Goal: Information Seeking & Learning: Learn about a topic

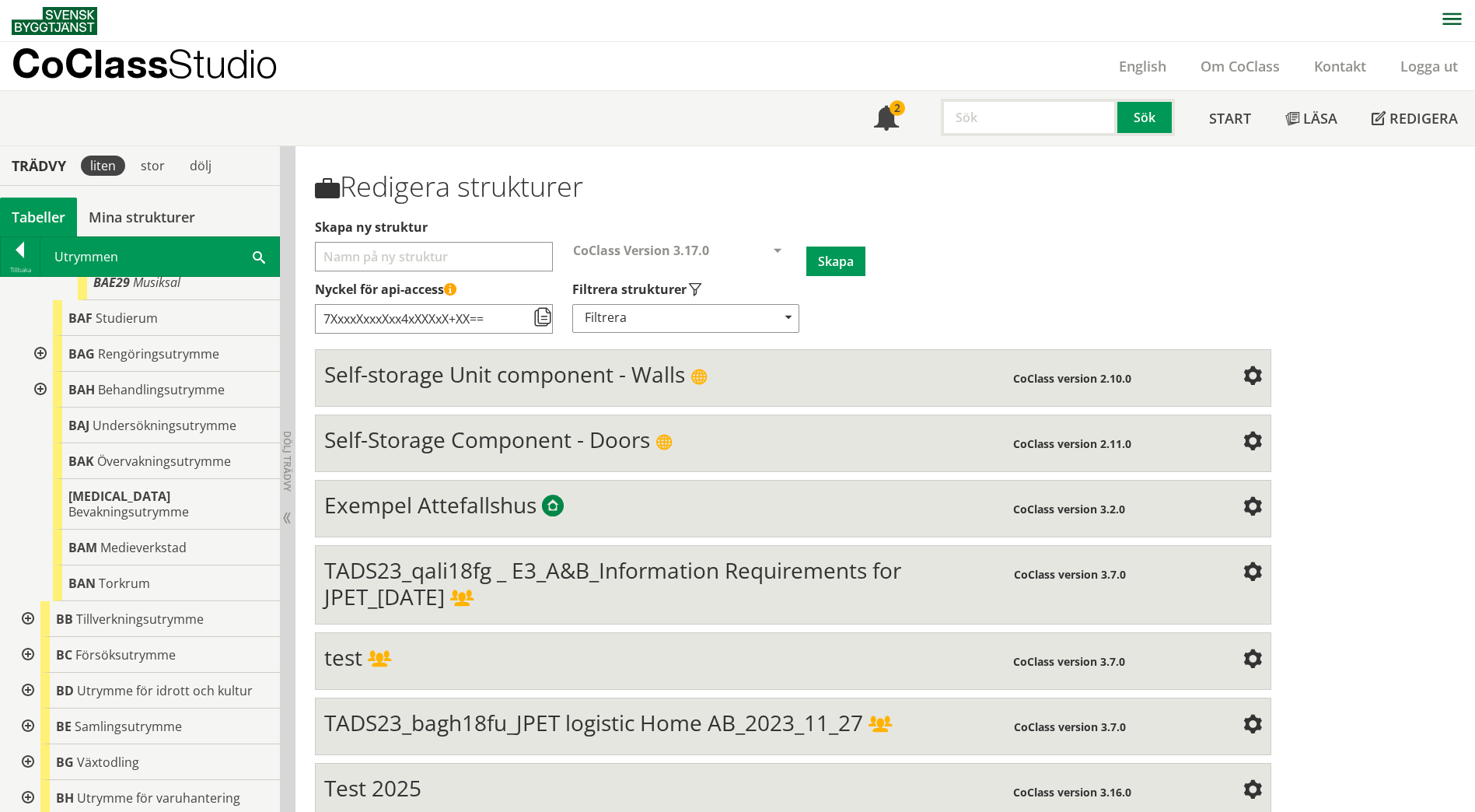
scroll to position [700, 0]
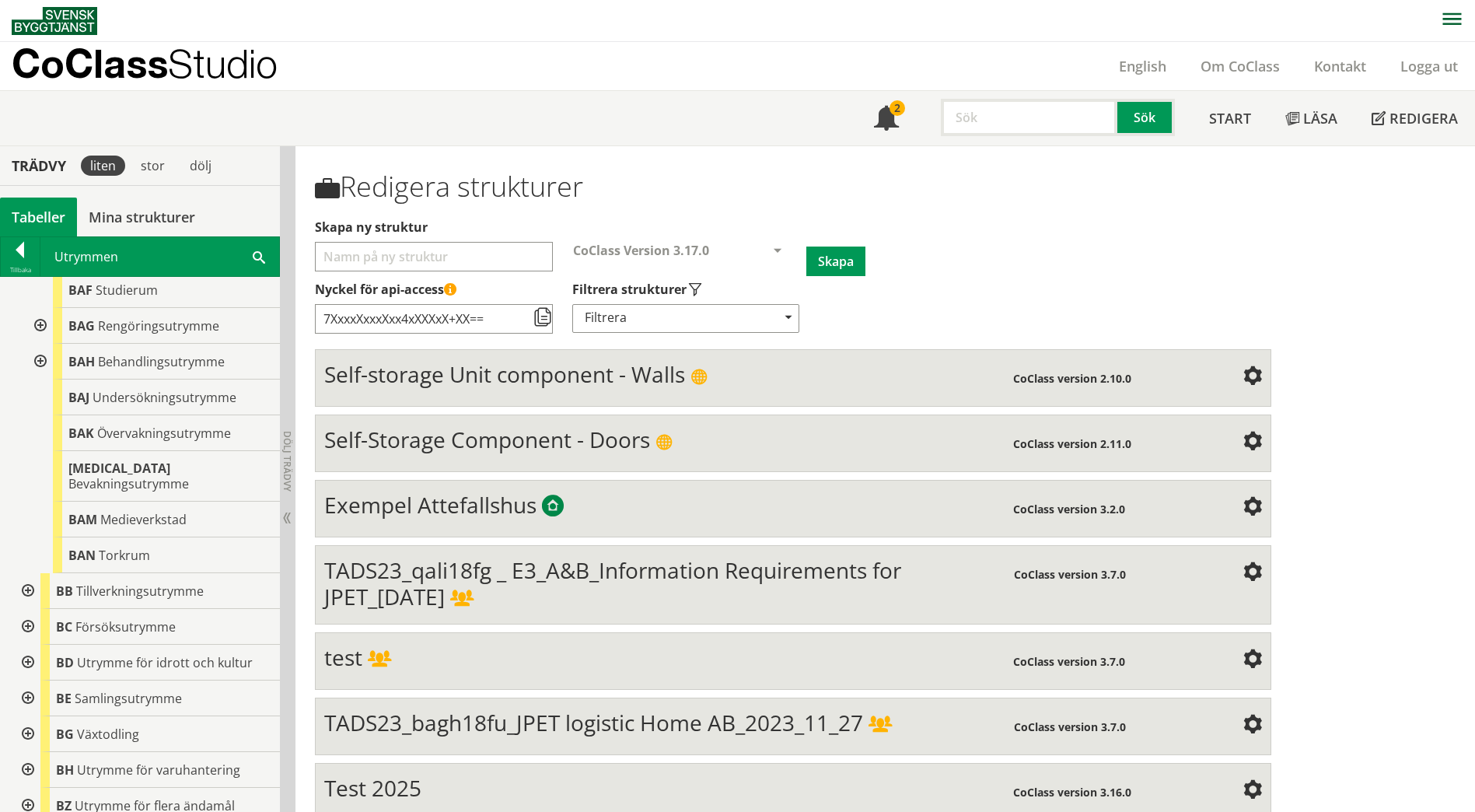
click at [40, 328] on div at bounding box center [38, 325] width 28 height 35
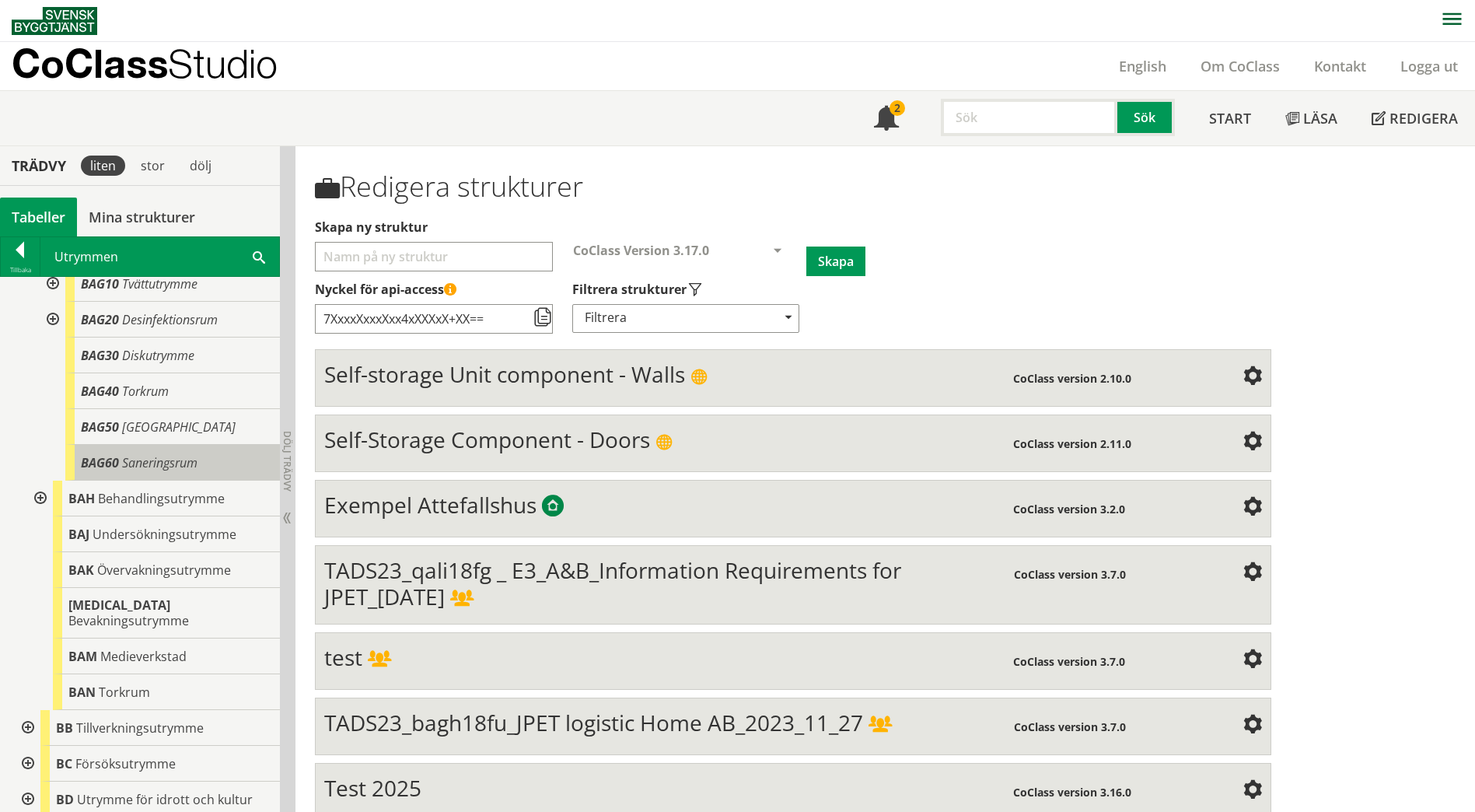
scroll to position [855, 0]
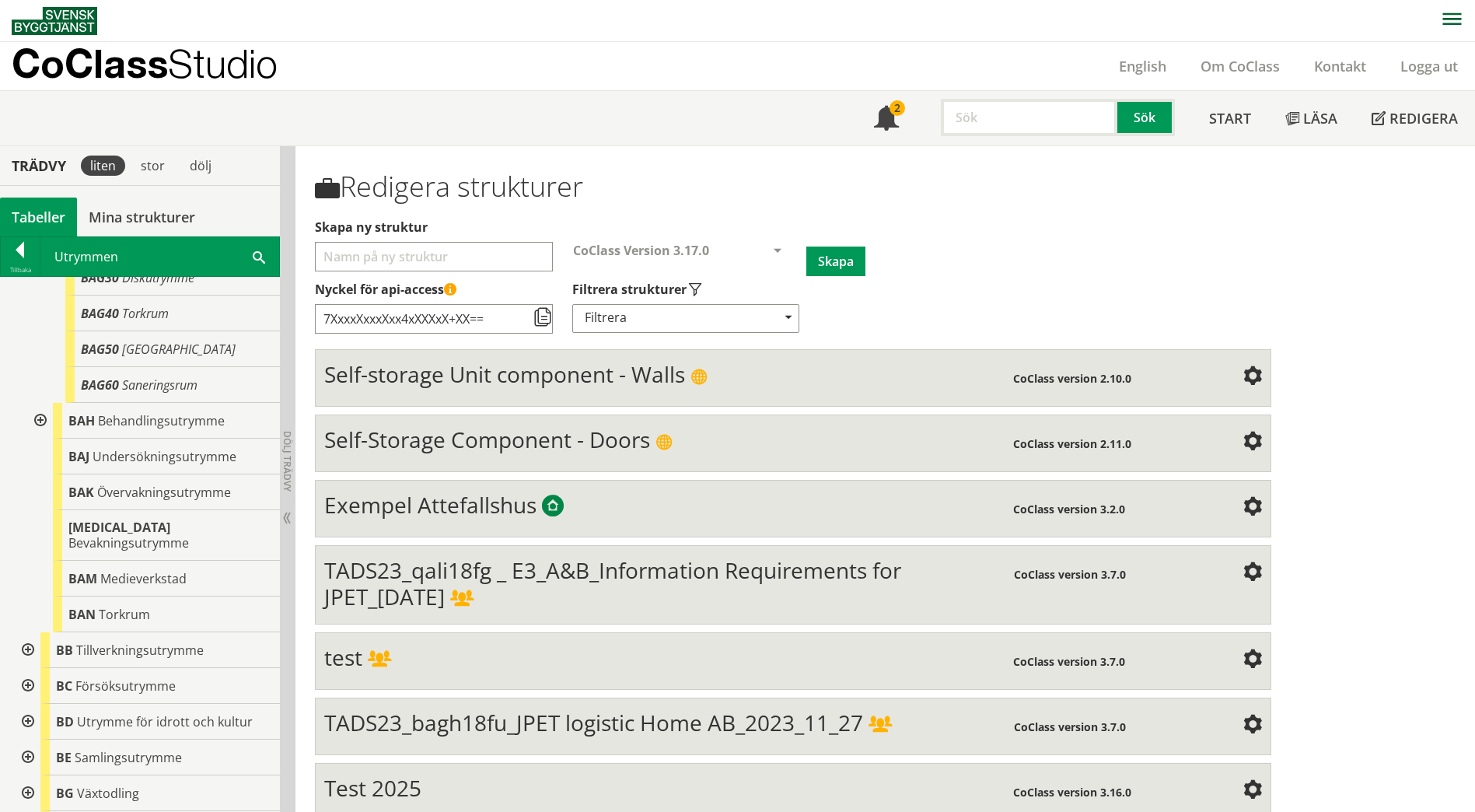
click at [36, 424] on div at bounding box center [38, 420] width 28 height 35
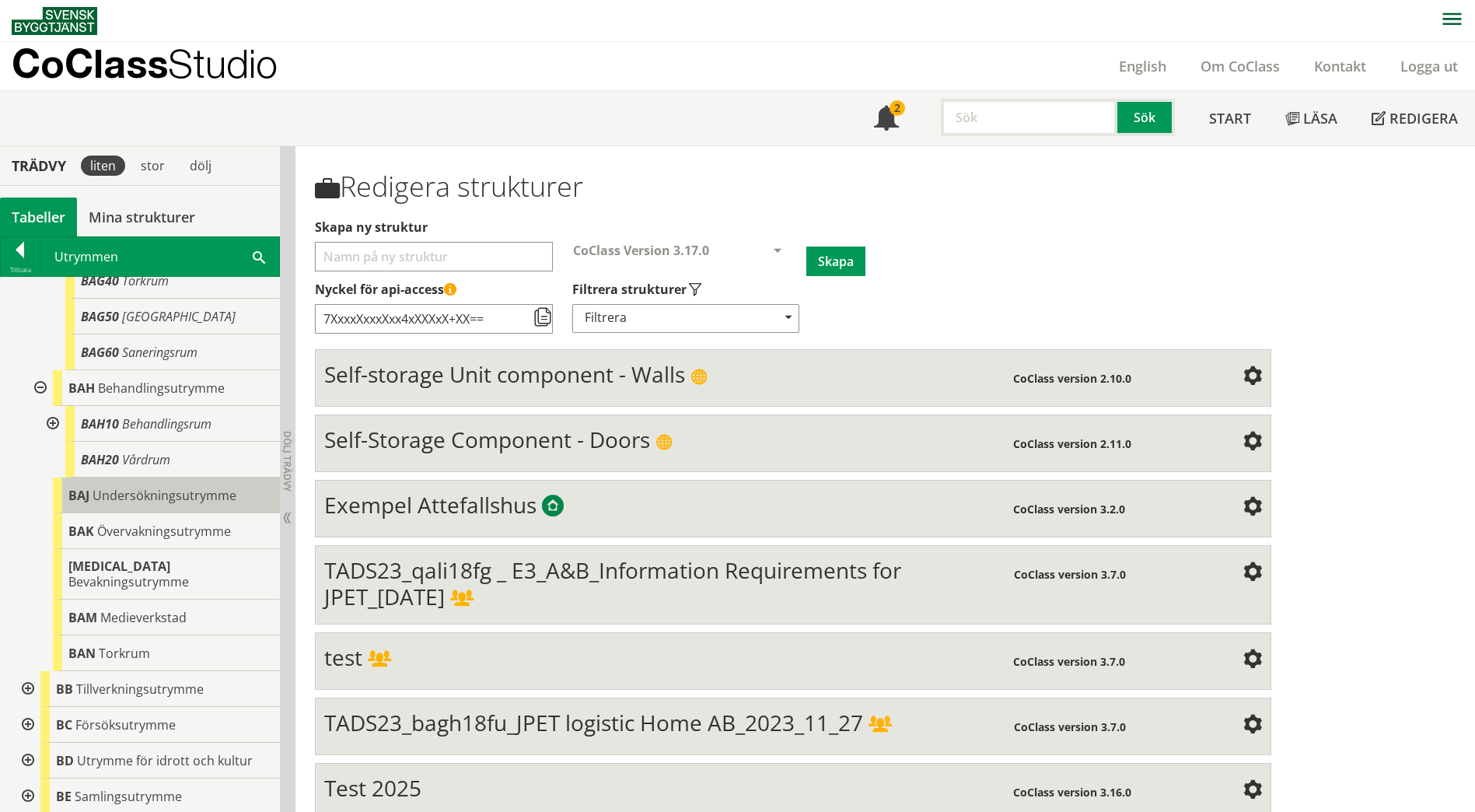
scroll to position [933, 0]
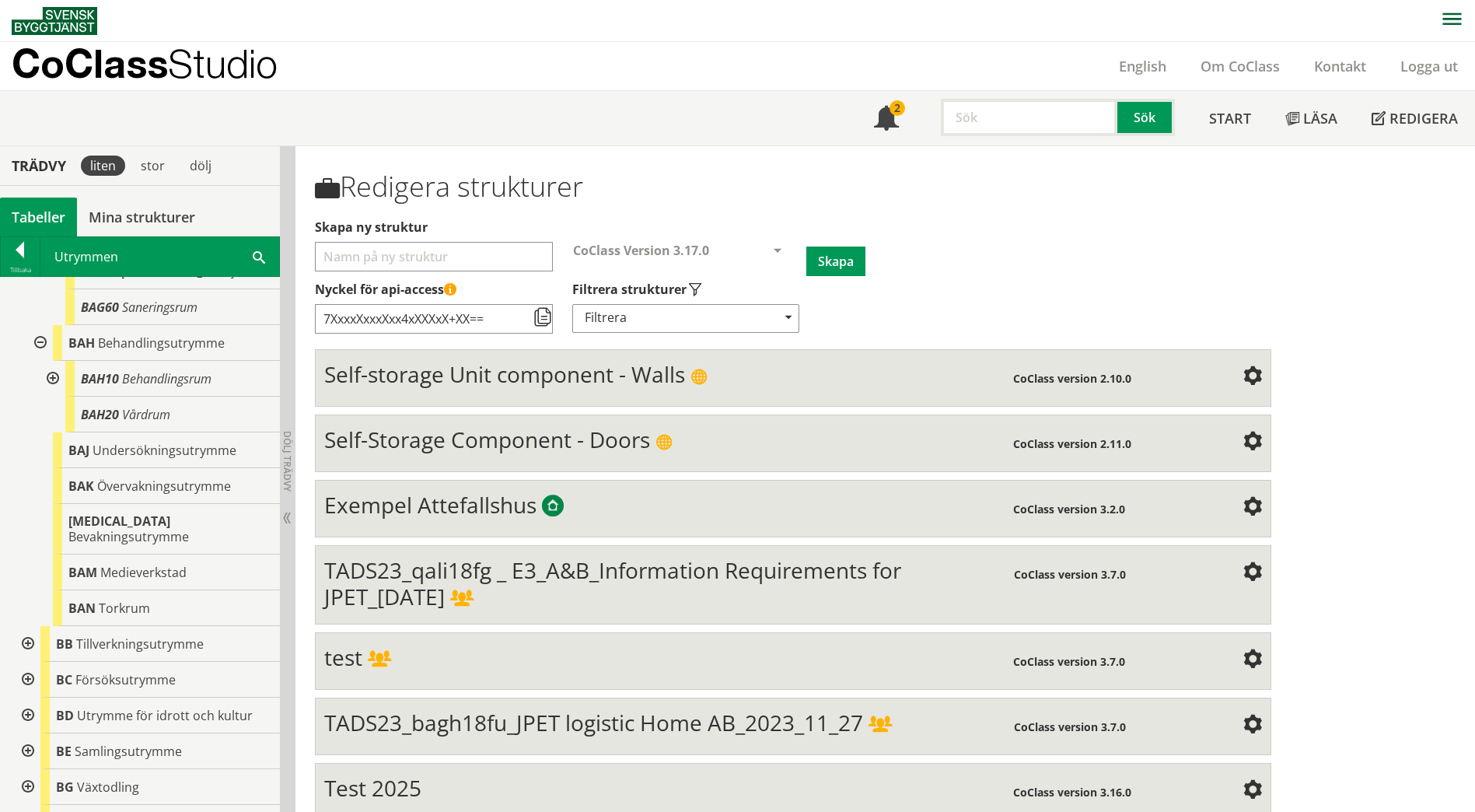
click at [260, 252] on span at bounding box center [259, 256] width 12 height 16
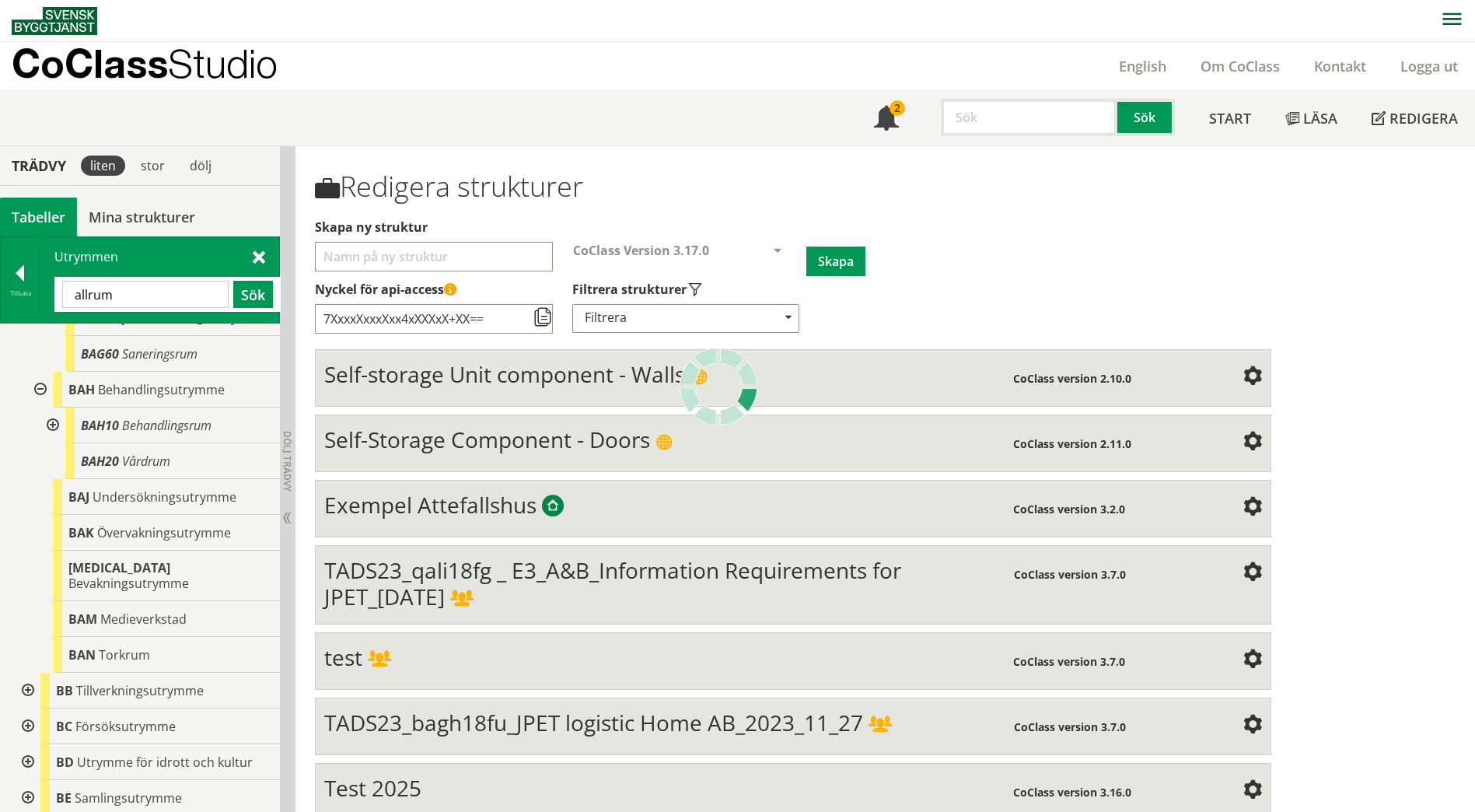
scroll to position [0, 0]
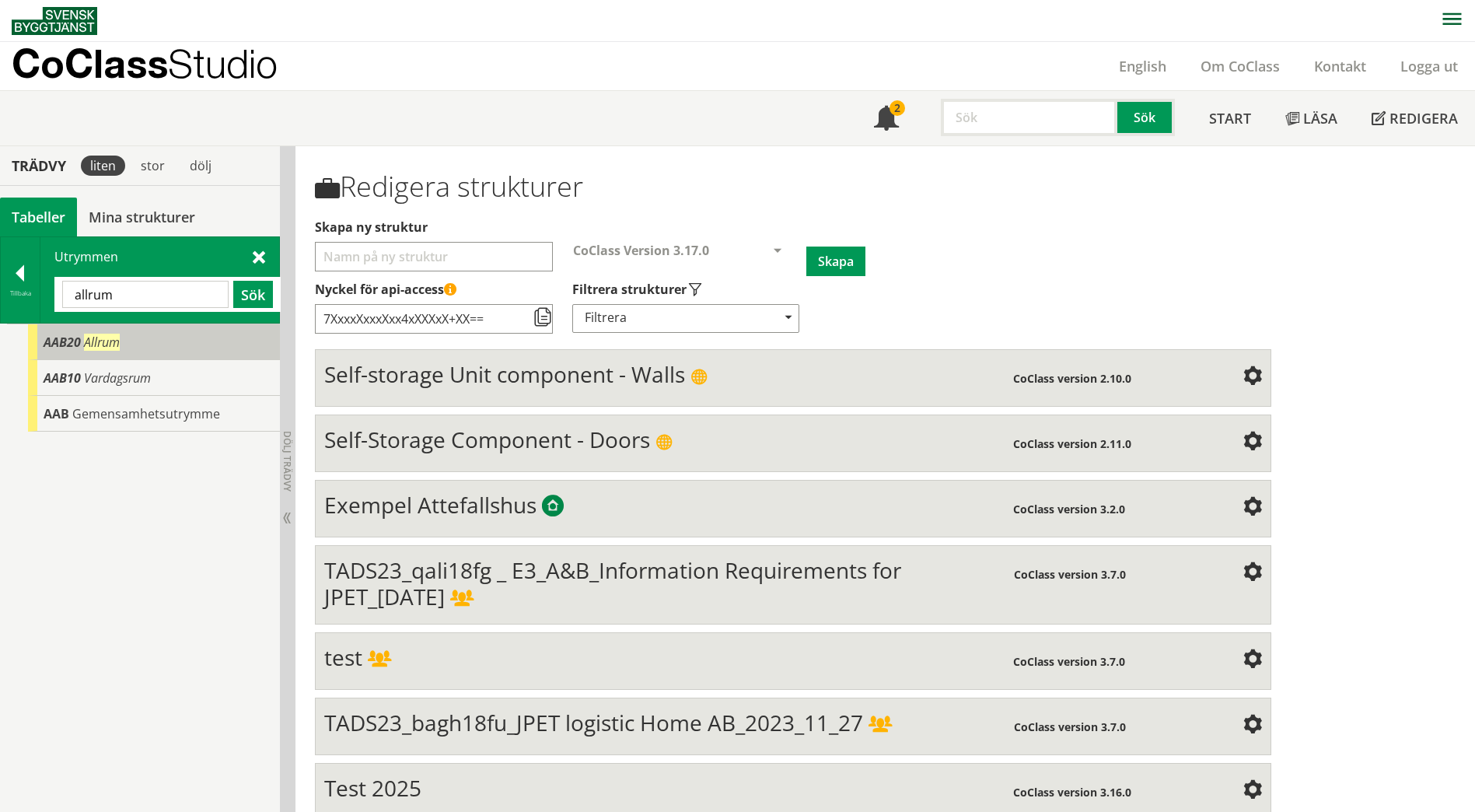
click at [78, 346] on span "AAB20" at bounding box center [62, 342] width 37 height 17
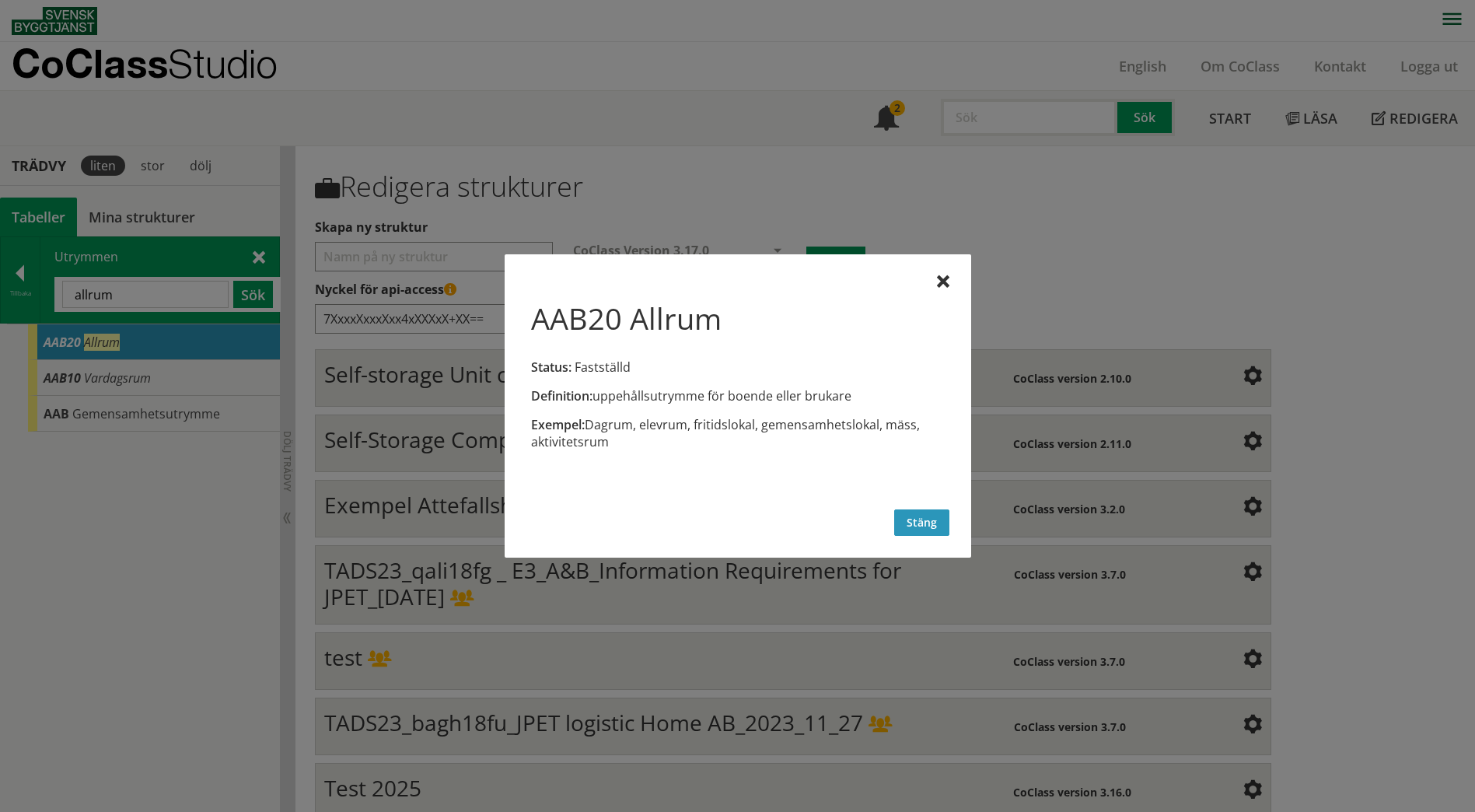
click at [929, 525] on button "Stäng" at bounding box center [922, 523] width 55 height 27
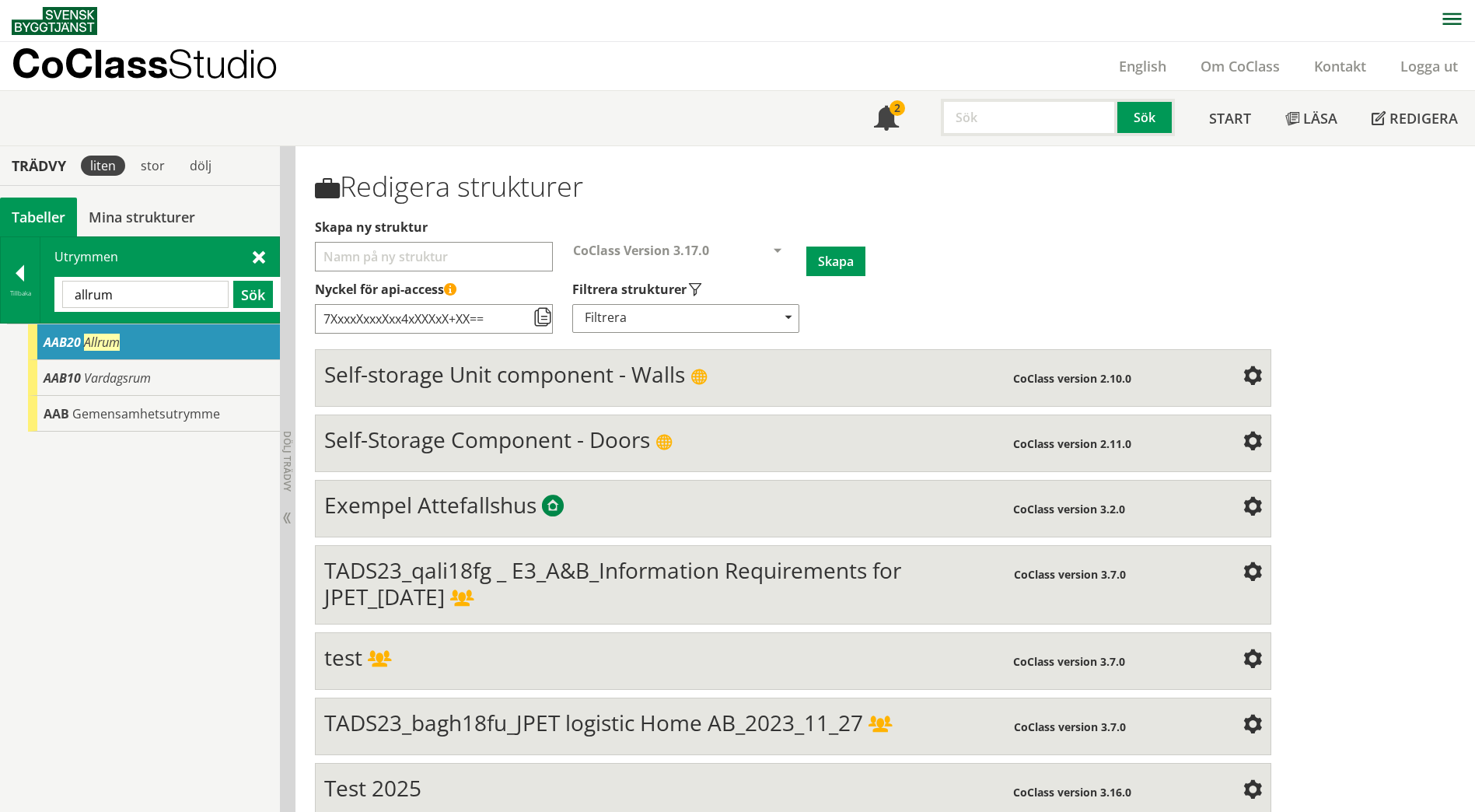
drag, startPoint x: 121, startPoint y: 294, endPoint x: 60, endPoint y: 296, distance: 61.0
click at [60, 296] on div "allrum Sök" at bounding box center [167, 294] width 226 height 35
paste input "DAGVERKSAMHET"
click at [251, 294] on button "Sök" at bounding box center [253, 294] width 40 height 27
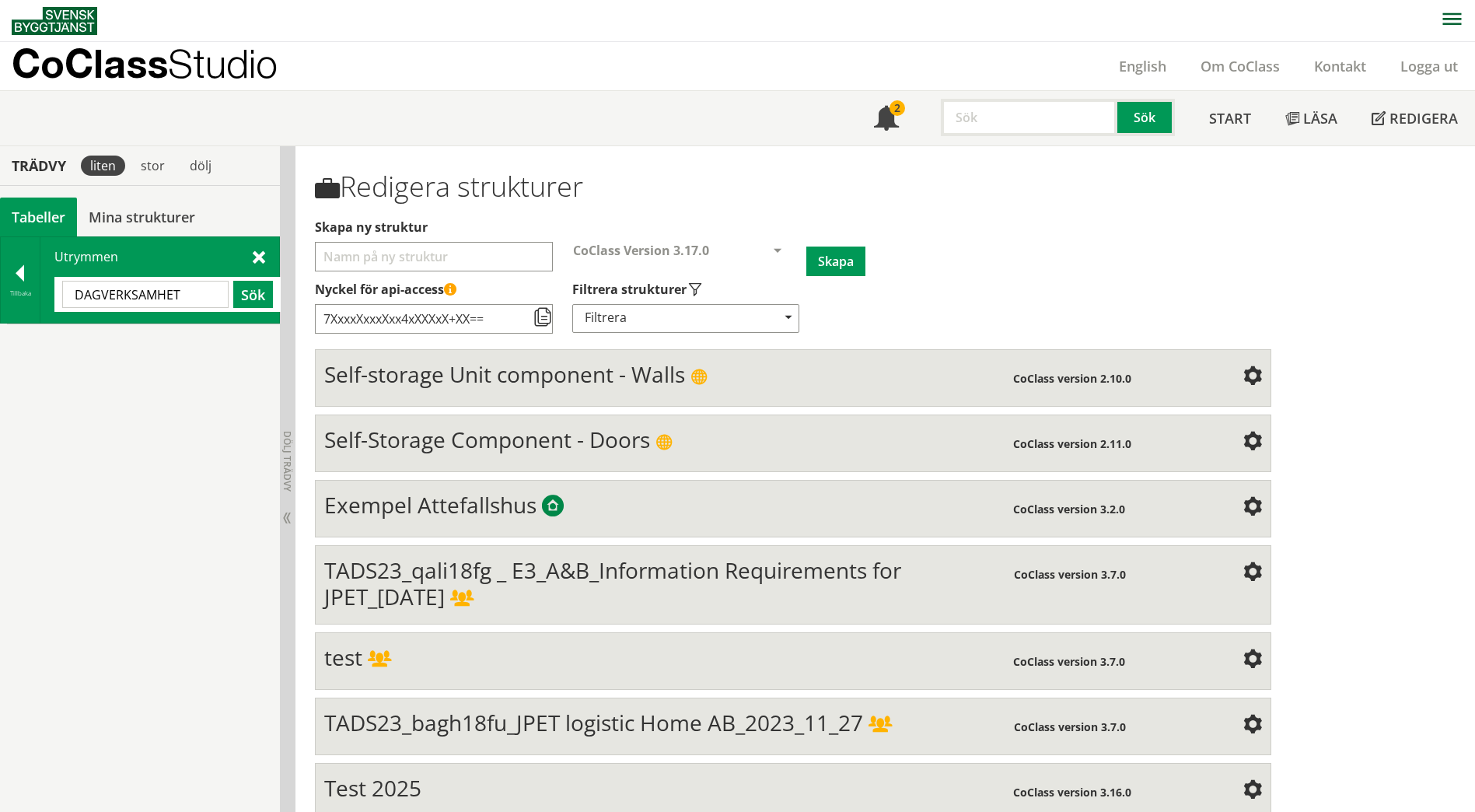
drag, startPoint x: 206, startPoint y: 297, endPoint x: 102, endPoint y: 291, distance: 104.2
click at [102, 291] on input "DAGVERKSAMHET" at bounding box center [145, 294] width 166 height 27
type input "DAG"
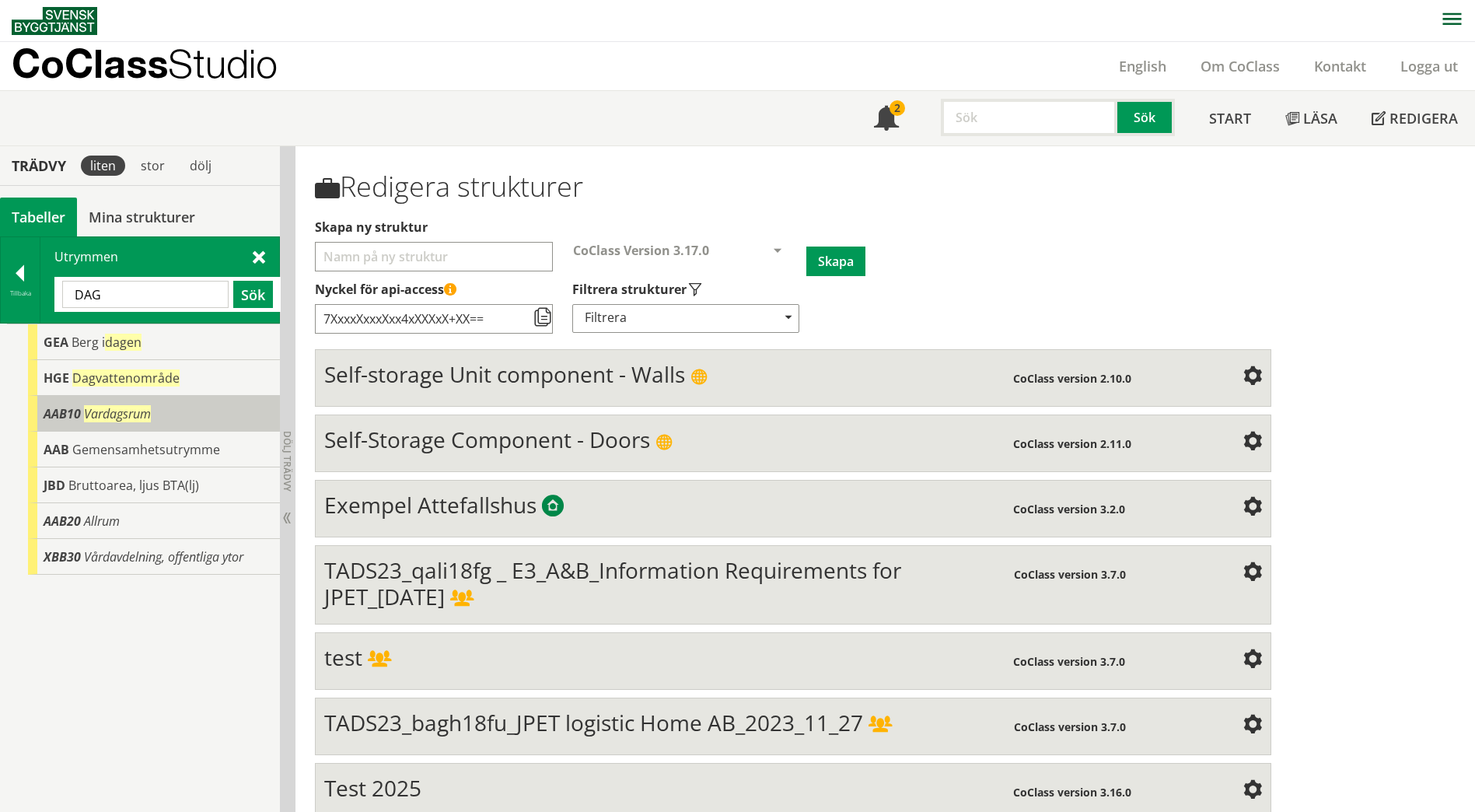
click at [59, 418] on span "AAB10" at bounding box center [62, 414] width 37 height 17
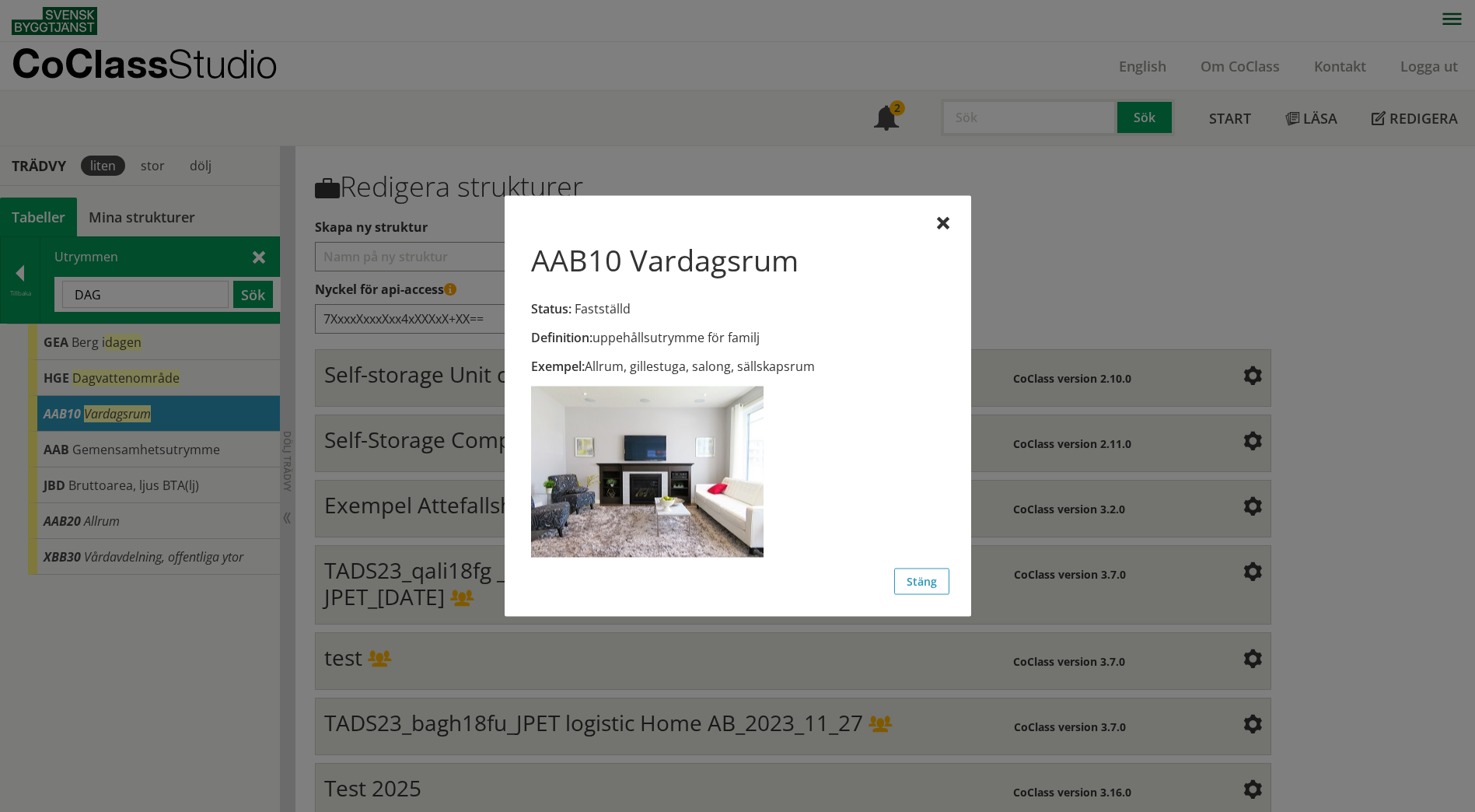
click at [956, 217] on div "AAB10 Vardagsrum Status: Fastställd Definition: uppehållsutrymme för familj Exe…" at bounding box center [738, 406] width 466 height 420
click at [951, 224] on div "AAB10 Vardagsrum Status: Fastställd Definition: uppehållsutrymme för familj Exe…" at bounding box center [738, 406] width 466 height 420
click at [944, 224] on div at bounding box center [943, 224] width 12 height 12
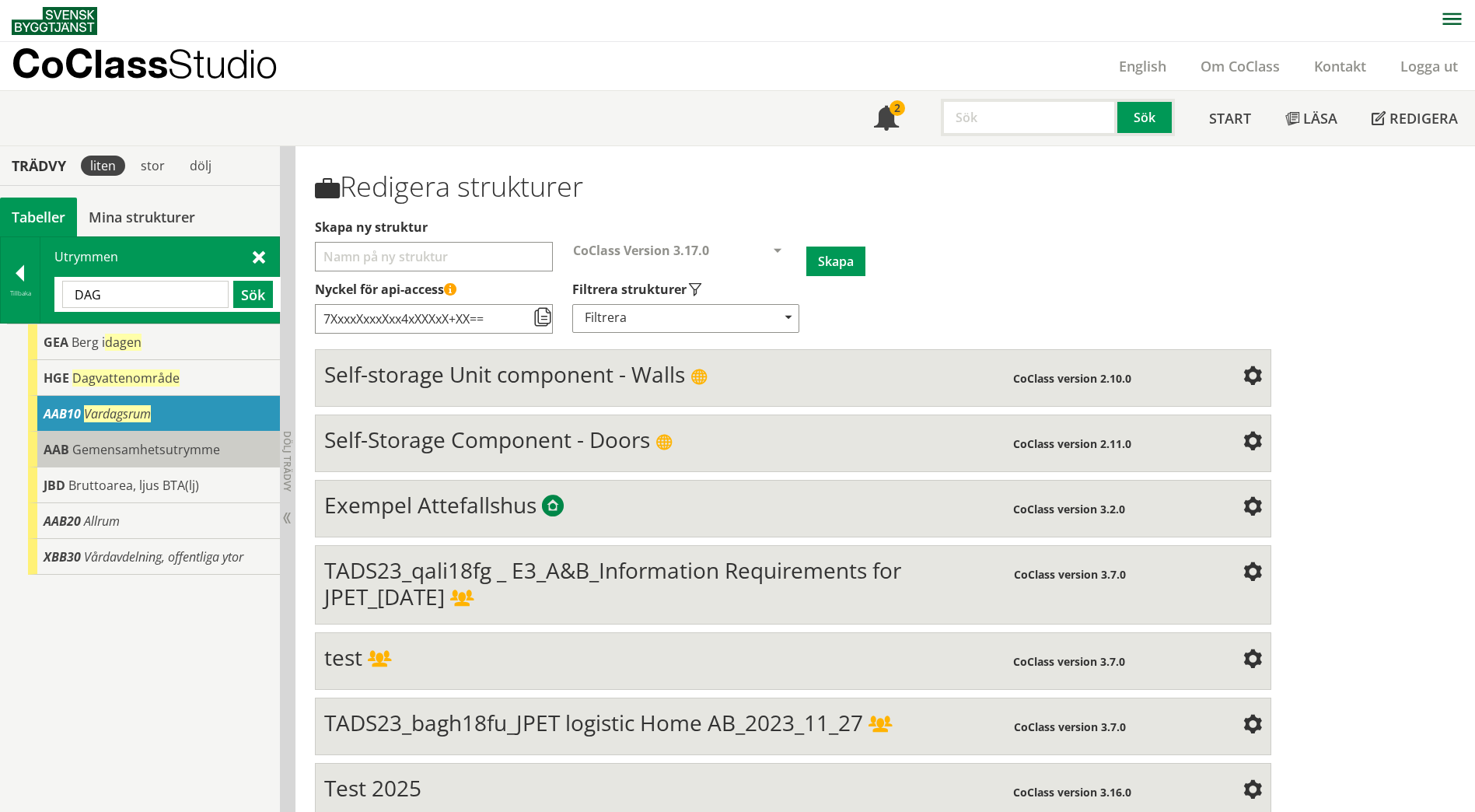
click at [162, 441] on span "Gemensamhetsutrymme" at bounding box center [146, 450] width 148 height 17
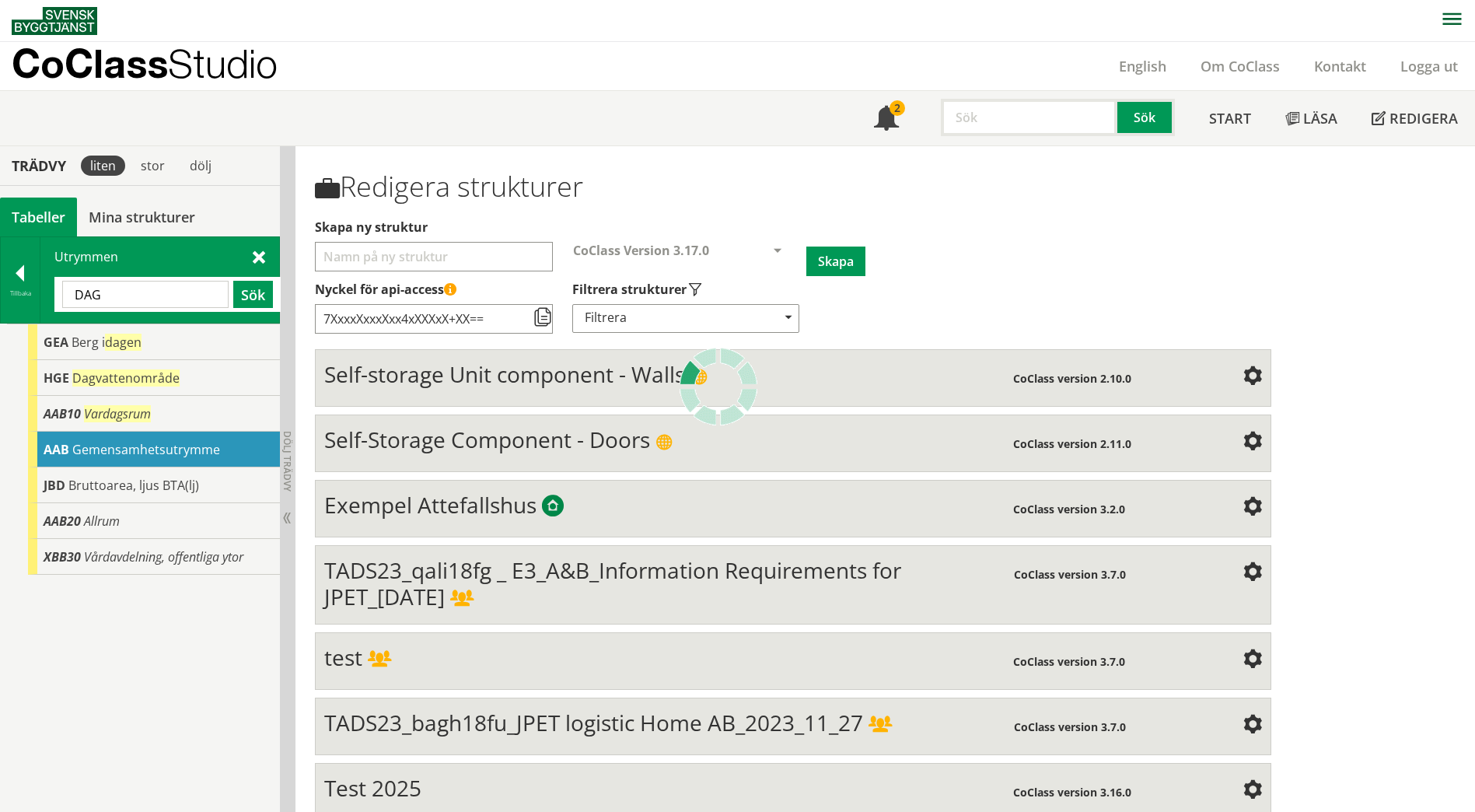
click at [162, 441] on body "AMA AMA Beskrivningsverktyg AMA Funktion BSAB Bygginfo Byggjura Byggkatalogen […" at bounding box center [738, 406] width 1475 height 812
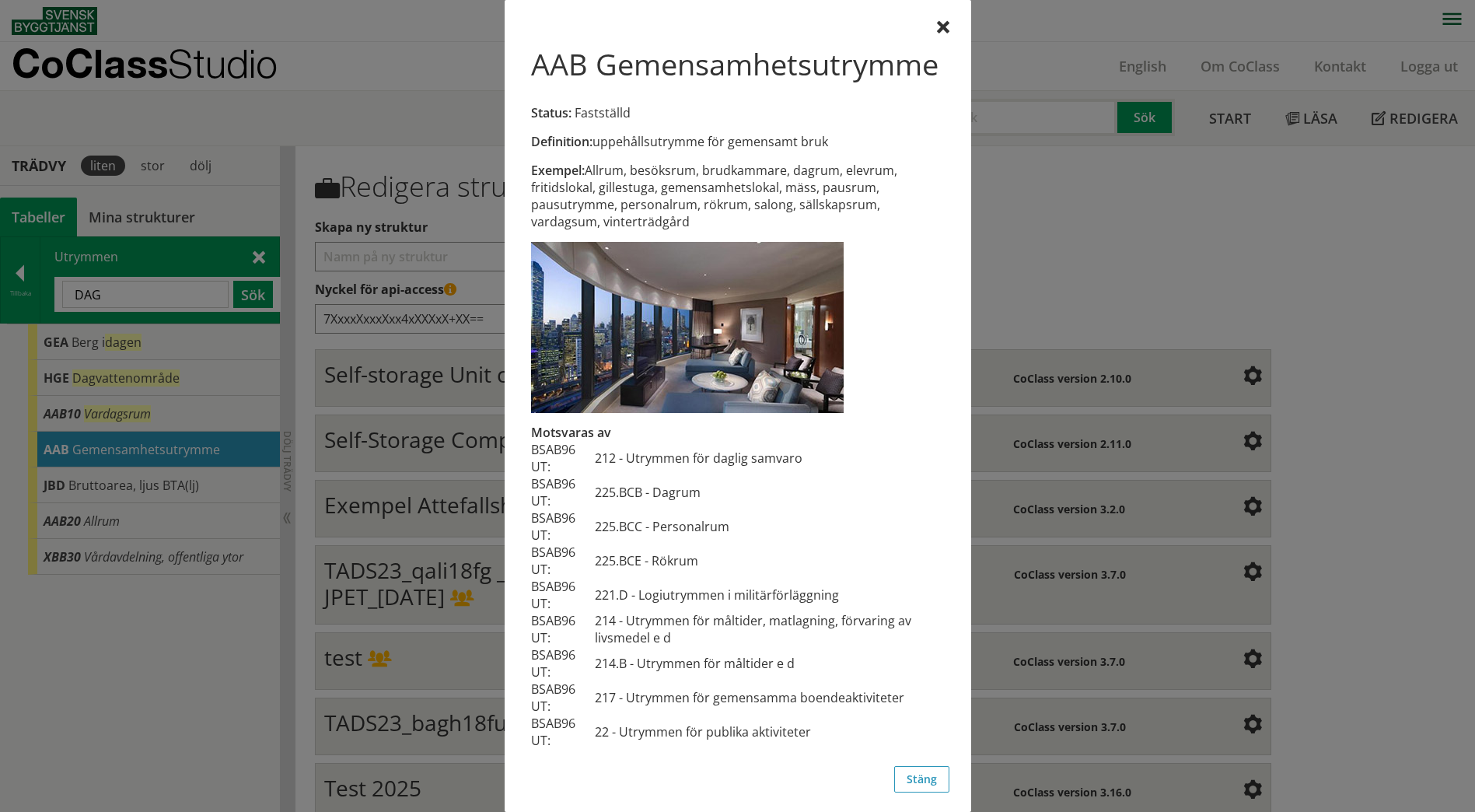
scroll to position [36, 0]
click at [930, 784] on button "Stäng" at bounding box center [922, 777] width 55 height 27
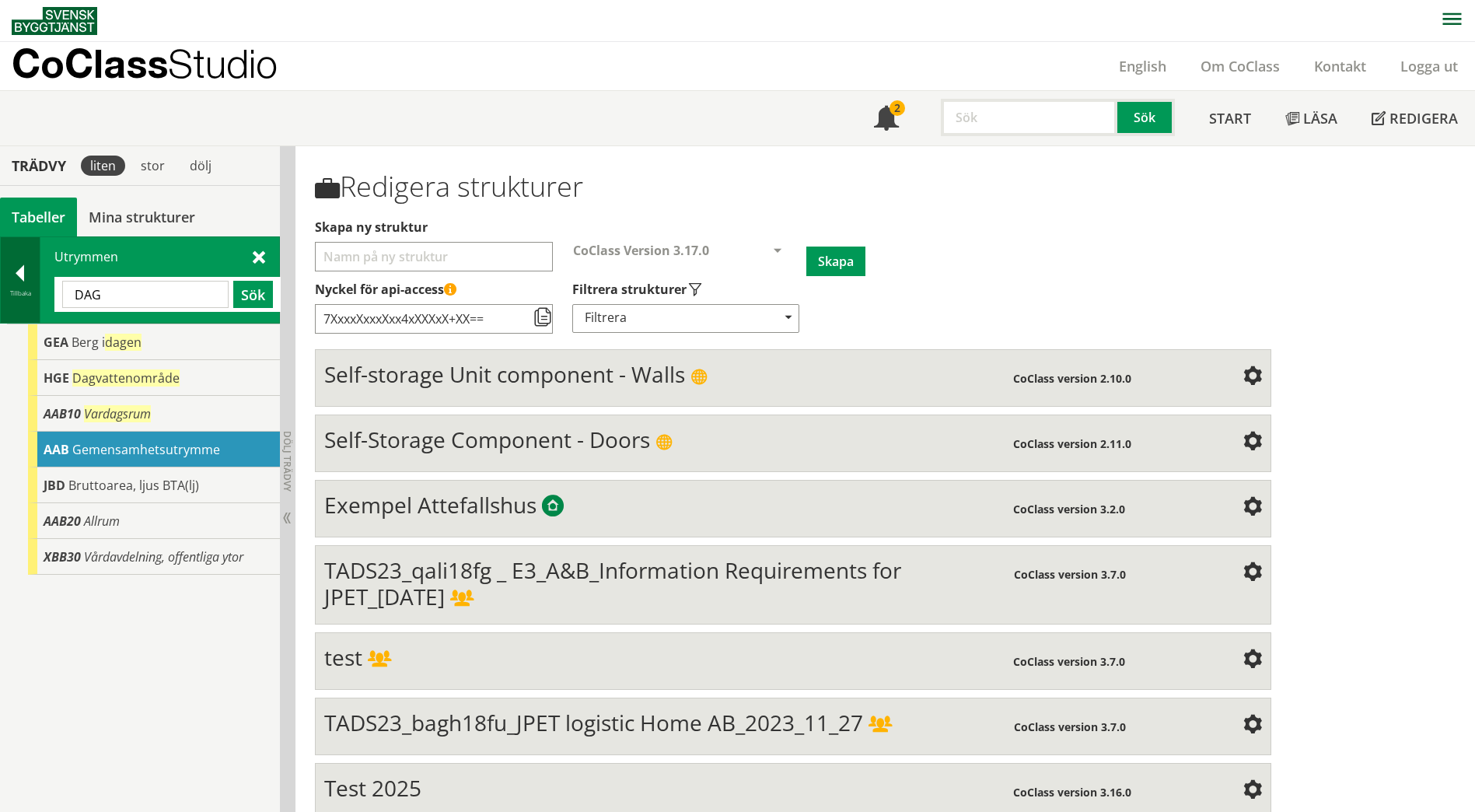
click at [35, 283] on div at bounding box center [20, 276] width 39 height 22
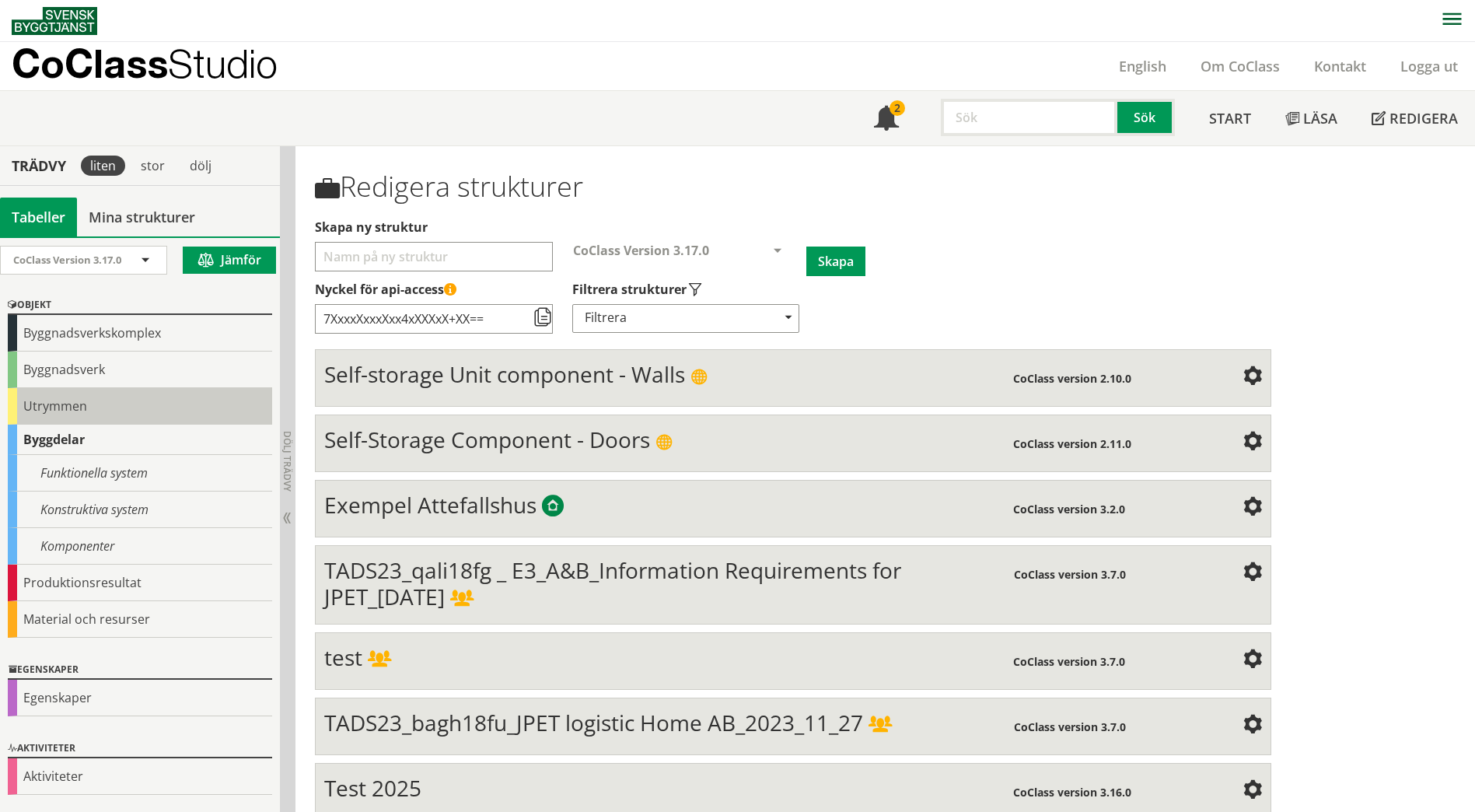
click at [21, 414] on div "Utrymmen" at bounding box center [139, 406] width 265 height 36
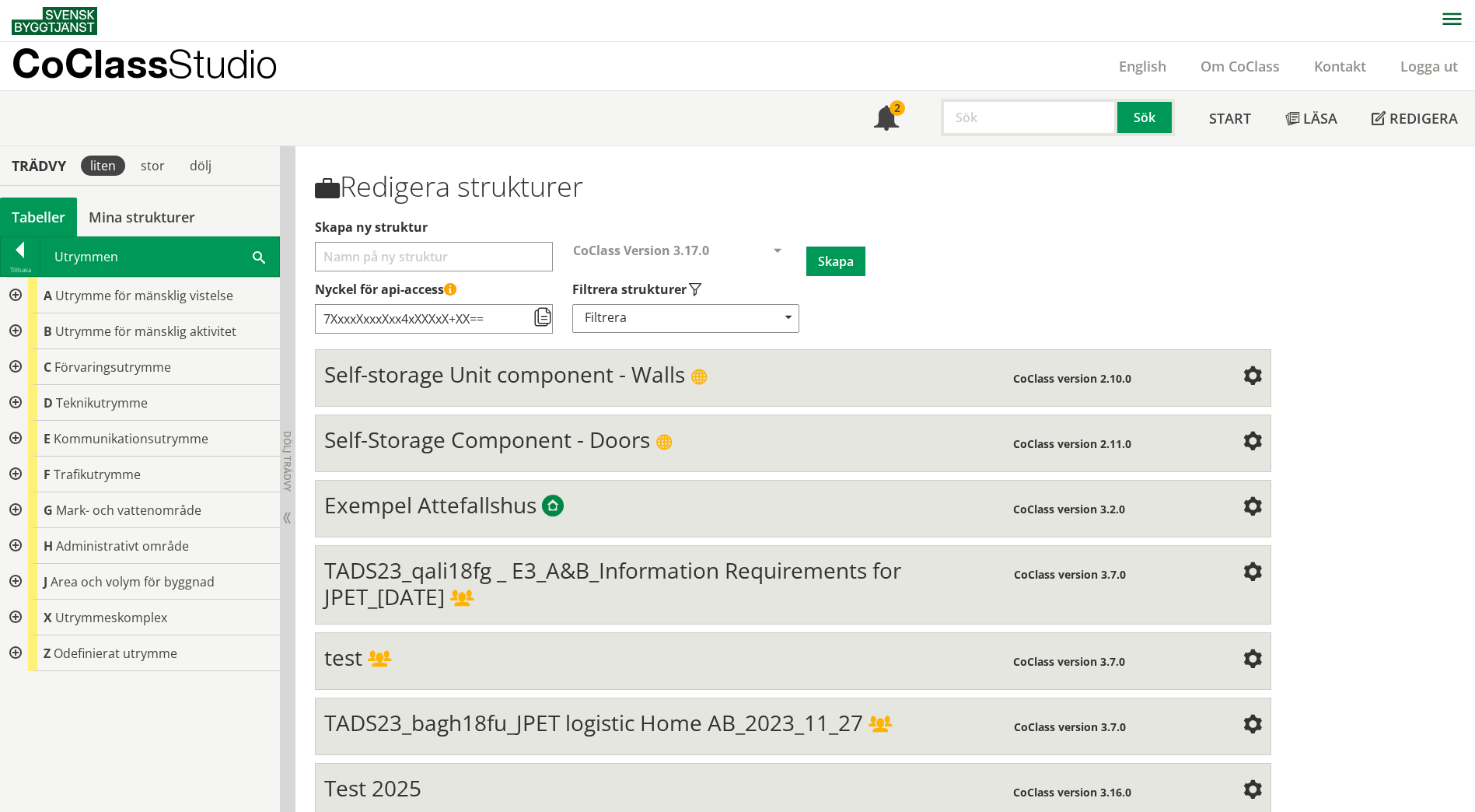
click at [18, 333] on div at bounding box center [13, 331] width 28 height 35
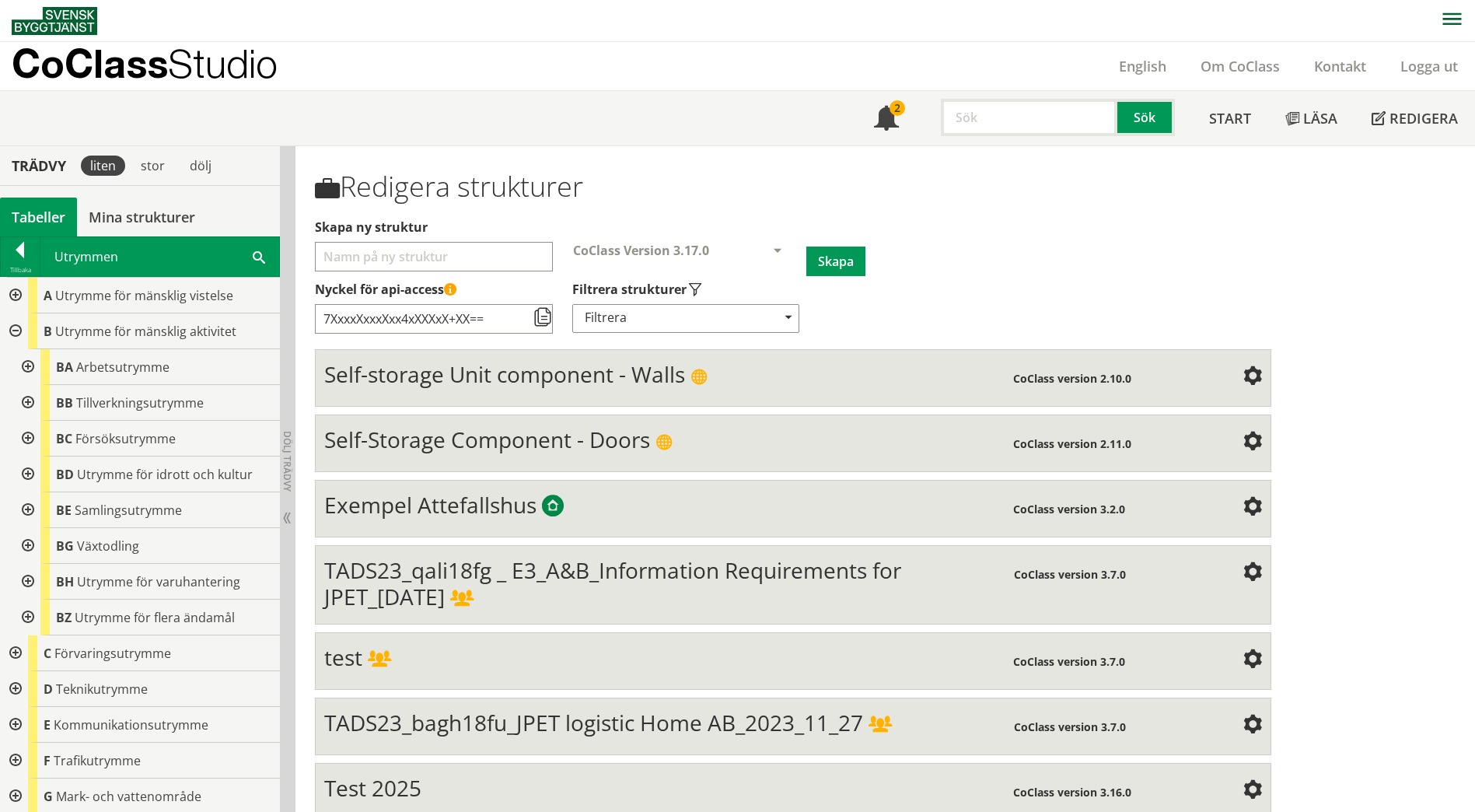
click at [14, 300] on div at bounding box center [13, 295] width 28 height 35
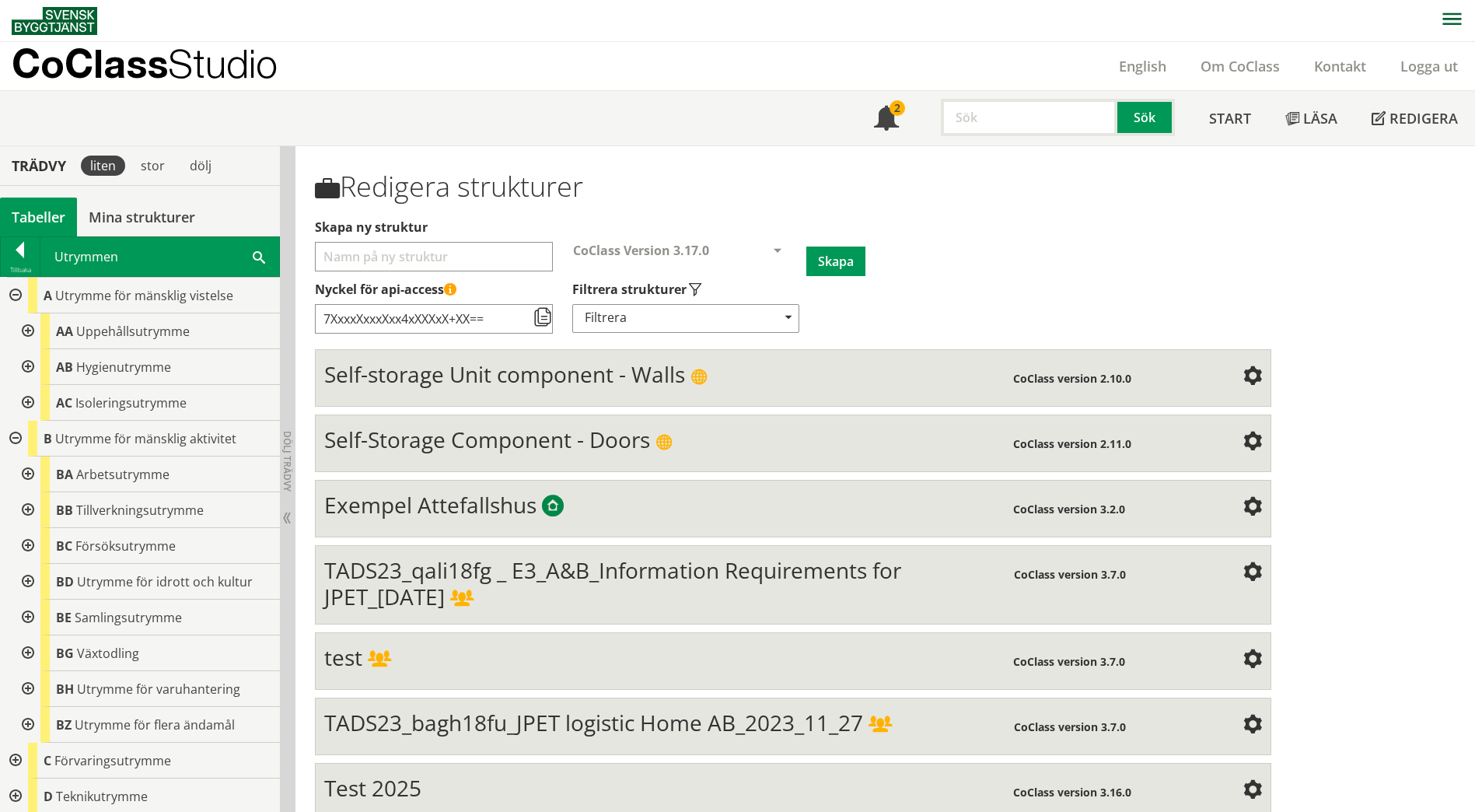
click at [22, 331] on div at bounding box center [26, 331] width 28 height 35
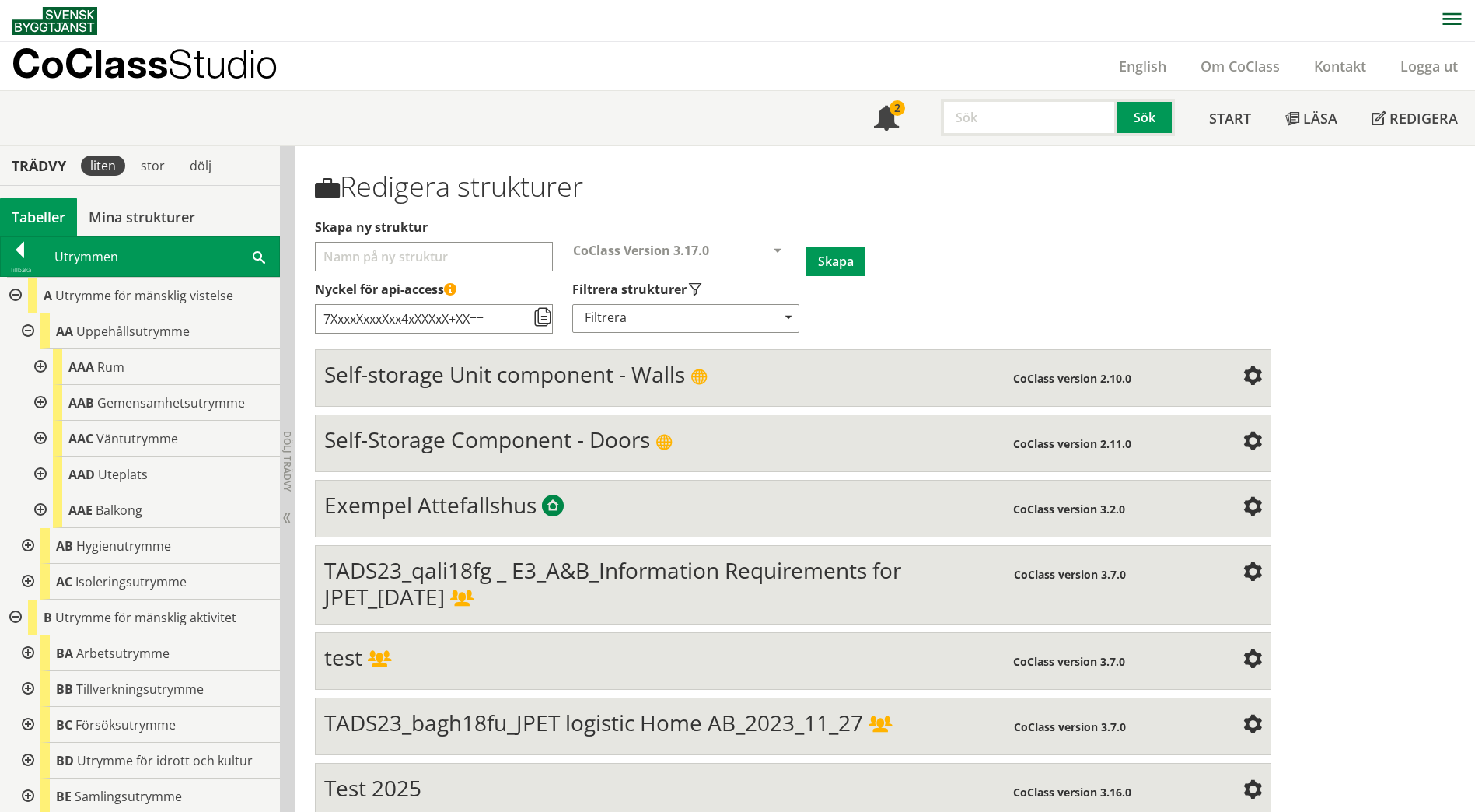
click at [39, 365] on div at bounding box center [38, 367] width 28 height 35
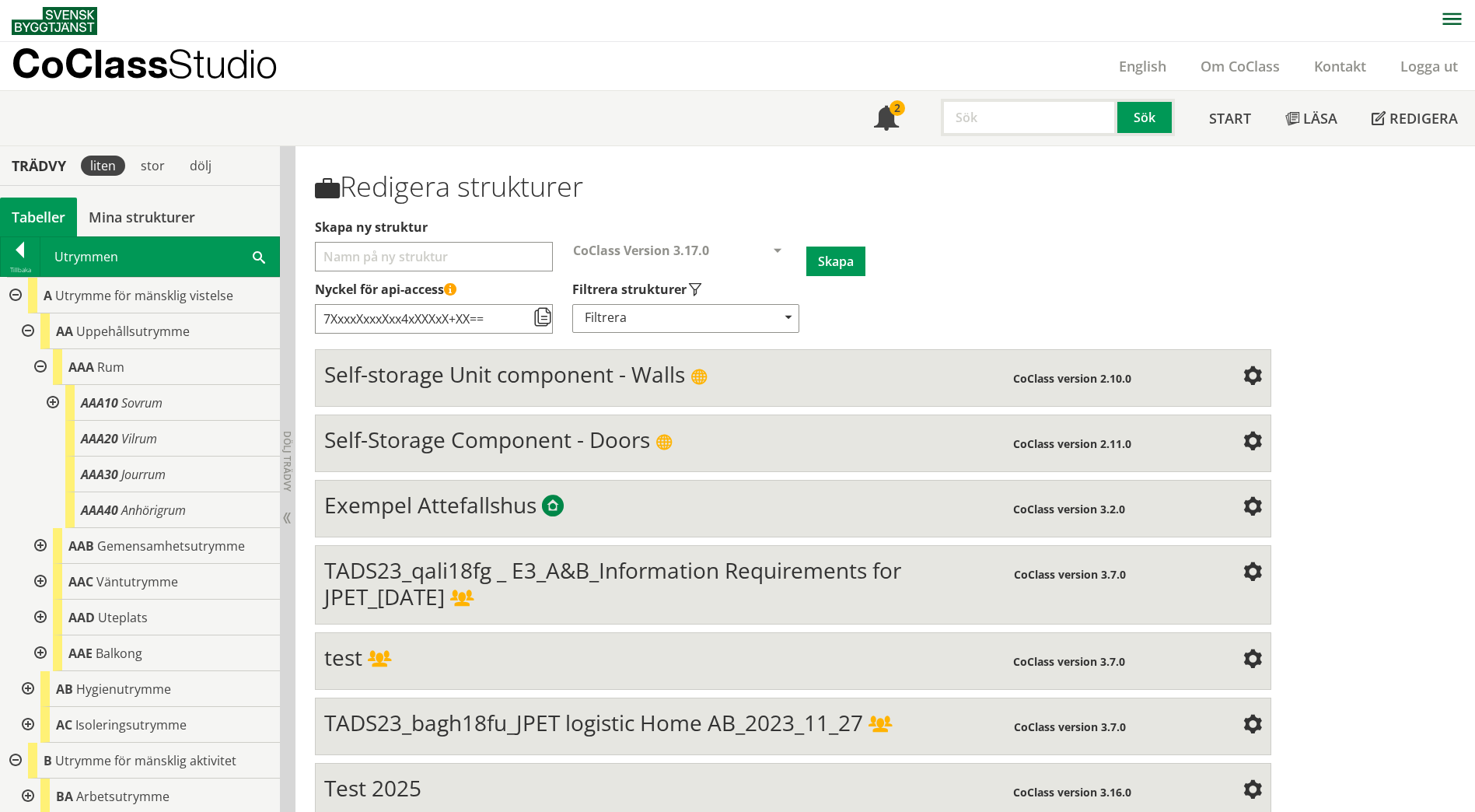
click at [39, 365] on div at bounding box center [38, 367] width 28 height 35
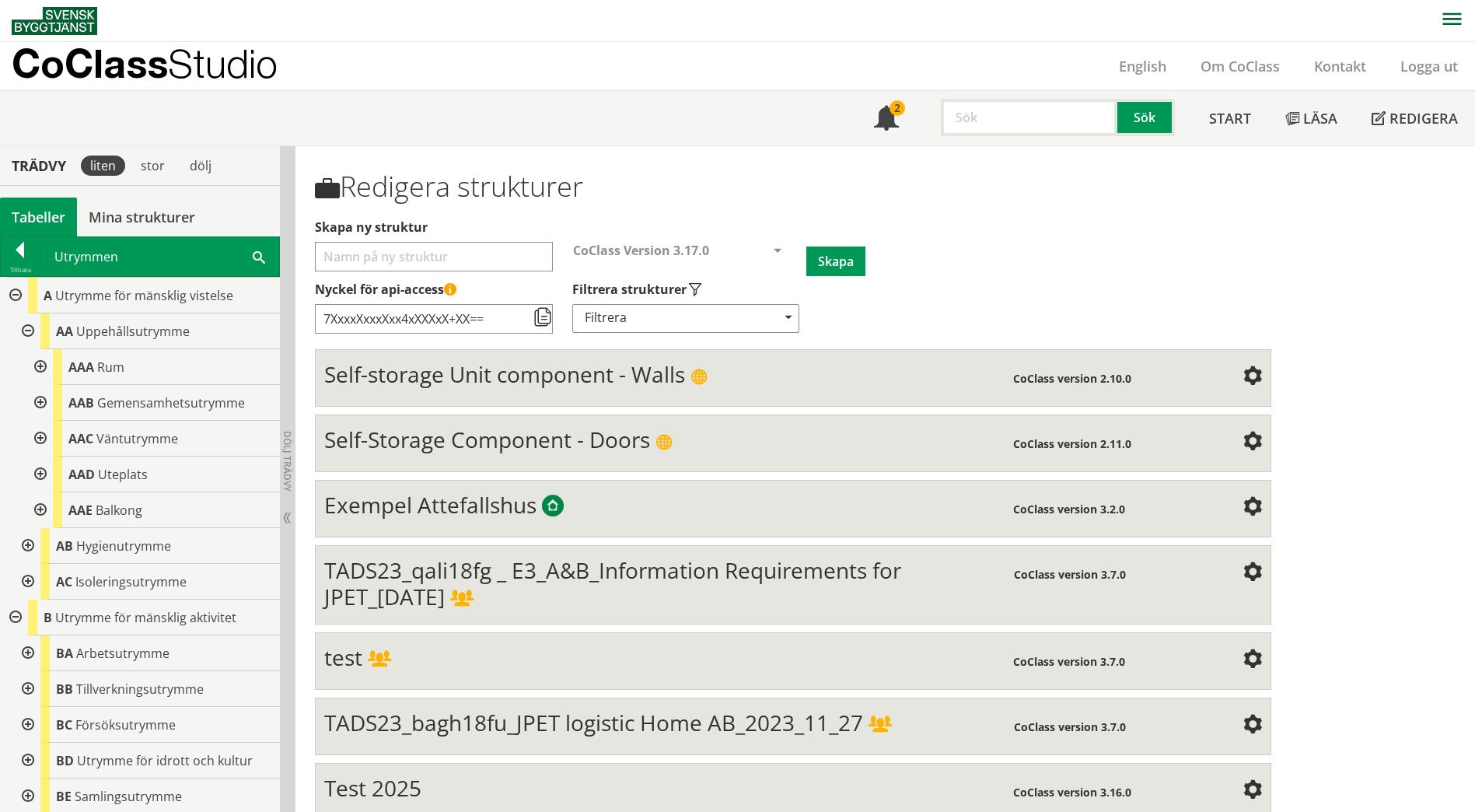
click at [39, 400] on div at bounding box center [38, 402] width 28 height 35
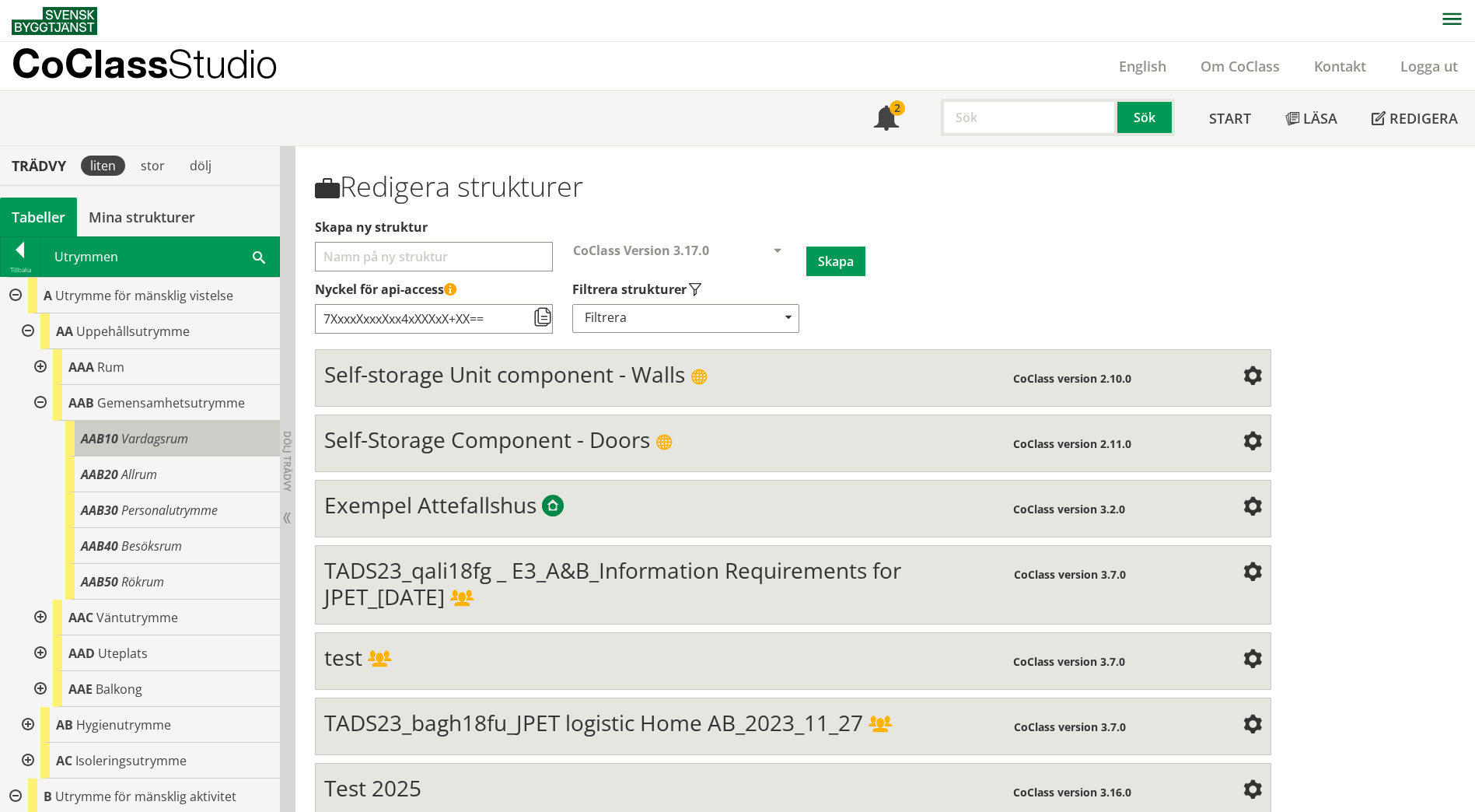
click at [199, 451] on div "AAB10 Vardagsrum" at bounding box center [172, 438] width 215 height 35
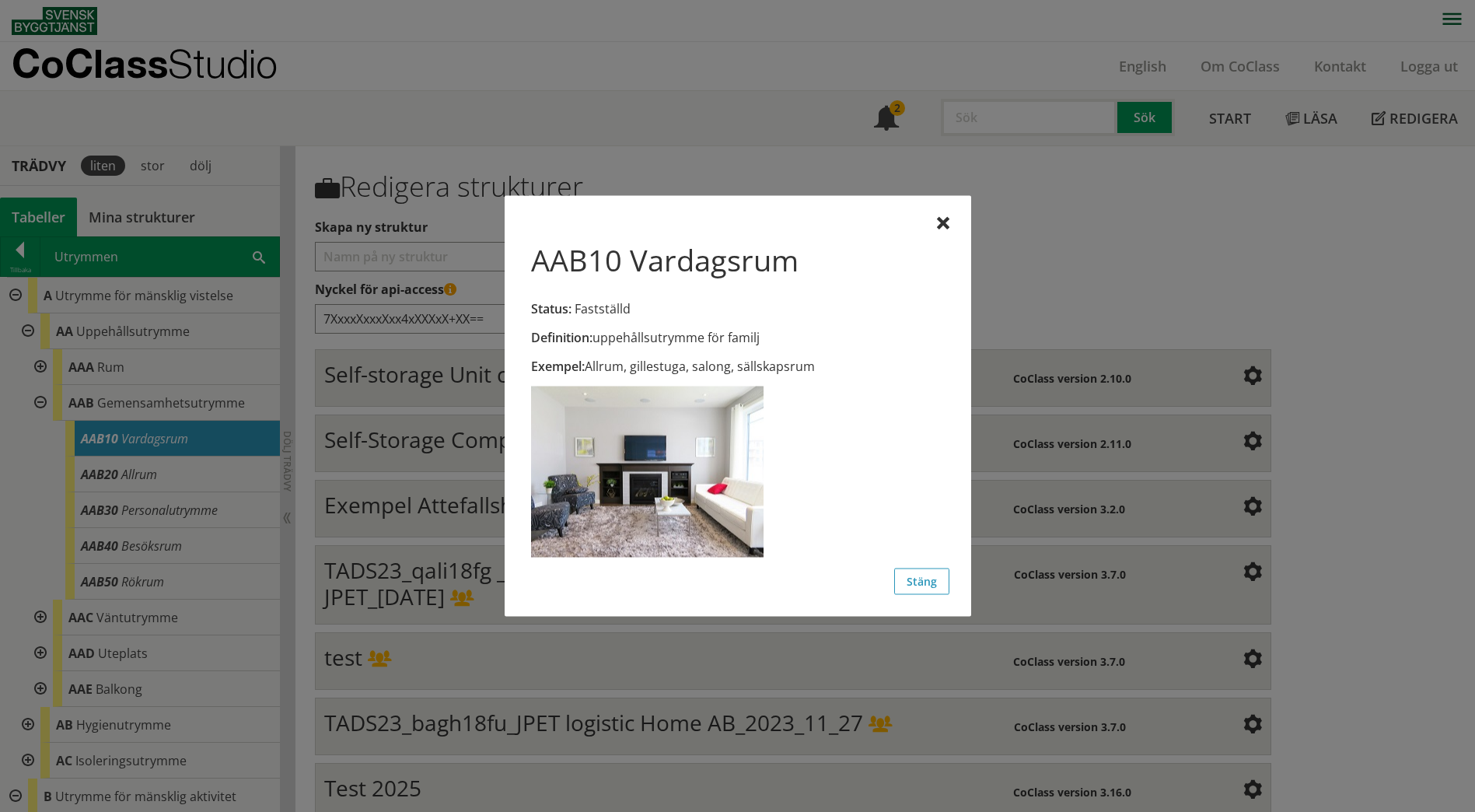
click at [201, 471] on div at bounding box center [738, 406] width 1475 height 812
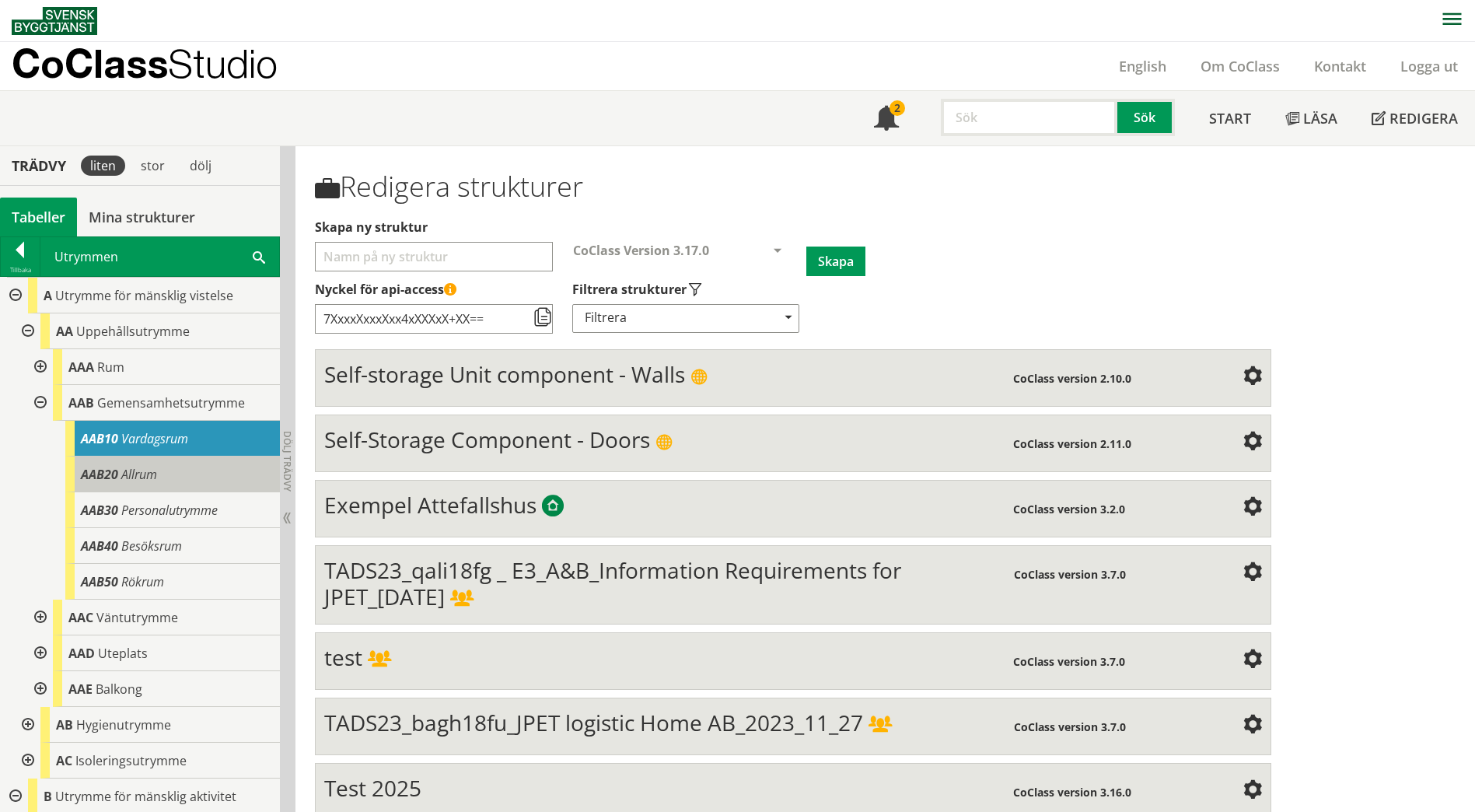
click at [201, 474] on div "AAB20 Allrum" at bounding box center [172, 474] width 215 height 35
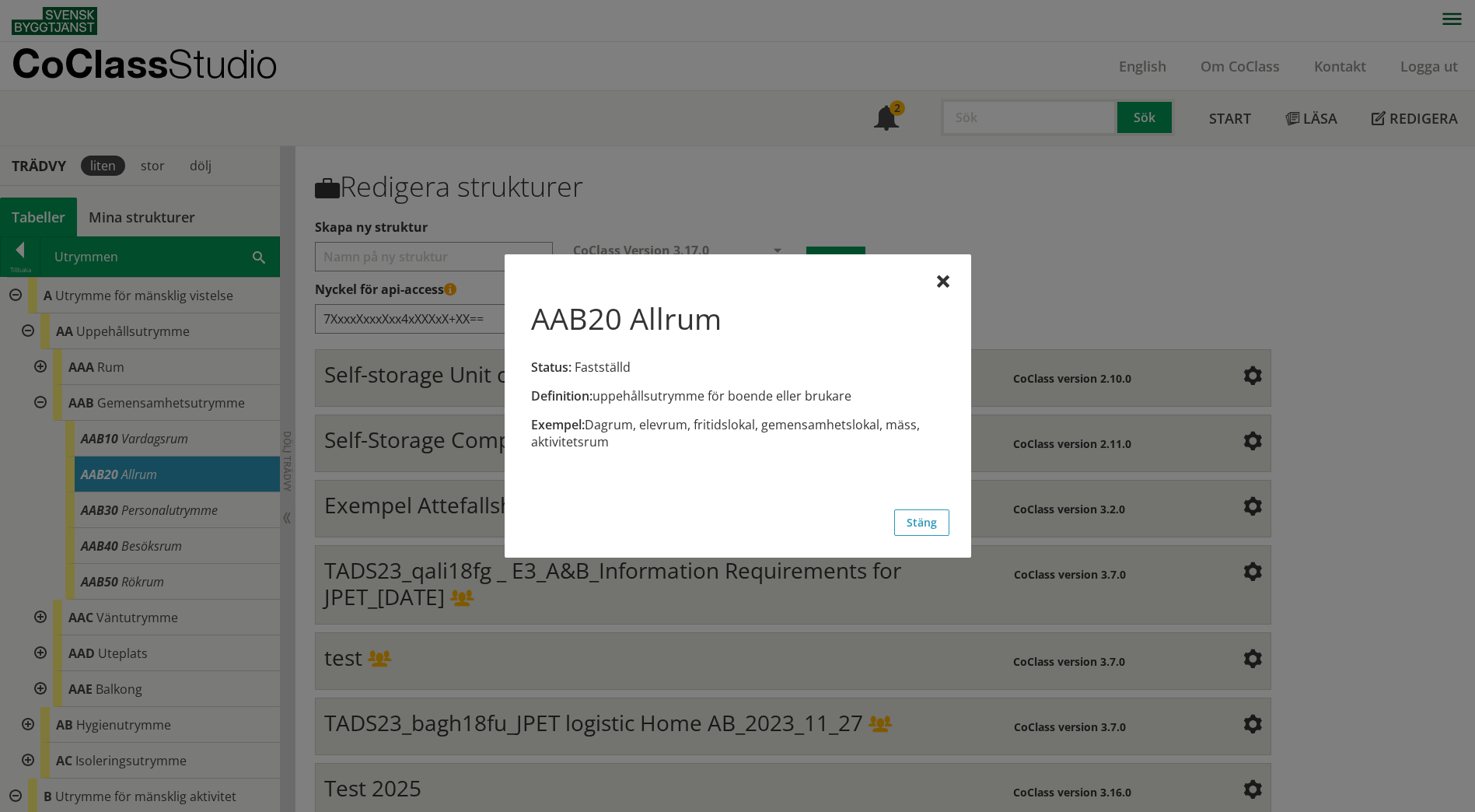
click at [188, 404] on div at bounding box center [738, 406] width 1475 height 812
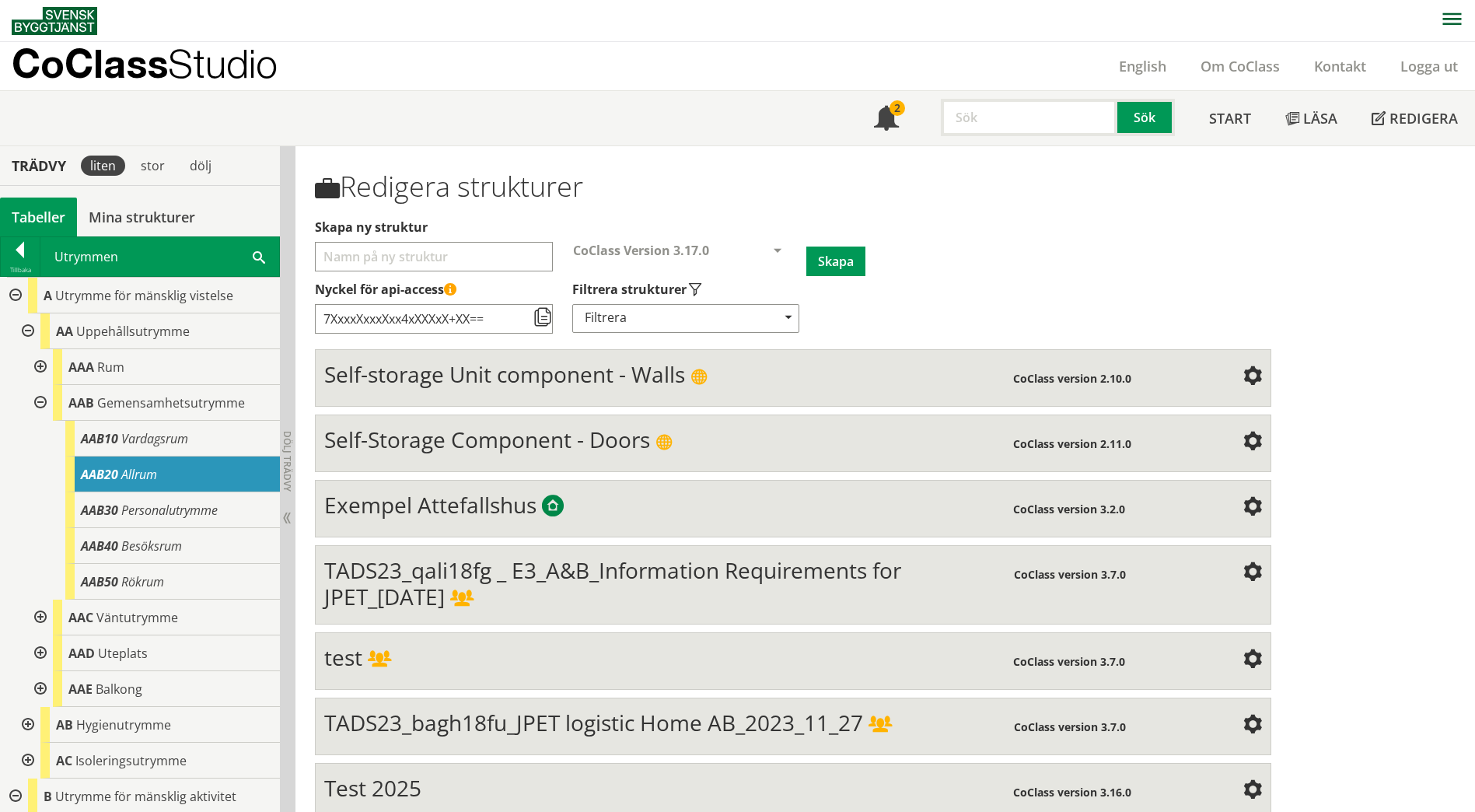
click at [188, 404] on span "Gemensamhetsutrymme" at bounding box center [171, 403] width 148 height 17
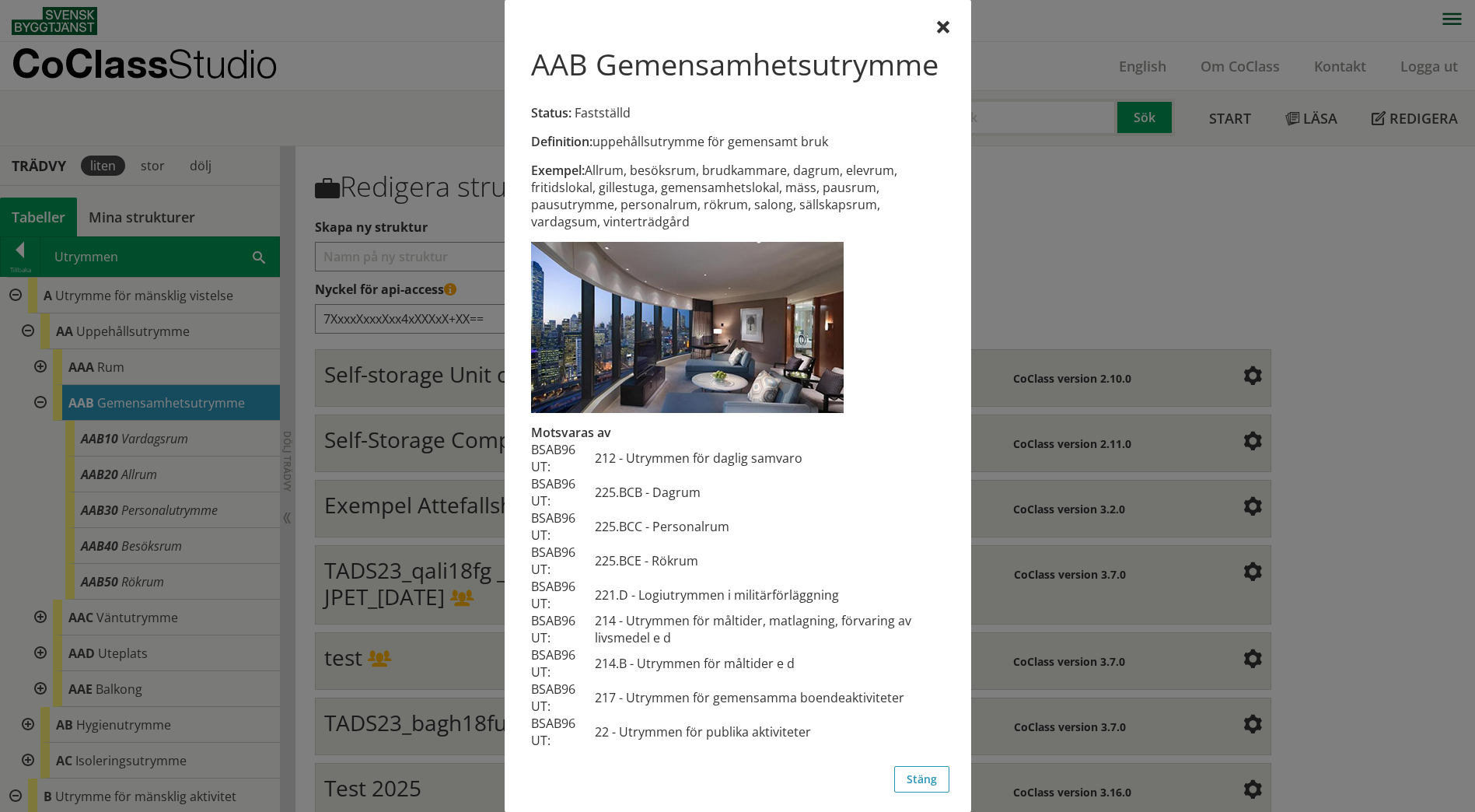
click at [290, 433] on div at bounding box center [738, 406] width 1475 height 812
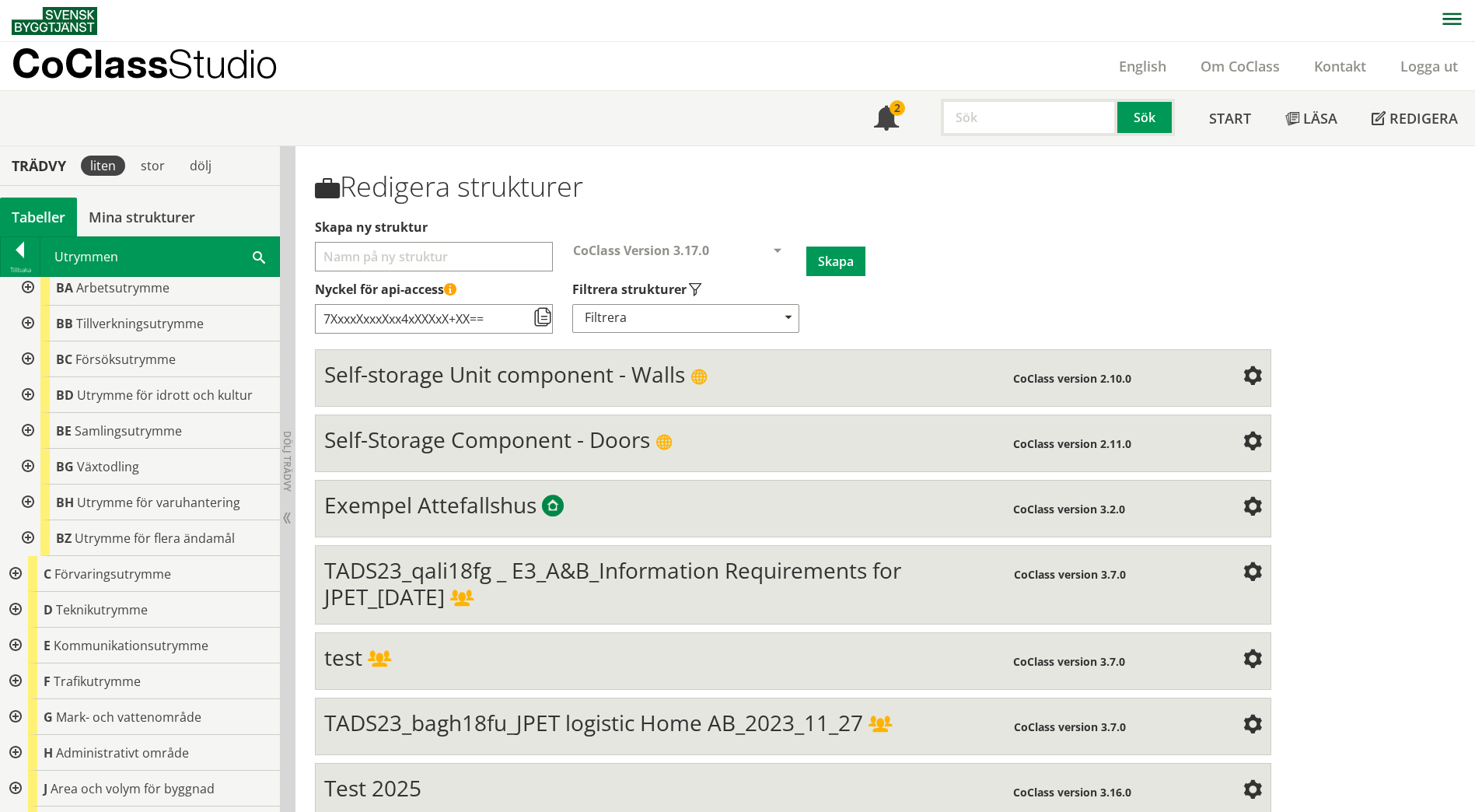
scroll to position [466, 0]
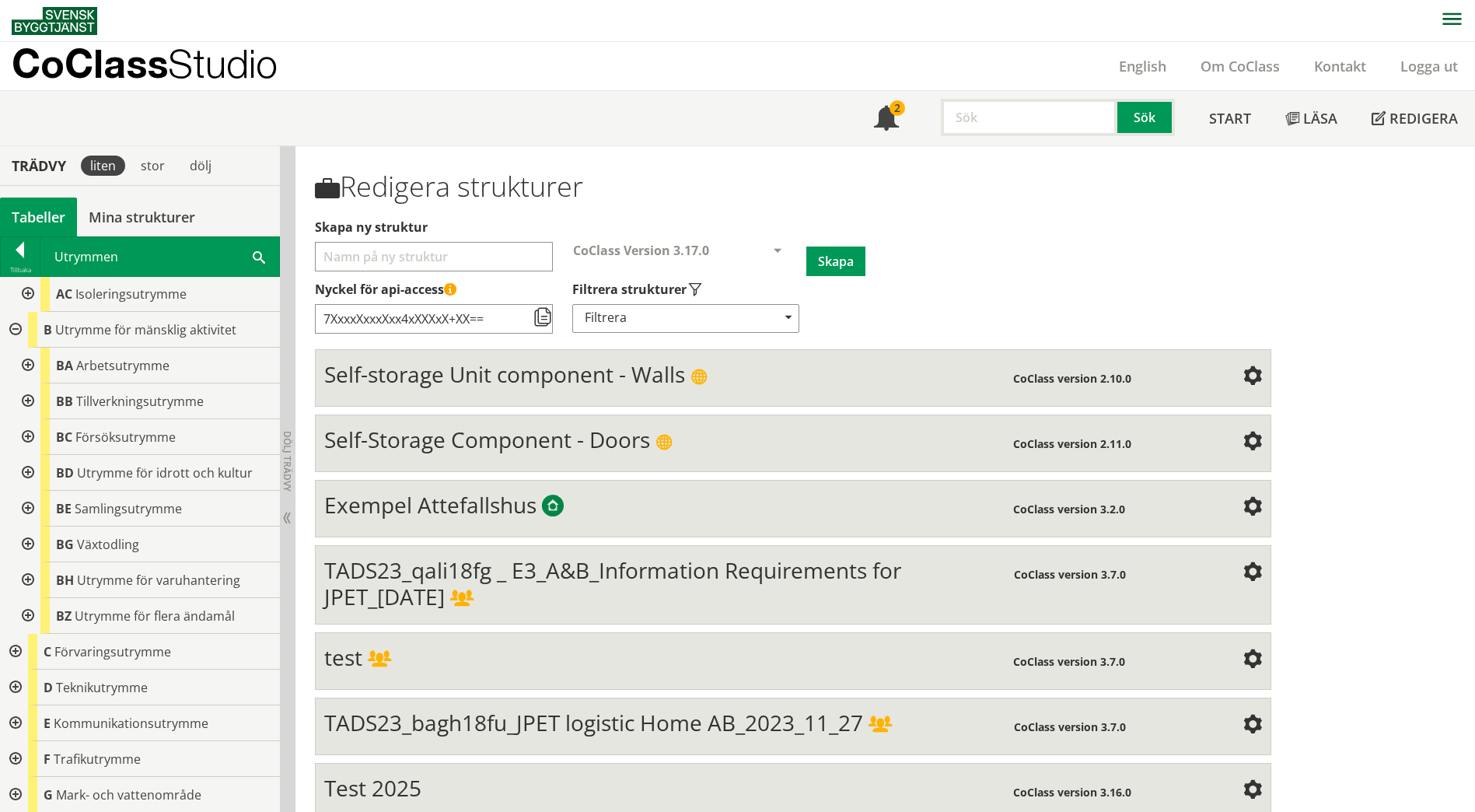
click at [24, 366] on div at bounding box center [26, 365] width 28 height 35
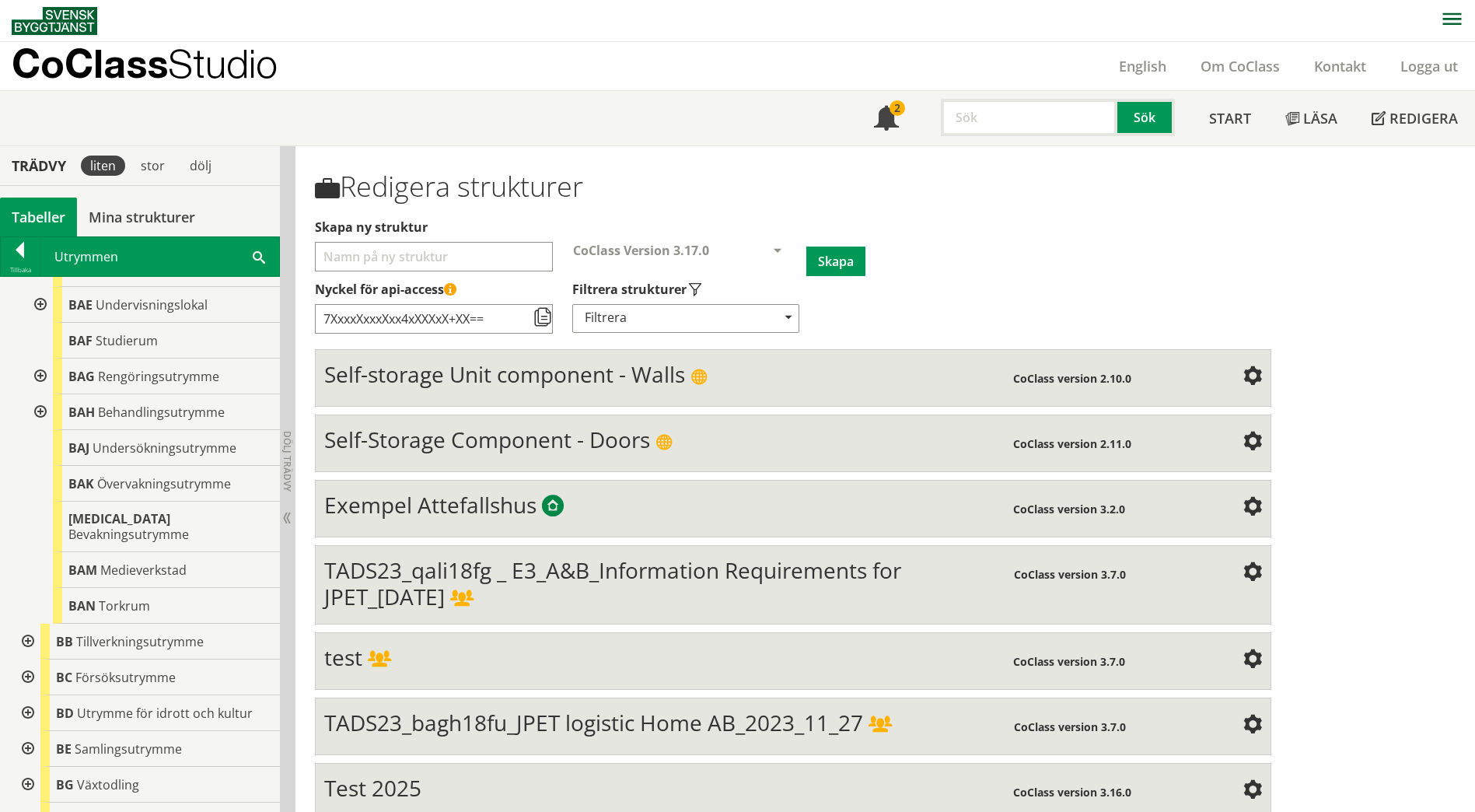
scroll to position [700, 0]
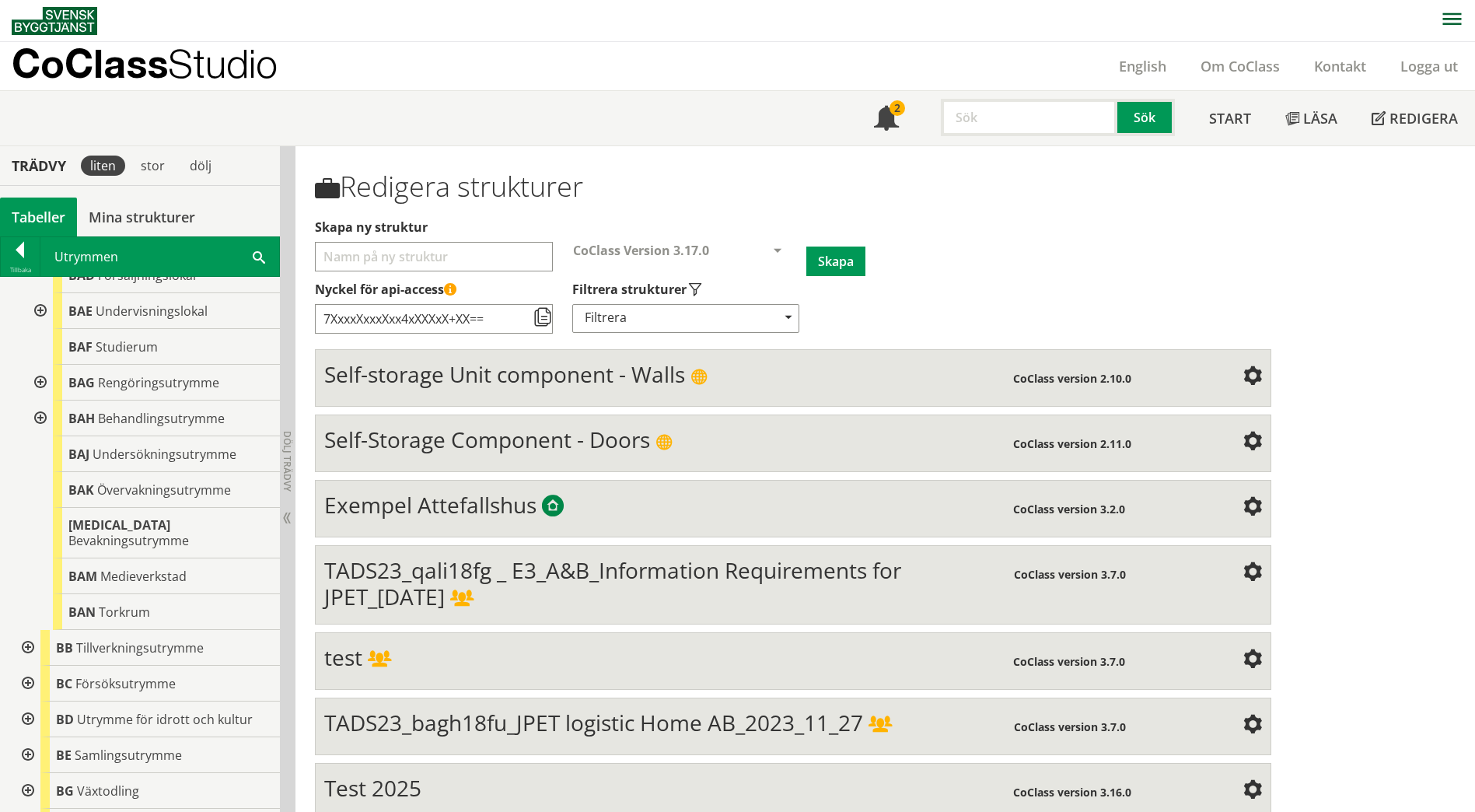
click at [39, 311] on div at bounding box center [38, 310] width 28 height 35
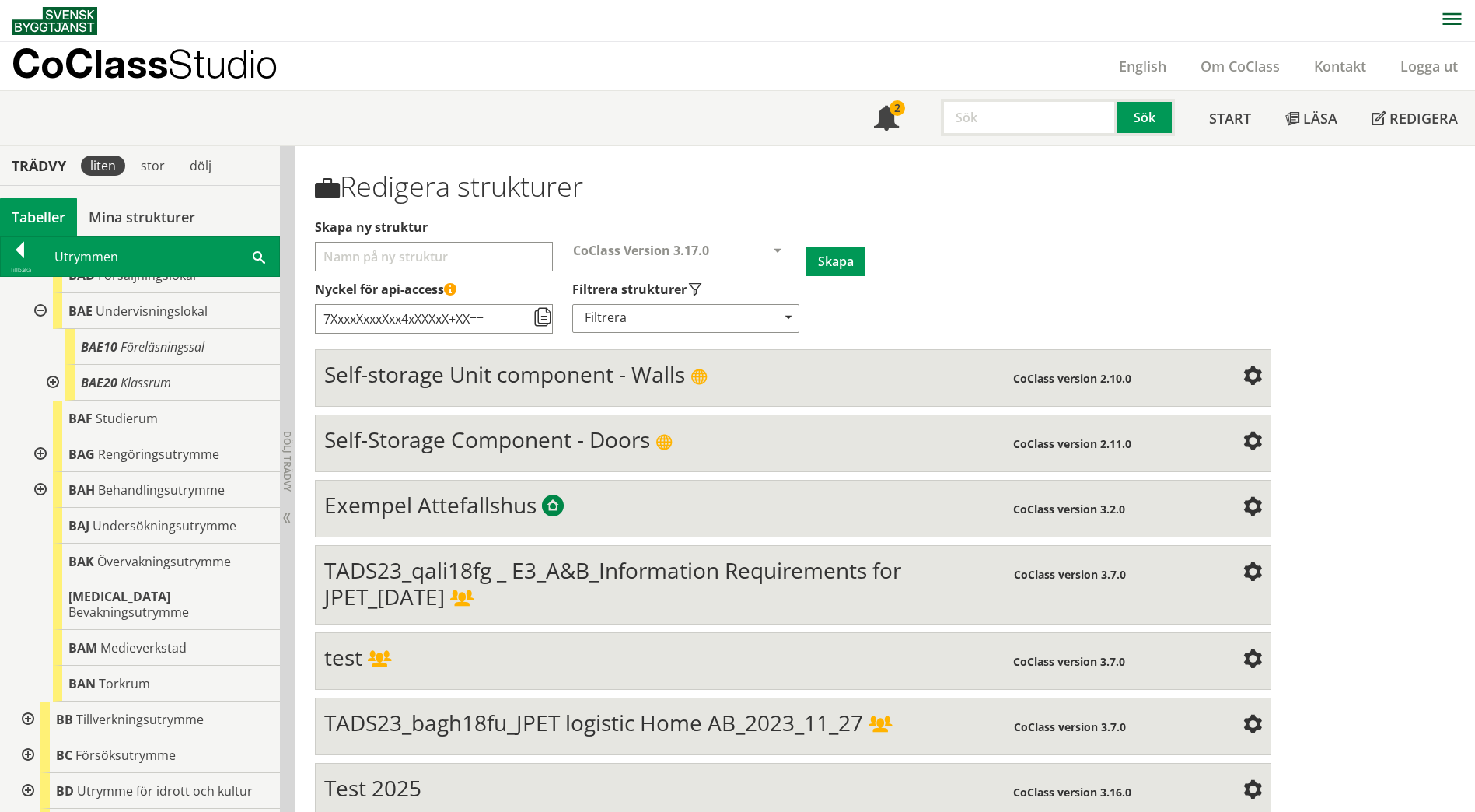
click at [43, 380] on div at bounding box center [51, 382] width 28 height 35
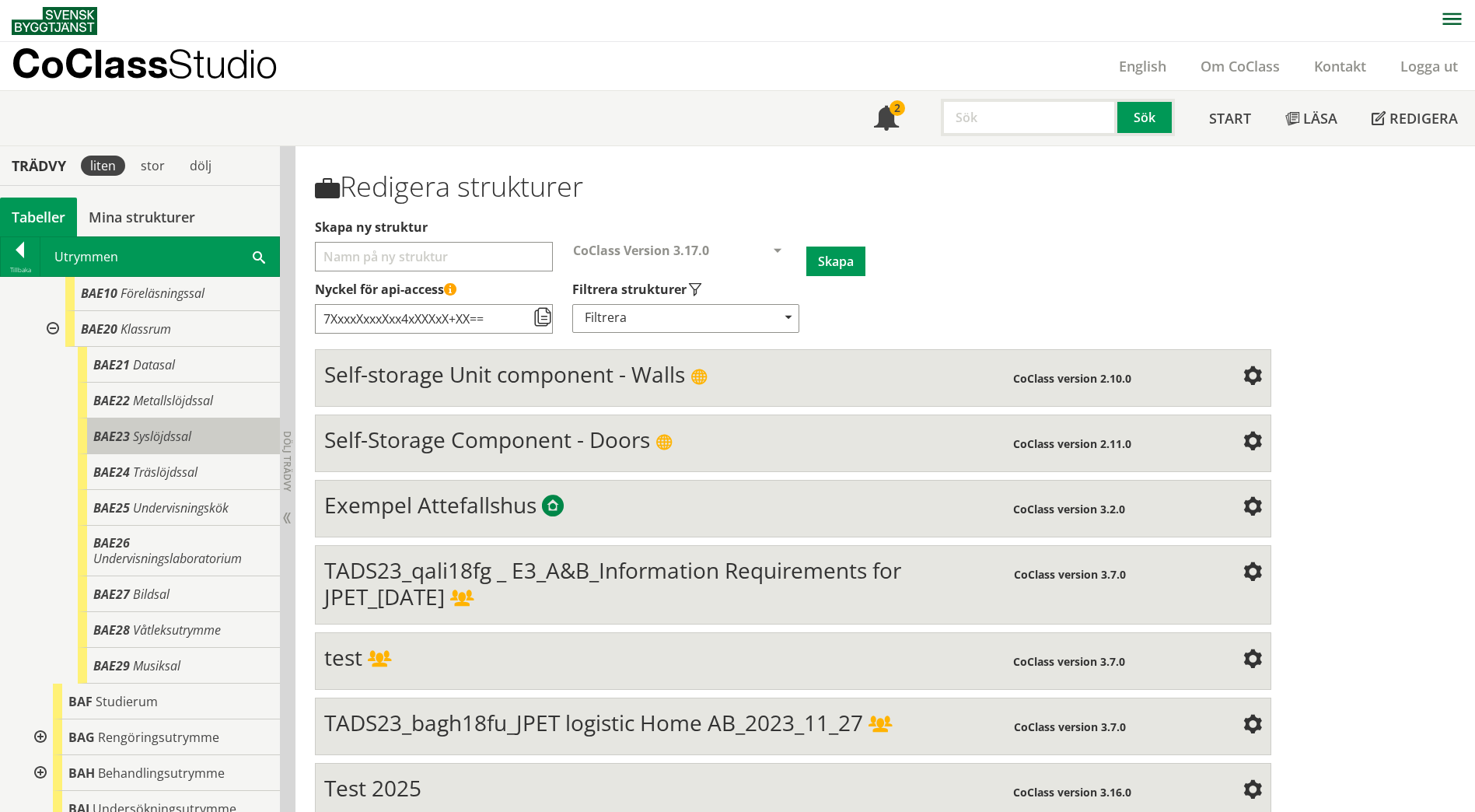
scroll to position [778, 0]
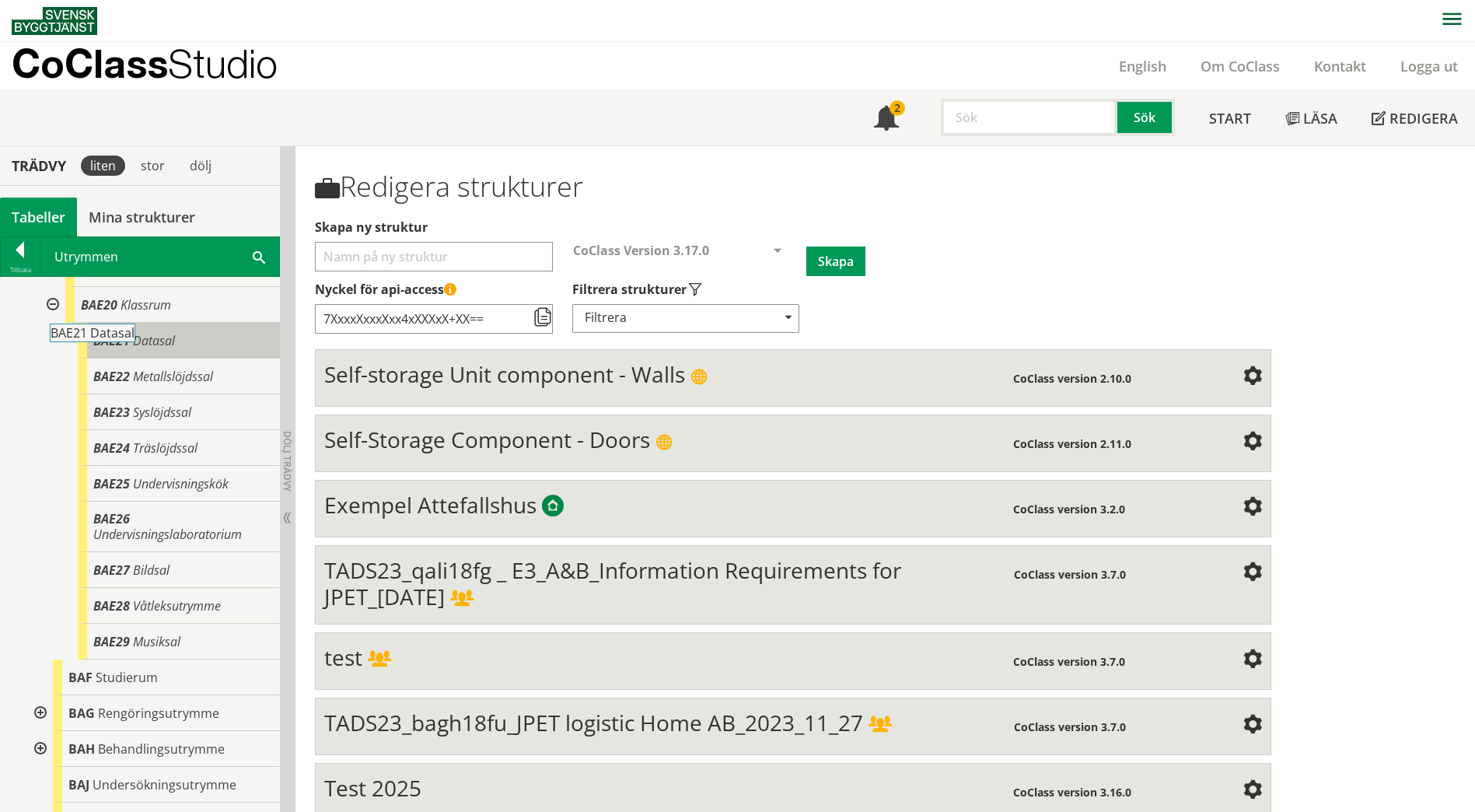
click at [118, 348] on span "BAE21" at bounding box center [112, 341] width 36 height 17
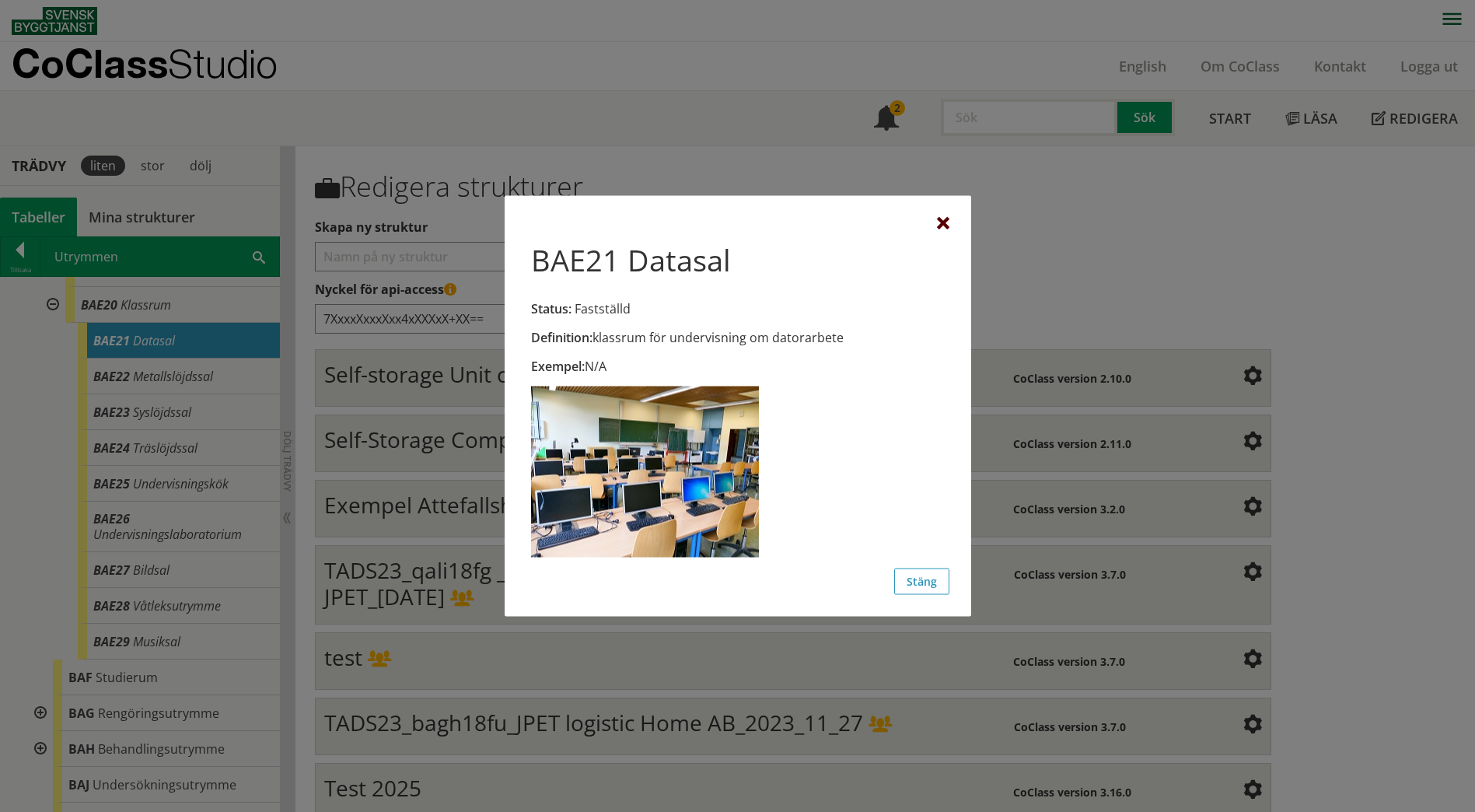
click at [948, 227] on div at bounding box center [943, 224] width 12 height 12
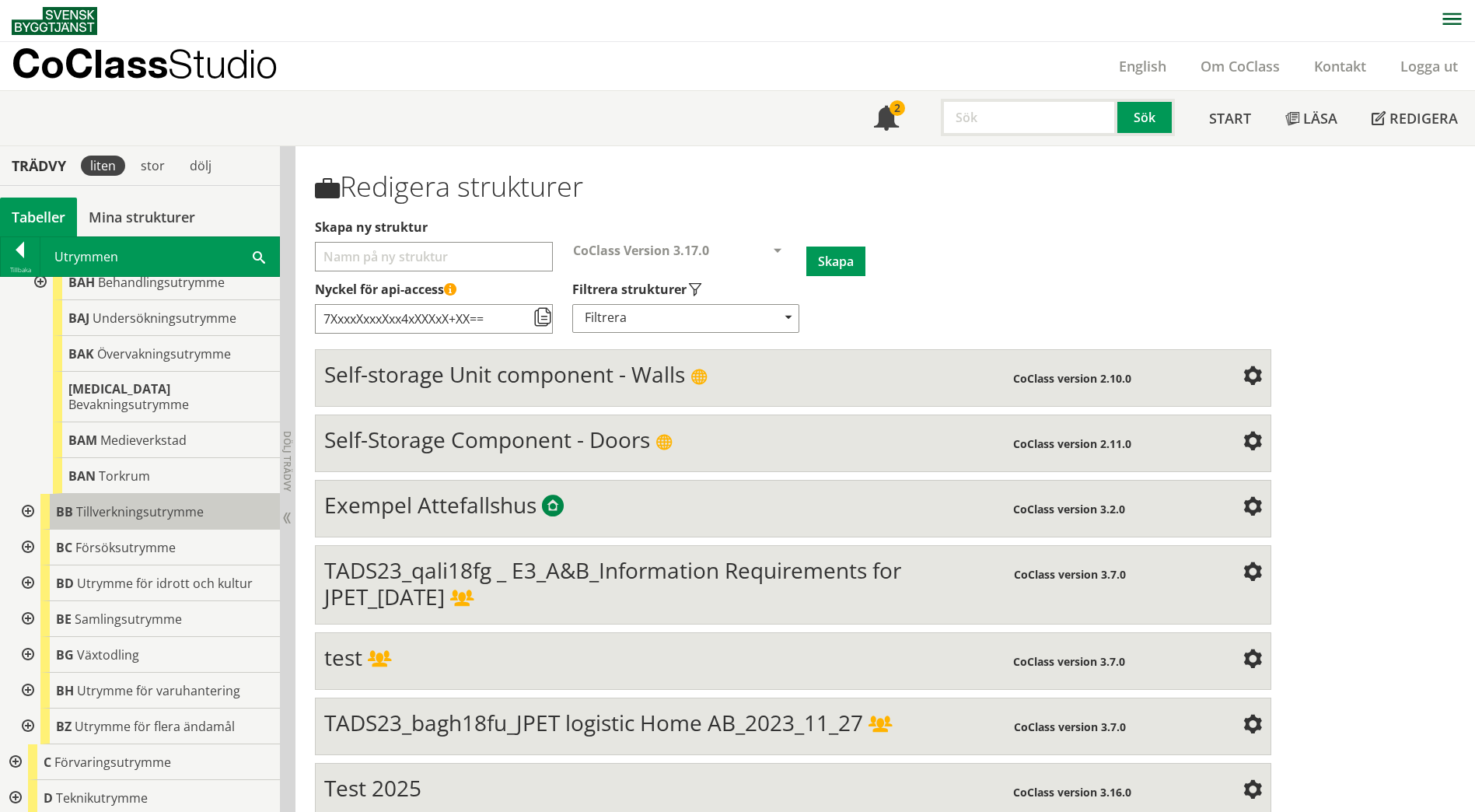
scroll to position [1322, 0]
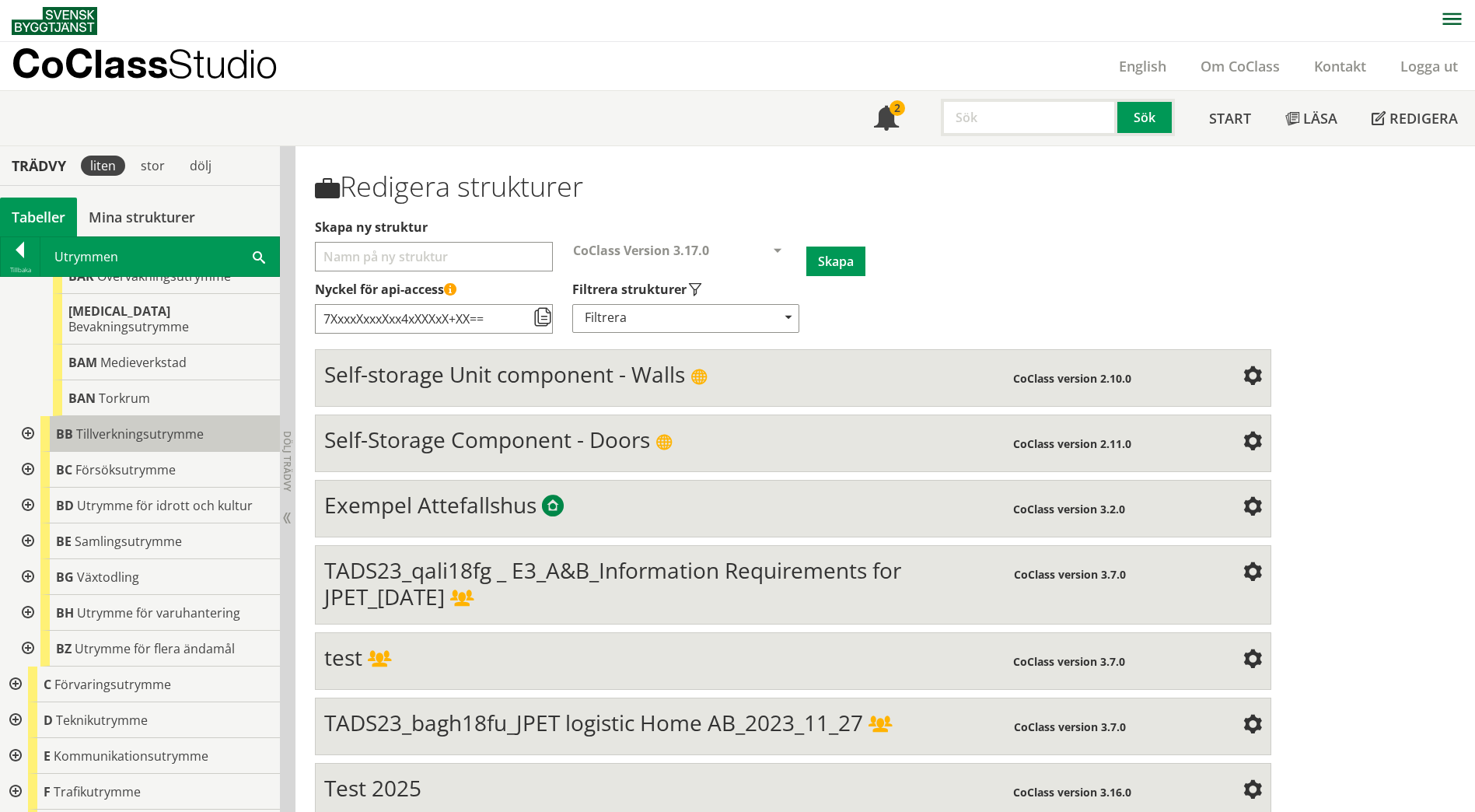
click at [102, 431] on div "BB Tillverkningsutrymme" at bounding box center [160, 434] width 240 height 35
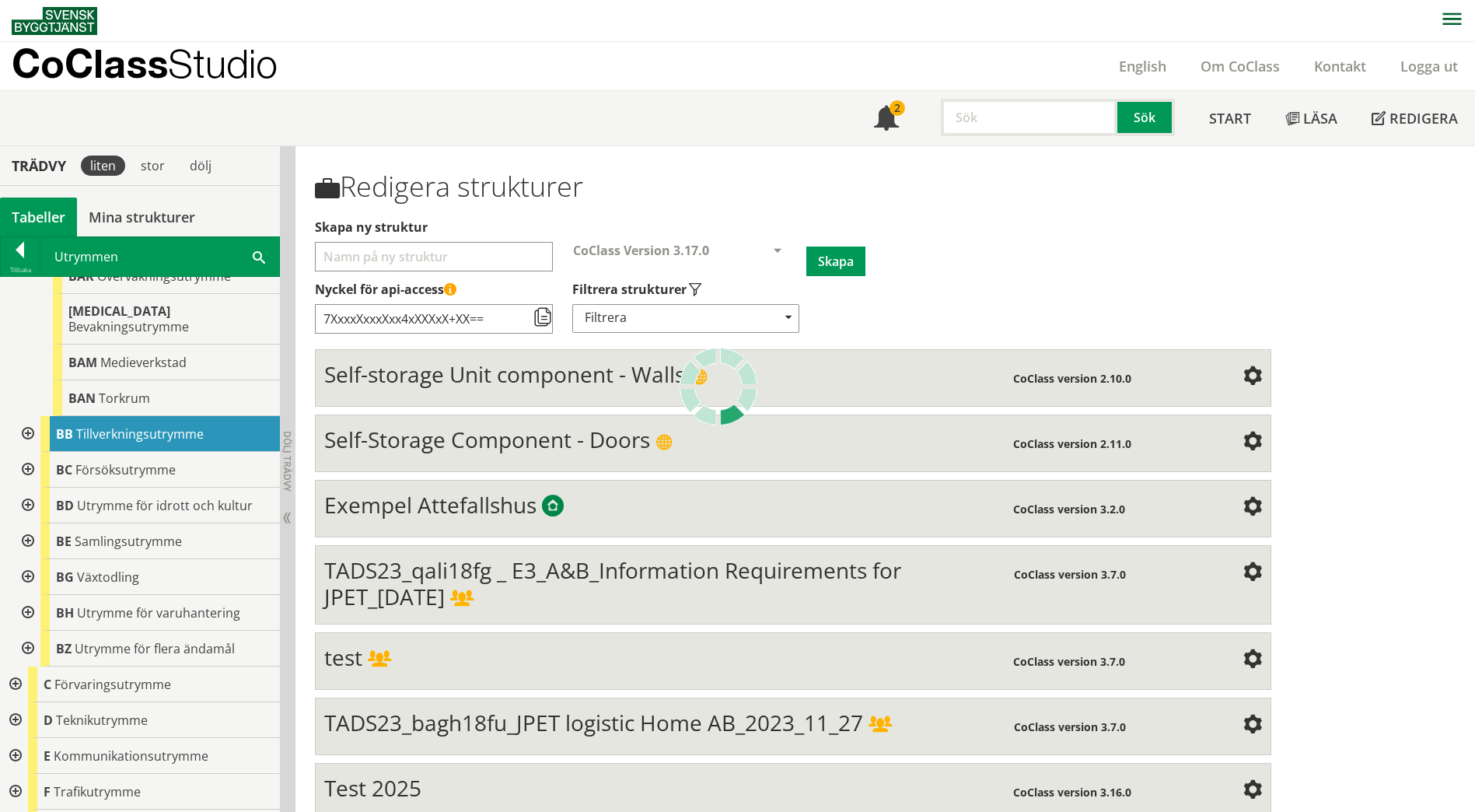
click at [104, 431] on div "BB Tillverkningsutrymme" at bounding box center [160, 434] width 240 height 35
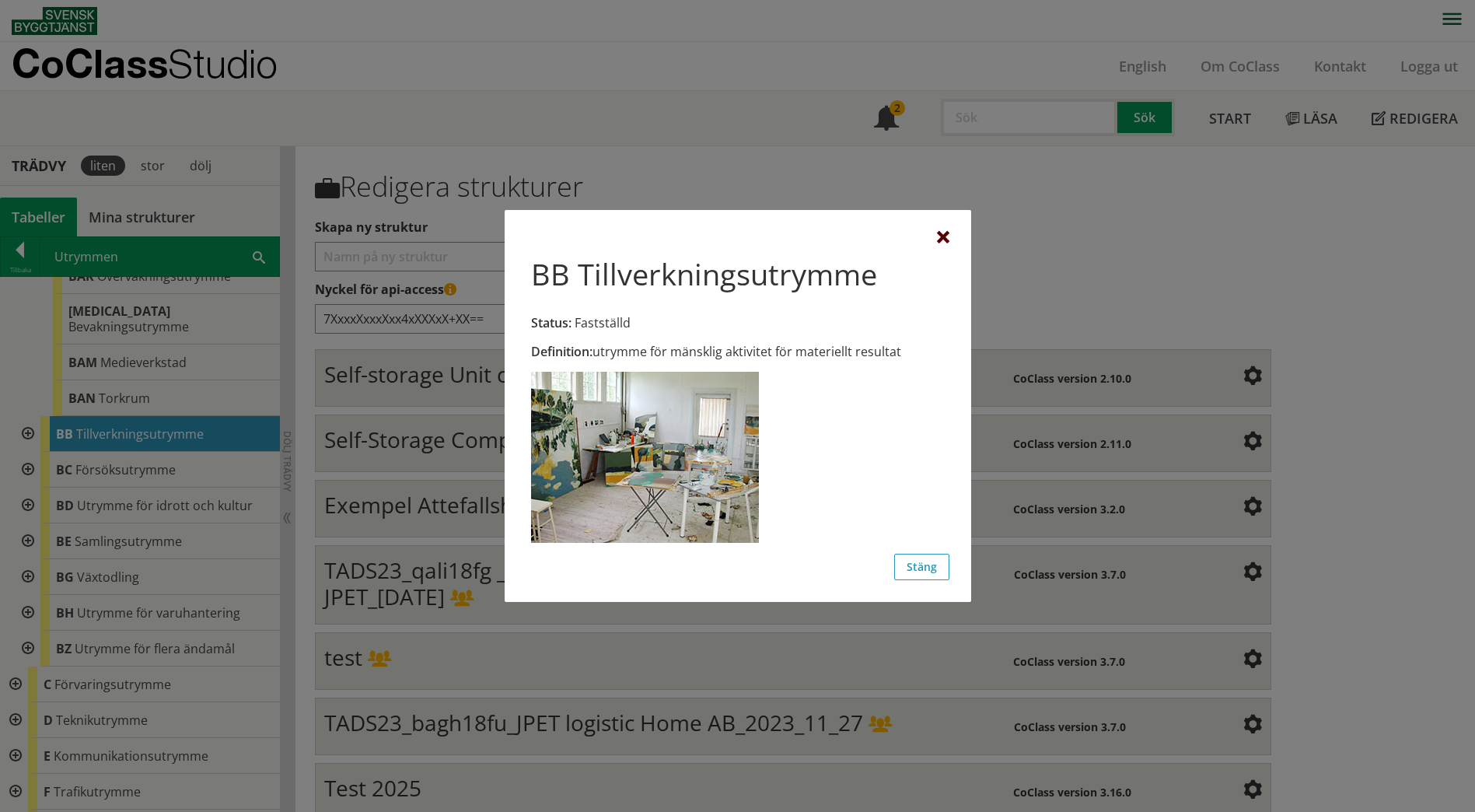
click at [941, 244] on div at bounding box center [943, 238] width 12 height 12
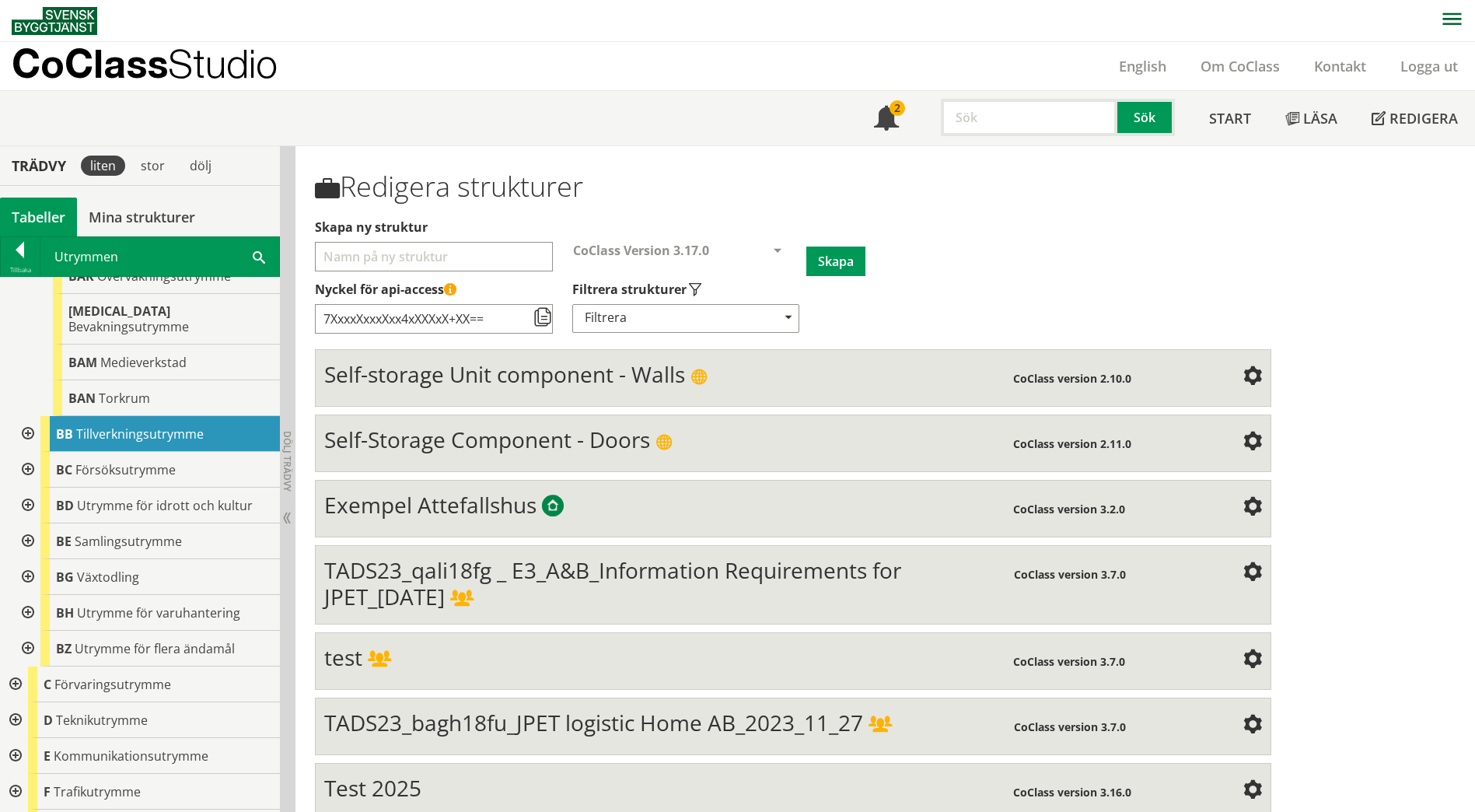
click at [27, 417] on div at bounding box center [26, 434] width 28 height 35
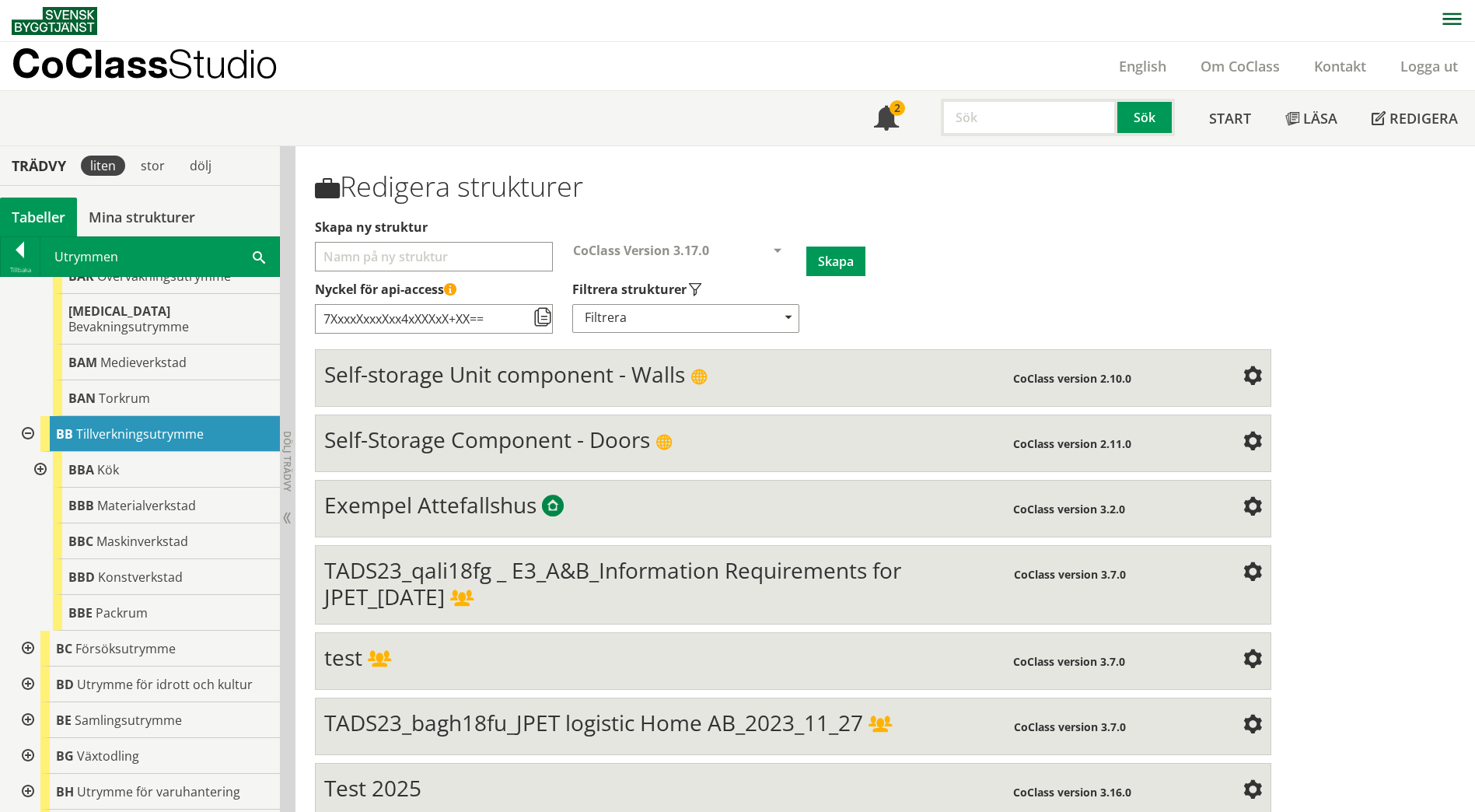
click at [27, 417] on div at bounding box center [26, 434] width 28 height 35
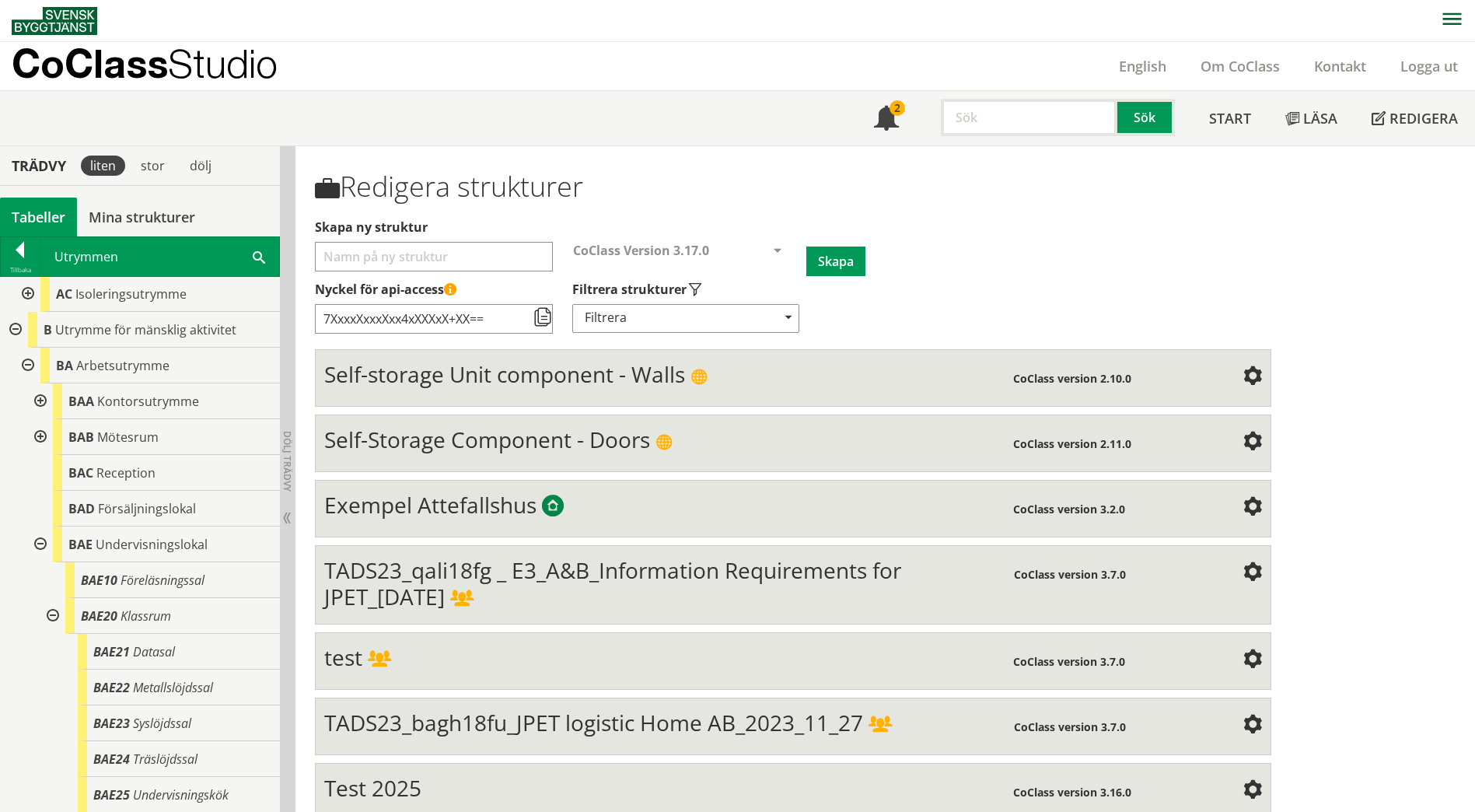
scroll to position [389, 0]
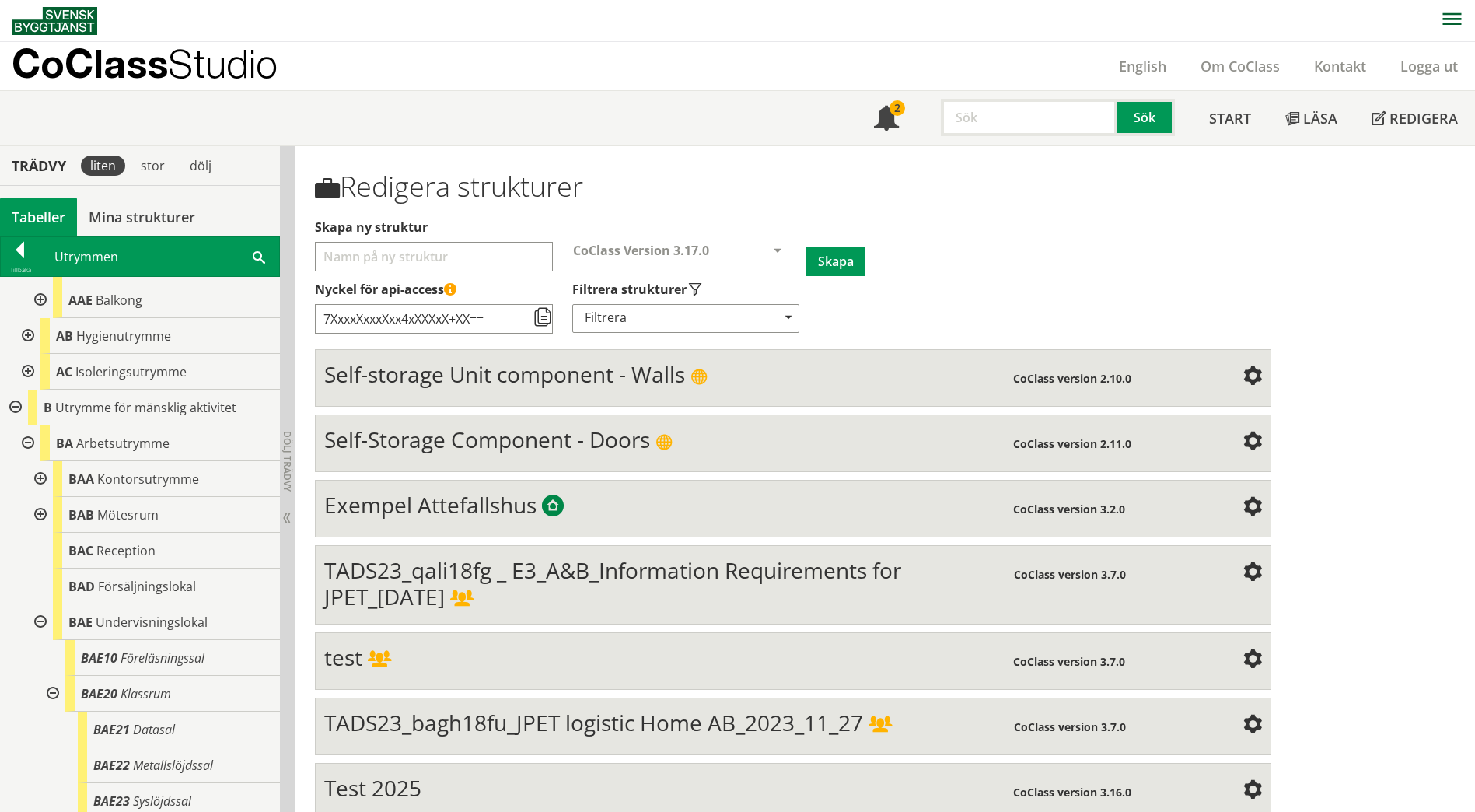
click at [40, 477] on div at bounding box center [38, 479] width 28 height 35
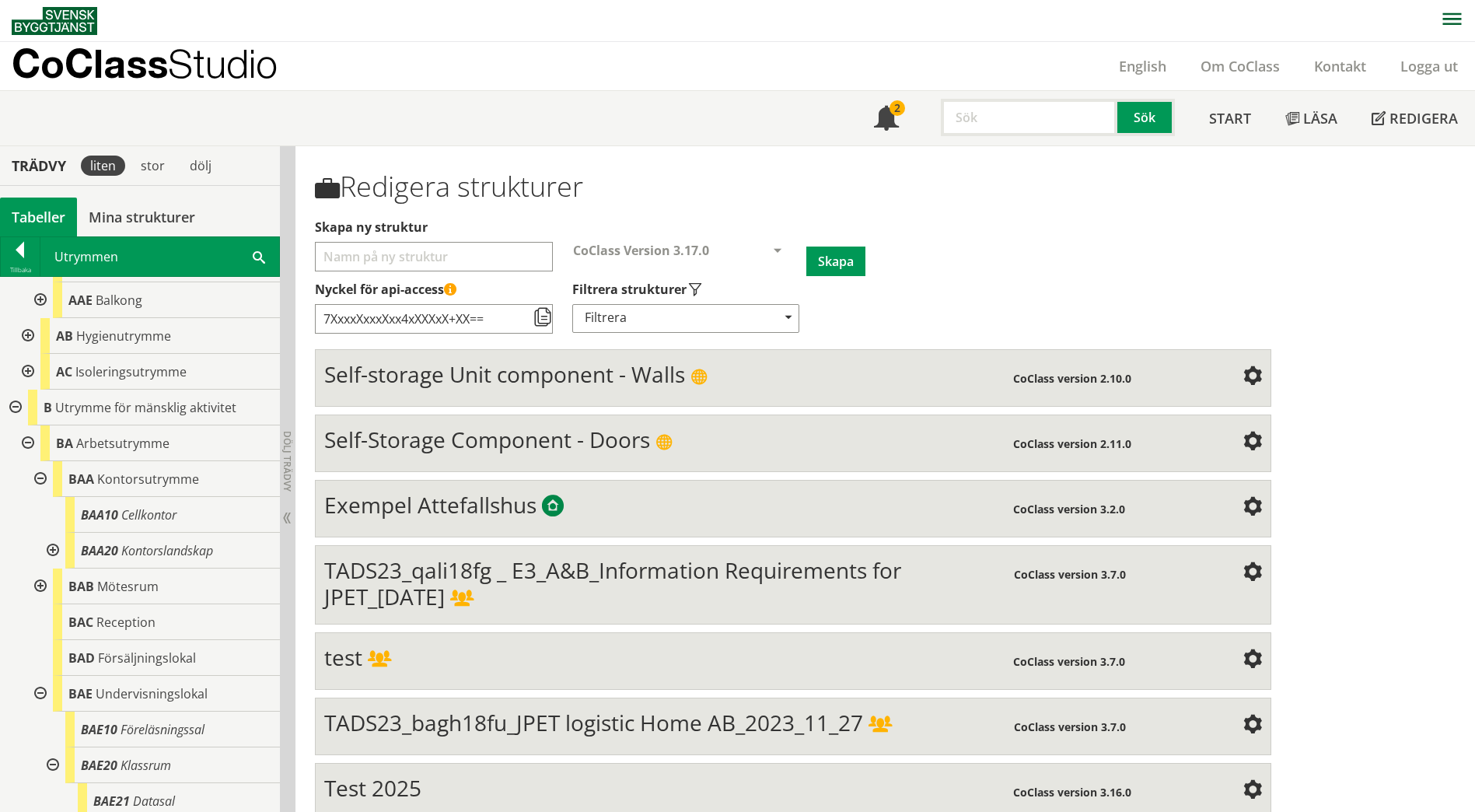
click at [40, 479] on div at bounding box center [38, 479] width 28 height 35
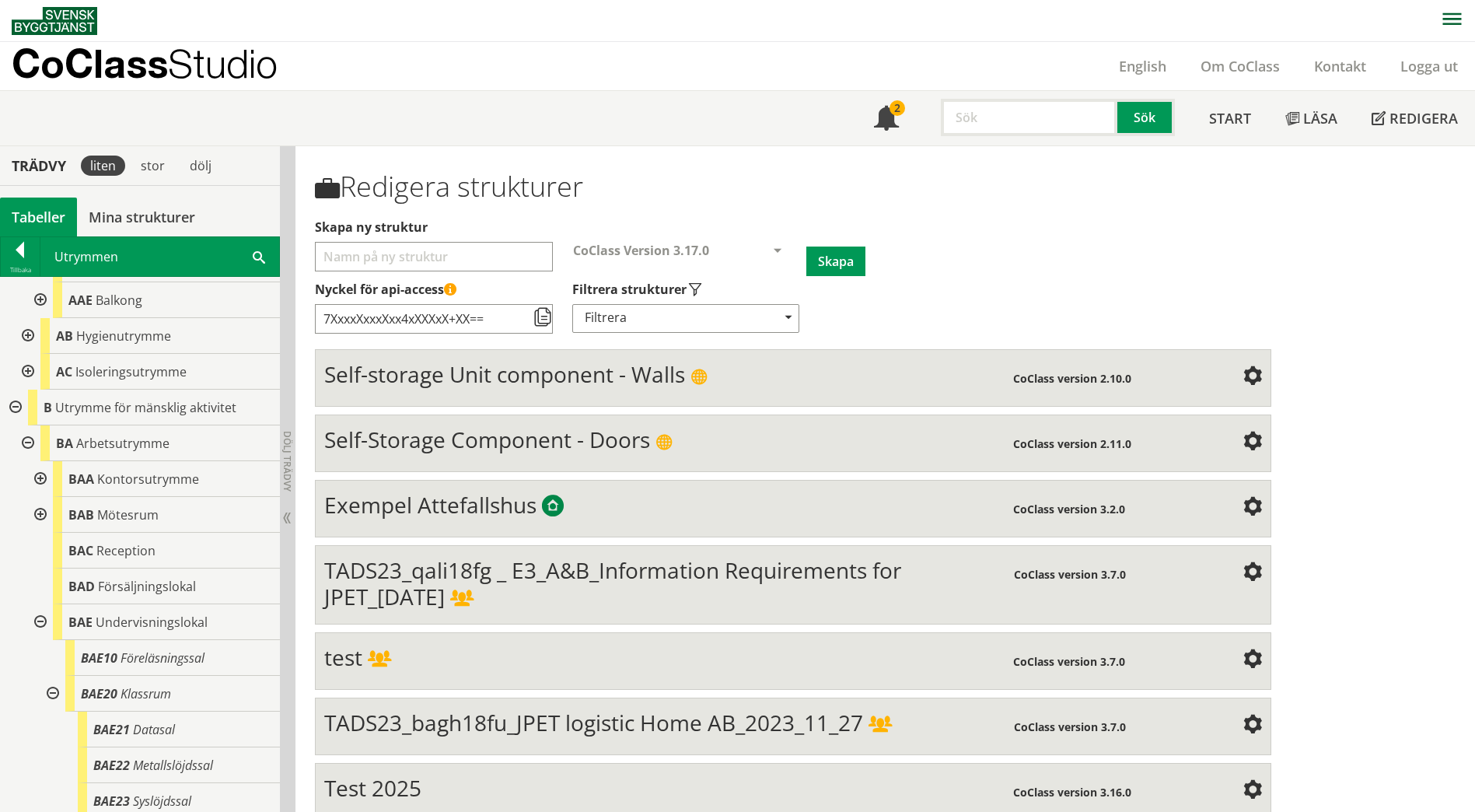
click at [39, 512] on div at bounding box center [38, 514] width 28 height 35
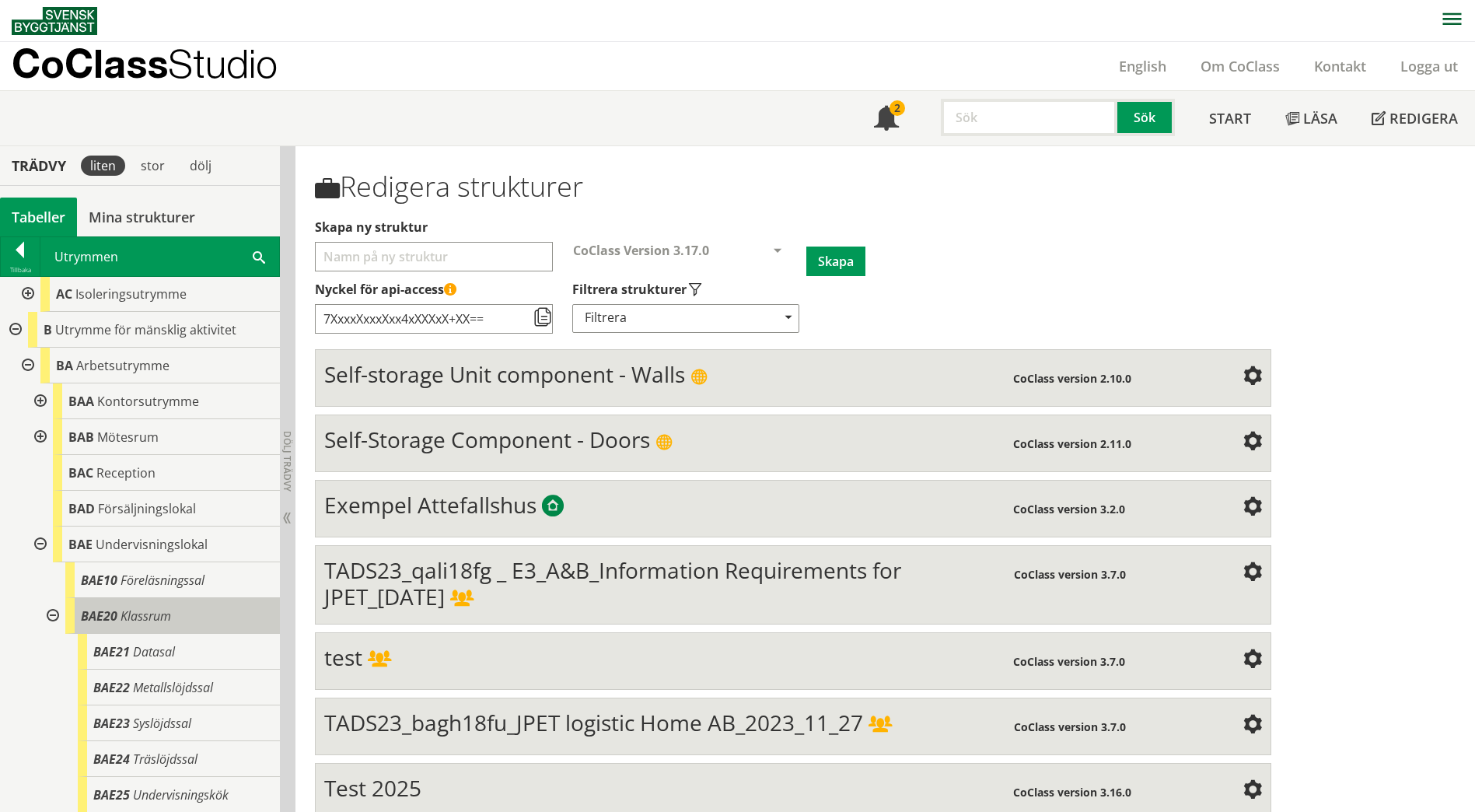
click at [159, 619] on span "Klassrum" at bounding box center [145, 616] width 51 height 17
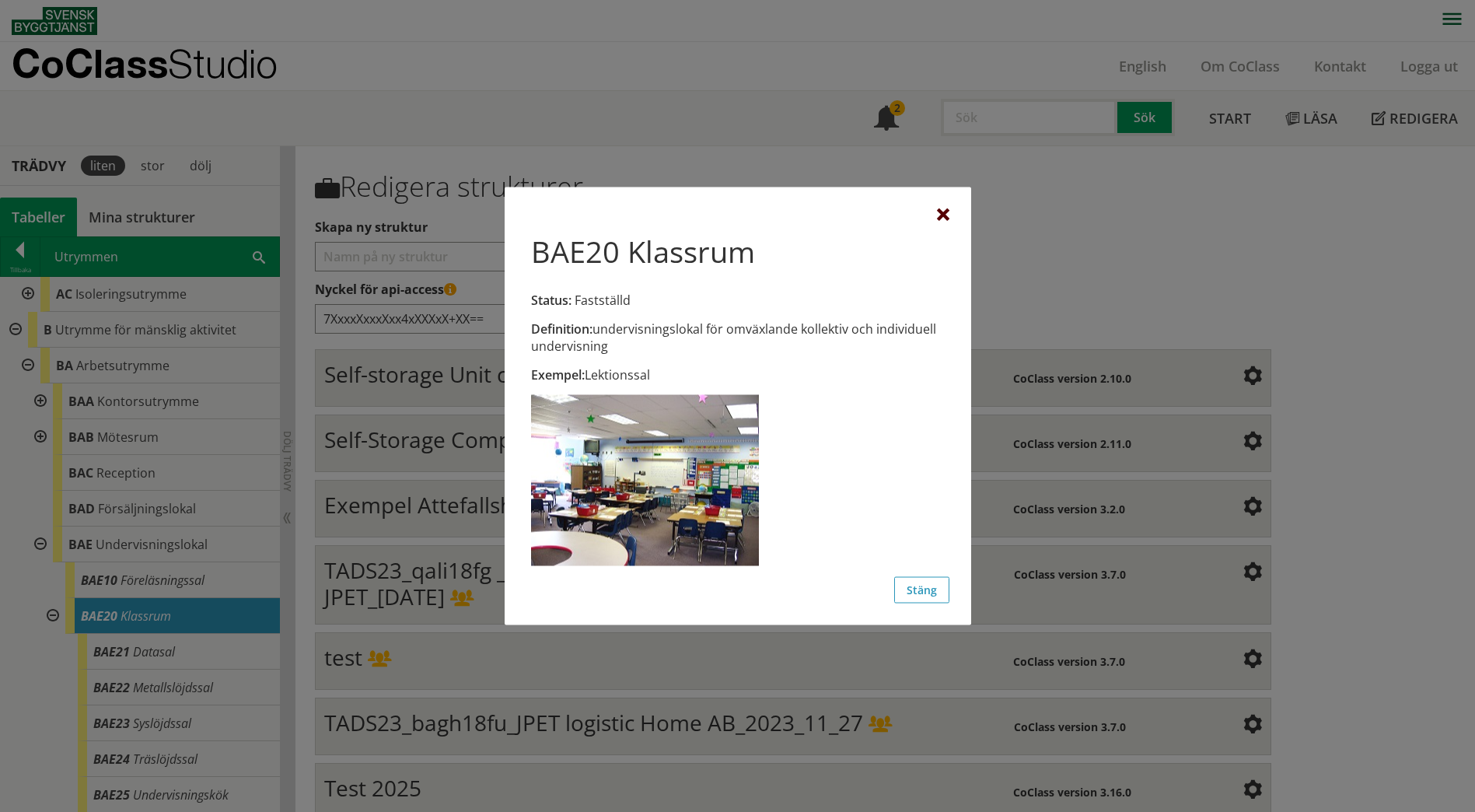
click at [947, 215] on div at bounding box center [943, 215] width 12 height 12
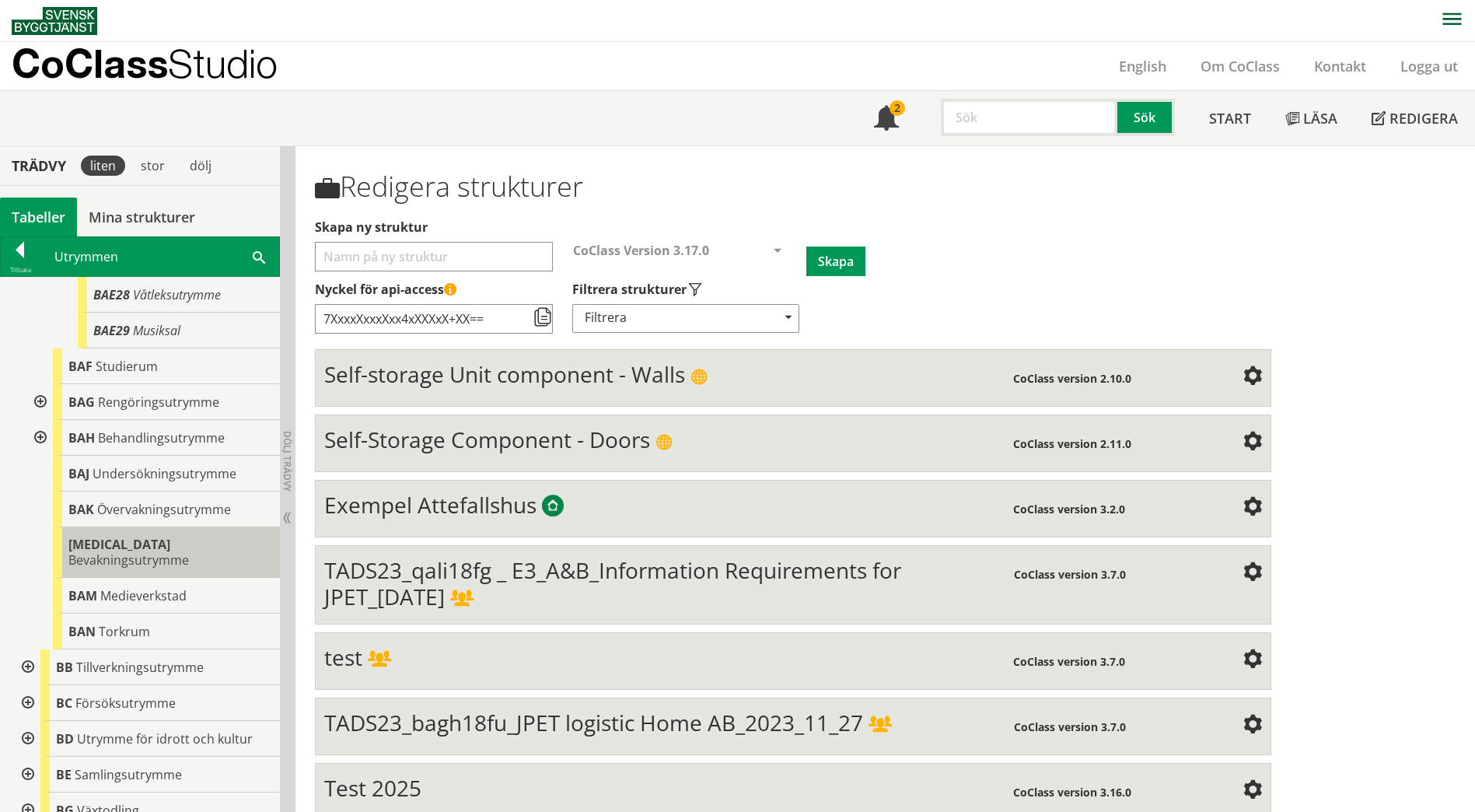
scroll to position [1166, 0]
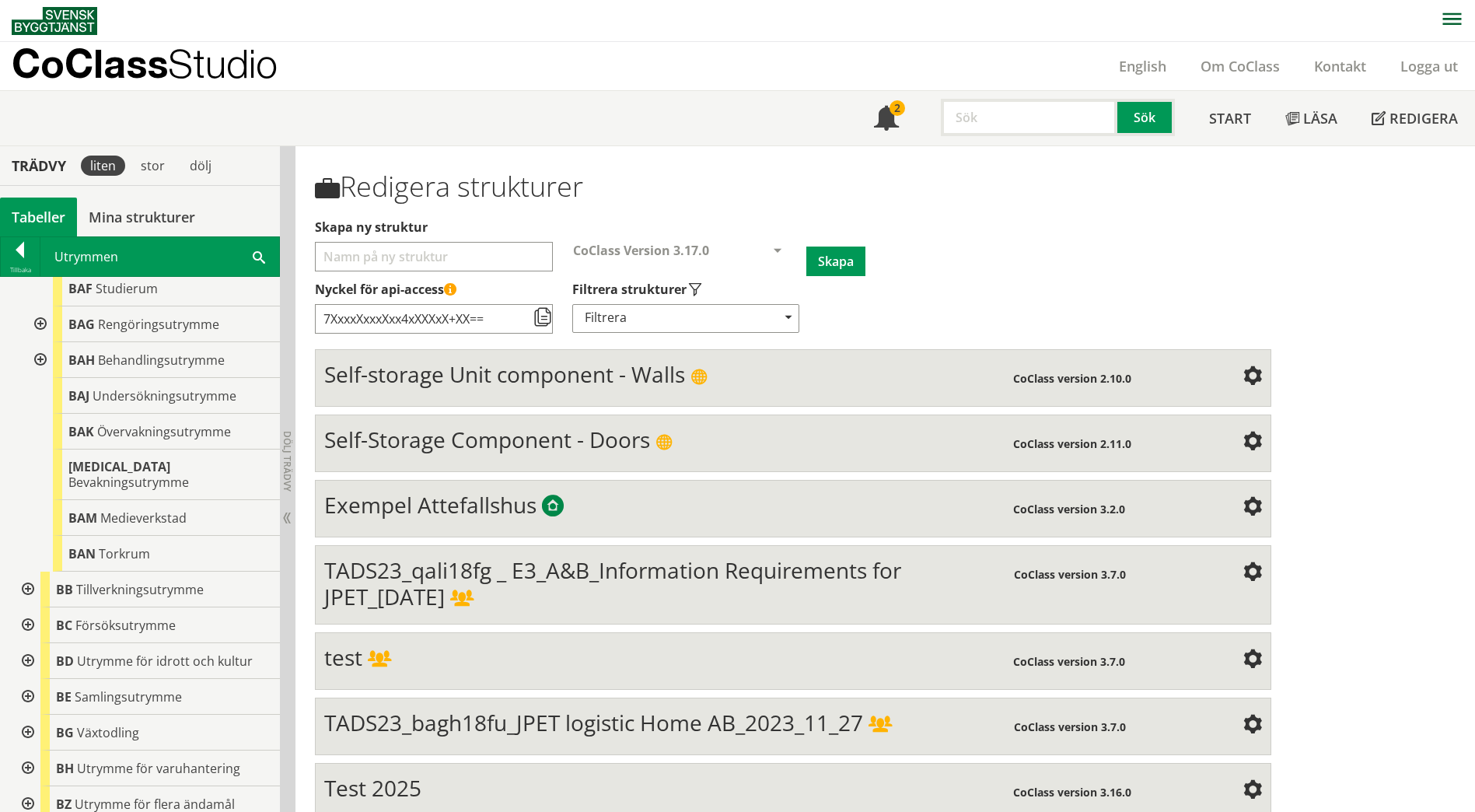
click at [21, 612] on div at bounding box center [26, 625] width 28 height 35
click at [21, 611] on div at bounding box center [26, 625] width 28 height 35
click at [30, 579] on div at bounding box center [26, 588] width 28 height 35
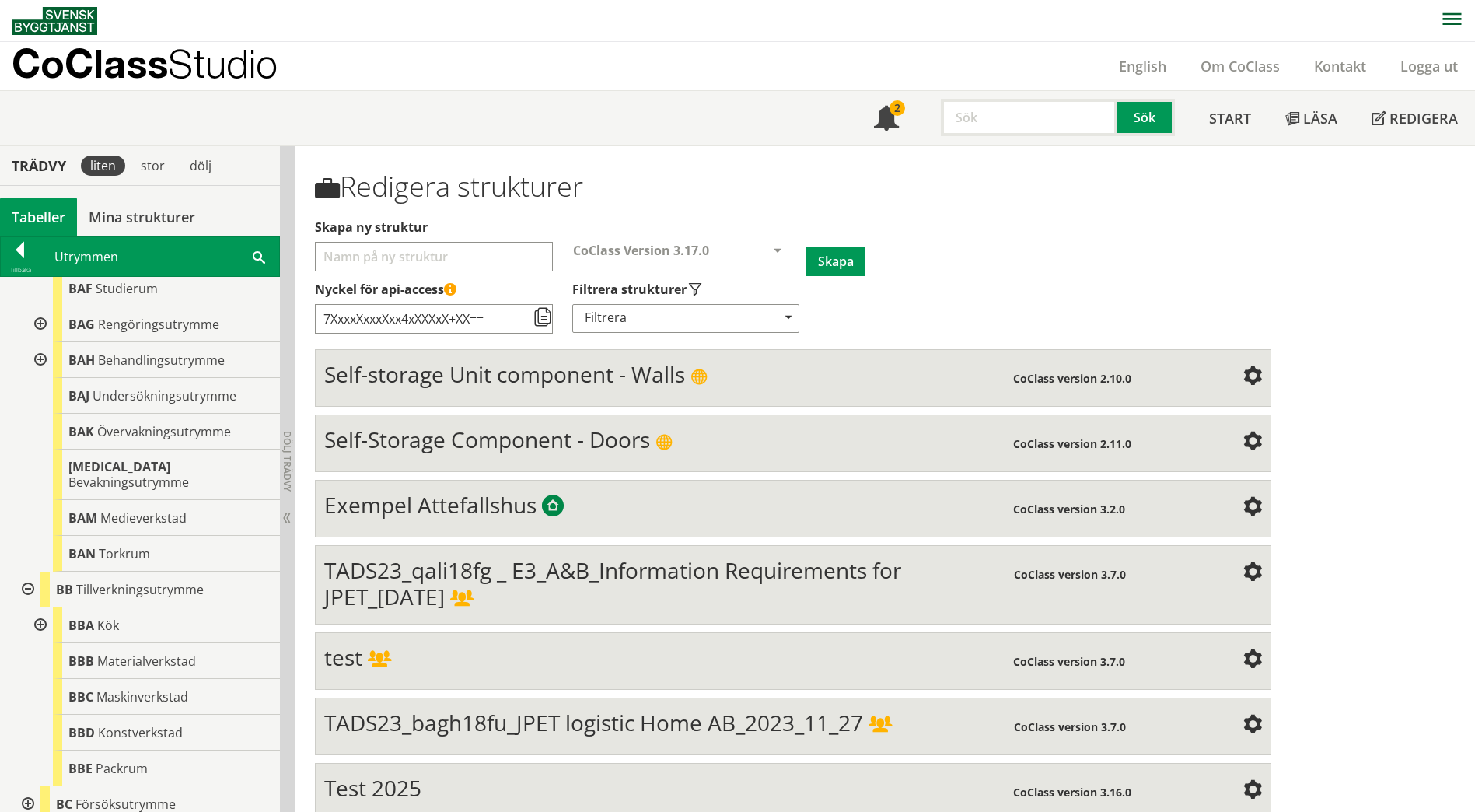
click at [30, 580] on div at bounding box center [26, 588] width 28 height 35
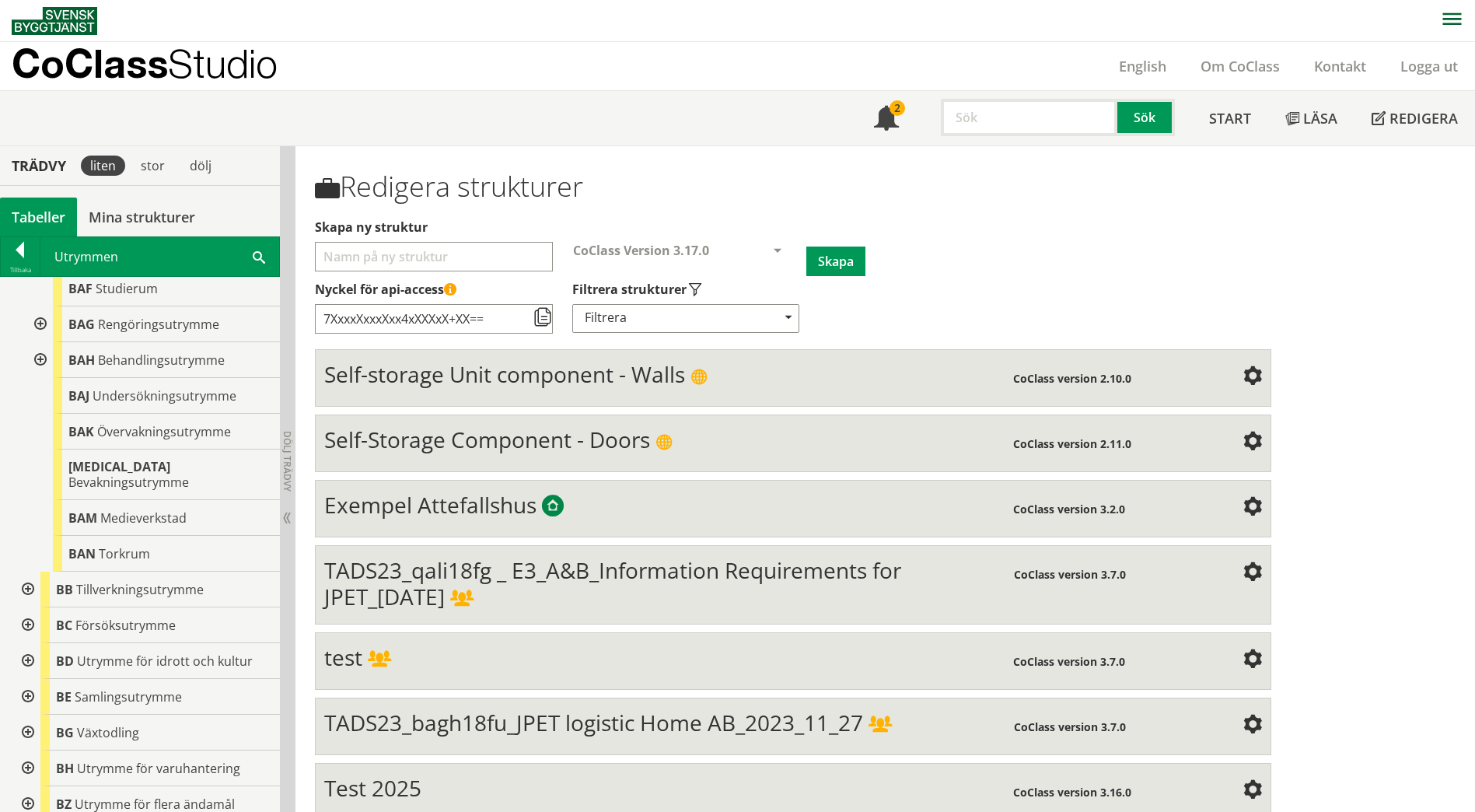
click at [21, 679] on div at bounding box center [26, 696] width 28 height 35
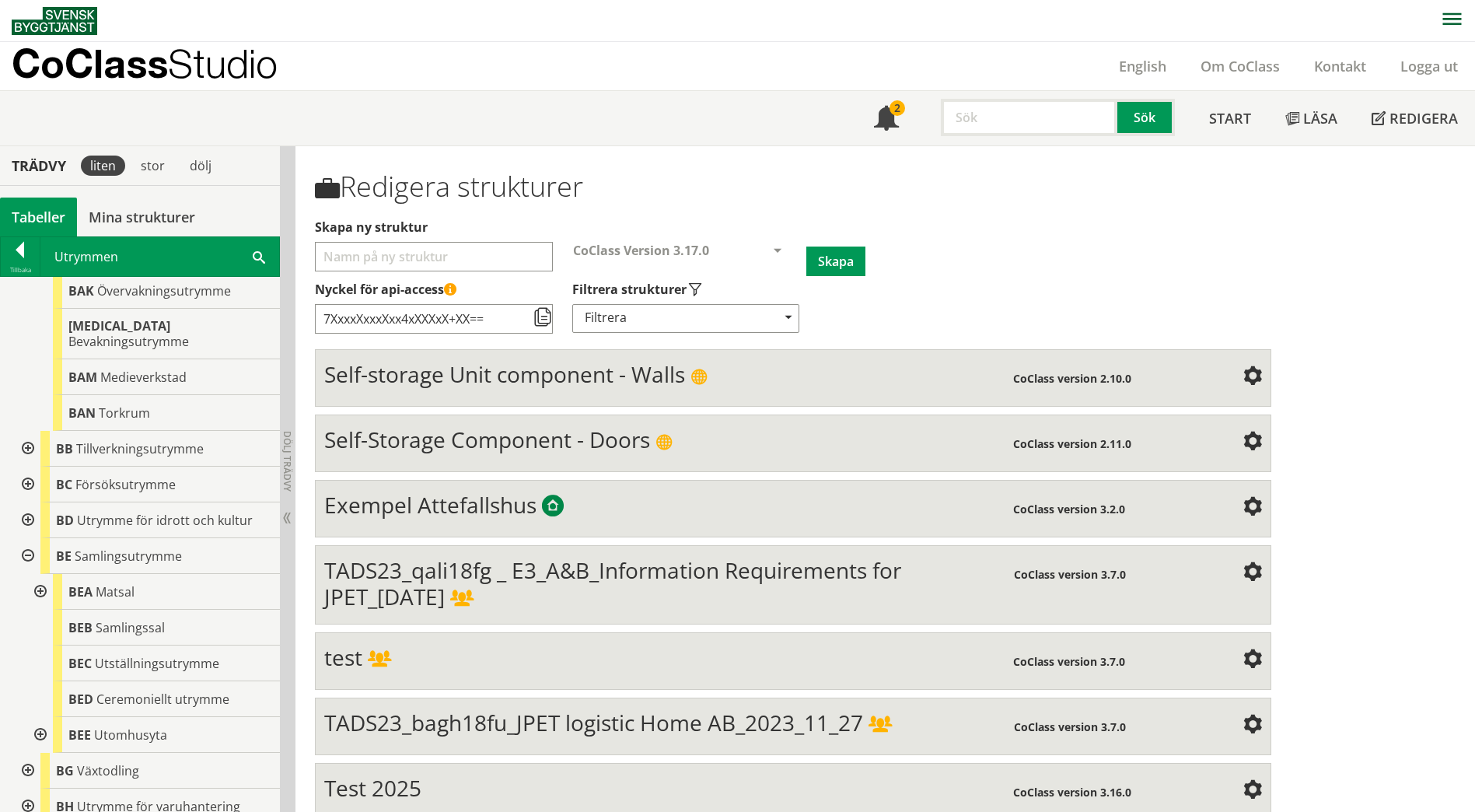
scroll to position [1322, 0]
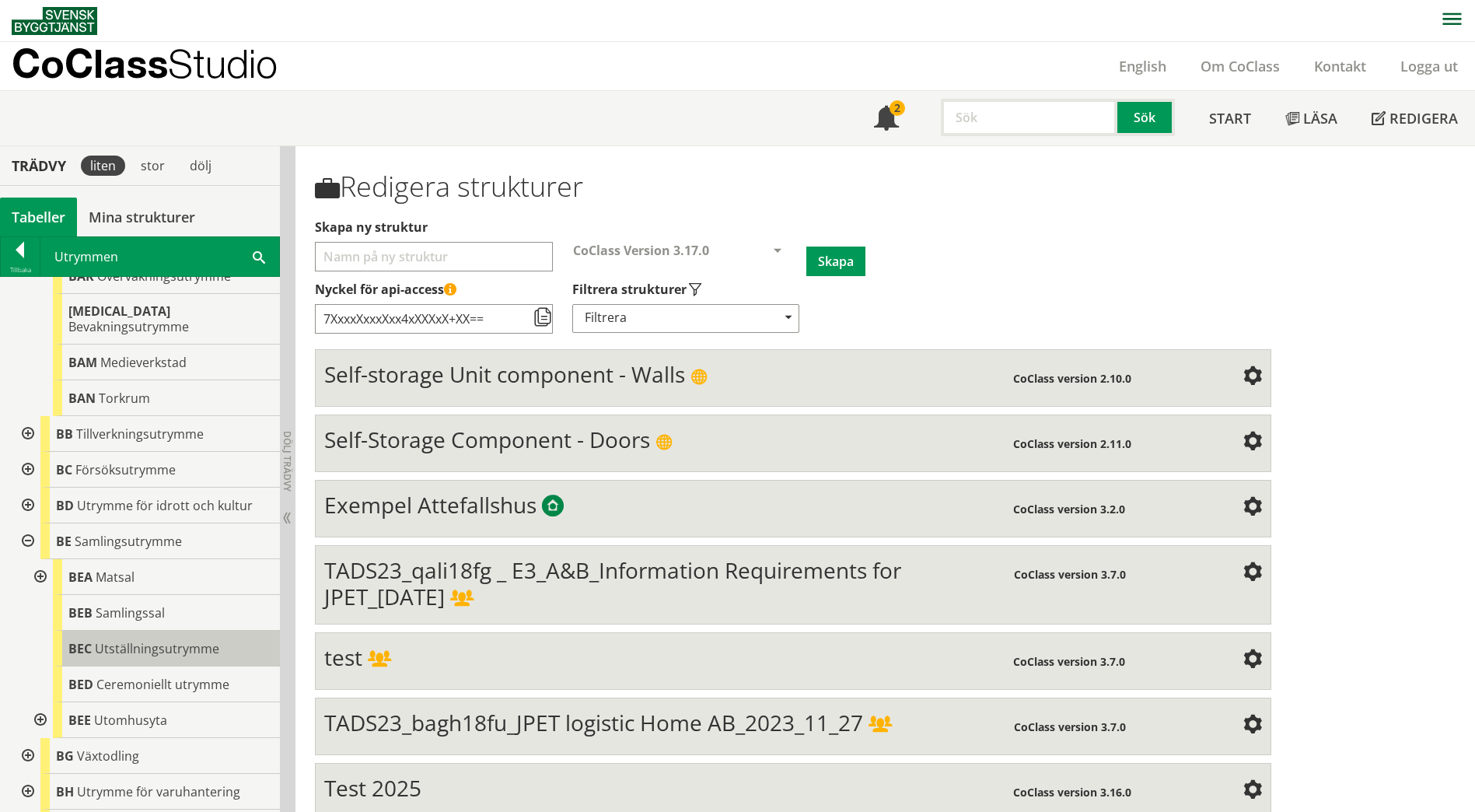
click at [228, 634] on div "BEC Utställningsutrymme" at bounding box center [166, 648] width 227 height 35
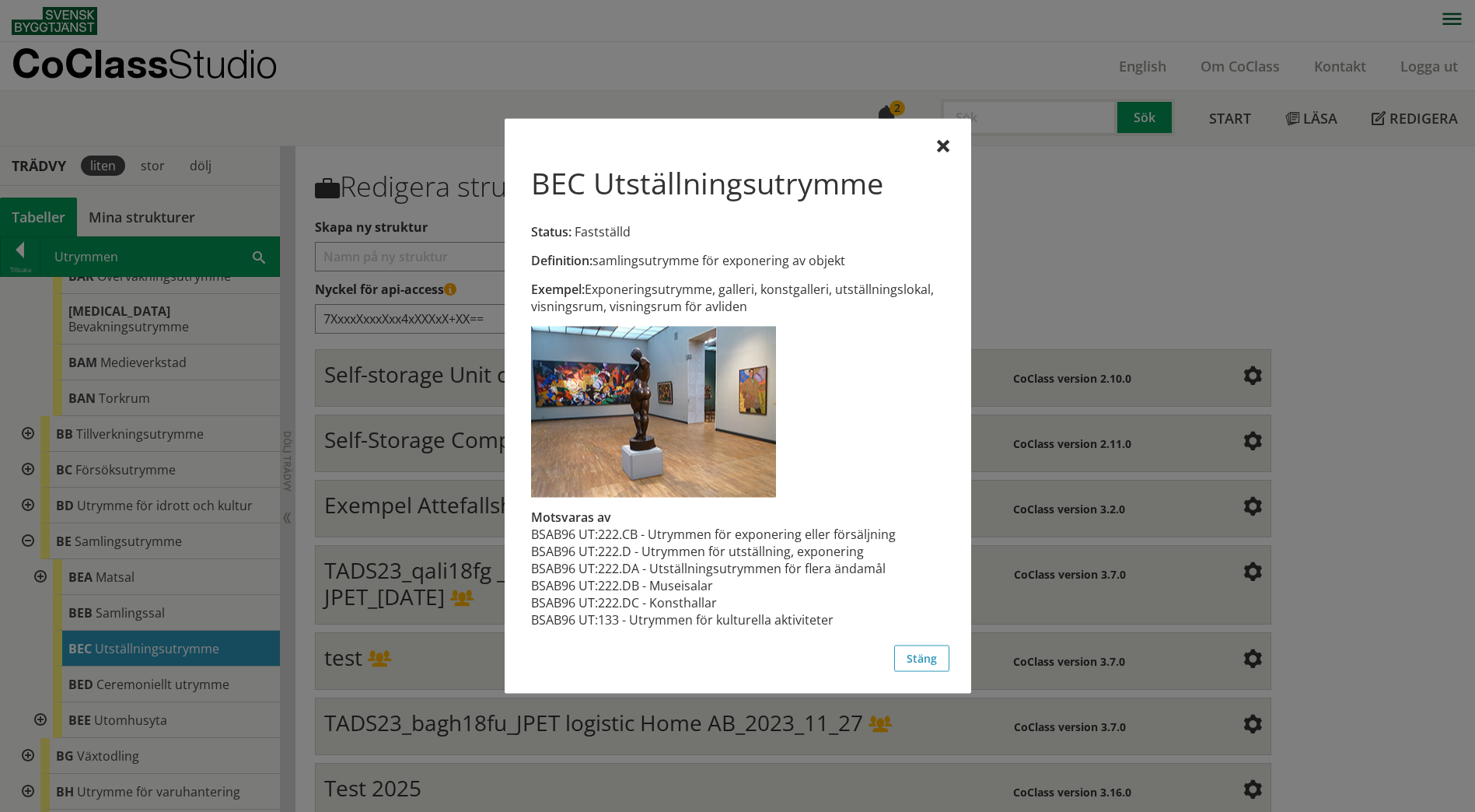
click at [208, 667] on div at bounding box center [738, 406] width 1475 height 812
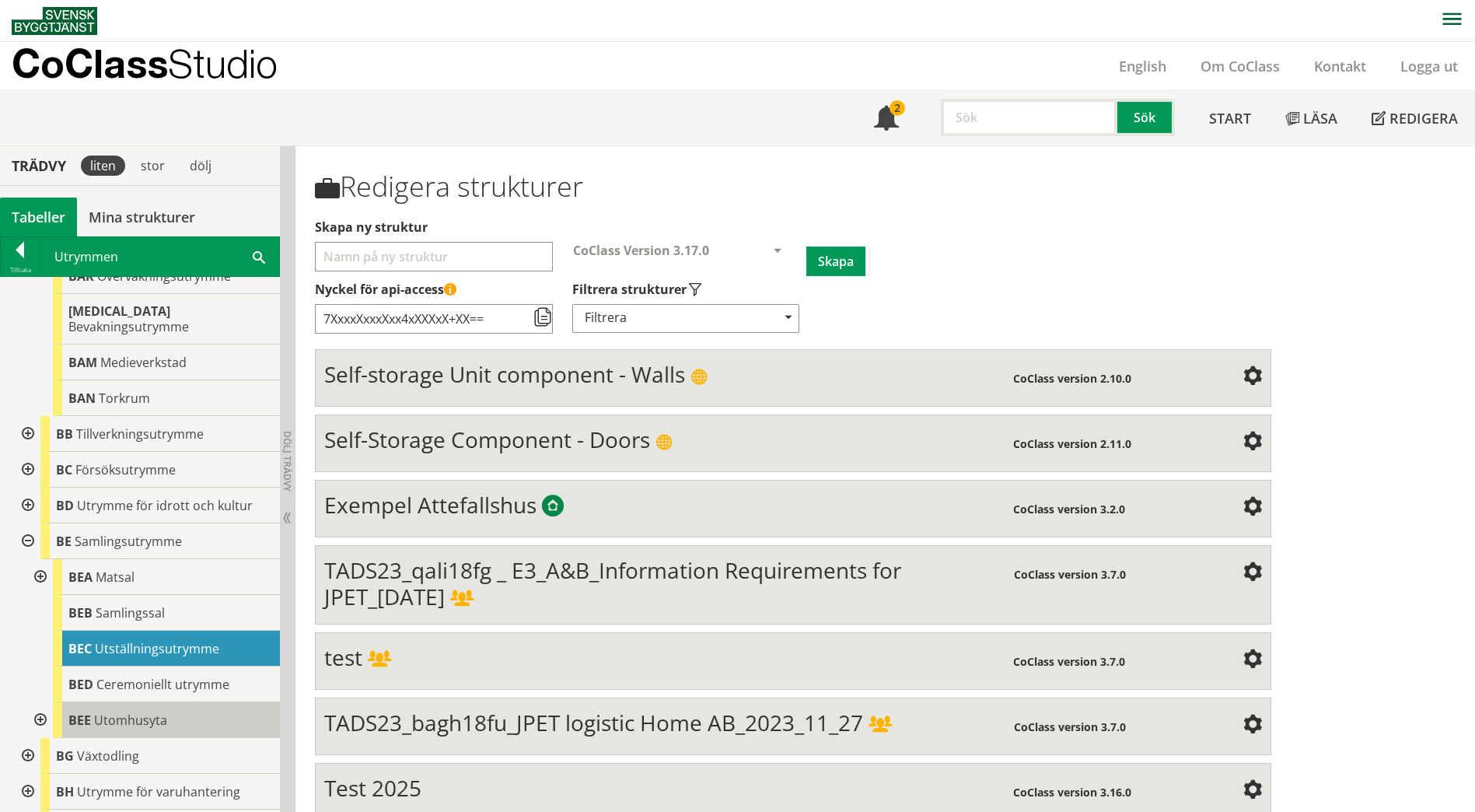
click at [199, 707] on div "BEE Utomhusyta" at bounding box center [166, 719] width 227 height 35
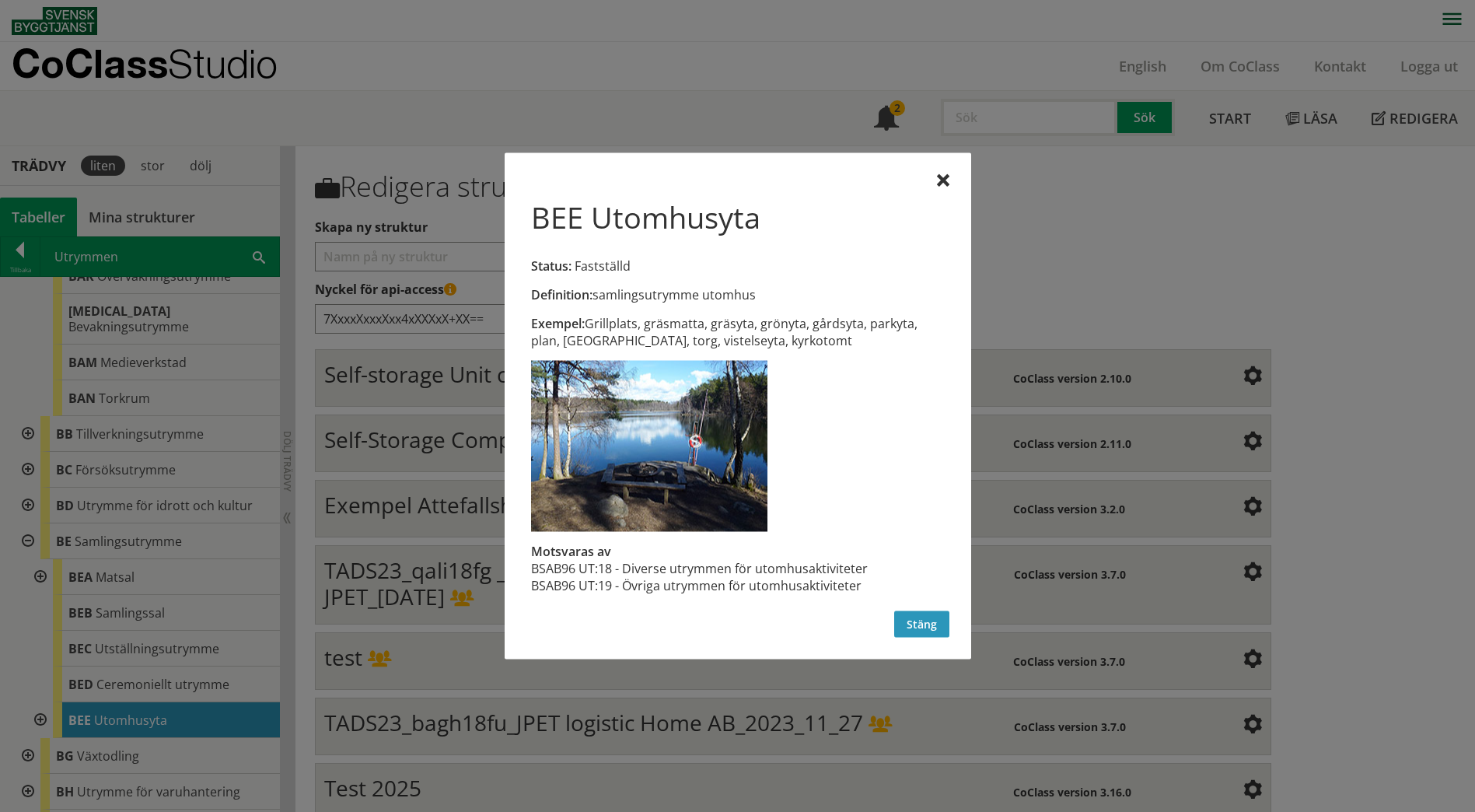
click at [915, 628] on button "Stäng" at bounding box center [922, 625] width 55 height 27
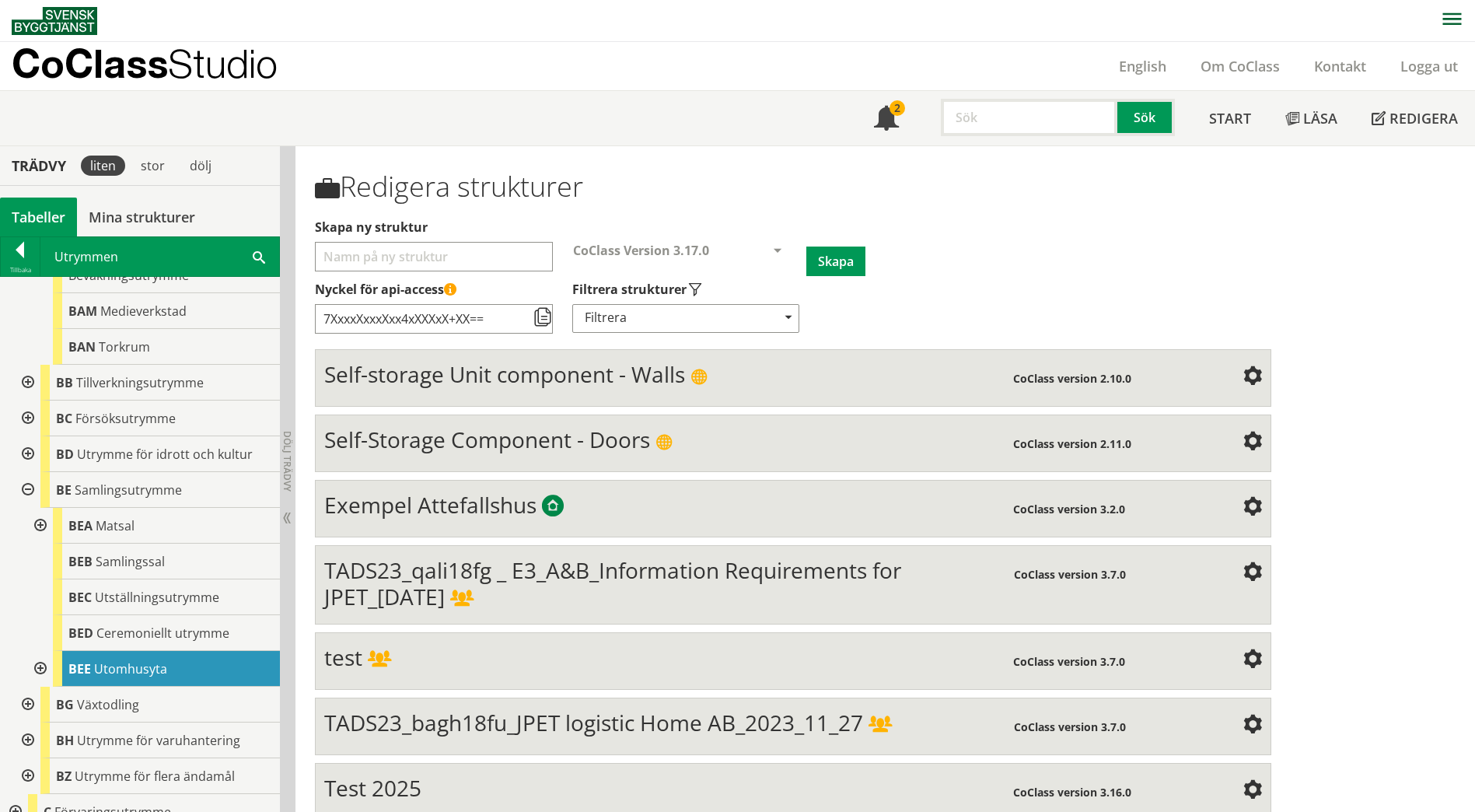
scroll to position [1400, 0]
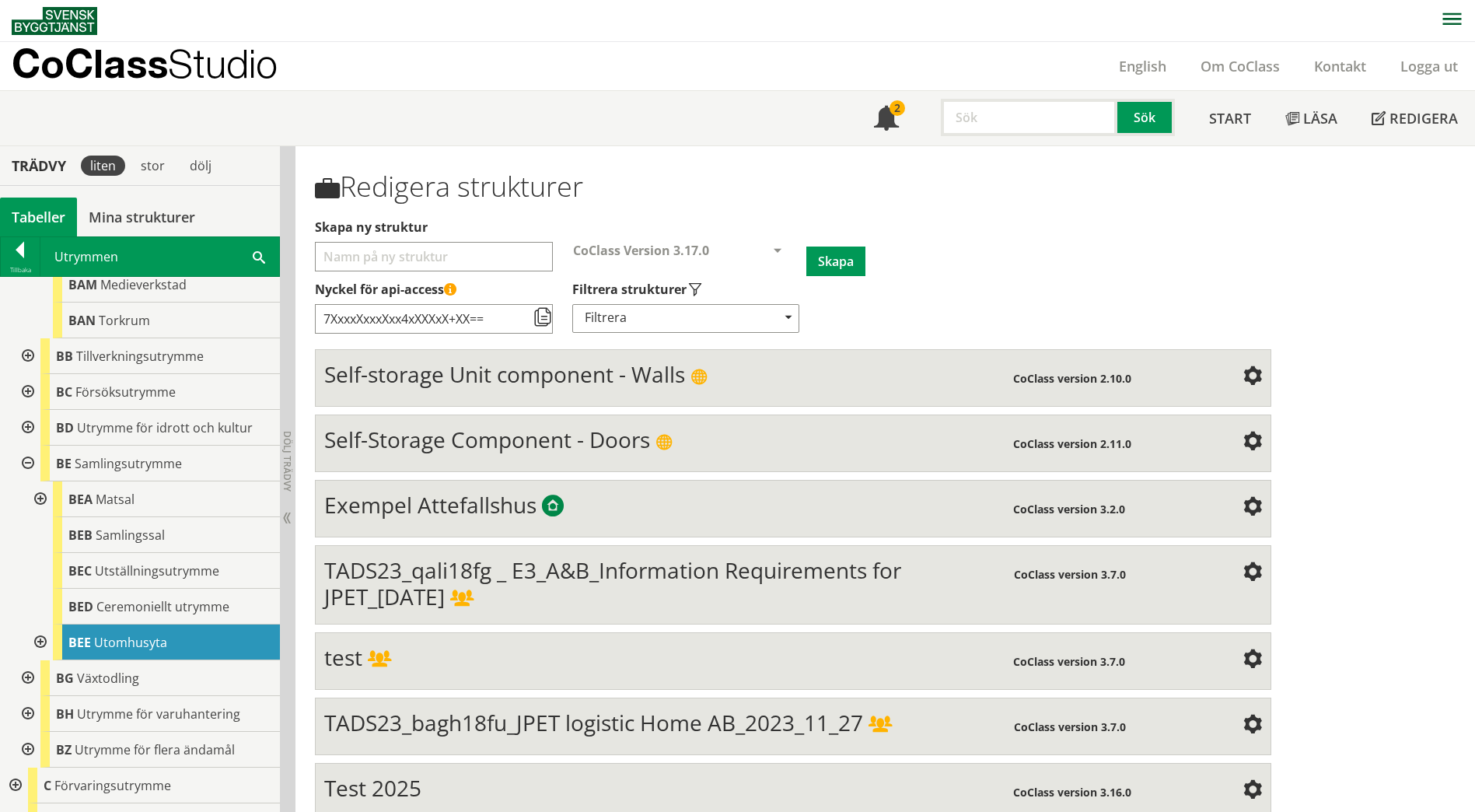
click at [40, 485] on div at bounding box center [38, 499] width 28 height 35
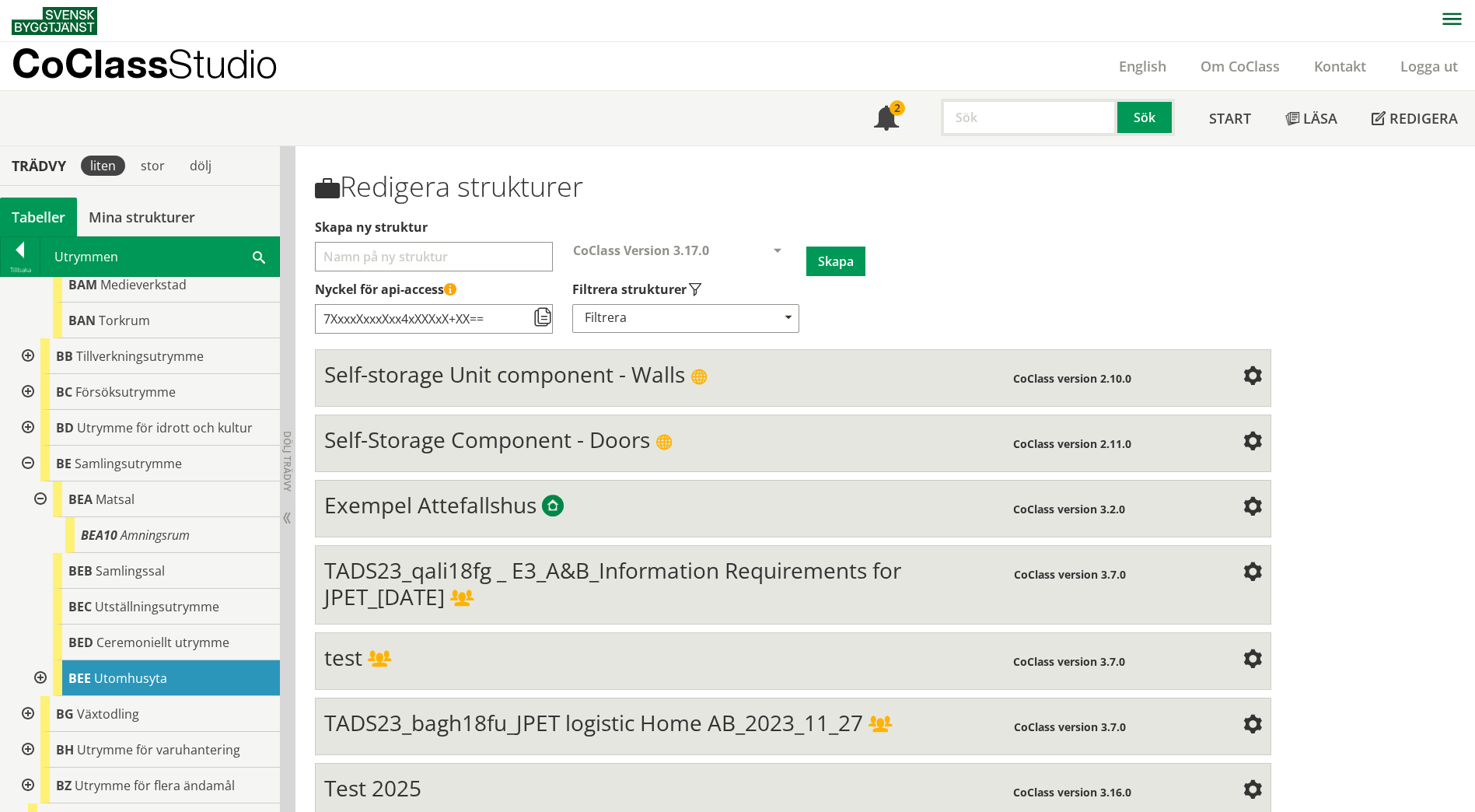
click at [40, 485] on div at bounding box center [38, 499] width 28 height 35
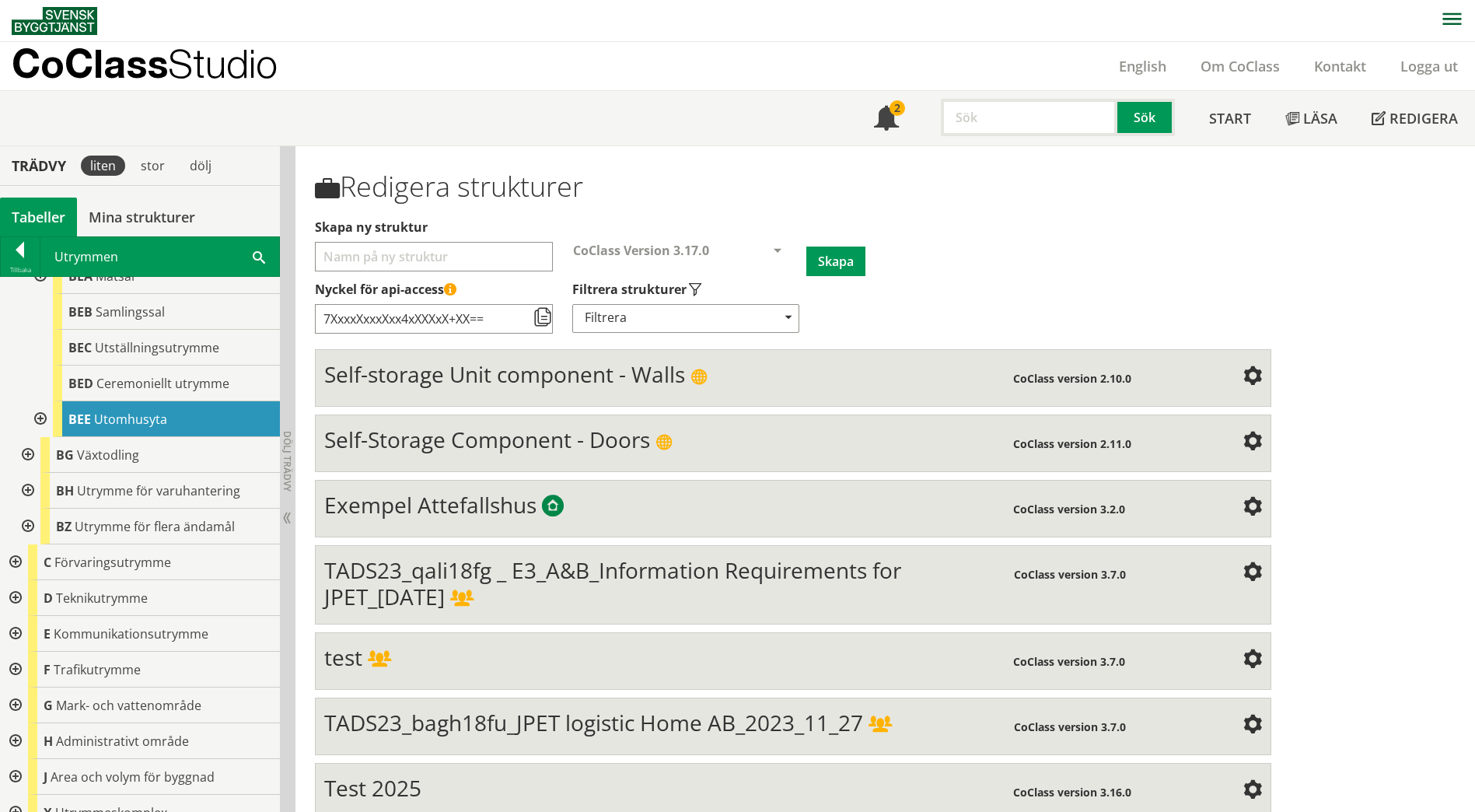
scroll to position [1634, 0]
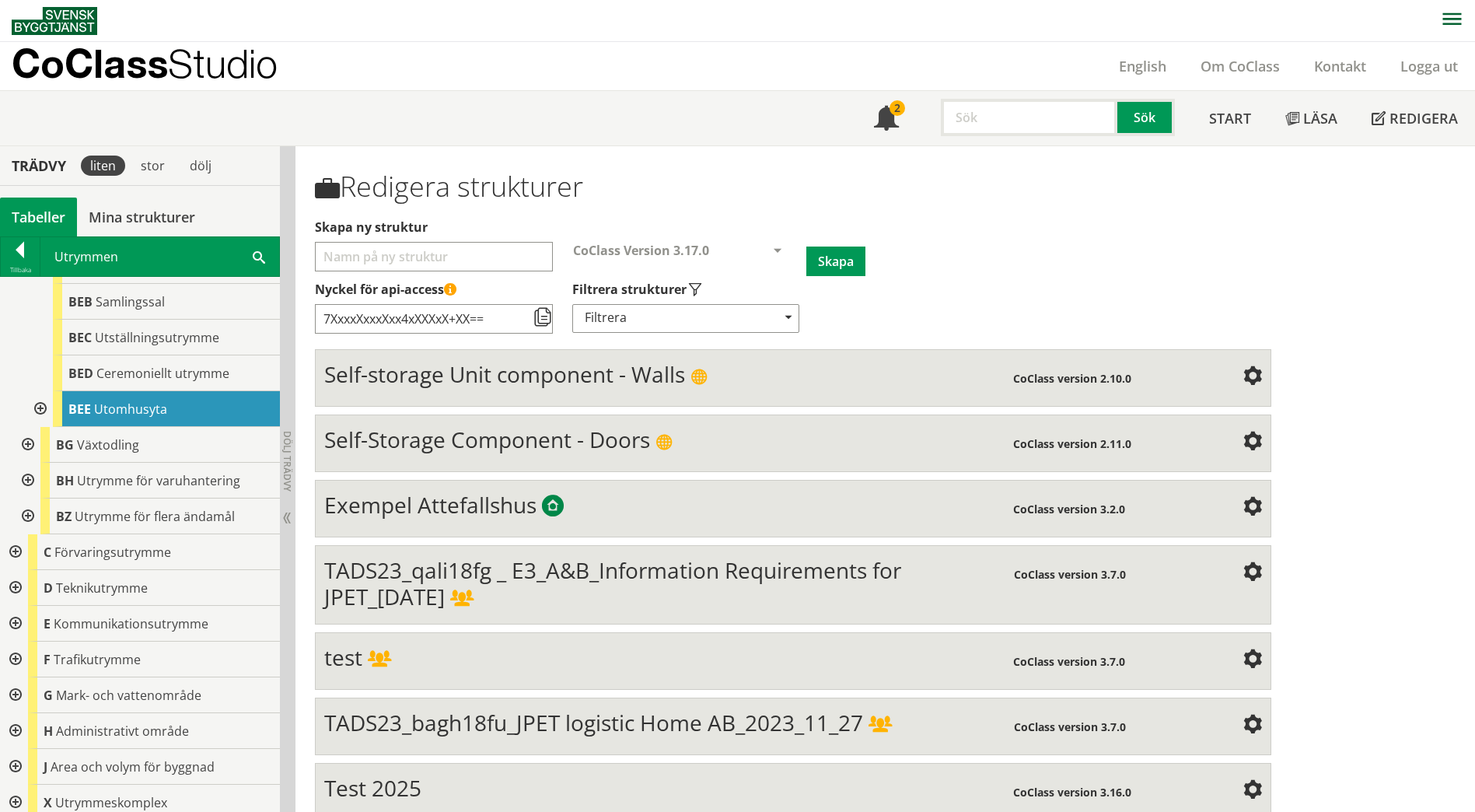
click at [23, 466] on div at bounding box center [26, 480] width 28 height 35
click at [30, 501] on div at bounding box center [26, 516] width 28 height 35
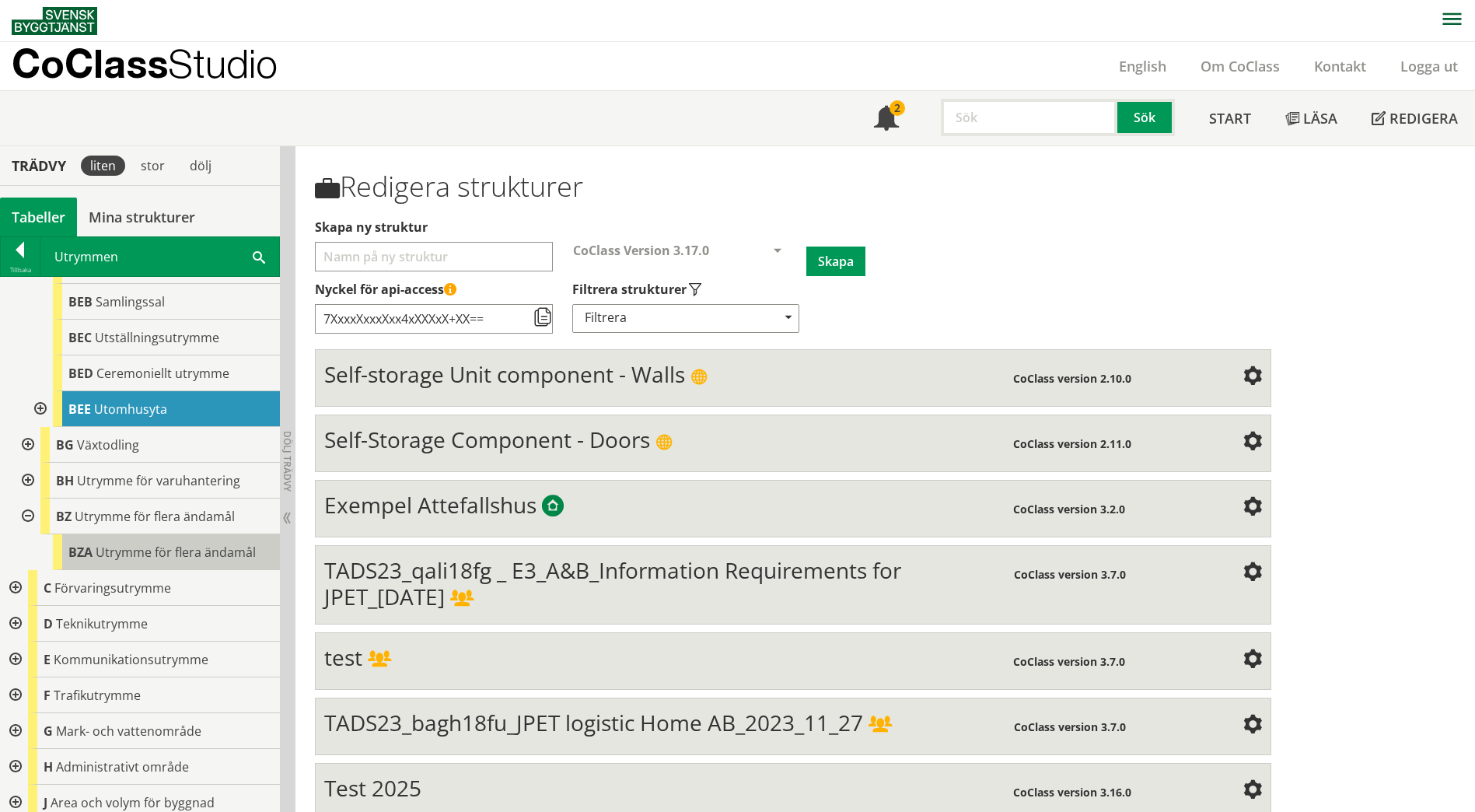
click at [95, 534] on div "BZA Utrymme för flera ändamål" at bounding box center [166, 551] width 227 height 35
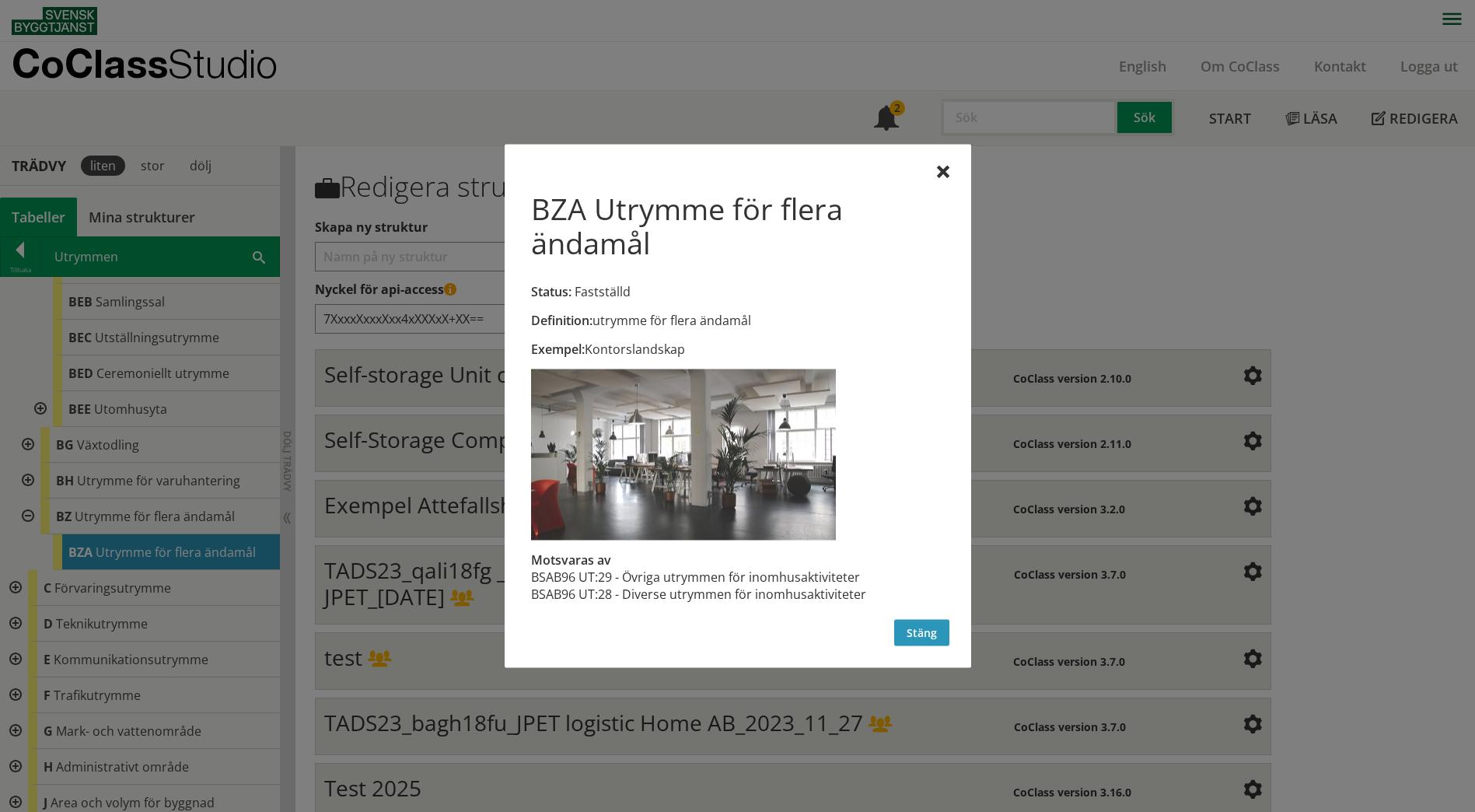
click at [915, 637] on button "Stäng" at bounding box center [922, 633] width 55 height 27
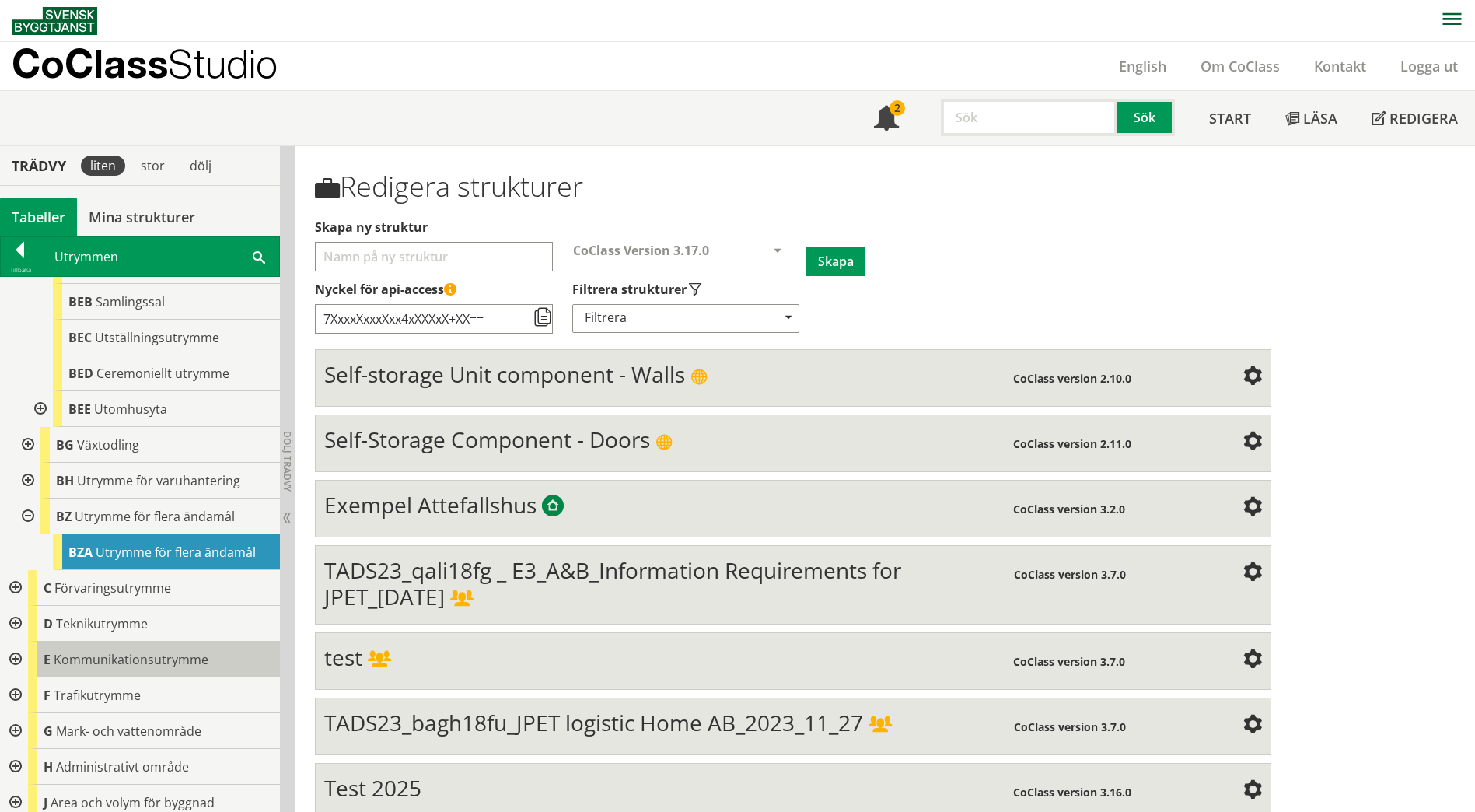
scroll to position [1699, 0]
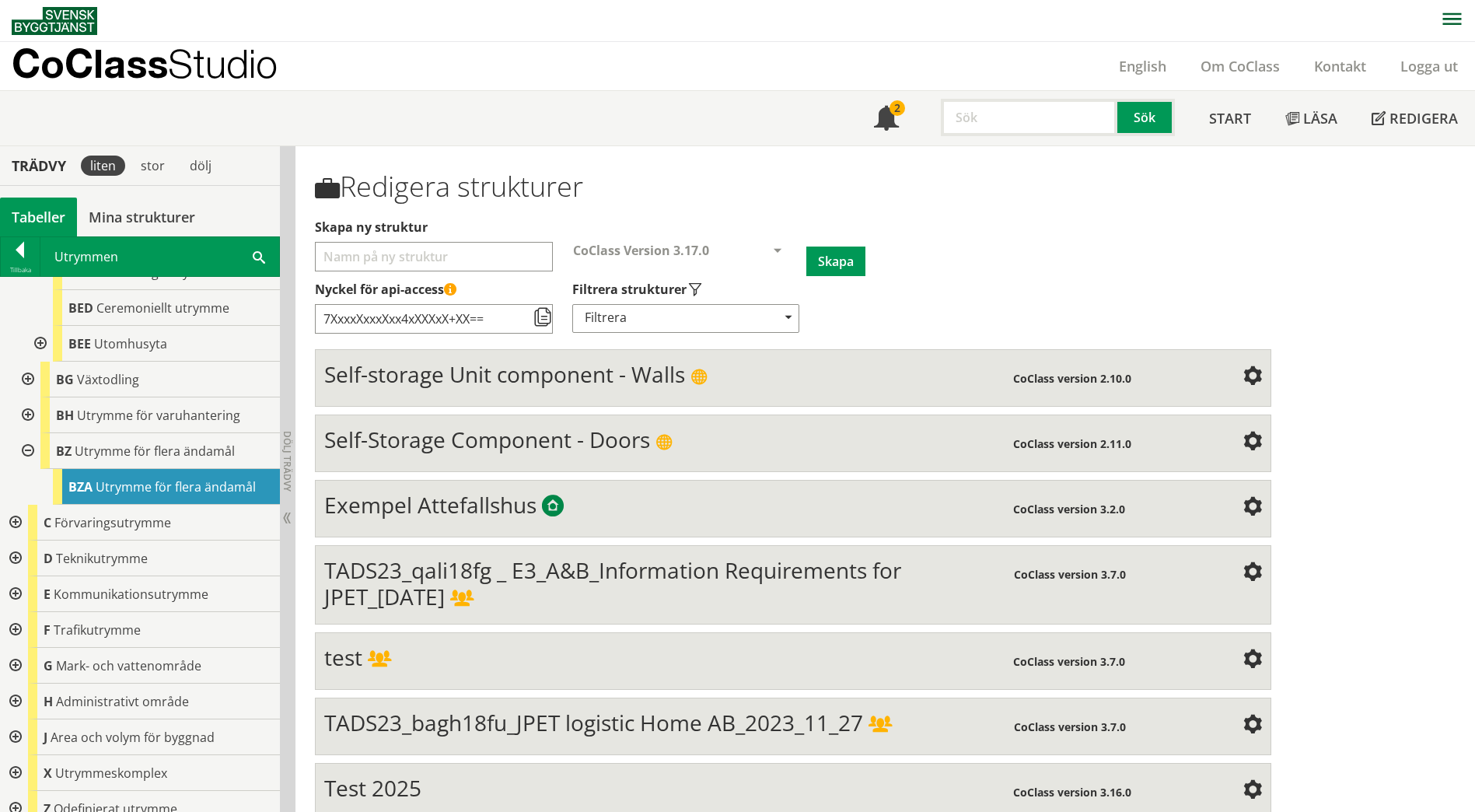
click at [17, 509] on div at bounding box center [13, 522] width 28 height 35
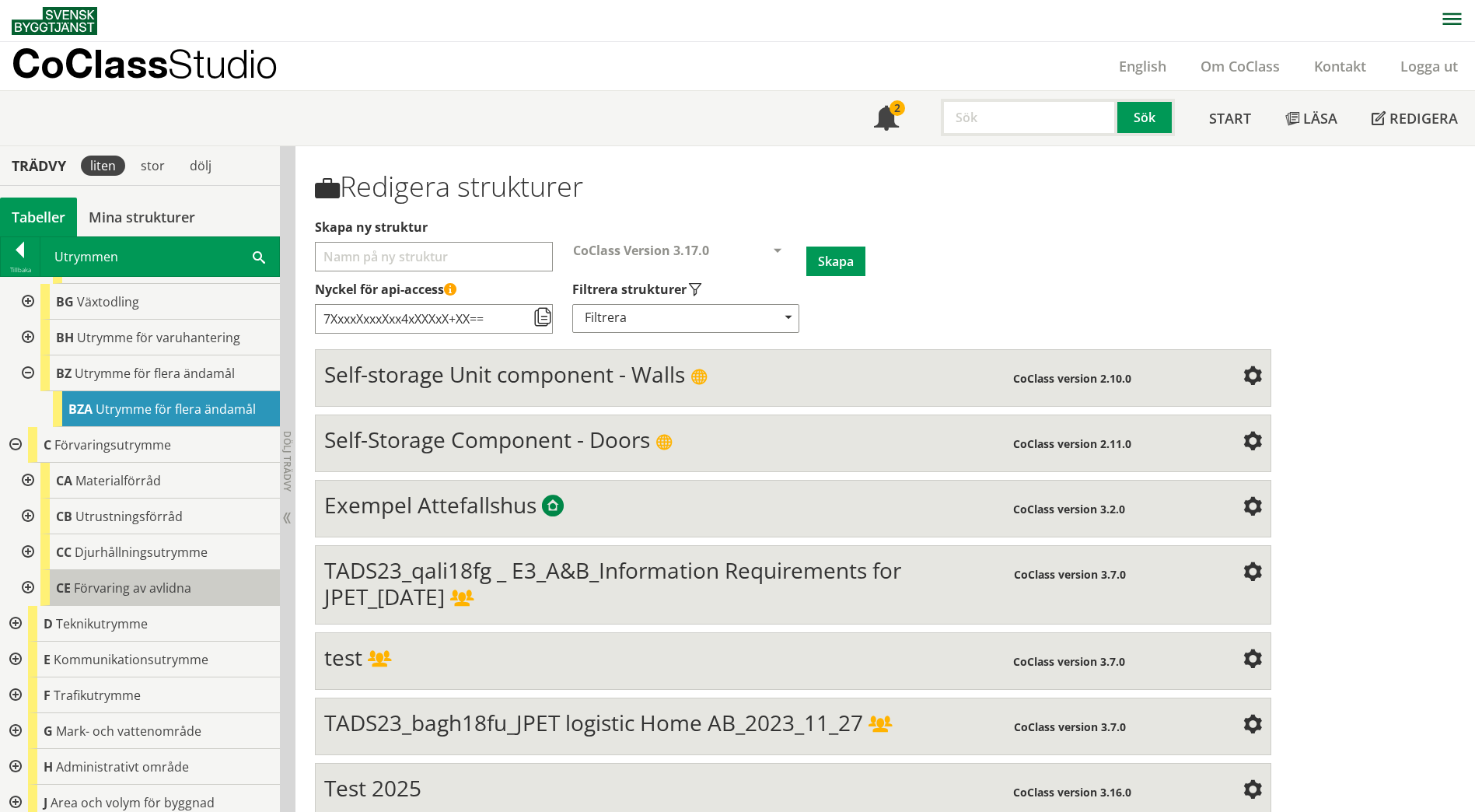
scroll to position [1842, 0]
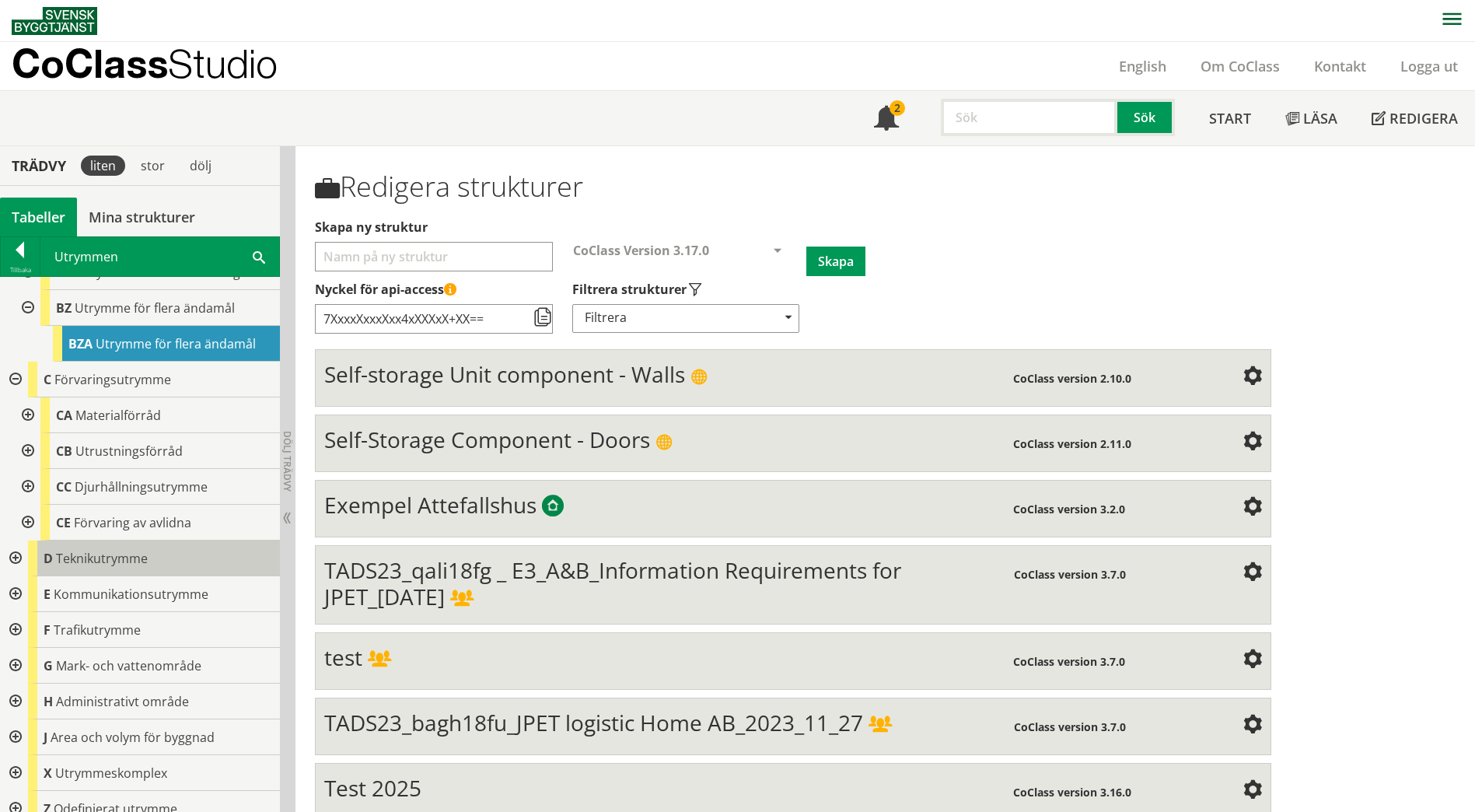
click at [81, 550] on span "Teknikutrymme" at bounding box center [102, 559] width 92 height 17
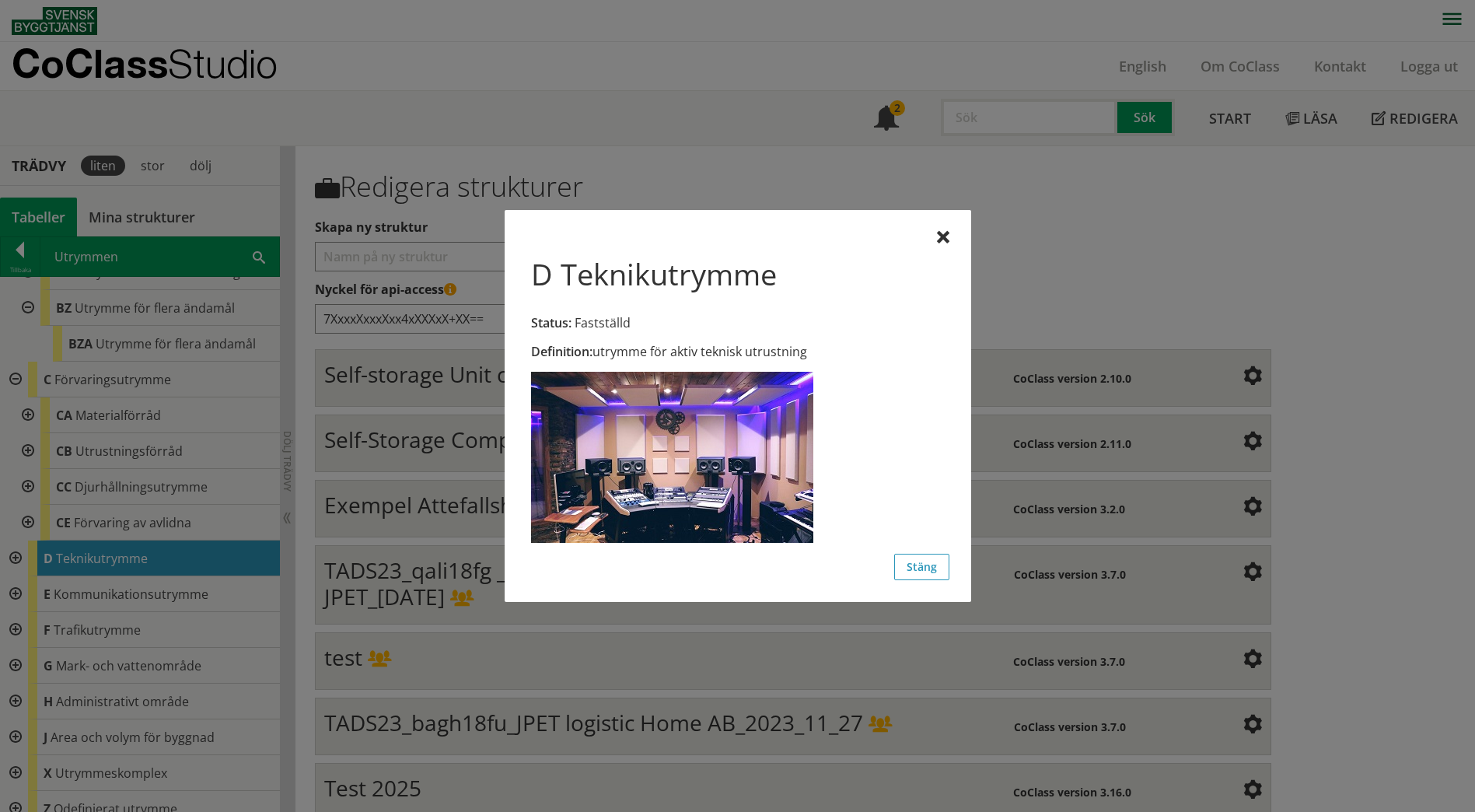
click at [81, 537] on div at bounding box center [738, 406] width 1475 height 812
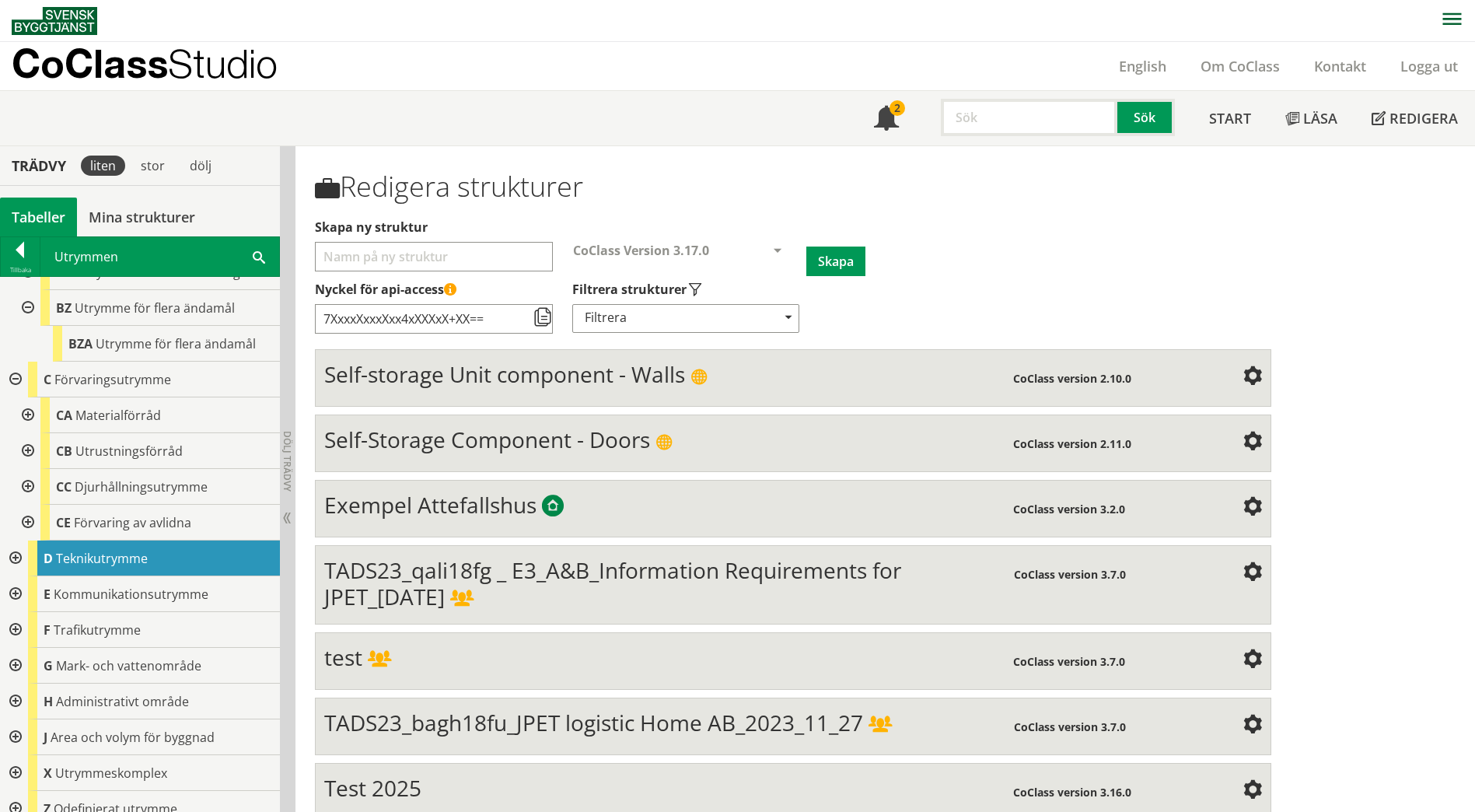
click at [18, 545] on div at bounding box center [13, 558] width 28 height 35
click at [106, 550] on span "Teknikutrymme" at bounding box center [102, 559] width 92 height 17
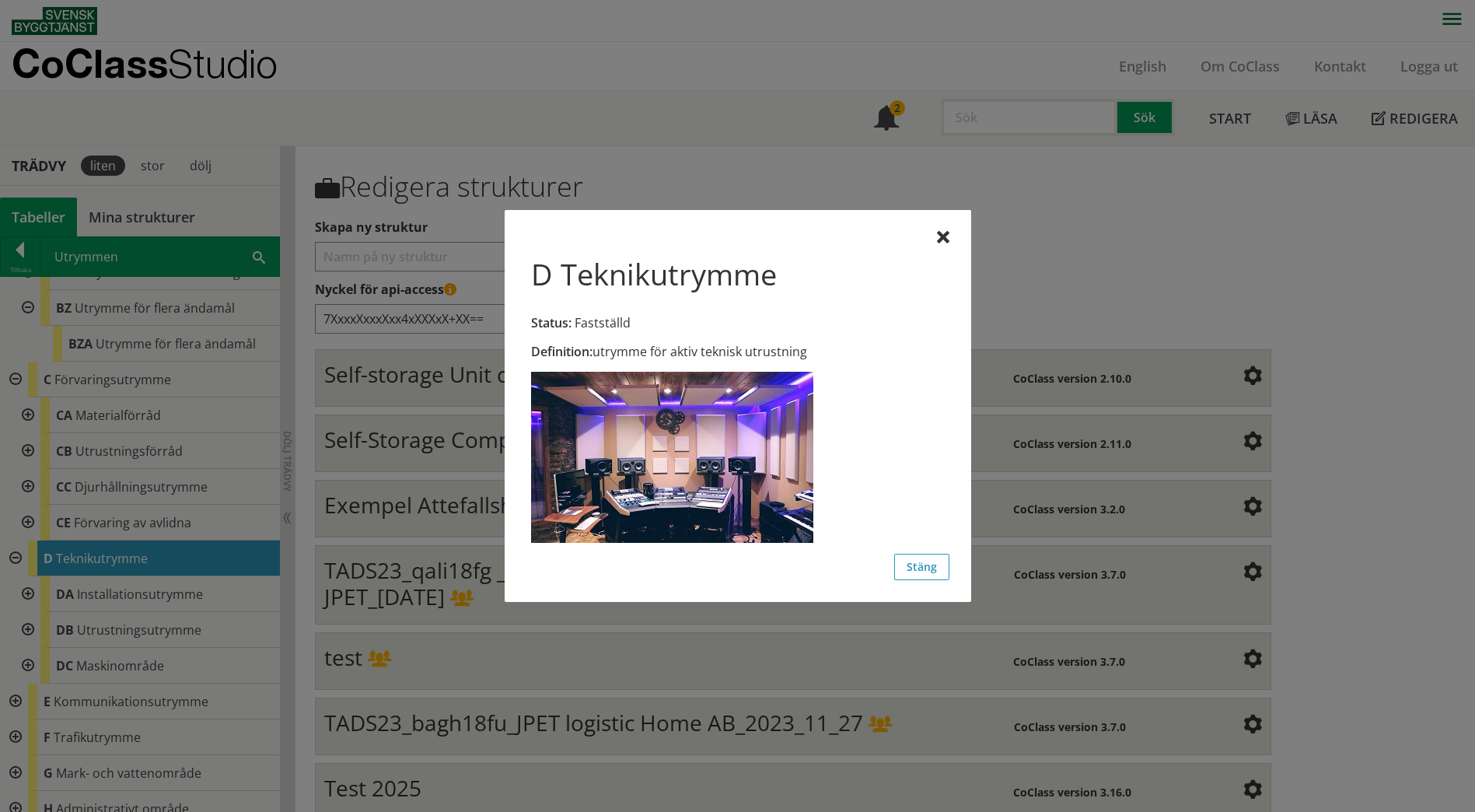
click at [102, 582] on div at bounding box center [738, 406] width 1475 height 812
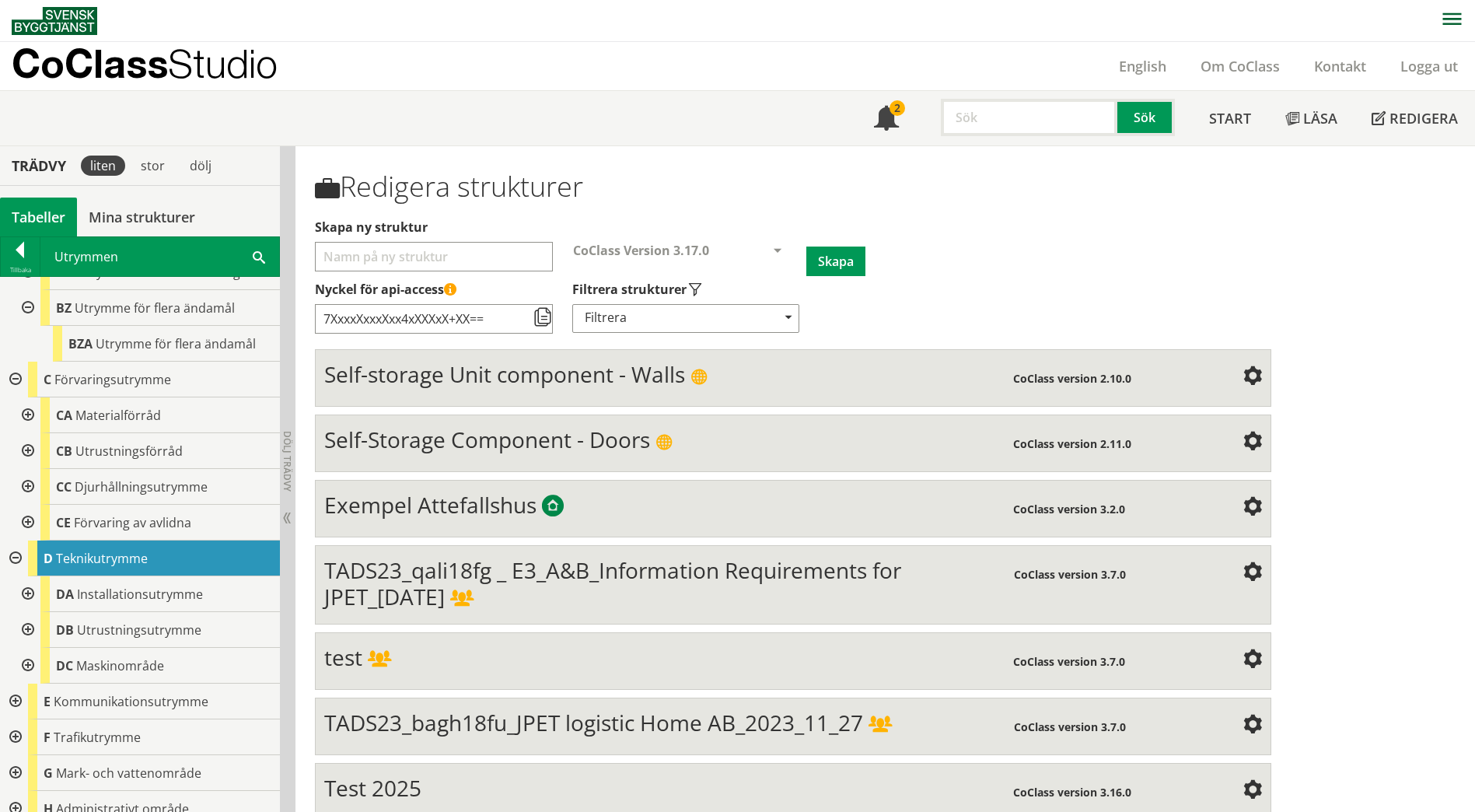
click at [102, 586] on span "Installationsutrymme" at bounding box center [140, 594] width 126 height 17
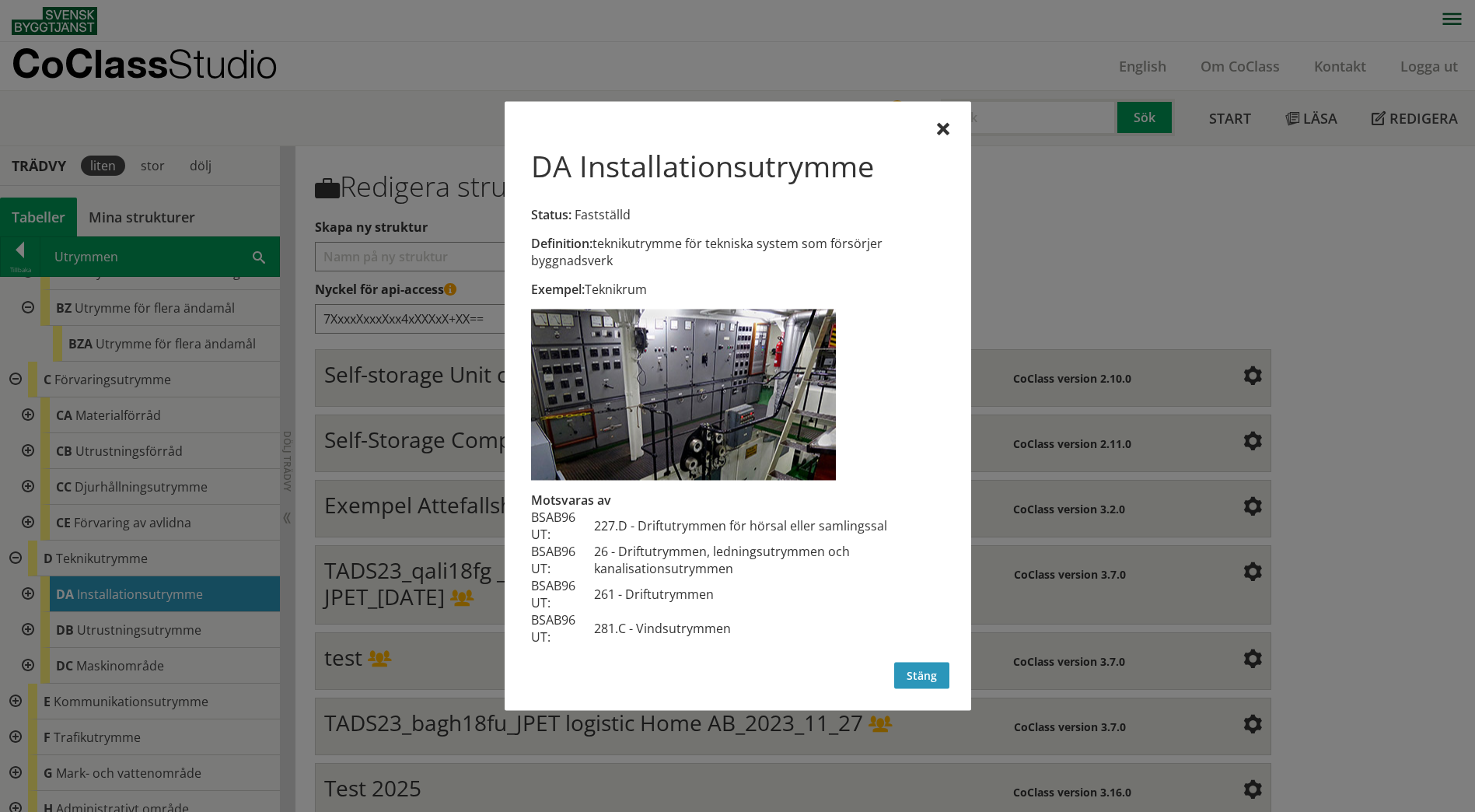
click at [925, 677] on button "Stäng" at bounding box center [922, 676] width 55 height 27
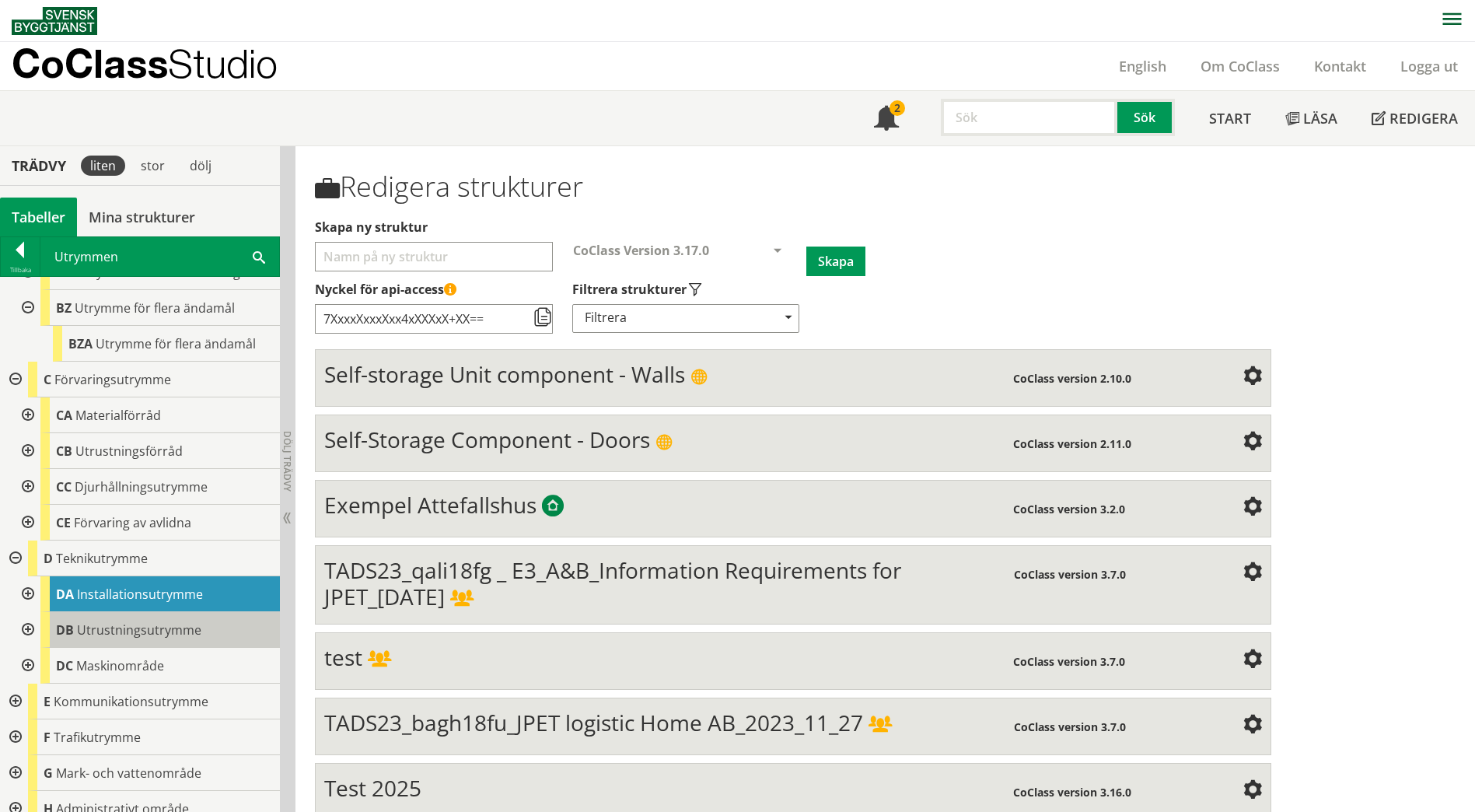
click at [175, 621] on span "Utrustningsutrymme" at bounding box center [139, 630] width 124 height 17
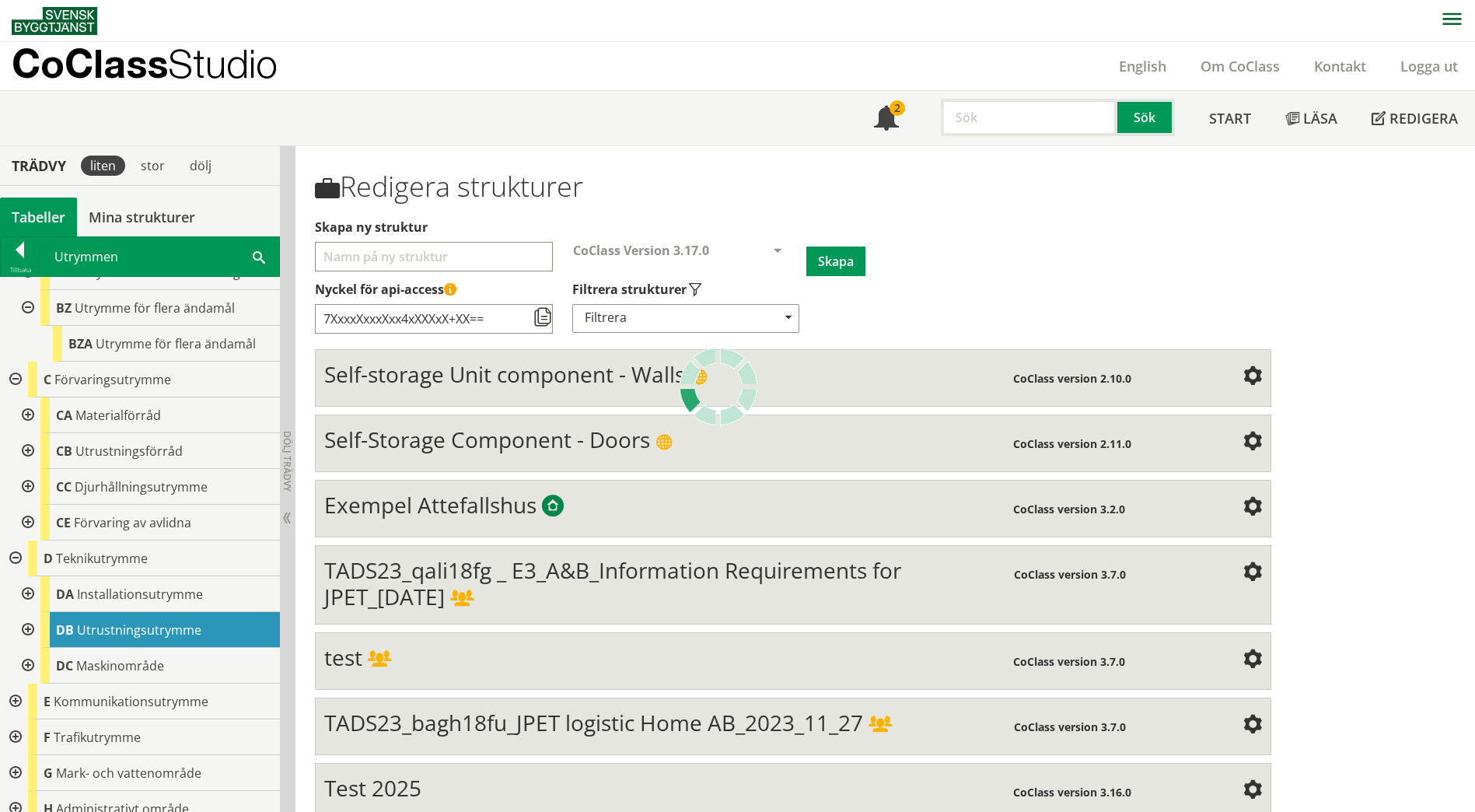
click at [0, 0] on div at bounding box center [0, 0] width 0 height 0
click at [165, 621] on span "Utrustningsutrymme" at bounding box center [139, 630] width 124 height 17
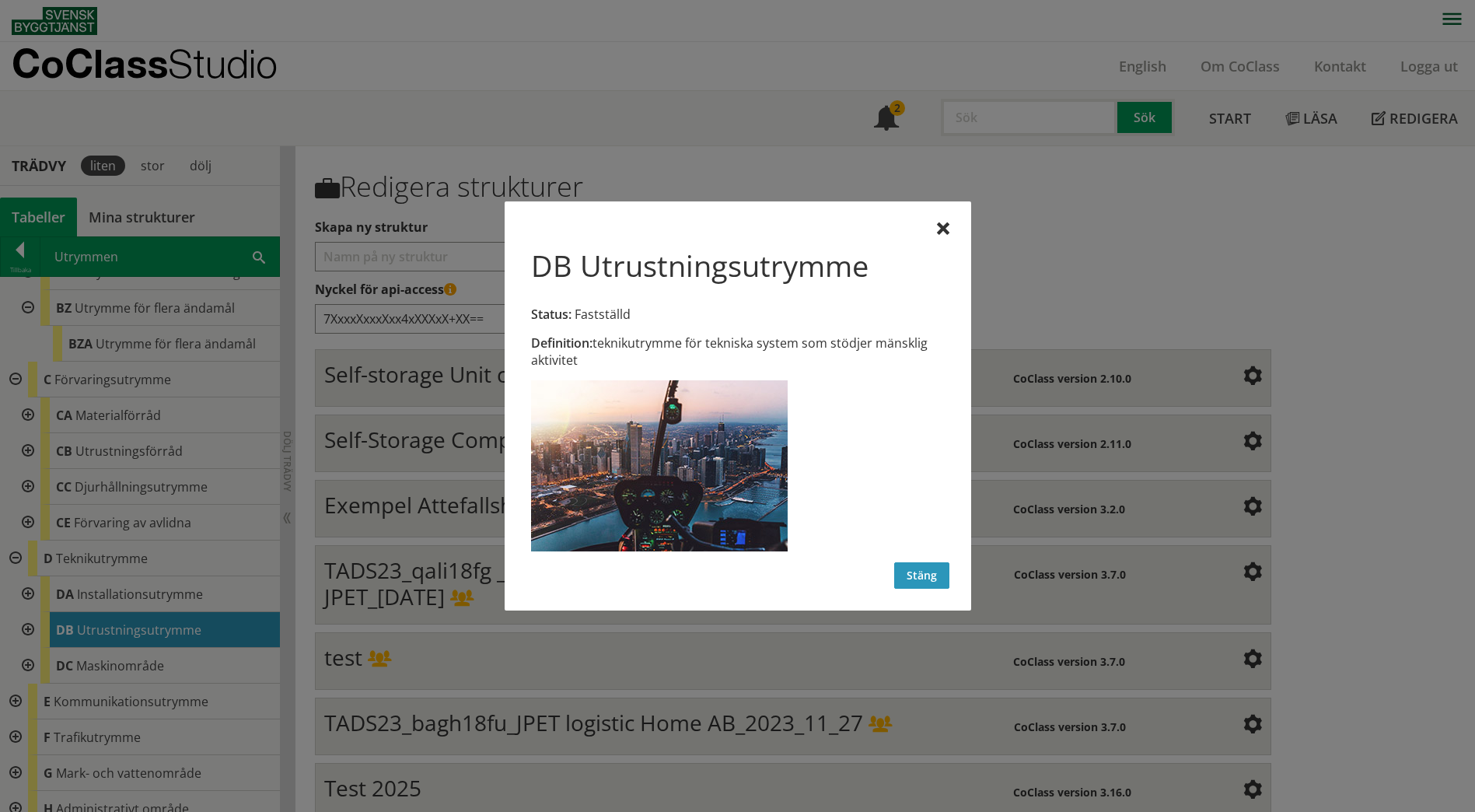
click at [930, 584] on button "Stäng" at bounding box center [922, 576] width 55 height 27
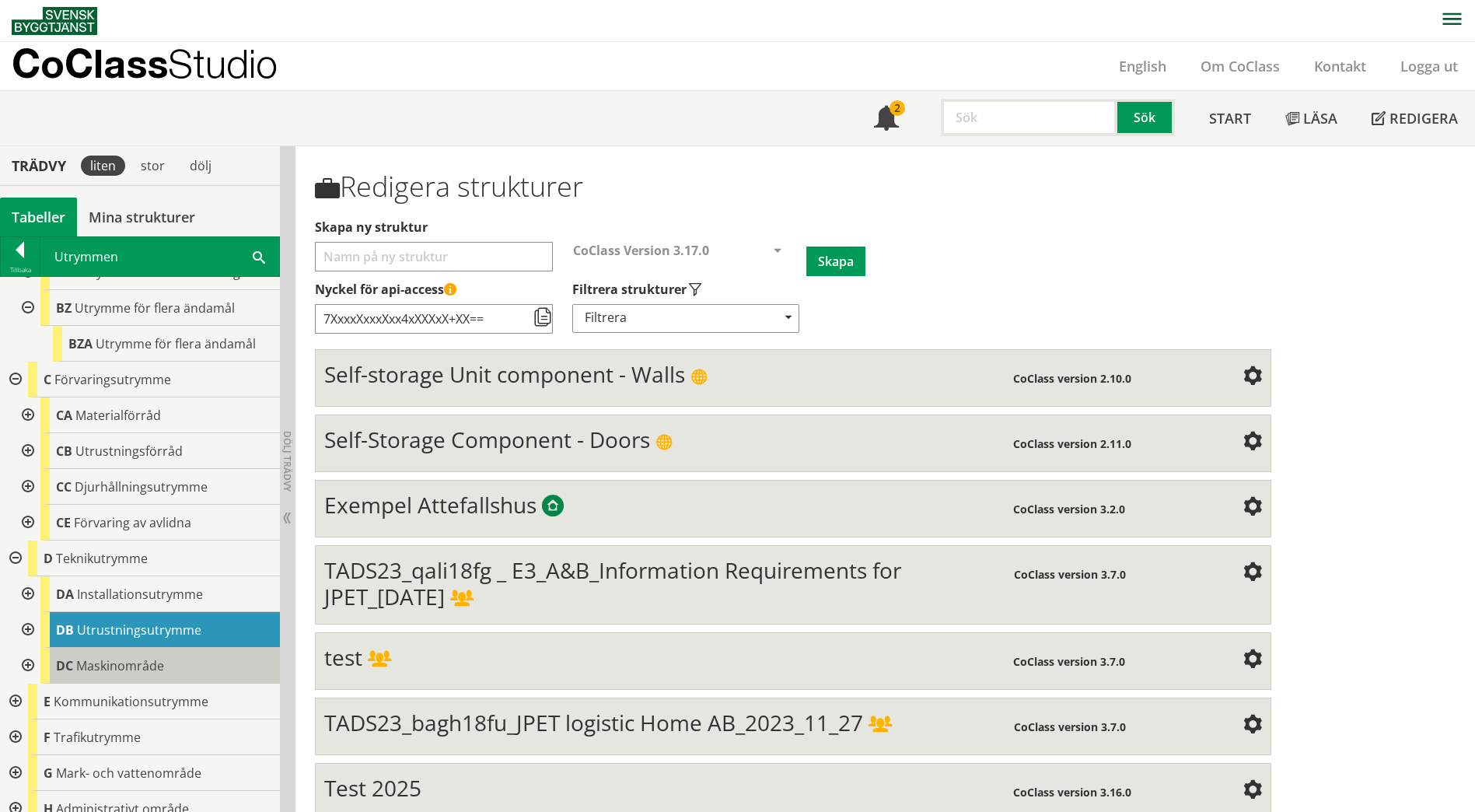
click at [88, 657] on span "Maskinområde" at bounding box center [120, 666] width 88 height 17
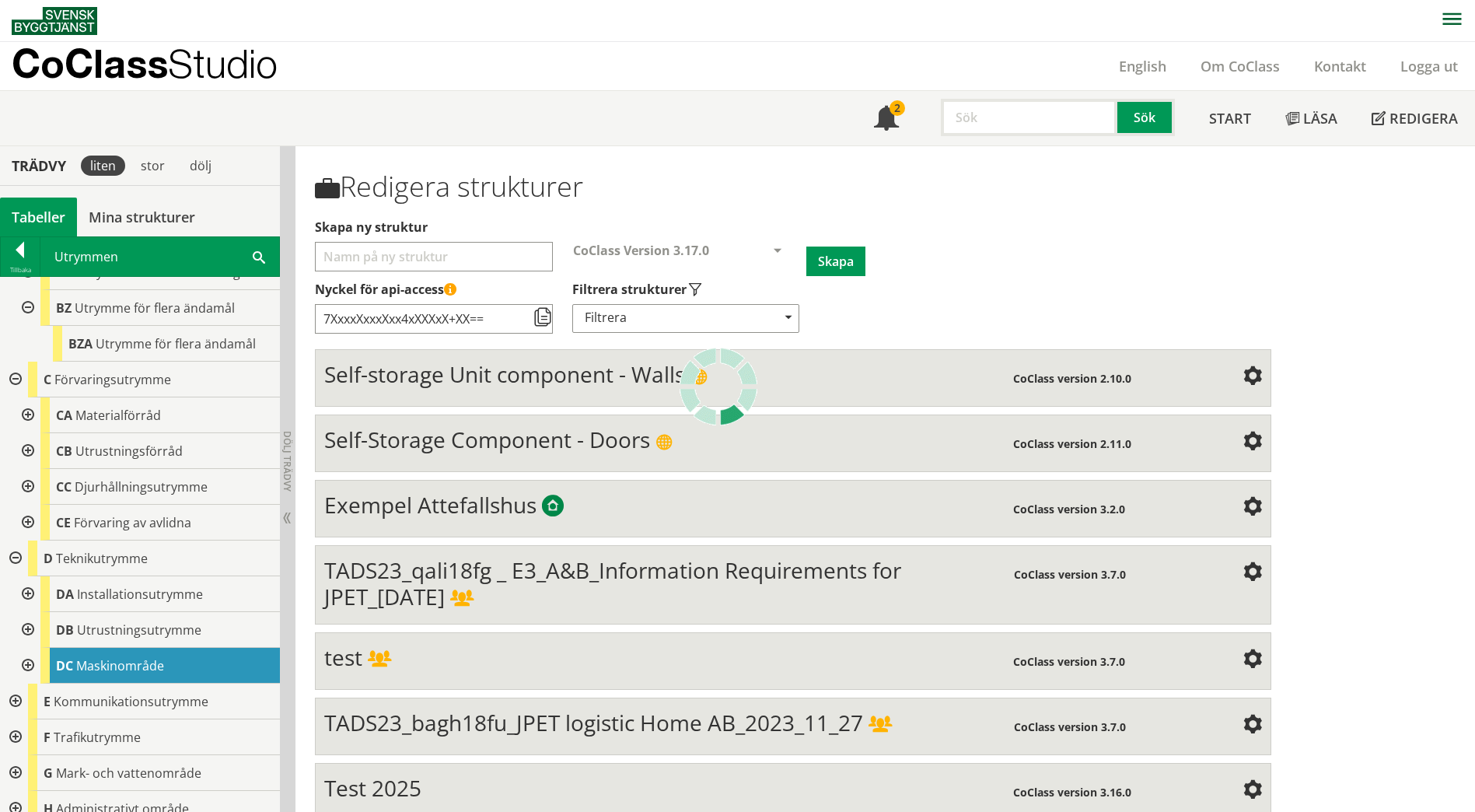
click at [88, 657] on span "Maskinområde" at bounding box center [120, 666] width 88 height 17
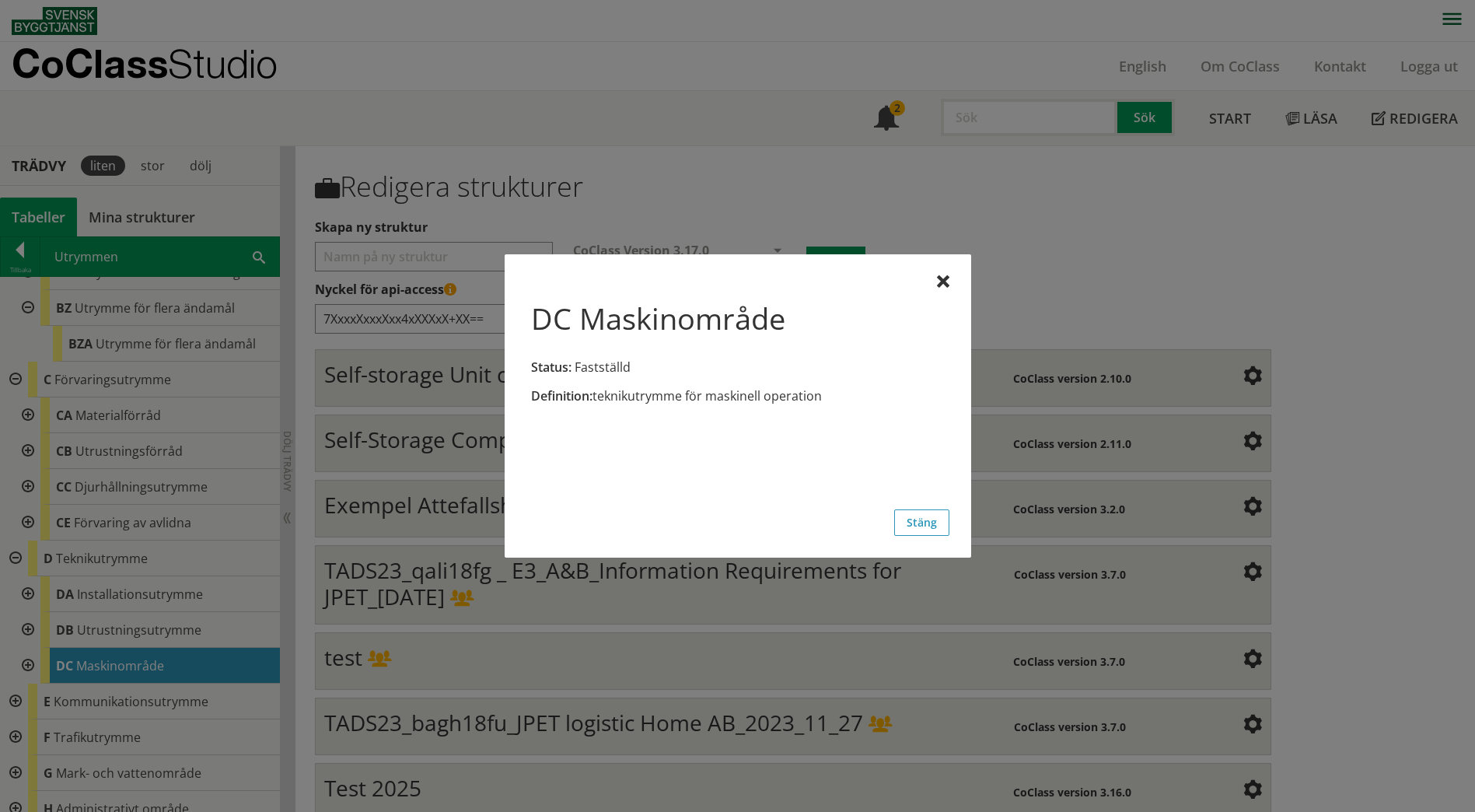
click at [98, 626] on div at bounding box center [738, 406] width 1475 height 812
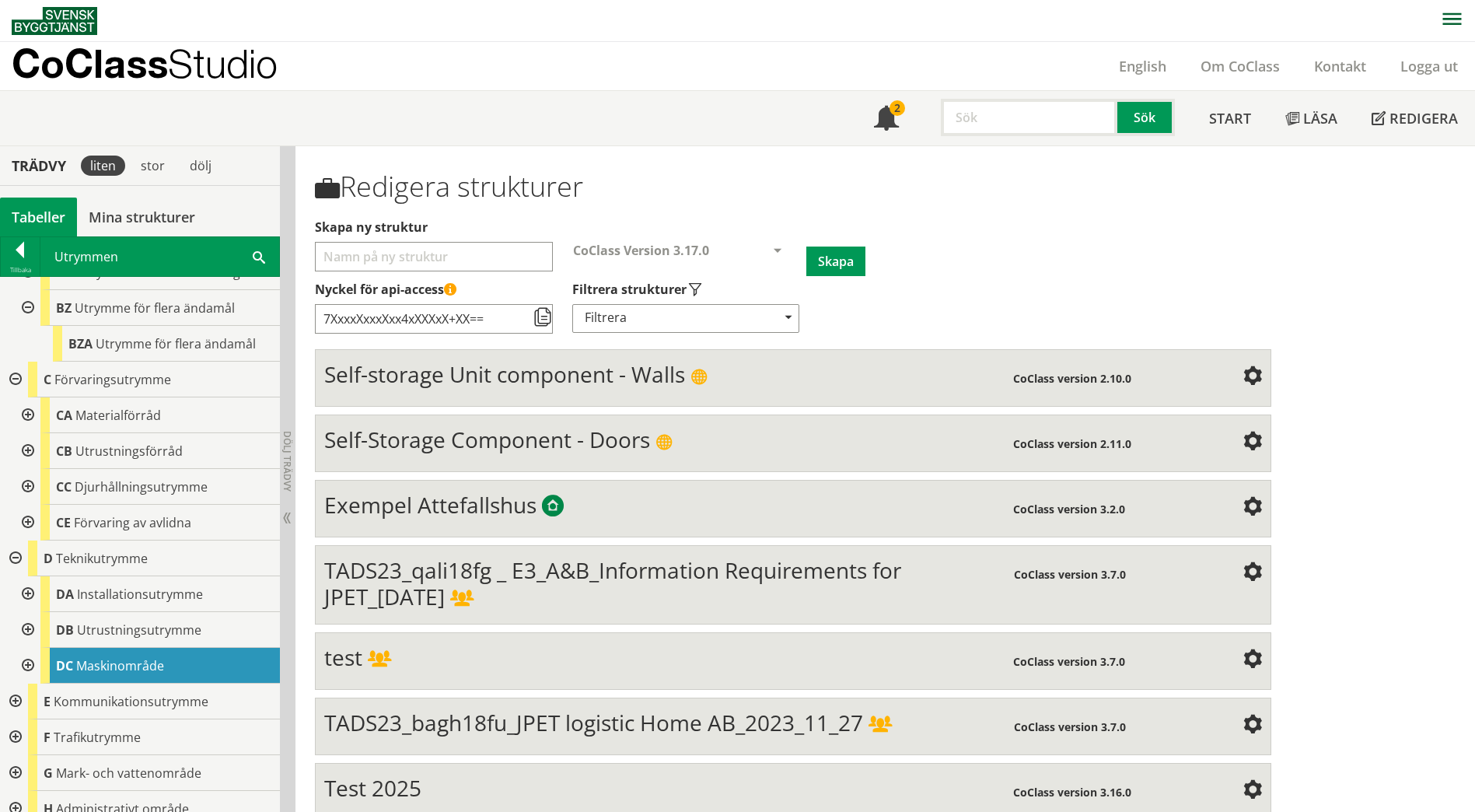
click at [98, 626] on div "DB Utrustningsutrymme" at bounding box center [160, 630] width 240 height 35
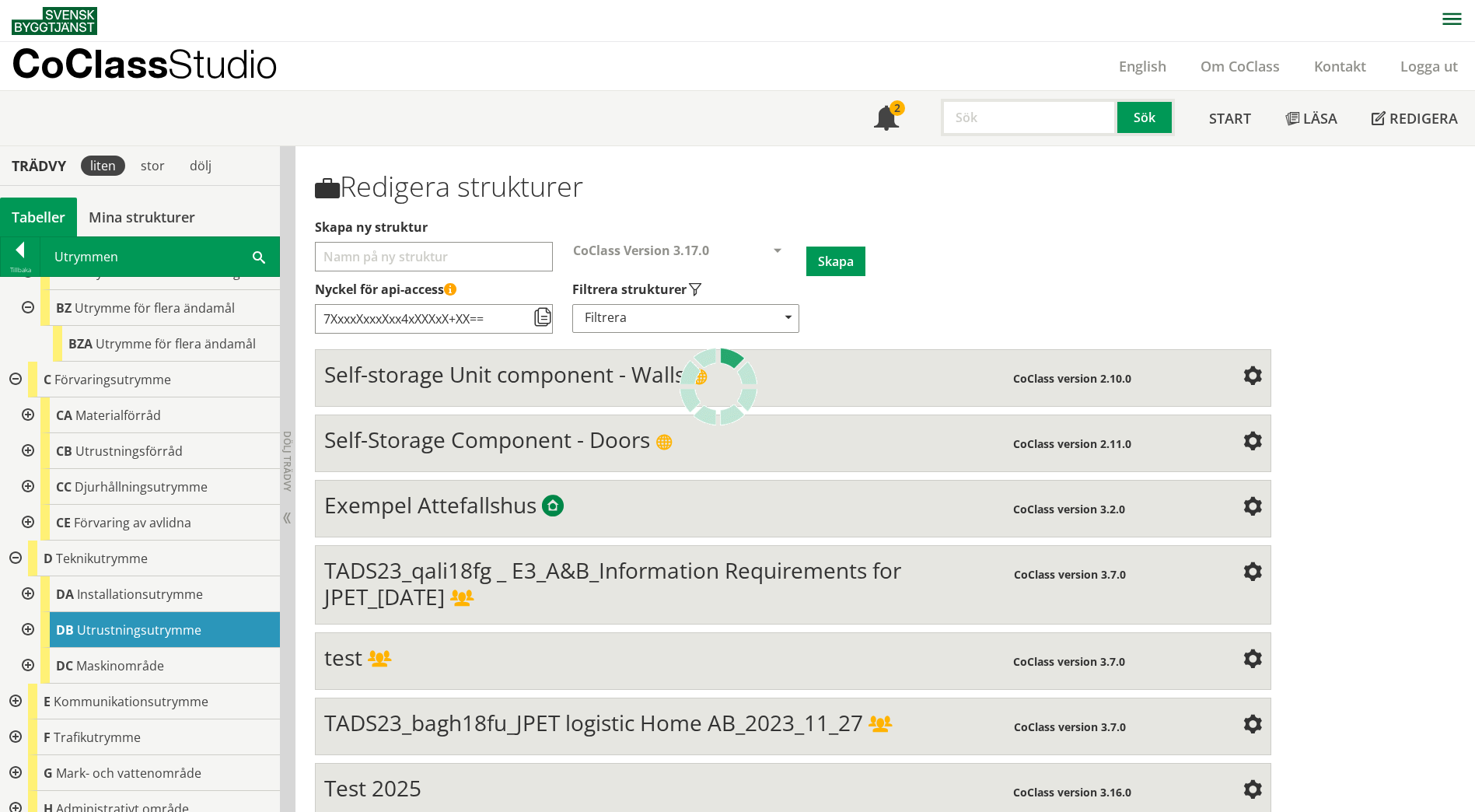
click at [0, 0] on div at bounding box center [0, 0] width 0 height 0
click at [95, 550] on span "Teknikutrymme" at bounding box center [102, 559] width 92 height 17
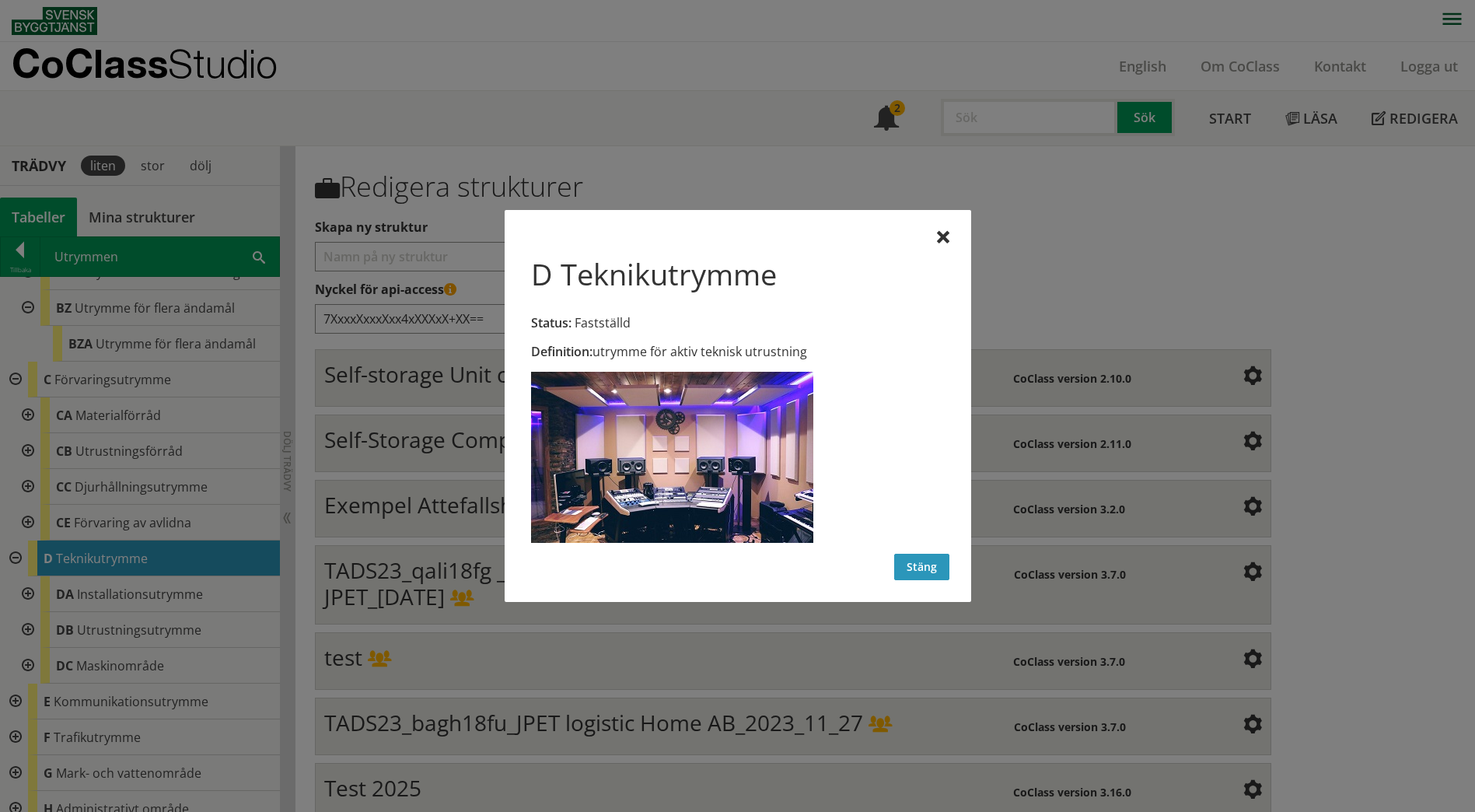
click at [933, 566] on button "Stäng" at bounding box center [922, 567] width 55 height 27
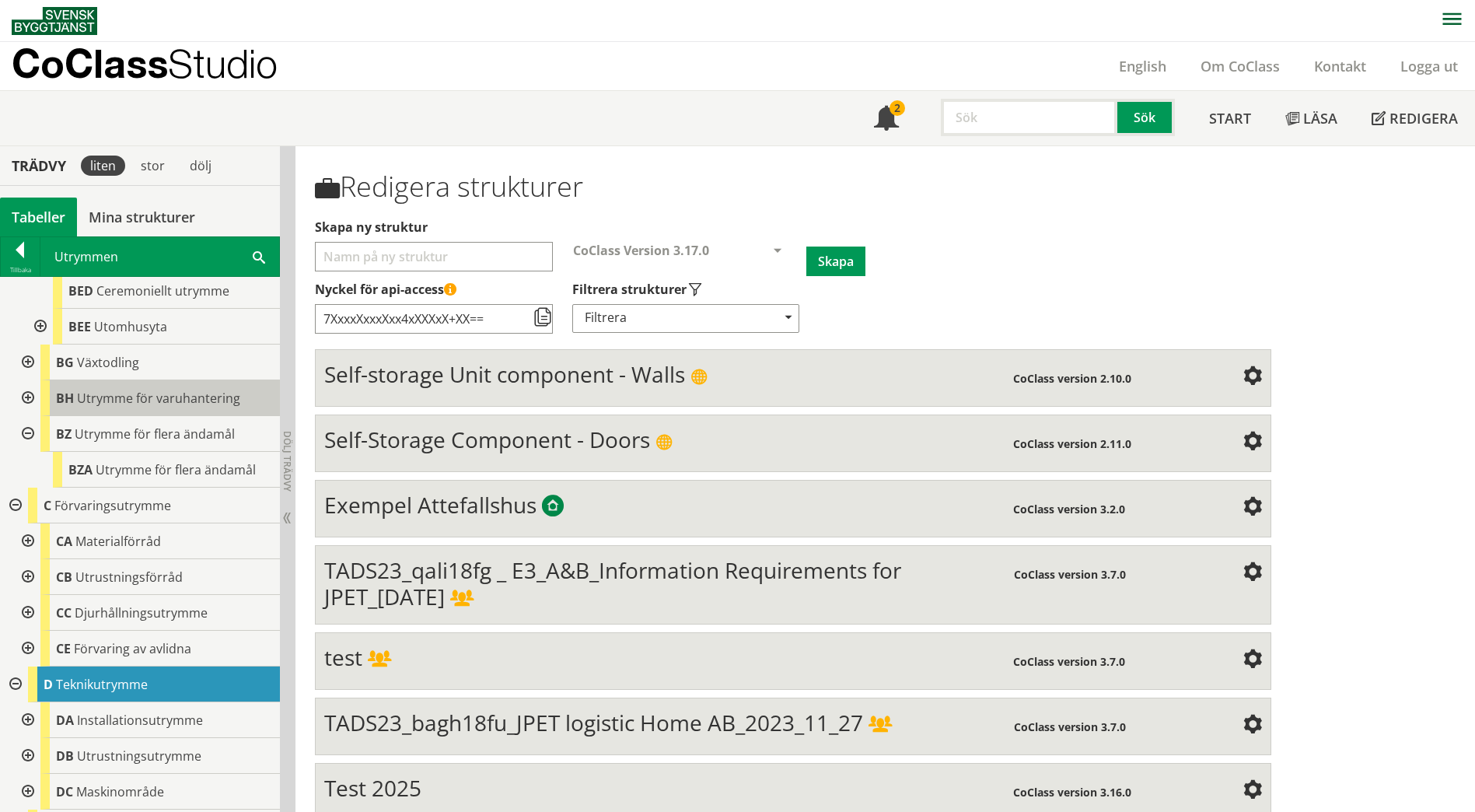
scroll to position [1793, 0]
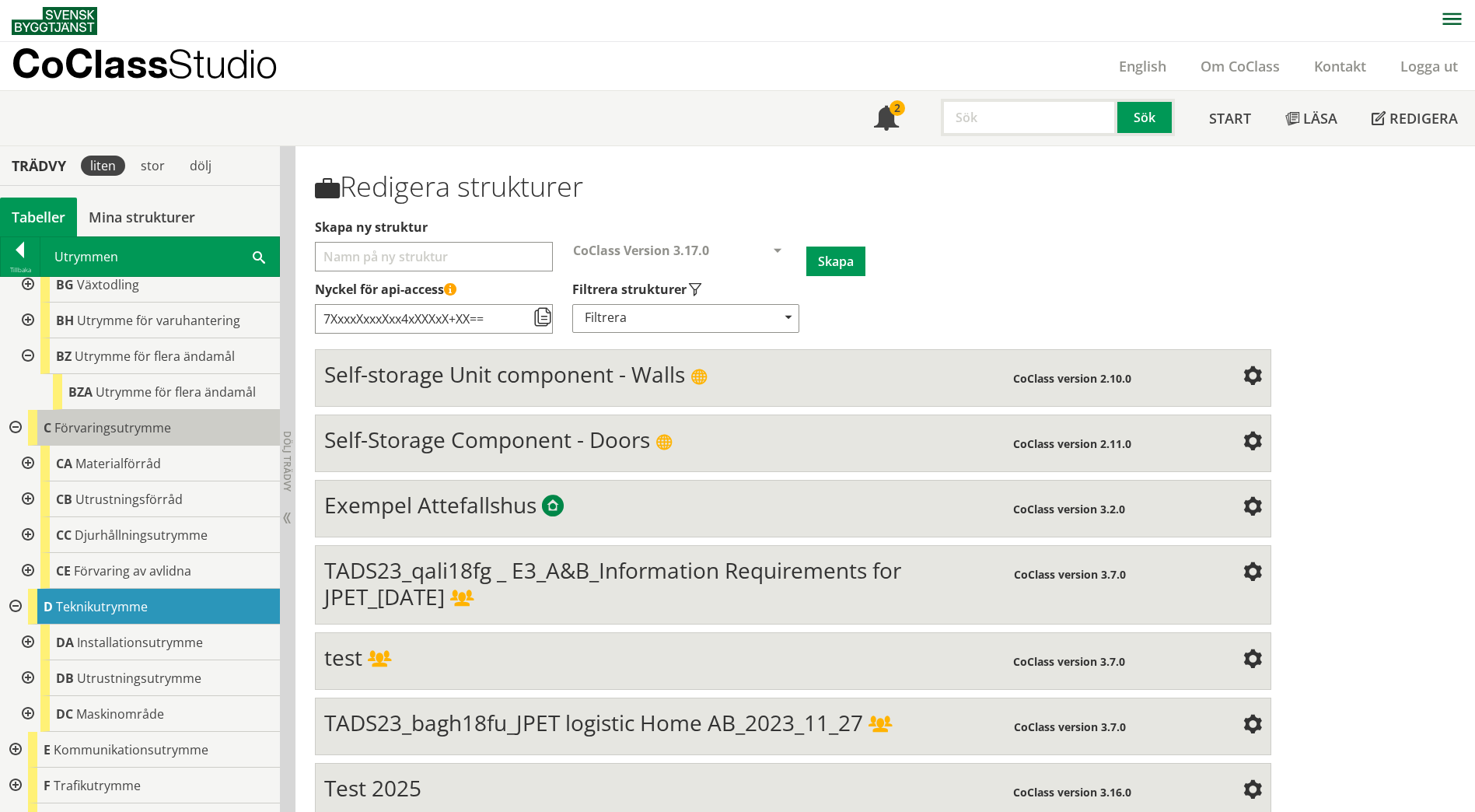
click at [193, 412] on div "C Förvaringsutrymme" at bounding box center [154, 427] width 252 height 35
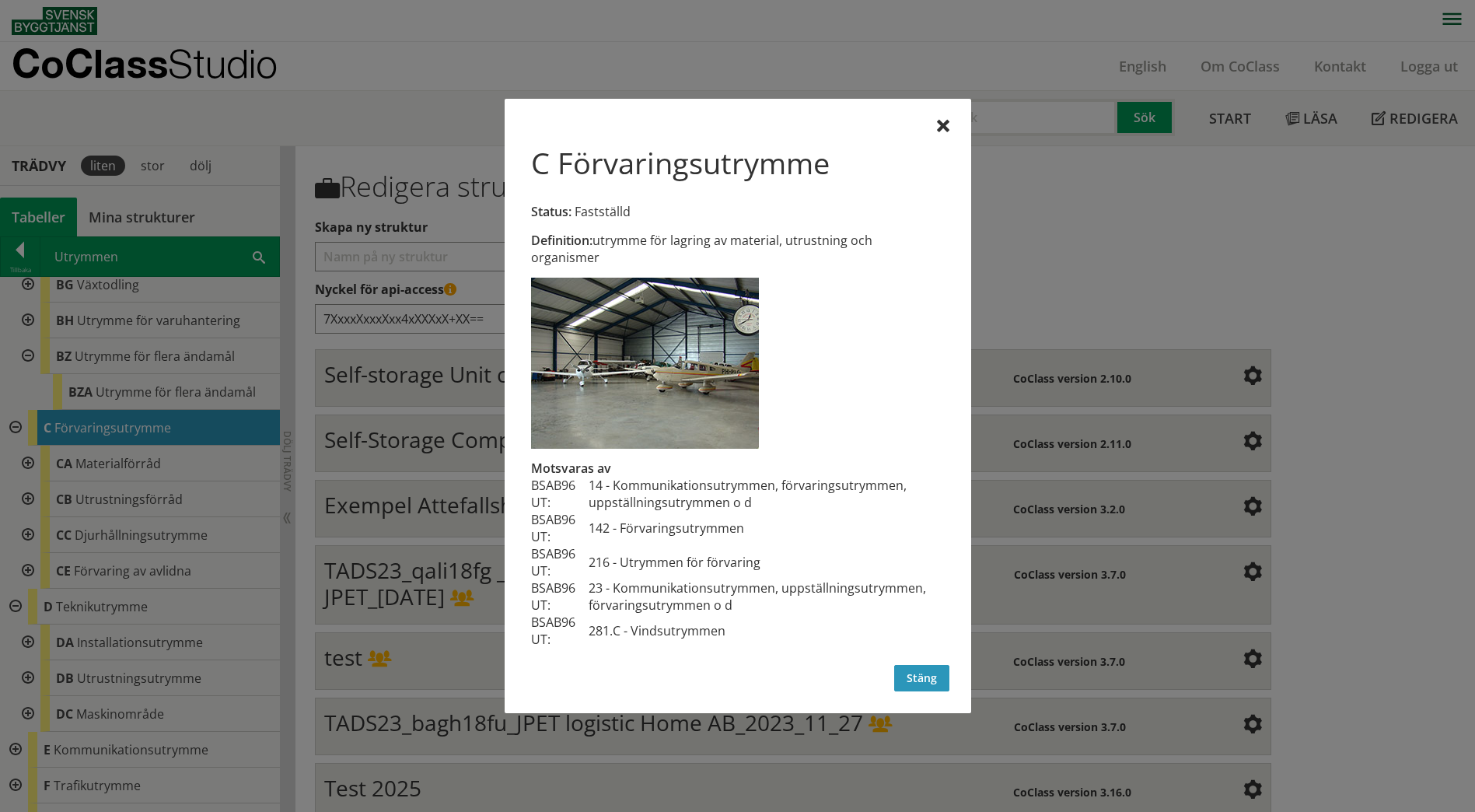
click at [926, 670] on button "Stäng" at bounding box center [922, 678] width 55 height 27
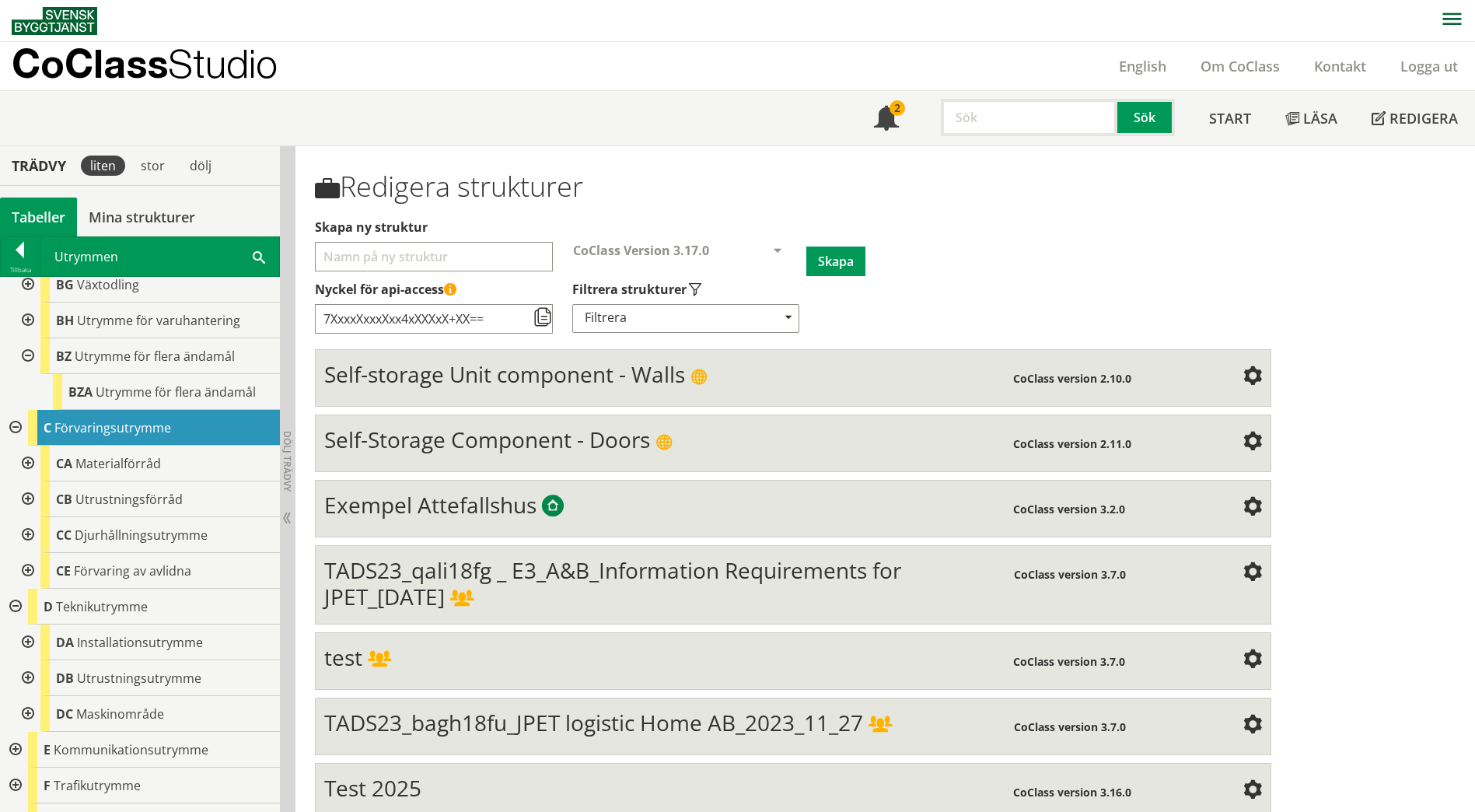
click at [25, 487] on div at bounding box center [26, 499] width 28 height 35
click at [23, 481] on div at bounding box center [26, 499] width 28 height 35
click at [260, 257] on span at bounding box center [259, 256] width 12 height 16
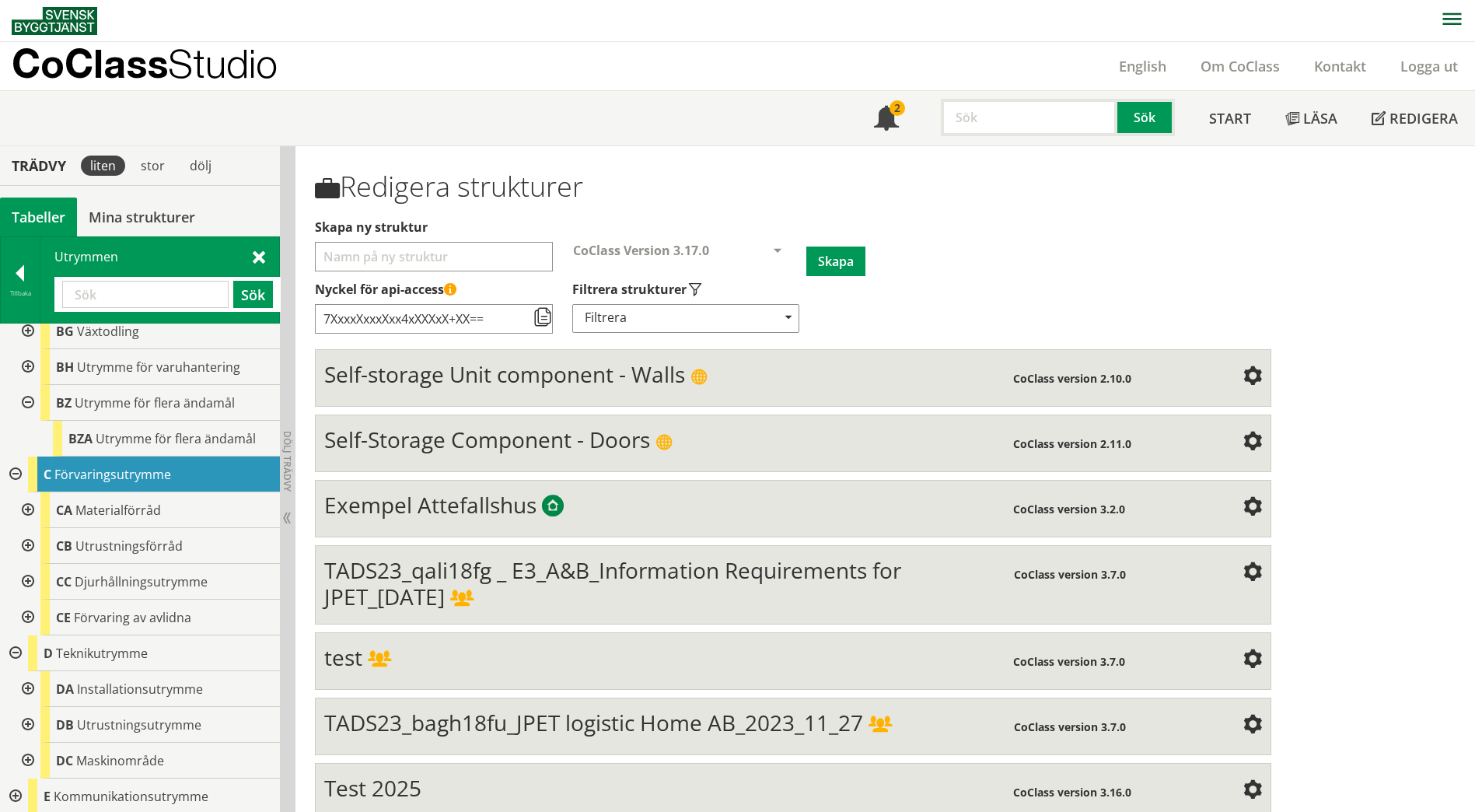
paste input "DAB"
click at [245, 294] on button "Sök" at bounding box center [253, 294] width 40 height 27
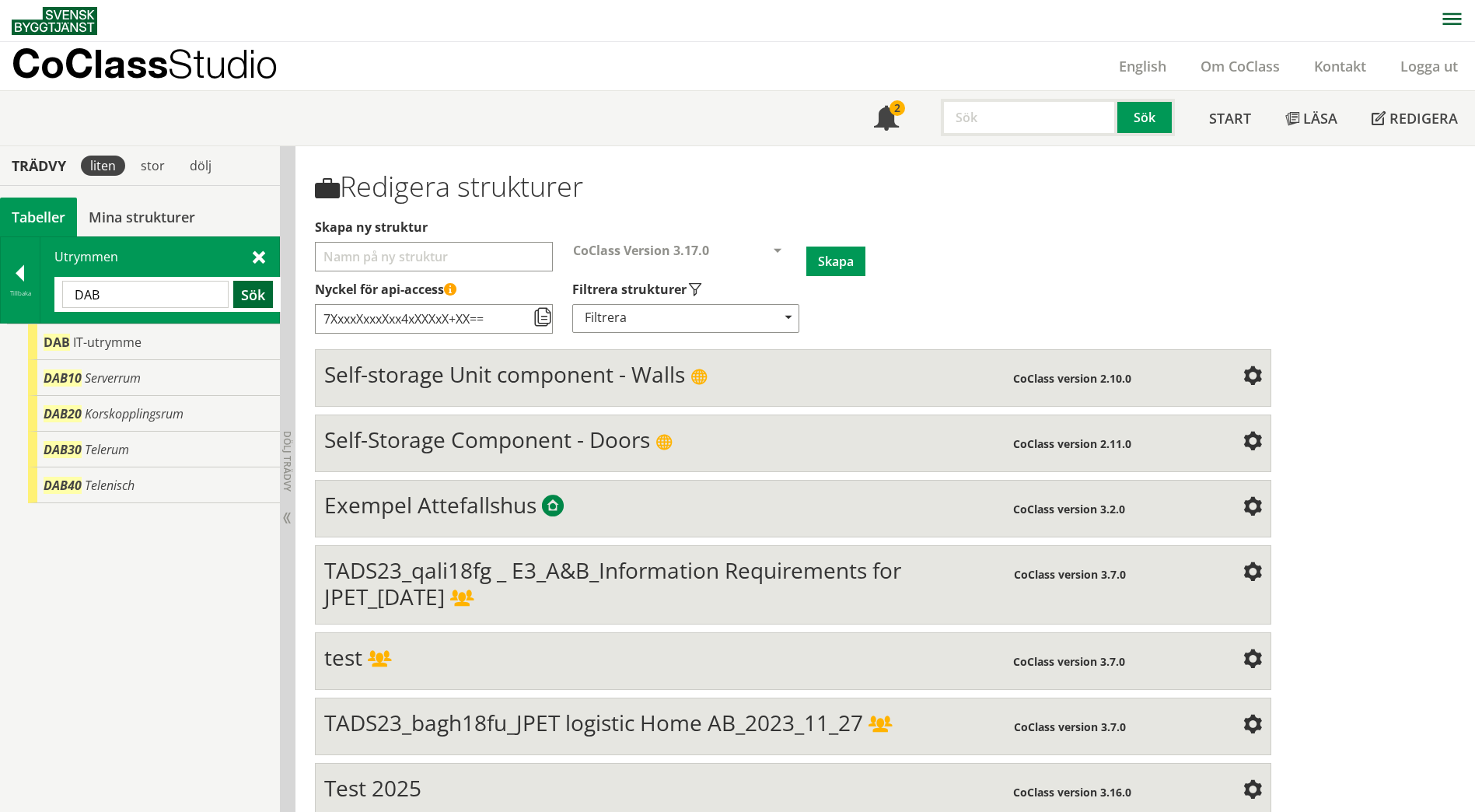
scroll to position [0, 0]
click at [109, 341] on span "IT-utrymme" at bounding box center [108, 342] width 69 height 17
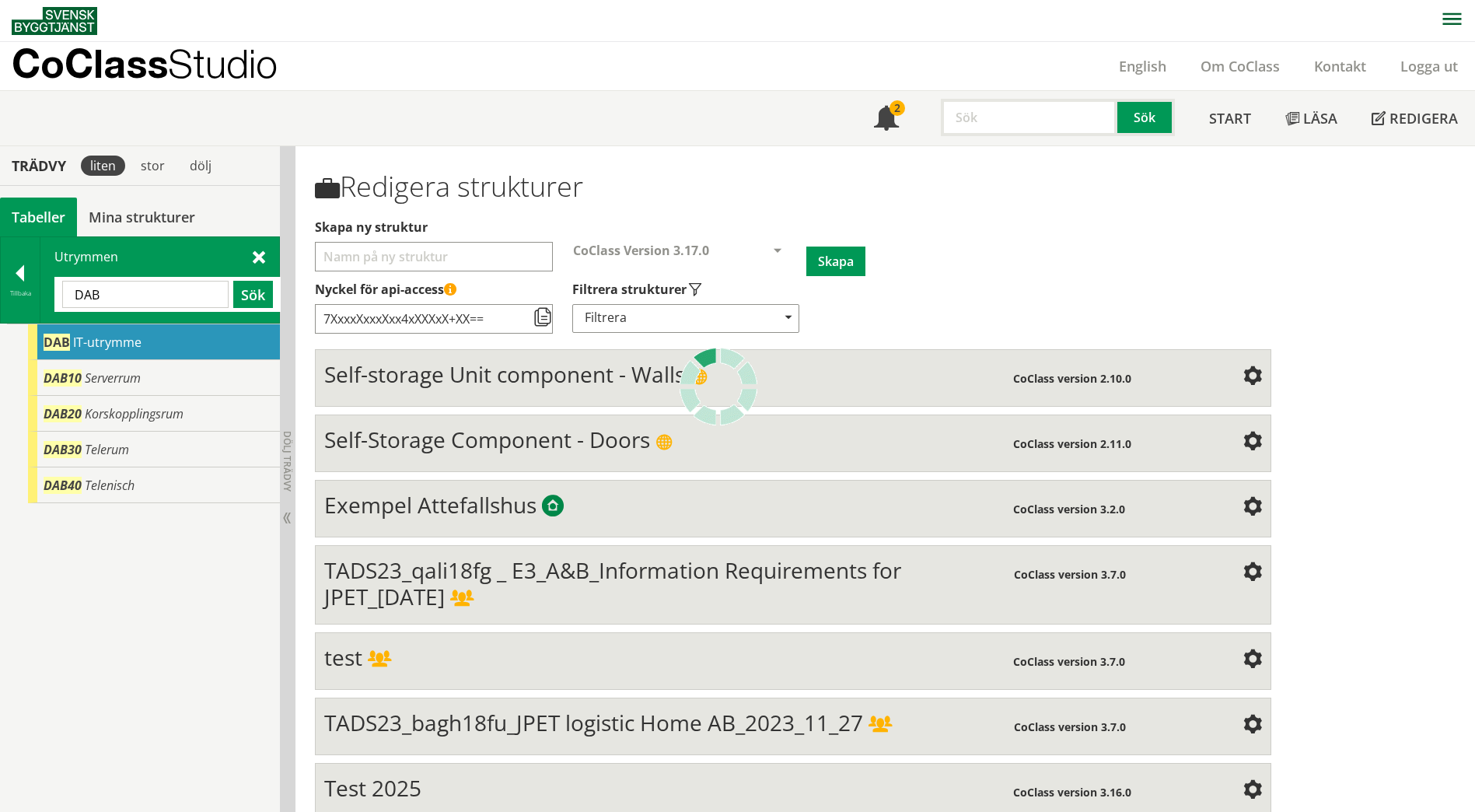
click at [109, 341] on span "IT-utrymme" at bounding box center [108, 342] width 69 height 17
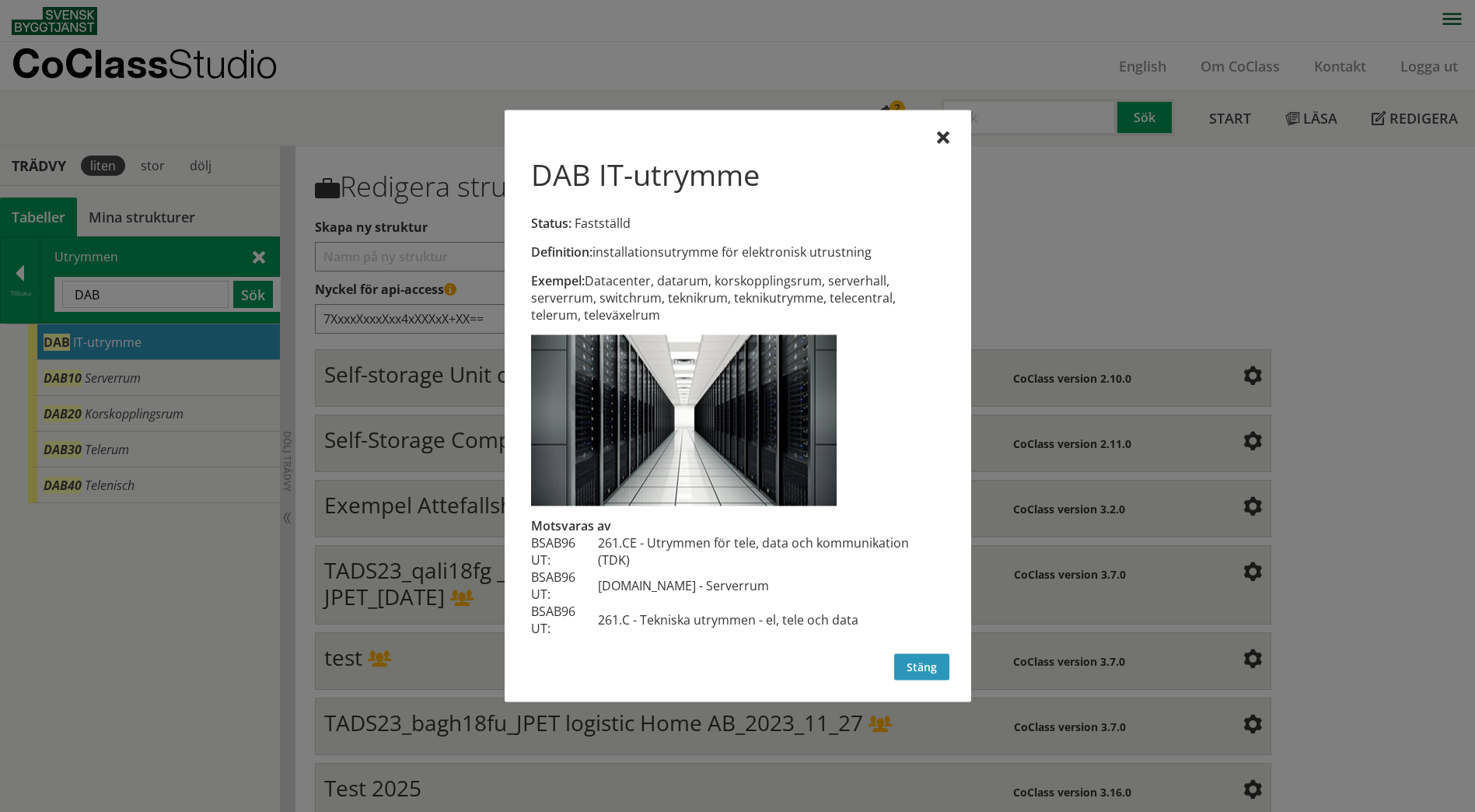
click at [911, 673] on button "Stäng" at bounding box center [922, 668] width 55 height 27
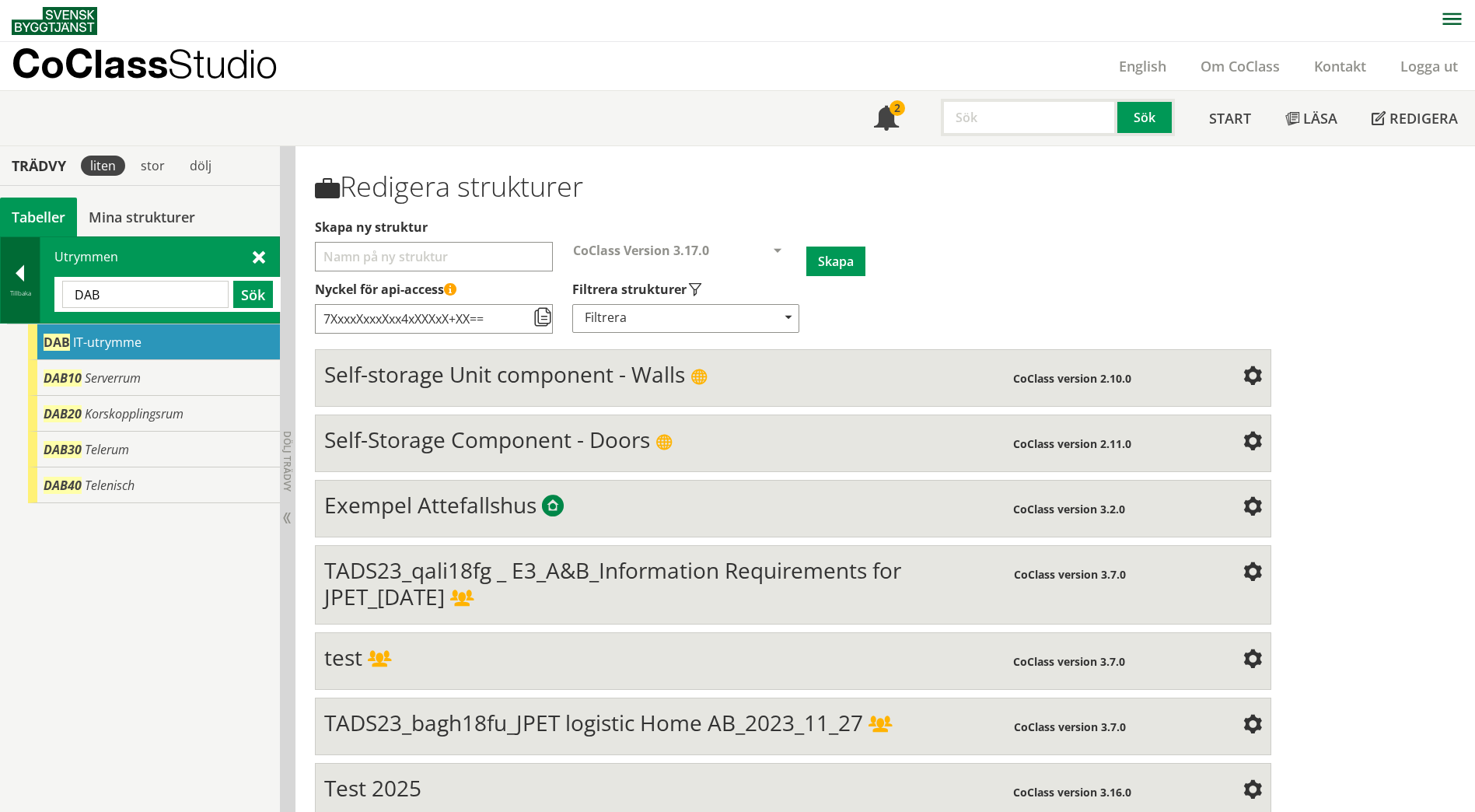
drag, startPoint x: 125, startPoint y: 299, endPoint x: 18, endPoint y: 294, distance: 107.1
click at [18, 294] on div "Tillbaka Utrymmen DAB Sök" at bounding box center [139, 279] width 280 height 87
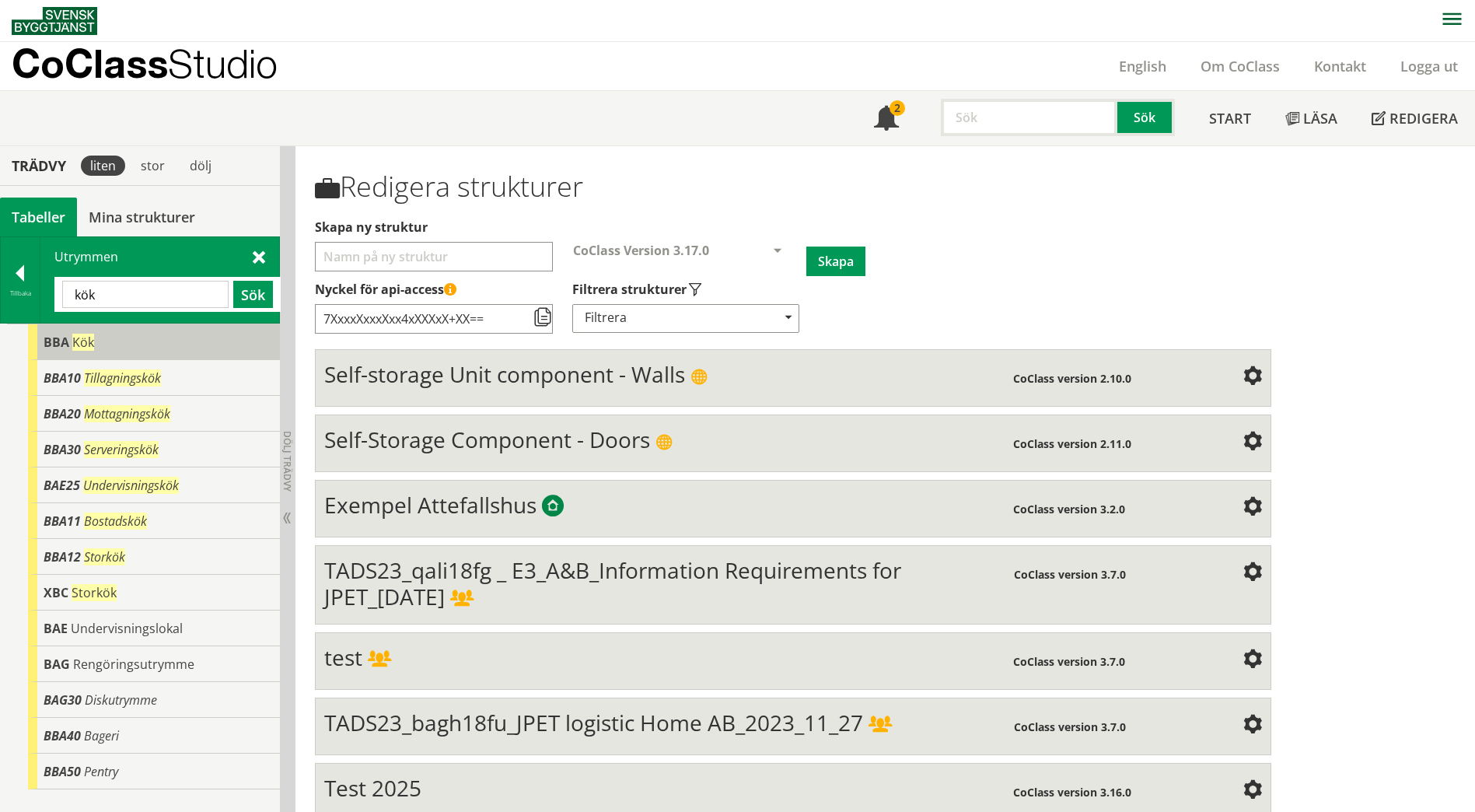
click at [59, 350] on span "BBA" at bounding box center [56, 342] width 26 height 17
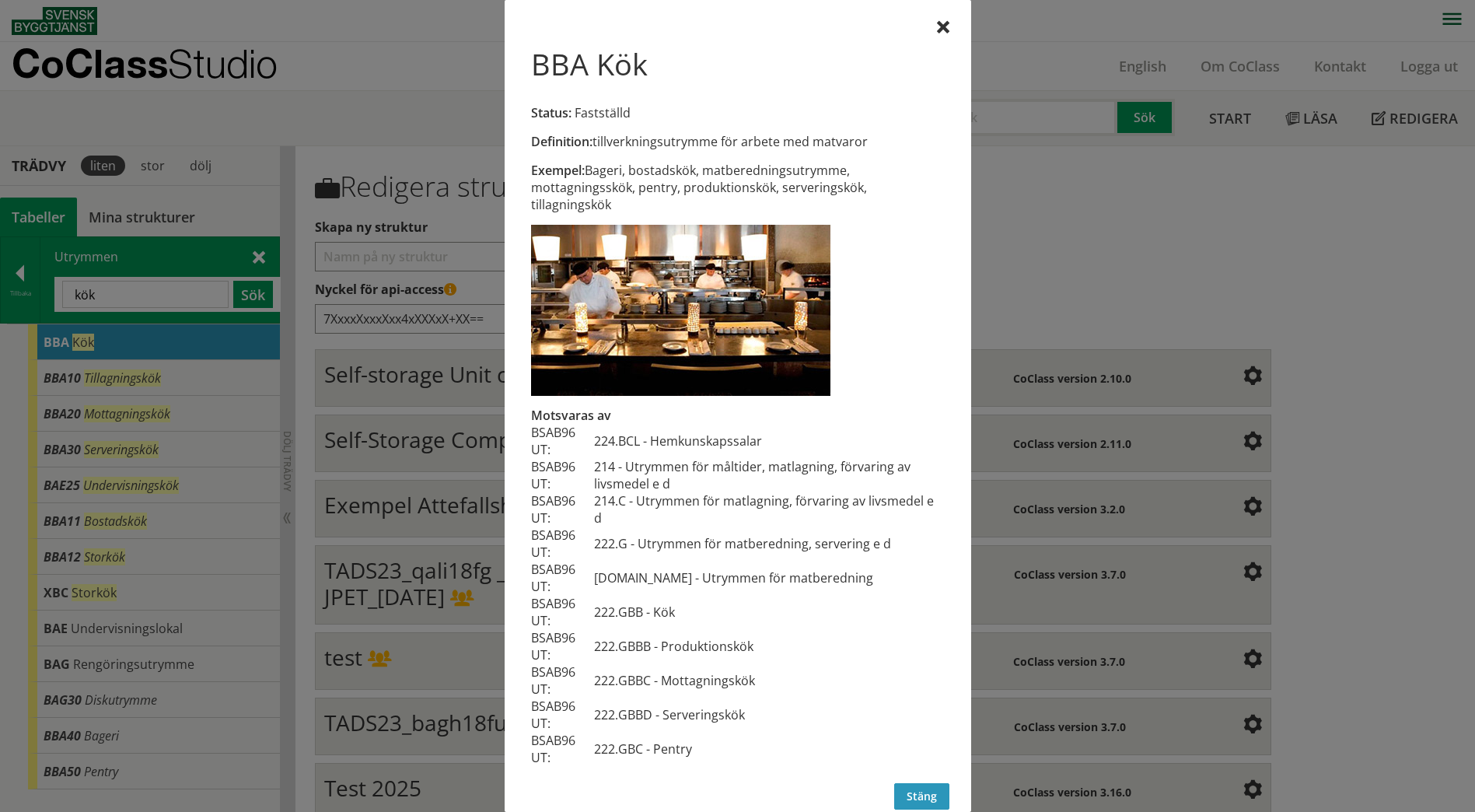
click at [927, 799] on button "Stäng" at bounding box center [922, 797] width 55 height 27
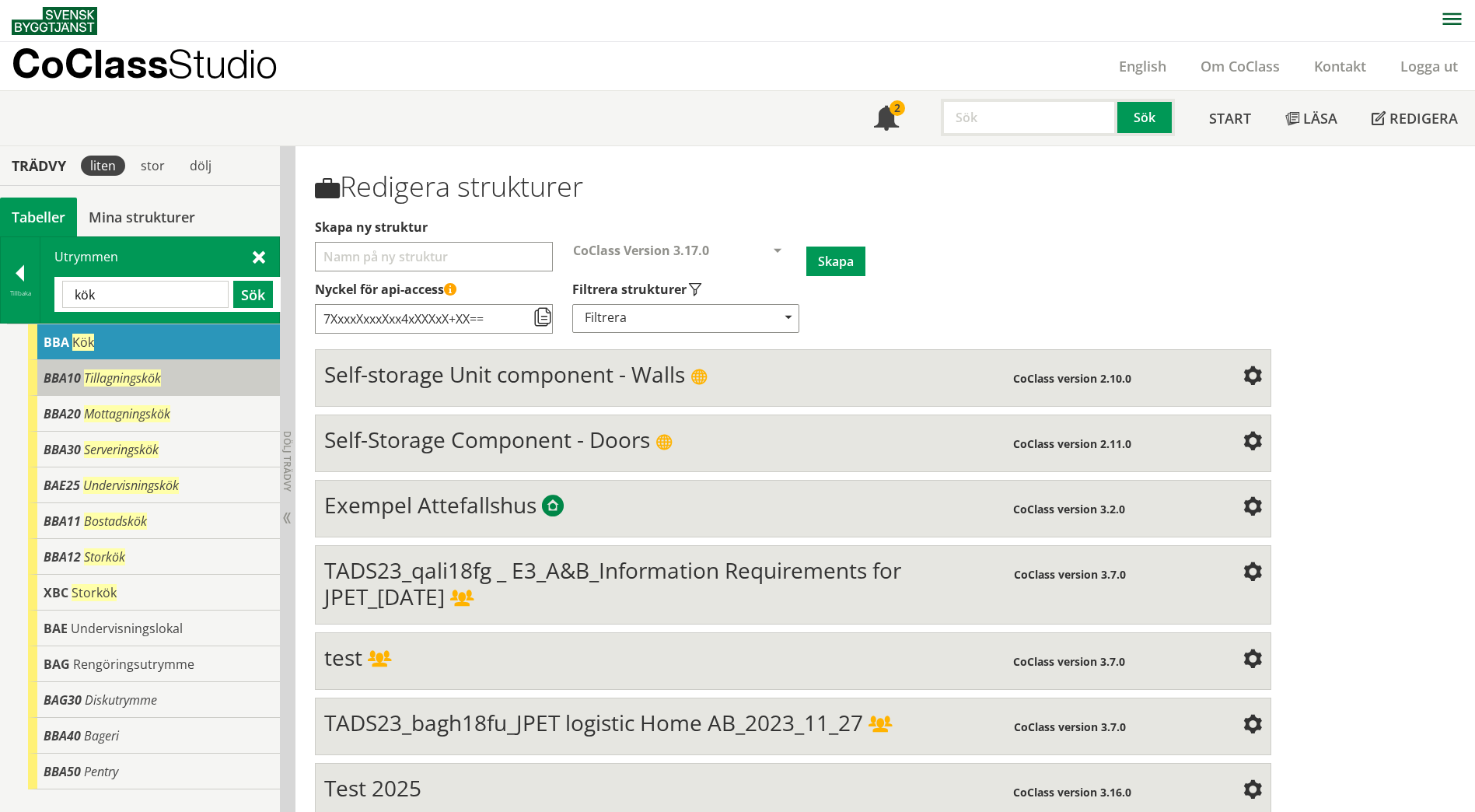
click at [146, 384] on span "Tillagningskök" at bounding box center [122, 378] width 77 height 17
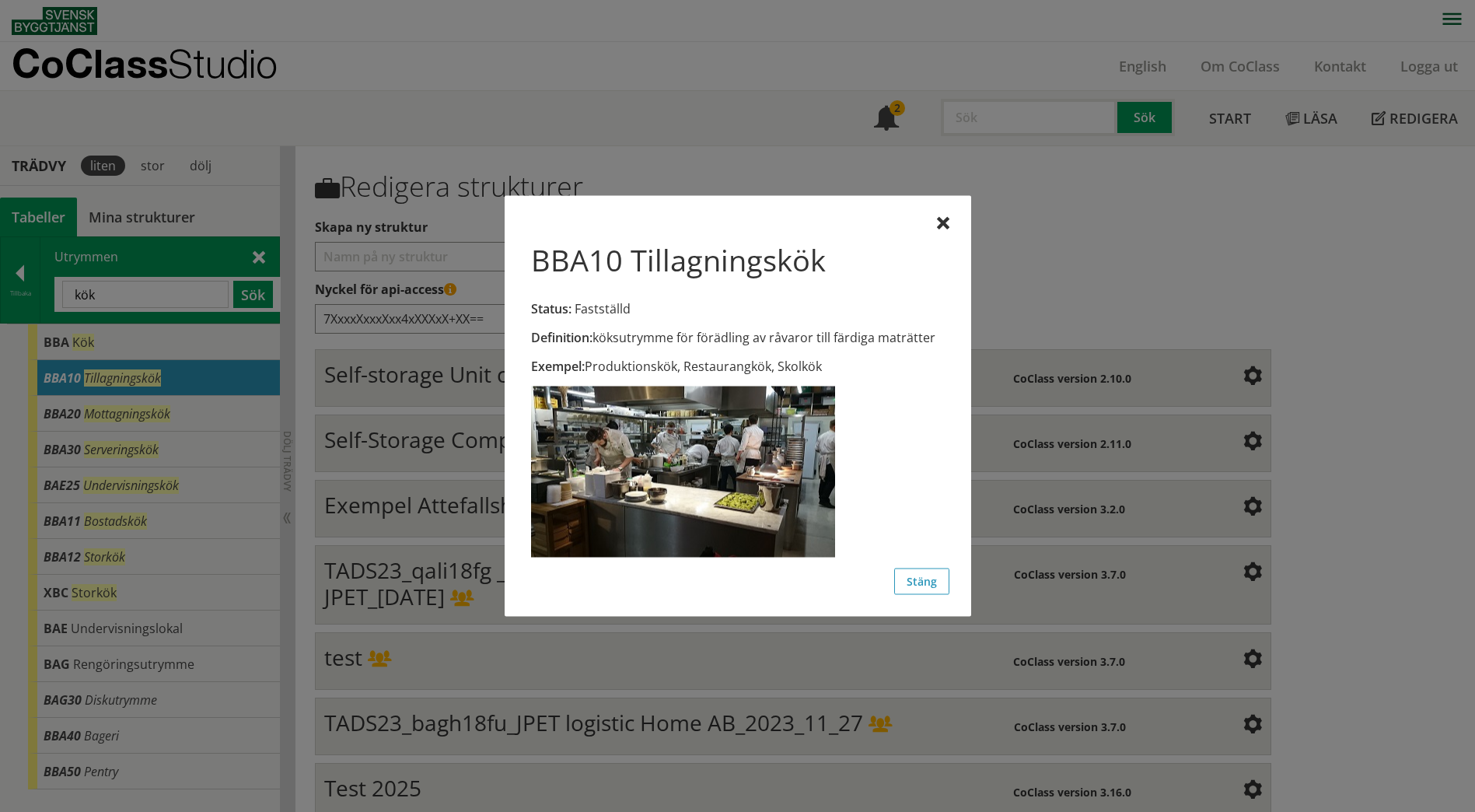
click at [153, 404] on div at bounding box center [738, 406] width 1475 height 812
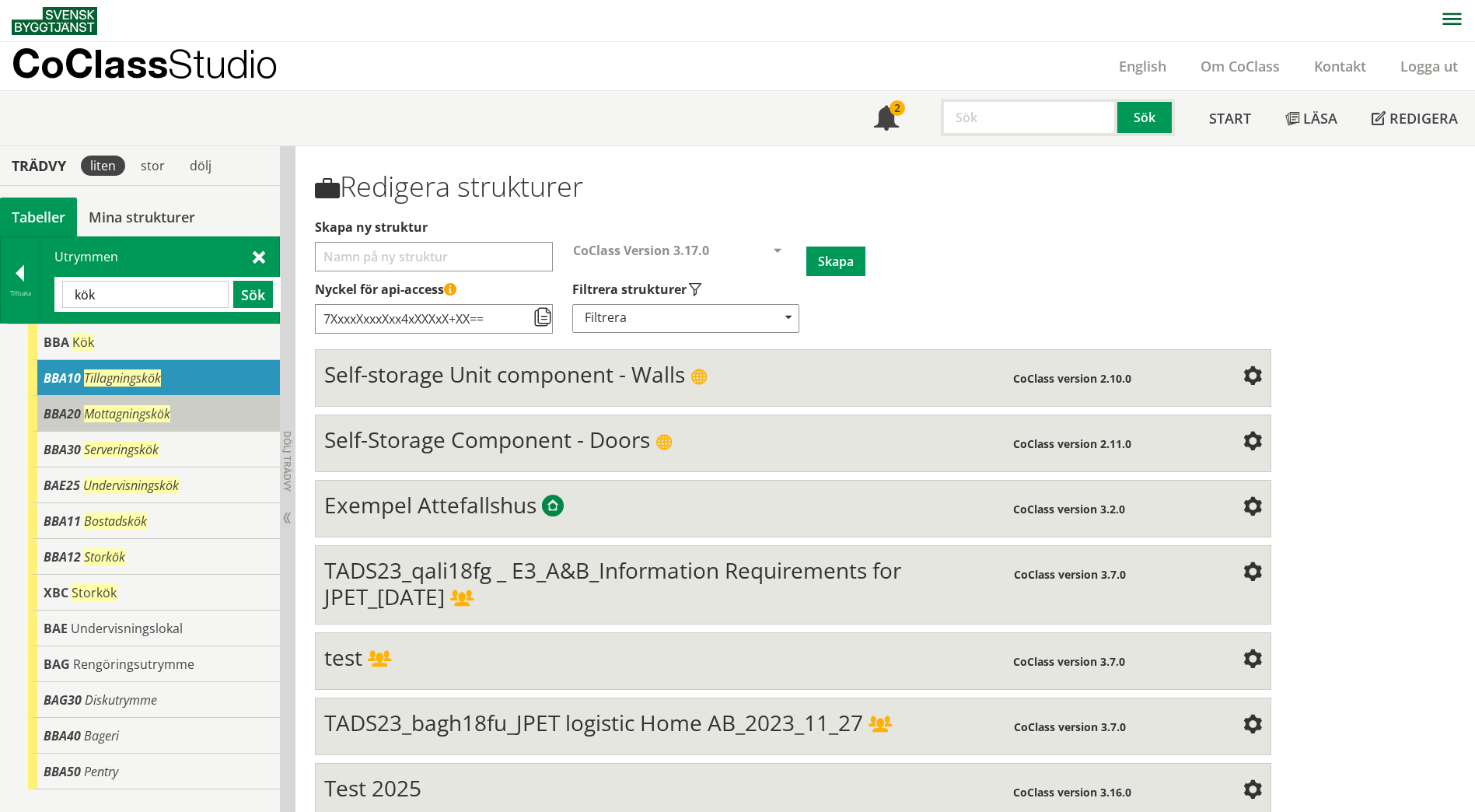
click at [154, 417] on span "Mottagningskök" at bounding box center [127, 414] width 86 height 17
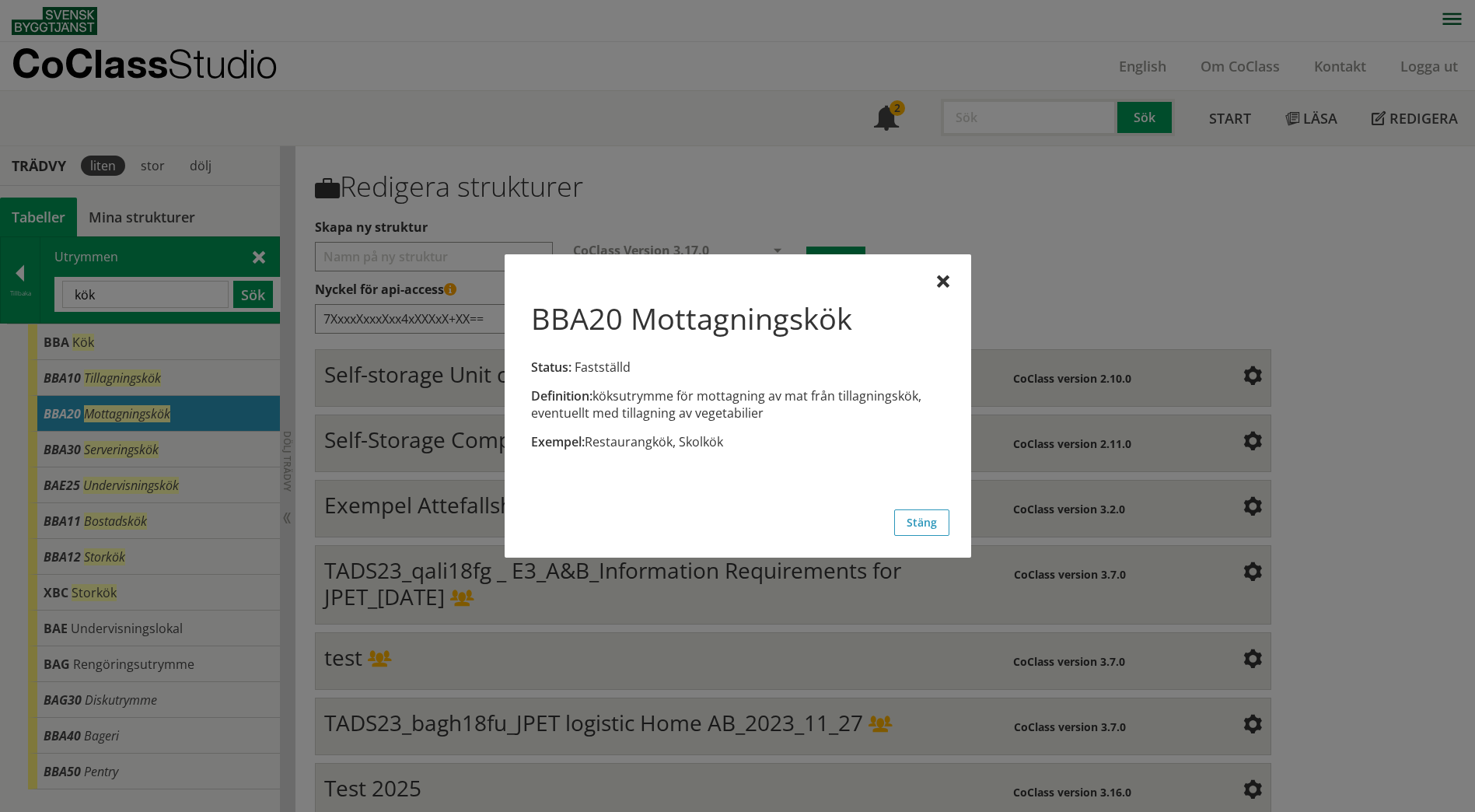
click at [165, 449] on div at bounding box center [738, 406] width 1475 height 812
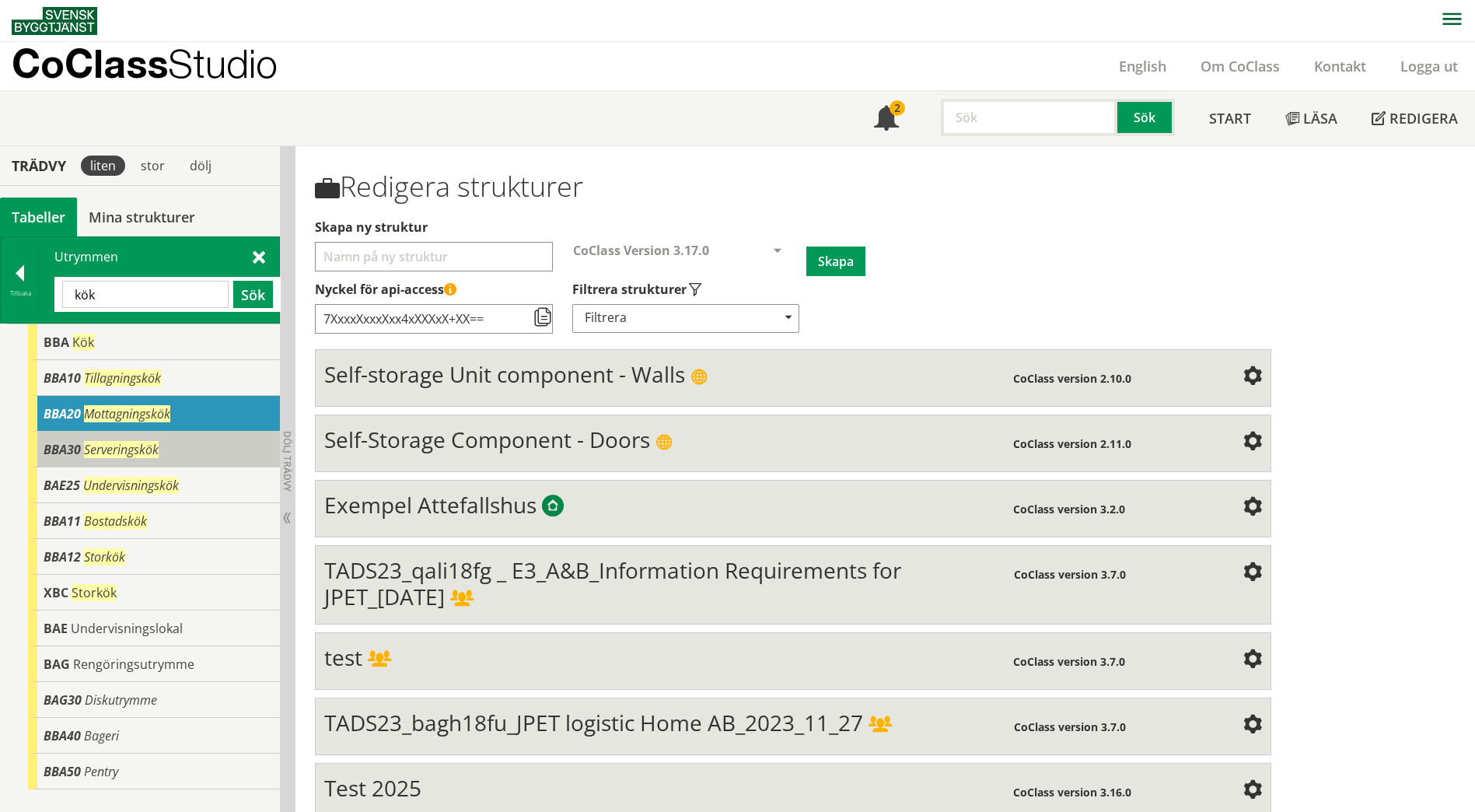
click at [165, 448] on div "BBA30 Serveringskök" at bounding box center [154, 449] width 252 height 35
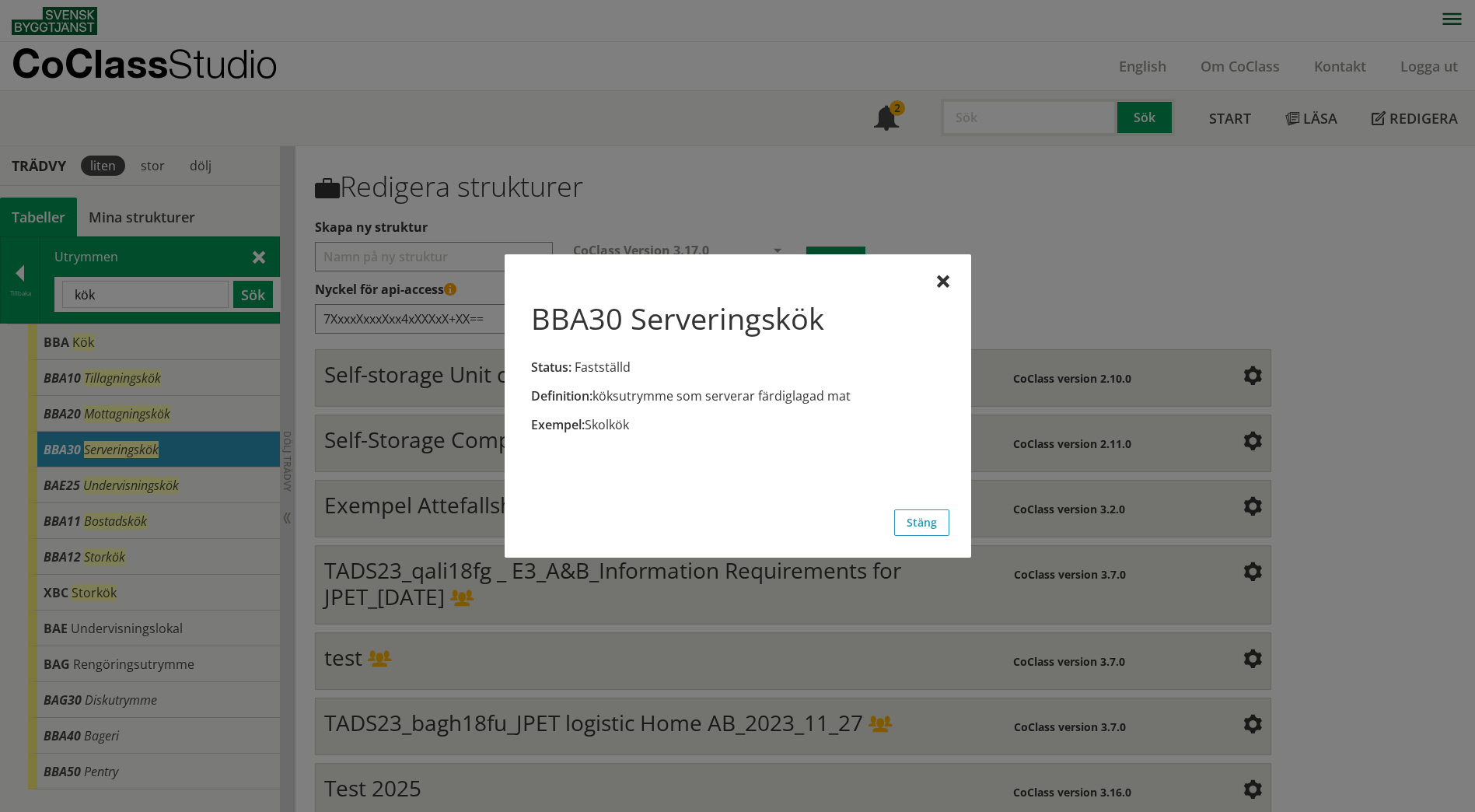
click at [170, 481] on div at bounding box center [738, 406] width 1475 height 812
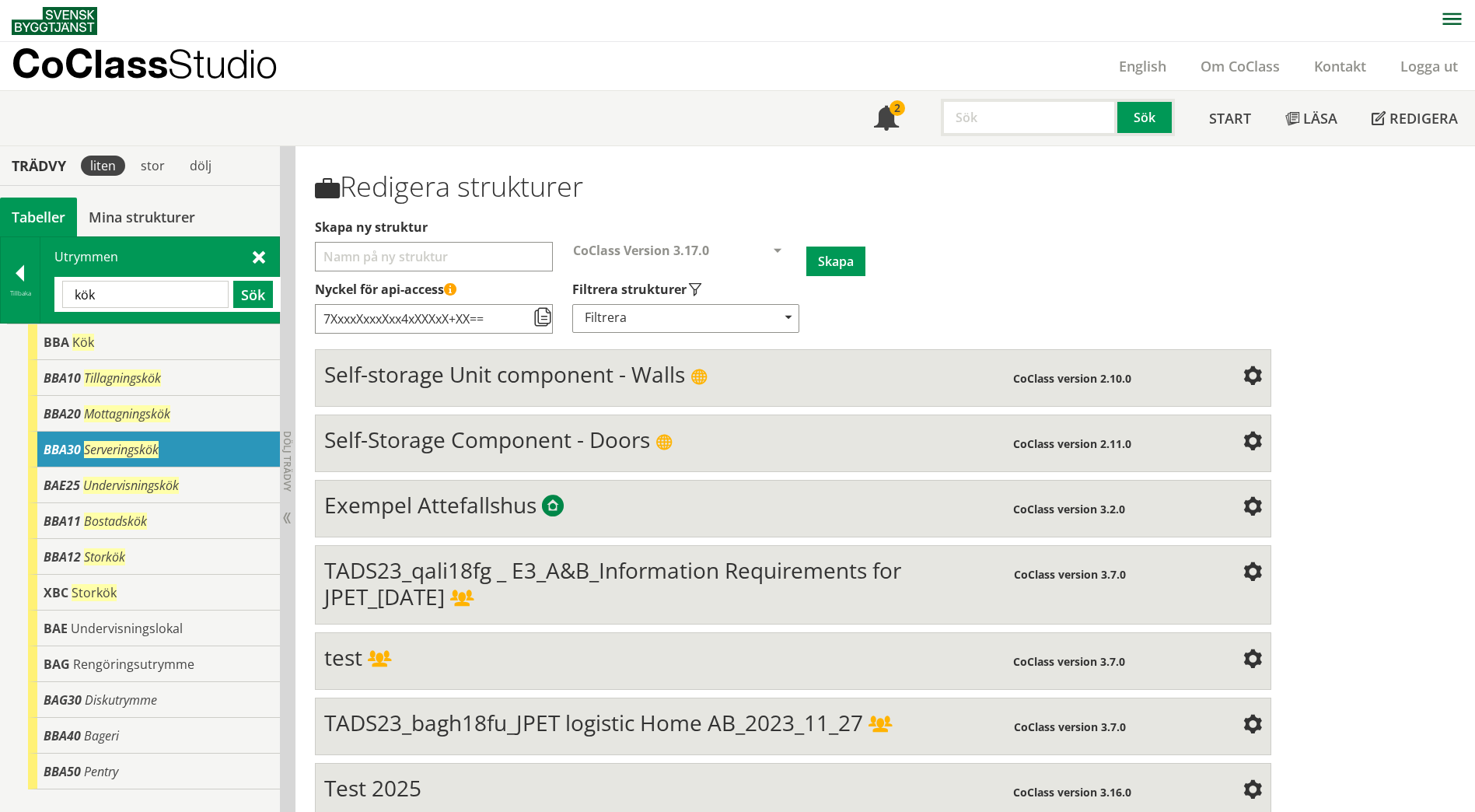
click at [170, 481] on span "Undervisningskök" at bounding box center [131, 485] width 96 height 17
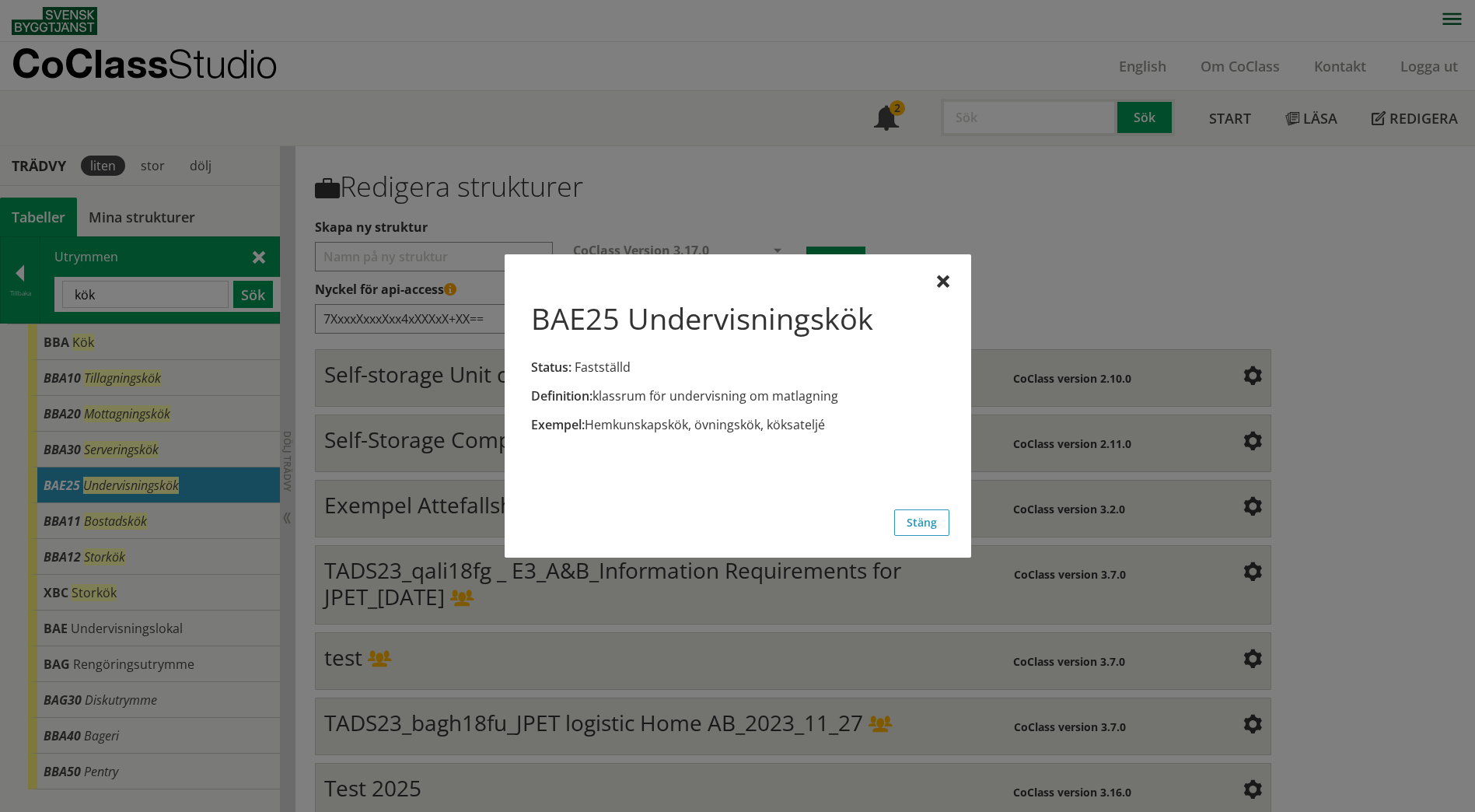
click at [165, 524] on div at bounding box center [738, 406] width 1475 height 812
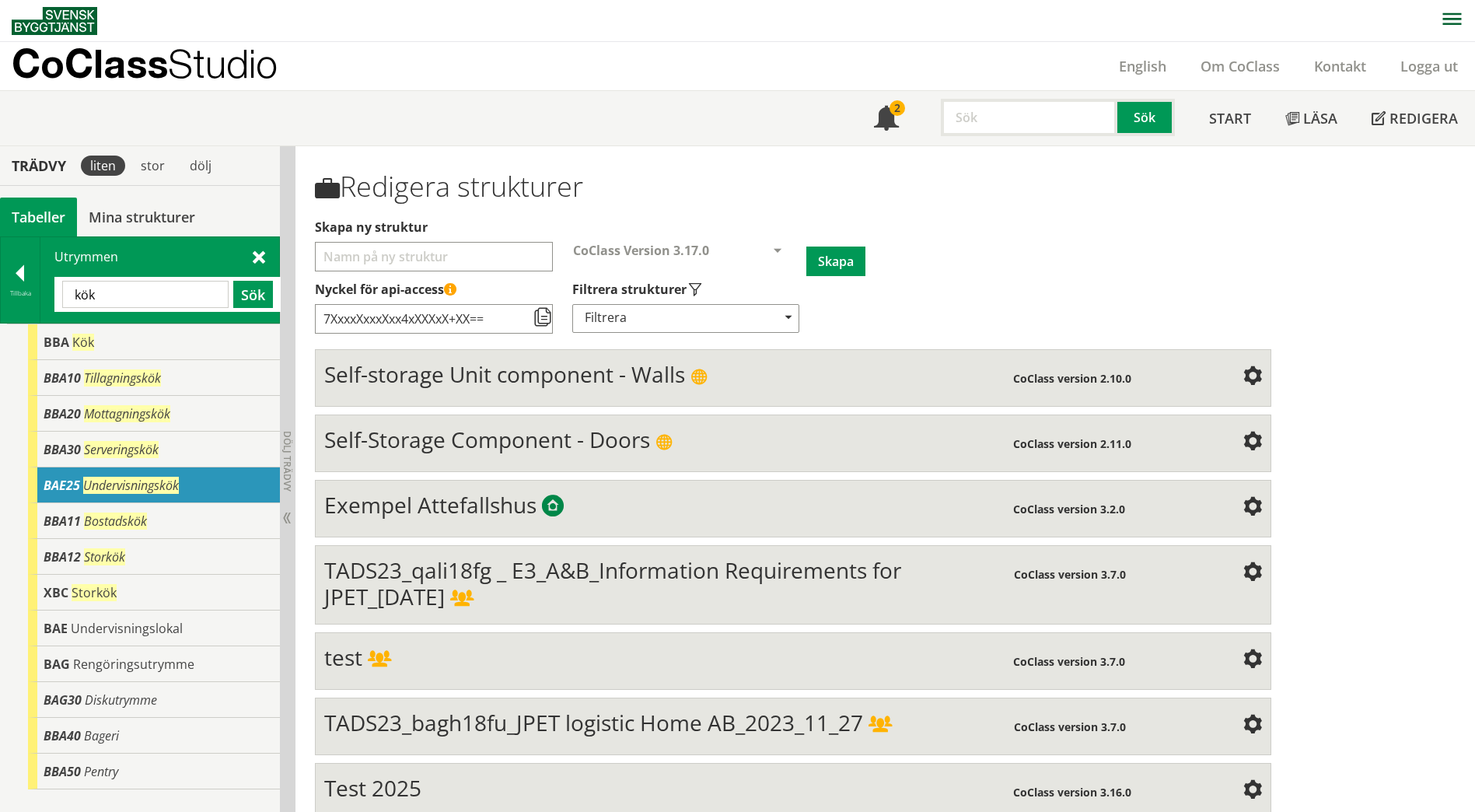
click at [162, 493] on span "Undervisningskök" at bounding box center [131, 485] width 96 height 17
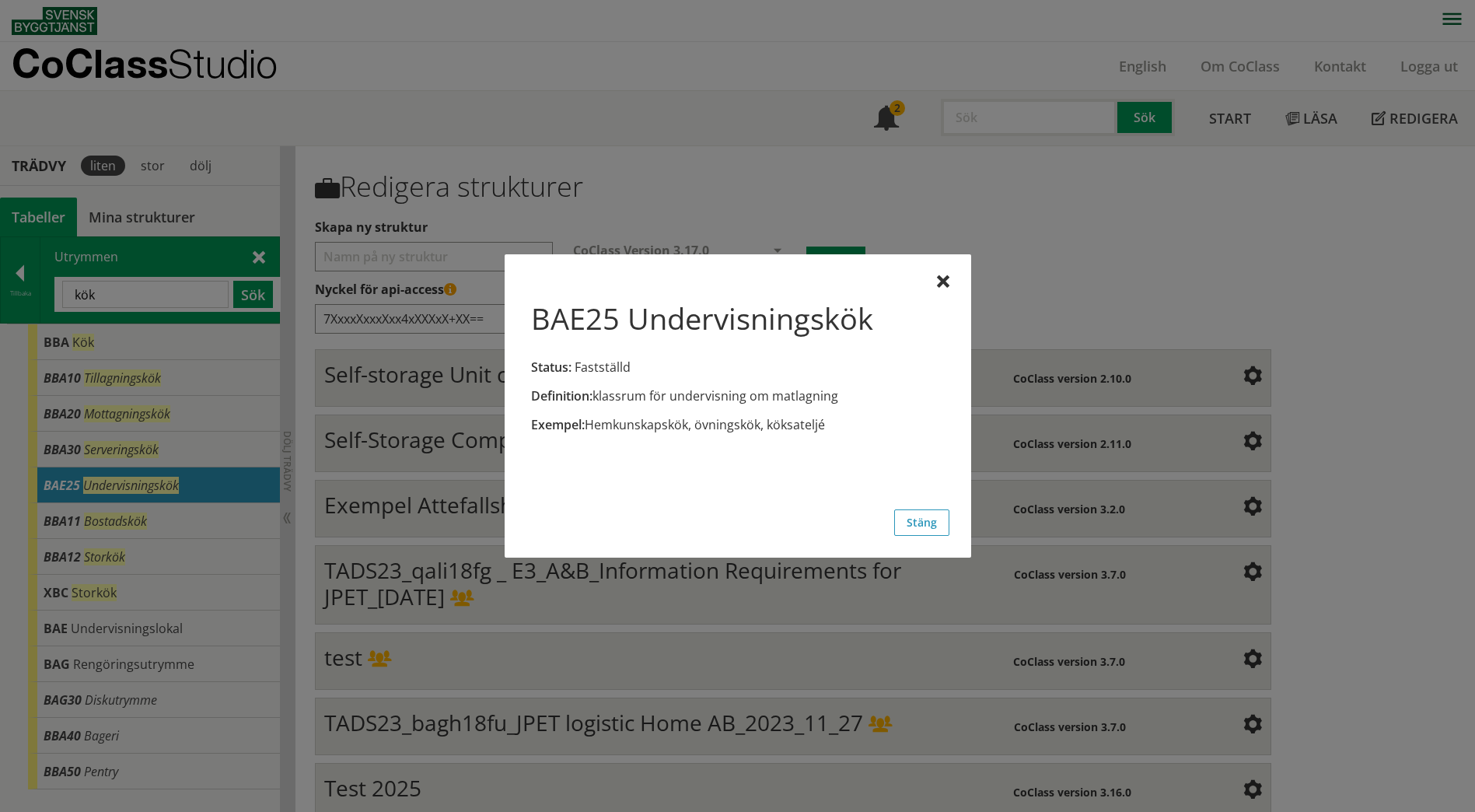
click at [164, 517] on div at bounding box center [738, 406] width 1475 height 812
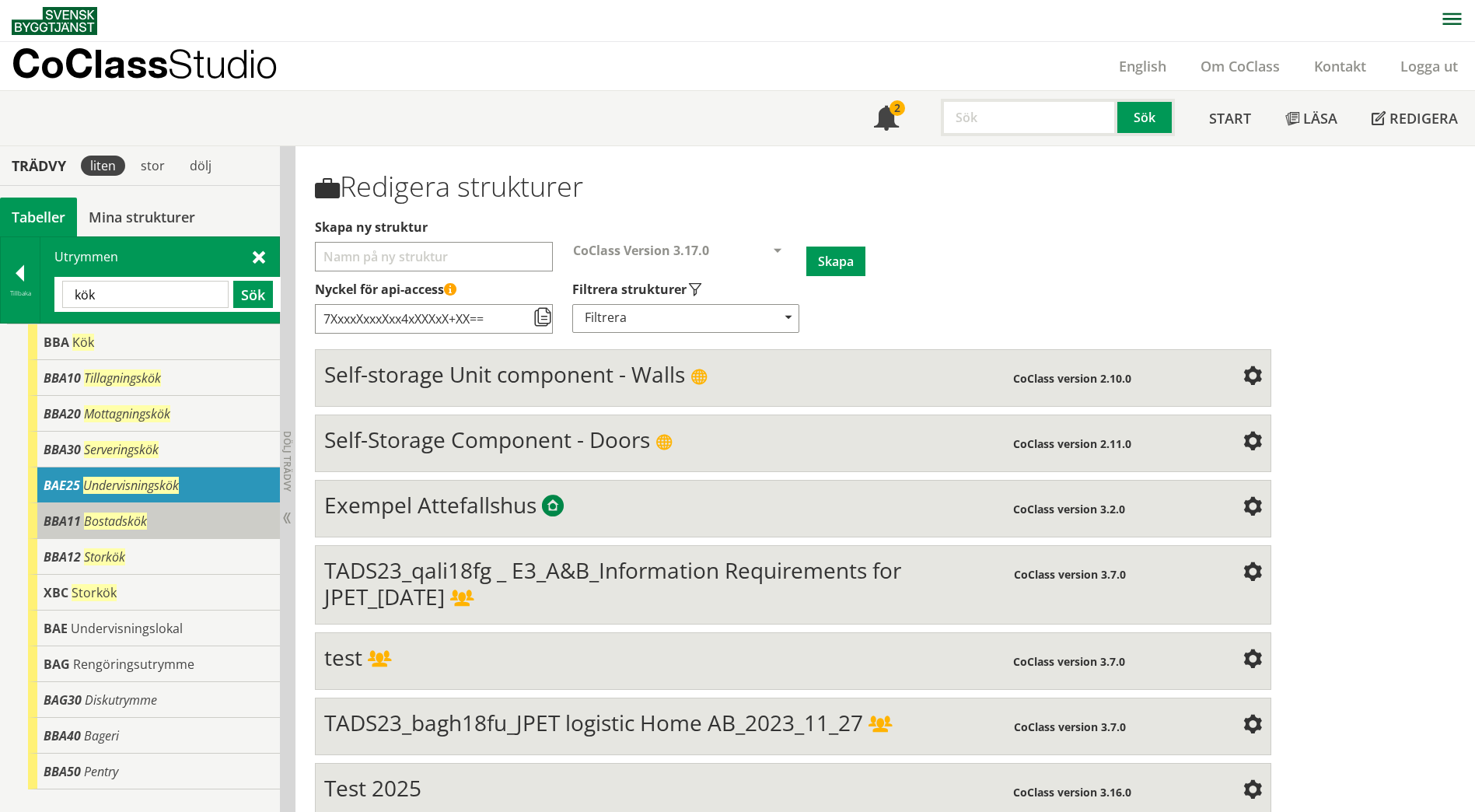
click at [164, 517] on div "BBA11 Bostadskök" at bounding box center [154, 521] width 252 height 35
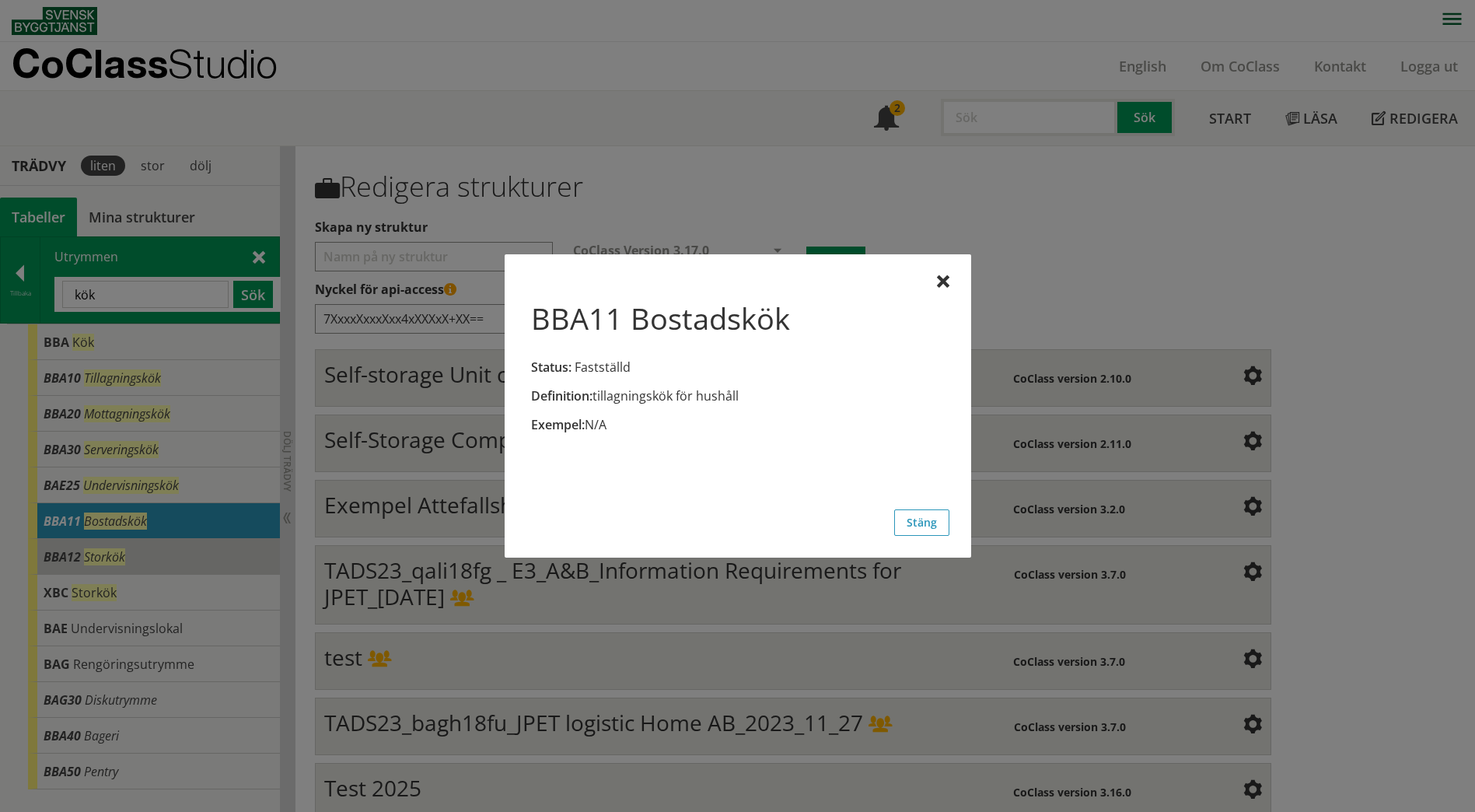
click at [171, 548] on div at bounding box center [738, 406] width 1475 height 812
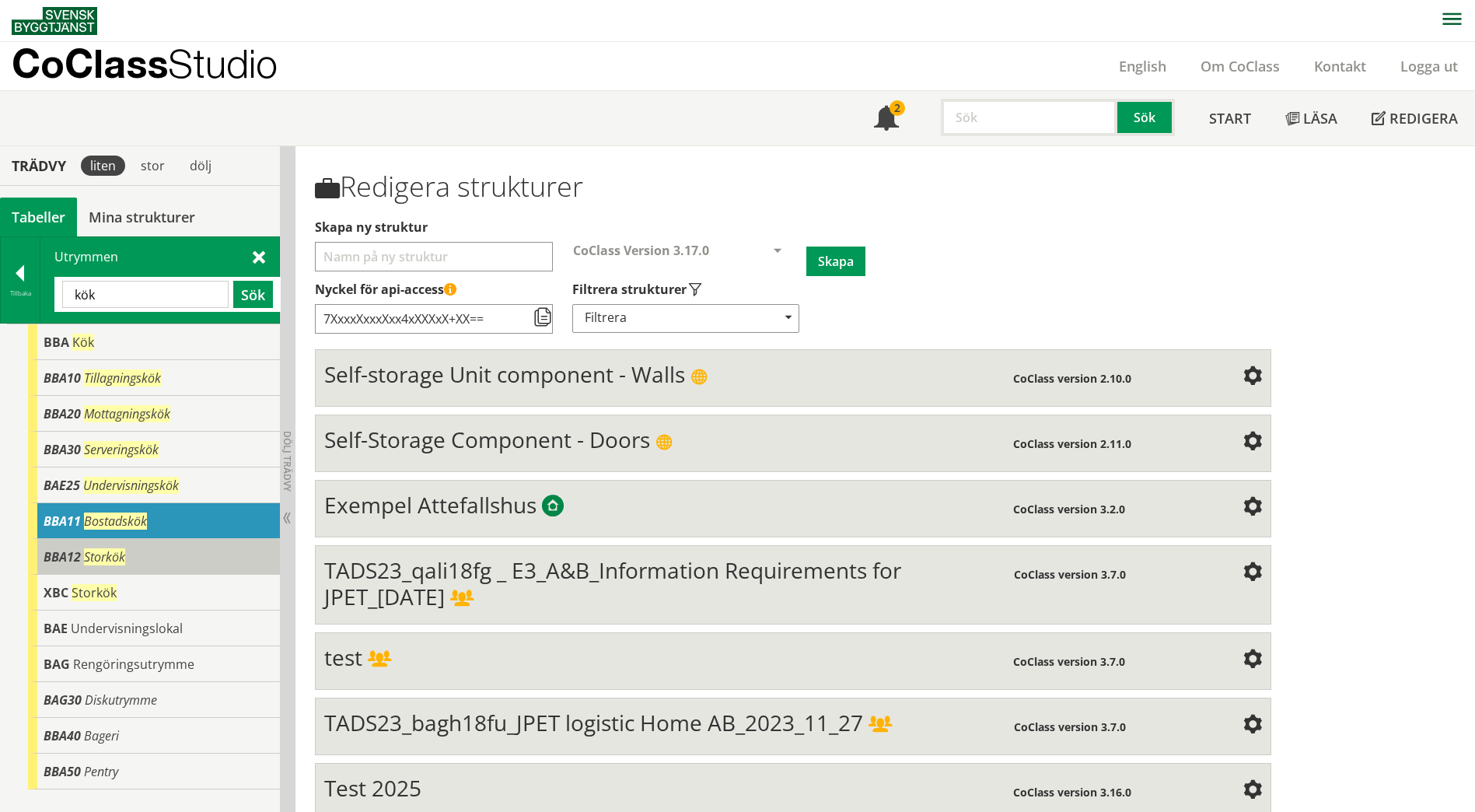
click at [171, 548] on div "BBA12 Storkök" at bounding box center [154, 556] width 252 height 35
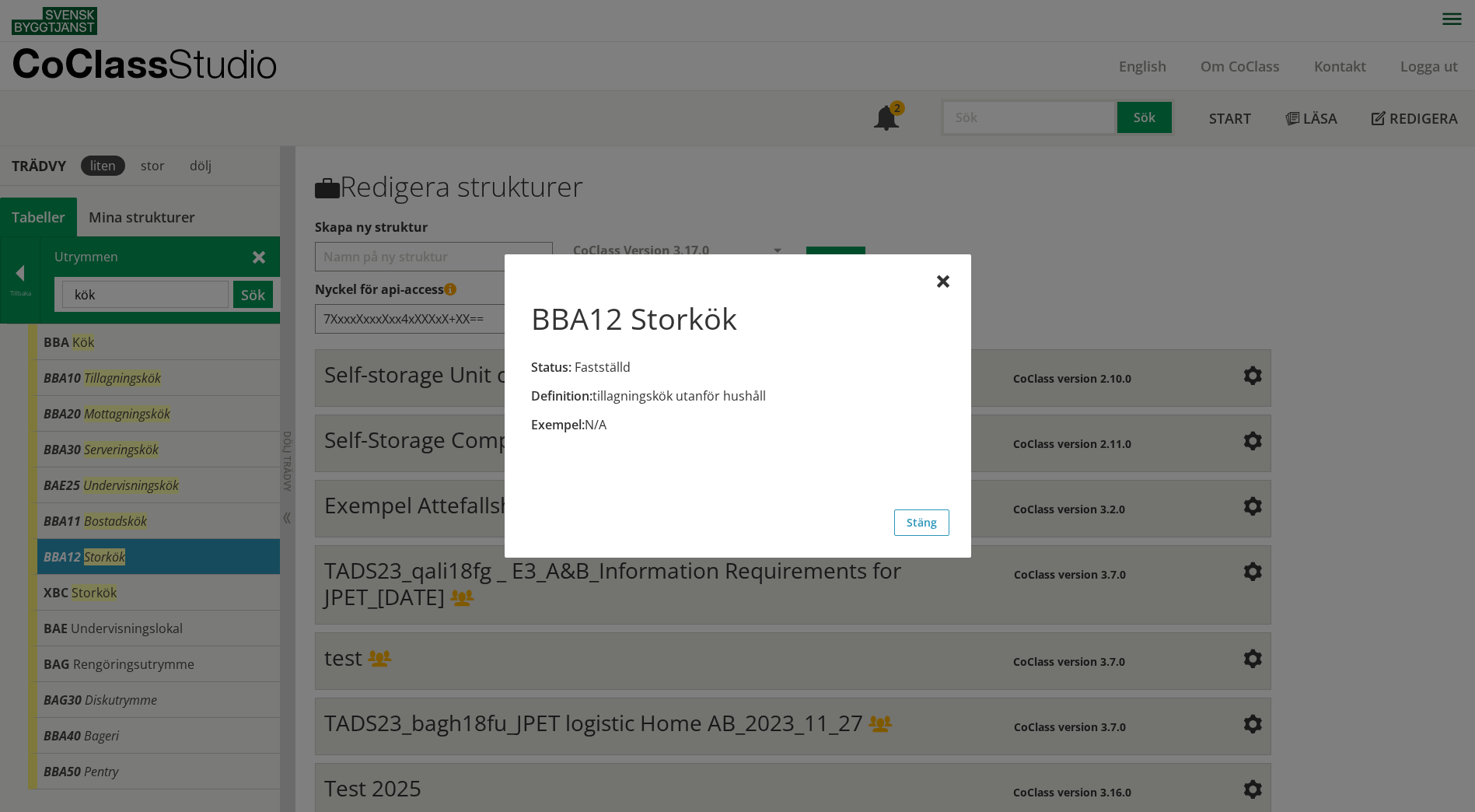
click at [162, 588] on div at bounding box center [738, 406] width 1475 height 812
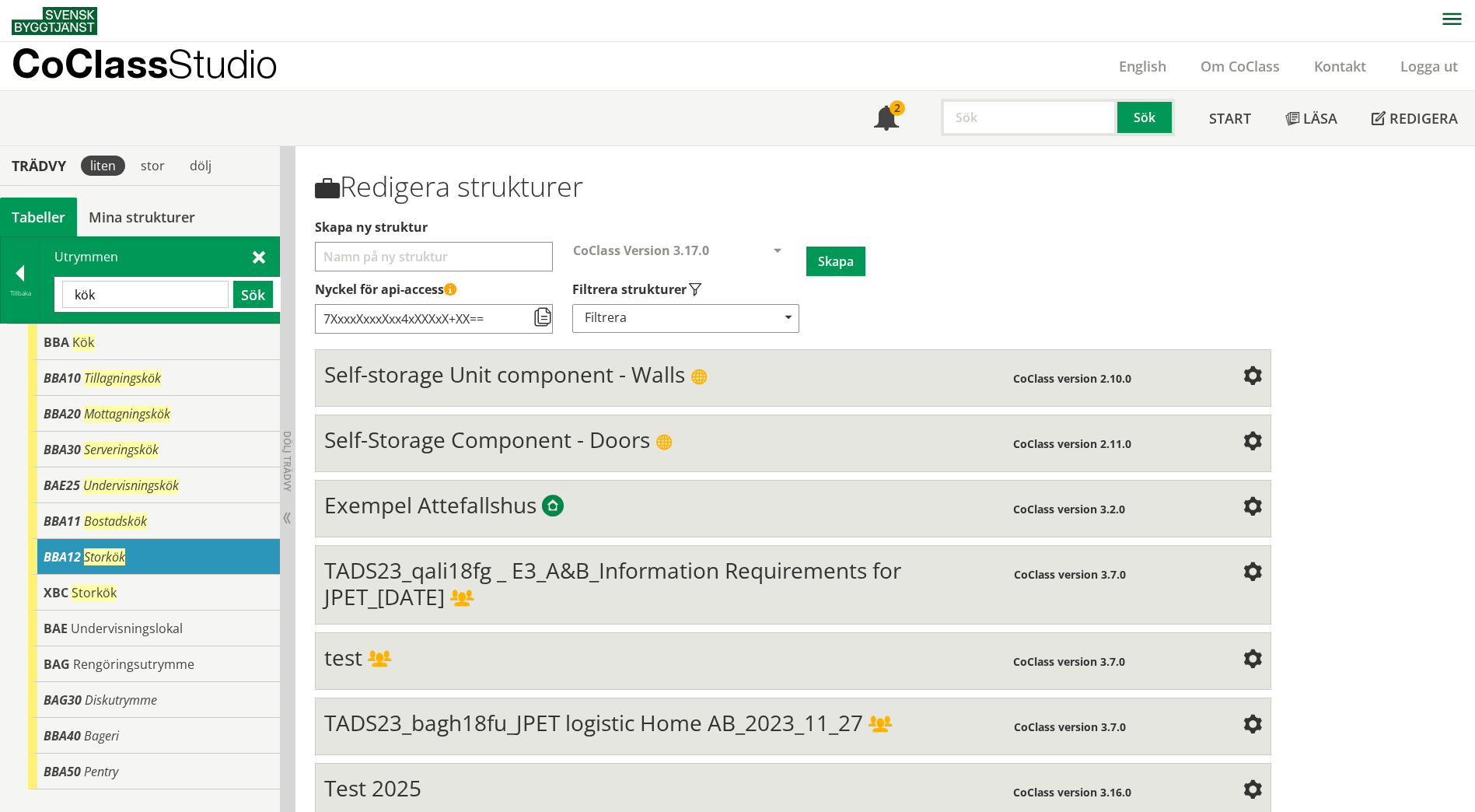
click at [162, 588] on div "XBC Storkök" at bounding box center [154, 592] width 252 height 35
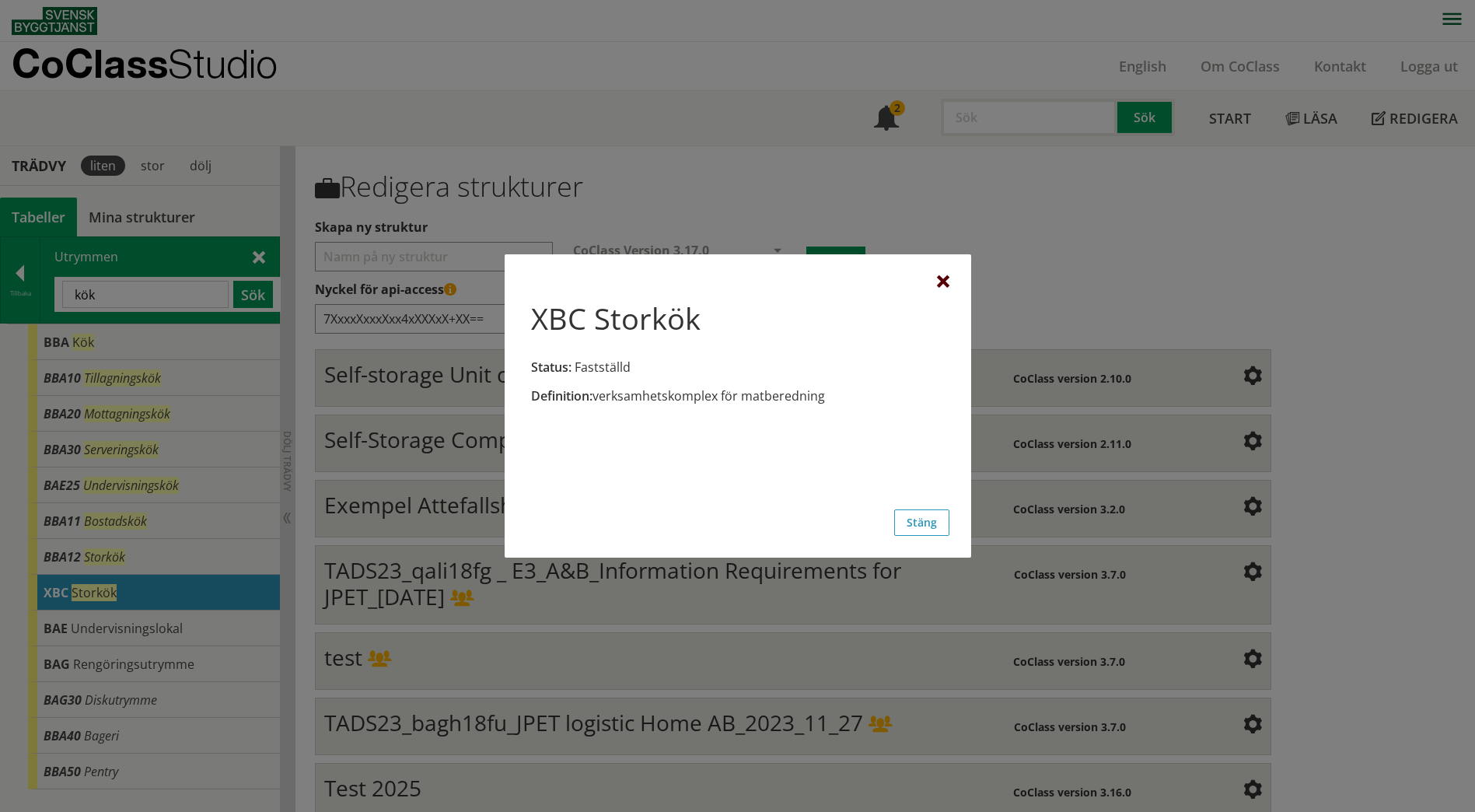
click at [941, 281] on div at bounding box center [943, 282] width 12 height 12
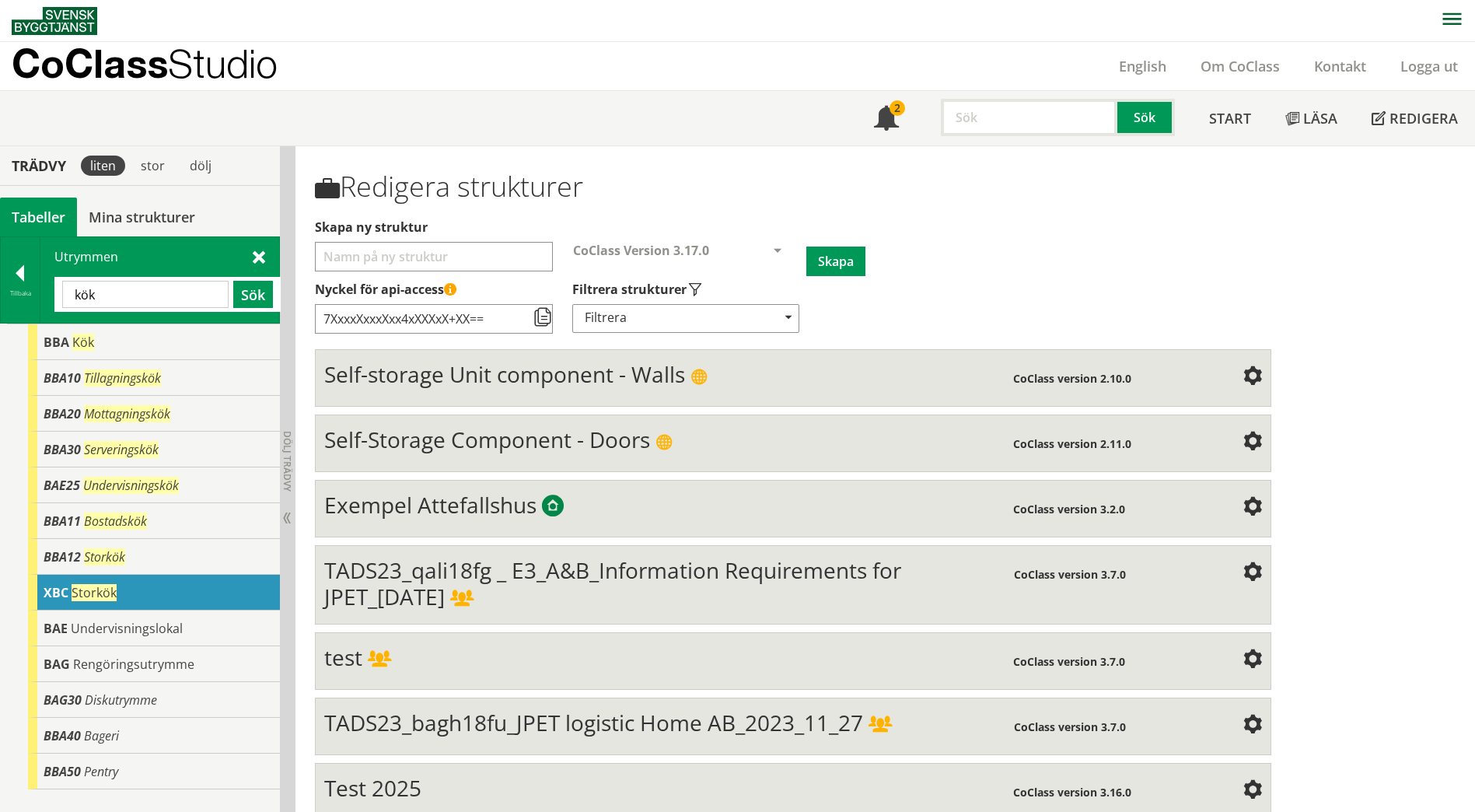
drag, startPoint x: 90, startPoint y: 297, endPoint x: 101, endPoint y: 299, distance: 11.2
click at [91, 297] on input "kök" at bounding box center [145, 294] width 166 height 27
drag, startPoint x: 117, startPoint y: 303, endPoint x: 34, endPoint y: 293, distance: 83.6
click at [34, 293] on div "Tillbaka Utrymmen kök Sök" at bounding box center [139, 279] width 280 height 87
paste input "Rengöringsutrymme"
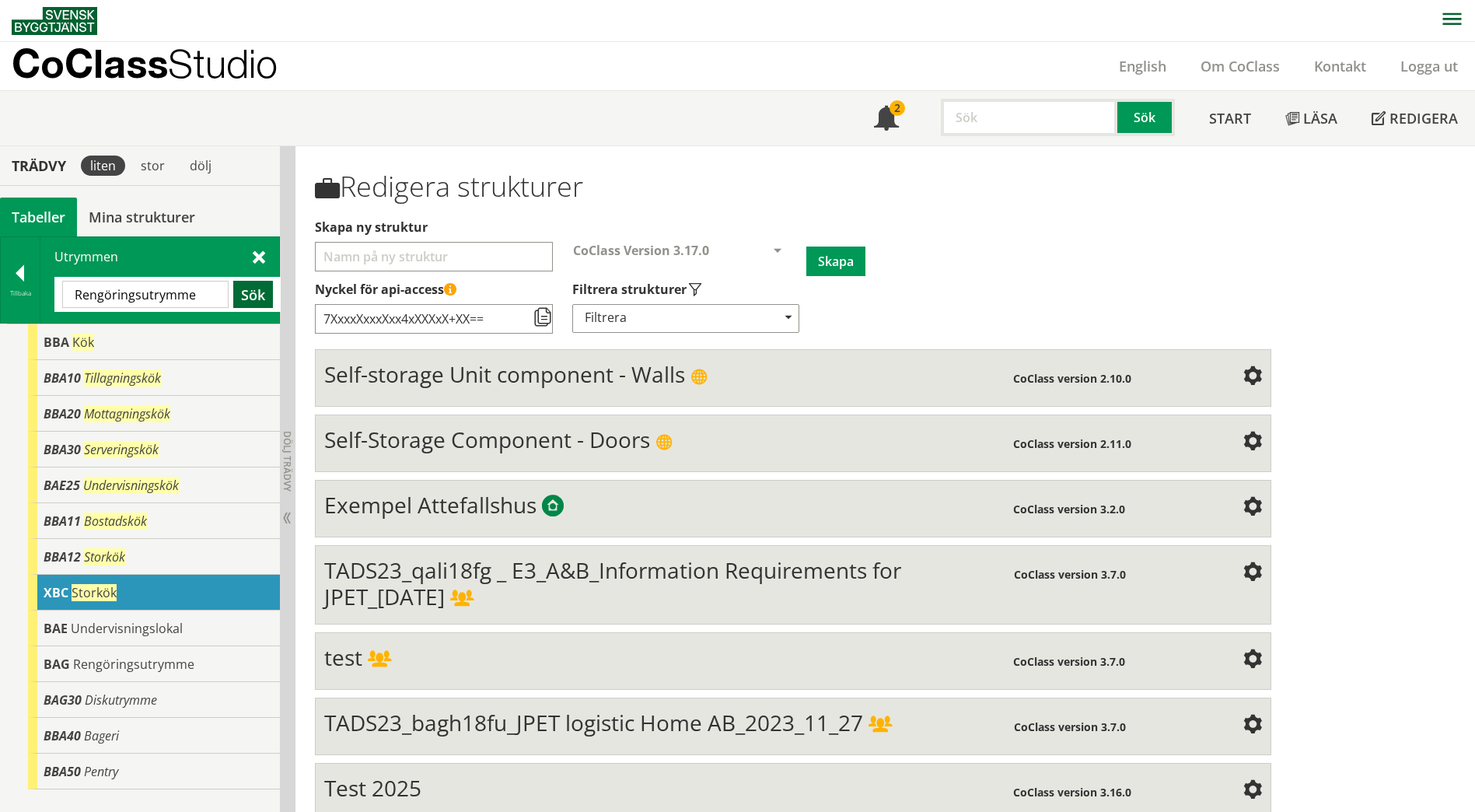
click at [257, 289] on button "Sök" at bounding box center [253, 294] width 40 height 27
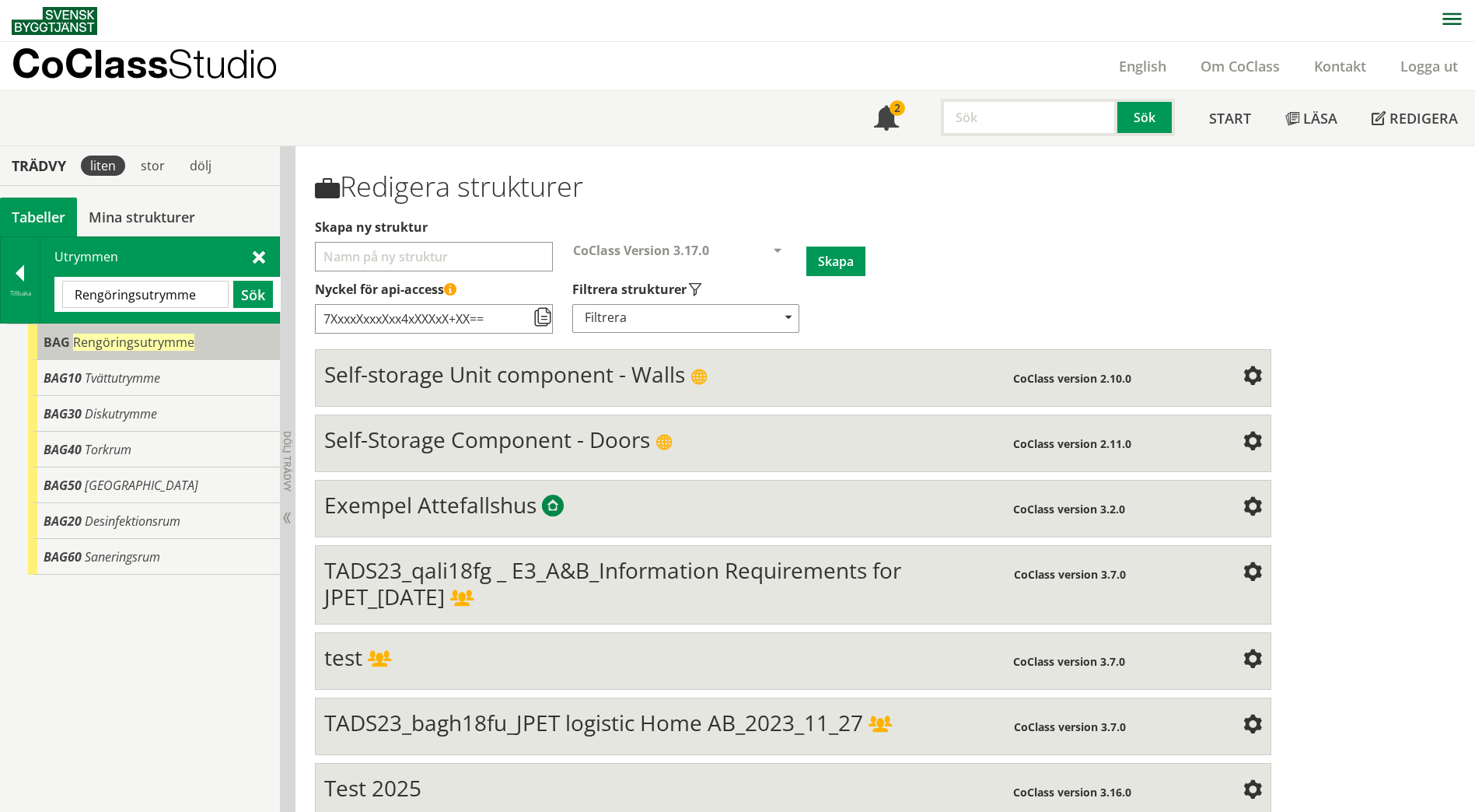
click at [249, 353] on div "BAG Rengöringsutrymme" at bounding box center [154, 341] width 252 height 35
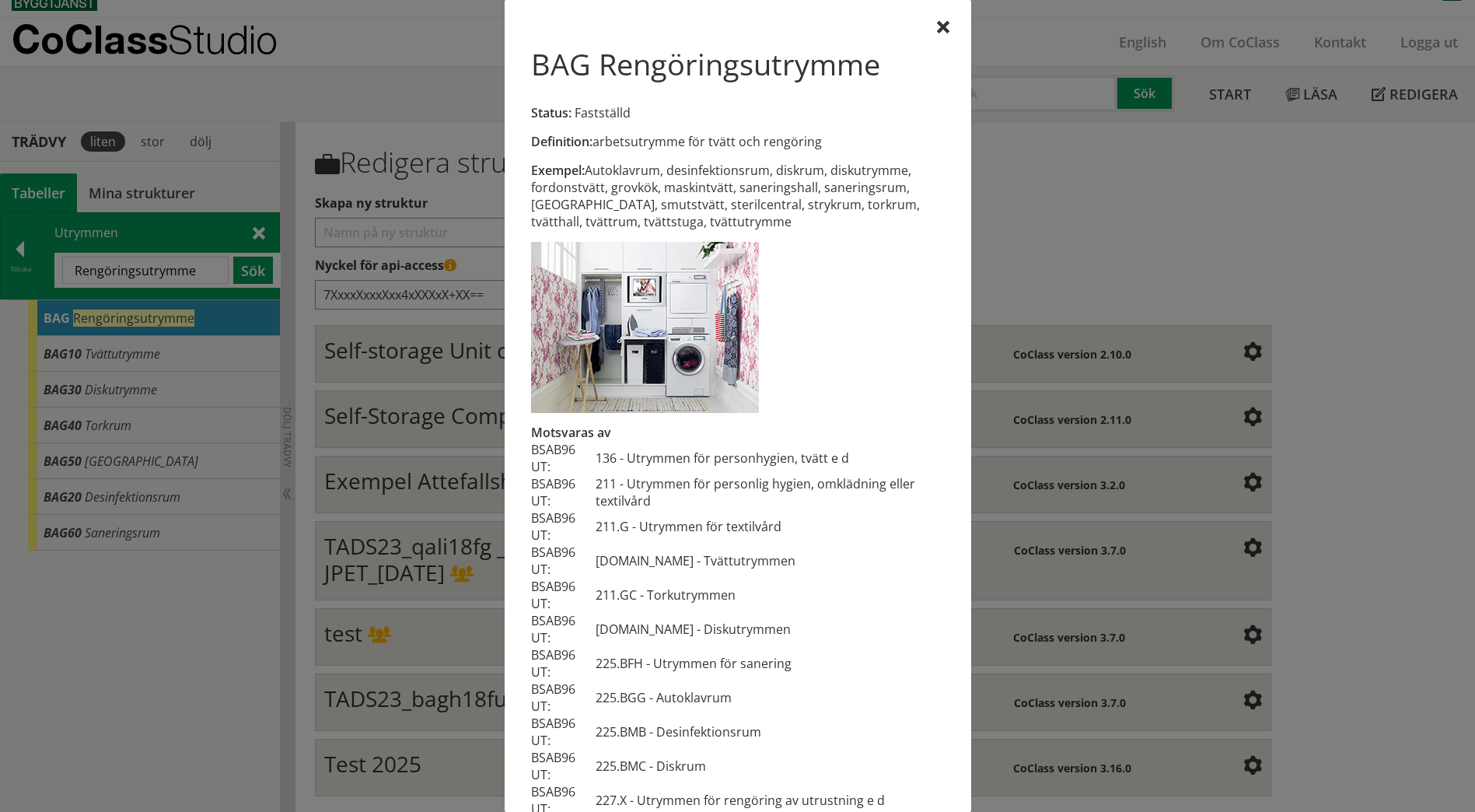
click at [923, 29] on div "Definition: arbetsutrymme för tvätt och rengöring Exempel: Autoklavrum, desinfe…" at bounding box center [738, 497] width 423 height 950
click at [937, 23] on div at bounding box center [943, 28] width 12 height 12
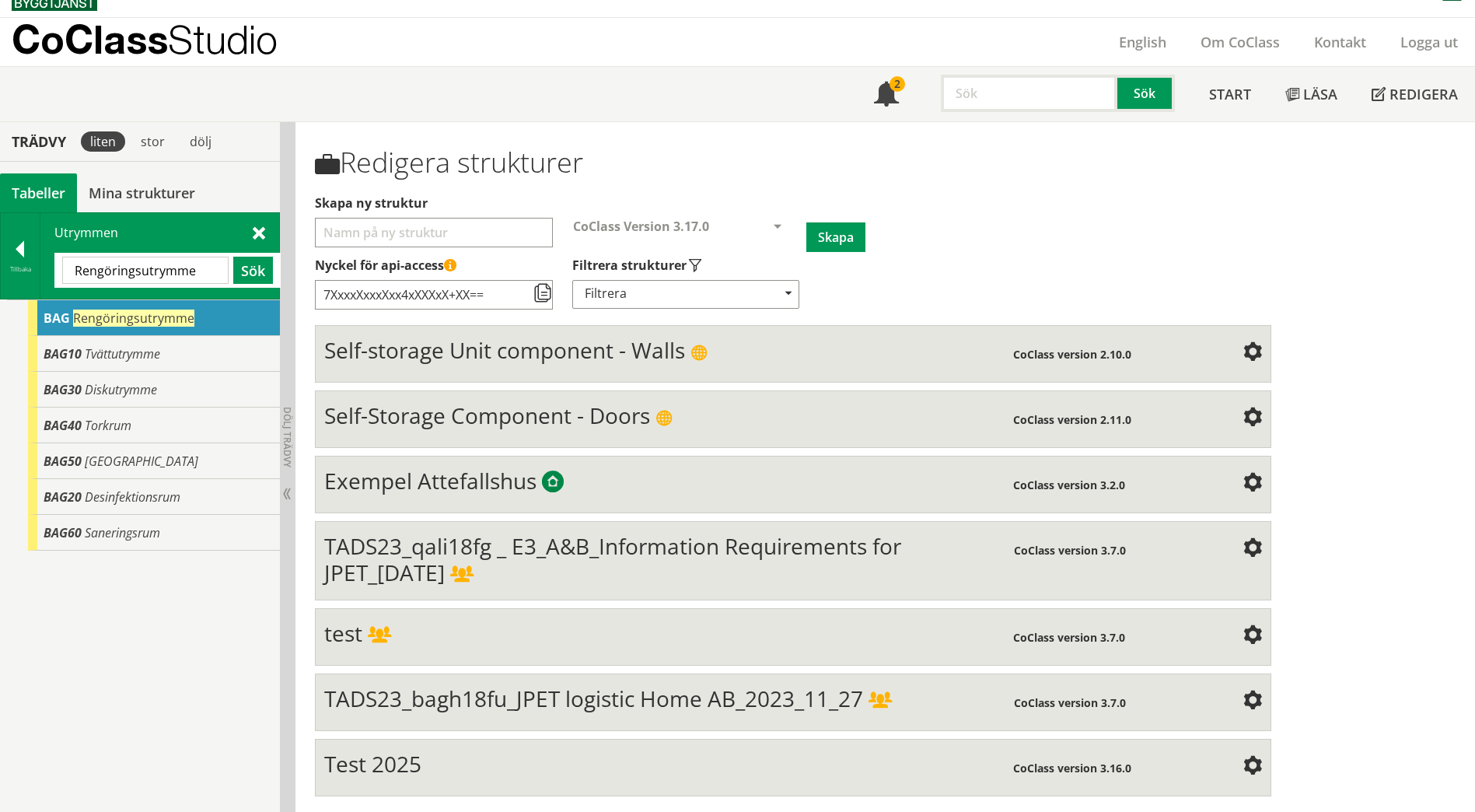
drag, startPoint x: 210, startPoint y: 268, endPoint x: -20, endPoint y: 269, distance: 230.0
click at [0, 269] on html "AMA AMA Beskrivningsverktyg AMA Funktion BSAB Bygginfo Byggjura Byggkatalogen […" at bounding box center [738, 382] width 1475 height 812
type input "kyl"
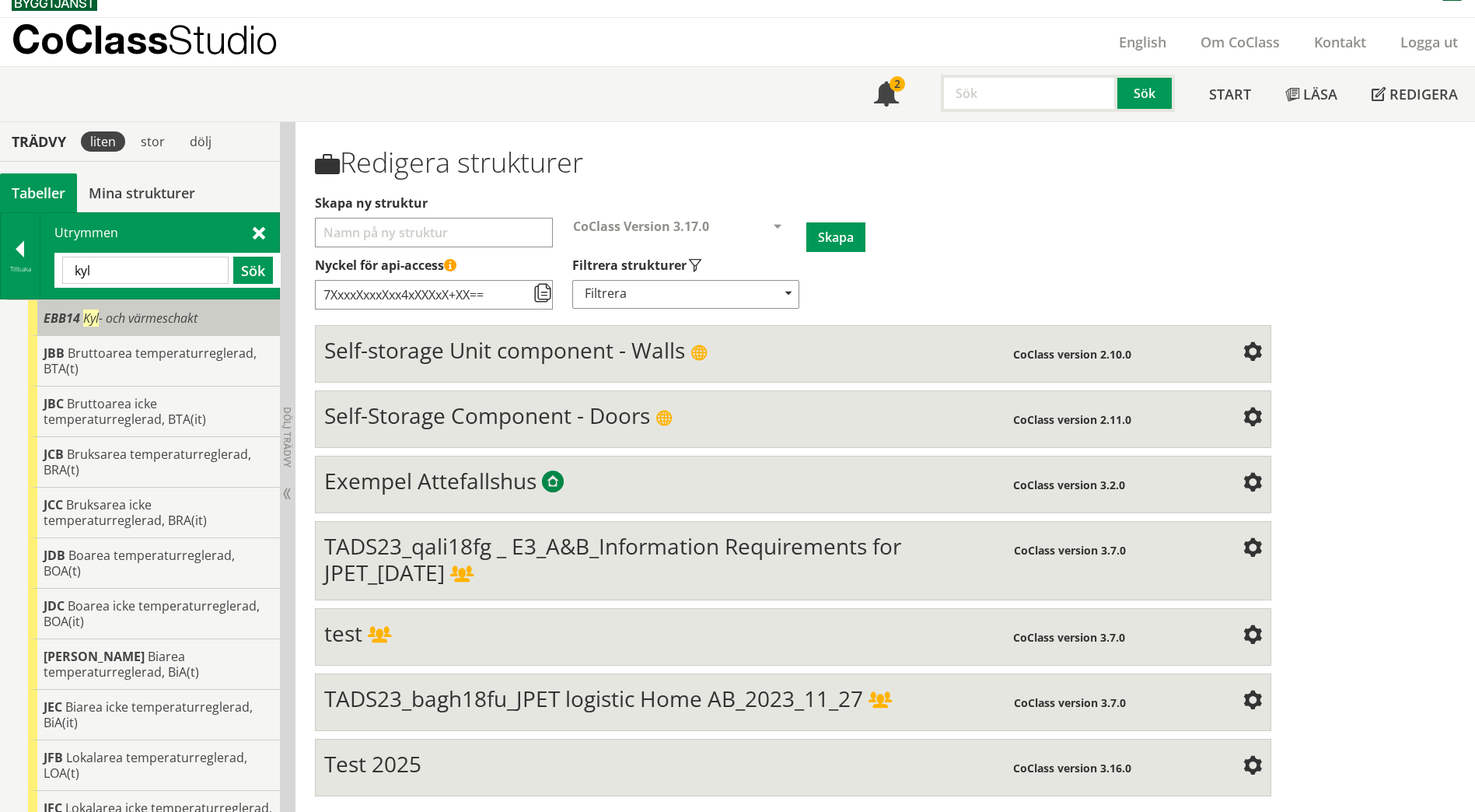
click at [162, 315] on span "Kyl - och värmeschakt" at bounding box center [140, 318] width 115 height 17
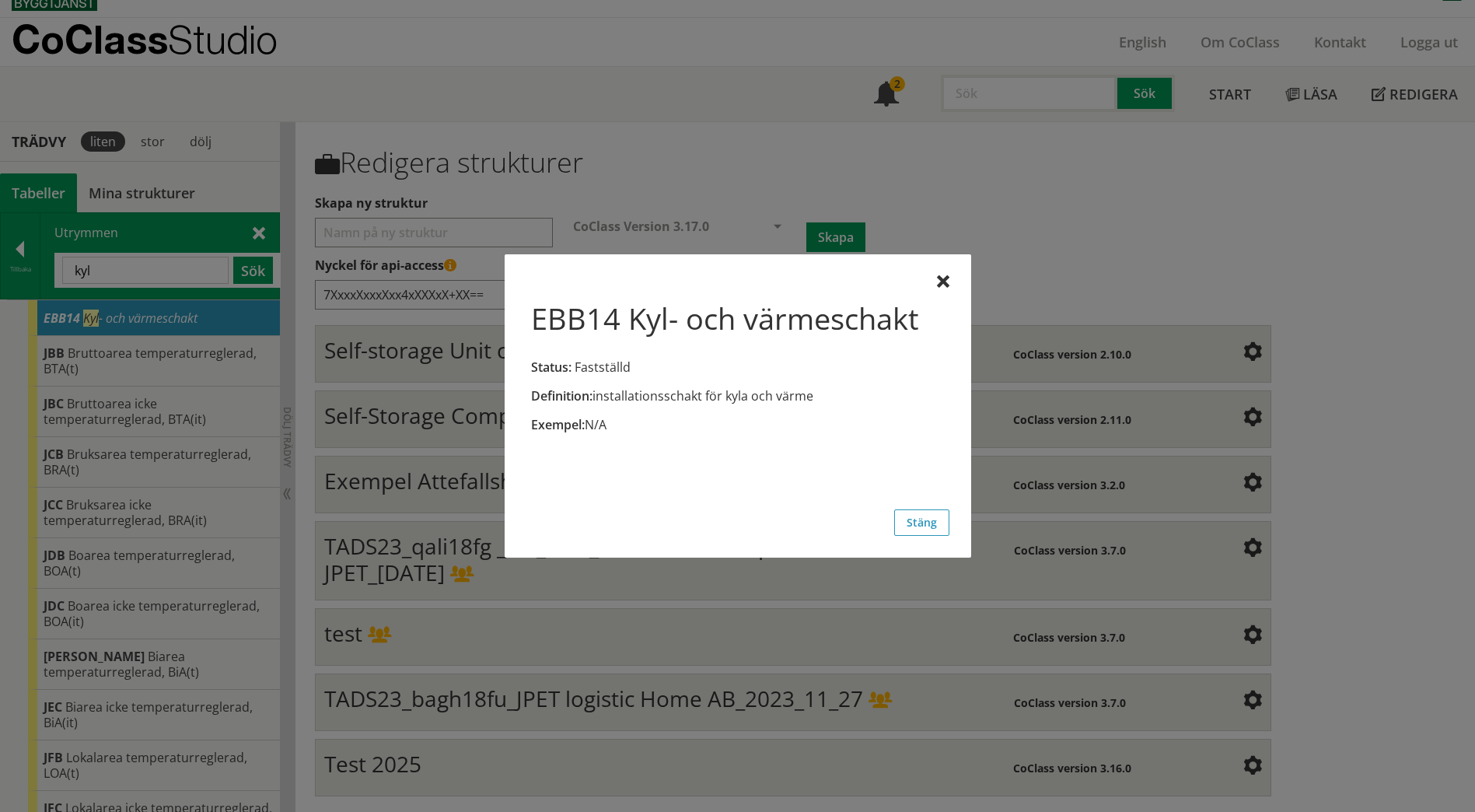
click at [939, 533] on button "Stäng" at bounding box center [922, 523] width 55 height 27
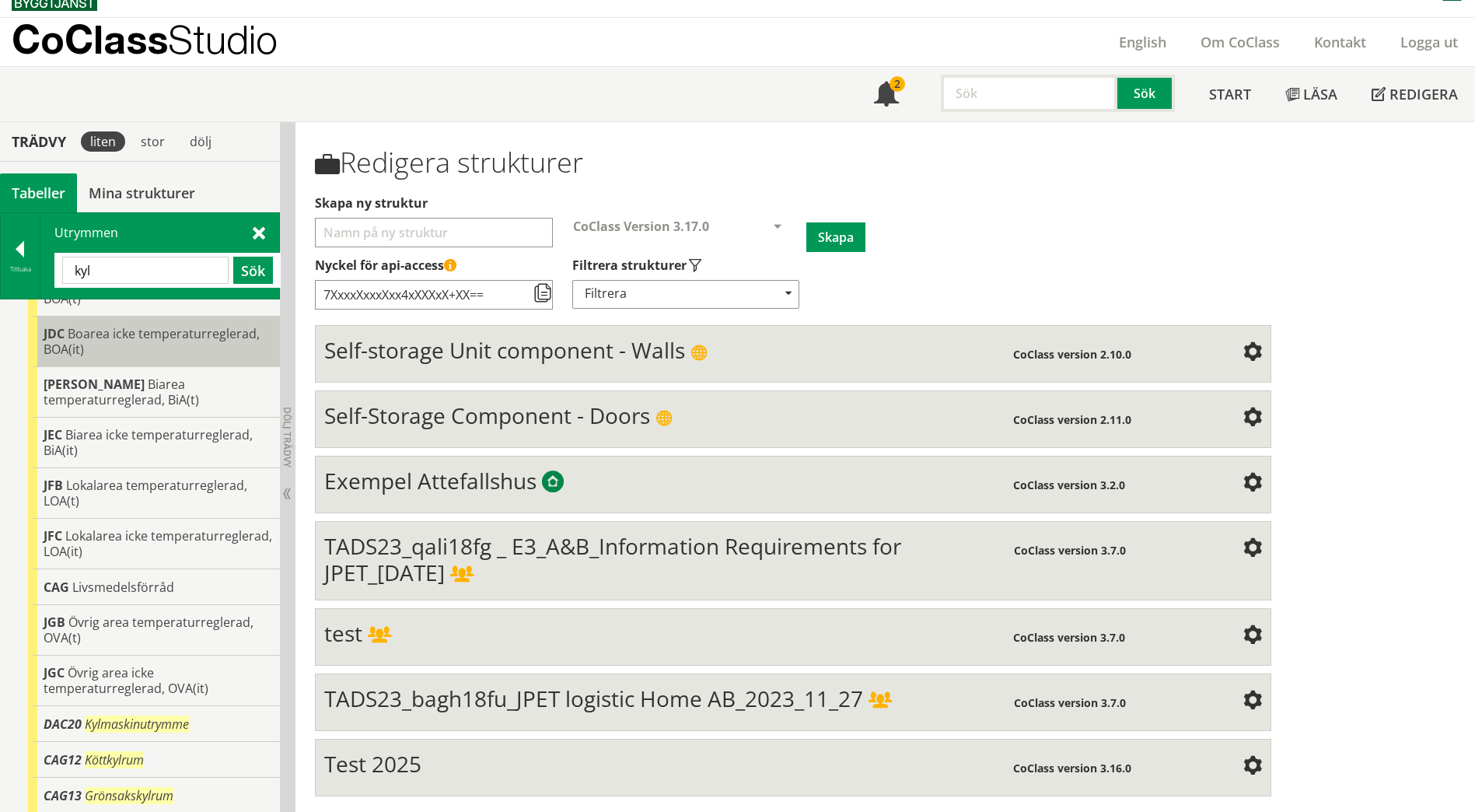
scroll to position [311, 0]
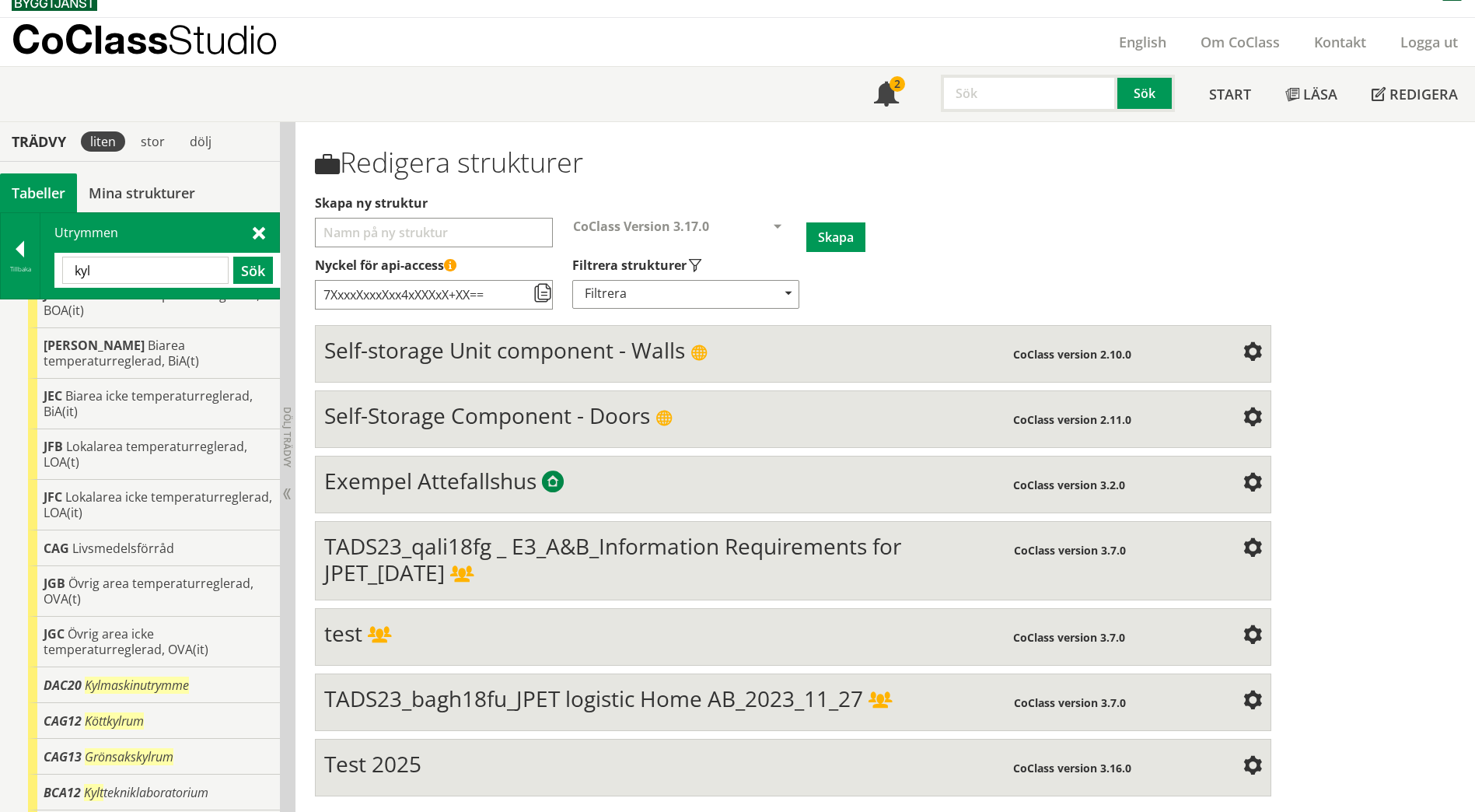
click at [40, 266] on div "Utrymmen kyl Sök" at bounding box center [160, 256] width 239 height 86
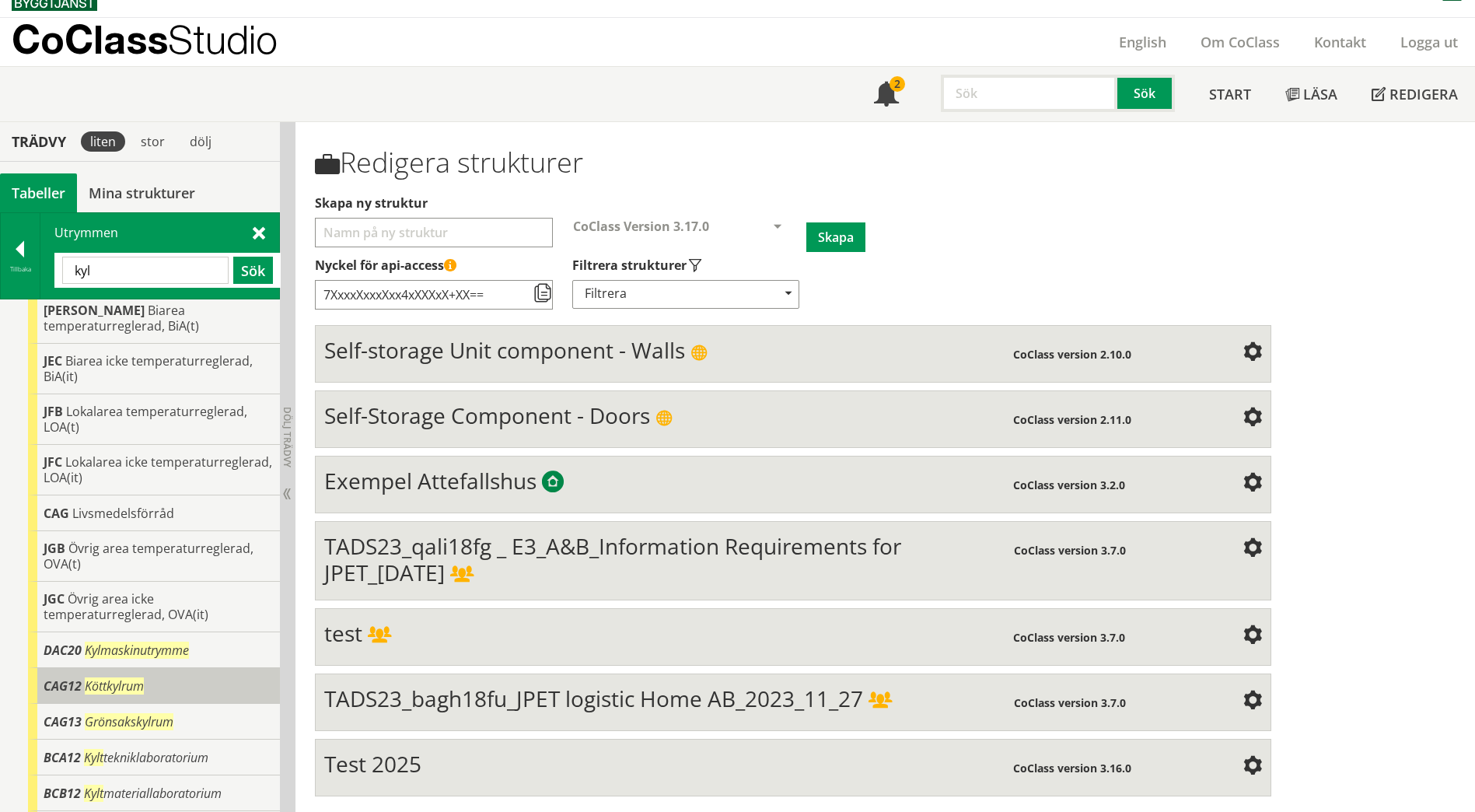
scroll to position [365, 0]
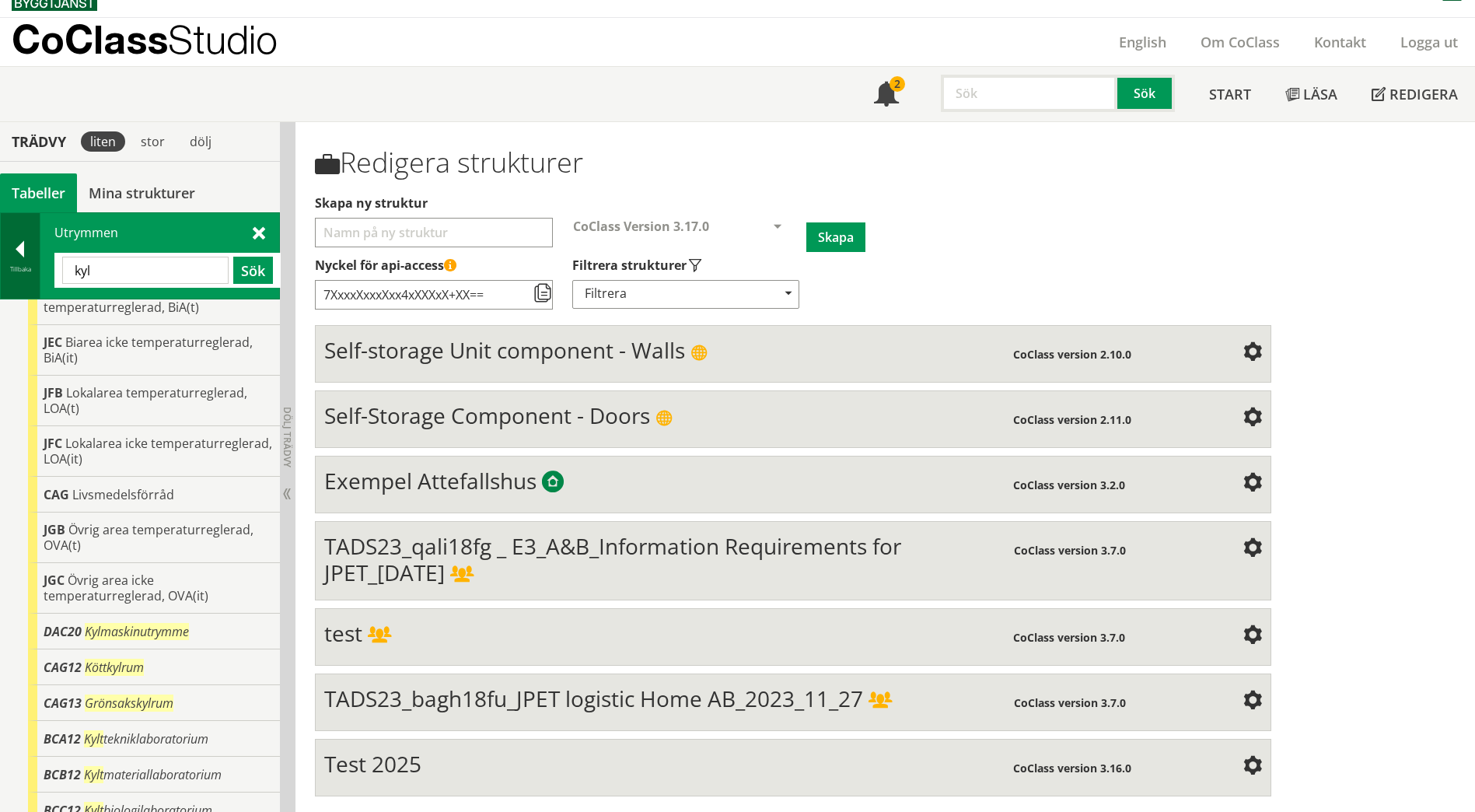
click at [27, 256] on div at bounding box center [20, 251] width 39 height 22
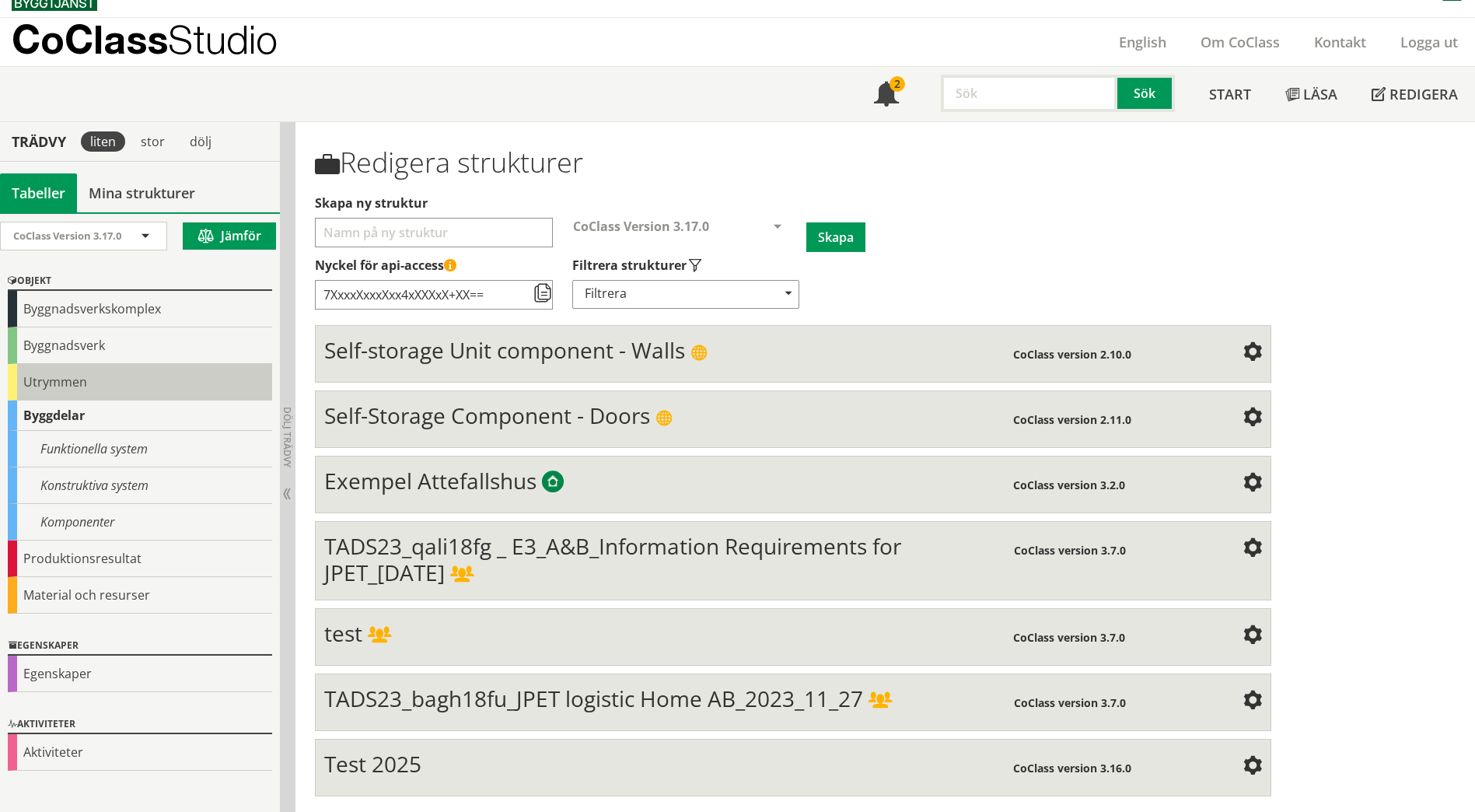
click at [66, 386] on div "Utrymmen" at bounding box center [139, 382] width 265 height 36
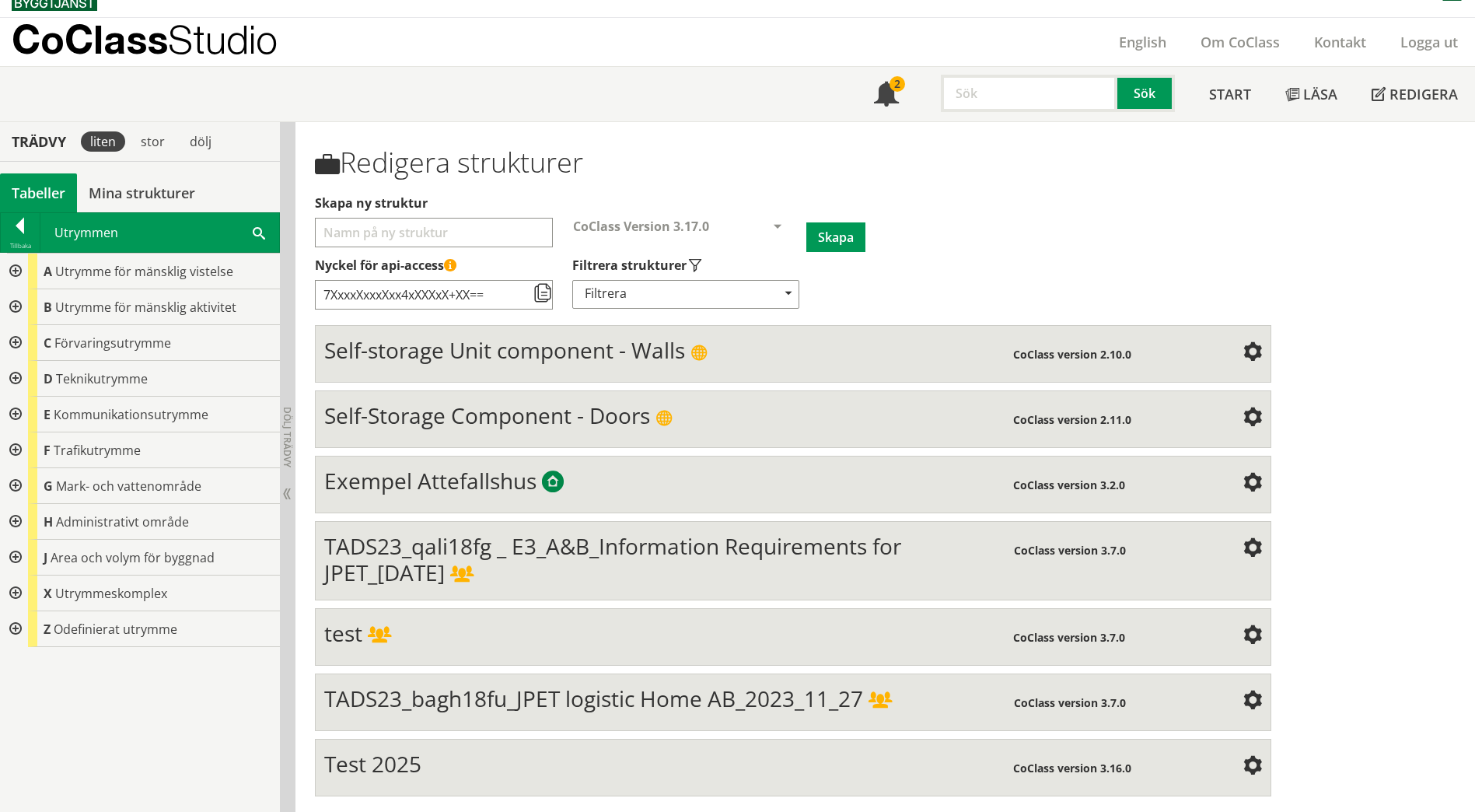
click at [9, 307] on div at bounding box center [13, 307] width 28 height 35
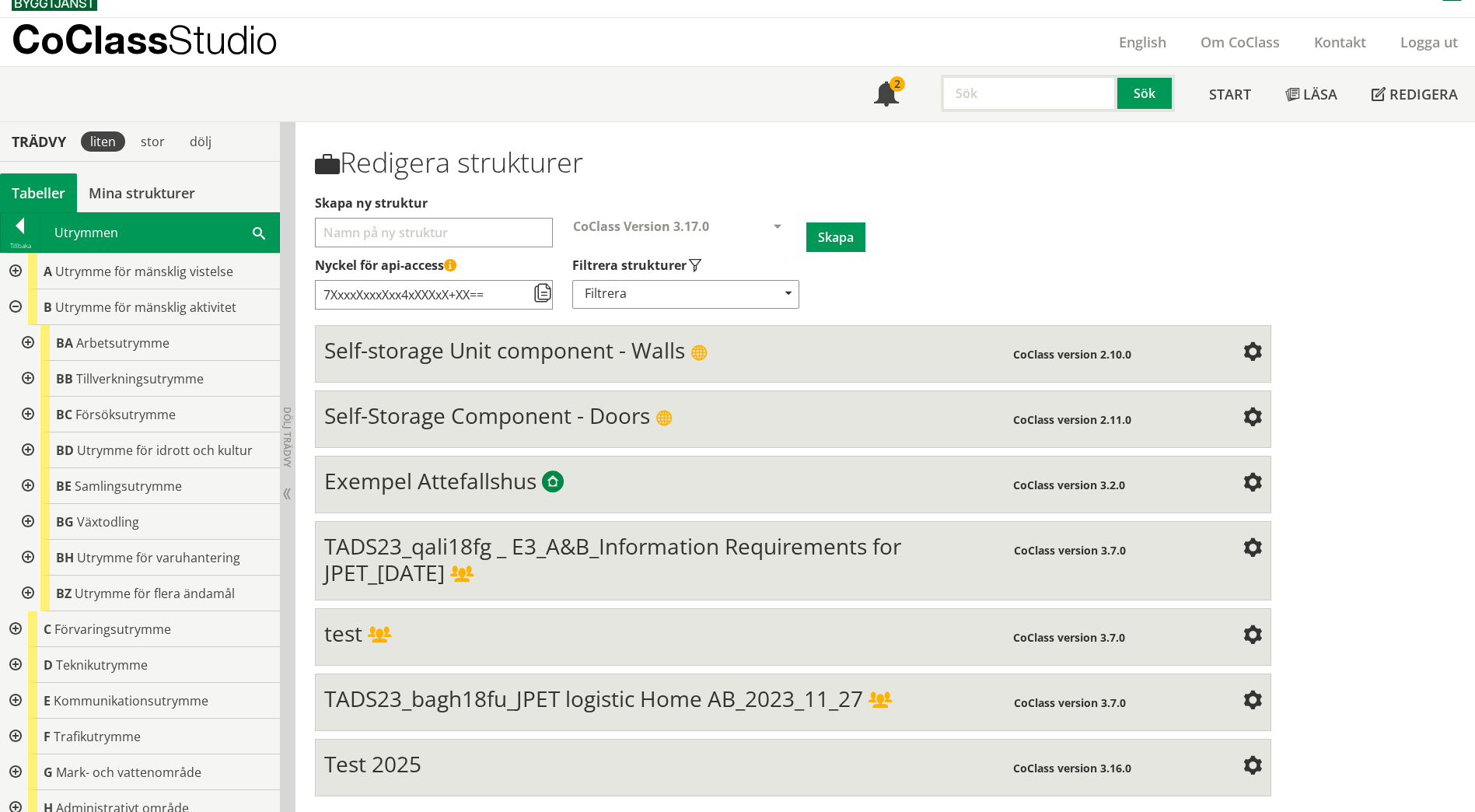
click at [26, 343] on div at bounding box center [26, 342] width 28 height 35
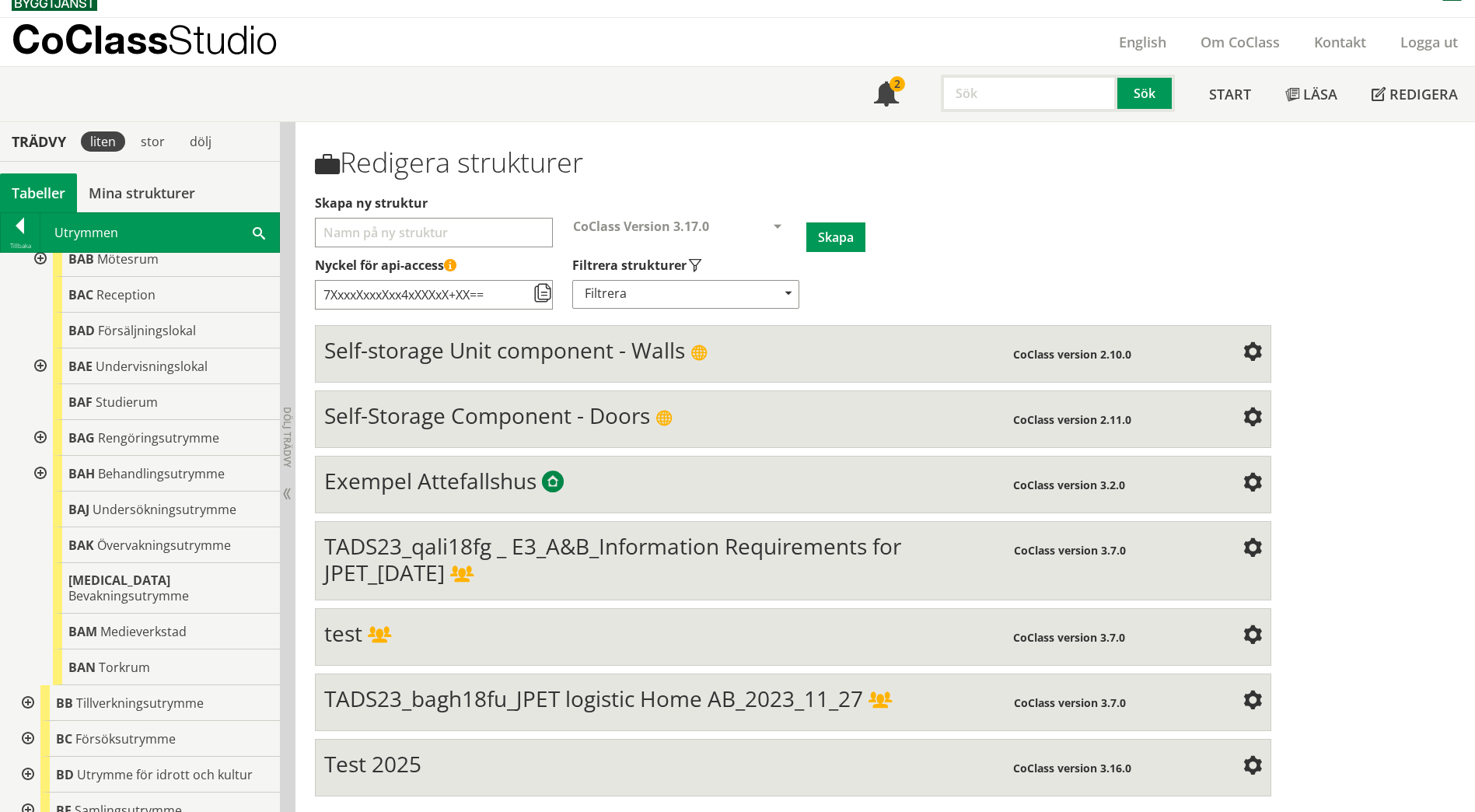
scroll to position [233, 0]
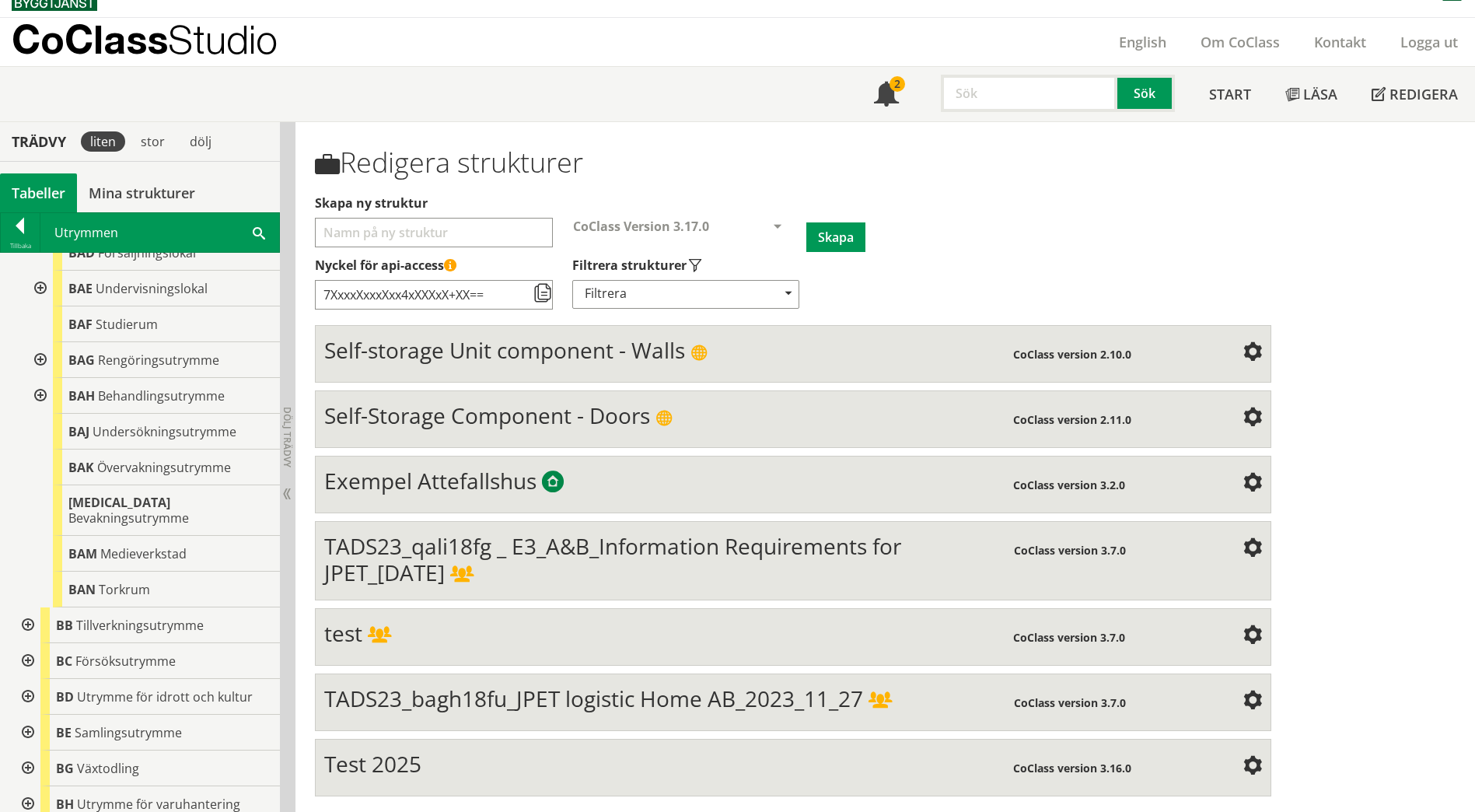
click at [36, 611] on div at bounding box center [26, 625] width 28 height 35
click at [33, 645] on div at bounding box center [38, 660] width 28 height 35
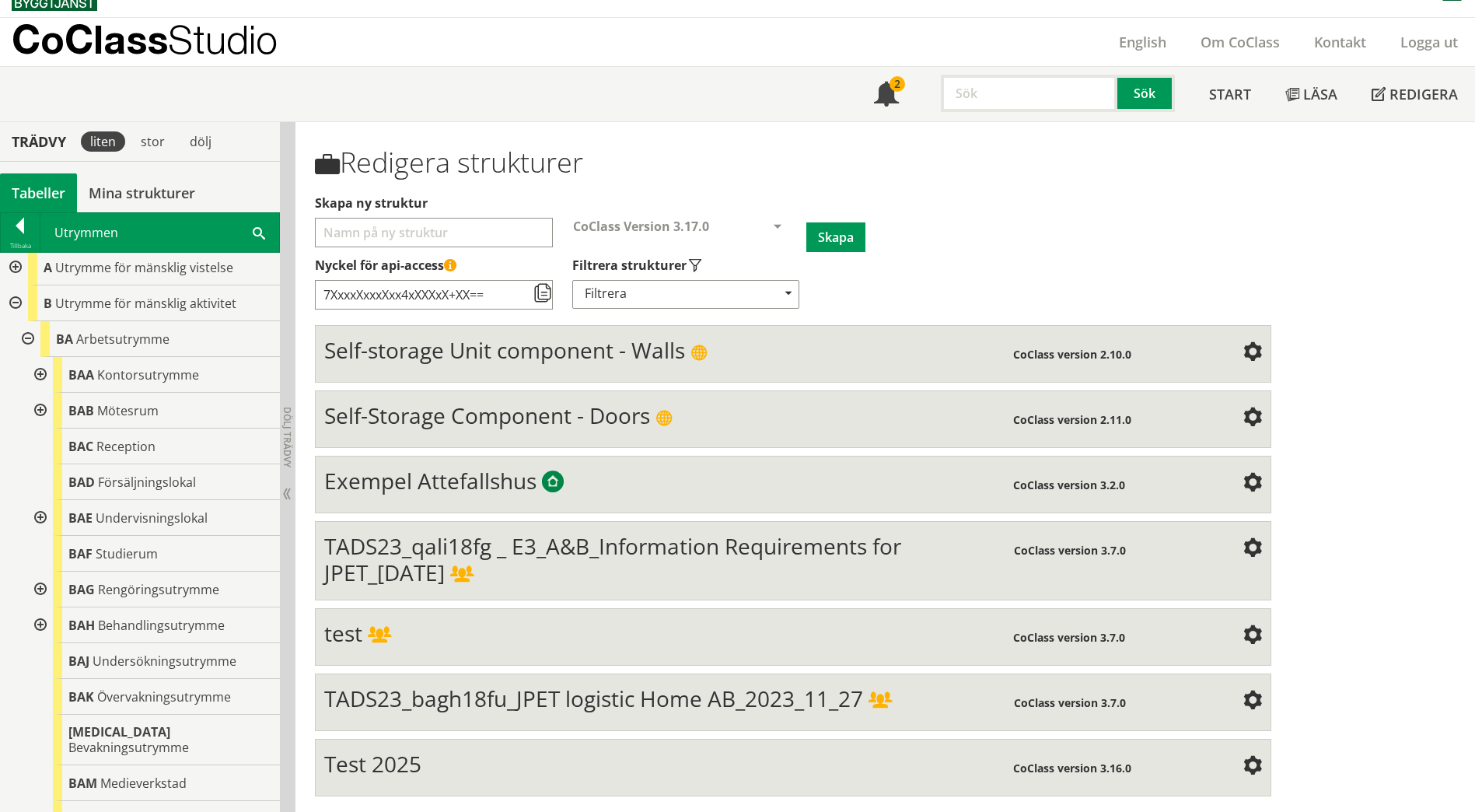
scroll to position [0, 0]
click at [25, 343] on div at bounding box center [26, 342] width 28 height 35
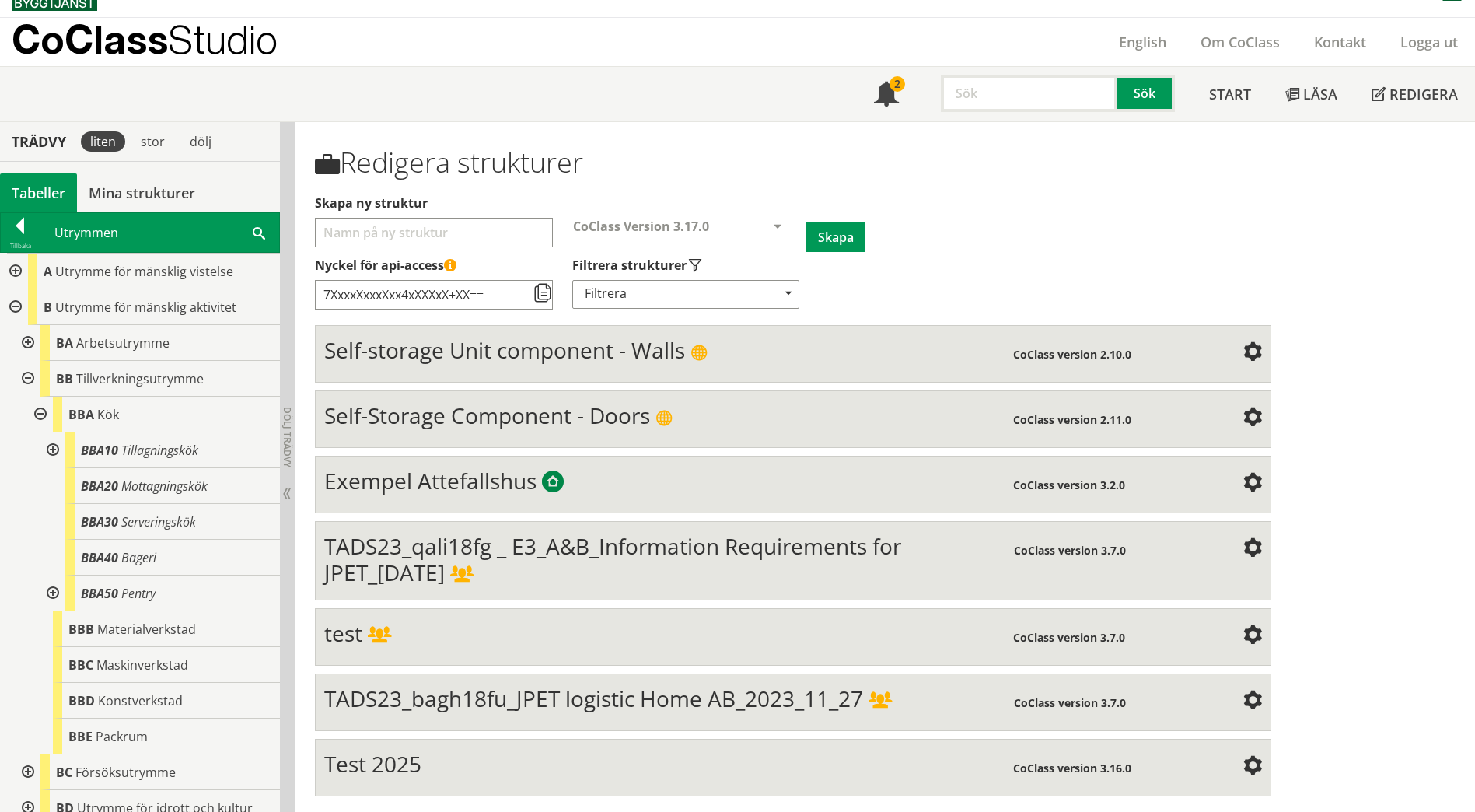
click at [35, 412] on div at bounding box center [38, 414] width 28 height 35
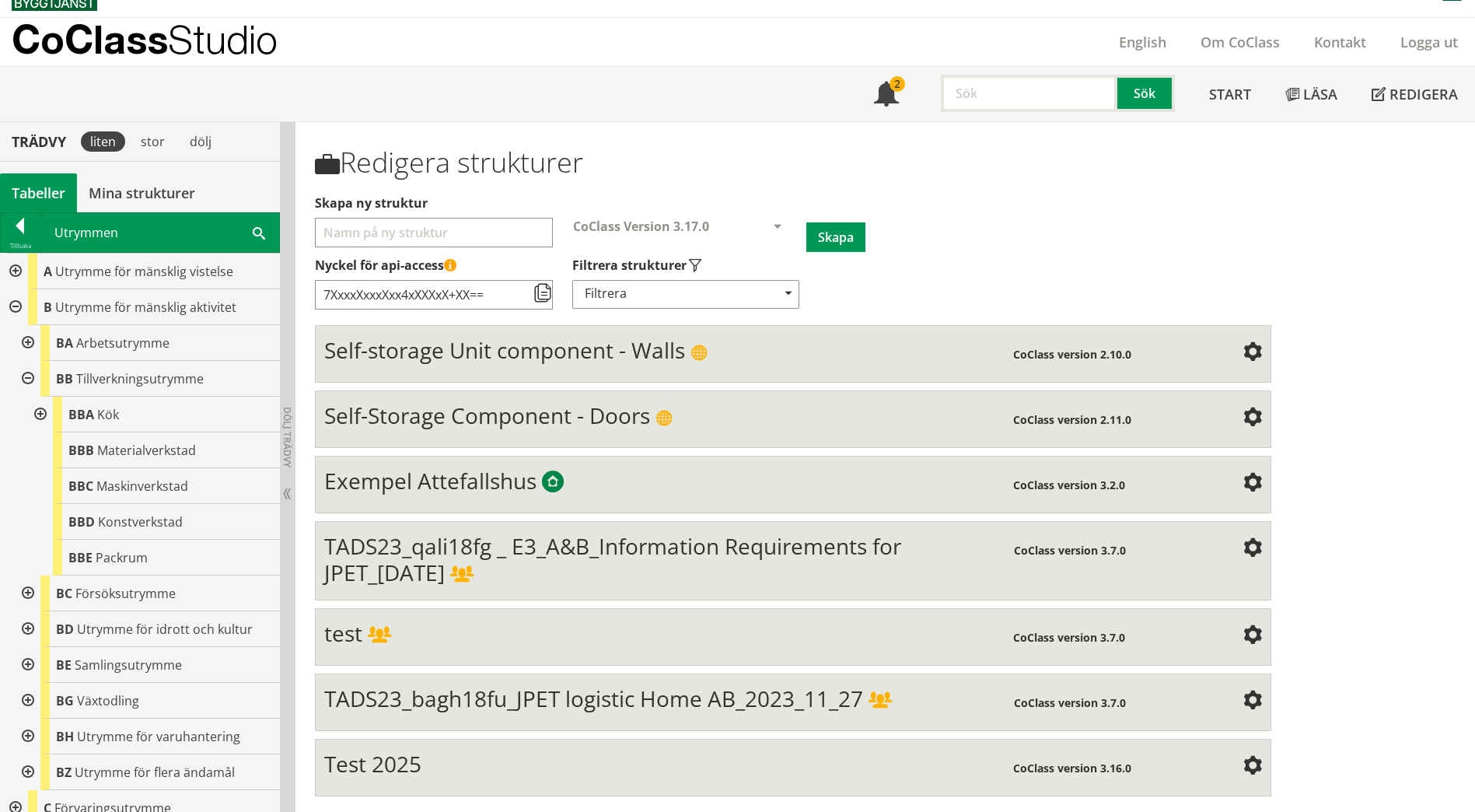
click at [26, 367] on div at bounding box center [26, 378] width 28 height 35
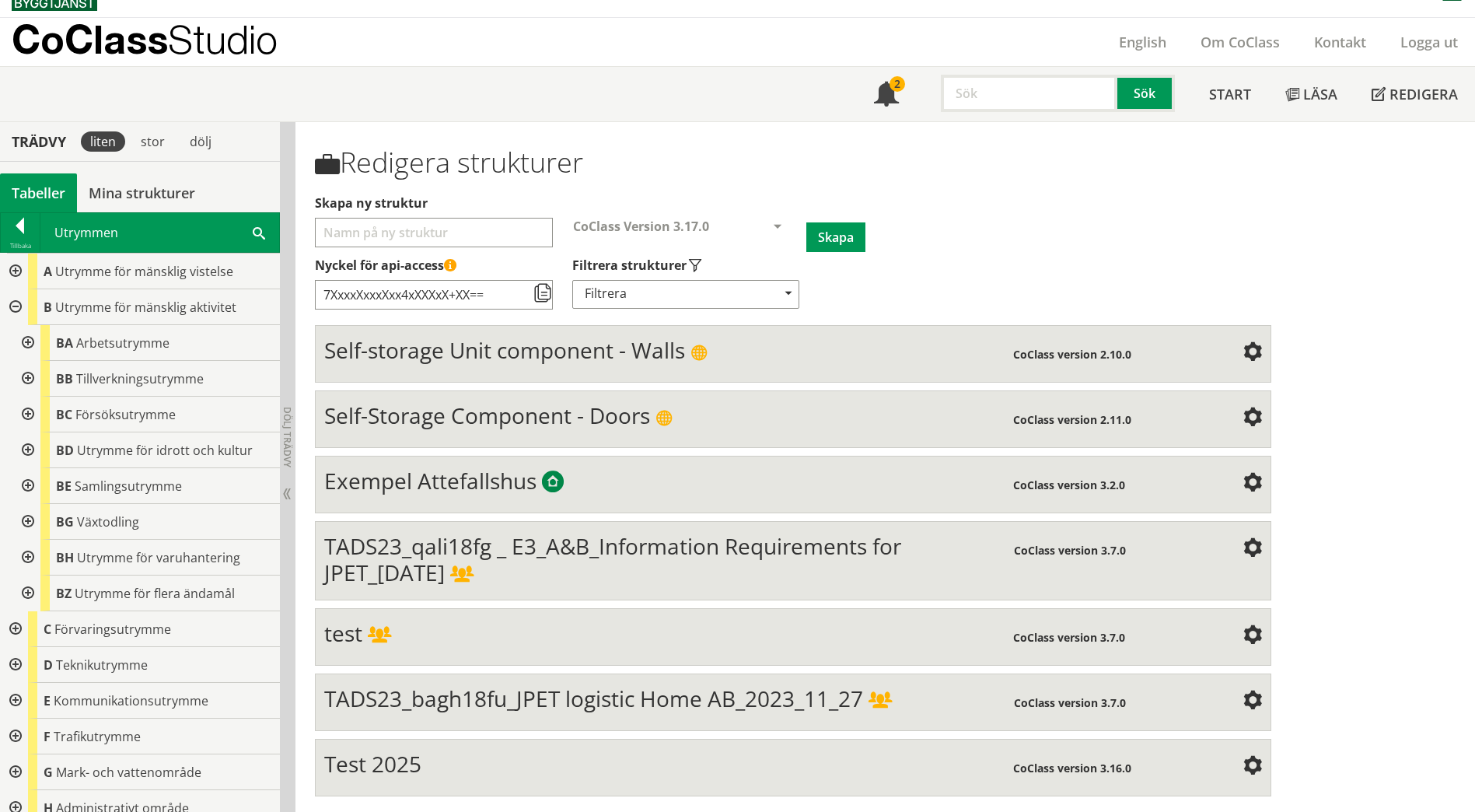
click at [11, 629] on div at bounding box center [13, 629] width 28 height 35
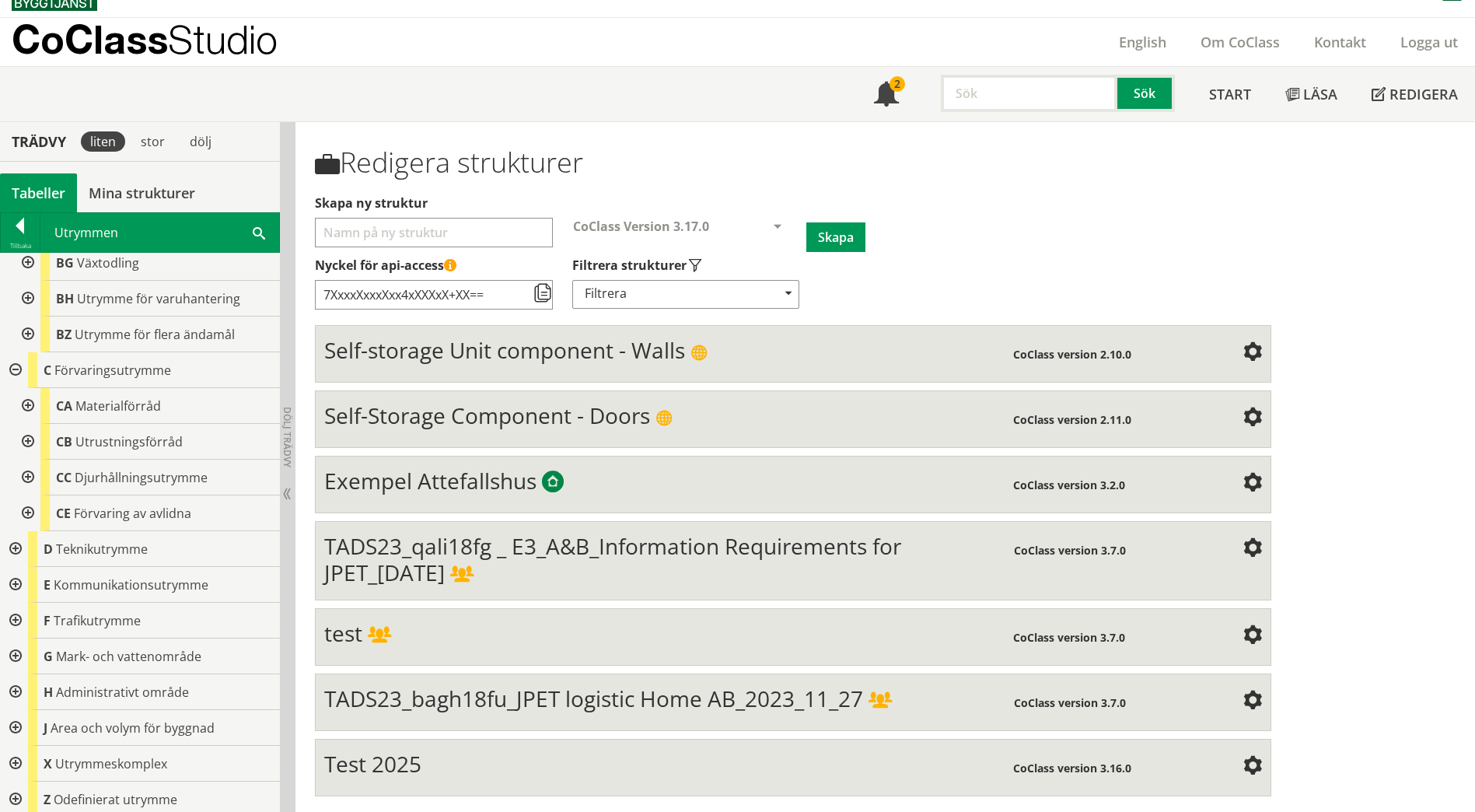
scroll to position [265, 0]
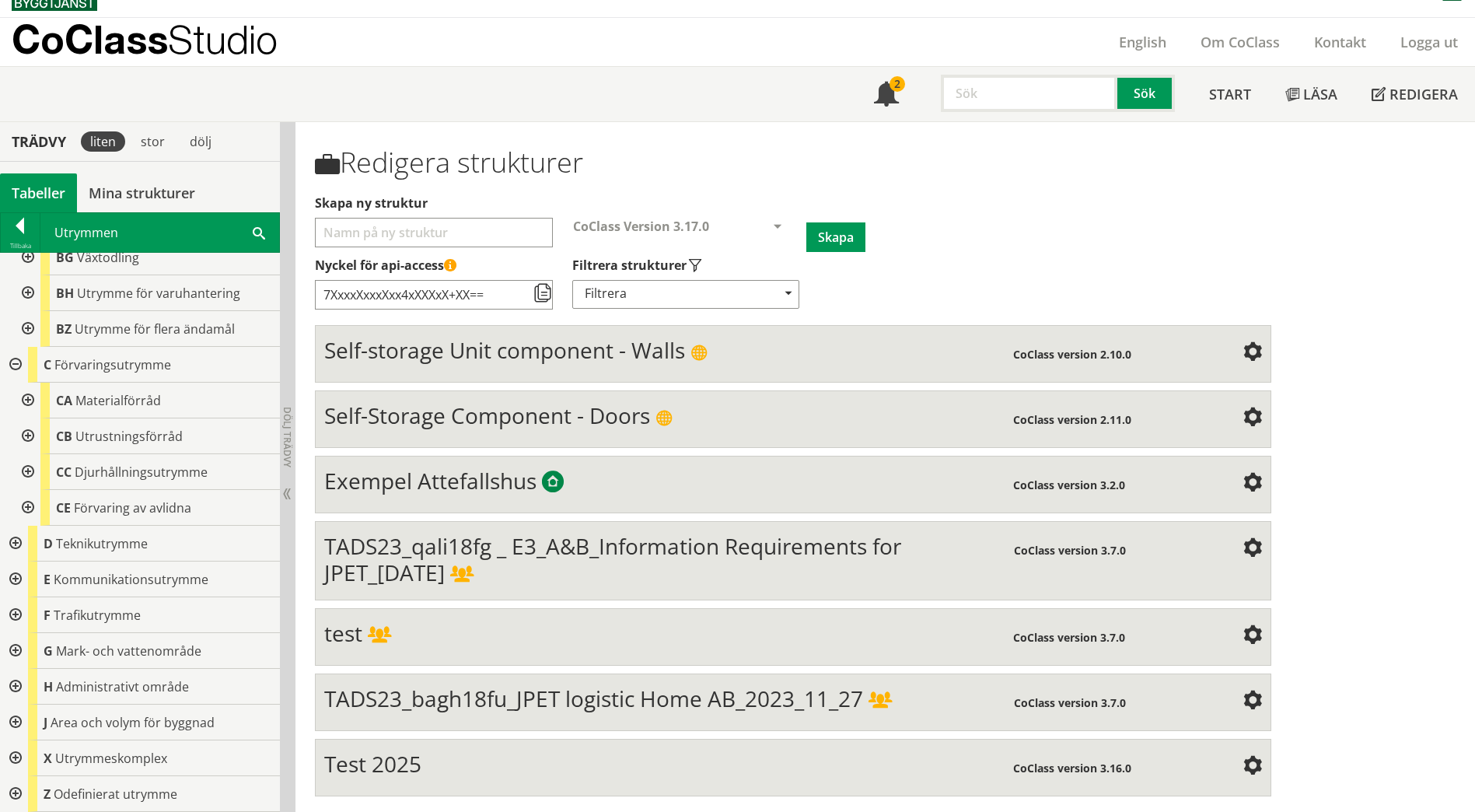
click at [24, 403] on div at bounding box center [26, 400] width 28 height 35
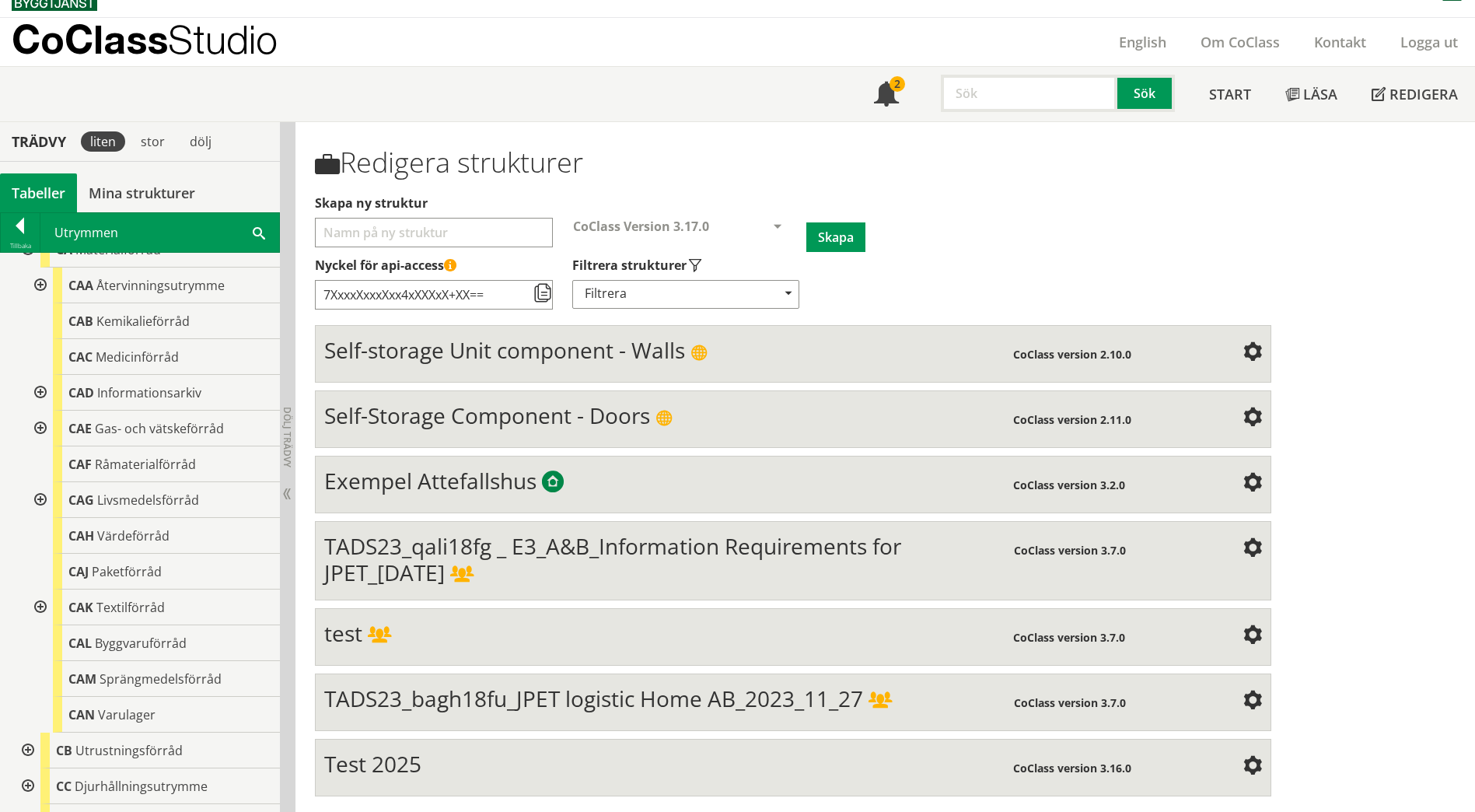
scroll to position [420, 0]
click at [44, 492] on div at bounding box center [38, 495] width 28 height 35
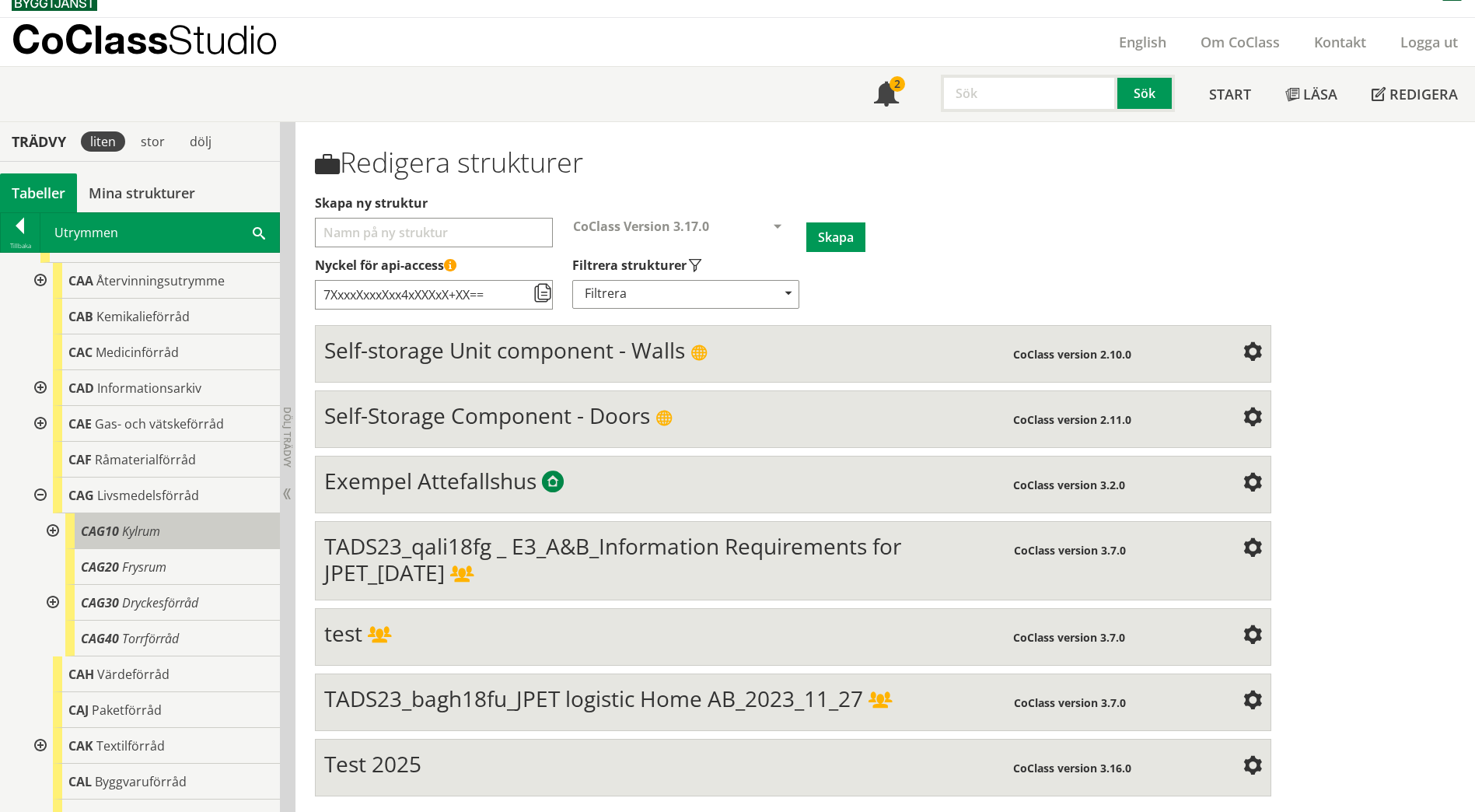
click at [177, 533] on div "CAG10 Kylrum" at bounding box center [172, 530] width 215 height 35
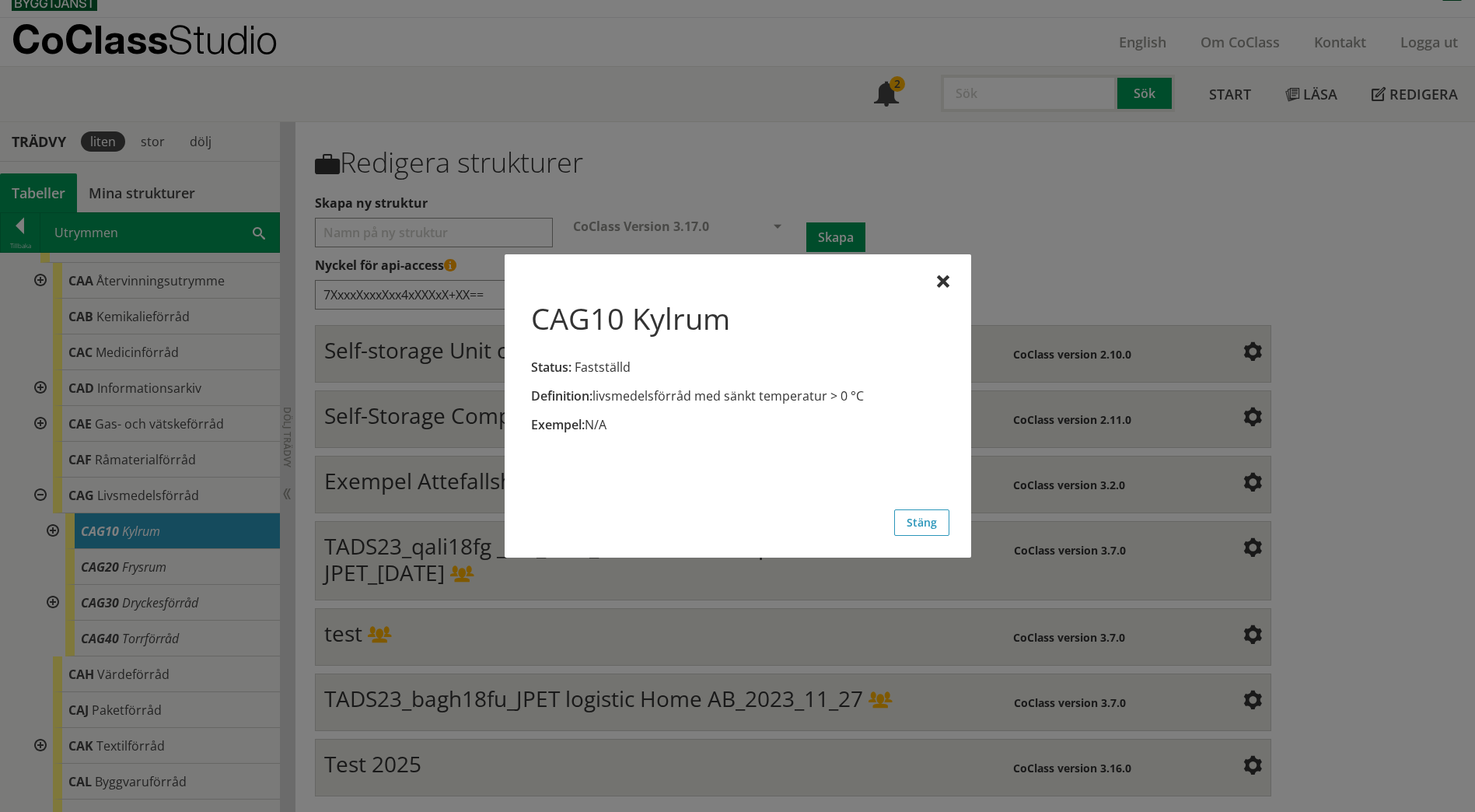
drag, startPoint x: 946, startPoint y: 277, endPoint x: 832, endPoint y: 258, distance: 115.6
click at [945, 277] on div at bounding box center [943, 282] width 12 height 12
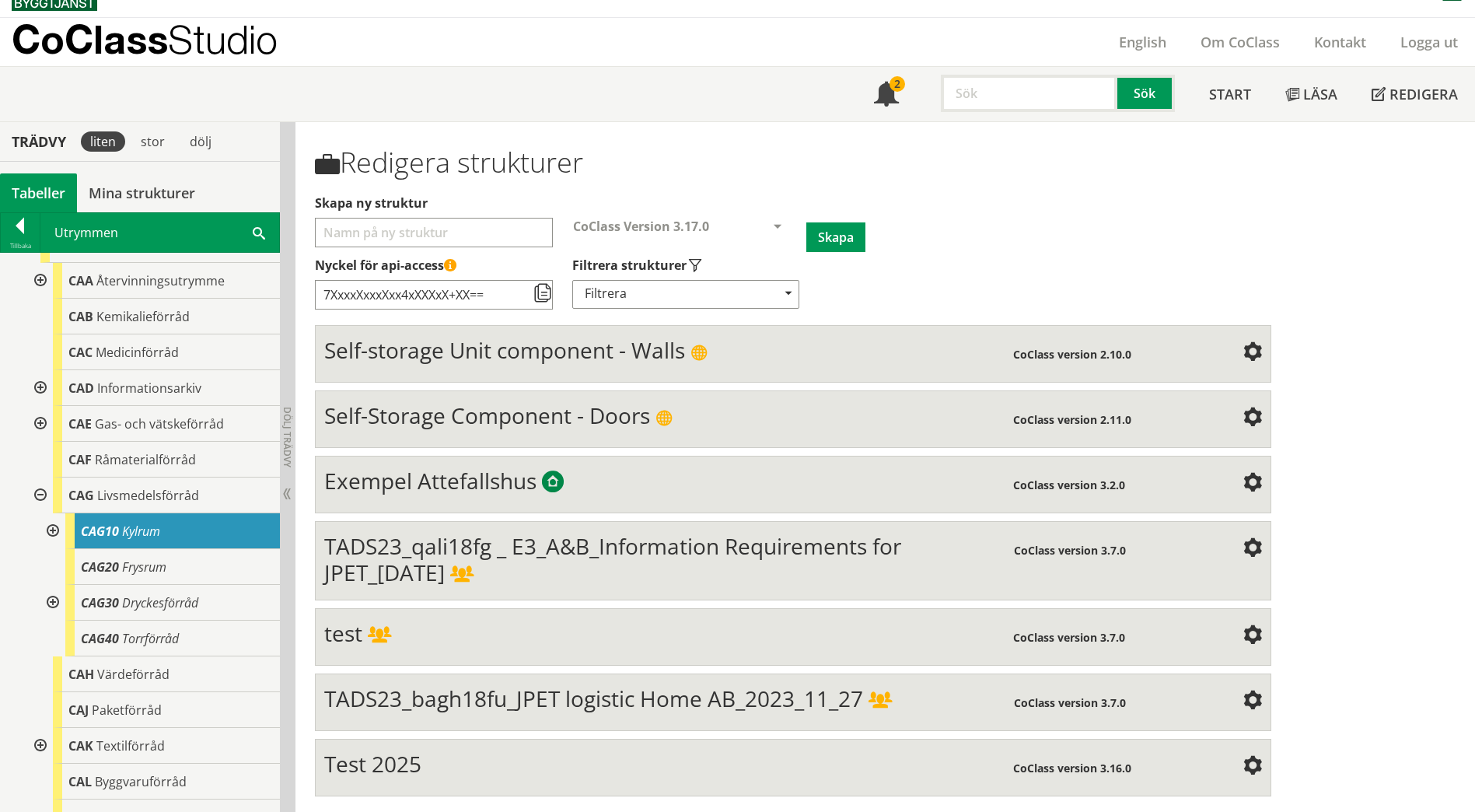
click at [258, 233] on span at bounding box center [259, 231] width 12 height 16
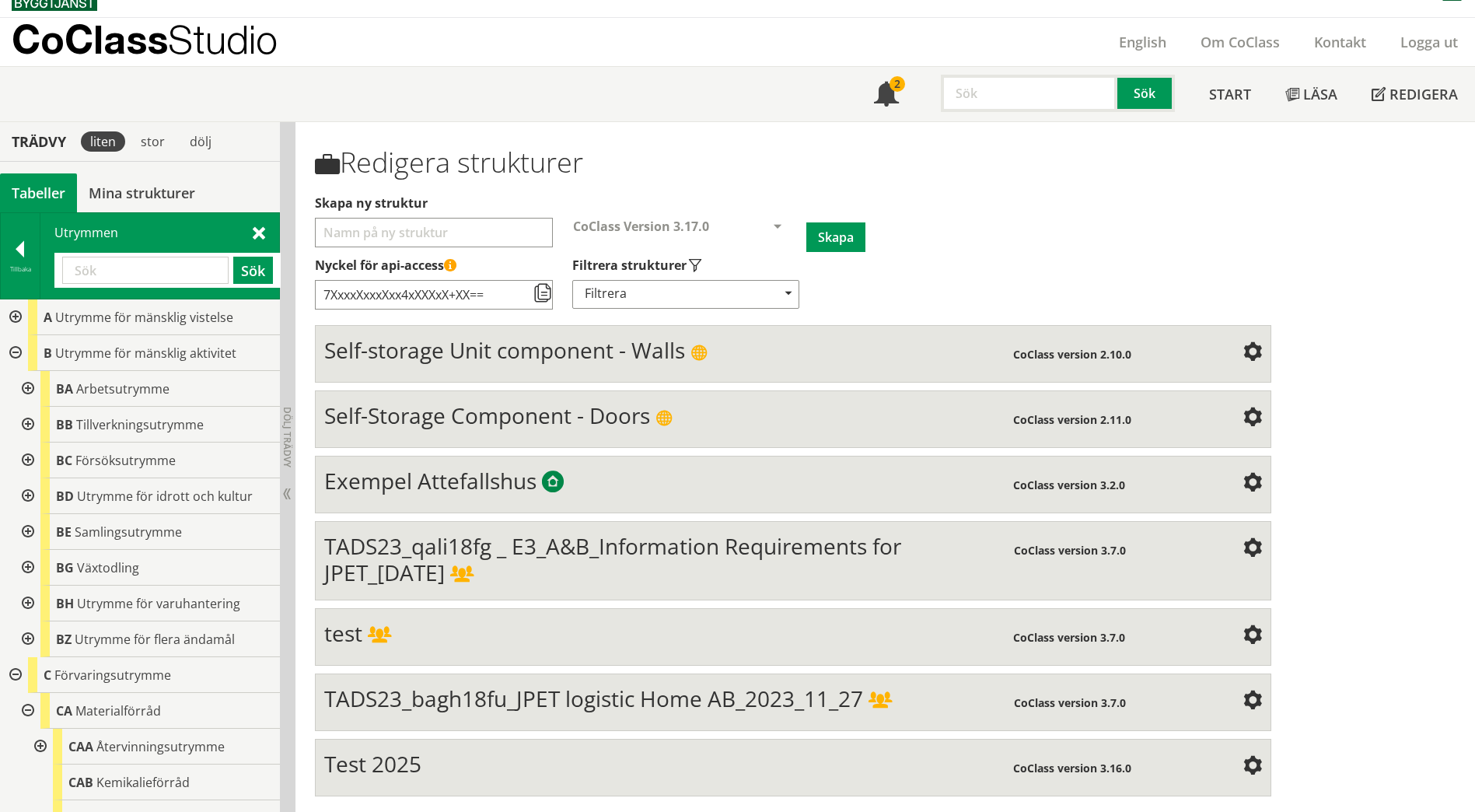
scroll to position [0, 0]
click at [24, 391] on div at bounding box center [26, 389] width 28 height 35
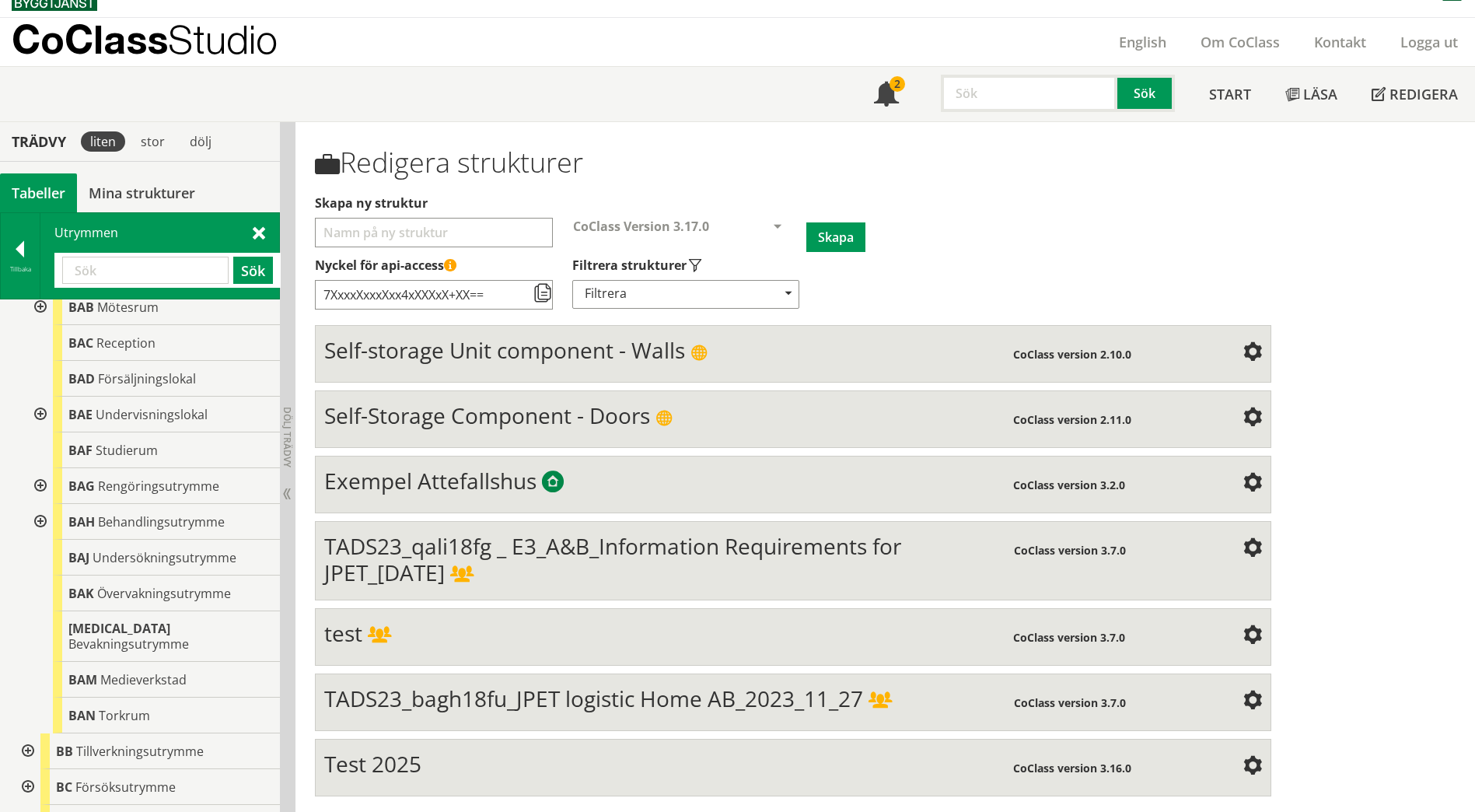
scroll to position [156, 0]
click at [117, 633] on span "Bevakningsutrymme" at bounding box center [129, 642] width 120 height 17
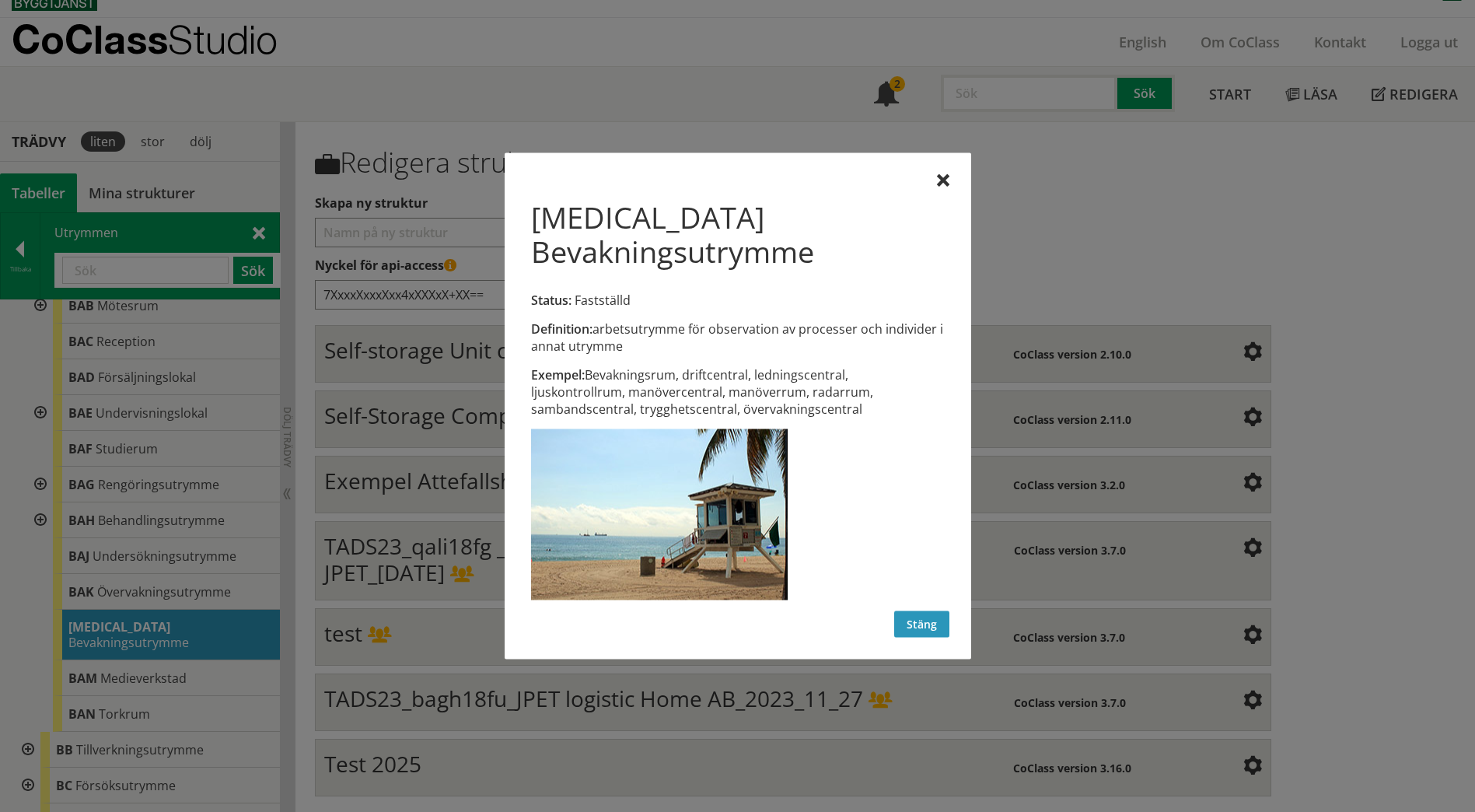
click at [917, 611] on button "Stäng" at bounding box center [922, 625] width 55 height 27
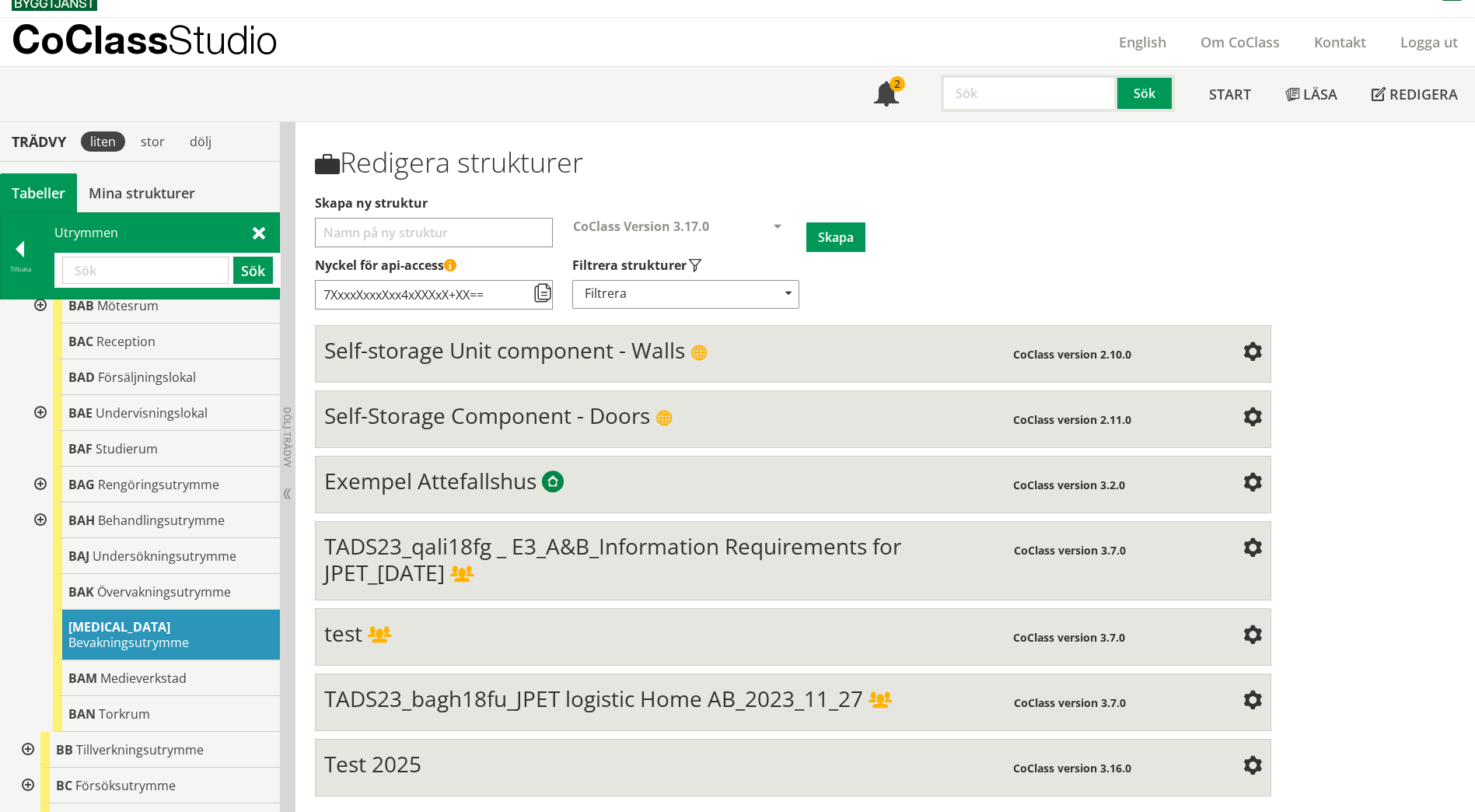
click at [144, 269] on input "text" at bounding box center [145, 270] width 166 height 27
paste input "ACA"
click at [247, 274] on button "Sök" at bounding box center [253, 270] width 40 height 27
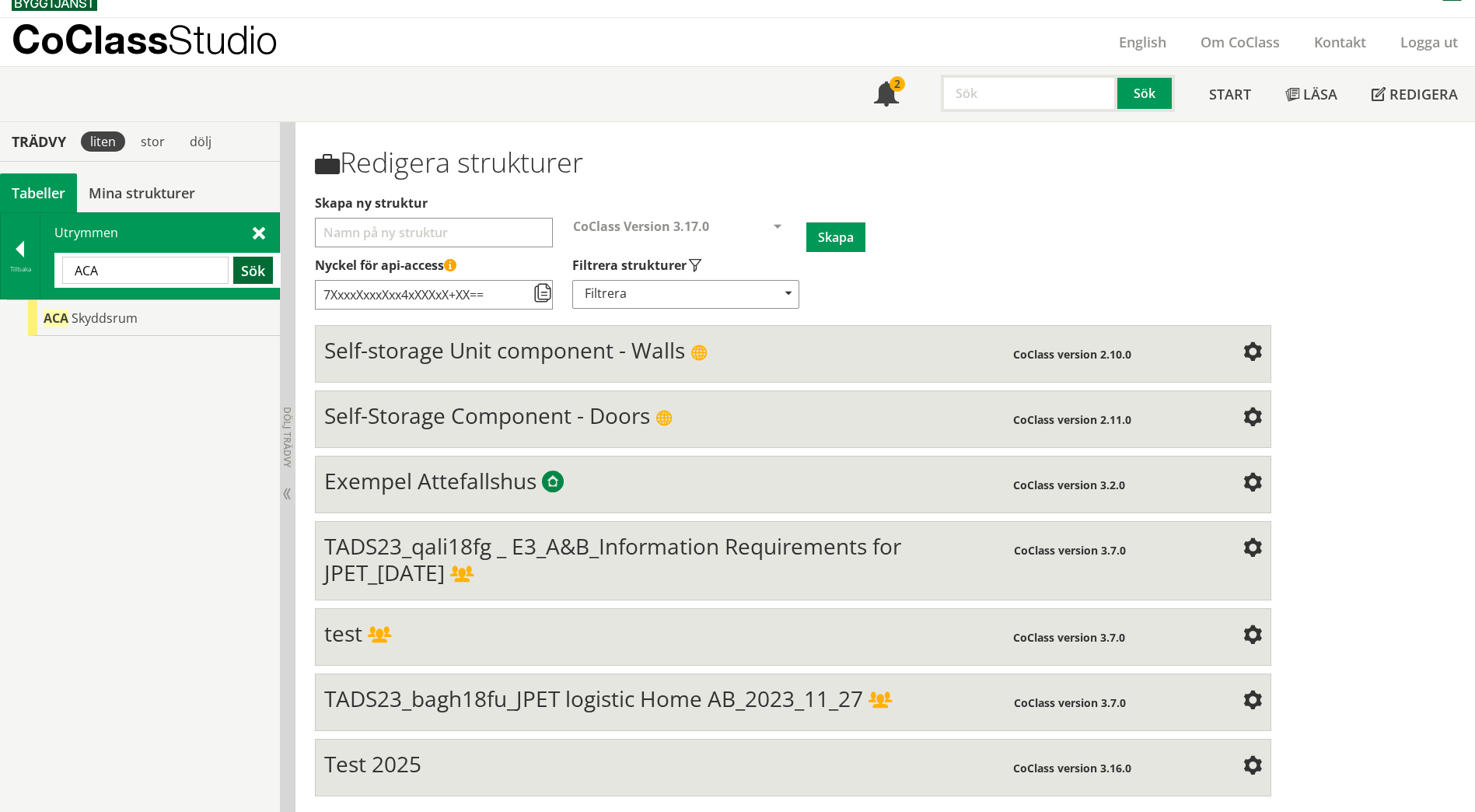
scroll to position [0, 0]
drag, startPoint x: 131, startPoint y: 280, endPoint x: 5, endPoint y: 270, distance: 126.4
click at [5, 270] on div "Tillbaka Utrymmen ACA Sök" at bounding box center [139, 255] width 280 height 87
paste input "BAE"
click at [244, 274] on button "Sök" at bounding box center [253, 270] width 40 height 27
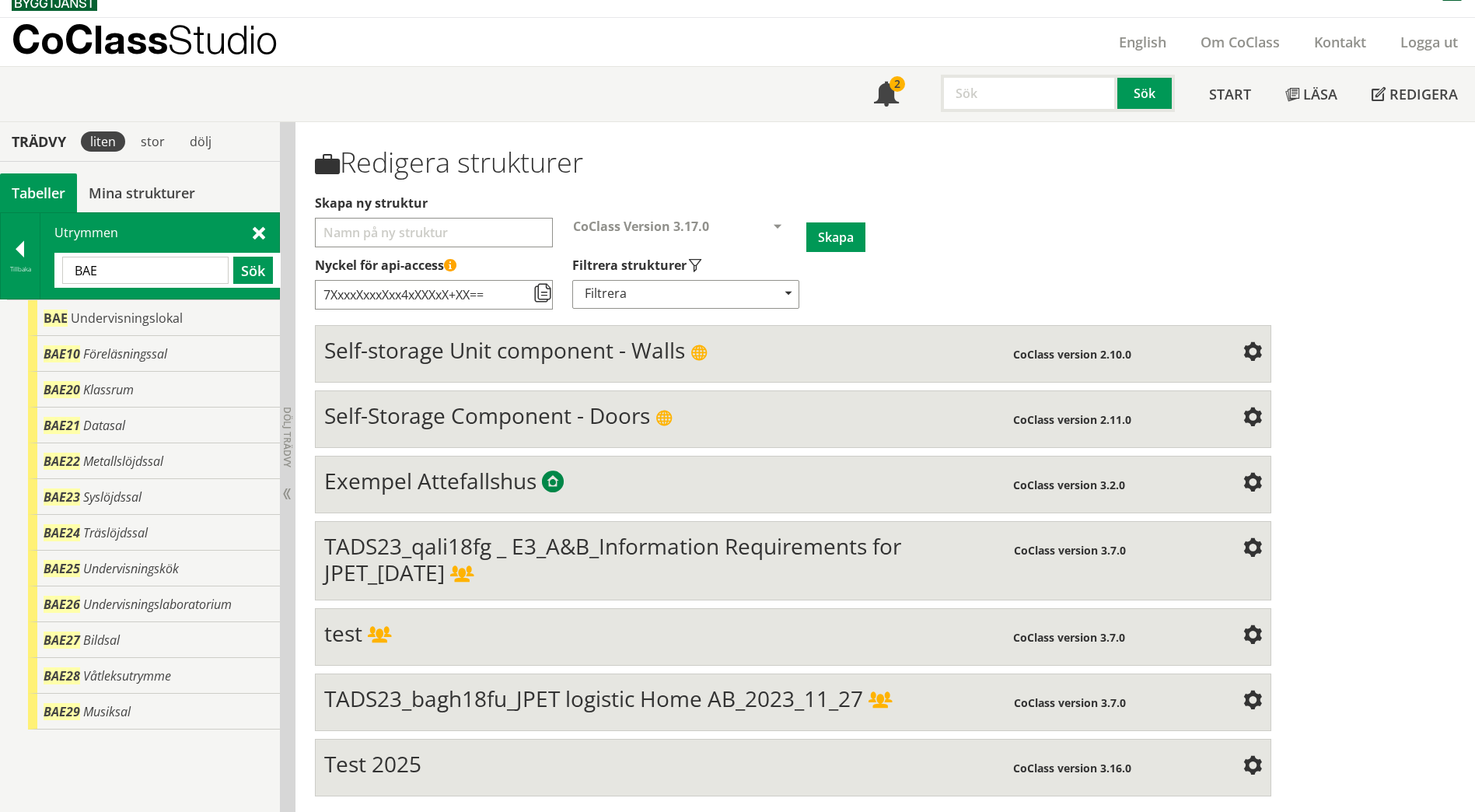
drag, startPoint x: 182, startPoint y: 274, endPoint x: 65, endPoint y: 274, distance: 117.0
click at [65, 274] on input "BAE" at bounding box center [145, 270] width 166 height 27
click at [259, 267] on button "Sök" at bounding box center [253, 270] width 40 height 27
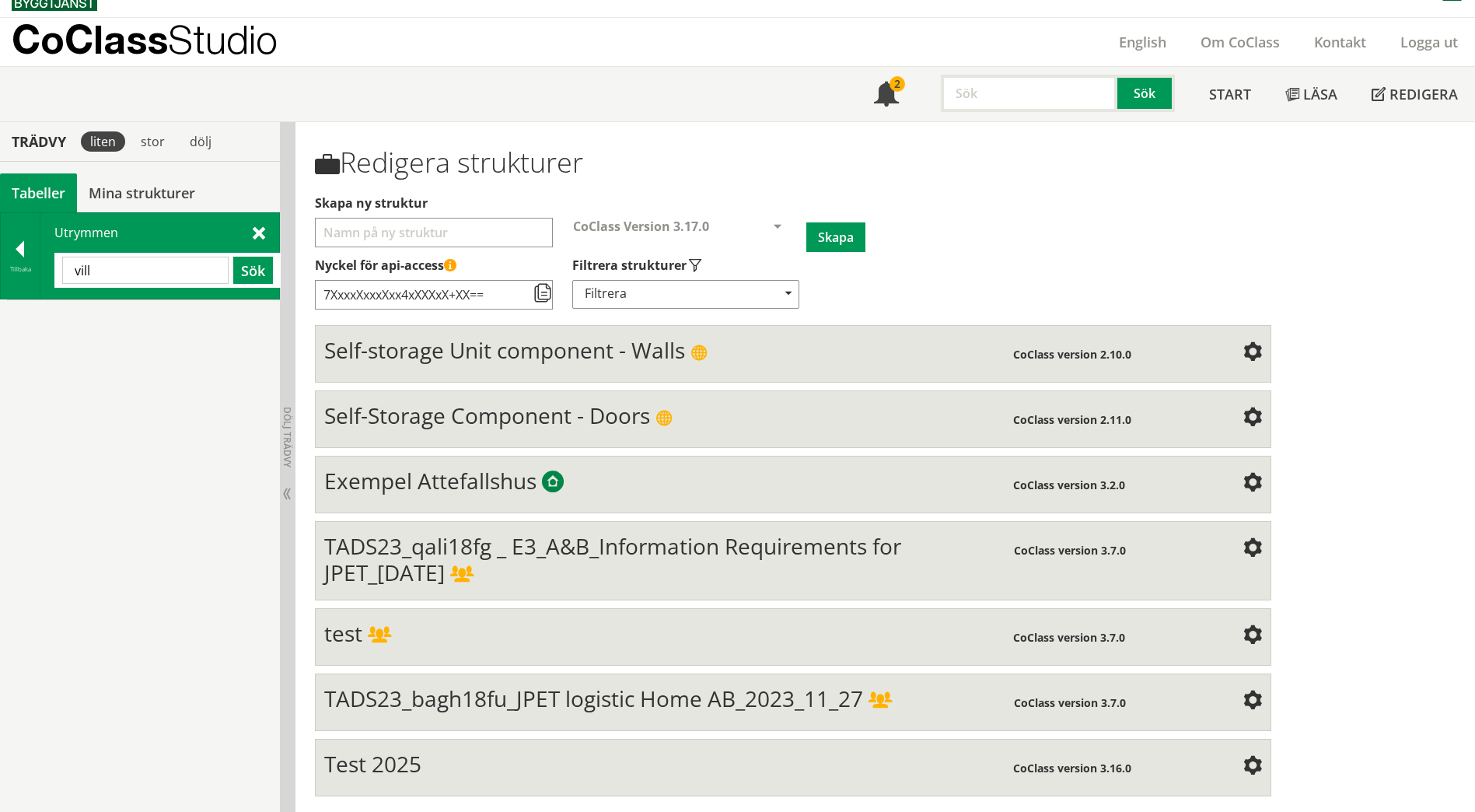
click at [150, 274] on input "vill" at bounding box center [145, 270] width 166 height 27
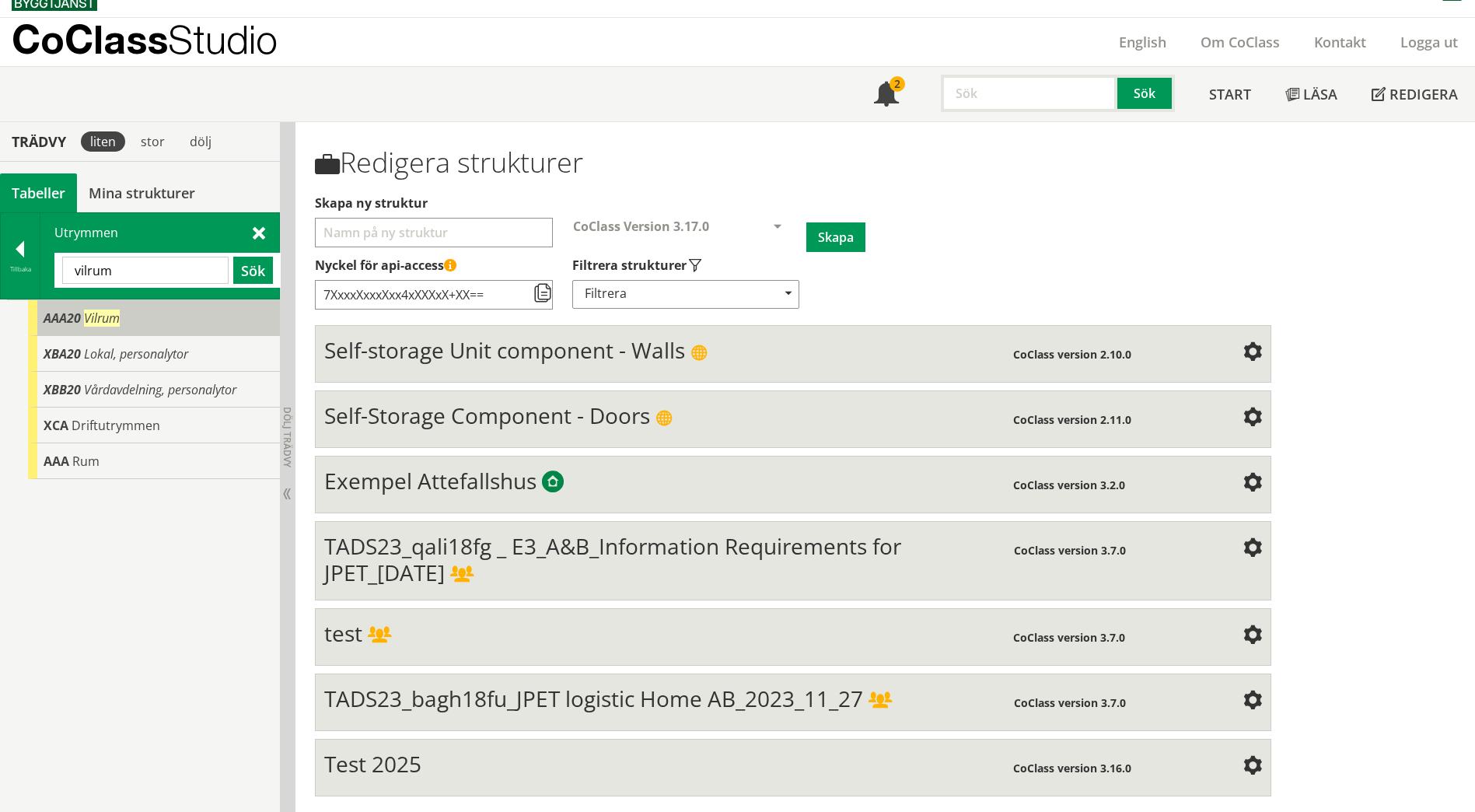
click at [137, 317] on div "AAA20 Vilrum" at bounding box center [154, 317] width 252 height 35
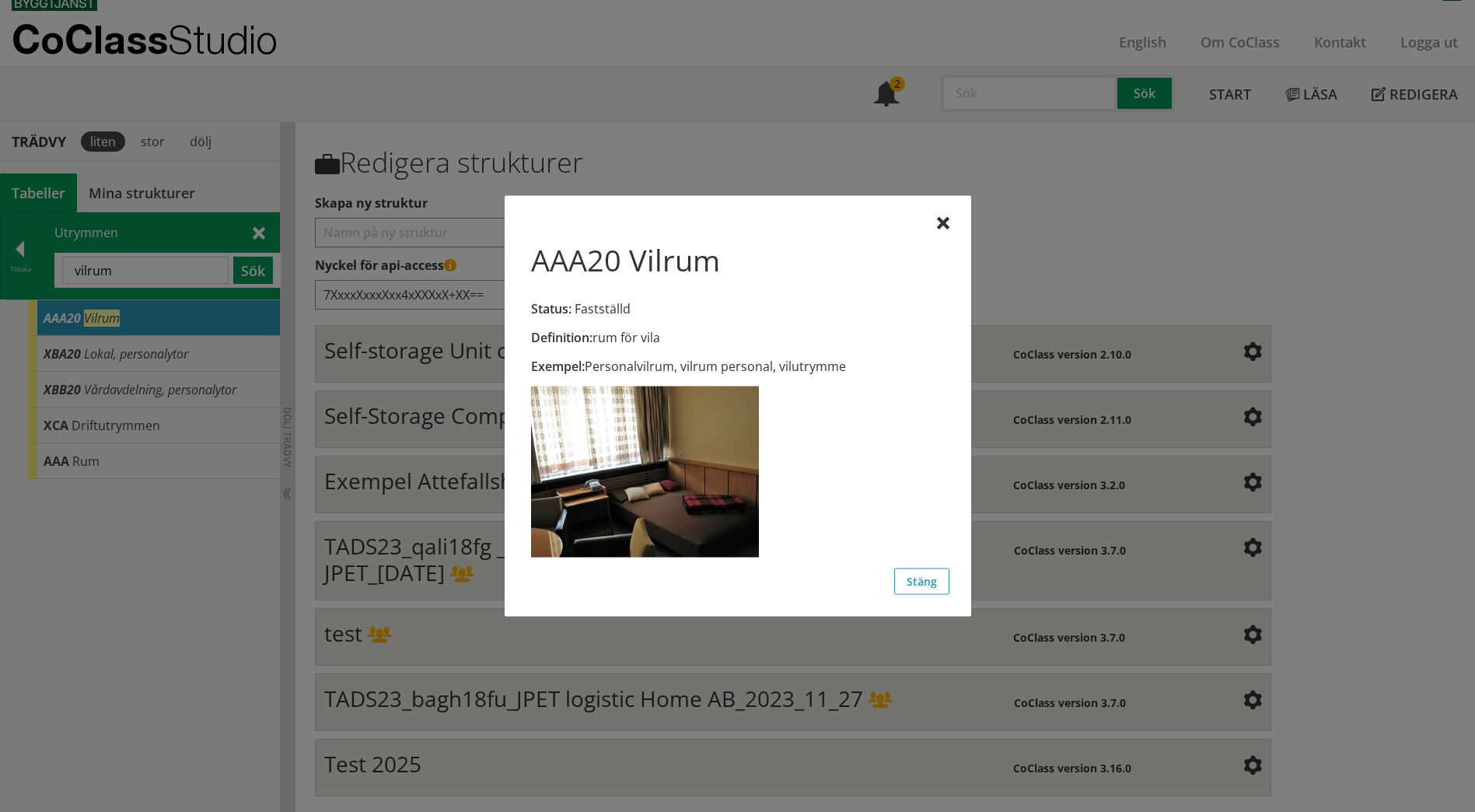
click at [951, 223] on div "AAA20 Vilrum Status: Fastställd Definition: rum för vila Exempel: Personalvilru…" at bounding box center [738, 406] width 466 height 420
click at [938, 224] on div at bounding box center [943, 224] width 12 height 12
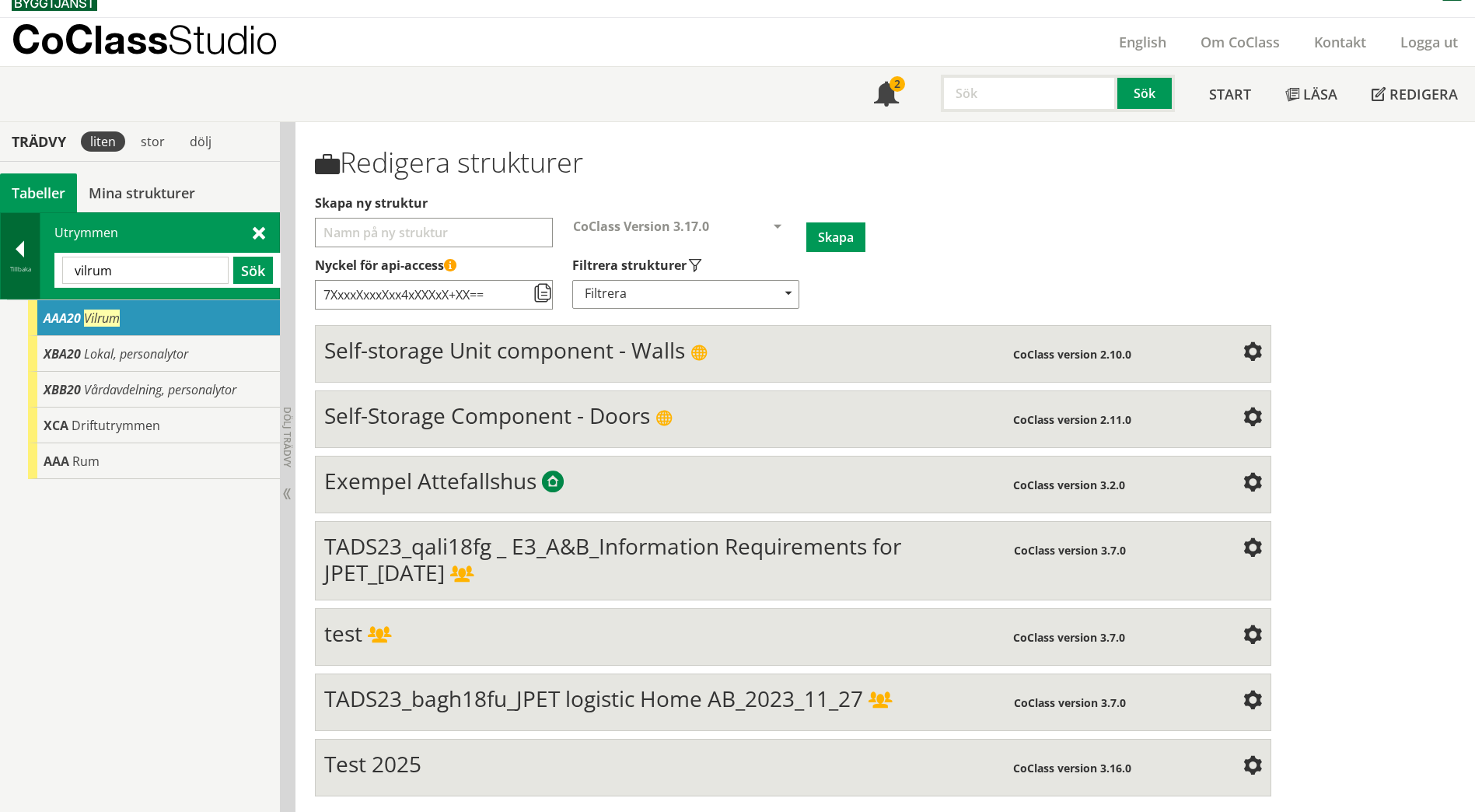
drag, startPoint x: 140, startPoint y: 274, endPoint x: 36, endPoint y: 263, distance: 104.6
click at [36, 263] on div "Tillbaka Utrymmen [GEOGRAPHIC_DATA] Sök" at bounding box center [139, 255] width 280 height 87
paste input "AAA20"
click at [252, 268] on button "Sök" at bounding box center [253, 270] width 40 height 27
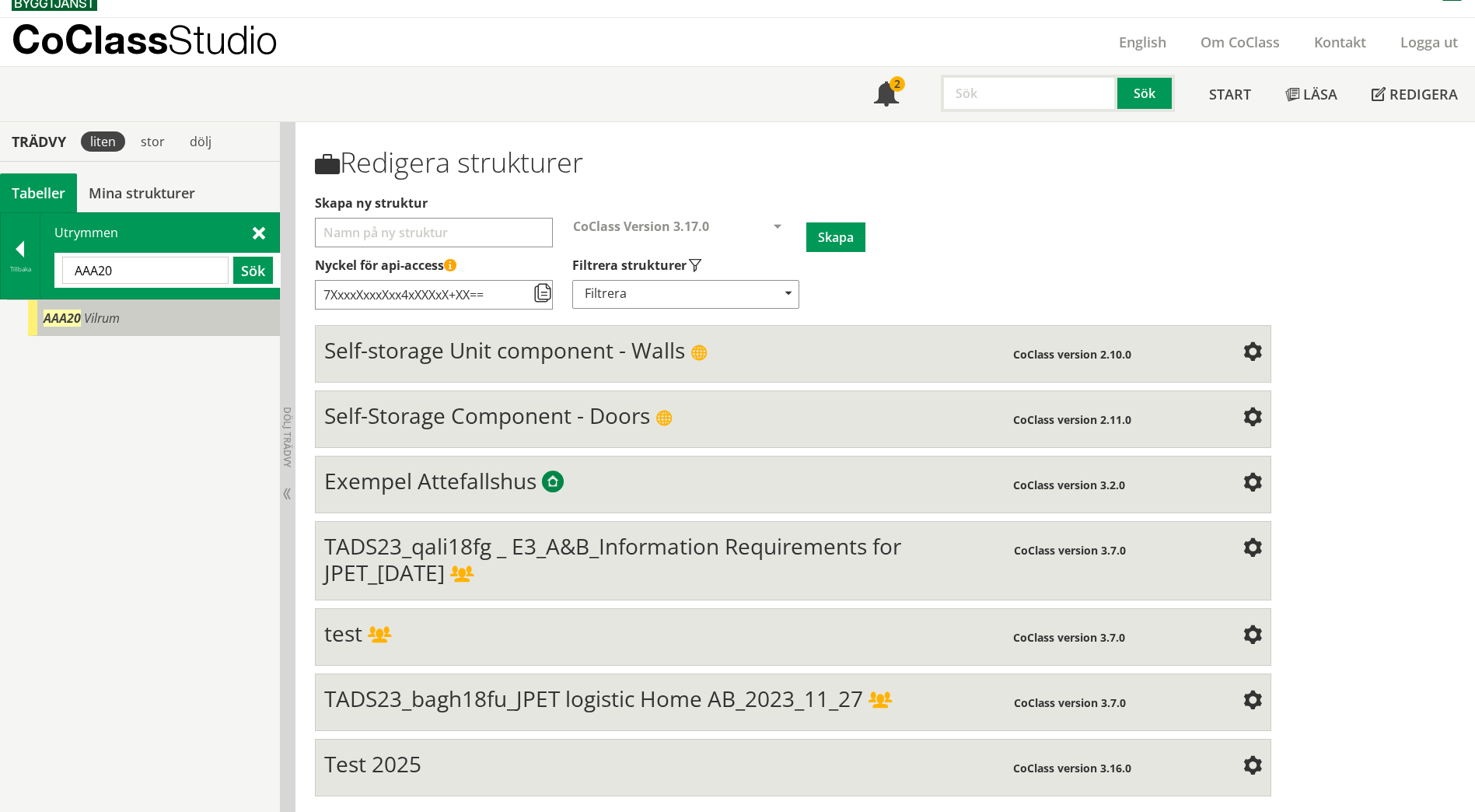
click at [102, 314] on span "Vilrum" at bounding box center [101, 318] width 35 height 17
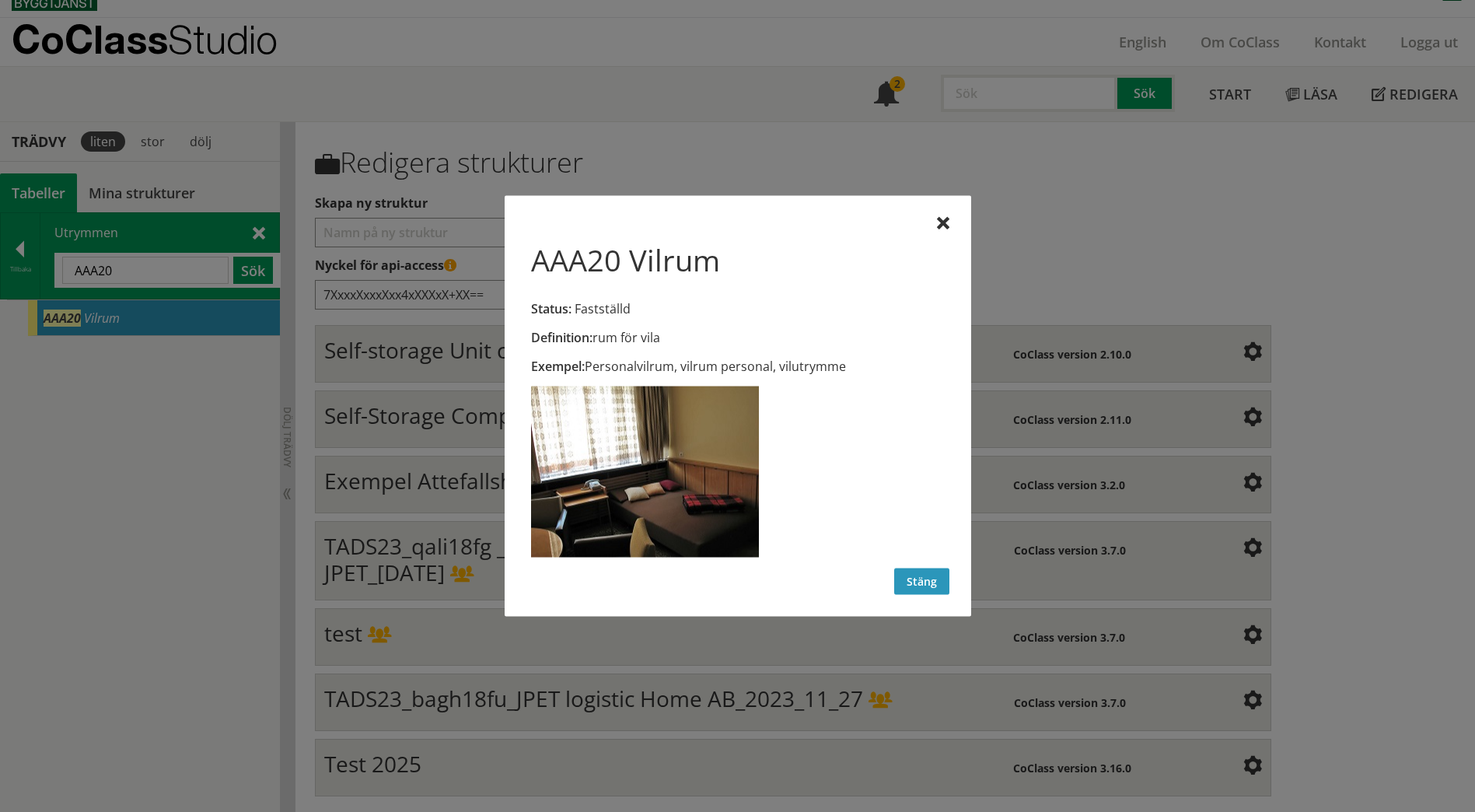
click at [927, 583] on button "Stäng" at bounding box center [922, 582] width 55 height 27
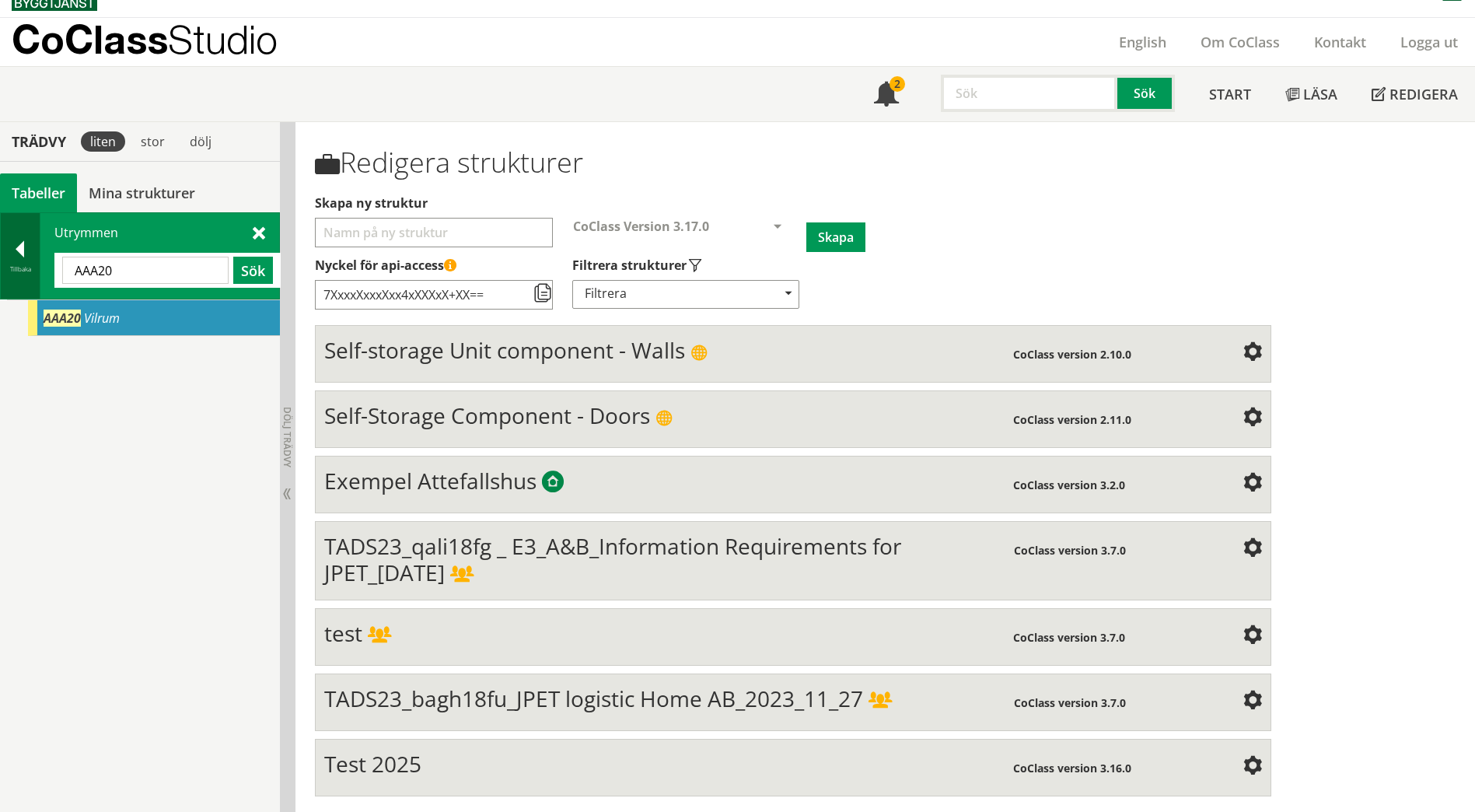
drag, startPoint x: 143, startPoint y: 267, endPoint x: 38, endPoint y: 283, distance: 106.2
click at [38, 283] on div "Tillbaka Utrymmen AAA20 Sök" at bounding box center [139, 255] width 280 height 87
type input "gemen"
click at [253, 262] on button "Sök" at bounding box center [253, 270] width 40 height 27
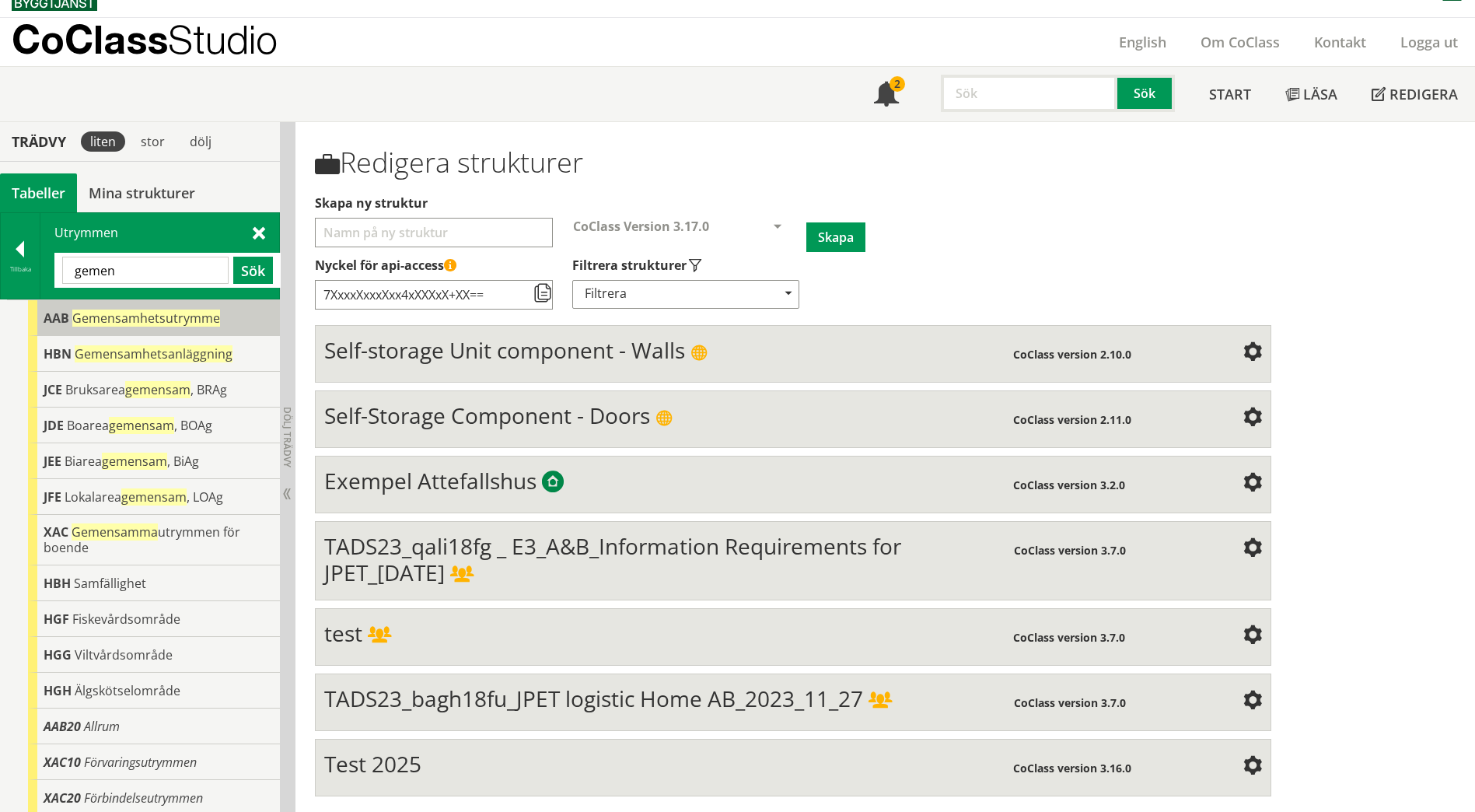
click at [203, 321] on span "Gemensamhetsutrymme" at bounding box center [146, 318] width 148 height 17
click at [203, 321] on body "AMA AMA Beskrivningsverktyg AMA Funktion BSAB Bygginfo Byggjura Byggkatalogen […" at bounding box center [738, 382] width 1475 height 812
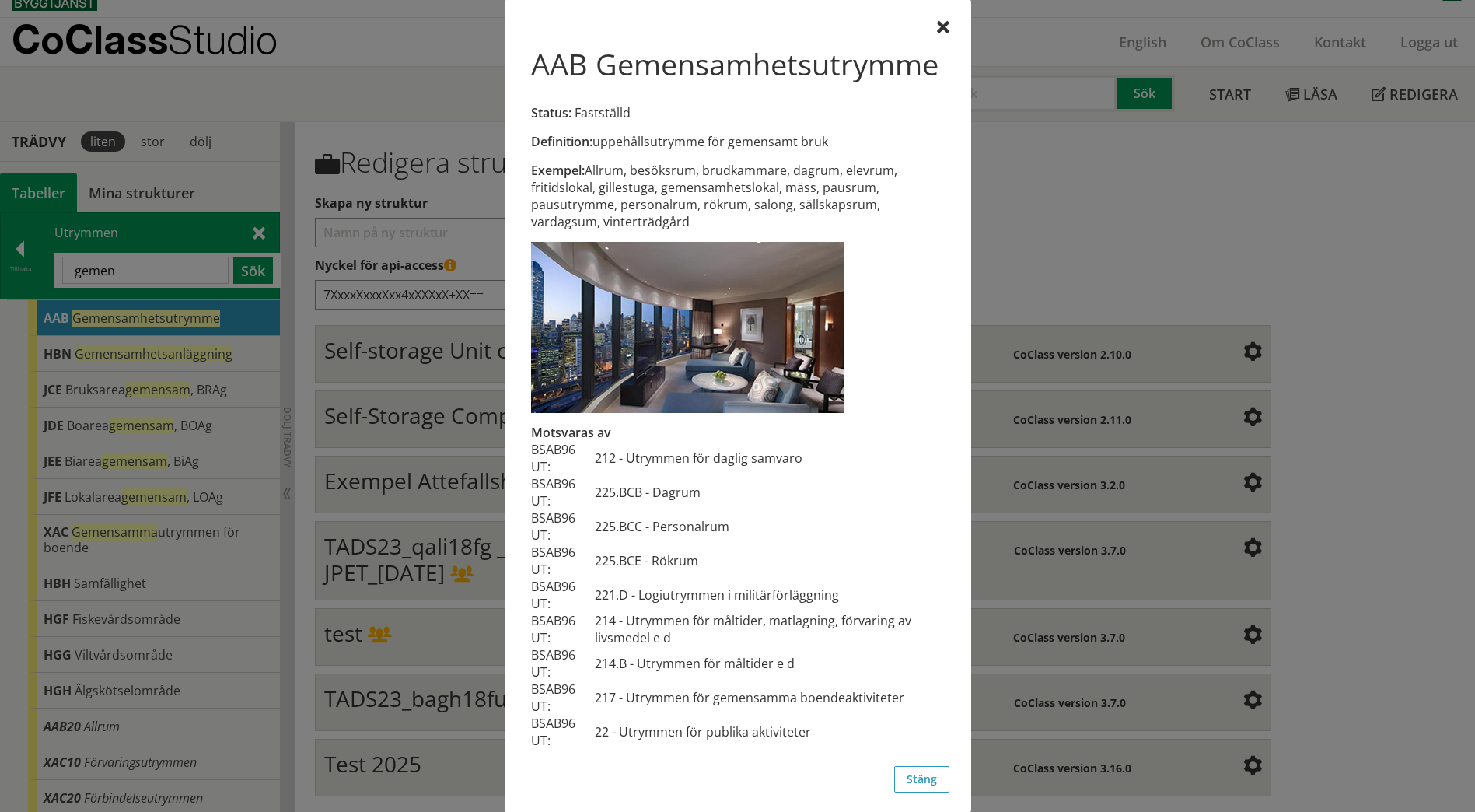
drag, startPoint x: 869, startPoint y: 220, endPoint x: 797, endPoint y: 222, distance: 72.0
click at [797, 222] on div "Exempel: [PERSON_NAME], besöksrum, brudkammare, dagrum, elevrum, fritidslokal, …" at bounding box center [738, 196] width 413 height 69
click at [18, 256] on div at bounding box center [738, 406] width 1475 height 812
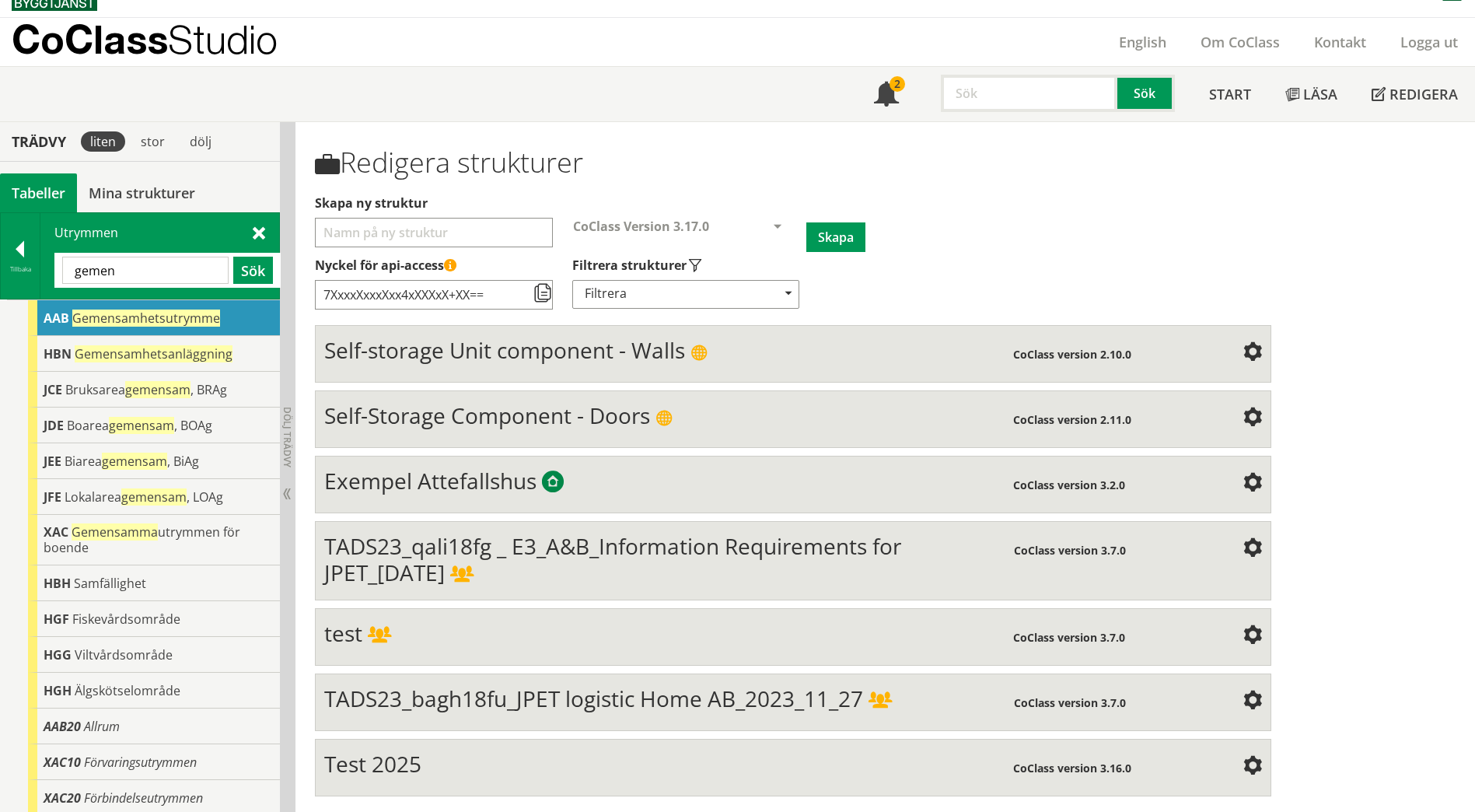
click at [18, 256] on div at bounding box center [20, 251] width 39 height 22
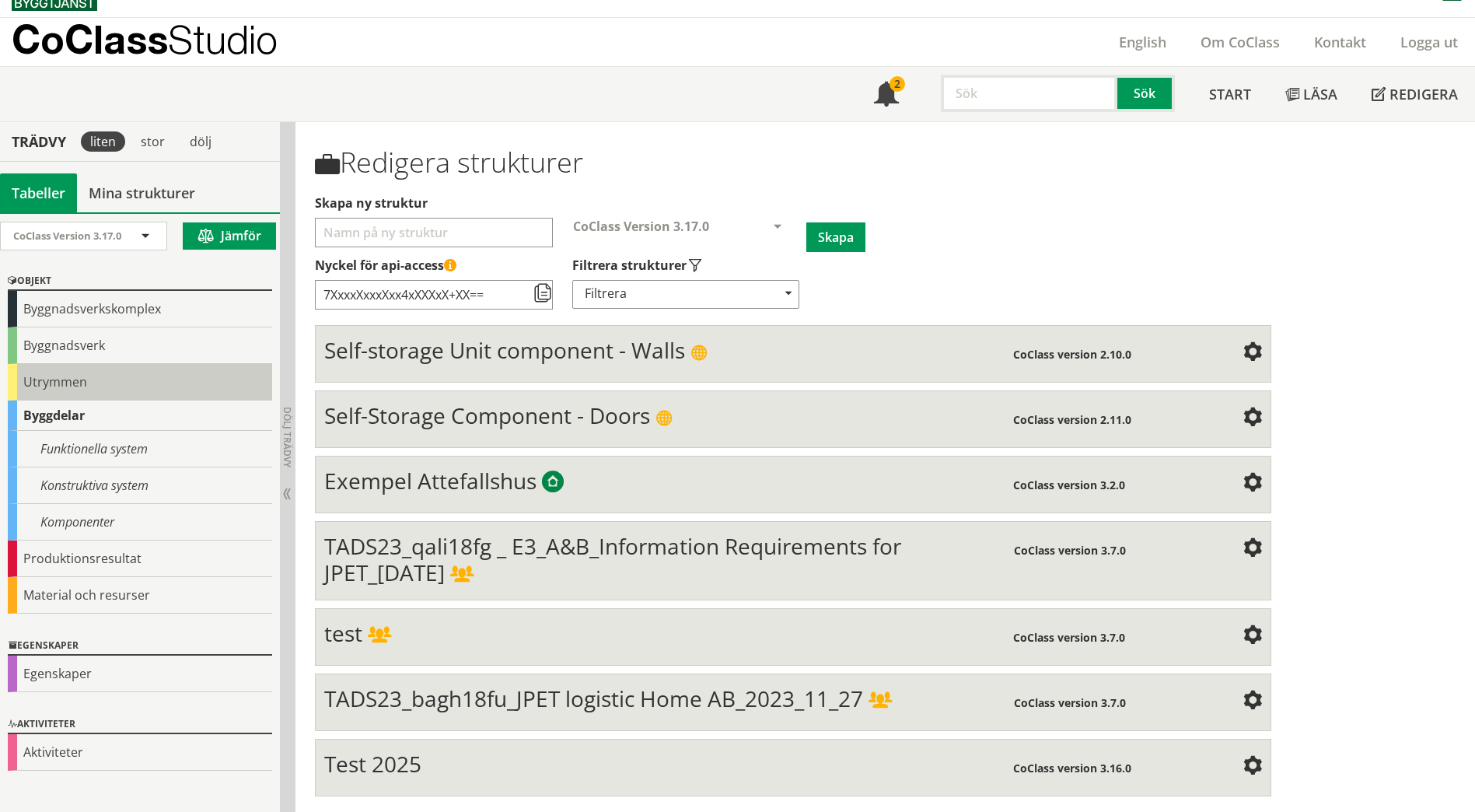
click at [30, 383] on div "Utrymmen" at bounding box center [139, 382] width 265 height 36
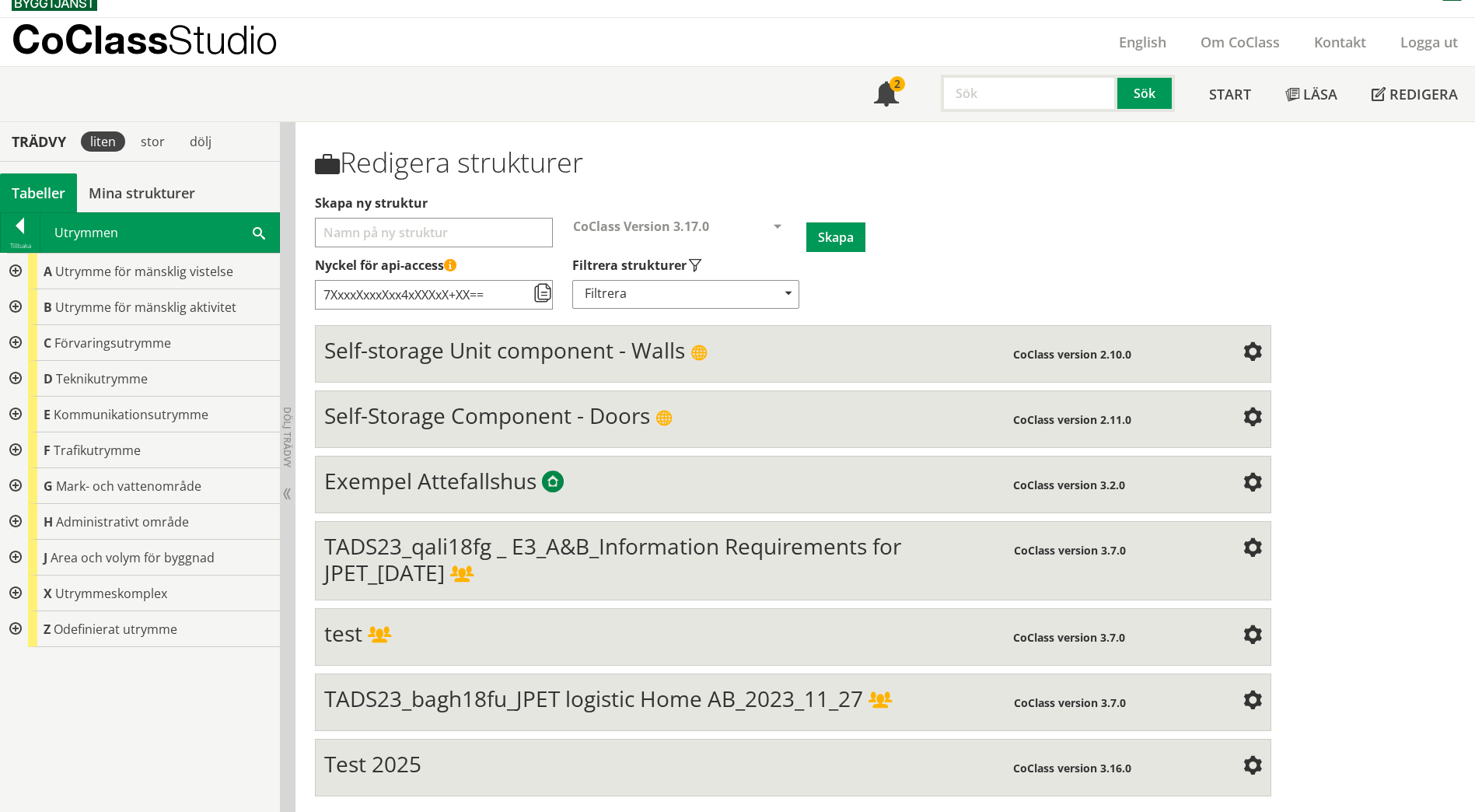
click at [18, 277] on div at bounding box center [13, 270] width 28 height 35
click at [18, 277] on div "A Utrymme för mänsklig vistelse" at bounding box center [139, 270] width 280 height 35
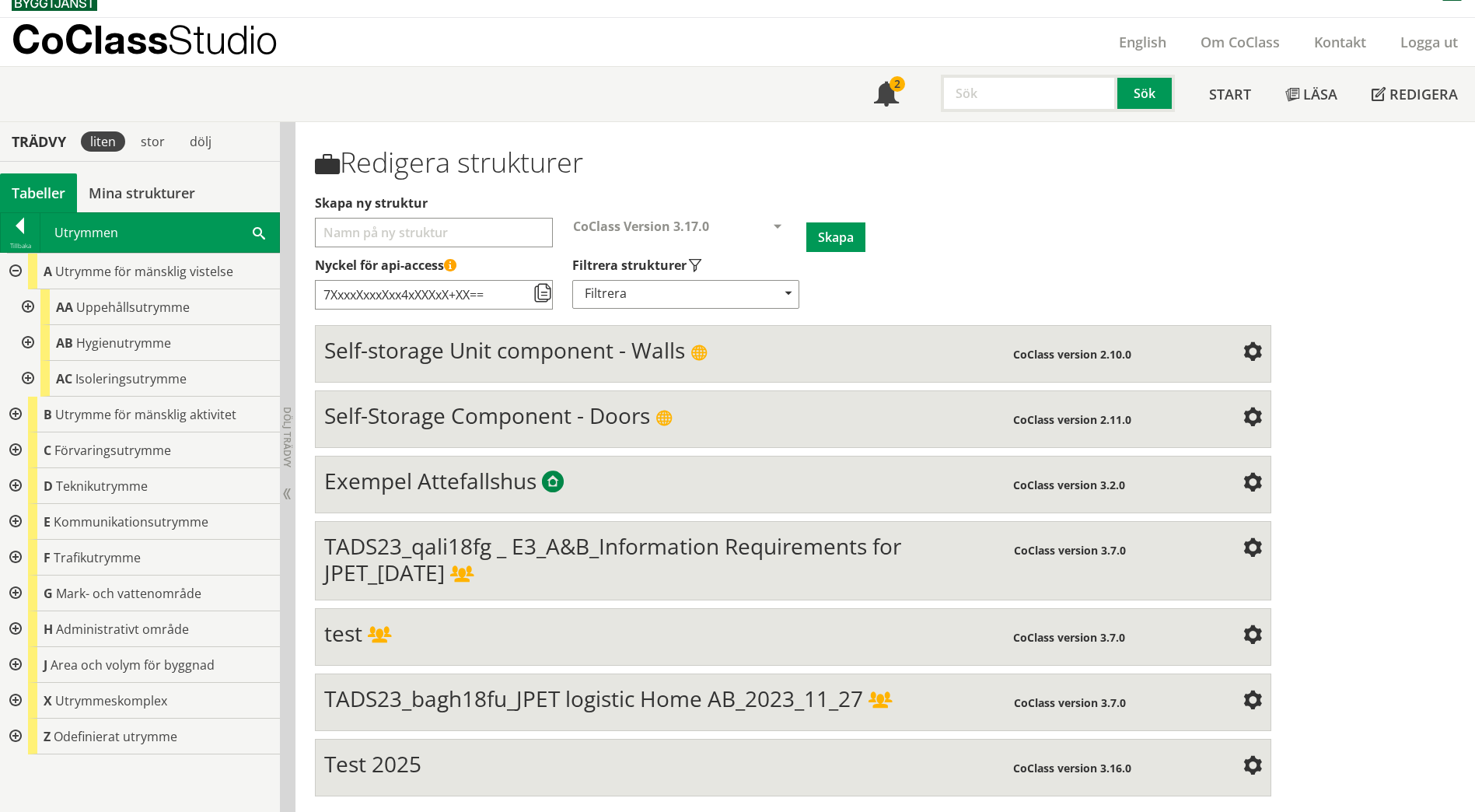
click at [29, 341] on div at bounding box center [26, 342] width 28 height 35
click at [29, 341] on div "AB Hygienutrymme" at bounding box center [146, 342] width 267 height 35
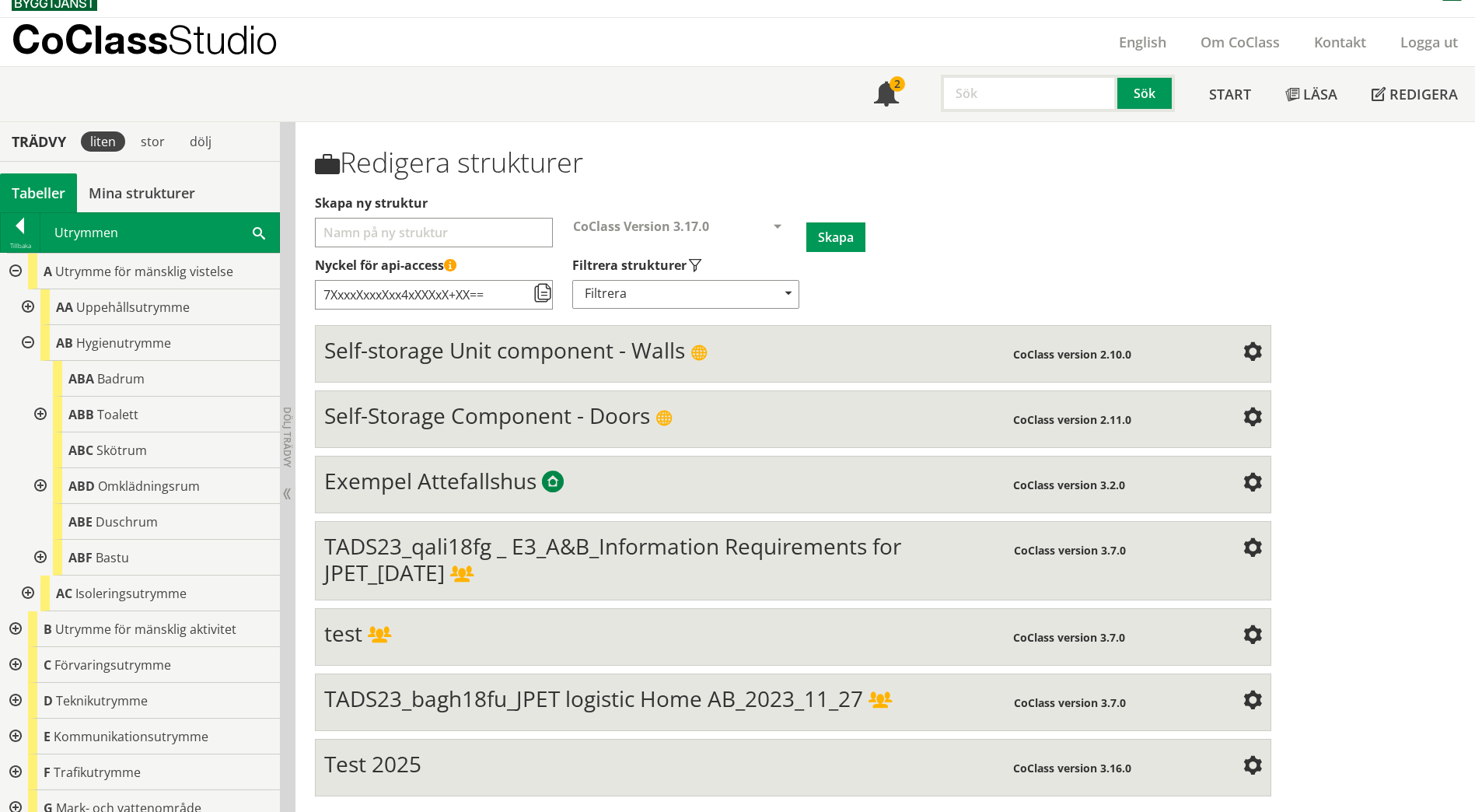
click at [29, 338] on div at bounding box center [26, 342] width 28 height 35
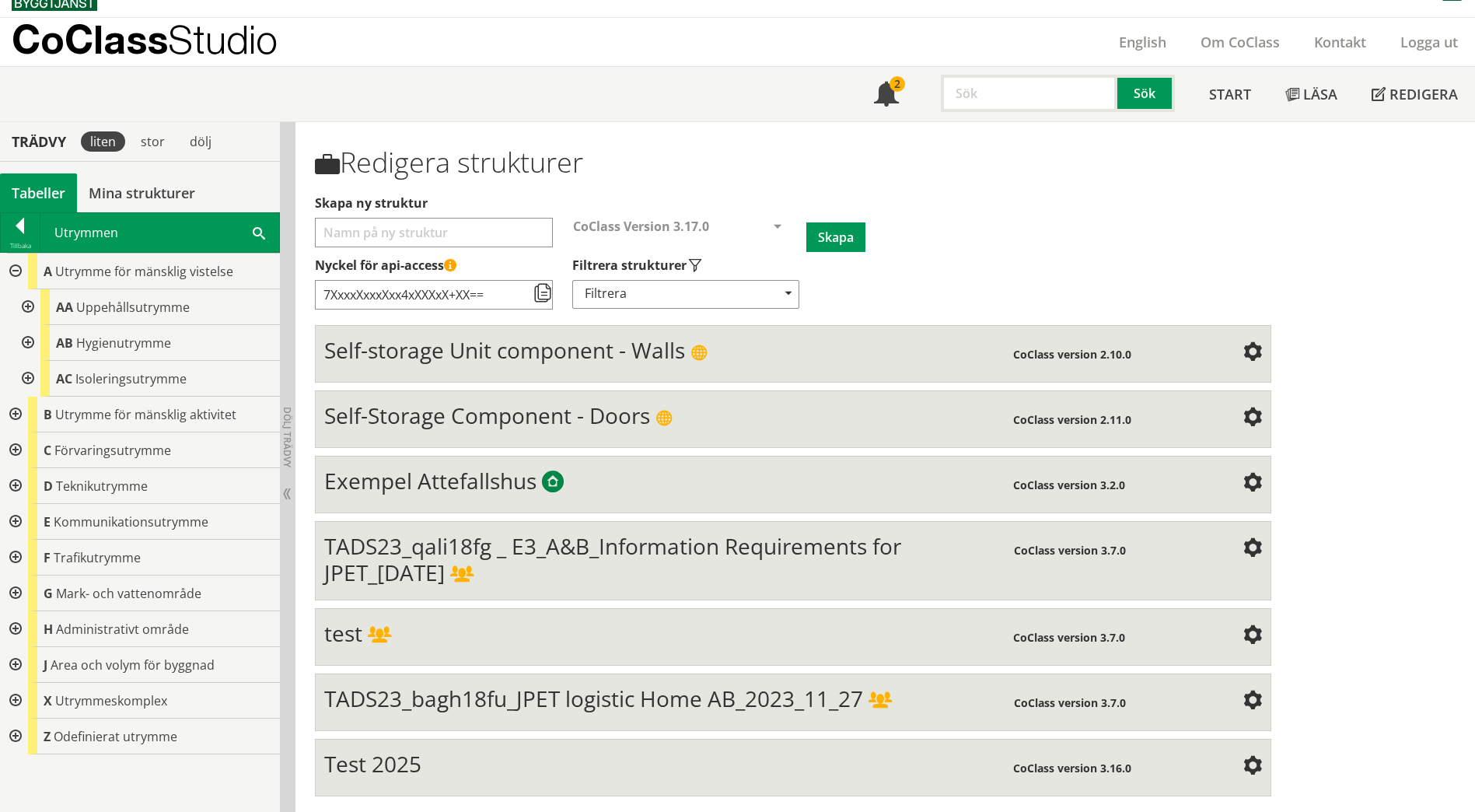
click at [28, 303] on div at bounding box center [26, 307] width 28 height 35
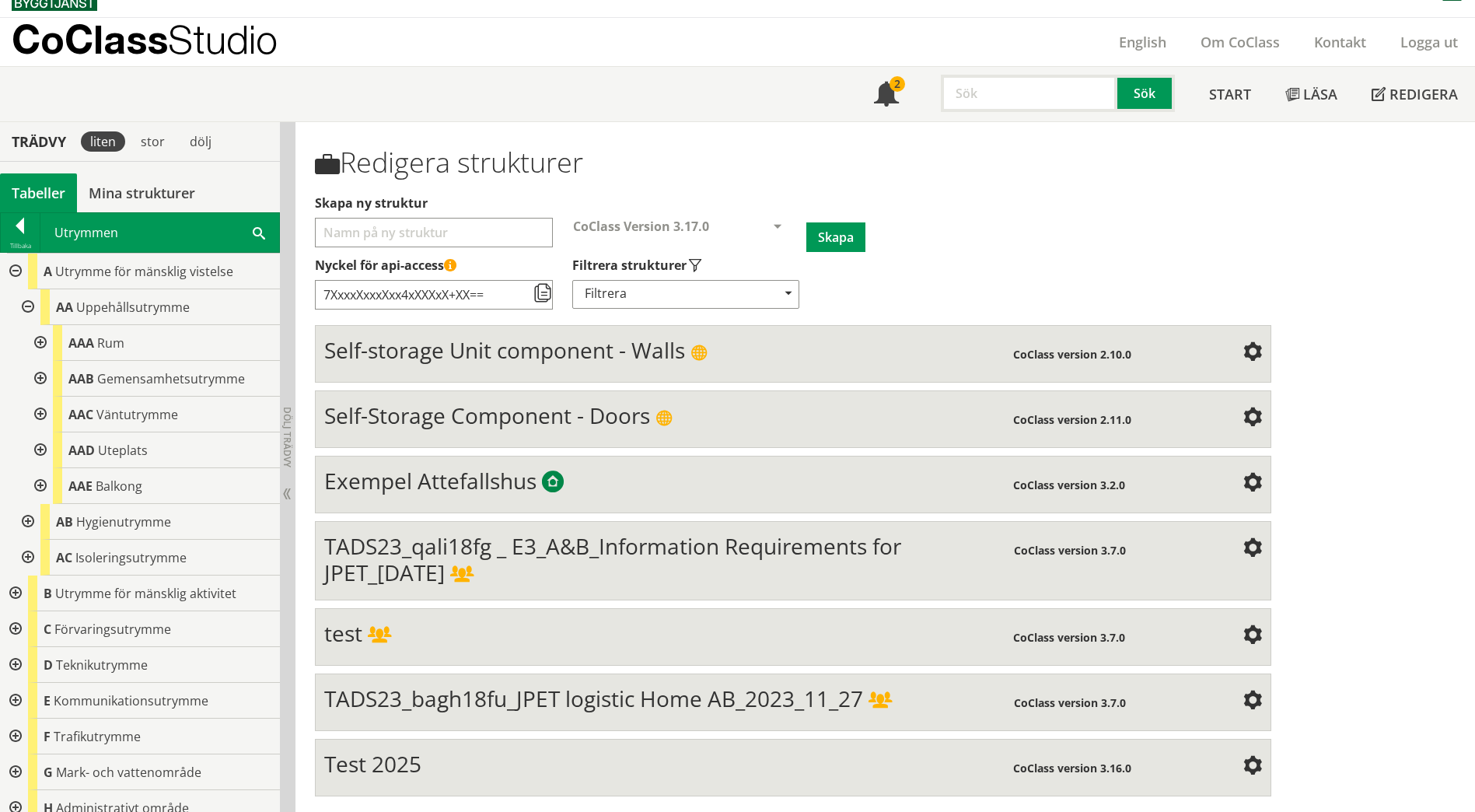
click at [40, 379] on div at bounding box center [38, 378] width 28 height 35
click at [40, 379] on div "AAB Gemensamhetsutrymme" at bounding box center [152, 378] width 255 height 35
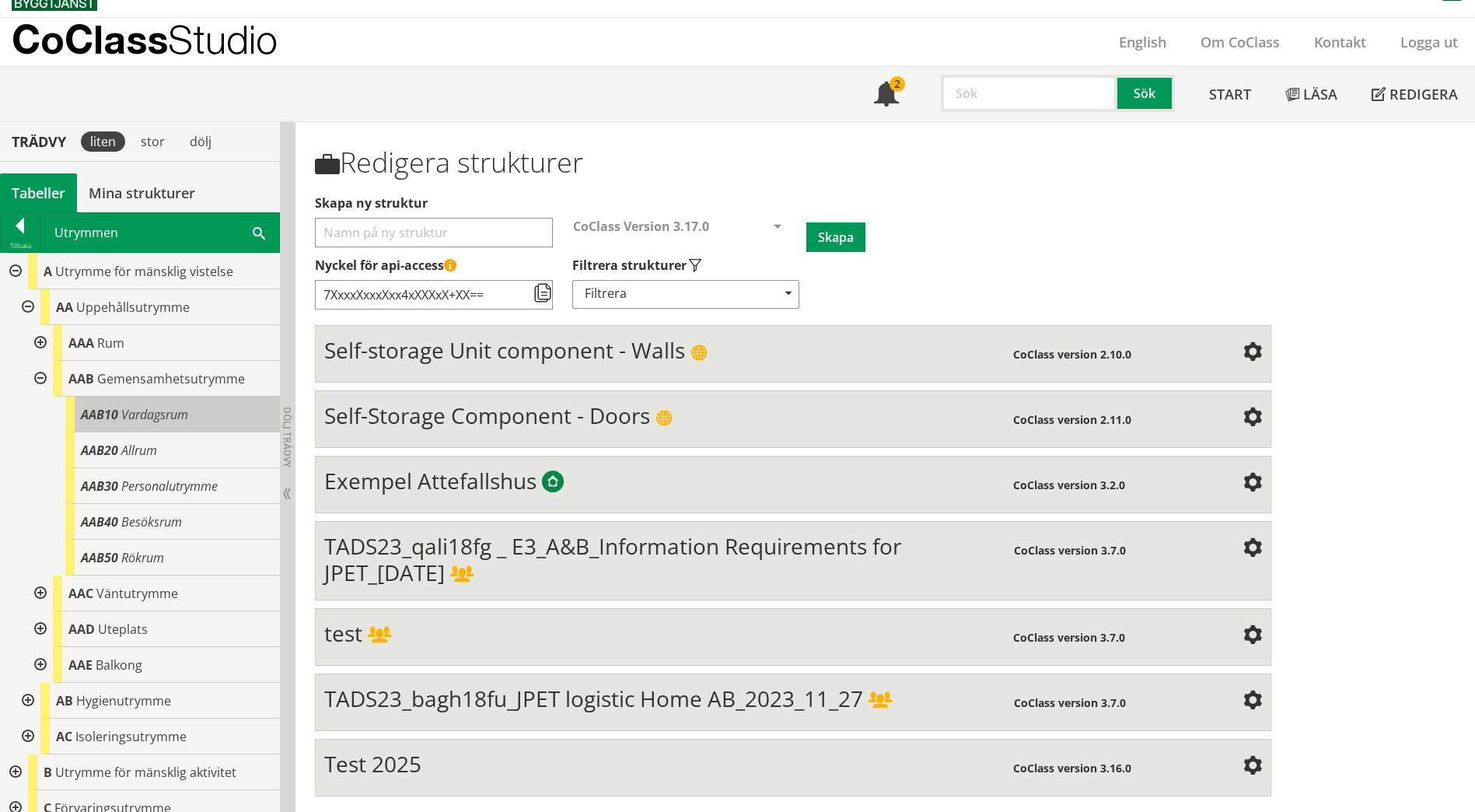
click at [182, 409] on span "Vardagsrum" at bounding box center [155, 415] width 67 height 17
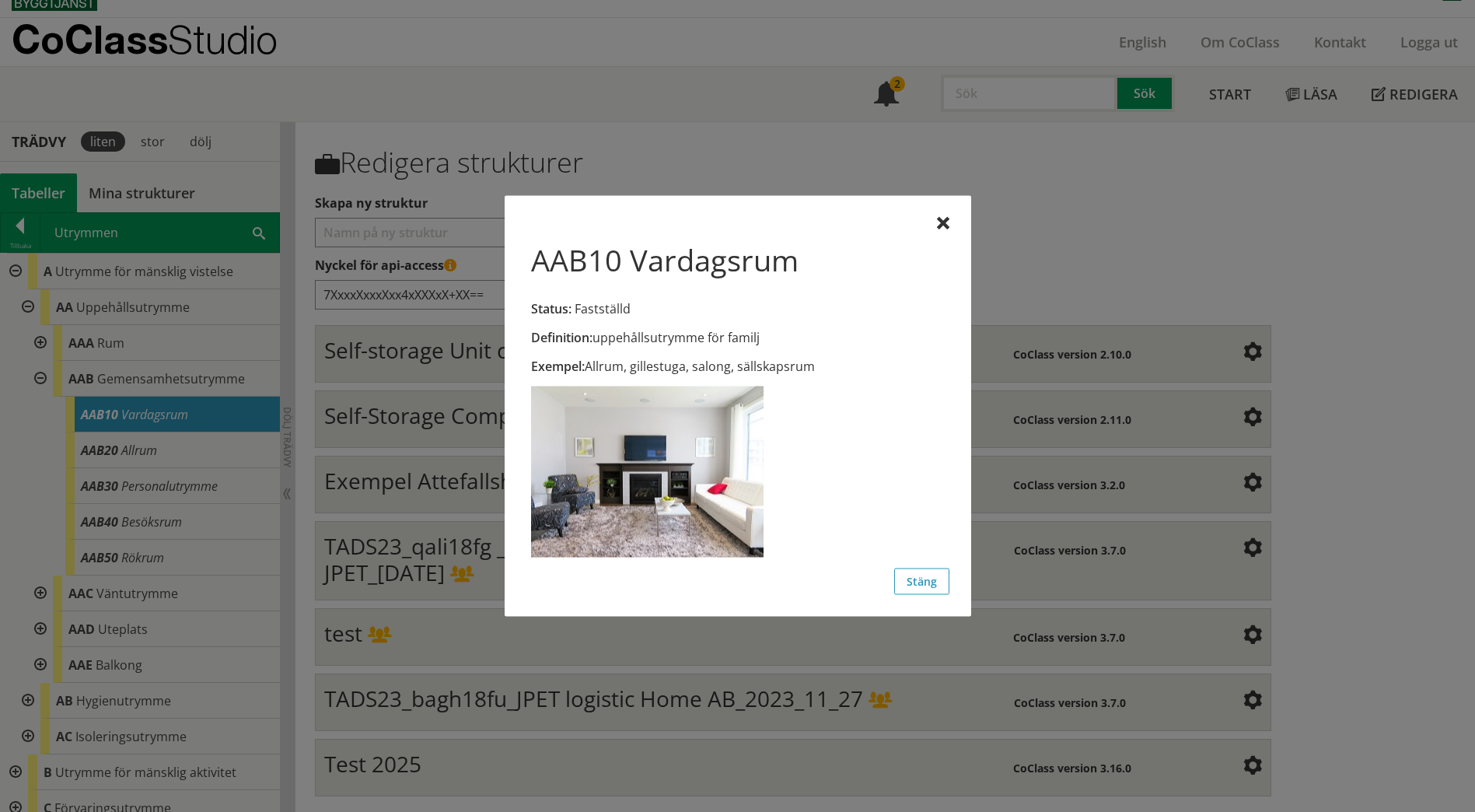
click at [195, 448] on div at bounding box center [738, 406] width 1475 height 812
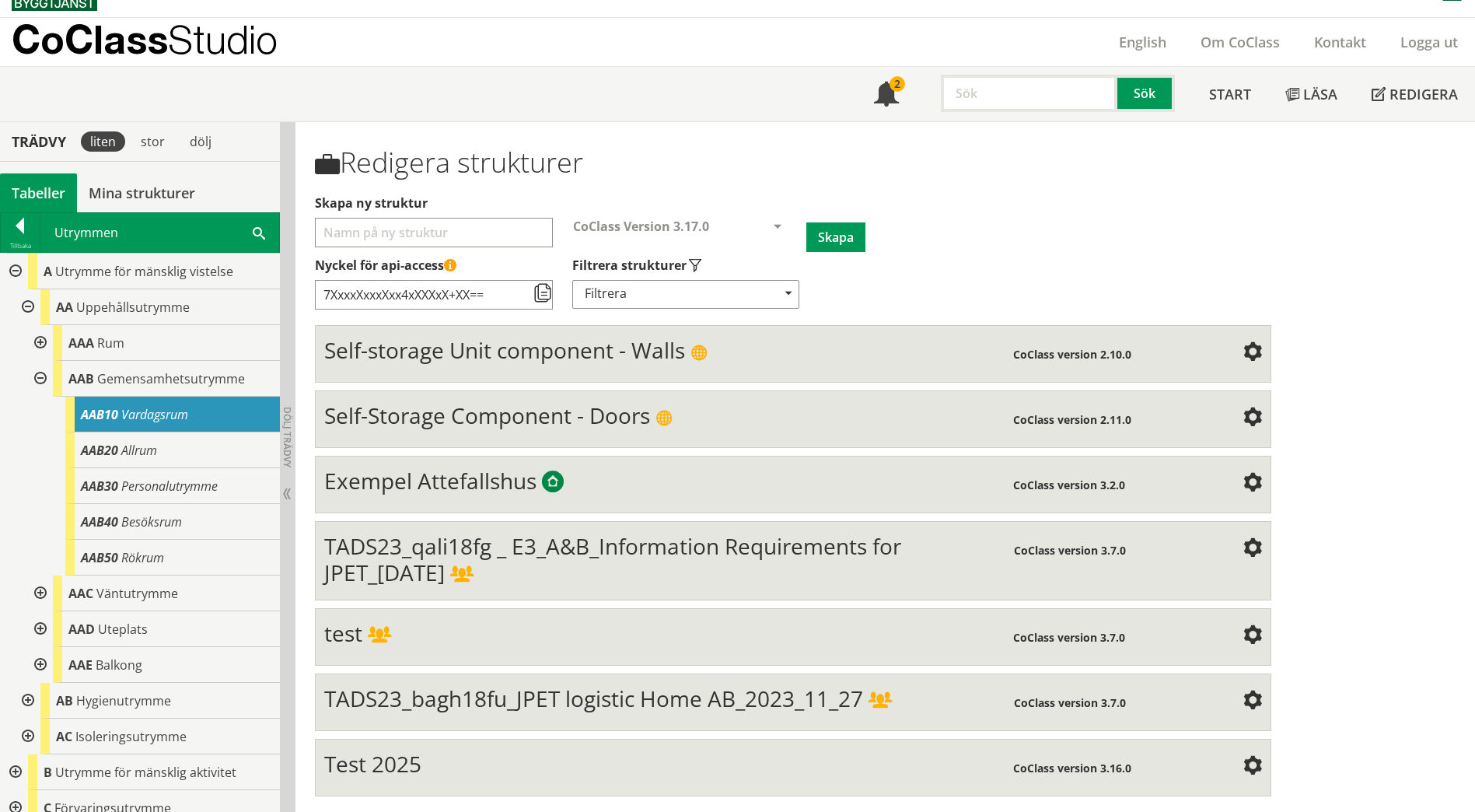
click at [195, 448] on div "AAB20 Allrum" at bounding box center [172, 450] width 215 height 35
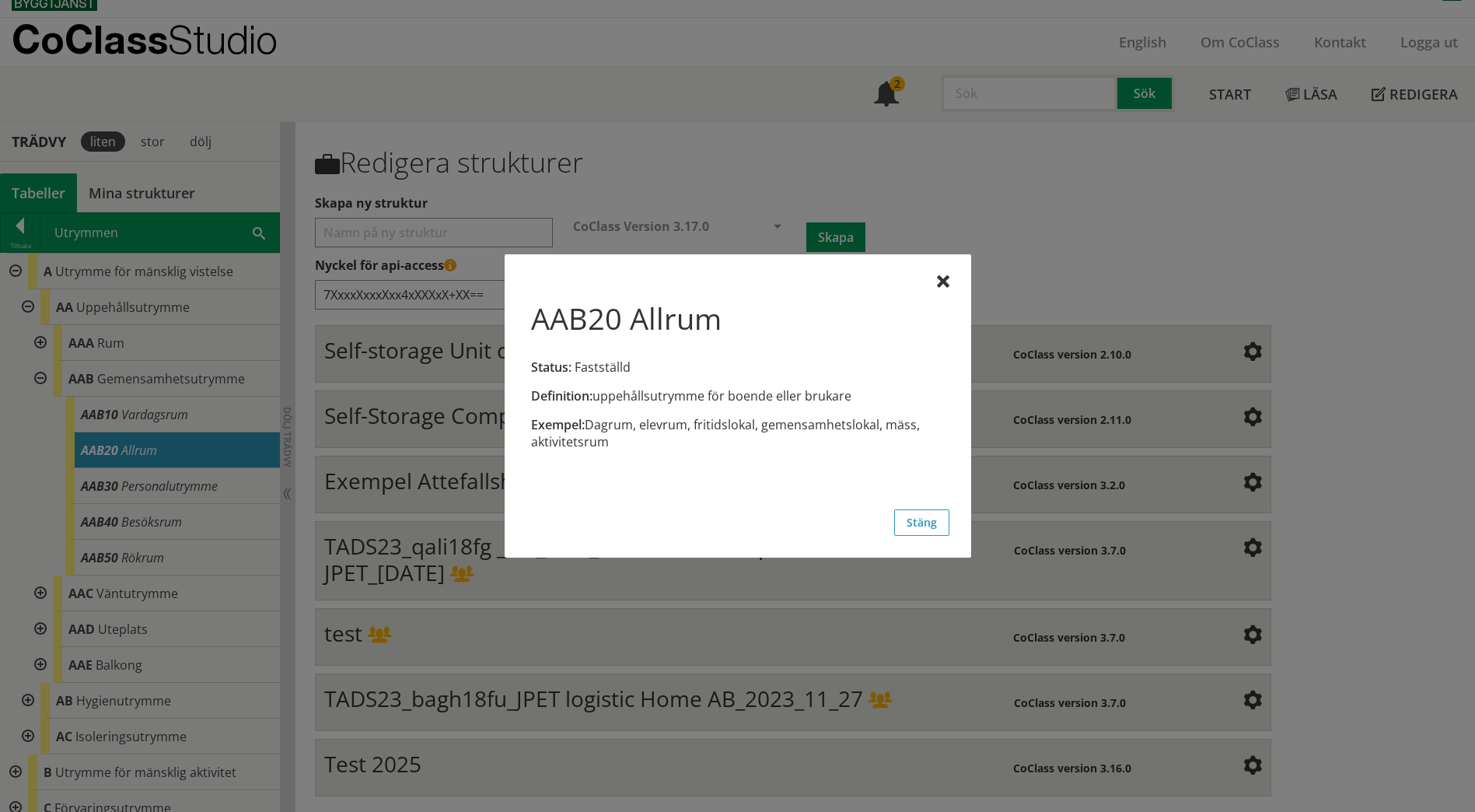
click at [191, 481] on div at bounding box center [738, 406] width 1475 height 812
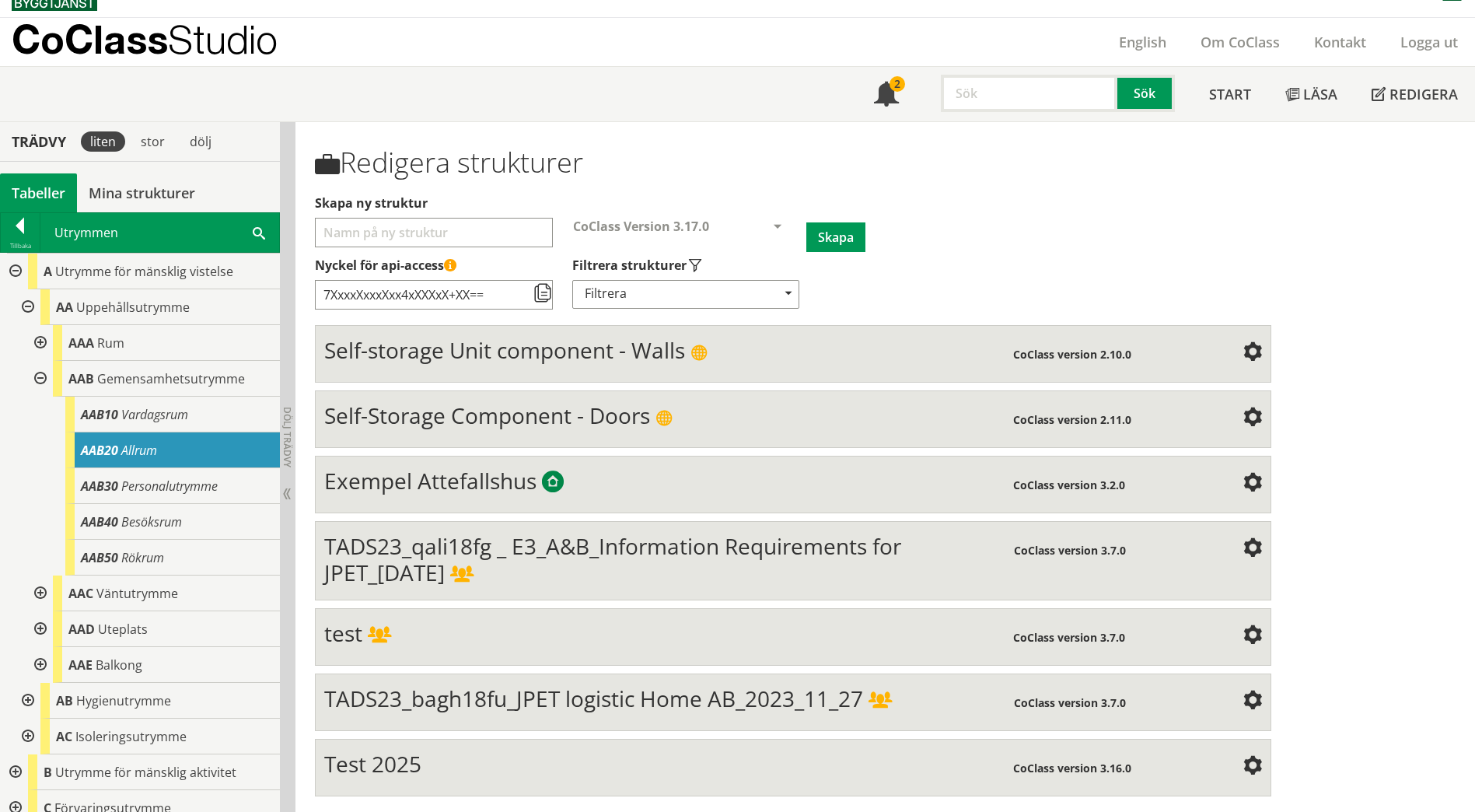
click at [191, 481] on span "Personalutrymme" at bounding box center [169, 486] width 96 height 17
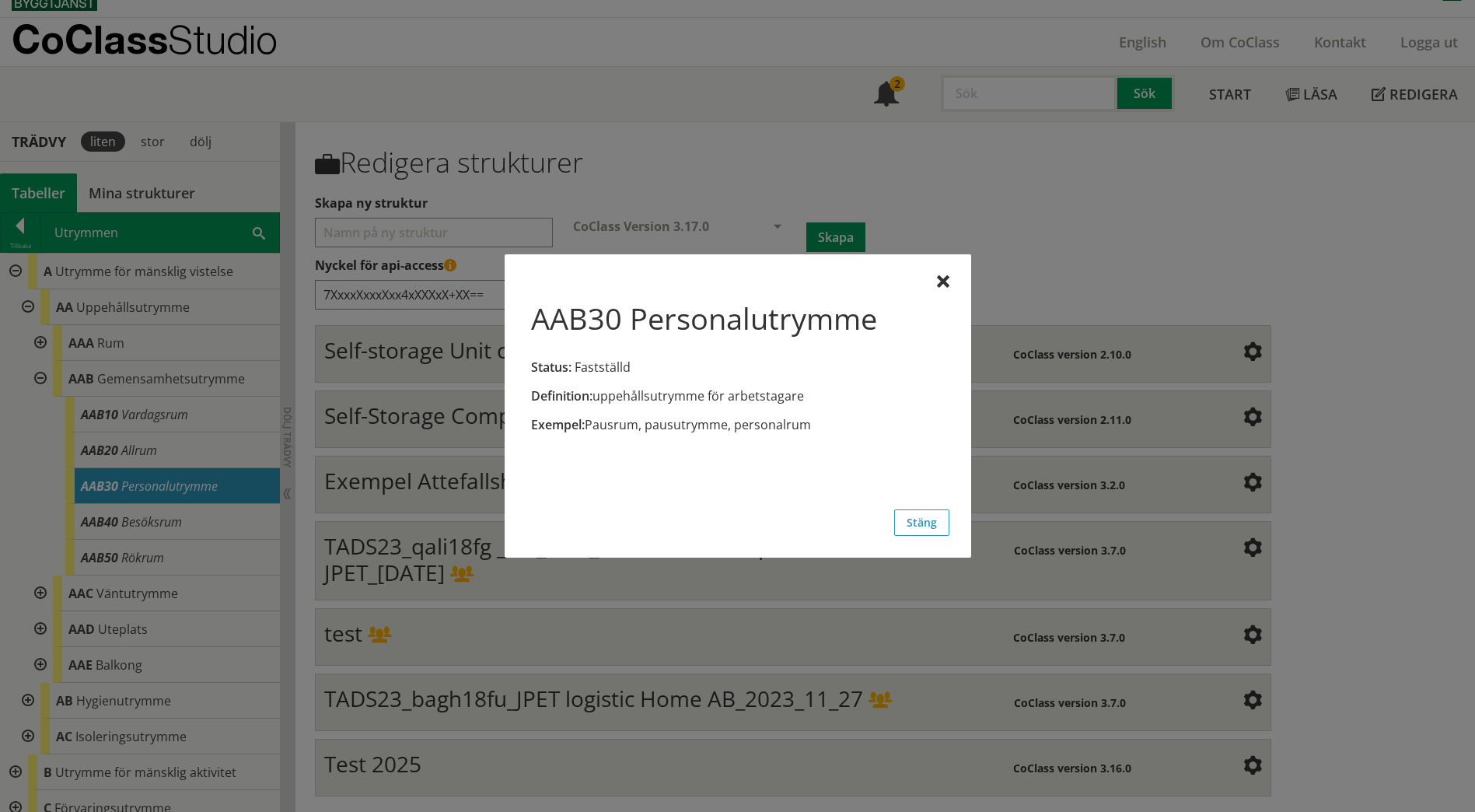
click at [191, 518] on div at bounding box center [738, 406] width 1475 height 812
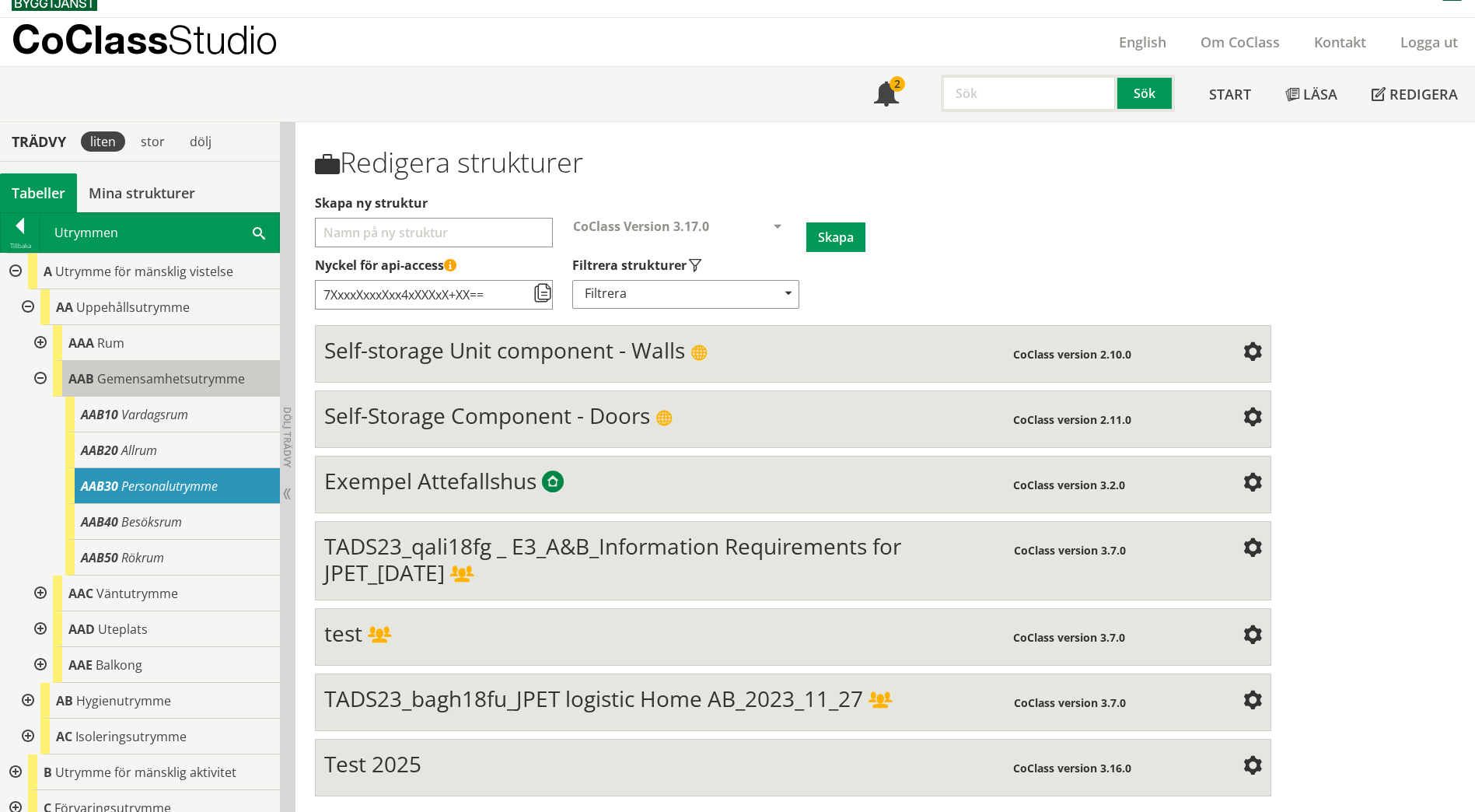
click at [111, 378] on span "Gemensamhetsutrymme" at bounding box center [171, 378] width 148 height 17
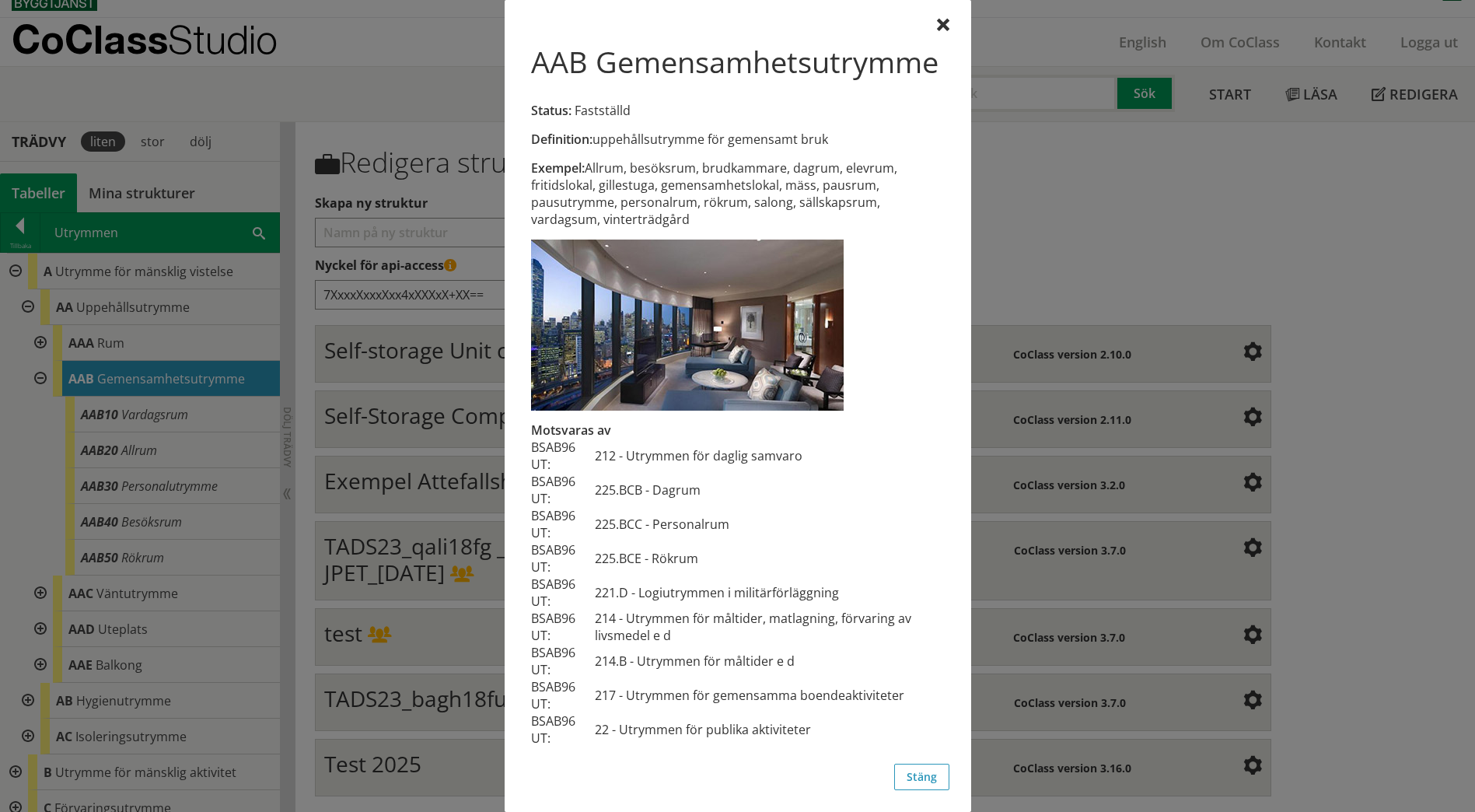
scroll to position [36, 0]
click at [909, 775] on button "Stäng" at bounding box center [922, 777] width 55 height 27
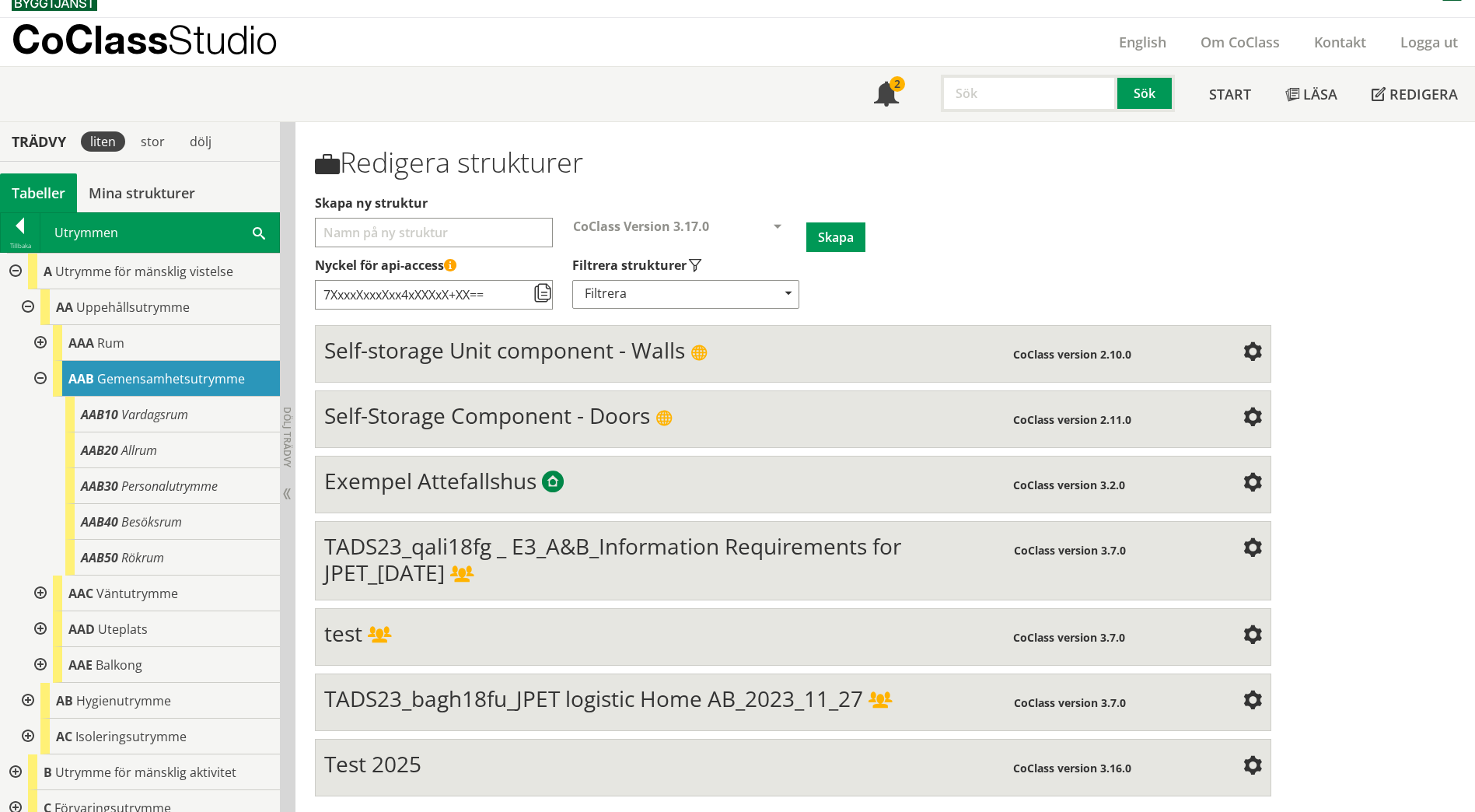
click at [41, 377] on div at bounding box center [38, 378] width 28 height 35
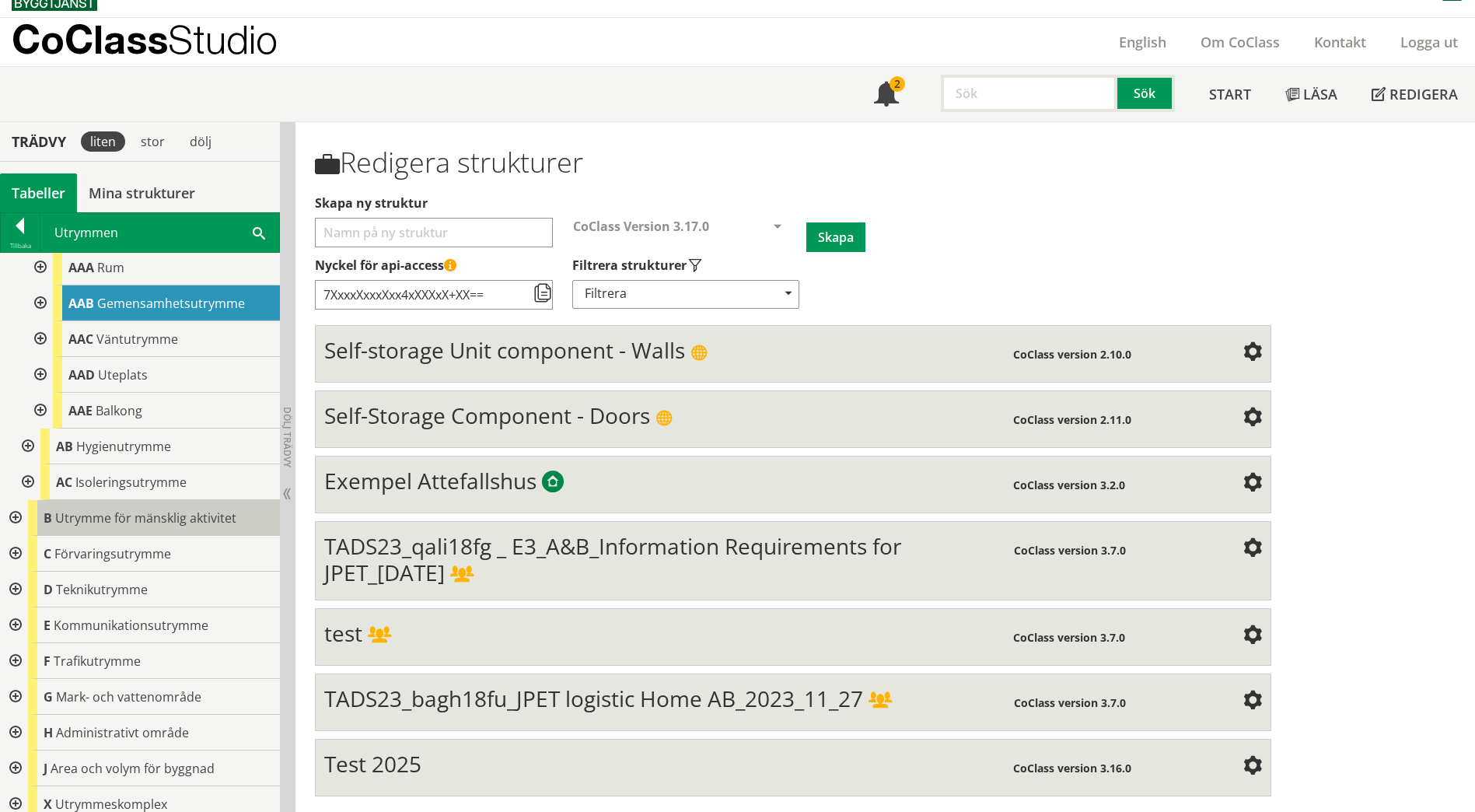
scroll to position [44, 0]
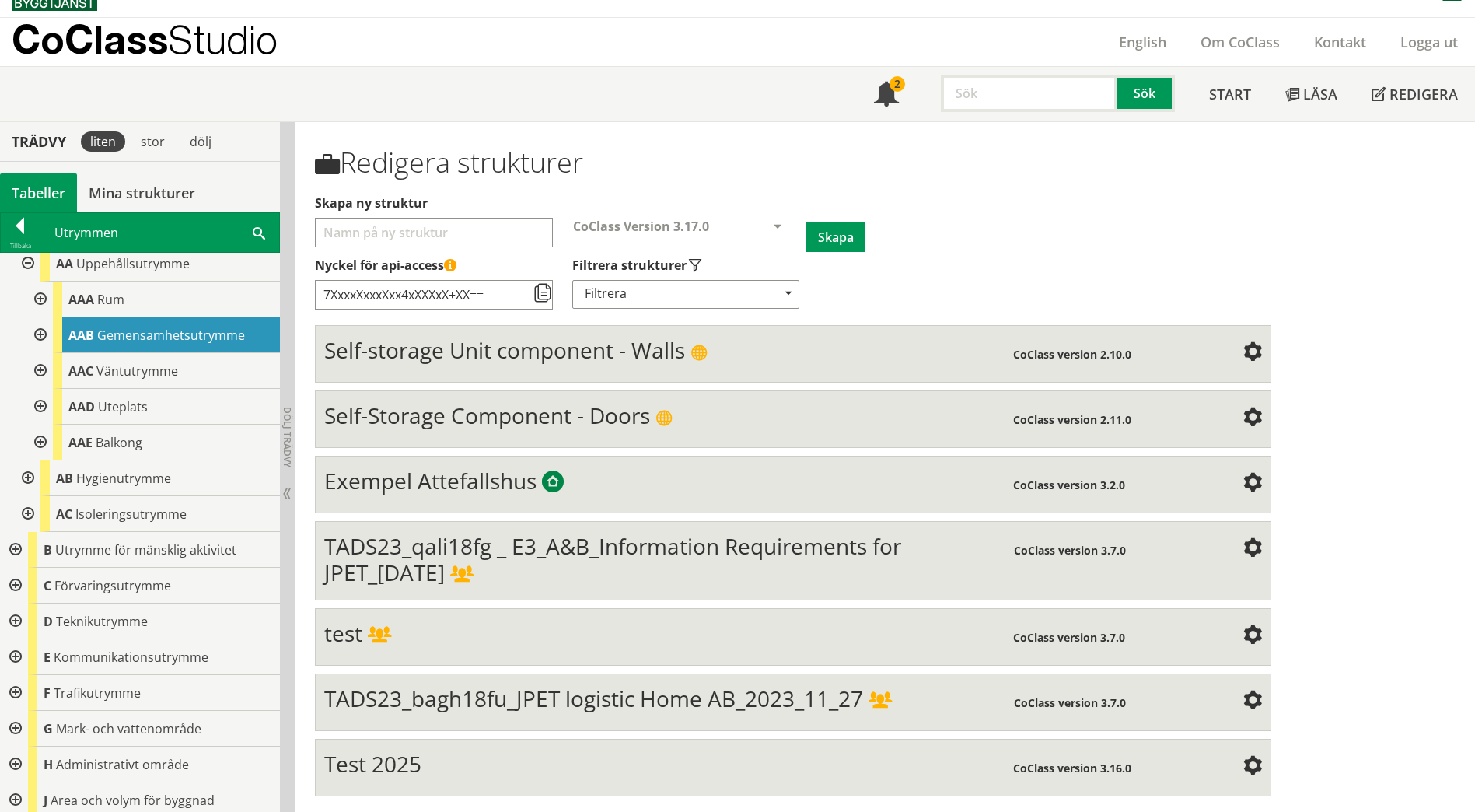
click at [11, 547] on div at bounding box center [13, 549] width 28 height 35
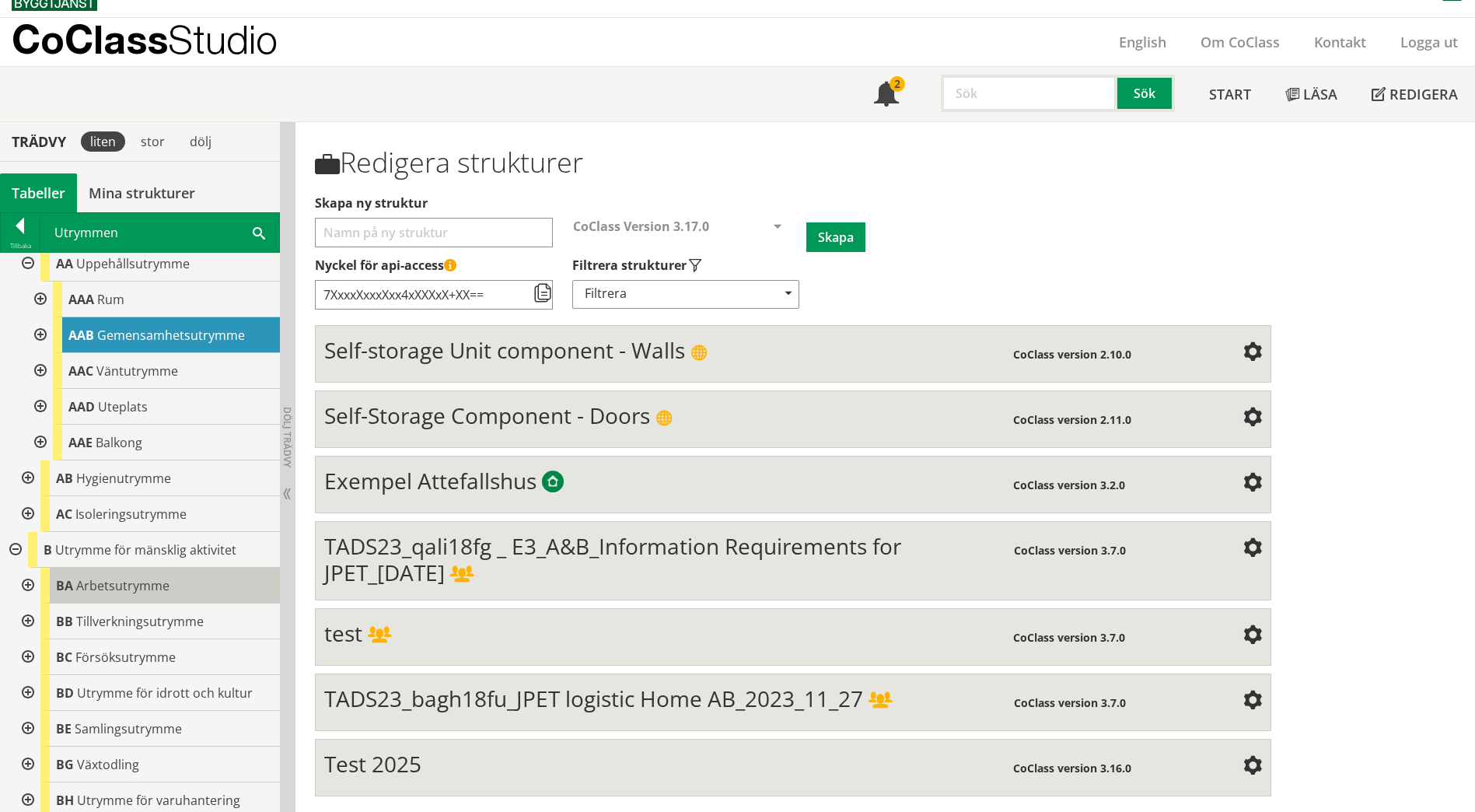
click at [140, 588] on span "Arbetsutrymme" at bounding box center [123, 586] width 94 height 17
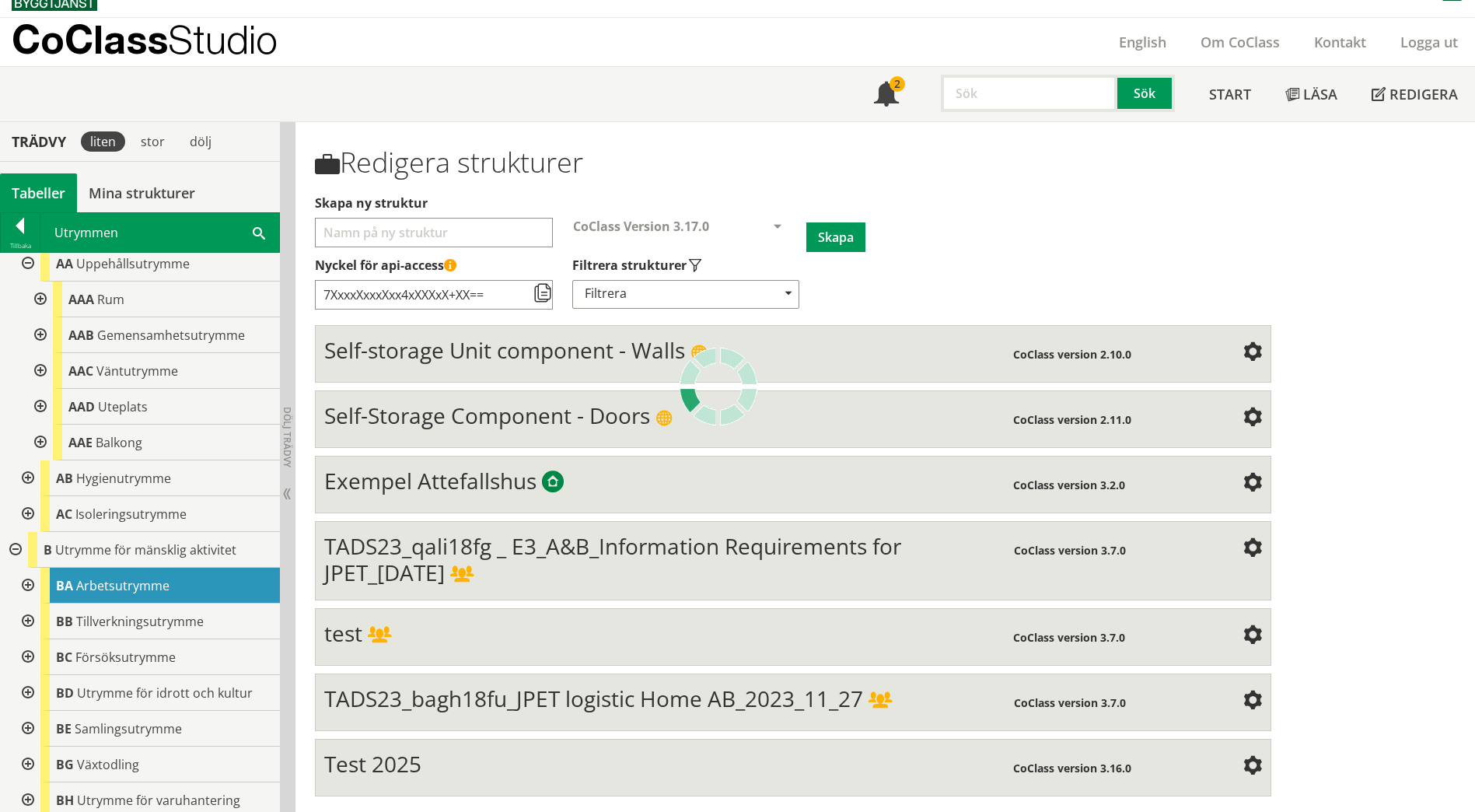
click at [140, 588] on span "Arbetsutrymme" at bounding box center [123, 586] width 94 height 17
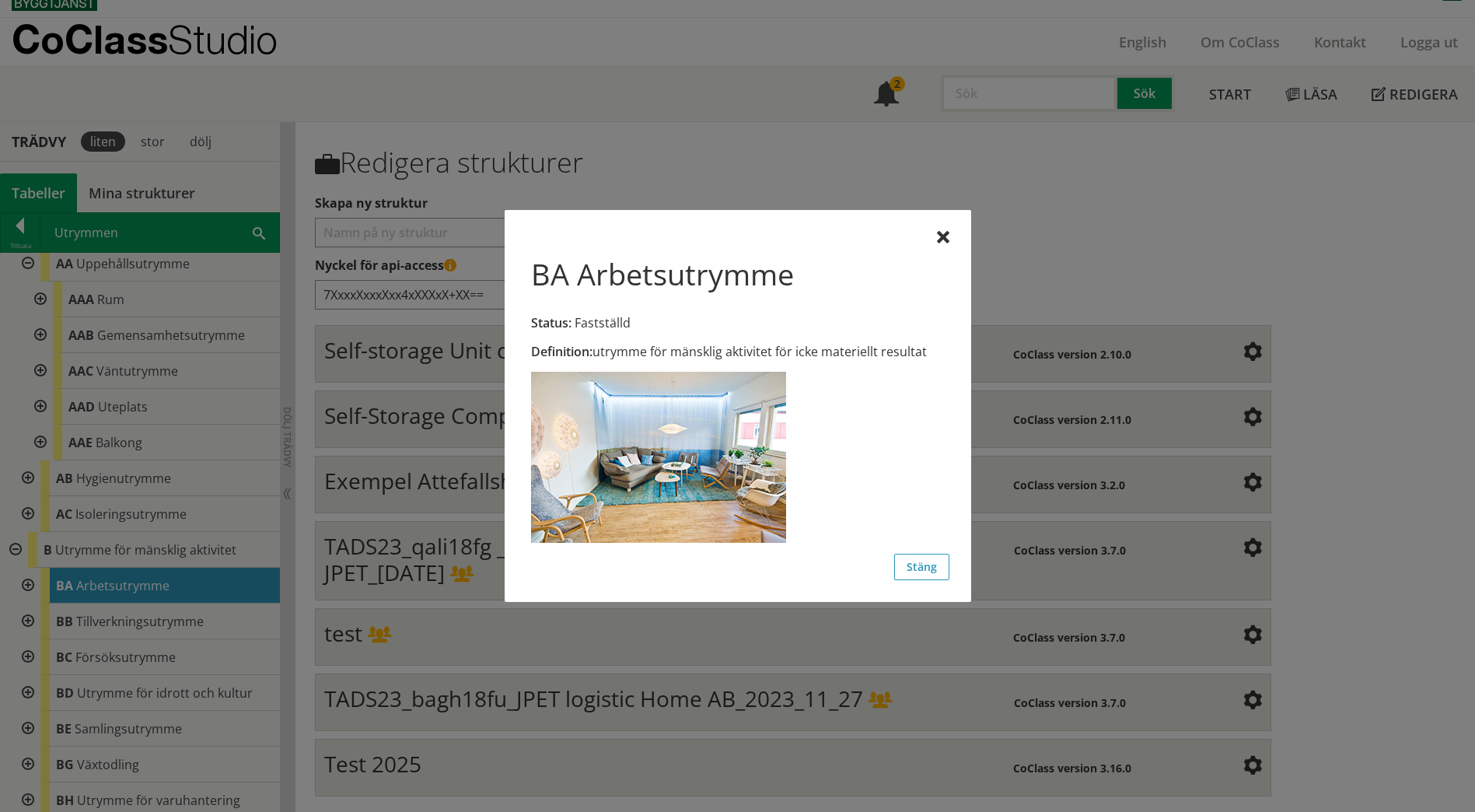
scroll to position [0, 0]
click at [932, 238] on div "Definition: utrymme för mänsklig aktivitet för icke materiellt resultat" at bounding box center [738, 393] width 423 height 322
click at [939, 236] on div at bounding box center [943, 238] width 12 height 12
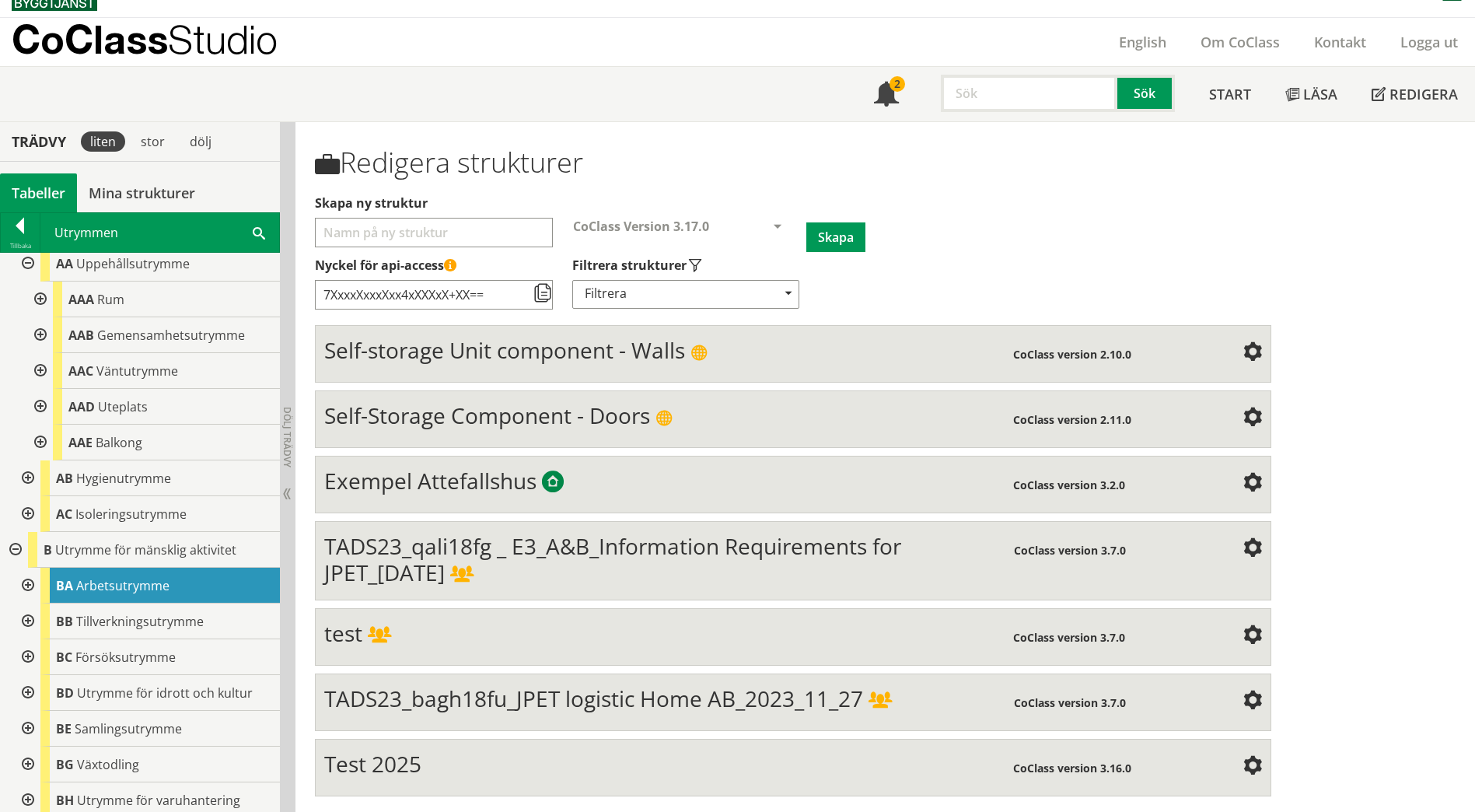
click at [32, 587] on div at bounding box center [26, 585] width 28 height 35
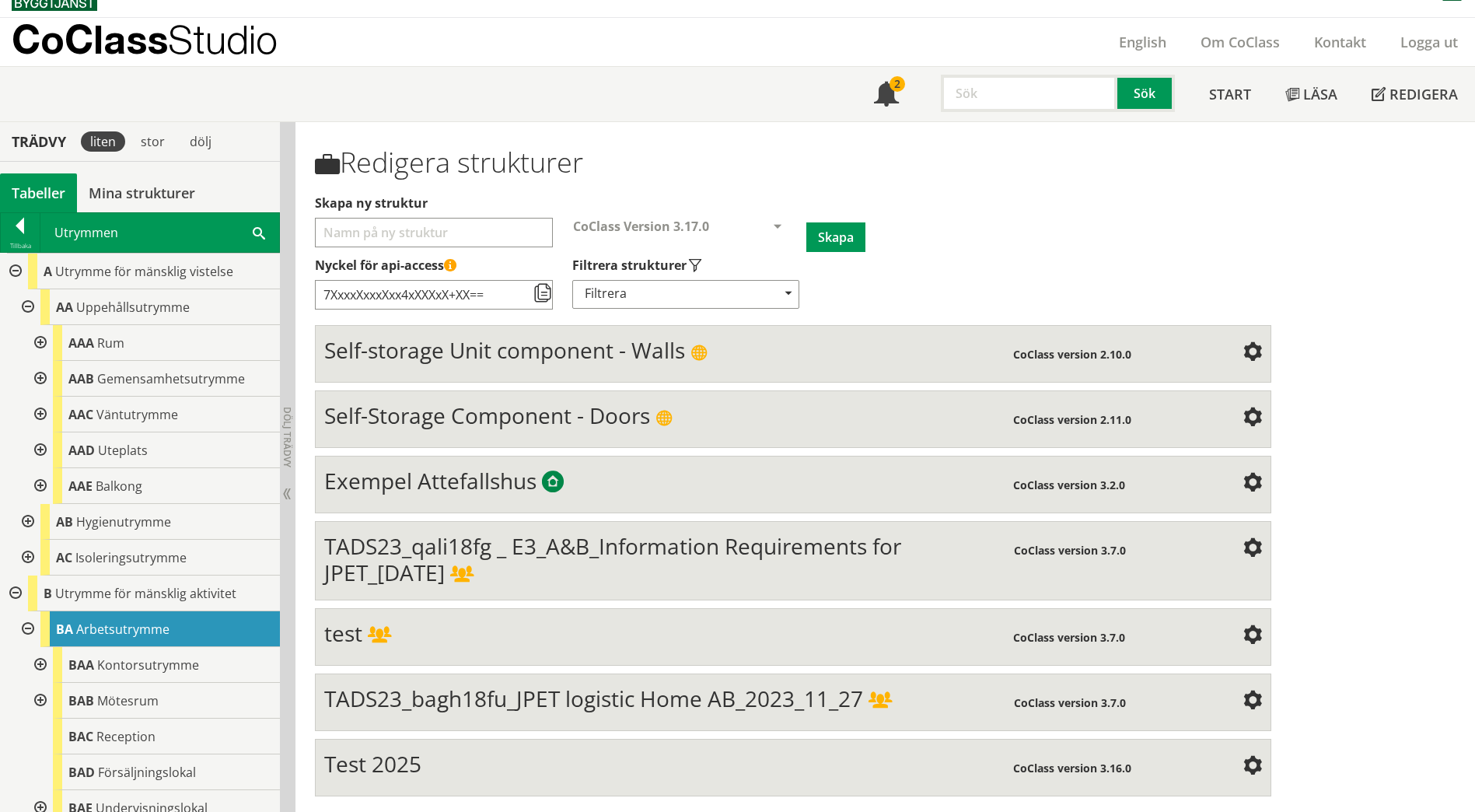
click at [43, 345] on div at bounding box center [38, 342] width 28 height 35
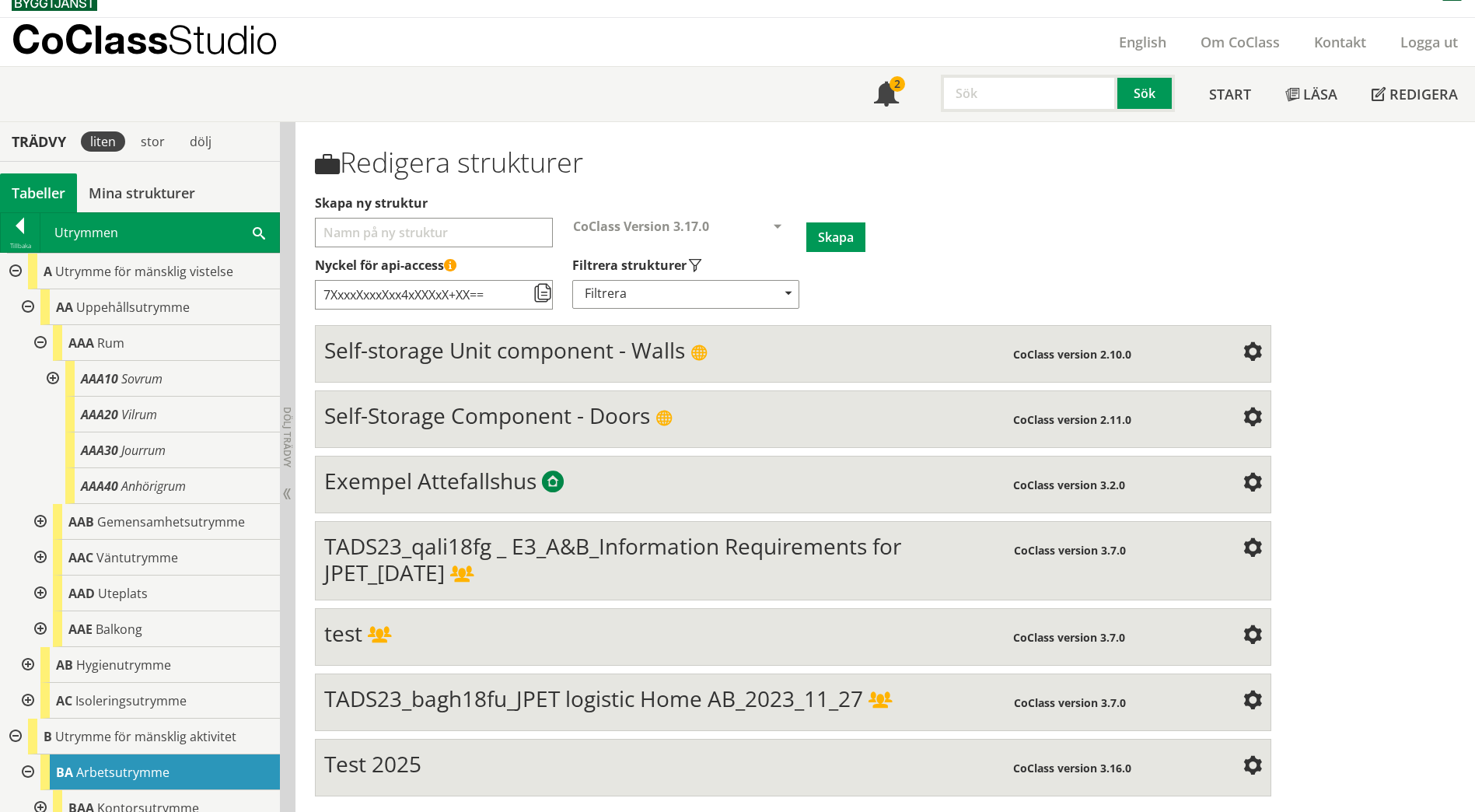
click at [43, 345] on div at bounding box center [38, 342] width 28 height 35
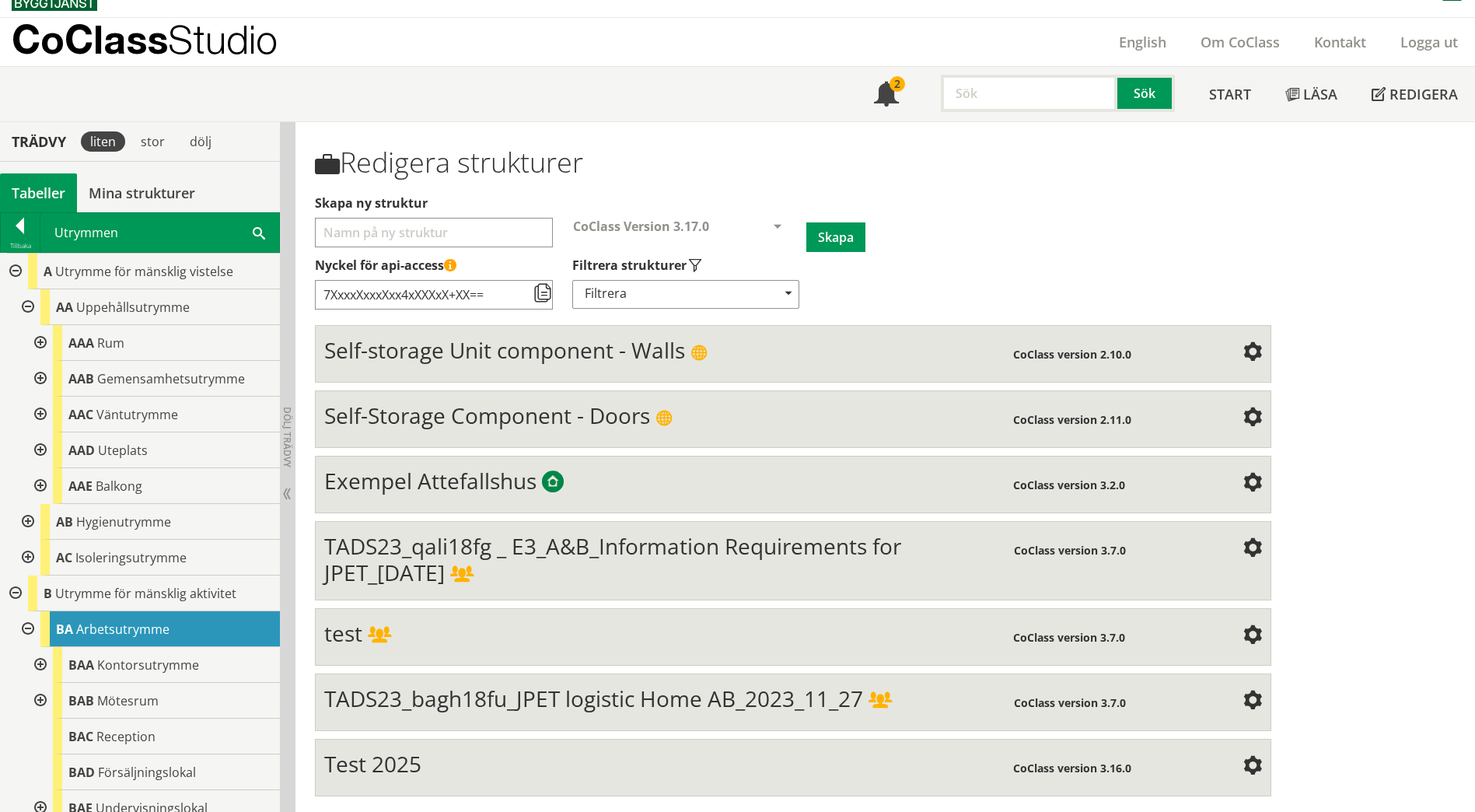
click at [43, 345] on div at bounding box center [38, 342] width 28 height 35
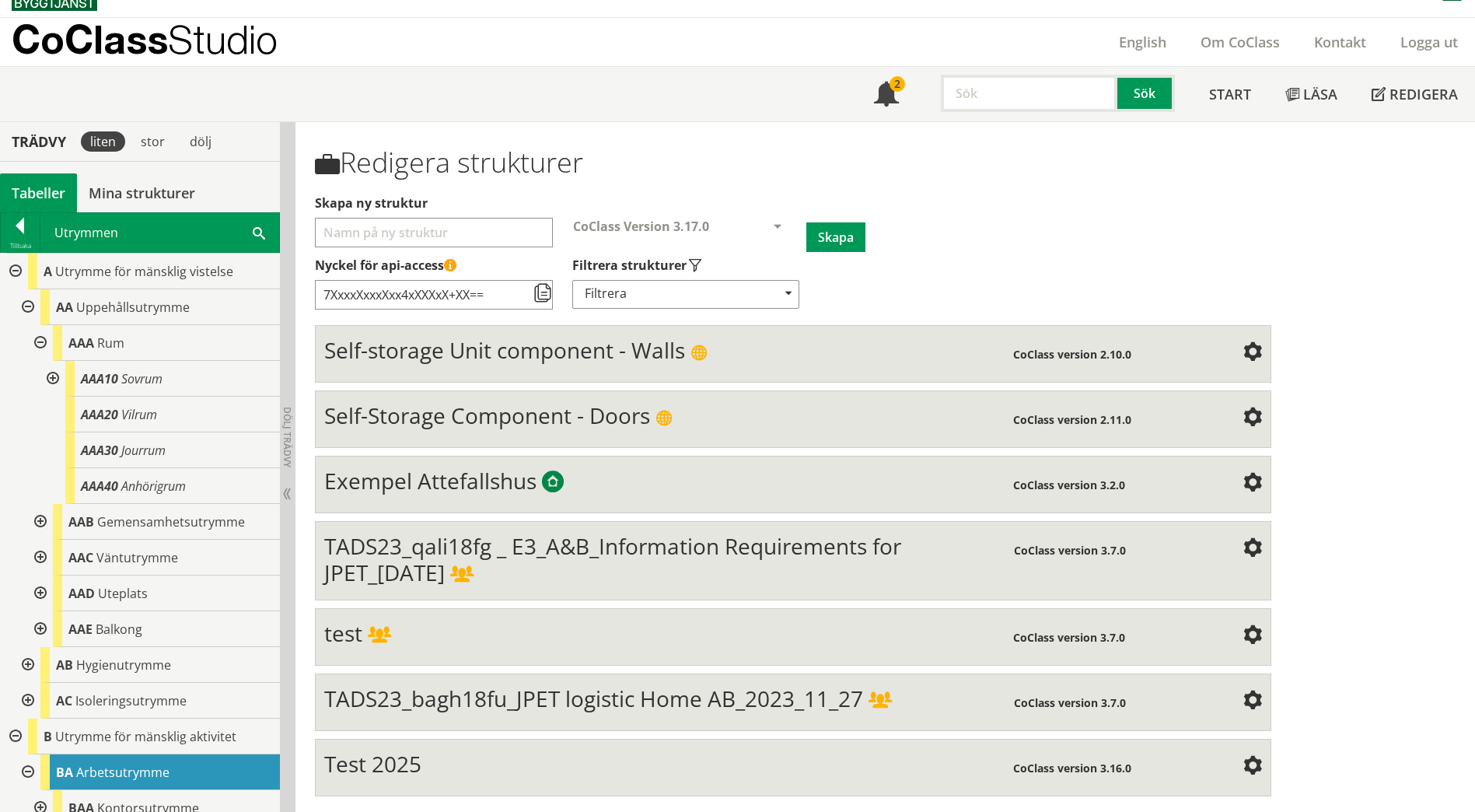
click at [35, 352] on div at bounding box center [38, 342] width 28 height 35
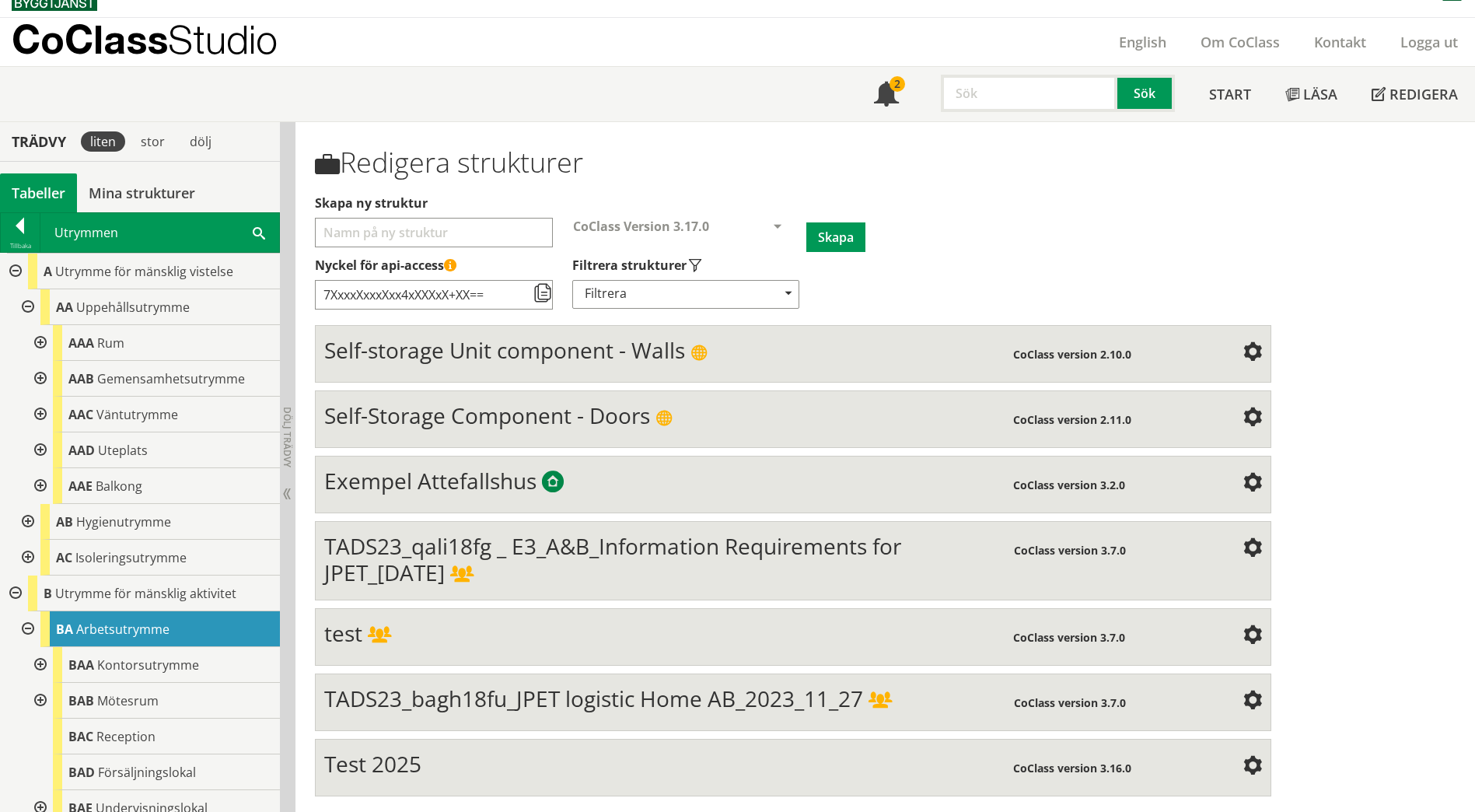
click at [35, 377] on div at bounding box center [38, 378] width 28 height 35
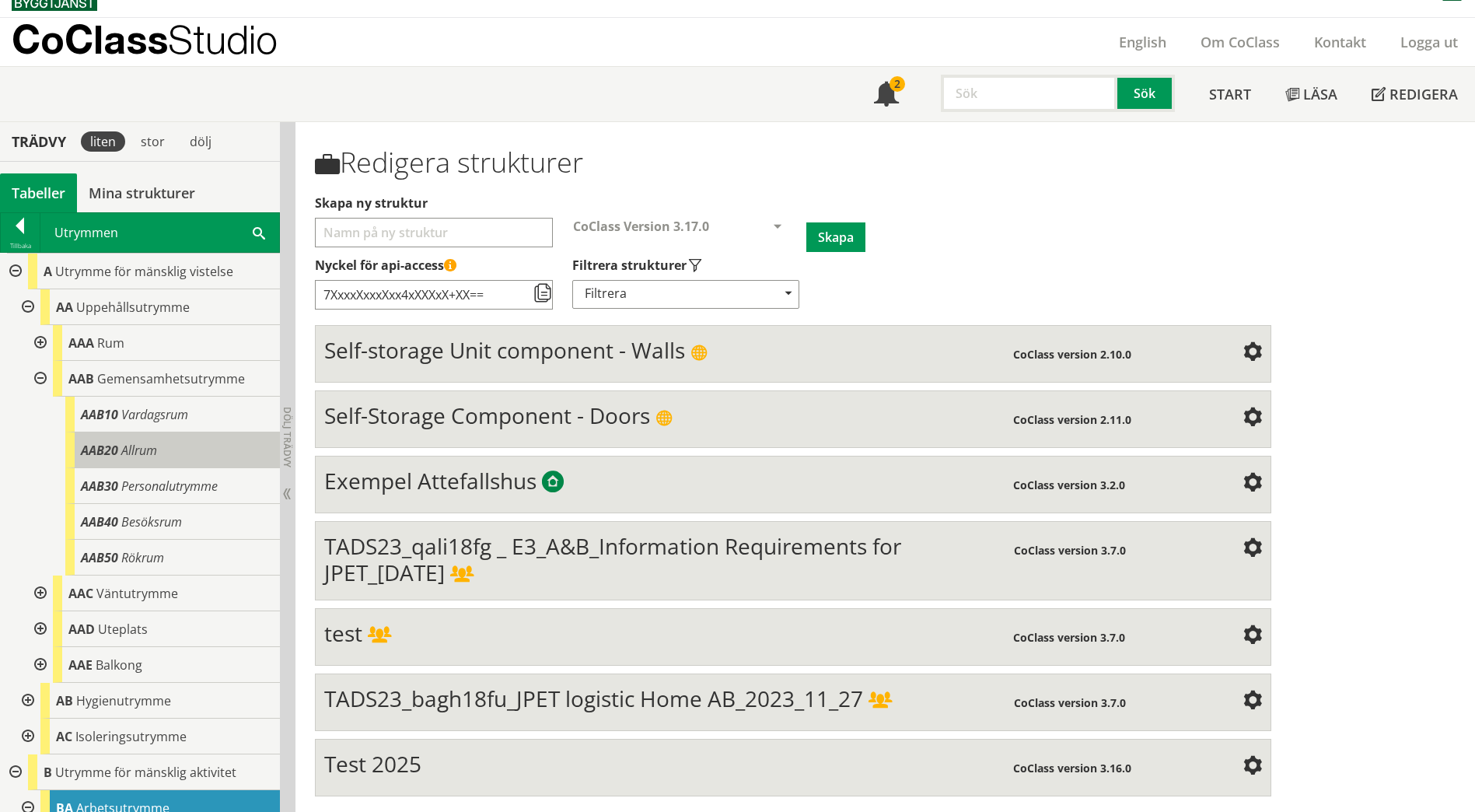
click at [141, 458] on span "Allrum" at bounding box center [139, 450] width 35 height 17
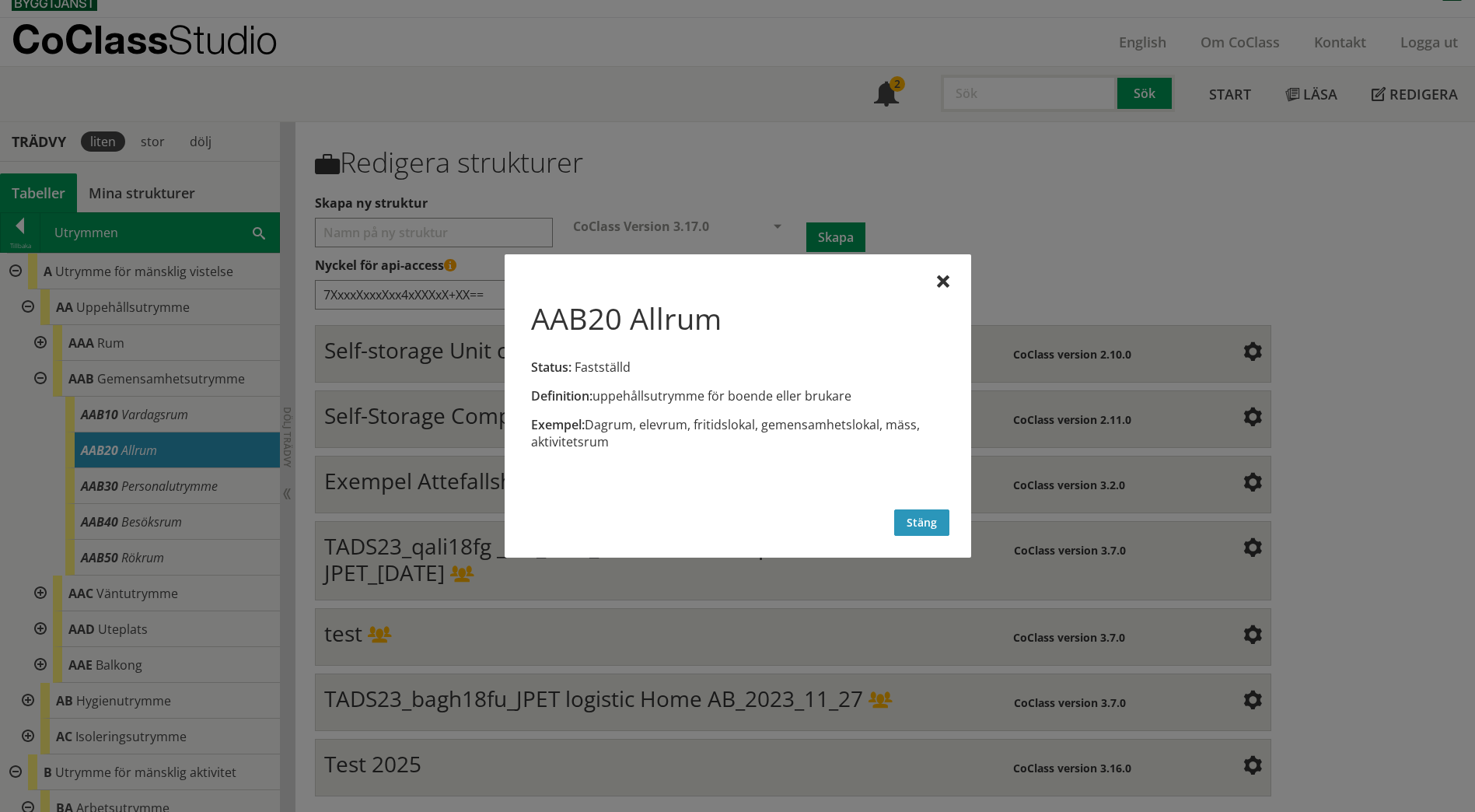
click at [930, 528] on button "Stäng" at bounding box center [922, 523] width 55 height 27
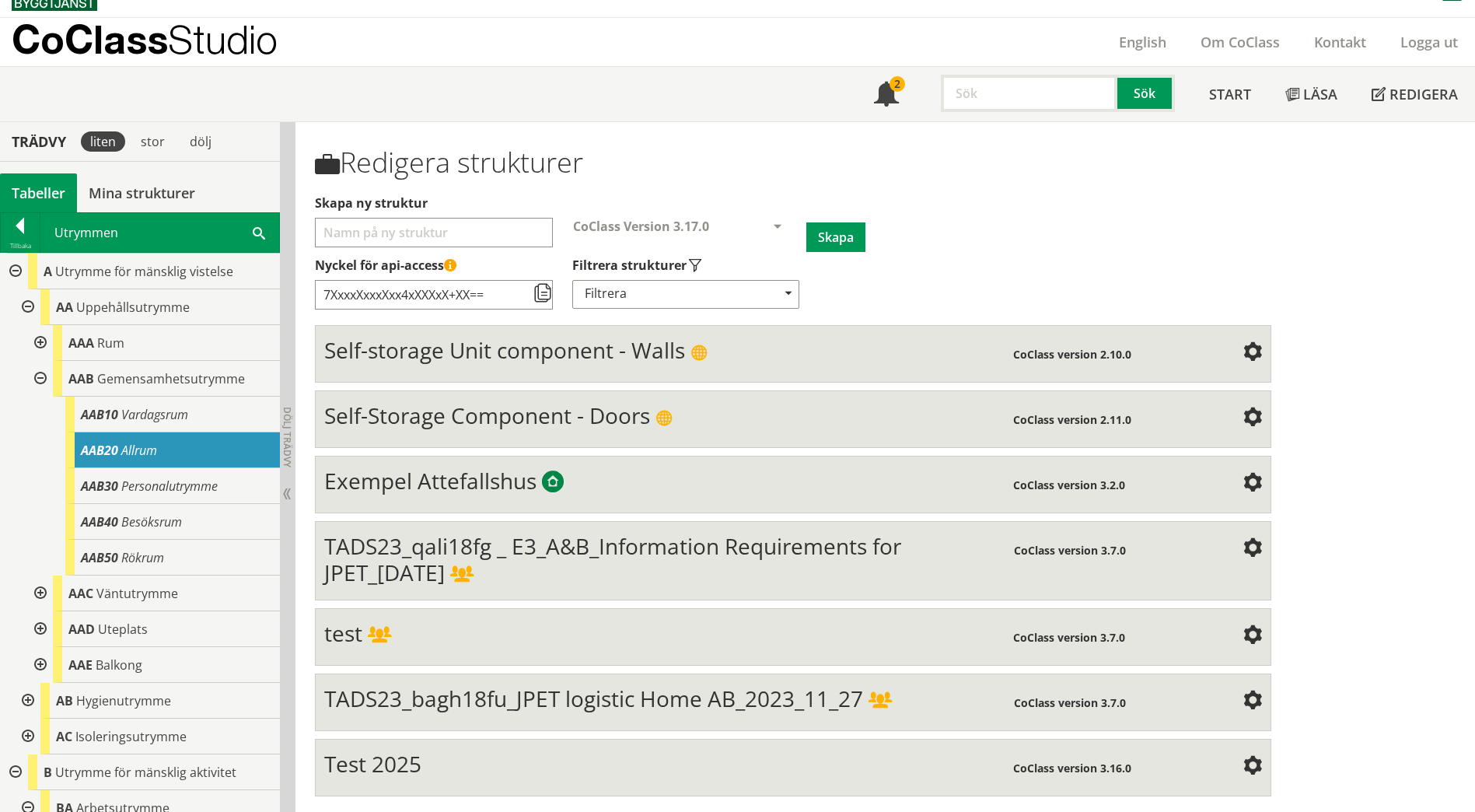
click at [113, 443] on span "AAB20" at bounding box center [99, 450] width 37 height 17
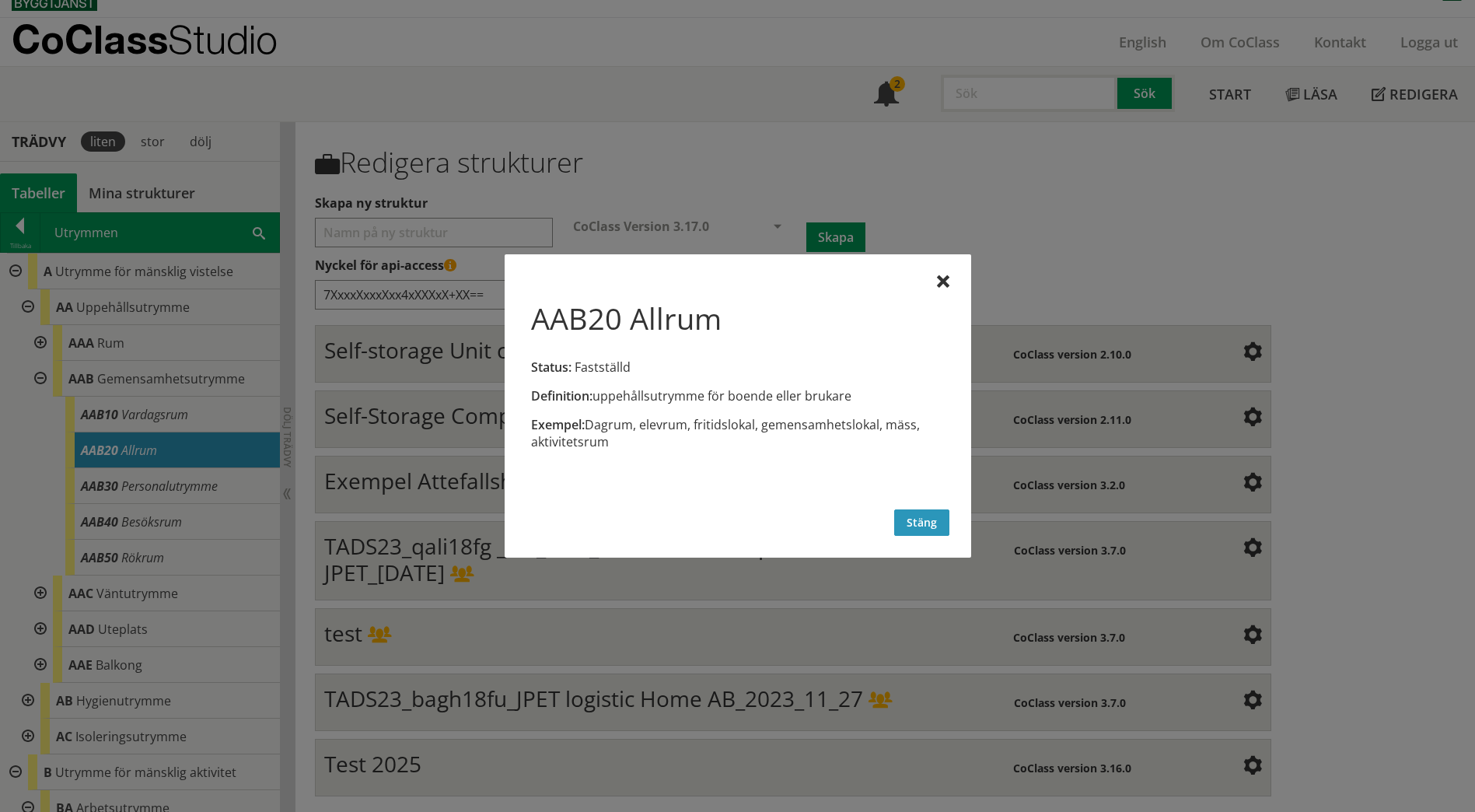
click at [936, 522] on button "Stäng" at bounding box center [922, 523] width 55 height 27
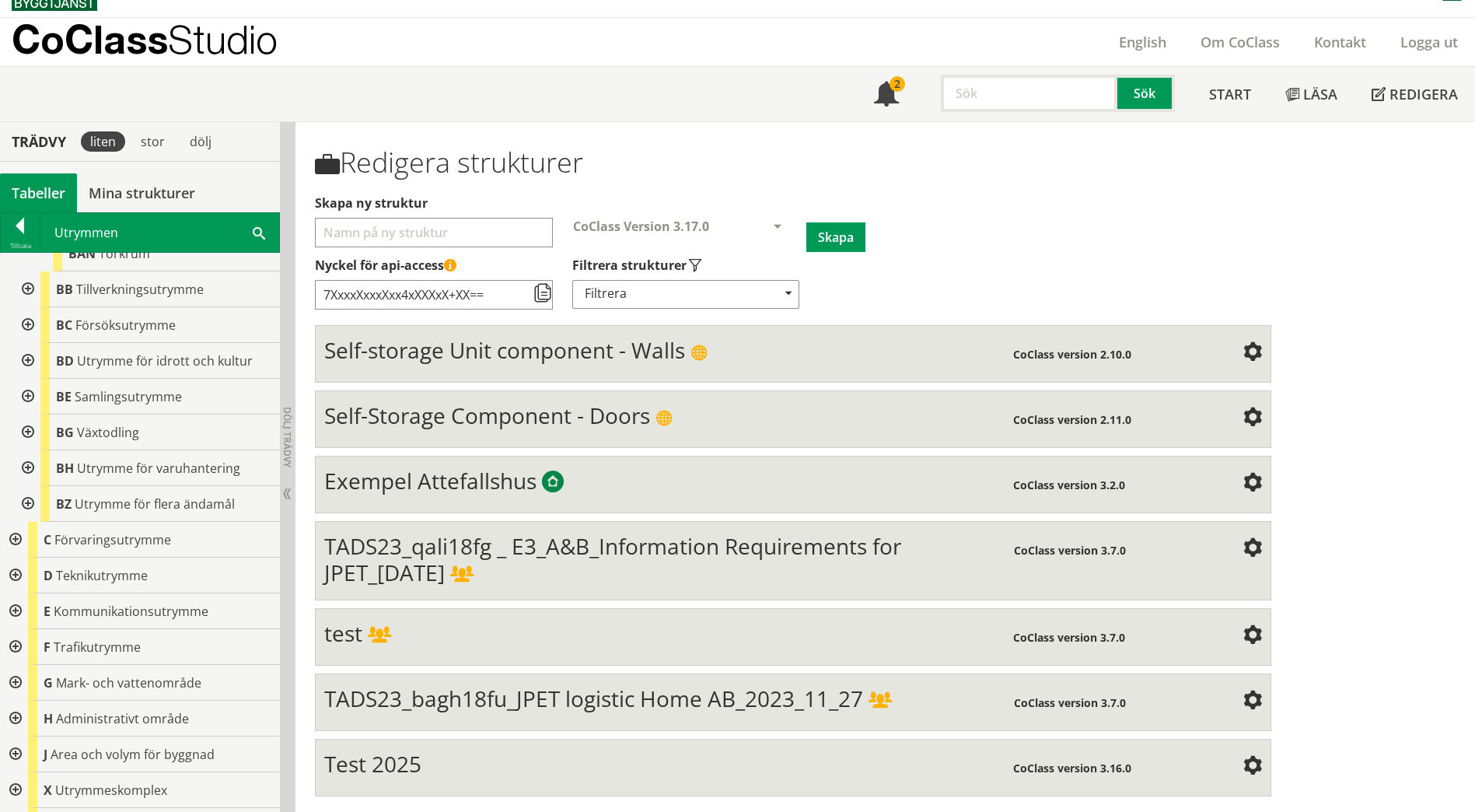
scroll to position [1052, 0]
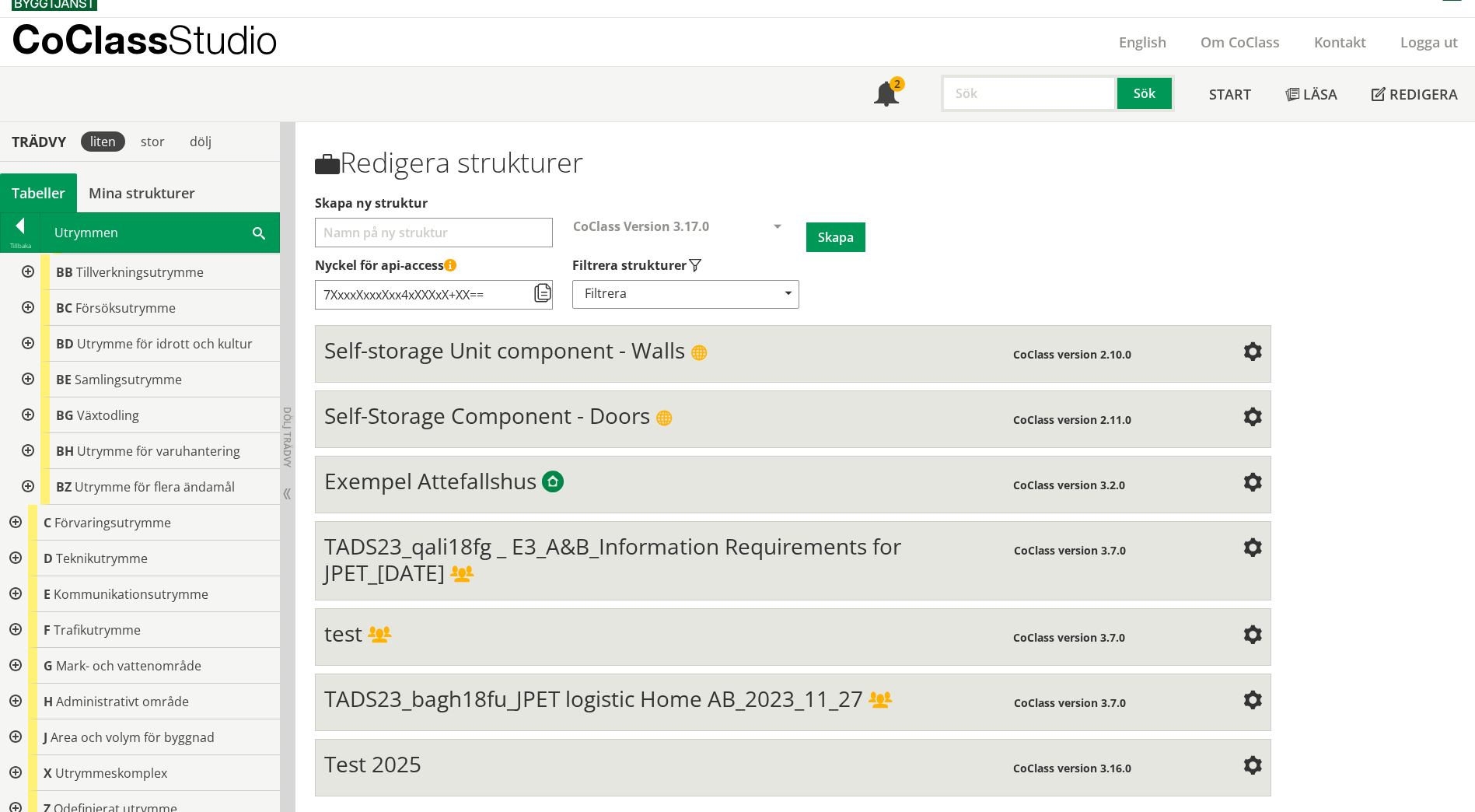
click at [16, 582] on div at bounding box center [13, 593] width 28 height 35
click at [24, 613] on div at bounding box center [26, 630] width 28 height 35
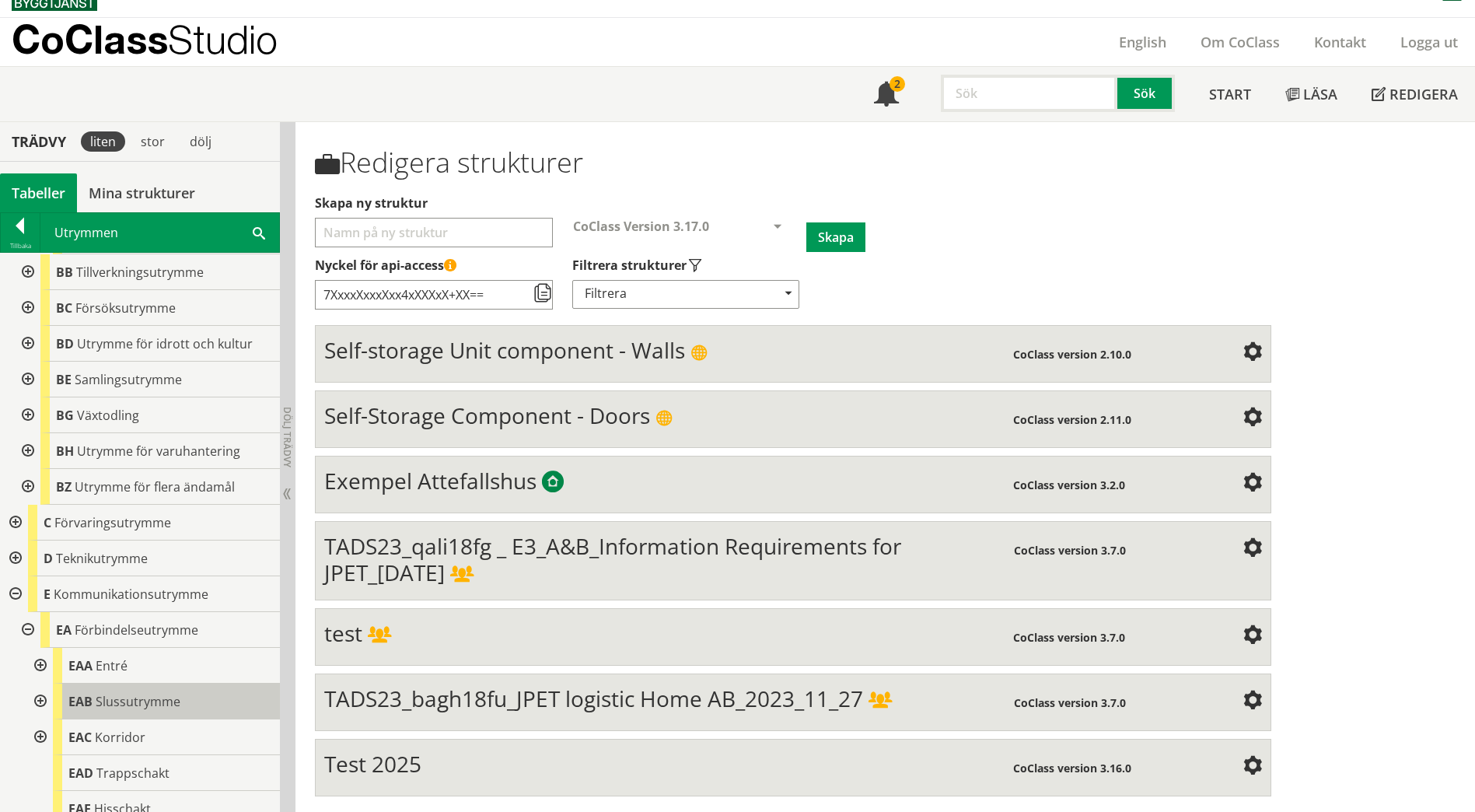
click at [109, 693] on span "Slussutrymme" at bounding box center [138, 701] width 85 height 17
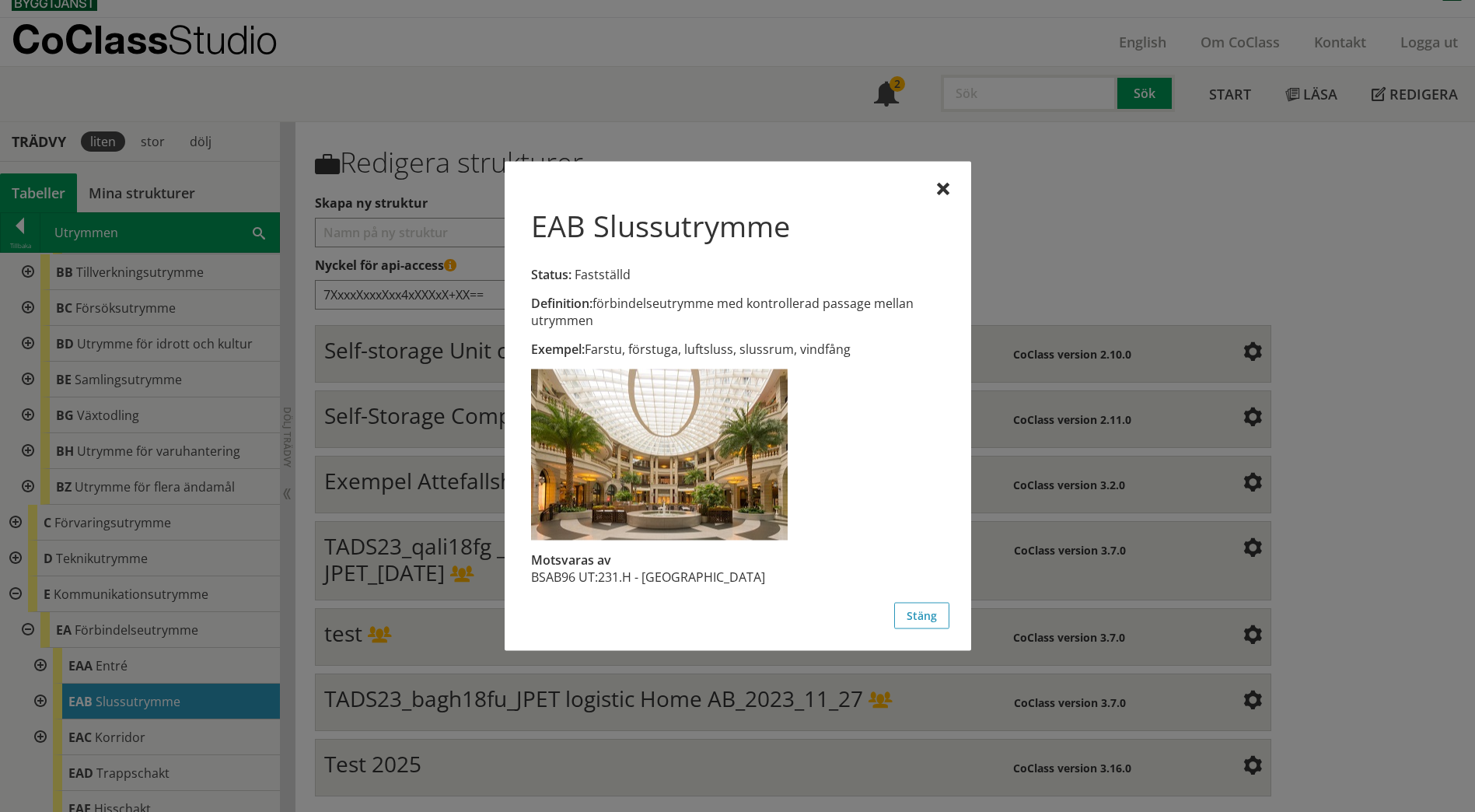
click at [82, 654] on div at bounding box center [738, 406] width 1475 height 812
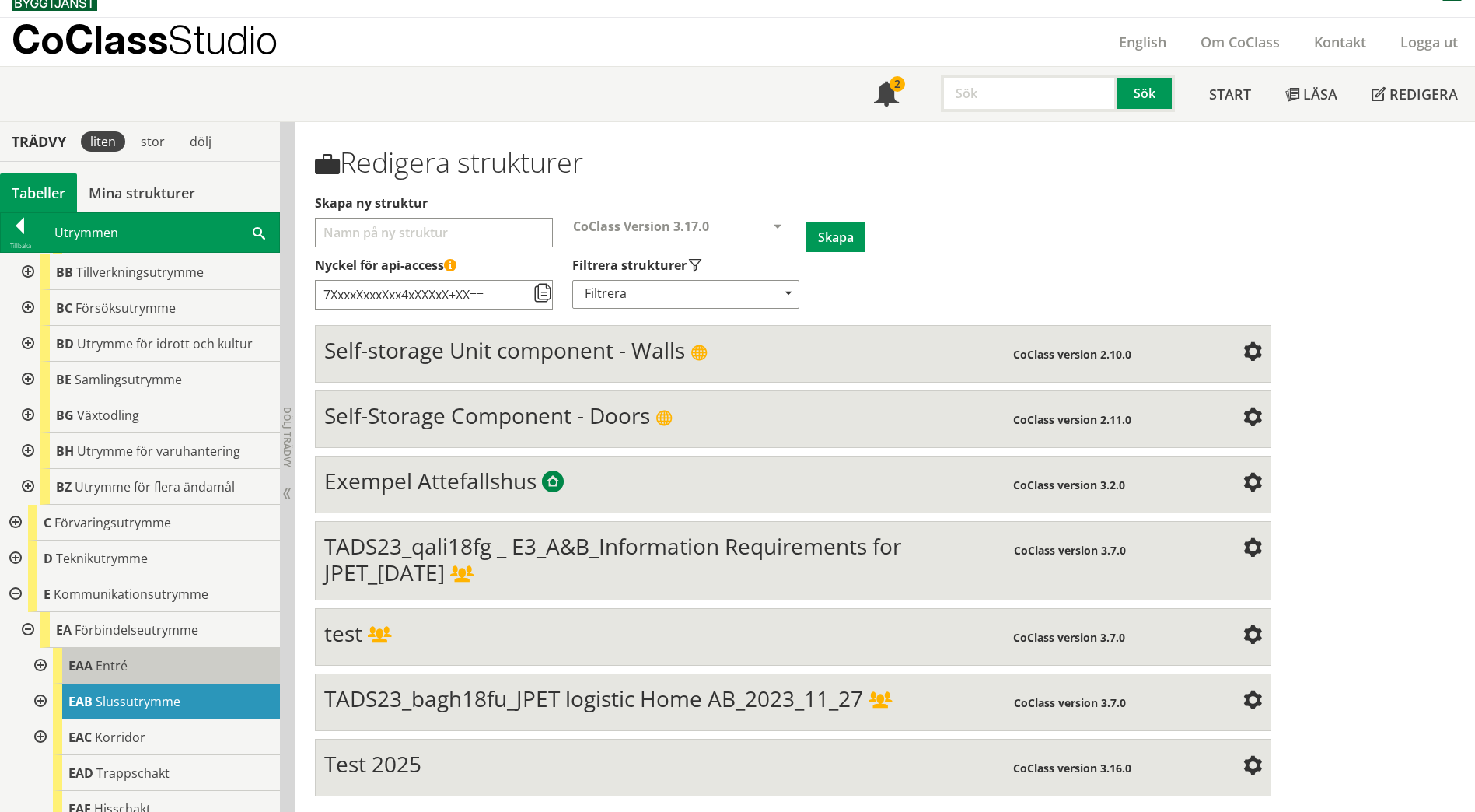
click at [87, 657] on span "EAA" at bounding box center [80, 666] width 24 height 17
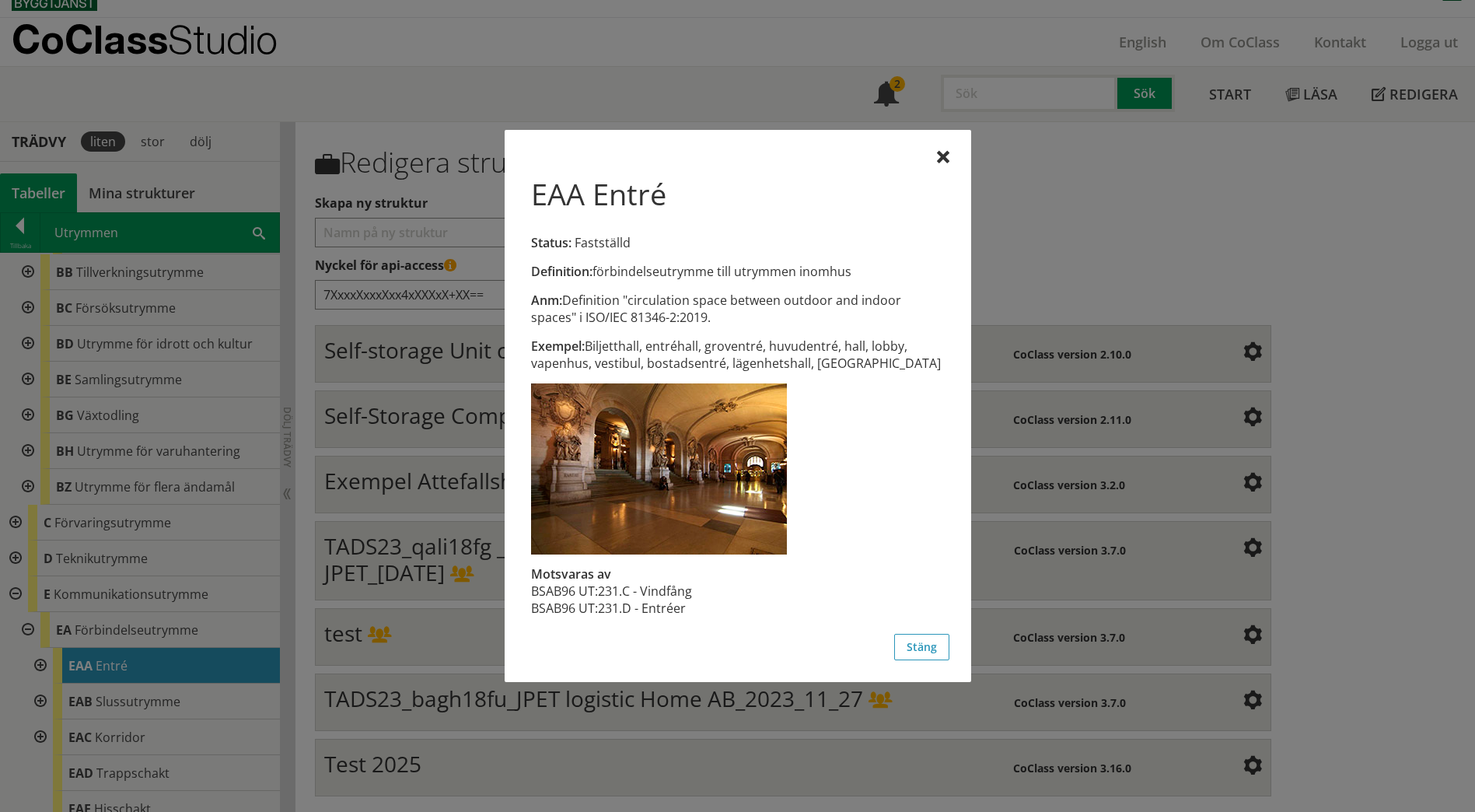
click at [246, 433] on div at bounding box center [738, 406] width 1475 height 812
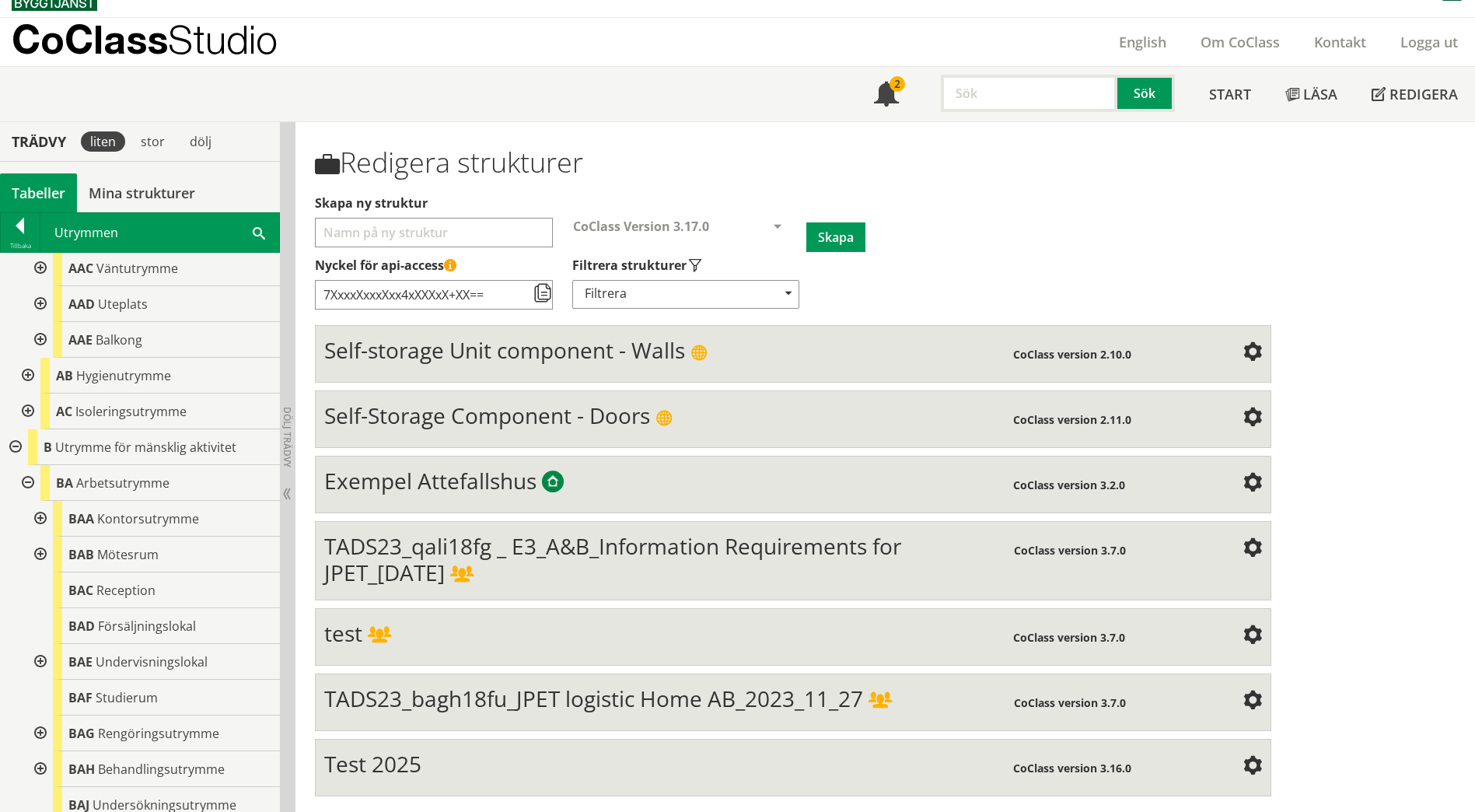
scroll to position [352, 0]
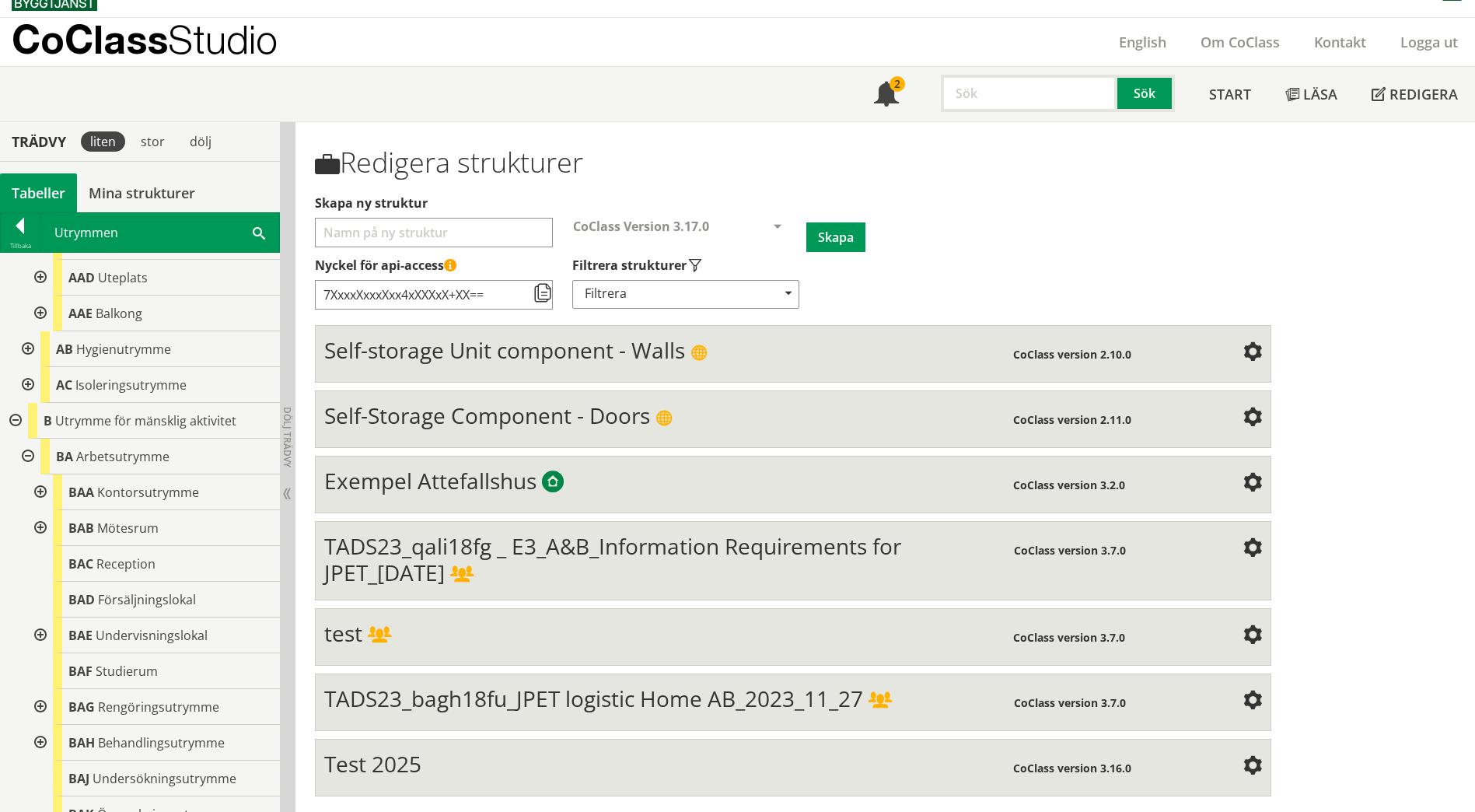
click at [35, 494] on div at bounding box center [38, 492] width 28 height 35
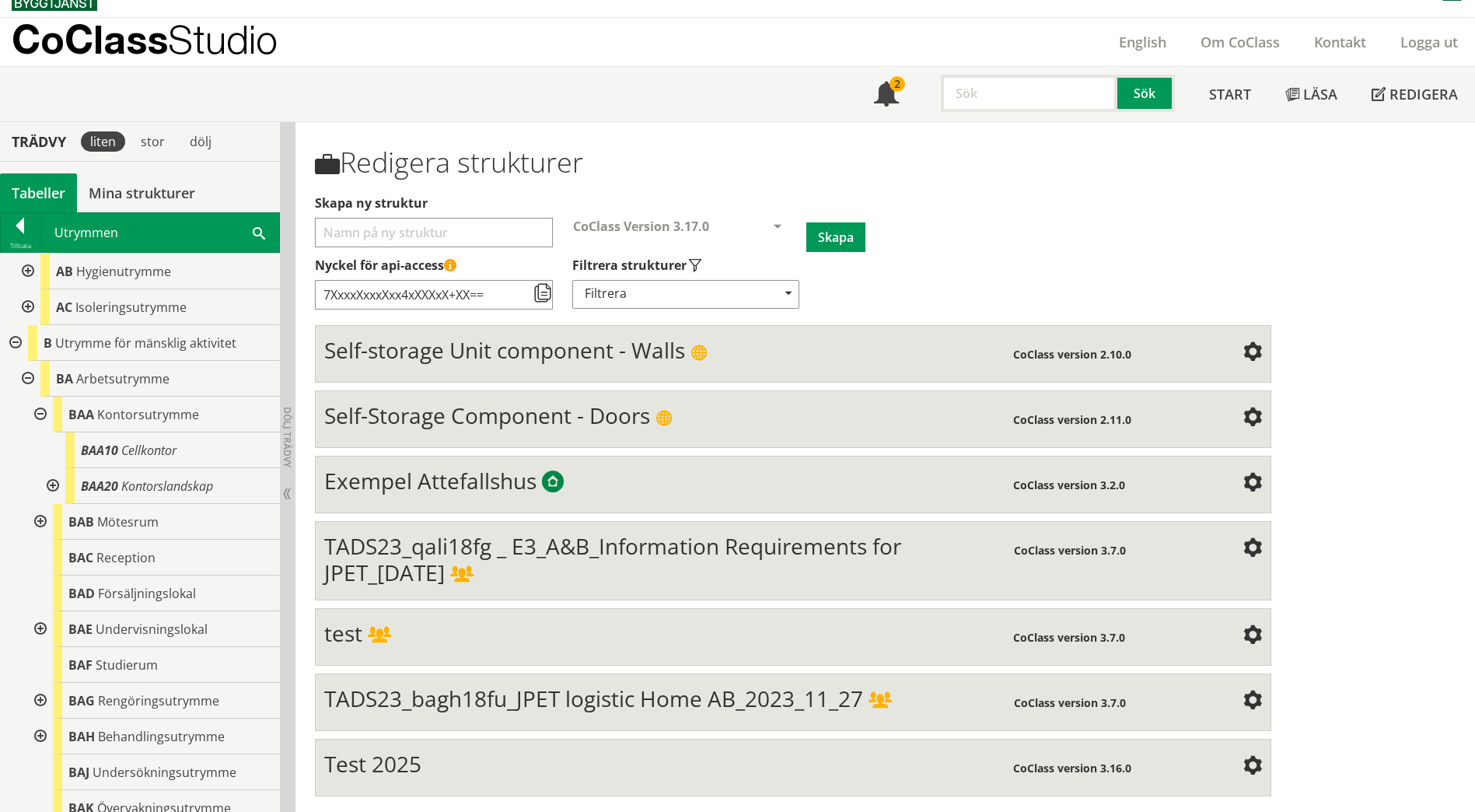
scroll to position [507, 0]
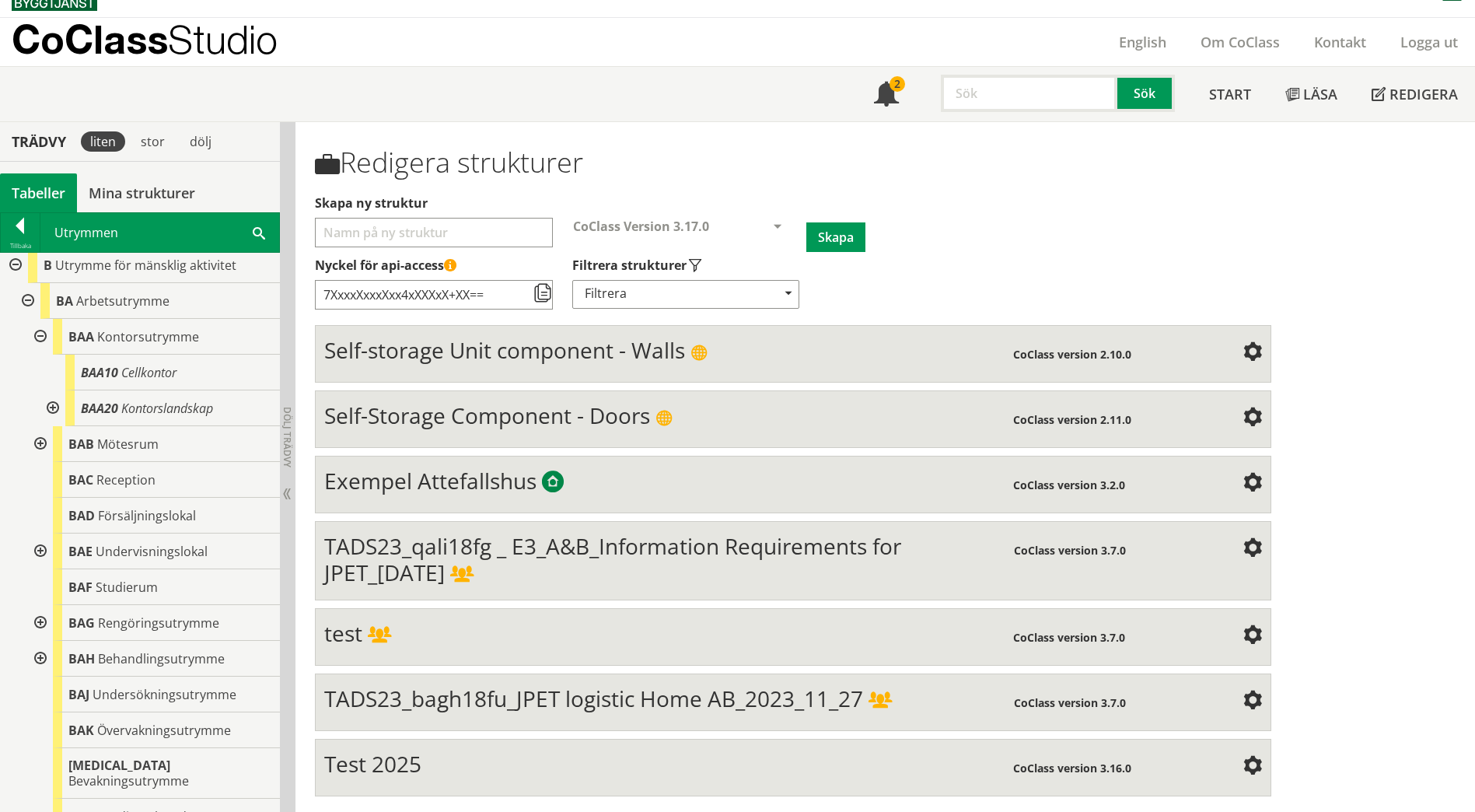
click at [40, 442] on div at bounding box center [38, 443] width 28 height 35
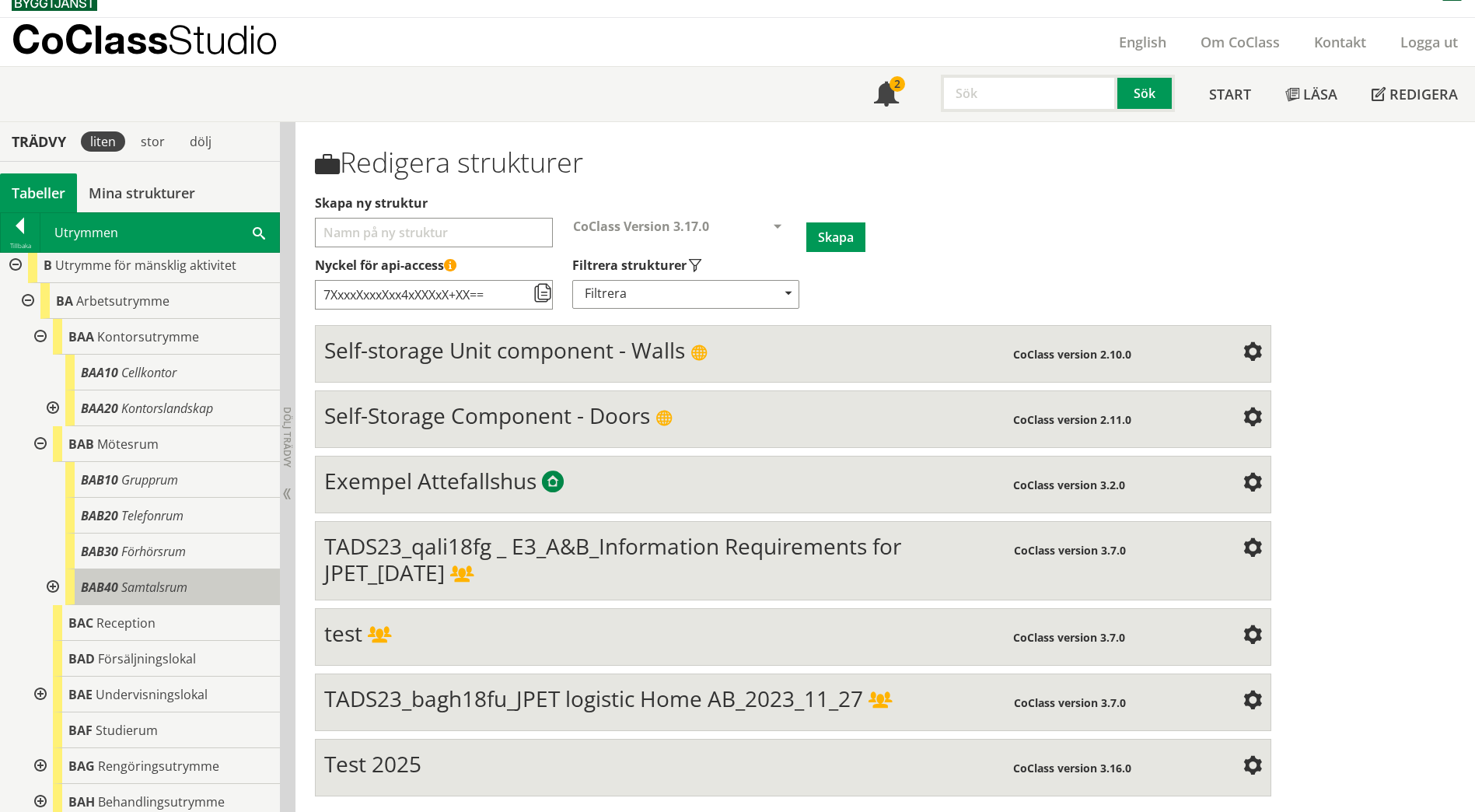
click at [177, 582] on span "Samtalsrum" at bounding box center [154, 588] width 66 height 17
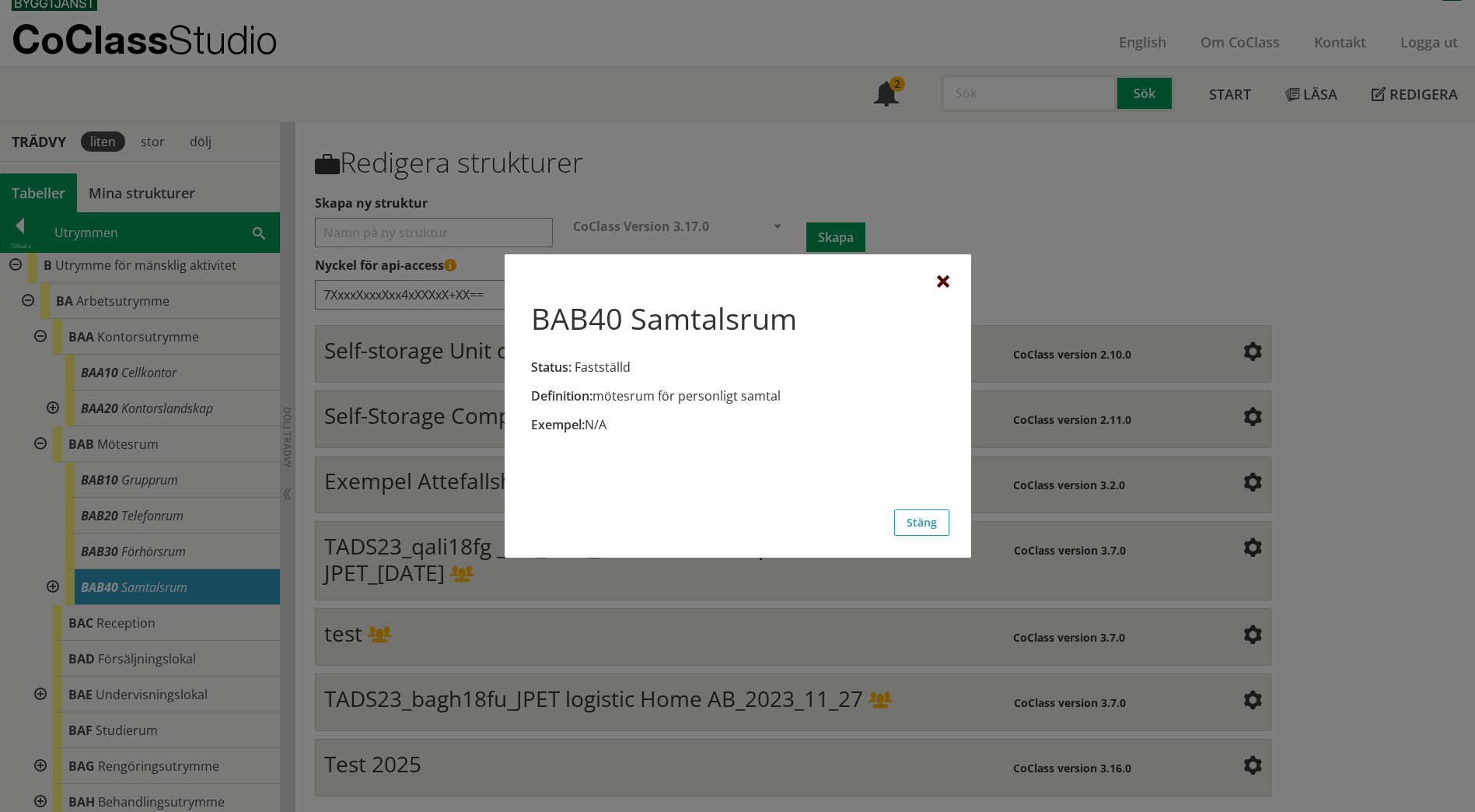
click at [943, 283] on div at bounding box center [943, 282] width 12 height 12
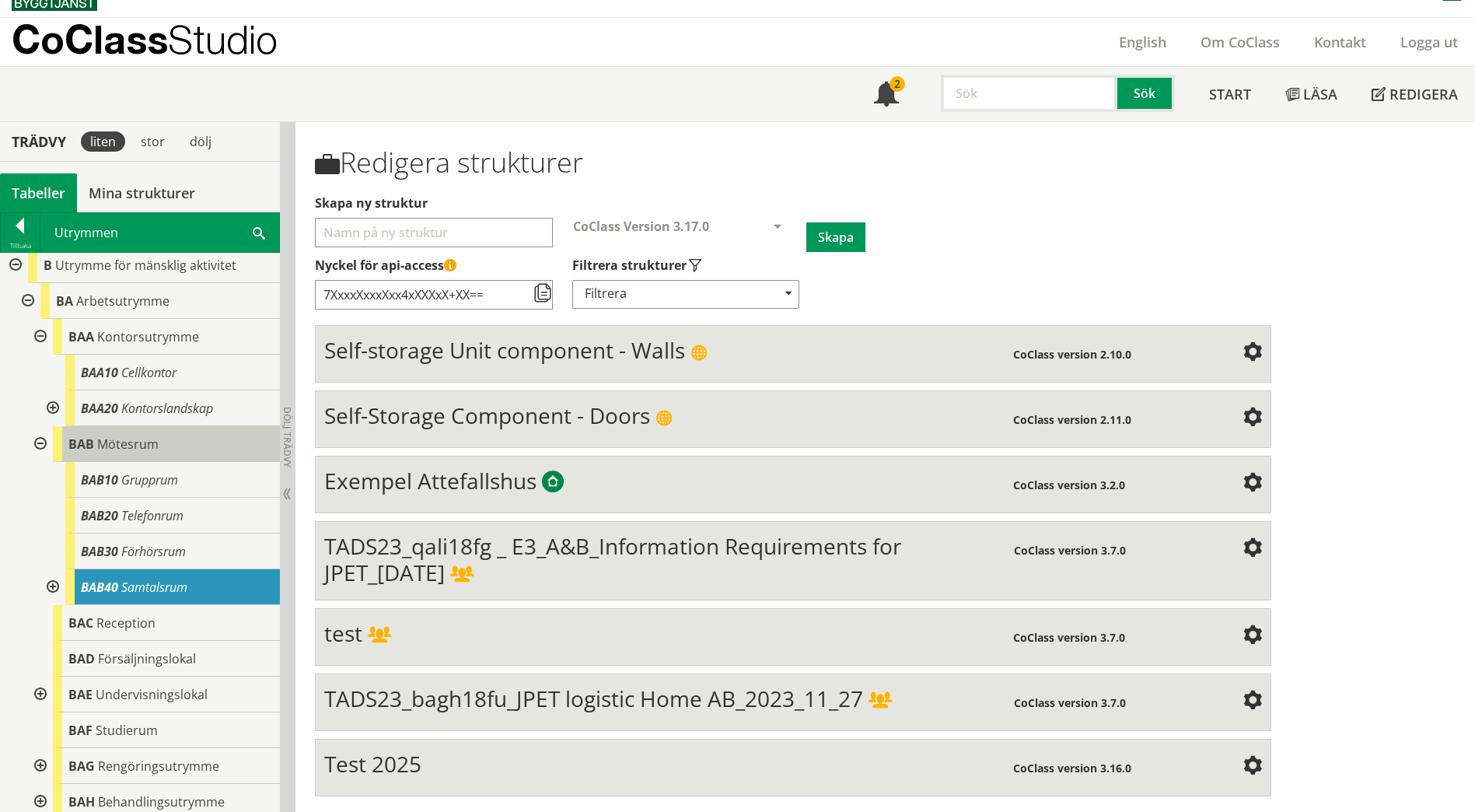
click at [121, 449] on span "Mötesrum" at bounding box center [128, 444] width 61 height 17
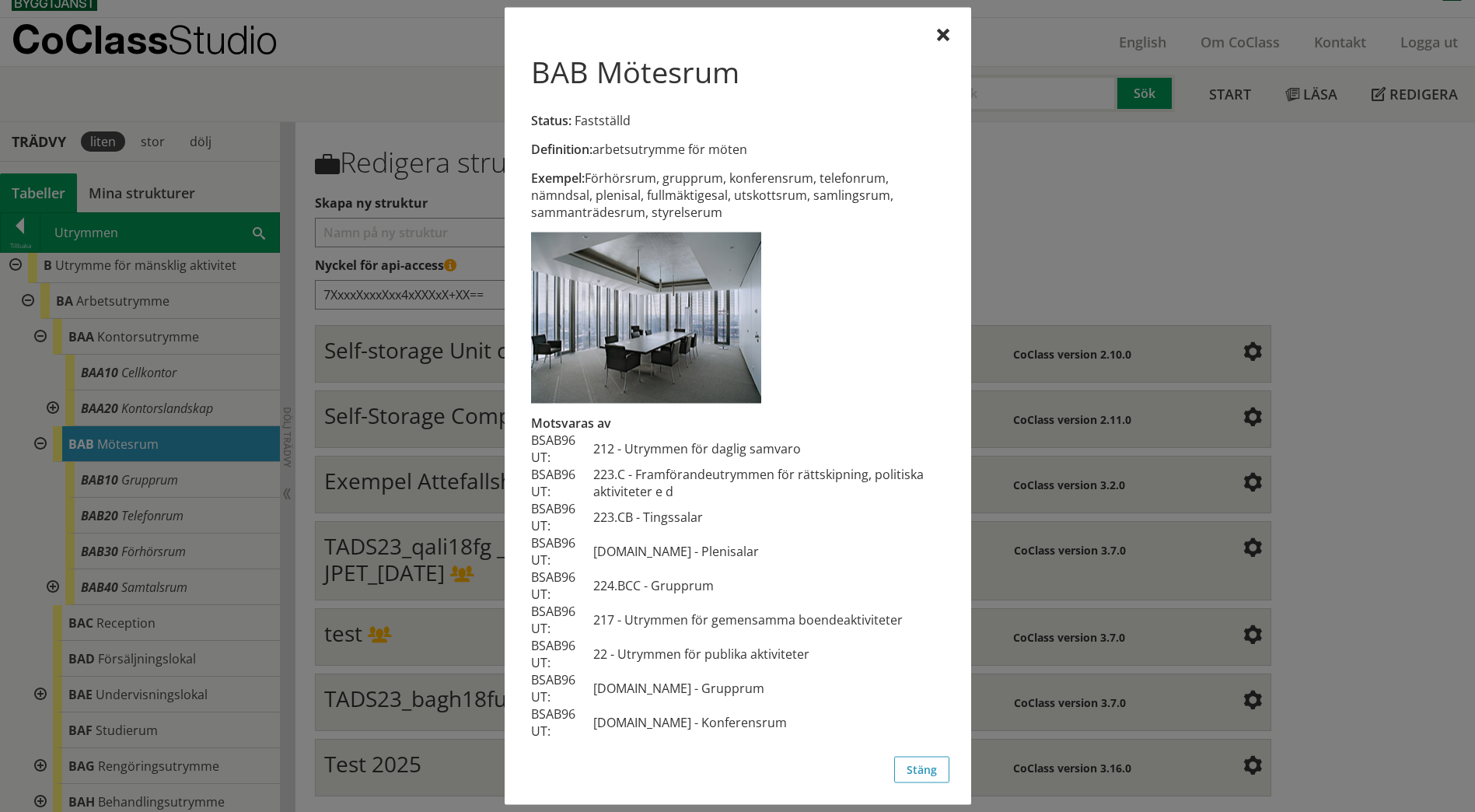
click at [132, 444] on div at bounding box center [738, 406] width 1475 height 812
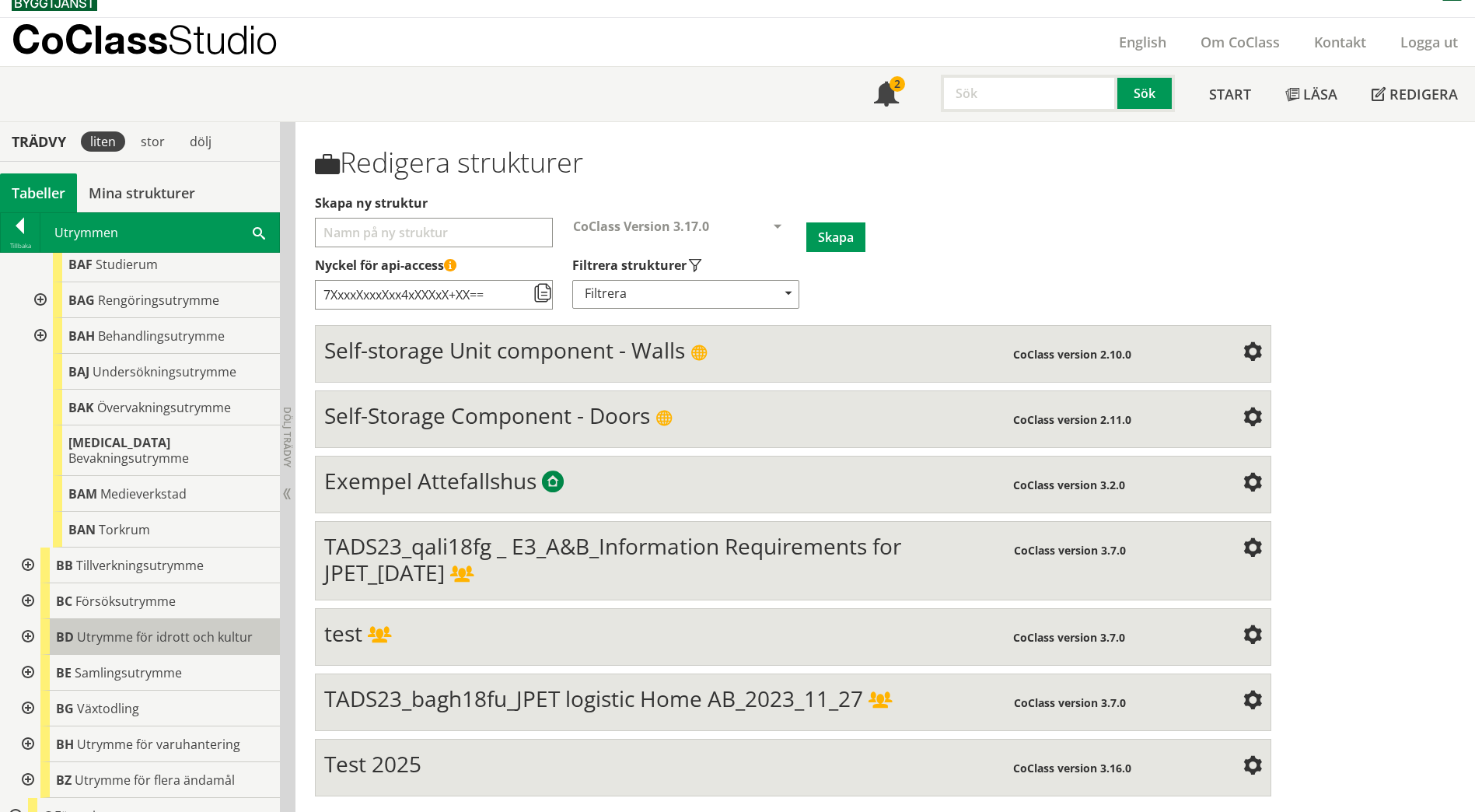
scroll to position [973, 0]
click at [27, 552] on div at bounding box center [26, 564] width 28 height 35
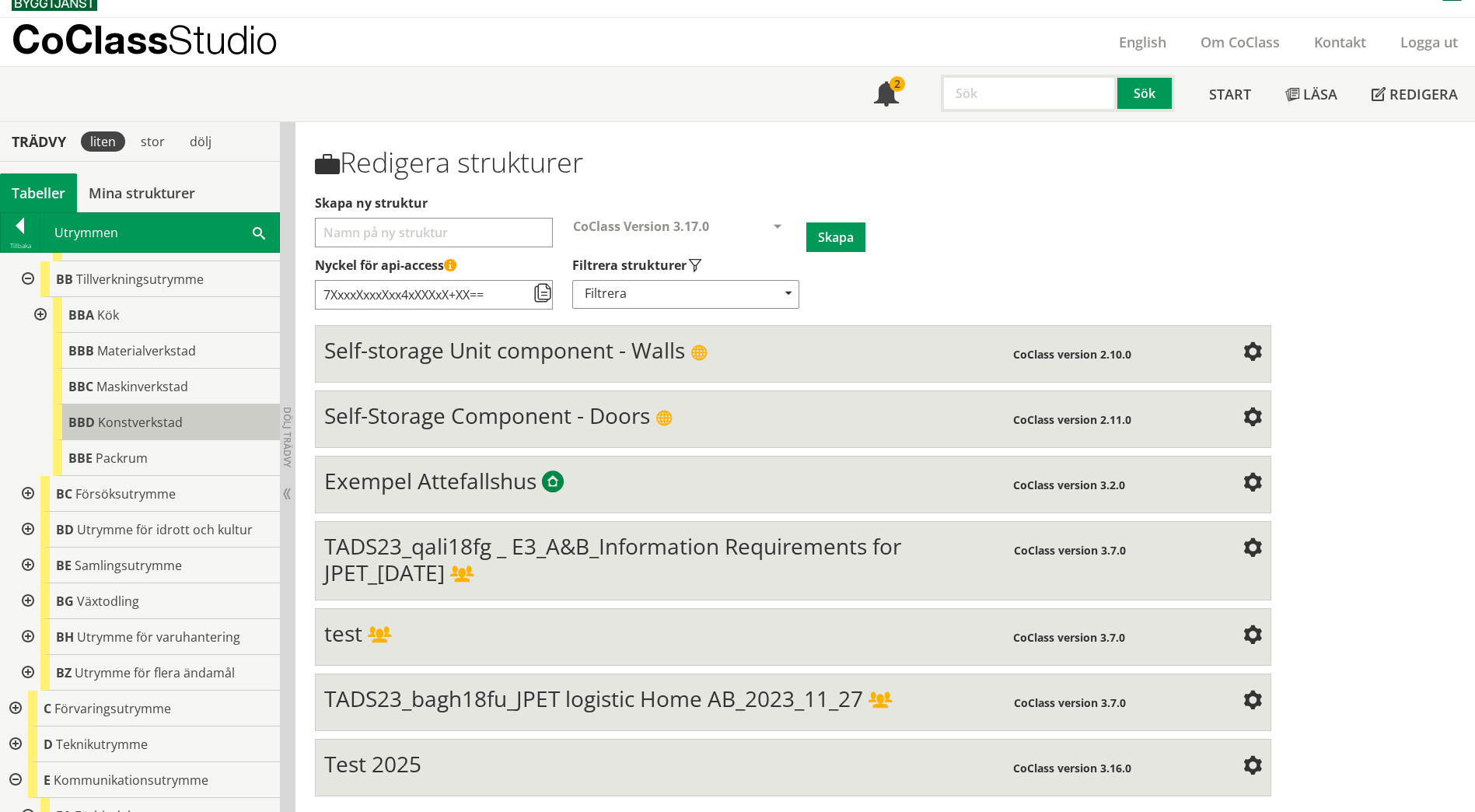
scroll to position [1285, 0]
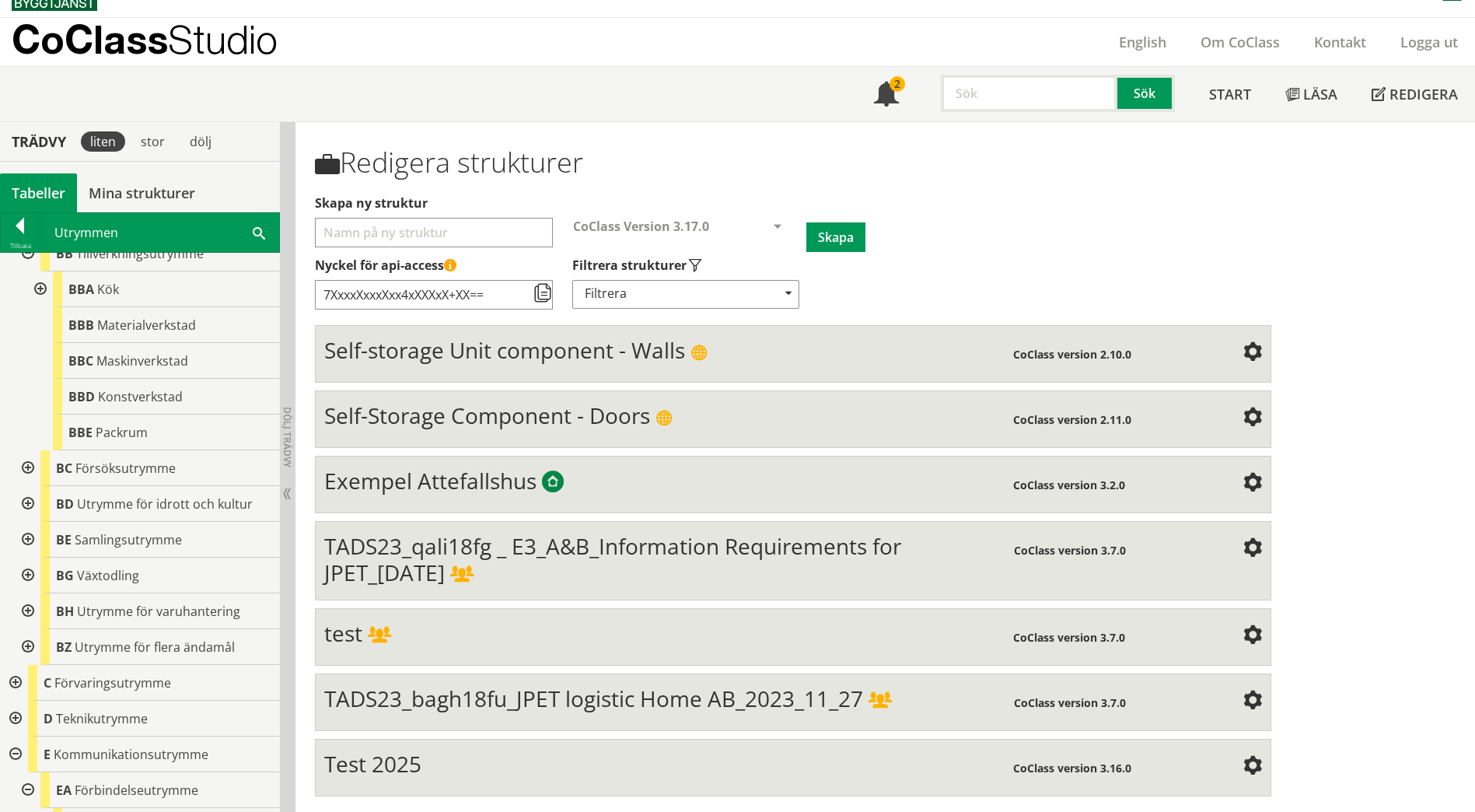
click at [27, 524] on div at bounding box center [26, 539] width 28 height 35
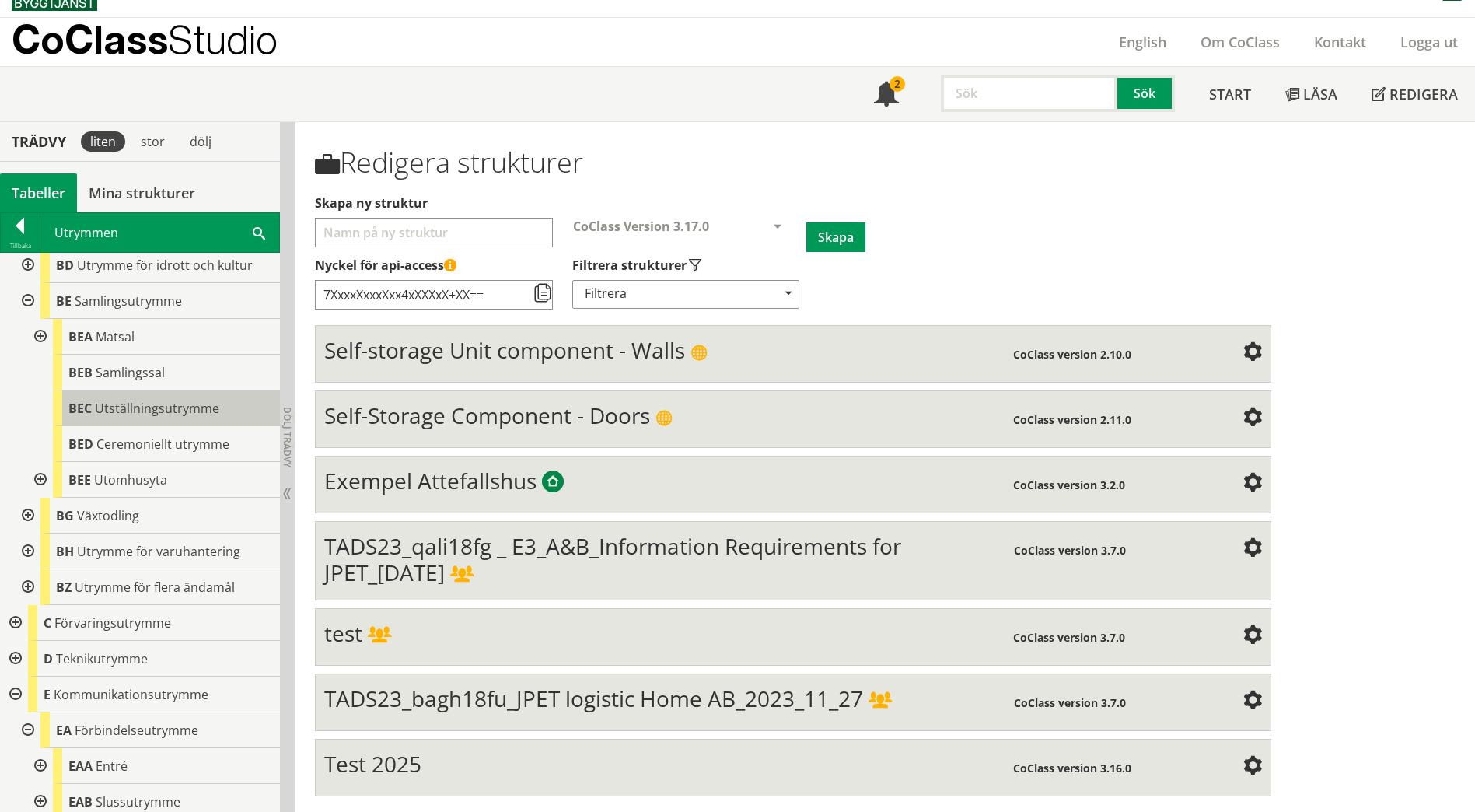
scroll to position [1595, 0]
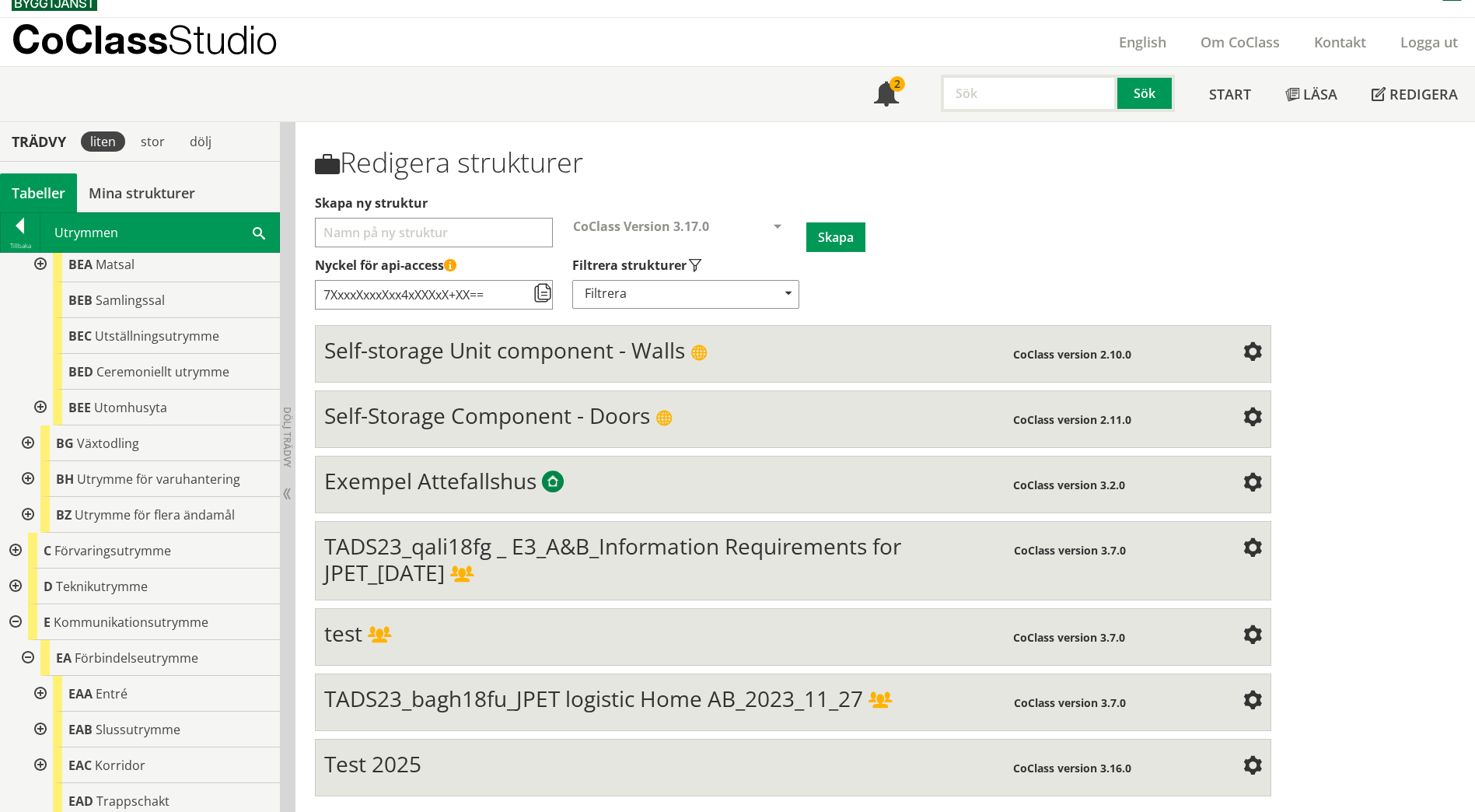
click at [255, 228] on span at bounding box center [259, 231] width 12 height 16
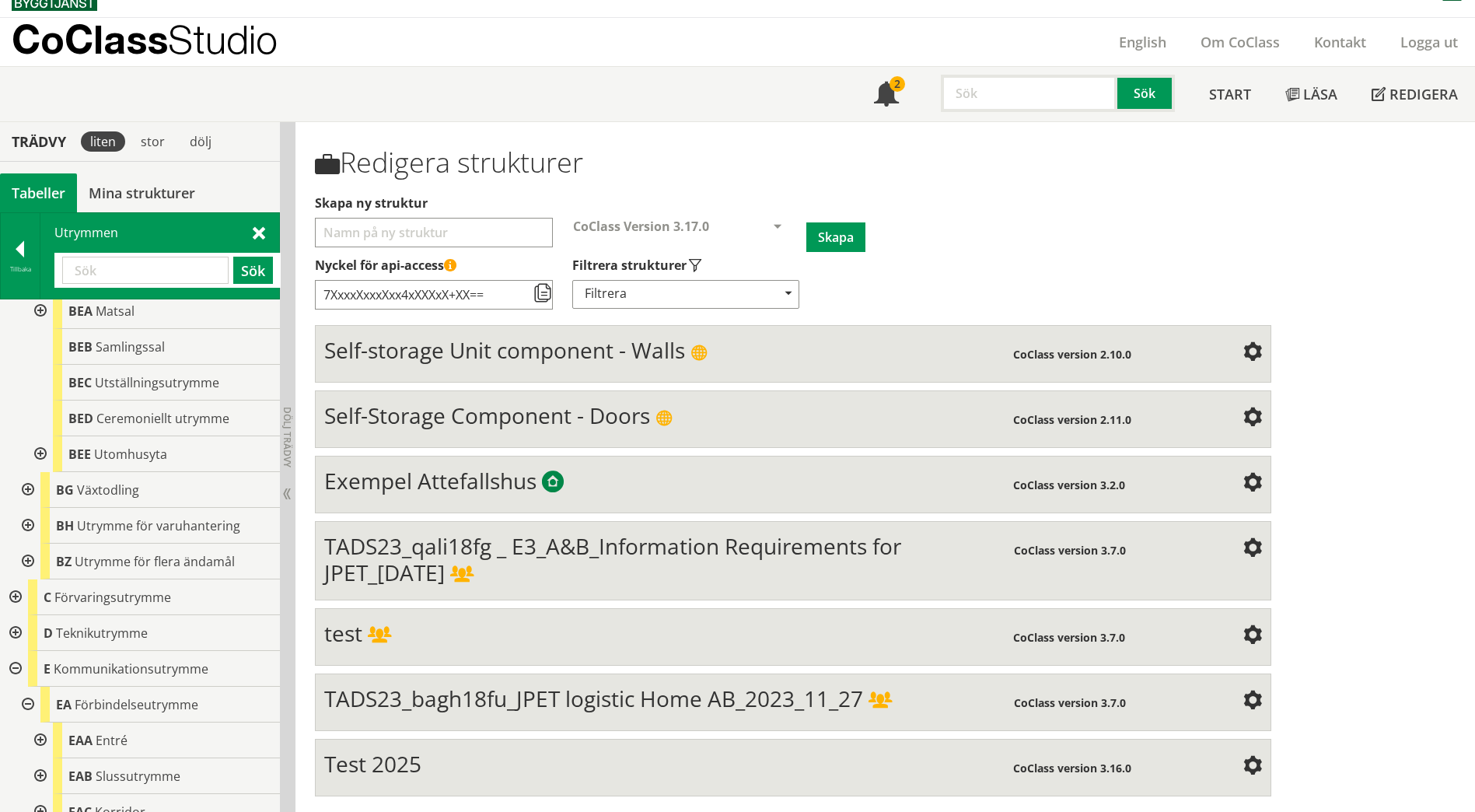
click at [117, 266] on input "text" at bounding box center [145, 270] width 166 height 27
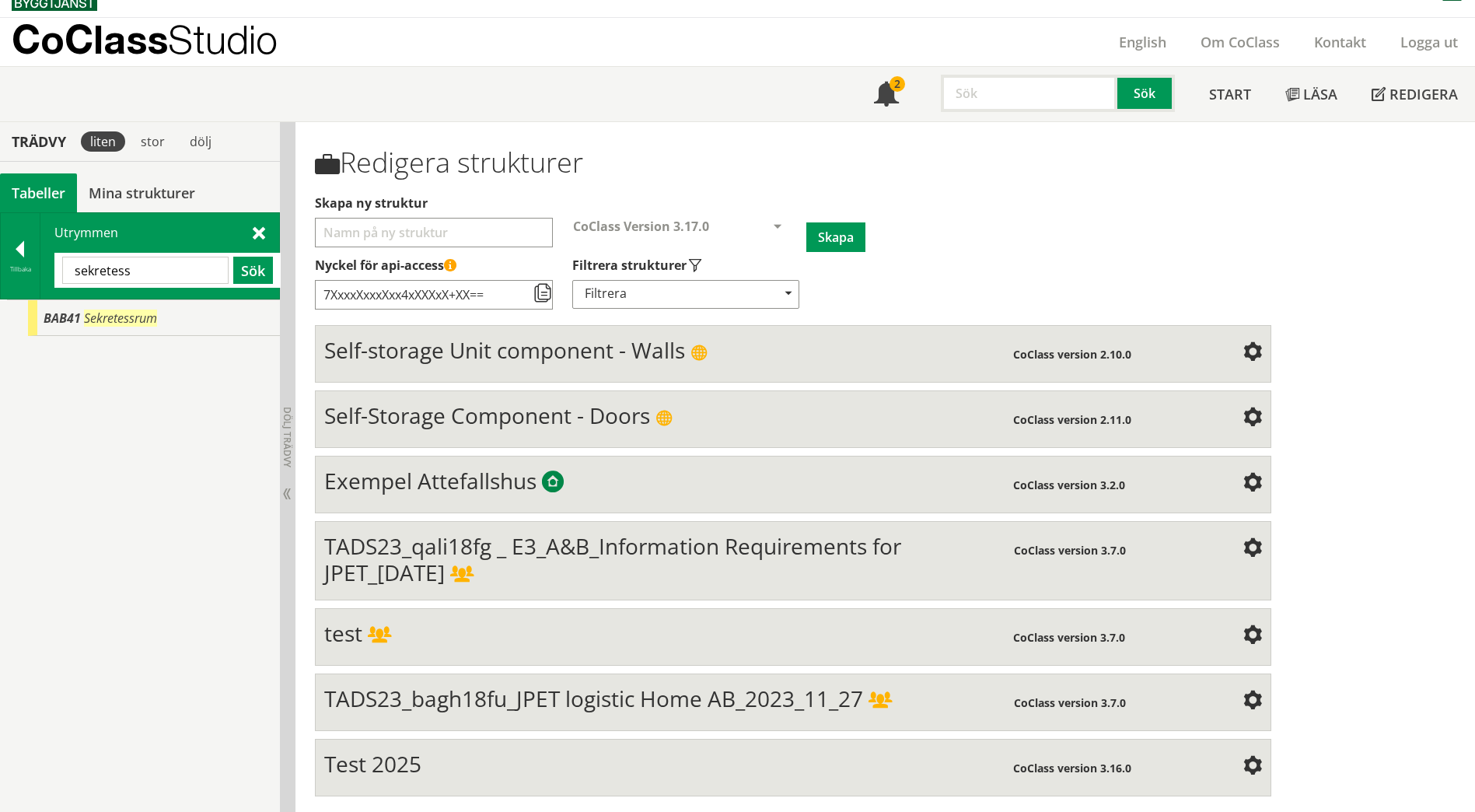
scroll to position [0, 0]
click at [80, 316] on span "BAB41" at bounding box center [62, 318] width 37 height 17
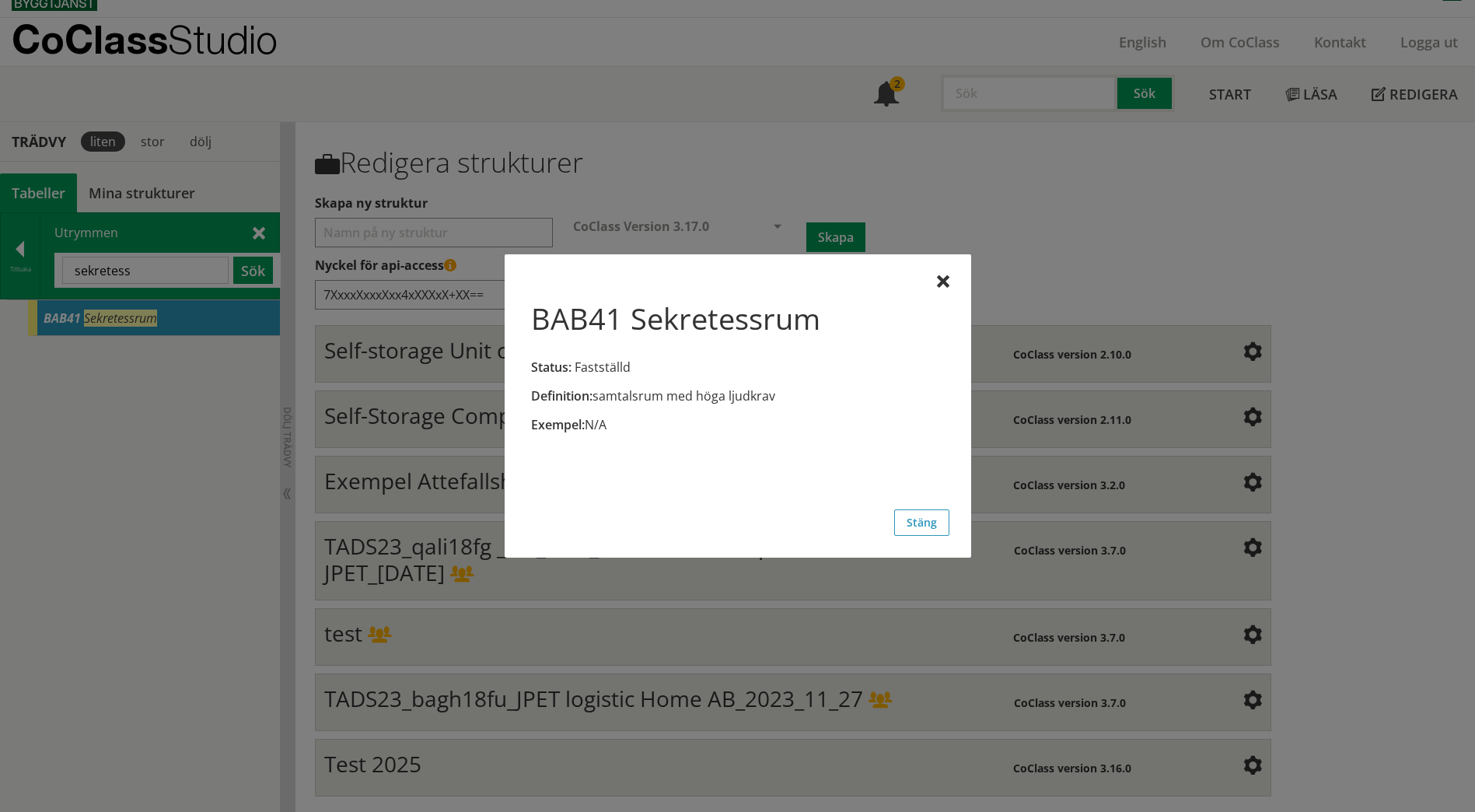
click at [672, 328] on h1 "BAB41 Sekretessrum" at bounding box center [675, 318] width 289 height 34
click at [617, 317] on h1 "BAB41 Sekretessrum" at bounding box center [675, 318] width 289 height 34
click at [945, 280] on div at bounding box center [943, 282] width 12 height 12
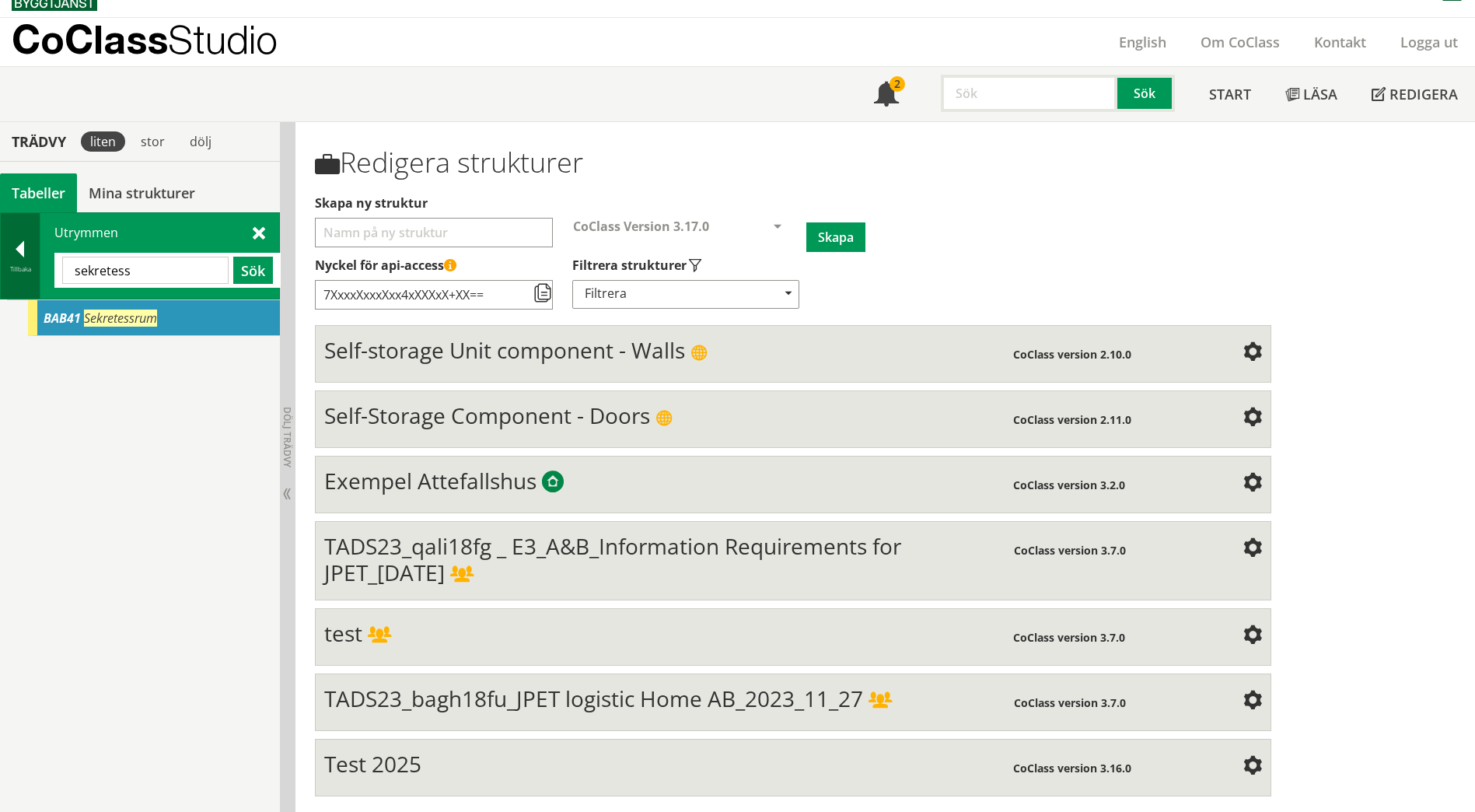
drag, startPoint x: 143, startPoint y: 274, endPoint x: 28, endPoint y: 269, distance: 115.1
click at [28, 269] on div "Tillbaka Utrymmen sekretess Sök" at bounding box center [139, 255] width 280 height 87
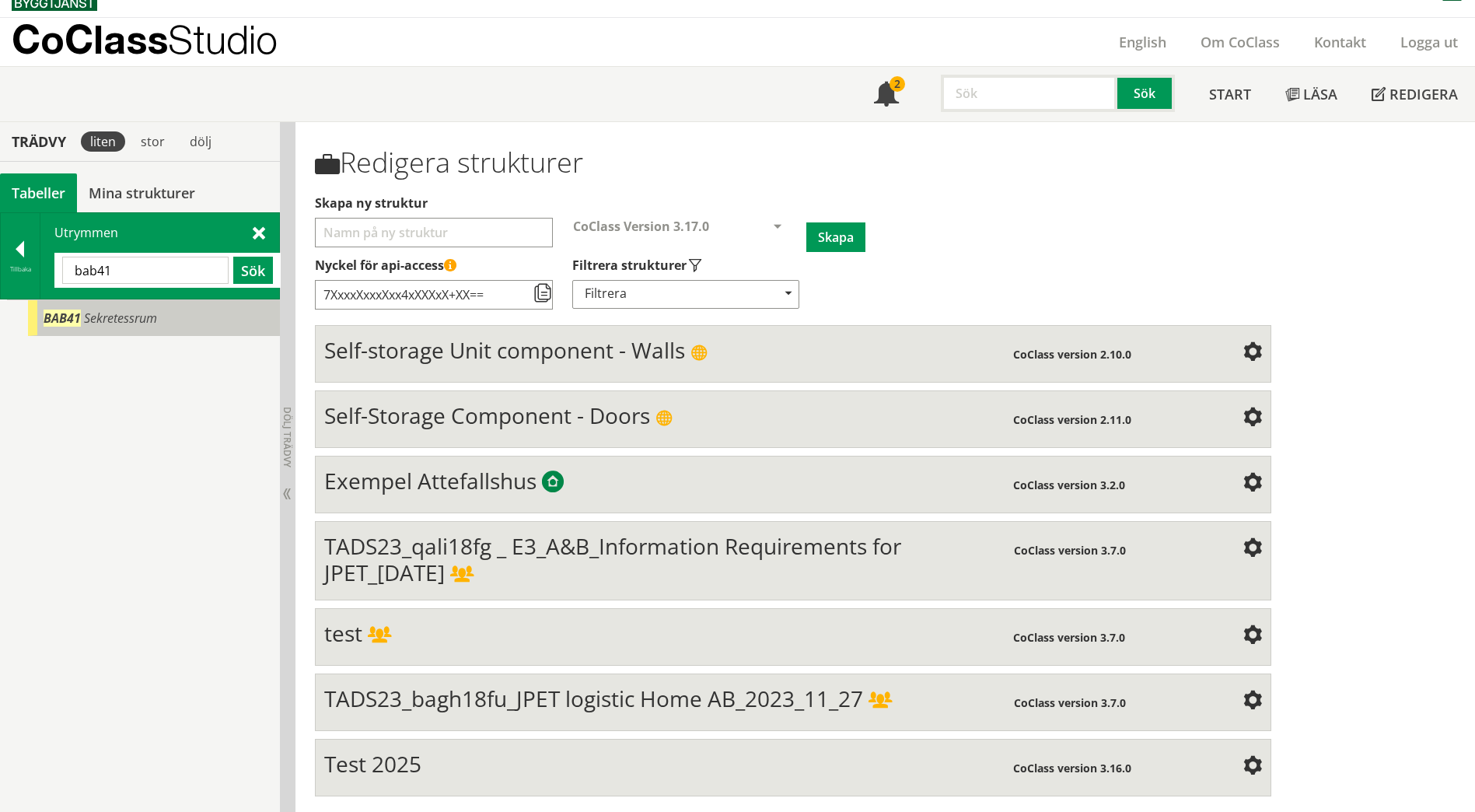
click at [181, 326] on div "BAB41 Sekretessrum" at bounding box center [154, 317] width 252 height 35
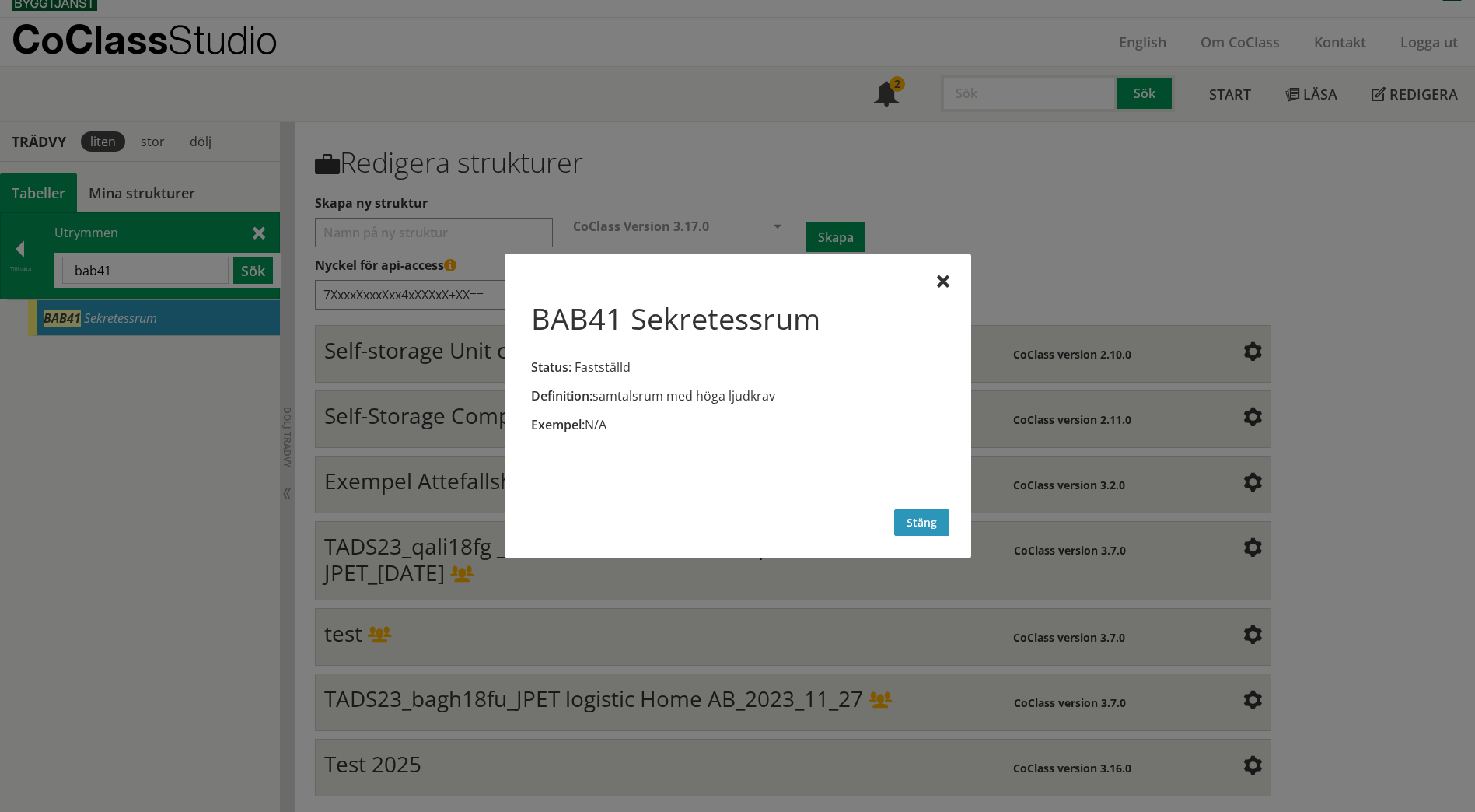
click at [918, 519] on button "Stäng" at bounding box center [922, 523] width 55 height 27
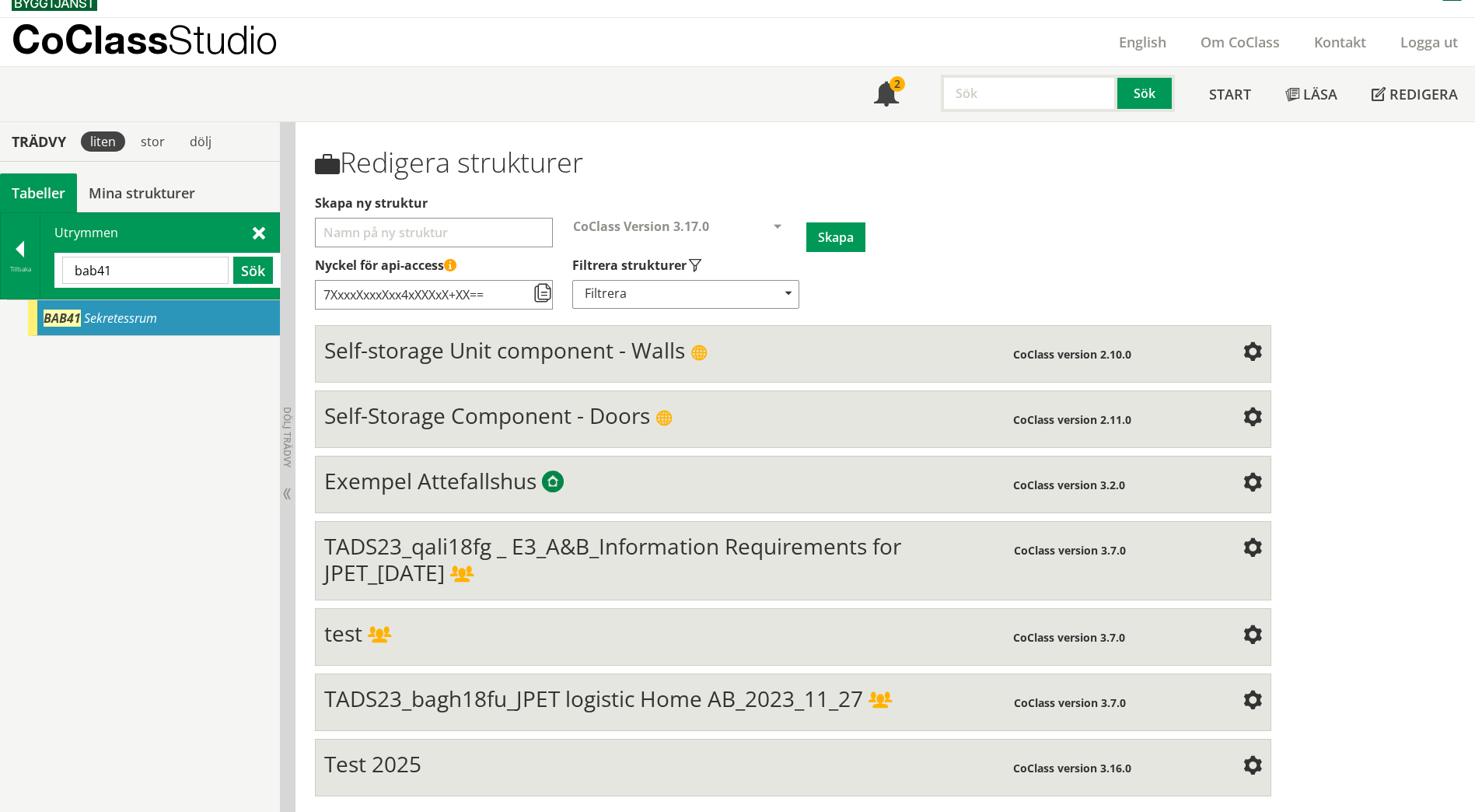
drag, startPoint x: 147, startPoint y: 277, endPoint x: 60, endPoint y: 260, distance: 88.6
click at [60, 260] on div "bab41 Sök" at bounding box center [167, 270] width 226 height 35
paste input "materialförråd"
click at [262, 274] on button "Sök" at bounding box center [253, 270] width 40 height 27
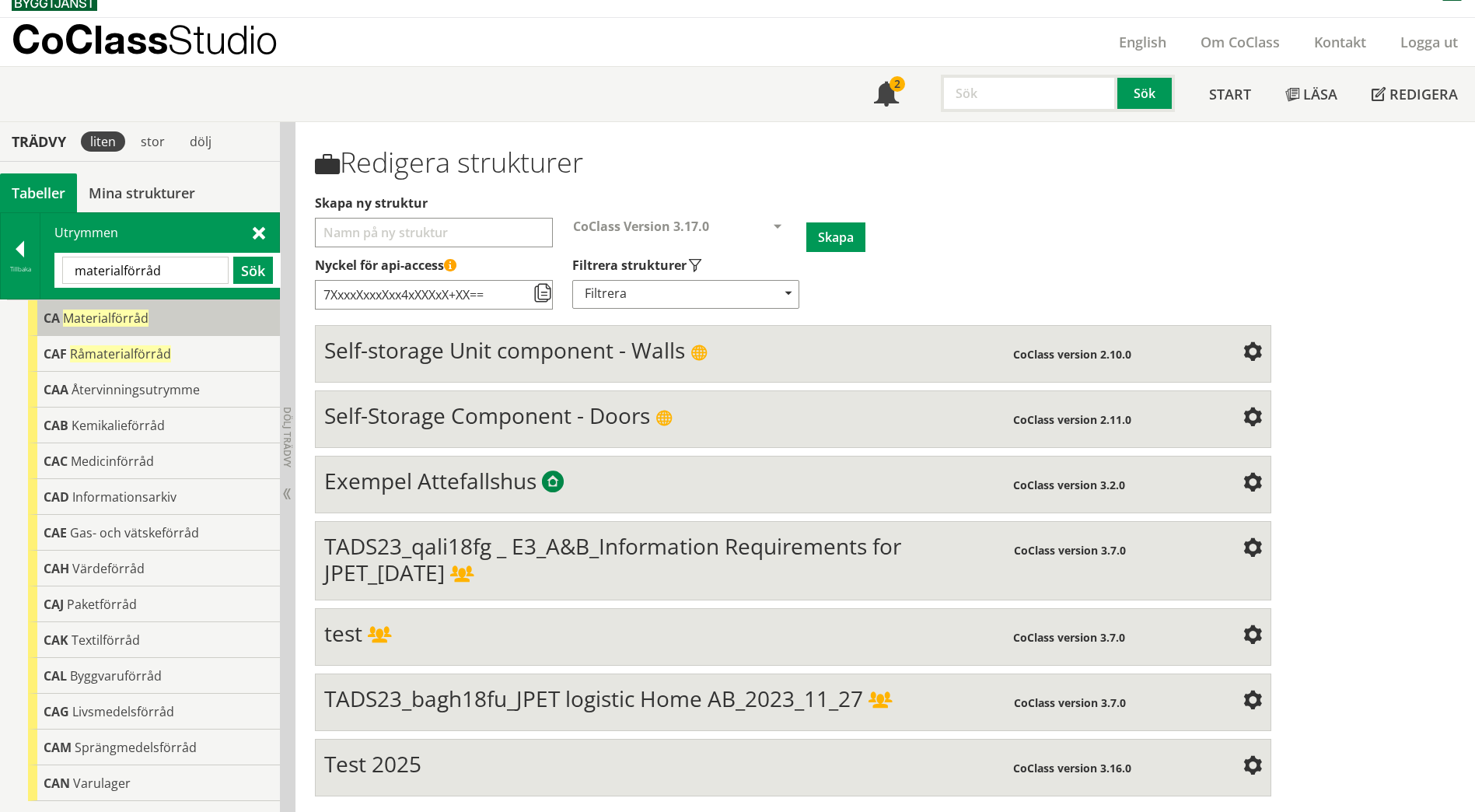
click at [151, 323] on div "CA Materialförråd" at bounding box center [154, 317] width 252 height 35
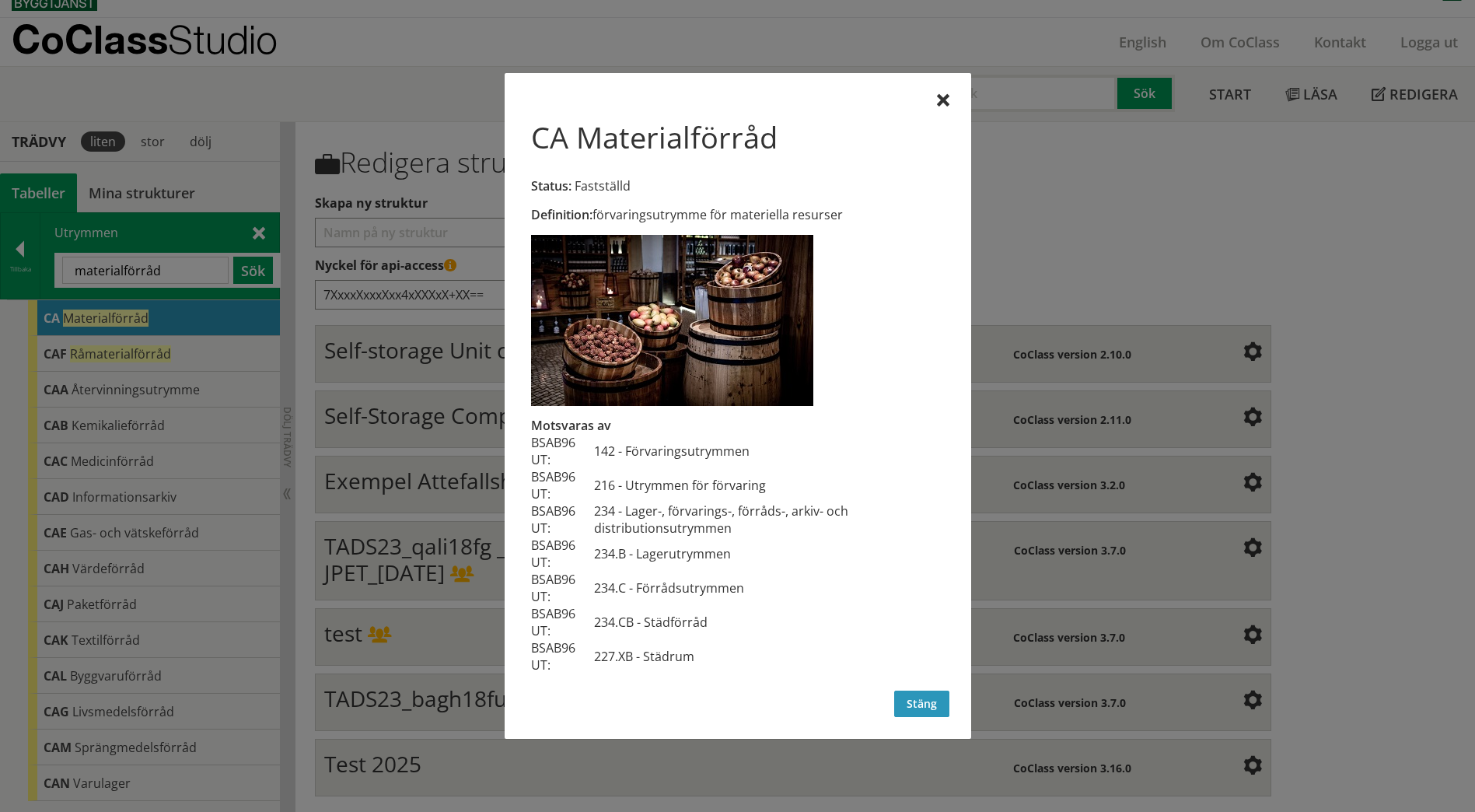
click at [921, 716] on button "Stäng" at bounding box center [922, 704] width 55 height 27
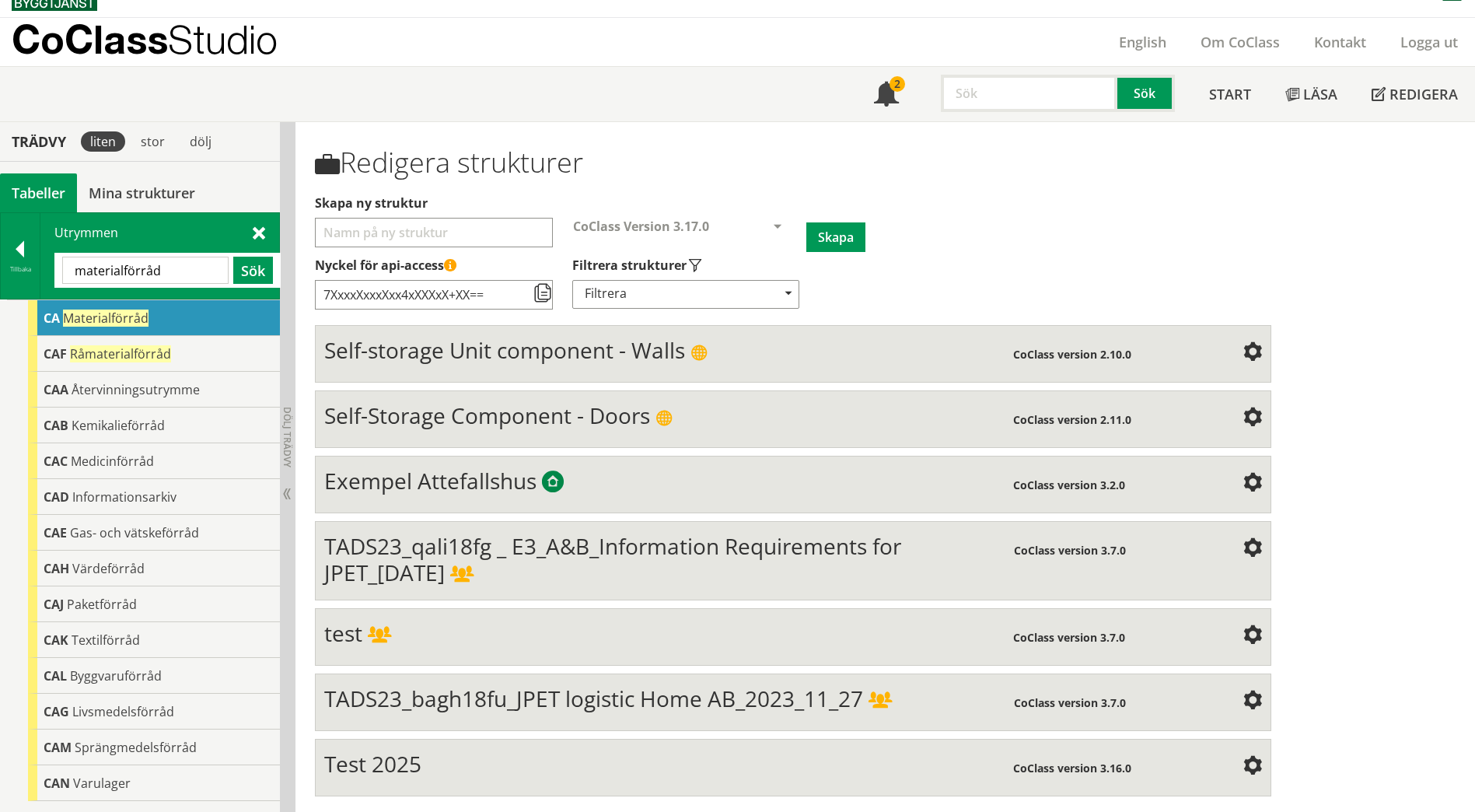
drag, startPoint x: 179, startPoint y: 262, endPoint x: -3, endPoint y: 265, distance: 182.0
click at [0, 265] on html "AMA AMA Beskrivningsverktyg AMA Funktion BSAB Bygginfo Byggjura Byggkatalogen […" at bounding box center [738, 382] width 1475 height 812
paste input "Rå"
click at [252, 272] on button "Sök" at bounding box center [253, 270] width 40 height 27
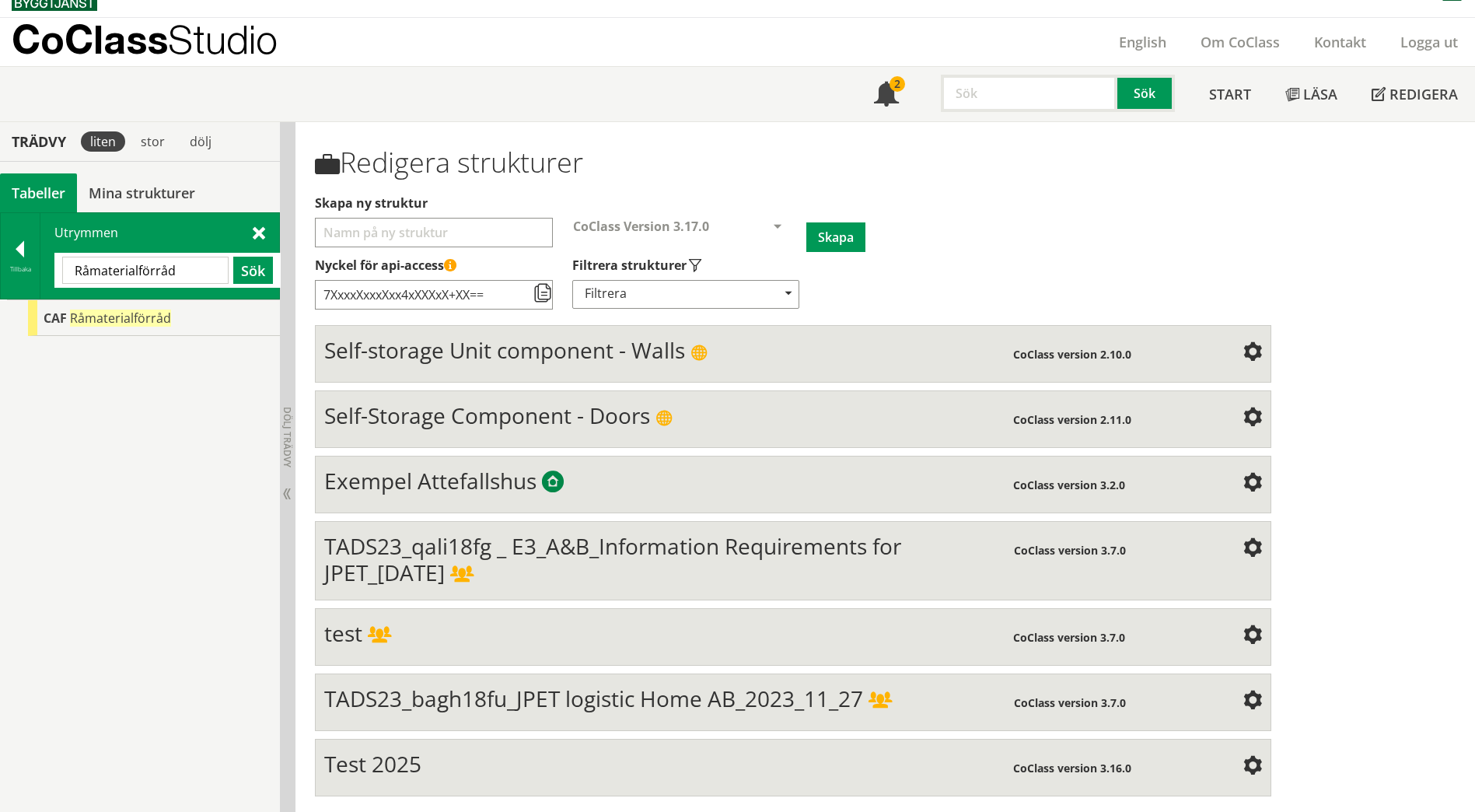
drag, startPoint x: 179, startPoint y: 269, endPoint x: 46, endPoint y: 264, distance: 133.1
click at [46, 264] on div "Utrymmen Råmaterialförråd Sök" at bounding box center [160, 256] width 239 height 86
click at [95, 230] on div "Utrymmen Råmaterialförråd Sök" at bounding box center [160, 256] width 239 height 86
click at [266, 229] on div "Utrymmen Råmaterialförråd Sök" at bounding box center [160, 256] width 239 height 86
click at [258, 230] on span at bounding box center [259, 231] width 12 height 16
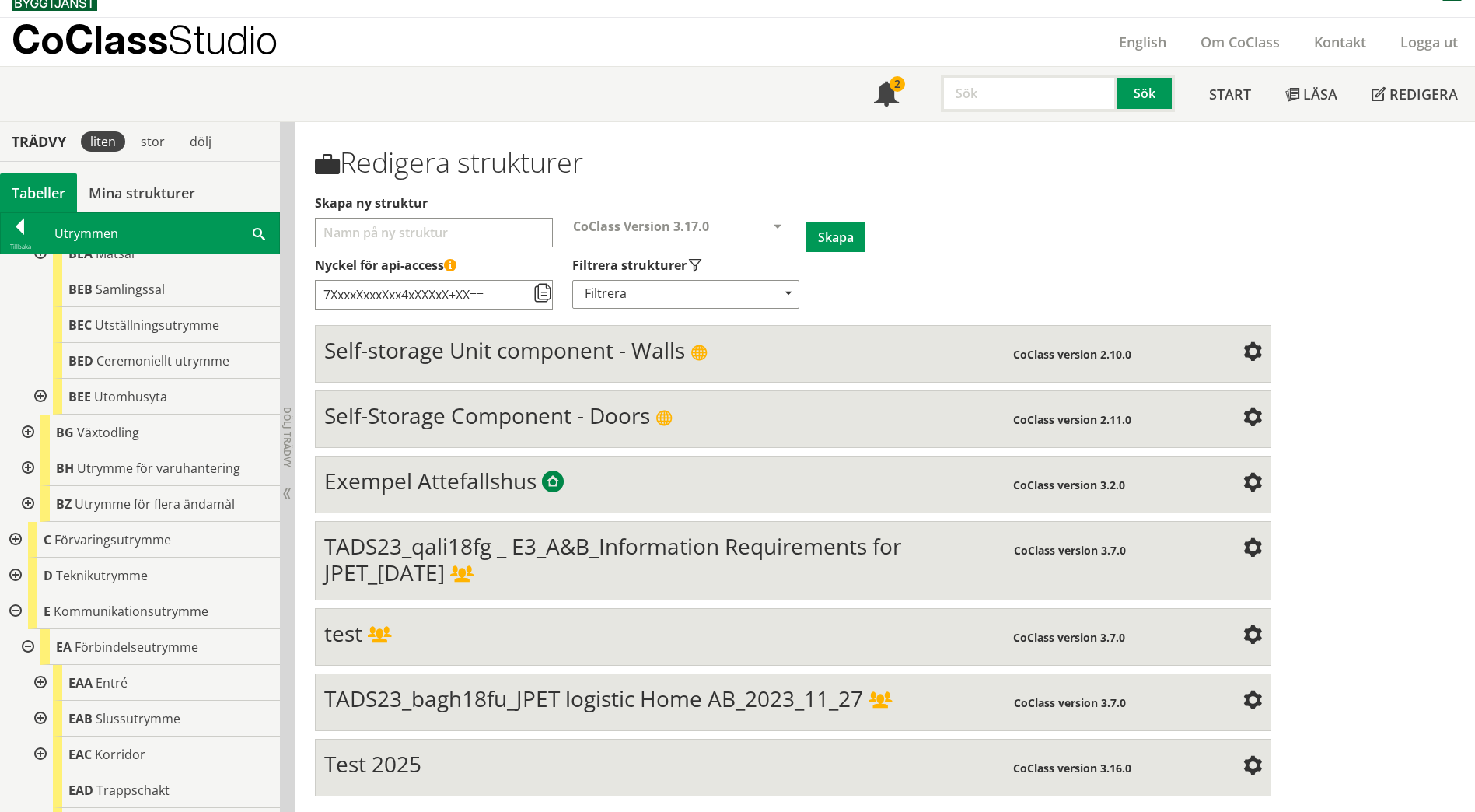
scroll to position [1550, 0]
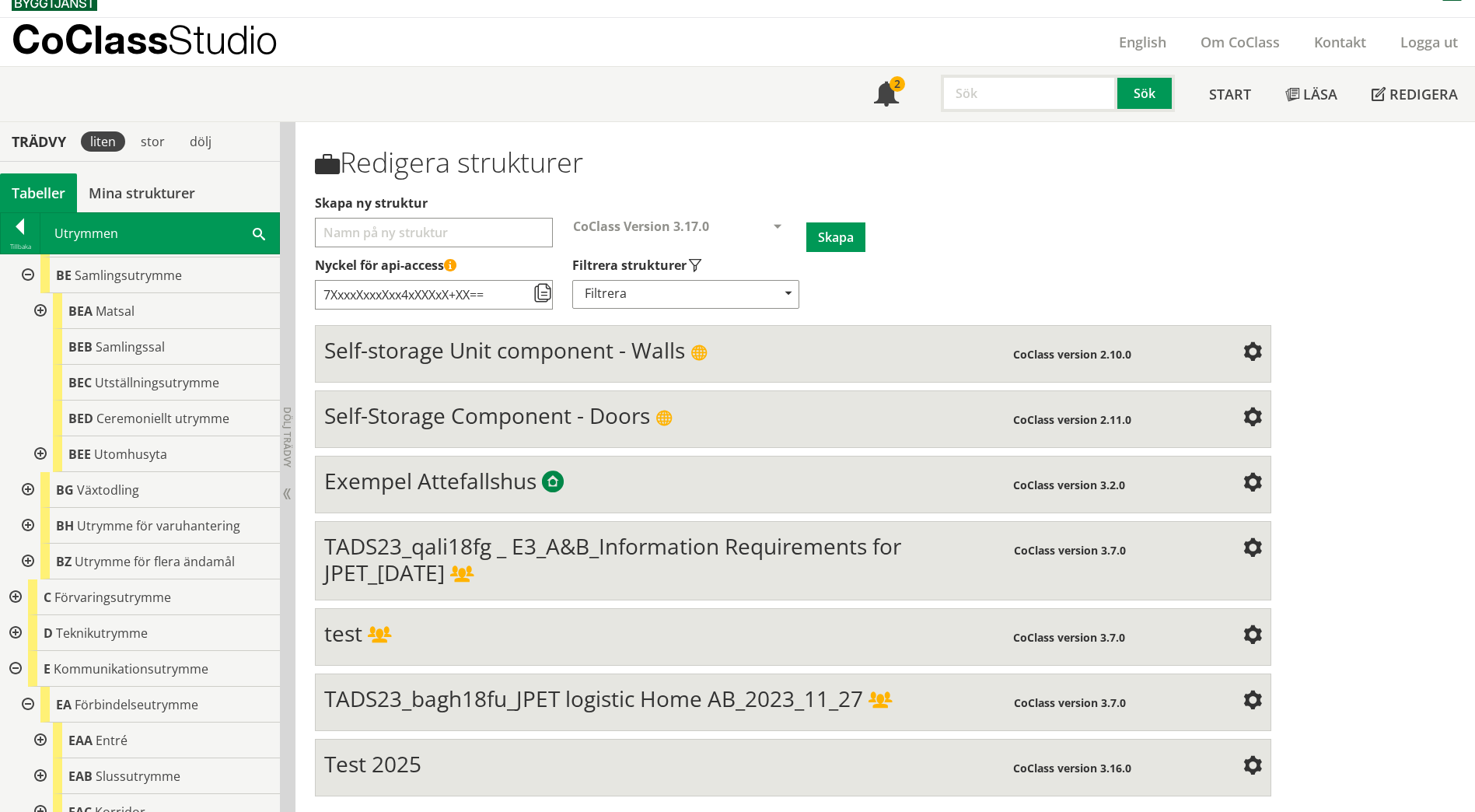
click at [14, 579] on div at bounding box center [13, 596] width 28 height 35
click at [31, 617] on div at bounding box center [26, 632] width 28 height 35
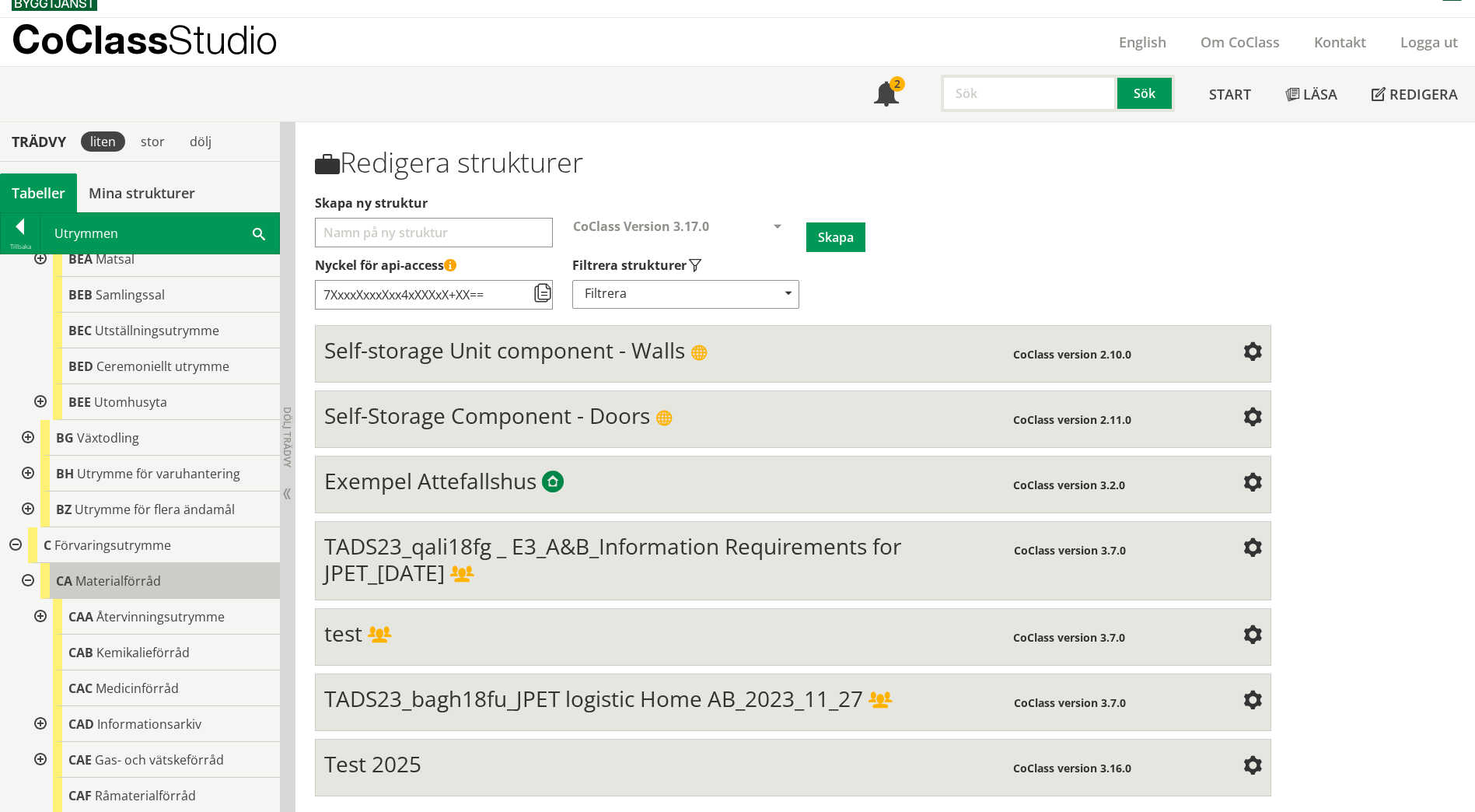
scroll to position [1629, 0]
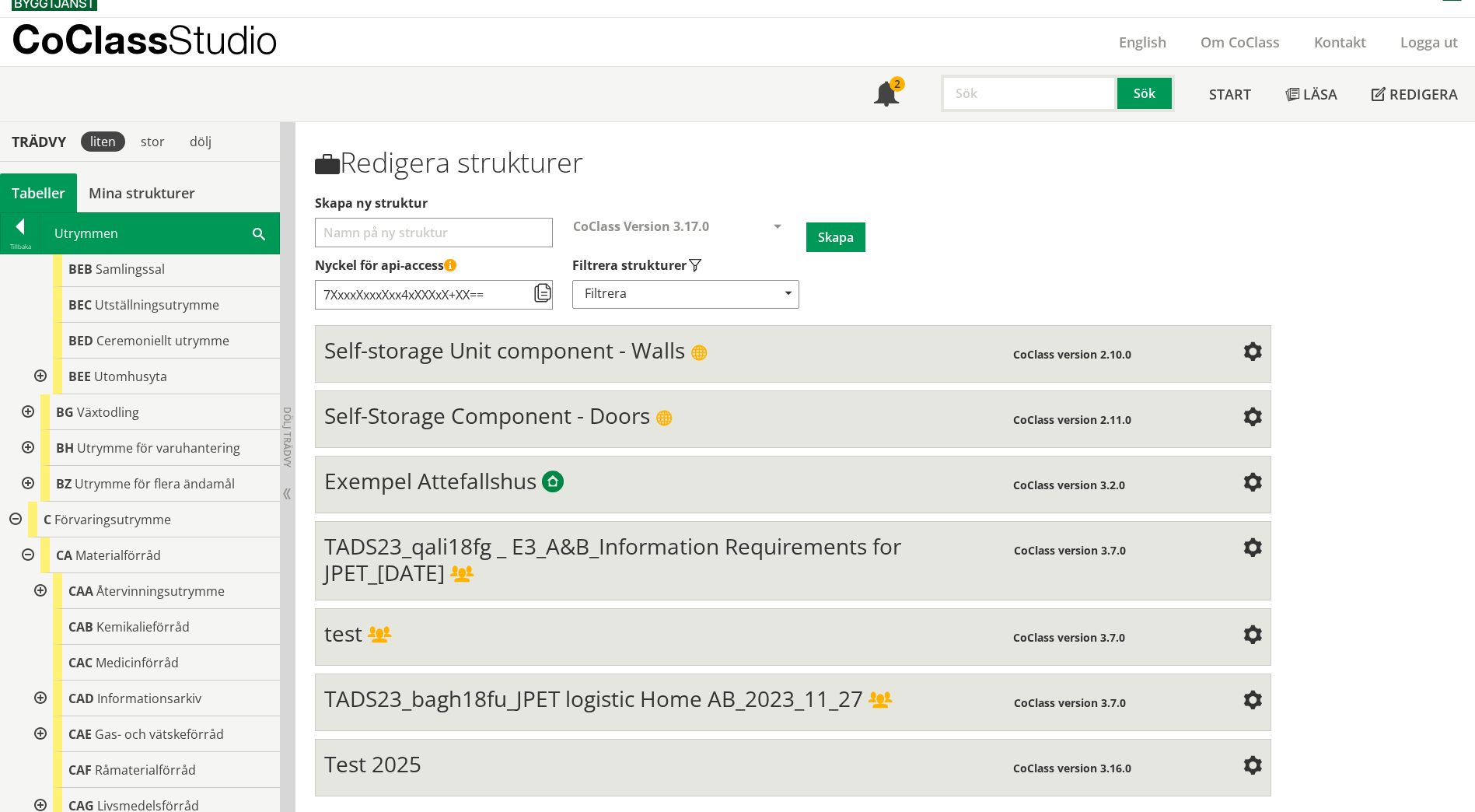
click at [254, 232] on span at bounding box center [259, 232] width 12 height 16
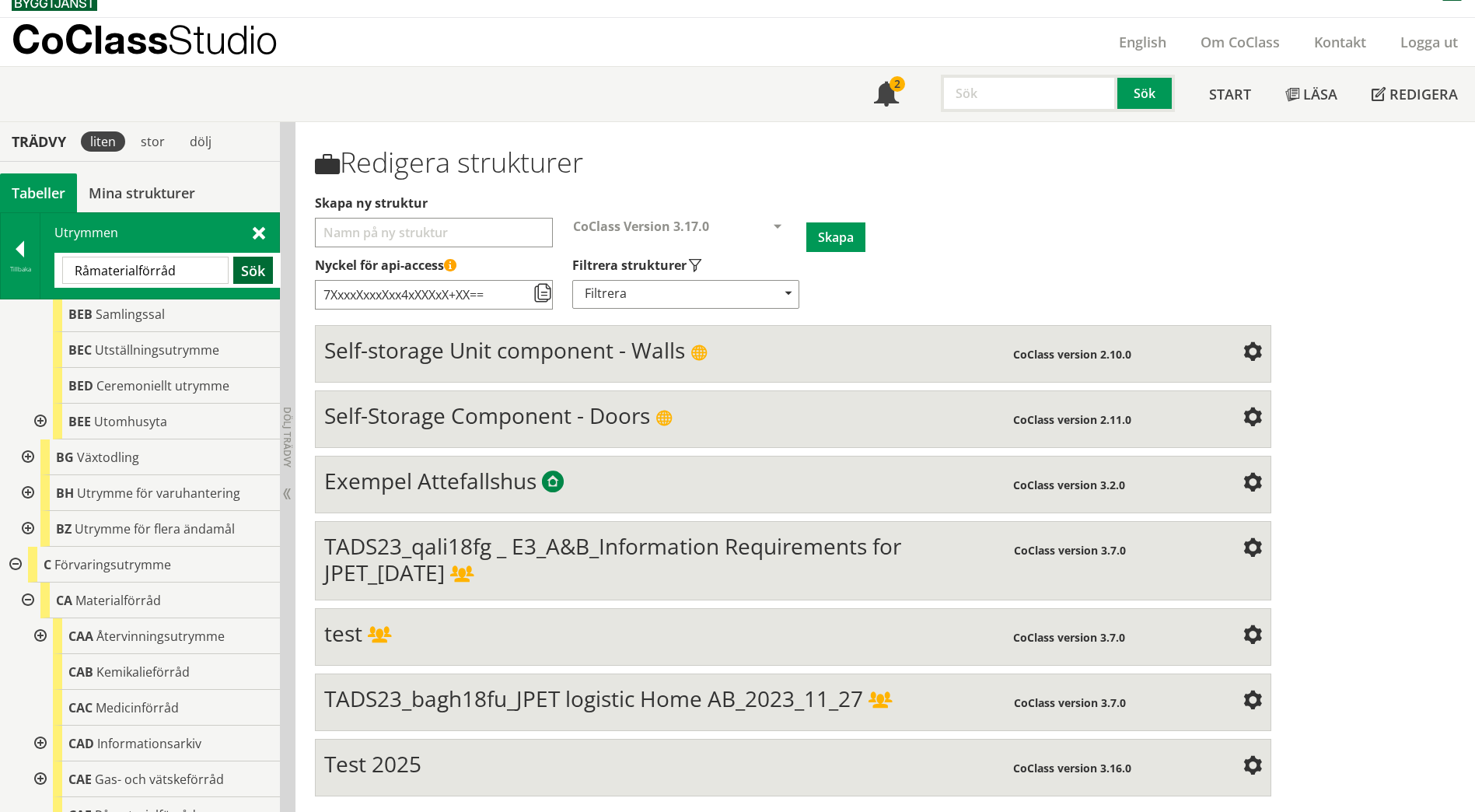
click at [250, 273] on button "Sök" at bounding box center [253, 270] width 40 height 27
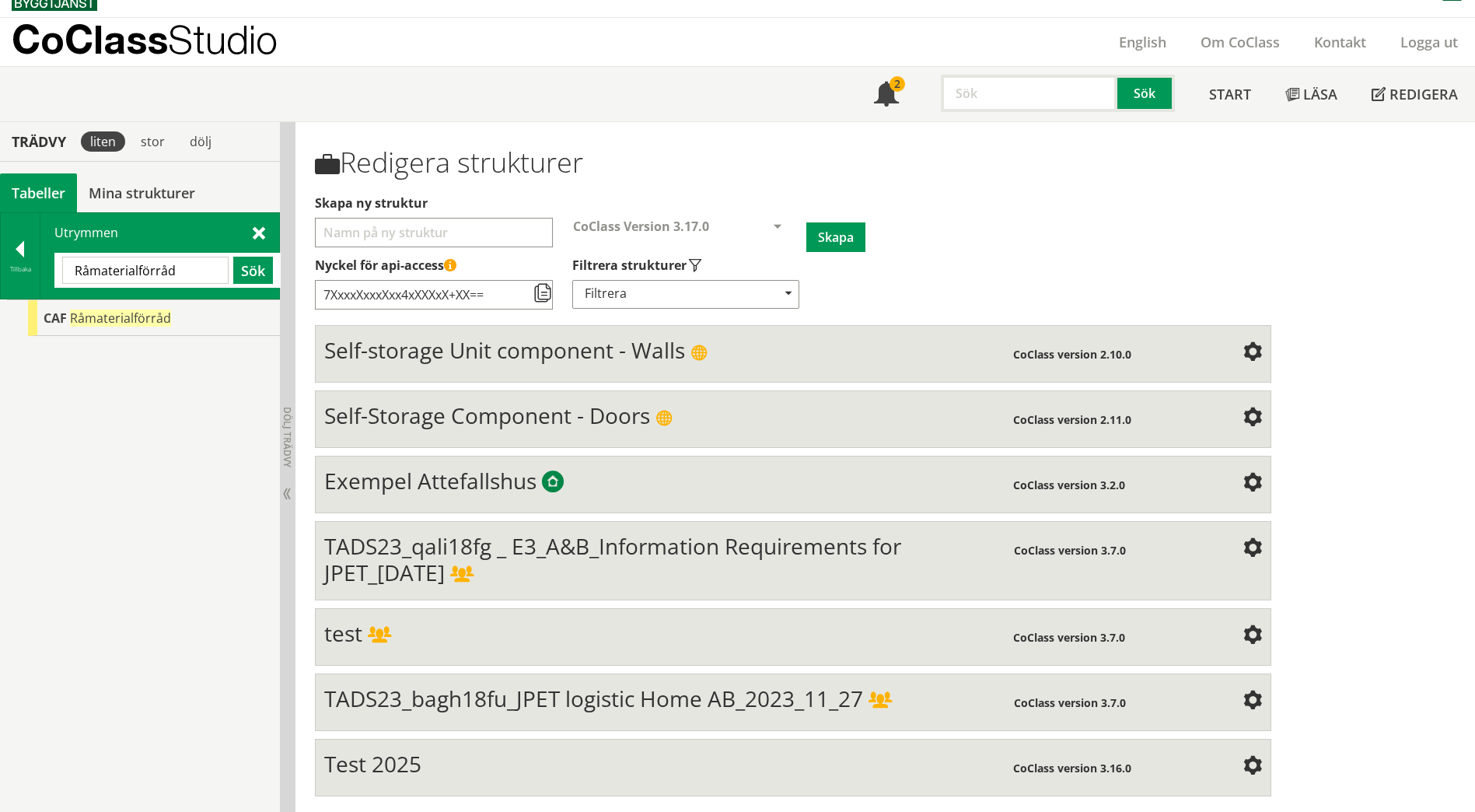
scroll to position [0, 0]
click at [182, 269] on input "Råmaterialförråd" at bounding box center [145, 270] width 166 height 27
click at [255, 231] on span at bounding box center [259, 231] width 12 height 16
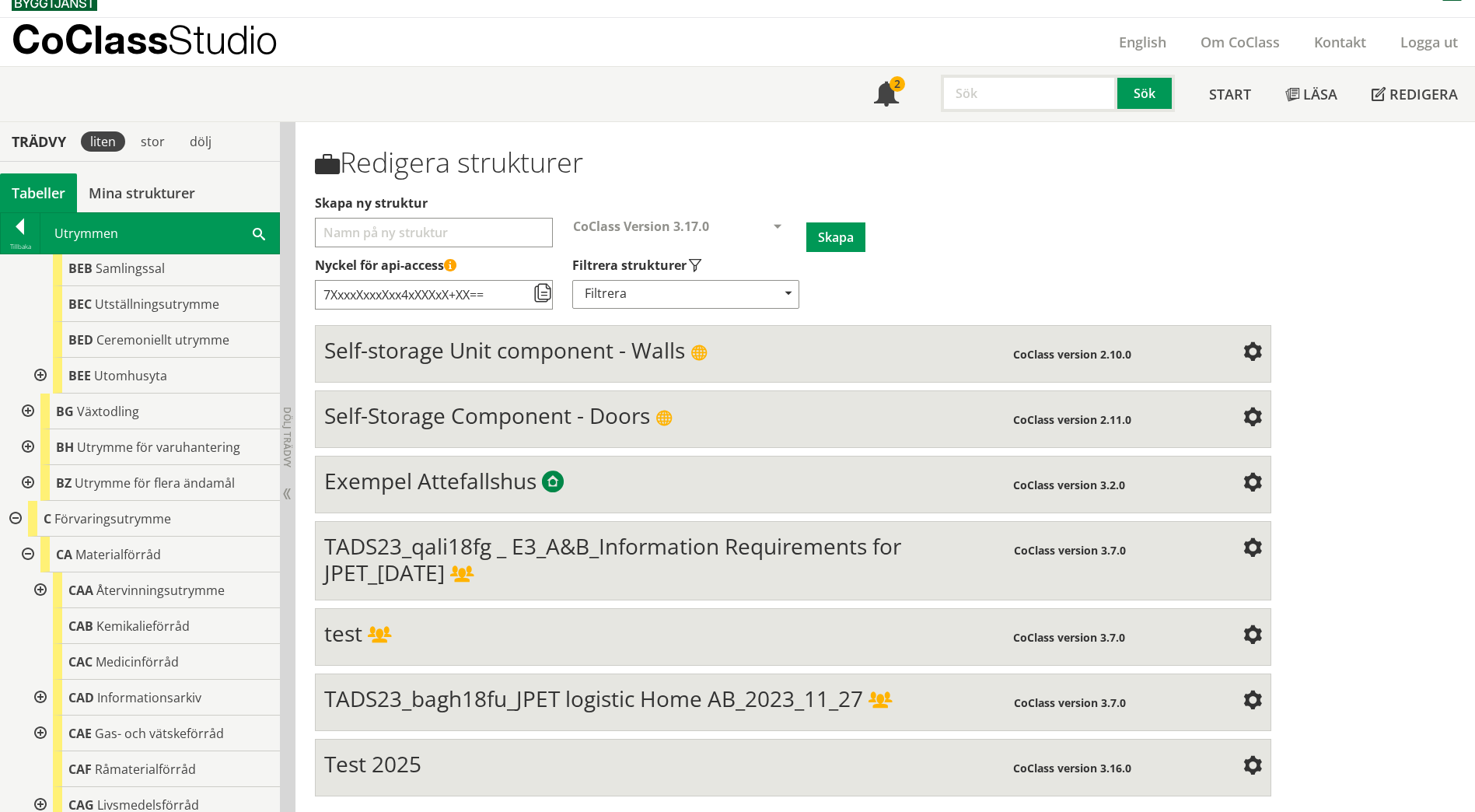
scroll to position [1711, 0]
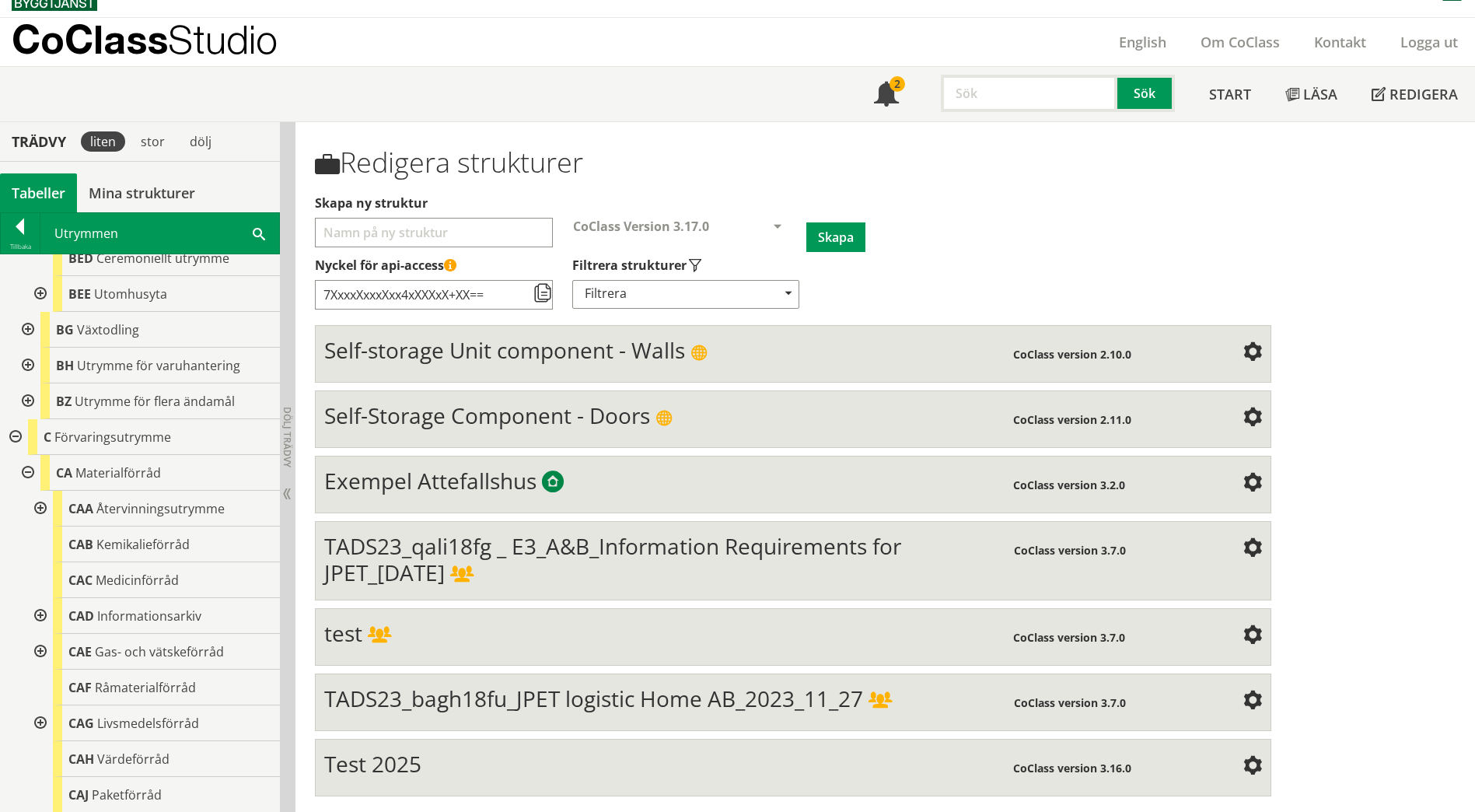
click at [39, 492] on div at bounding box center [38, 508] width 28 height 35
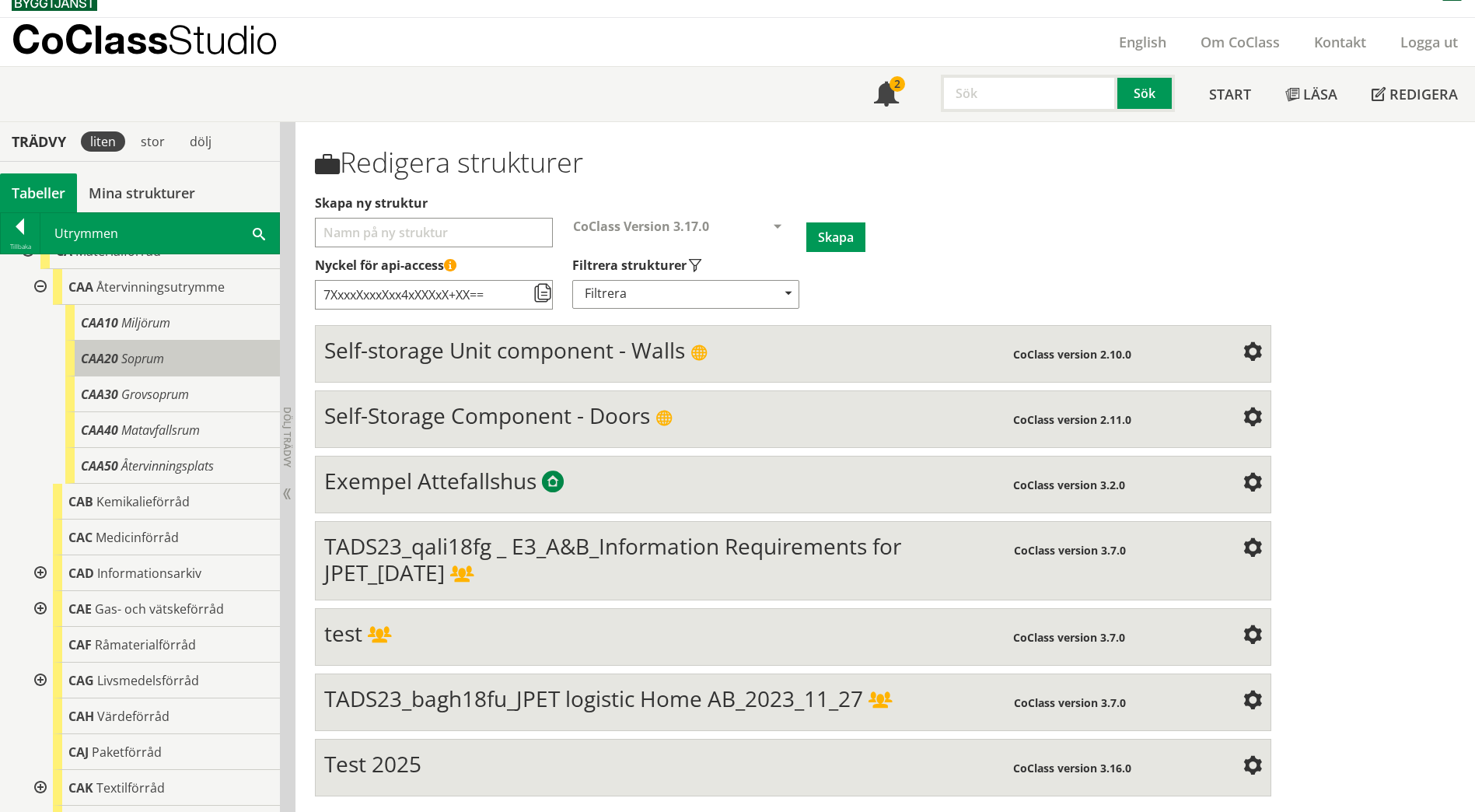
scroll to position [1944, 0]
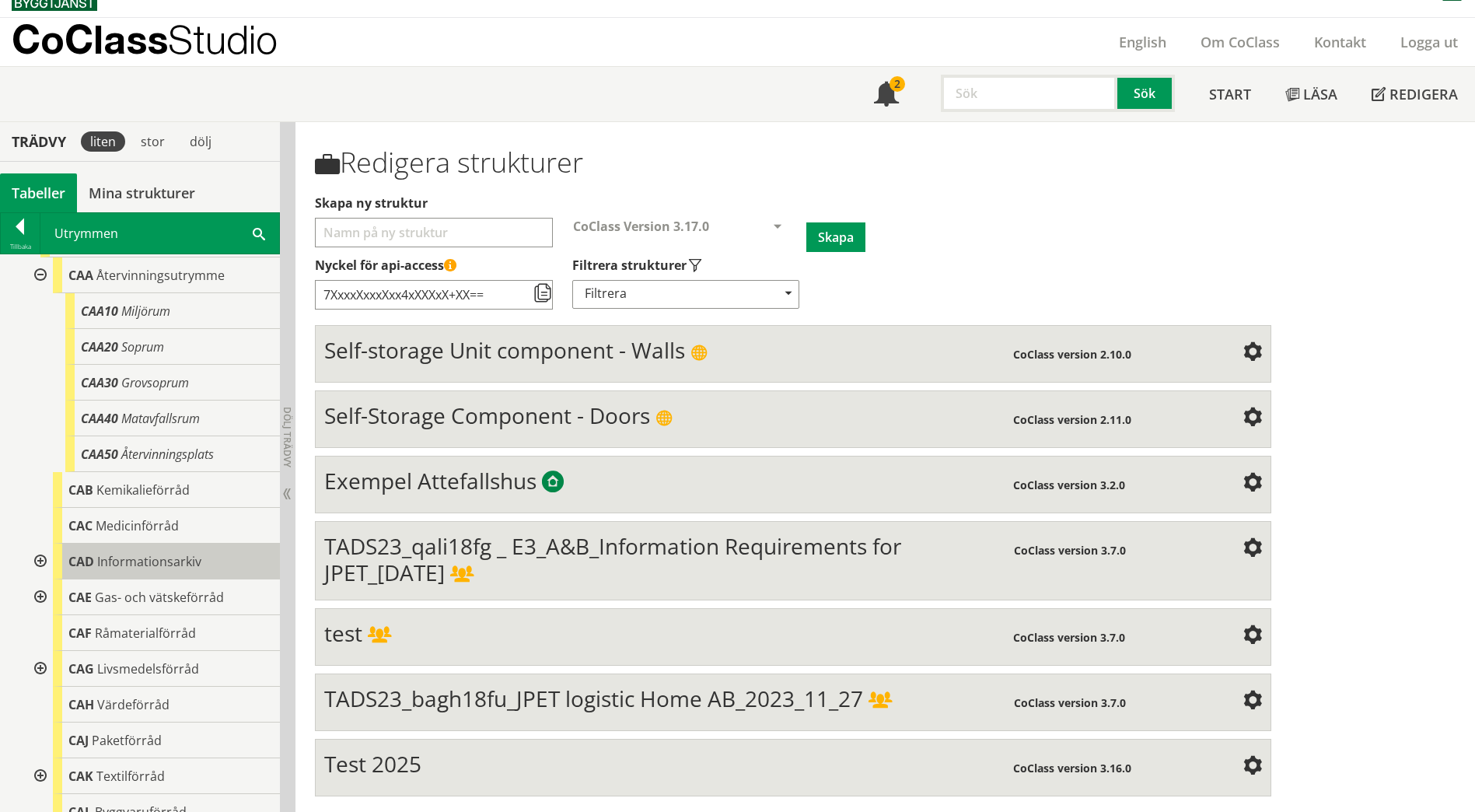
click at [161, 561] on div "CAD Informationsarkiv" at bounding box center [166, 561] width 227 height 35
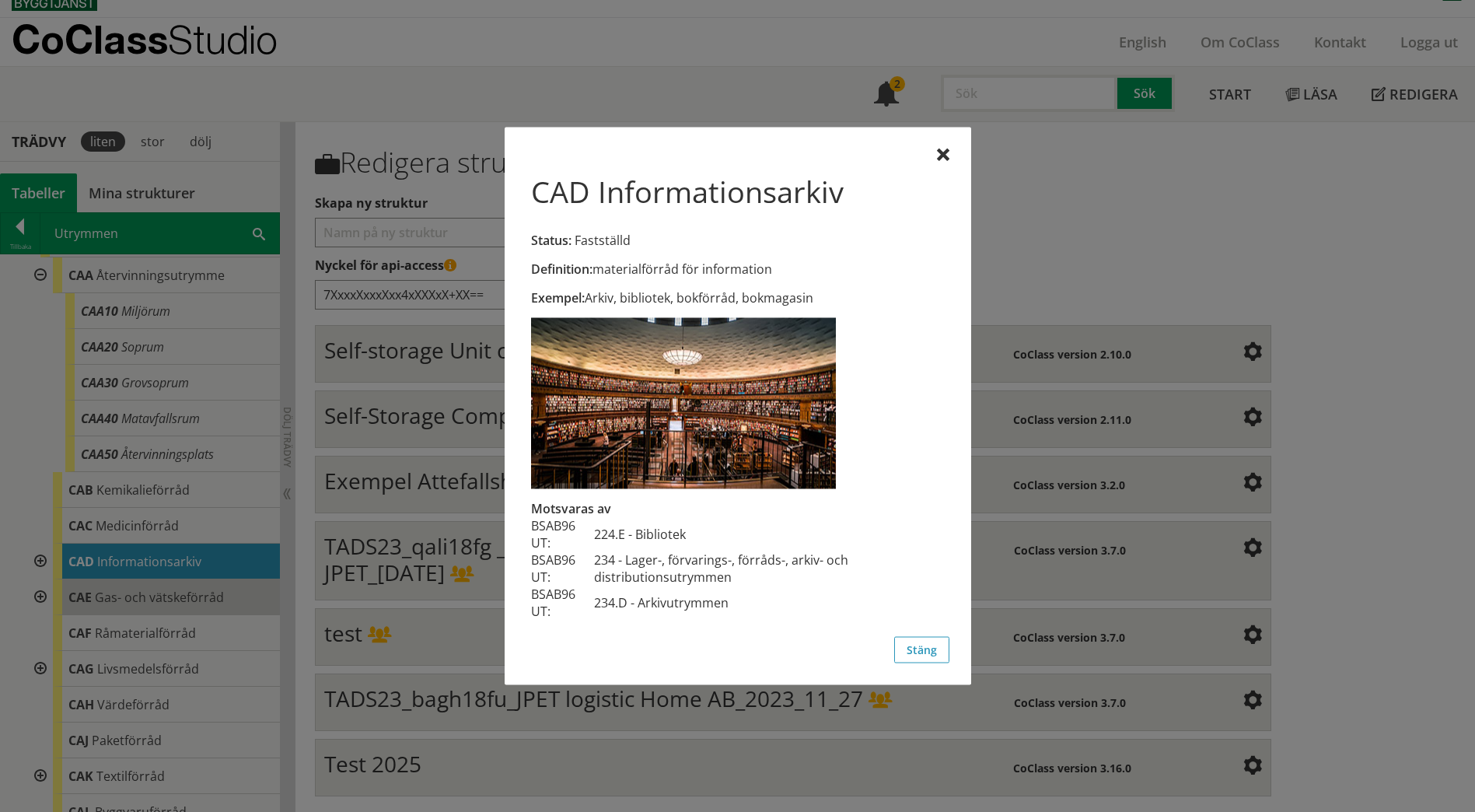
click at [182, 589] on div at bounding box center [738, 406] width 1475 height 812
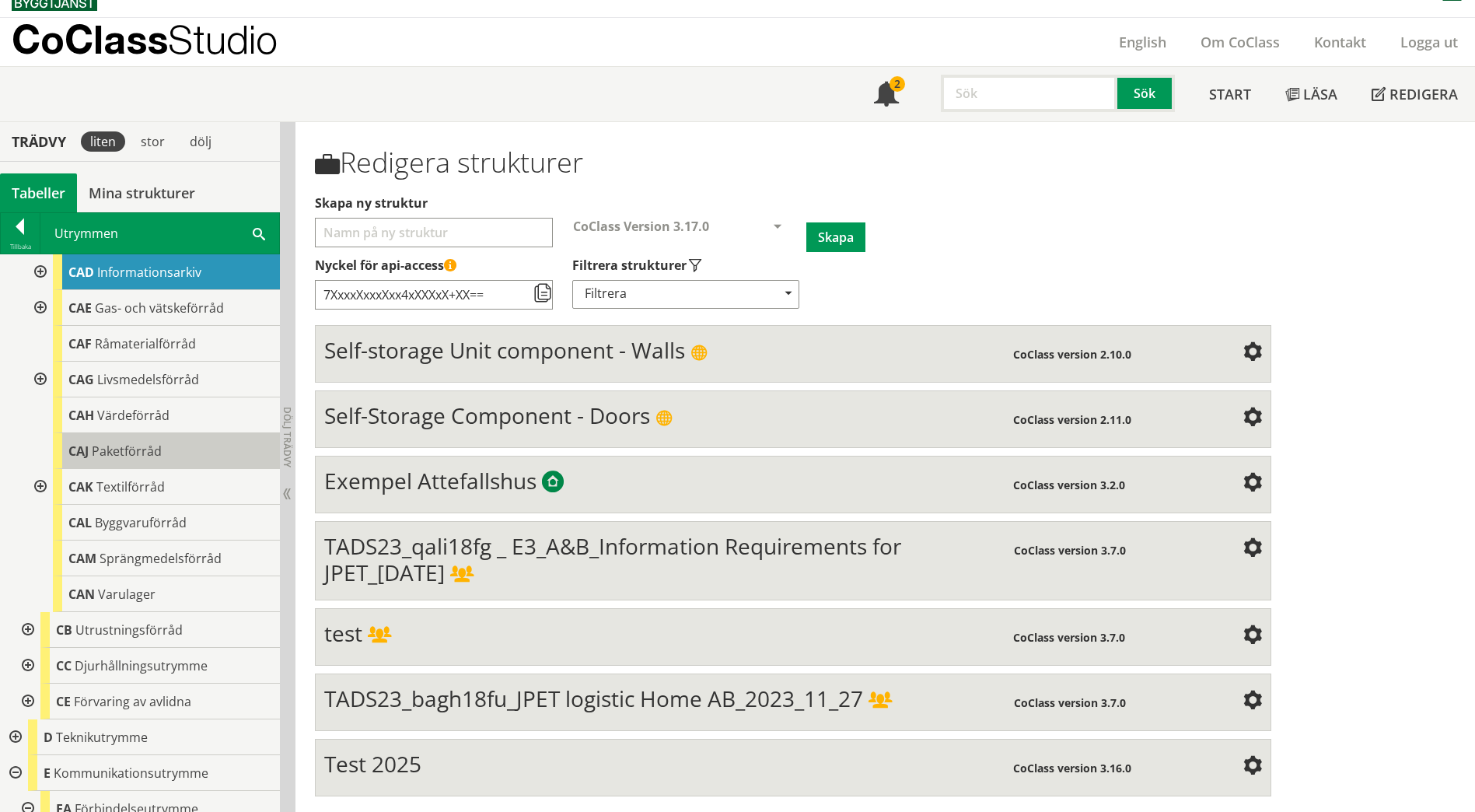
scroll to position [2255, 0]
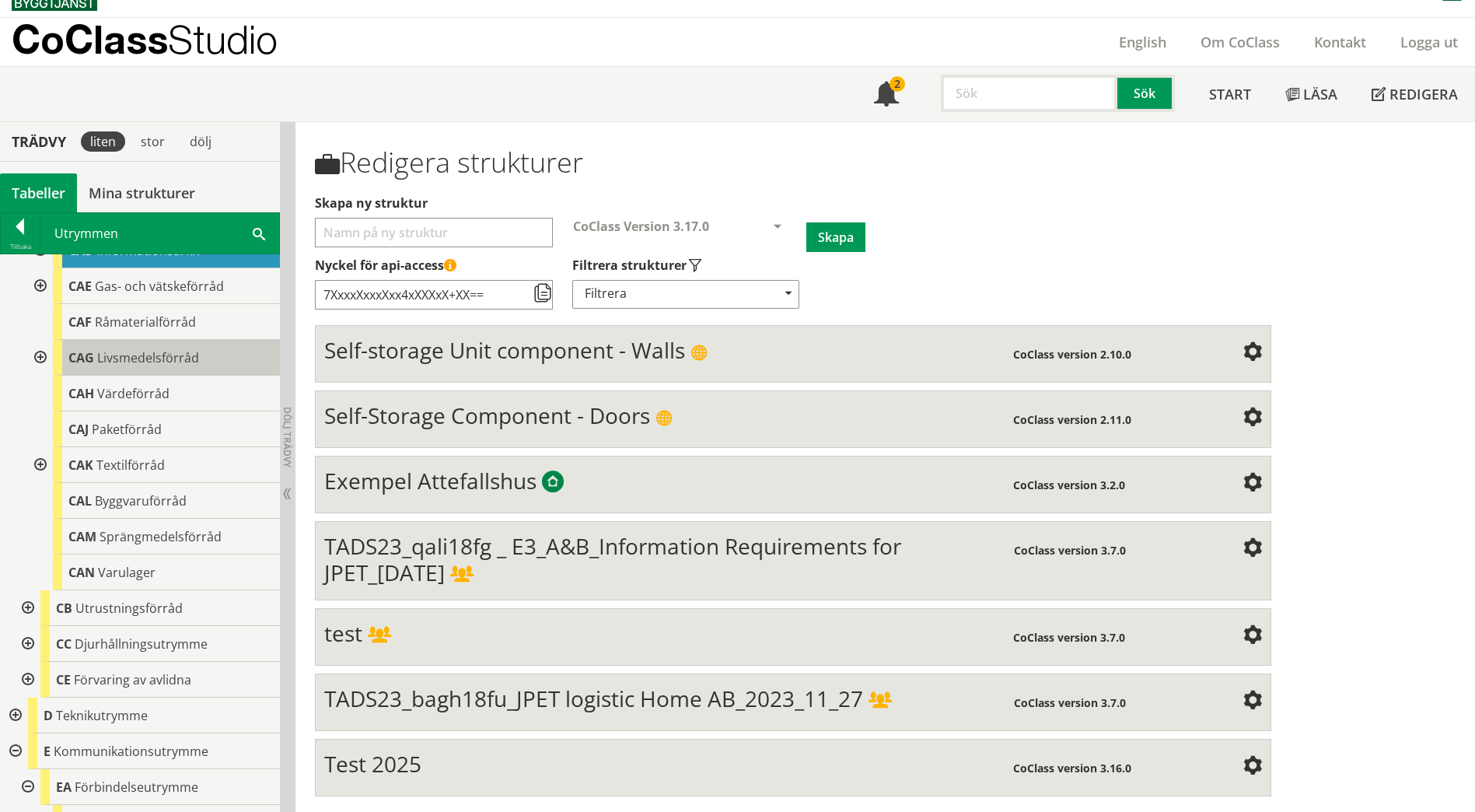
click at [149, 350] on span "Livsmedelsförråd" at bounding box center [148, 358] width 102 height 17
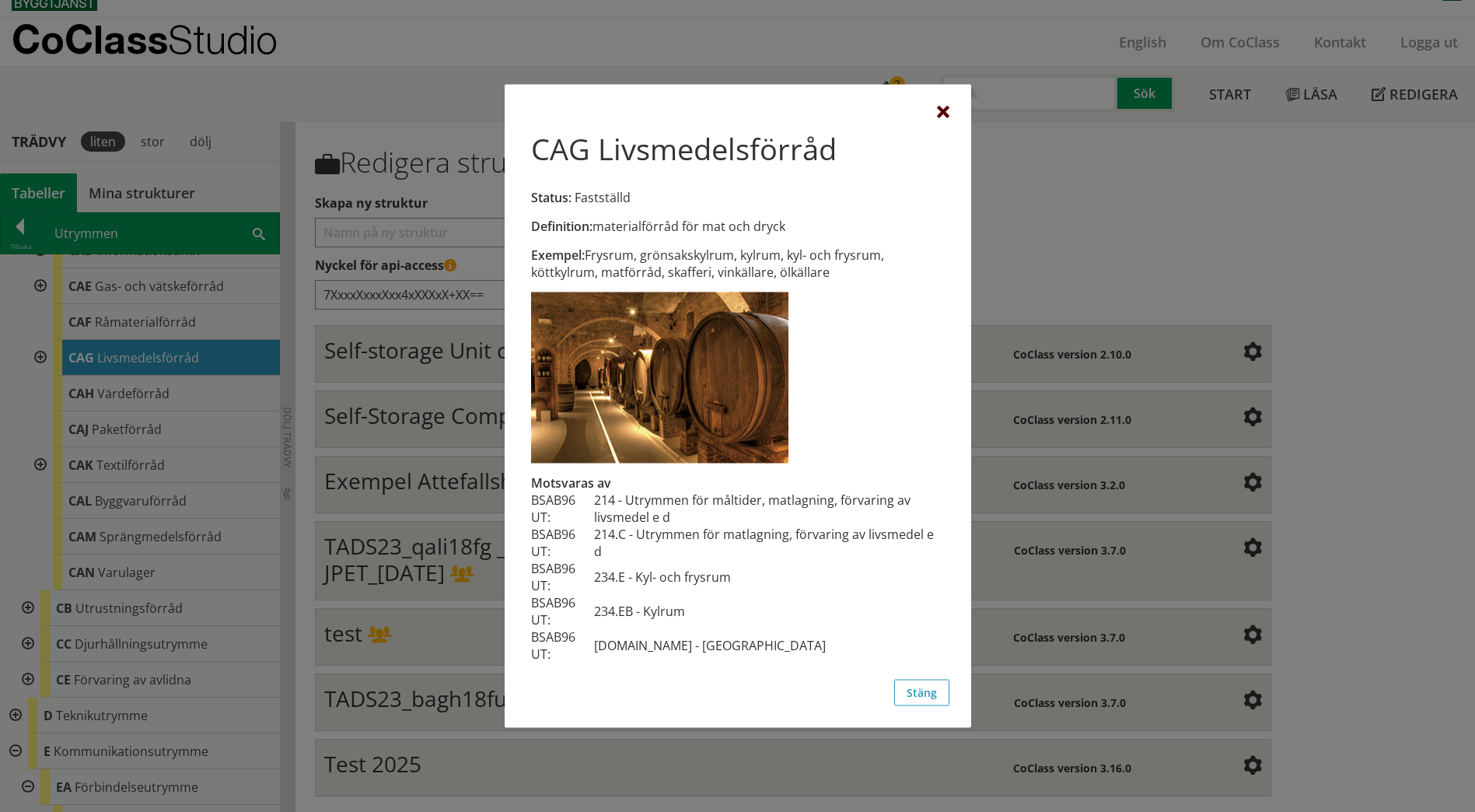
click at [944, 115] on div at bounding box center [943, 113] width 12 height 12
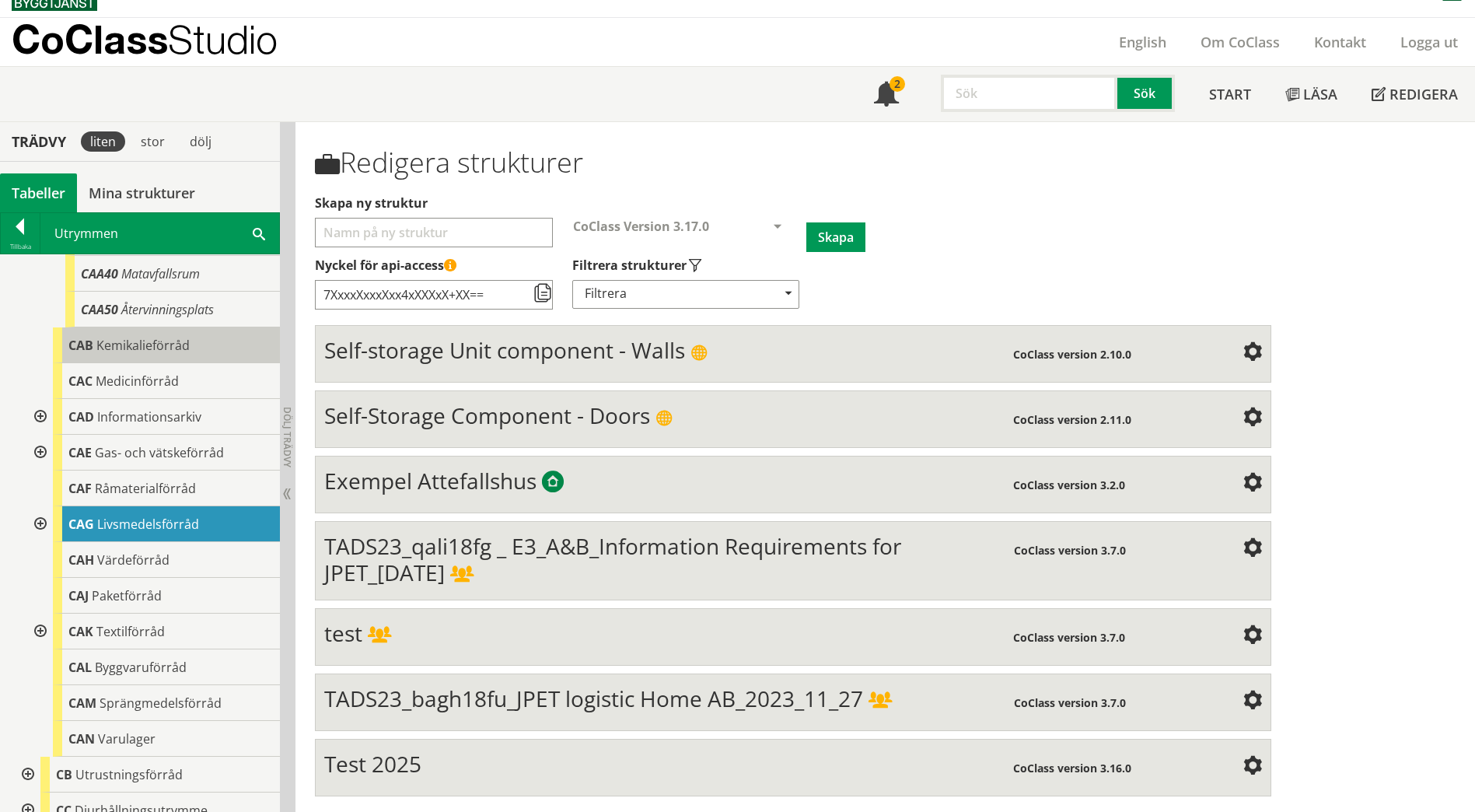
scroll to position [2100, 0]
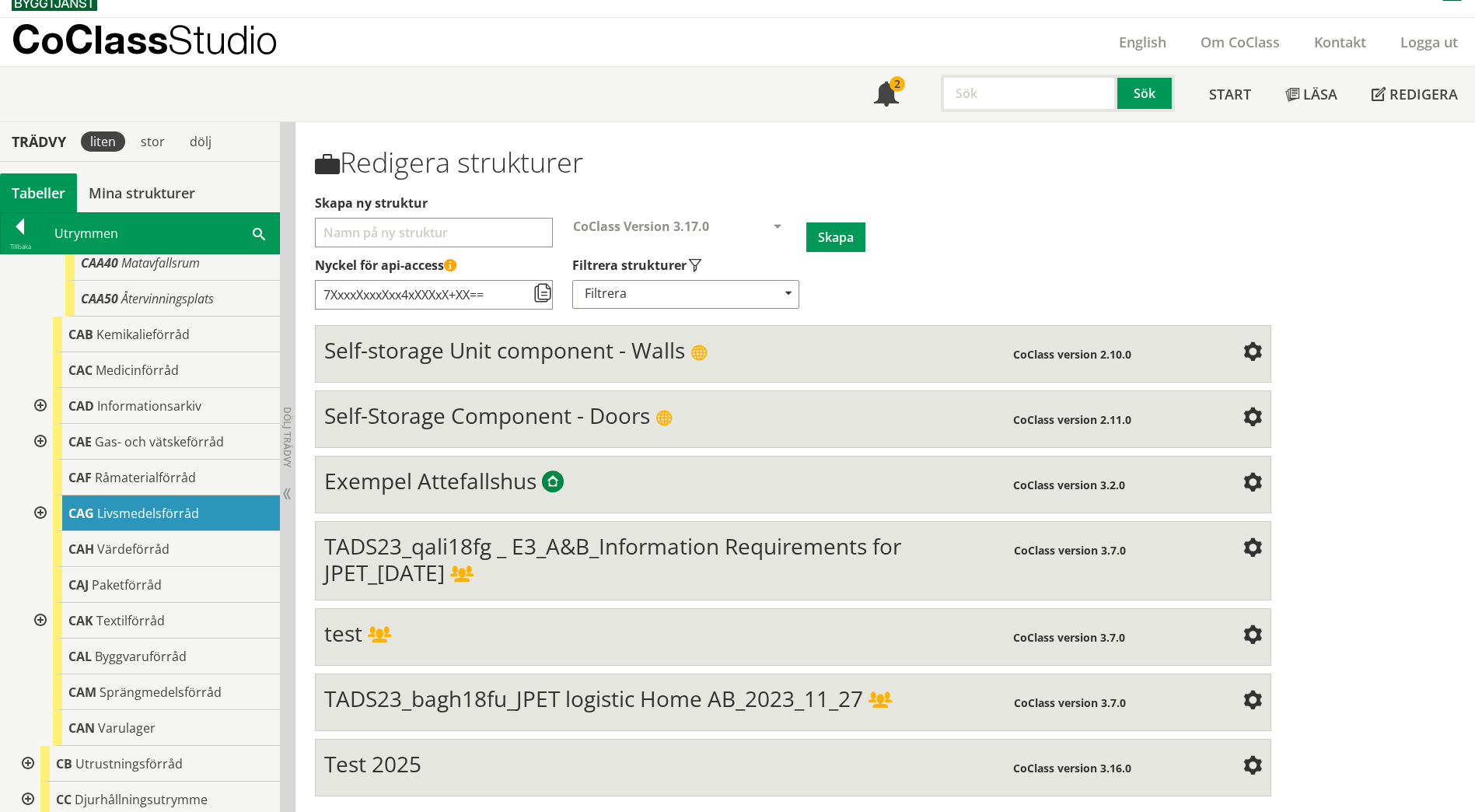
click at [191, 504] on span "Livsmedelsförråd" at bounding box center [148, 513] width 102 height 17
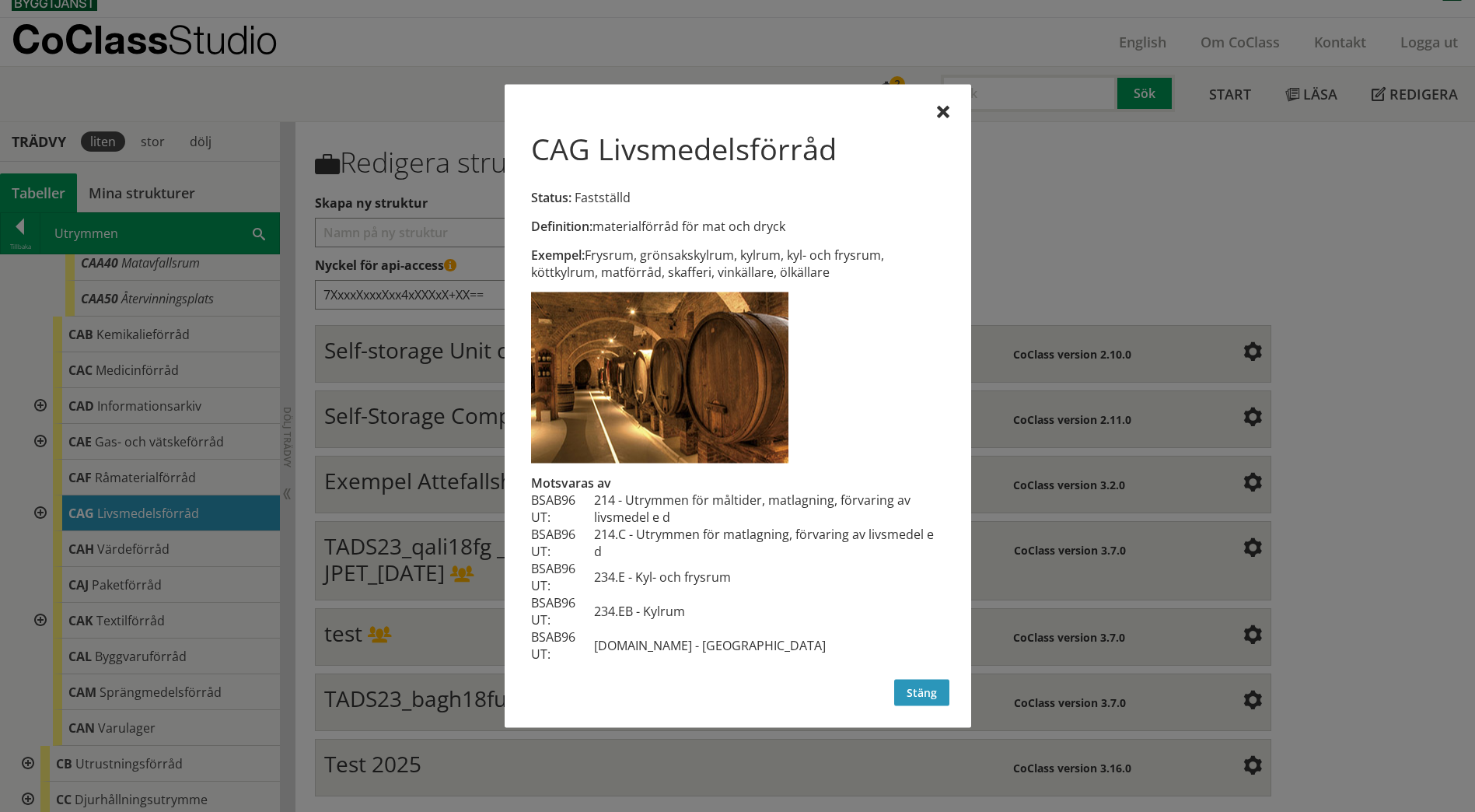
click at [920, 688] on button "Stäng" at bounding box center [922, 693] width 55 height 27
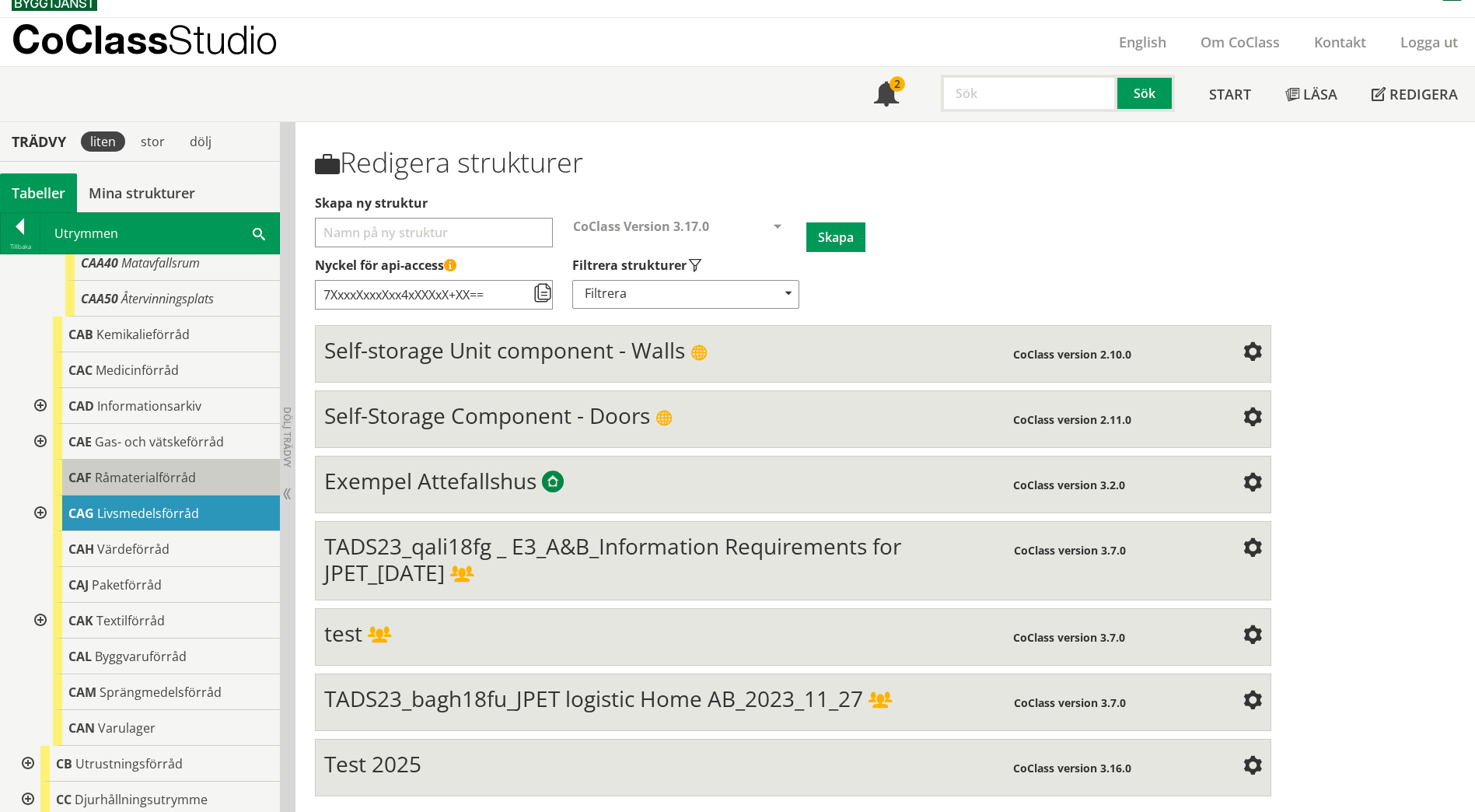
click at [104, 462] on body "AMA AMA Beskrivningsverktyg AMA Funktion BSAB Bygginfo Byggjura Byggkatalogen […" at bounding box center [738, 382] width 1475 height 812
click at [110, 469] on span "Råmaterialförråd" at bounding box center [145, 478] width 101 height 17
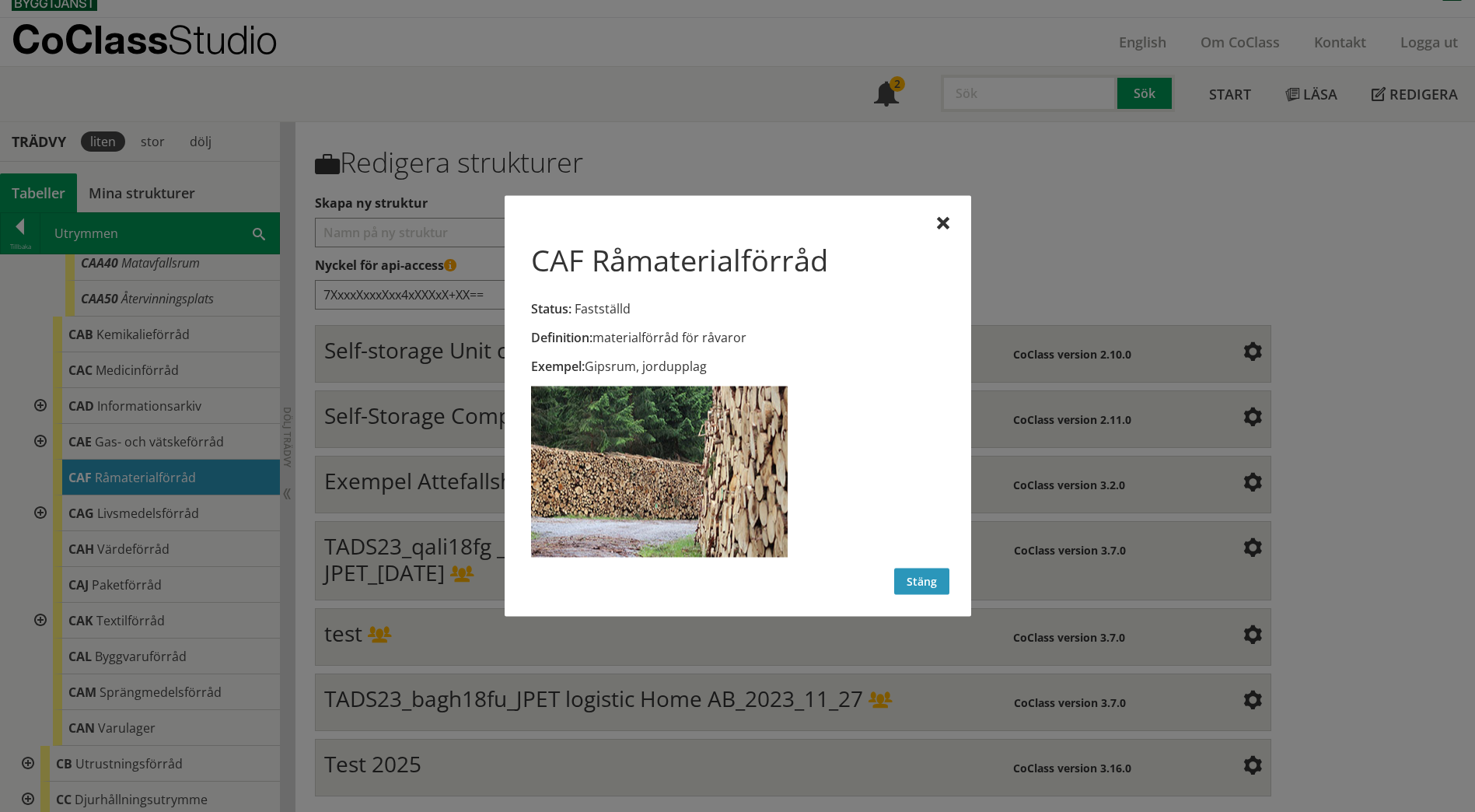
click at [922, 583] on button "Stäng" at bounding box center [922, 582] width 55 height 27
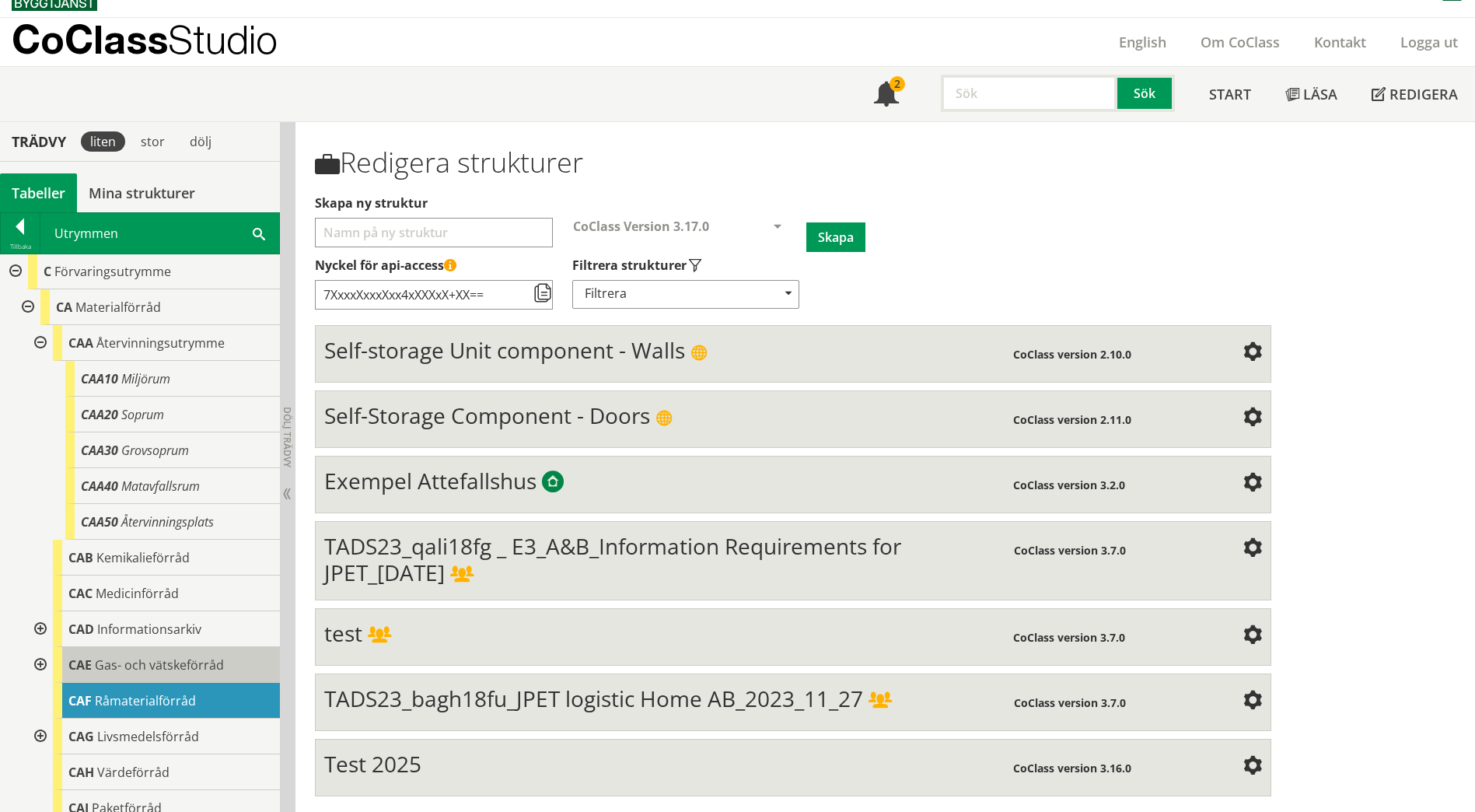
scroll to position [1867, 0]
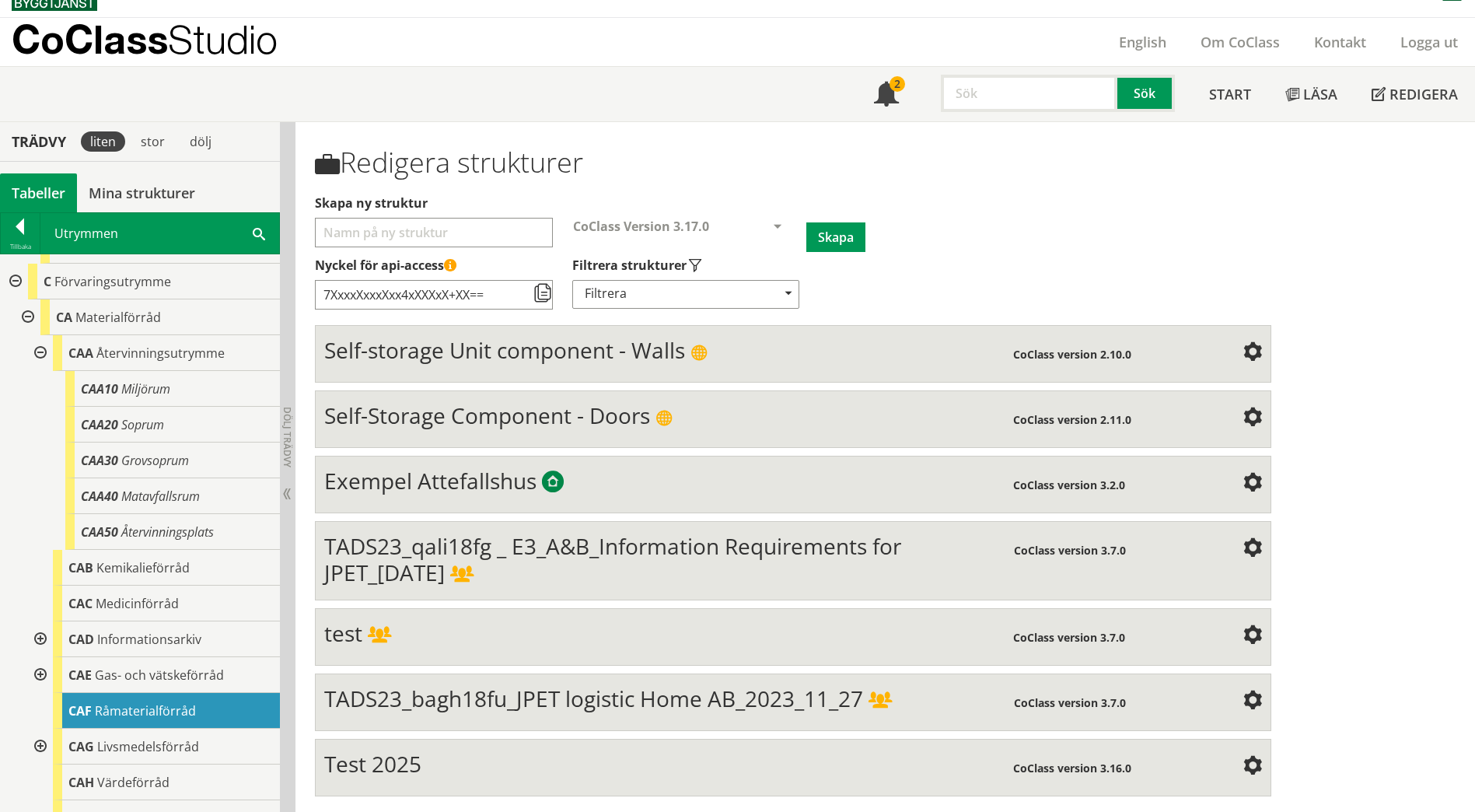
click at [31, 336] on div at bounding box center [38, 353] width 28 height 35
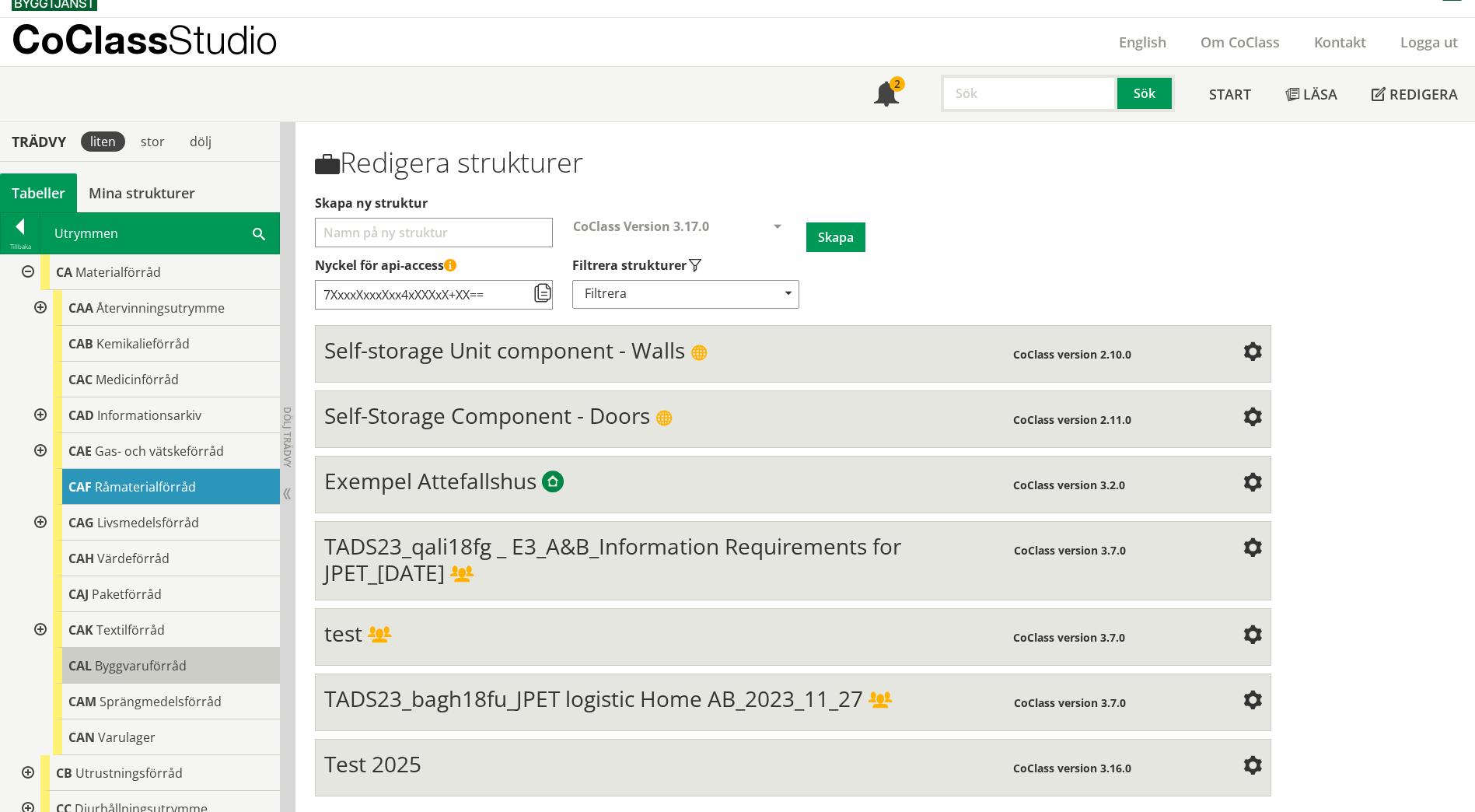
scroll to position [1944, 0]
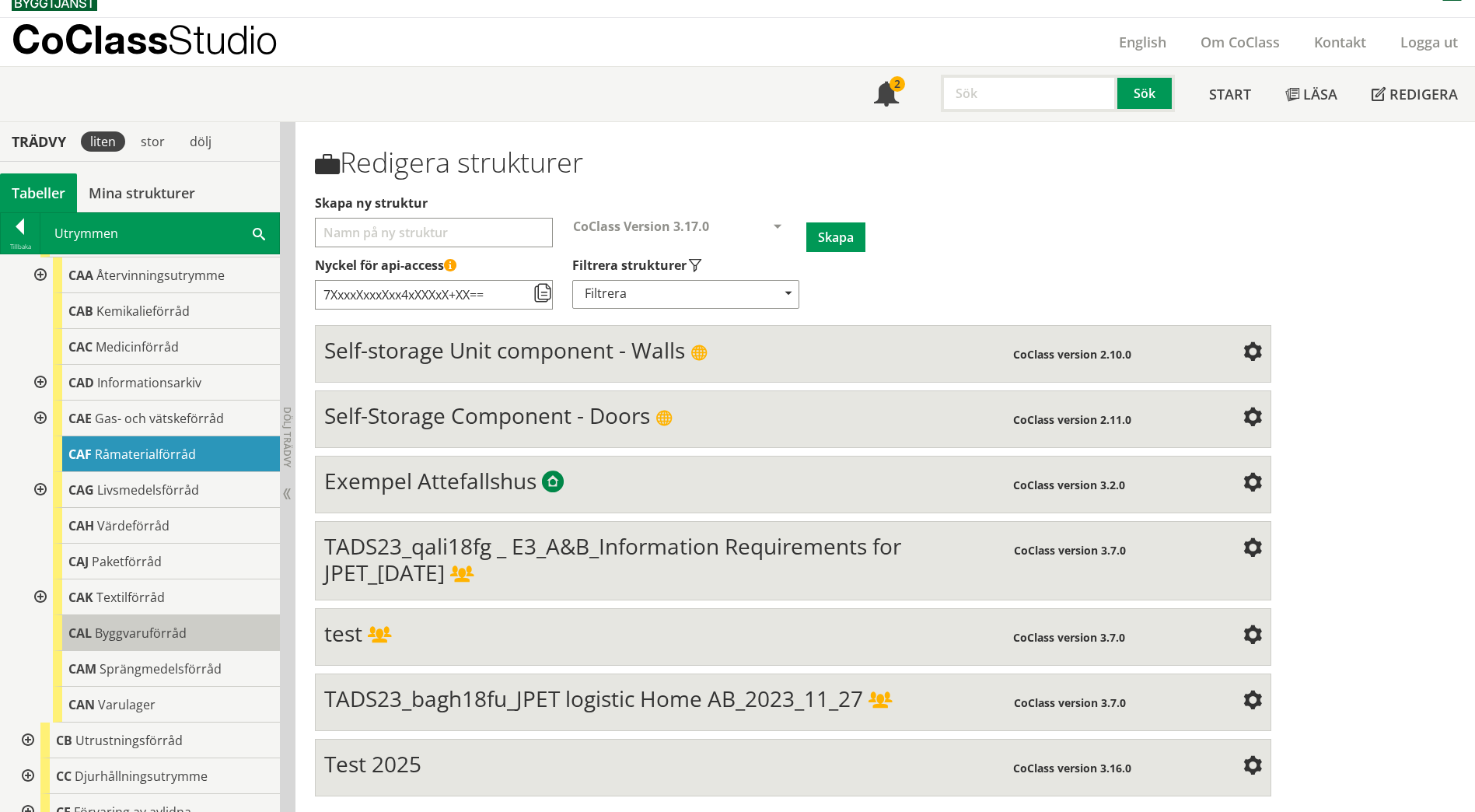
click at [230, 616] on div "CAL Byggvaruförråd" at bounding box center [166, 632] width 227 height 35
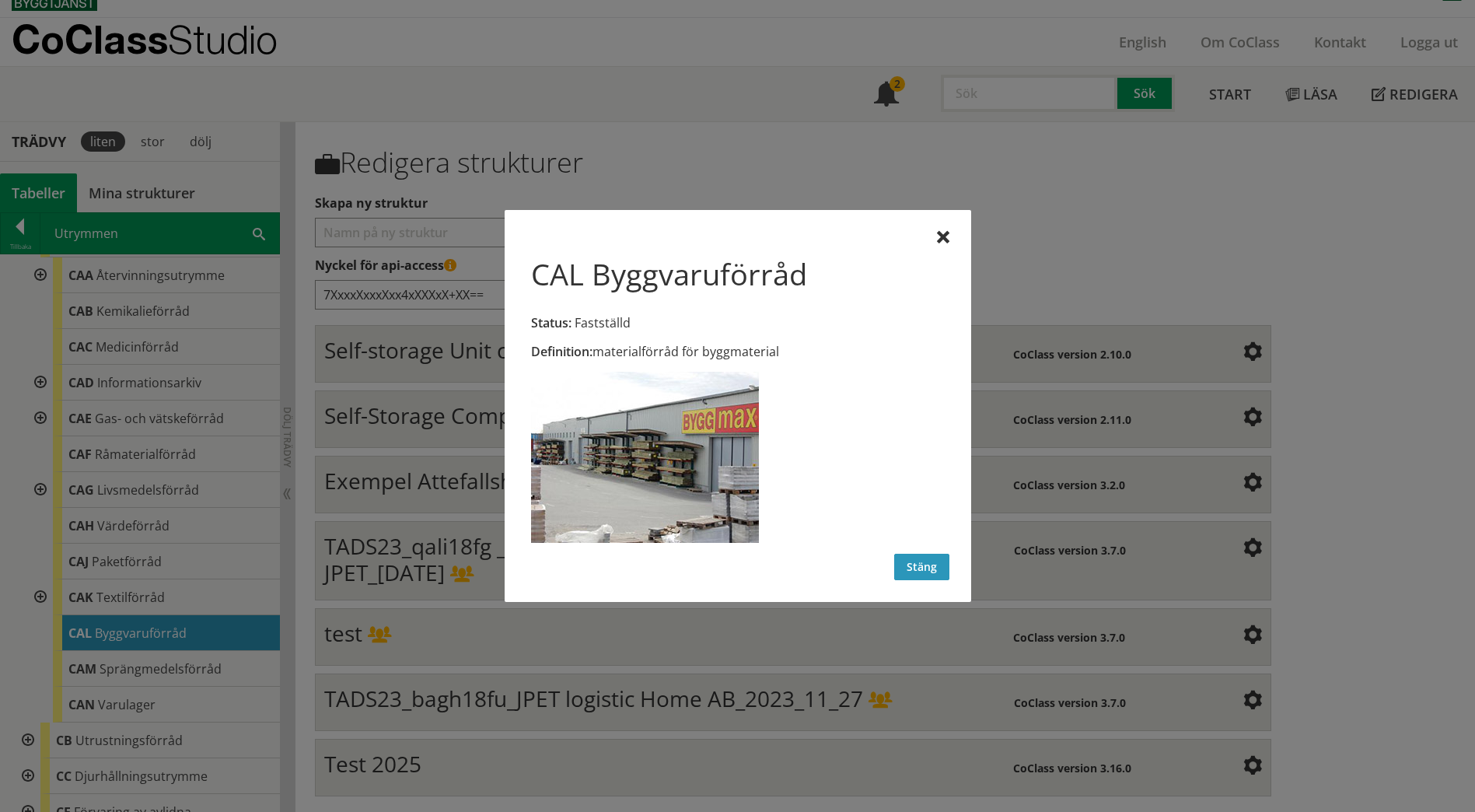
click at [927, 566] on button "Stäng" at bounding box center [922, 567] width 55 height 27
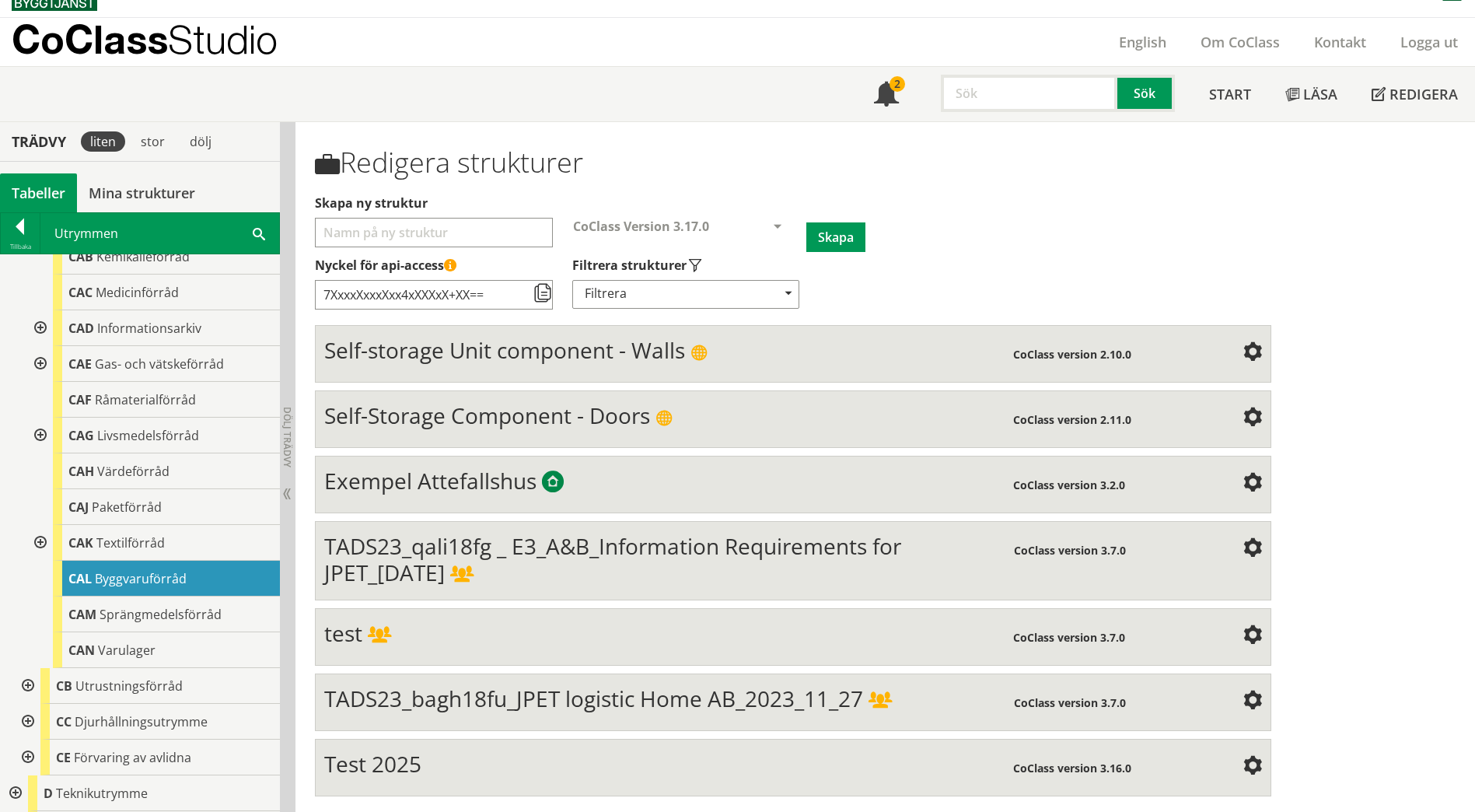
scroll to position [2100, 0]
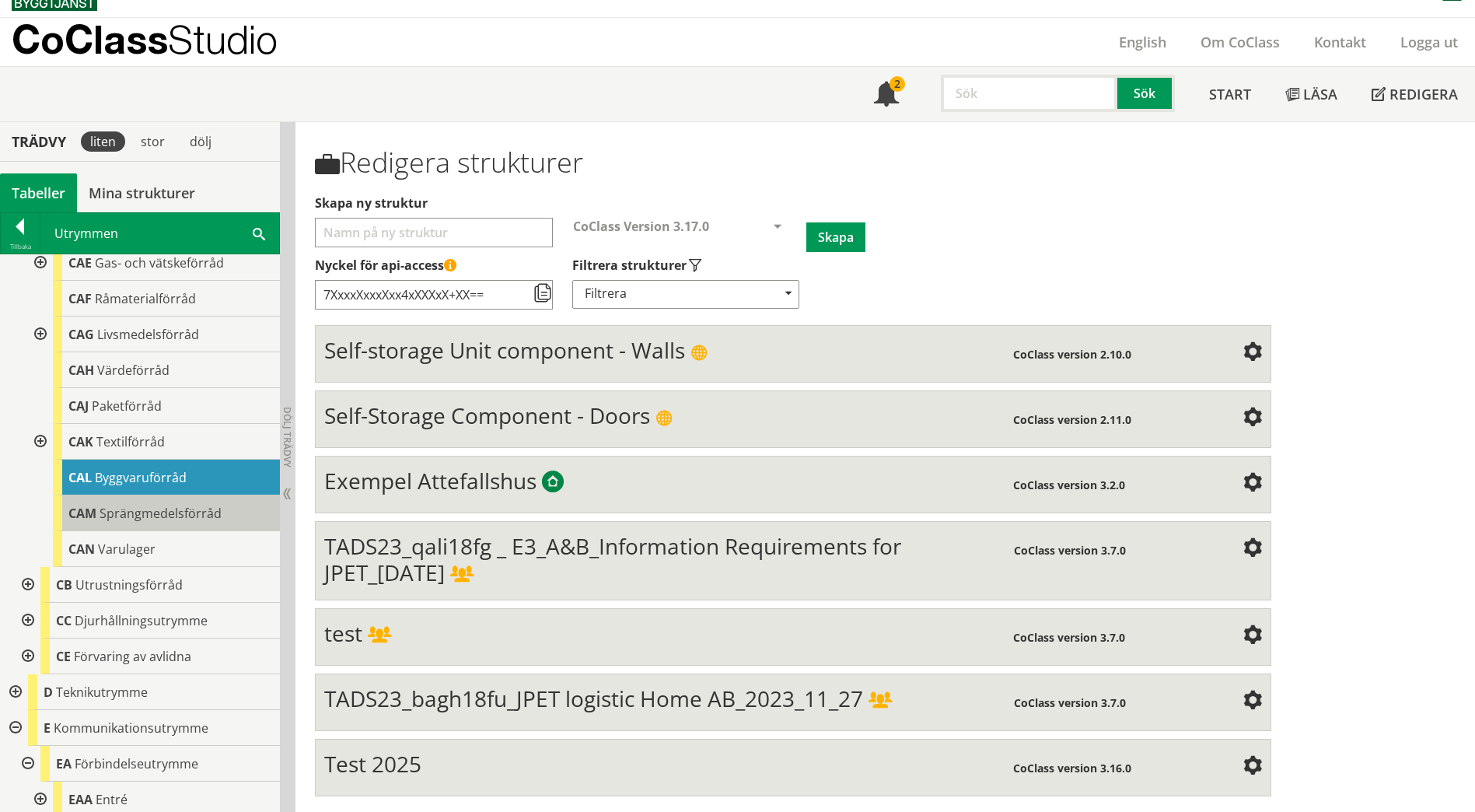
click at [184, 504] on span "Sprängmedelsförråd" at bounding box center [160, 513] width 122 height 17
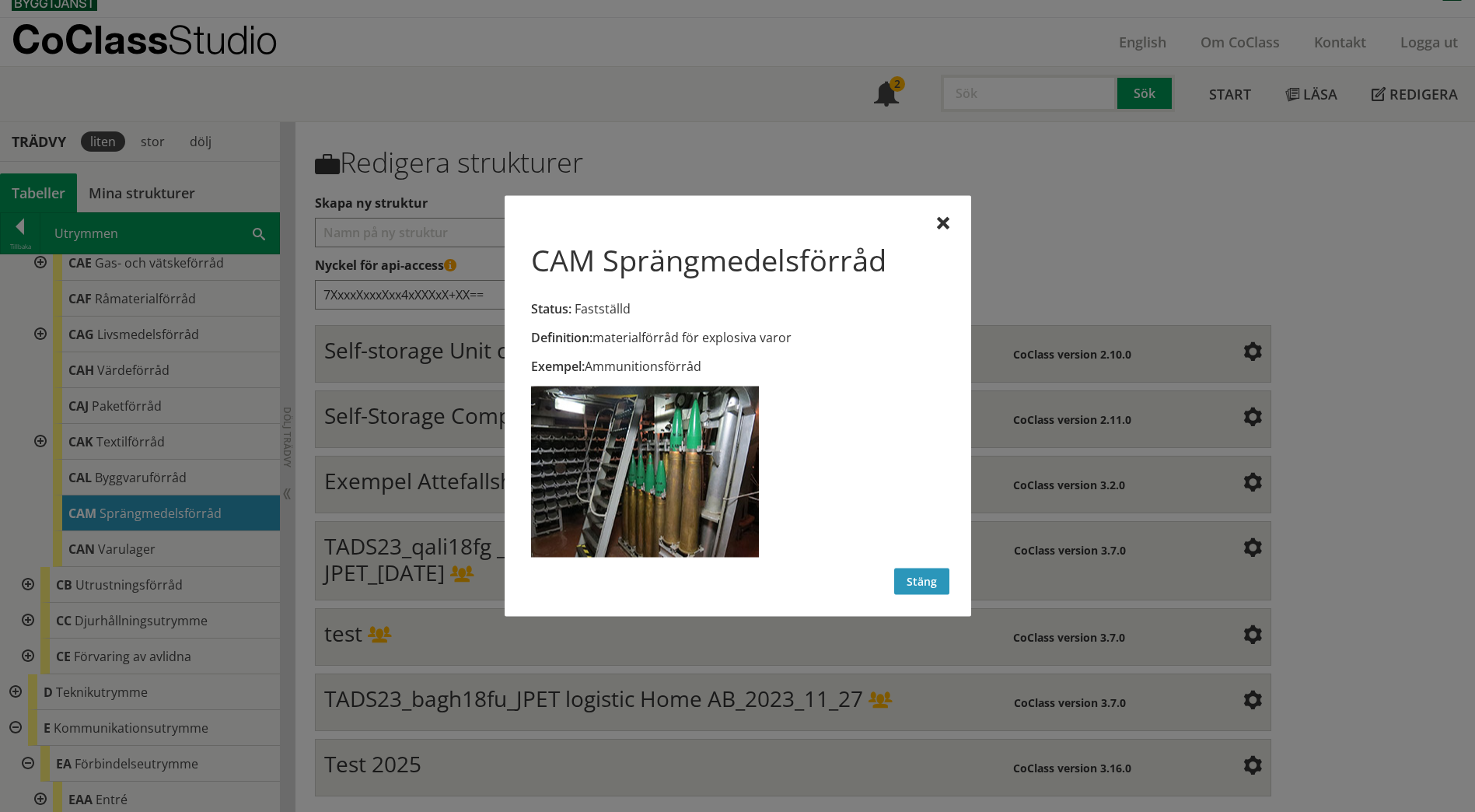
click at [911, 584] on button "Stäng" at bounding box center [922, 582] width 55 height 27
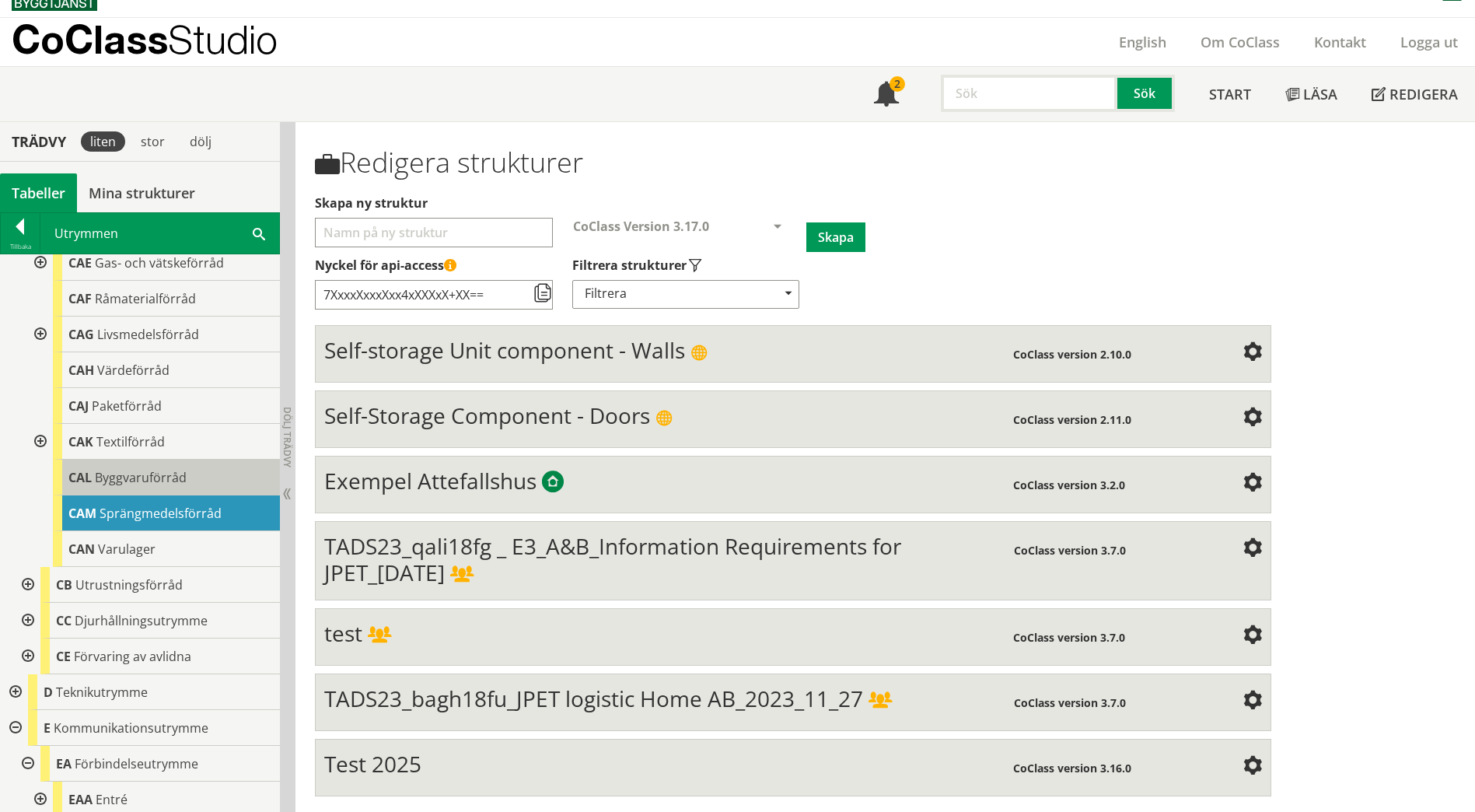
click at [196, 466] on div "CAL Byggvaruförråd" at bounding box center [166, 477] width 227 height 35
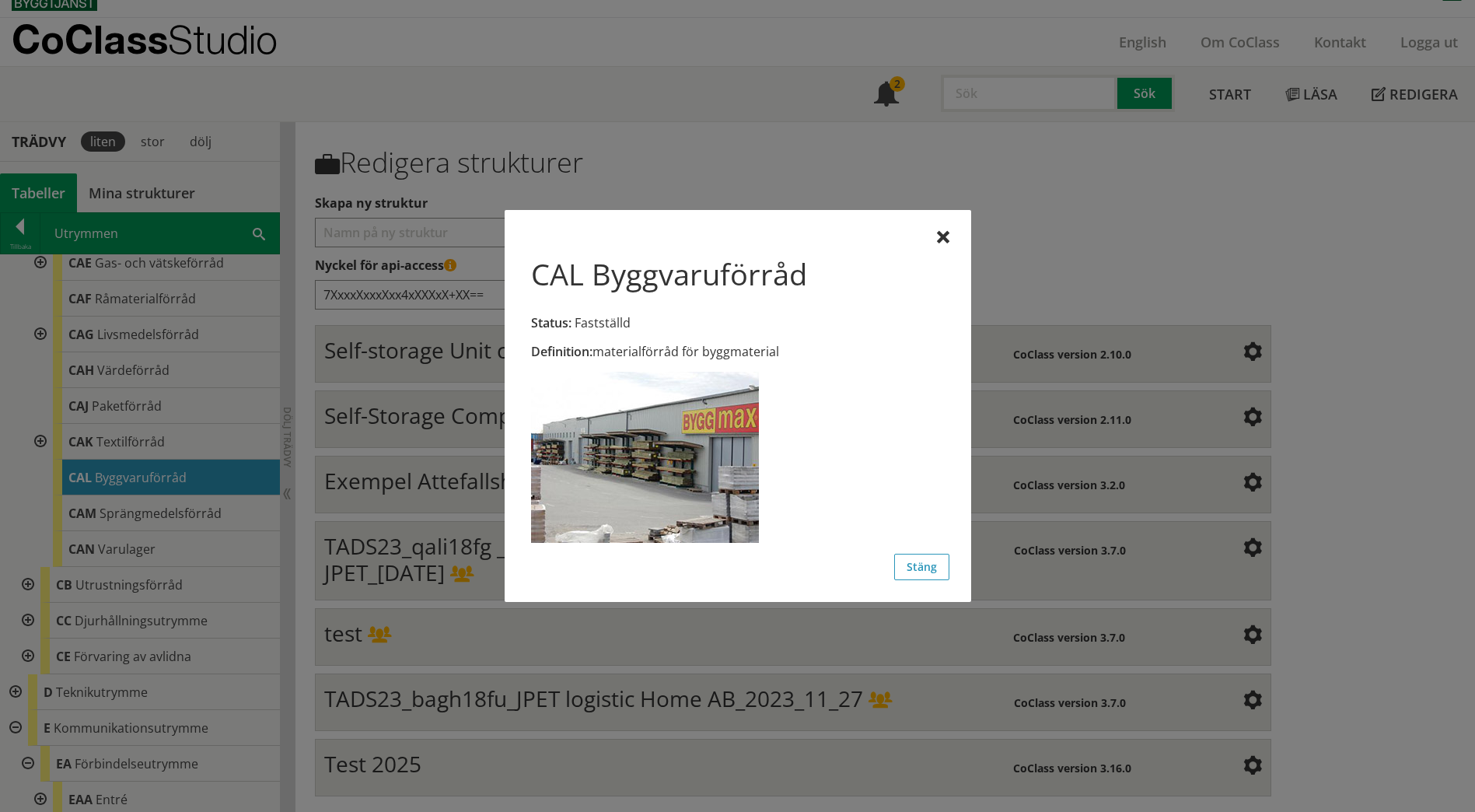
click at [191, 345] on div at bounding box center [738, 406] width 1475 height 812
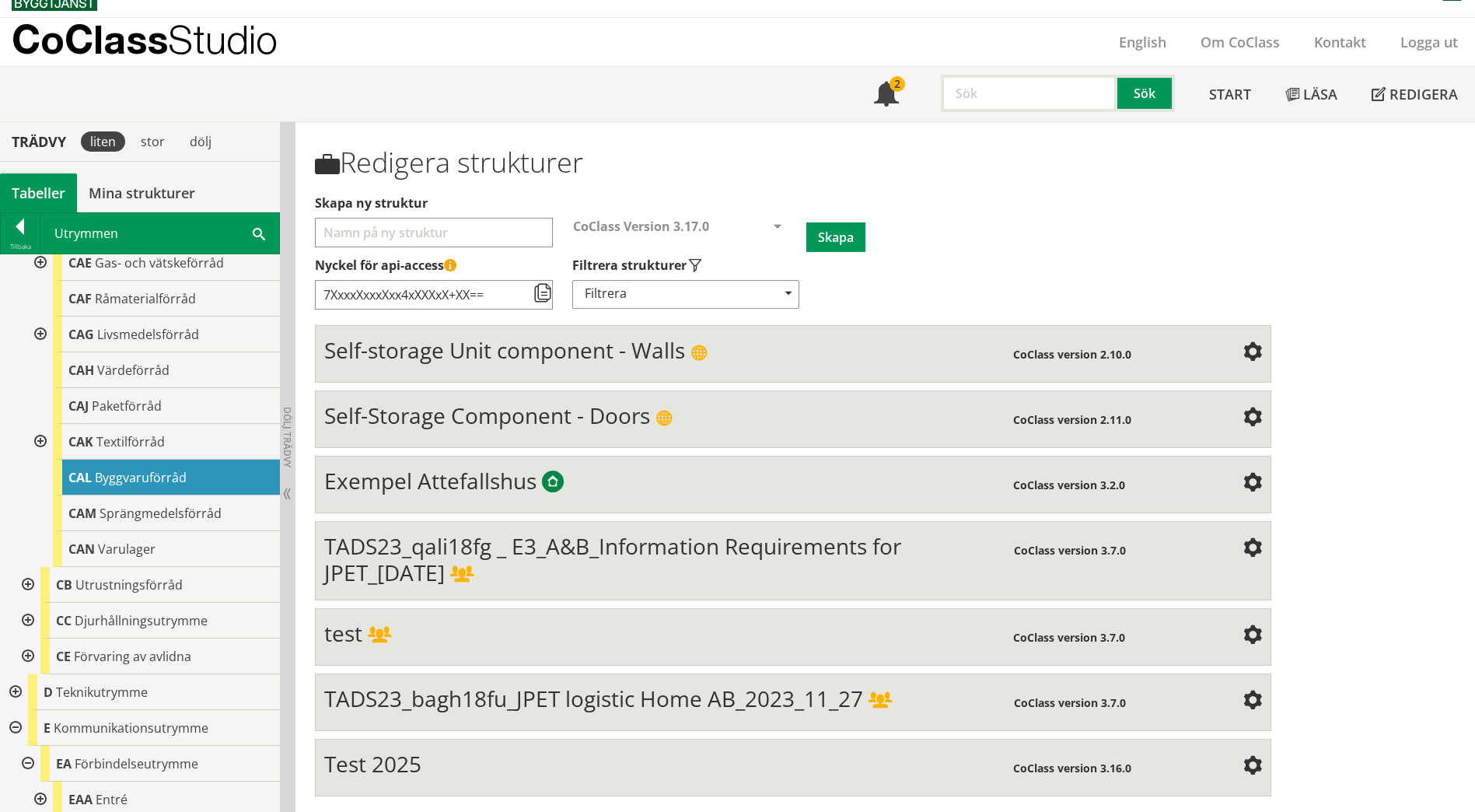
click at [257, 237] on span at bounding box center [259, 232] width 12 height 16
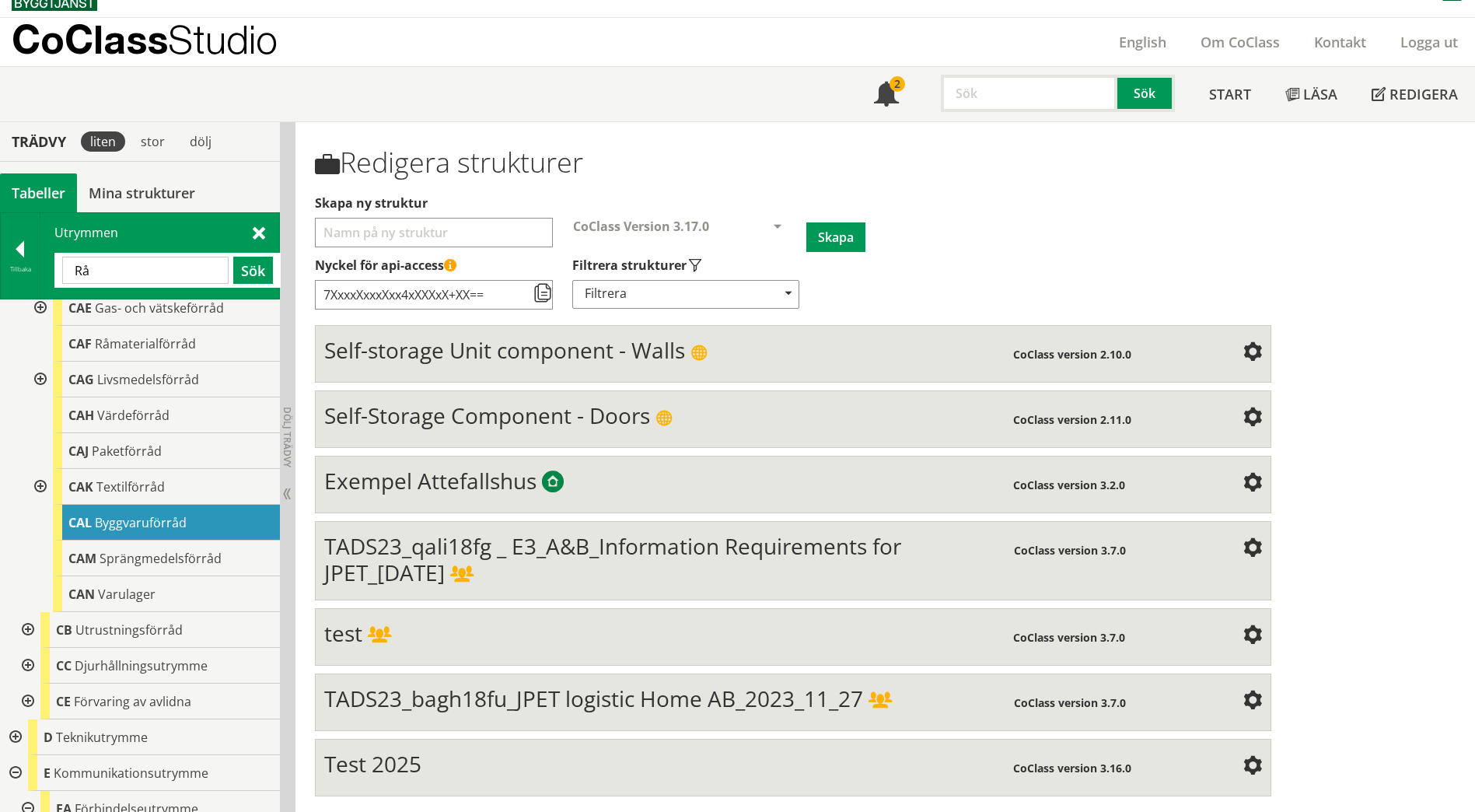
type input "R"
click at [255, 263] on button "Sök" at bounding box center [253, 270] width 40 height 27
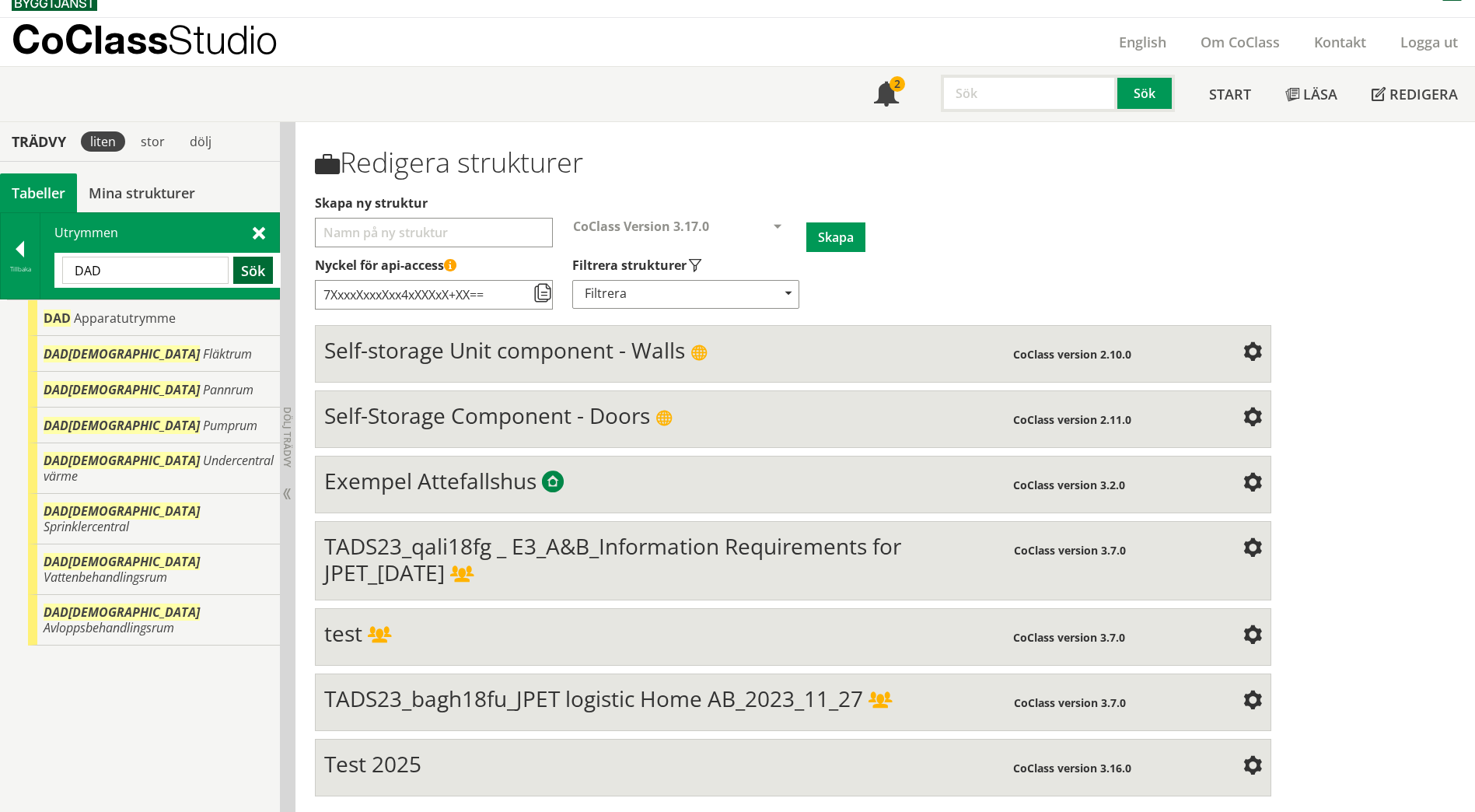
scroll to position [0, 0]
click at [168, 313] on span "Apparatutrymme" at bounding box center [124, 318] width 102 height 17
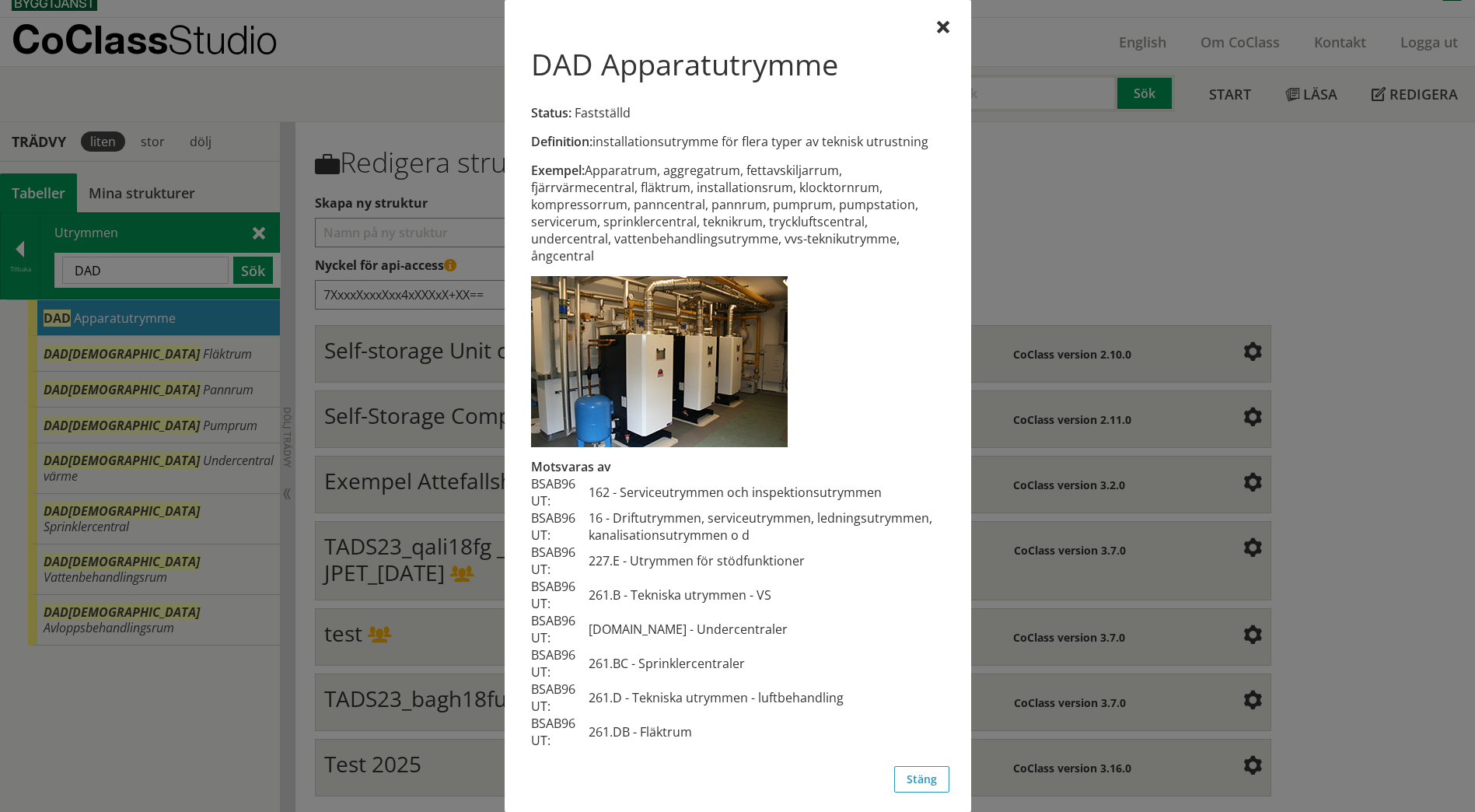
scroll to position [2, 0]
click at [937, 23] on div at bounding box center [943, 25] width 12 height 12
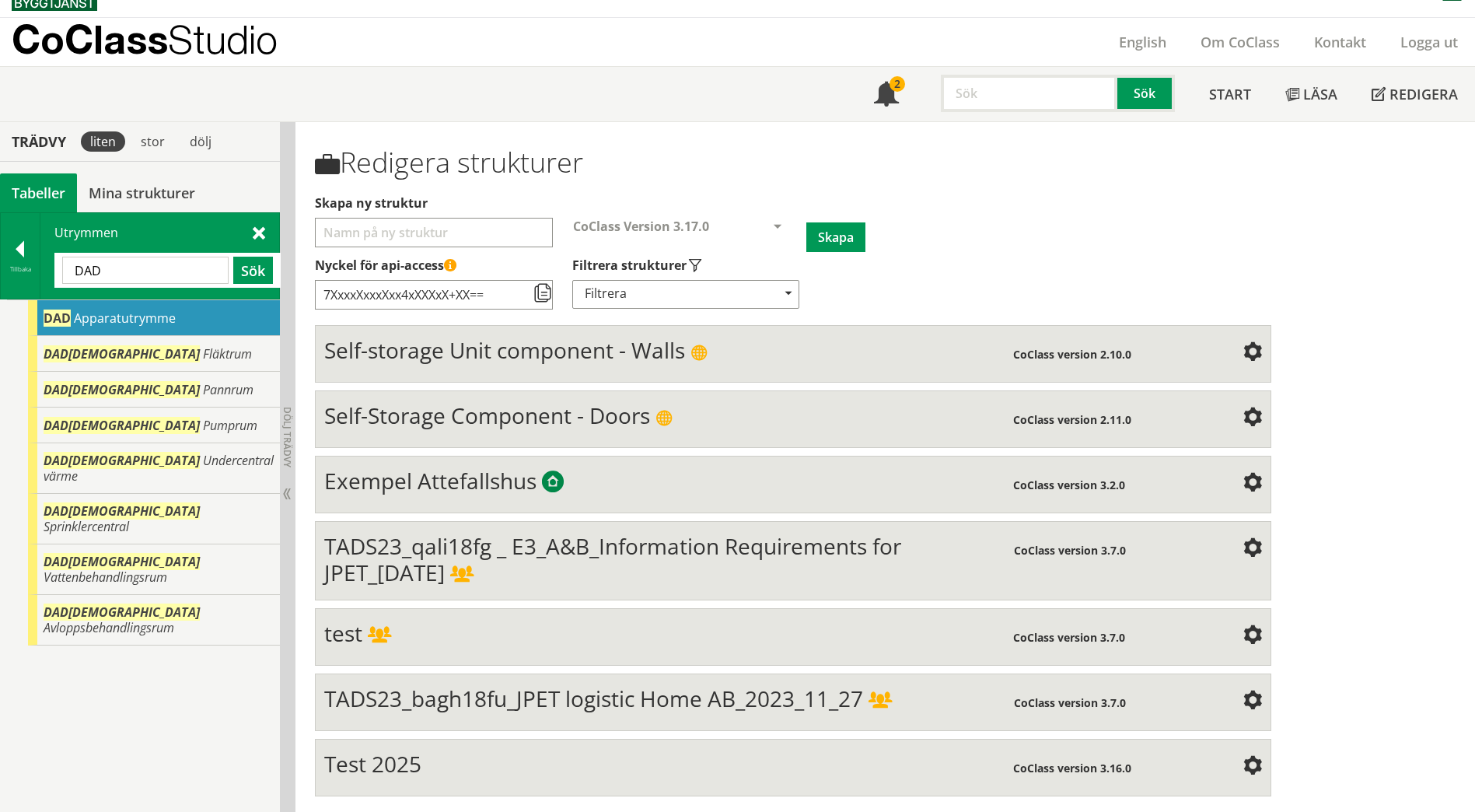
drag, startPoint x: 123, startPoint y: 273, endPoint x: 76, endPoint y: 273, distance: 47.0
click at [76, 273] on input "DAD" at bounding box center [145, 270] width 166 height 27
click at [253, 227] on span at bounding box center [259, 231] width 12 height 16
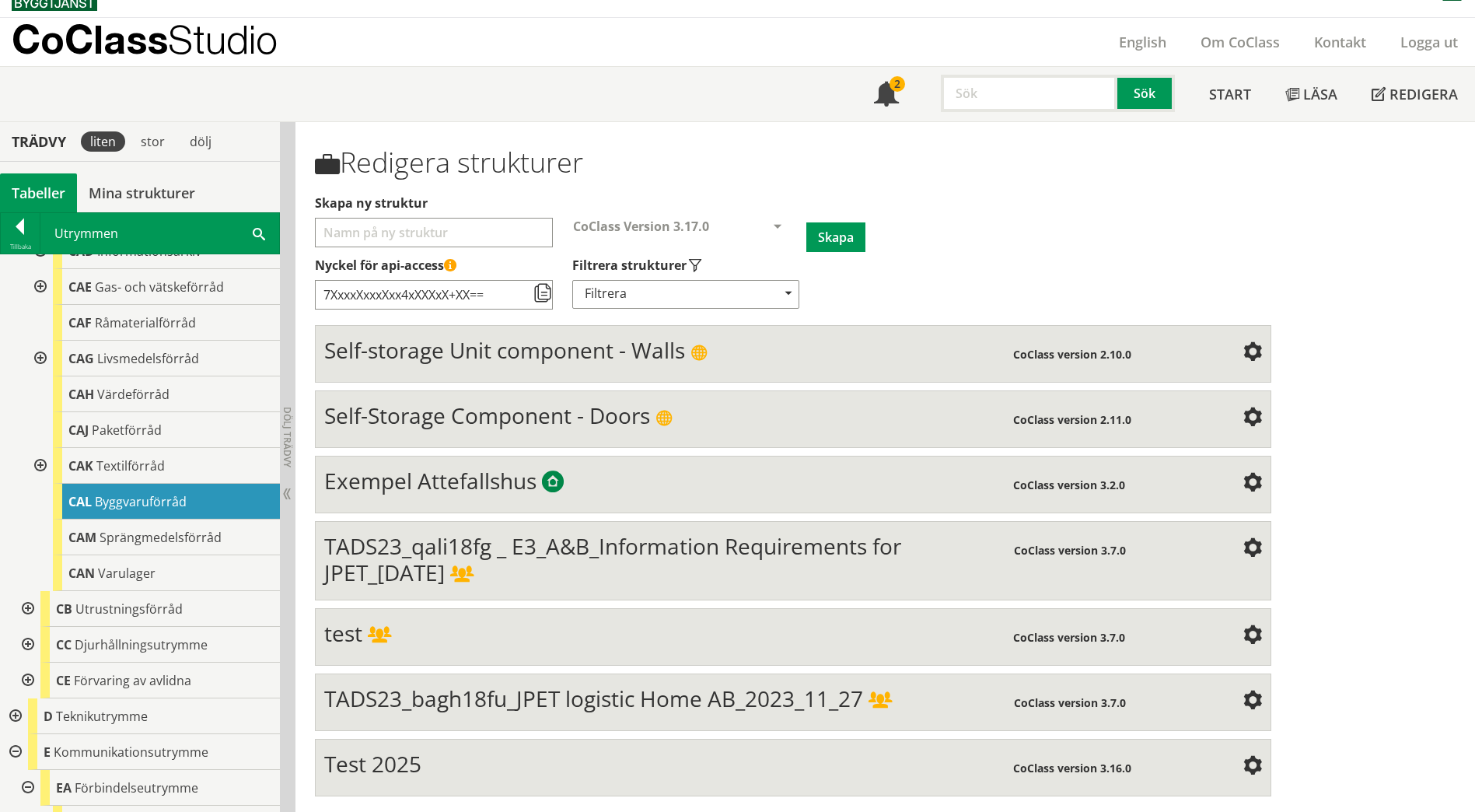
scroll to position [2100, 0]
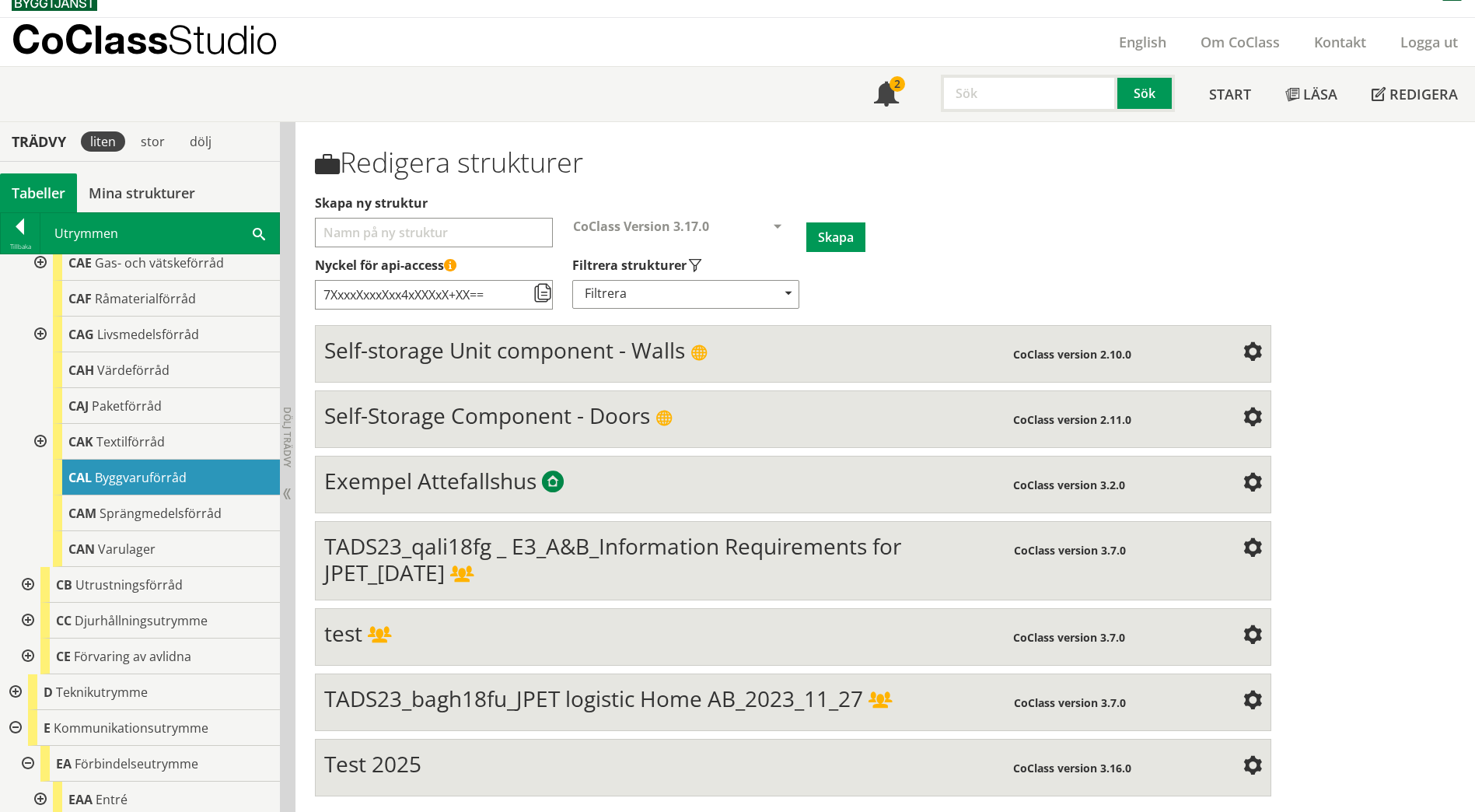
click at [165, 469] on span "Byggvaruförråd" at bounding box center [140, 478] width 92 height 17
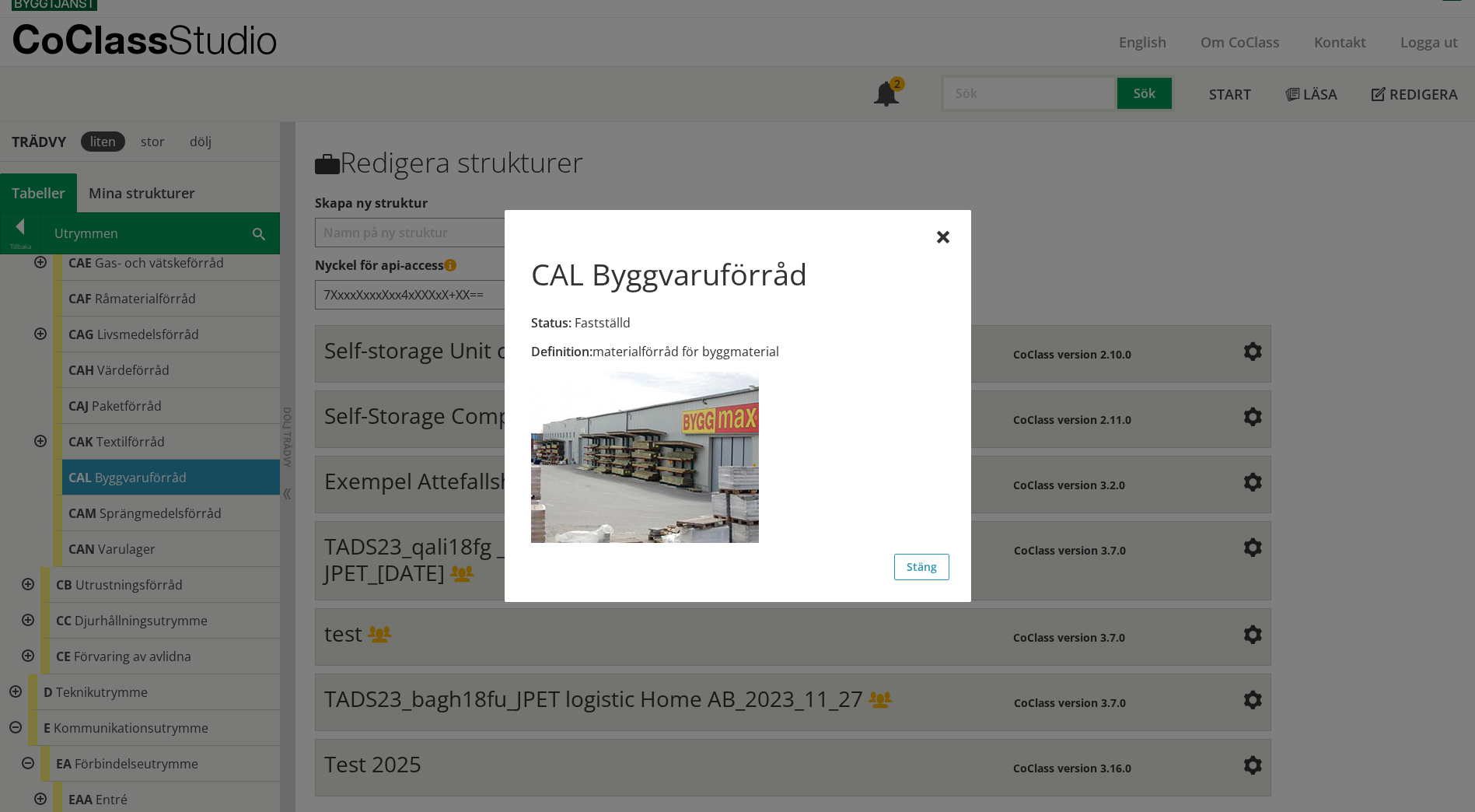
scroll to position [0, 0]
click at [937, 566] on button "Stäng" at bounding box center [922, 567] width 55 height 27
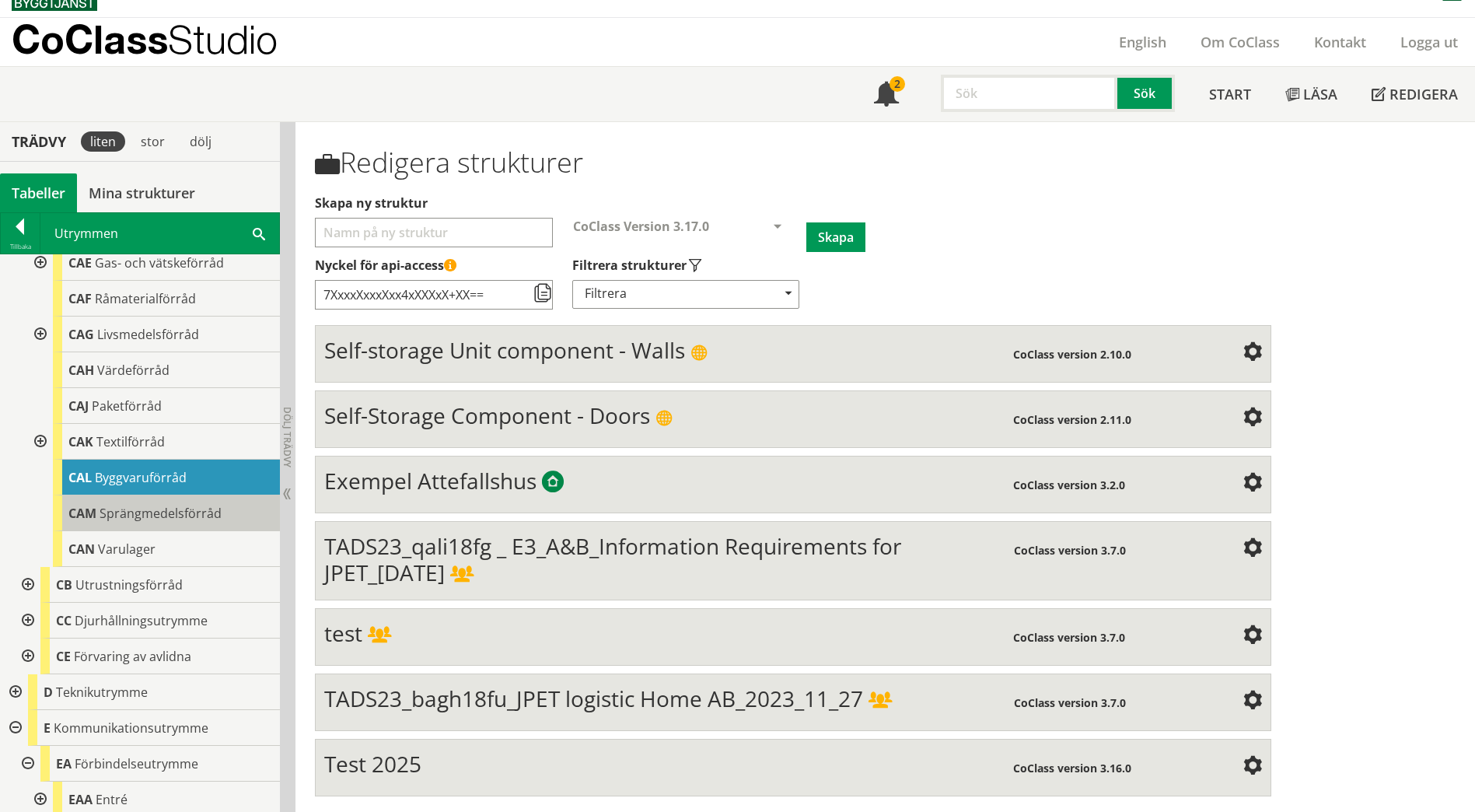
click at [115, 504] on span "Sprängmedelsförråd" at bounding box center [160, 513] width 122 height 17
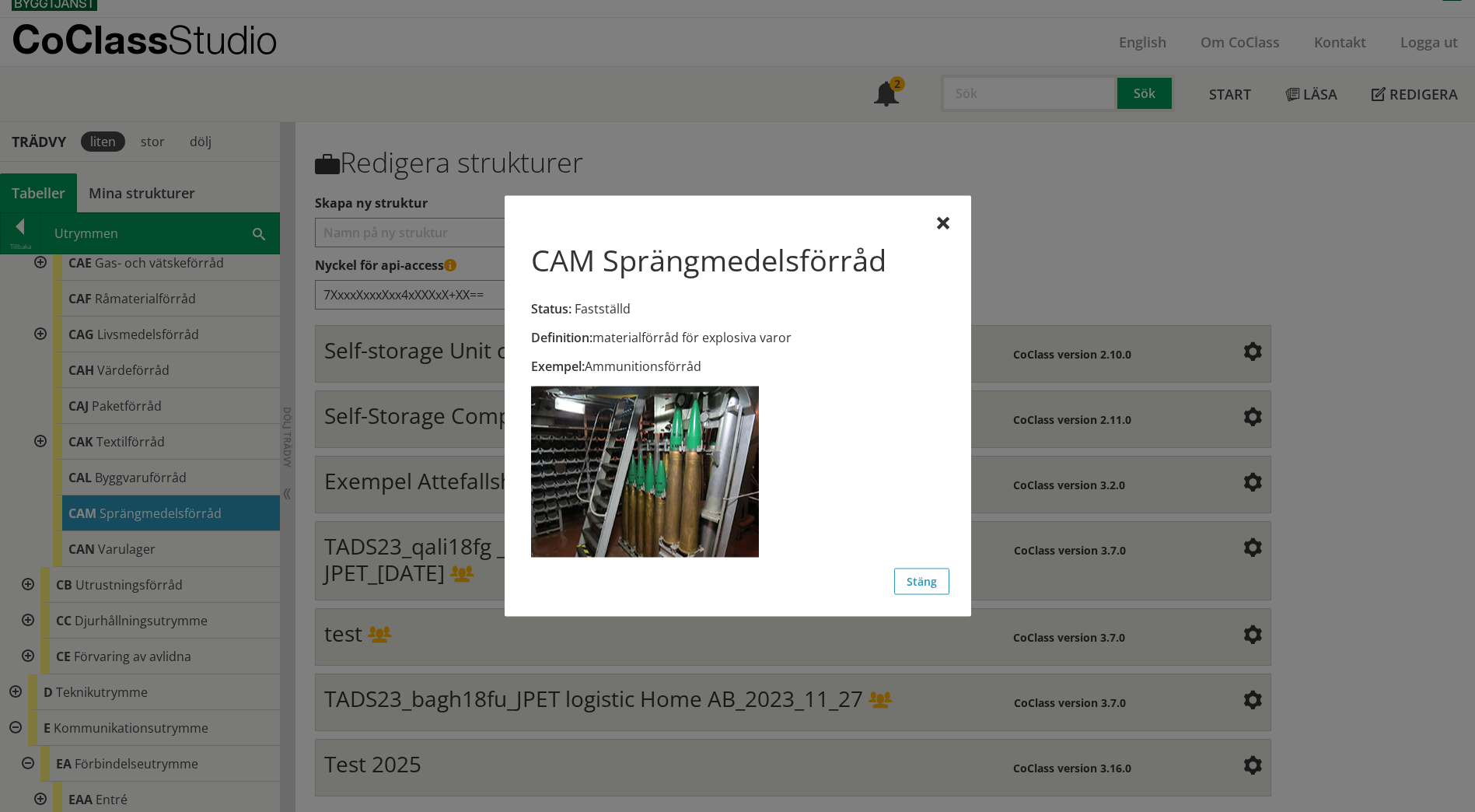
click at [131, 537] on div at bounding box center [738, 406] width 1475 height 812
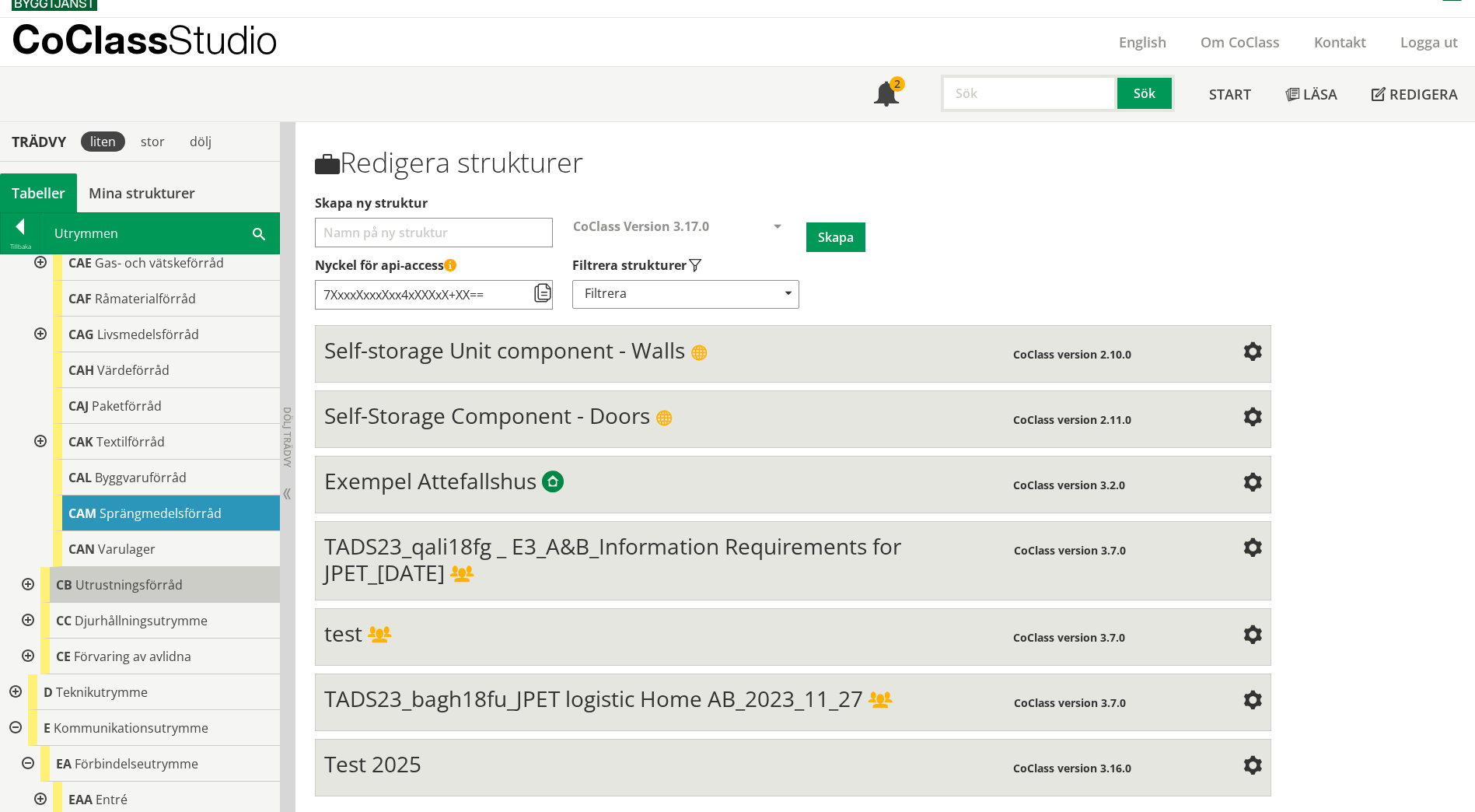
click at [102, 576] on span "Utrustningsförråd" at bounding box center [129, 585] width 107 height 17
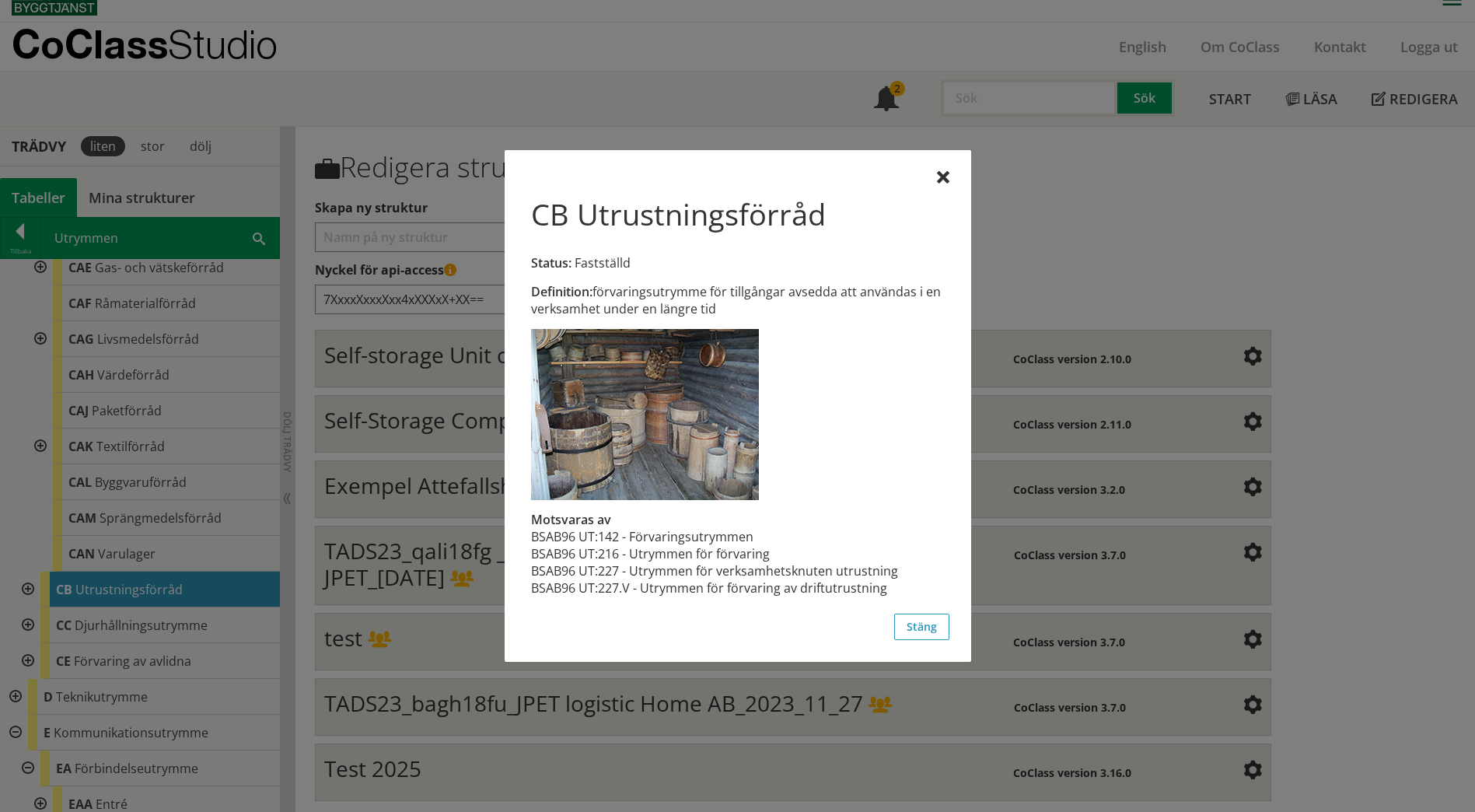
scroll to position [24, 0]
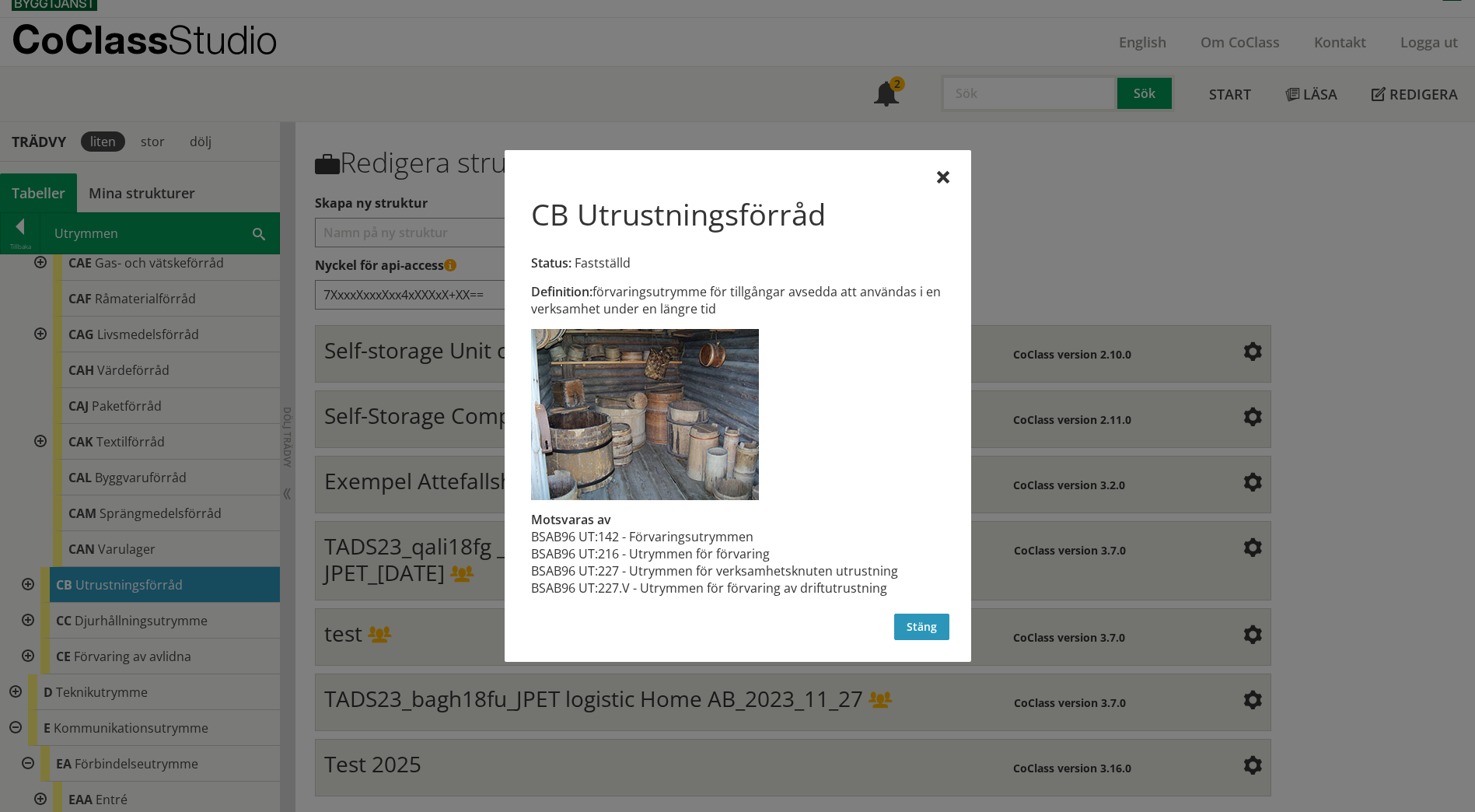
click at [926, 627] on button "Stäng" at bounding box center [922, 627] width 55 height 27
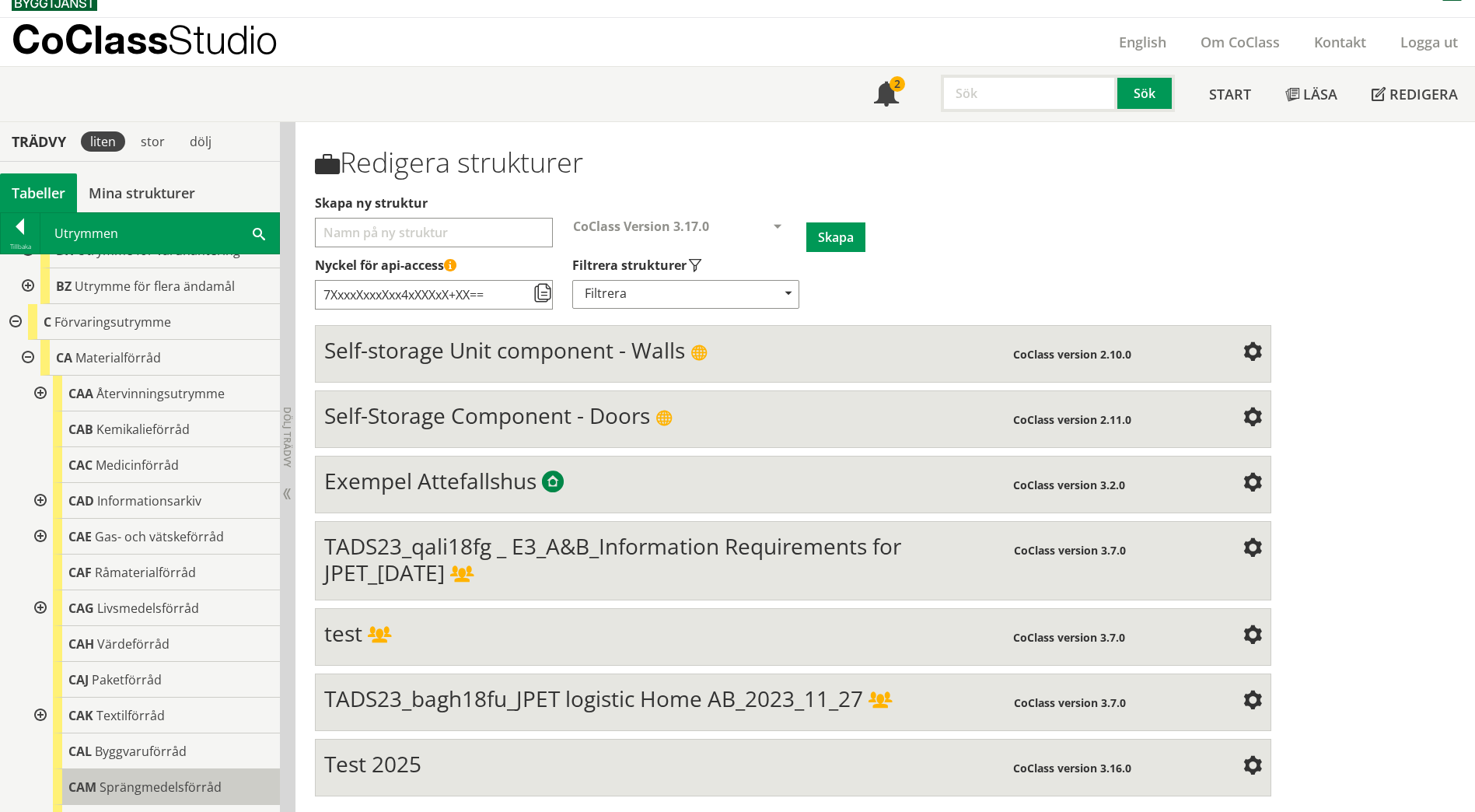
scroll to position [1867, 0]
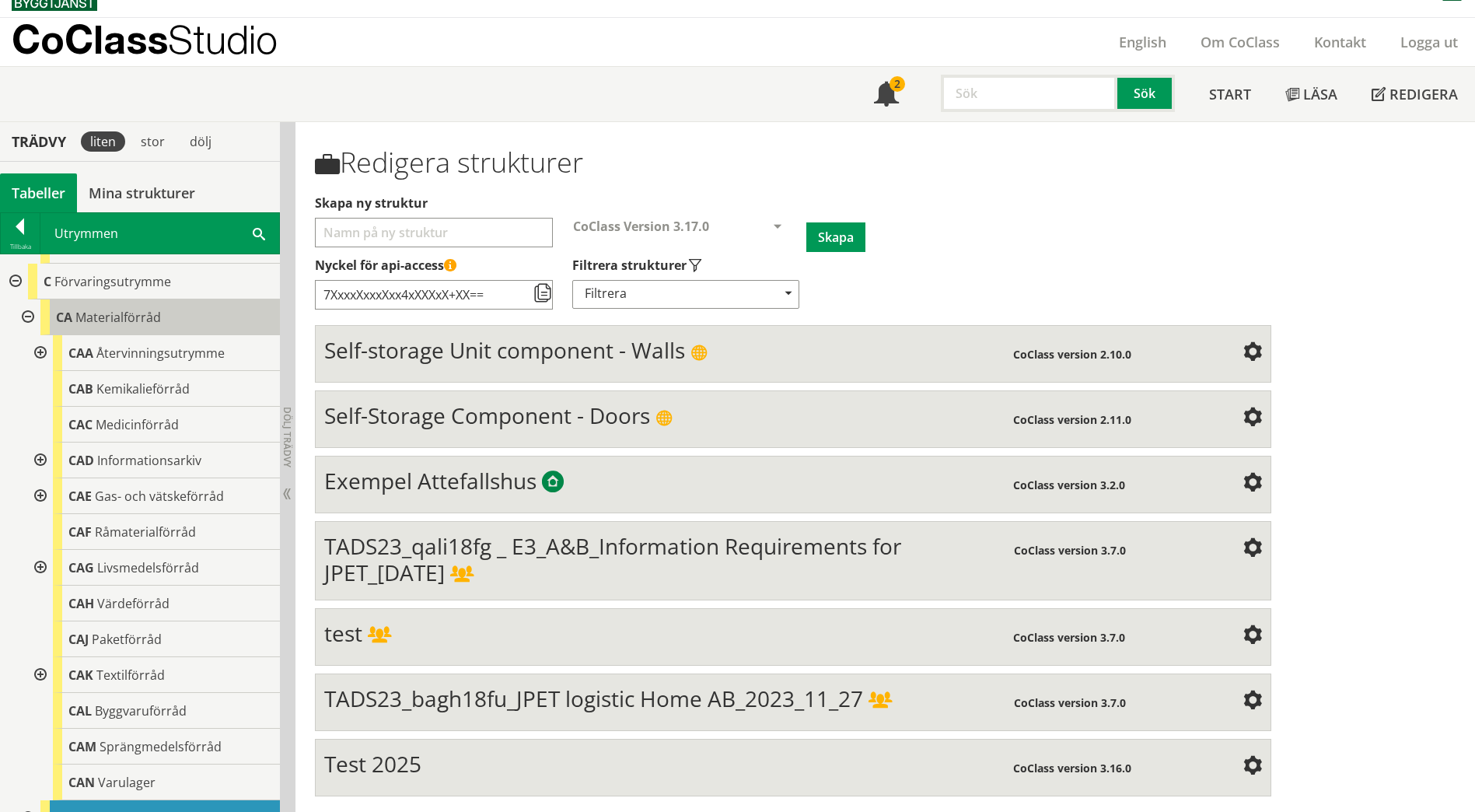
click at [92, 311] on div "CA Materialförråd" at bounding box center [160, 316] width 240 height 35
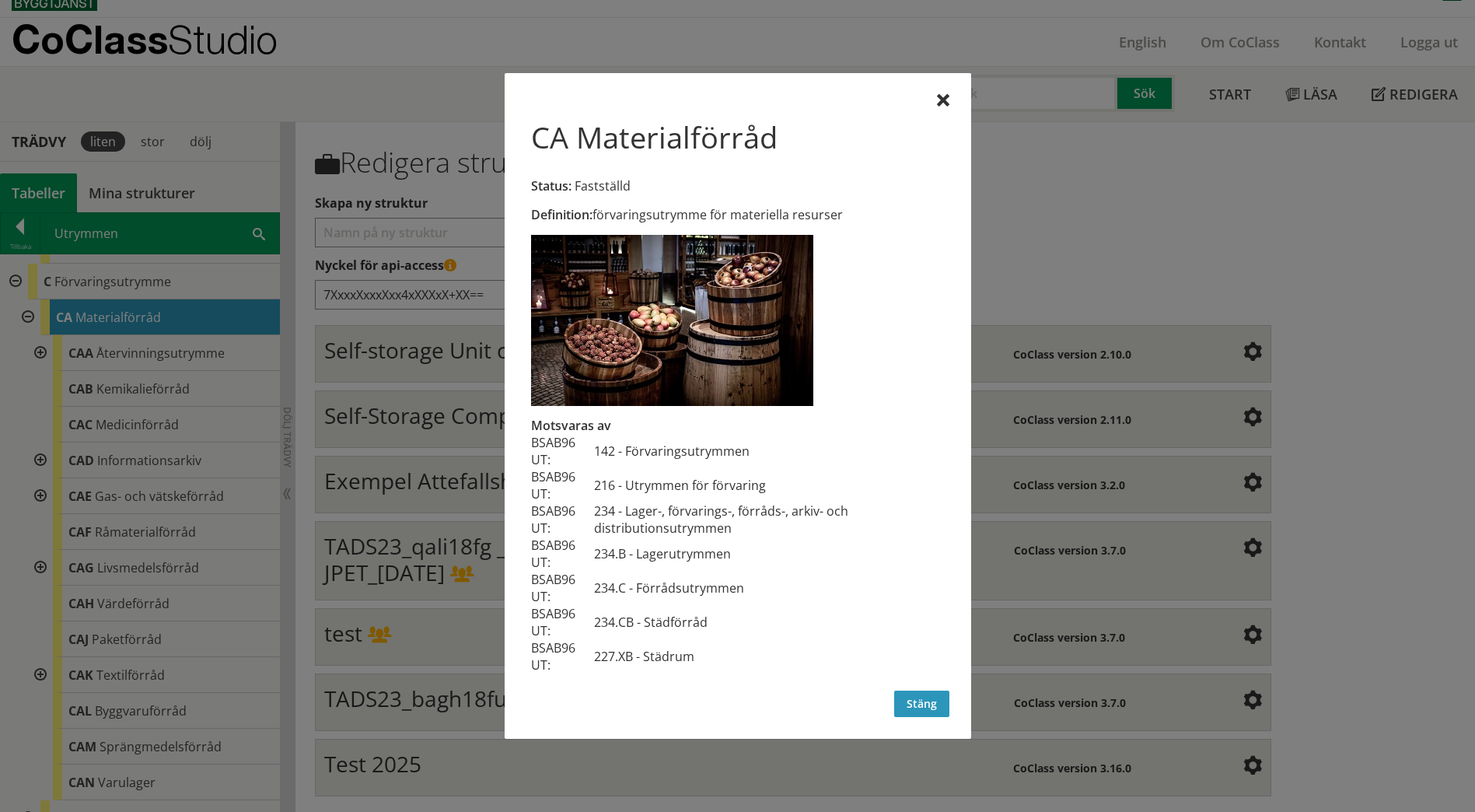
click at [927, 711] on button "Stäng" at bounding box center [922, 704] width 55 height 27
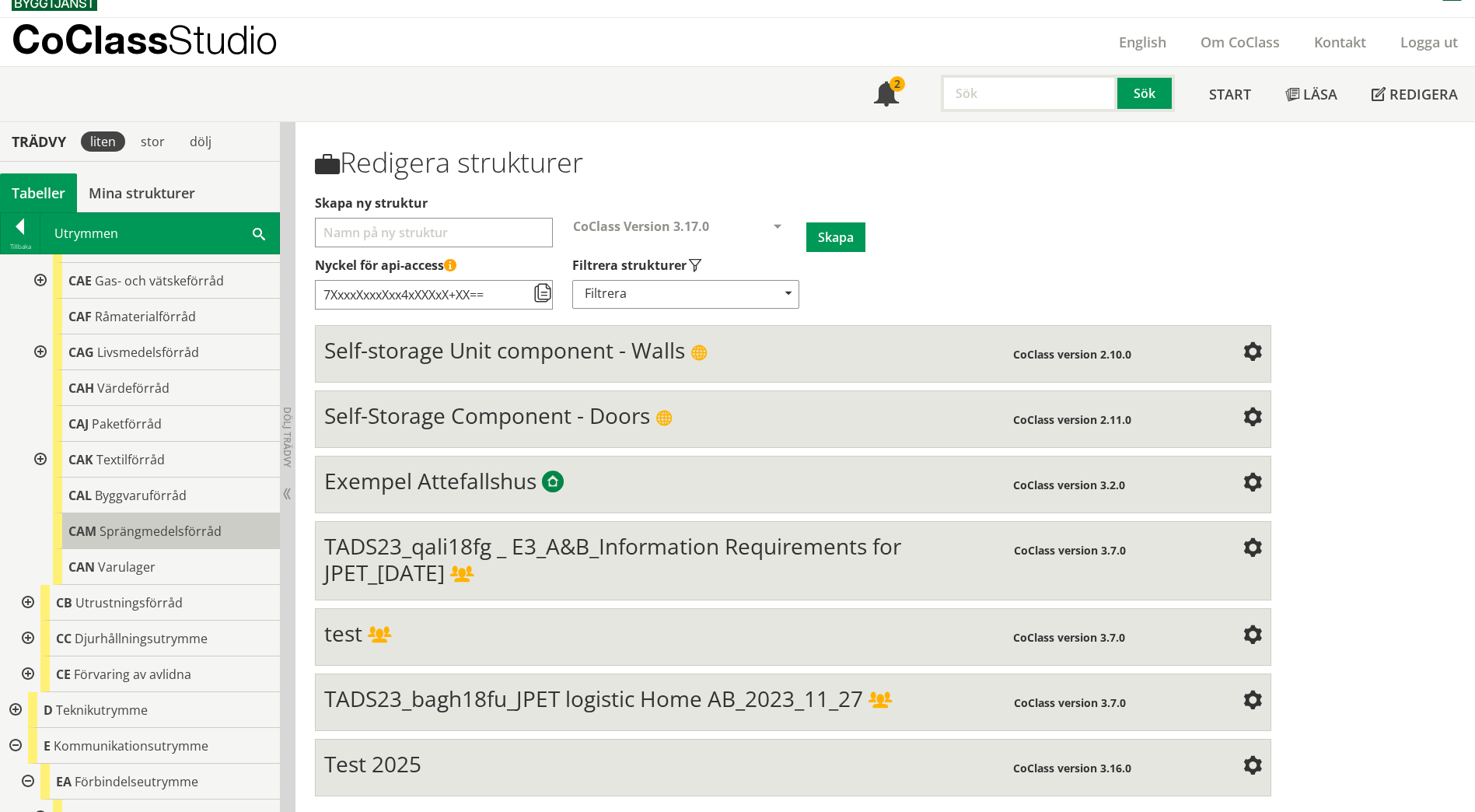
scroll to position [2100, 0]
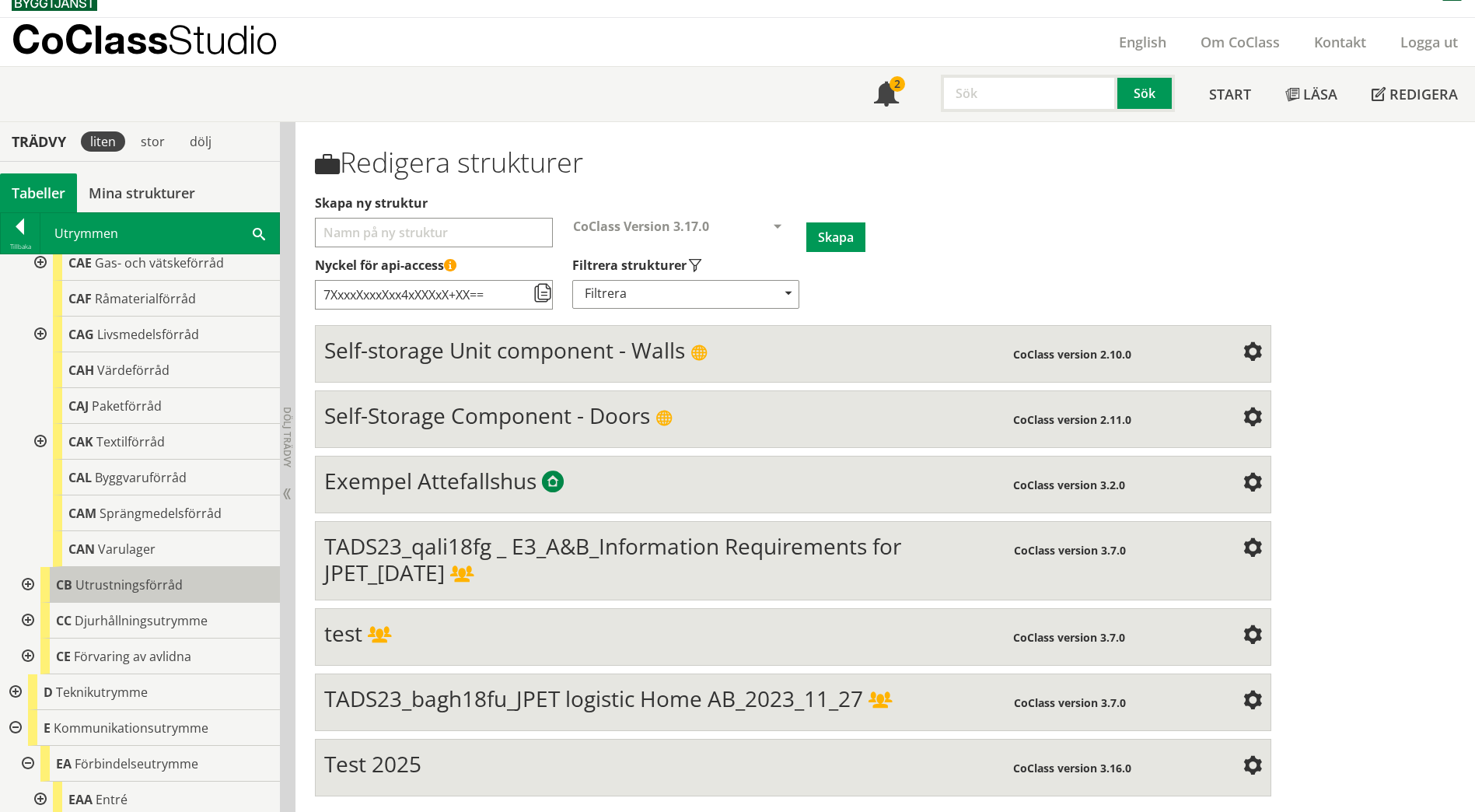
click at [126, 576] on span "Utrustningsförråd" at bounding box center [129, 585] width 107 height 17
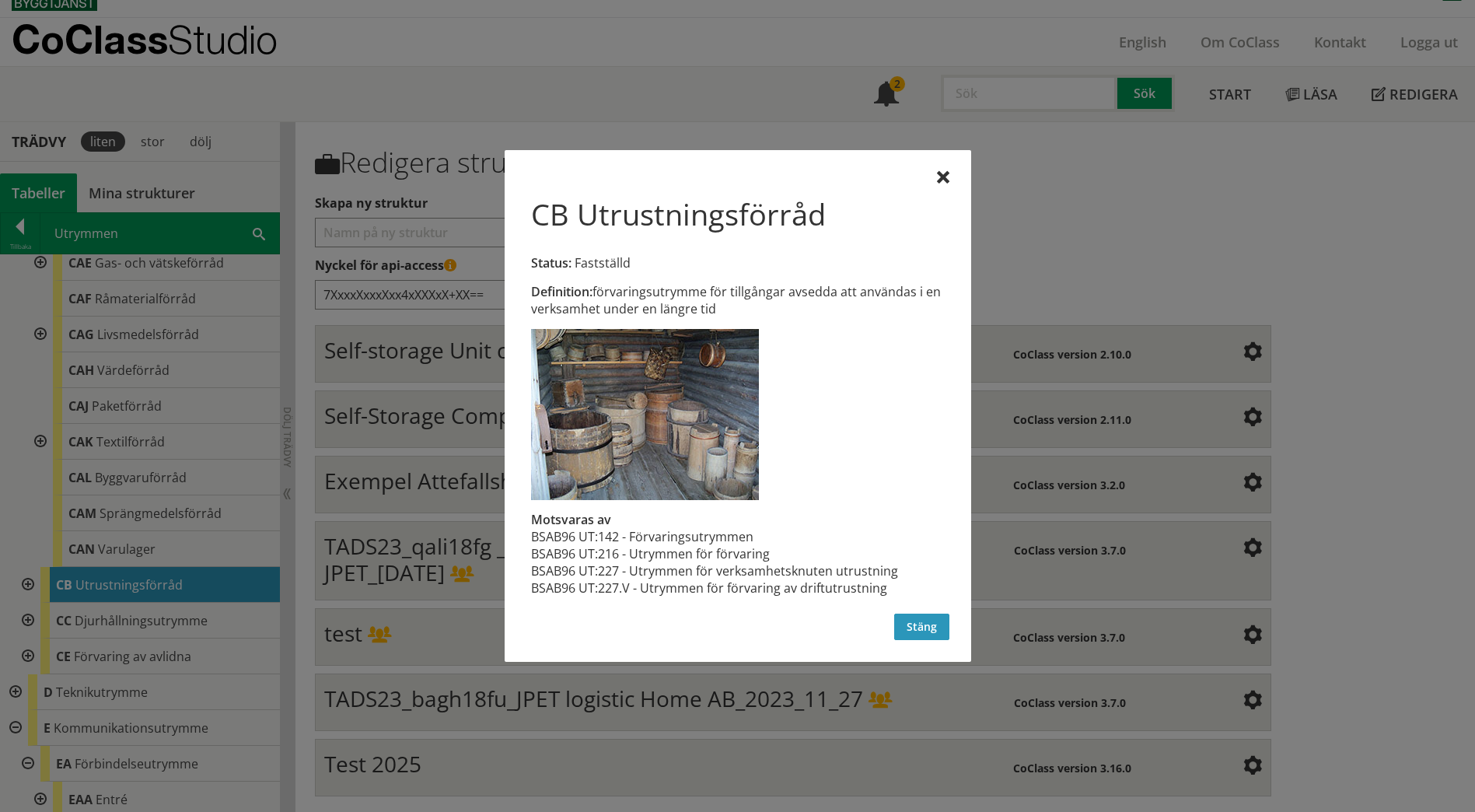
click at [918, 631] on button "Stäng" at bounding box center [922, 627] width 55 height 27
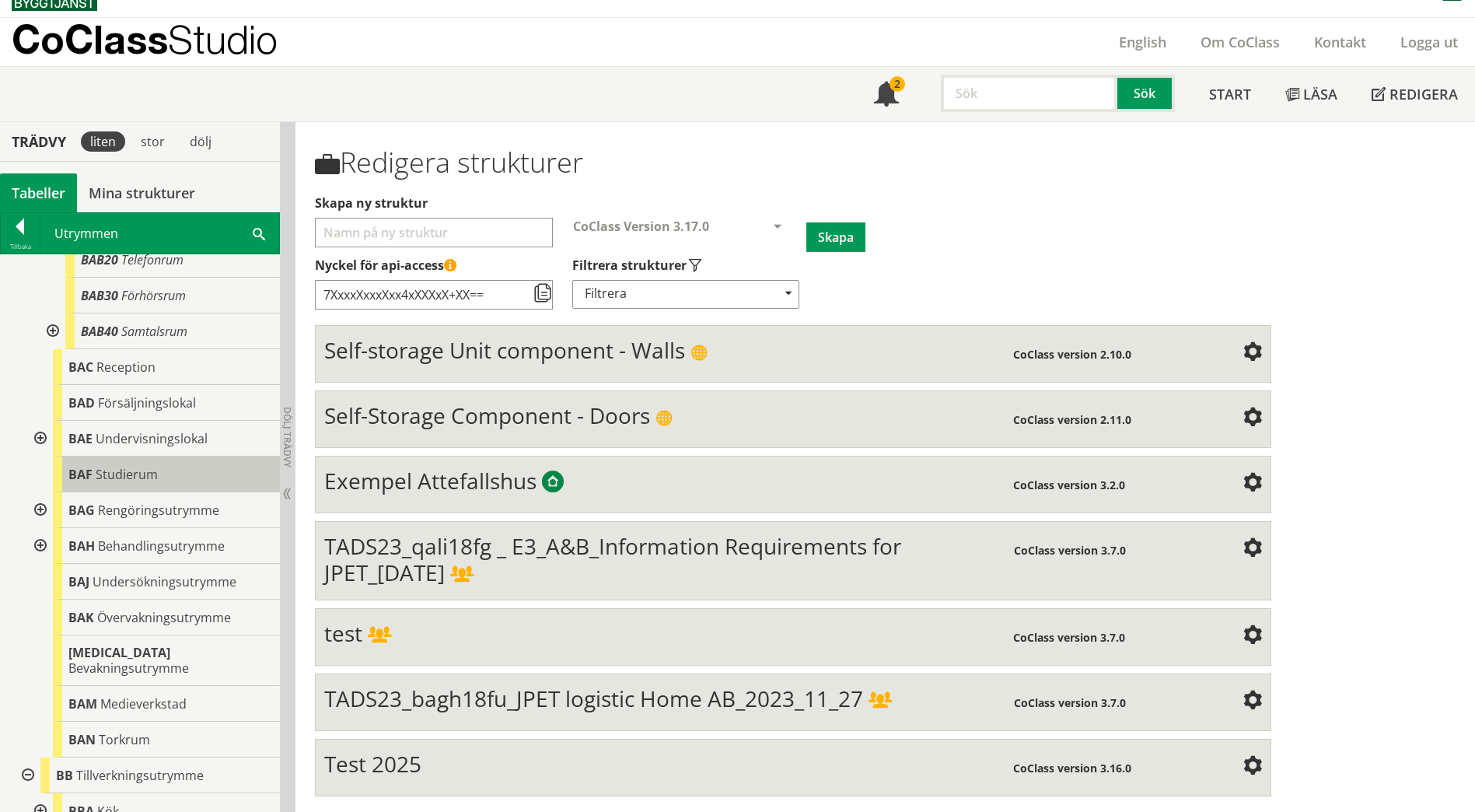
scroll to position [778, 0]
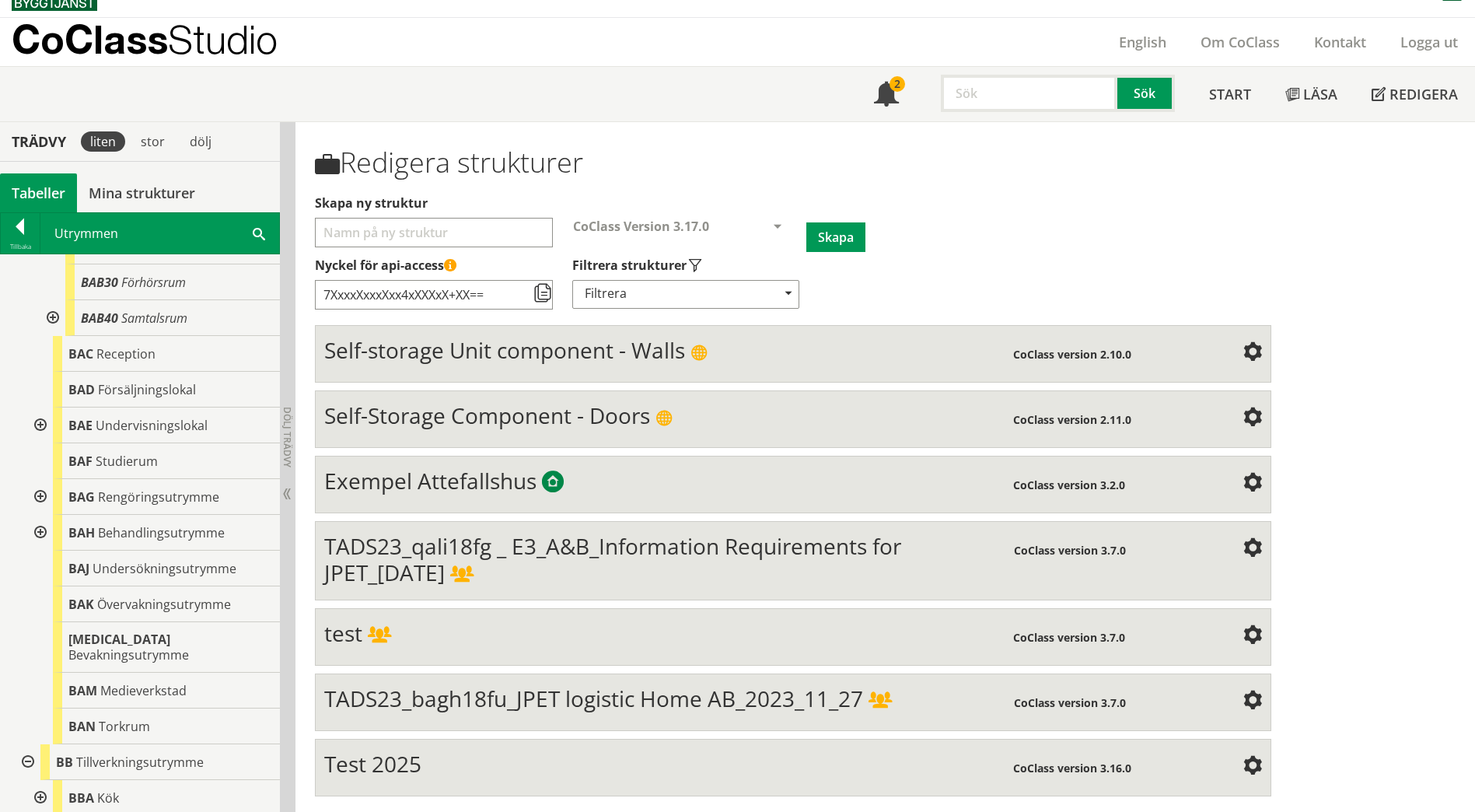
click at [39, 426] on div at bounding box center [38, 425] width 28 height 35
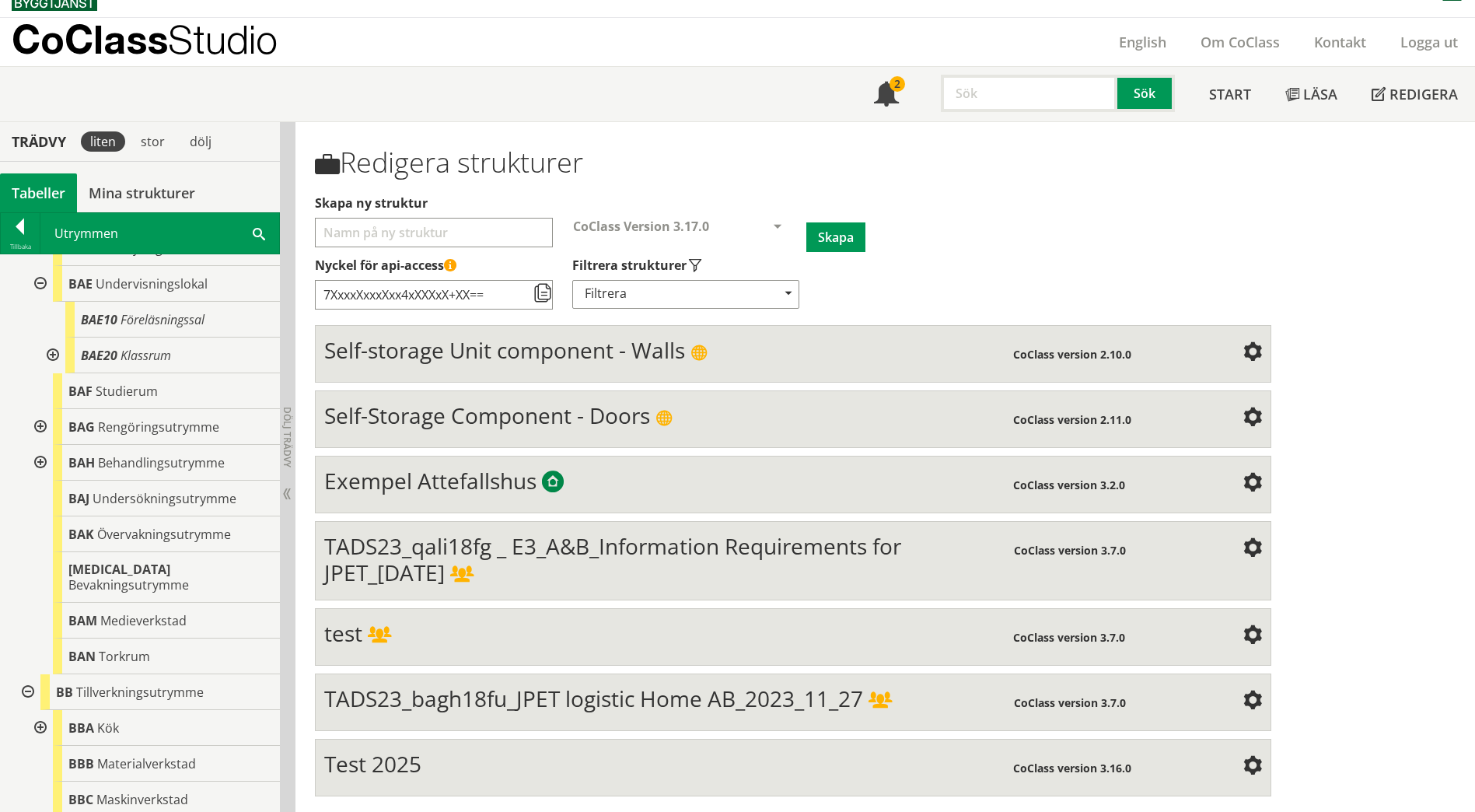
scroll to position [933, 0]
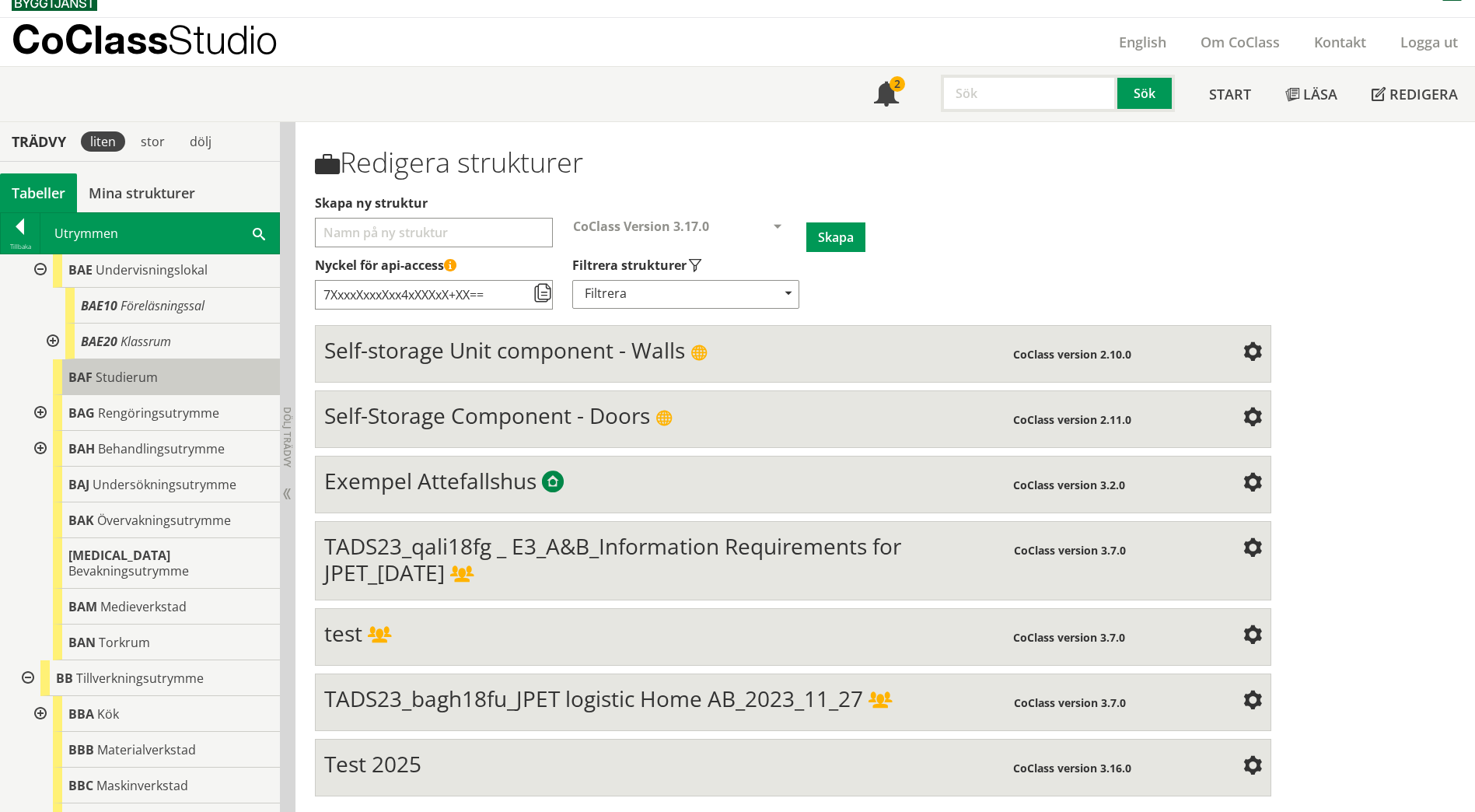
click at [137, 373] on span "Studierum" at bounding box center [126, 377] width 62 height 17
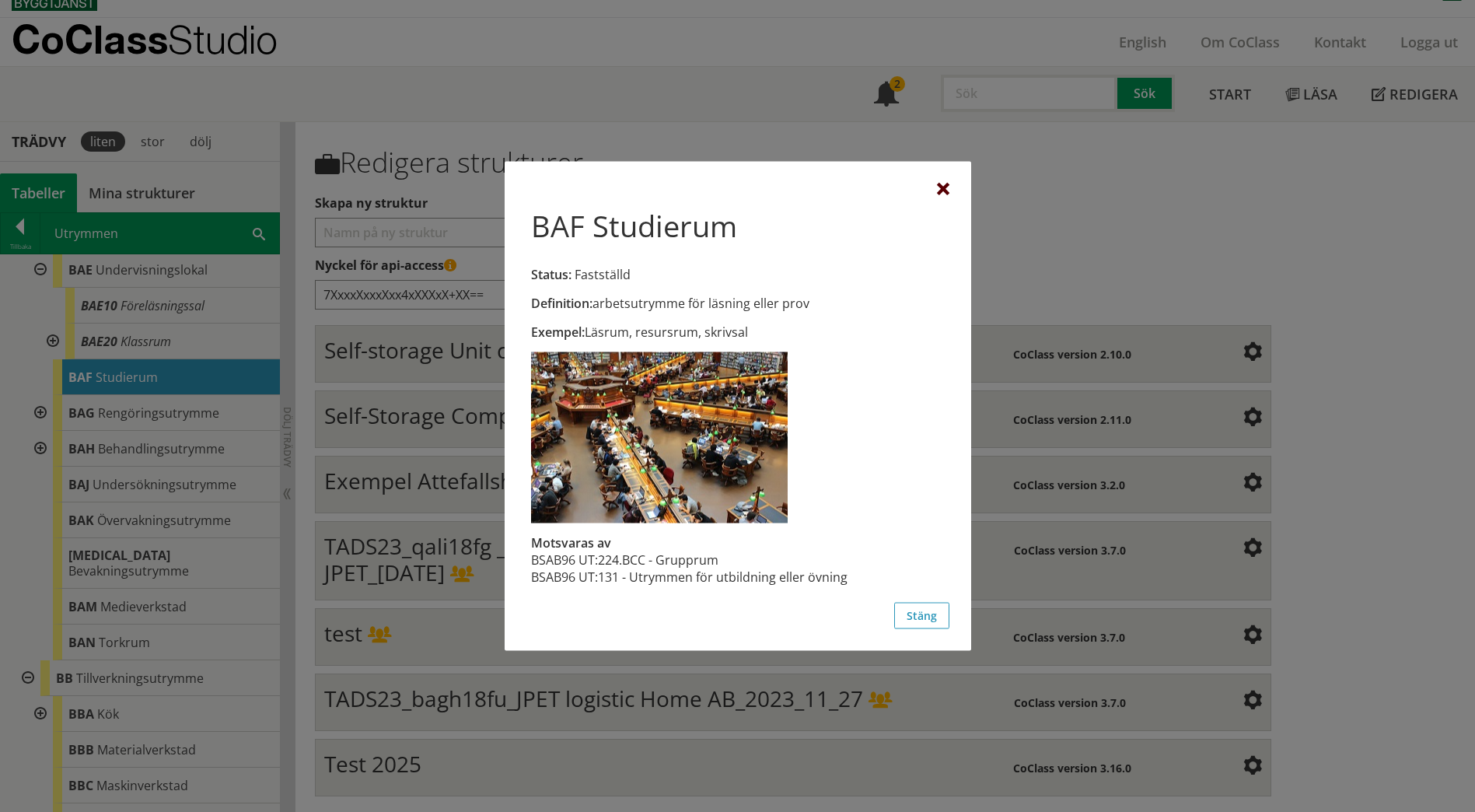
click at [939, 189] on div at bounding box center [943, 189] width 12 height 12
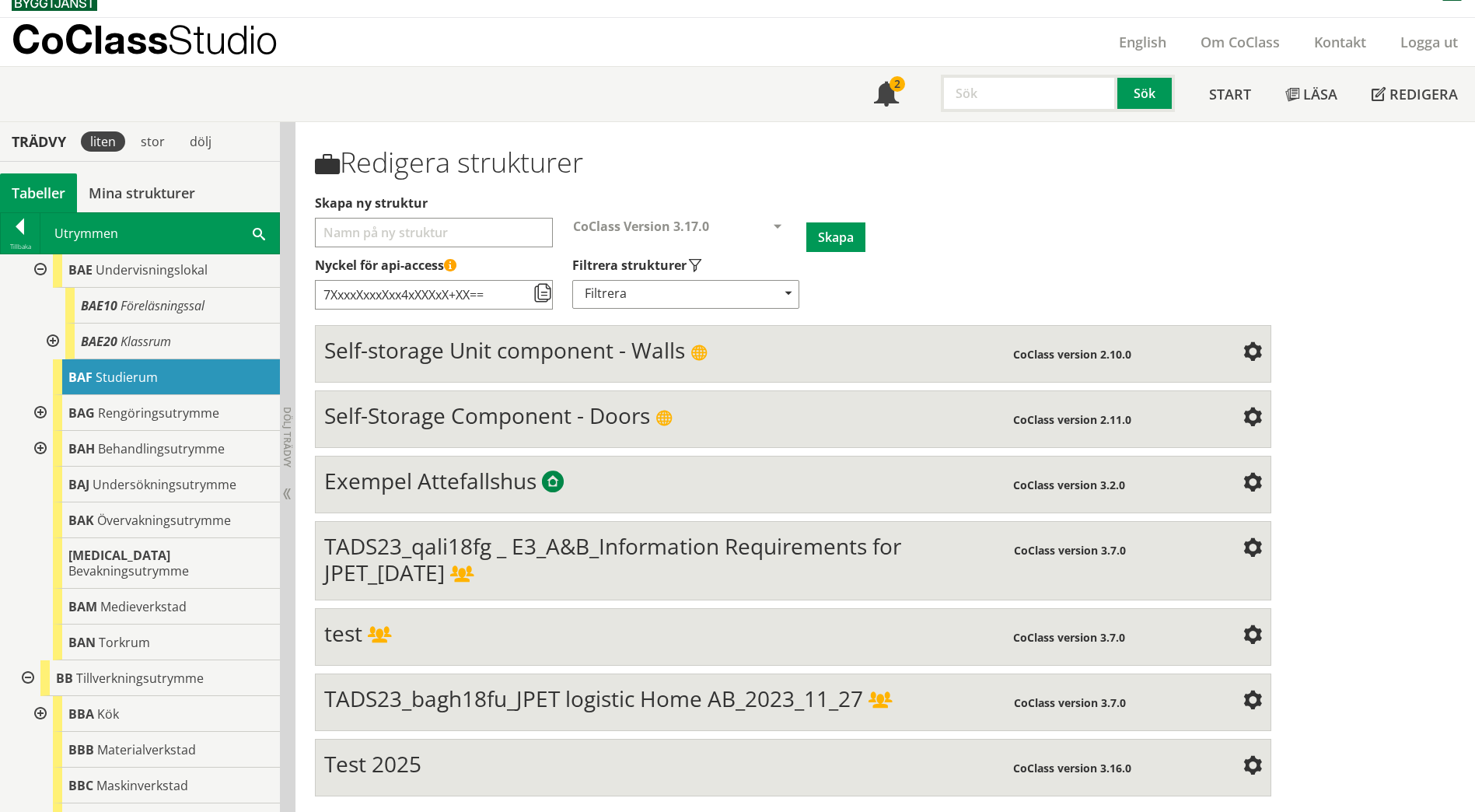
click at [53, 343] on div at bounding box center [51, 341] width 28 height 35
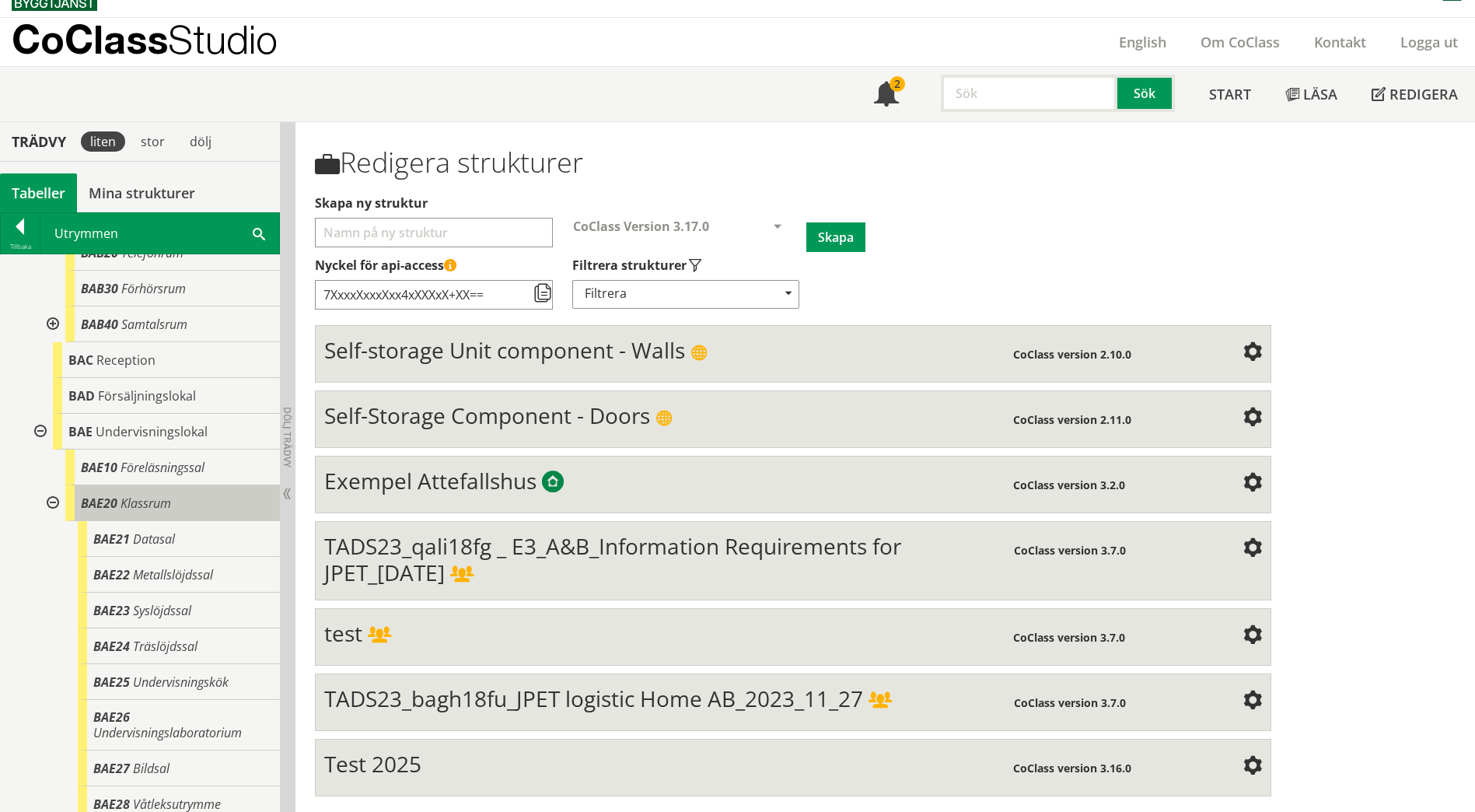
scroll to position [778, 0]
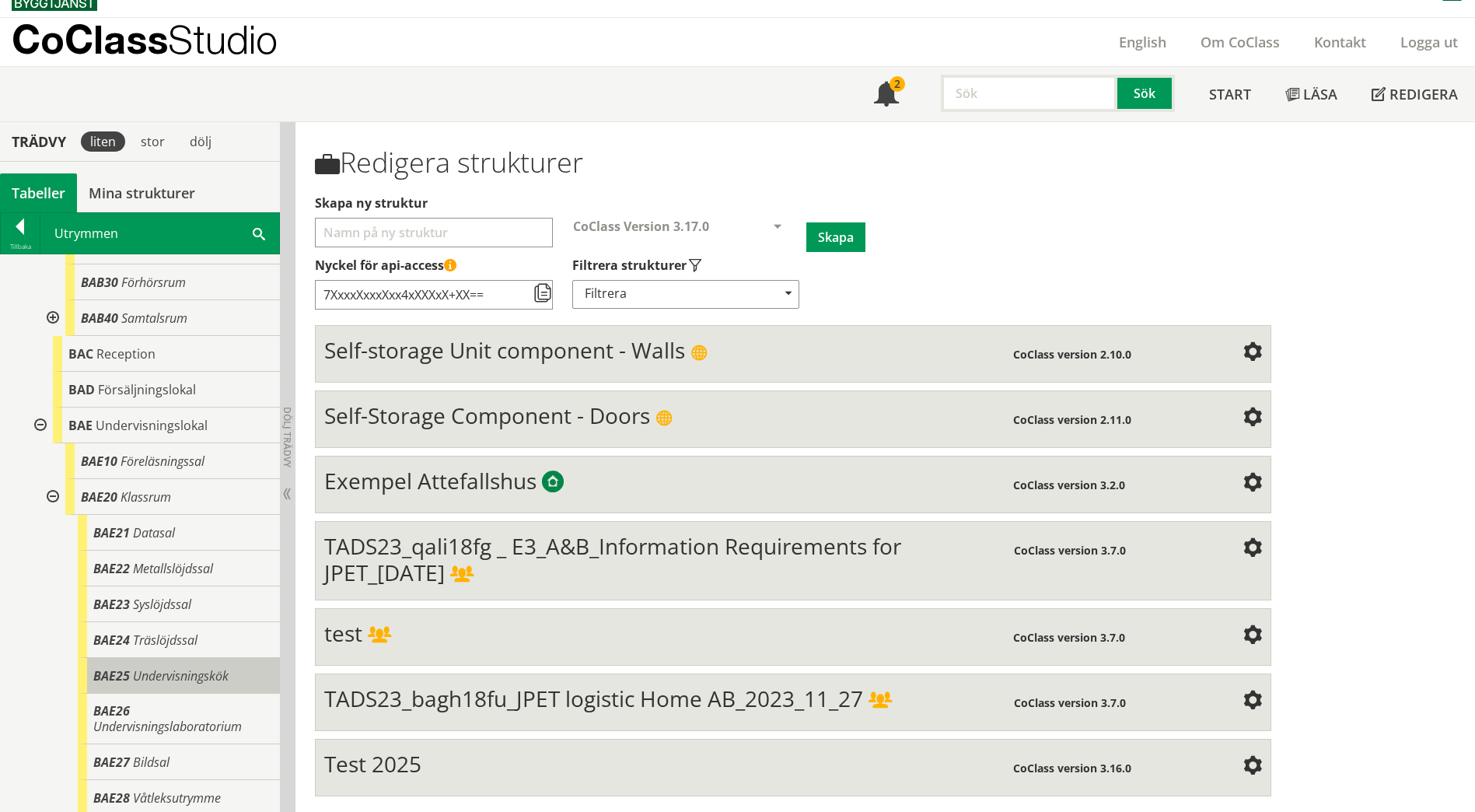
click at [186, 672] on span "Undervisningskök" at bounding box center [181, 675] width 96 height 17
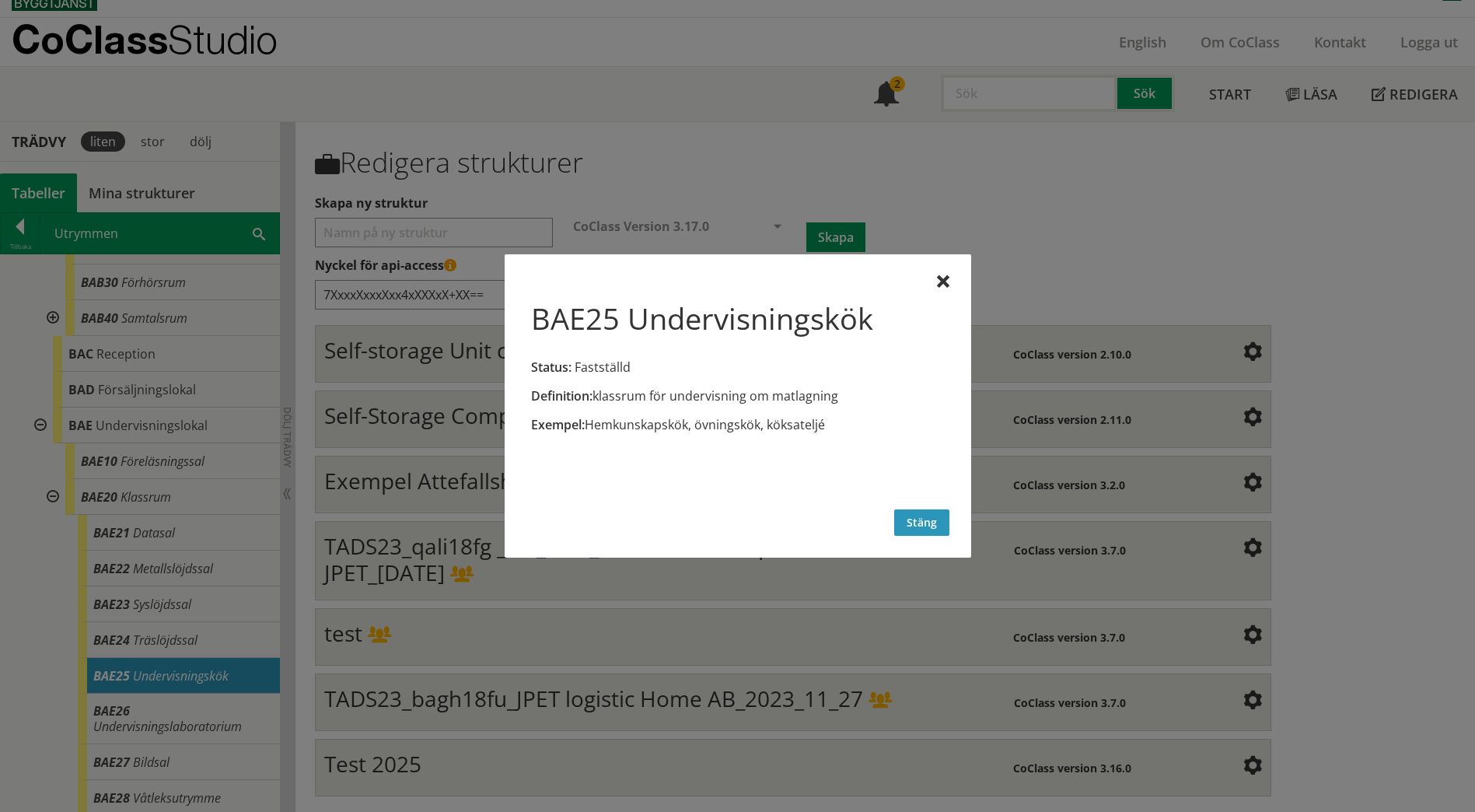
click at [918, 525] on button "Stäng" at bounding box center [922, 523] width 55 height 27
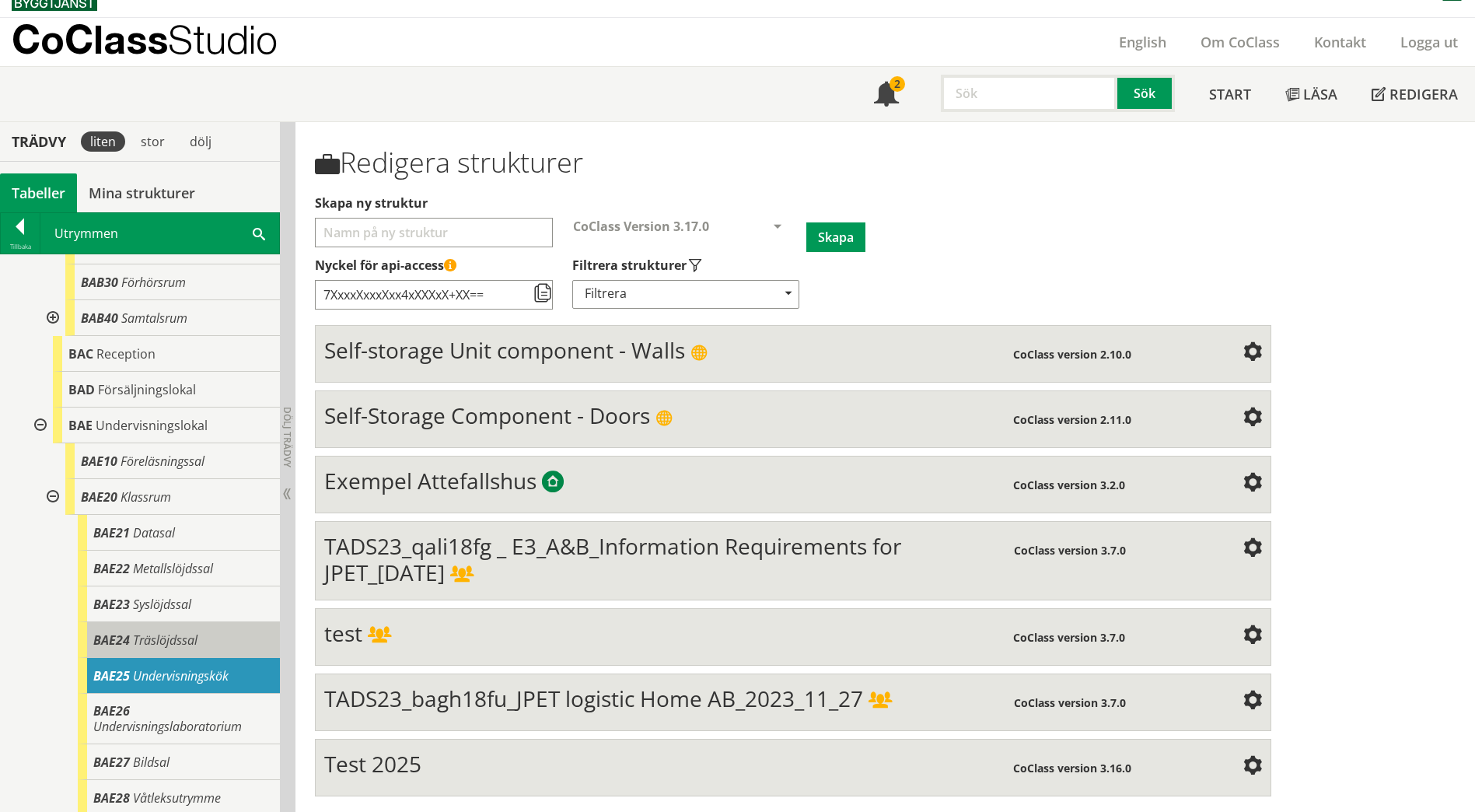
click at [190, 640] on span "Träslöjdssal" at bounding box center [165, 640] width 65 height 17
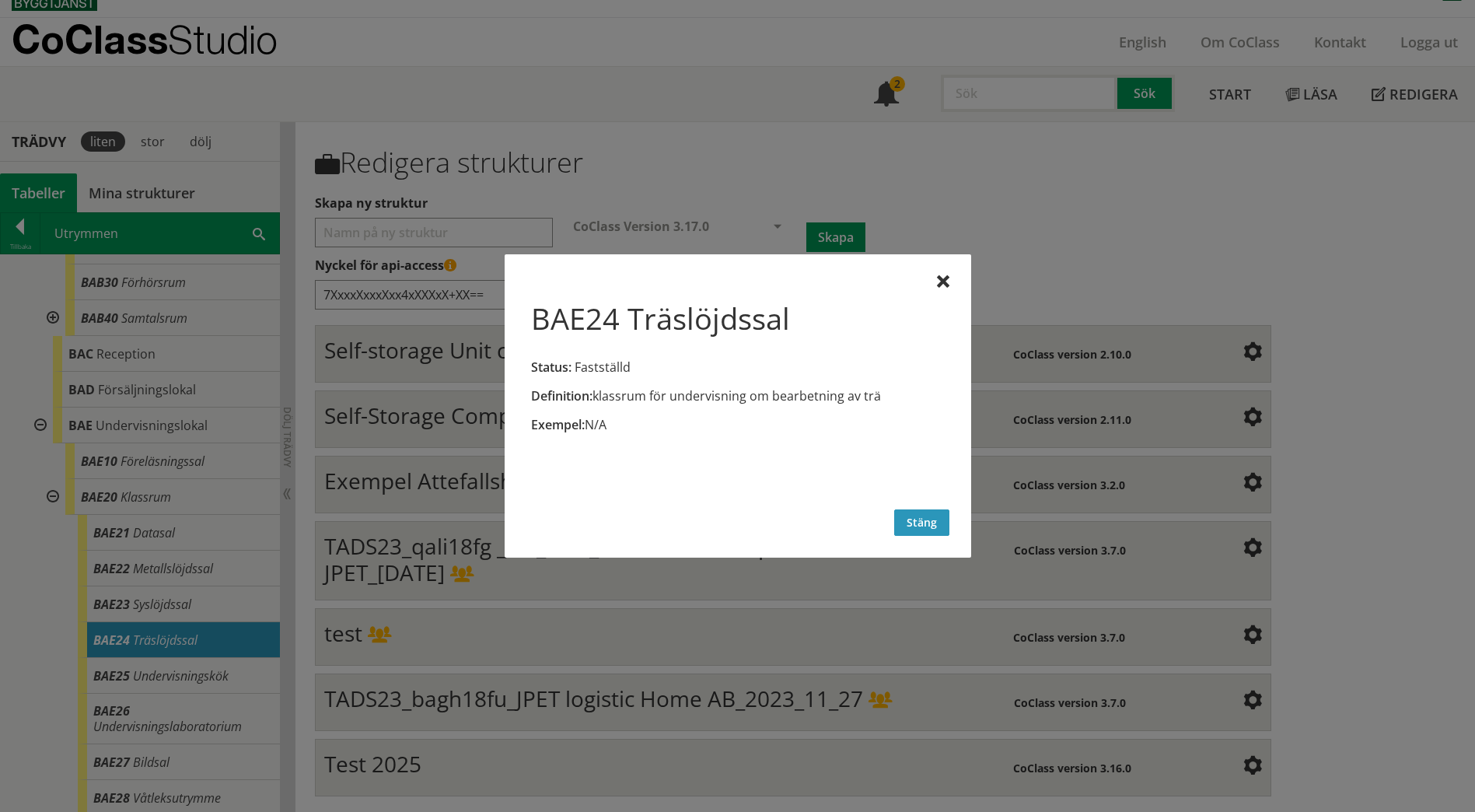
click at [927, 529] on button "Stäng" at bounding box center [922, 523] width 55 height 27
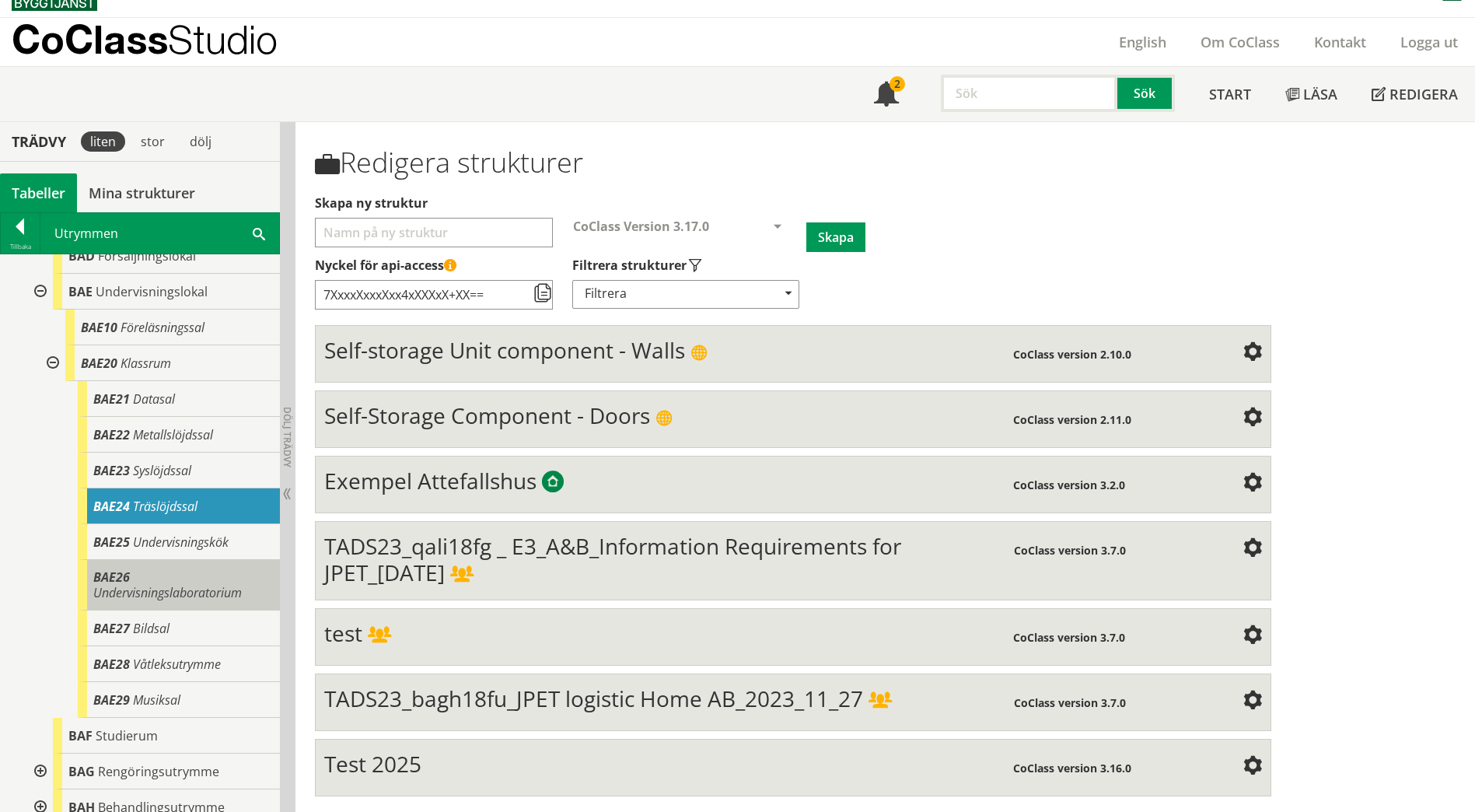
scroll to position [933, 0]
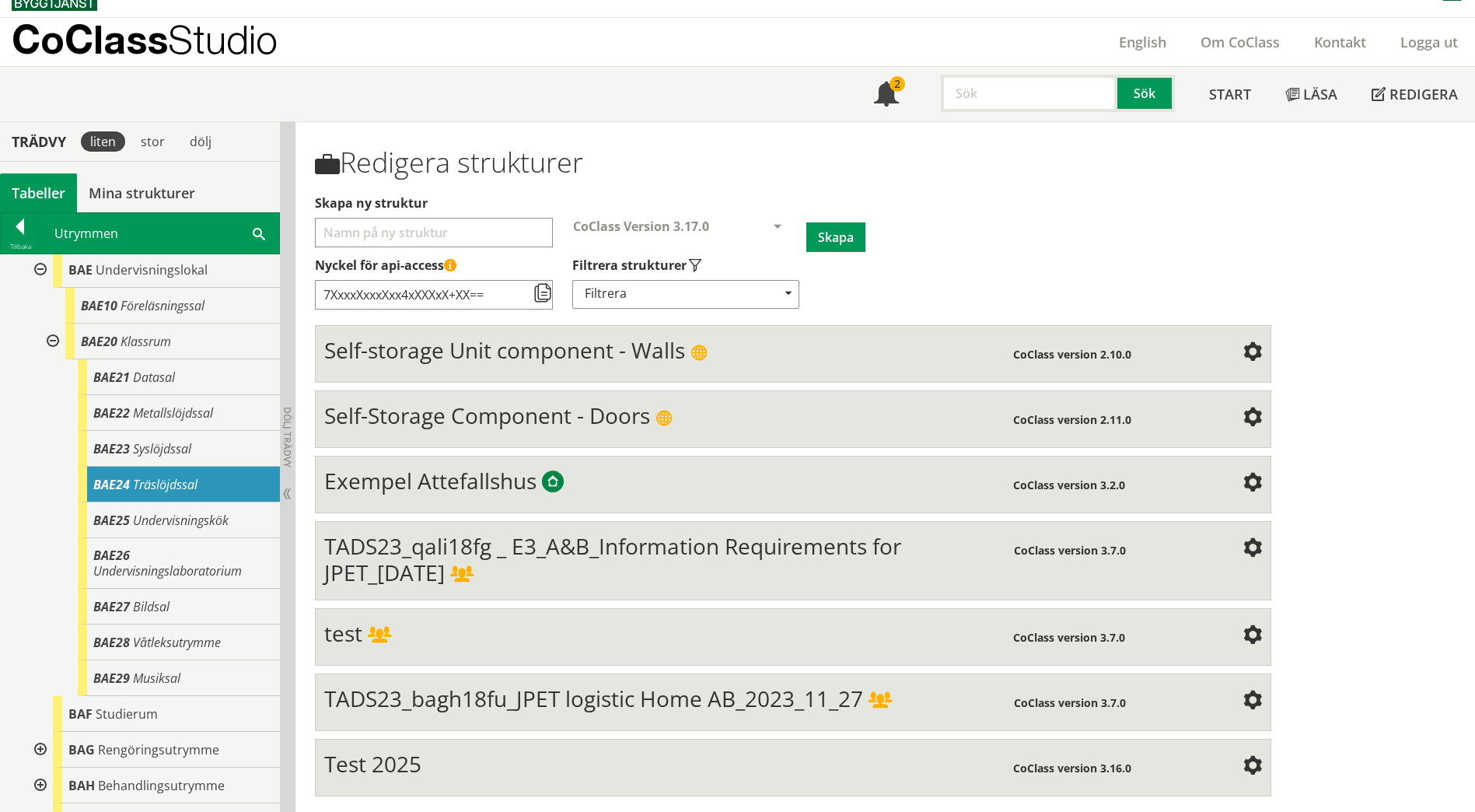
click at [206, 481] on div "BAE24 Träslöjdssal" at bounding box center [179, 483] width 203 height 35
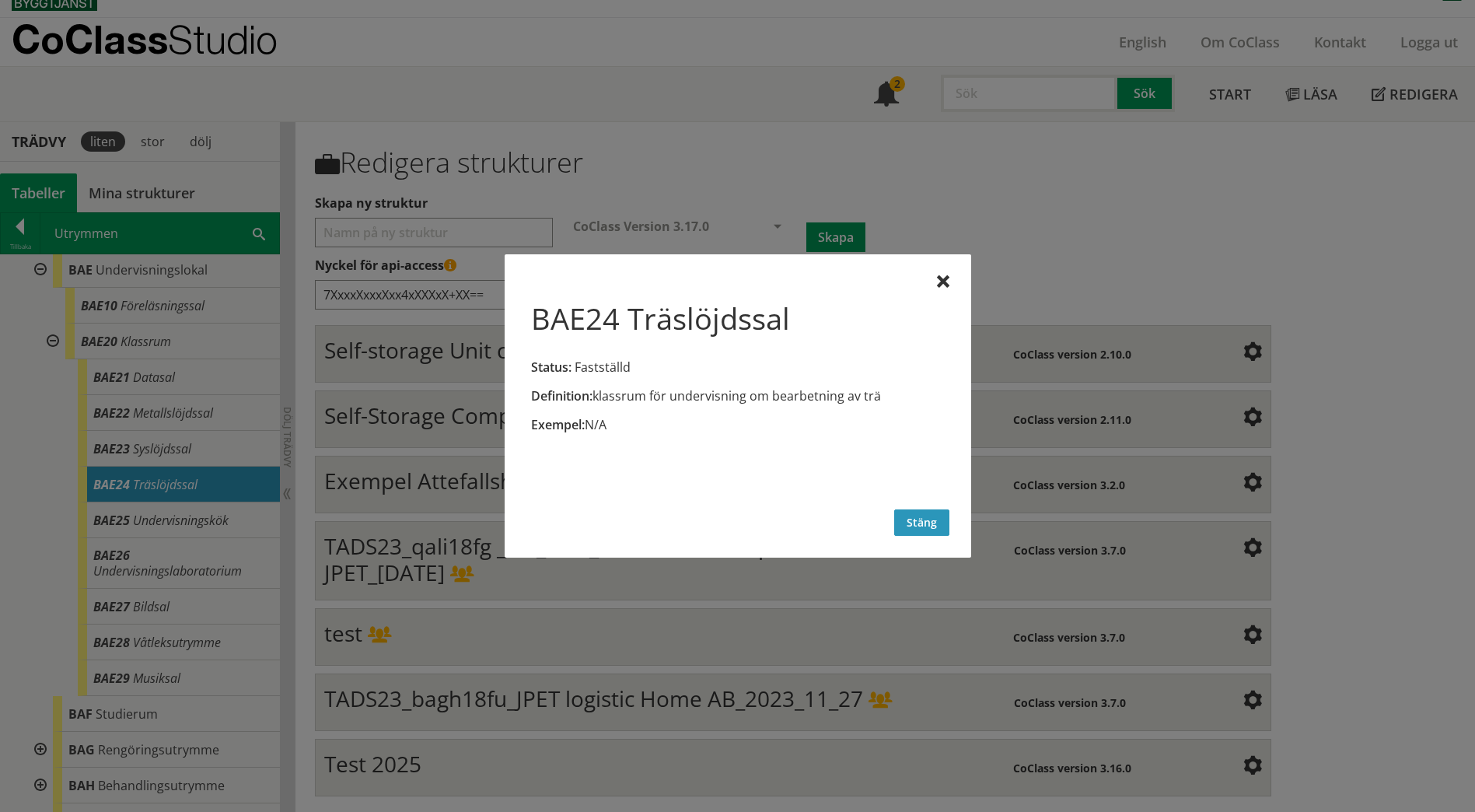
click at [941, 523] on button "Stäng" at bounding box center [922, 523] width 55 height 27
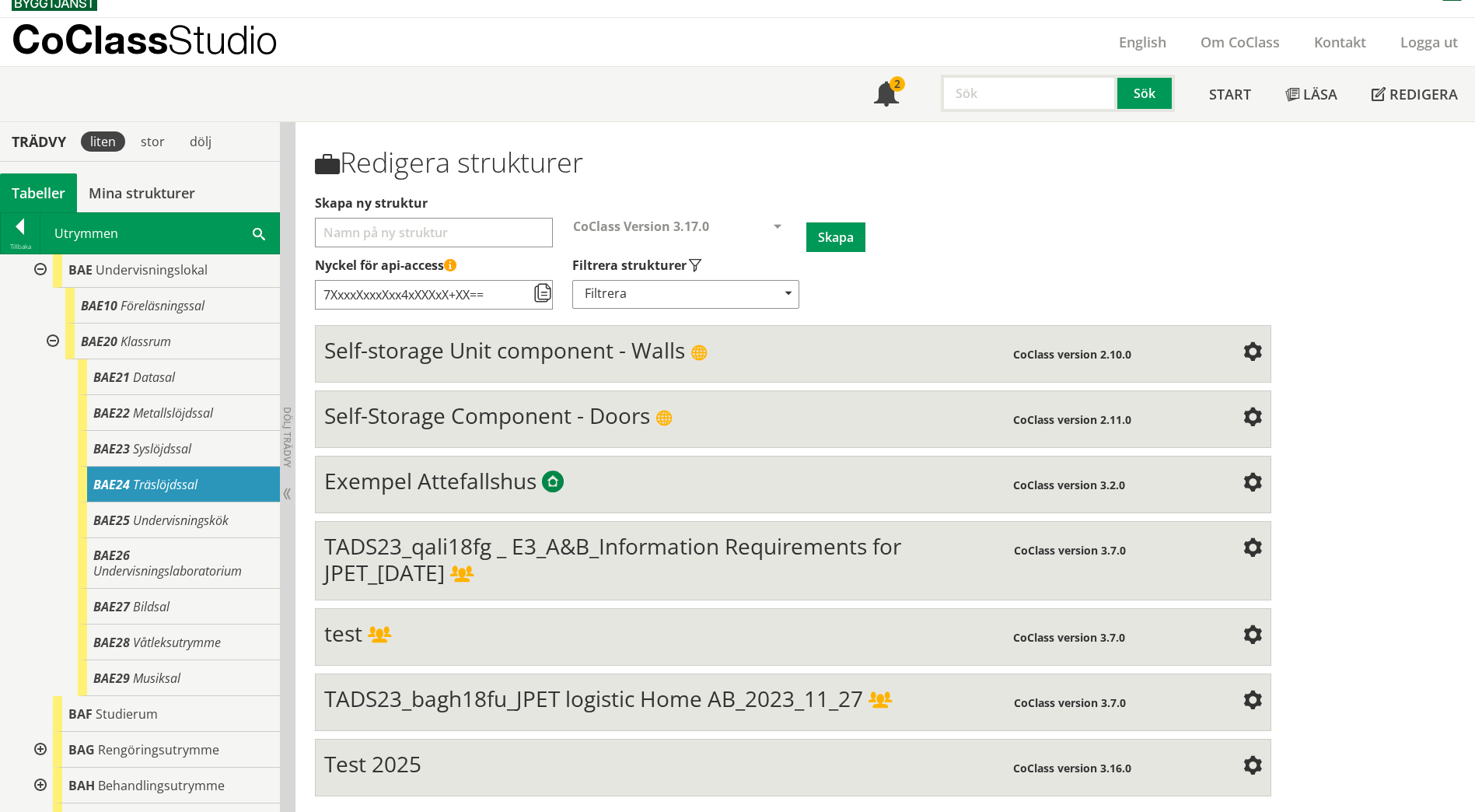
click at [259, 232] on span at bounding box center [259, 232] width 12 height 16
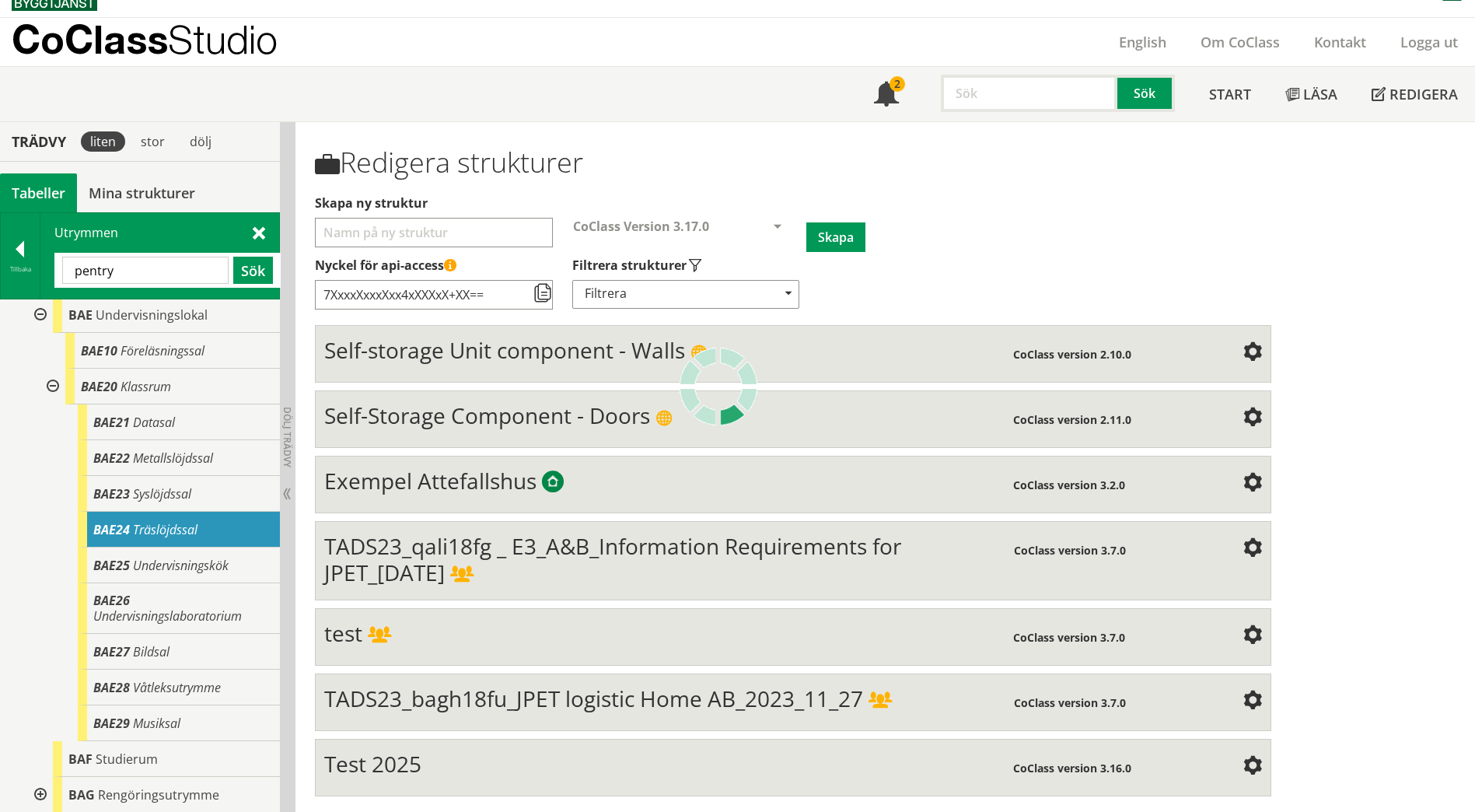
scroll to position [0, 0]
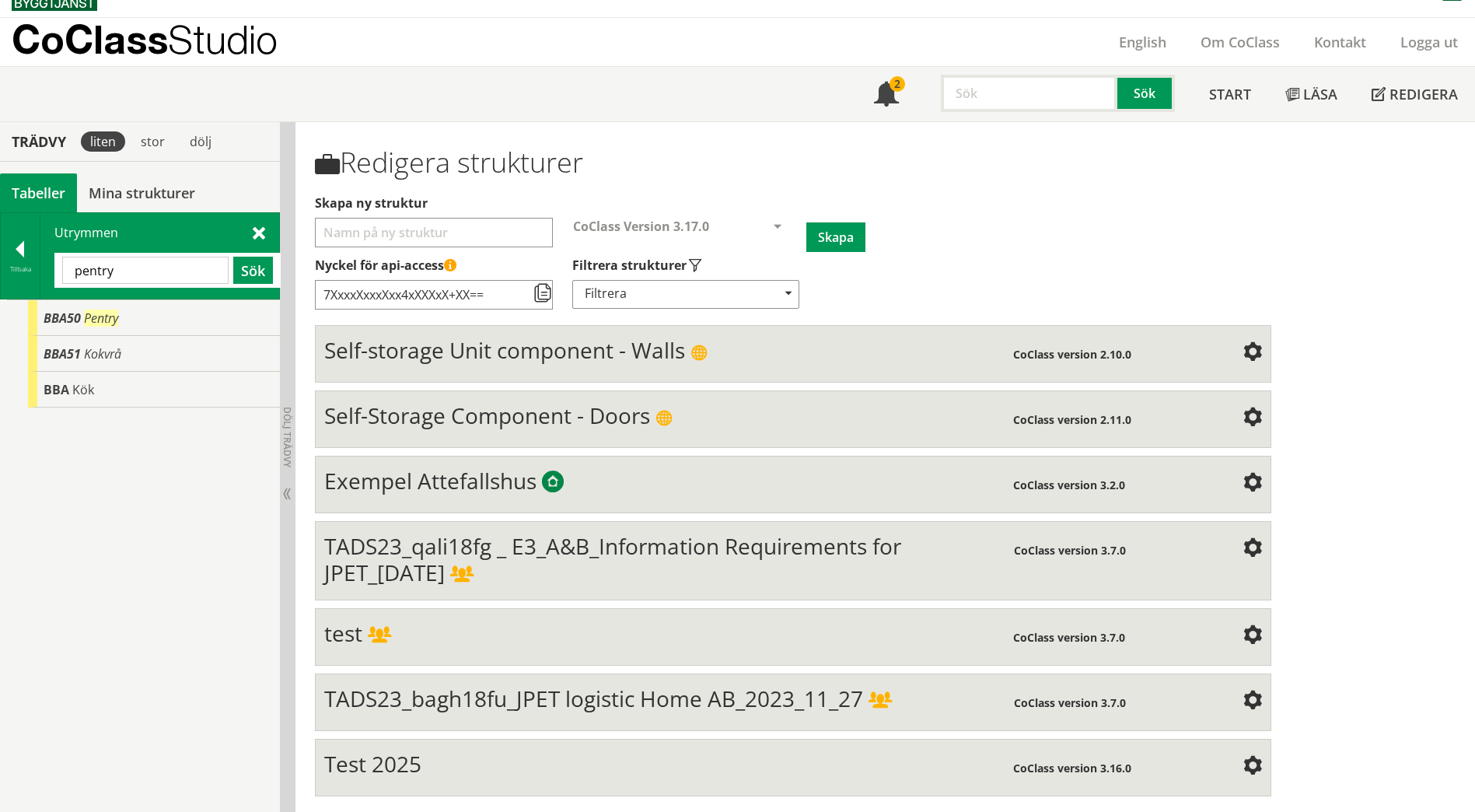
drag, startPoint x: 115, startPoint y: 268, endPoint x: 56, endPoint y: 270, distance: 59.0
click at [56, 270] on div "pentry Sök" at bounding box center [167, 270] width 226 height 35
type input "film"
click at [65, 314] on span "BAM" at bounding box center [58, 318] width 29 height 17
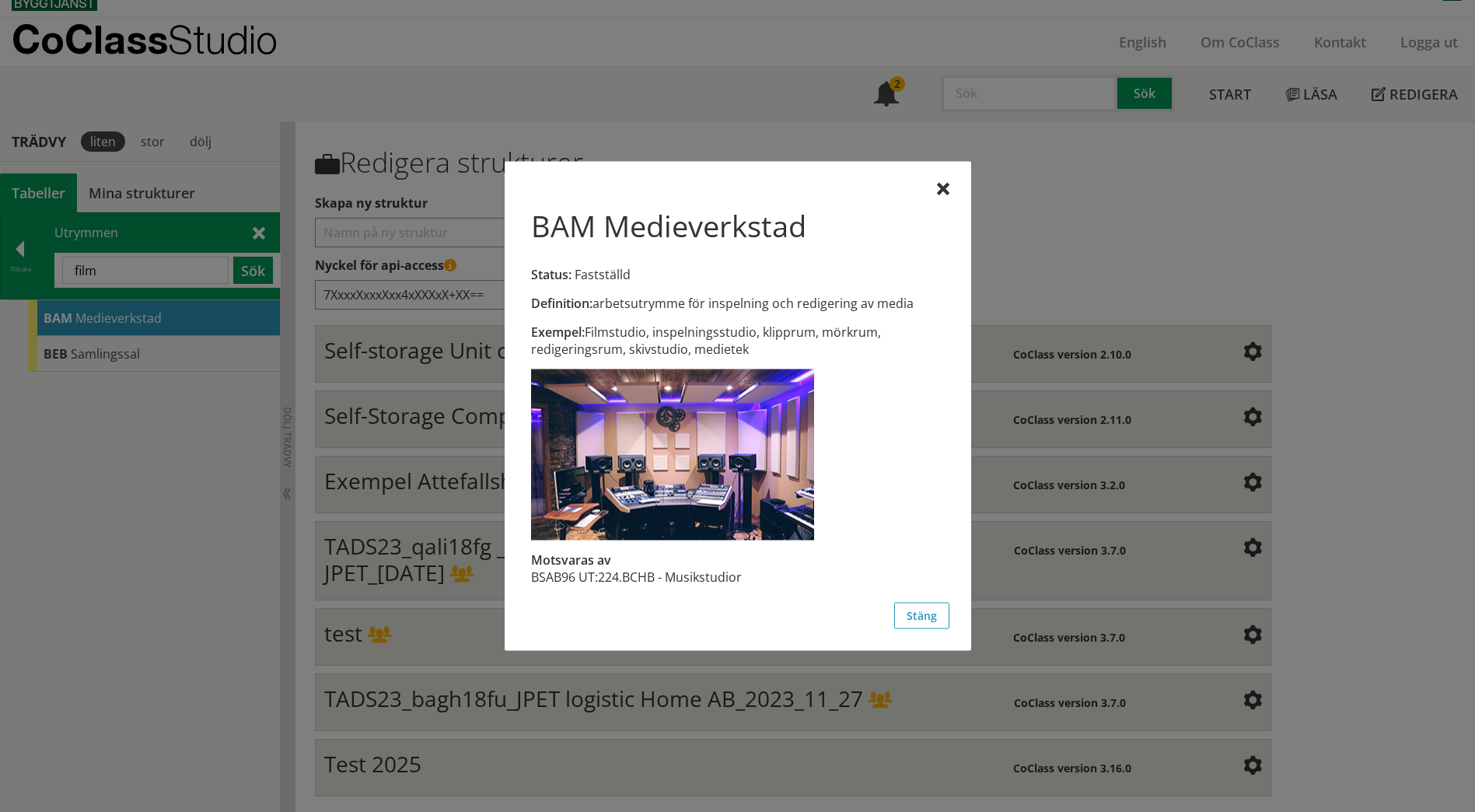
click at [77, 353] on div at bounding box center [738, 406] width 1475 height 812
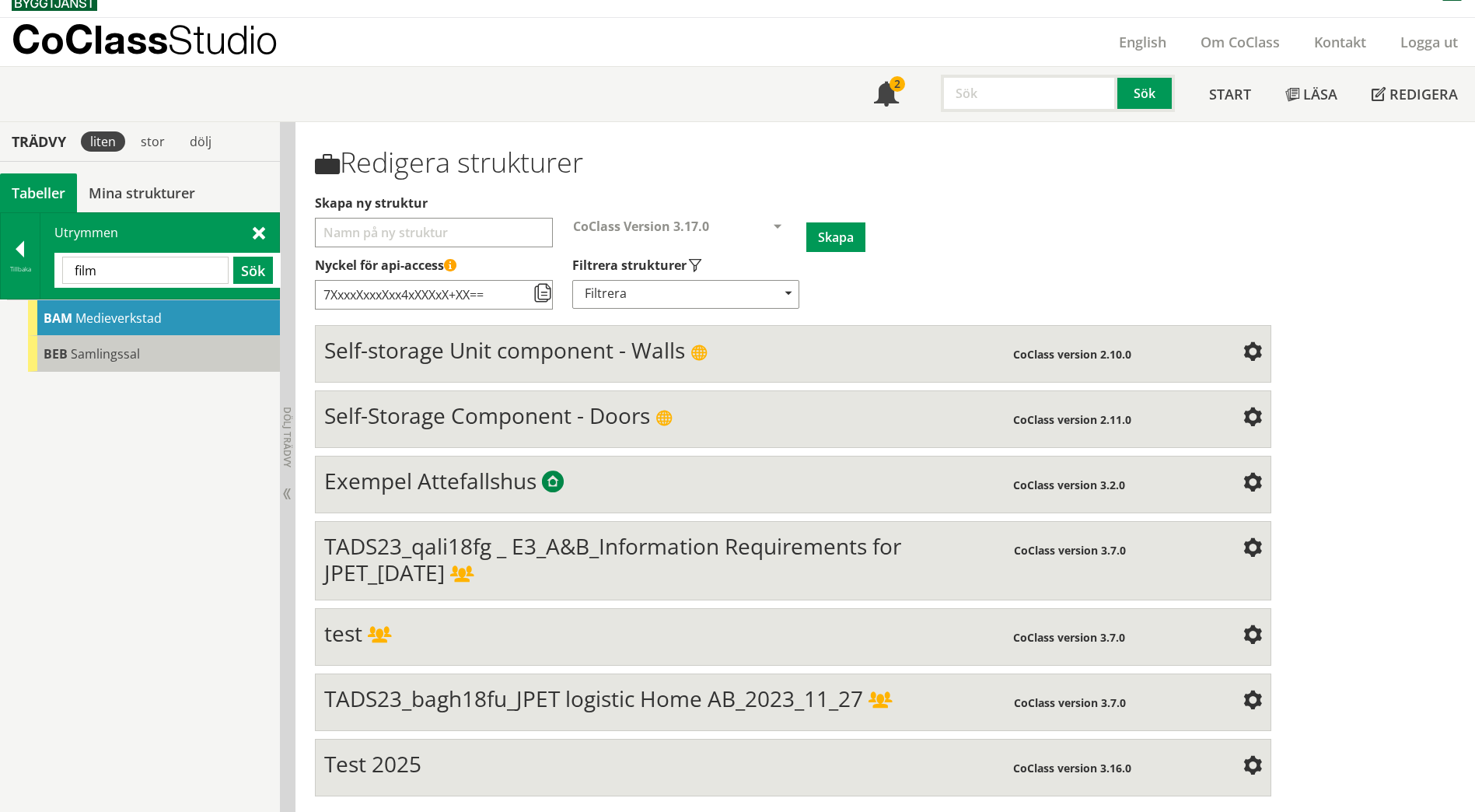
click at [75, 353] on span "Samlingssal" at bounding box center [105, 353] width 69 height 17
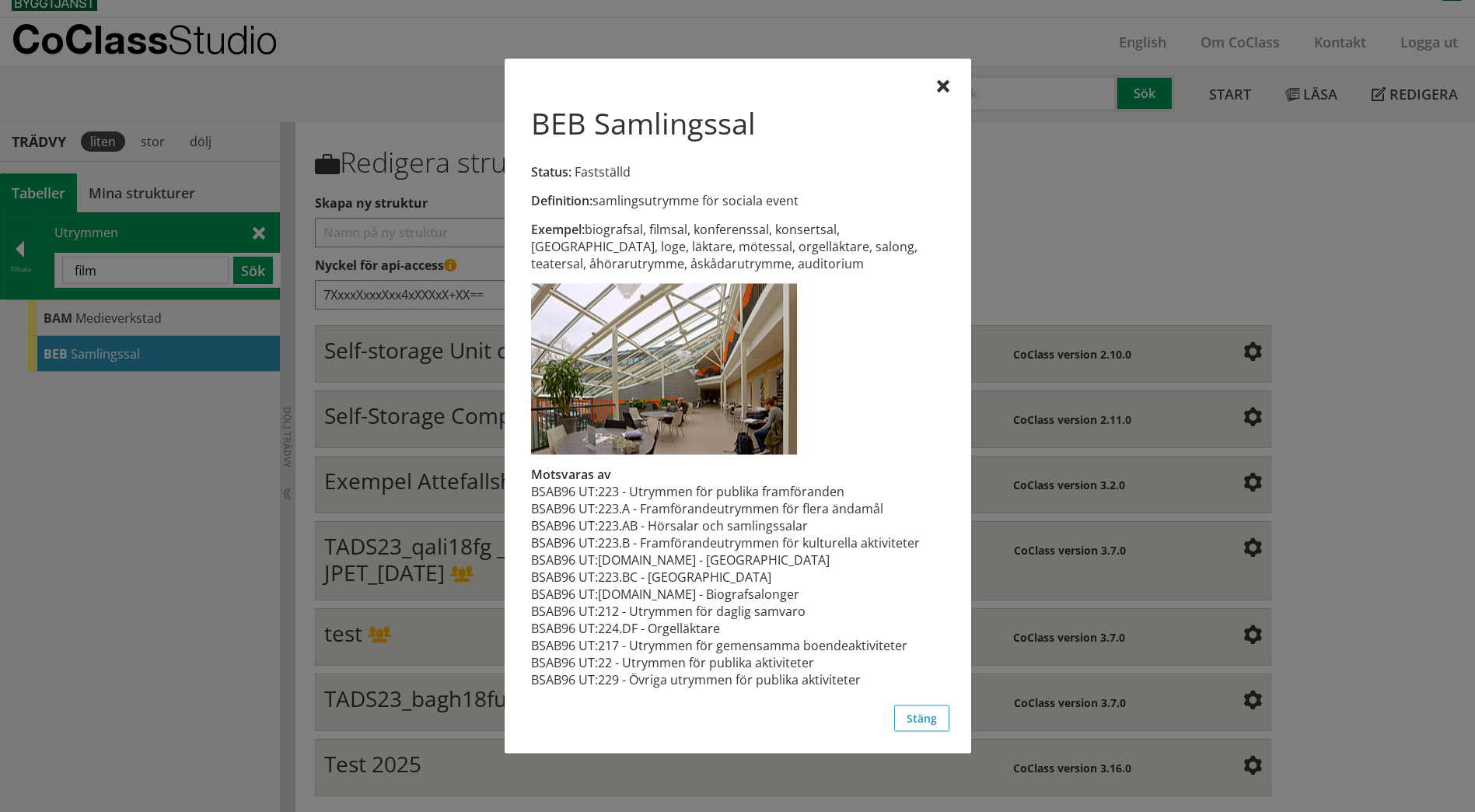
click at [914, 721] on button "Stäng" at bounding box center [922, 718] width 55 height 27
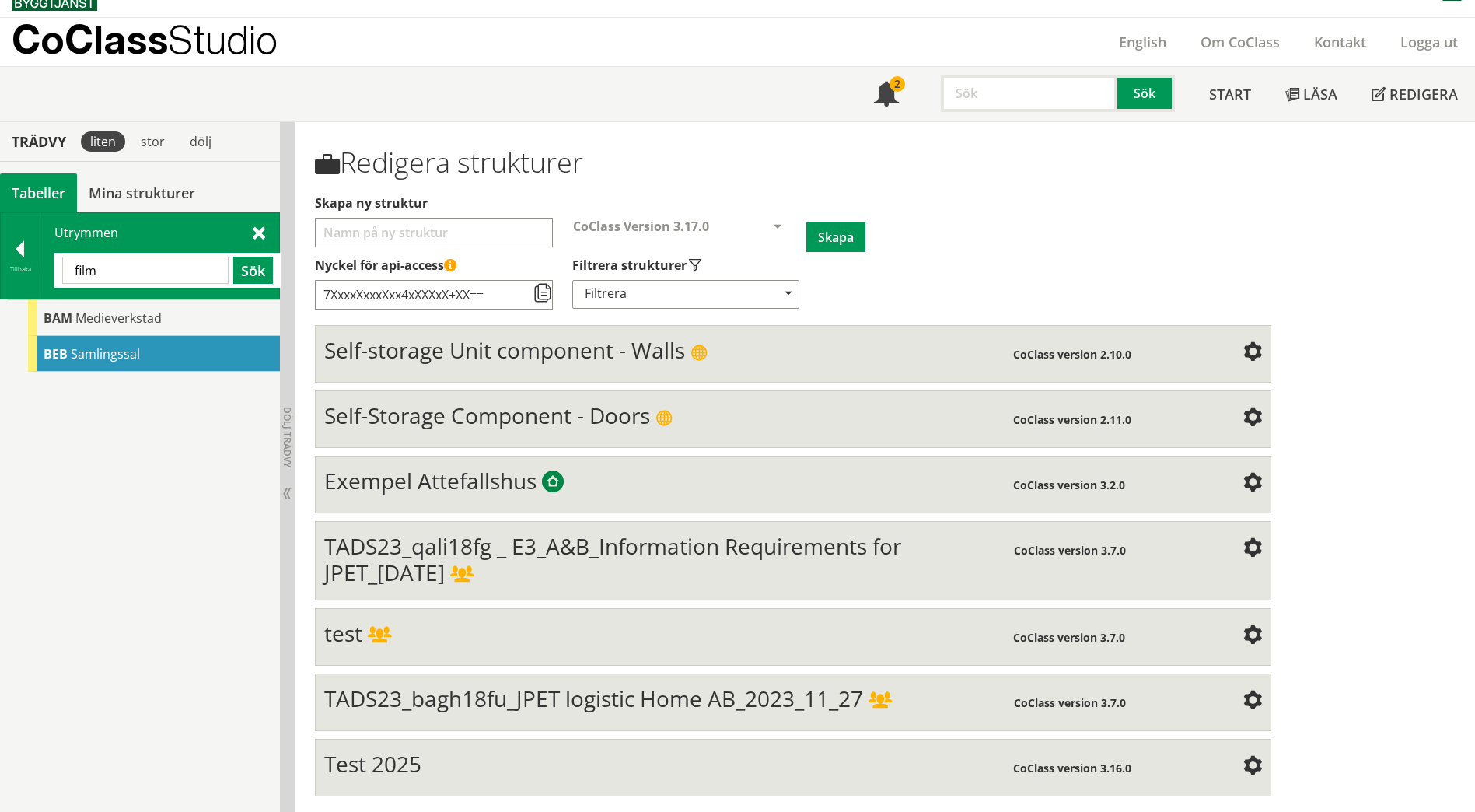
click at [86, 357] on span "Samlingssal" at bounding box center [105, 353] width 69 height 17
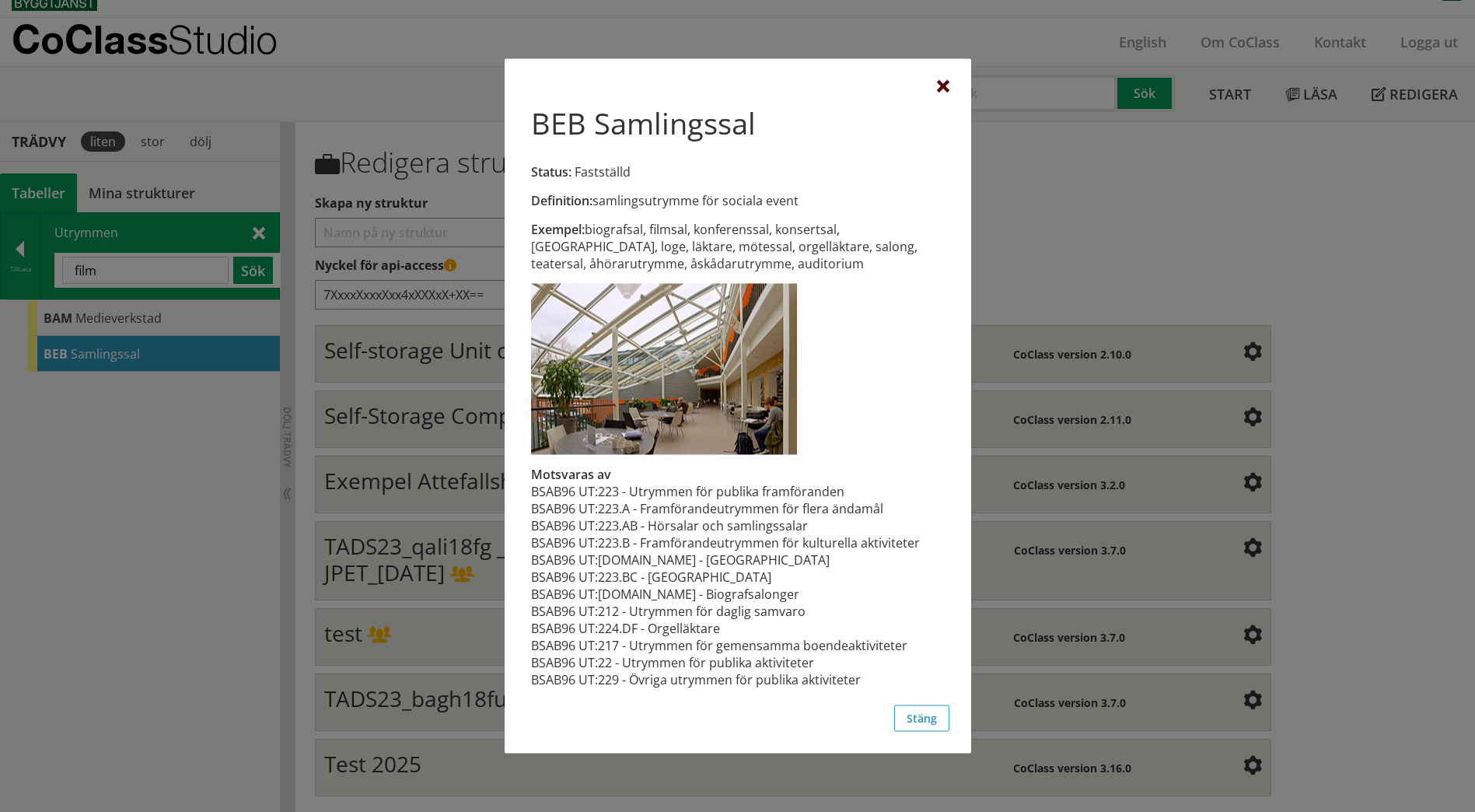
click at [949, 90] on div at bounding box center [943, 87] width 12 height 12
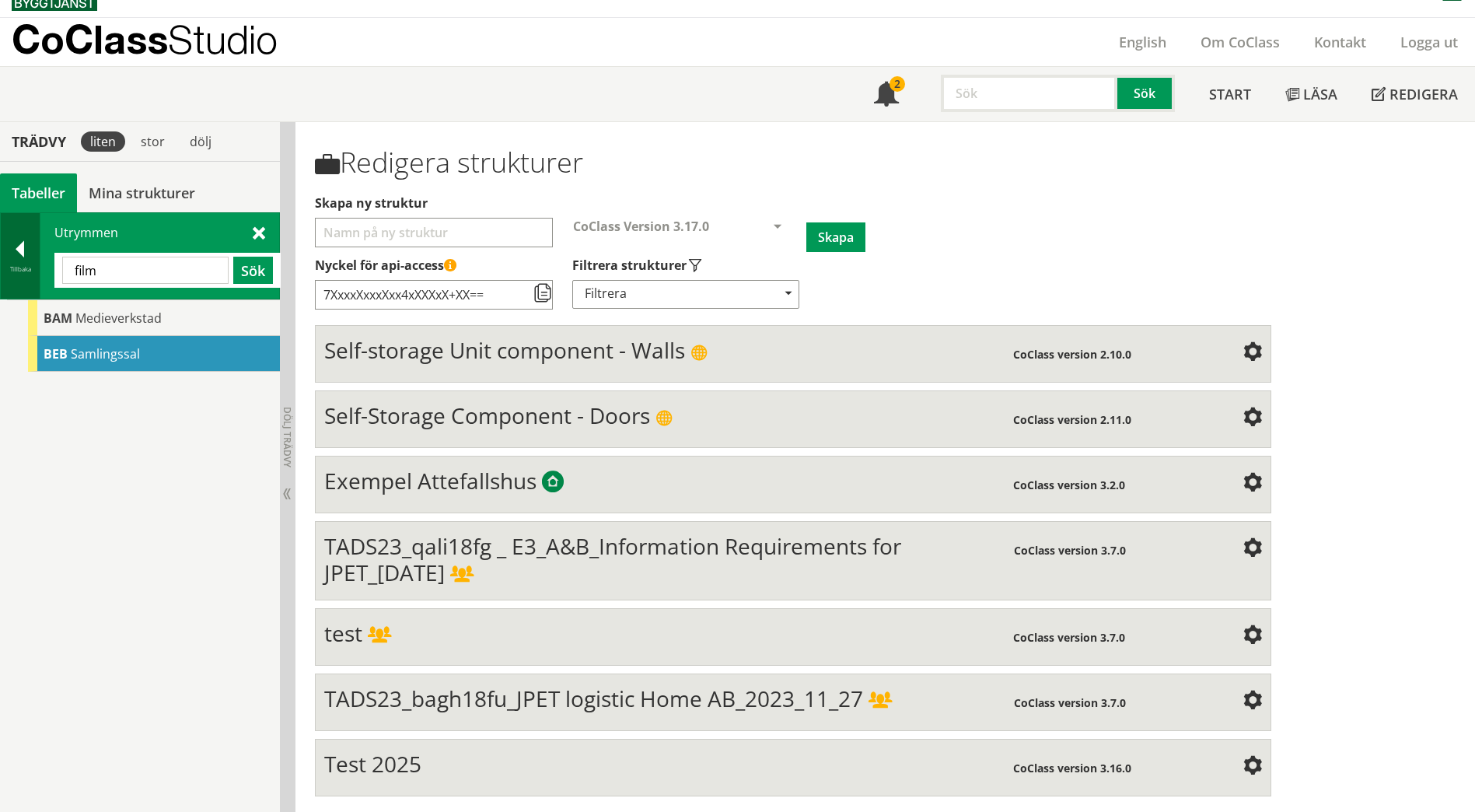
click at [19, 268] on div "Tillbaka" at bounding box center [20, 268] width 39 height 12
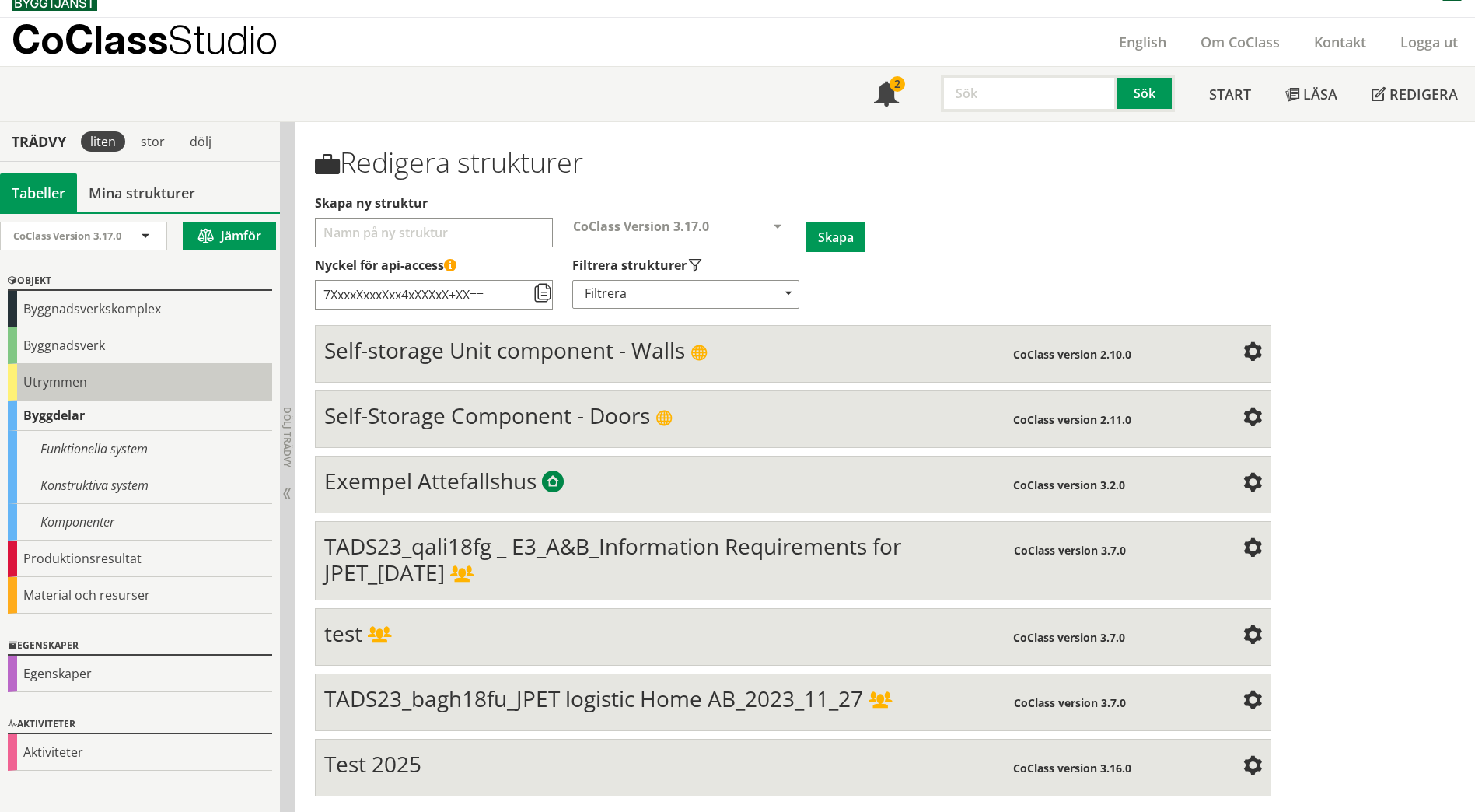
click at [31, 377] on div "Utrymmen" at bounding box center [139, 382] width 265 height 36
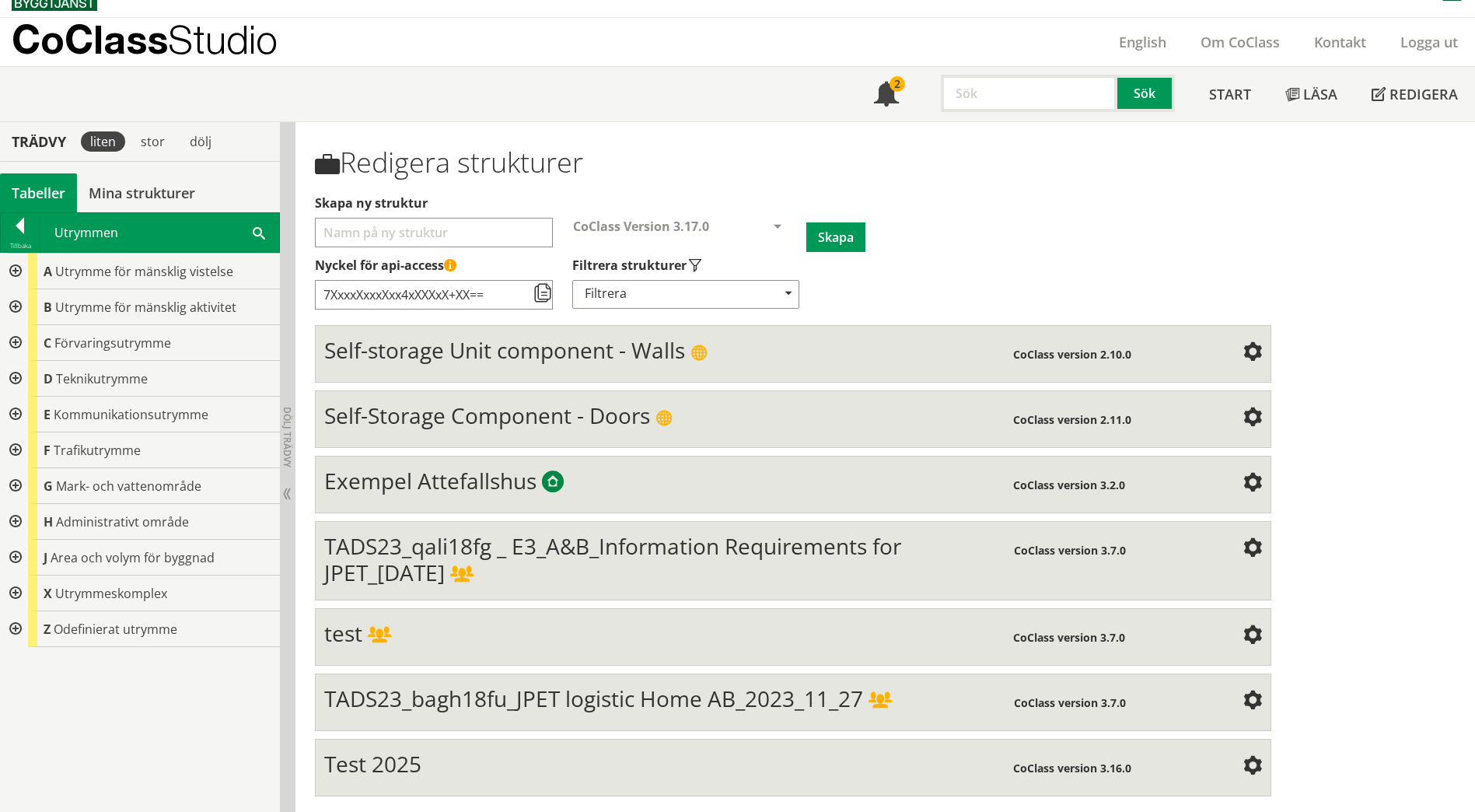
click at [11, 274] on div at bounding box center [13, 270] width 28 height 35
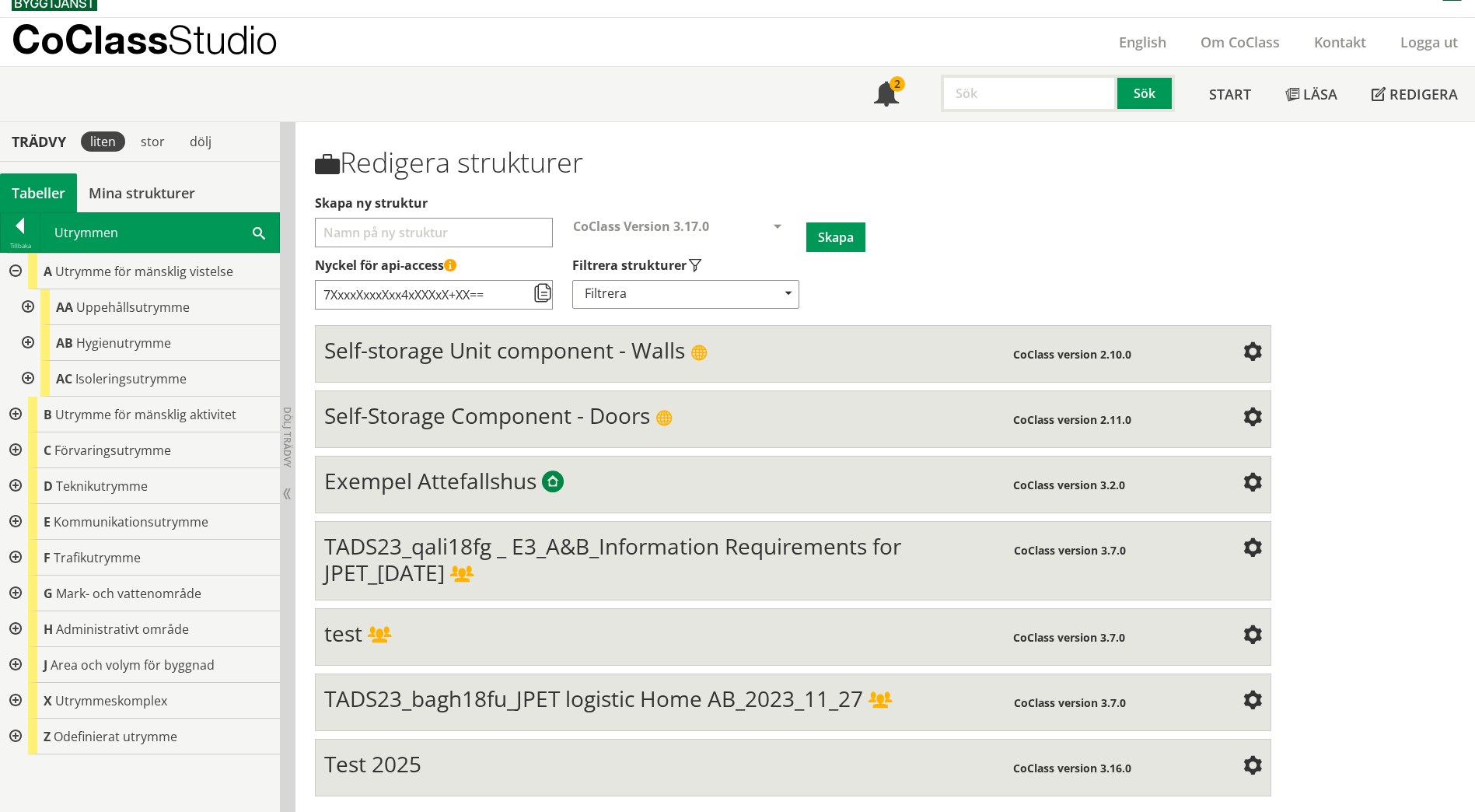
click at [23, 310] on div at bounding box center [26, 307] width 28 height 35
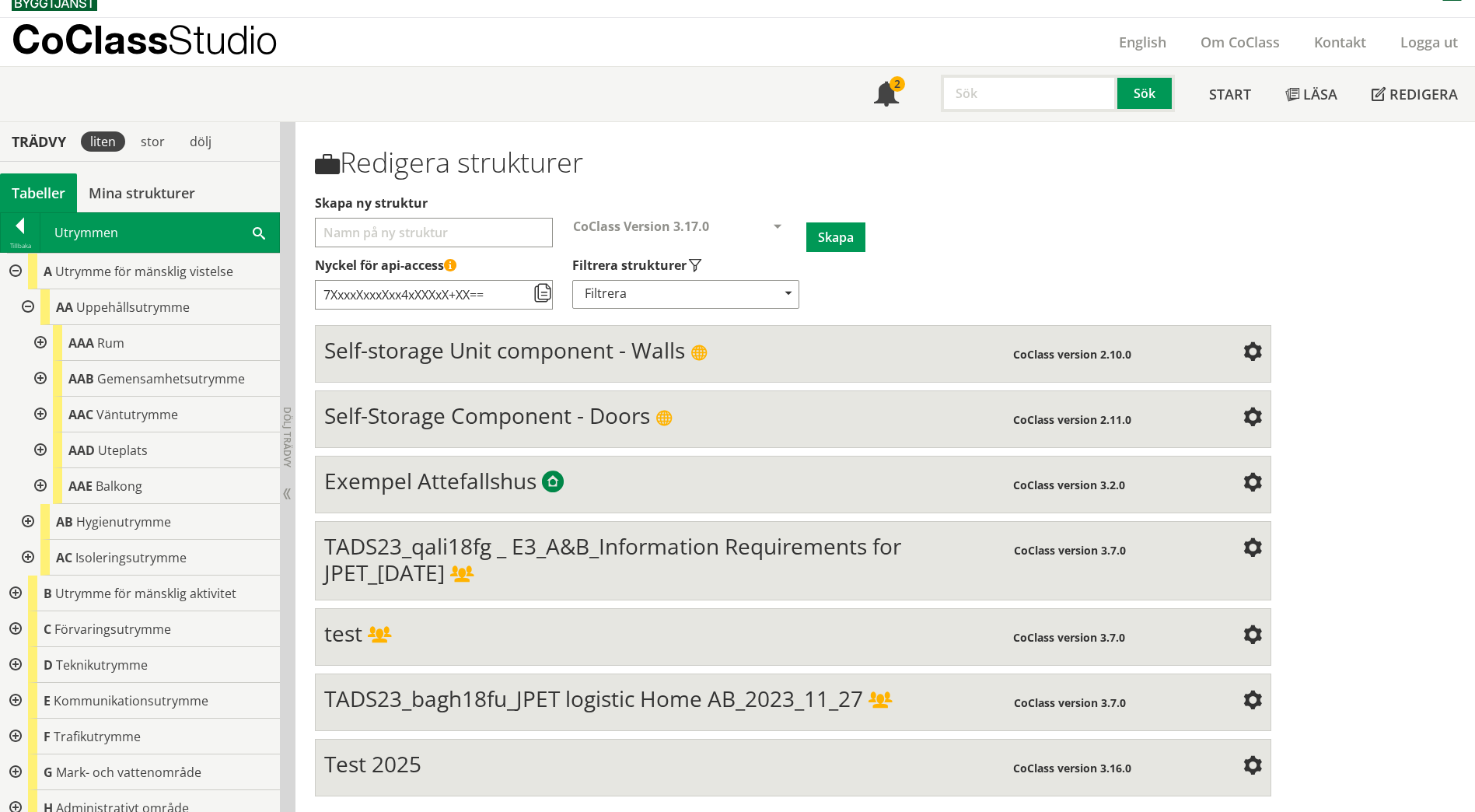
click at [39, 379] on div at bounding box center [38, 378] width 28 height 35
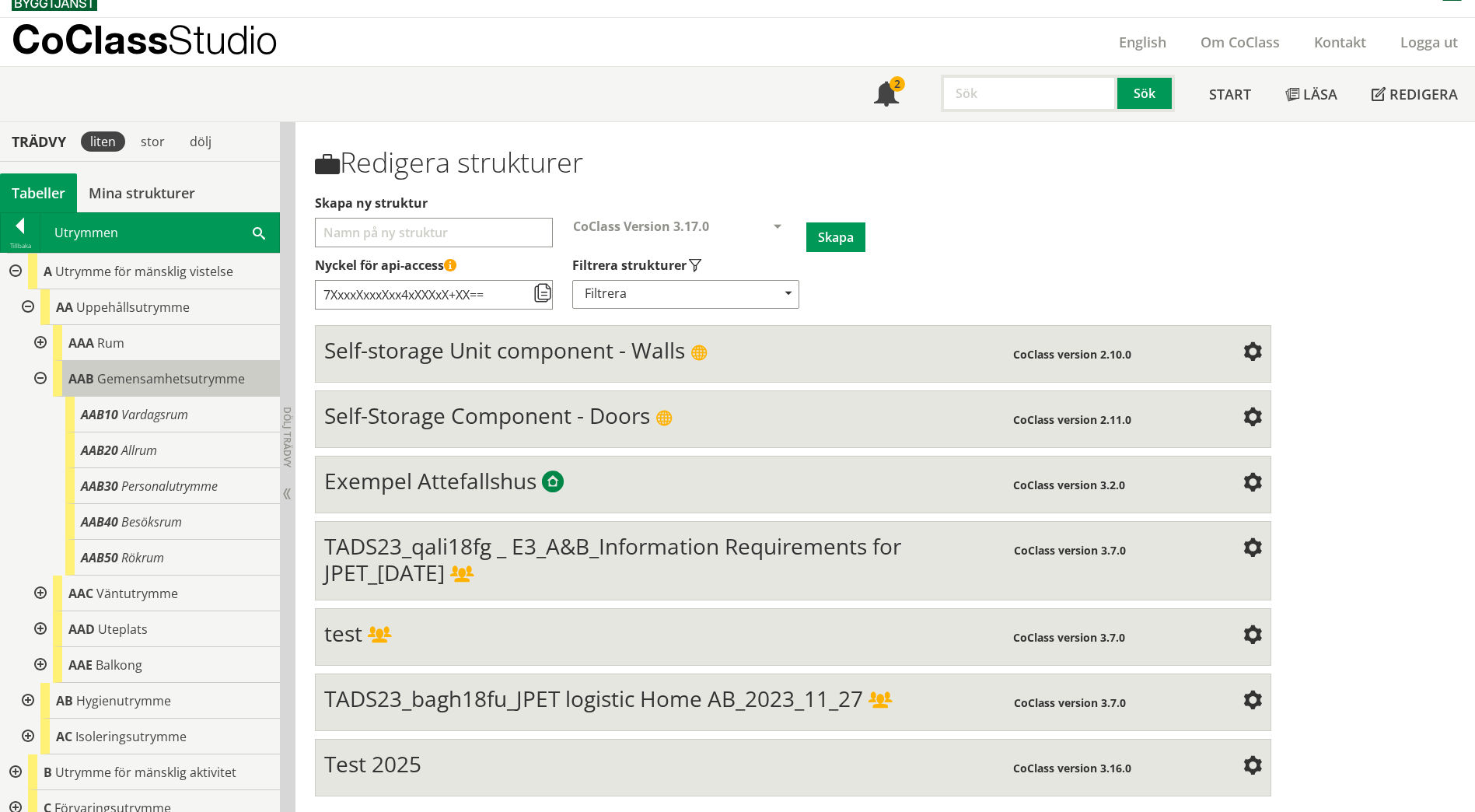
click at [156, 387] on div "AAB Gemensamhetsutrymme" at bounding box center [166, 378] width 227 height 35
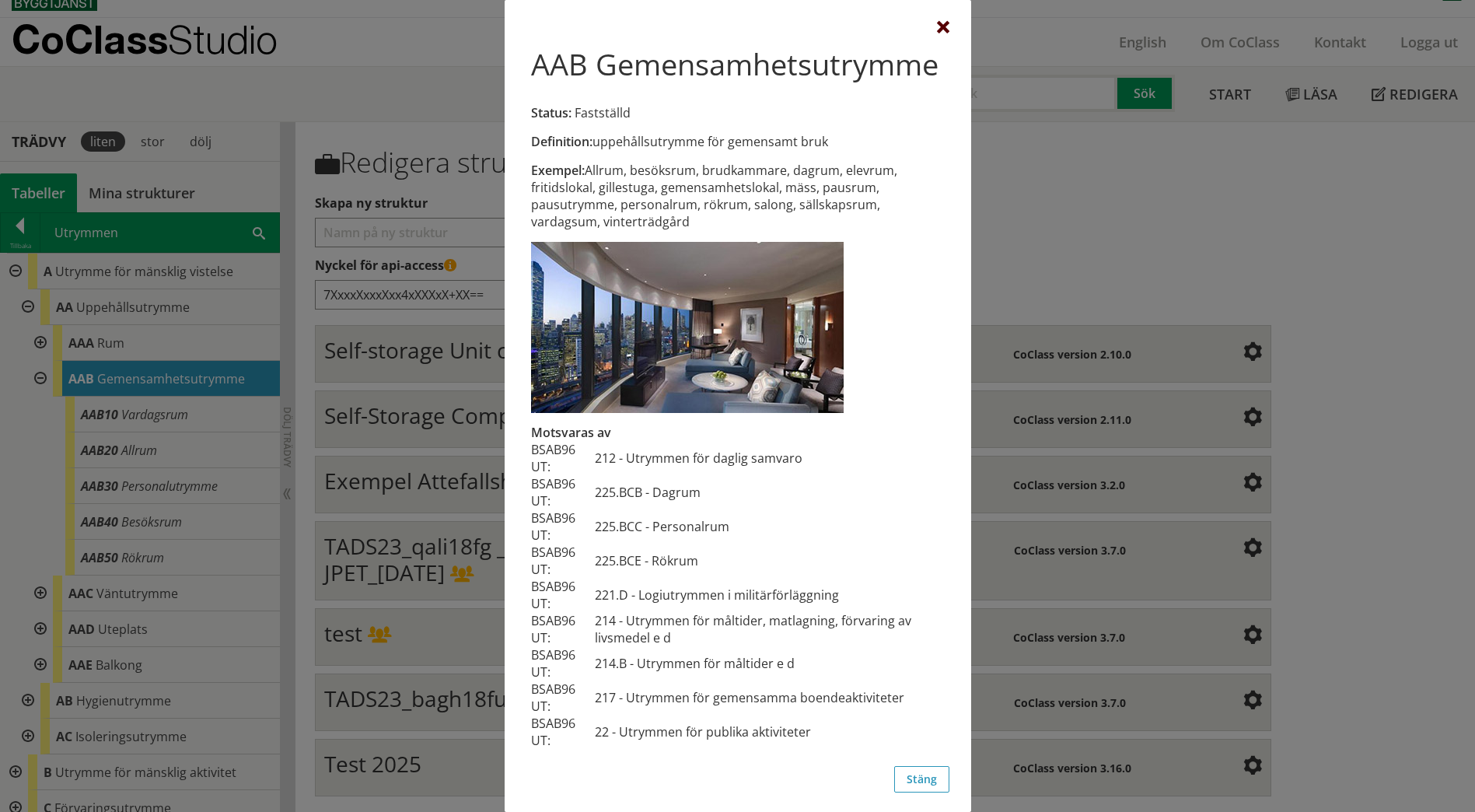
click at [937, 28] on div at bounding box center [943, 28] width 12 height 12
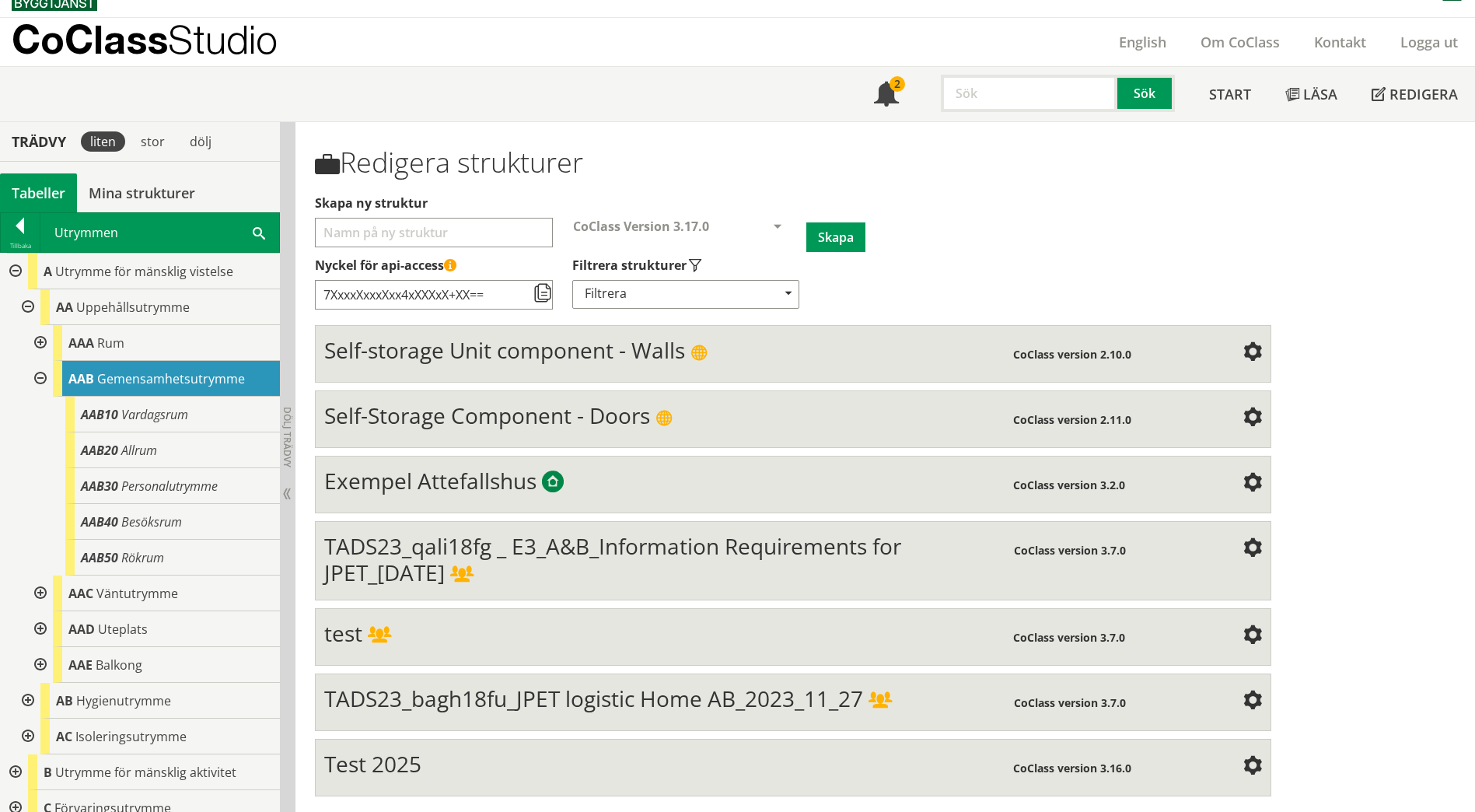
click at [260, 228] on span at bounding box center [259, 231] width 12 height 16
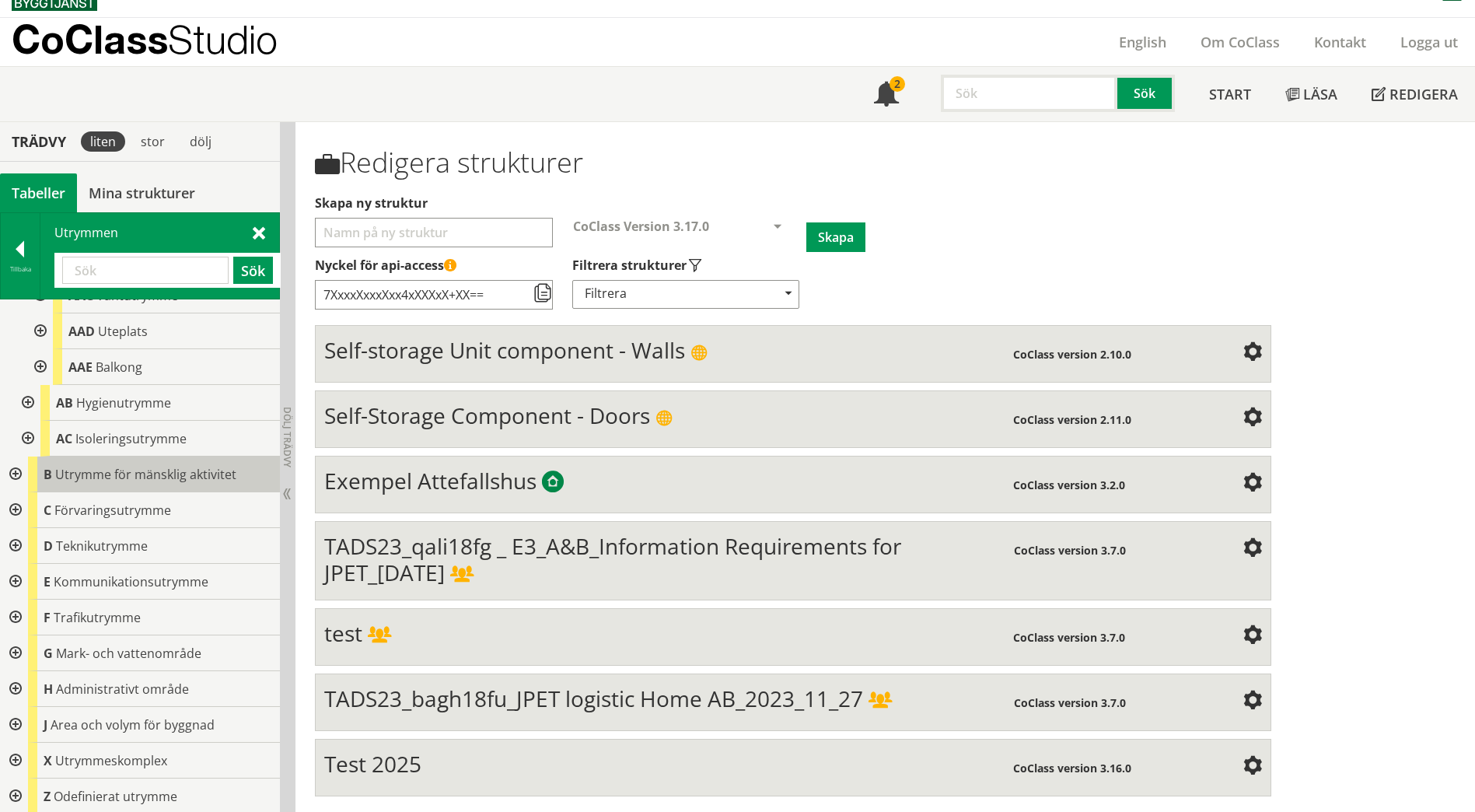
scroll to position [345, 0]
click at [16, 542] on div at bounding box center [13, 545] width 28 height 35
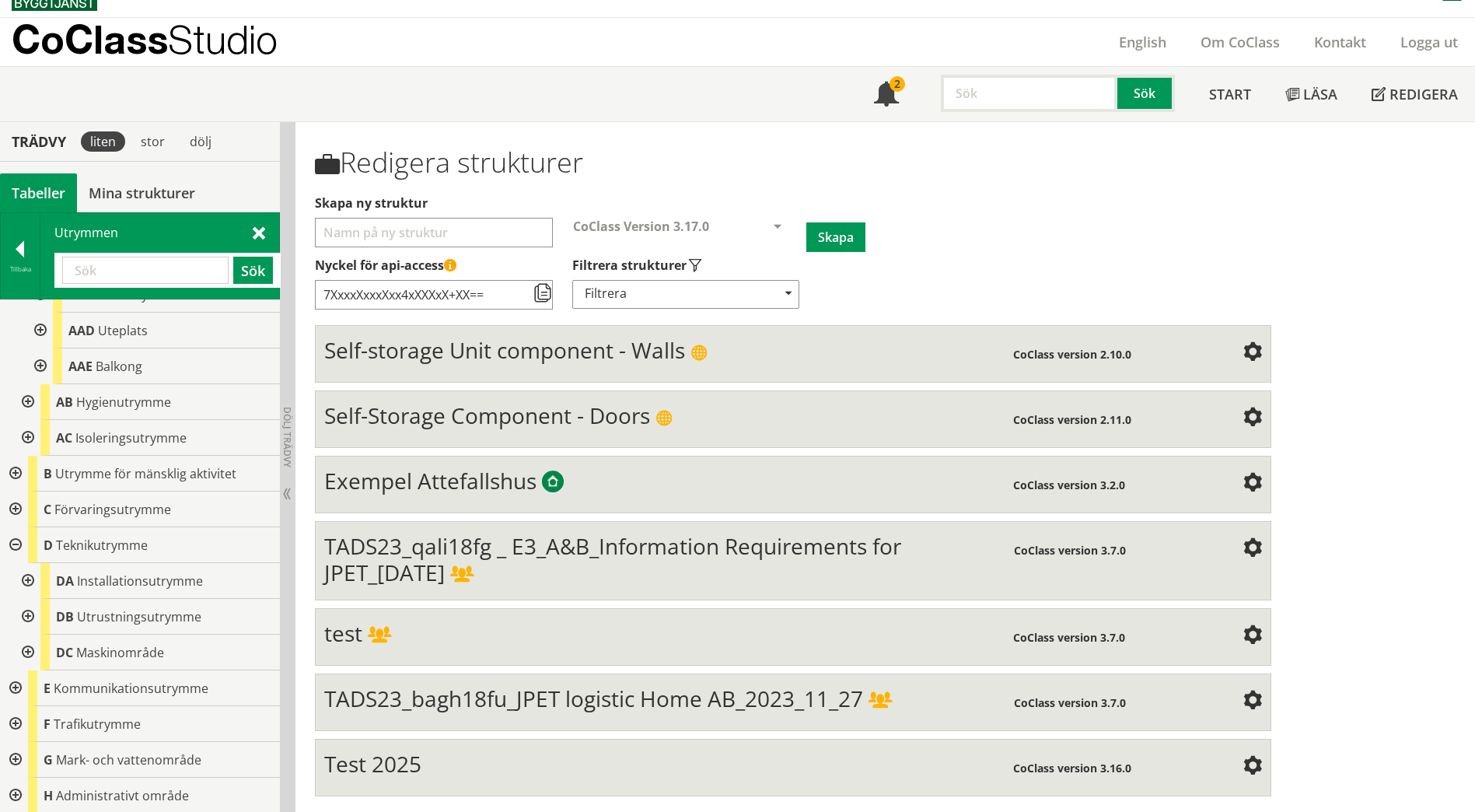
click at [26, 579] on div at bounding box center [26, 580] width 28 height 35
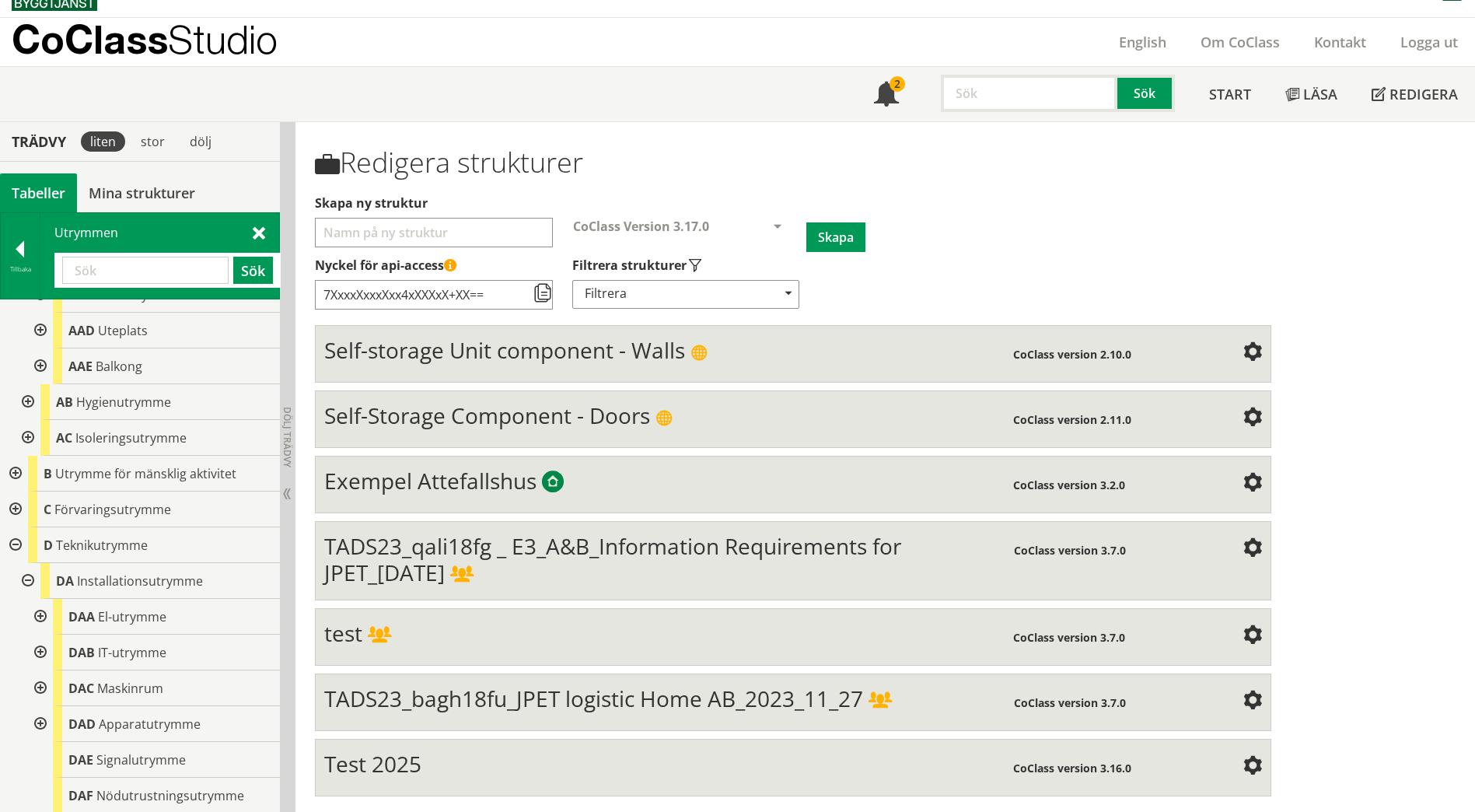
click at [40, 720] on div at bounding box center [38, 723] width 28 height 35
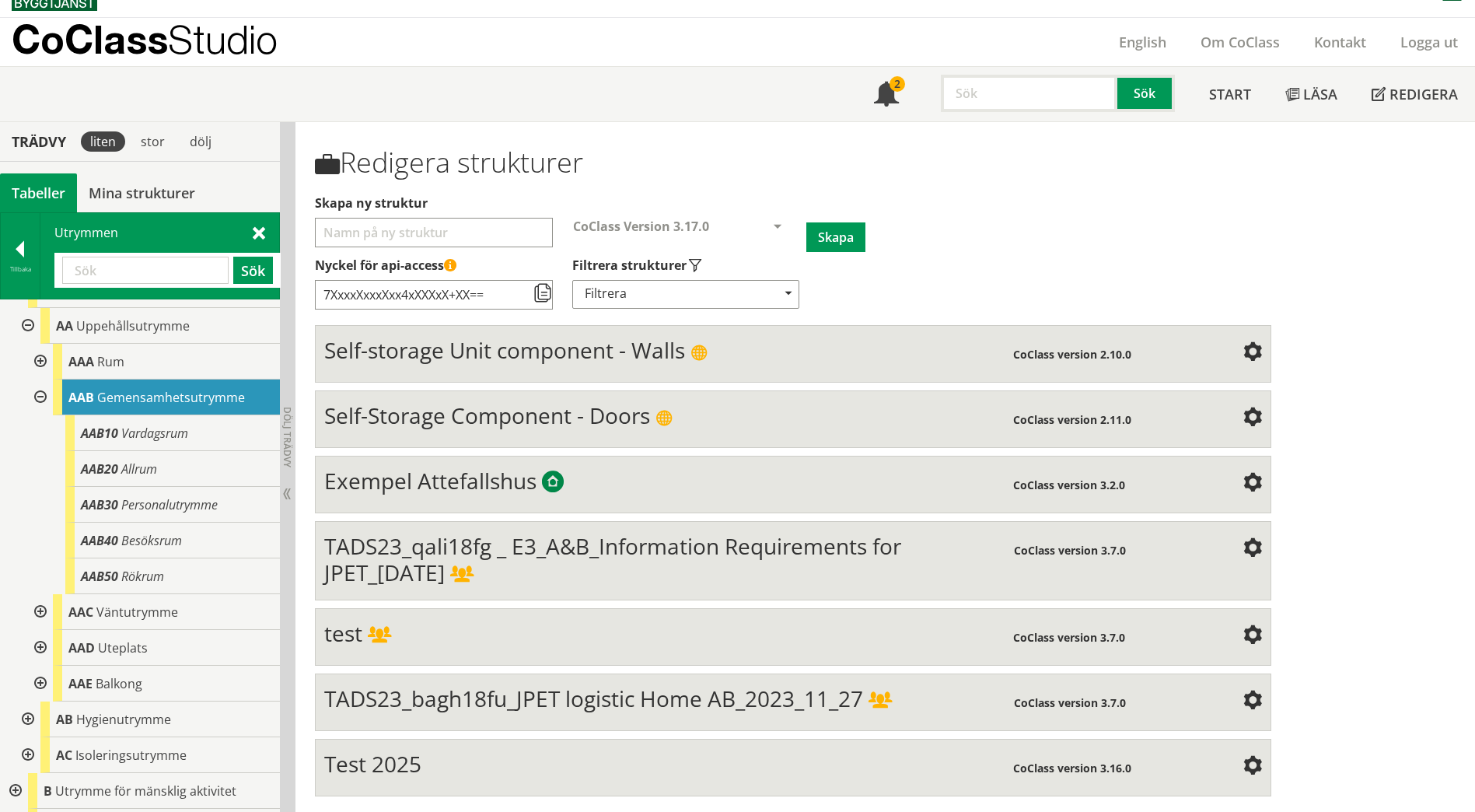
scroll to position [0, 0]
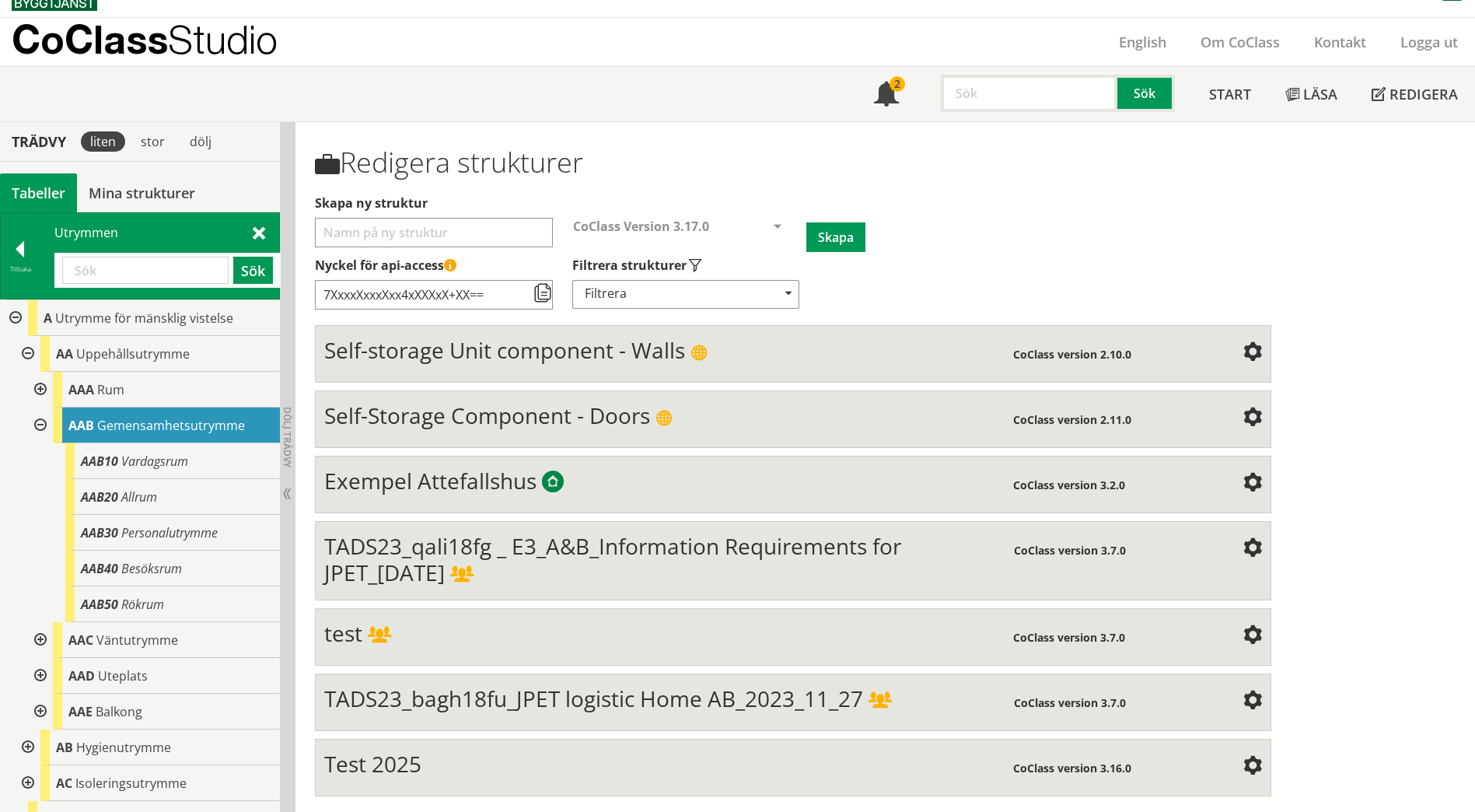
click at [158, 421] on span "Gemensamhetsutrymme" at bounding box center [171, 425] width 148 height 17
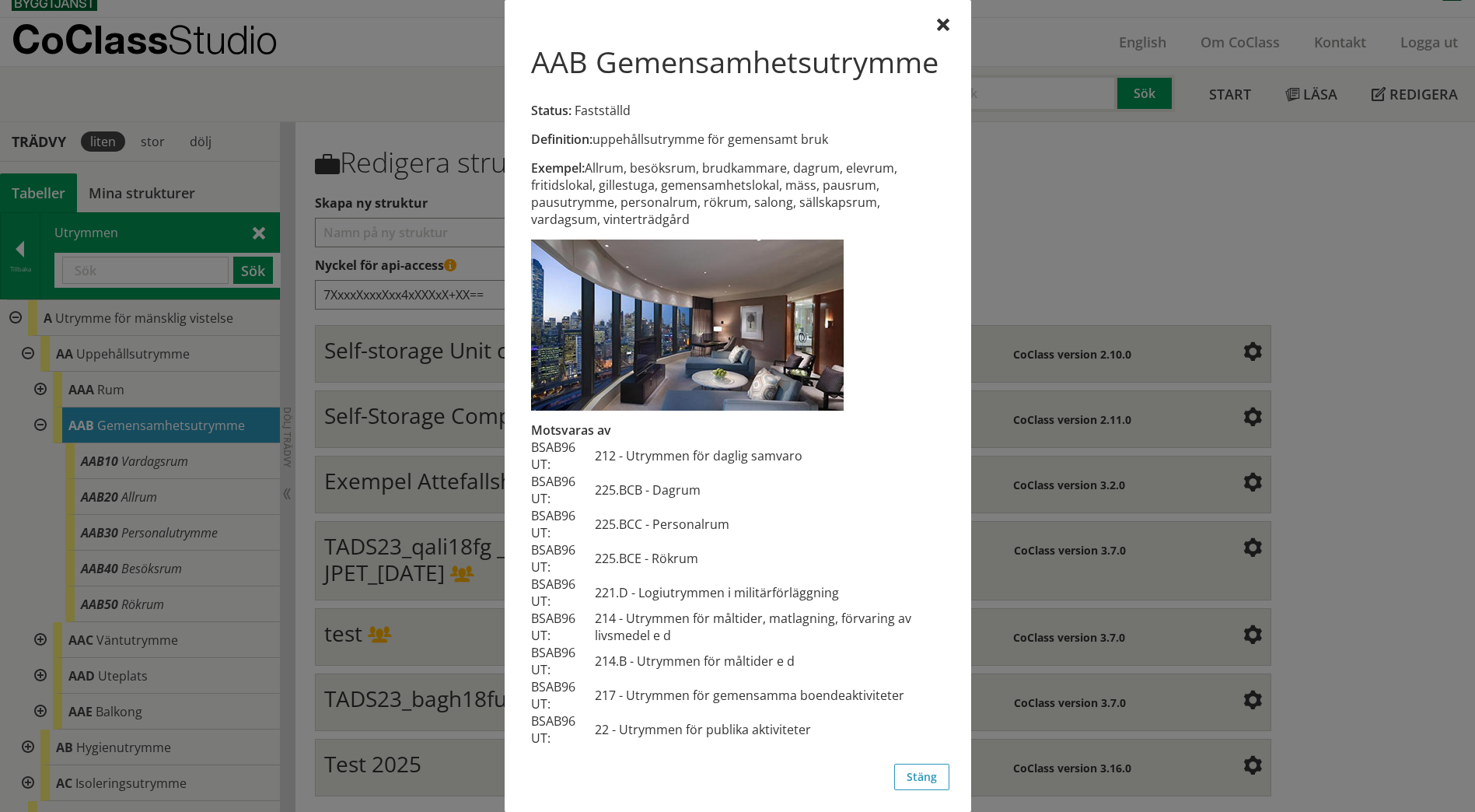
scroll to position [36, 0]
click at [1080, 223] on div at bounding box center [738, 406] width 1475 height 812
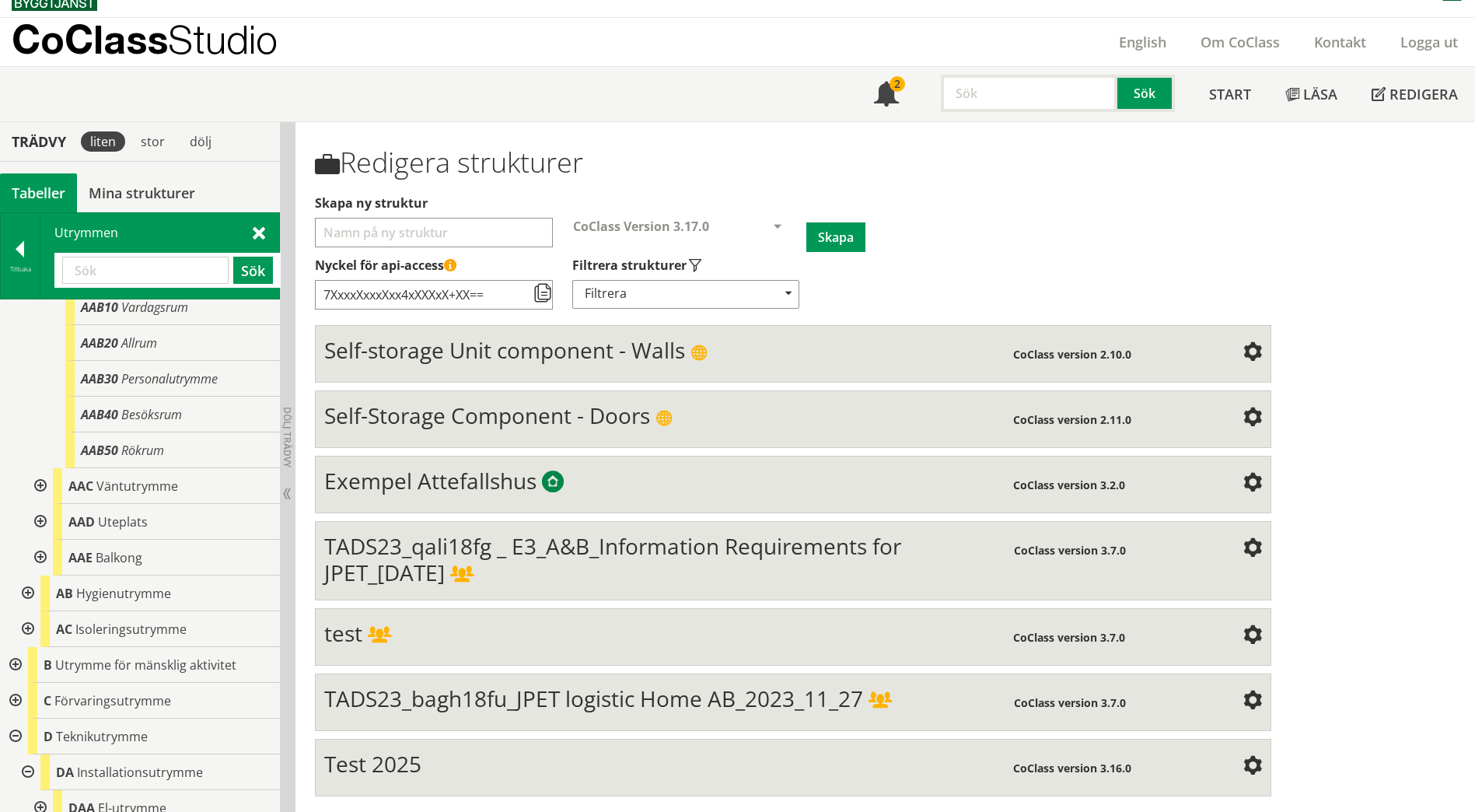
scroll to position [156, 0]
click at [41, 481] on div at bounding box center [38, 483] width 28 height 35
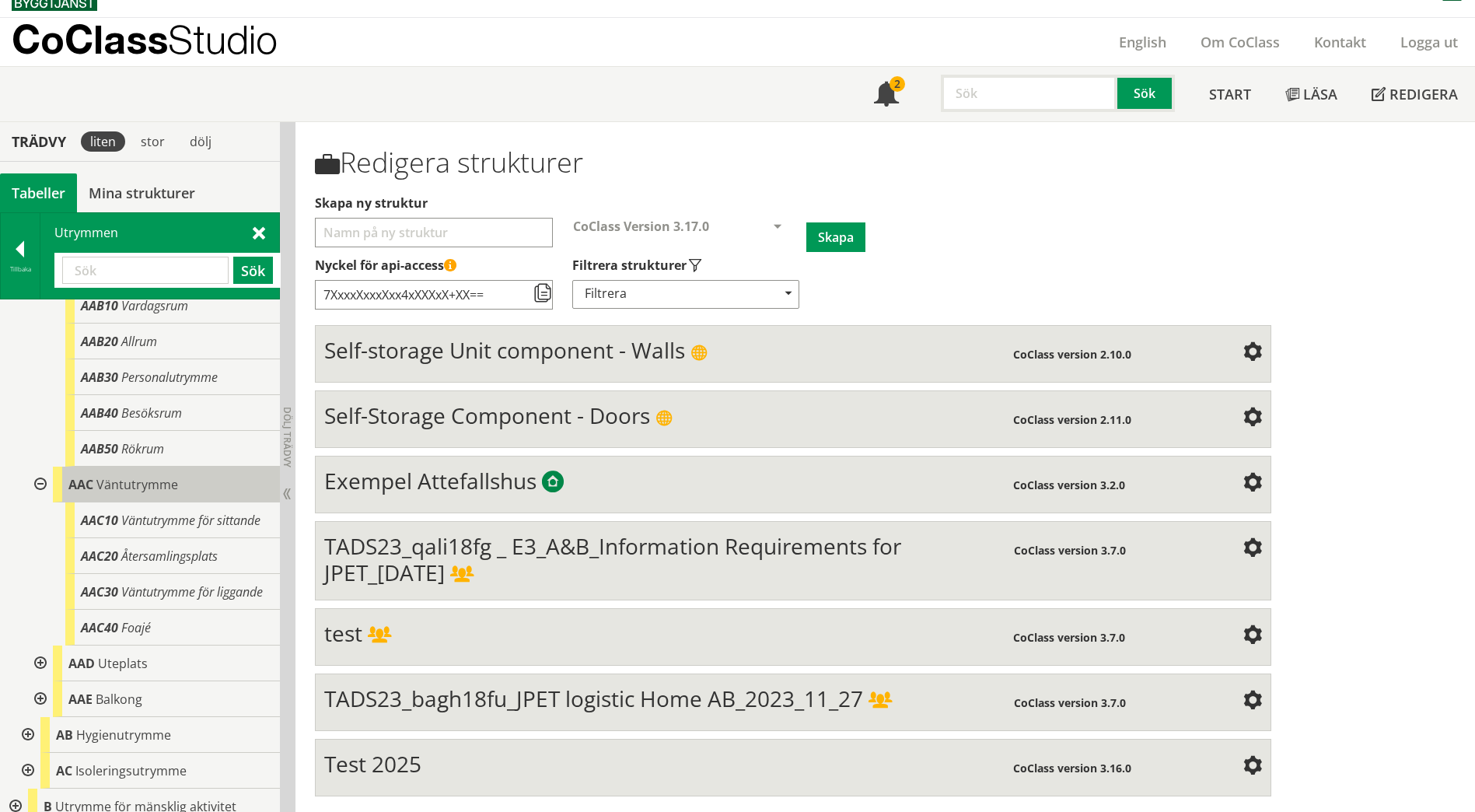
click at [168, 475] on div "AAC Väntutrymme" at bounding box center [166, 483] width 227 height 35
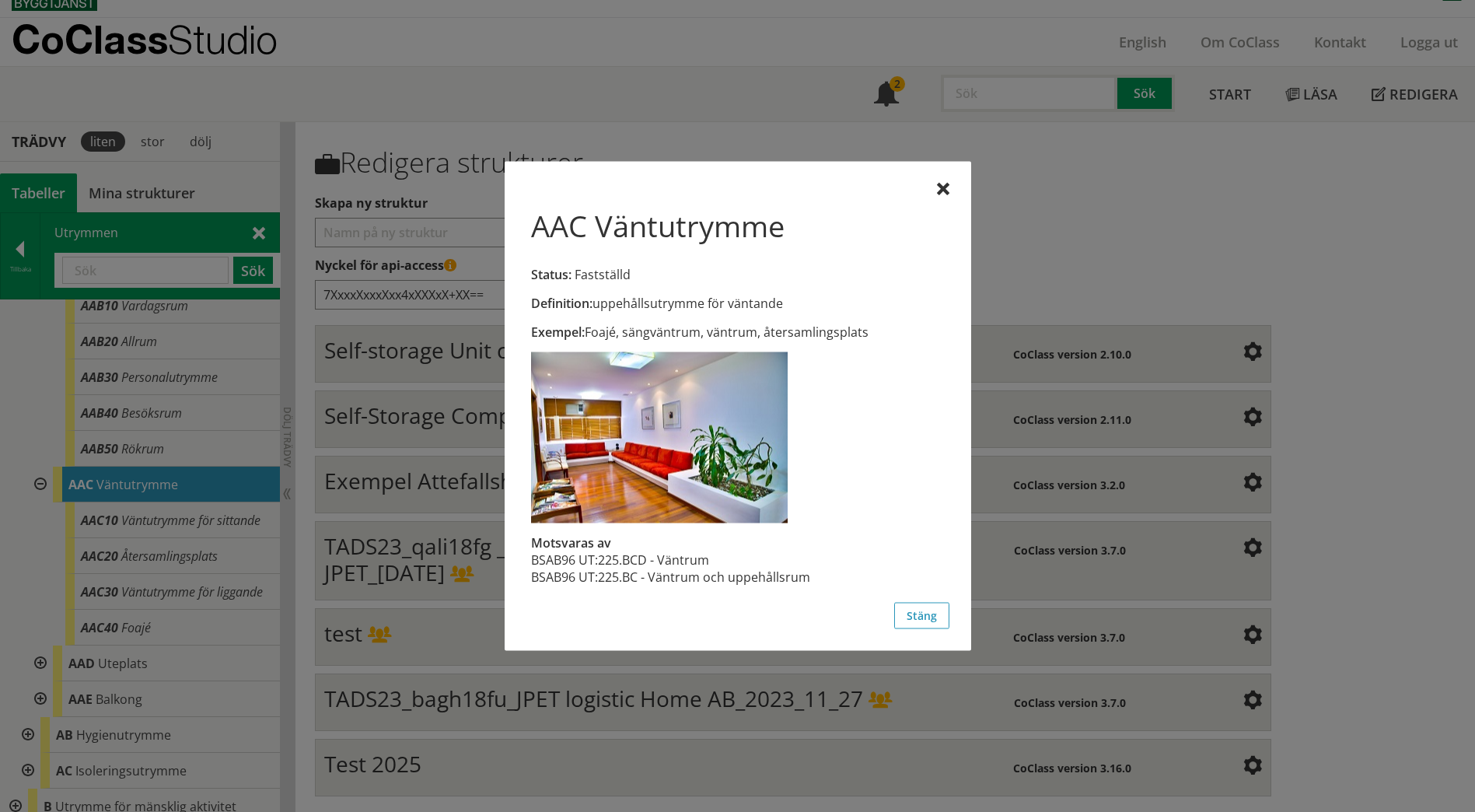
scroll to position [0, 0]
click at [139, 538] on div at bounding box center [738, 406] width 1475 height 812
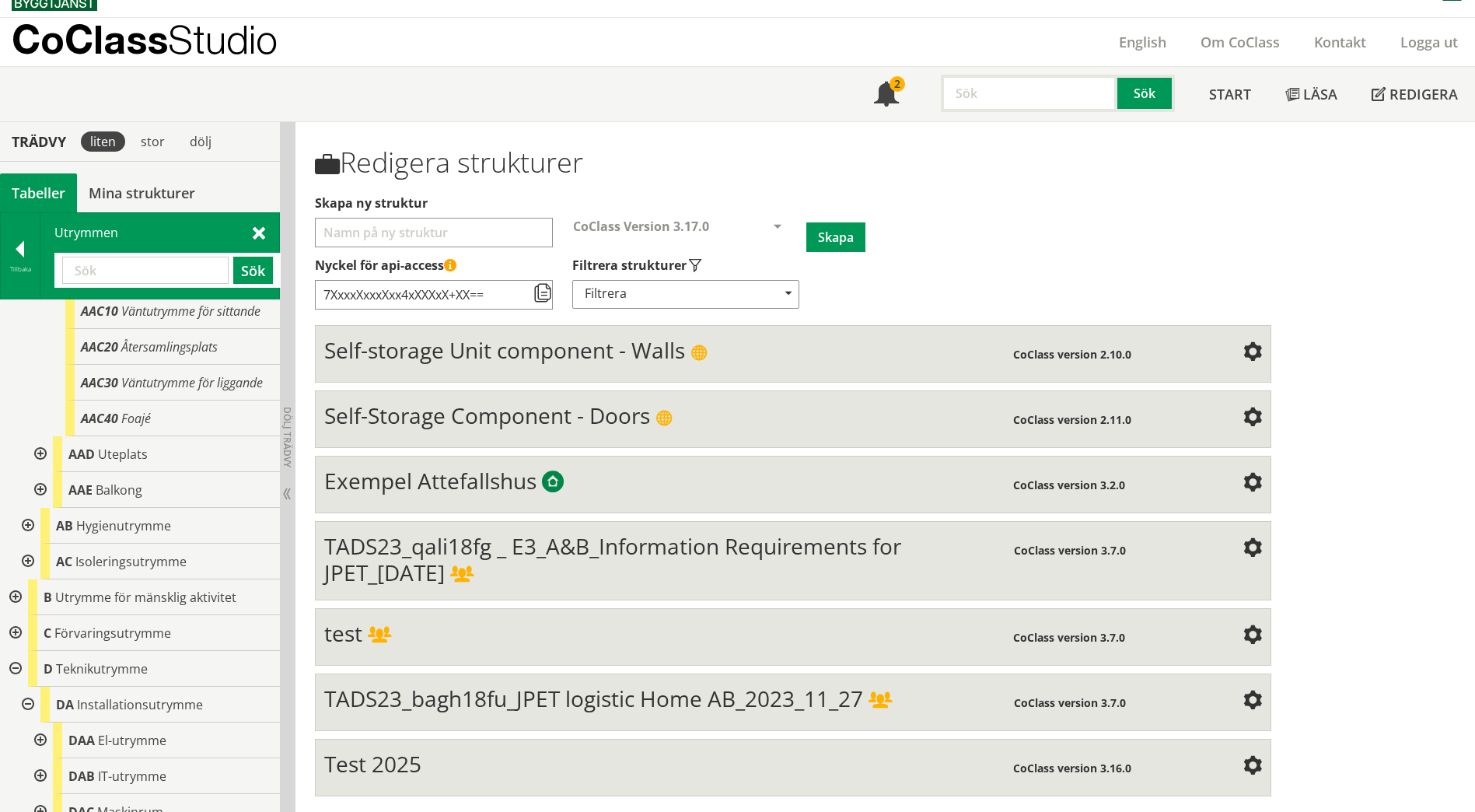
scroll to position [391, 0]
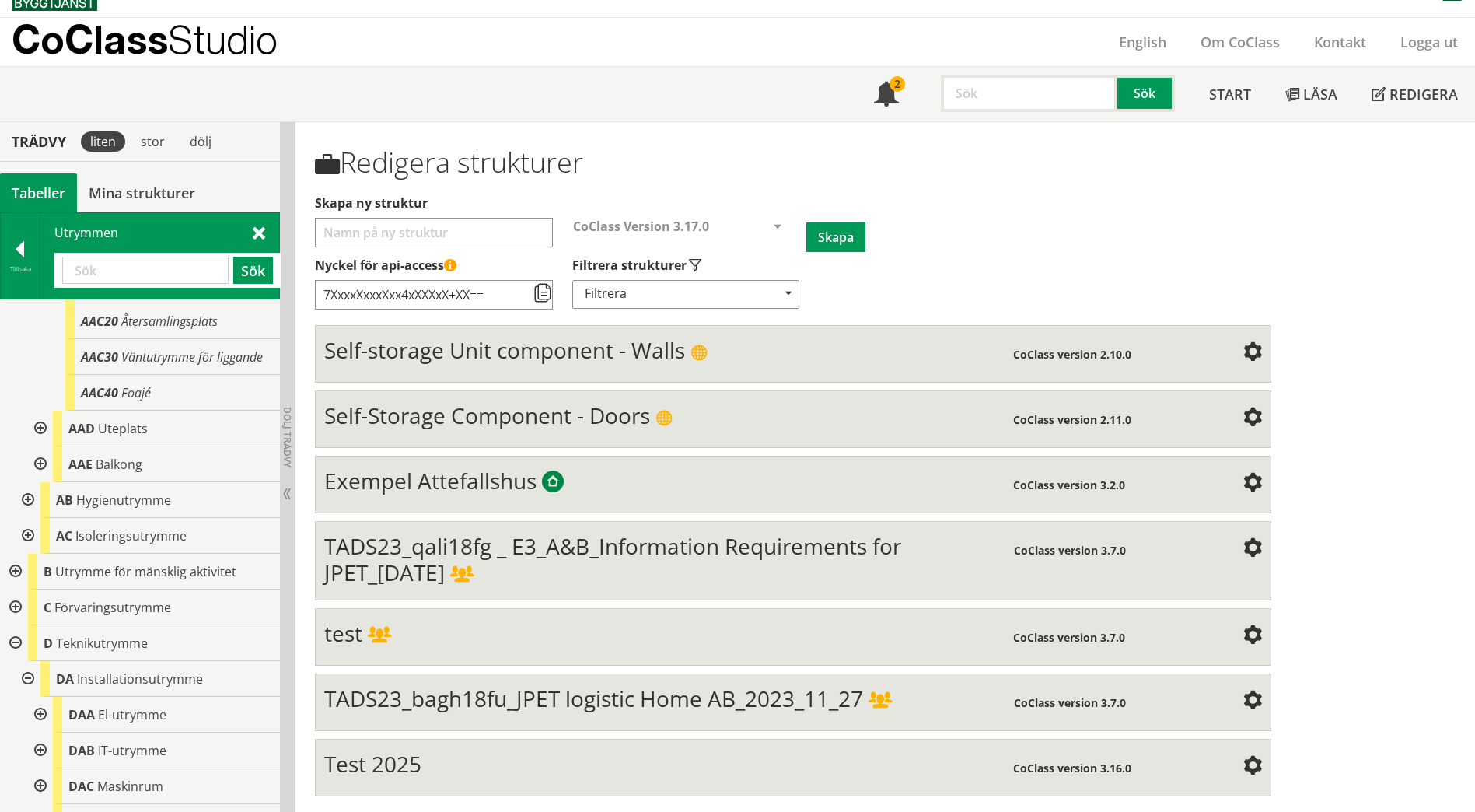
click at [11, 589] on div at bounding box center [13, 571] width 28 height 35
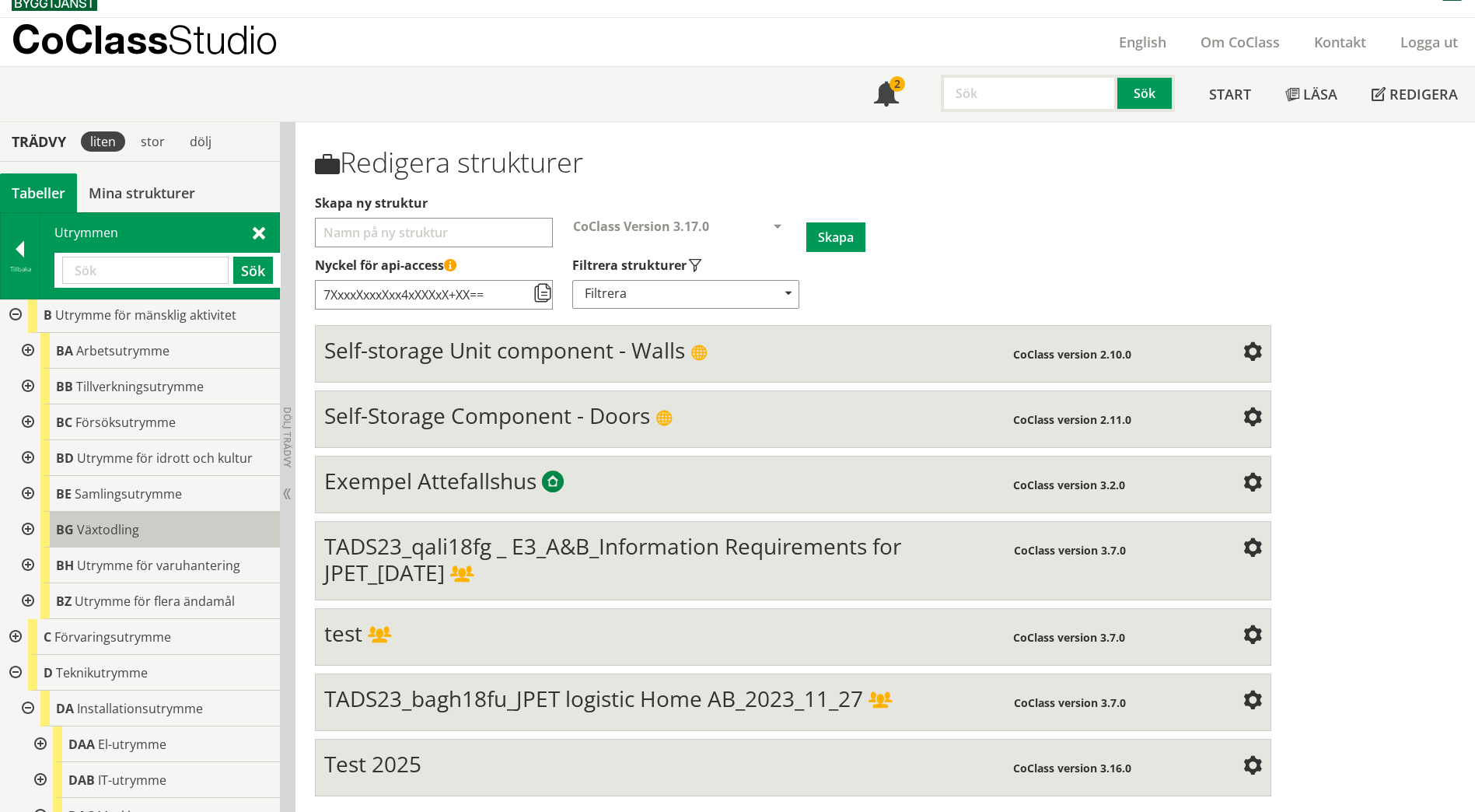
scroll to position [624, 0]
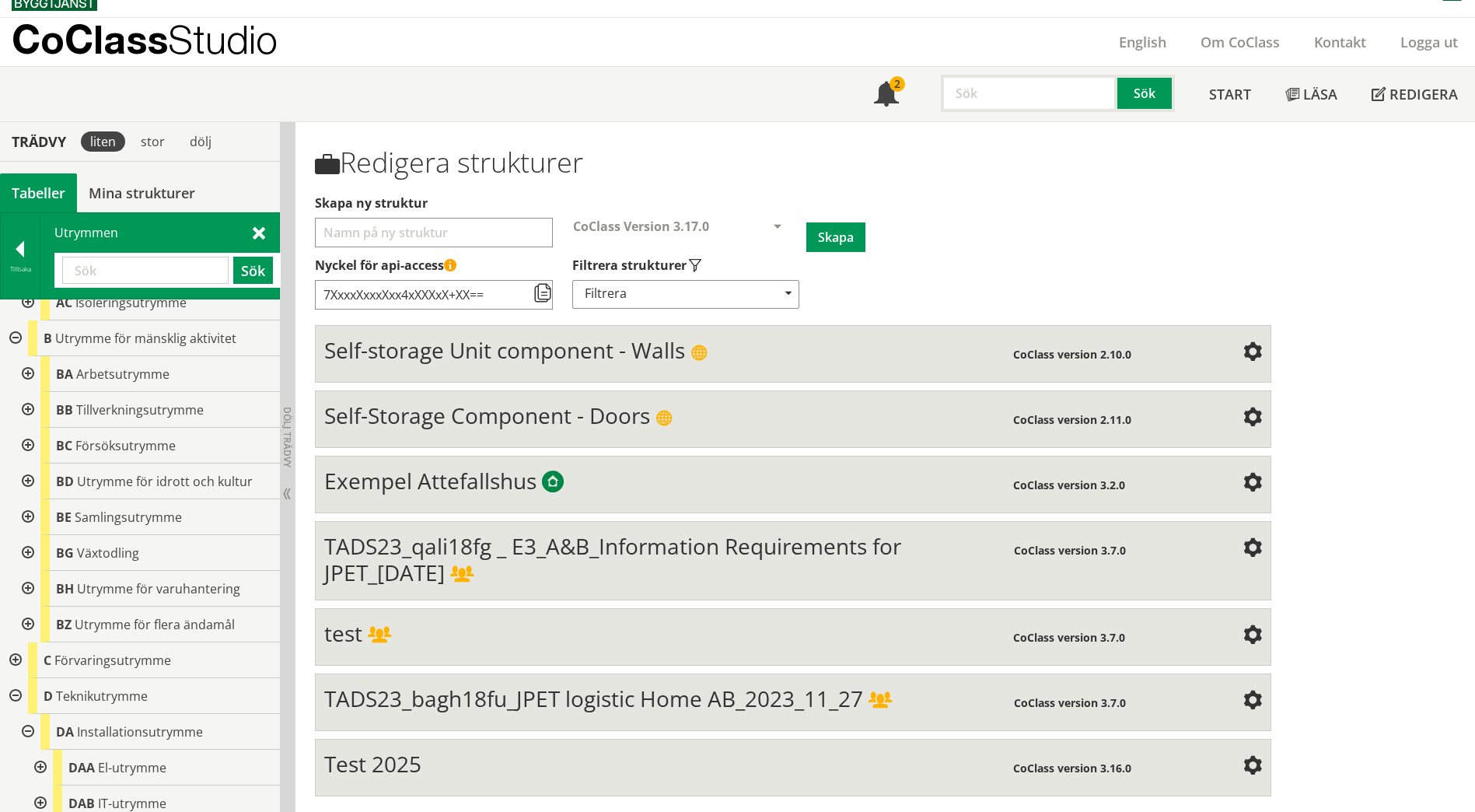
click at [26, 392] on div at bounding box center [26, 374] width 28 height 35
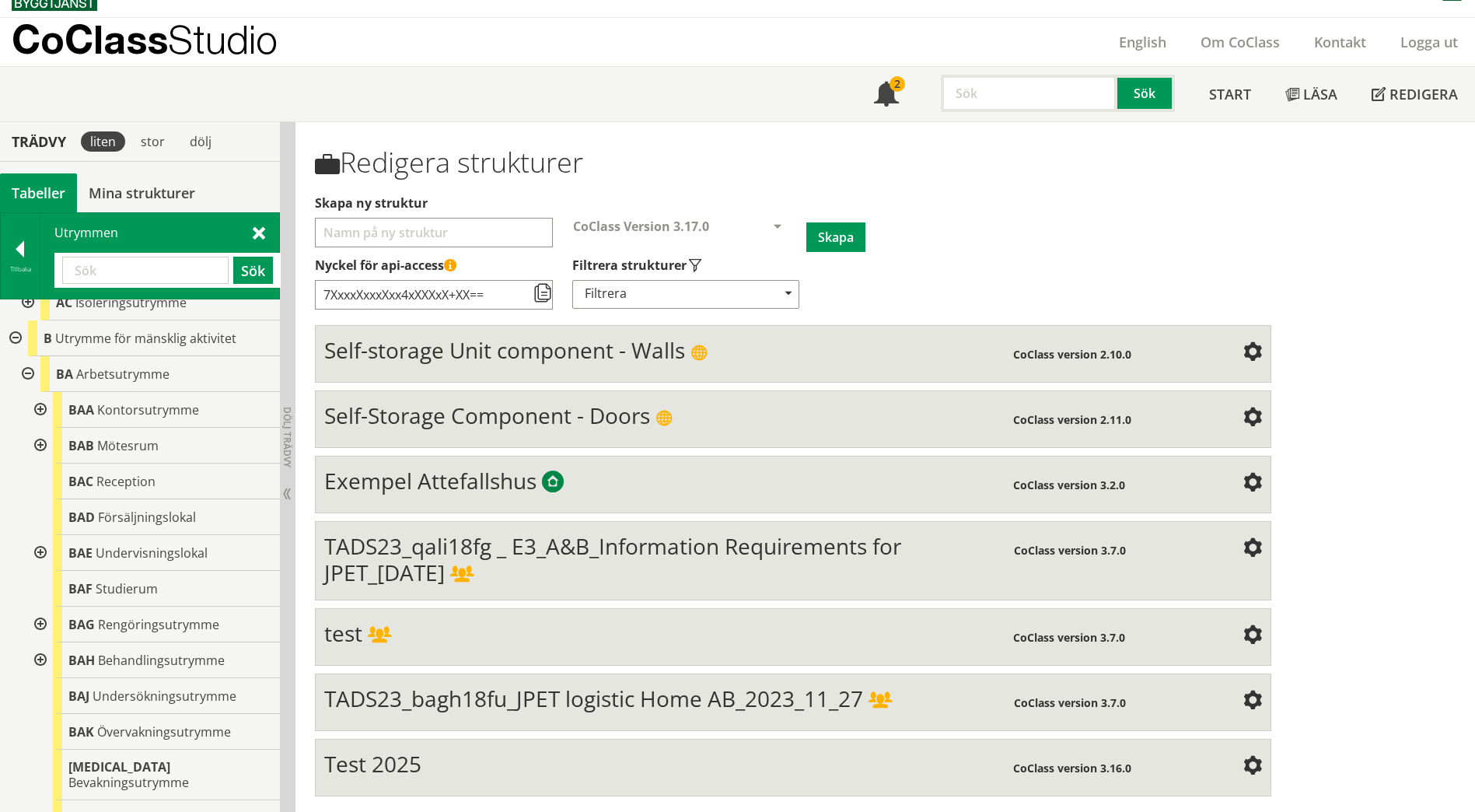
click at [40, 571] on div at bounding box center [38, 552] width 28 height 35
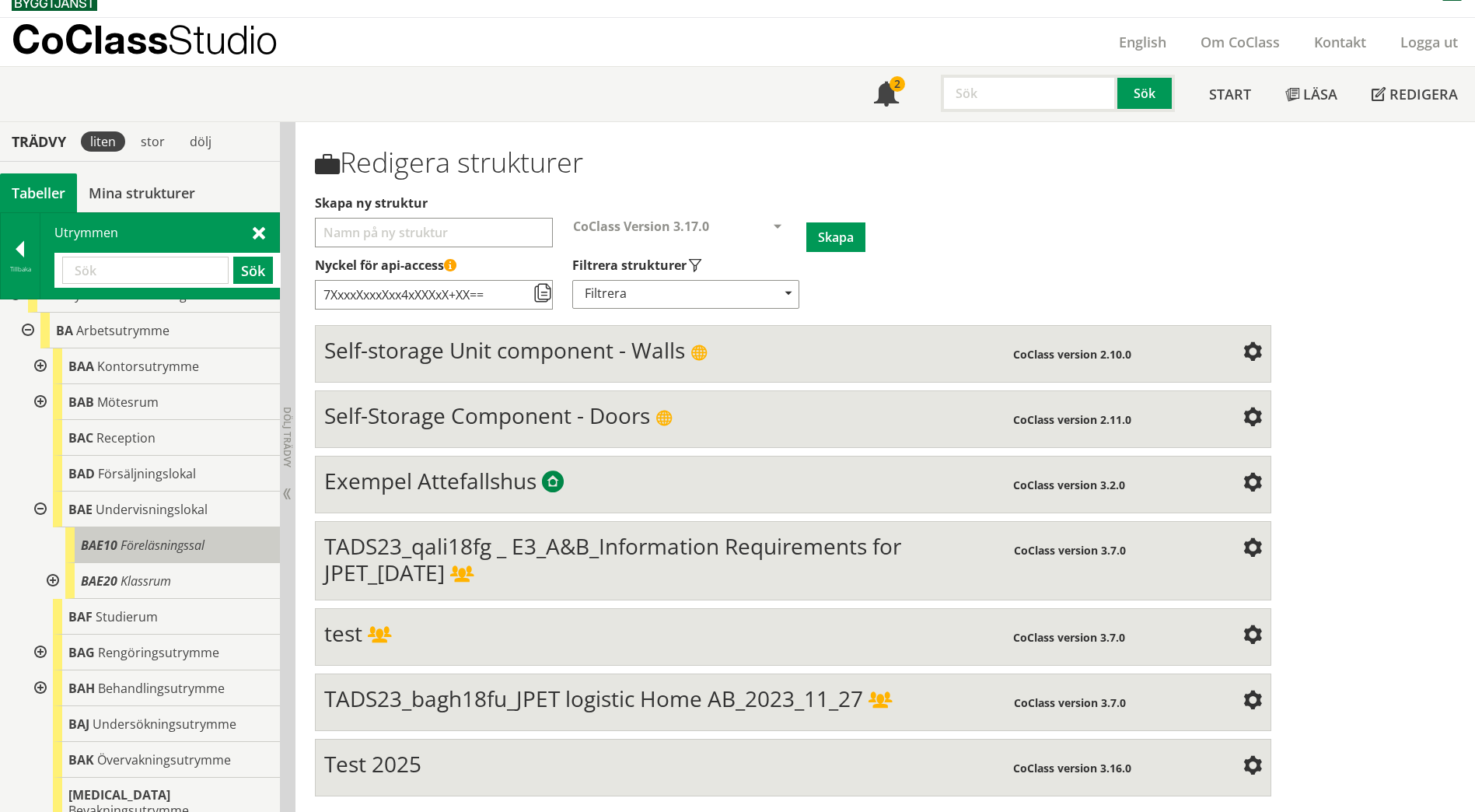
scroll to position [701, 0]
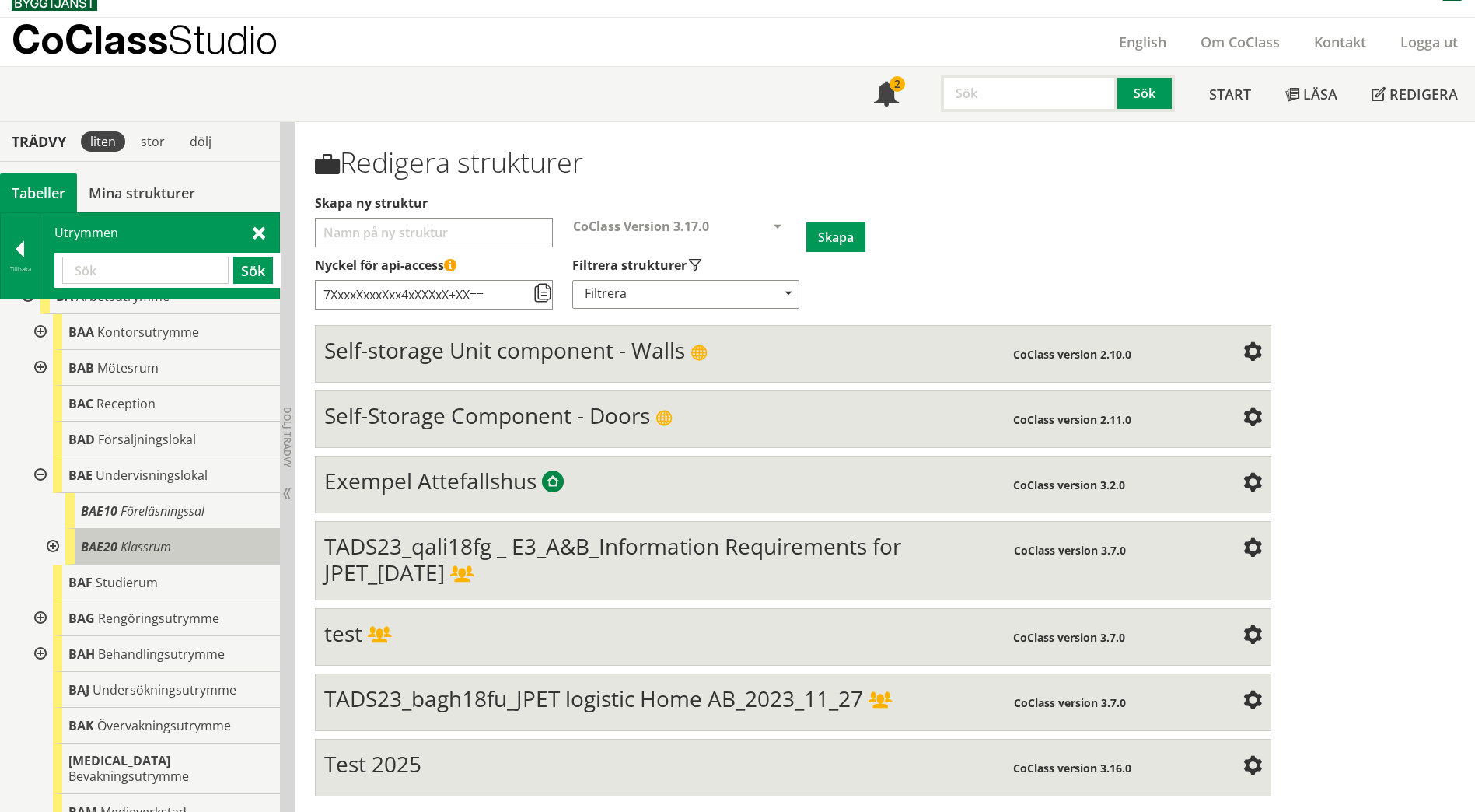
click at [186, 565] on div "BAE20 Klassrum" at bounding box center [172, 546] width 215 height 35
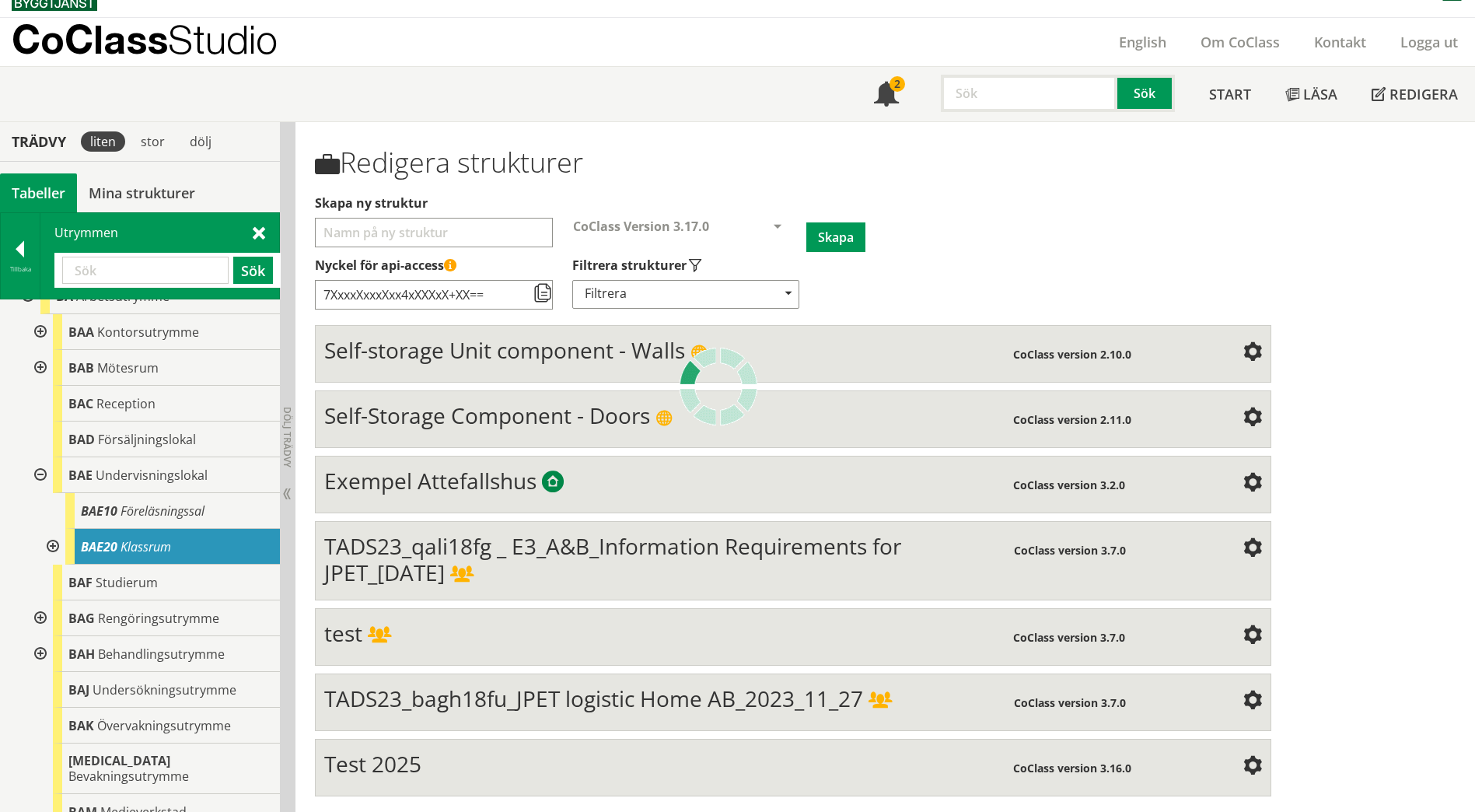
click at [0, 0] on div at bounding box center [0, 0] width 0 height 0
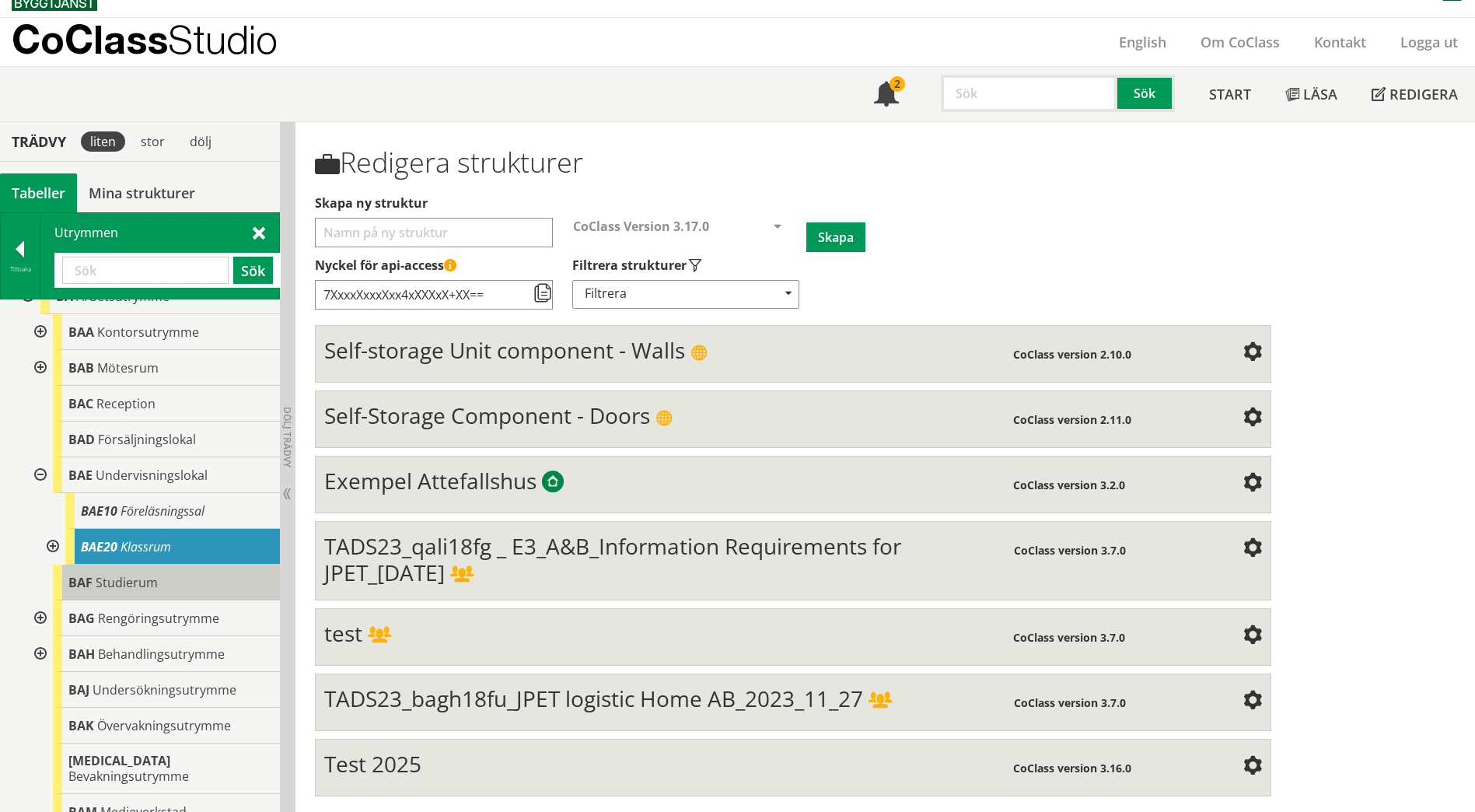
click at [106, 591] on span "Studierum" at bounding box center [126, 583] width 62 height 17
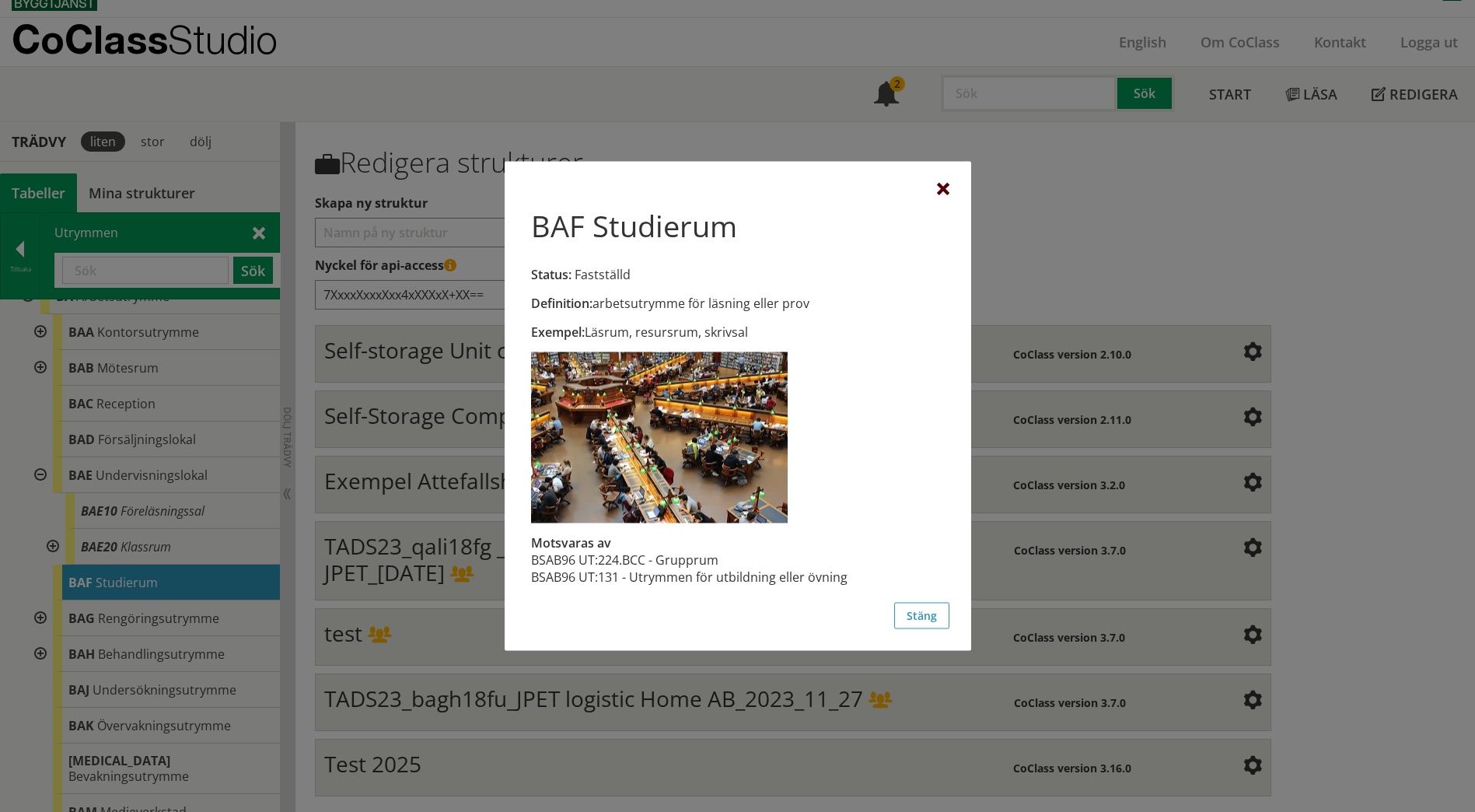
click at [946, 195] on div at bounding box center [943, 189] width 12 height 12
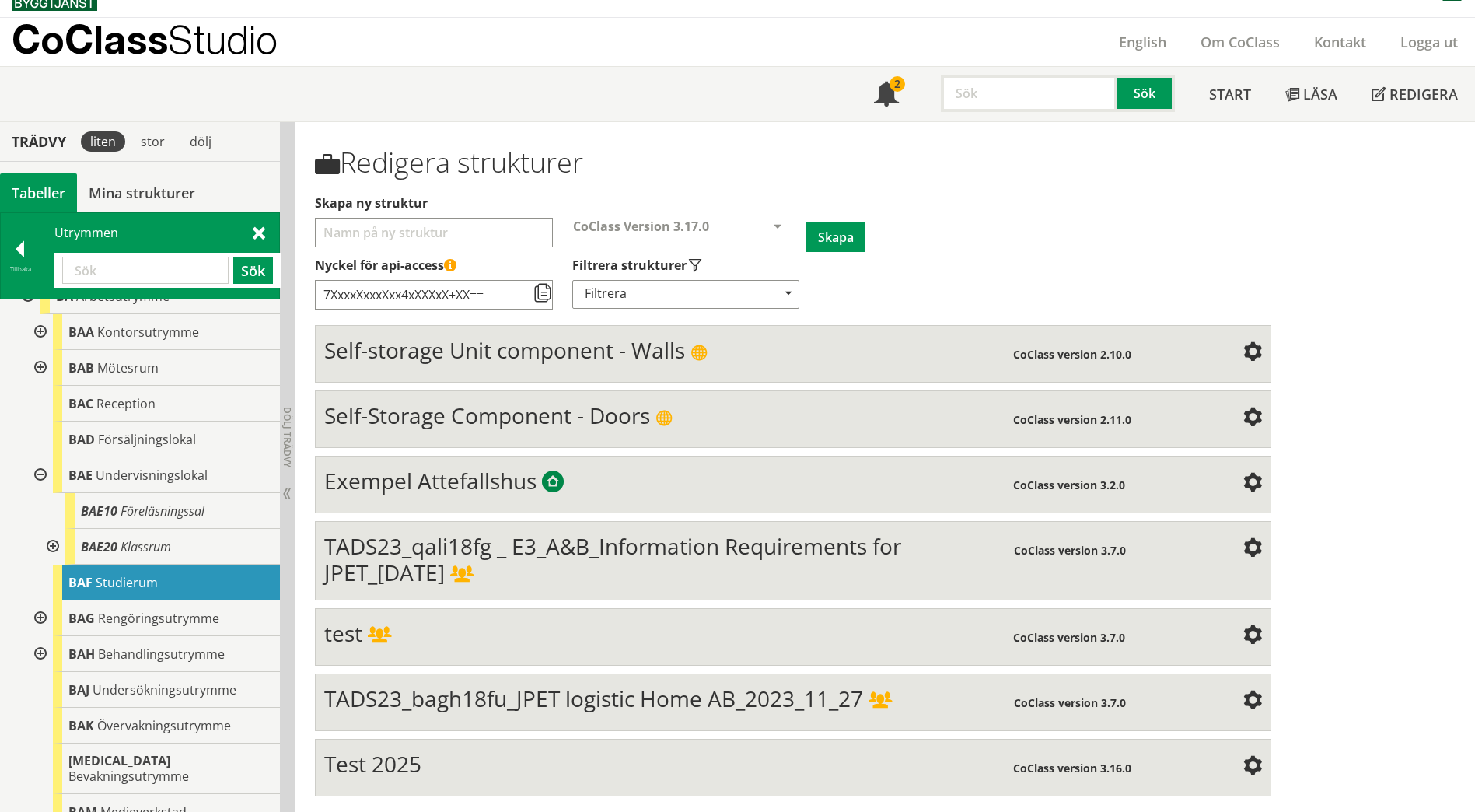
click at [59, 565] on div at bounding box center [51, 546] width 28 height 35
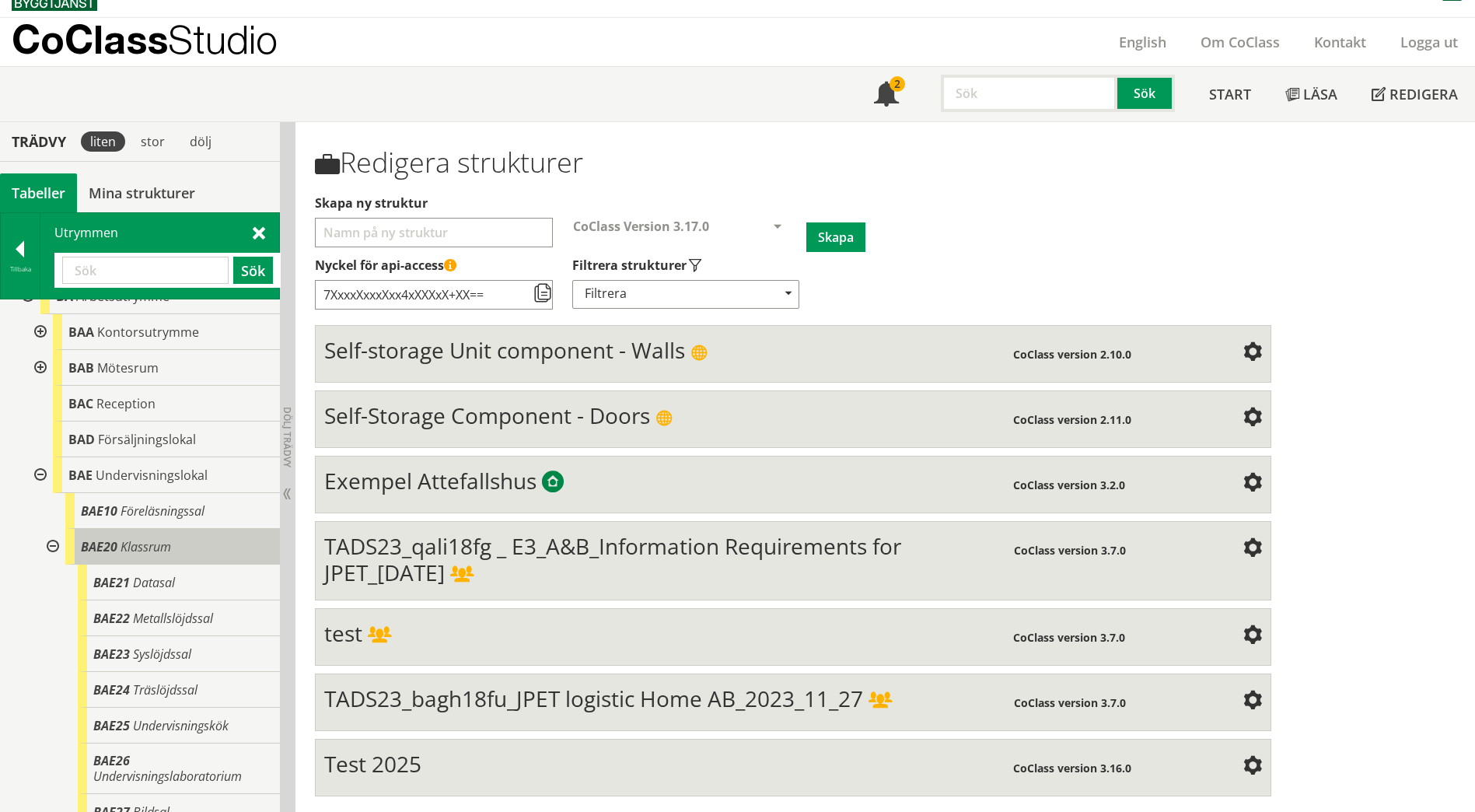
click at [169, 555] on span "Klassrum" at bounding box center [145, 546] width 51 height 17
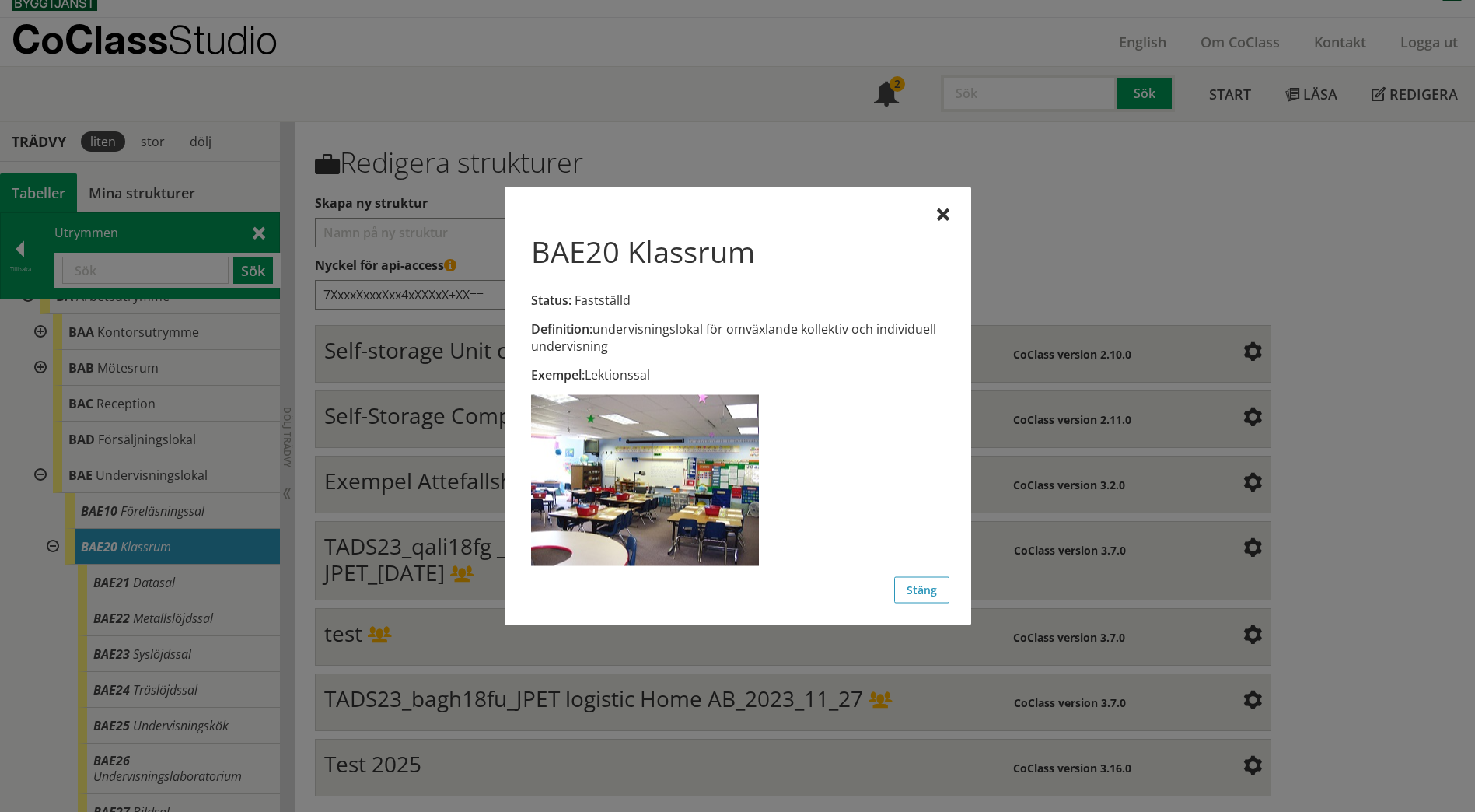
drag, startPoint x: 945, startPoint y: 219, endPoint x: 927, endPoint y: 223, distance: 18.4
click at [943, 219] on div at bounding box center [943, 215] width 12 height 12
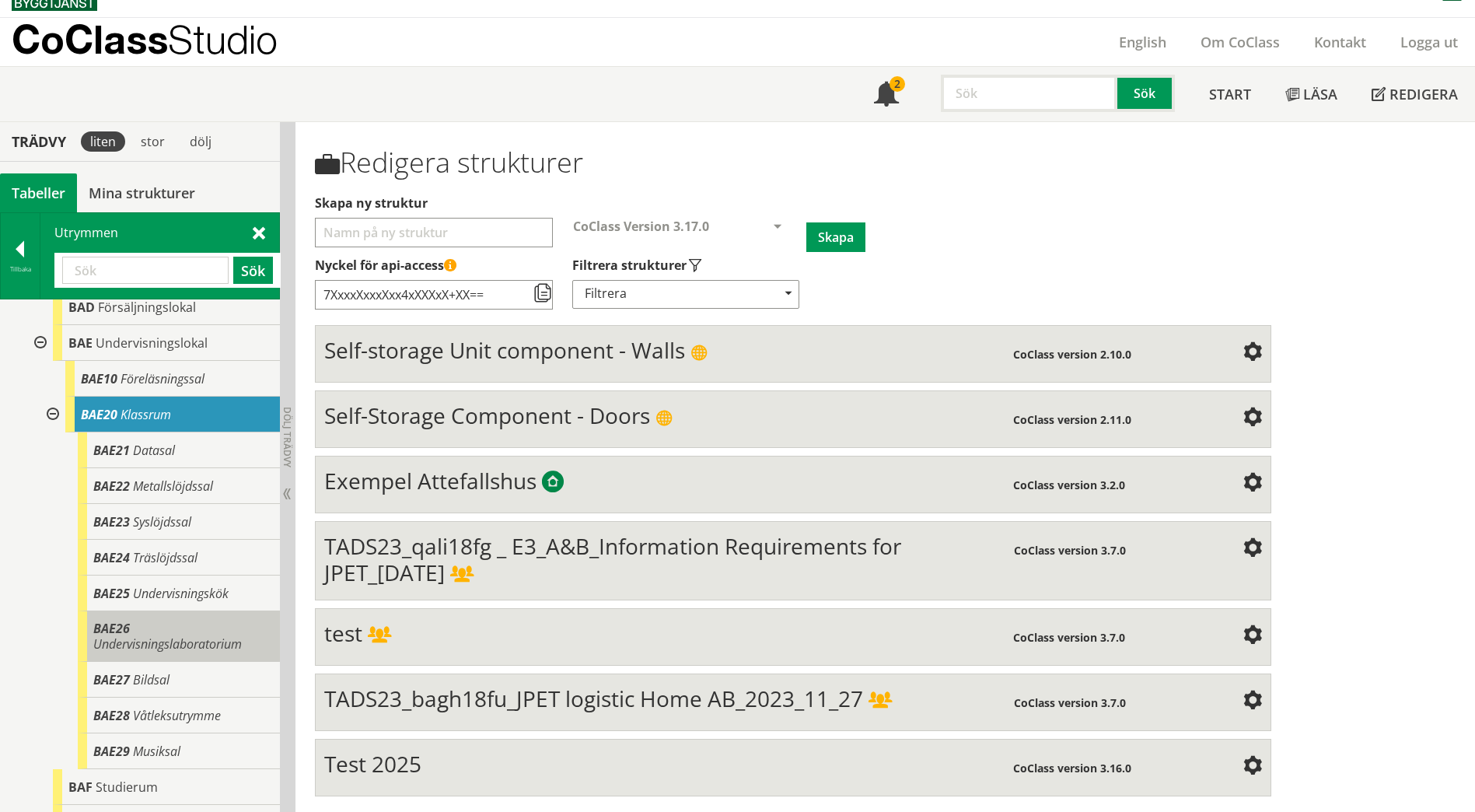
scroll to position [857, 0]
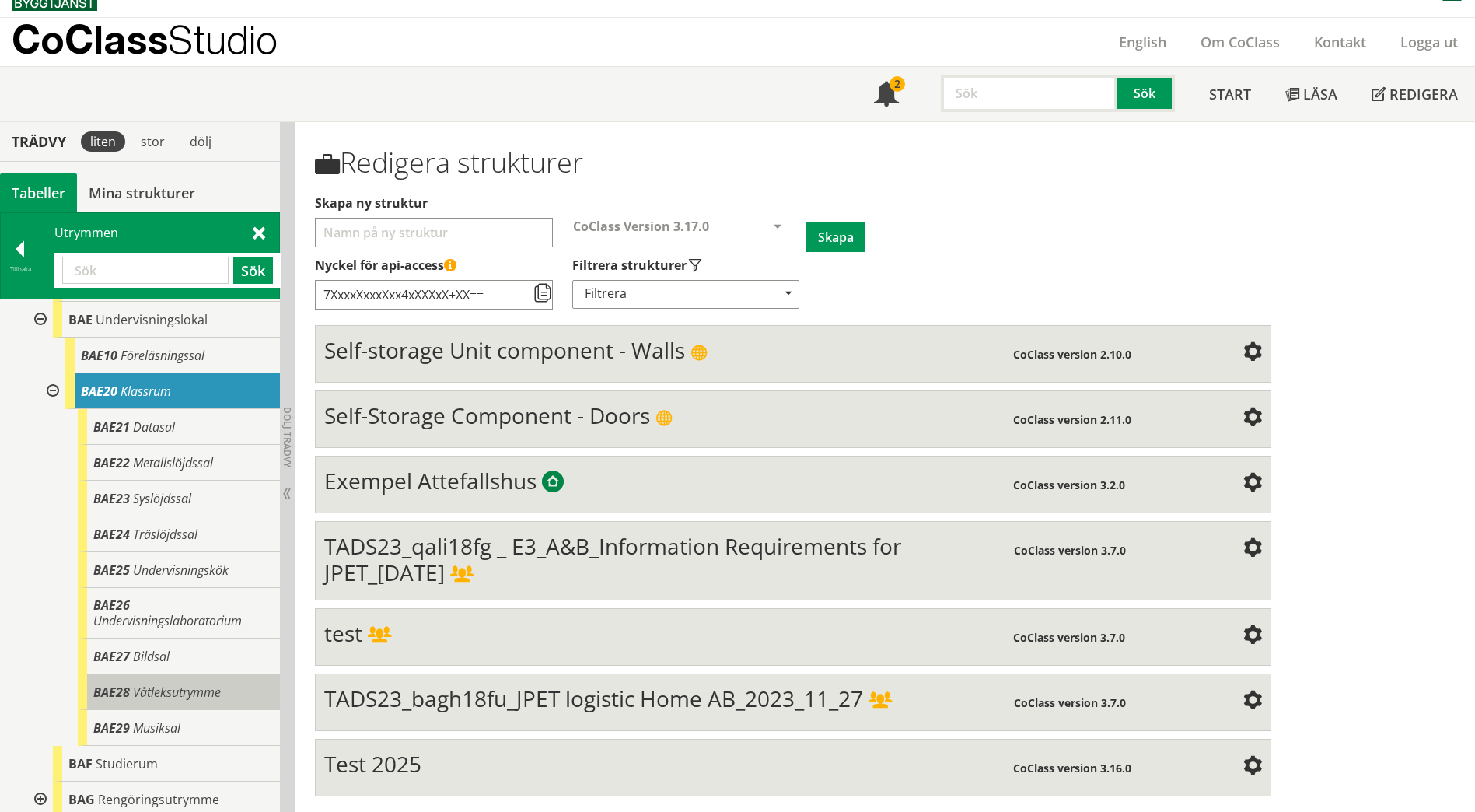
click at [194, 700] on span "Våtleksutrymme" at bounding box center [177, 693] width 88 height 17
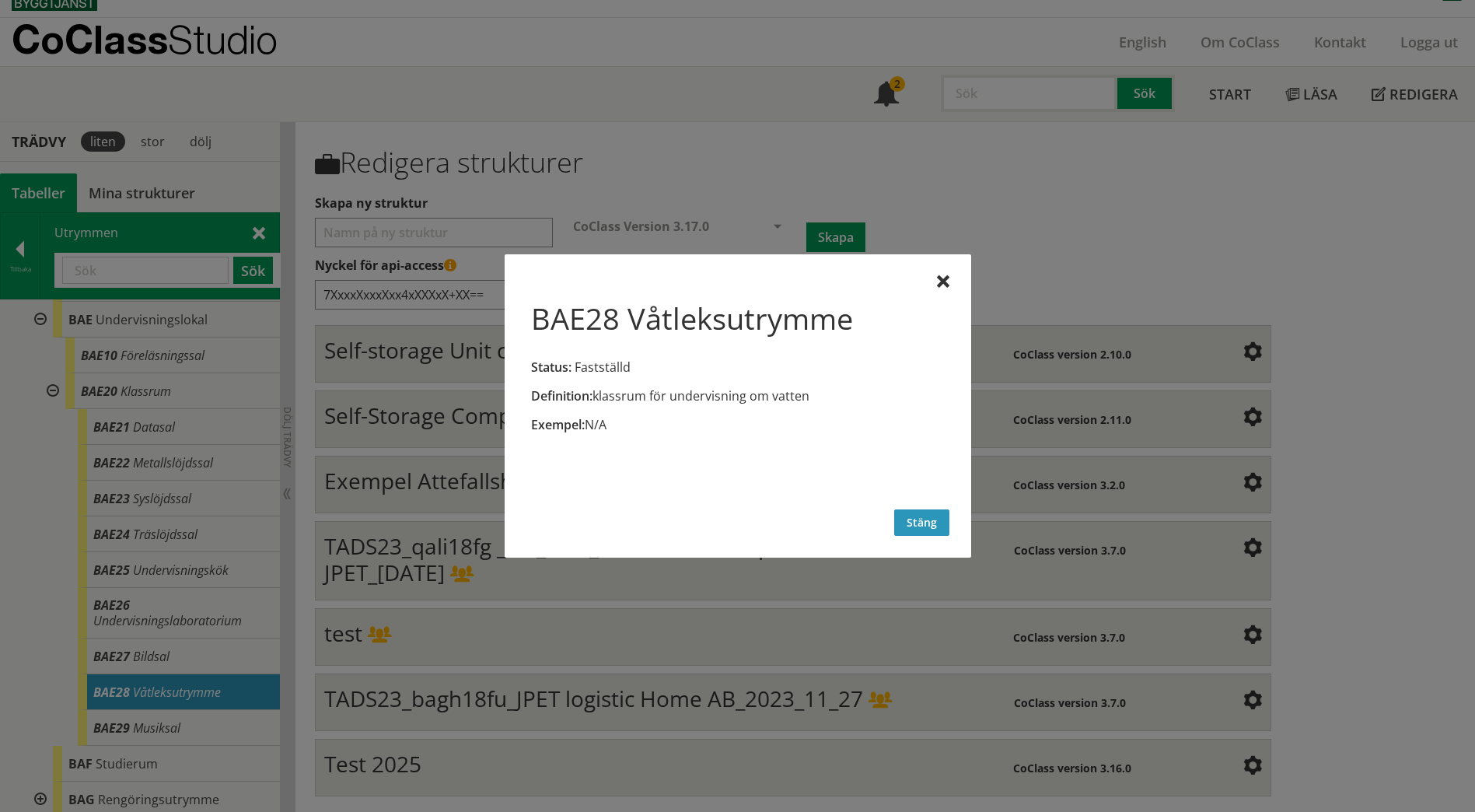
click at [935, 529] on button "Stäng" at bounding box center [922, 523] width 55 height 27
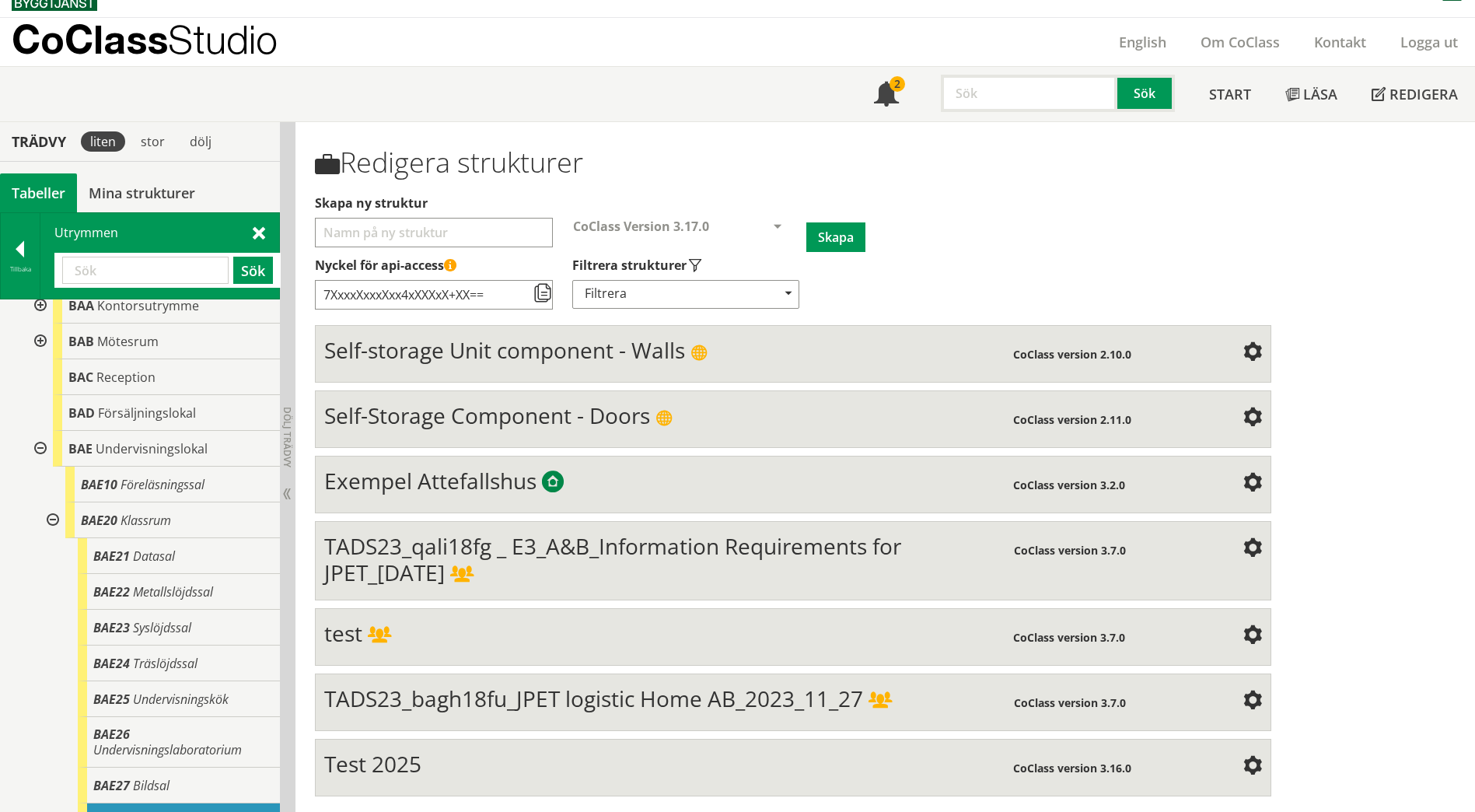
scroll to position [701, 0]
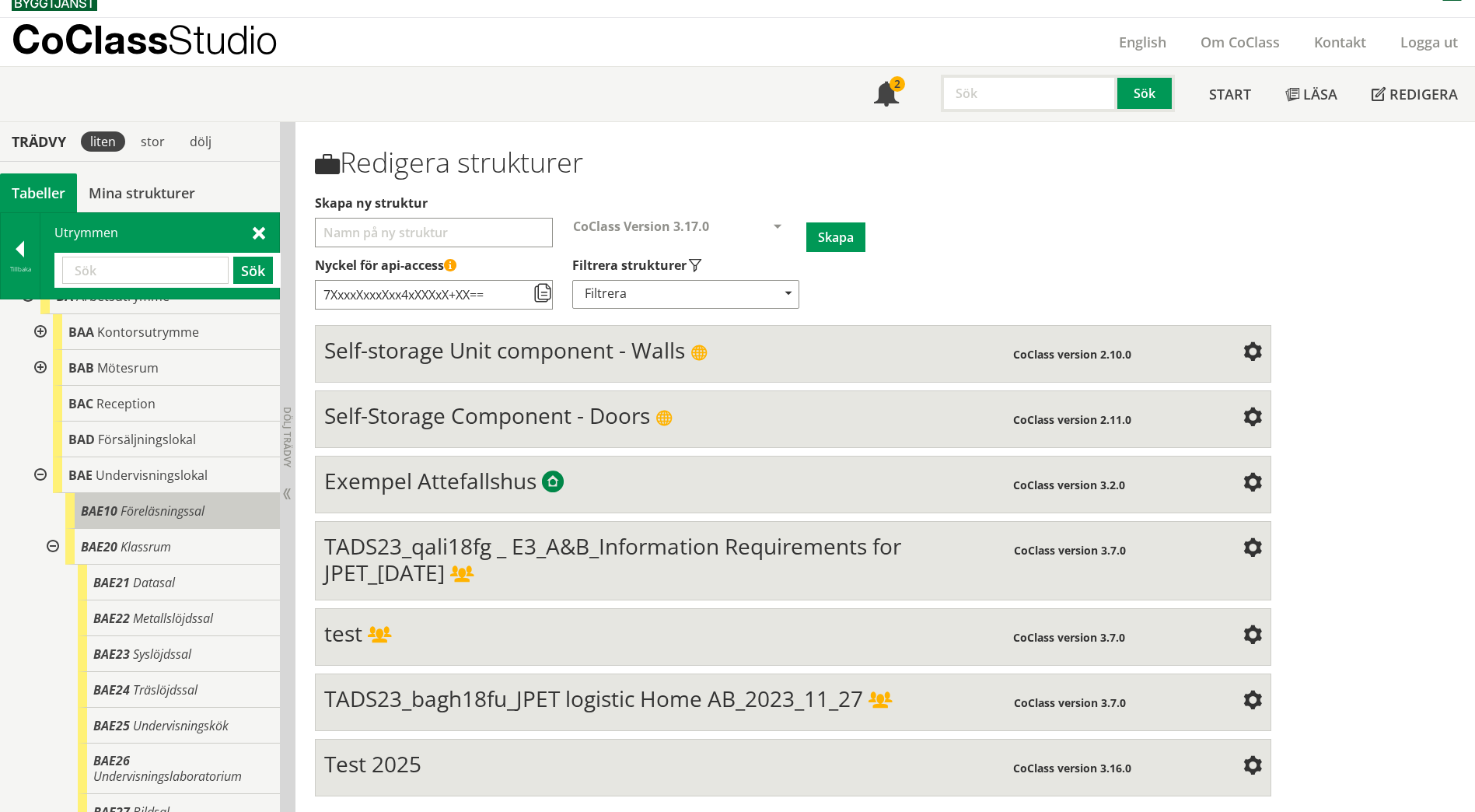
click at [144, 520] on span "Föreläsningssal" at bounding box center [162, 511] width 84 height 17
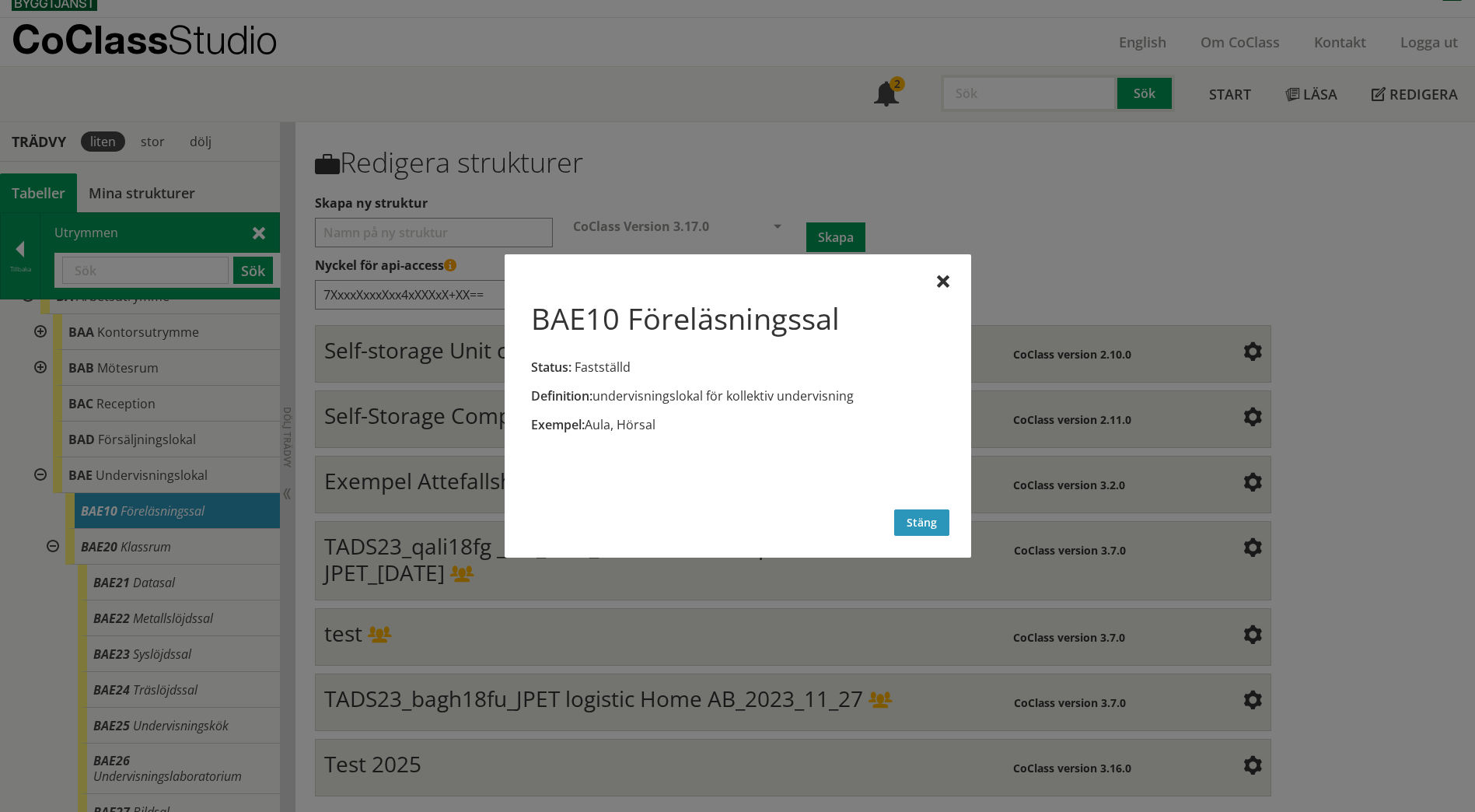
click at [911, 512] on button "Stäng" at bounding box center [922, 523] width 55 height 27
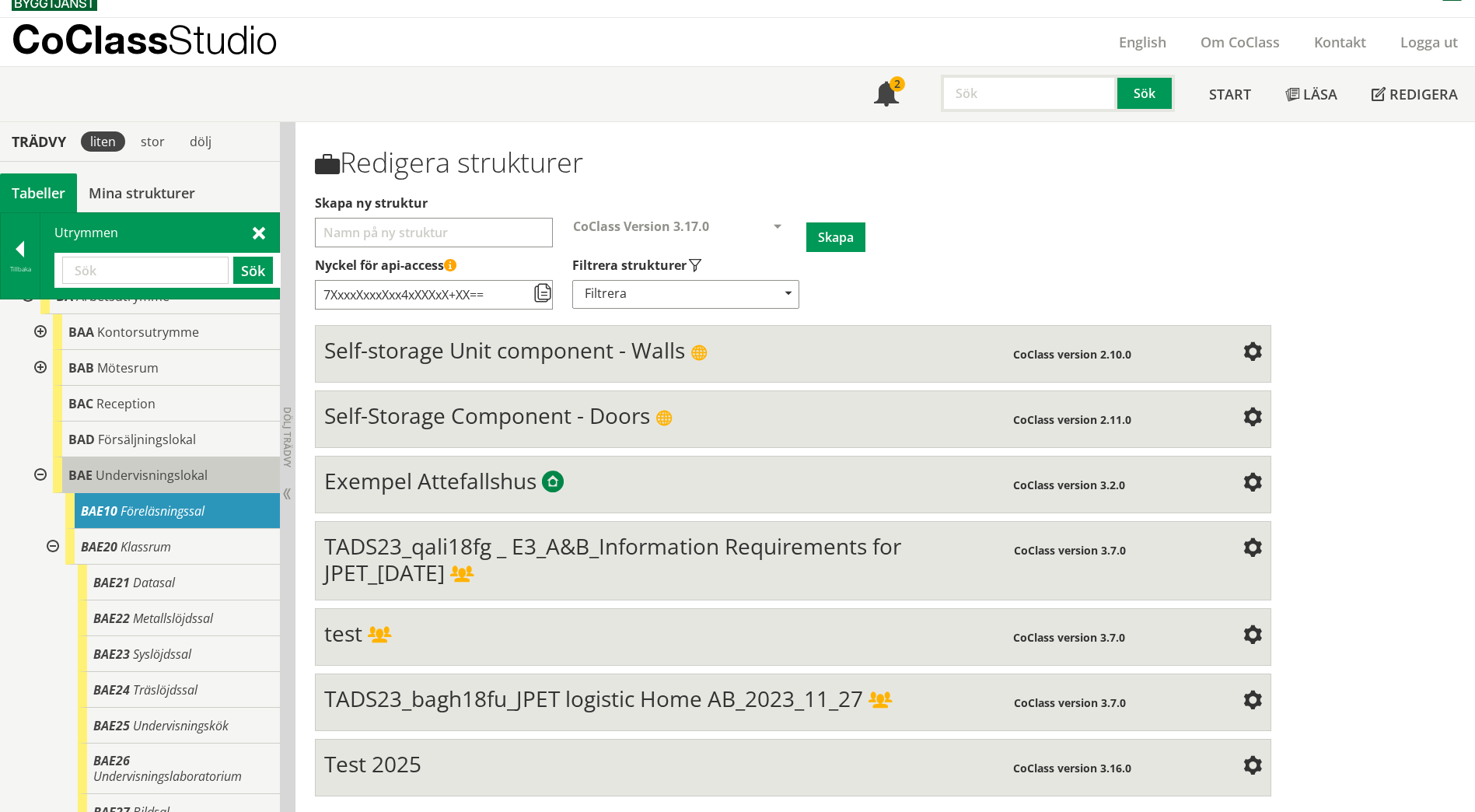
scroll to position [624, 0]
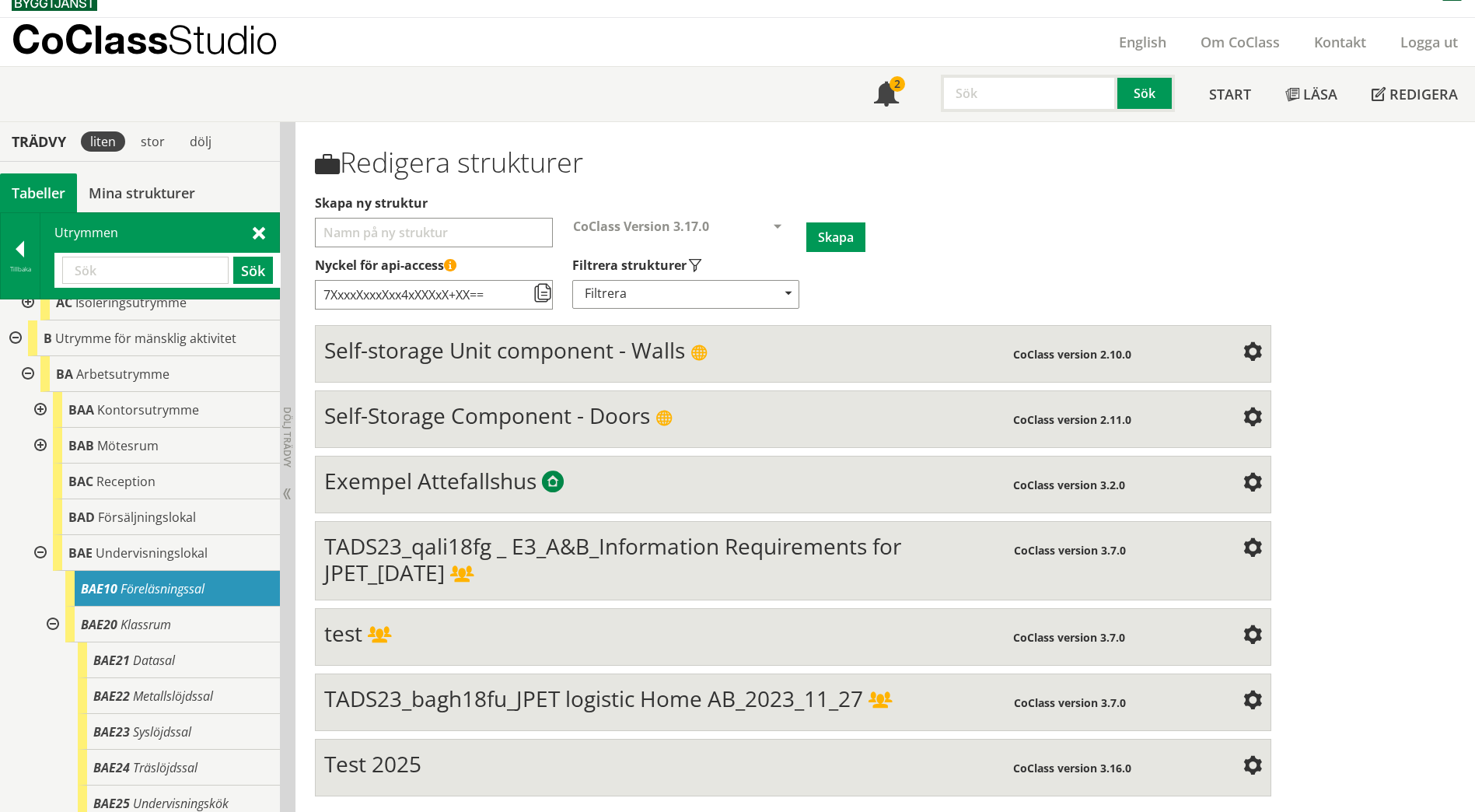
click at [40, 463] on div at bounding box center [38, 445] width 28 height 35
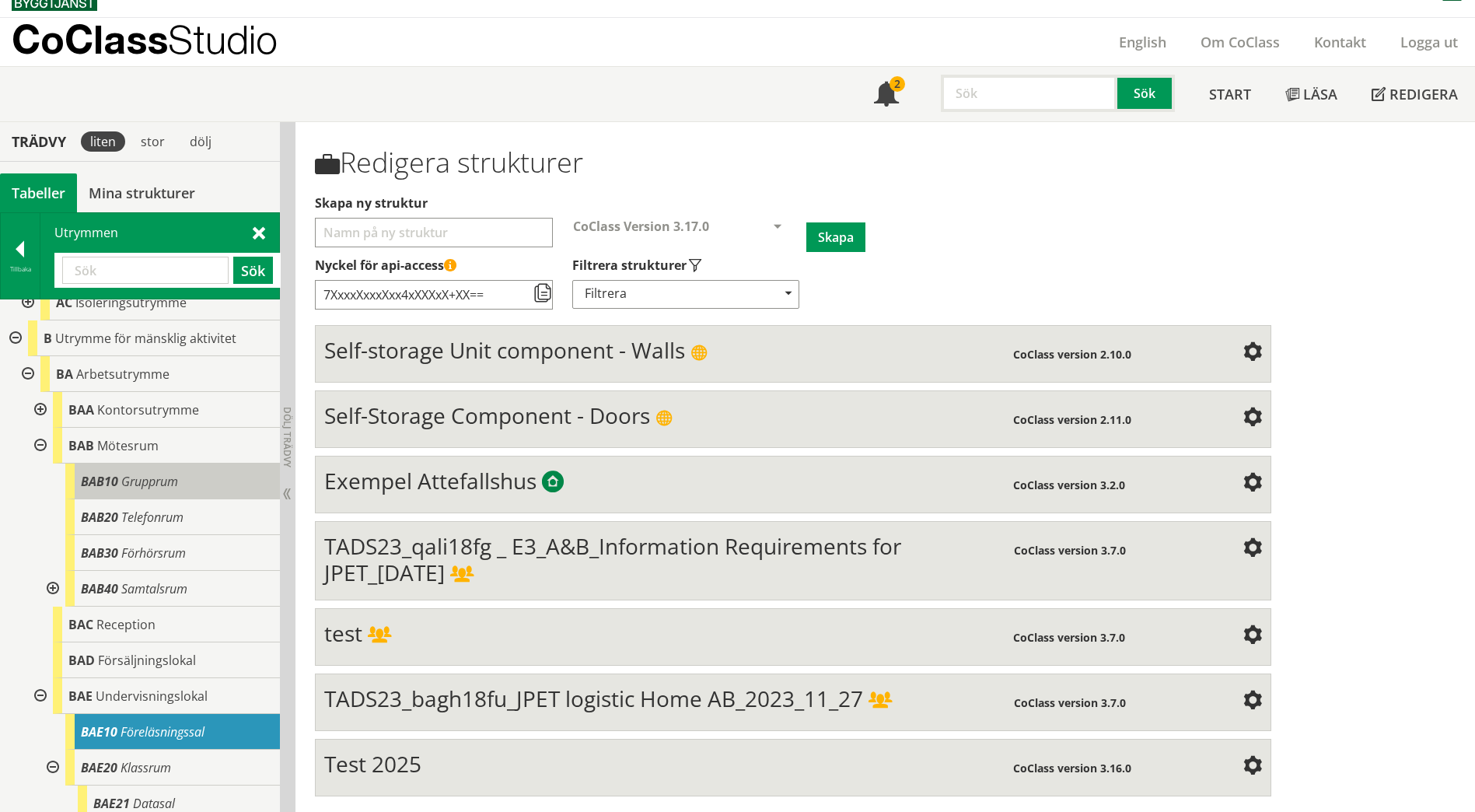
click at [134, 500] on div "BAB10 Grupprum" at bounding box center [172, 481] width 215 height 35
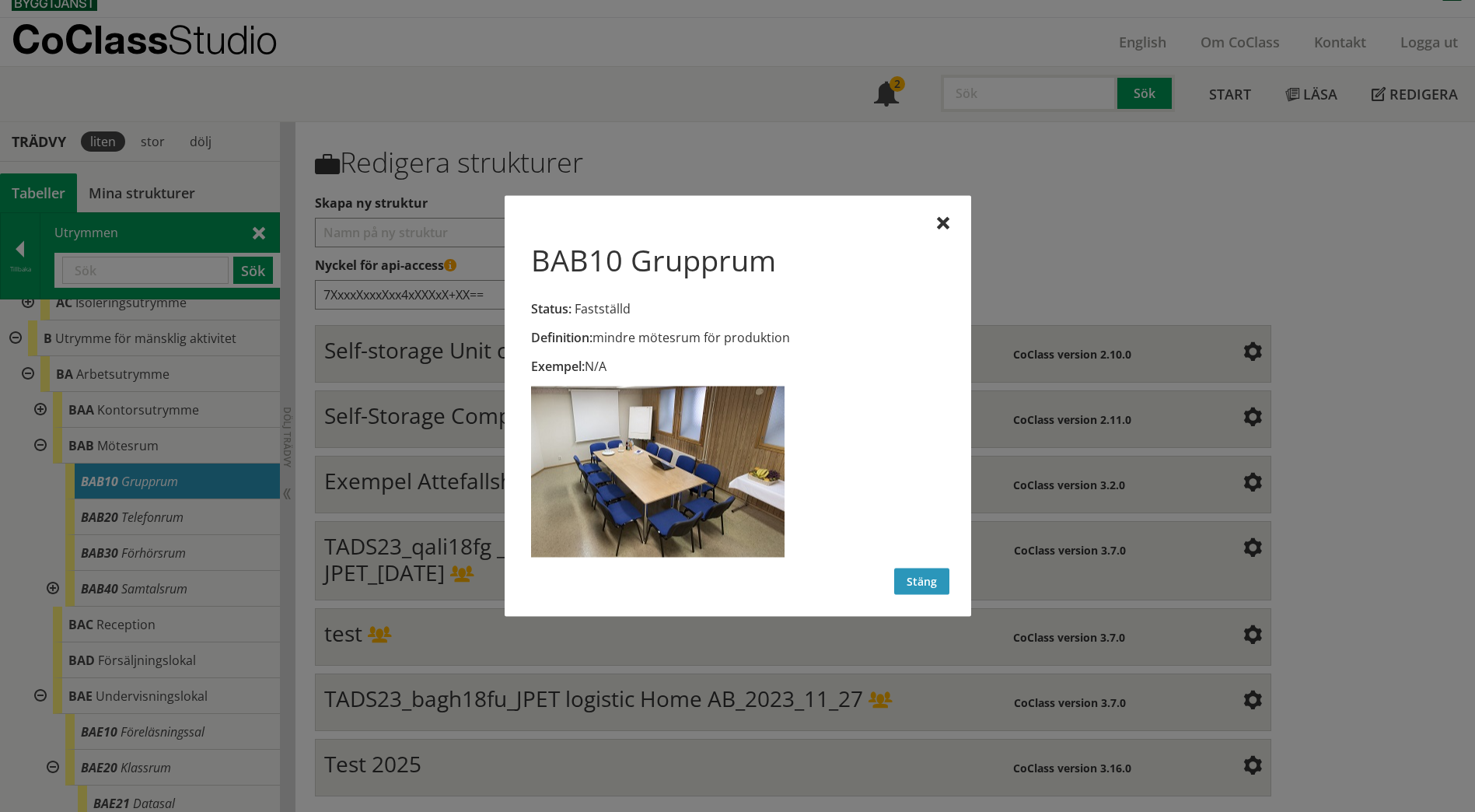
click at [913, 585] on button "Stäng" at bounding box center [922, 582] width 55 height 27
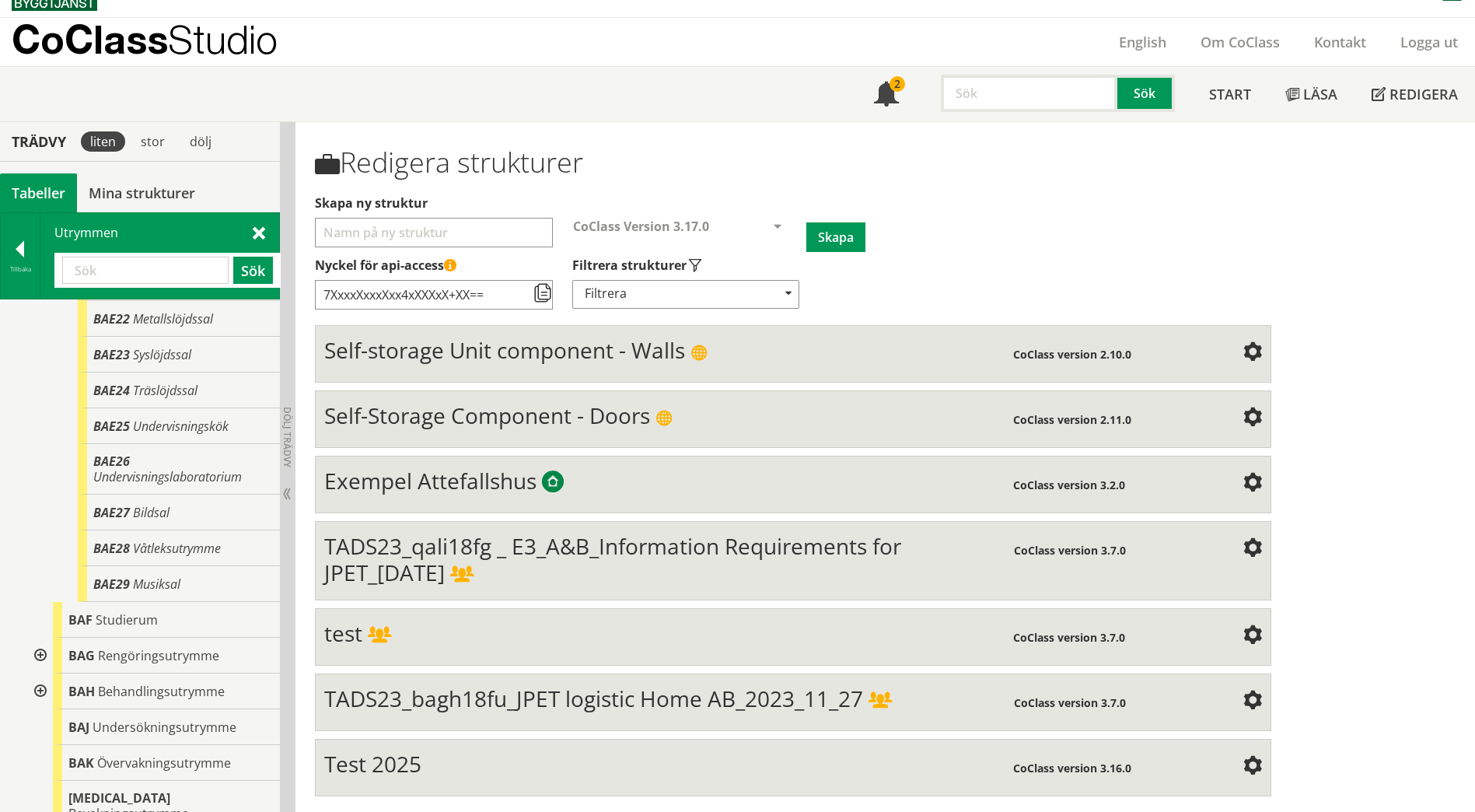
scroll to position [1168, 0]
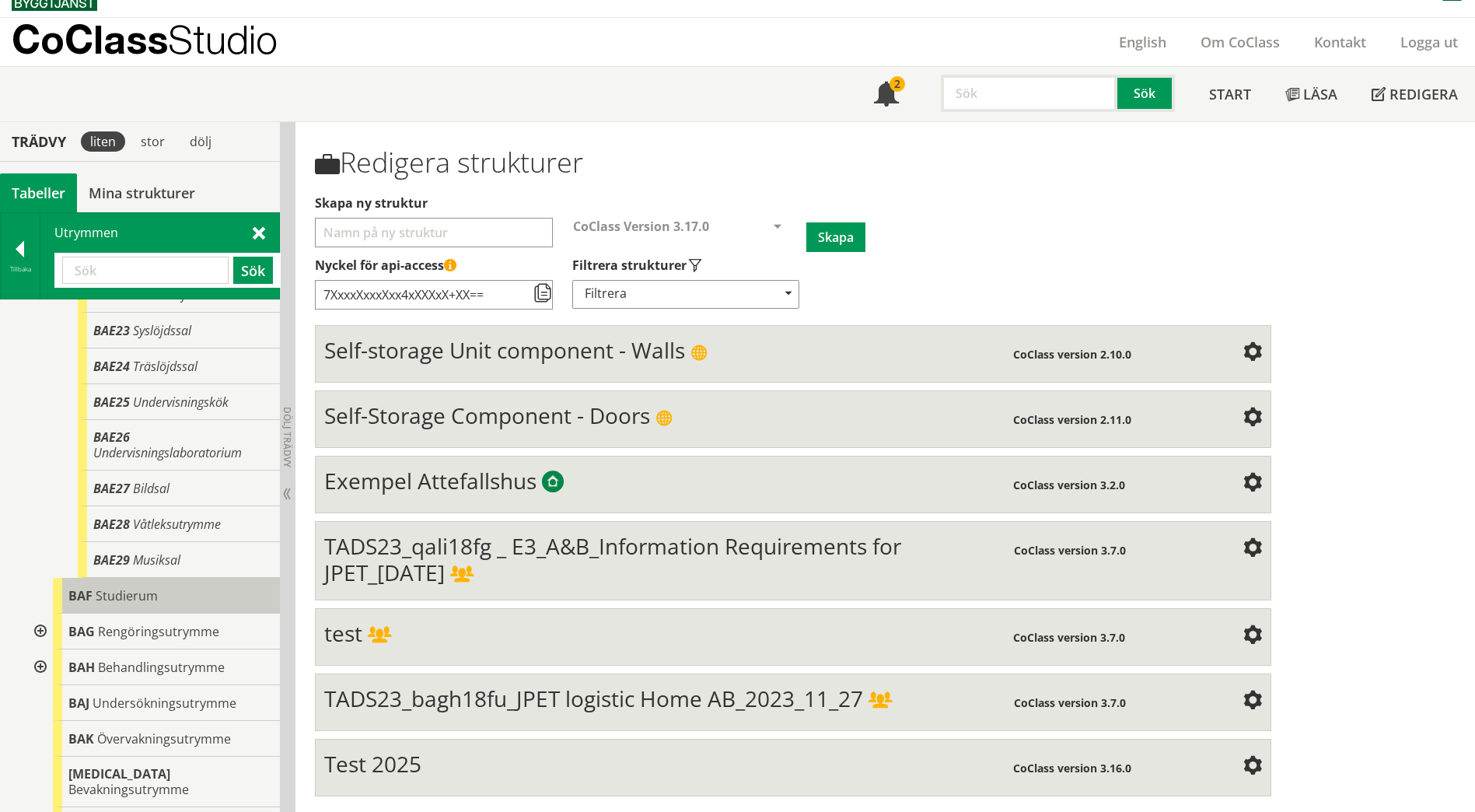
click at [207, 613] on div "BAF Studierum" at bounding box center [166, 595] width 227 height 35
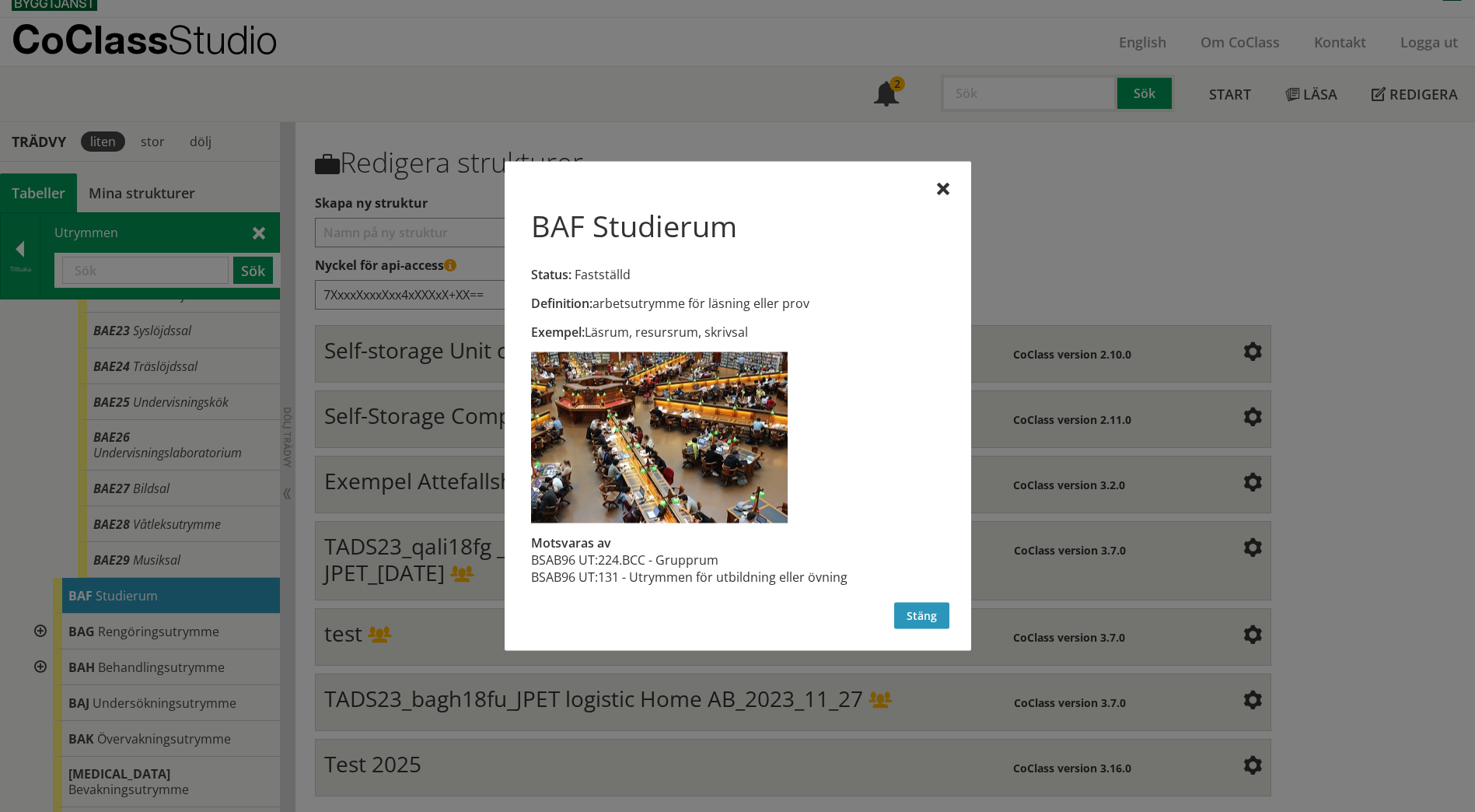
click at [911, 617] on button "Stäng" at bounding box center [922, 616] width 55 height 27
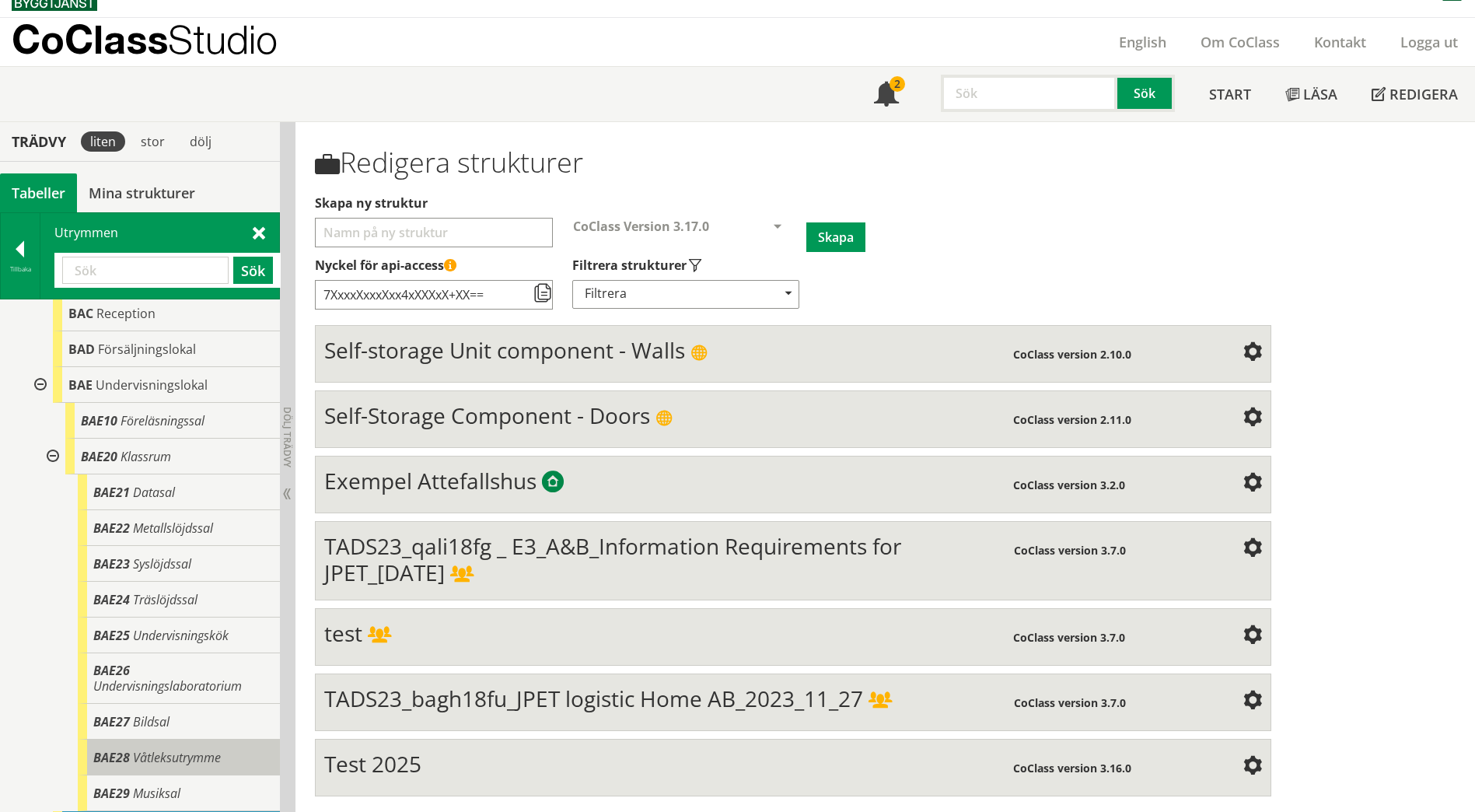
scroll to position [857, 0]
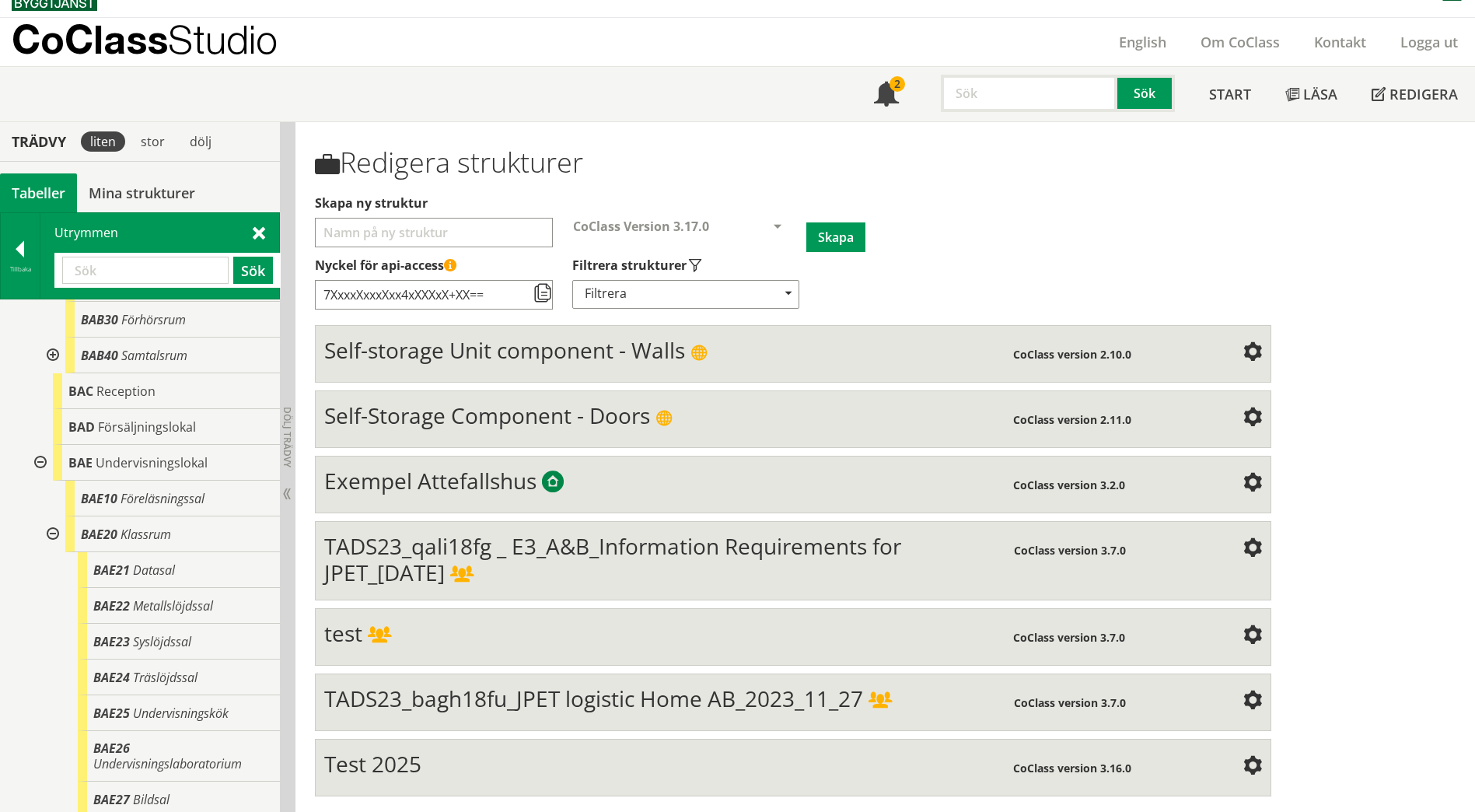
click at [152, 267] on input "text" at bounding box center [145, 270] width 166 height 27
type input "fordon"
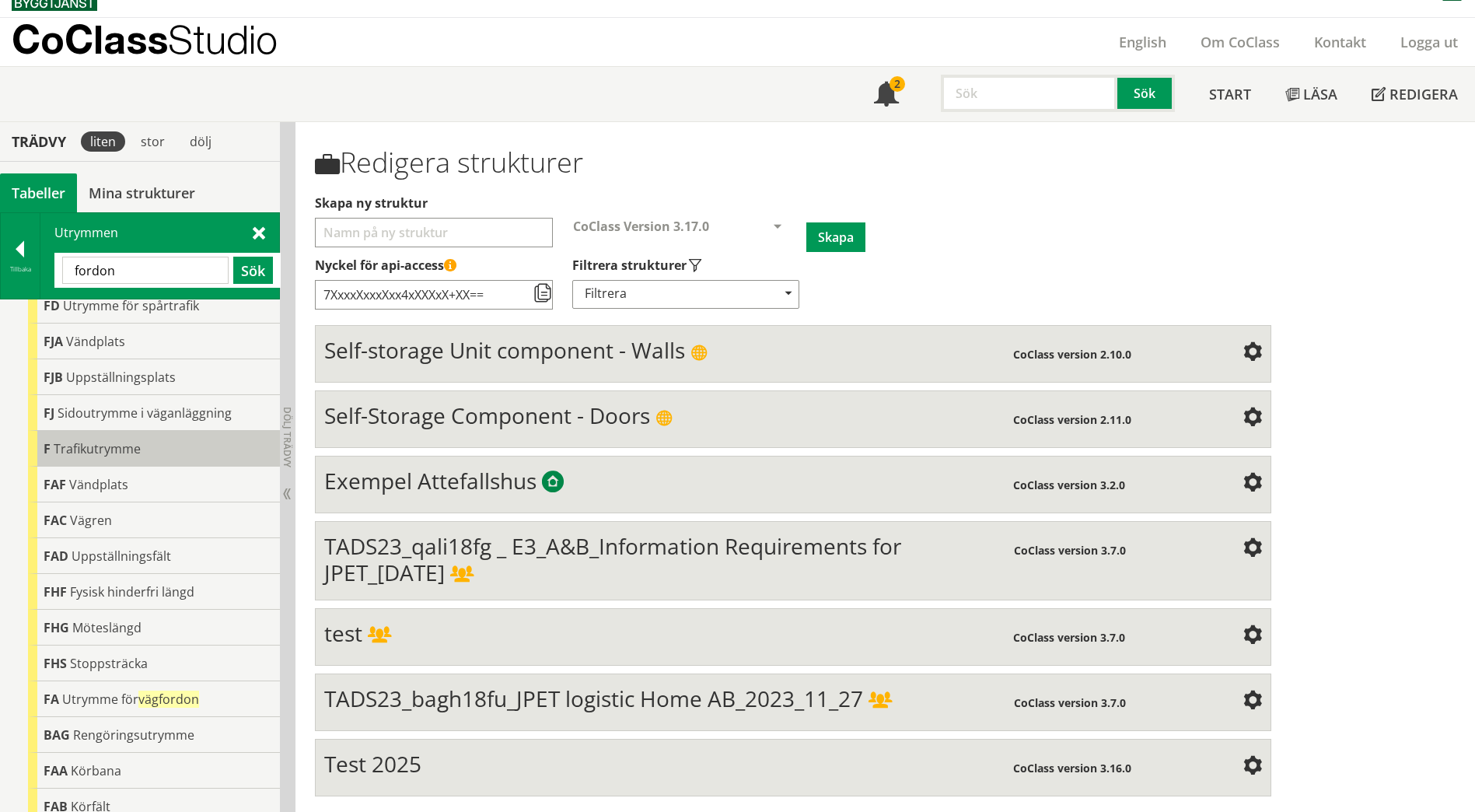
scroll to position [203, 0]
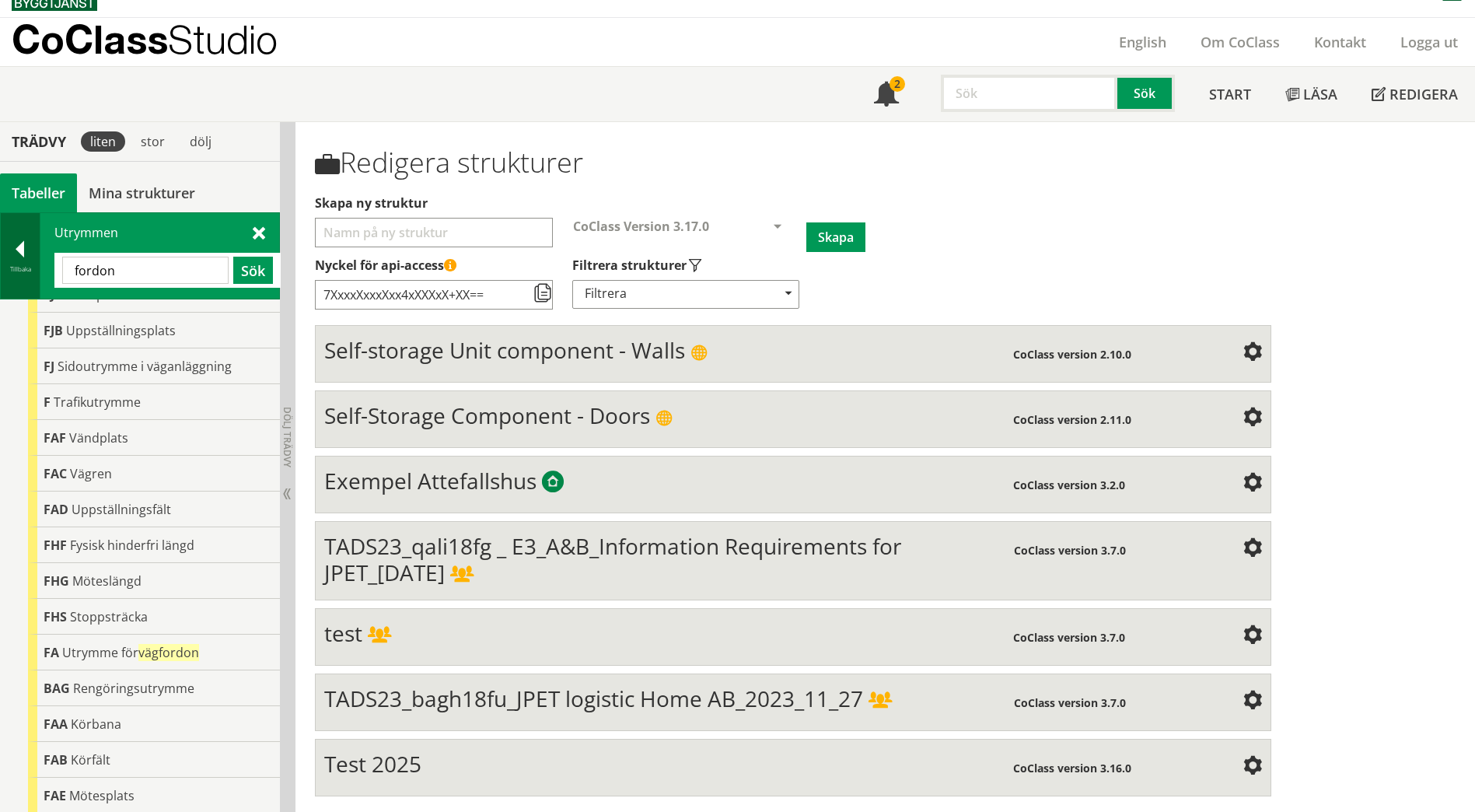
click at [21, 255] on div at bounding box center [20, 251] width 39 height 22
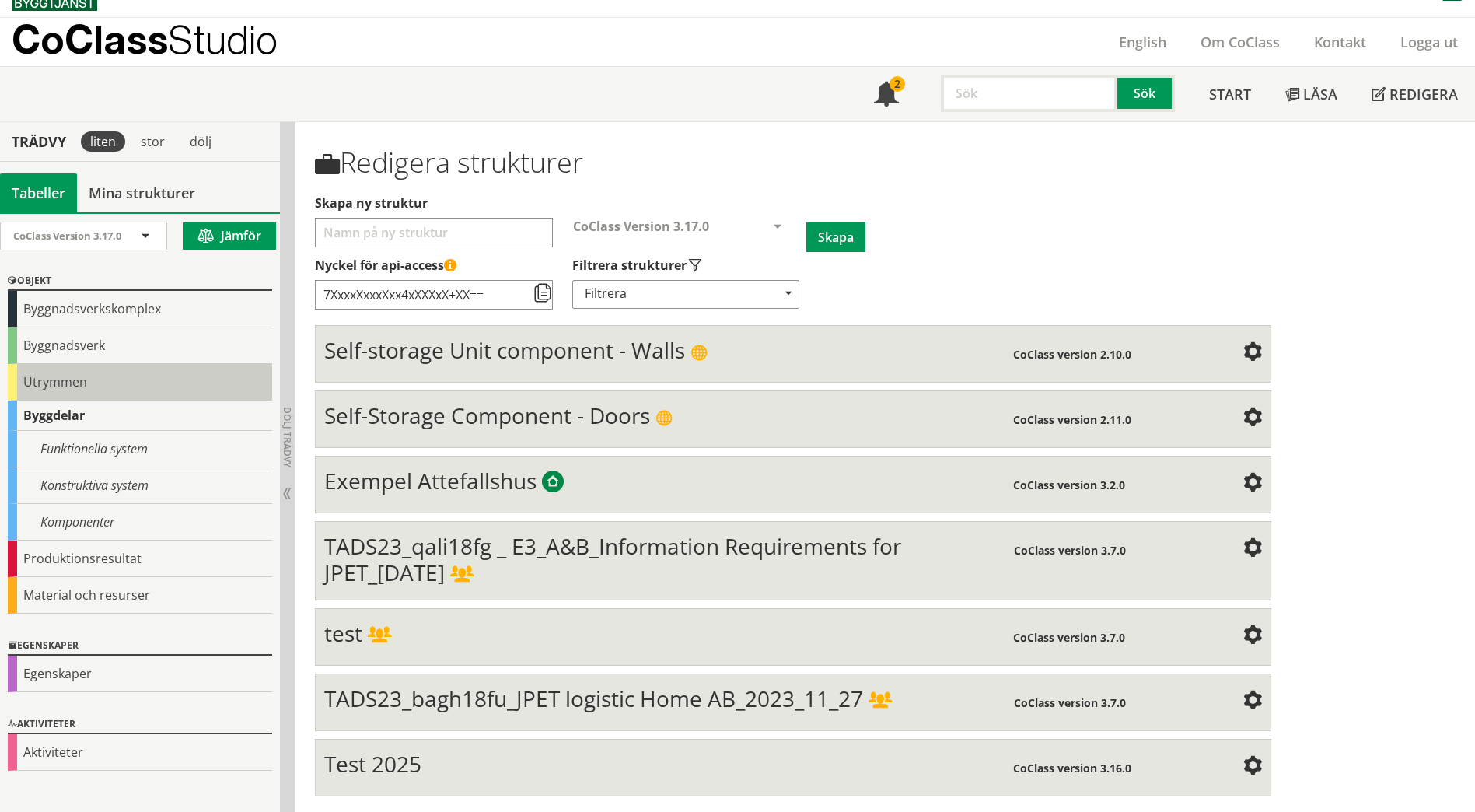
click at [21, 379] on div "Utrymmen" at bounding box center [139, 382] width 265 height 36
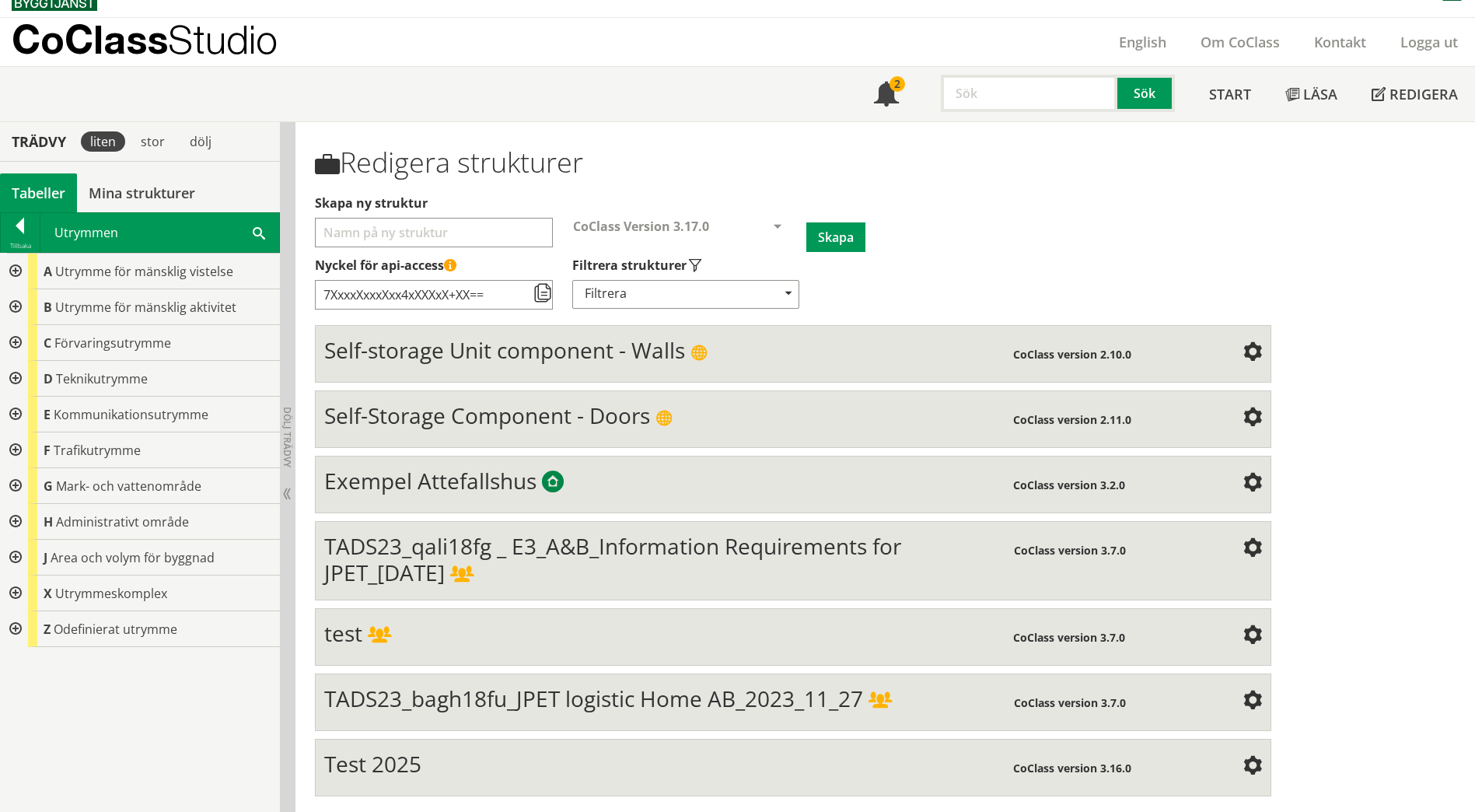
click at [251, 229] on div "Utrymmen Sök" at bounding box center [160, 232] width 239 height 39
click at [259, 235] on span at bounding box center [259, 231] width 12 height 16
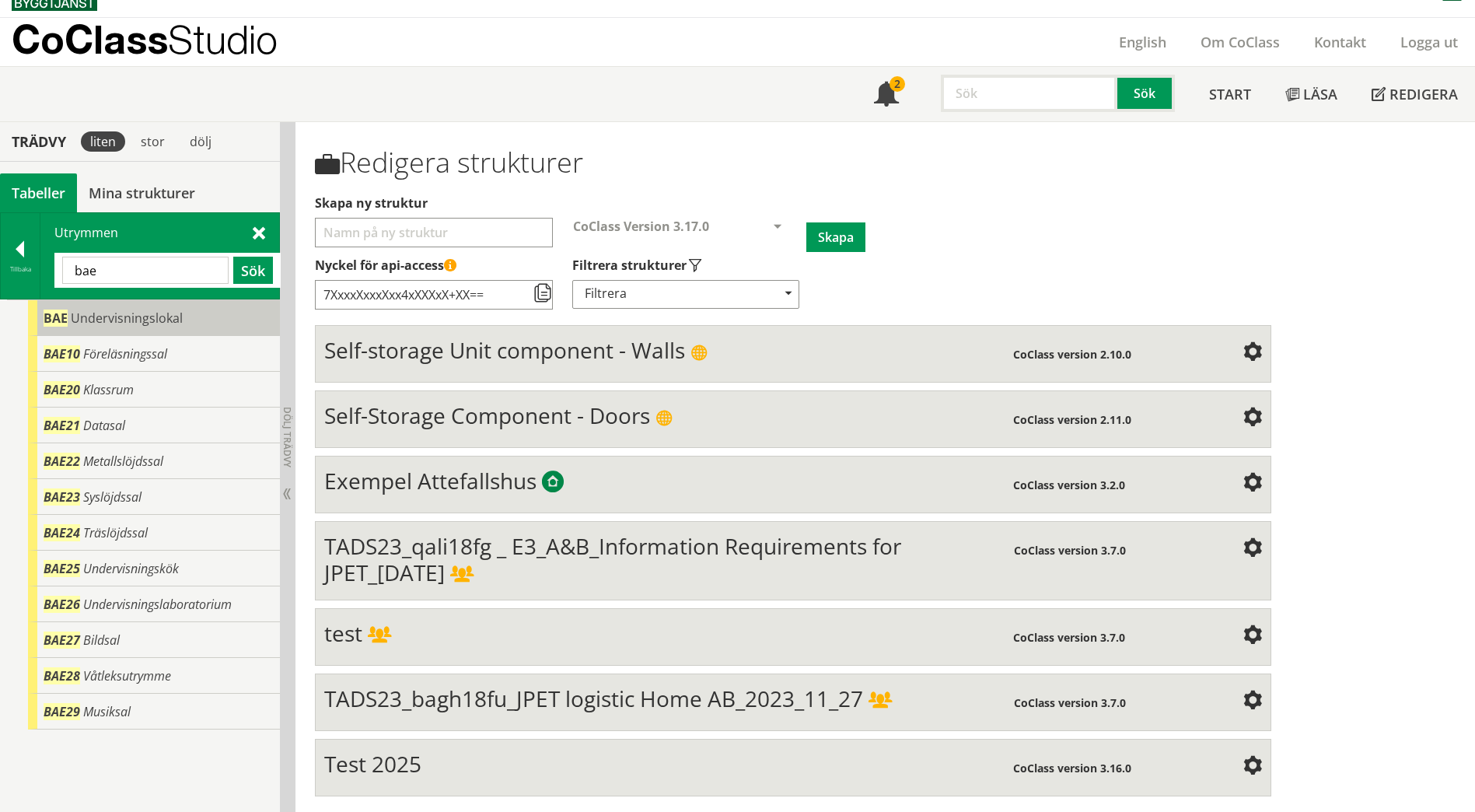
click at [187, 314] on div "BAE Undervisningslokal" at bounding box center [154, 317] width 252 height 35
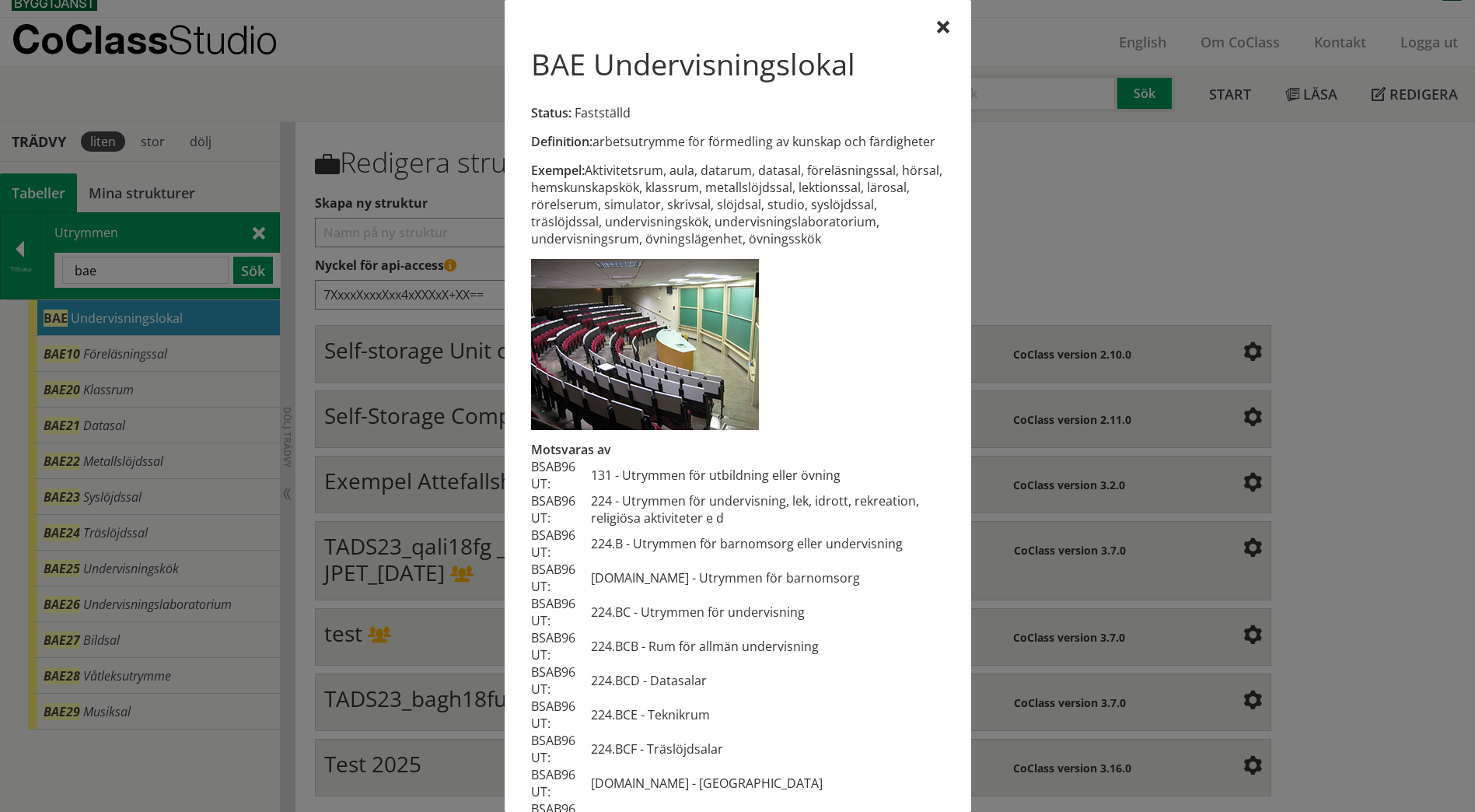
scroll to position [0, 0]
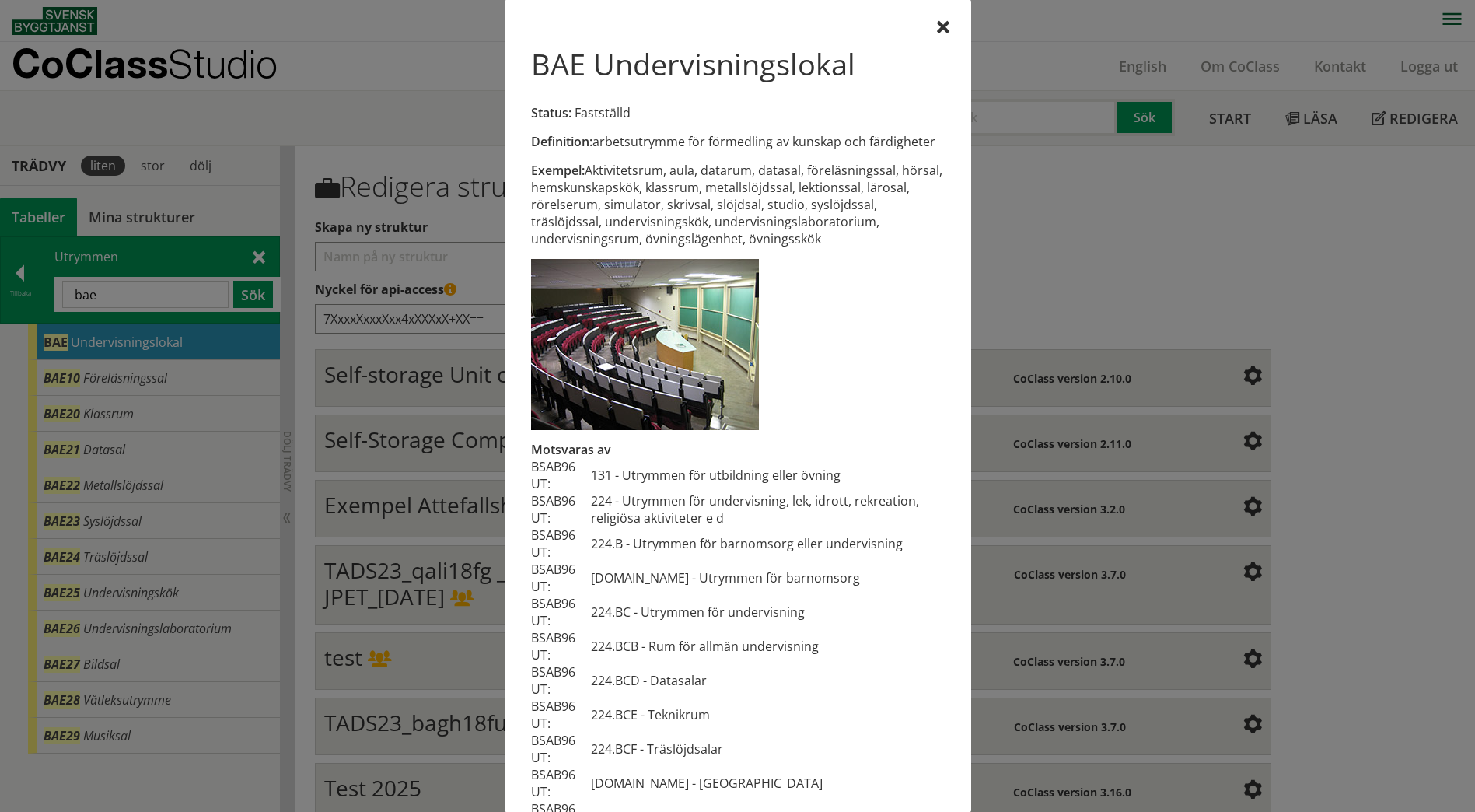
click at [922, 32] on div "Definition: arbetsutrymme för förmedling av kunskap och färdigheter Exempel: Ak…" at bounding box center [738, 437] width 423 height 830
click at [937, 31] on div at bounding box center [943, 28] width 12 height 12
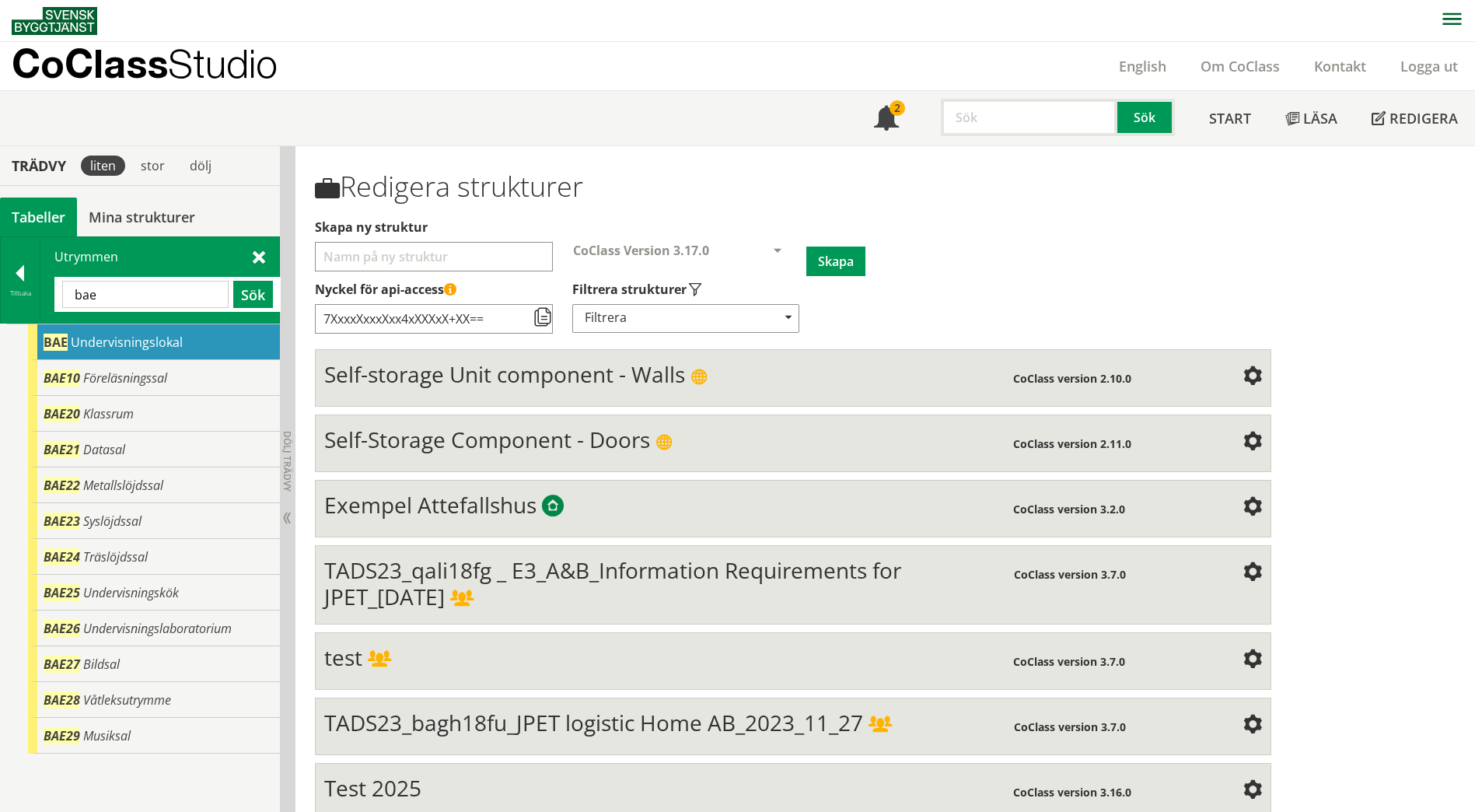
drag, startPoint x: 166, startPoint y: 295, endPoint x: 44, endPoint y: 295, distance: 122.0
click at [44, 295] on div "Utrymmen bae Sök" at bounding box center [160, 280] width 239 height 86
type input "verkstad"
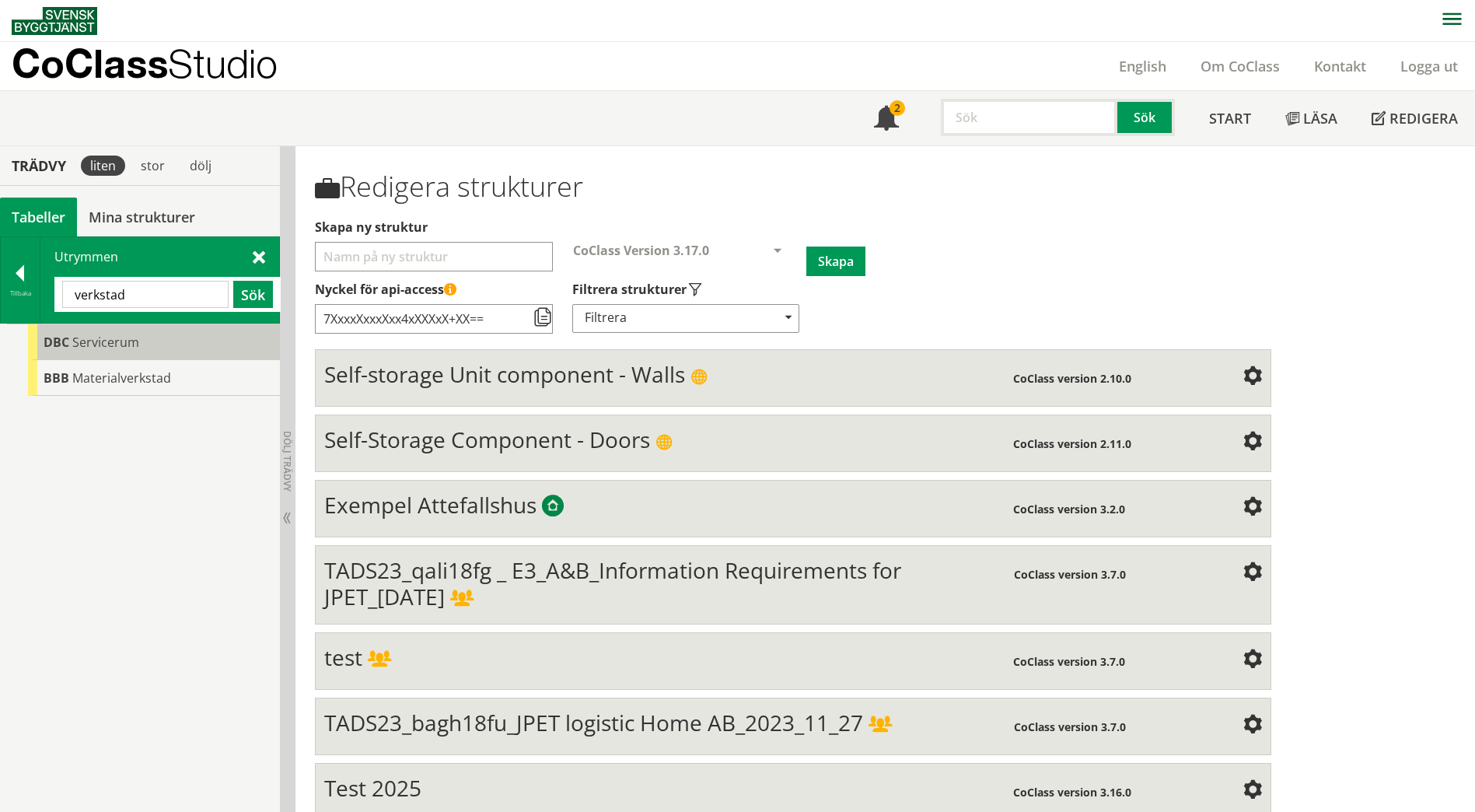
click at [96, 334] on span "Servicerum" at bounding box center [106, 342] width 67 height 17
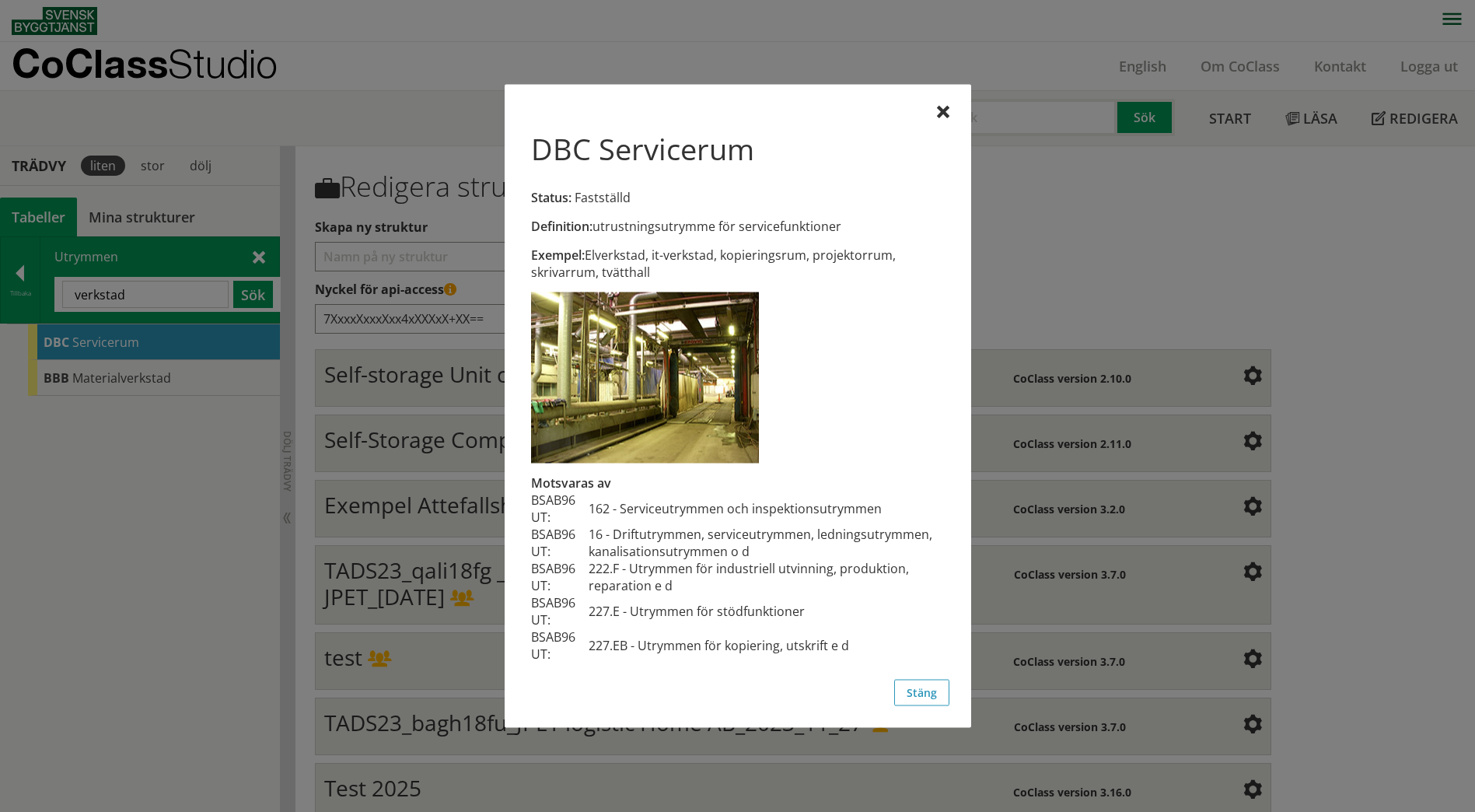
click at [86, 375] on div at bounding box center [738, 406] width 1475 height 812
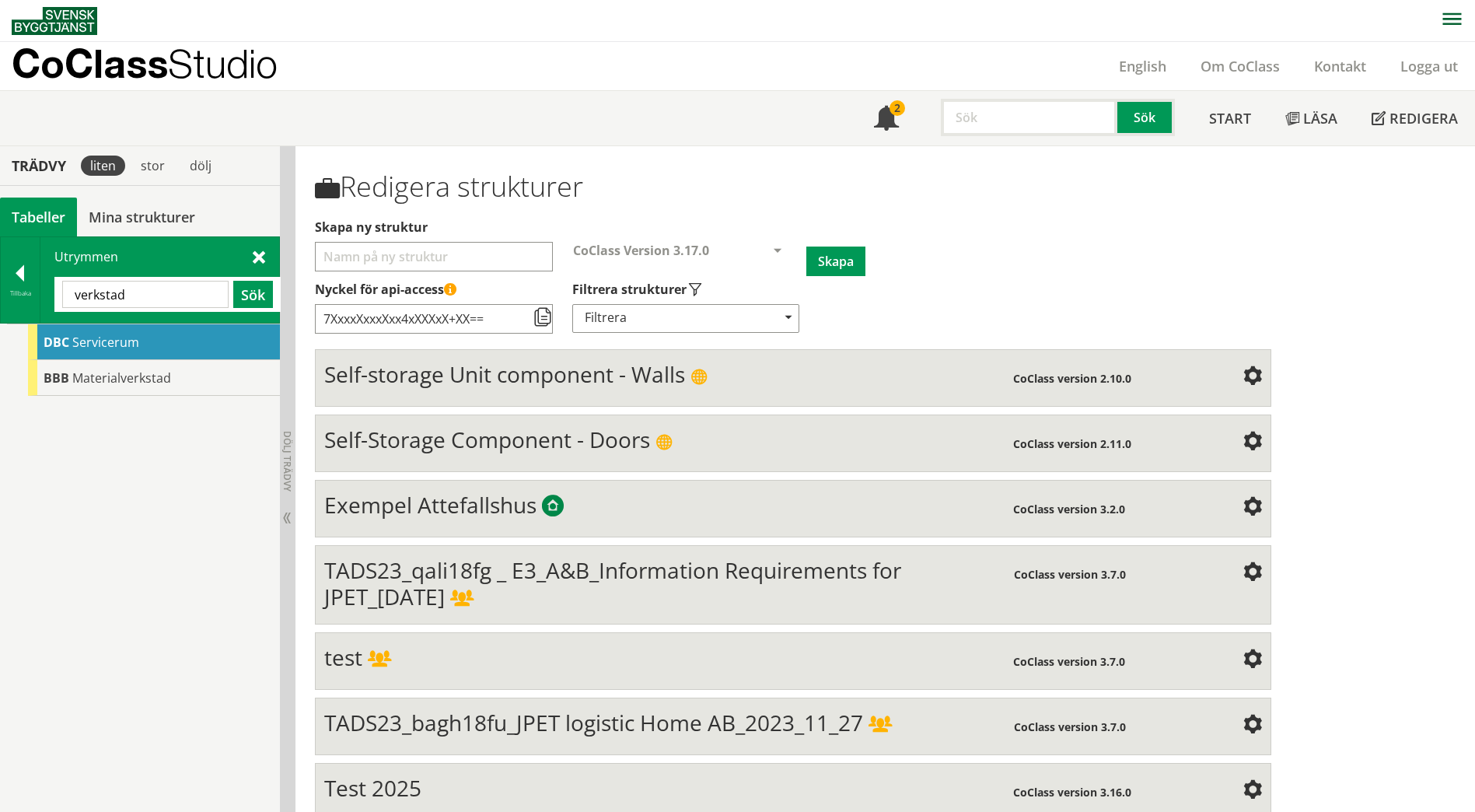
click at [86, 375] on span "Materialverkstad" at bounding box center [121, 378] width 98 height 17
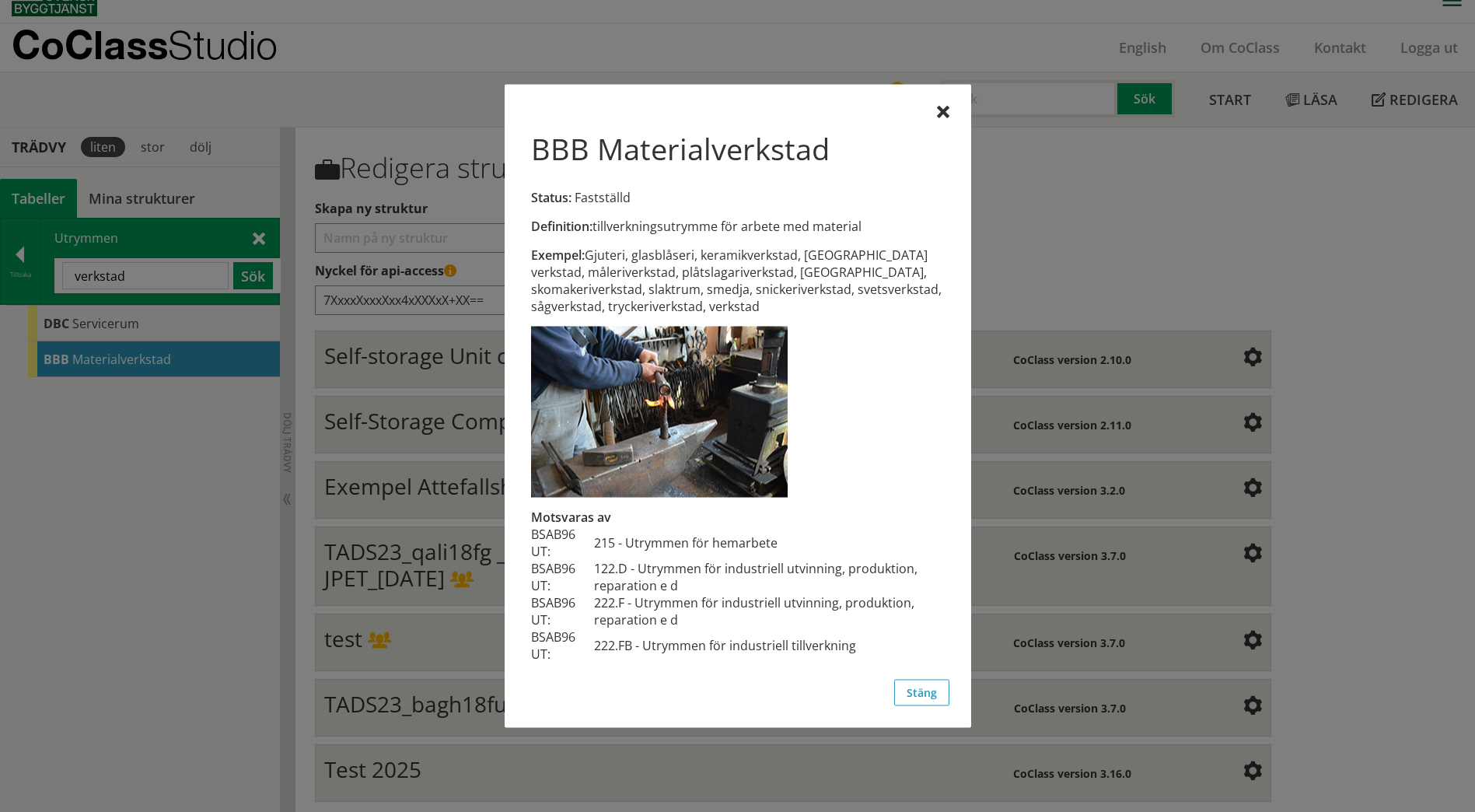
scroll to position [24, 0]
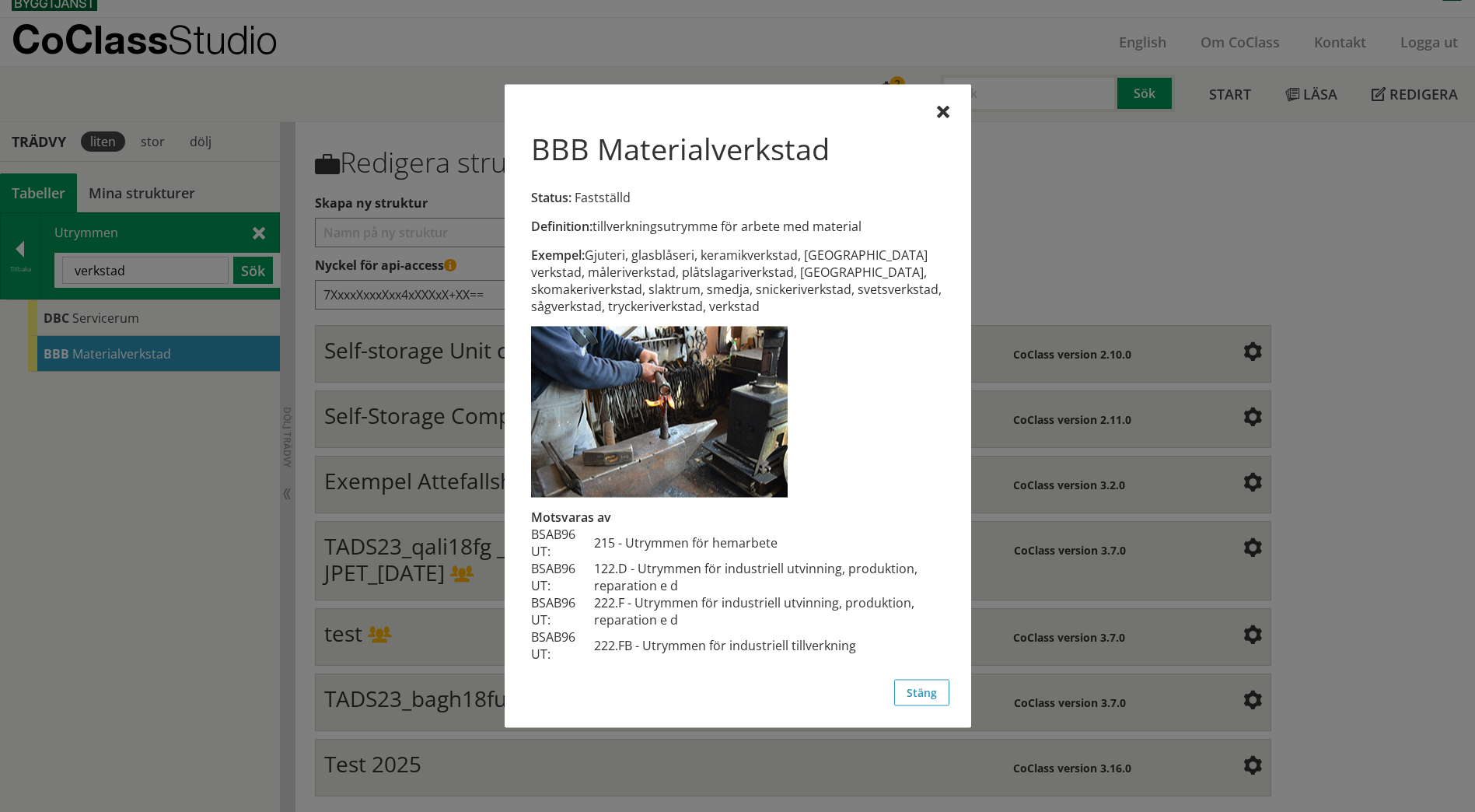
click at [942, 122] on div "BBB Materialverkstad Status: Fastställd" at bounding box center [738, 168] width 423 height 98
click at [942, 117] on div at bounding box center [943, 113] width 12 height 12
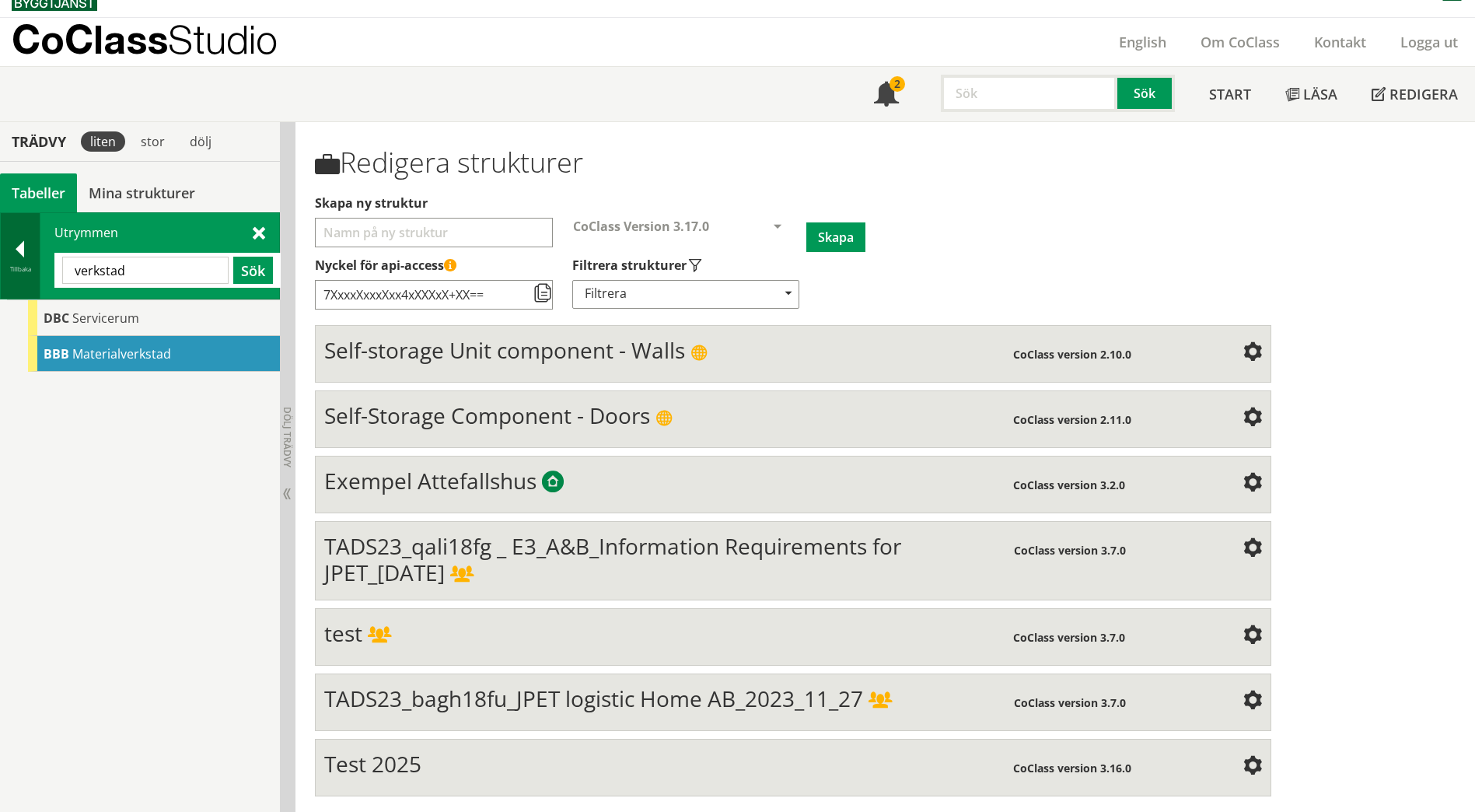
click at [9, 256] on div at bounding box center [20, 251] width 39 height 22
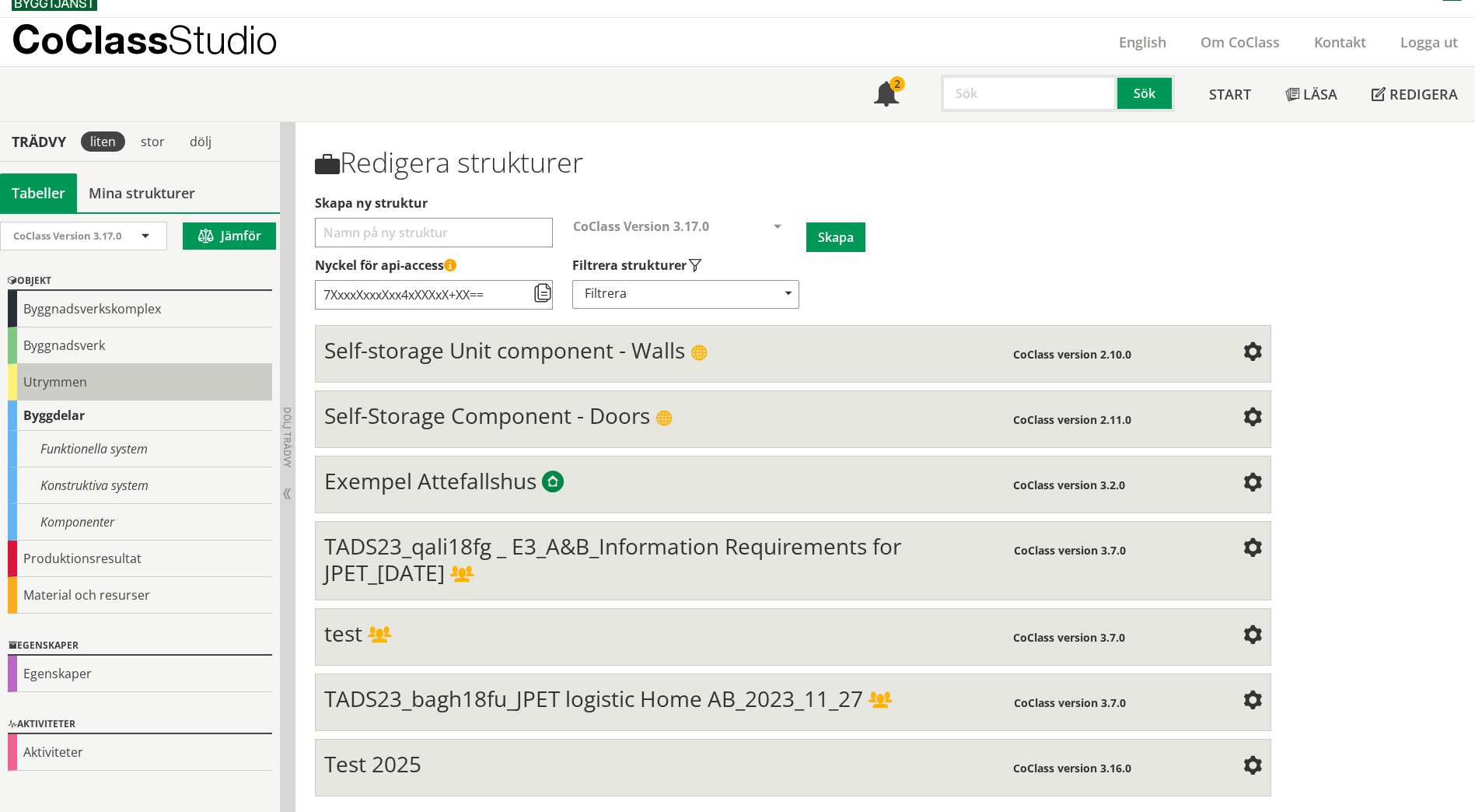
click at [55, 374] on div "Utrymmen" at bounding box center [139, 382] width 265 height 36
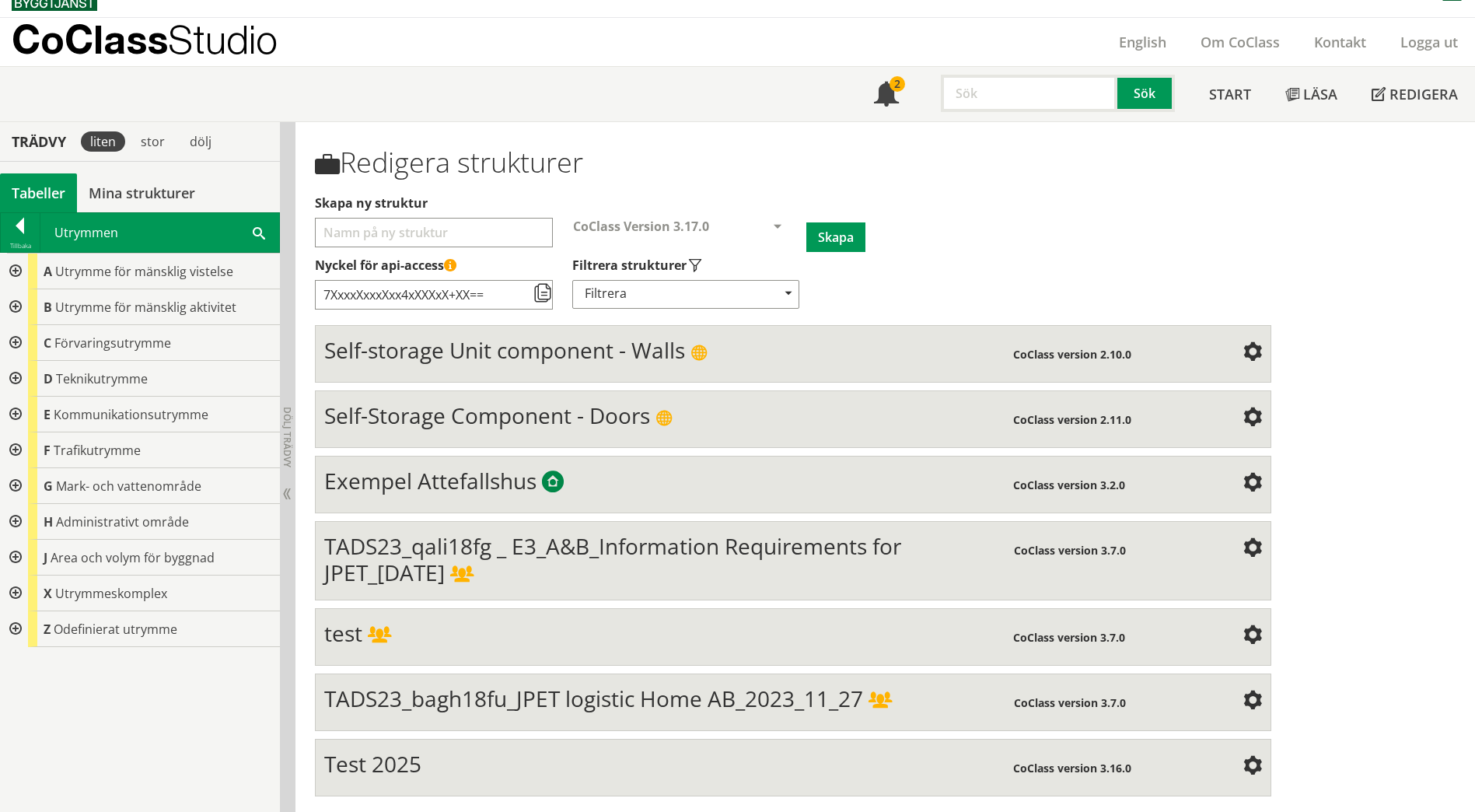
click at [14, 304] on div at bounding box center [13, 307] width 28 height 35
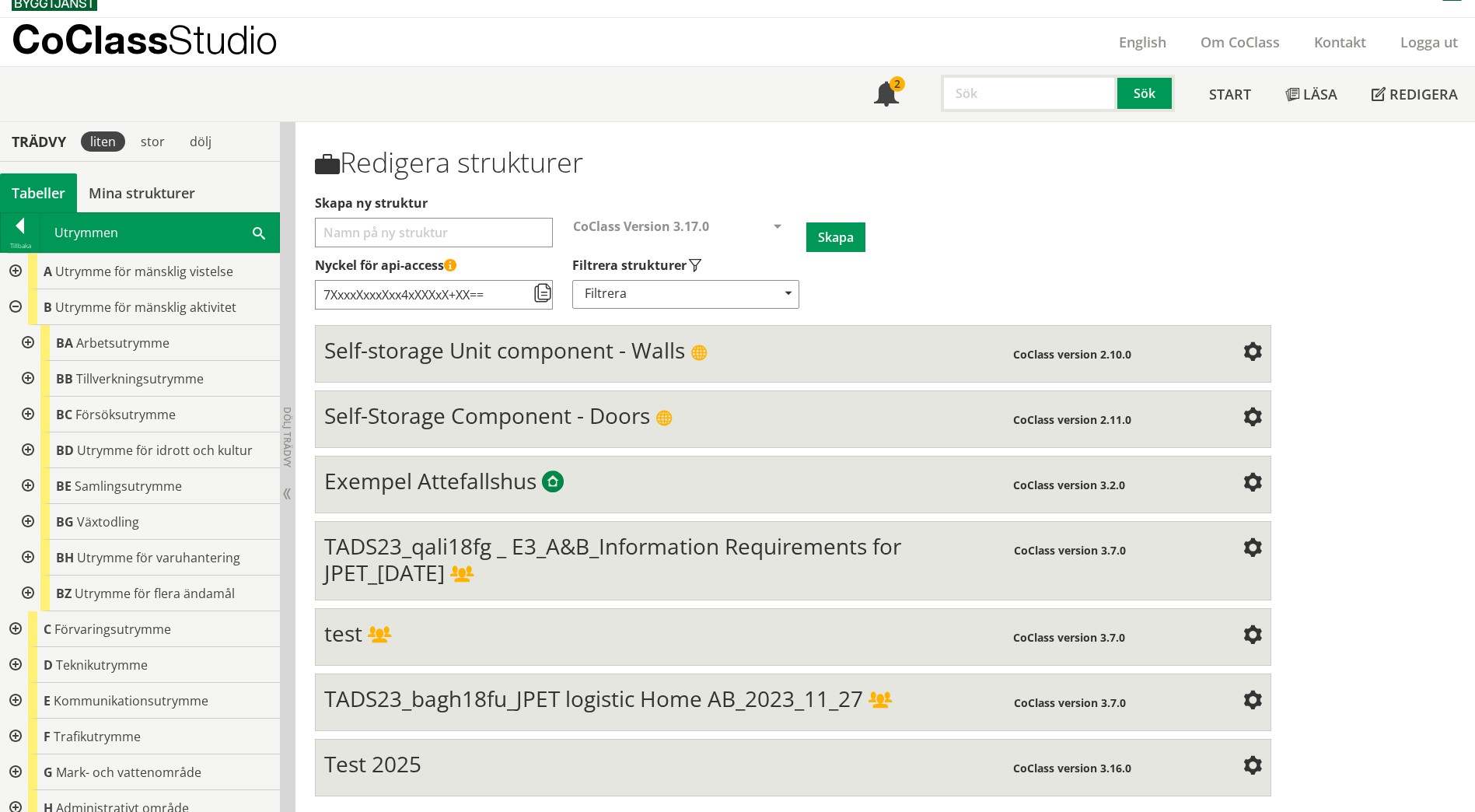
click at [23, 347] on div at bounding box center [26, 342] width 28 height 35
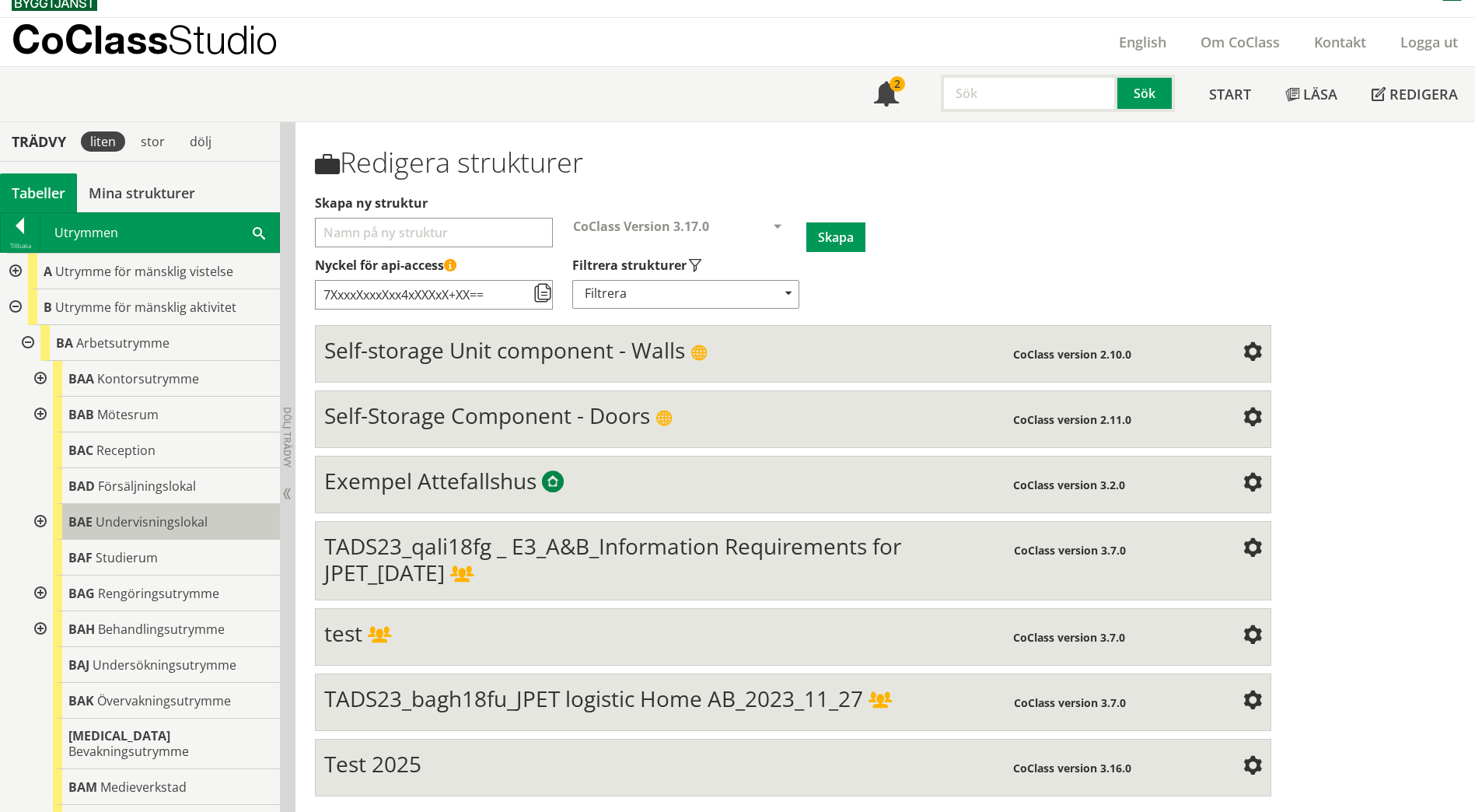
click at [195, 524] on span "Undervisningslokal" at bounding box center [151, 522] width 112 height 17
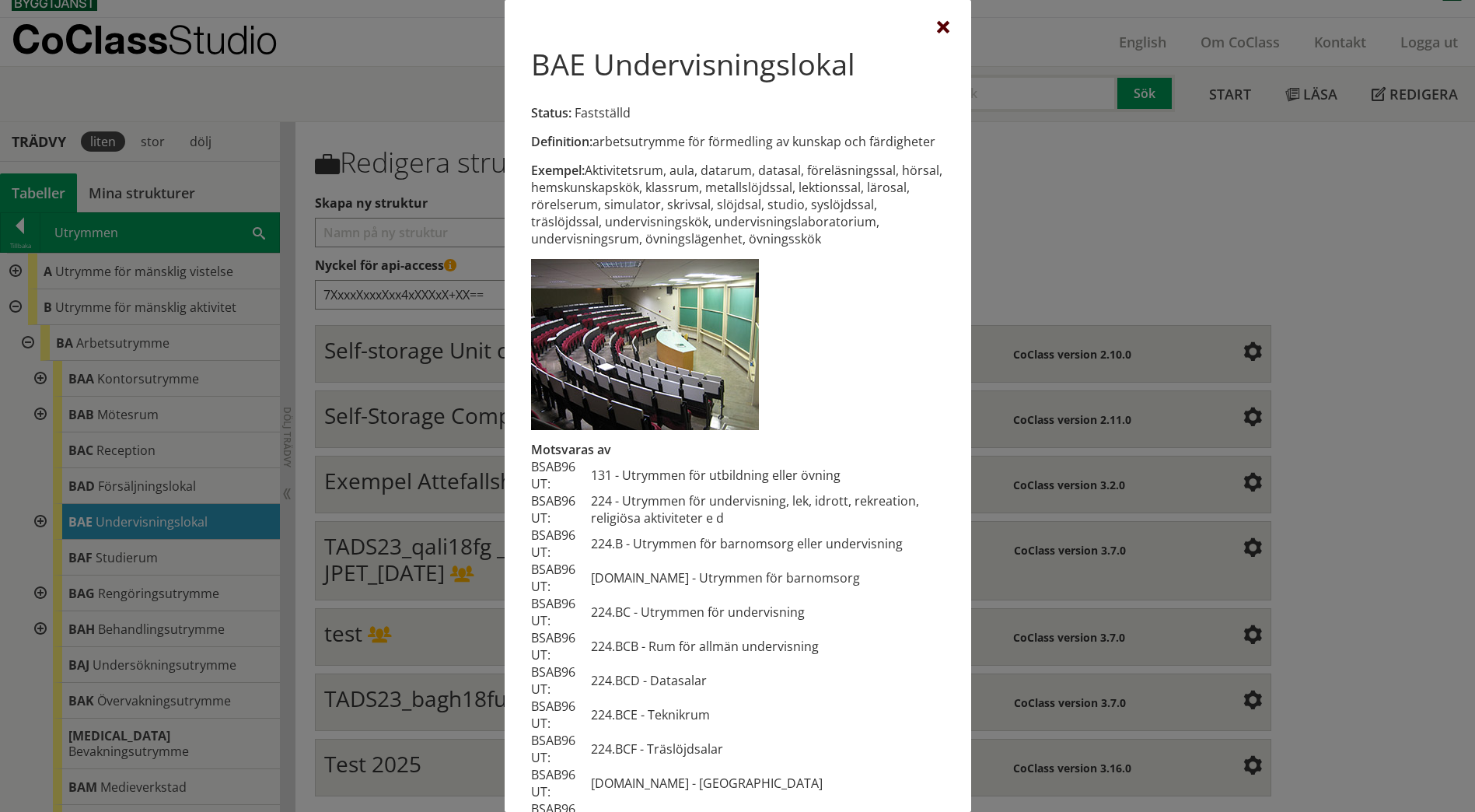
click at [937, 32] on div at bounding box center [943, 28] width 12 height 12
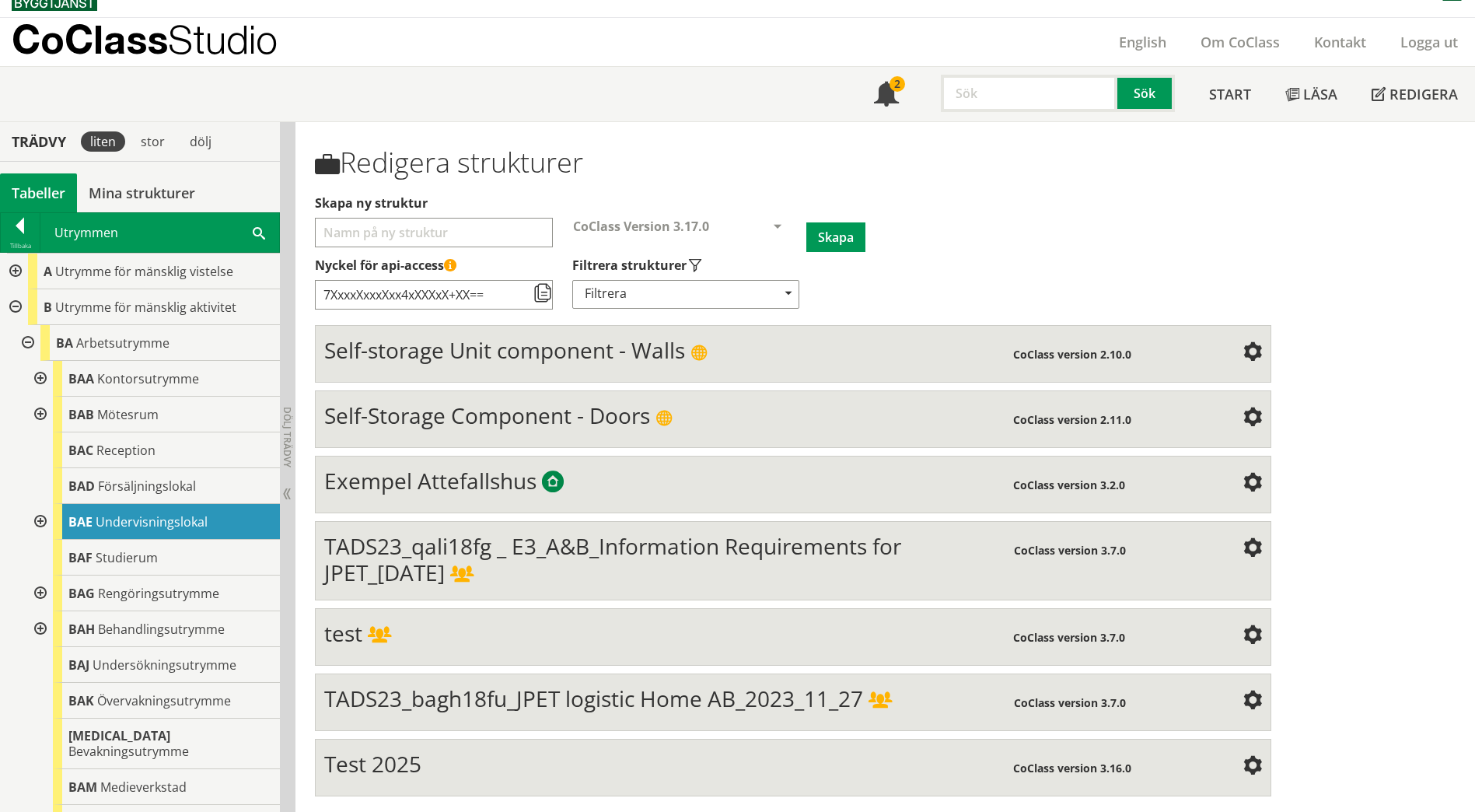
click at [39, 522] on div at bounding box center [38, 522] width 28 height 35
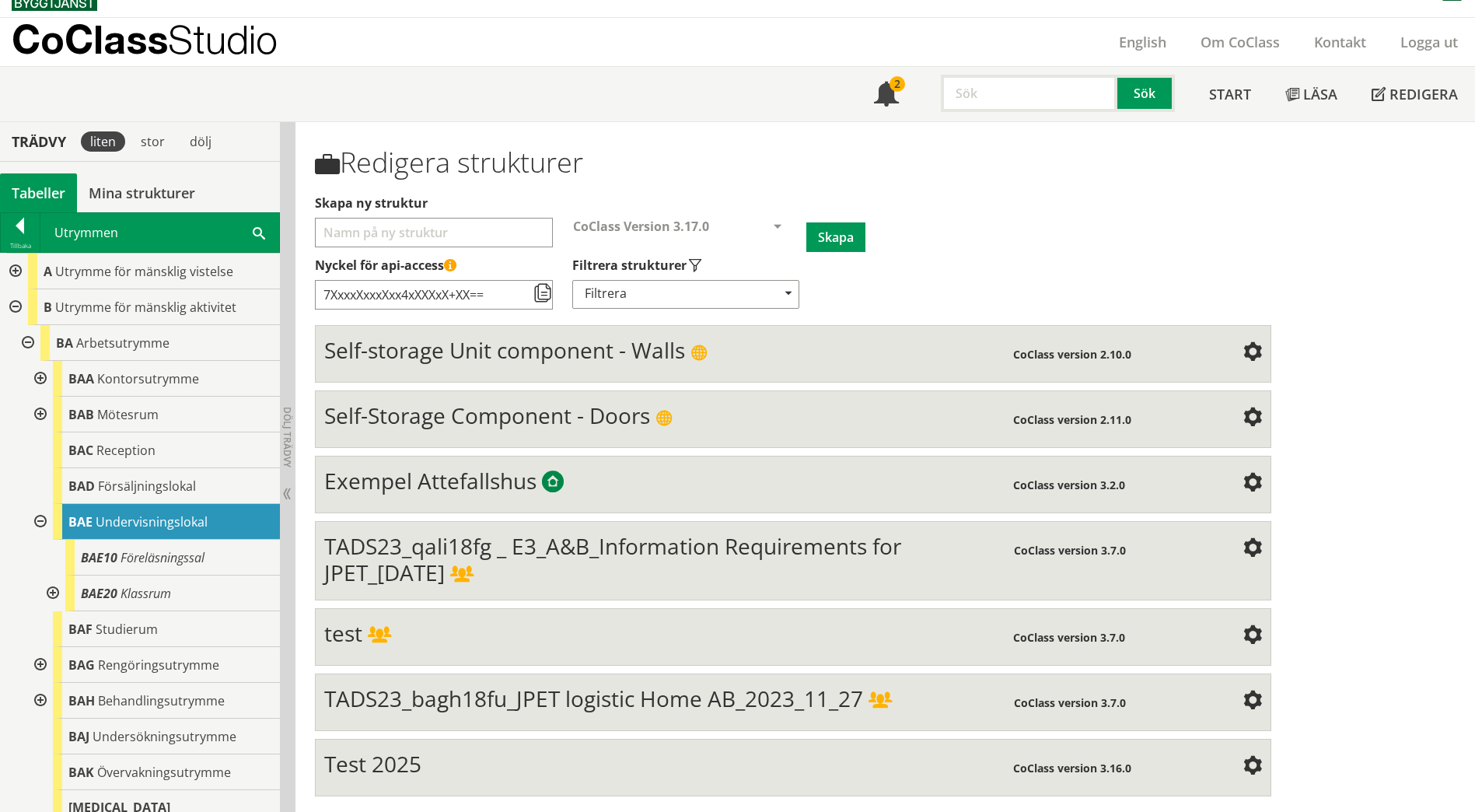
click at [259, 230] on span at bounding box center [259, 231] width 12 height 16
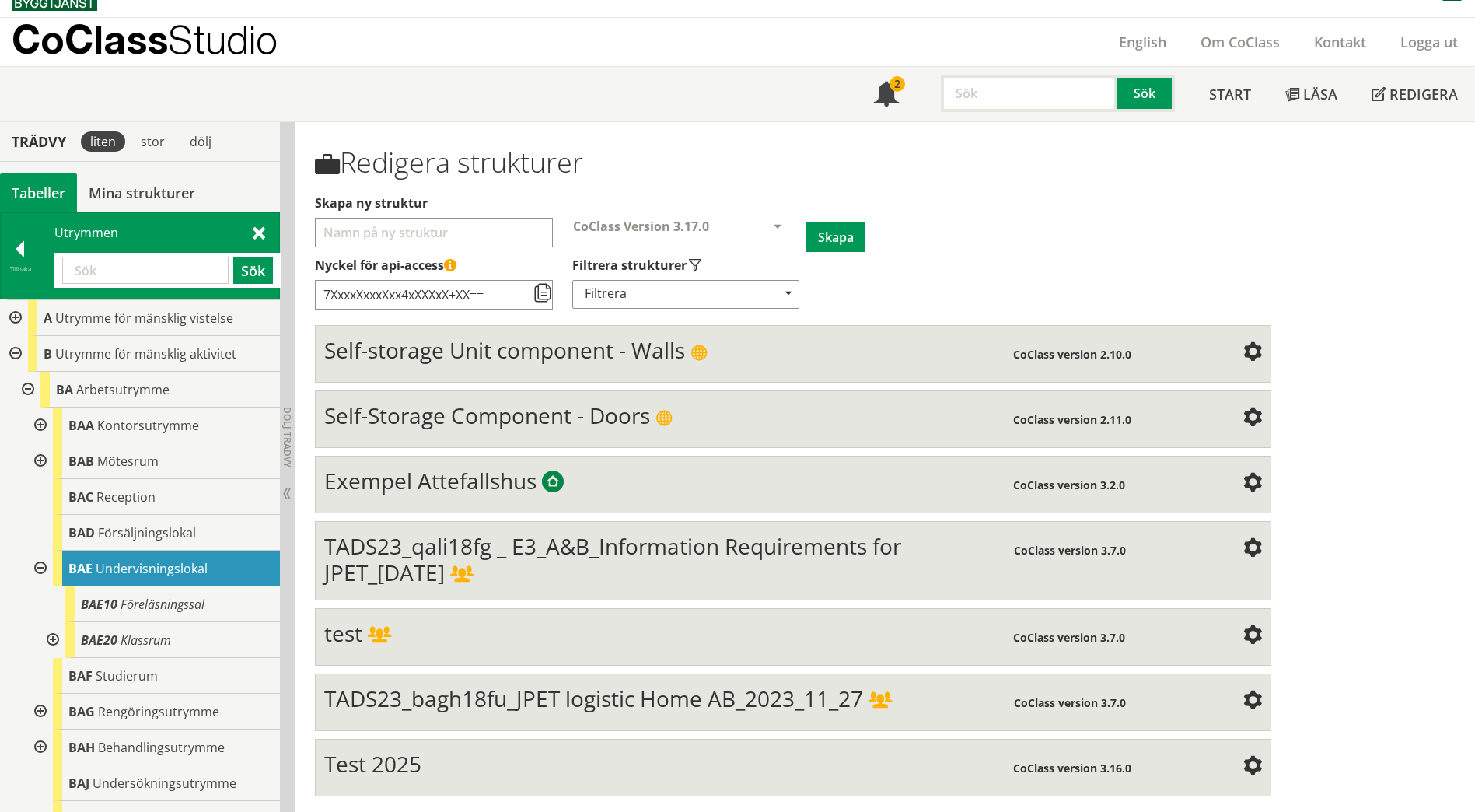
click at [149, 274] on input "text" at bounding box center [145, 270] width 166 height 27
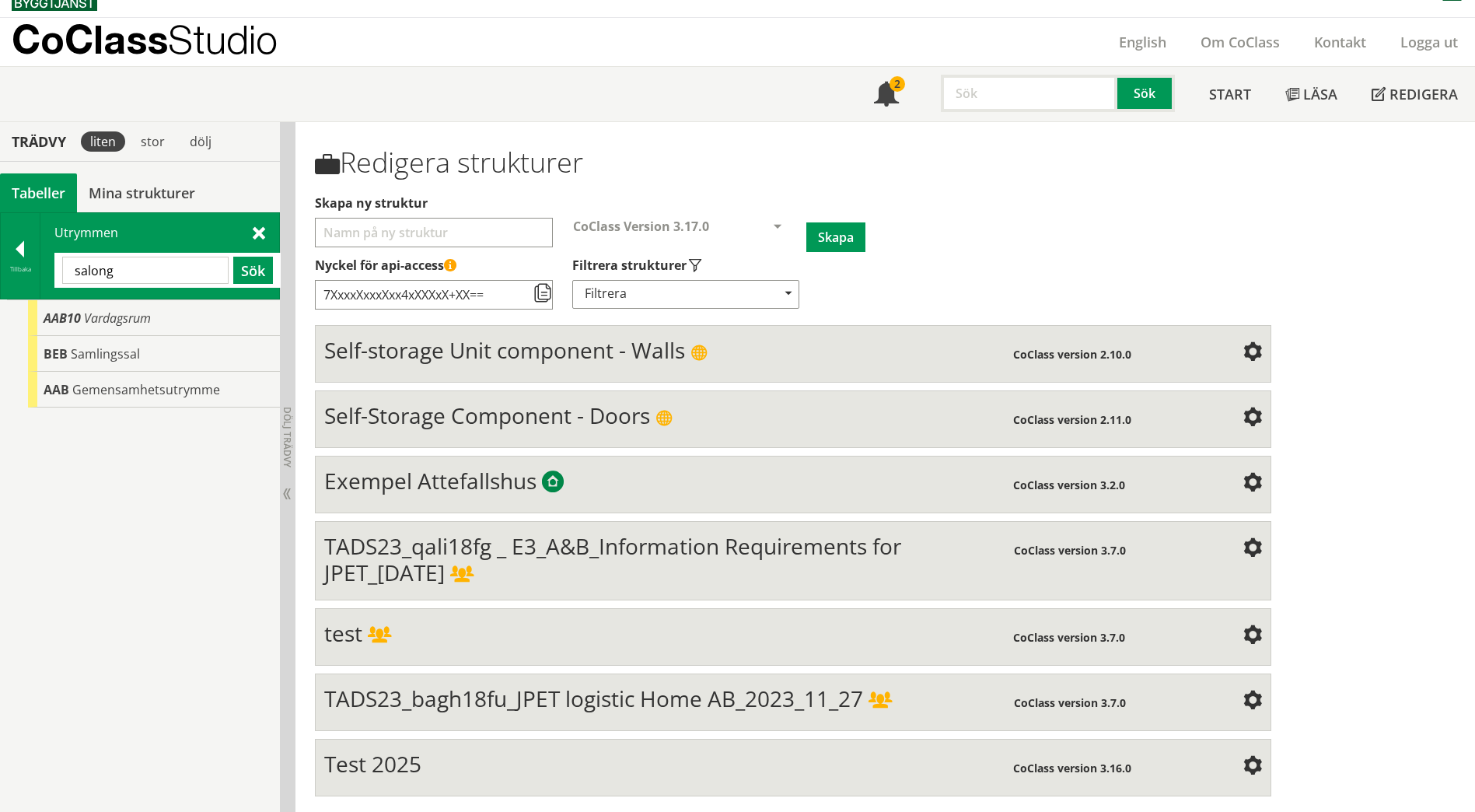
drag, startPoint x: 159, startPoint y: 259, endPoint x: 48, endPoint y: 266, distance: 111.2
click at [48, 266] on div "Utrymmen [GEOGRAPHIC_DATA] Sök" at bounding box center [160, 256] width 239 height 86
paste input "EAB"
click at [245, 269] on button "Sök" at bounding box center [253, 270] width 40 height 27
click at [158, 317] on div "EAB Slussutrymme" at bounding box center [154, 317] width 252 height 35
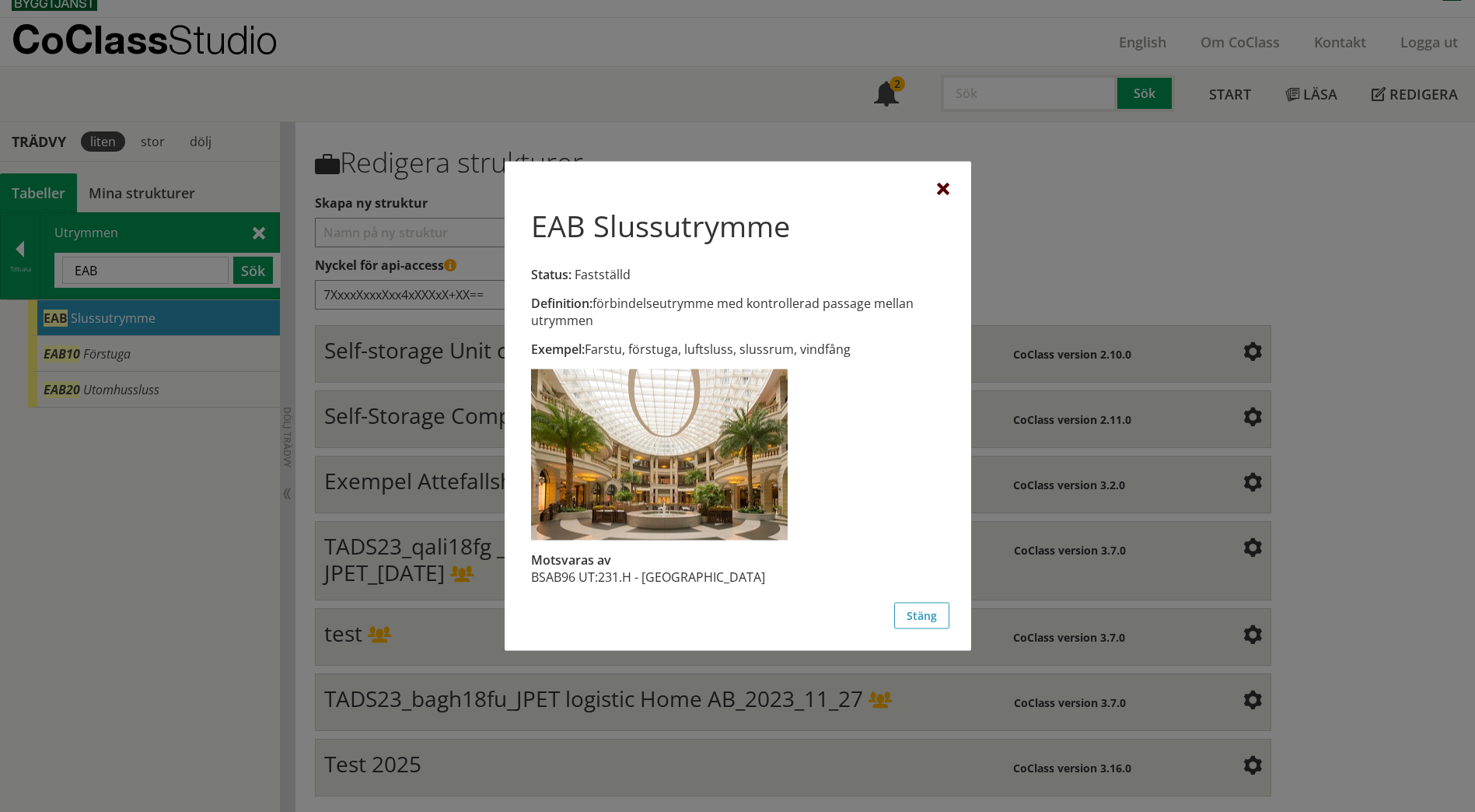
click at [945, 187] on div at bounding box center [943, 189] width 12 height 12
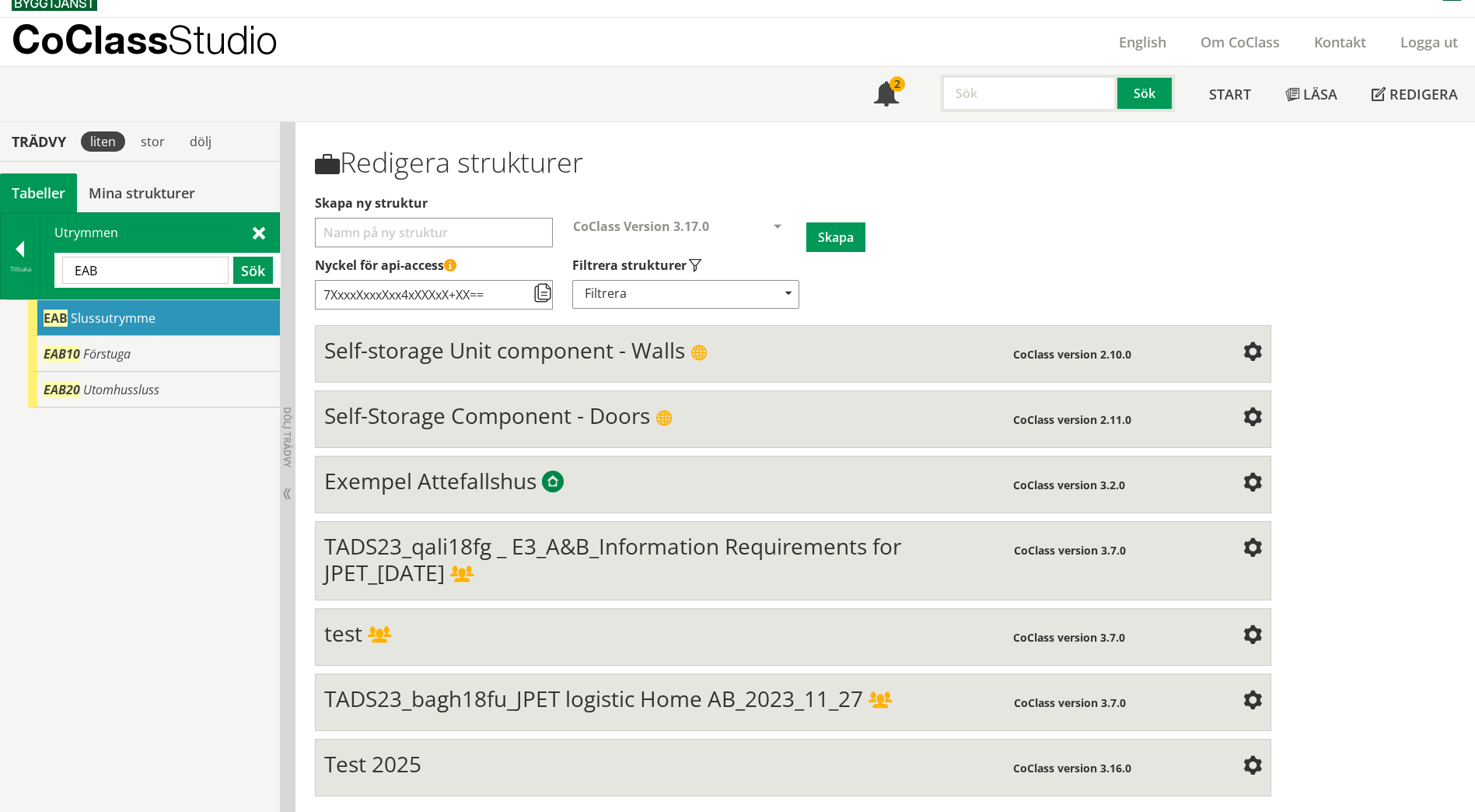
click at [174, 316] on div "EAB Slussutrymme" at bounding box center [154, 317] width 252 height 35
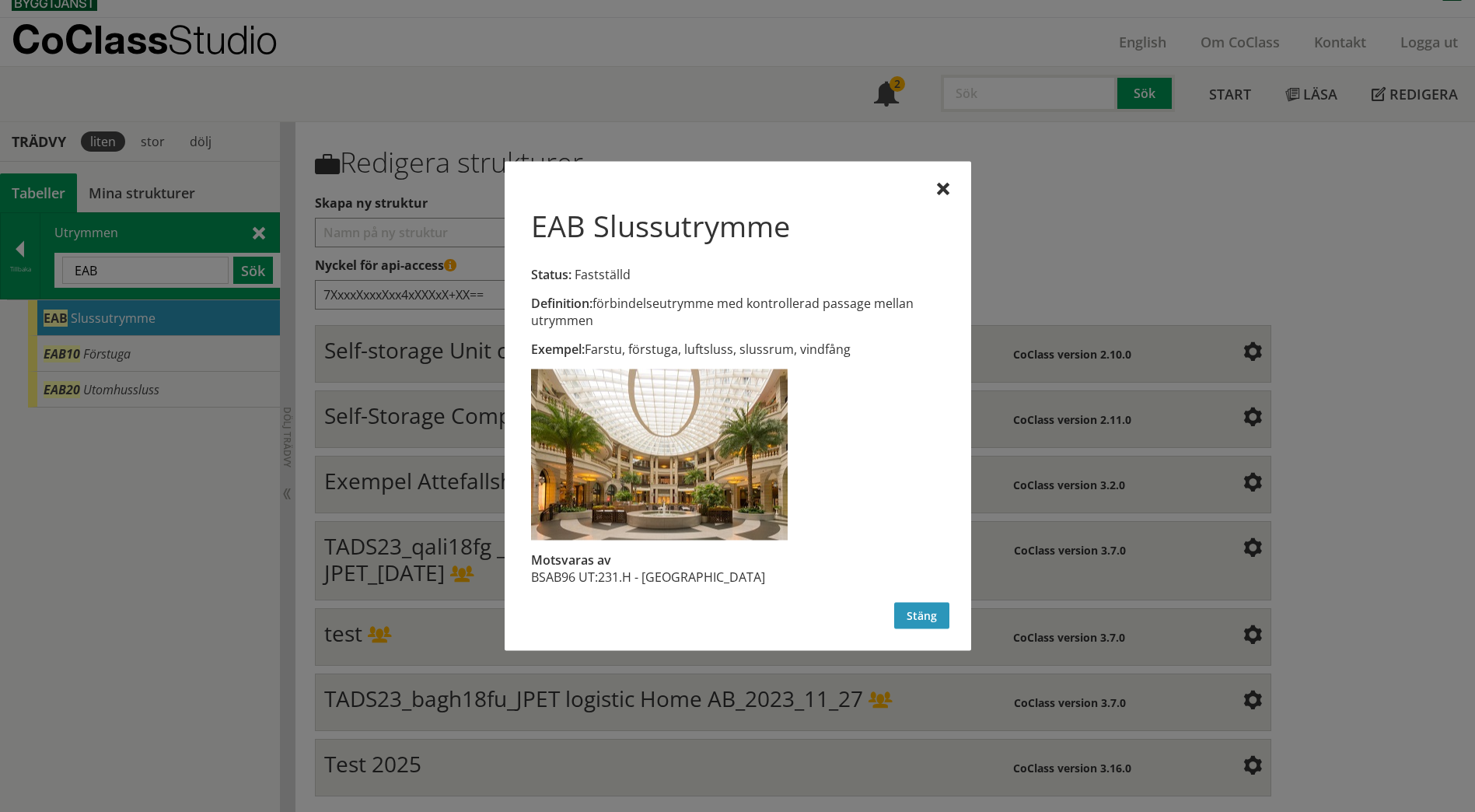
click at [924, 621] on button "Stäng" at bounding box center [922, 616] width 55 height 27
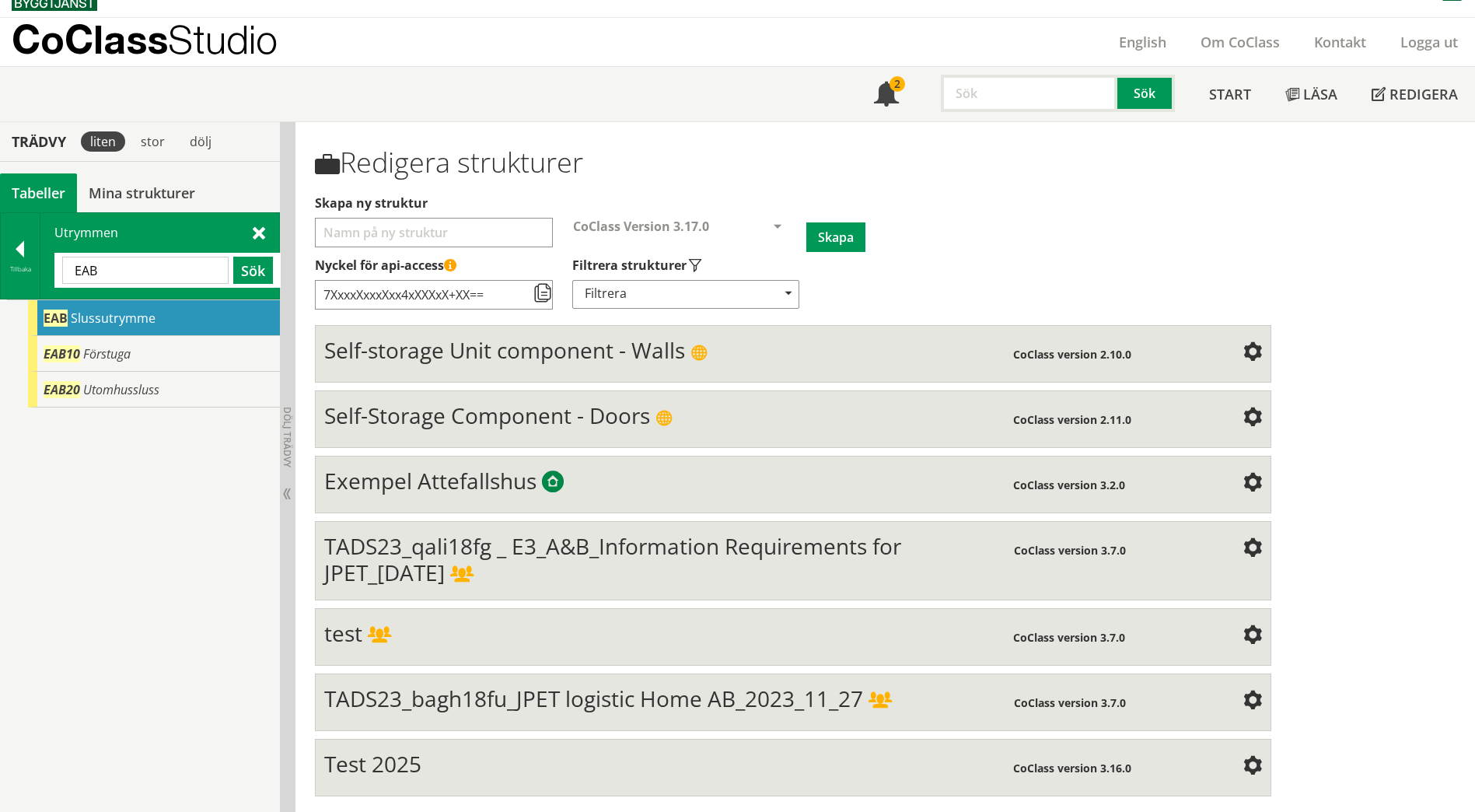
drag, startPoint x: 105, startPoint y: 271, endPoint x: 58, endPoint y: 262, distance: 47.9
click at [58, 262] on div "EAB Sök" at bounding box center [167, 270] width 226 height 35
paste input "BE"
type input "BEB"
click at [250, 269] on button "Sök" at bounding box center [253, 270] width 40 height 27
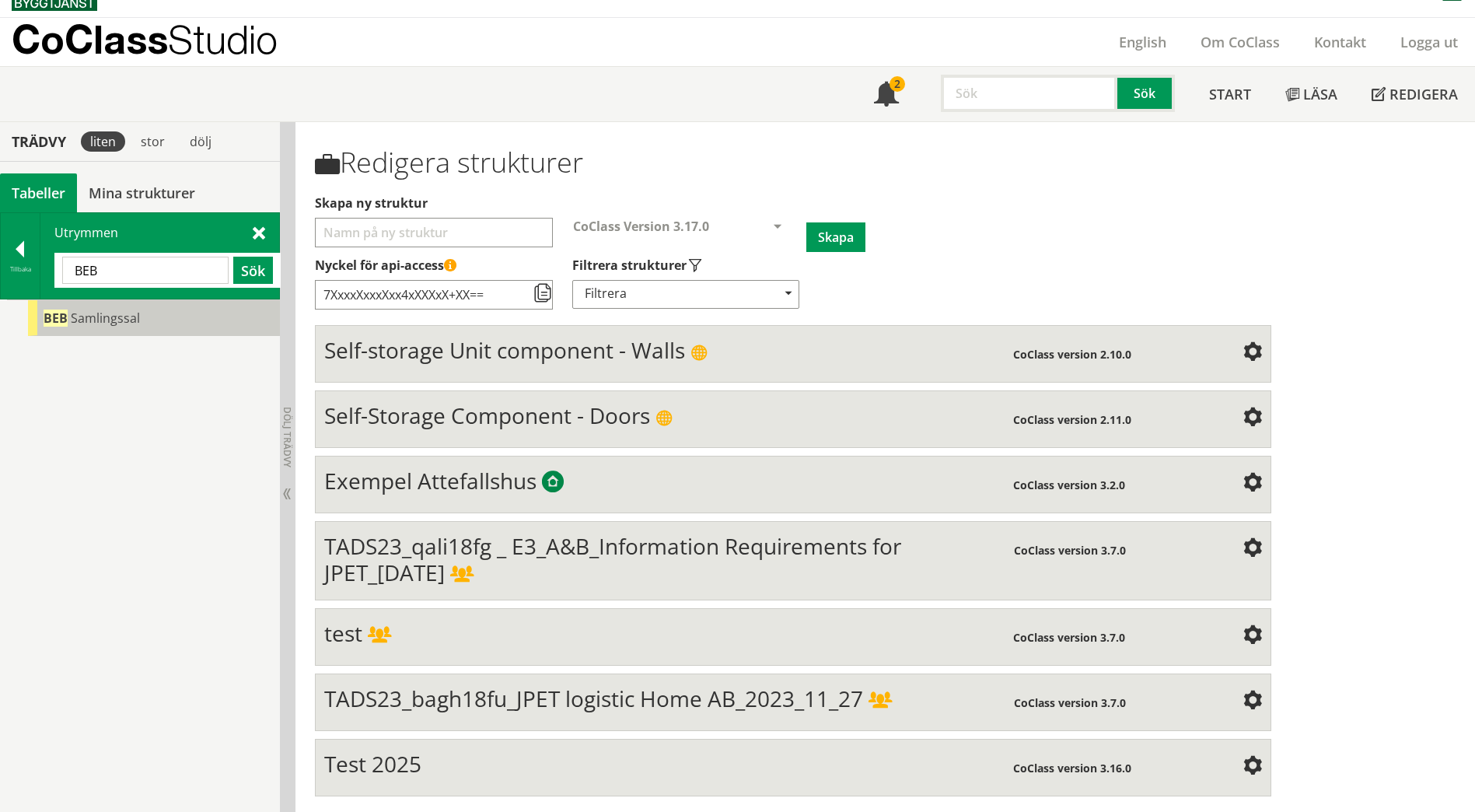
click at [138, 313] on span "Samlingssal" at bounding box center [105, 318] width 69 height 17
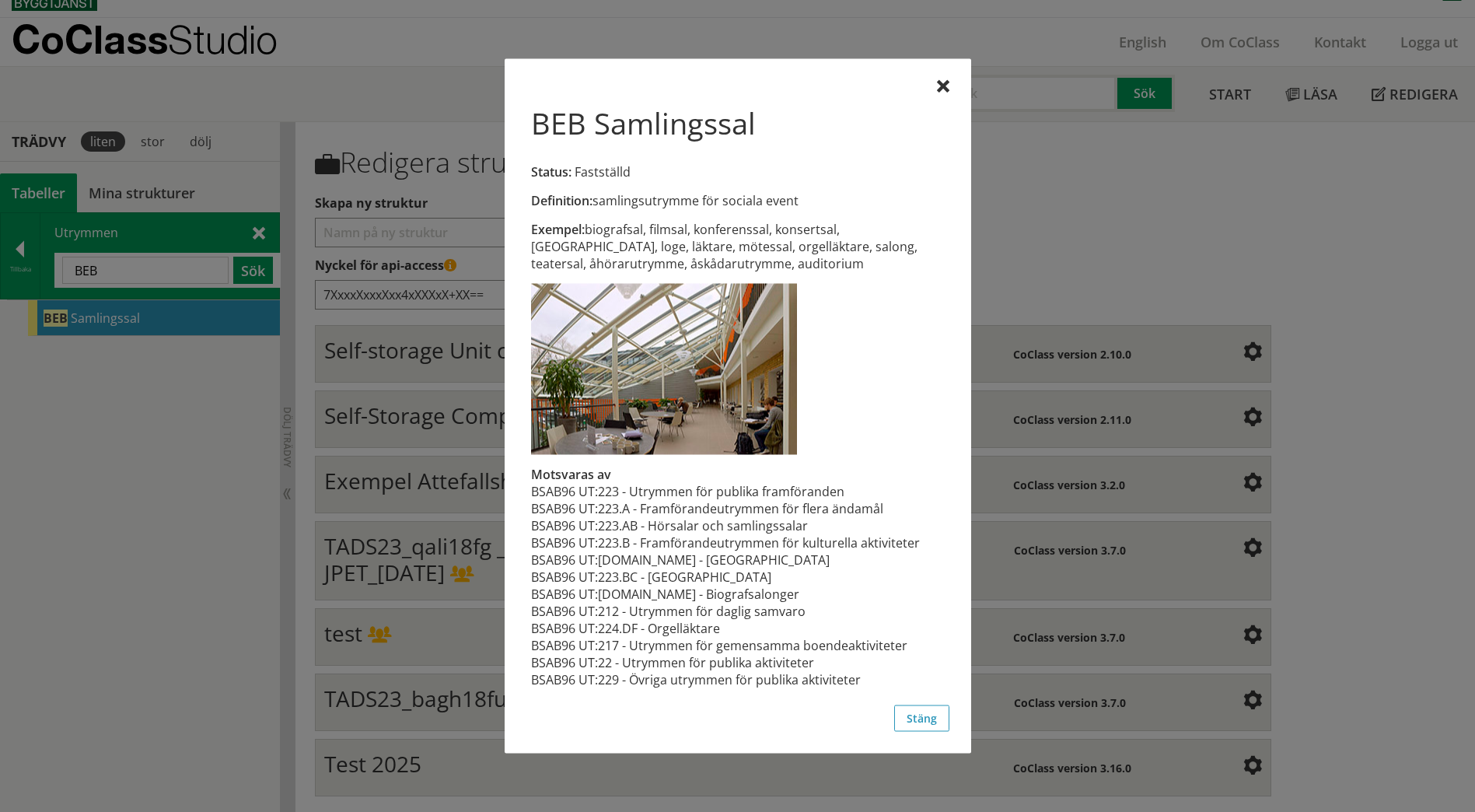
drag, startPoint x: 720, startPoint y: 245, endPoint x: 707, endPoint y: 246, distance: 13.0
click at [707, 246] on div "Exempel: biografsal, filmsal, konferenssal, konsertsal, [GEOGRAPHIC_DATA], loge…" at bounding box center [738, 246] width 413 height 52
drag, startPoint x: 707, startPoint y: 246, endPoint x: 745, endPoint y: 246, distance: 38.0
click at [745, 246] on div "Exempel: biografsal, filmsal, konferenssal, konsertsal, [GEOGRAPHIC_DATA], loge…" at bounding box center [738, 246] width 413 height 52
click at [939, 87] on div at bounding box center [943, 87] width 12 height 12
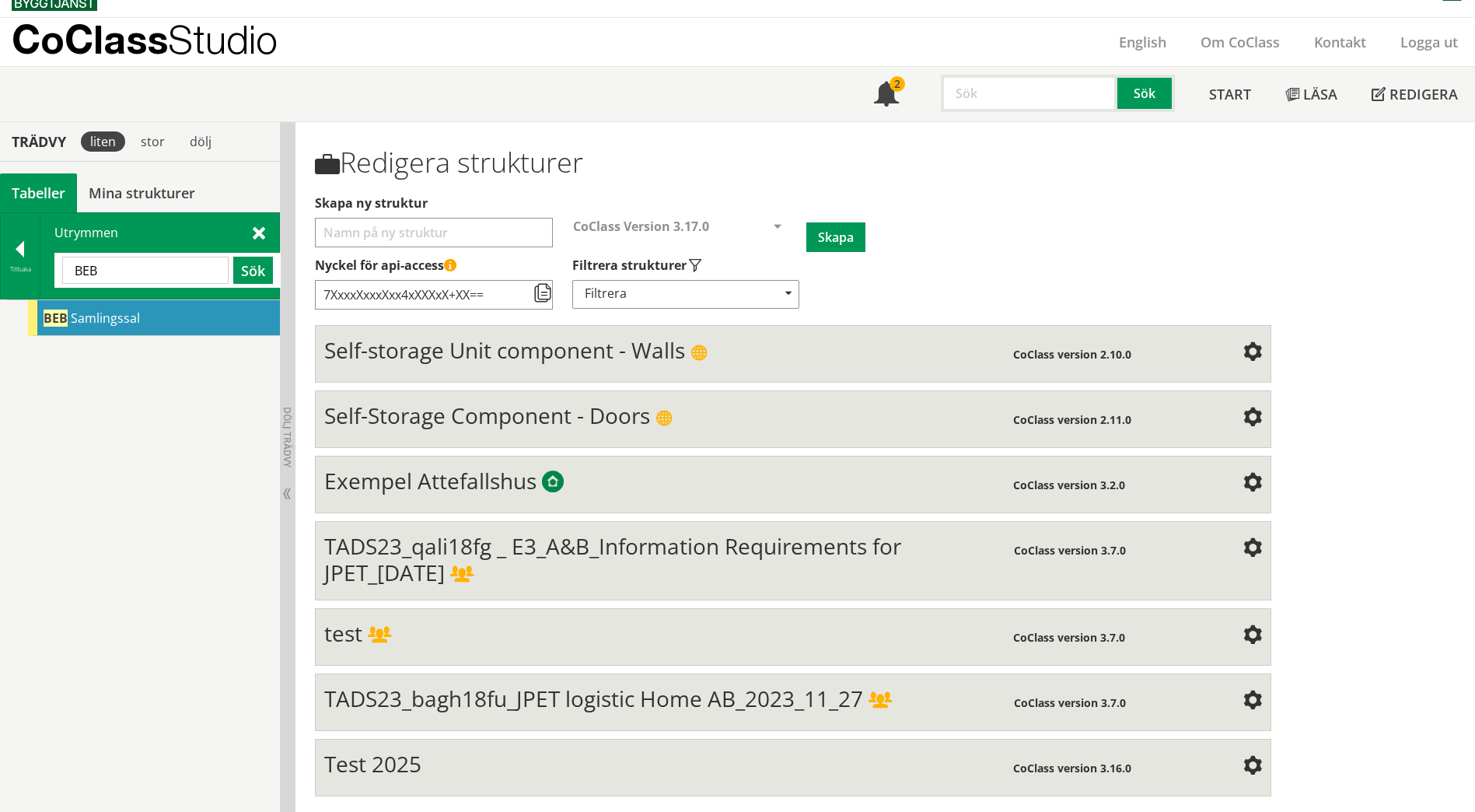
drag, startPoint x: 160, startPoint y: 269, endPoint x: 63, endPoint y: 267, distance: 97.0
click at [63, 267] on input "BEB" at bounding box center [145, 270] width 166 height 27
click at [115, 270] on input "text" at bounding box center [145, 270] width 166 height 27
type input "BH"
click at [239, 267] on button "Sök" at bounding box center [253, 270] width 40 height 27
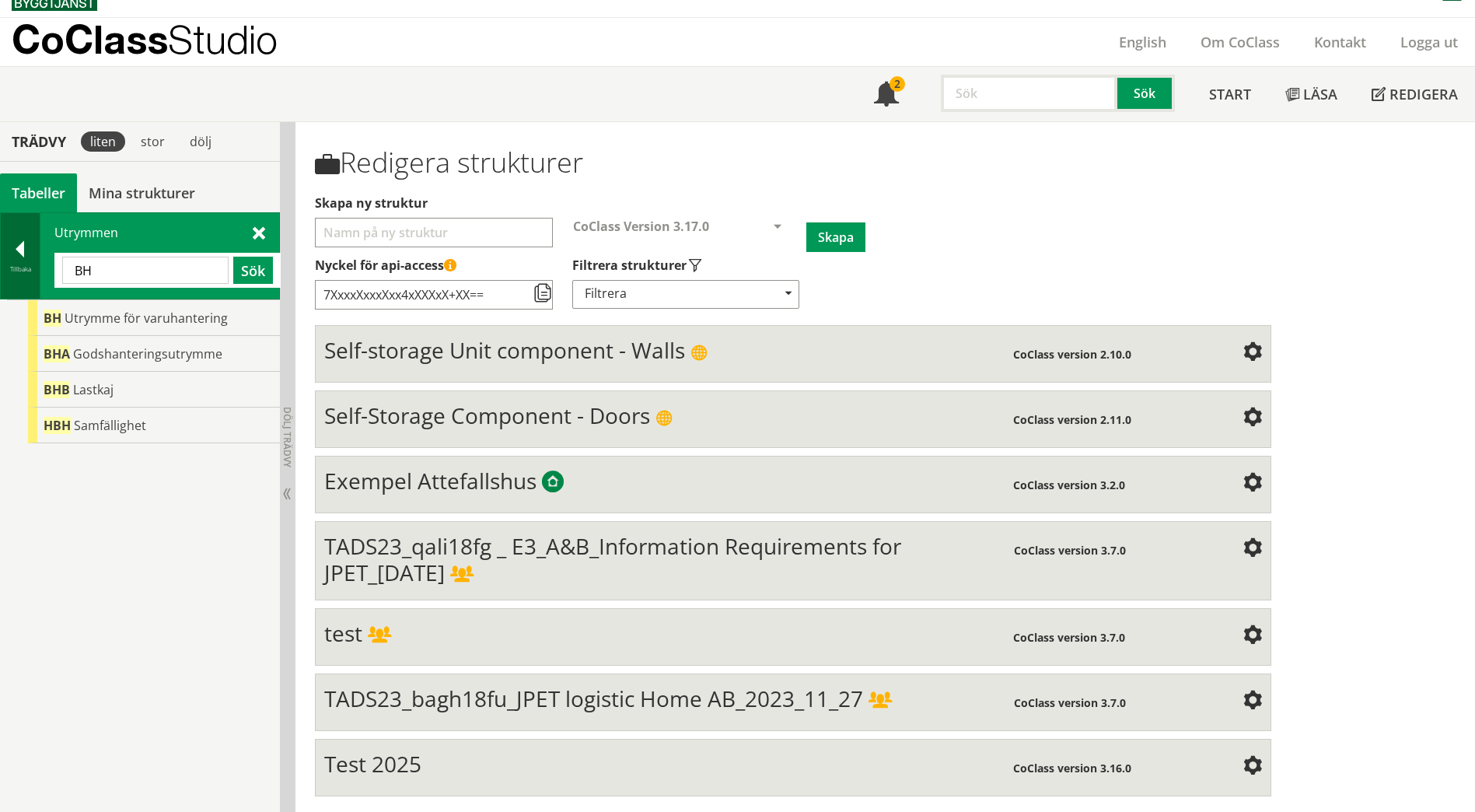
click at [23, 265] on div "Tillbaka" at bounding box center [20, 268] width 39 height 12
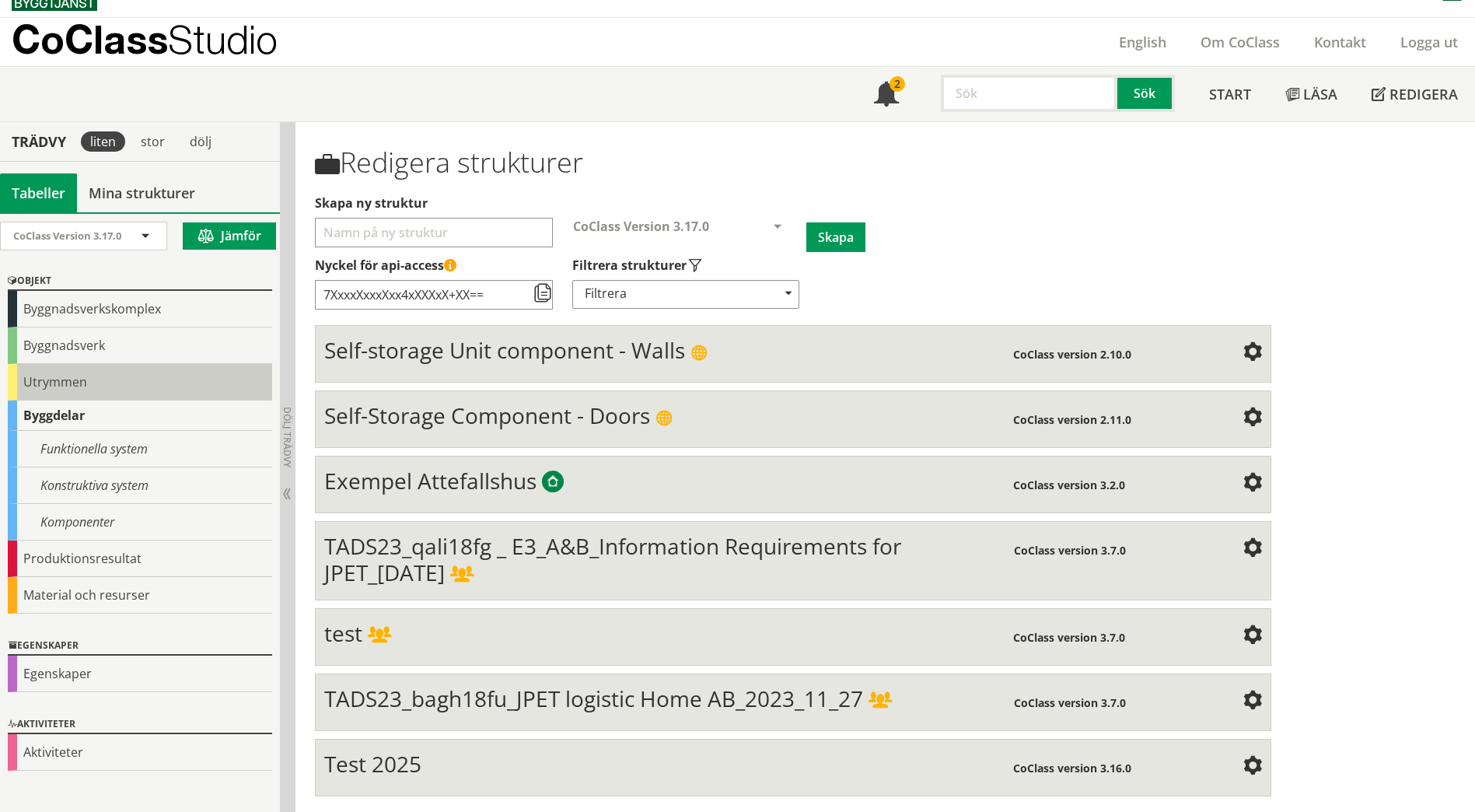
click at [34, 371] on div "Utrymmen" at bounding box center [139, 382] width 265 height 36
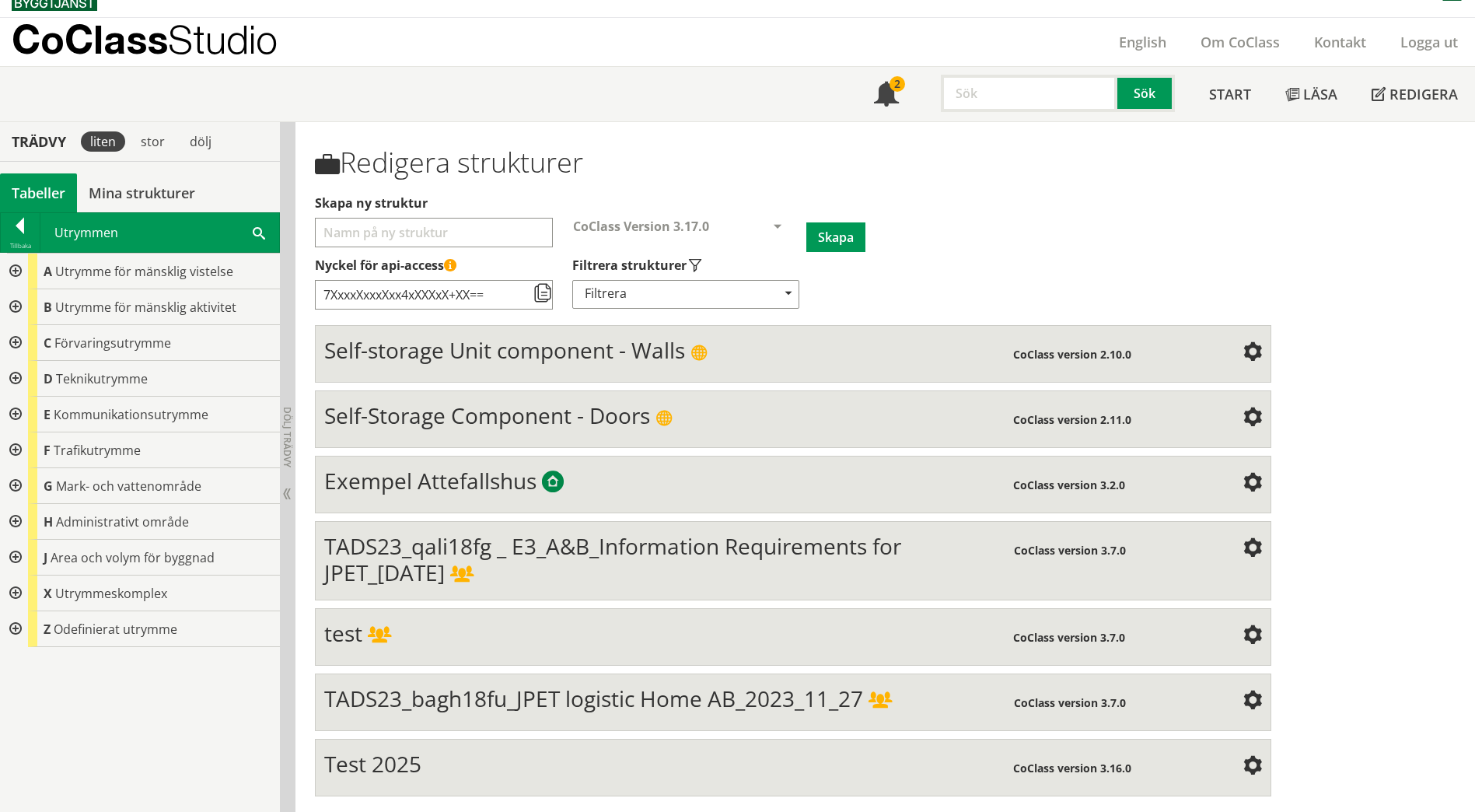
click at [17, 306] on div at bounding box center [13, 307] width 28 height 35
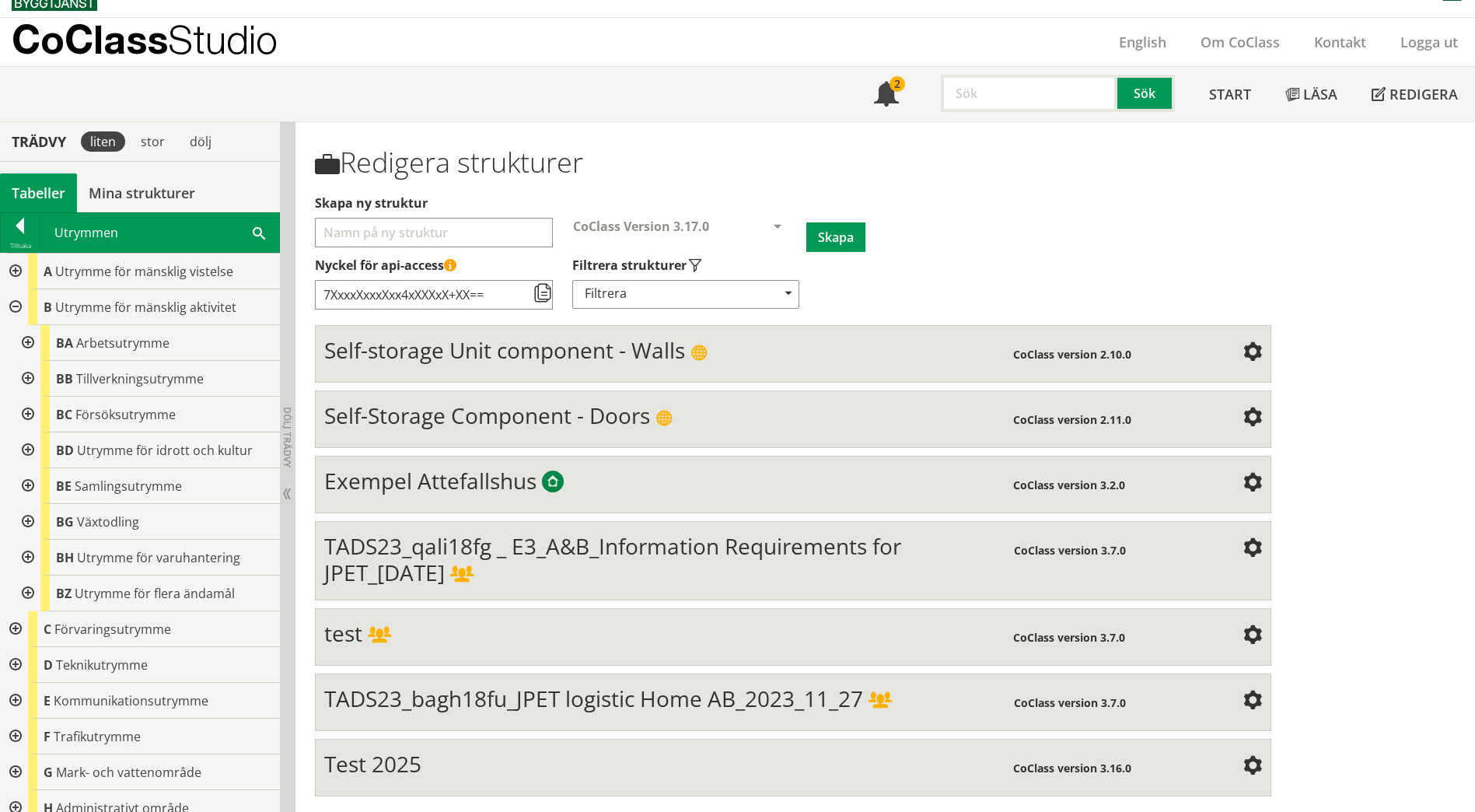
click at [27, 341] on div at bounding box center [26, 342] width 28 height 35
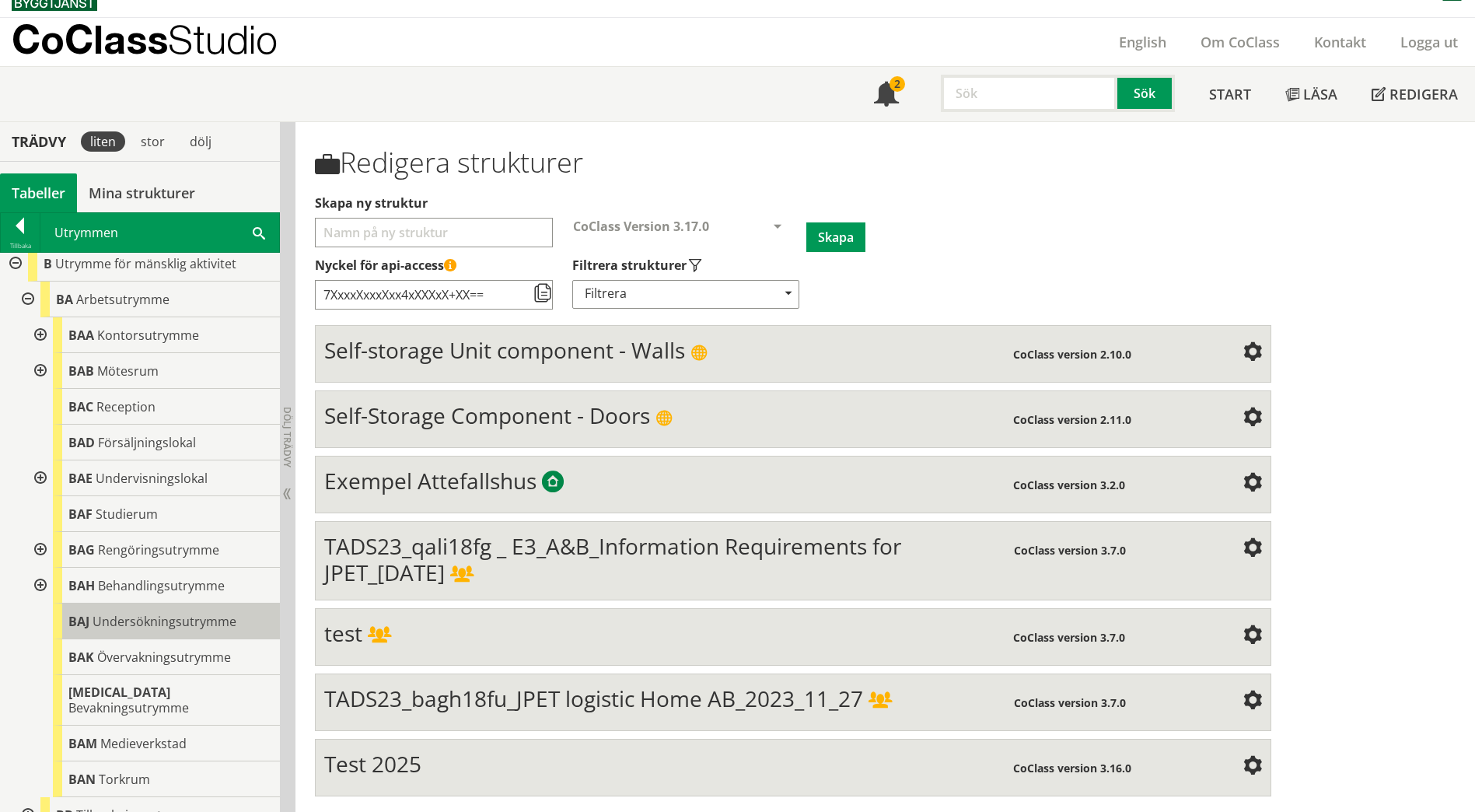
scroll to position [156, 0]
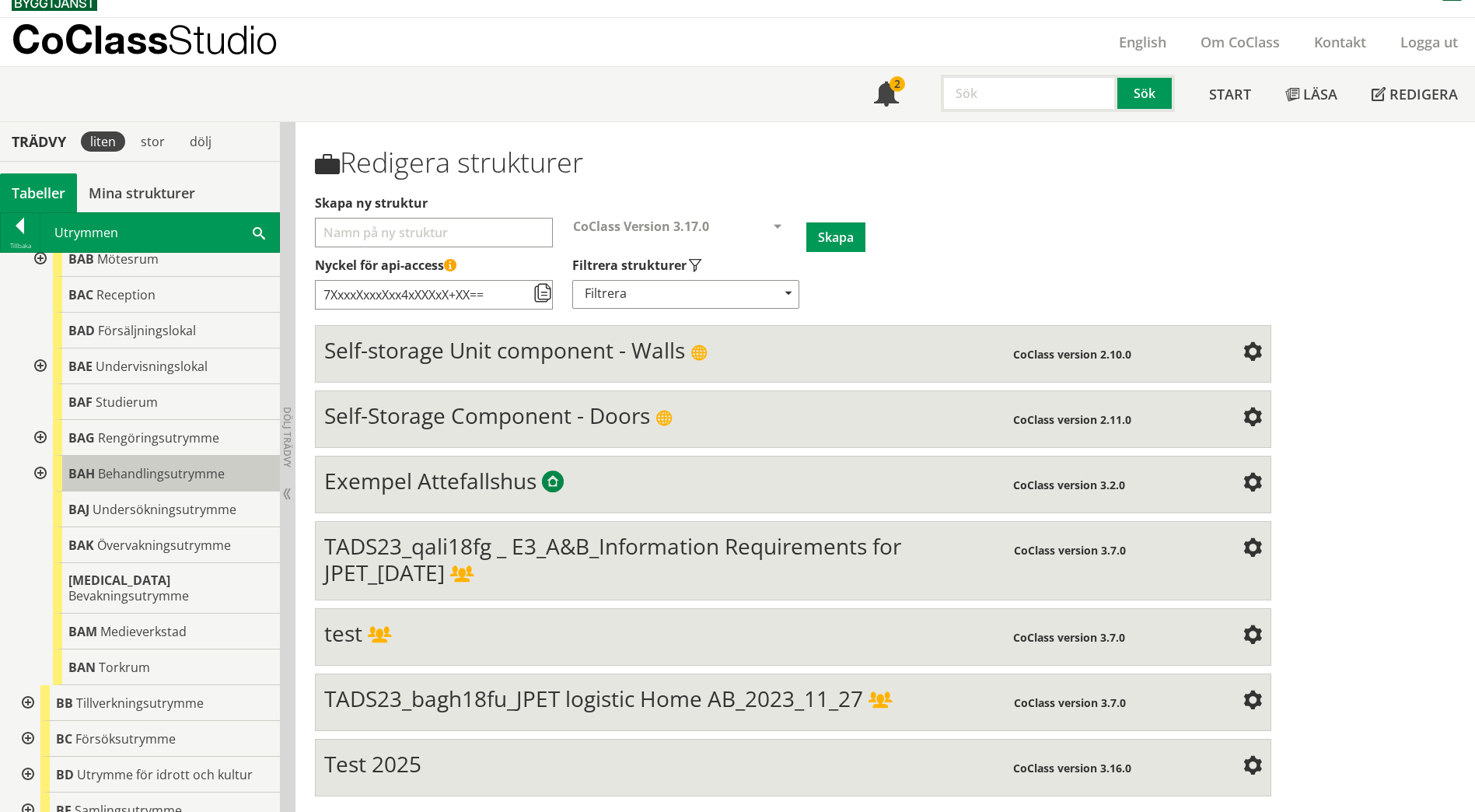
click at [157, 479] on span "Behandlingsutrymme" at bounding box center [161, 474] width 127 height 17
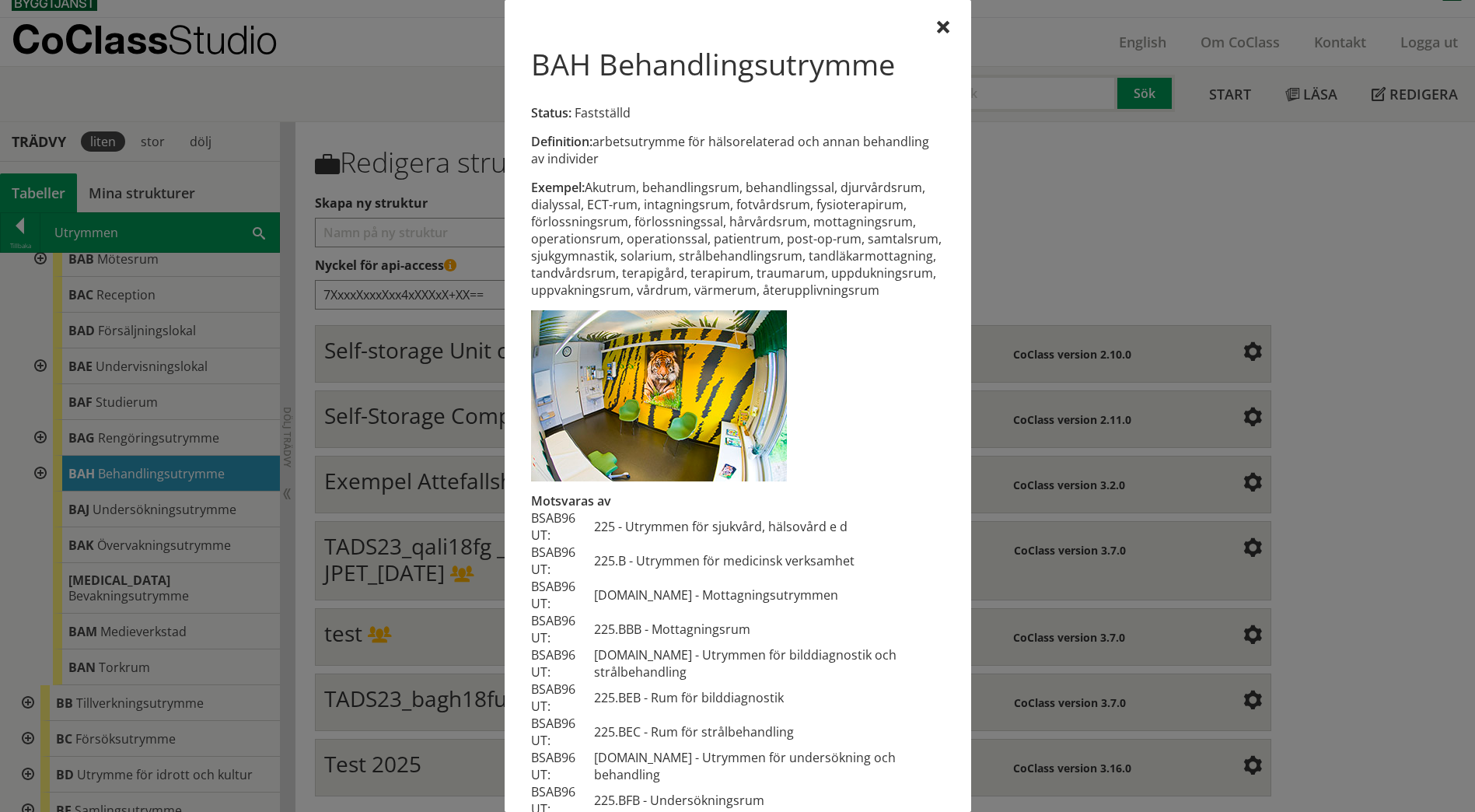
click at [157, 479] on body "AMA AMA Beskrivningsverktyg AMA Funktion BSAB Bygginfo Byggjura Byggkatalogen […" at bounding box center [738, 382] width 1475 height 812
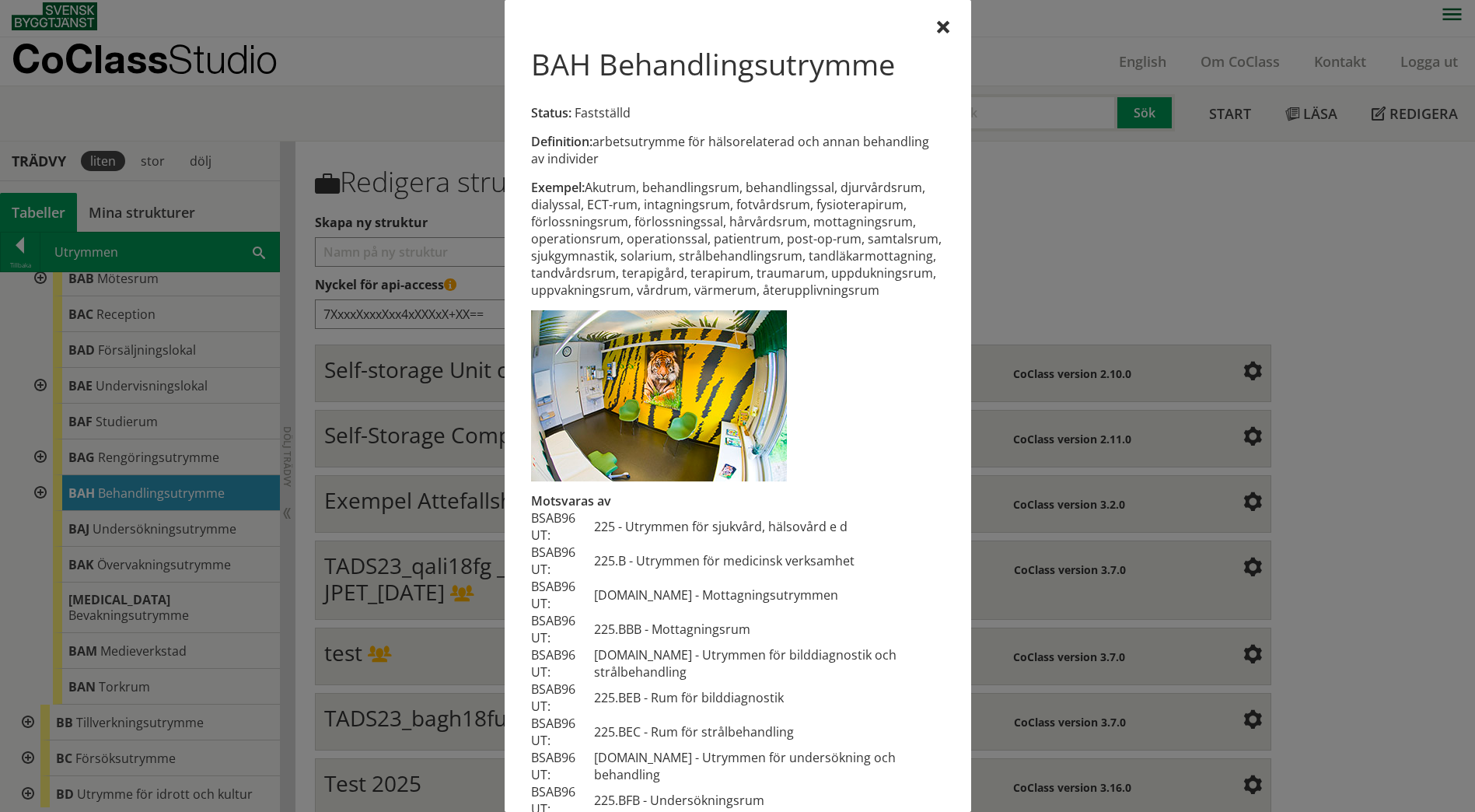
scroll to position [0, 0]
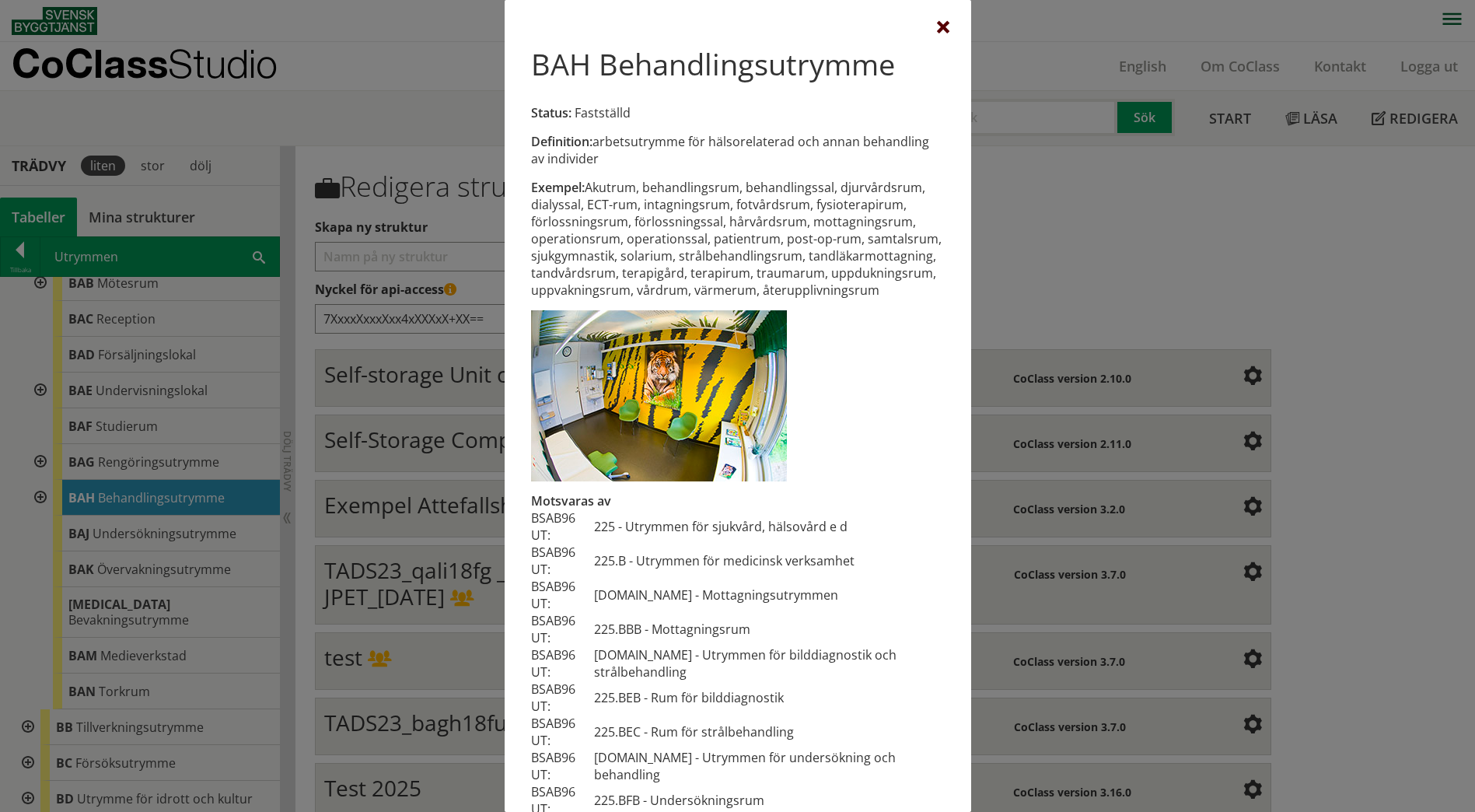
click at [937, 30] on div at bounding box center [943, 28] width 12 height 12
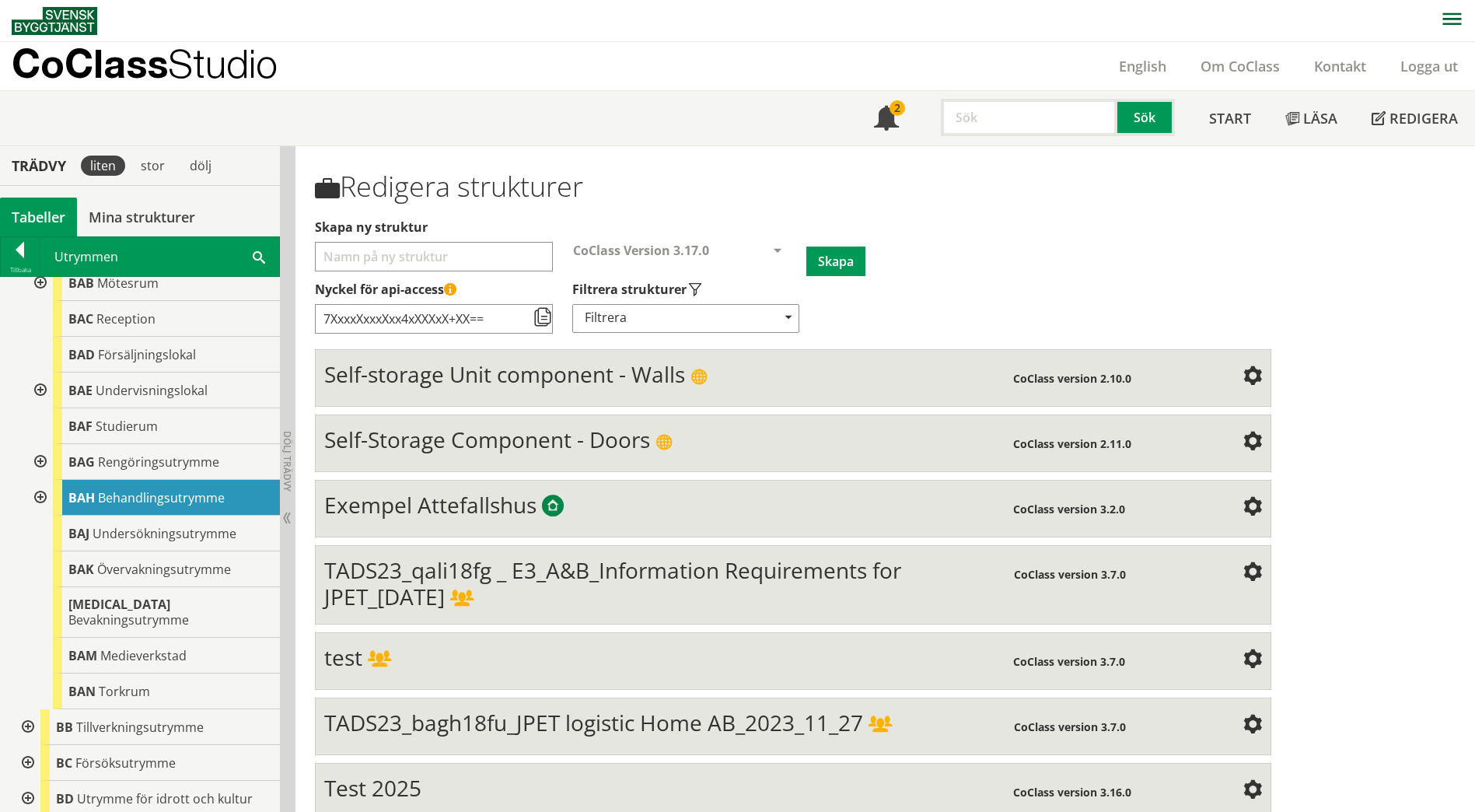
click at [266, 253] on div "Utrymmen Sök" at bounding box center [160, 256] width 239 height 39
click at [261, 257] on span at bounding box center [259, 256] width 12 height 16
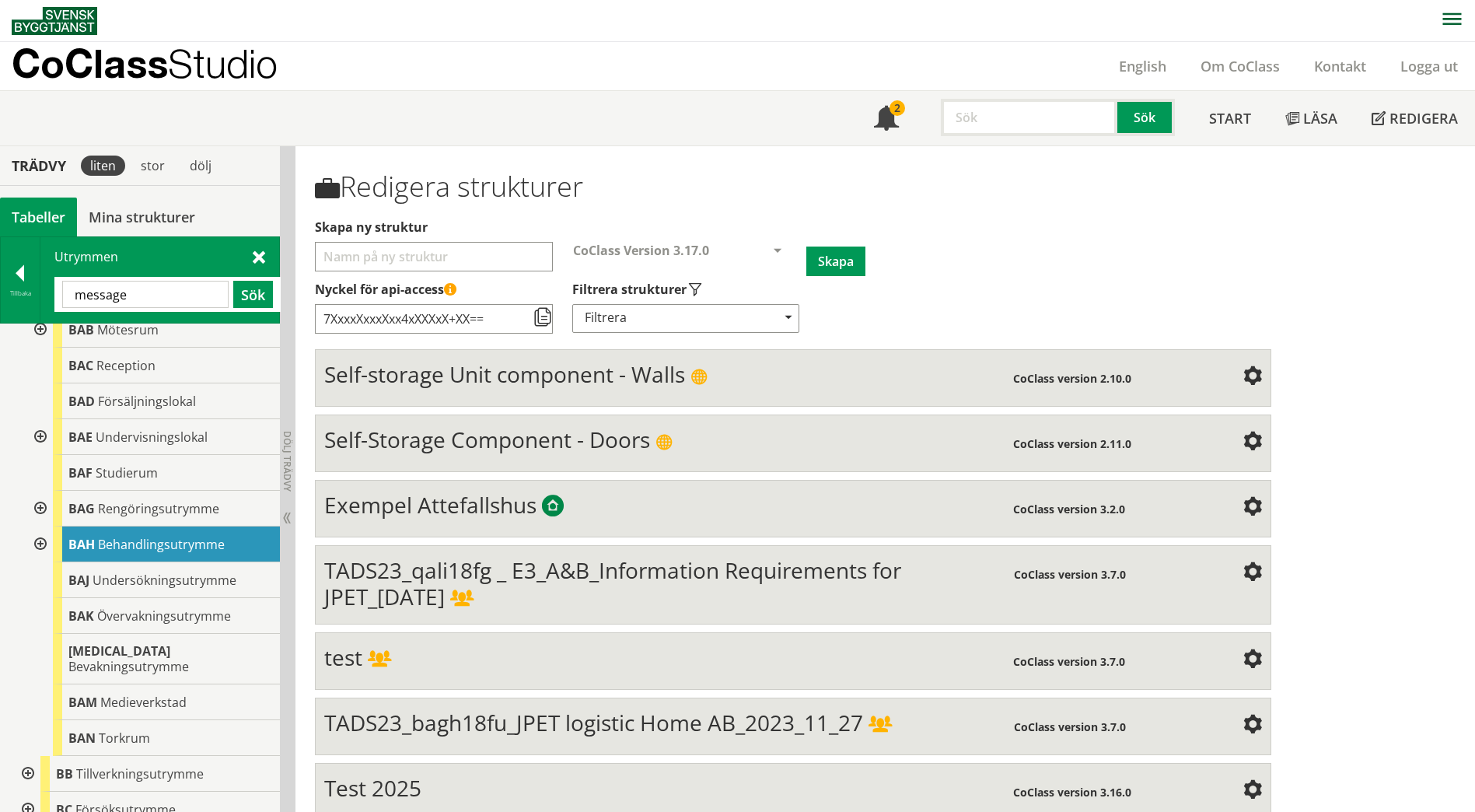
type input "message"
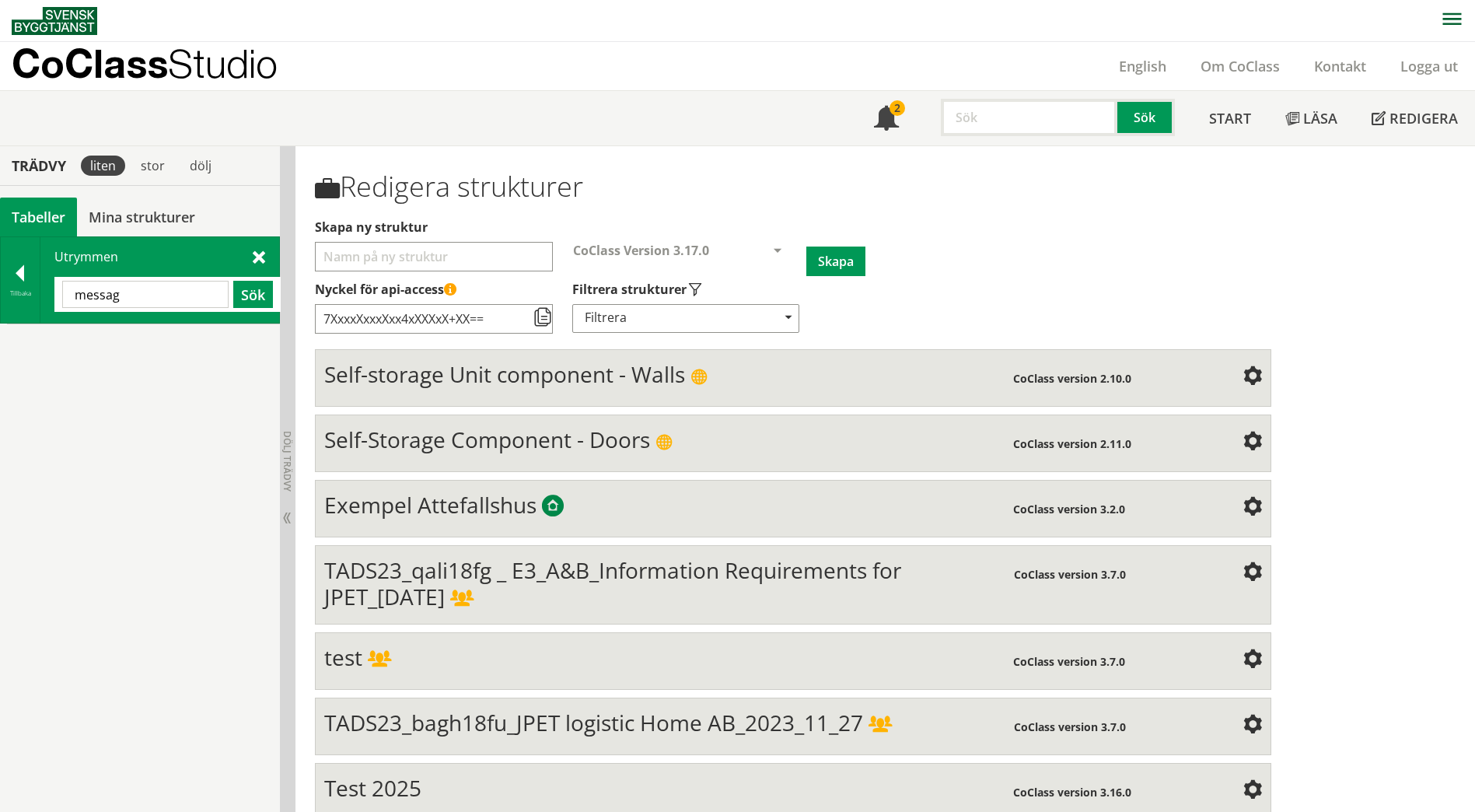
drag, startPoint x: 153, startPoint y: 299, endPoint x: 65, endPoint y: 296, distance: 88.1
click at [65, 296] on input "messag" at bounding box center [145, 294] width 166 height 27
click at [96, 349] on span "Samlingssal" at bounding box center [105, 342] width 69 height 17
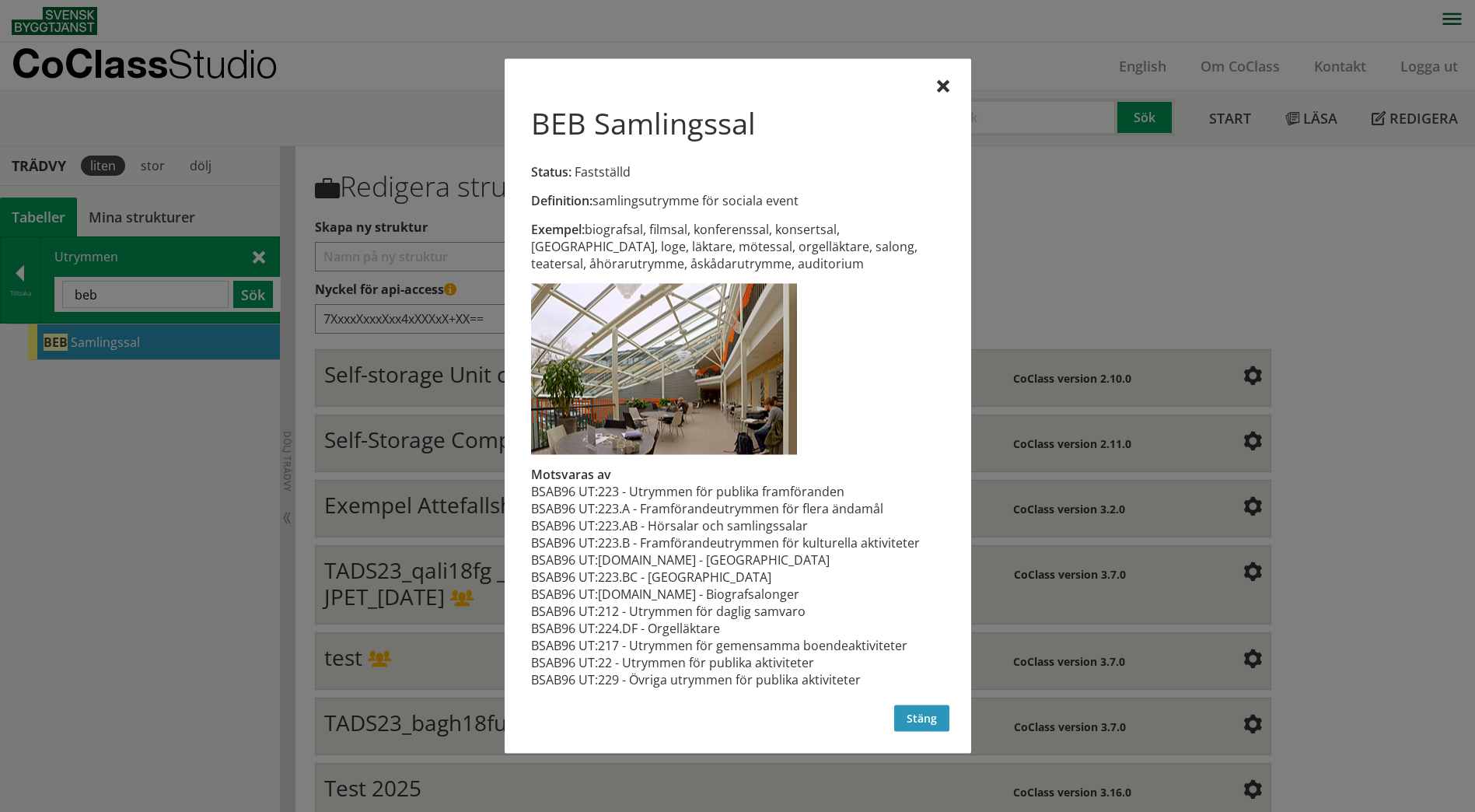
click at [919, 712] on button "Stäng" at bounding box center [922, 718] width 55 height 27
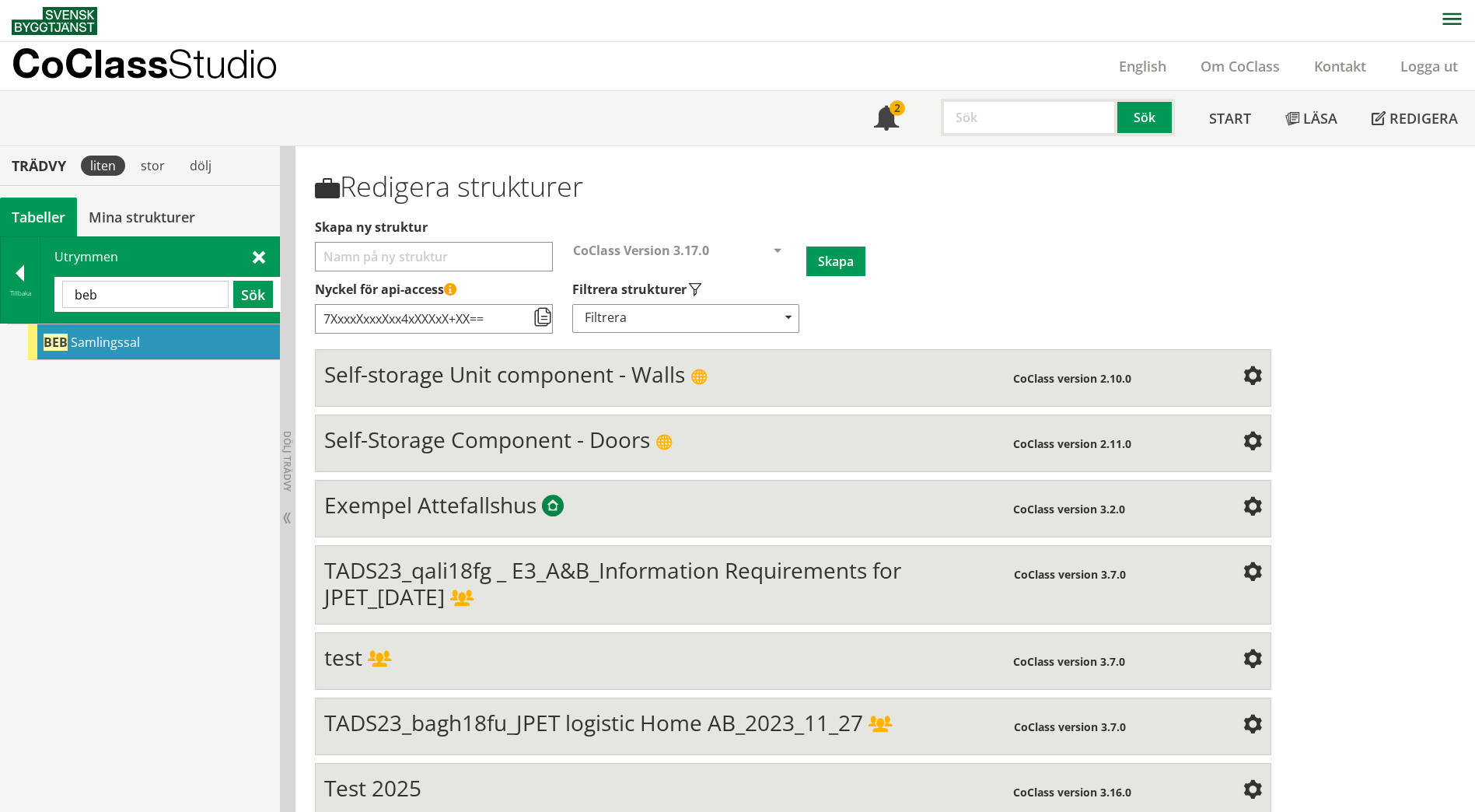
drag, startPoint x: 115, startPoint y: 298, endPoint x: 48, endPoint y: 290, distance: 67.5
click at [48, 290] on div "Utrymmen beb Sök" at bounding box center [160, 280] width 239 height 86
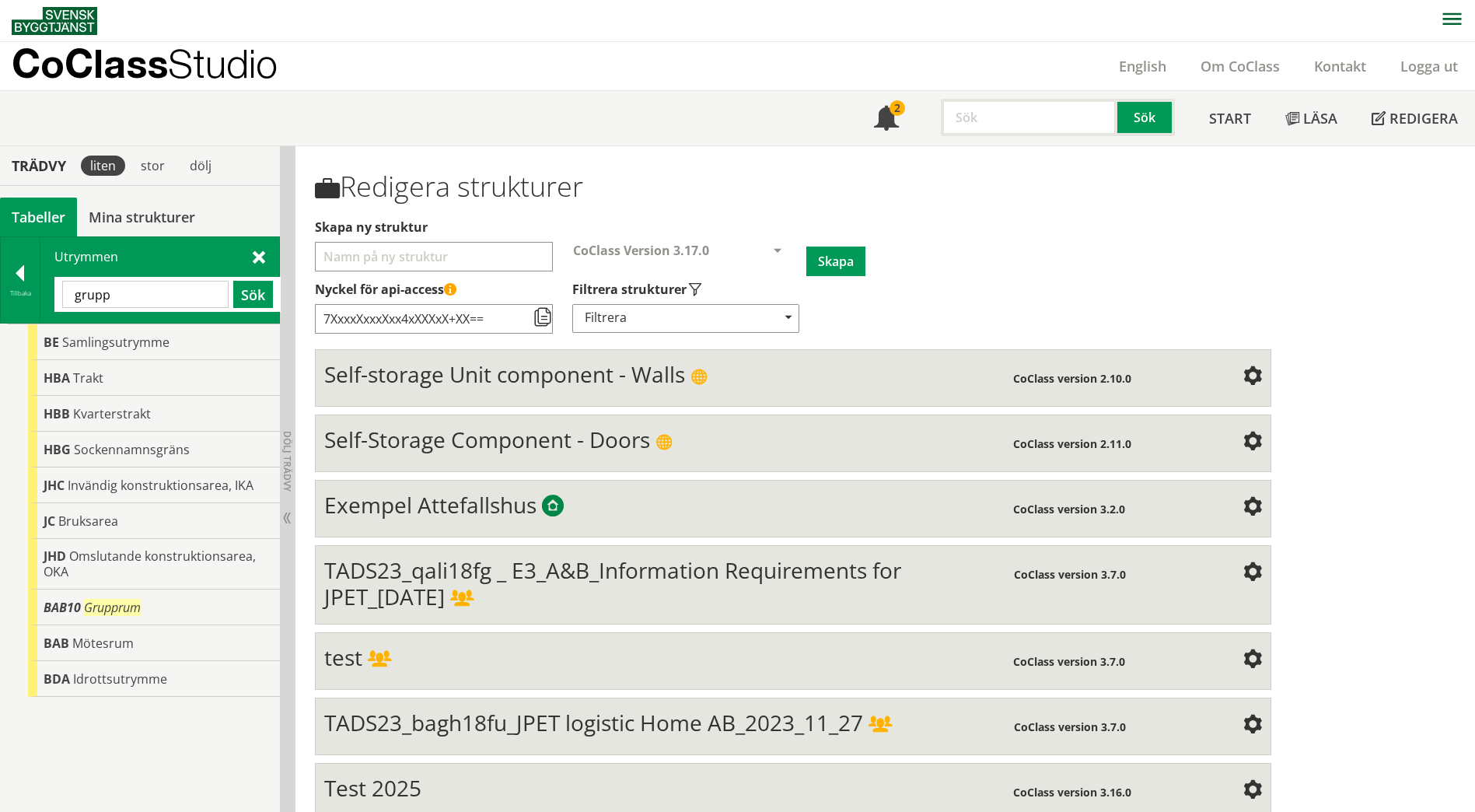
drag, startPoint x: 119, startPoint y: 303, endPoint x: 72, endPoint y: 296, distance: 47.5
click at [72, 296] on input "grupp" at bounding box center [145, 294] width 166 height 27
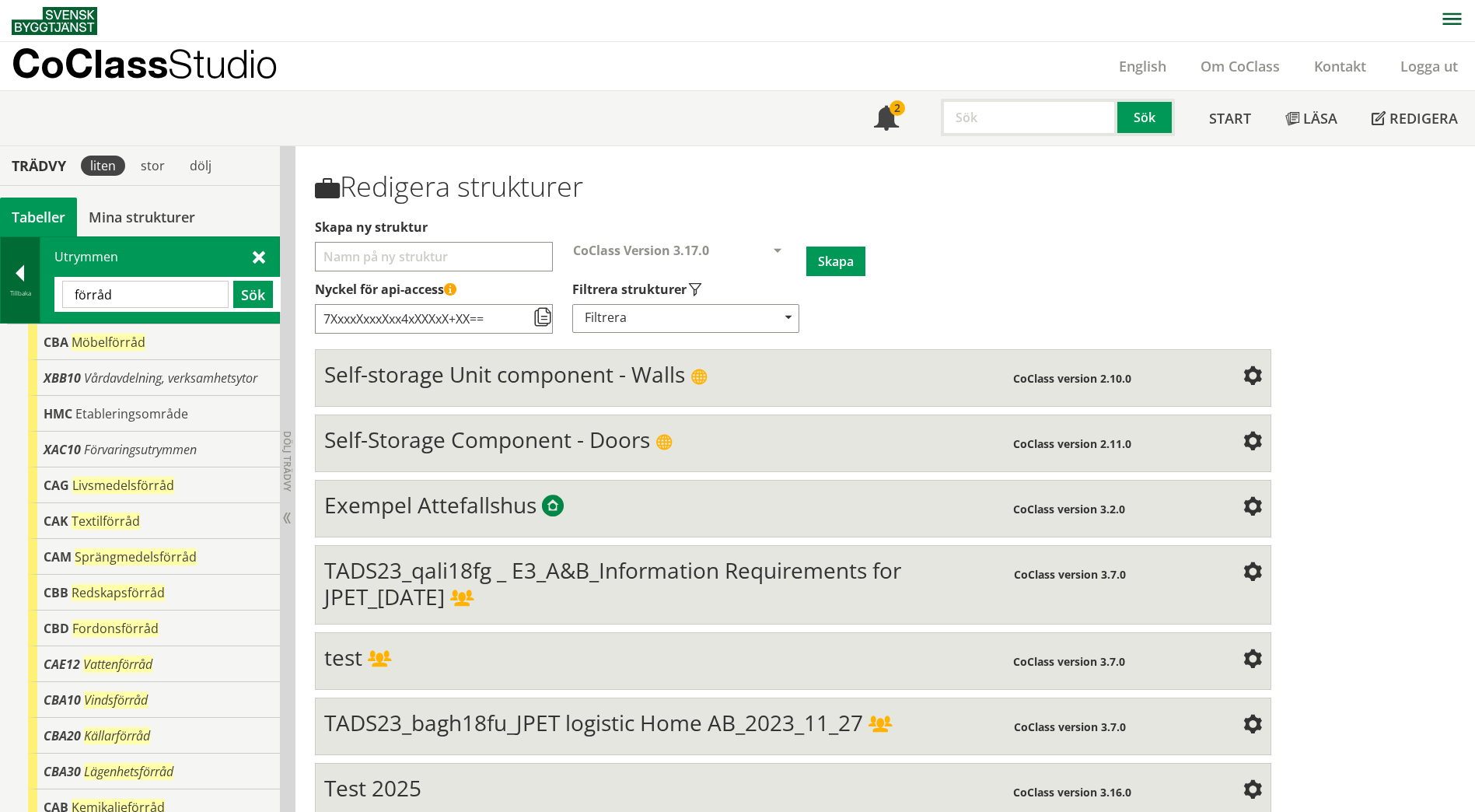
drag, startPoint x: 145, startPoint y: 292, endPoint x: 38, endPoint y: 288, distance: 107.1
click at [38, 288] on div "Tillbaka Utrymmen förråd Sök" at bounding box center [139, 279] width 280 height 87
paste input "AAB20"
click at [246, 296] on button "Sök" at bounding box center [253, 294] width 40 height 27
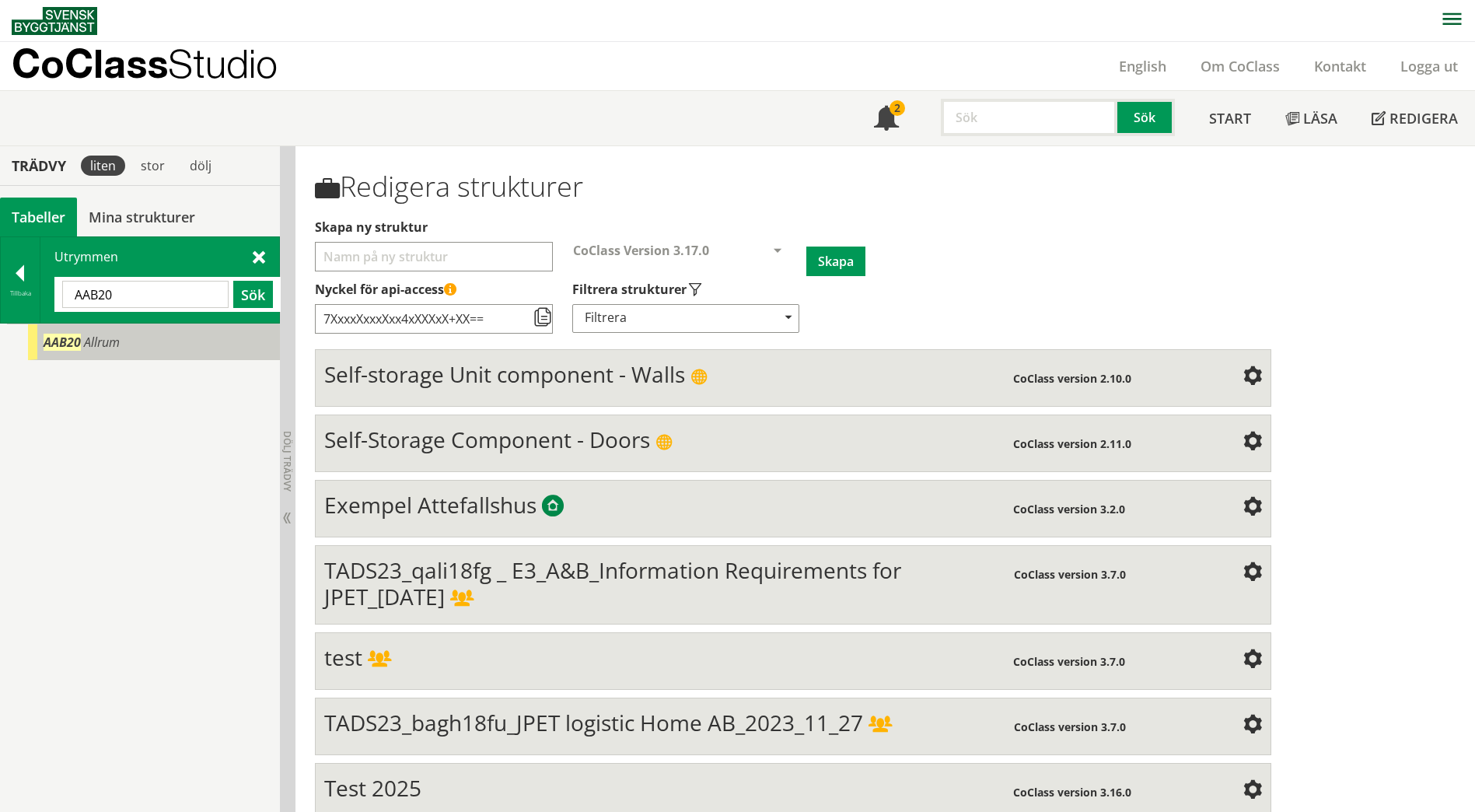
click at [116, 344] on span "Allrum" at bounding box center [101, 342] width 35 height 17
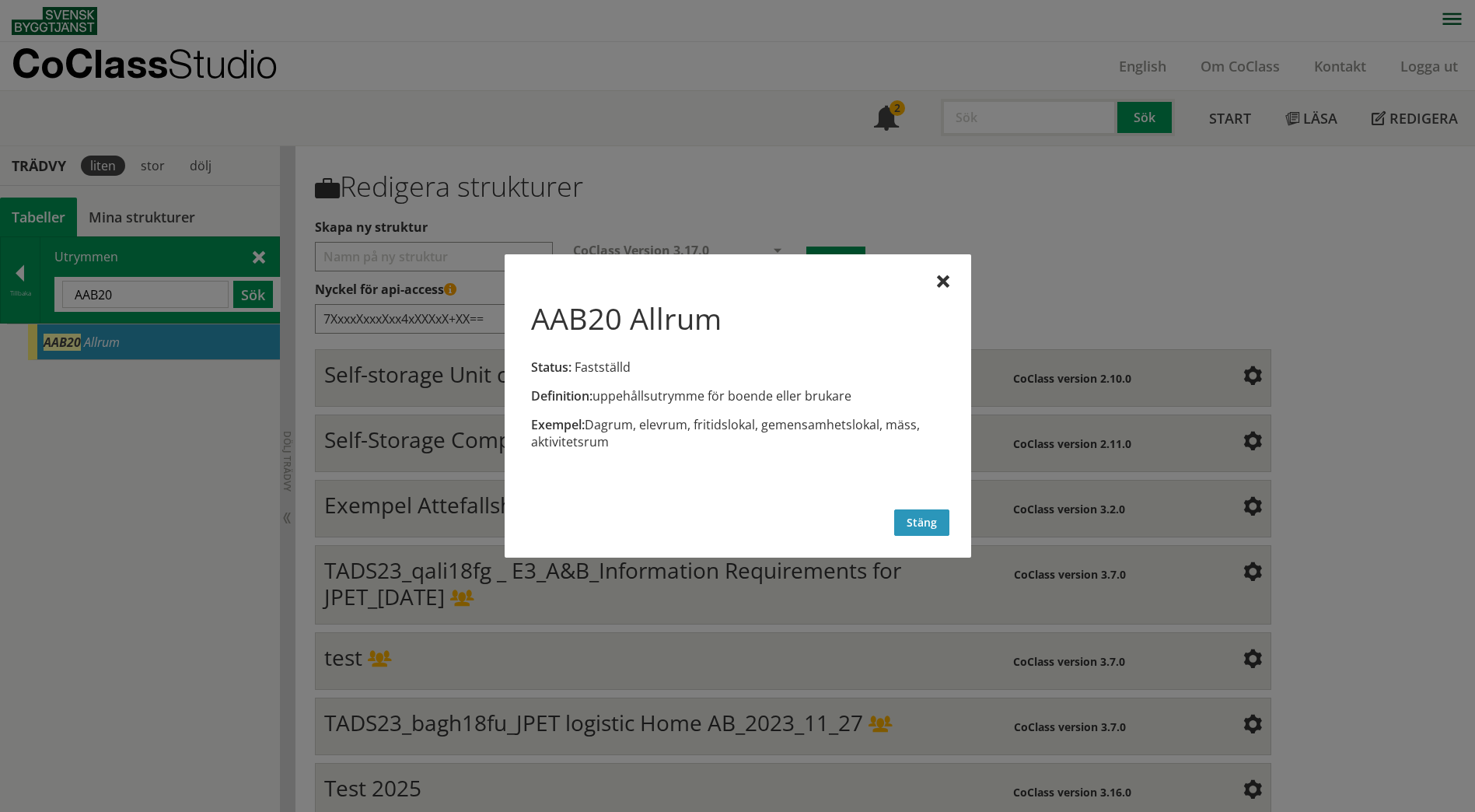
click at [927, 525] on button "Stäng" at bounding box center [922, 523] width 55 height 27
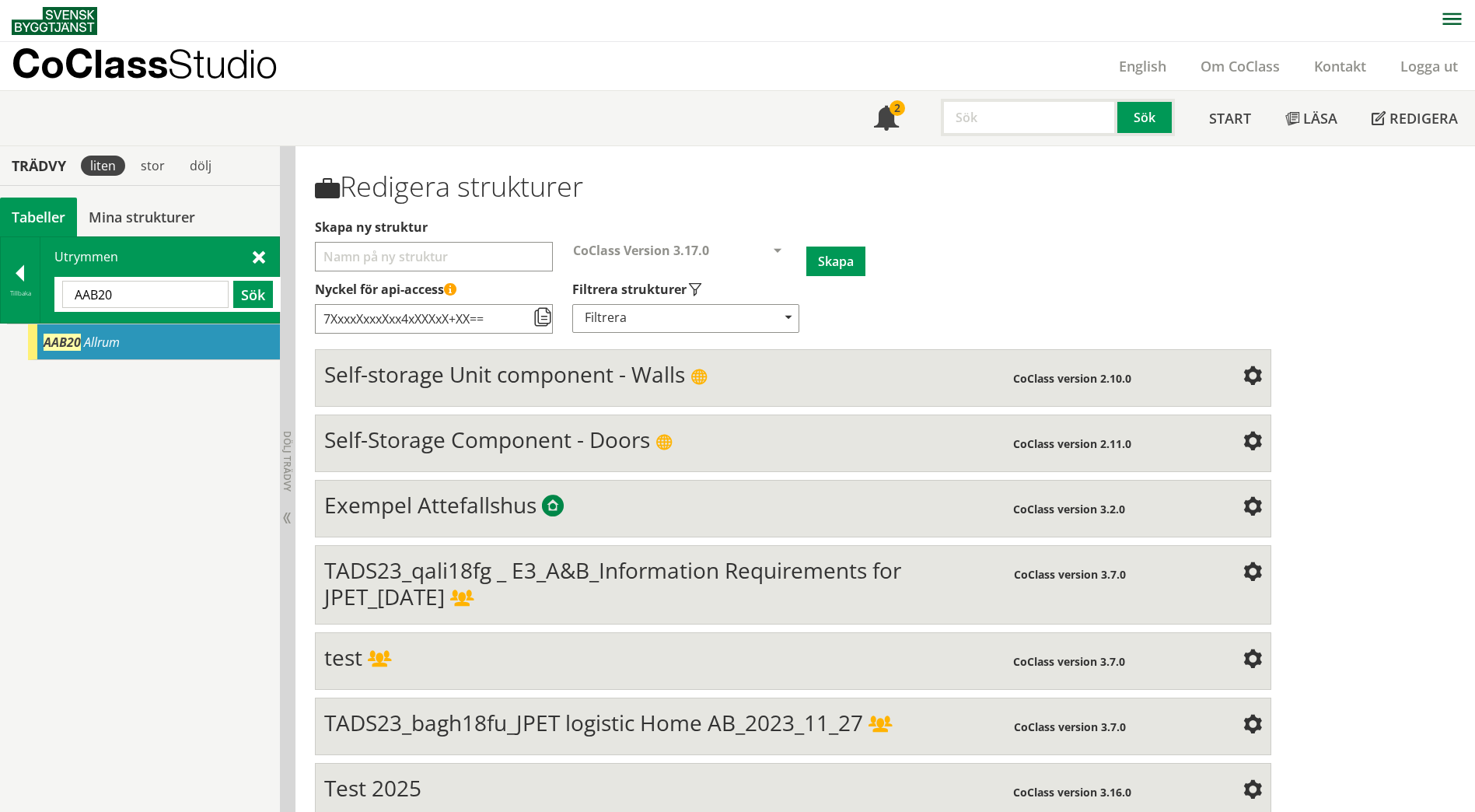
click at [184, 343] on div "AAB20 Allrum" at bounding box center [154, 341] width 252 height 35
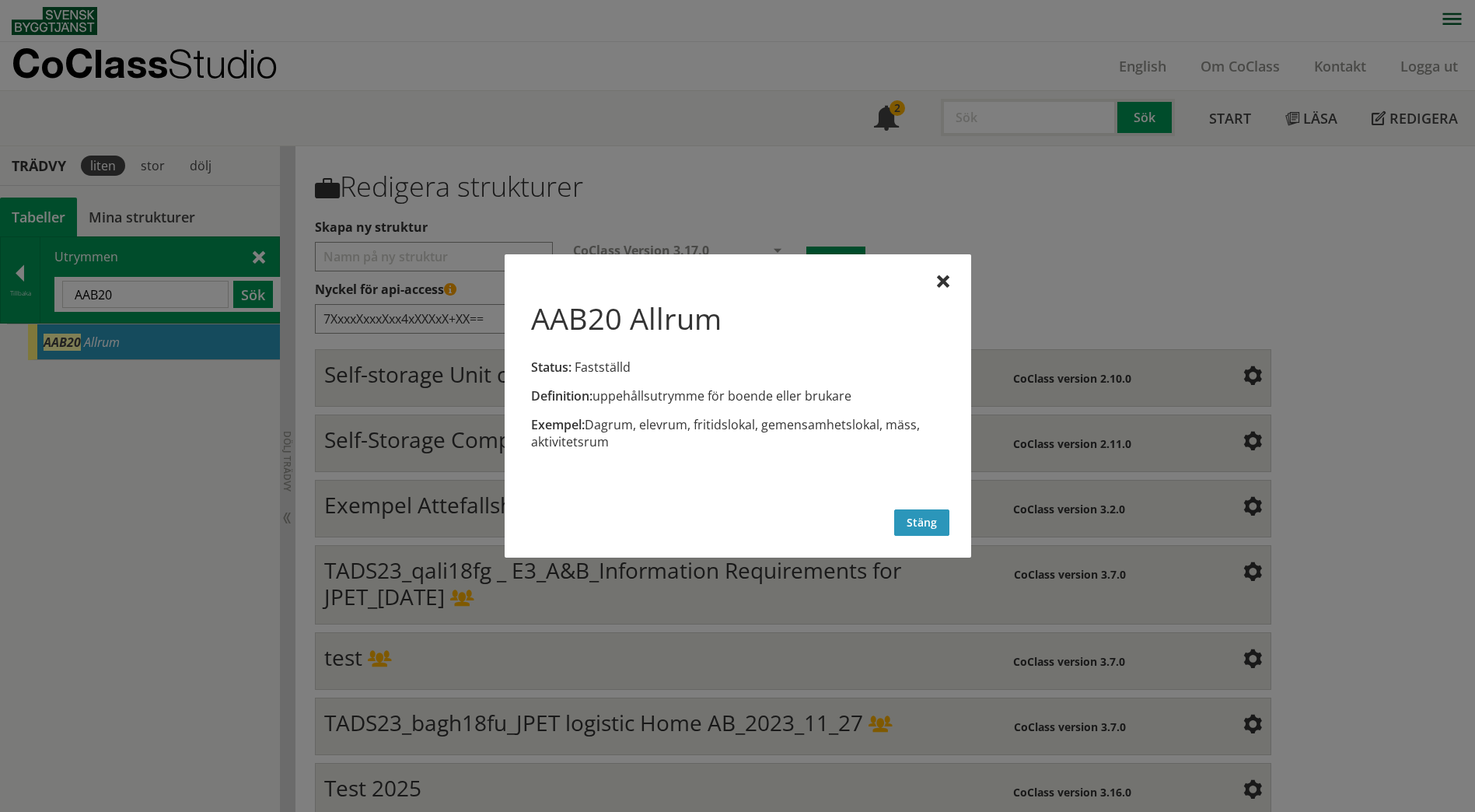
click at [937, 524] on button "Stäng" at bounding box center [922, 523] width 55 height 27
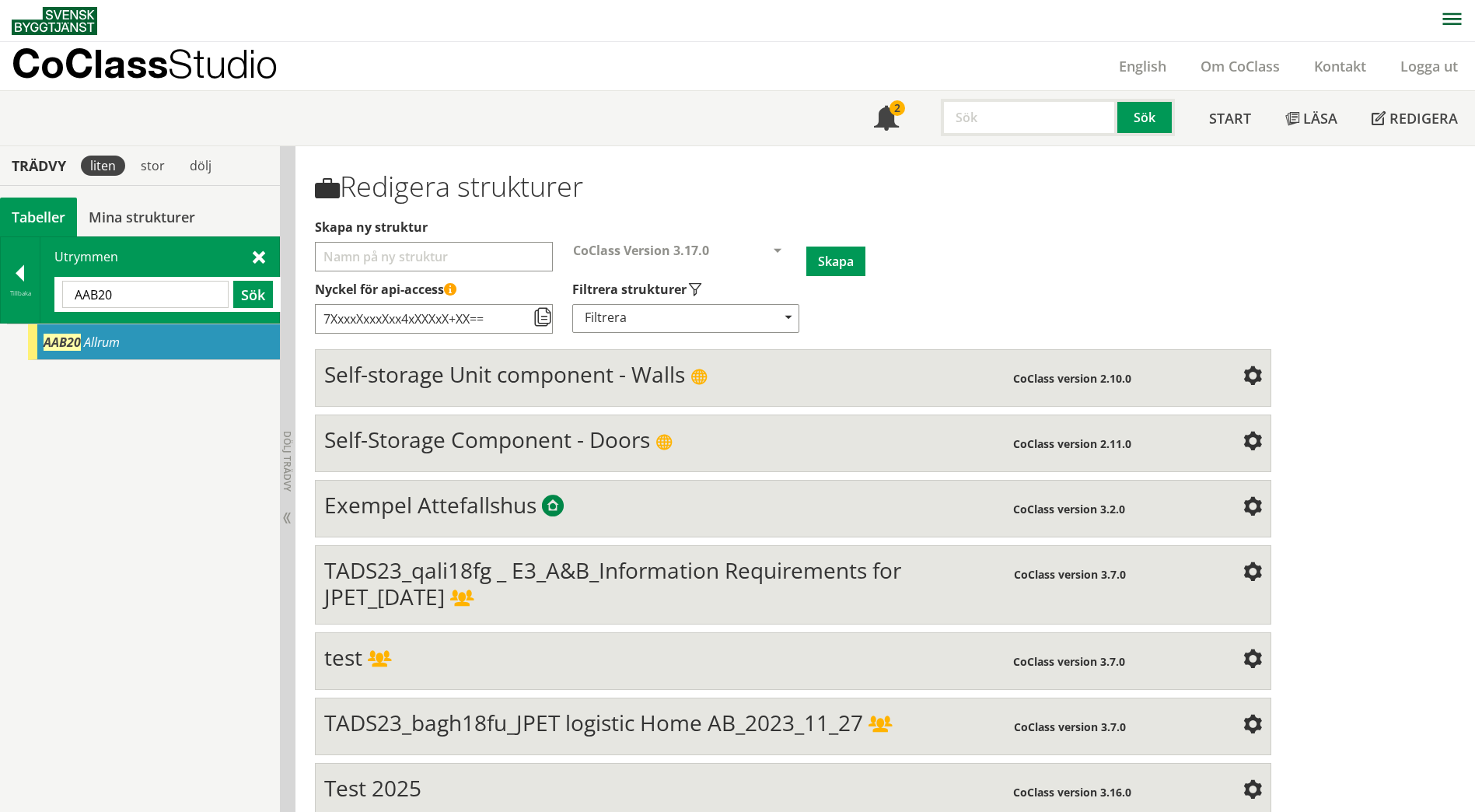
drag, startPoint x: 118, startPoint y: 298, endPoint x: 54, endPoint y: 299, distance: 64.0
click at [54, 299] on div "AAB20 Sök" at bounding box center [167, 294] width 226 height 35
paste input "BB5"
type input "ABB50"
click at [255, 288] on button "Sök" at bounding box center [253, 294] width 40 height 27
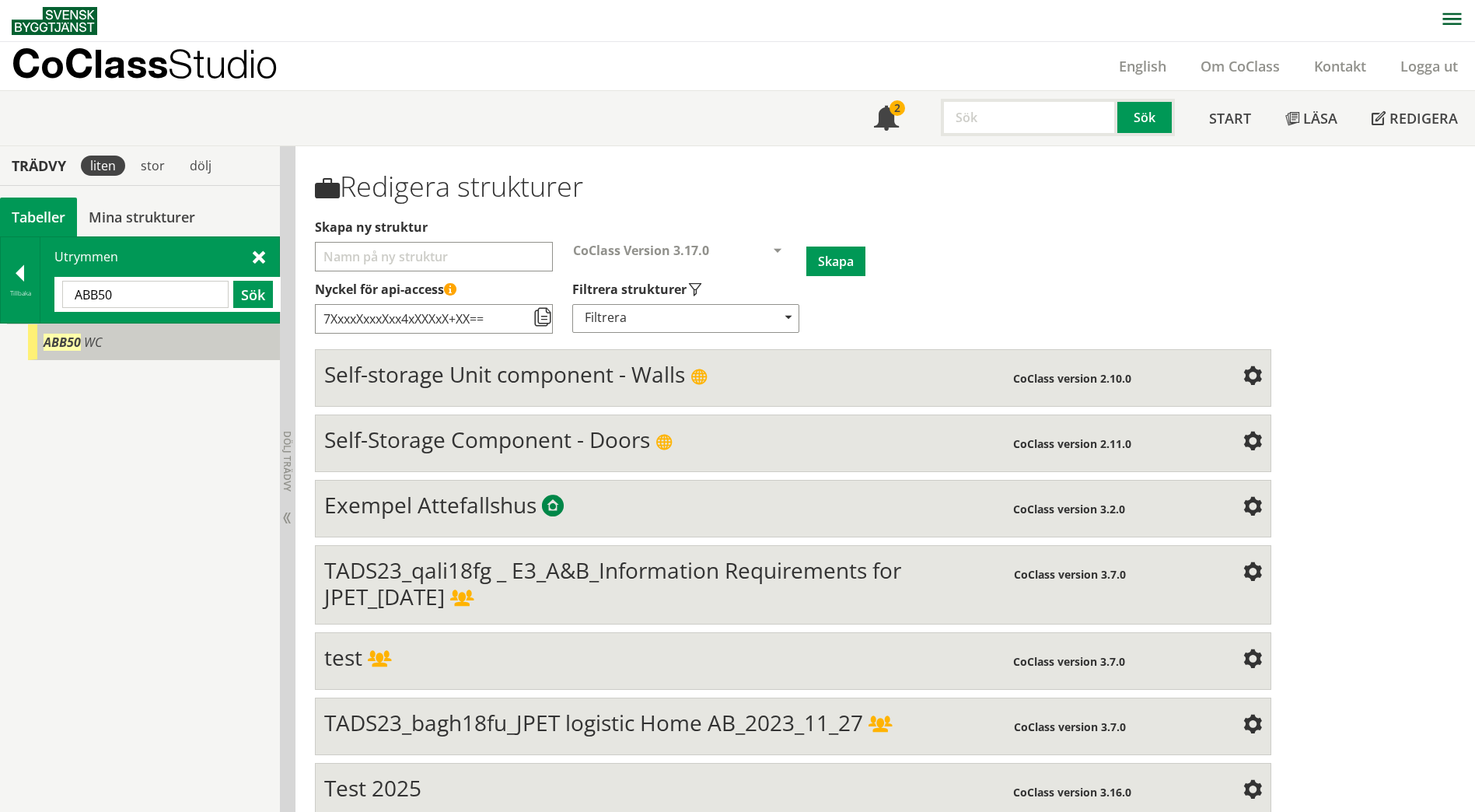
click at [188, 345] on div "ABB50 WC" at bounding box center [154, 341] width 252 height 35
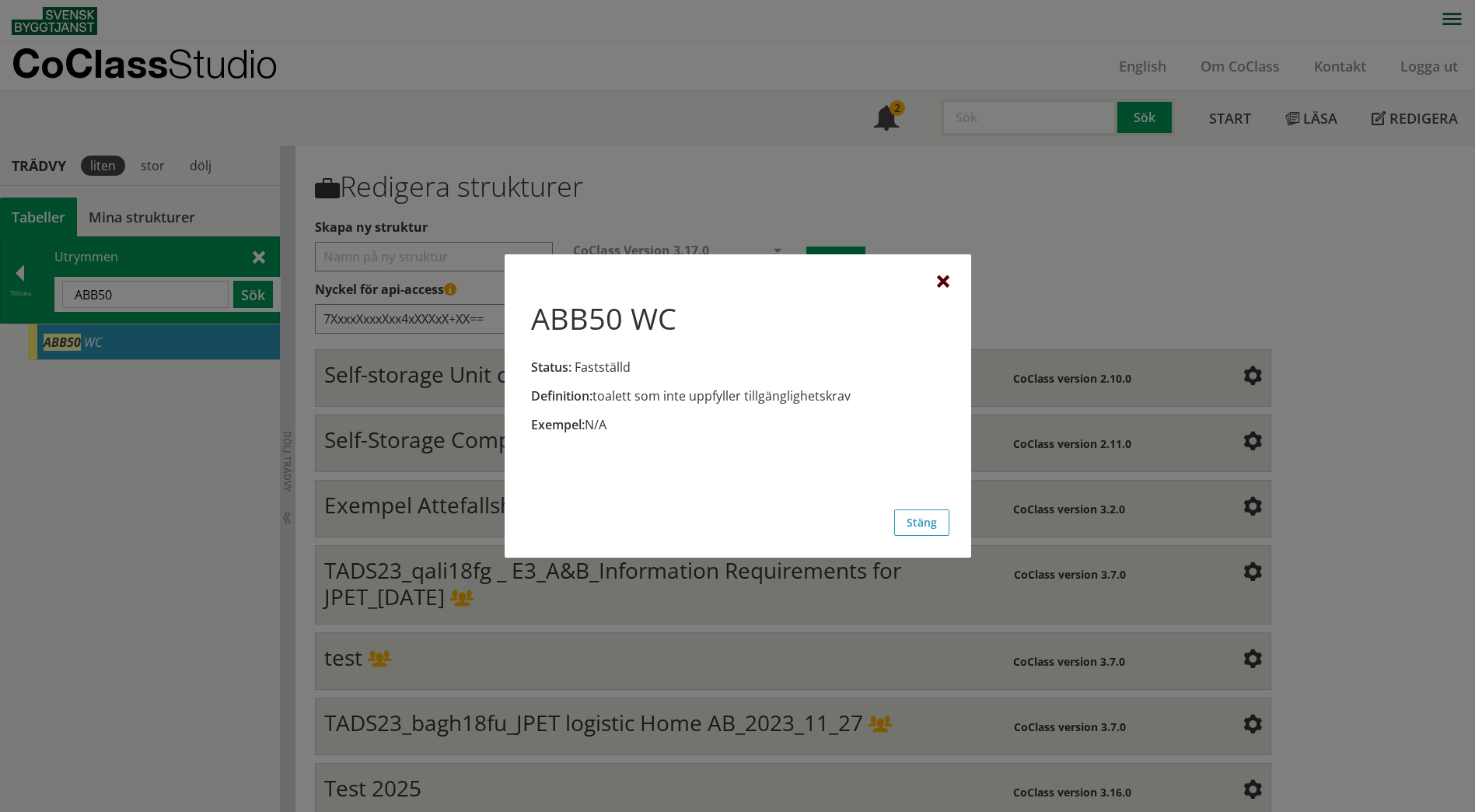
click at [937, 282] on div at bounding box center [943, 282] width 12 height 12
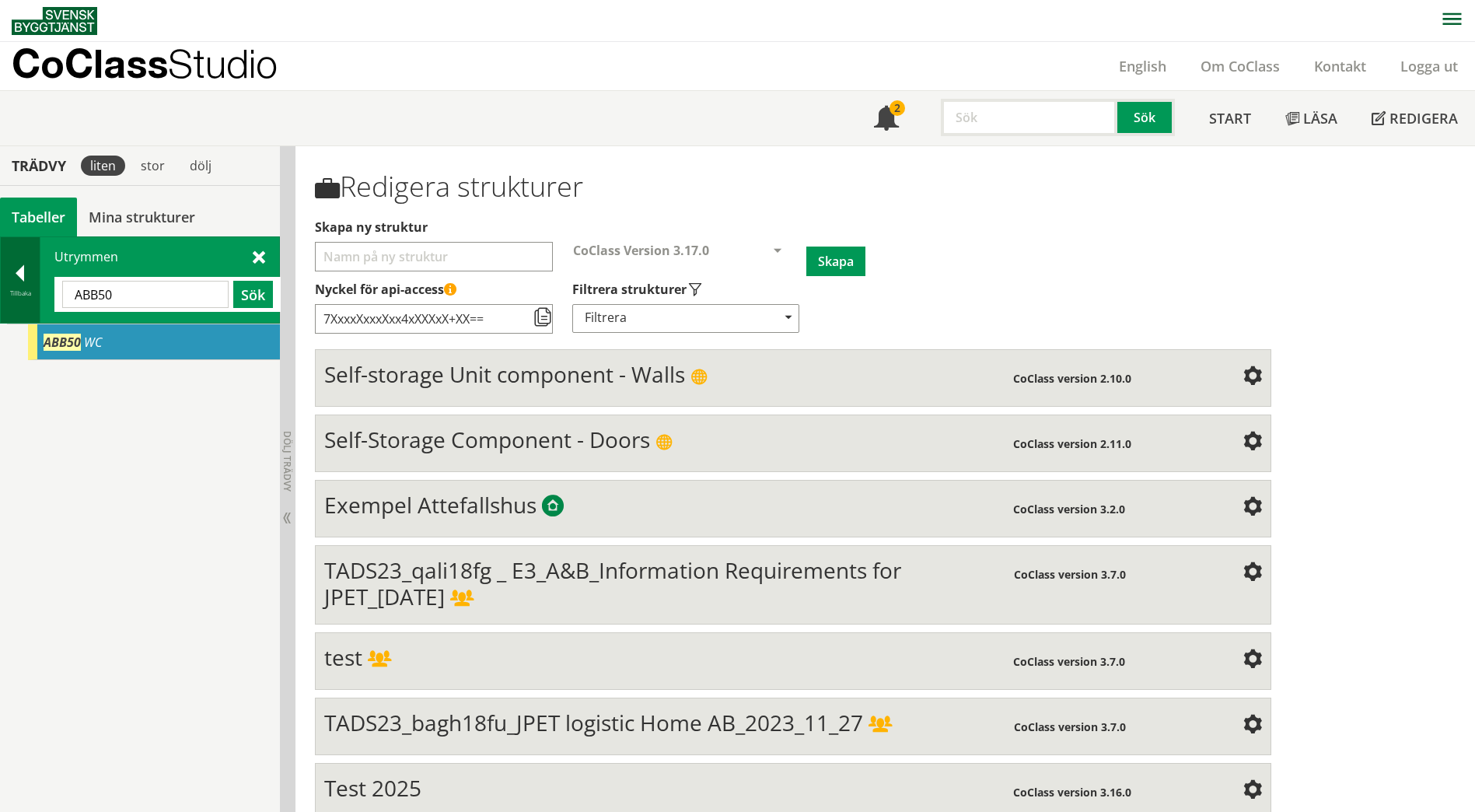
click at [11, 282] on div at bounding box center [20, 276] width 39 height 22
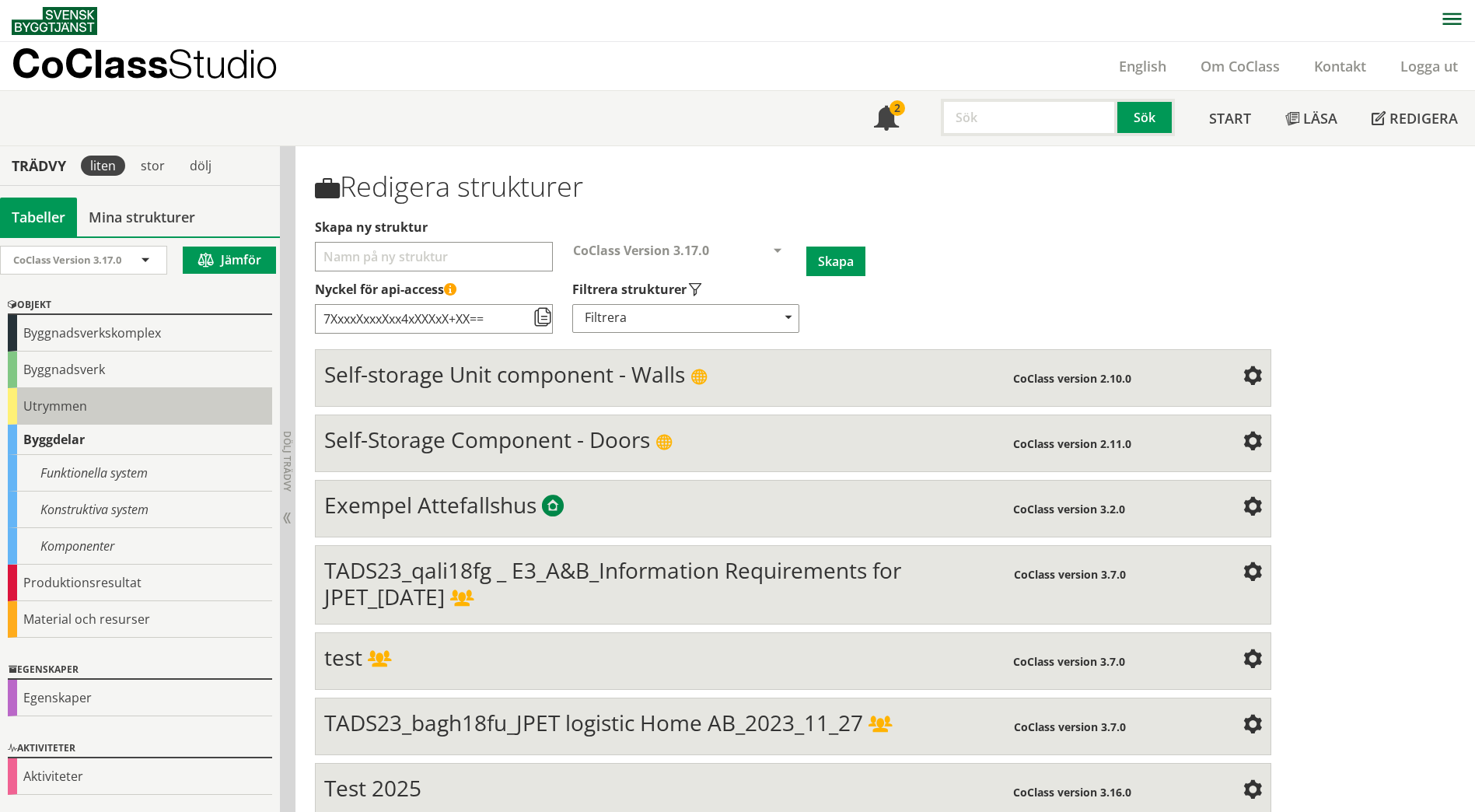
click at [18, 414] on div "Utrymmen" at bounding box center [139, 406] width 265 height 36
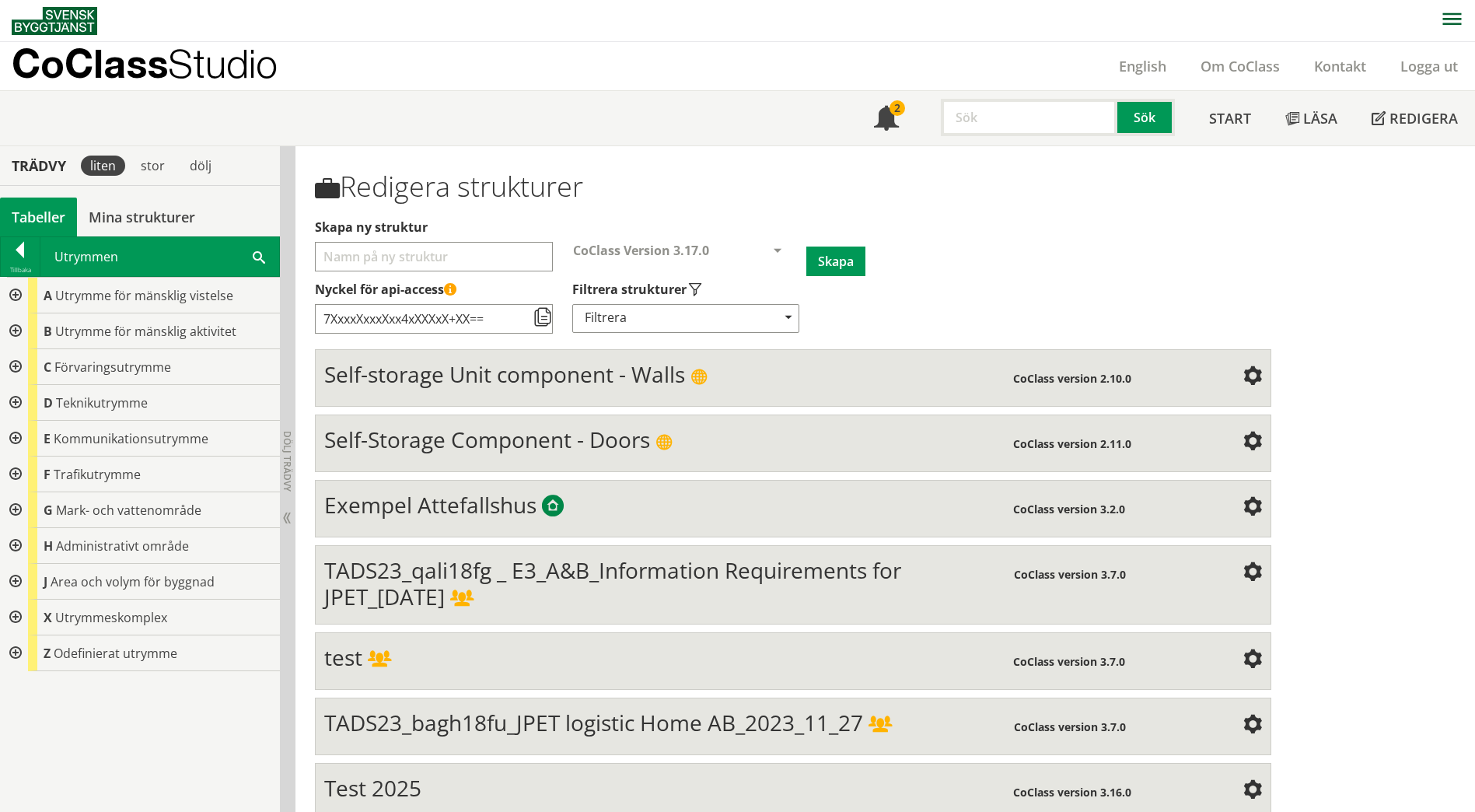
click at [15, 298] on div at bounding box center [13, 295] width 28 height 35
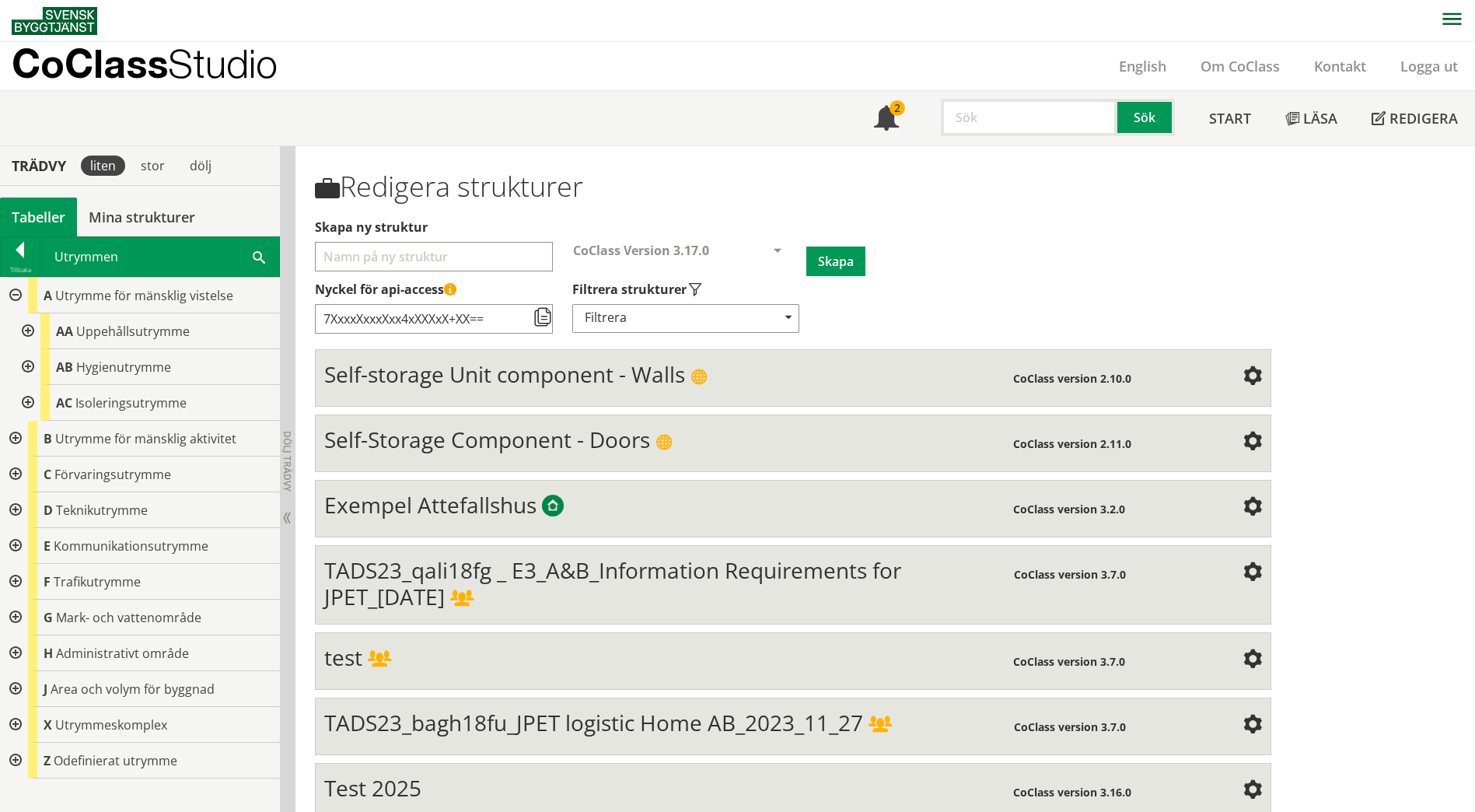
click at [32, 366] on div at bounding box center [26, 367] width 28 height 35
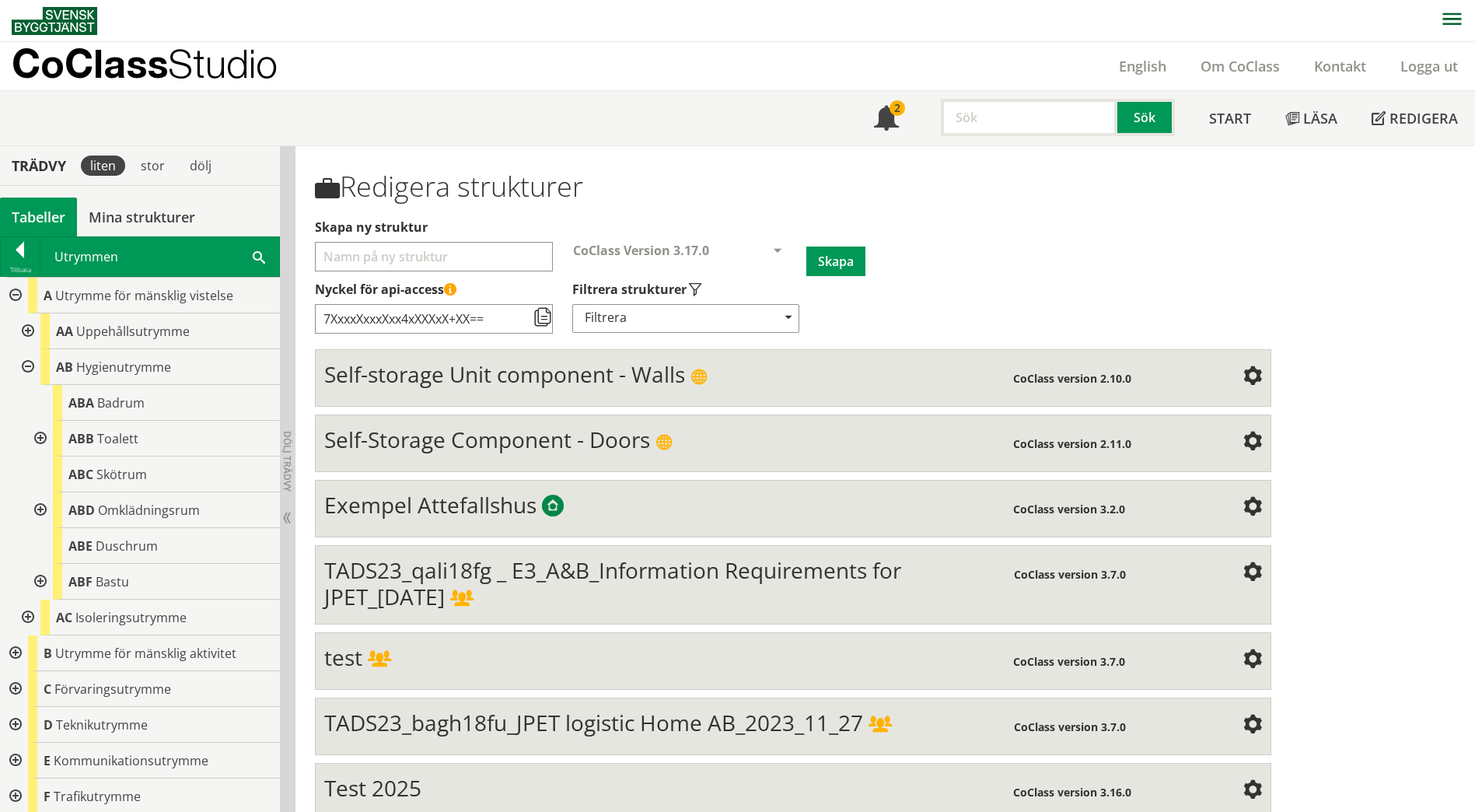
click at [36, 438] on div at bounding box center [38, 438] width 28 height 35
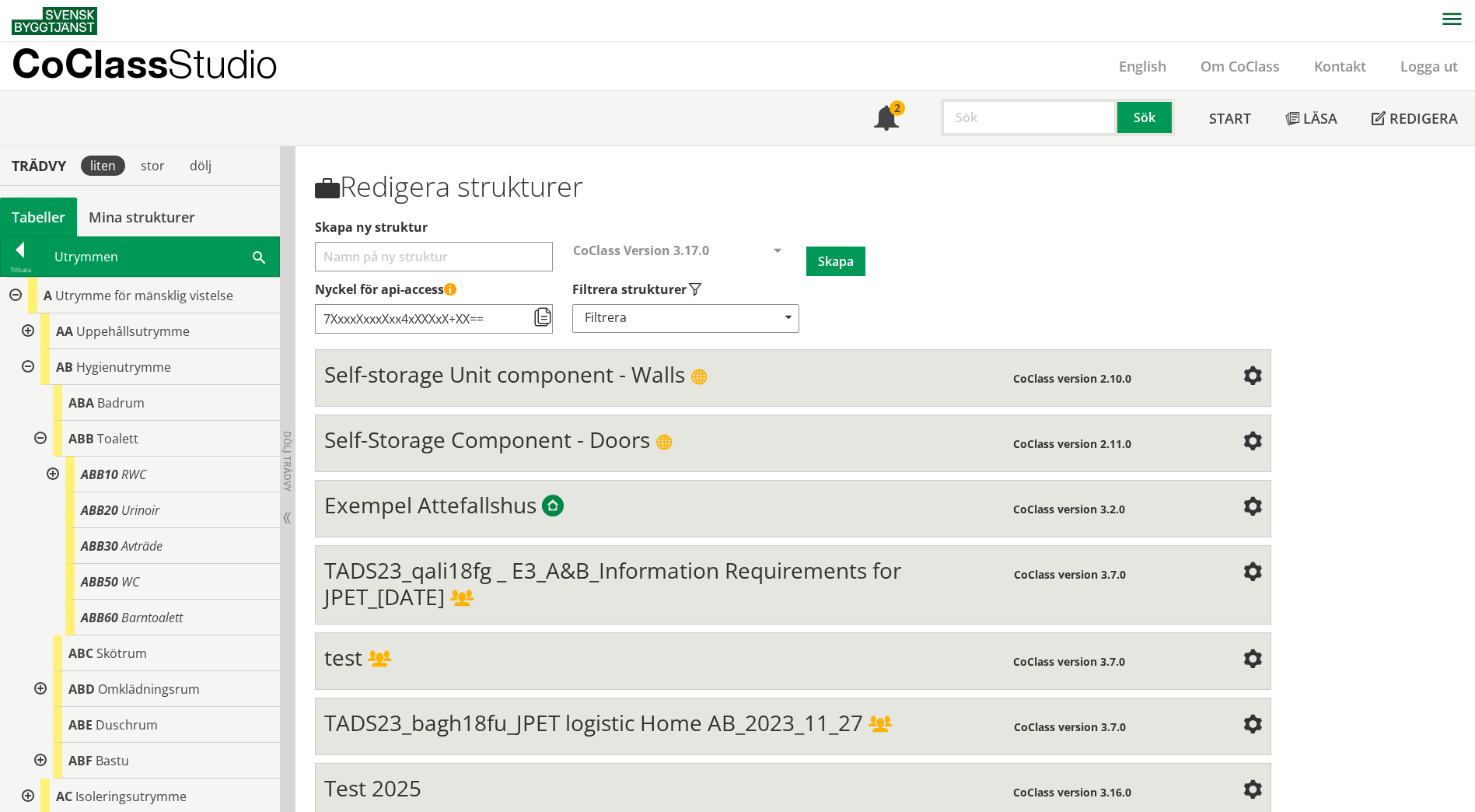
click at [44, 476] on div at bounding box center [51, 474] width 28 height 35
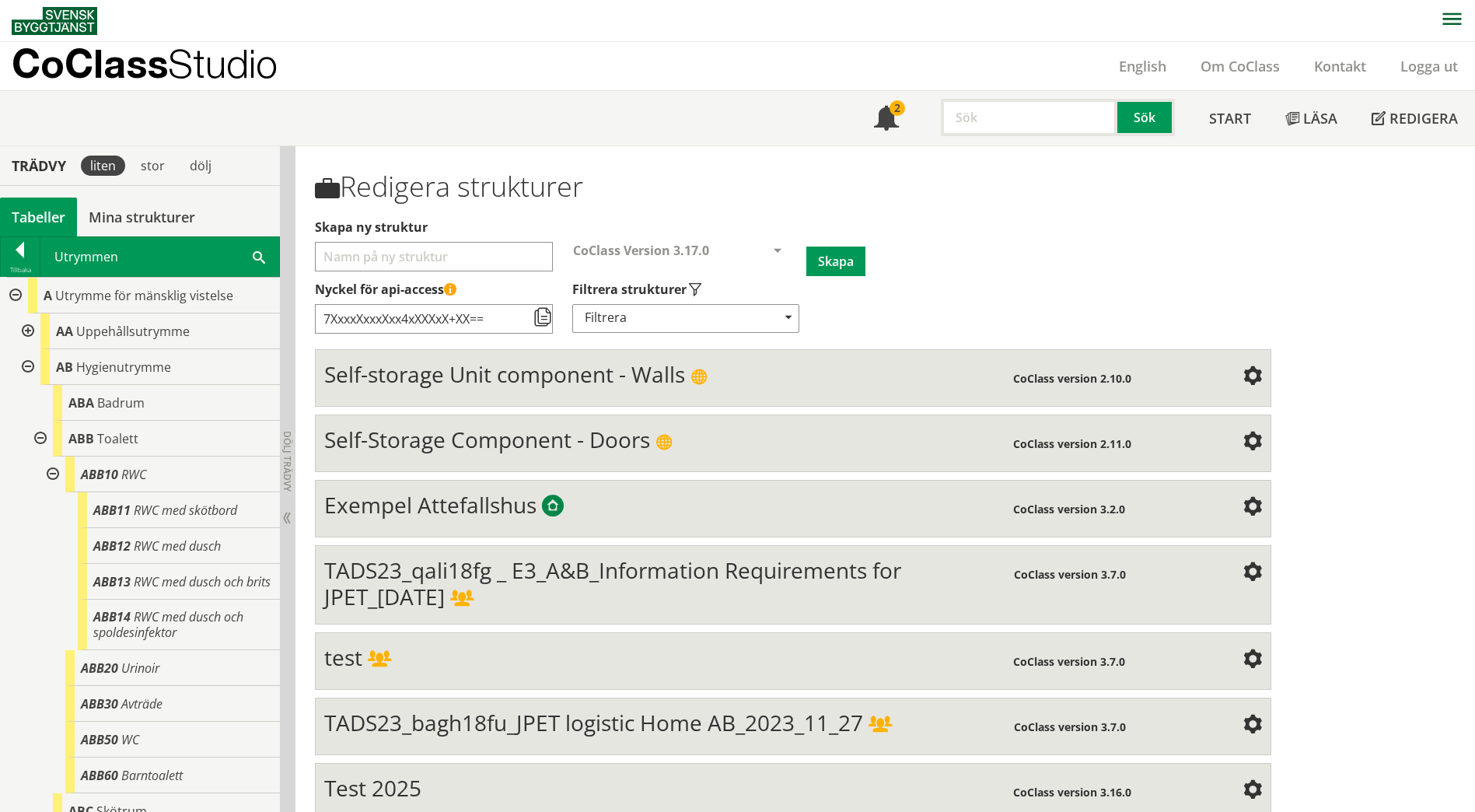
click at [48, 476] on div at bounding box center [51, 474] width 28 height 35
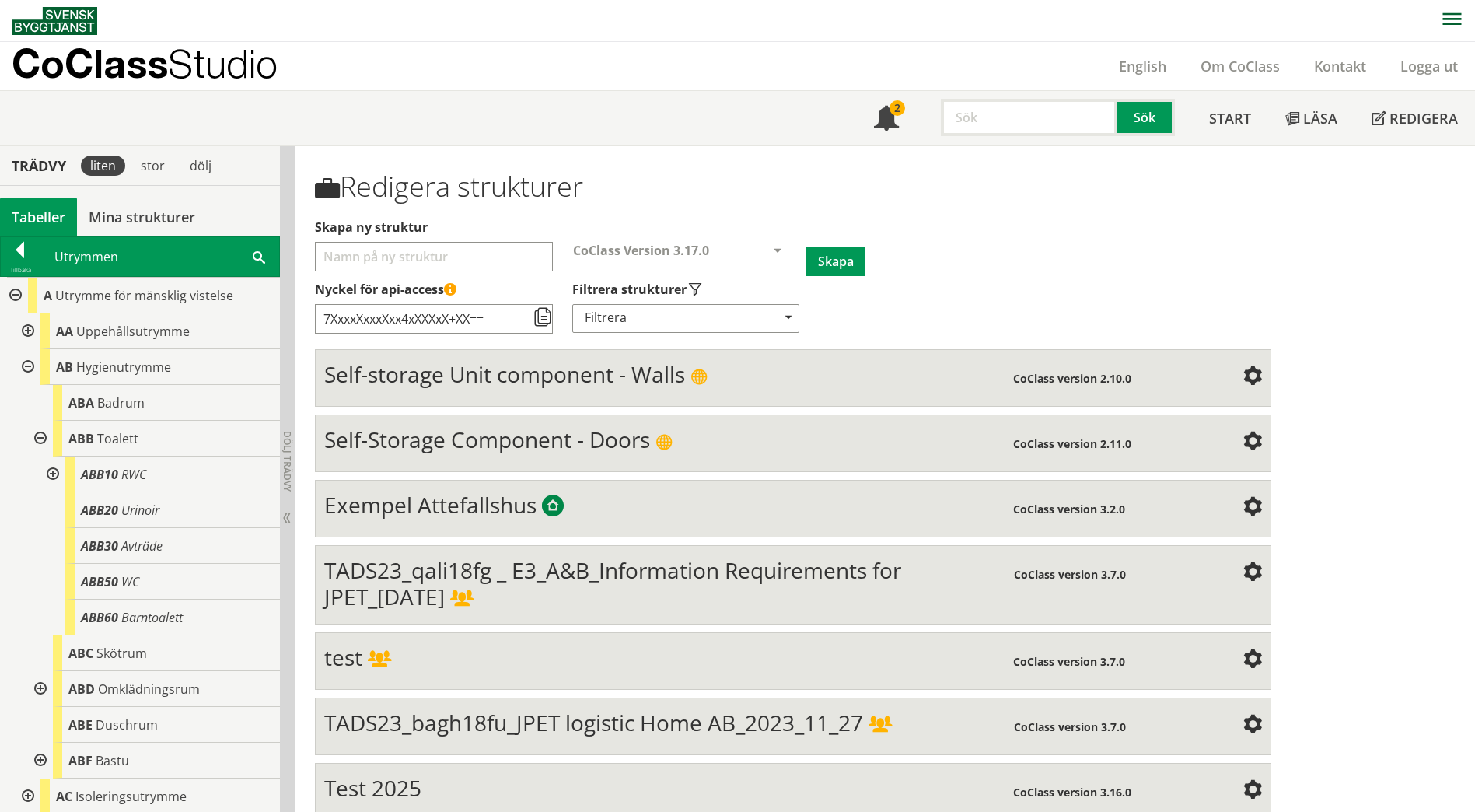
click at [48, 476] on div at bounding box center [51, 474] width 28 height 35
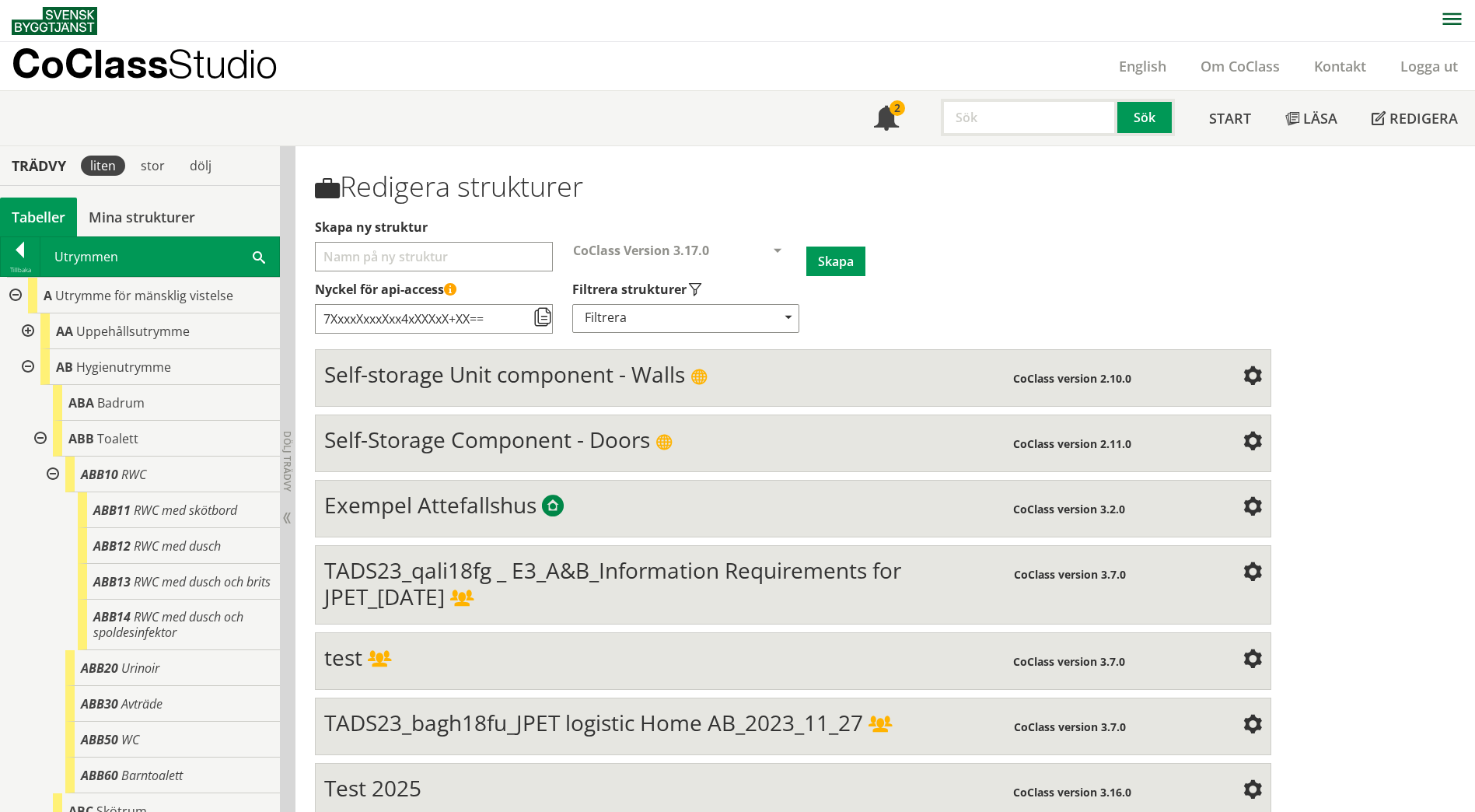
click at [48, 476] on div at bounding box center [51, 474] width 28 height 35
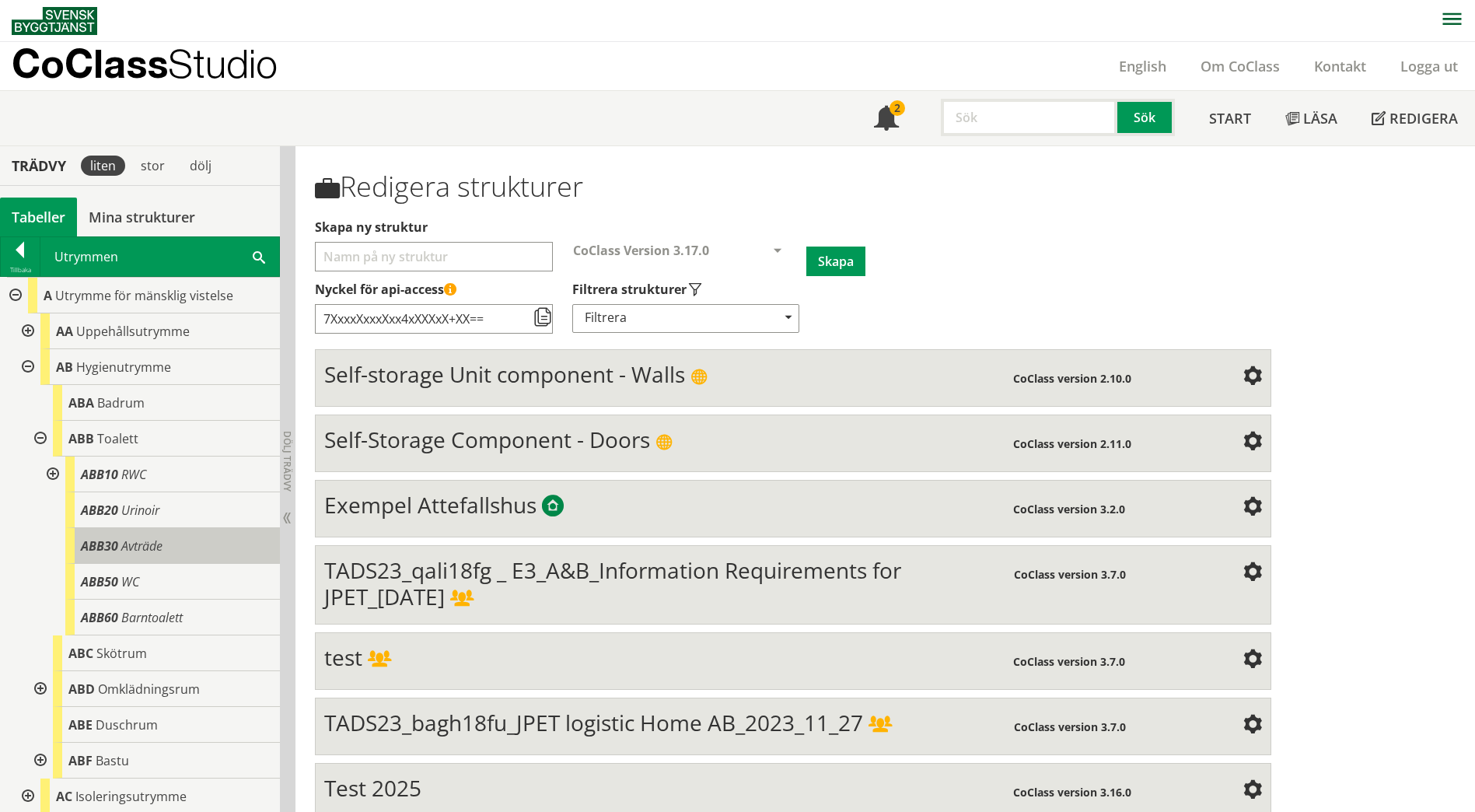
click at [170, 545] on div "ABB30 Avträde" at bounding box center [172, 545] width 215 height 35
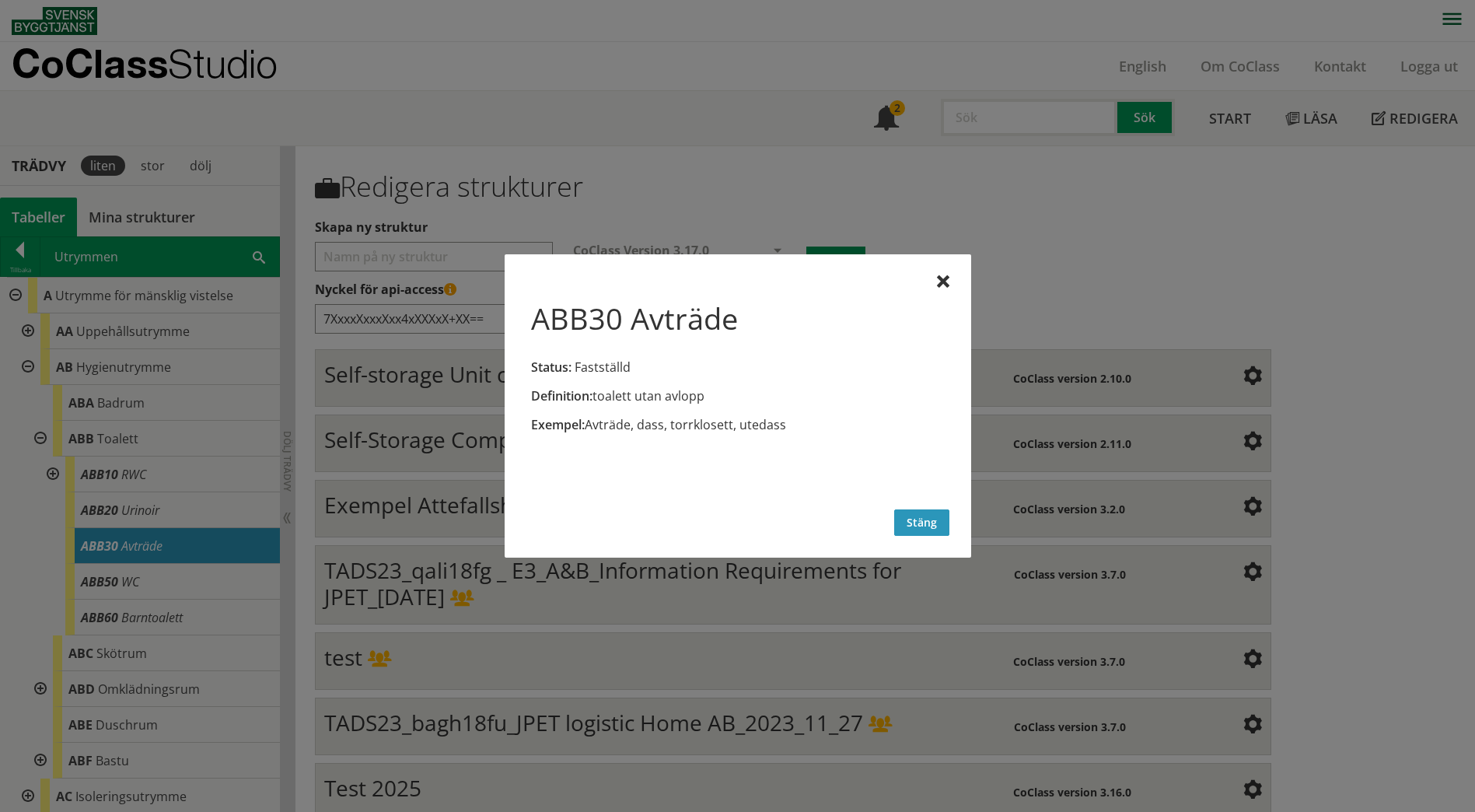
click at [927, 528] on button "Stäng" at bounding box center [922, 523] width 55 height 27
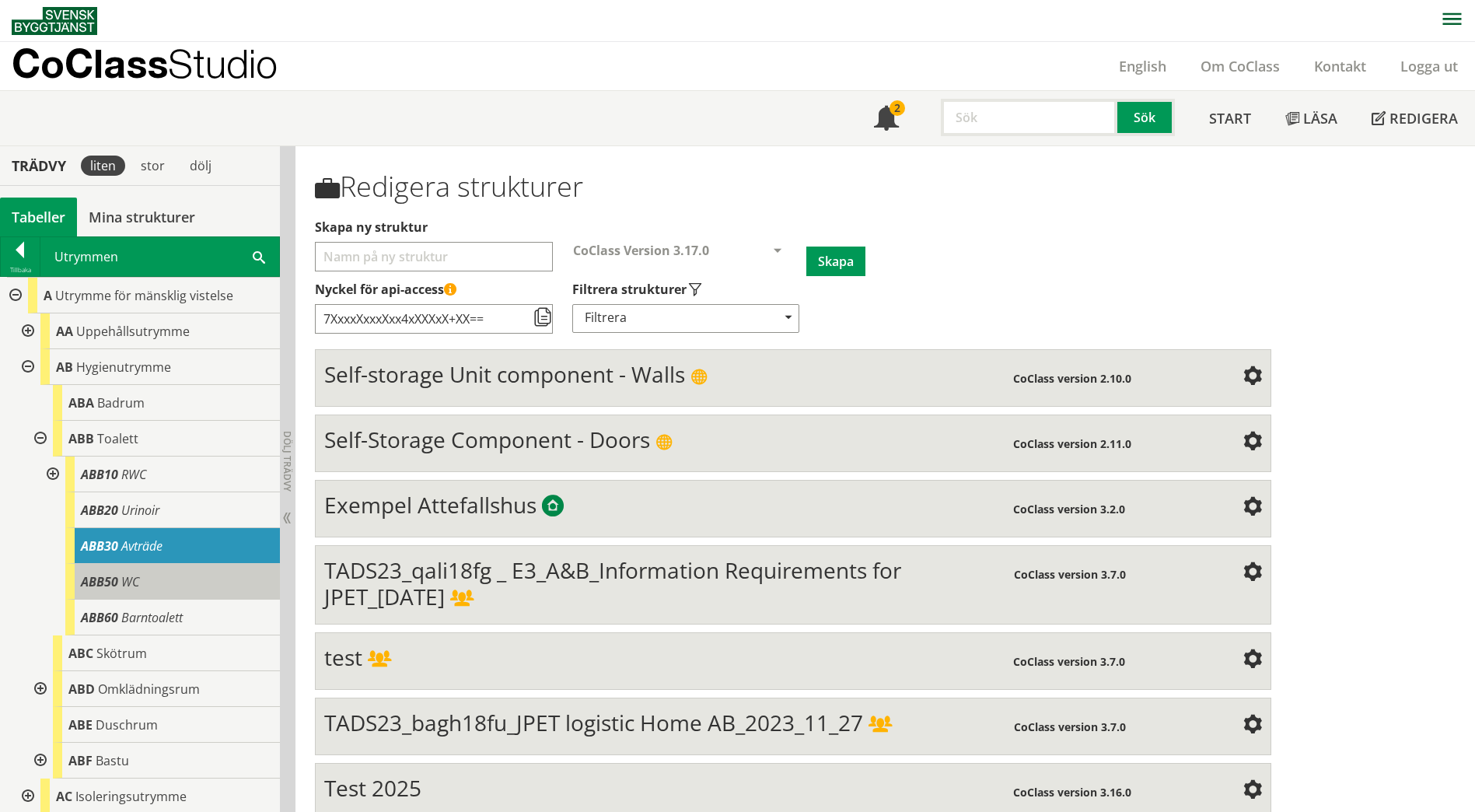
scroll to position [77, 0]
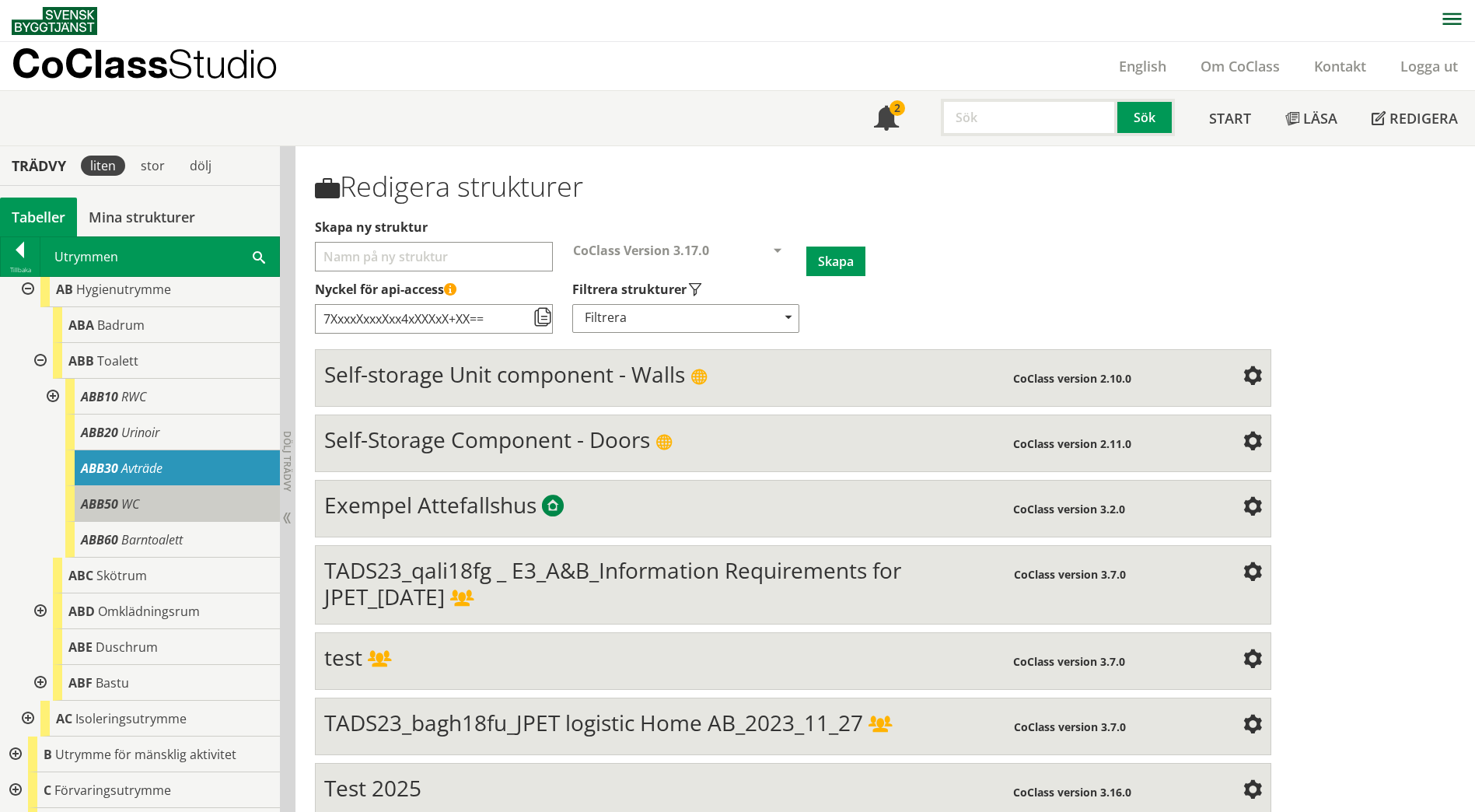
click at [157, 504] on div "ABB50 WC" at bounding box center [172, 503] width 215 height 35
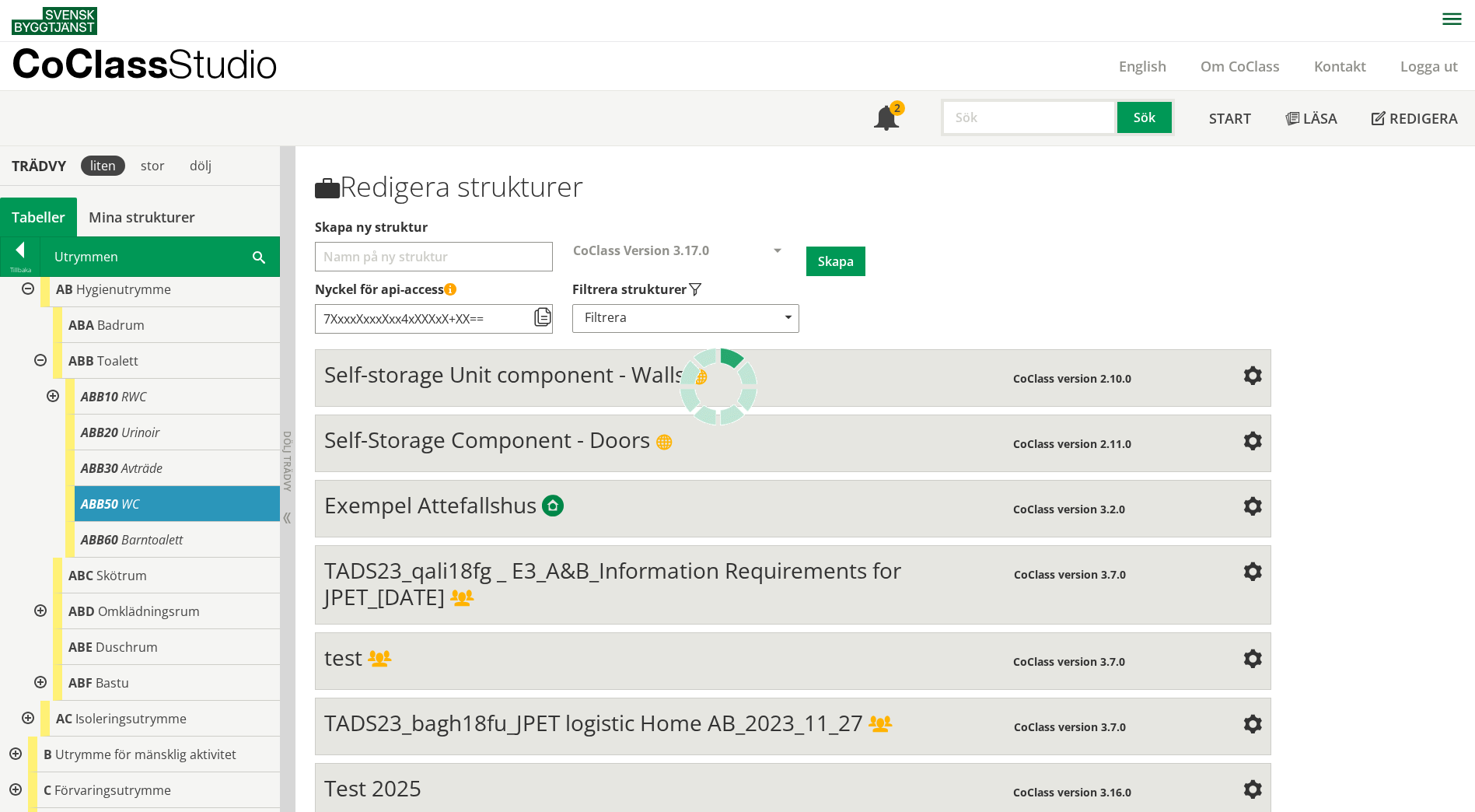
click at [0, 0] on div at bounding box center [0, 0] width 0 height 0
click at [157, 504] on div "ABB50 WC" at bounding box center [172, 503] width 215 height 35
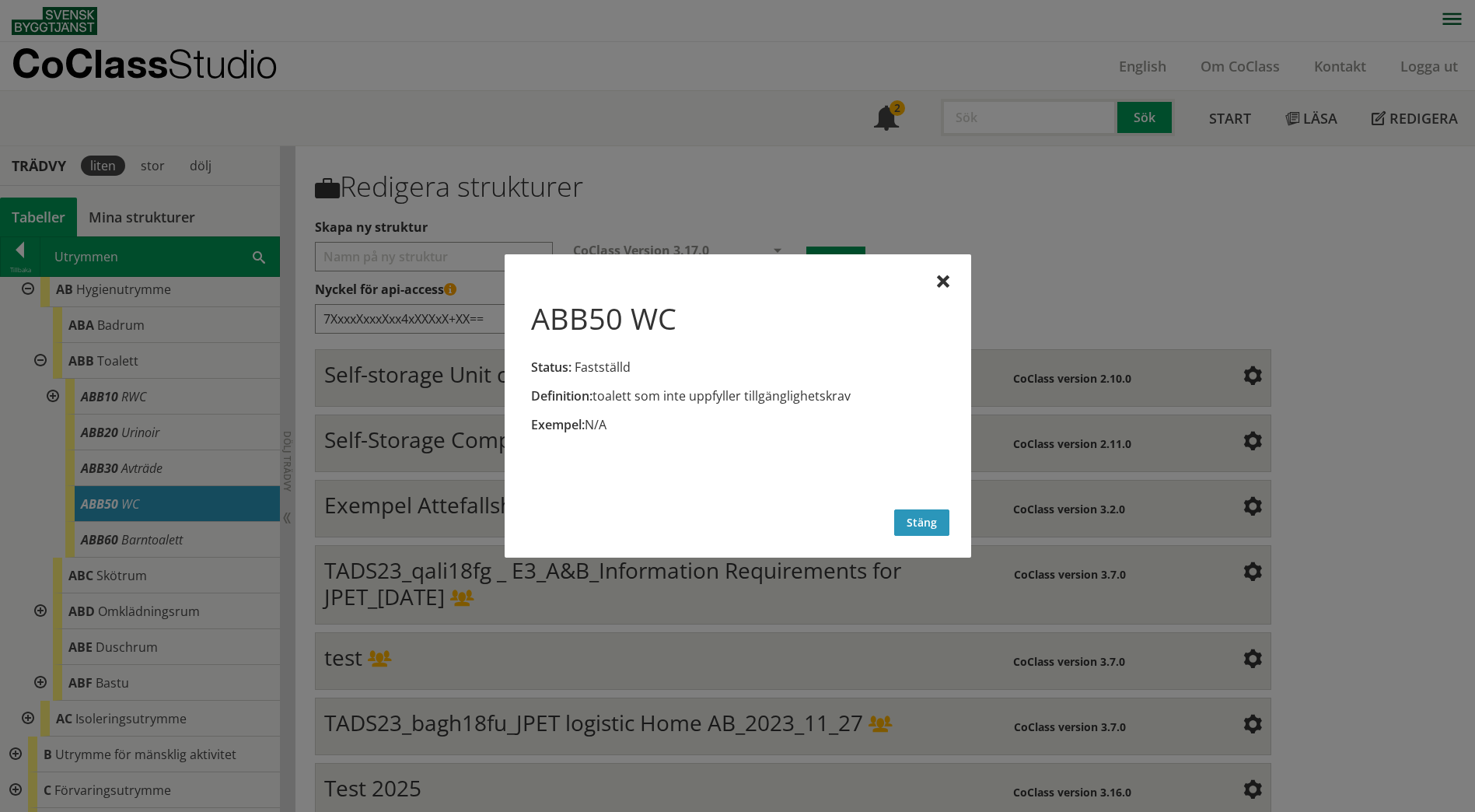
click at [911, 514] on button "Stäng" at bounding box center [922, 523] width 55 height 27
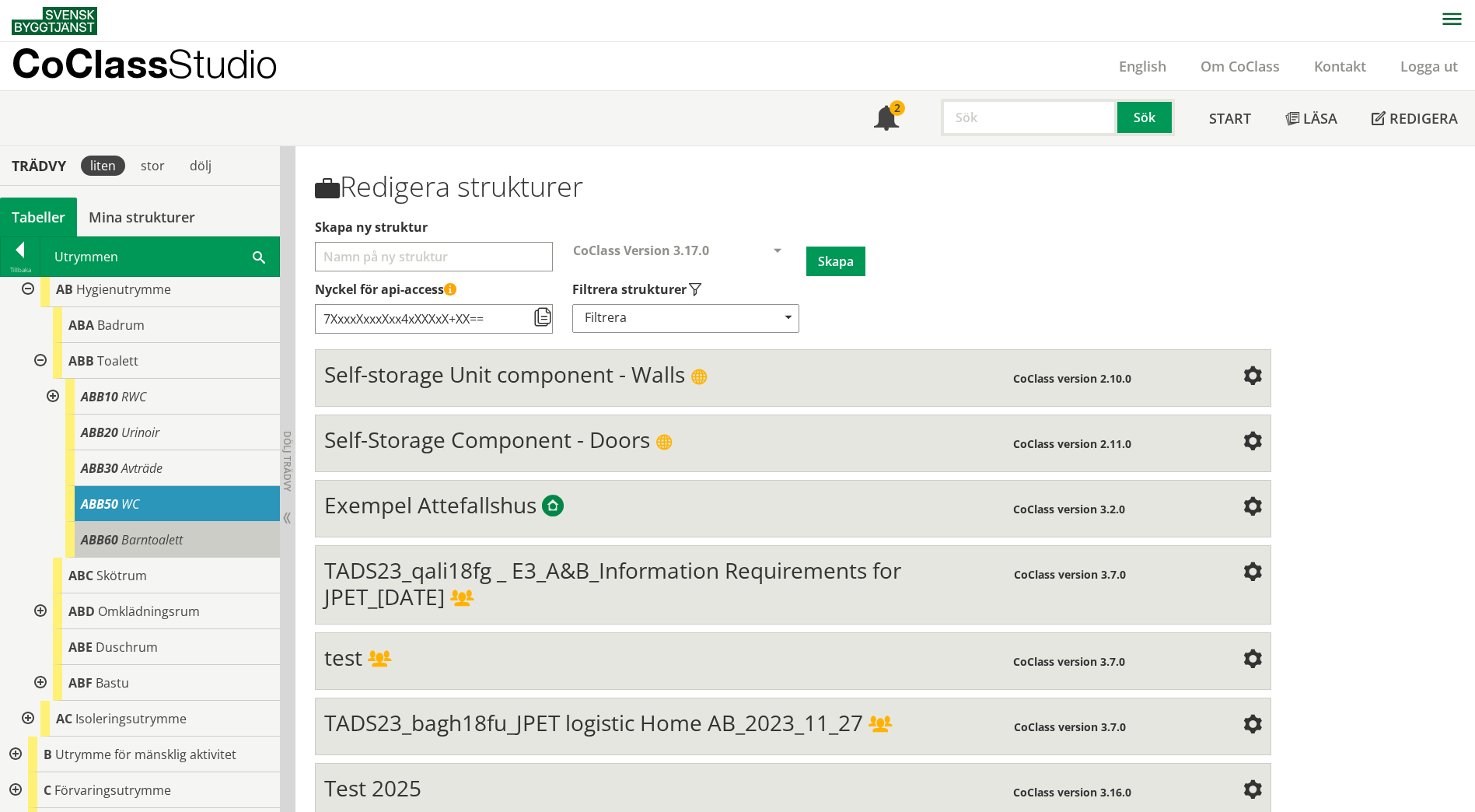
click at [149, 546] on span "Barntoalett" at bounding box center [152, 540] width 61 height 17
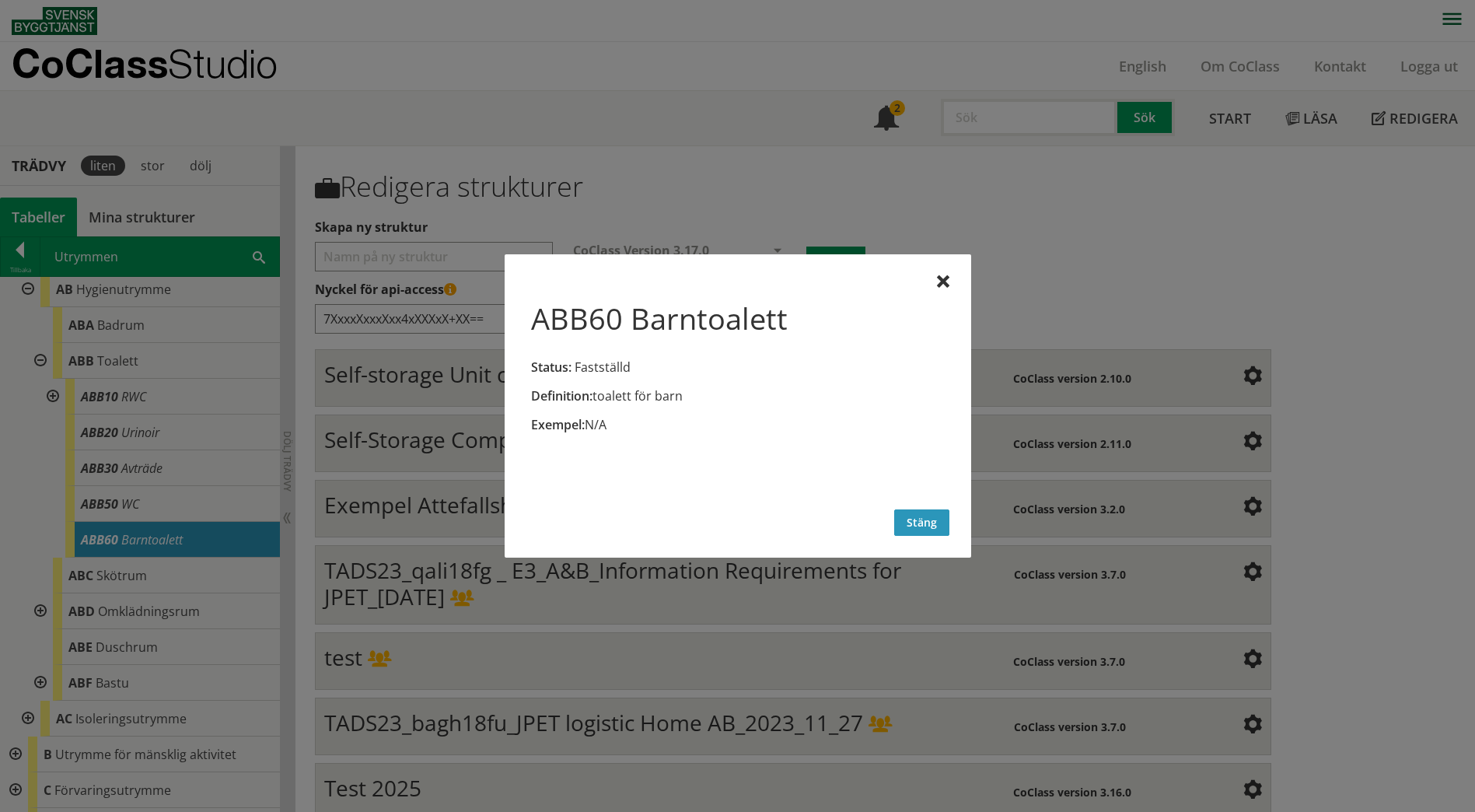
click at [939, 525] on button "Stäng" at bounding box center [922, 523] width 55 height 27
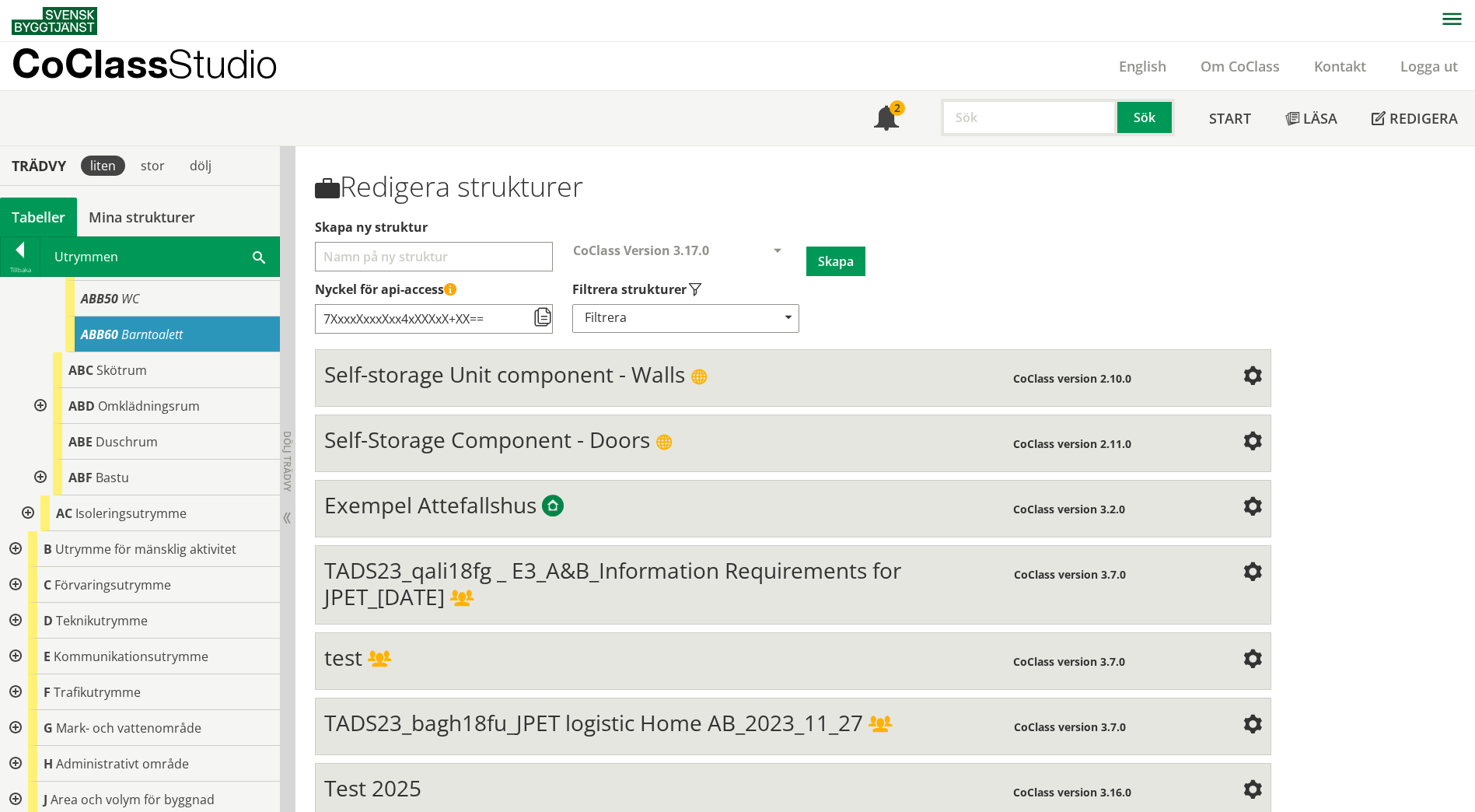
scroll to position [311, 0]
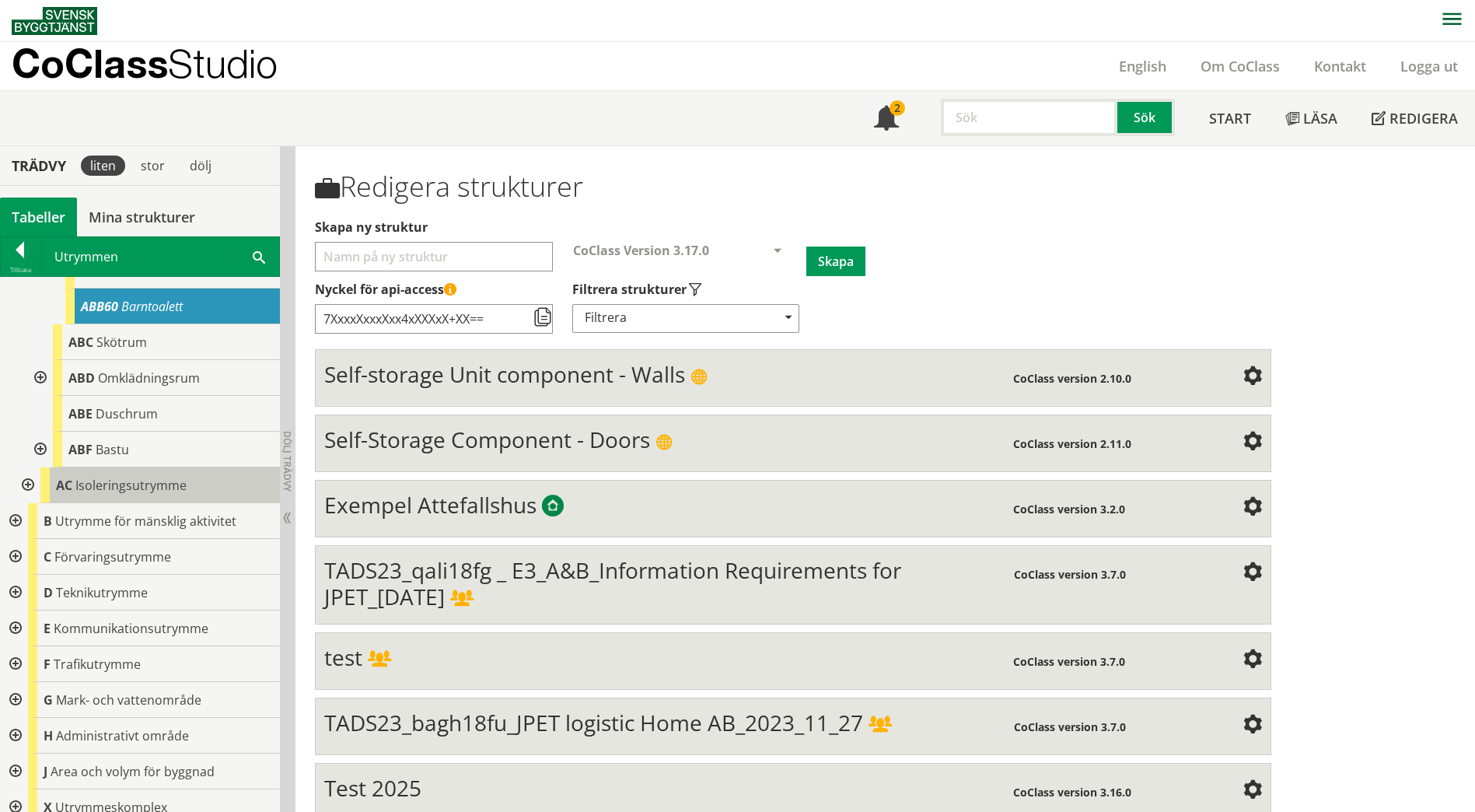
click at [132, 491] on span "Isoleringsutrymme" at bounding box center [131, 485] width 111 height 17
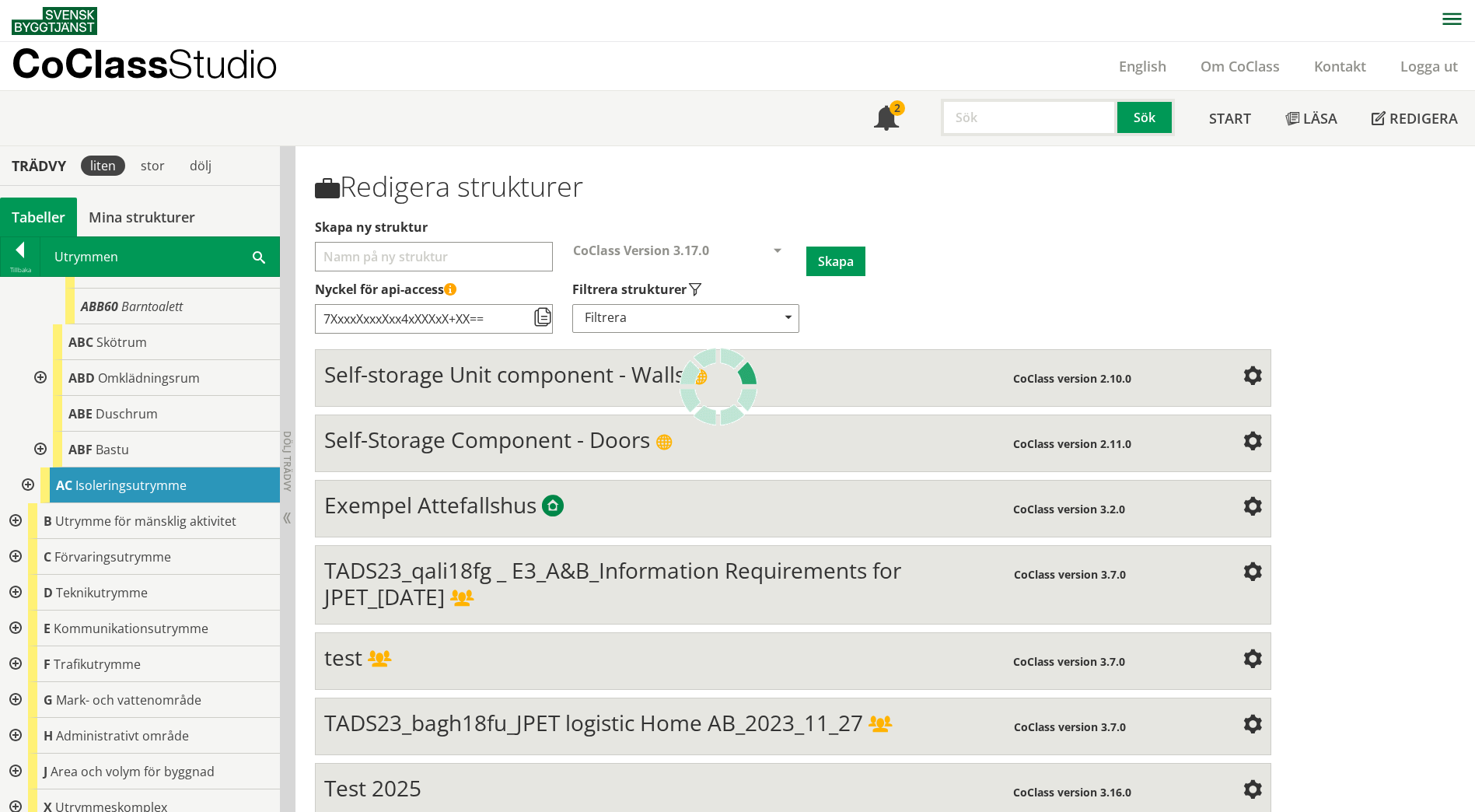
click at [132, 491] on span "Isoleringsutrymme" at bounding box center [131, 485] width 111 height 17
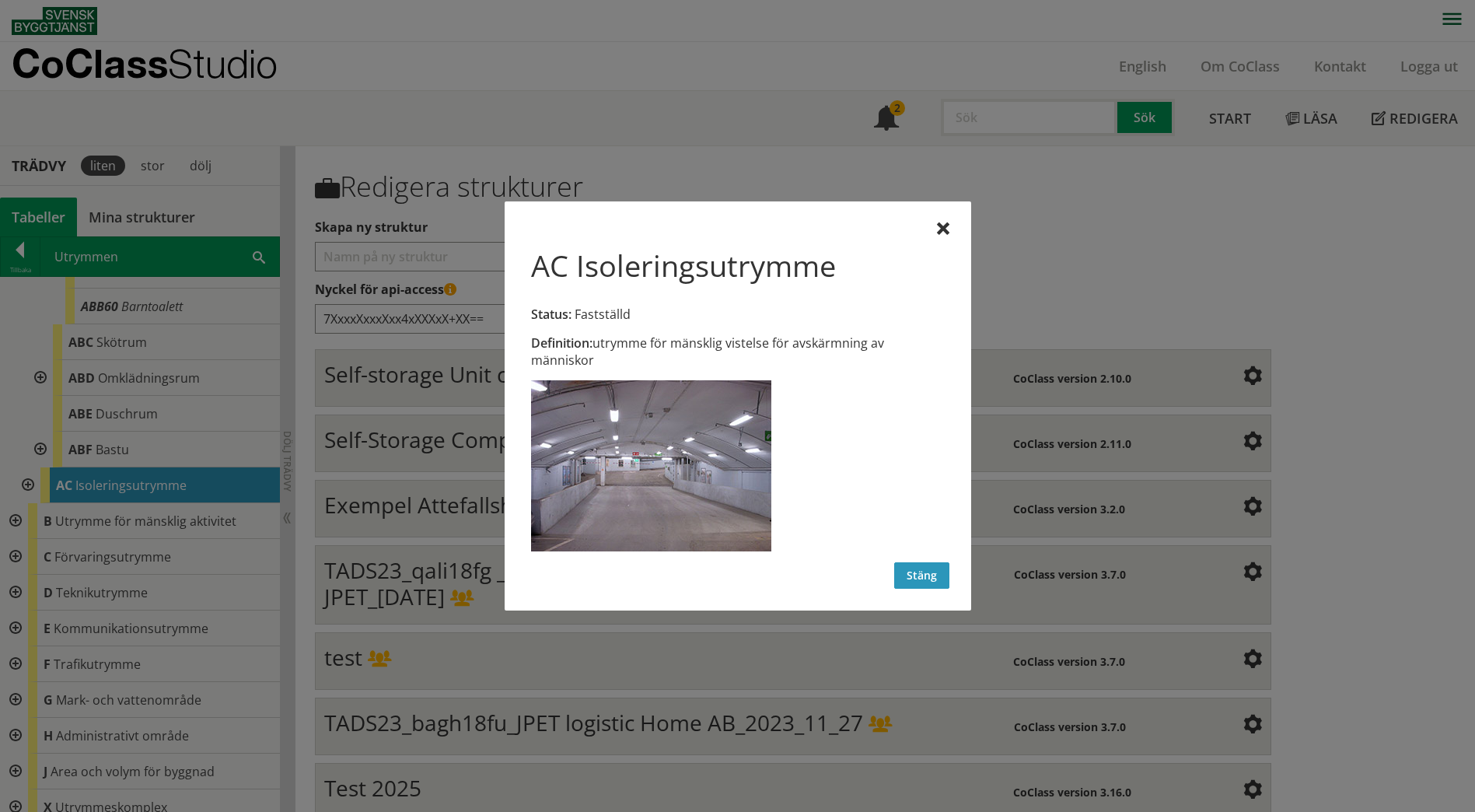
click at [927, 576] on button "Stäng" at bounding box center [922, 576] width 55 height 27
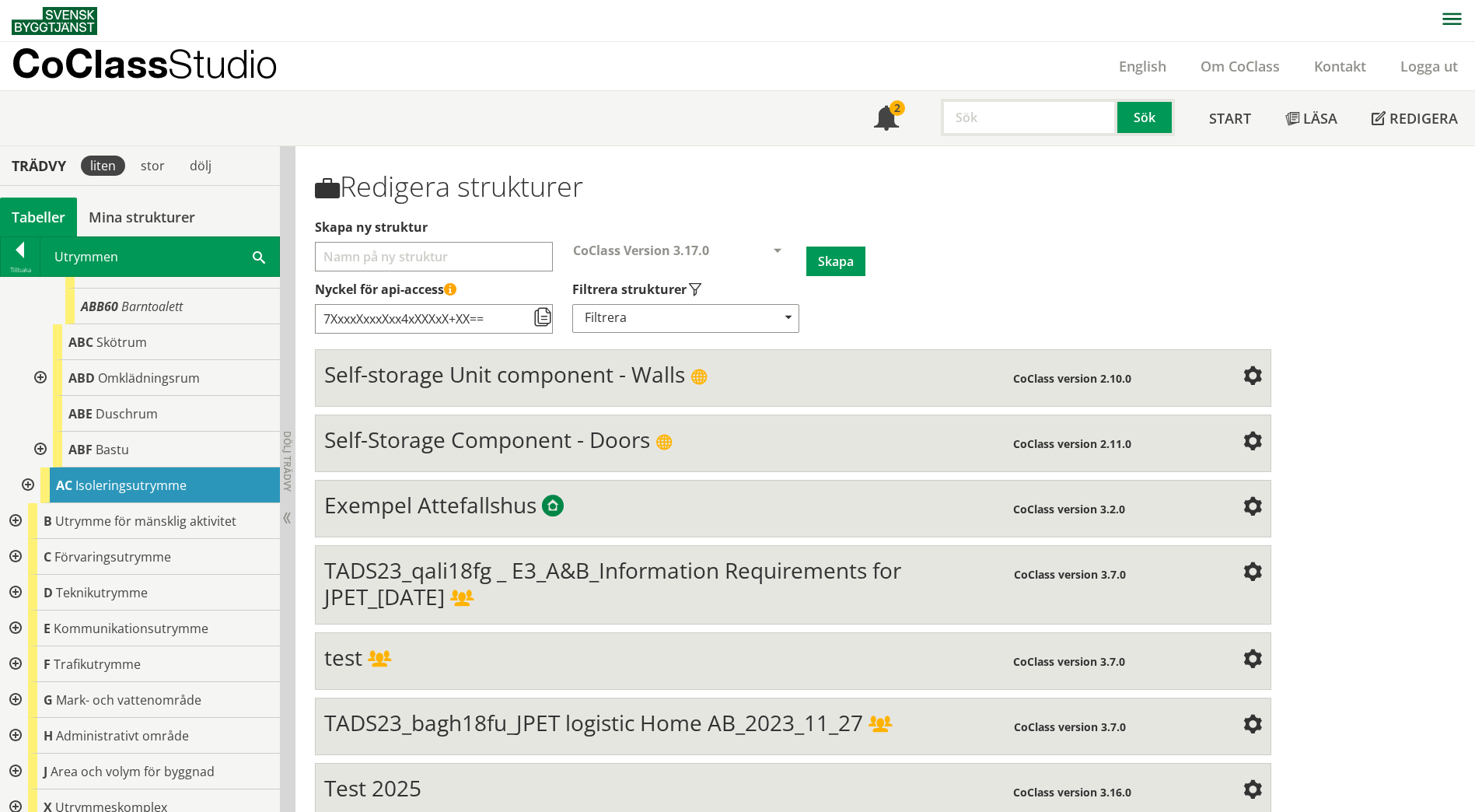
click at [30, 479] on div at bounding box center [26, 484] width 28 height 35
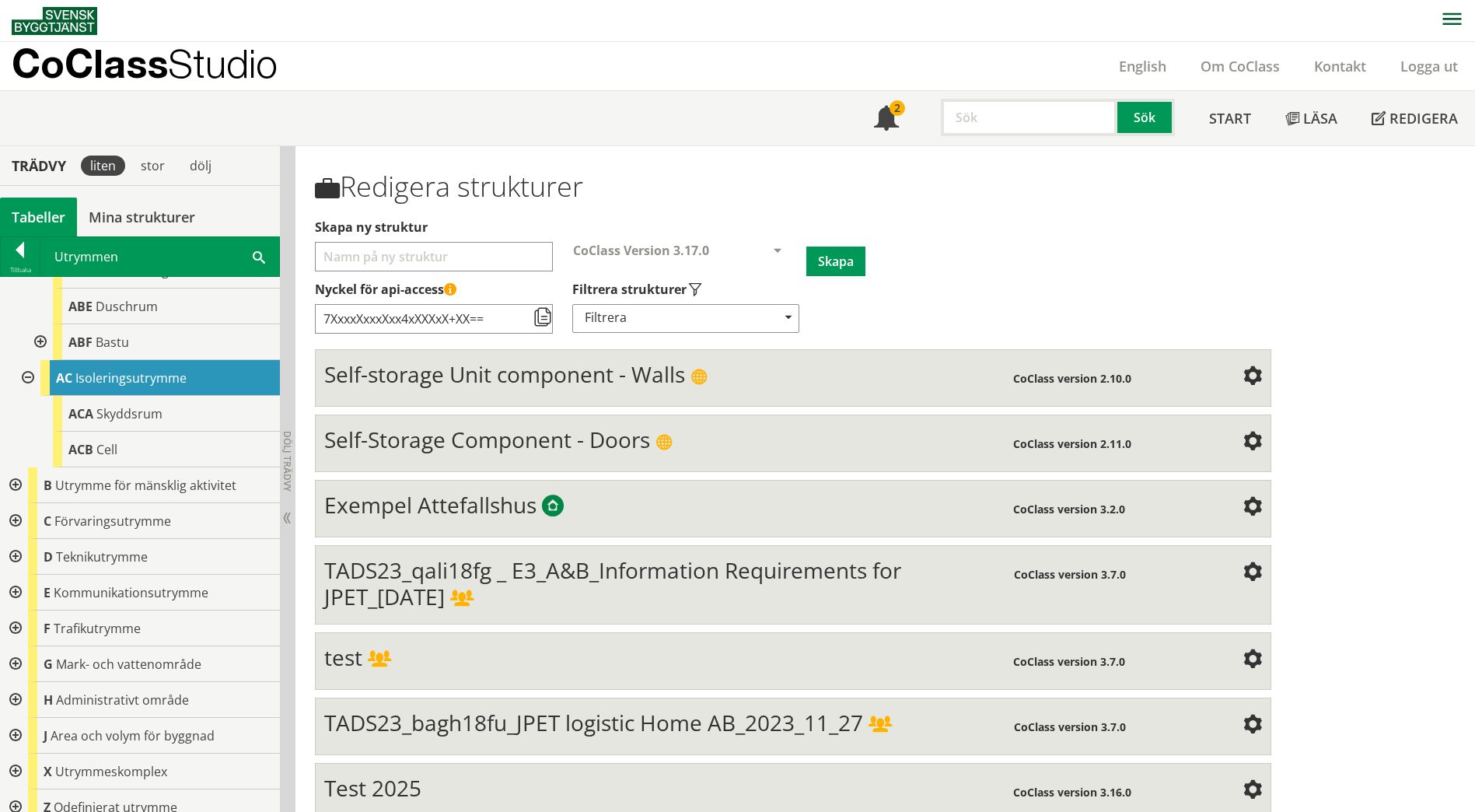
scroll to position [432, 0]
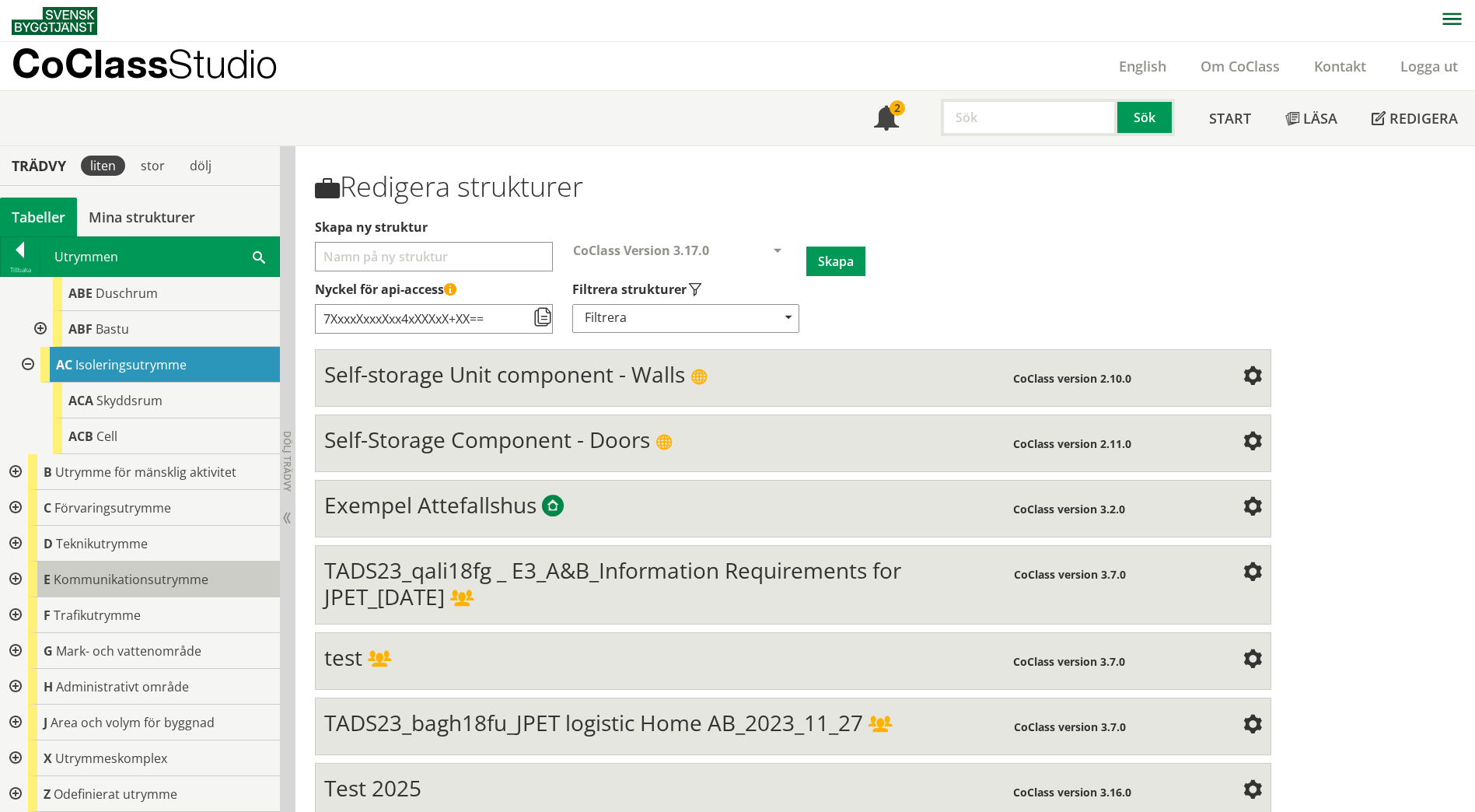
click at [159, 578] on span "Kommunikationsutrymme" at bounding box center [131, 580] width 155 height 17
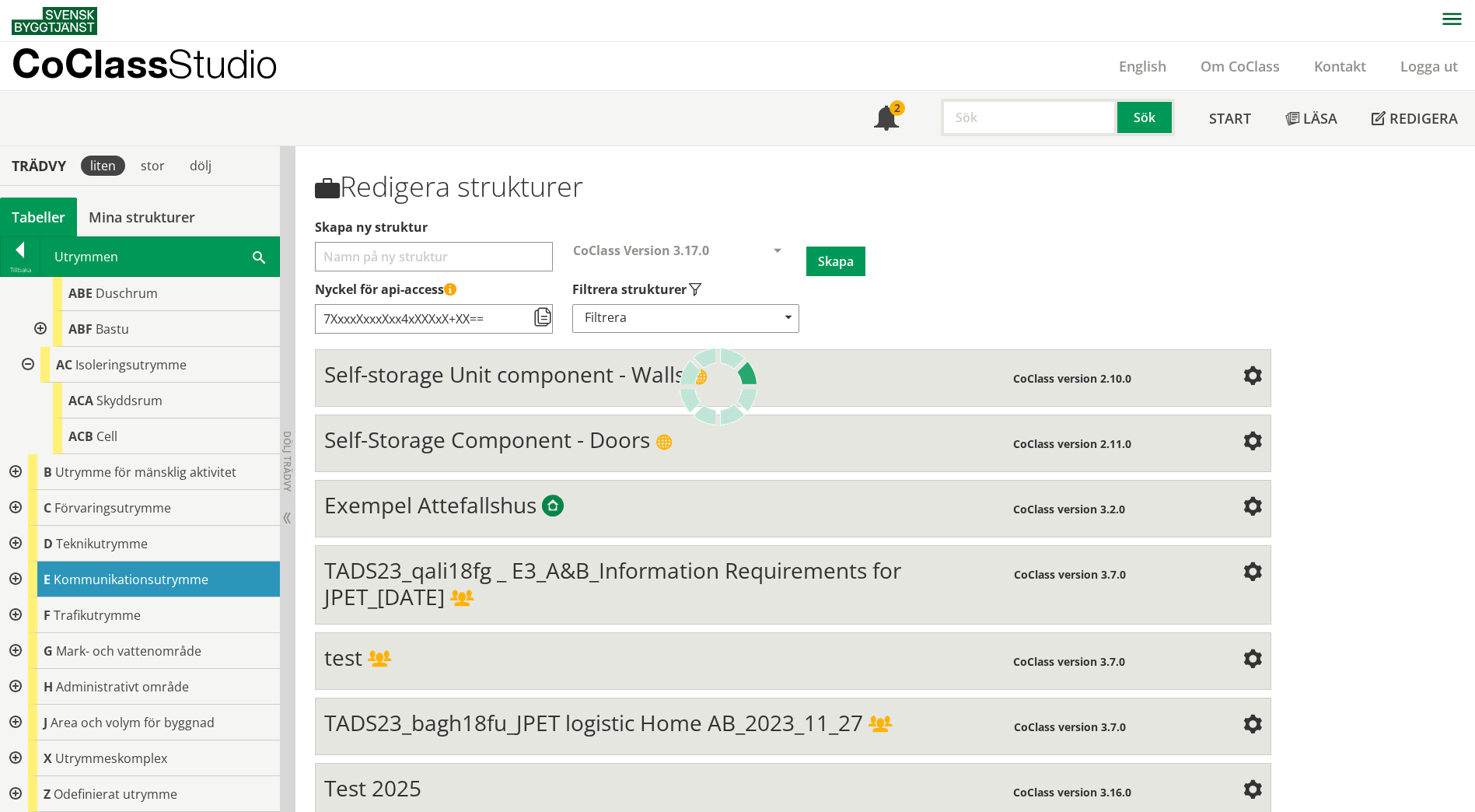
click at [159, 578] on span "Kommunikationsutrymme" at bounding box center [131, 580] width 155 height 17
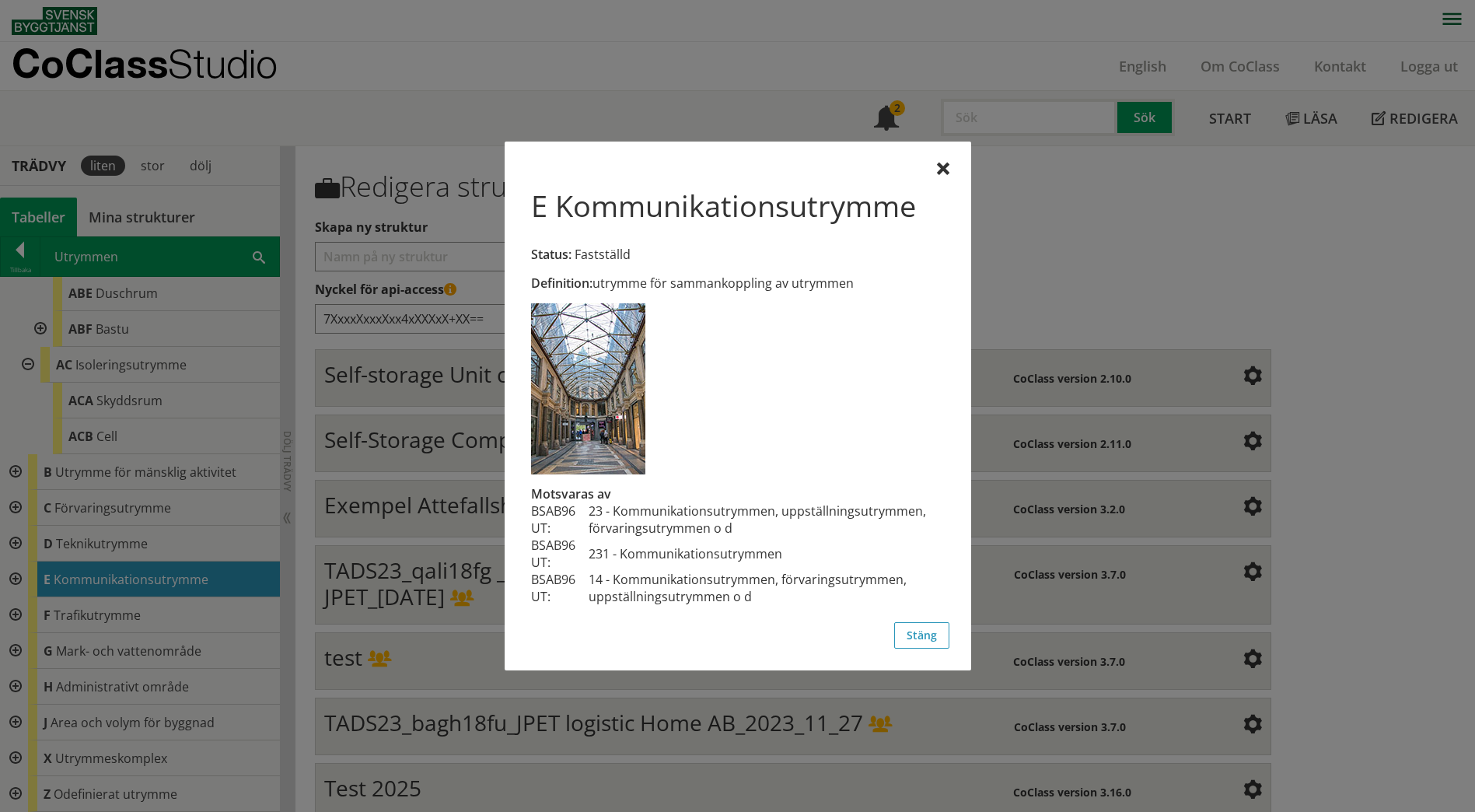
click at [15, 576] on div at bounding box center [738, 406] width 1475 height 812
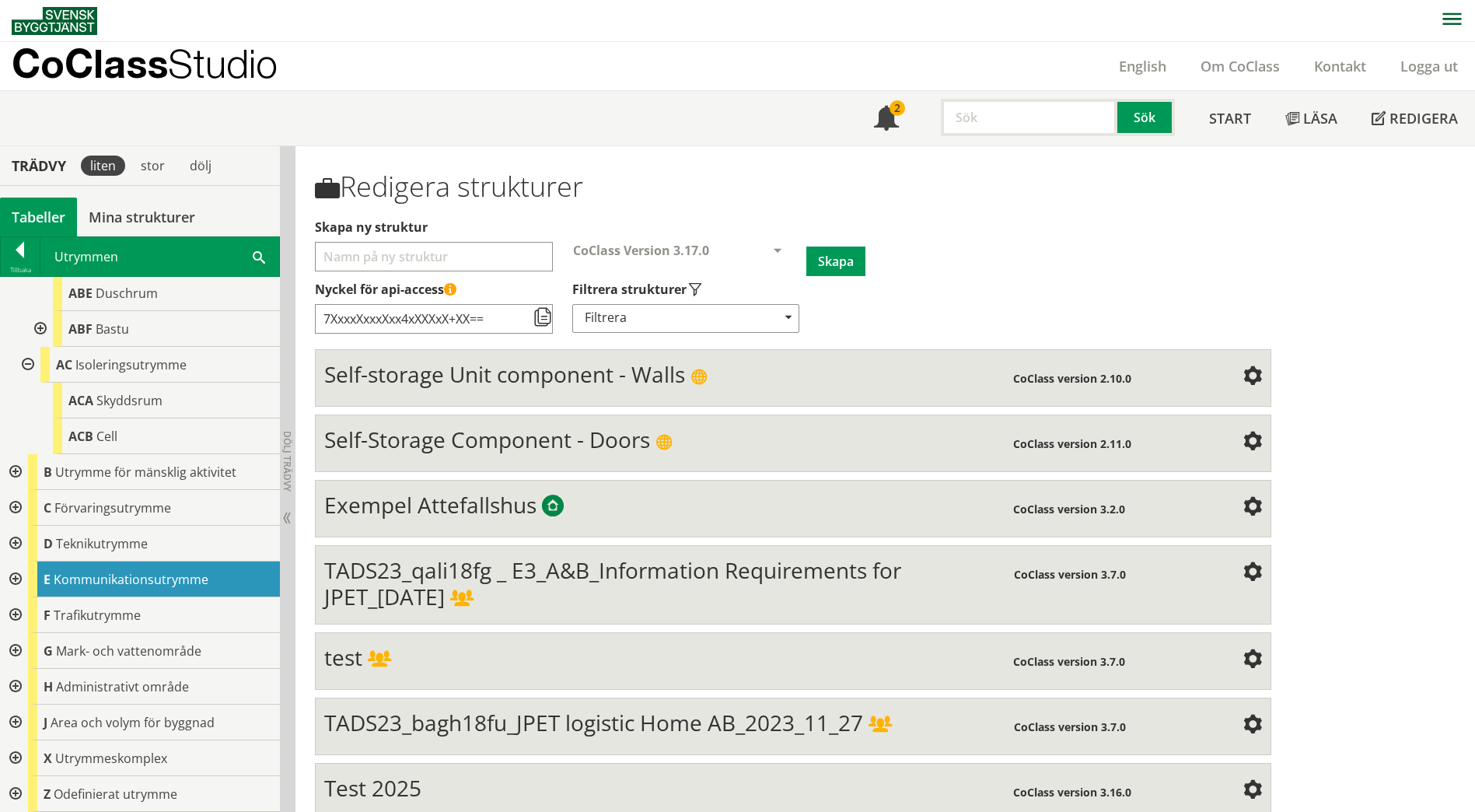
click at [15, 576] on div at bounding box center [13, 579] width 28 height 35
click at [87, 613] on span "Förbindelseutrymme" at bounding box center [136, 615] width 123 height 17
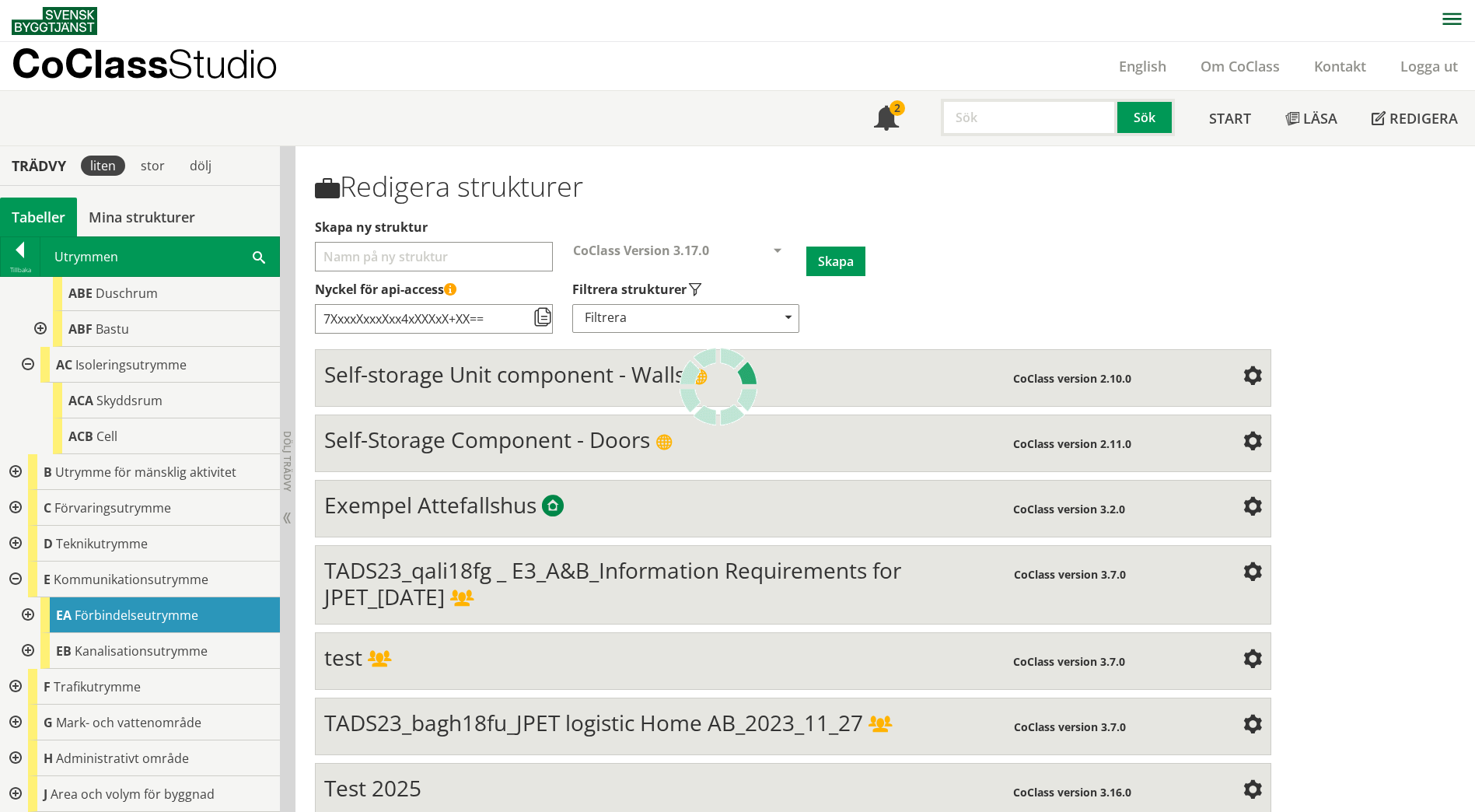
click at [87, 613] on span "Förbindelseutrymme" at bounding box center [136, 615] width 123 height 17
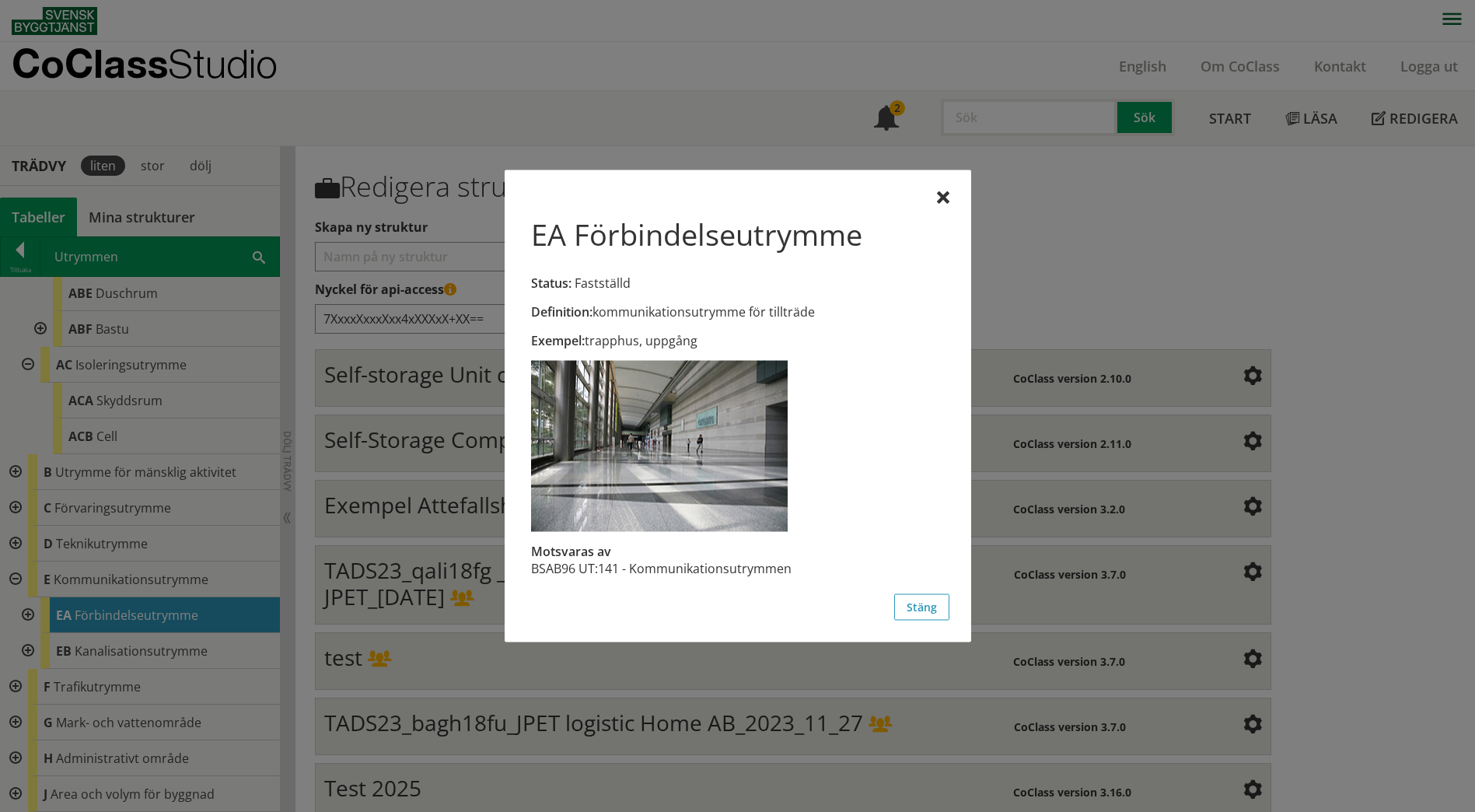
click at [77, 614] on div at bounding box center [738, 406] width 1475 height 812
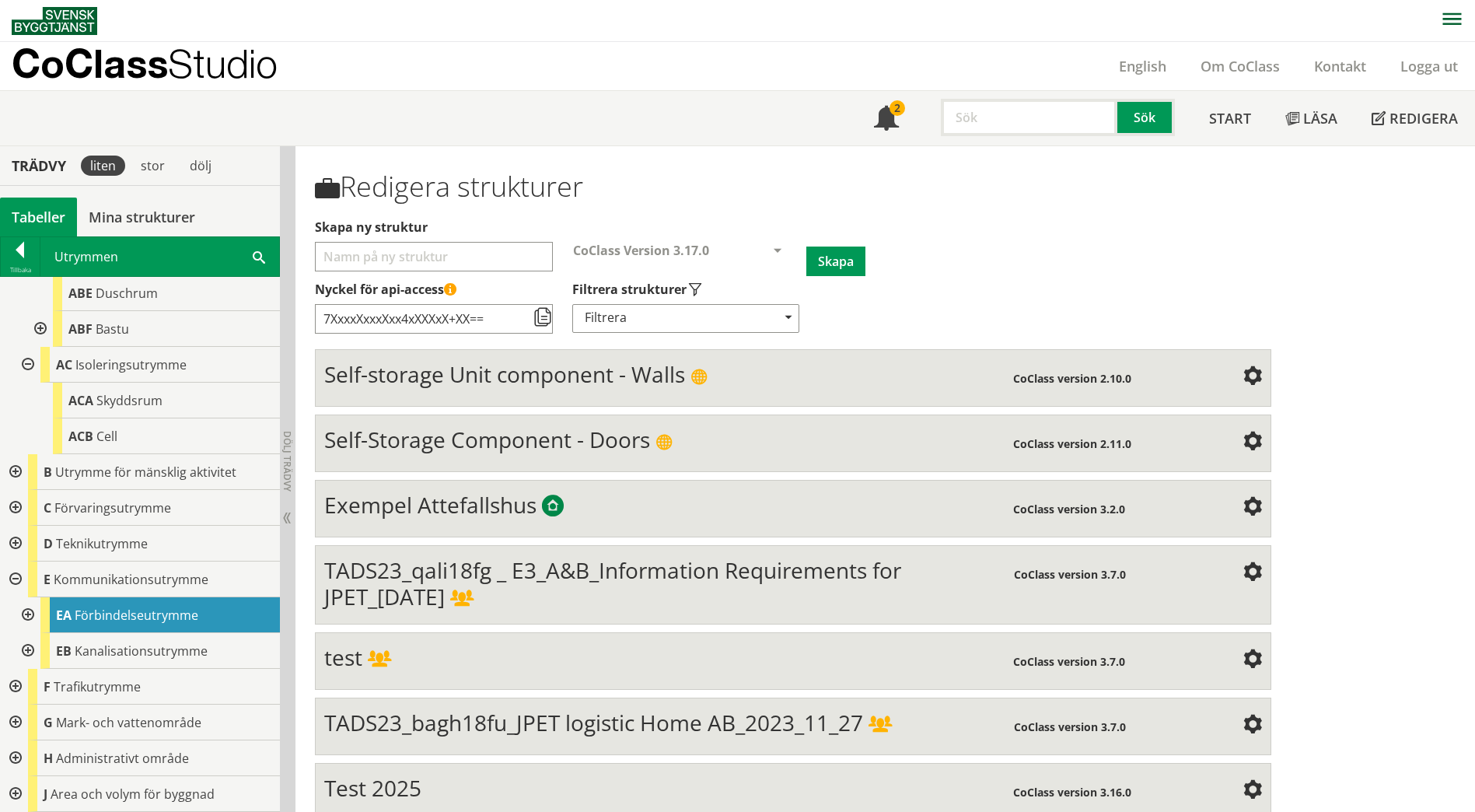
click at [25, 612] on div at bounding box center [26, 614] width 28 height 35
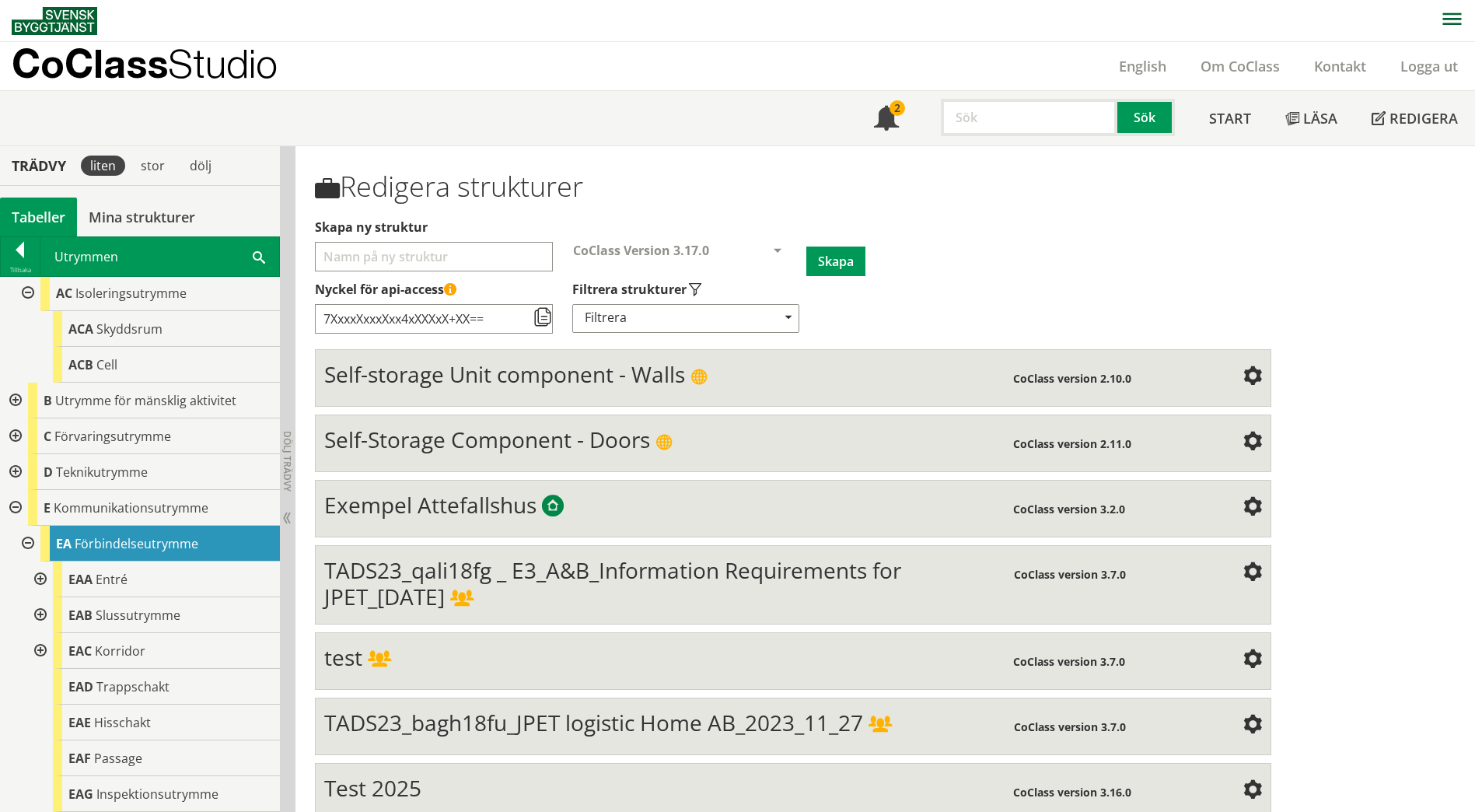
scroll to position [588, 0]
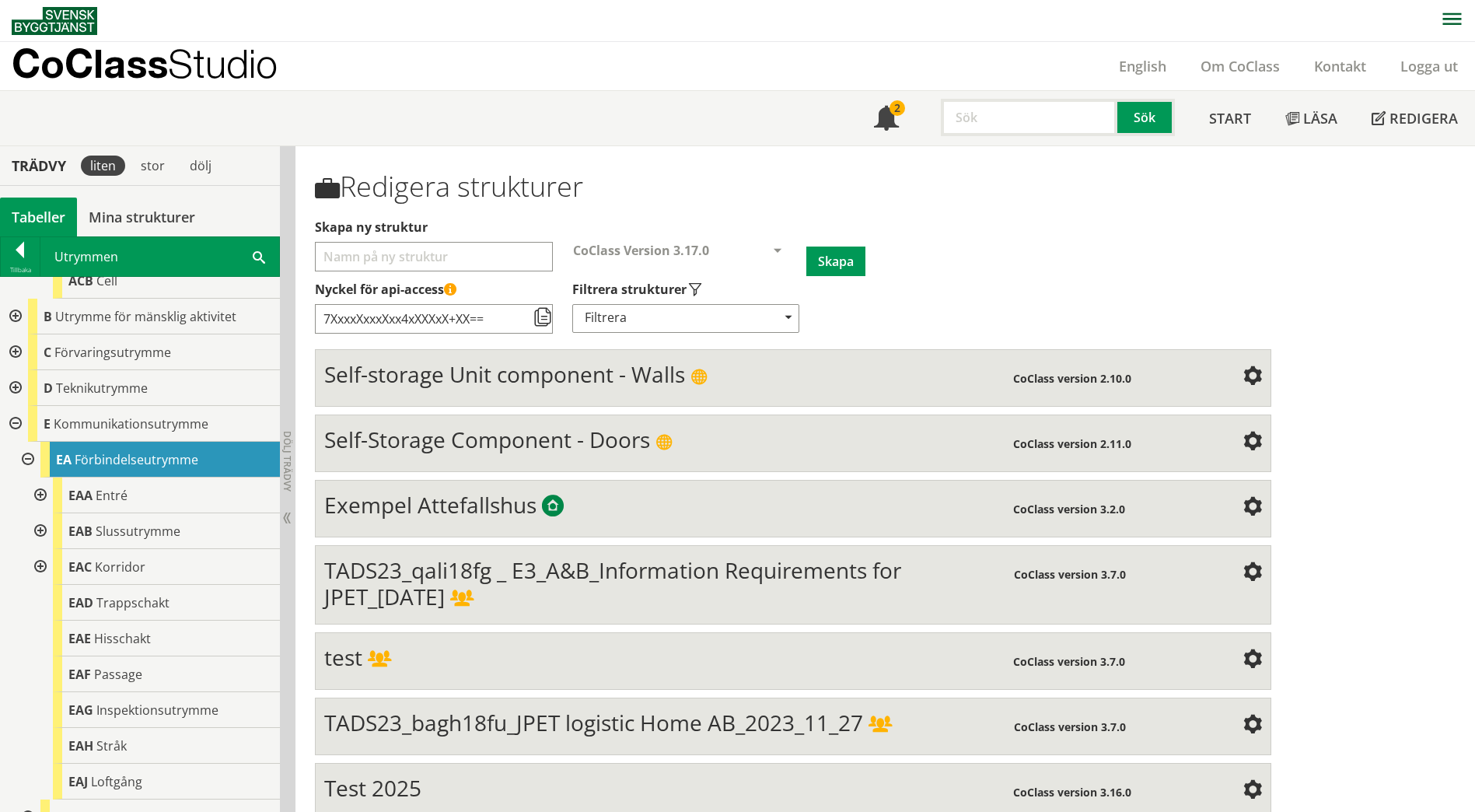
click at [35, 534] on div at bounding box center [38, 530] width 28 height 35
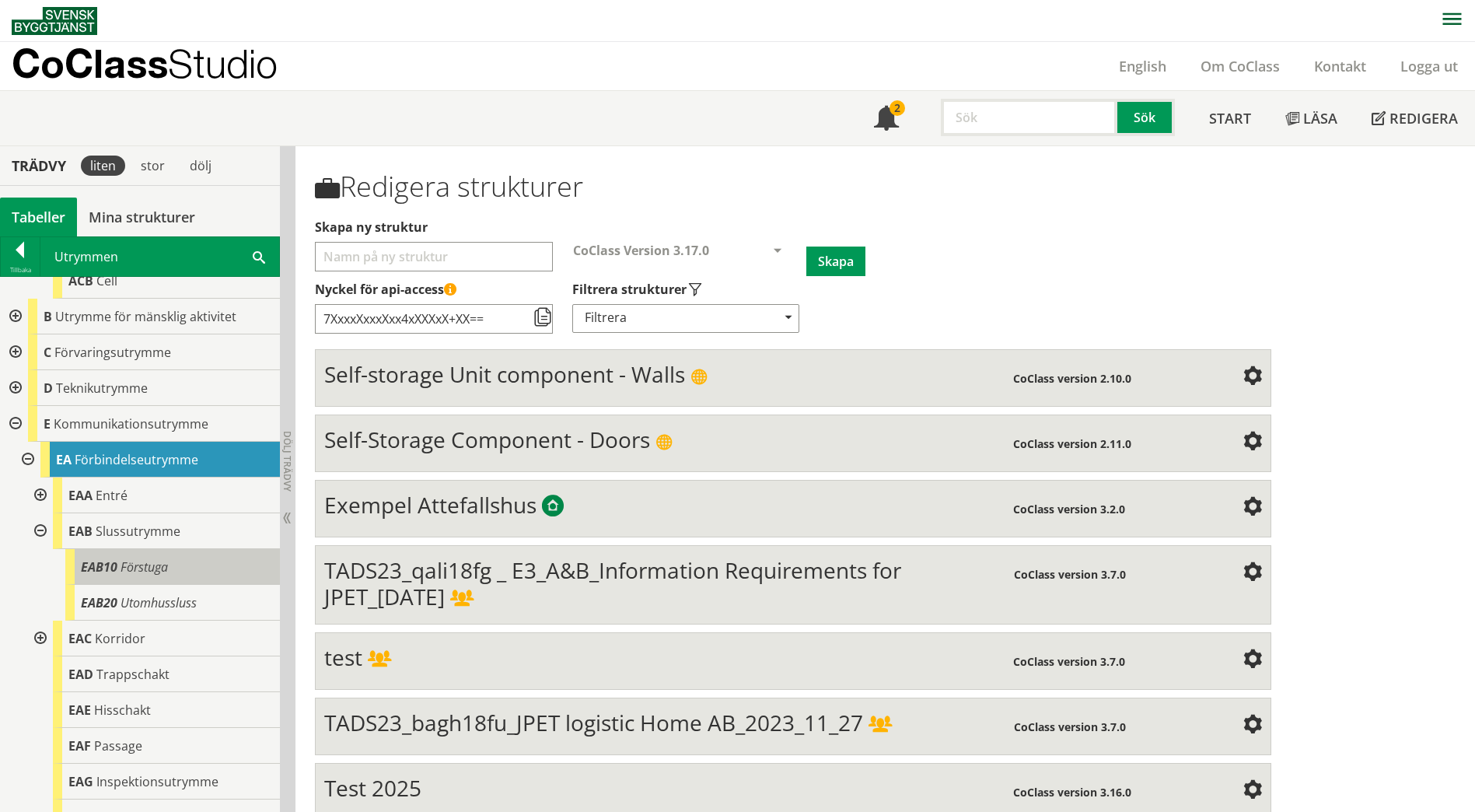
click at [160, 571] on span "Förstuga" at bounding box center [144, 566] width 48 height 17
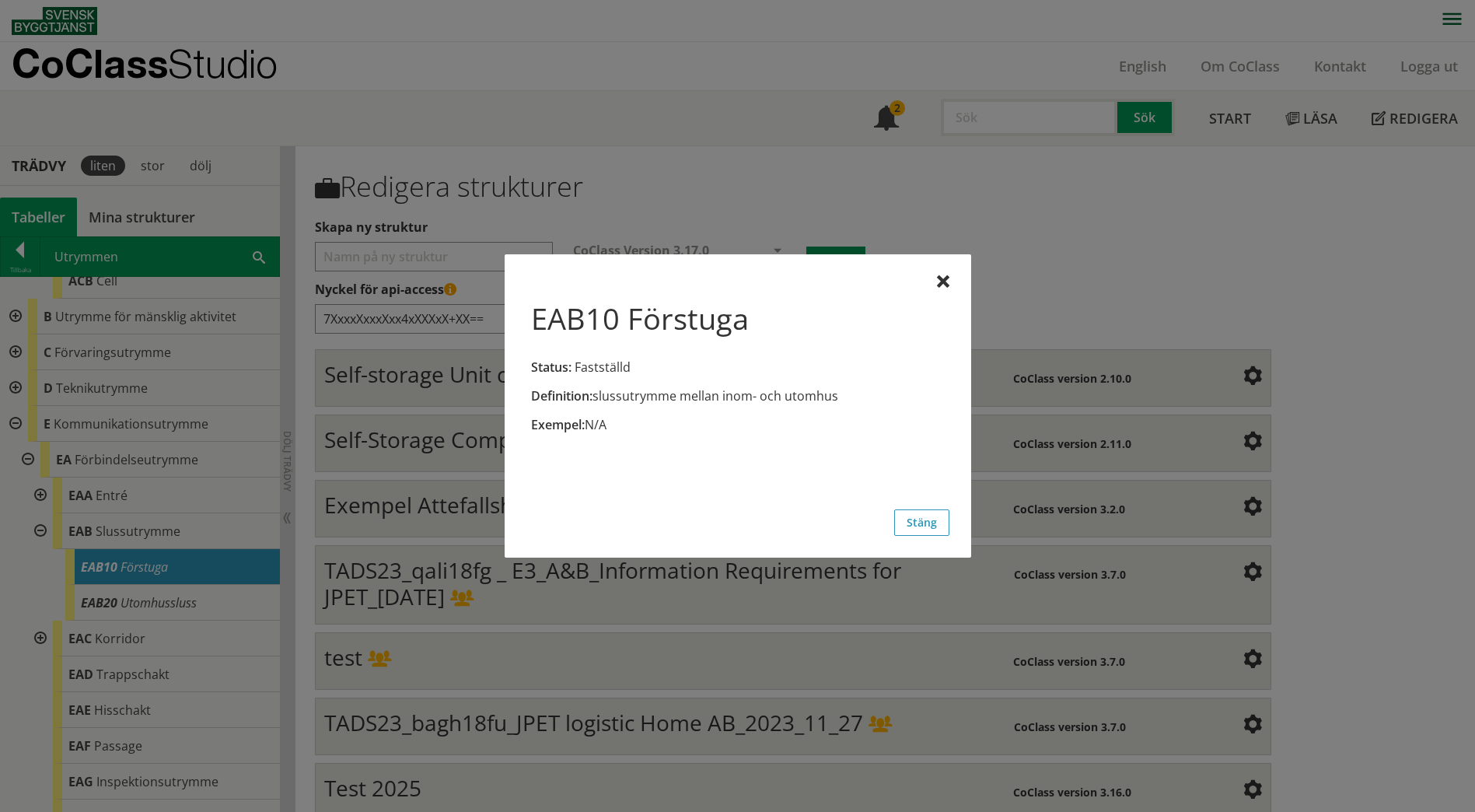
click at [166, 609] on div at bounding box center [738, 406] width 1475 height 812
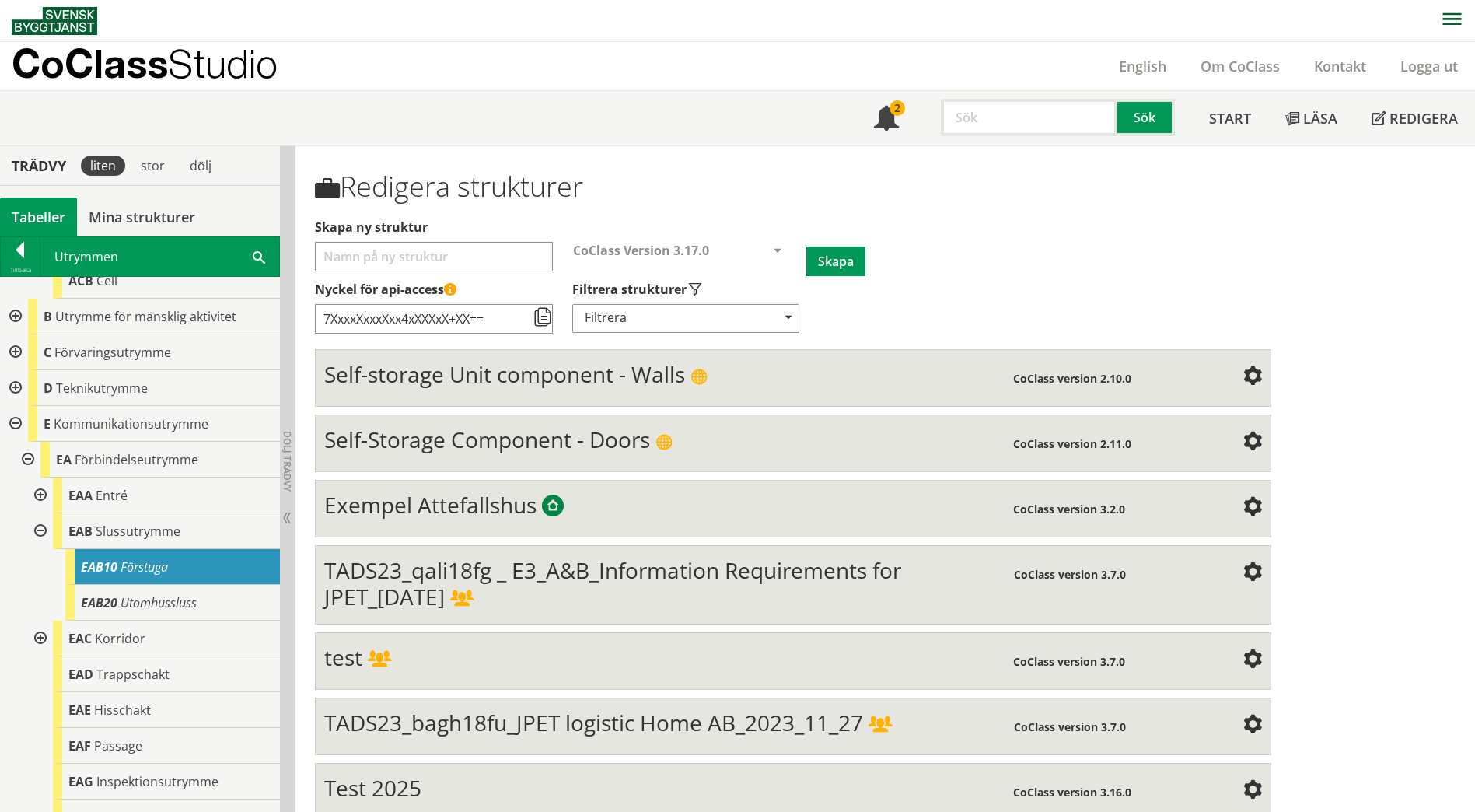
click at [166, 609] on span "Utomhussluss" at bounding box center [159, 603] width 76 height 17
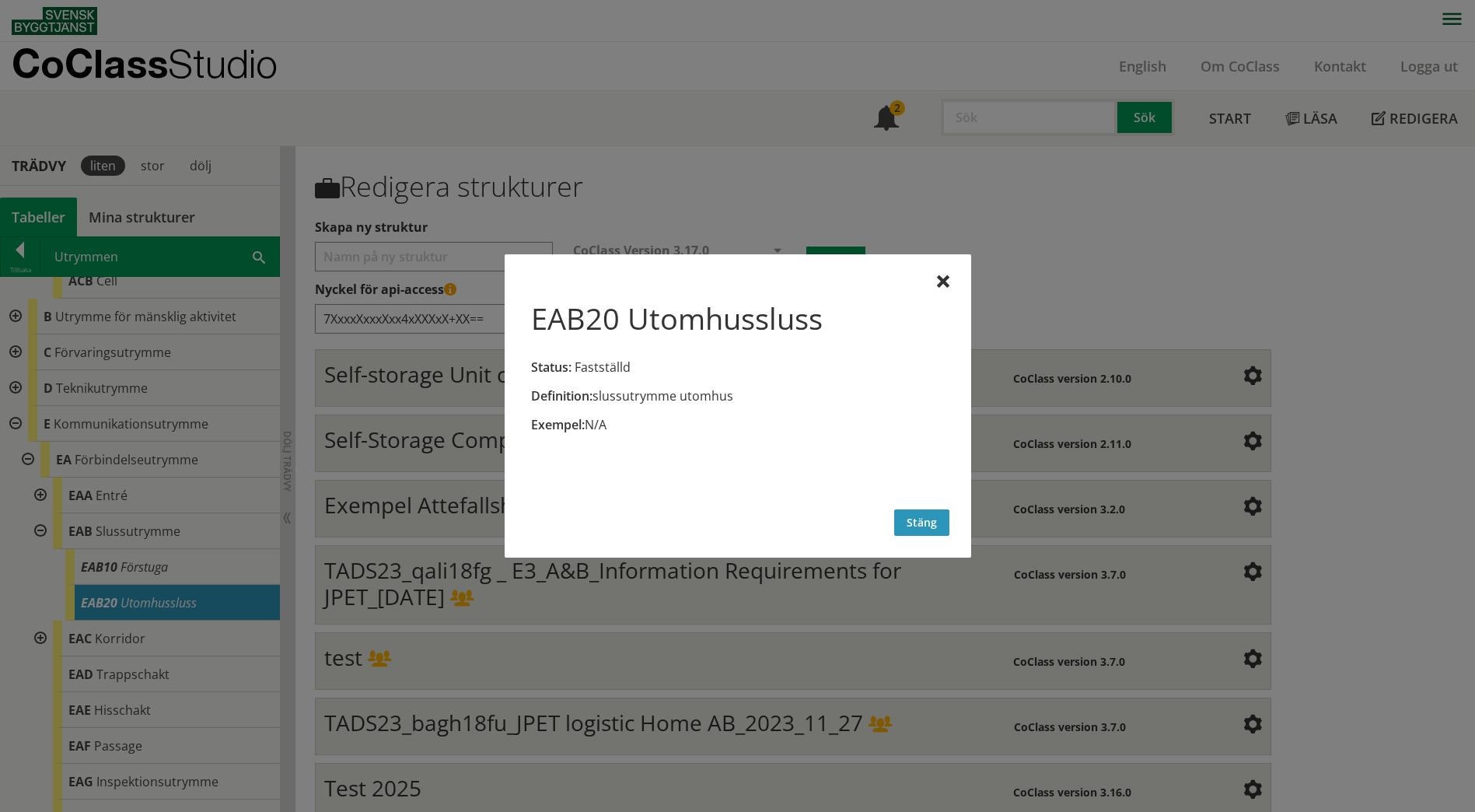
click at [908, 523] on button "Stäng" at bounding box center [922, 523] width 55 height 27
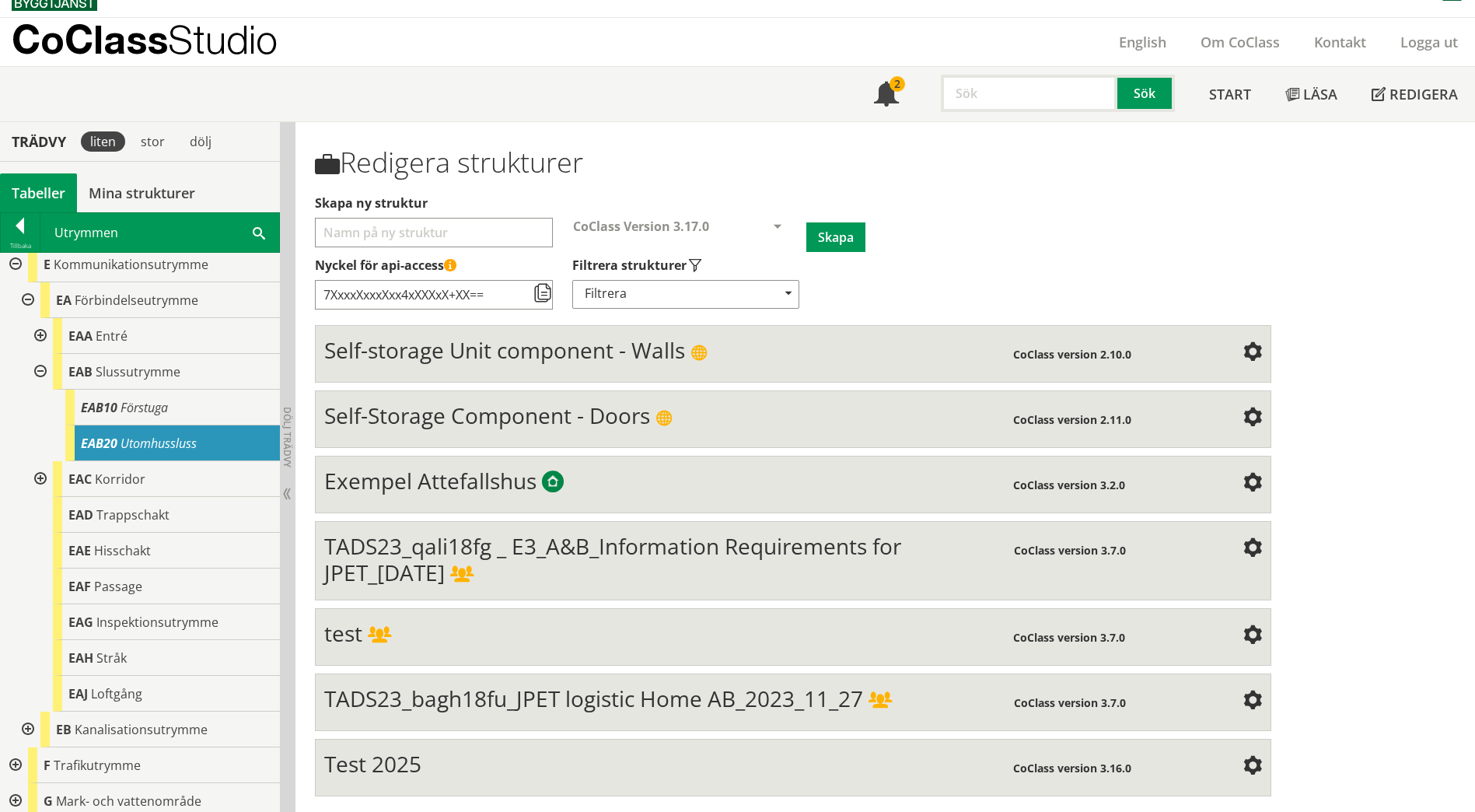
scroll to position [717, 0]
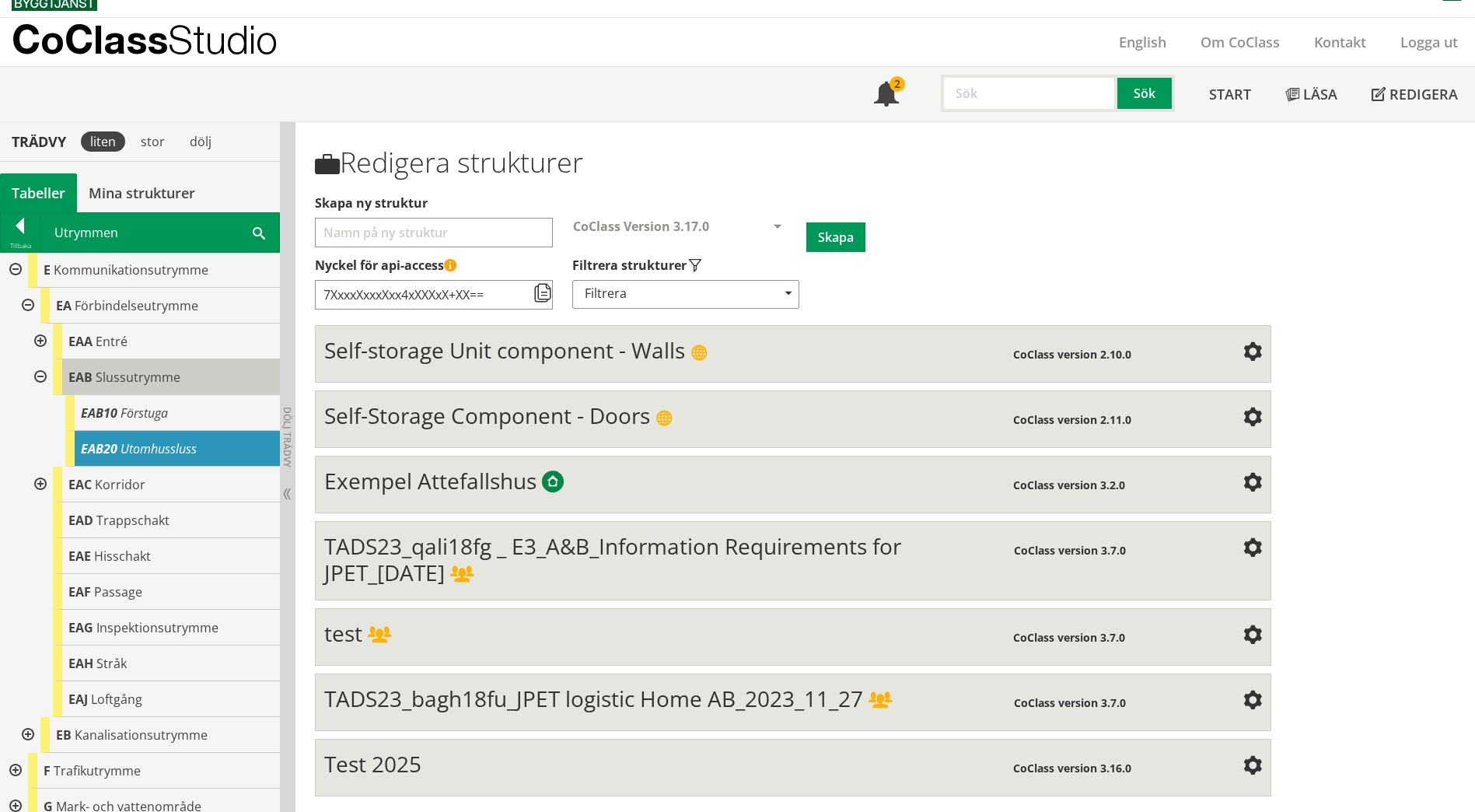
click at [129, 380] on span "Slussutrymme" at bounding box center [138, 377] width 85 height 17
click at [129, 380] on body "AMA AMA Beskrivningsverktyg AMA Funktion BSAB Bygginfo Byggjura Byggkatalogen […" at bounding box center [738, 382] width 1475 height 812
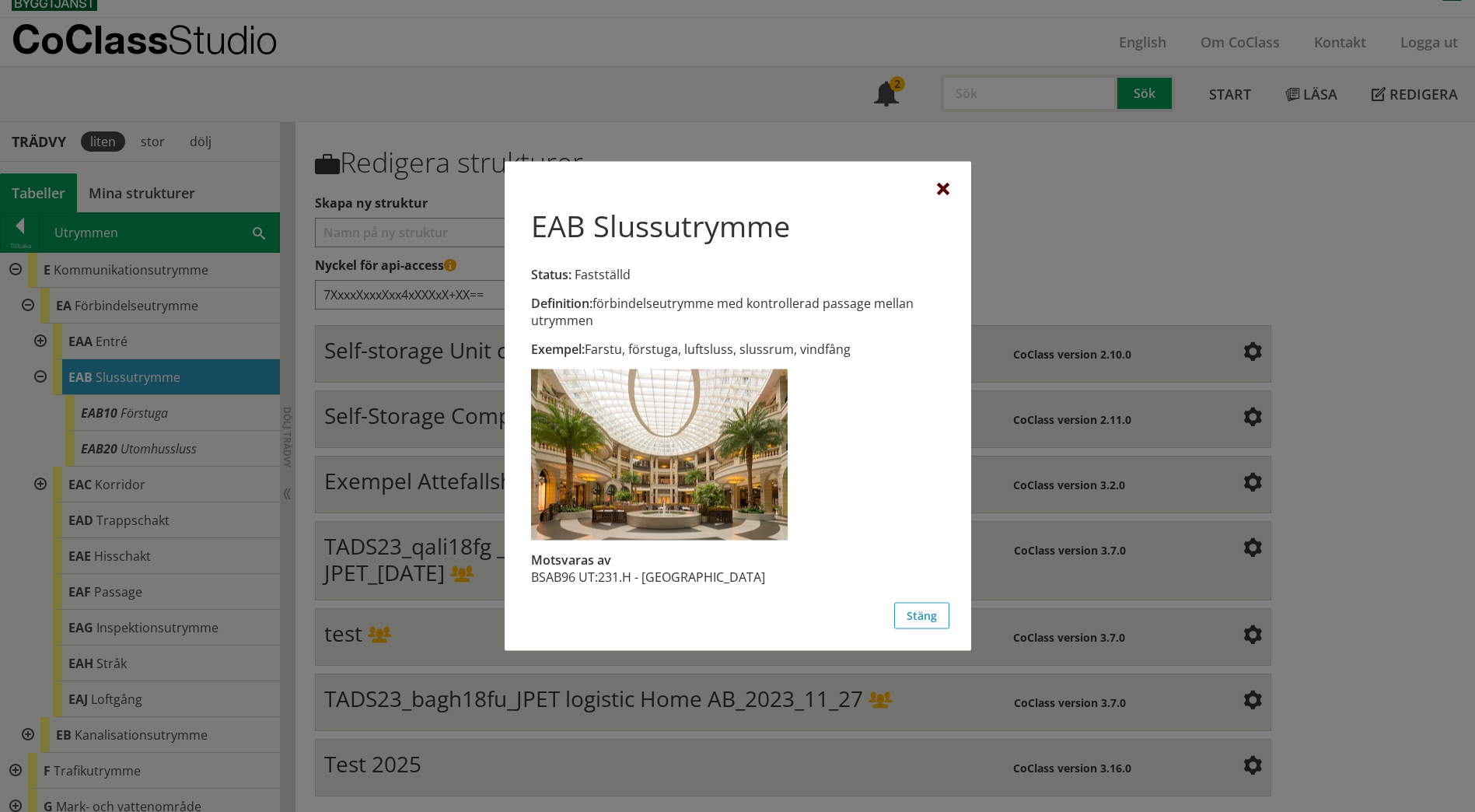
click at [945, 191] on div at bounding box center [943, 189] width 12 height 12
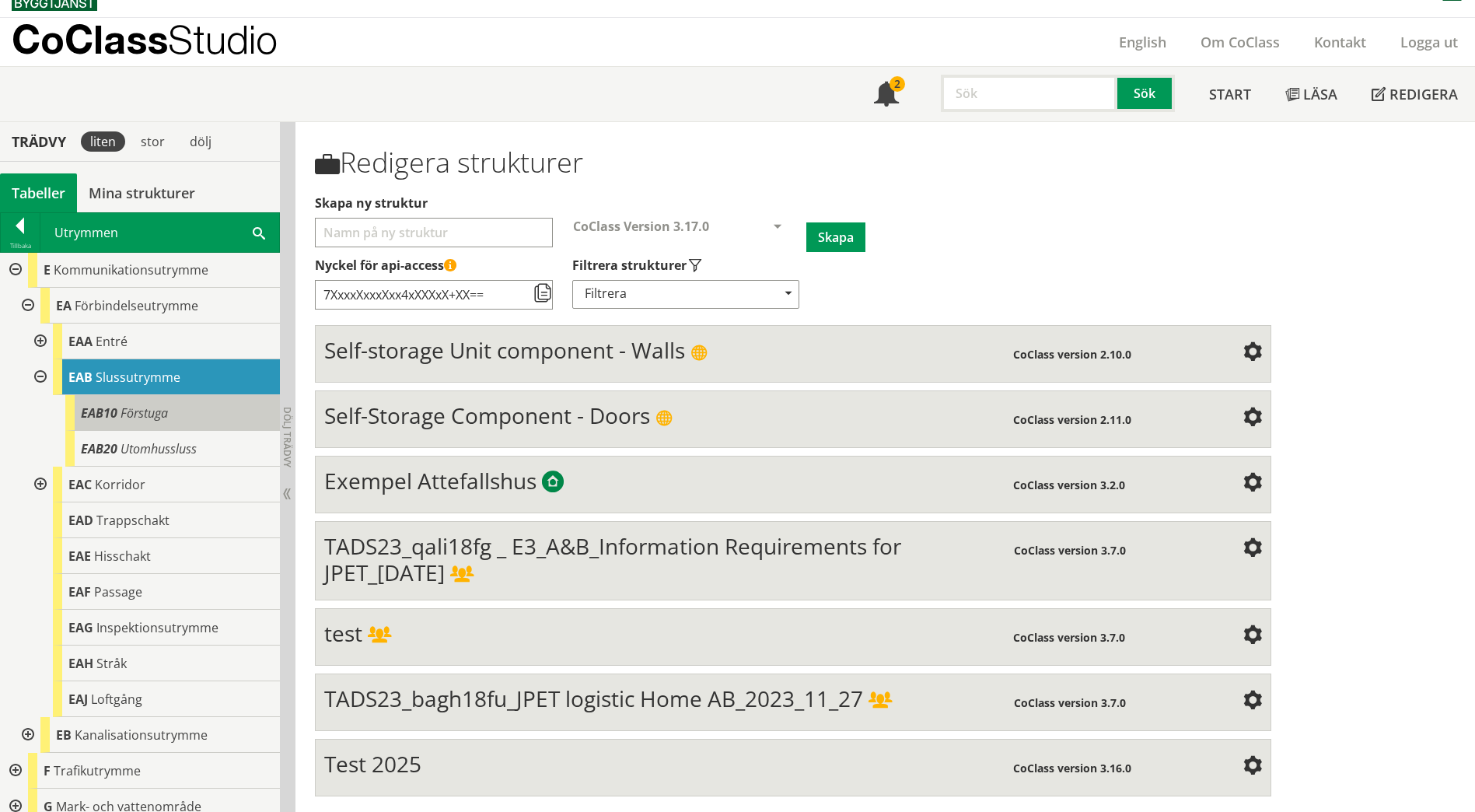
click at [121, 406] on span "Förstuga" at bounding box center [144, 413] width 48 height 17
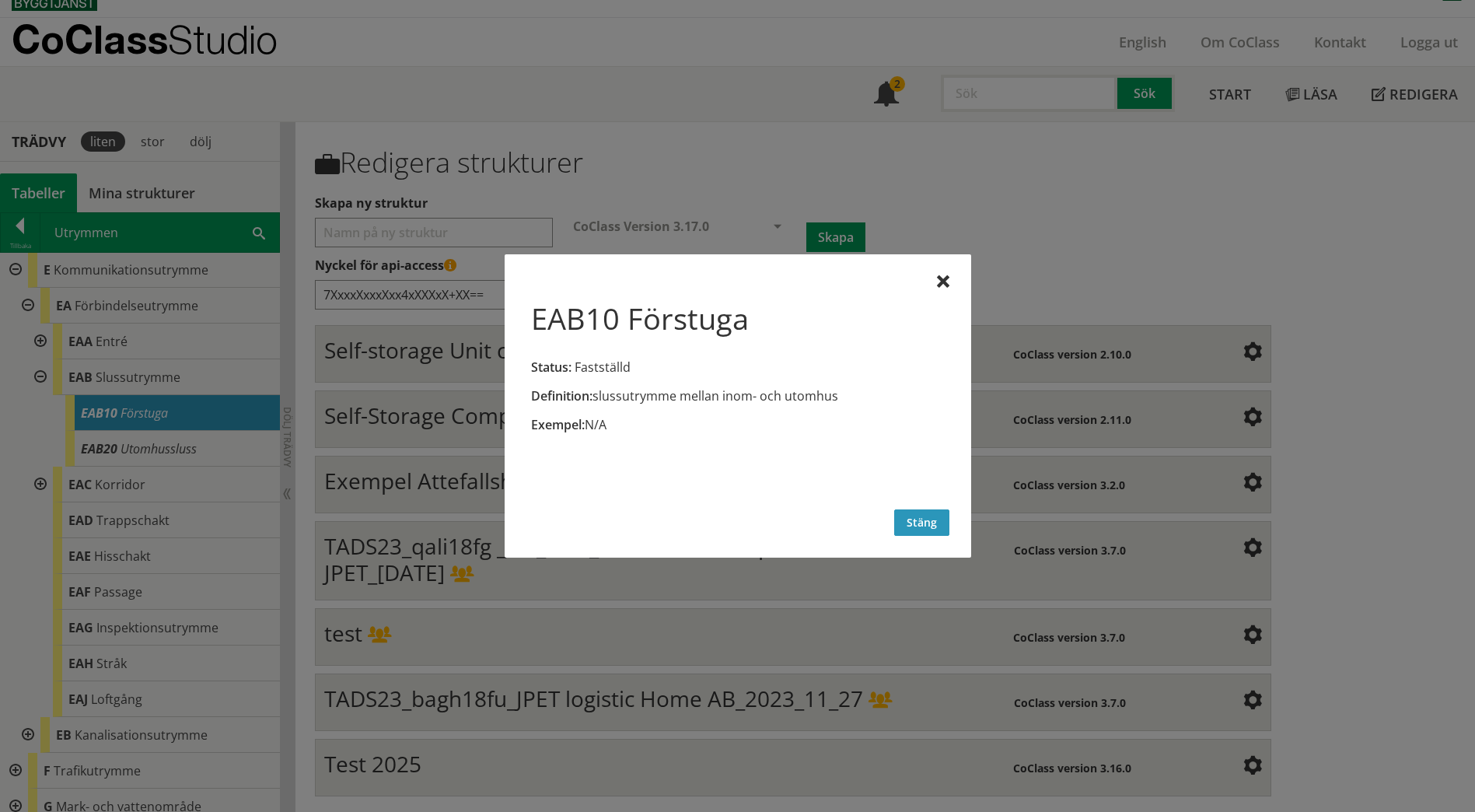
click at [922, 523] on button "Stäng" at bounding box center [922, 523] width 55 height 27
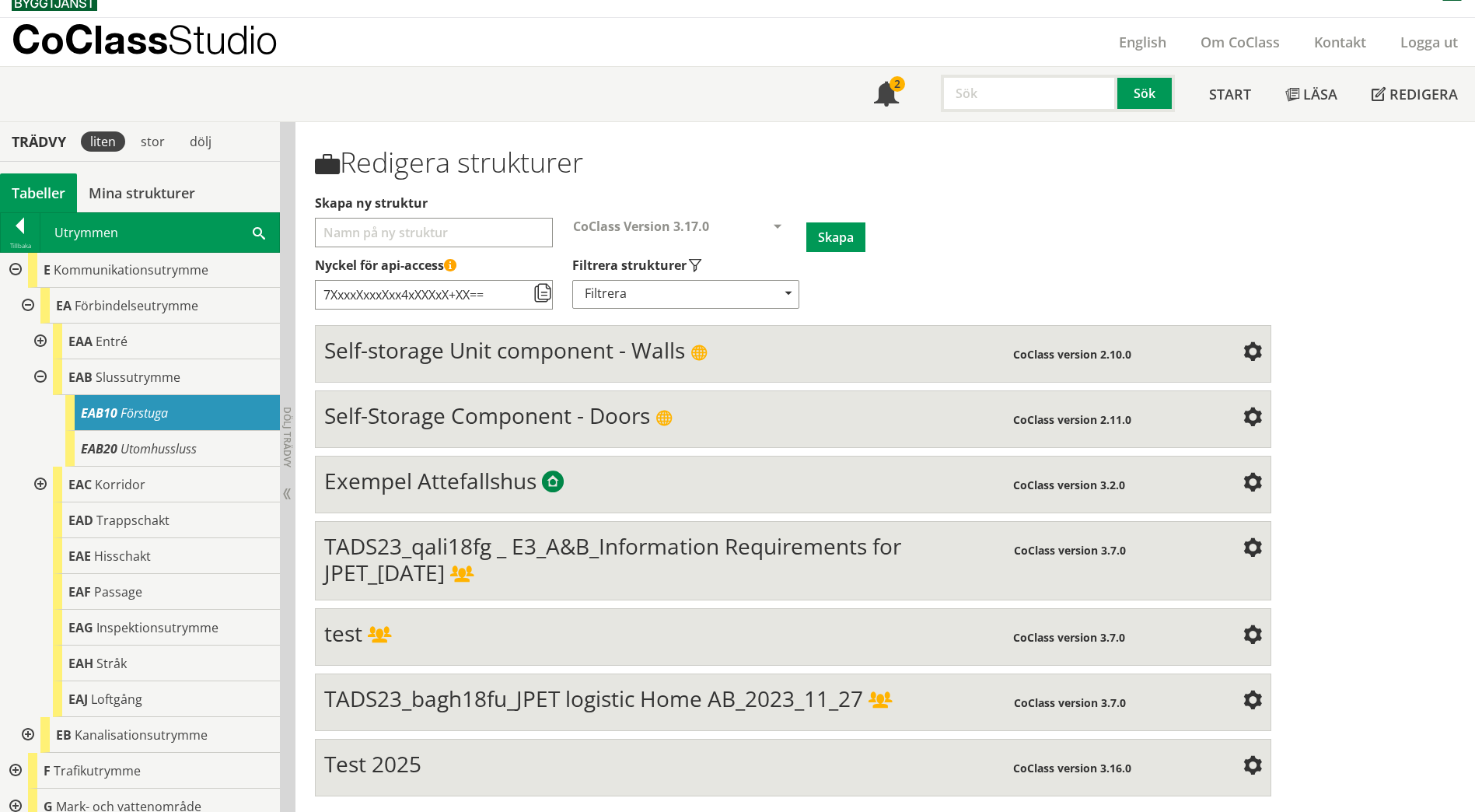
click at [42, 377] on div at bounding box center [38, 376] width 28 height 35
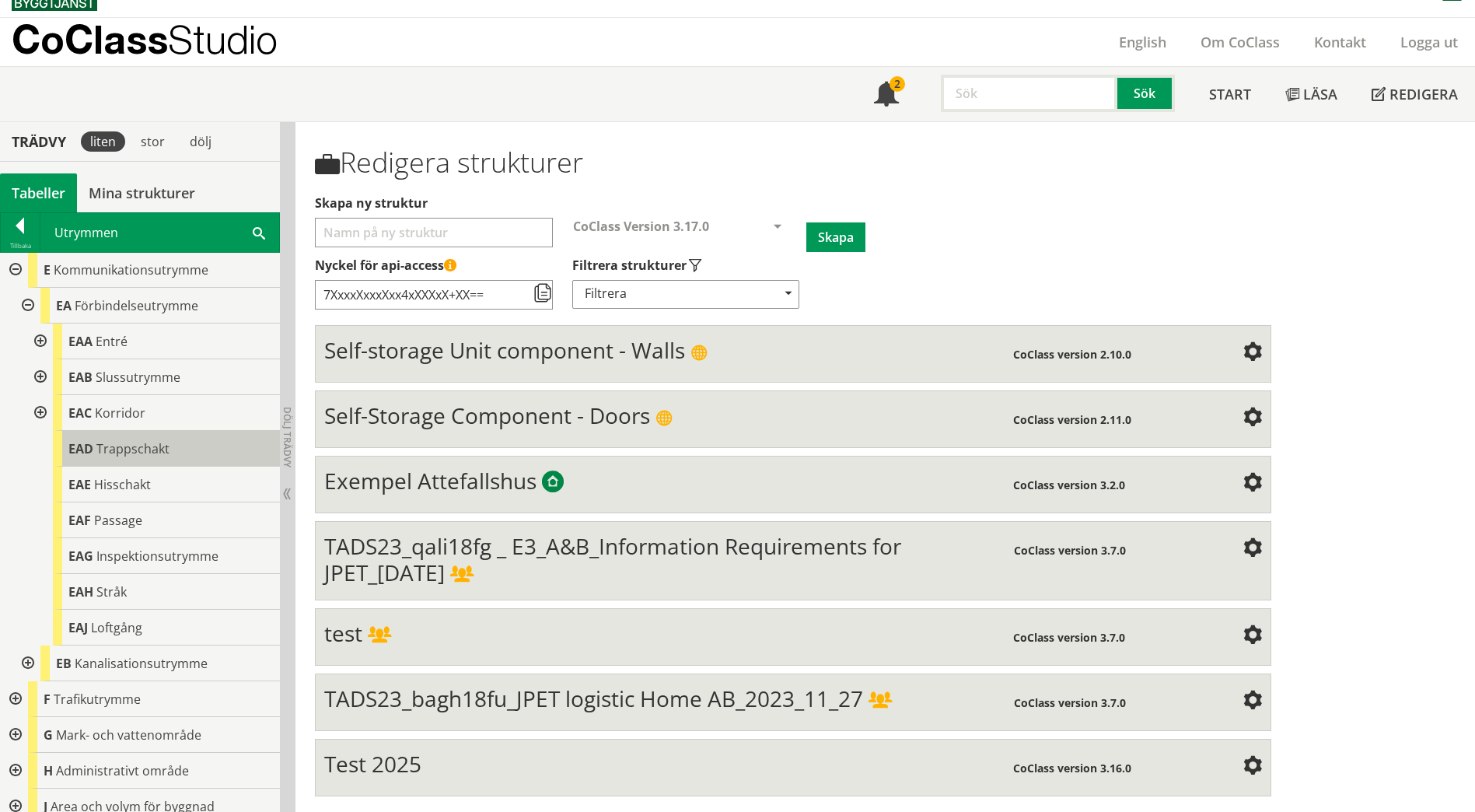
click at [147, 445] on span "Trappschakt" at bounding box center [133, 449] width 74 height 17
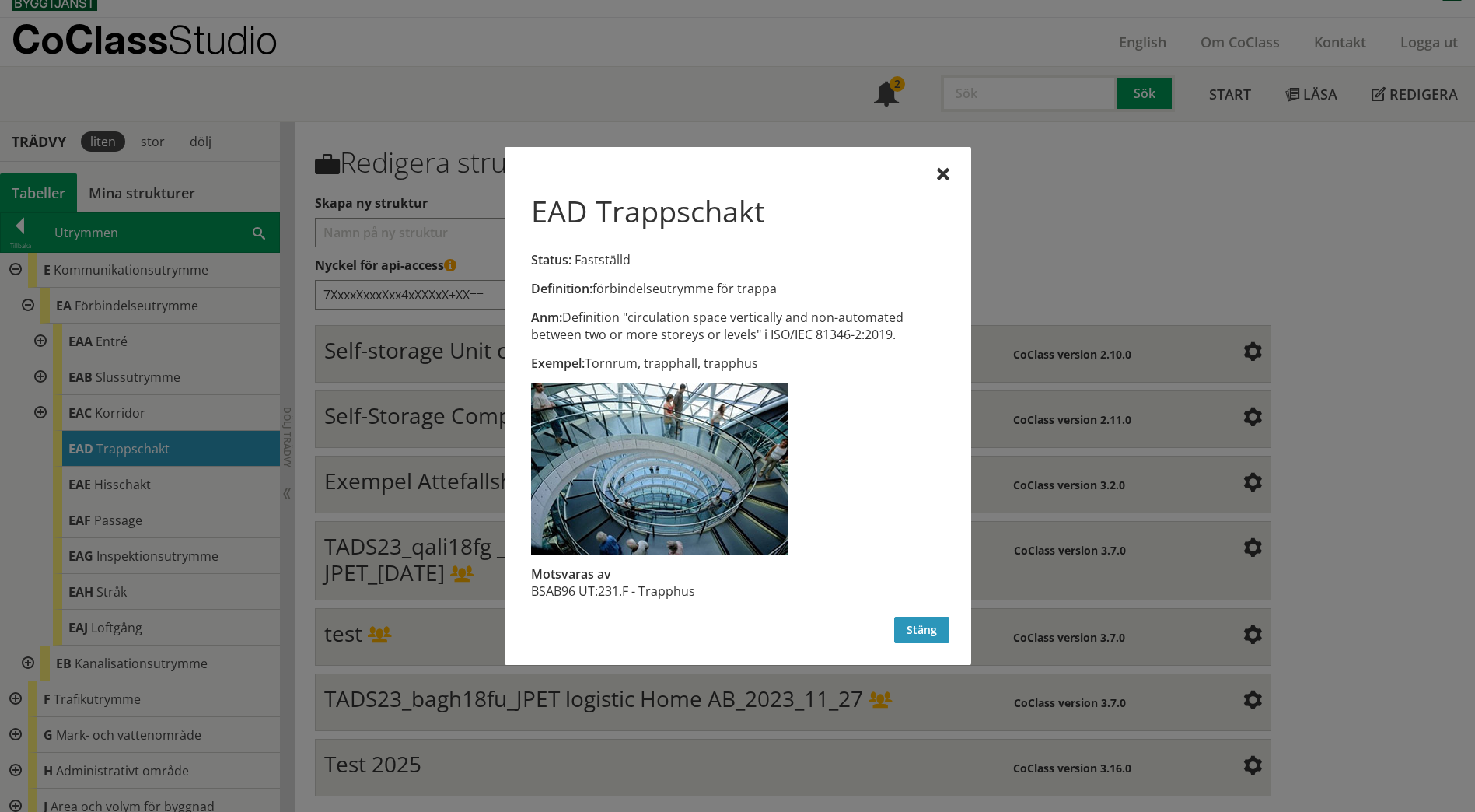
click at [914, 638] on button "Stäng" at bounding box center [922, 630] width 55 height 27
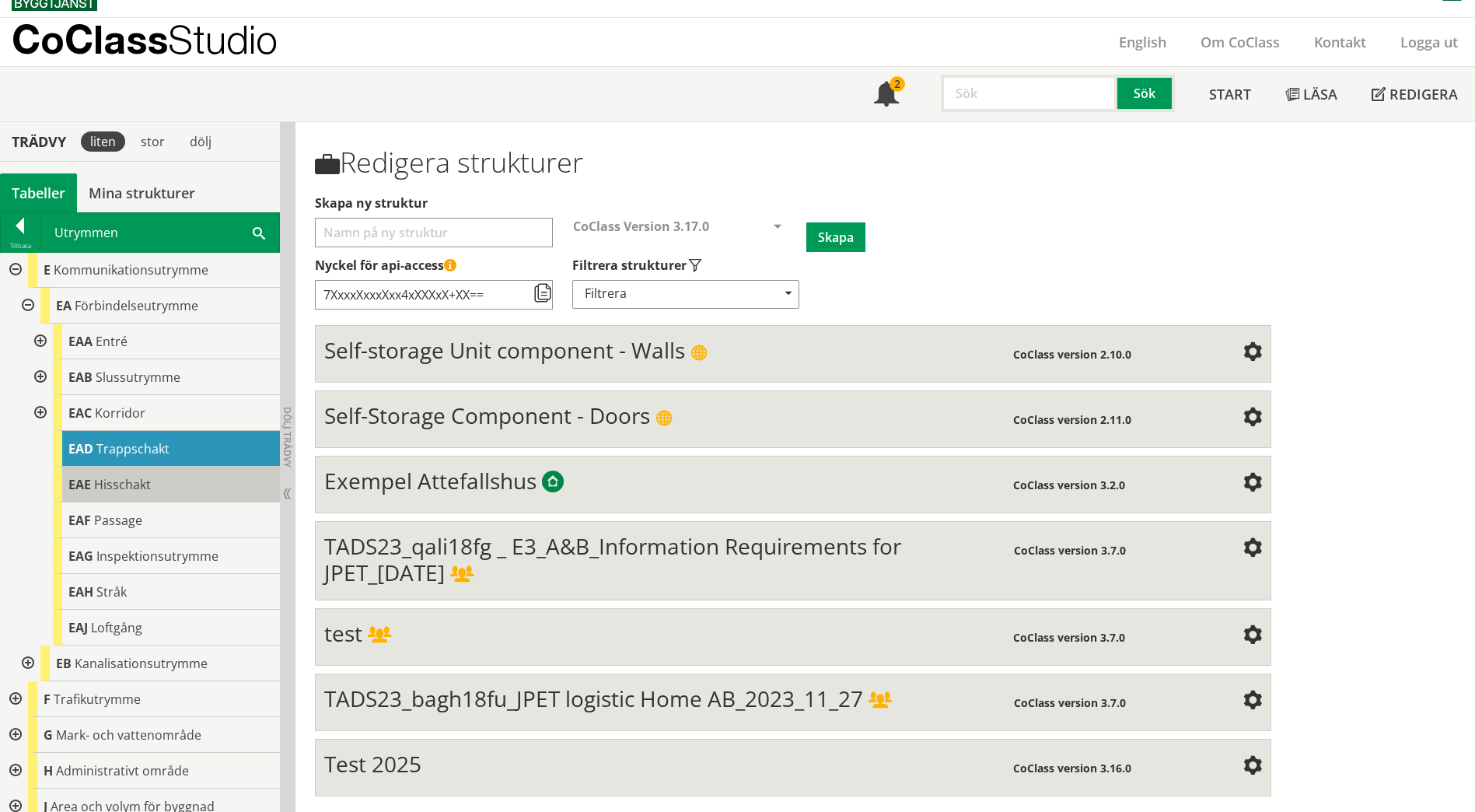
click at [109, 487] on span "Hisschakt" at bounding box center [122, 484] width 56 height 17
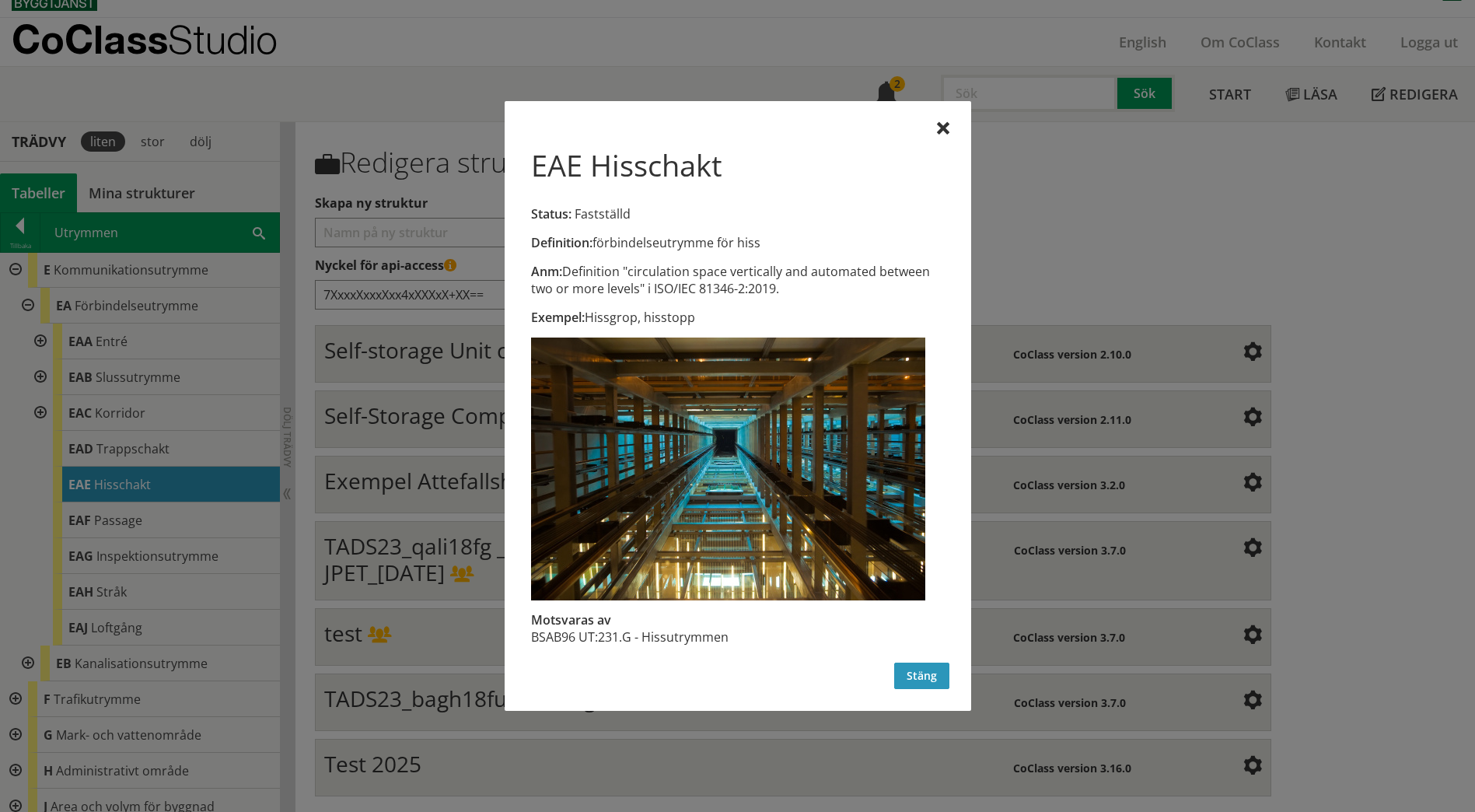
click at [923, 677] on button "Stäng" at bounding box center [922, 676] width 55 height 27
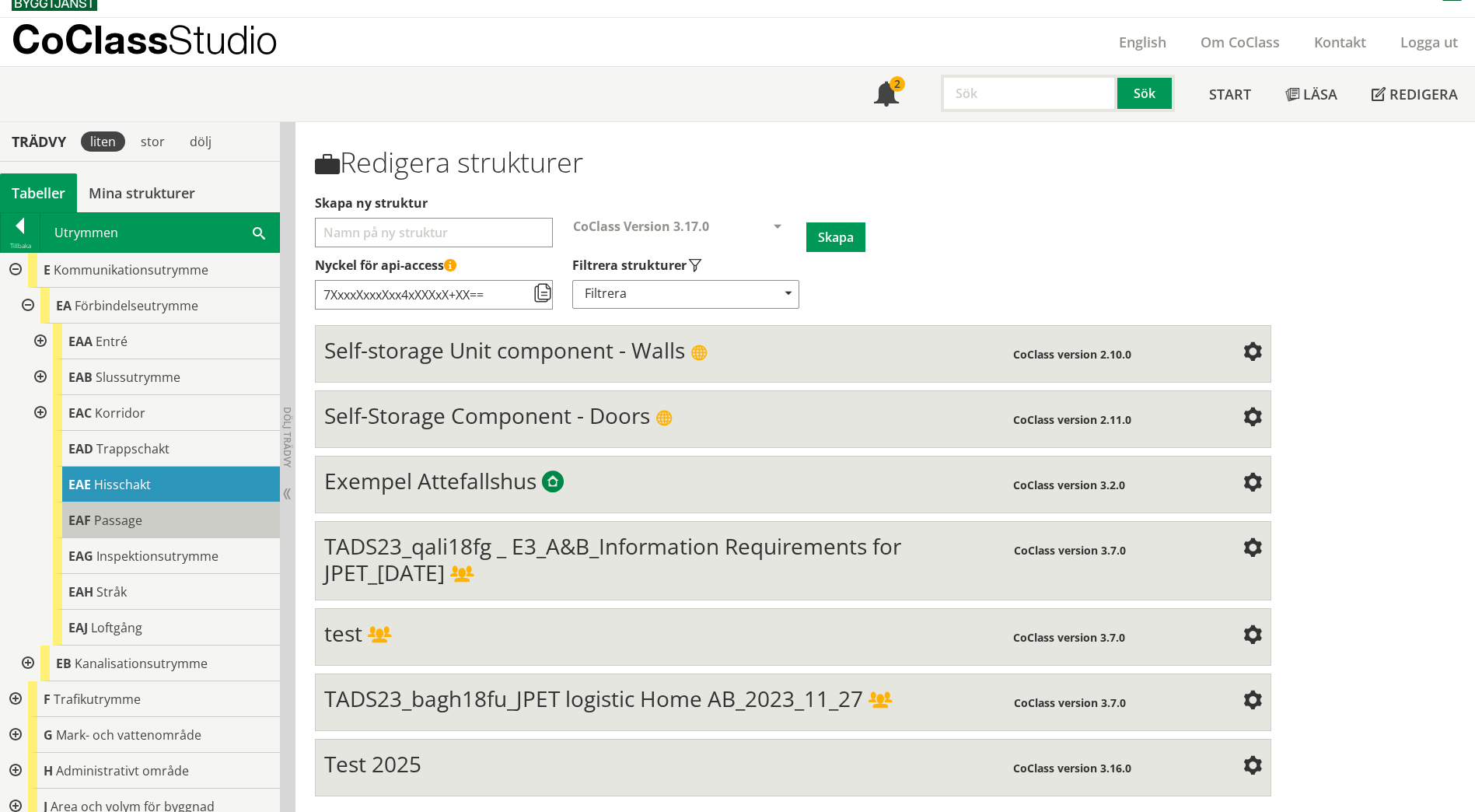
click at [184, 513] on div "EAF Passage" at bounding box center [166, 520] width 227 height 35
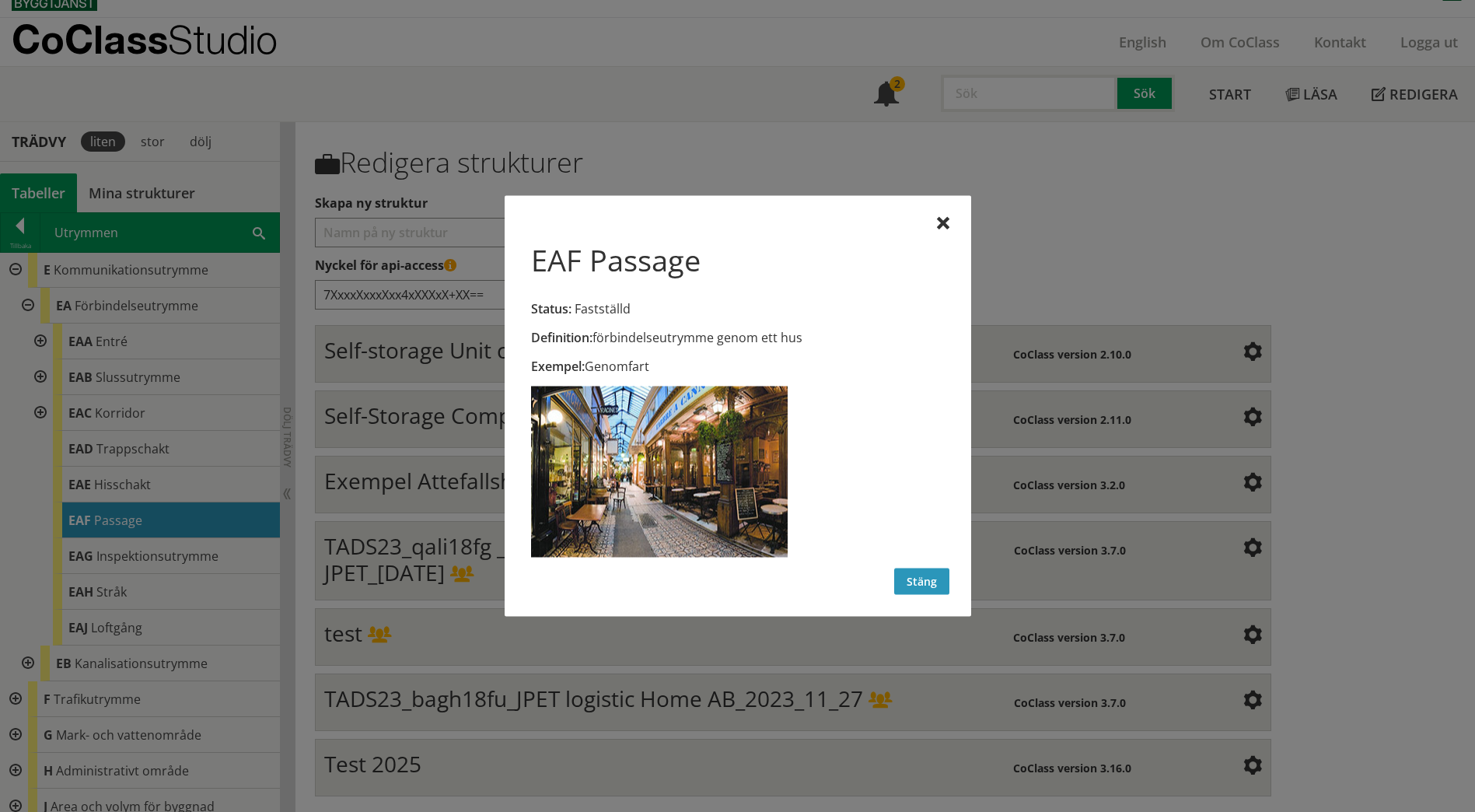
click at [927, 586] on button "Stäng" at bounding box center [922, 582] width 55 height 27
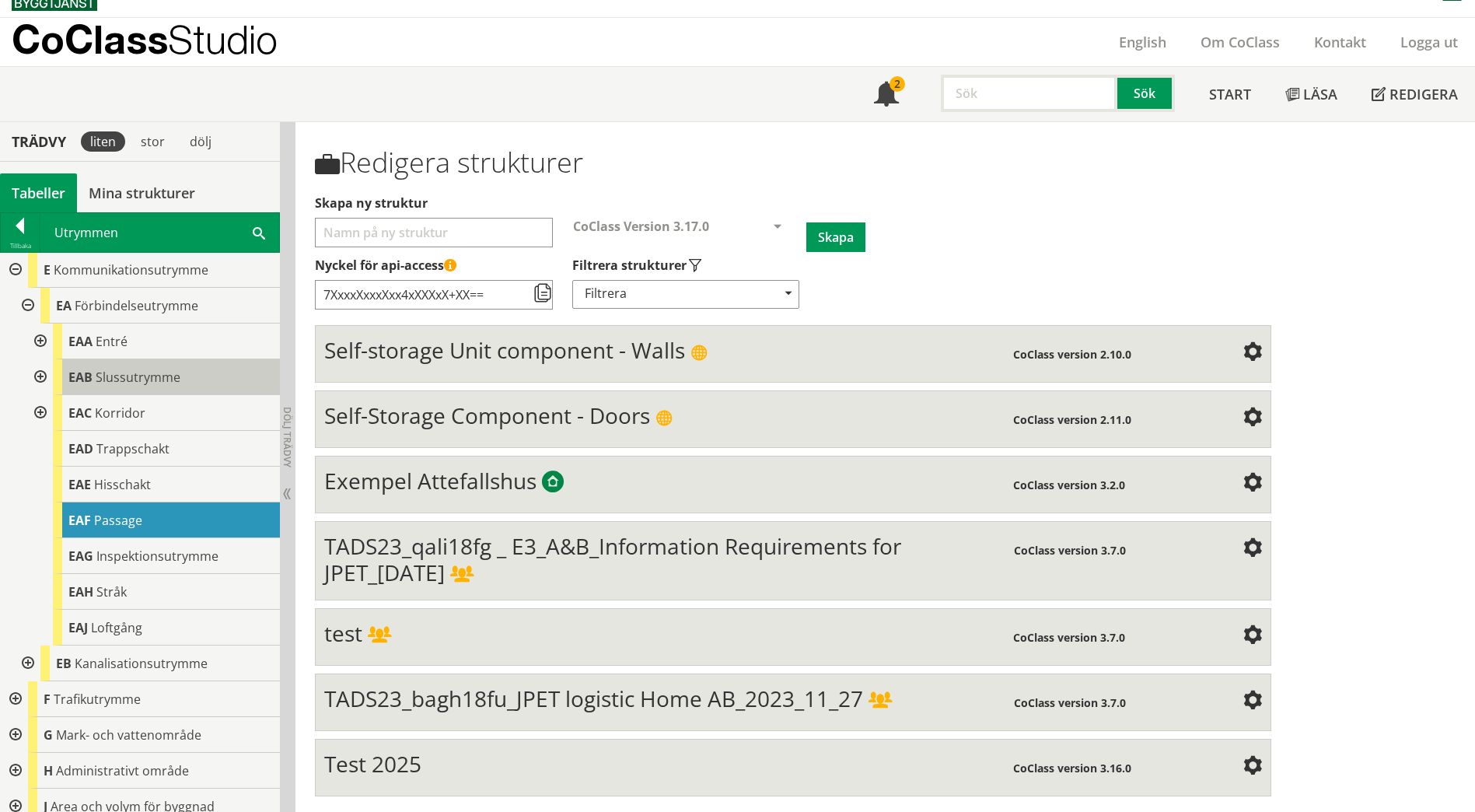
click at [109, 379] on span "Slussutrymme" at bounding box center [138, 377] width 85 height 17
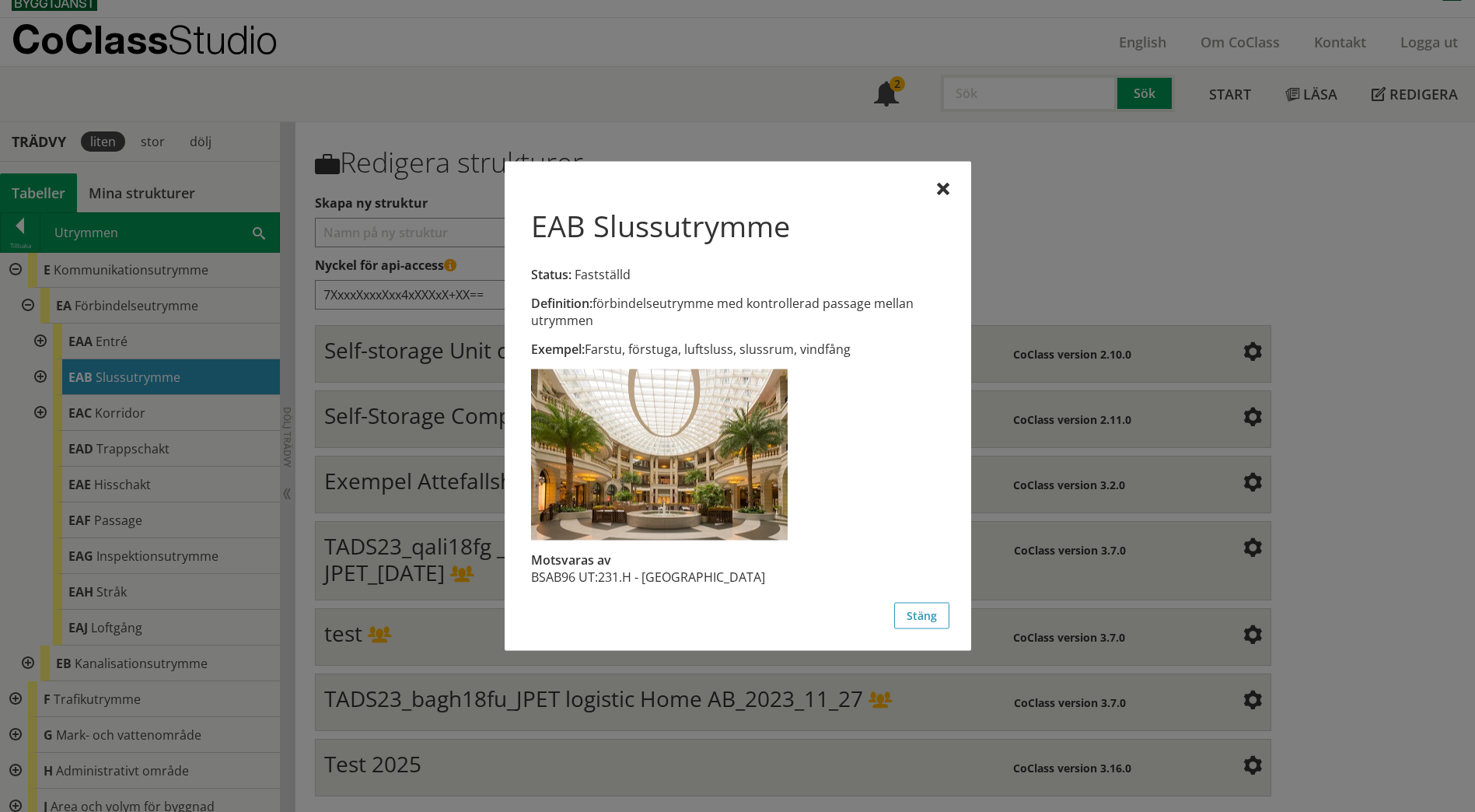
click at [148, 438] on div at bounding box center [738, 406] width 1475 height 812
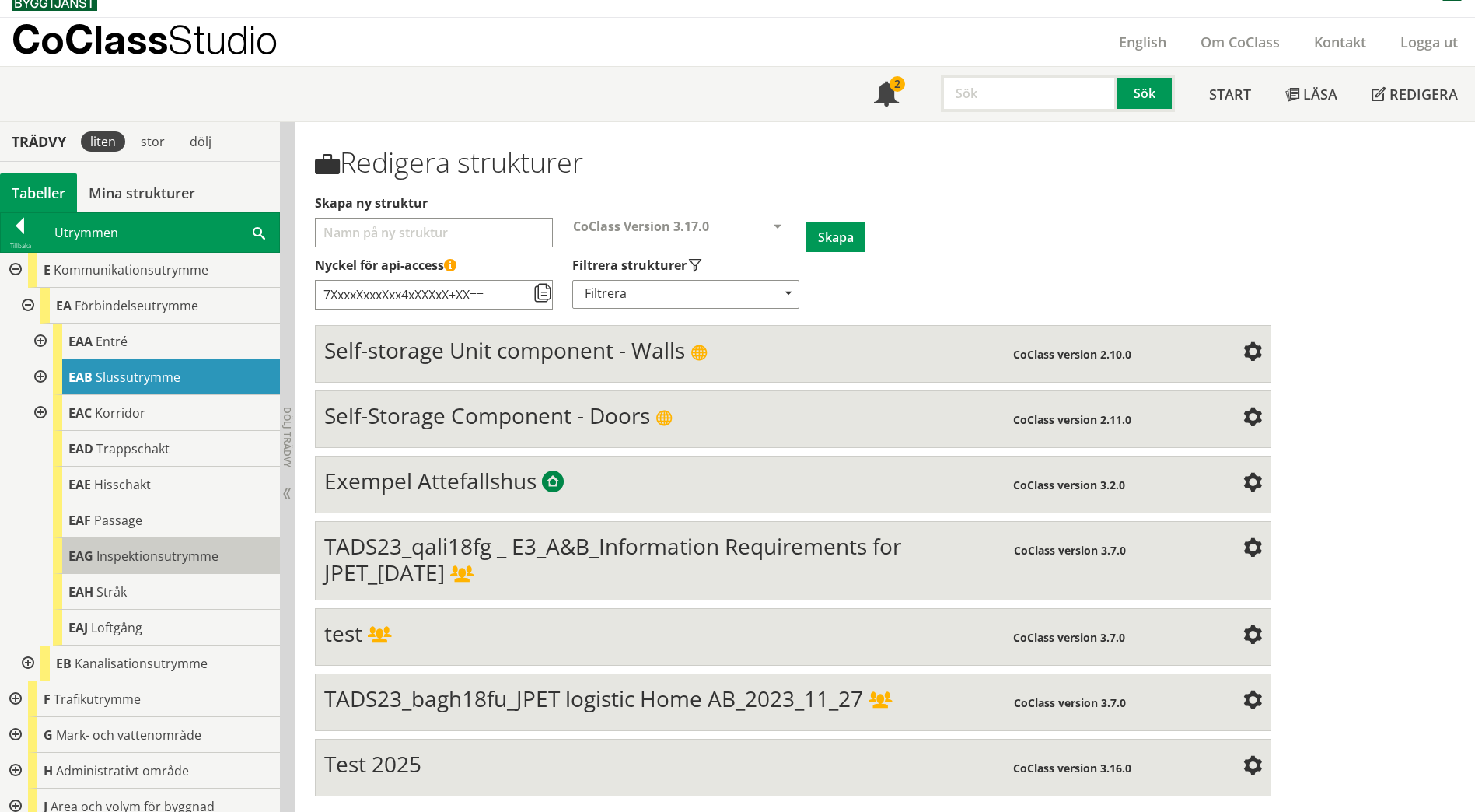
click at [178, 549] on span "Inspektionsutrymme" at bounding box center [158, 556] width 122 height 17
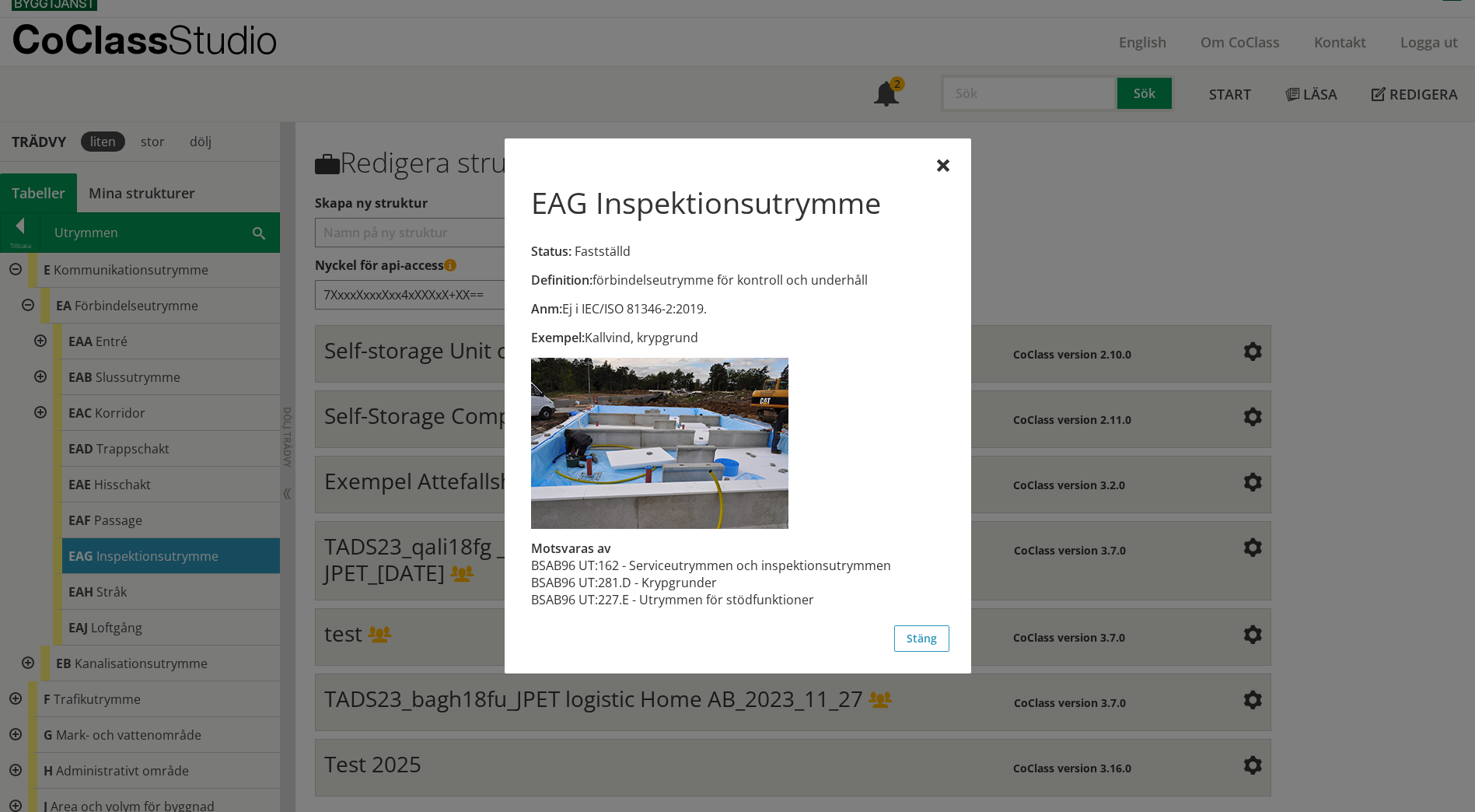
click at [177, 515] on div at bounding box center [738, 406] width 1475 height 812
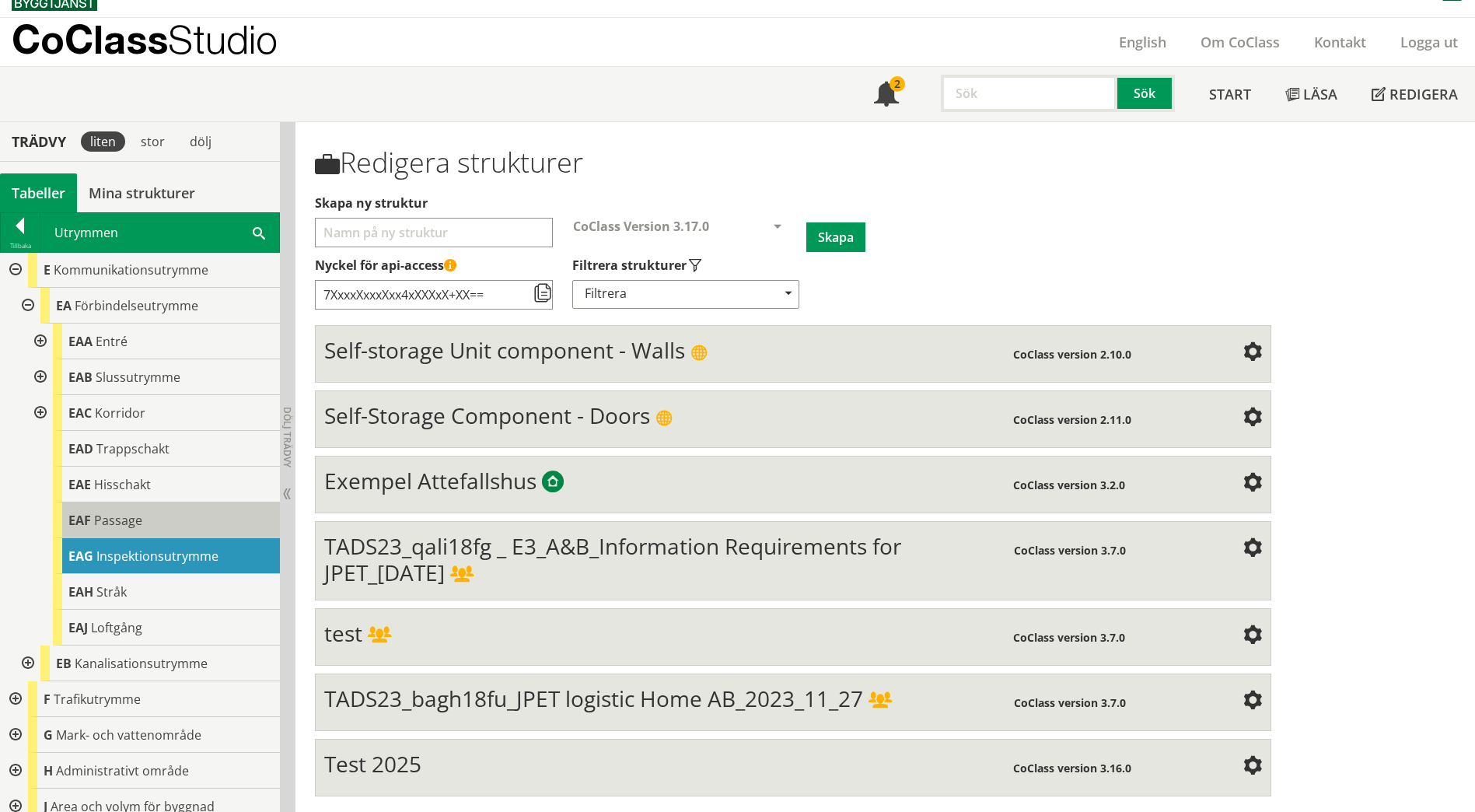
click at [178, 515] on div "EAF Passage" at bounding box center [166, 520] width 227 height 35
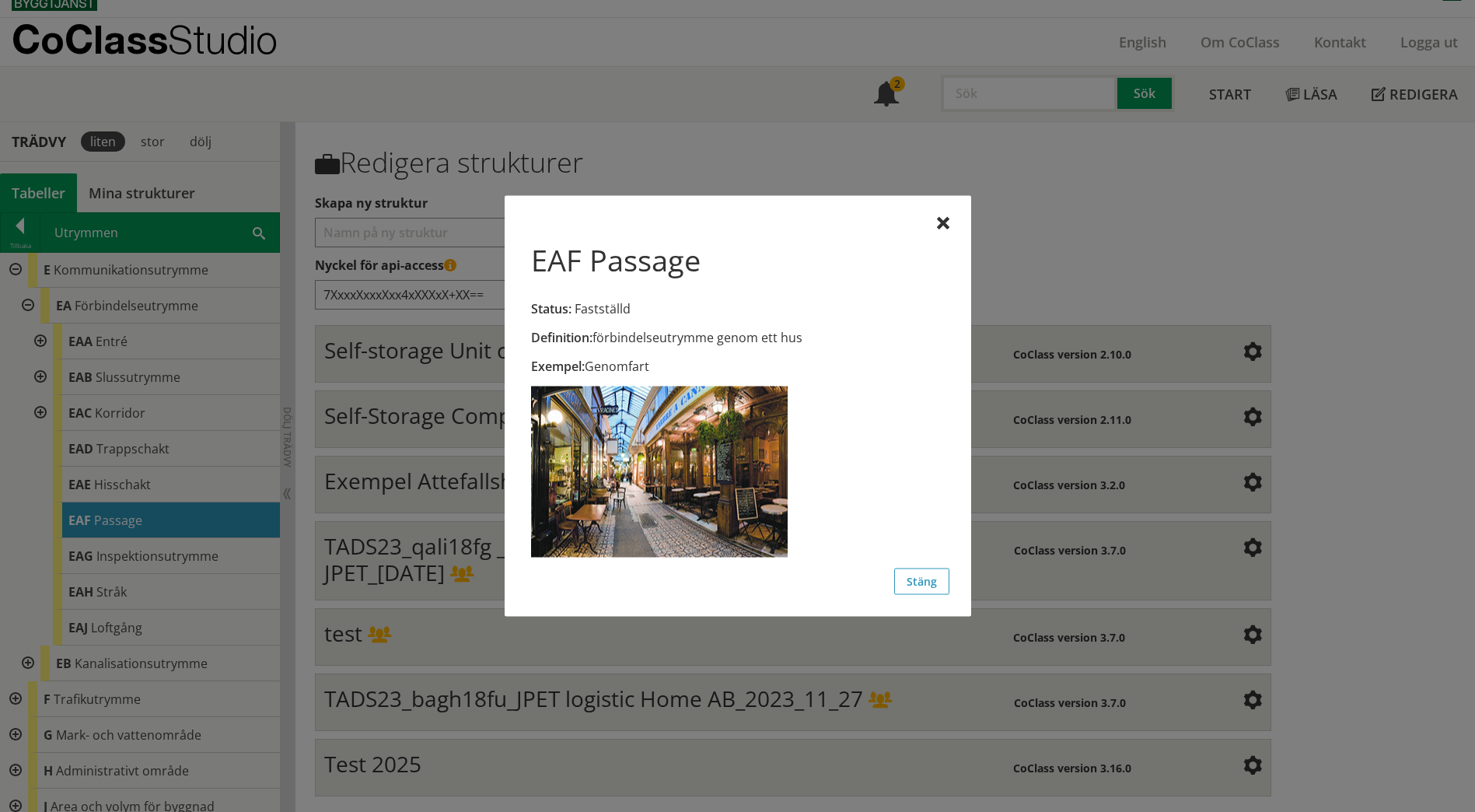
click at [188, 487] on div at bounding box center [738, 406] width 1475 height 812
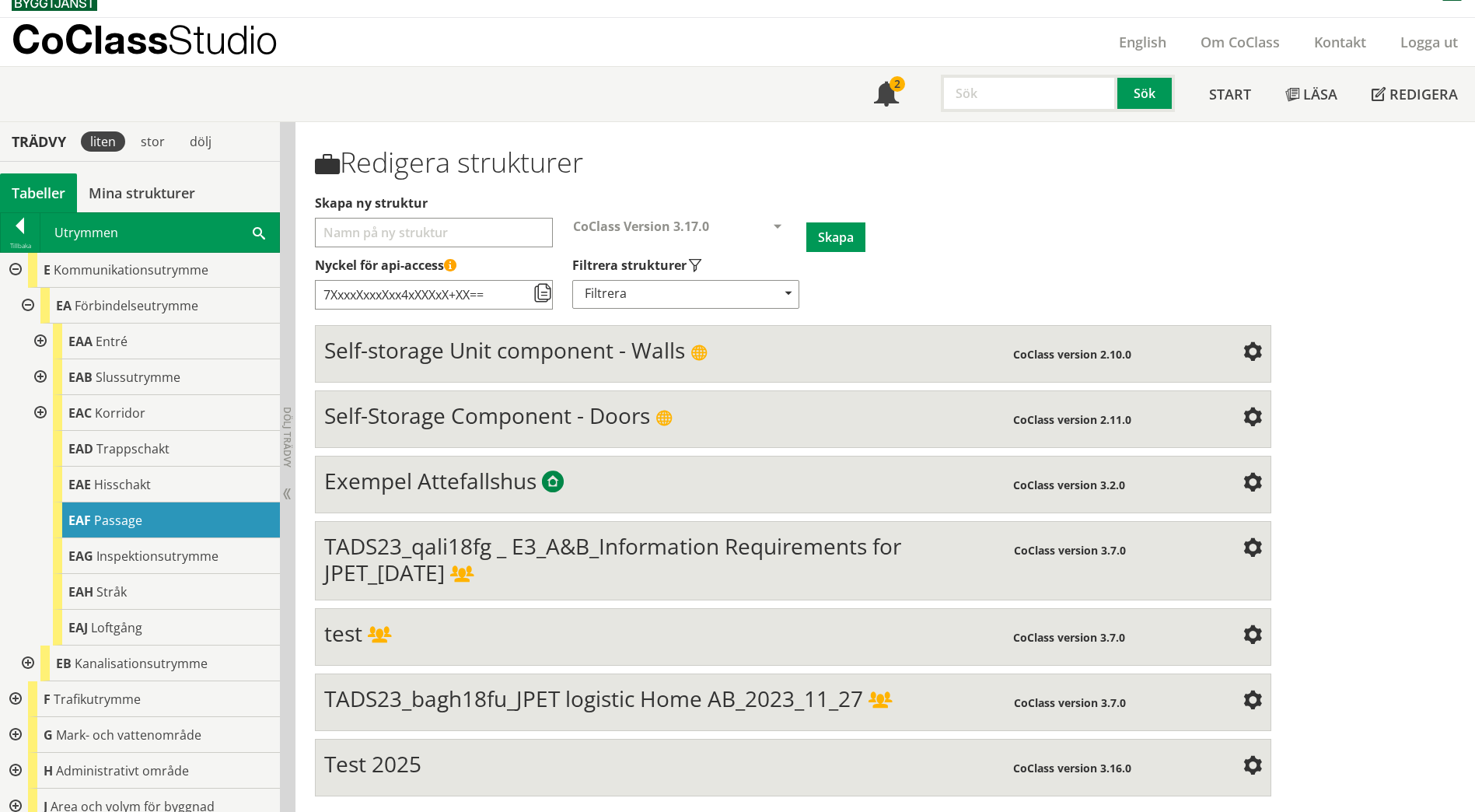
click at [188, 487] on div "EAE Hisschakt" at bounding box center [166, 483] width 227 height 35
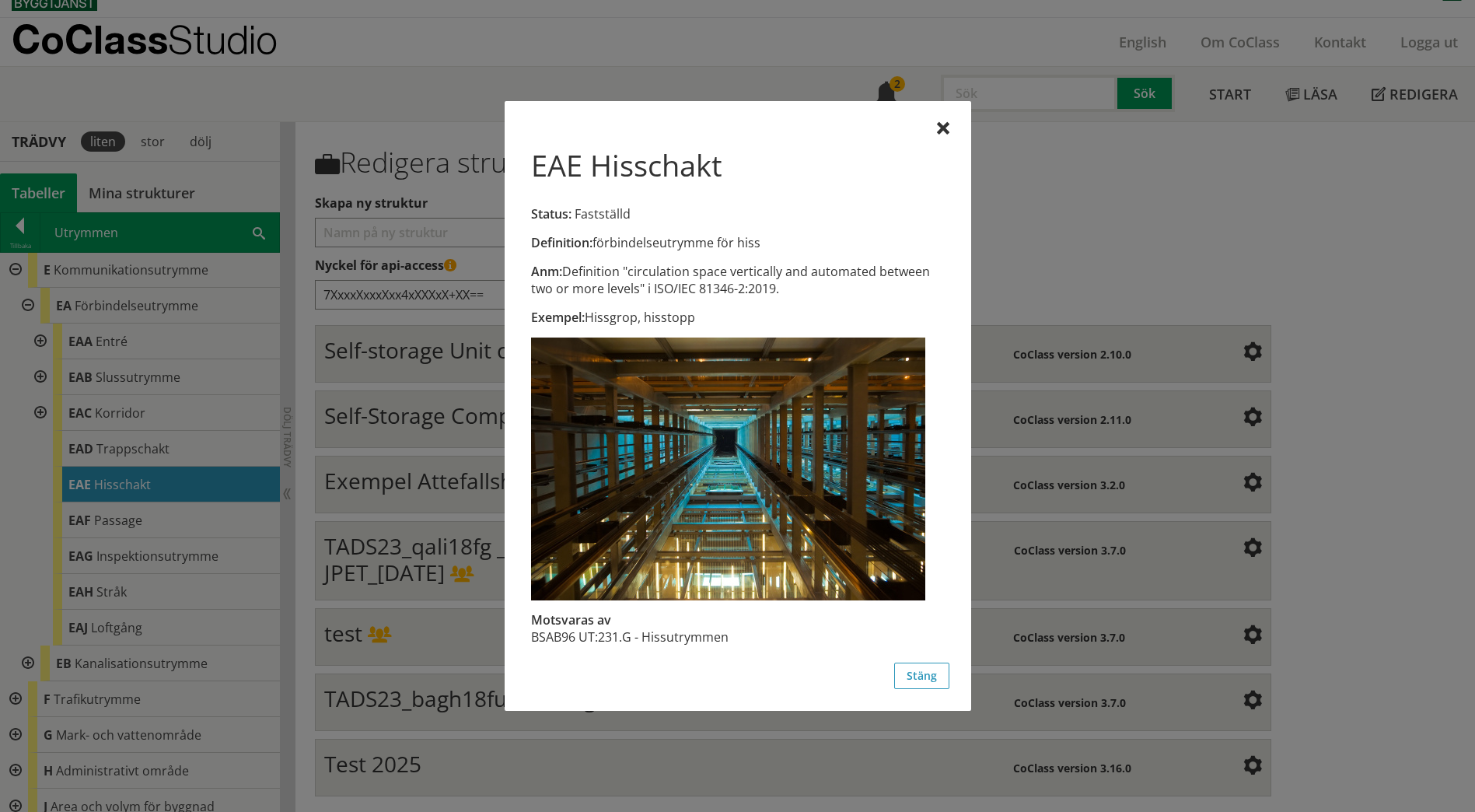
click at [190, 458] on div at bounding box center [738, 406] width 1475 height 812
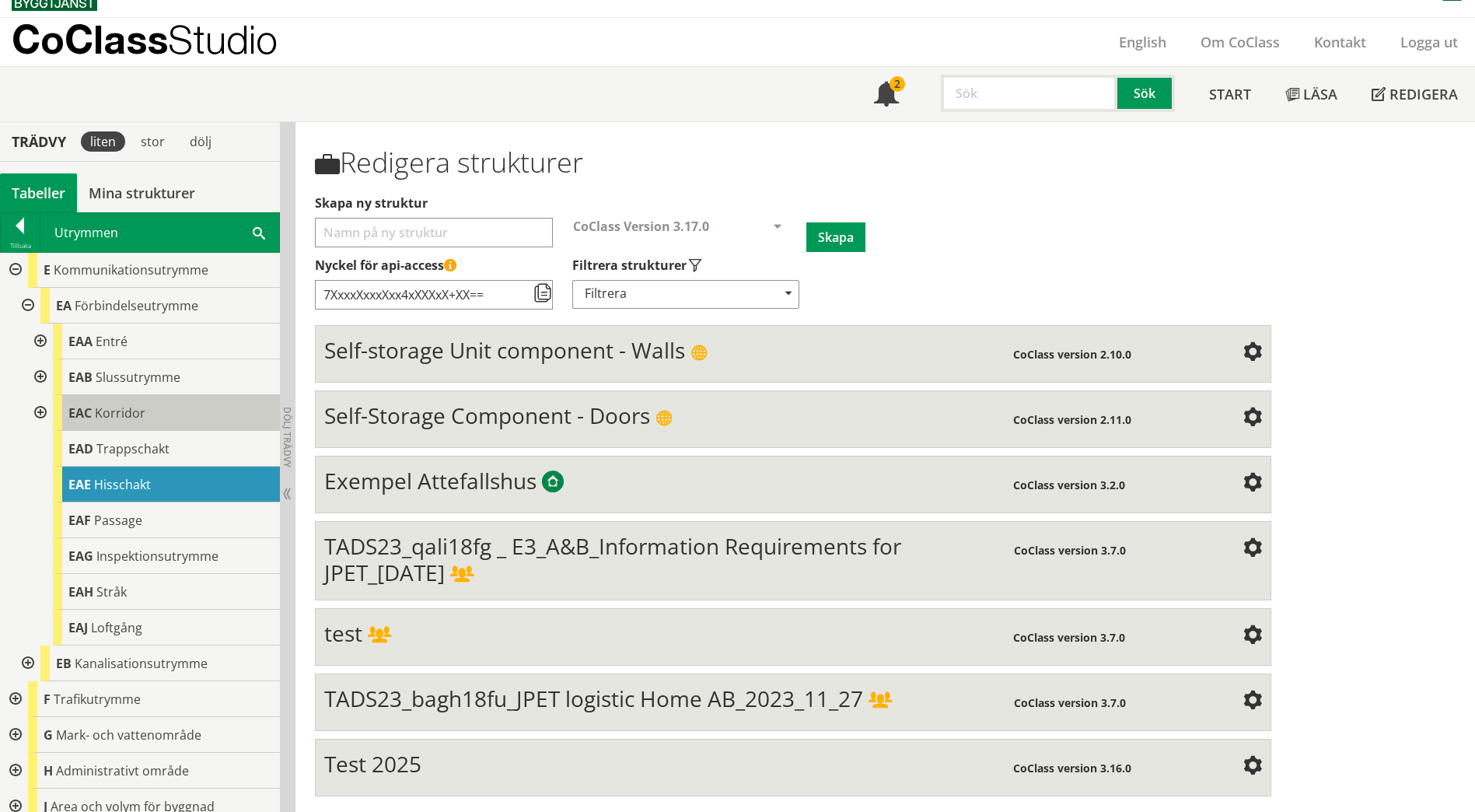
click at [188, 413] on div "EAC Korridor" at bounding box center [166, 413] width 227 height 35
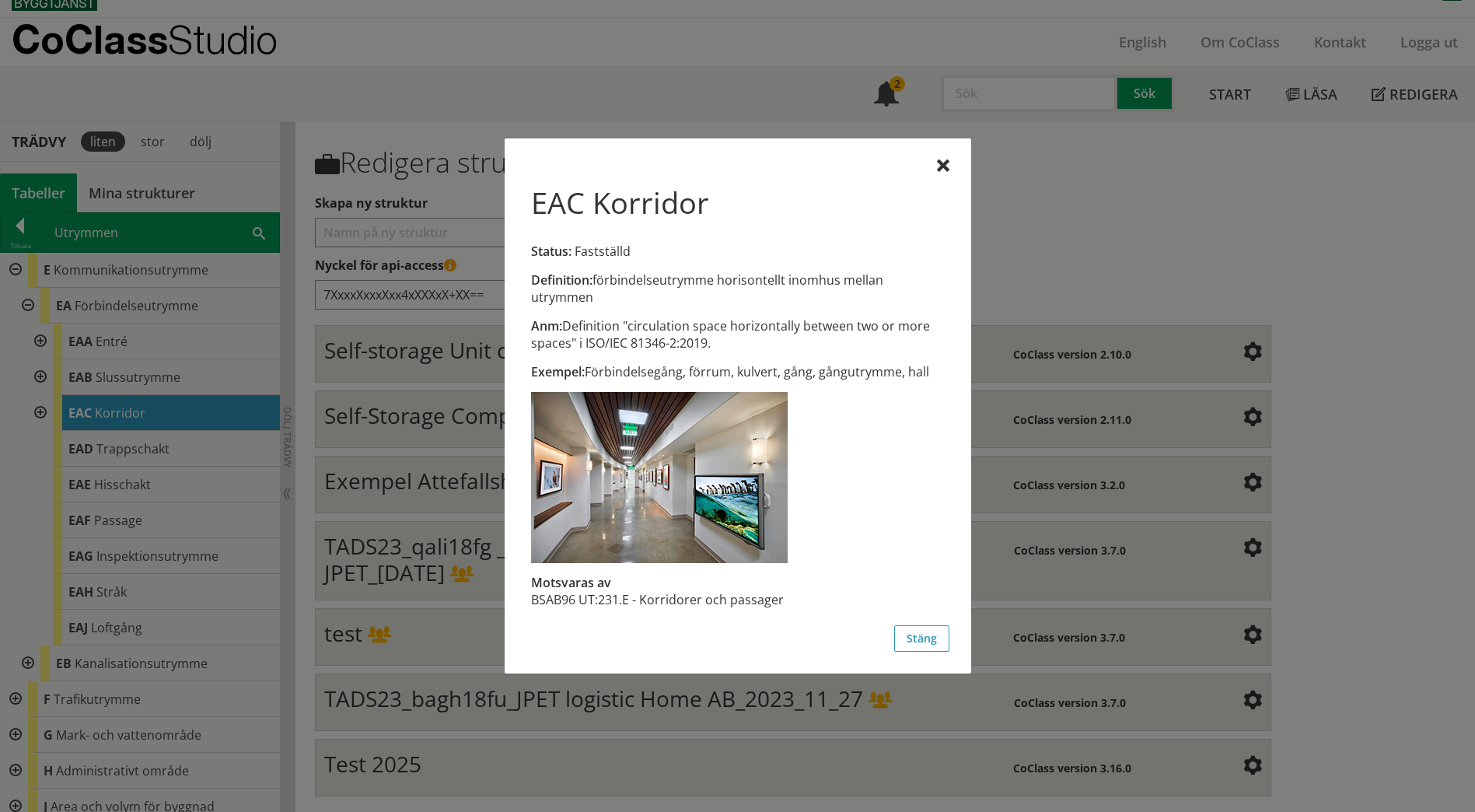
click at [190, 378] on div at bounding box center [738, 406] width 1475 height 812
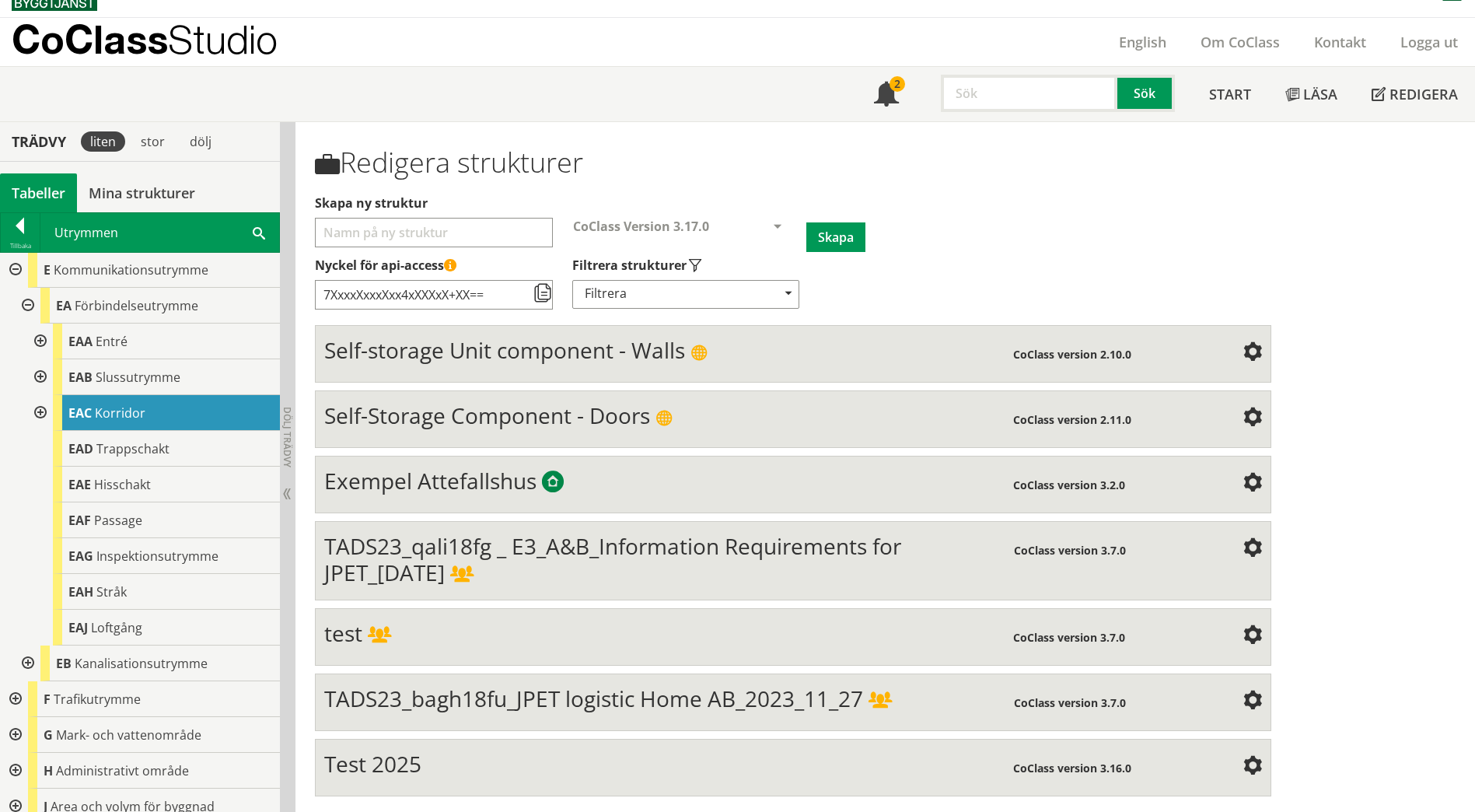
click at [190, 378] on div "EAB Slussutrymme" at bounding box center [166, 376] width 227 height 35
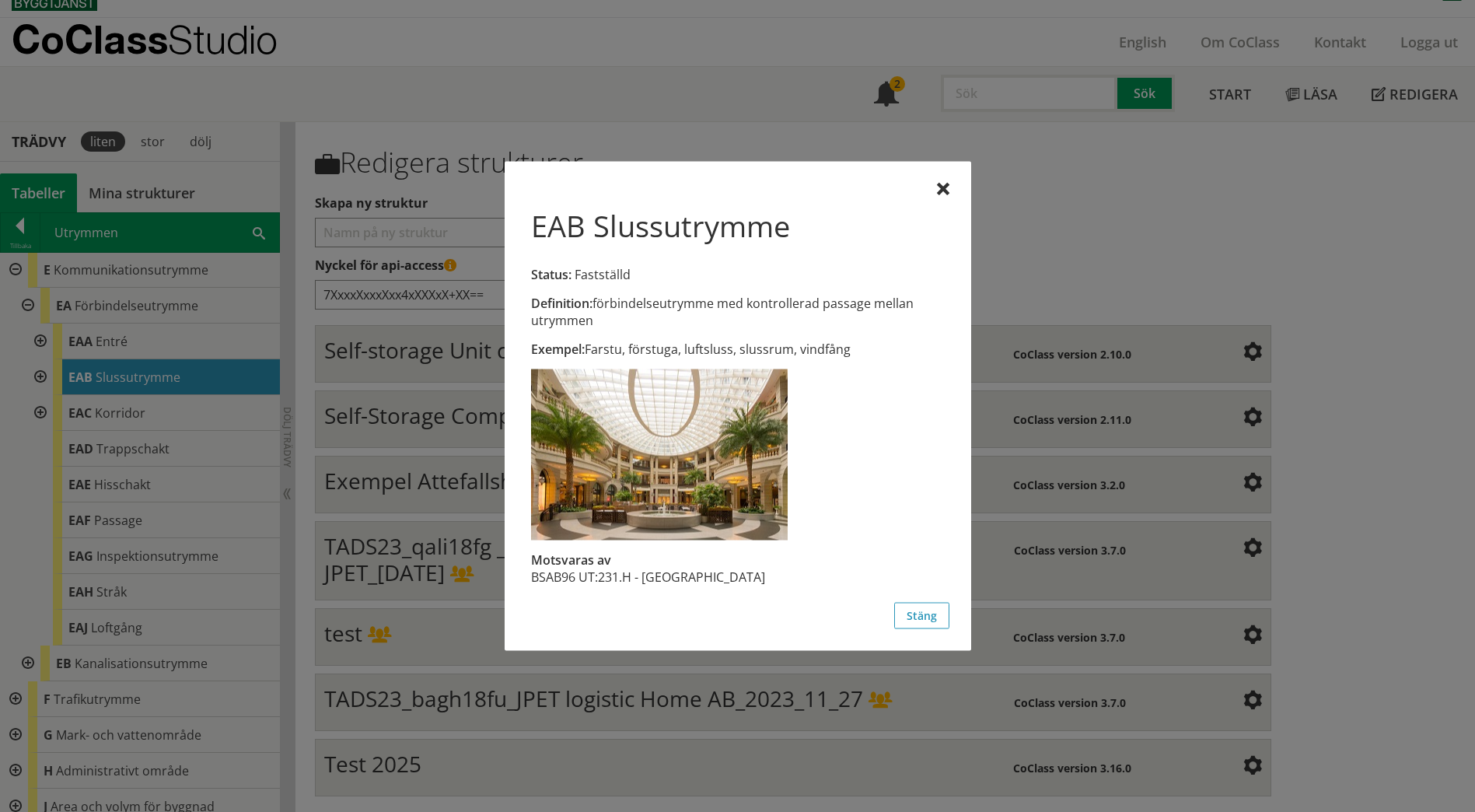
click at [194, 347] on div at bounding box center [738, 406] width 1475 height 812
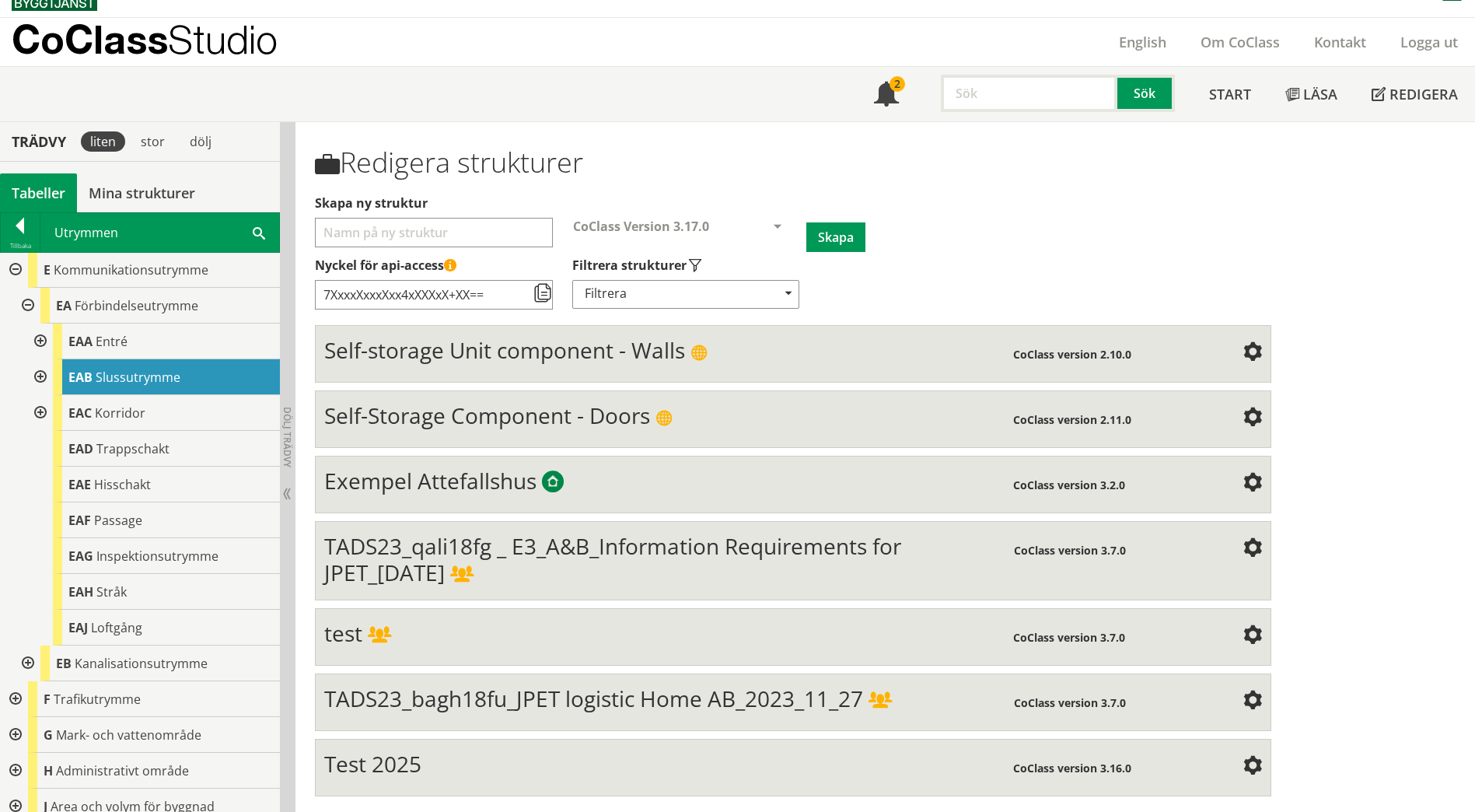
click at [194, 347] on div "EAA Entré" at bounding box center [166, 341] width 227 height 35
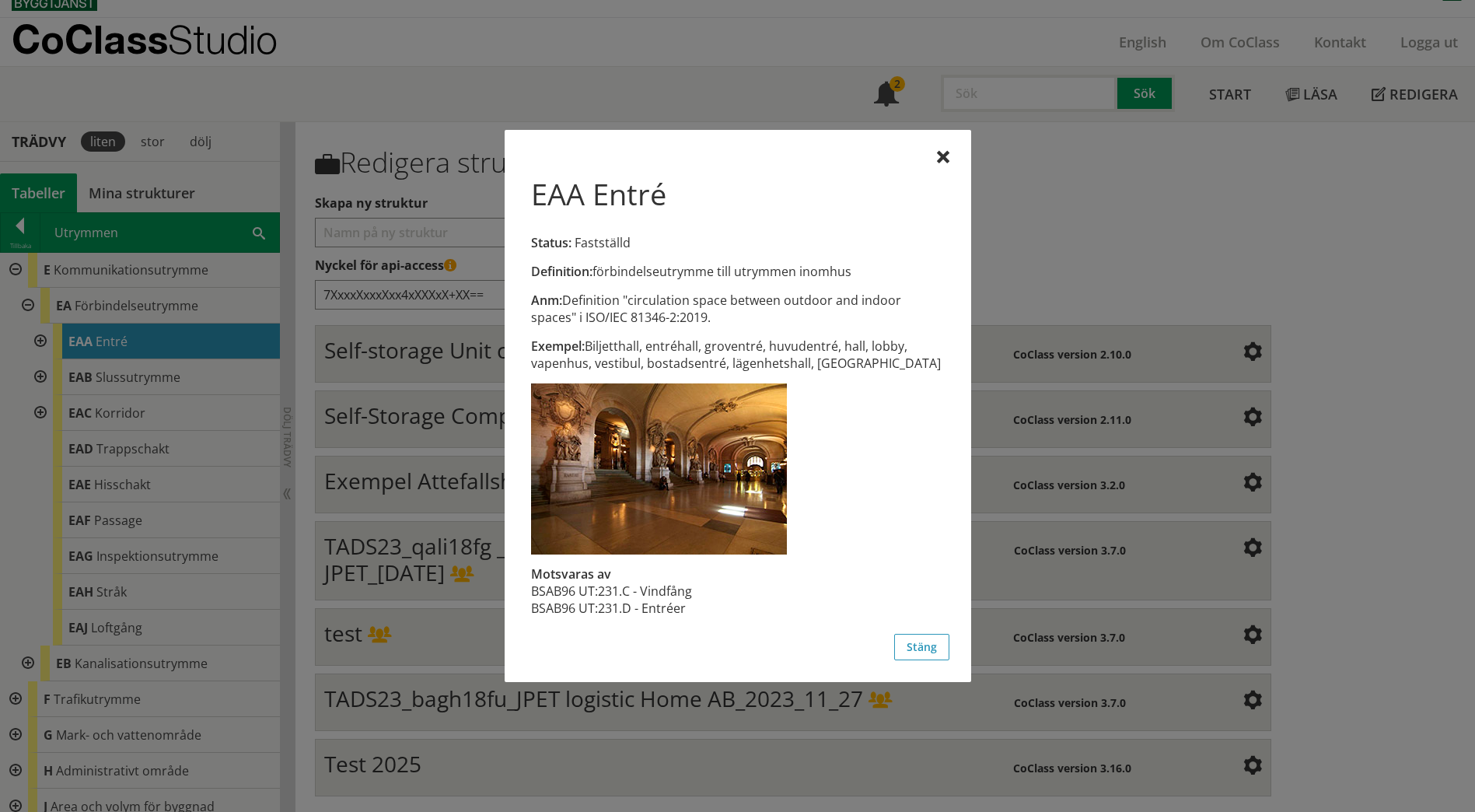
click at [32, 380] on div at bounding box center [738, 406] width 1475 height 812
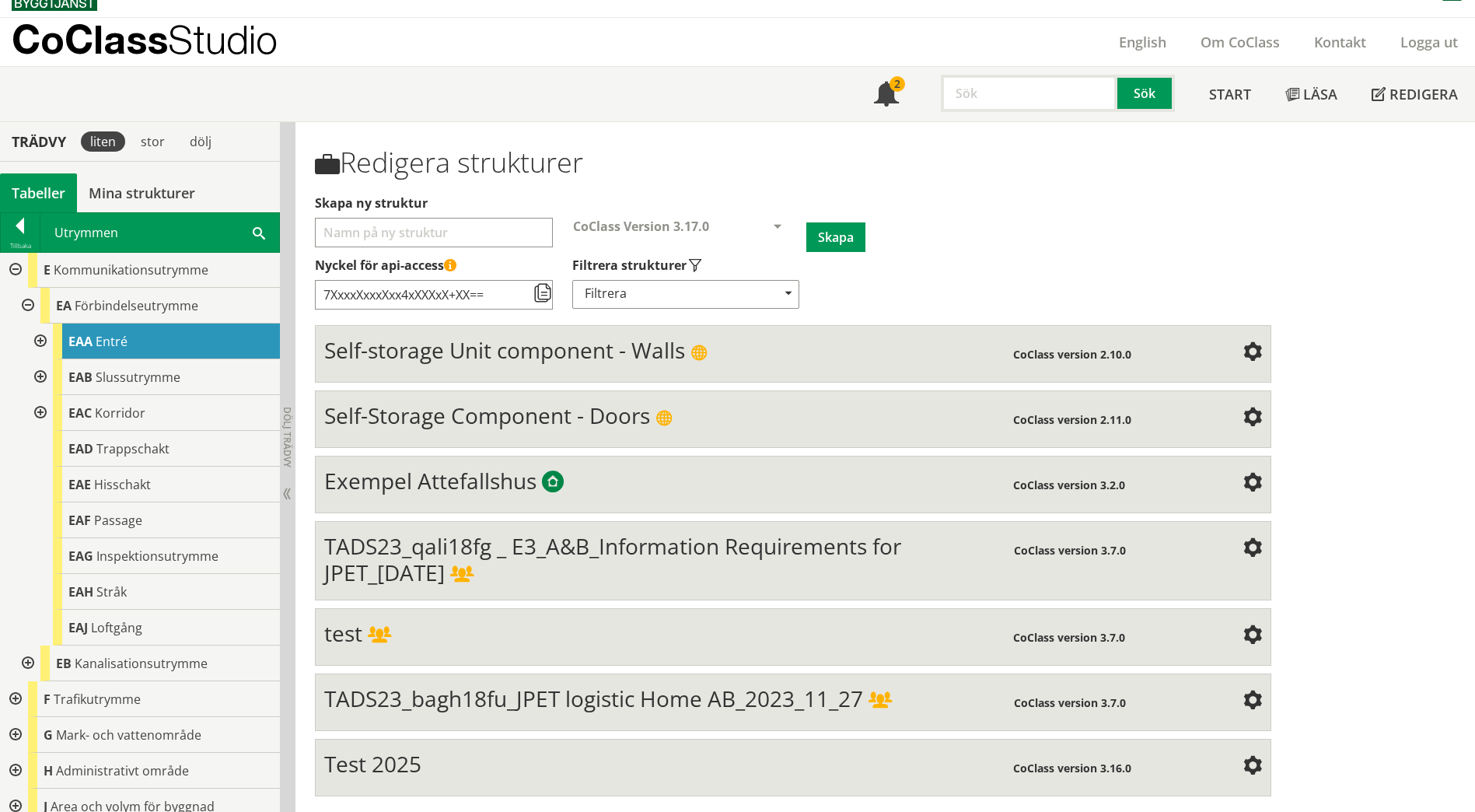
click at [40, 374] on div at bounding box center [38, 376] width 28 height 35
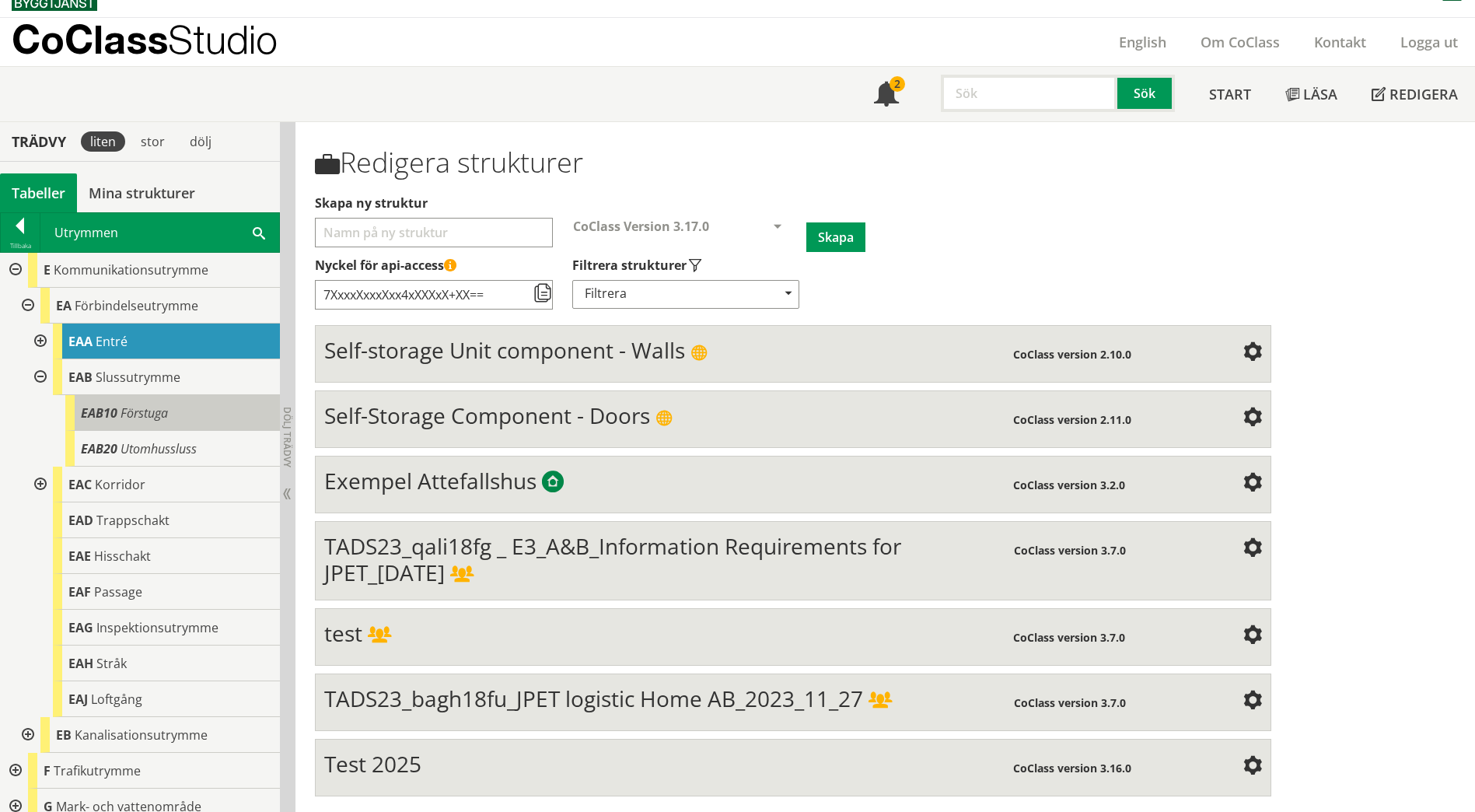
click at [142, 415] on span "Förstuga" at bounding box center [144, 413] width 48 height 17
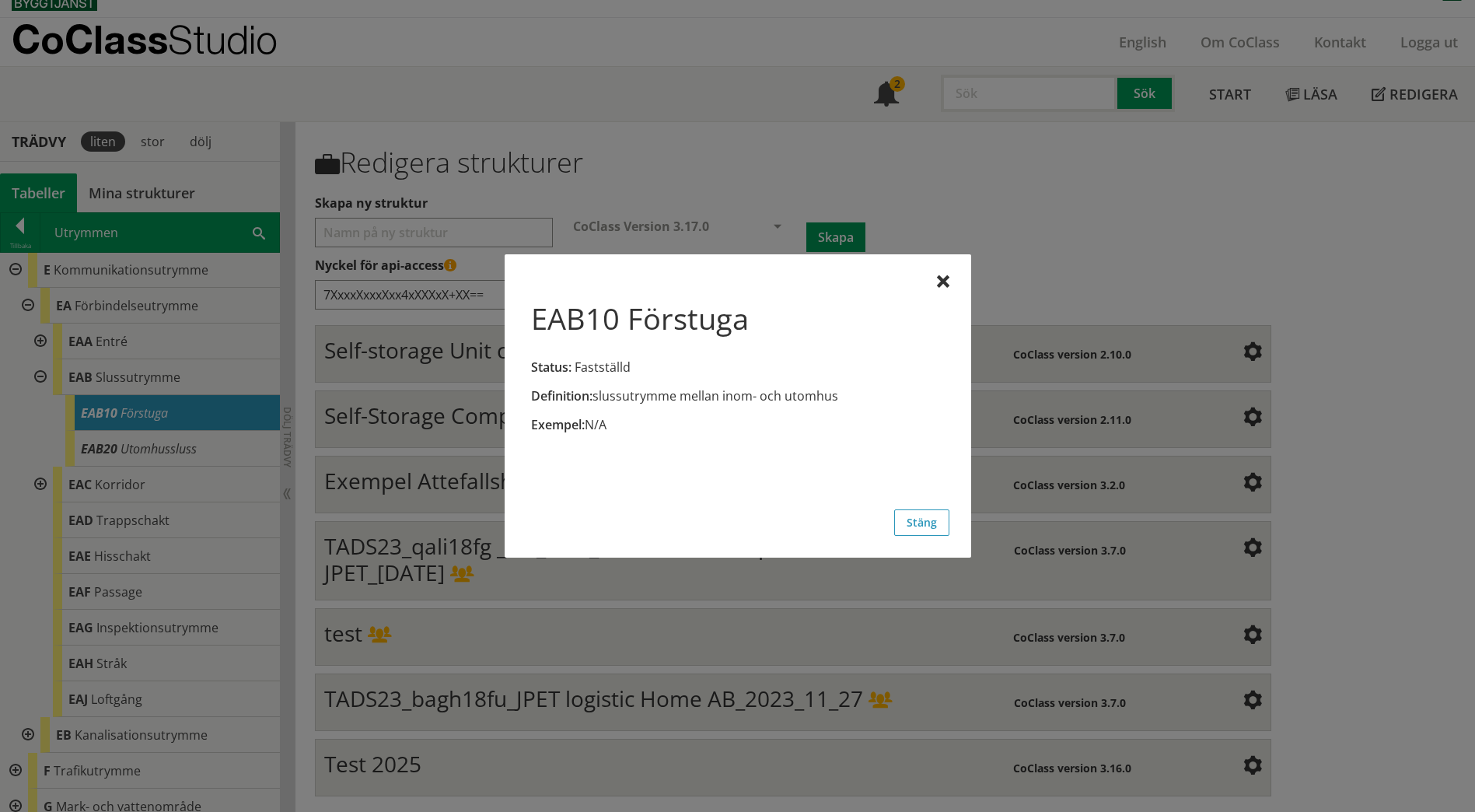
click at [136, 449] on div at bounding box center [738, 406] width 1475 height 812
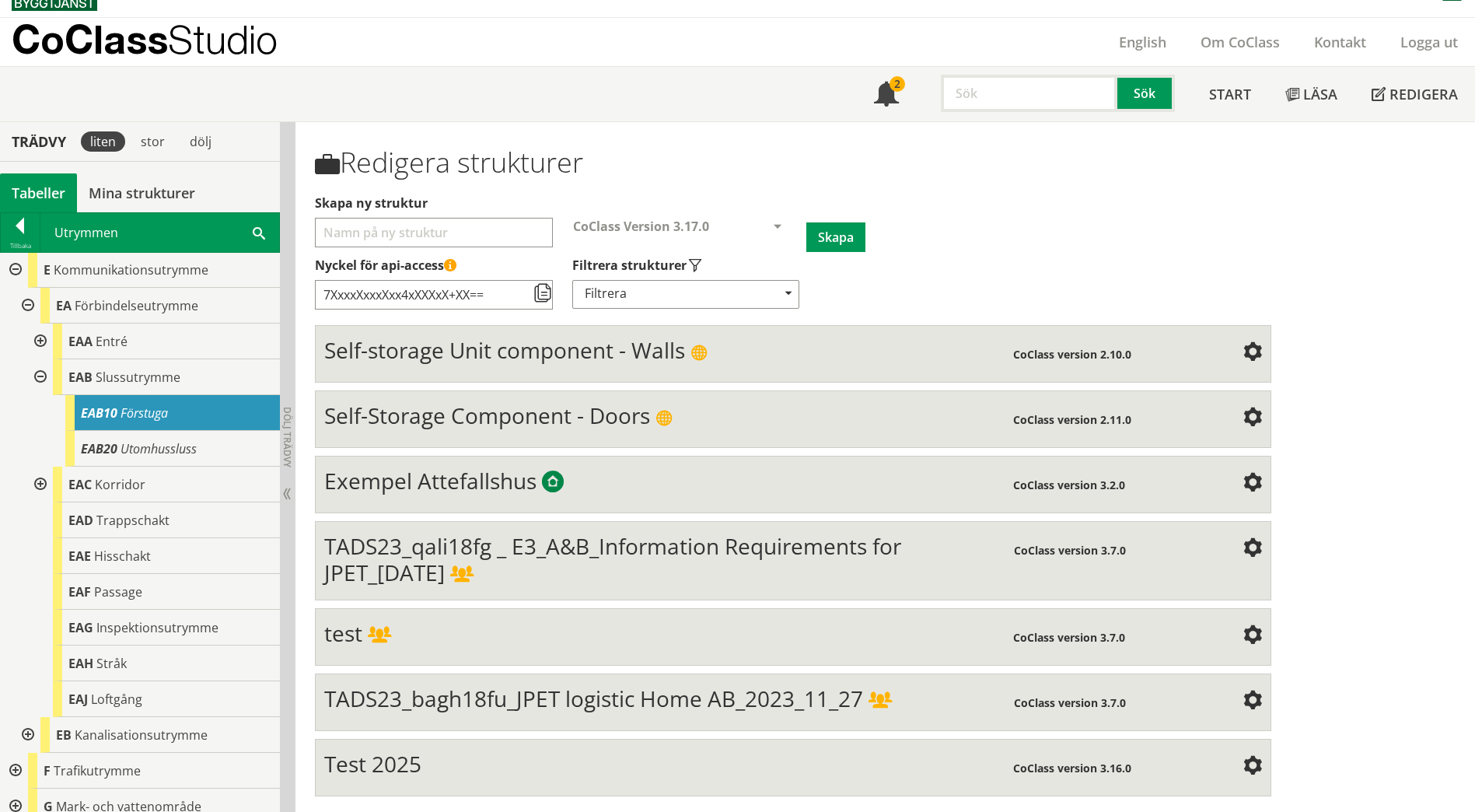
click at [136, 449] on span "Utomhussluss" at bounding box center [159, 449] width 76 height 17
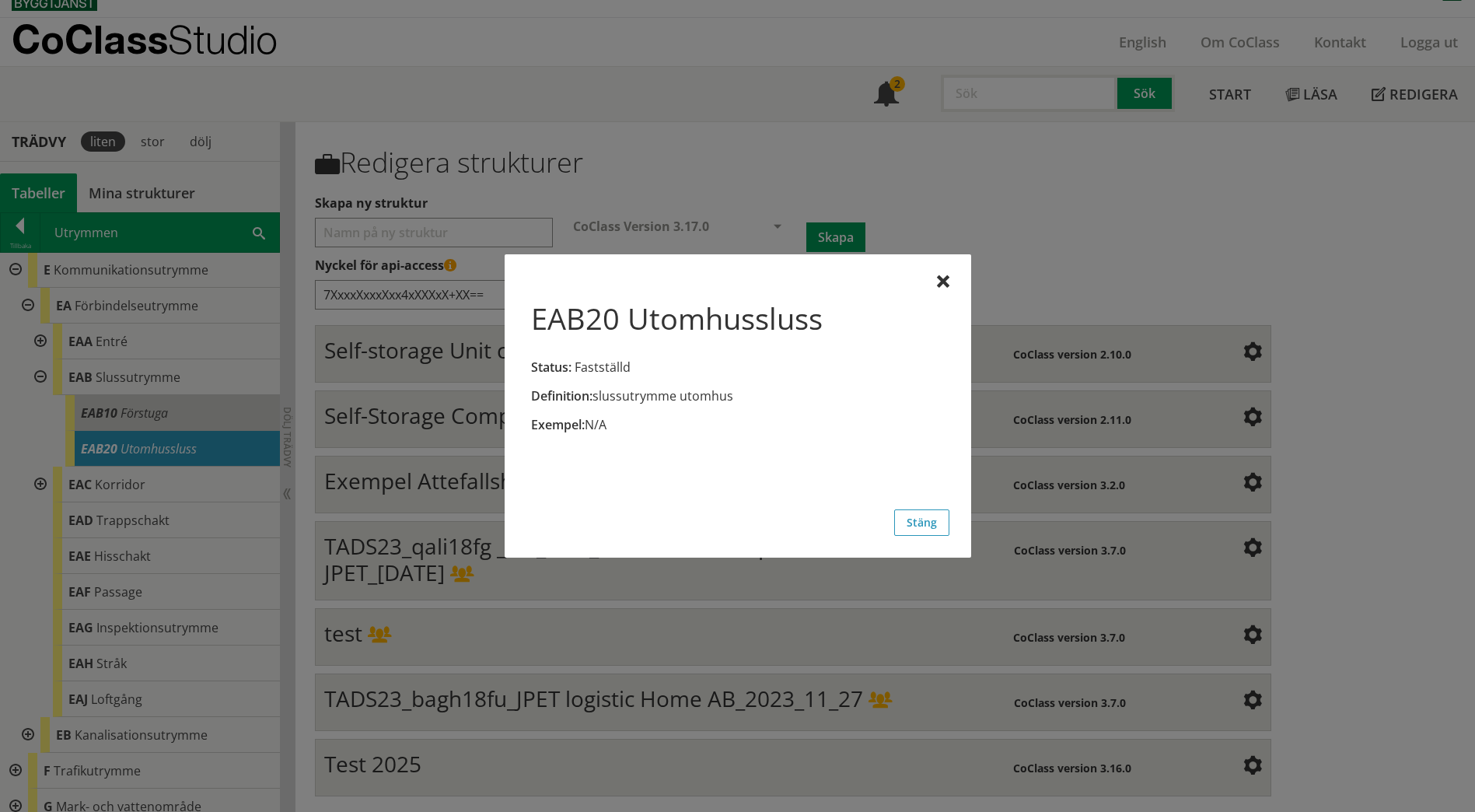
click at [142, 414] on div at bounding box center [738, 406] width 1475 height 812
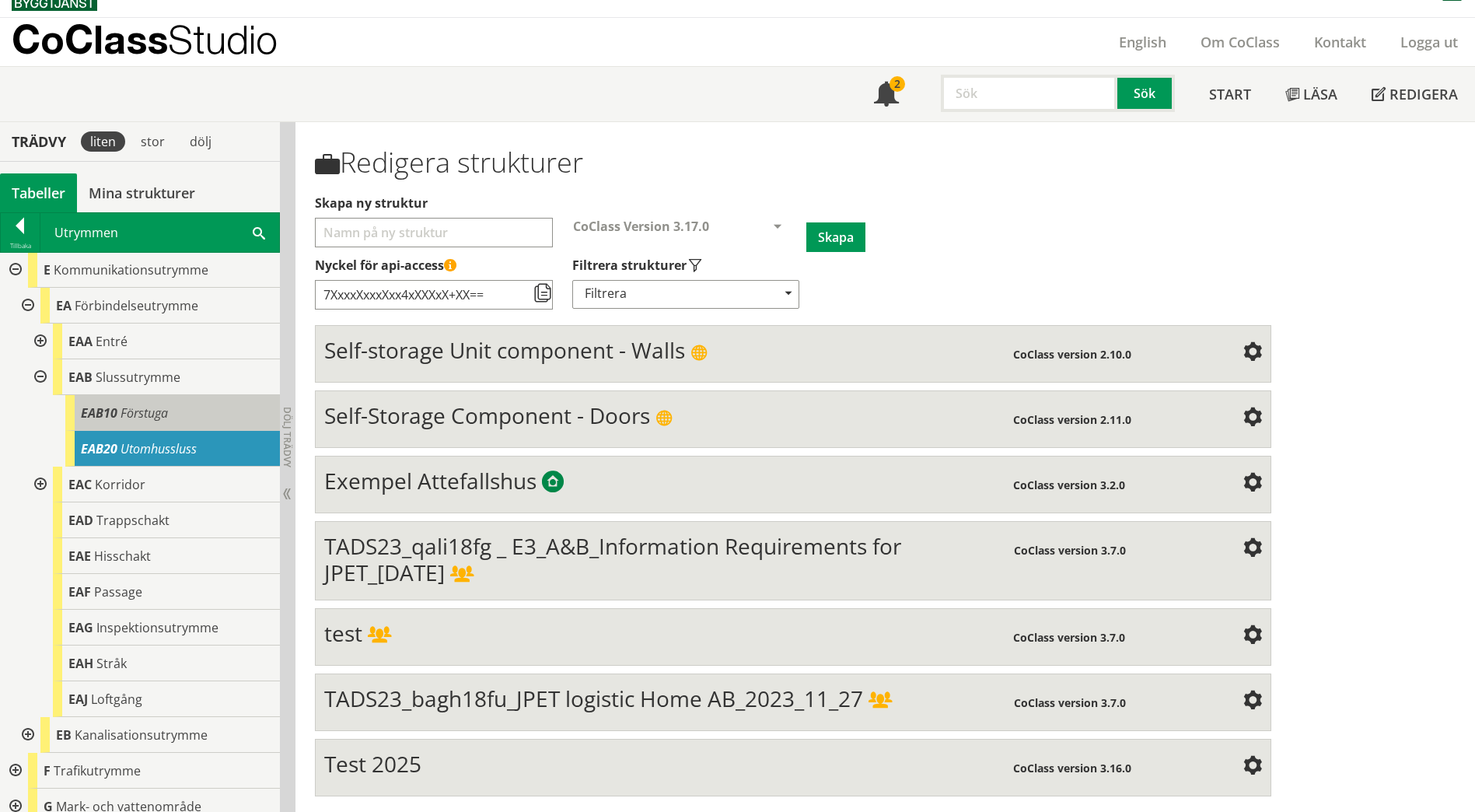
click at [142, 414] on span "Förstuga" at bounding box center [144, 413] width 48 height 17
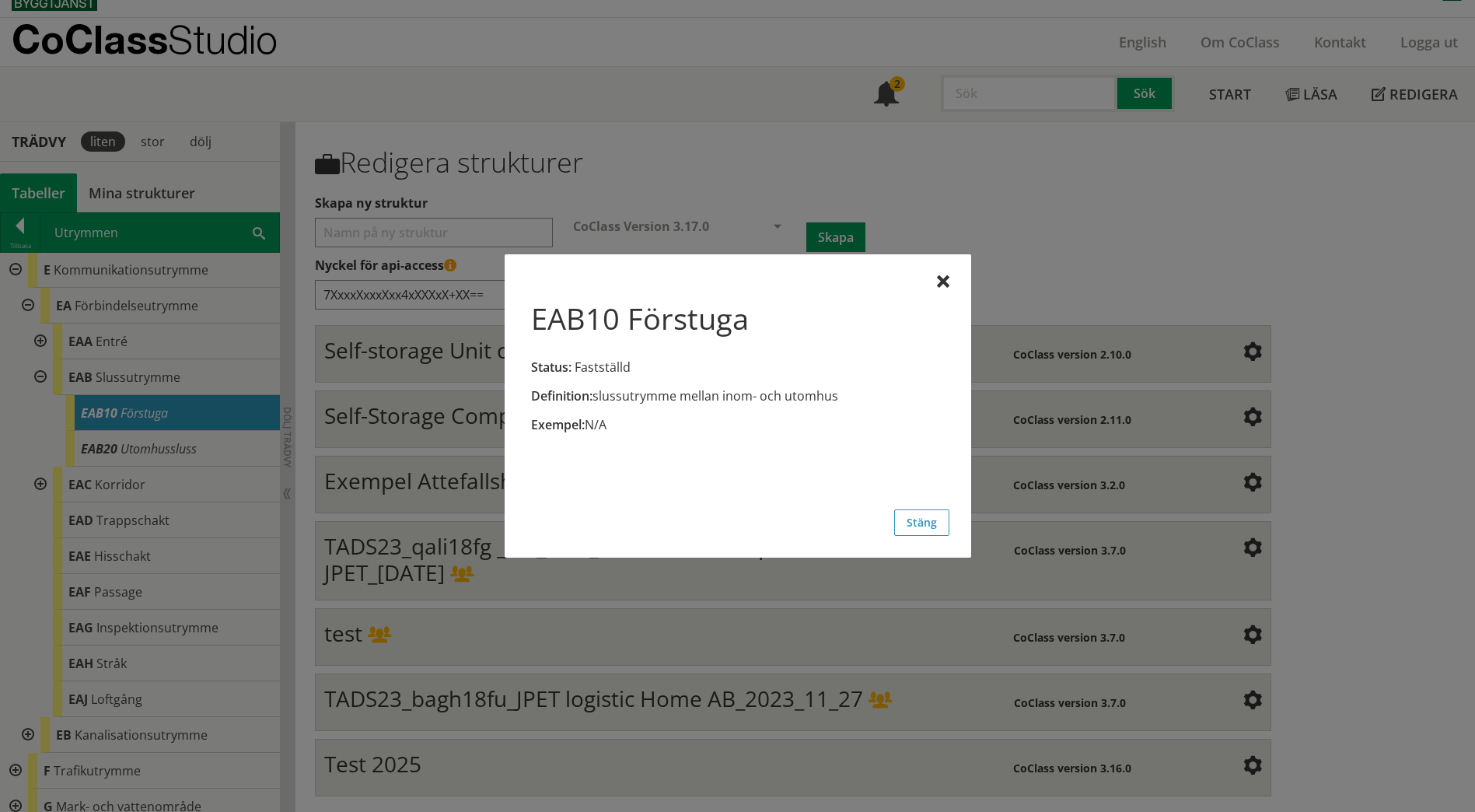
click at [40, 378] on div at bounding box center [738, 406] width 1475 height 812
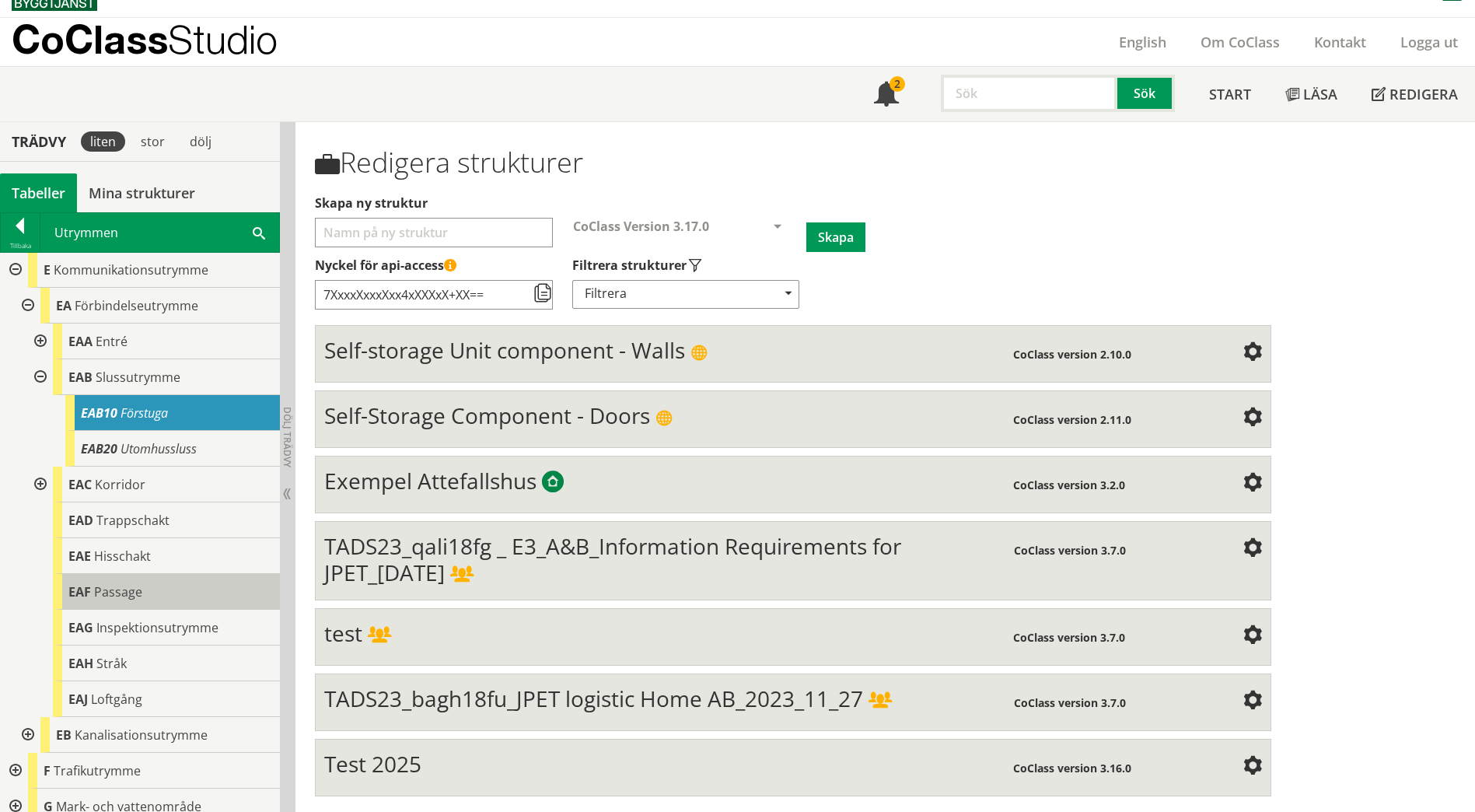
click at [115, 588] on span "Passage" at bounding box center [118, 592] width 48 height 17
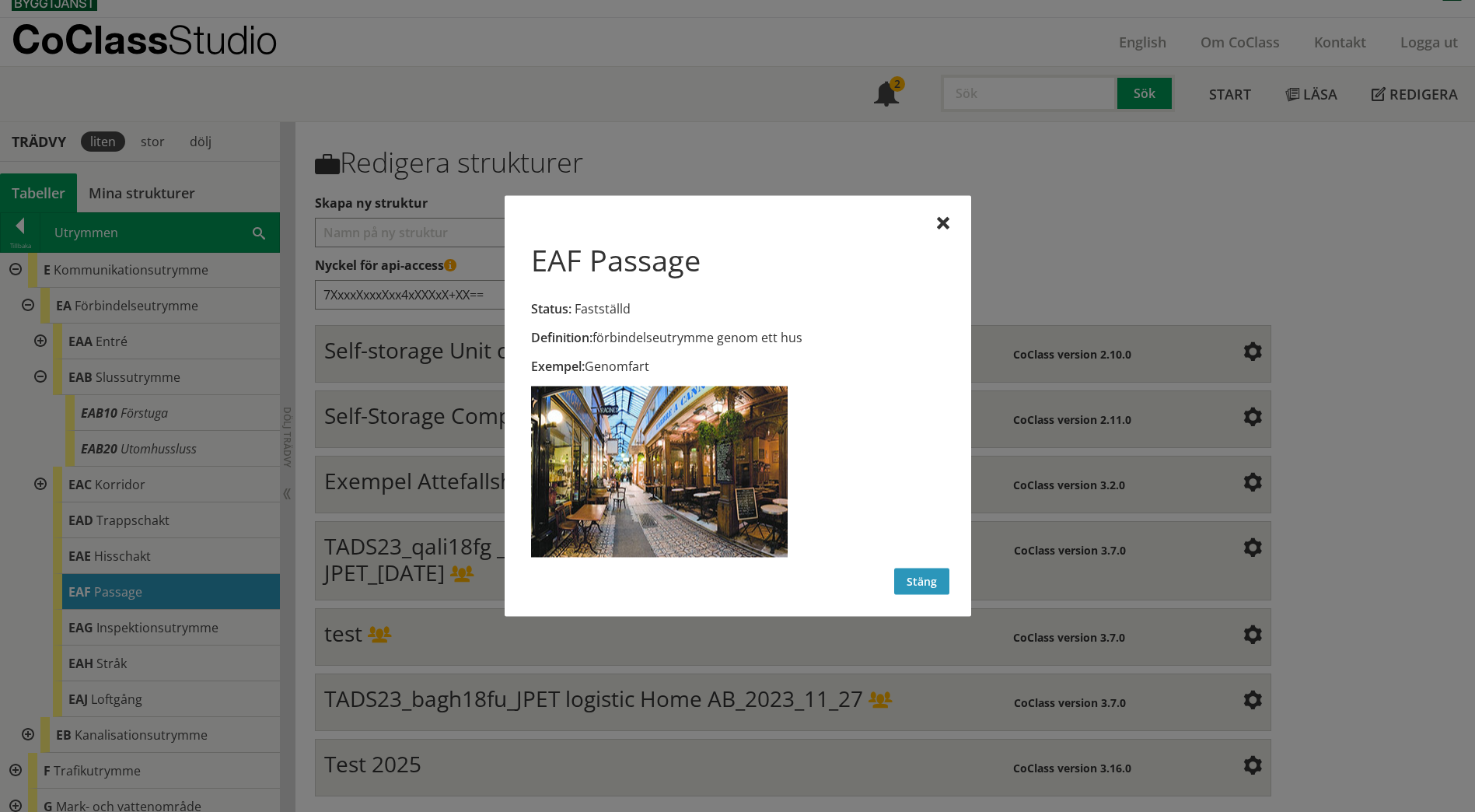
click at [926, 588] on button "Stäng" at bounding box center [922, 582] width 55 height 27
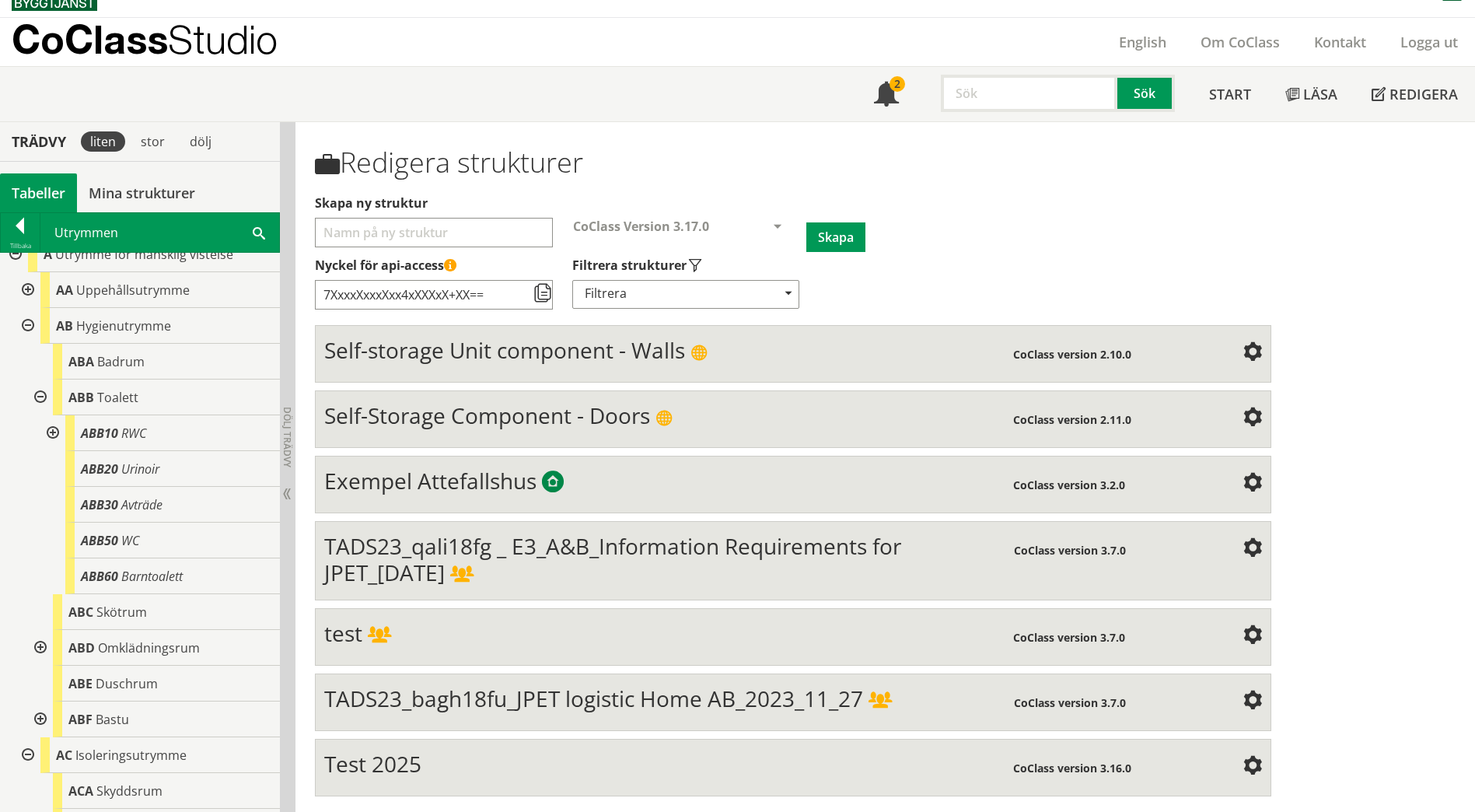
scroll to position [0, 0]
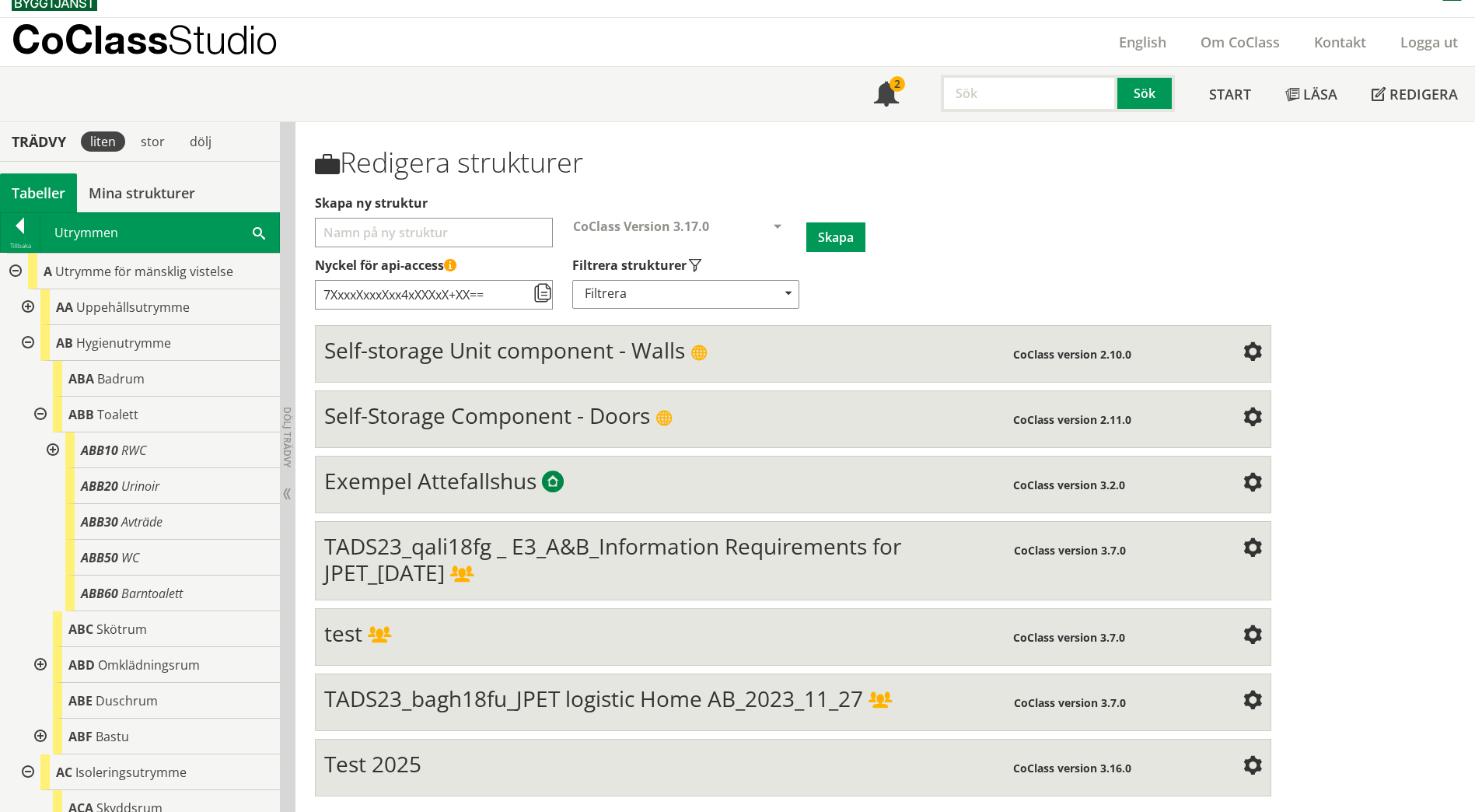
click at [37, 413] on div at bounding box center [38, 414] width 28 height 35
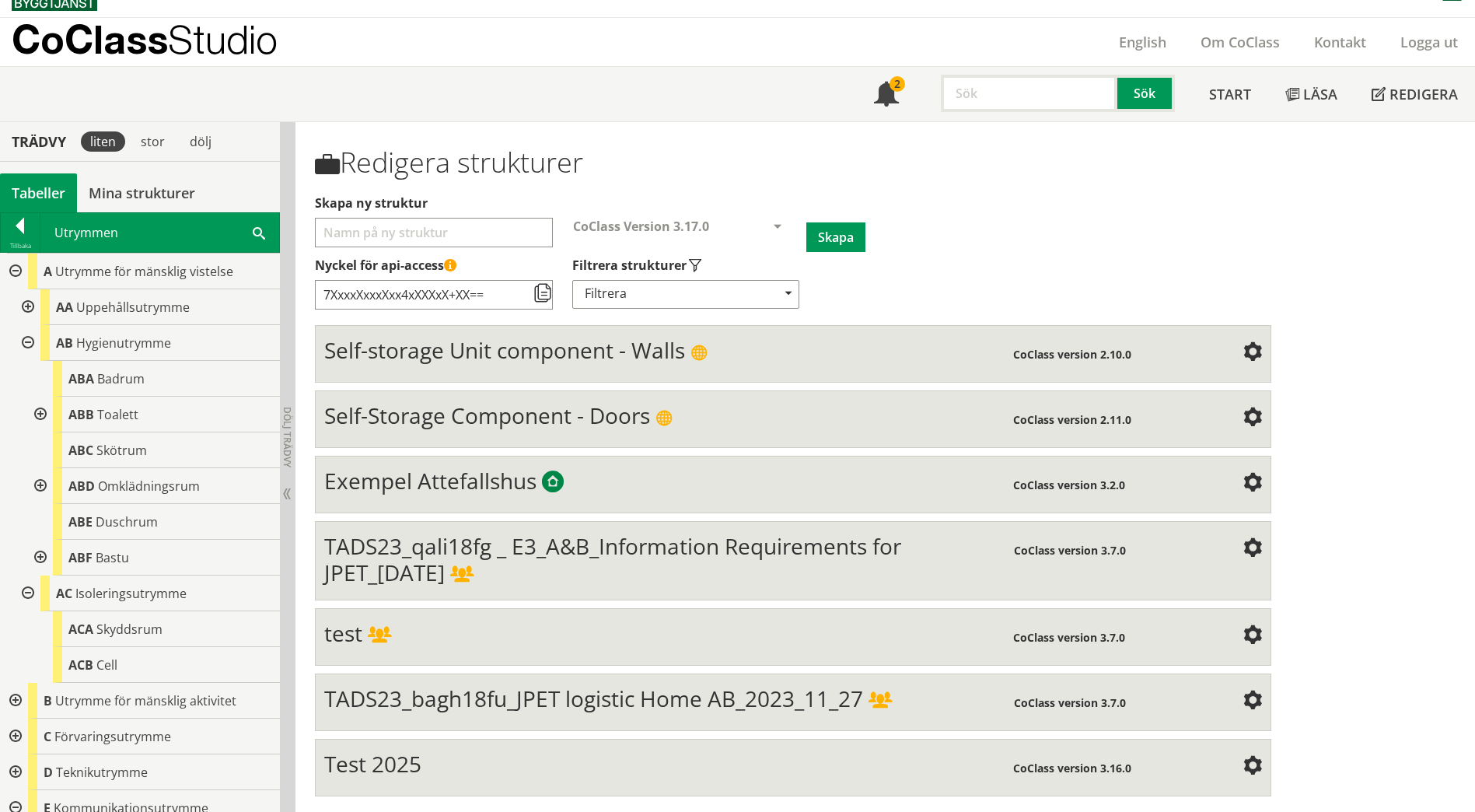
click at [24, 335] on div at bounding box center [26, 342] width 28 height 35
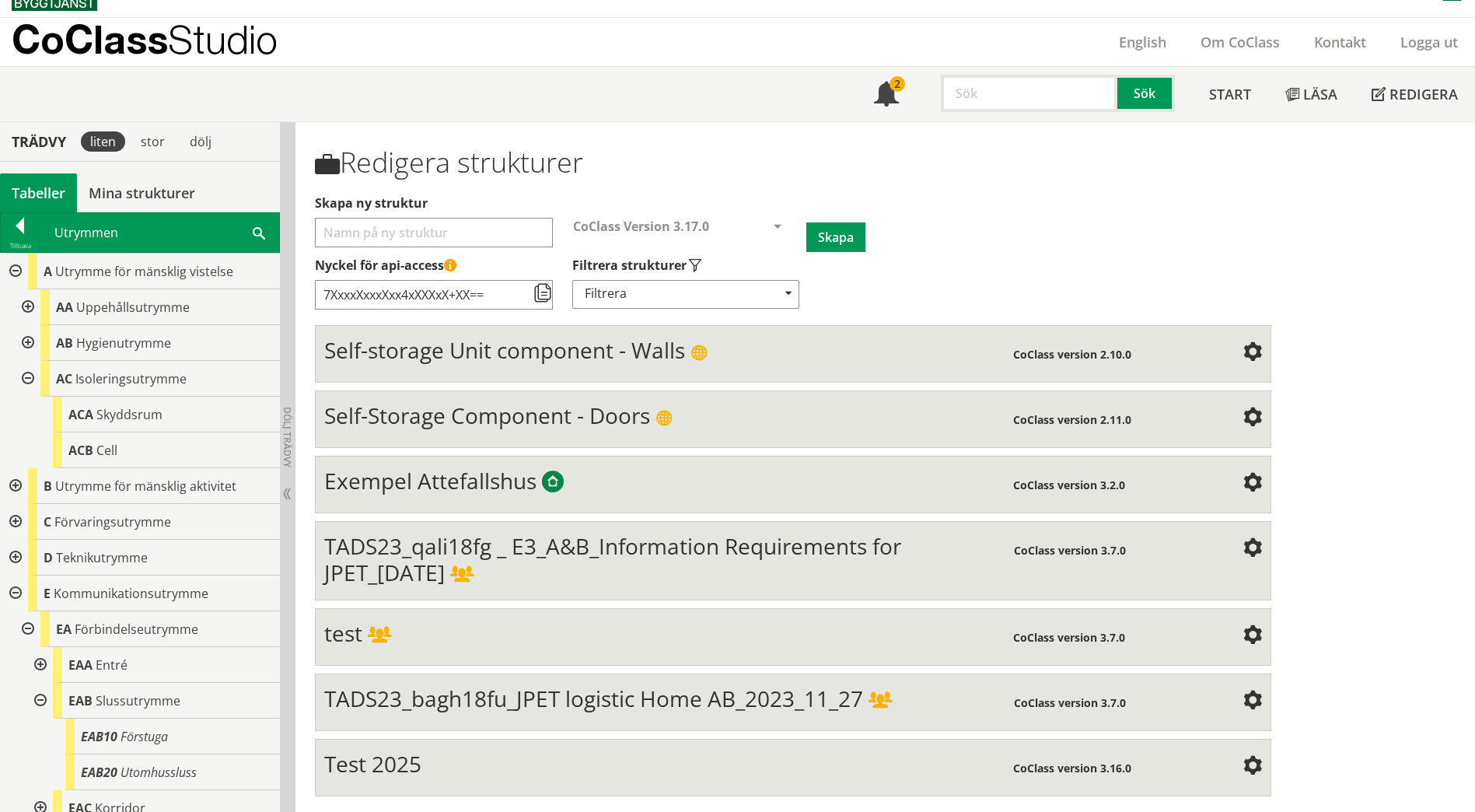
click at [31, 305] on div at bounding box center [26, 307] width 28 height 35
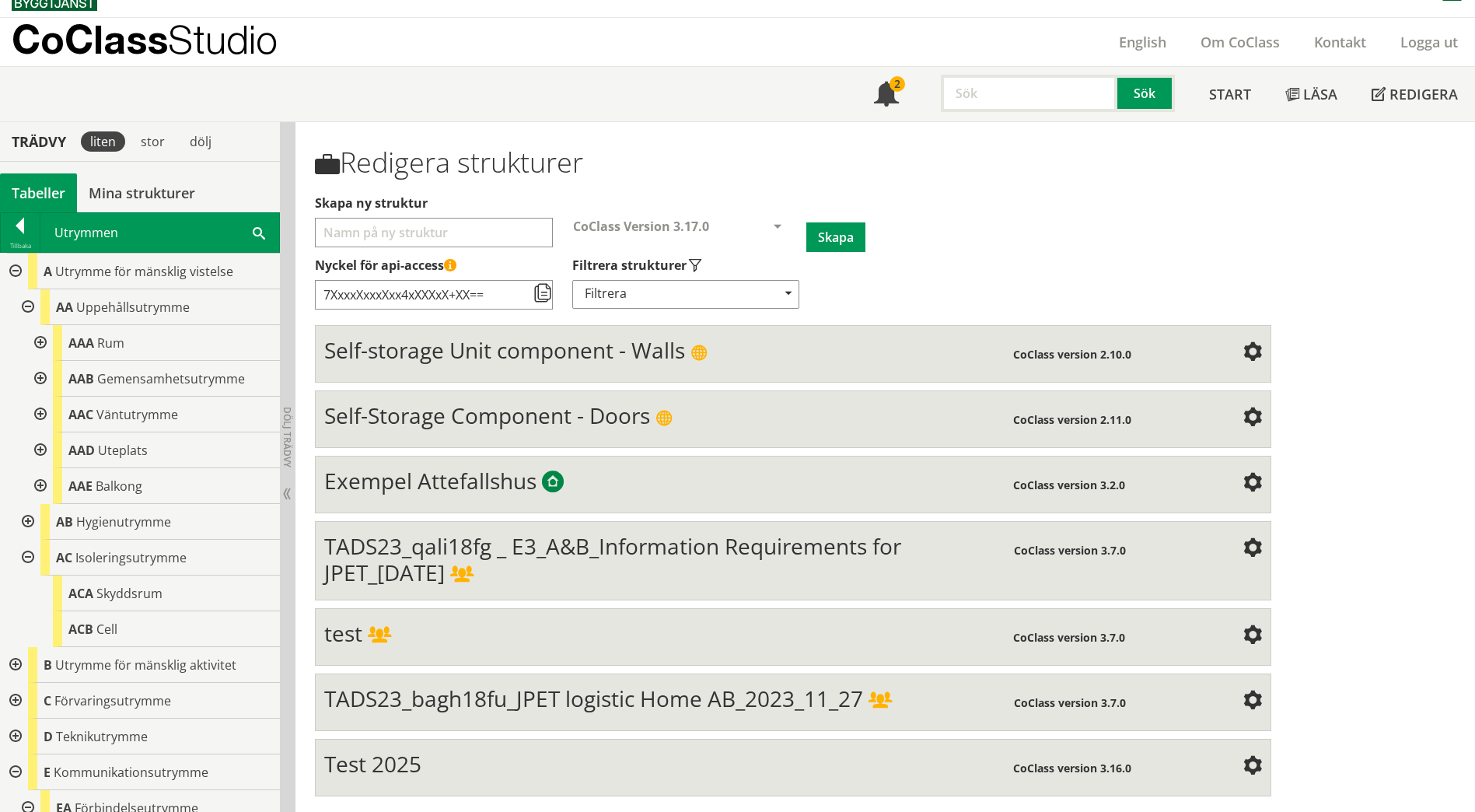
scroll to position [77, 0]
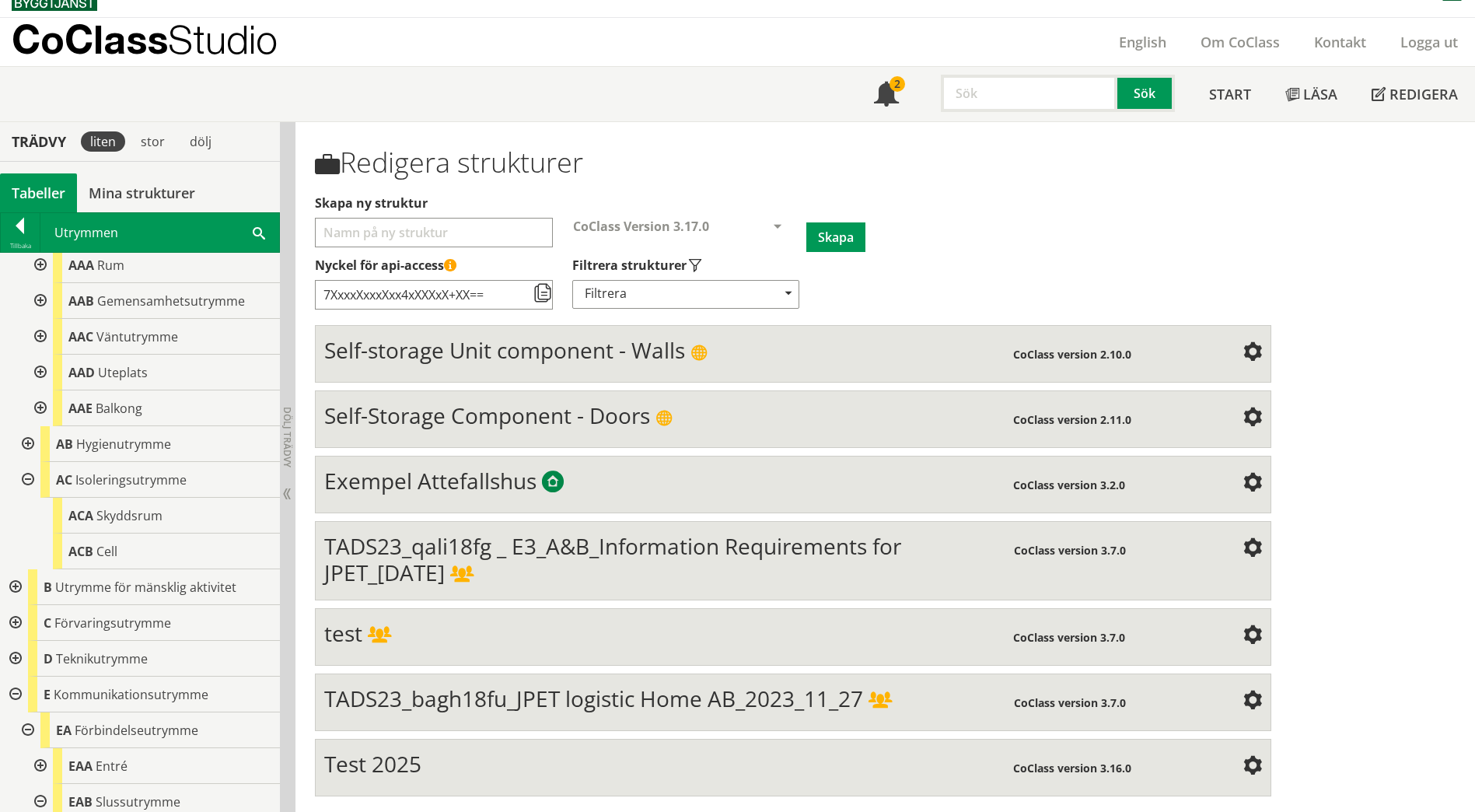
click at [21, 584] on div at bounding box center [13, 587] width 28 height 35
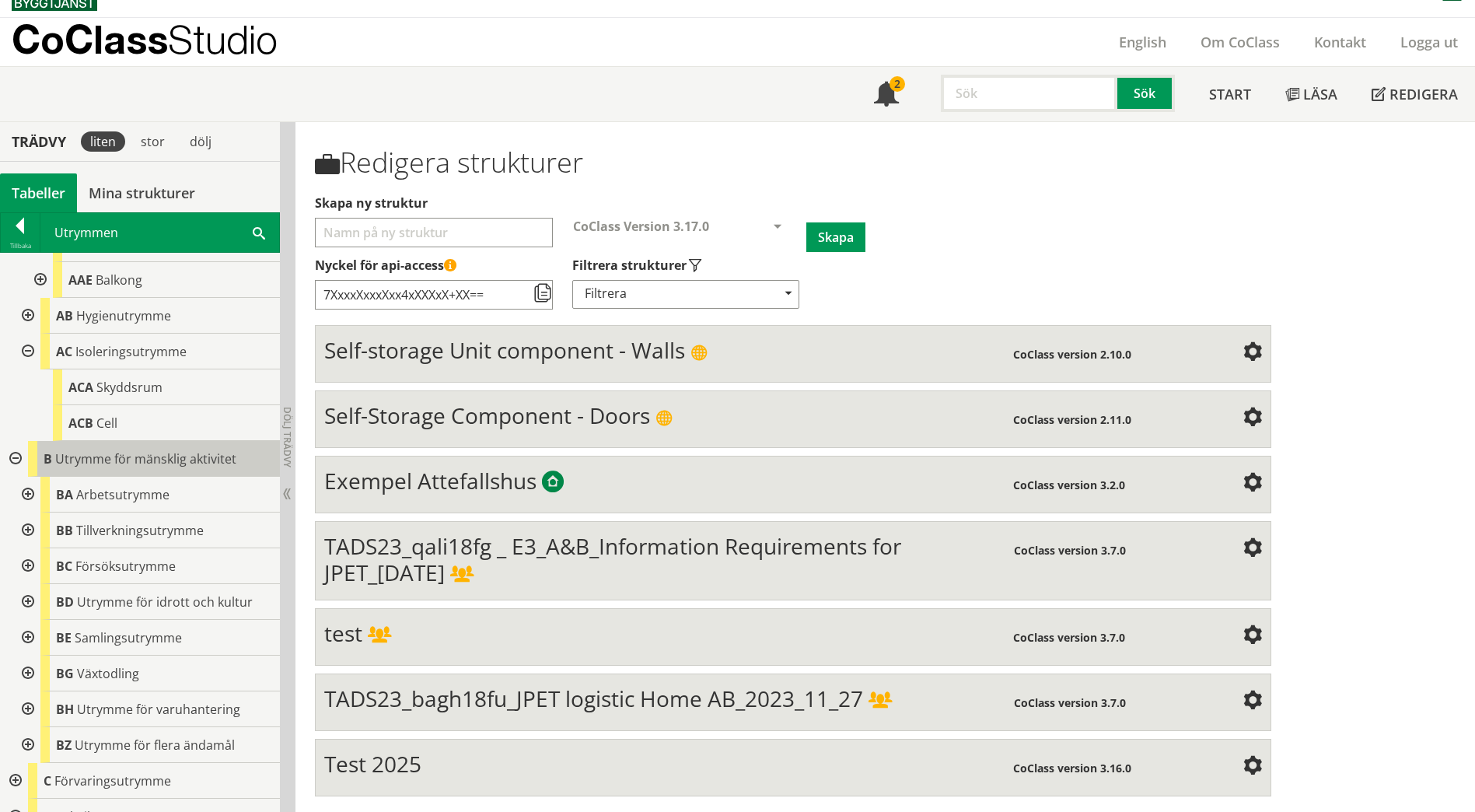
scroll to position [233, 0]
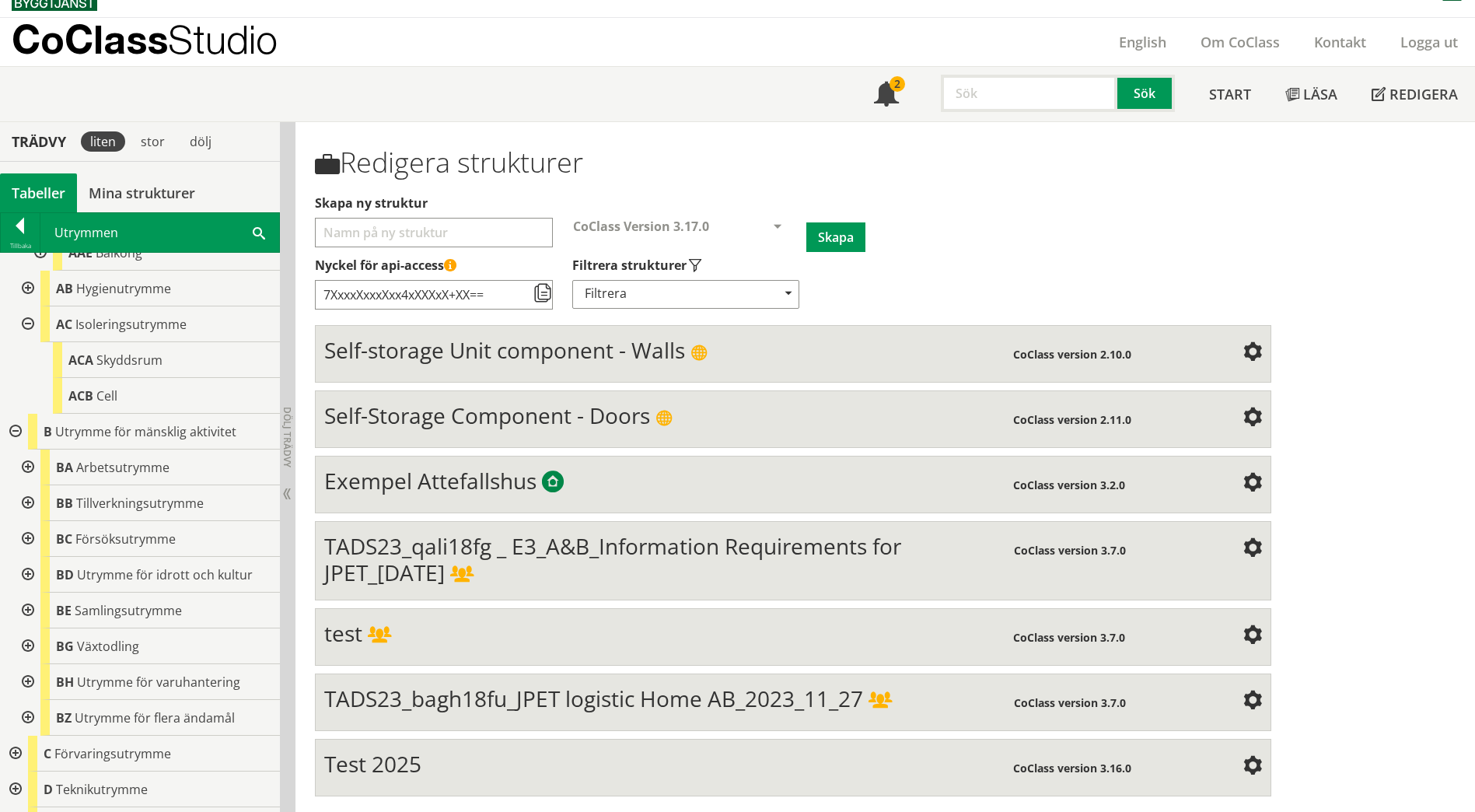
click at [27, 491] on div at bounding box center [26, 502] width 28 height 35
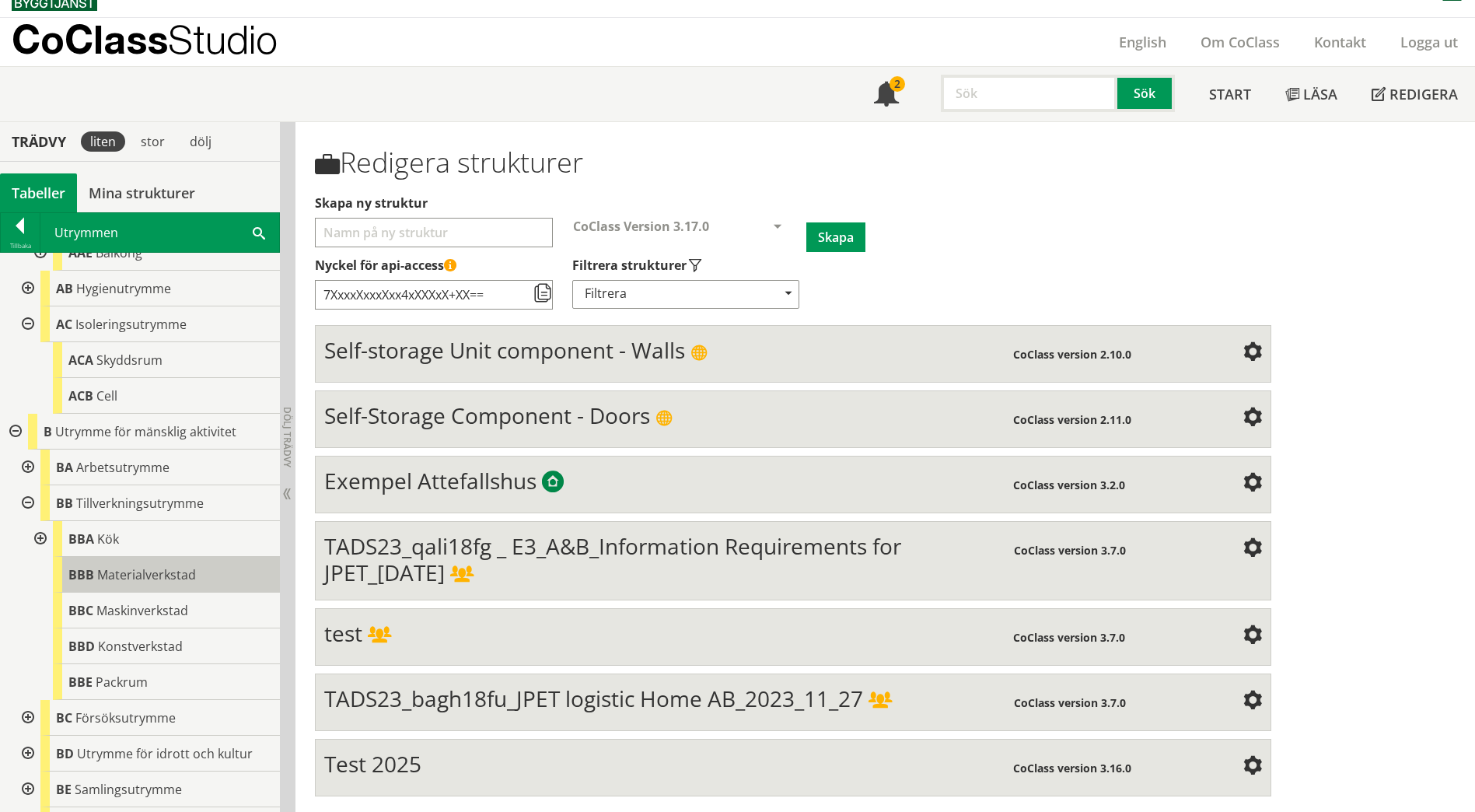
click at [201, 579] on div "BBB Materialverkstad" at bounding box center [166, 574] width 227 height 35
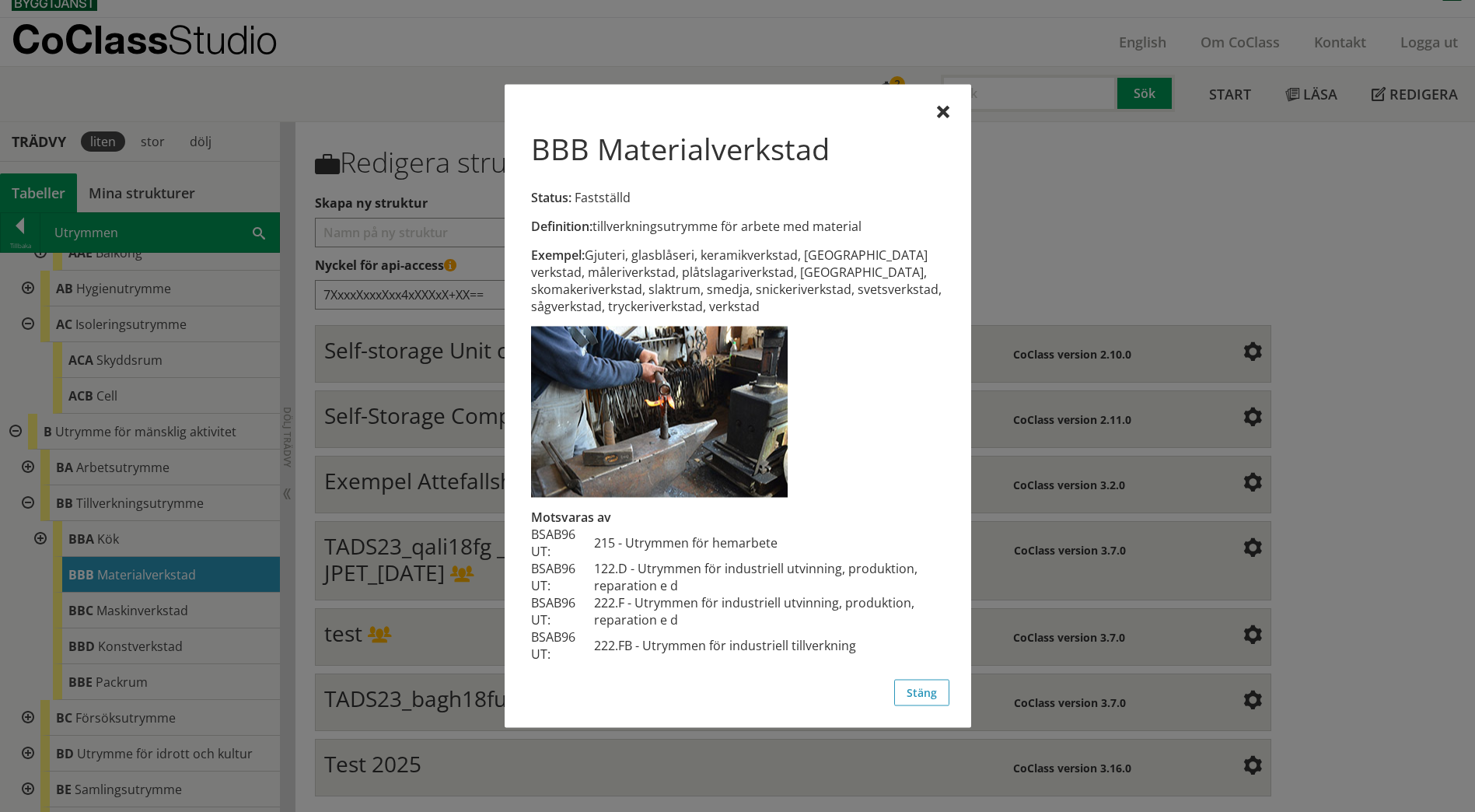
click at [198, 609] on div at bounding box center [738, 406] width 1475 height 812
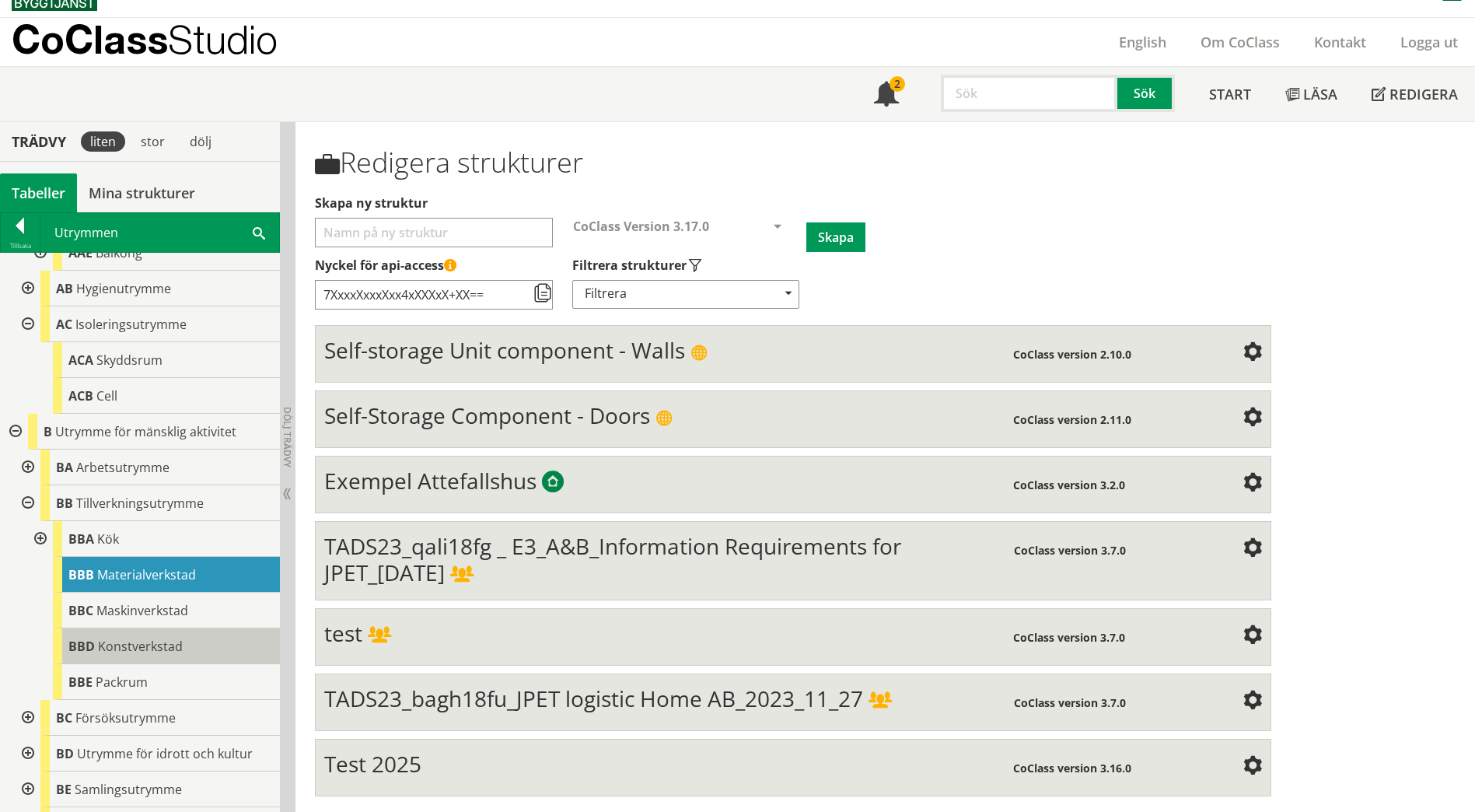
click at [193, 644] on div "BBD Konstverkstad" at bounding box center [166, 646] width 227 height 35
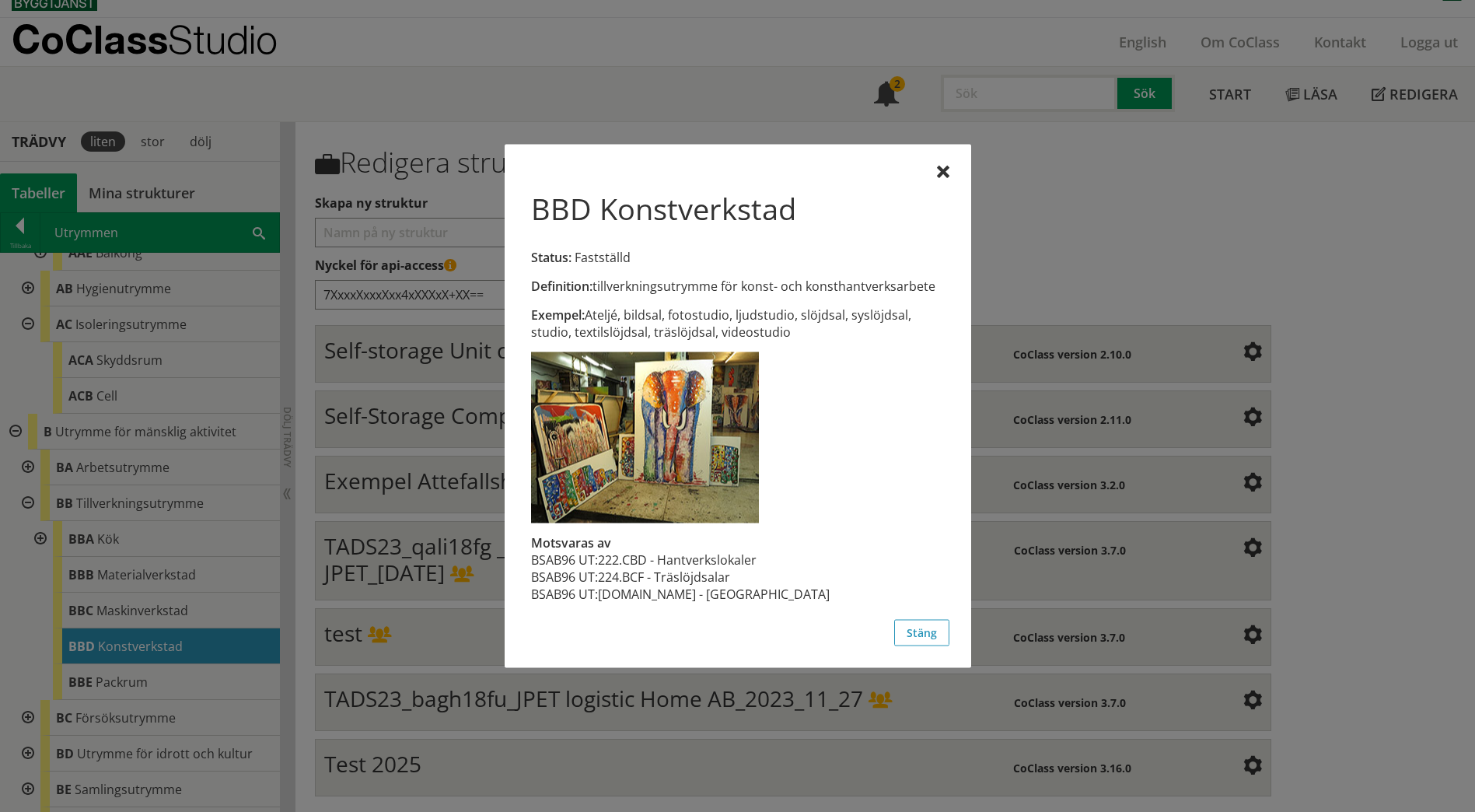
click at [191, 679] on div at bounding box center [738, 406] width 1475 height 812
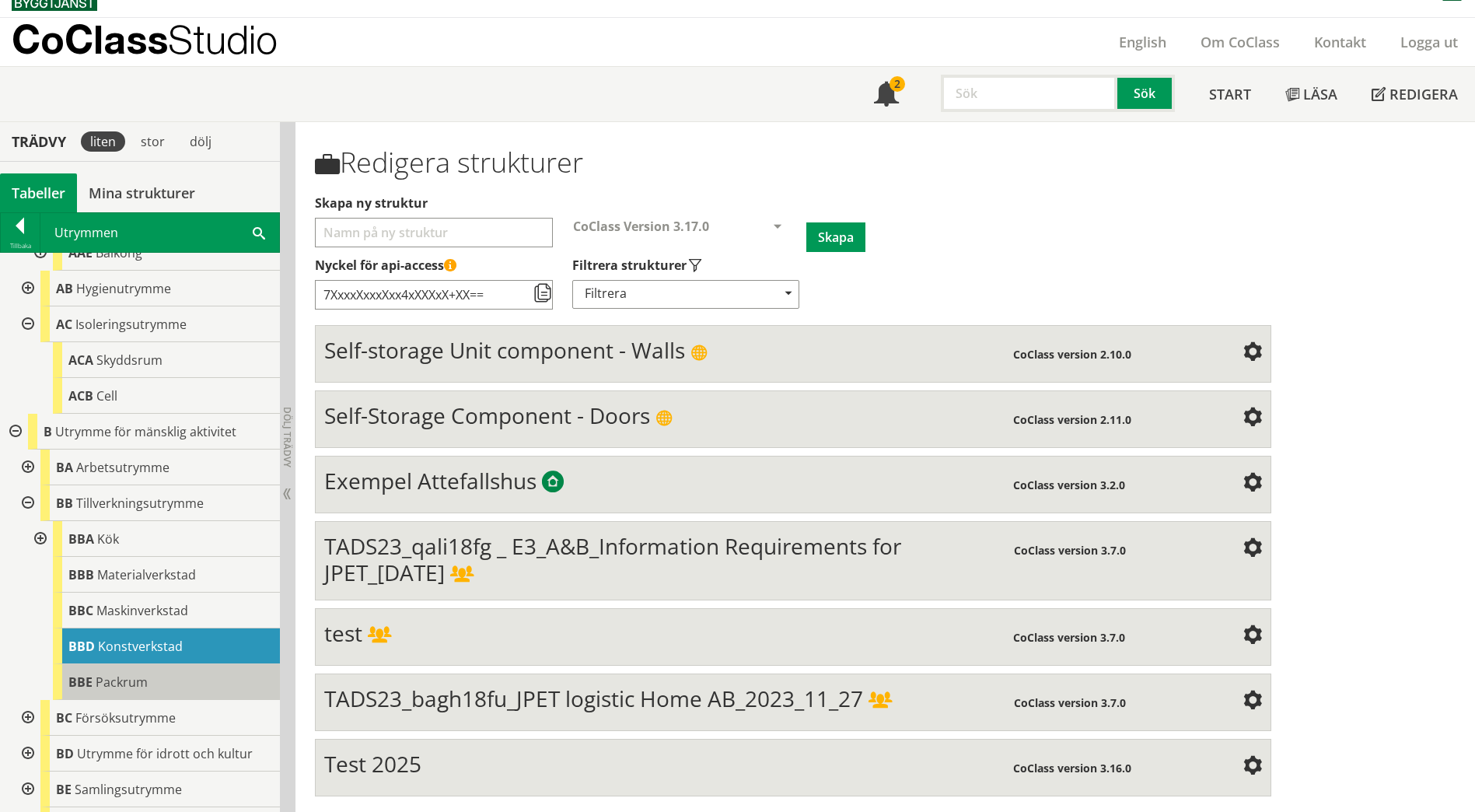
click at [97, 684] on span "Packrum" at bounding box center [121, 682] width 53 height 17
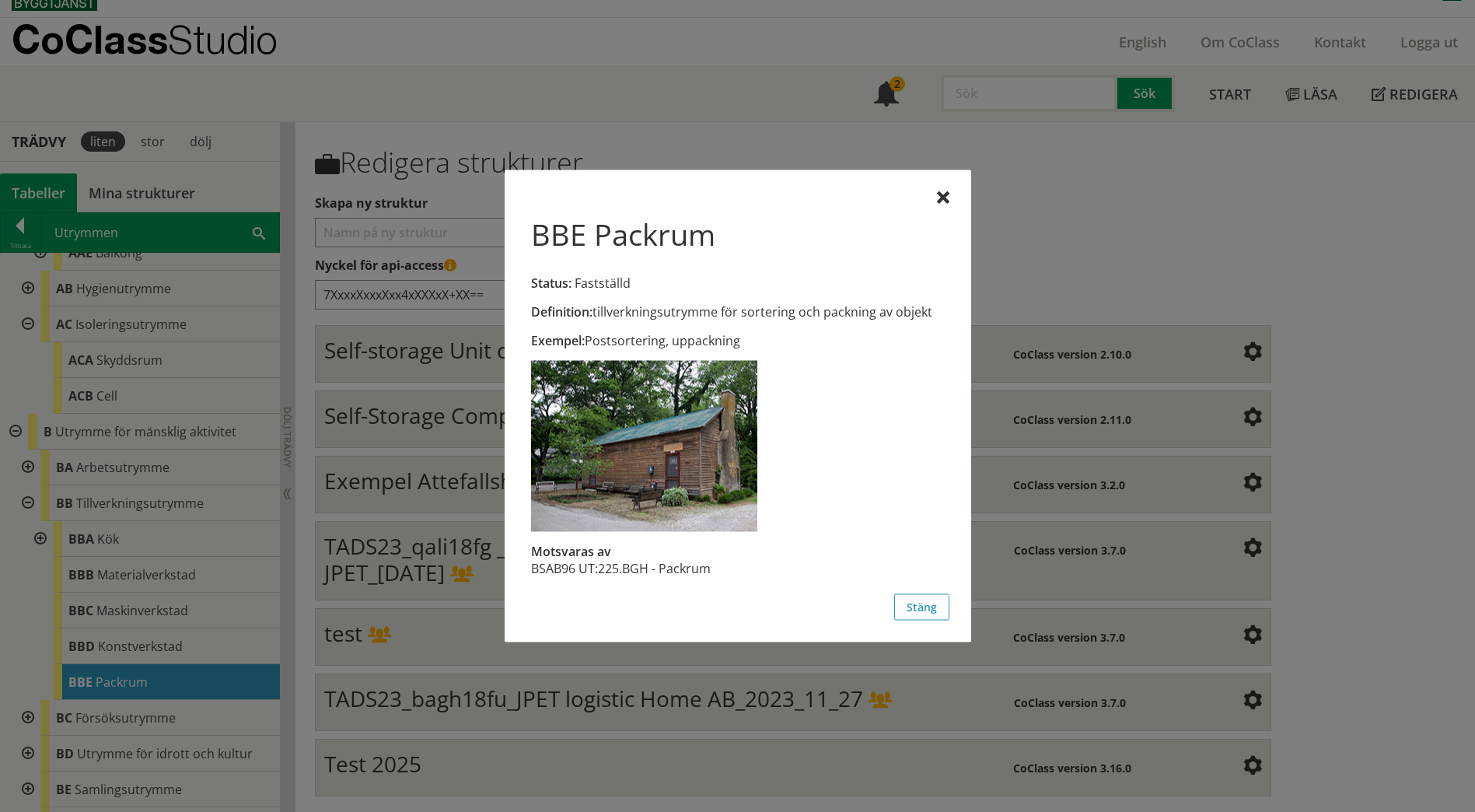
drag, startPoint x: 719, startPoint y: 571, endPoint x: 668, endPoint y: 571, distance: 51.0
click at [668, 571] on div "Definition: tillverkningsutrymme för sortering och packning av objekt Exempel: …" at bounding box center [738, 448] width 423 height 290
drag, startPoint x: 660, startPoint y: 568, endPoint x: 713, endPoint y: 567, distance: 53.0
click at [711, 567] on td "225.BGH - Packrum" at bounding box center [654, 568] width 113 height 17
drag, startPoint x: 718, startPoint y: 243, endPoint x: 675, endPoint y: 119, distance: 131.2
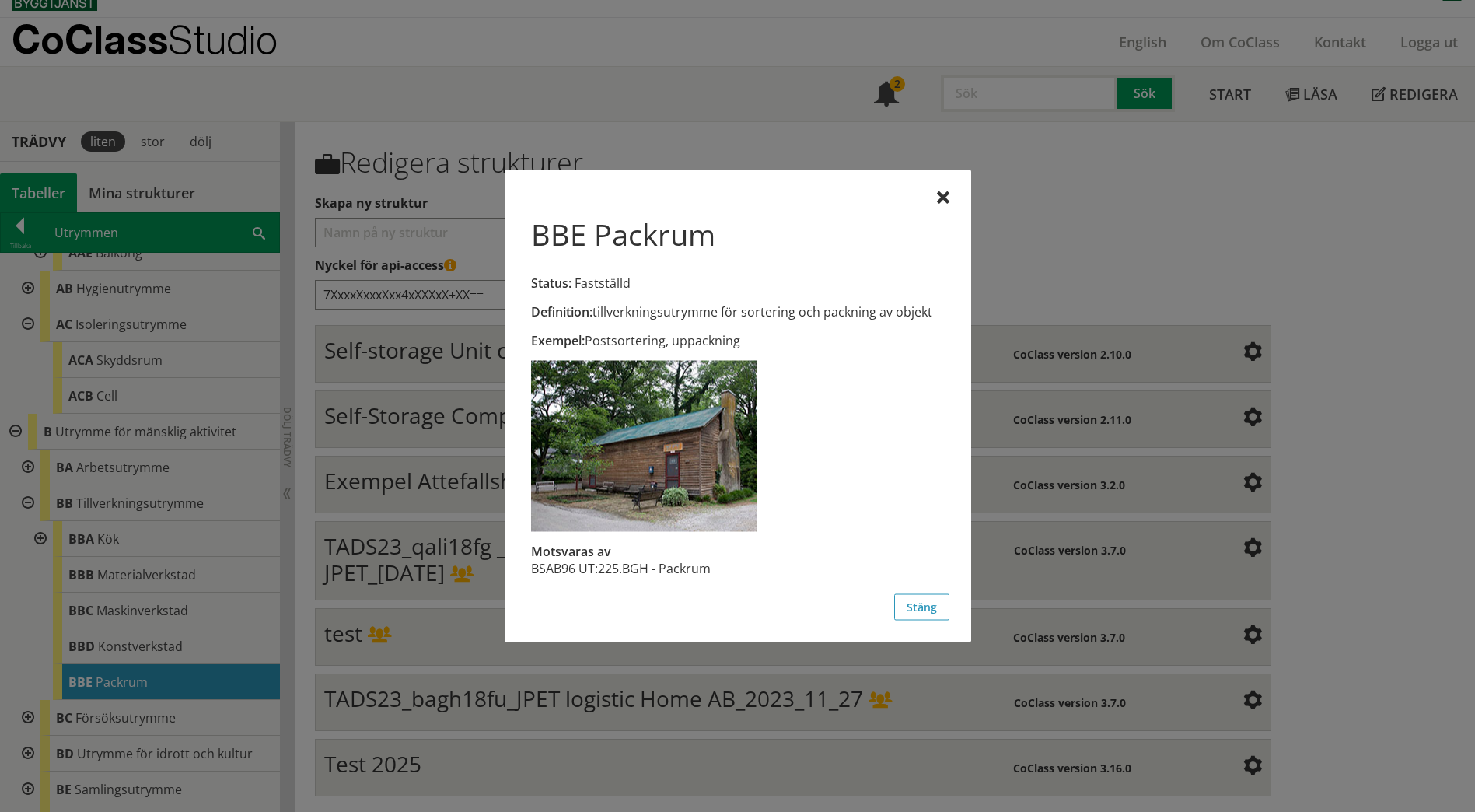
click at [675, 119] on div at bounding box center [738, 406] width 1475 height 812
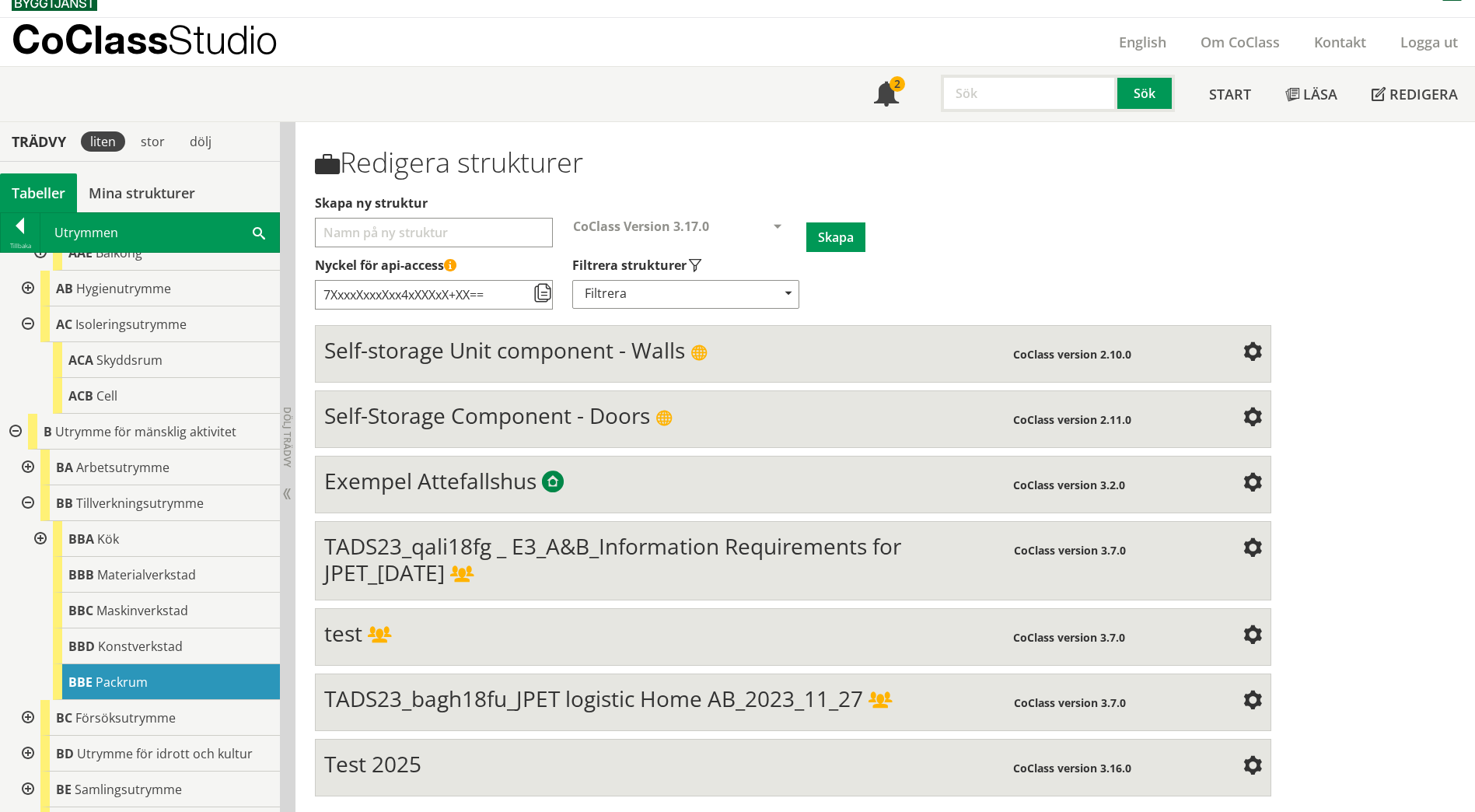
click at [257, 231] on span at bounding box center [259, 231] width 12 height 16
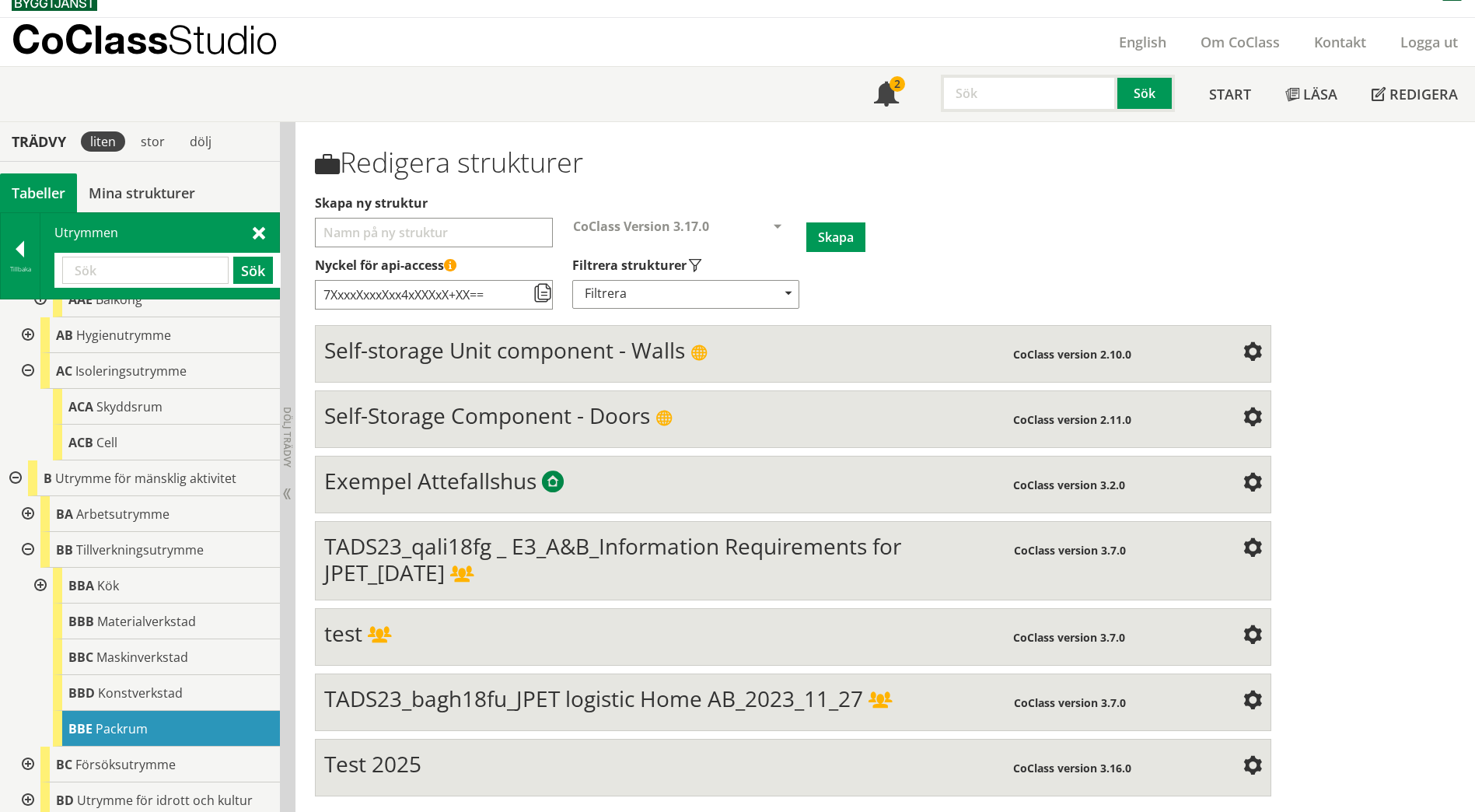
click at [132, 267] on input "text" at bounding box center [145, 270] width 166 height 27
paste input "CB"
type input "CB"
click at [252, 269] on button "Sök" at bounding box center [253, 270] width 40 height 27
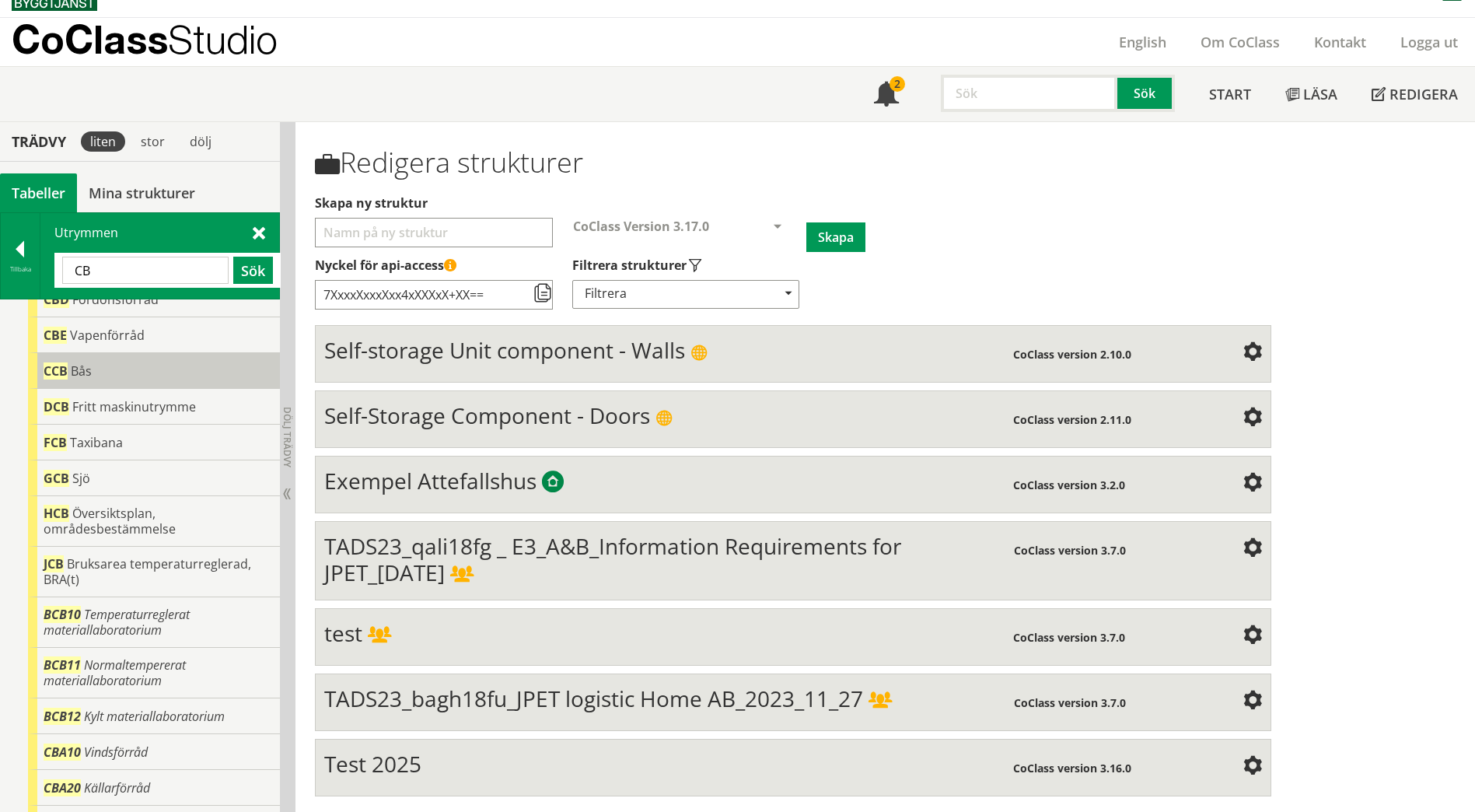
scroll to position [0, 0]
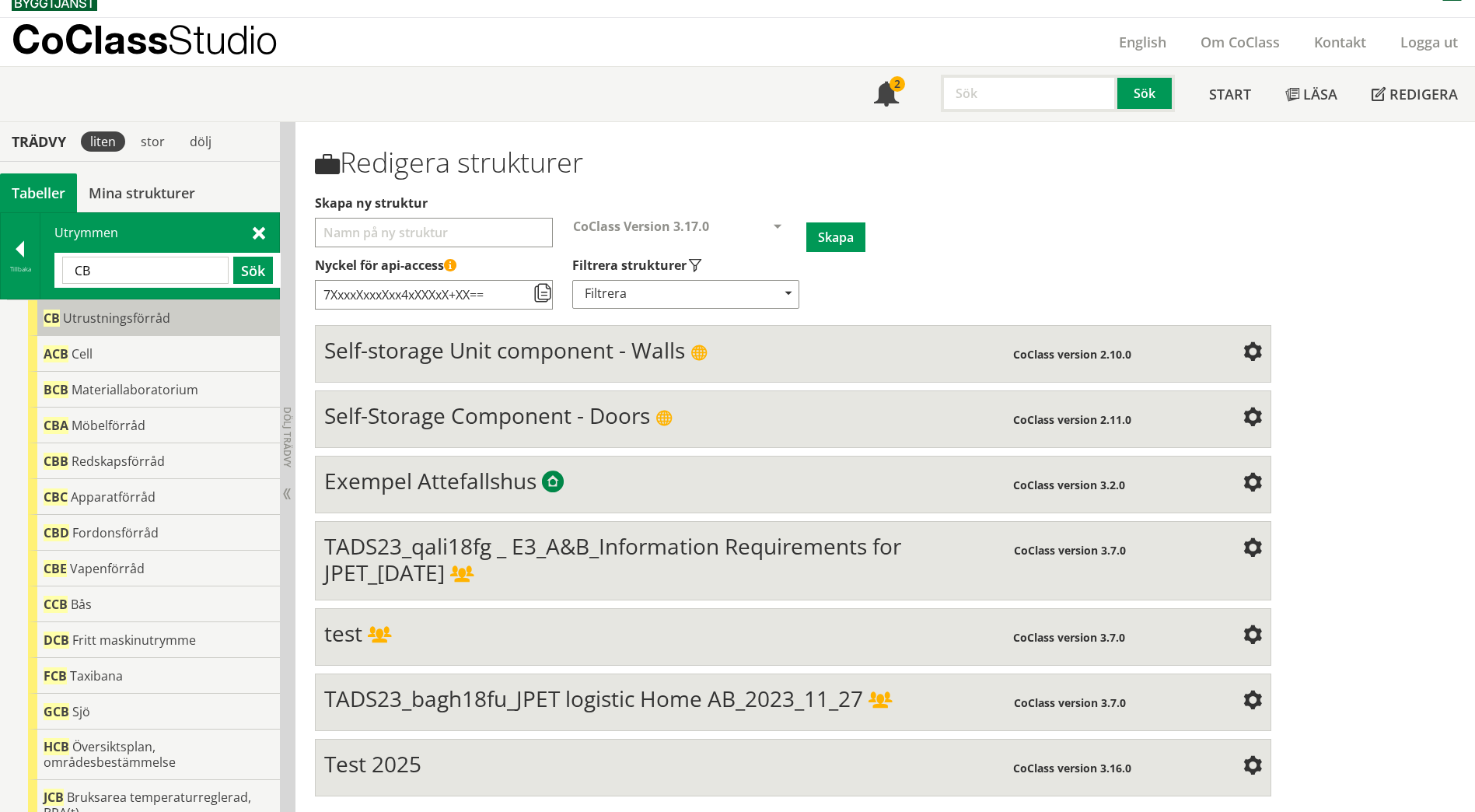
click at [105, 324] on span "Utrustningsförråd" at bounding box center [117, 318] width 107 height 17
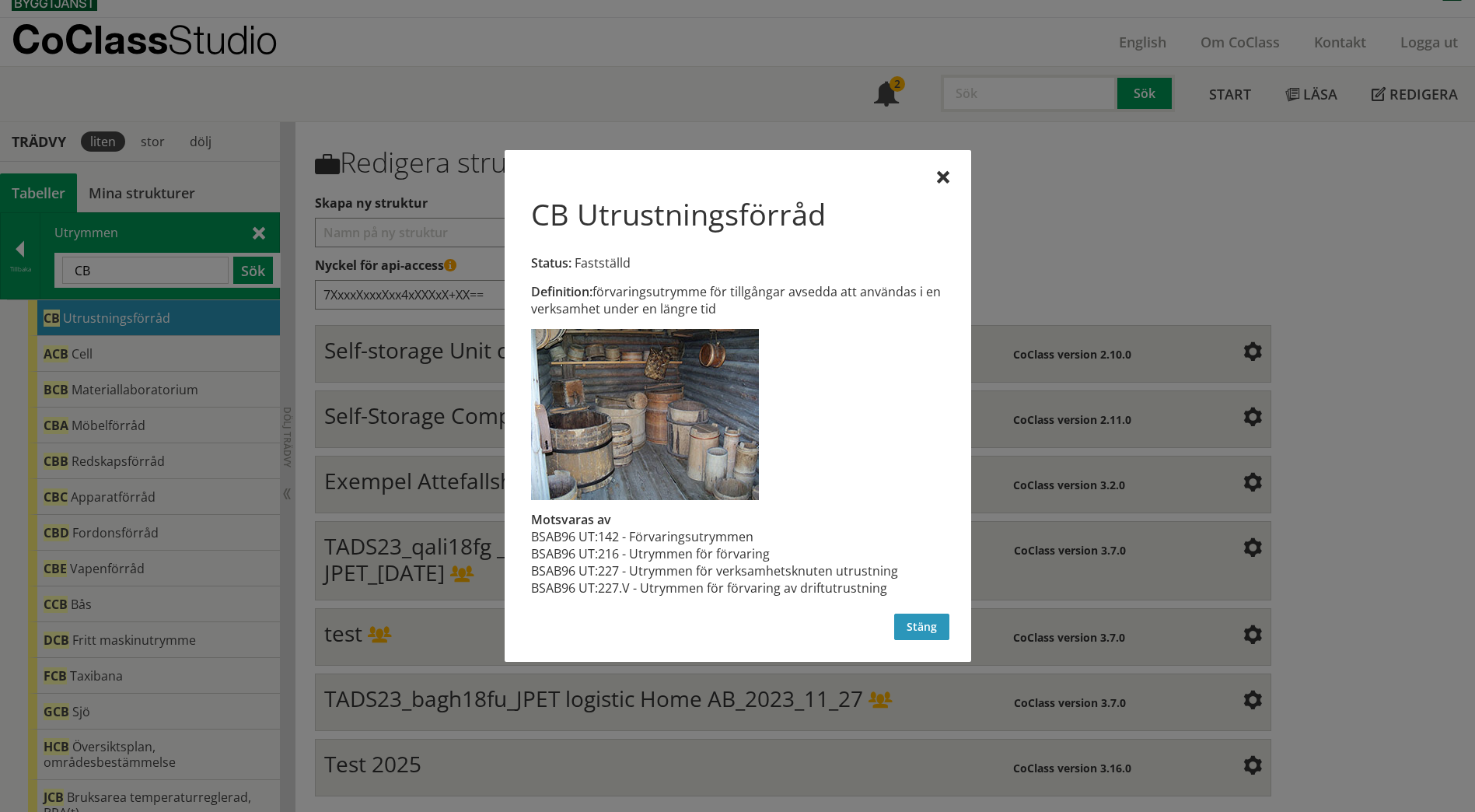
click at [918, 633] on button "Stäng" at bounding box center [922, 627] width 55 height 27
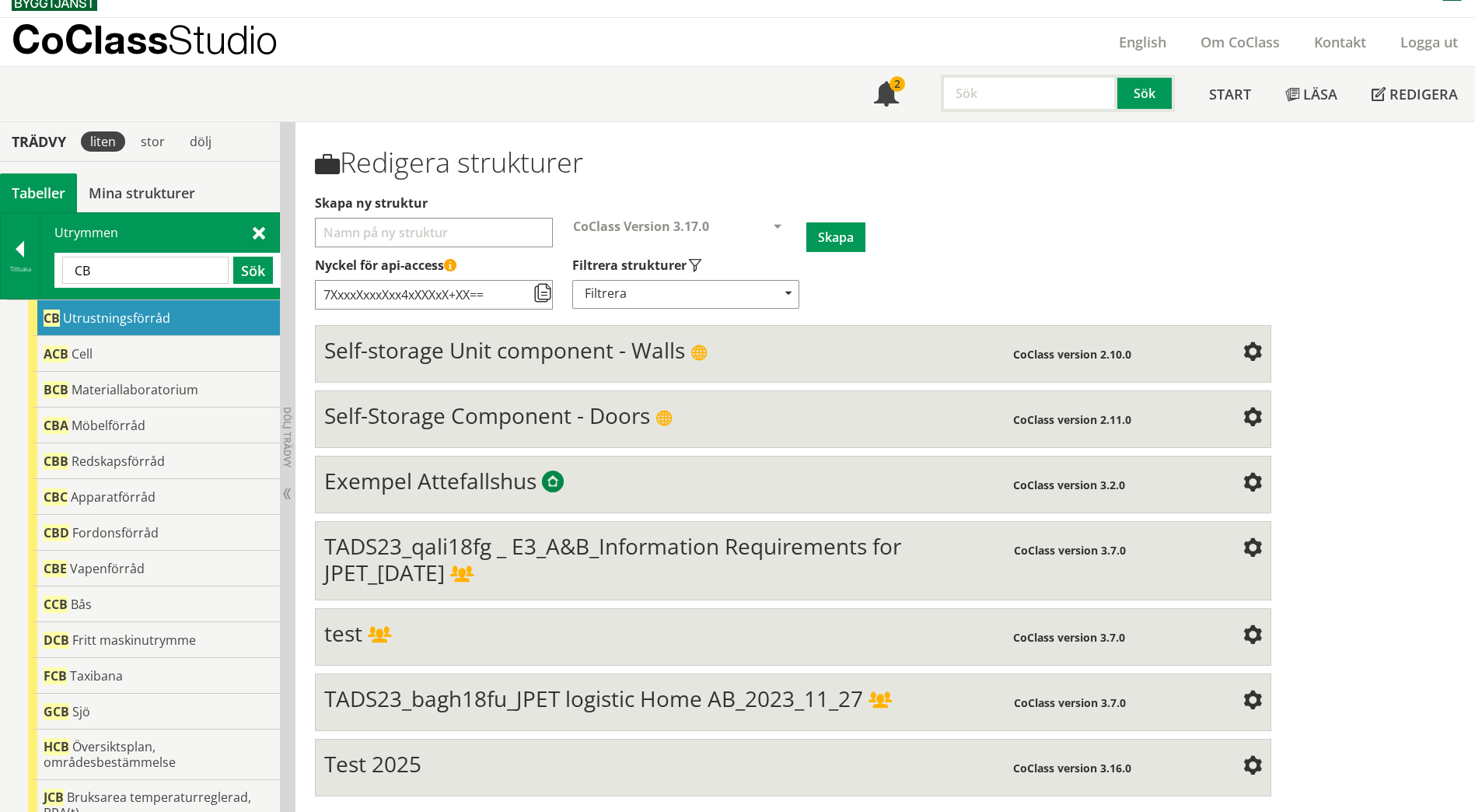
click at [262, 224] on span at bounding box center [259, 231] width 12 height 16
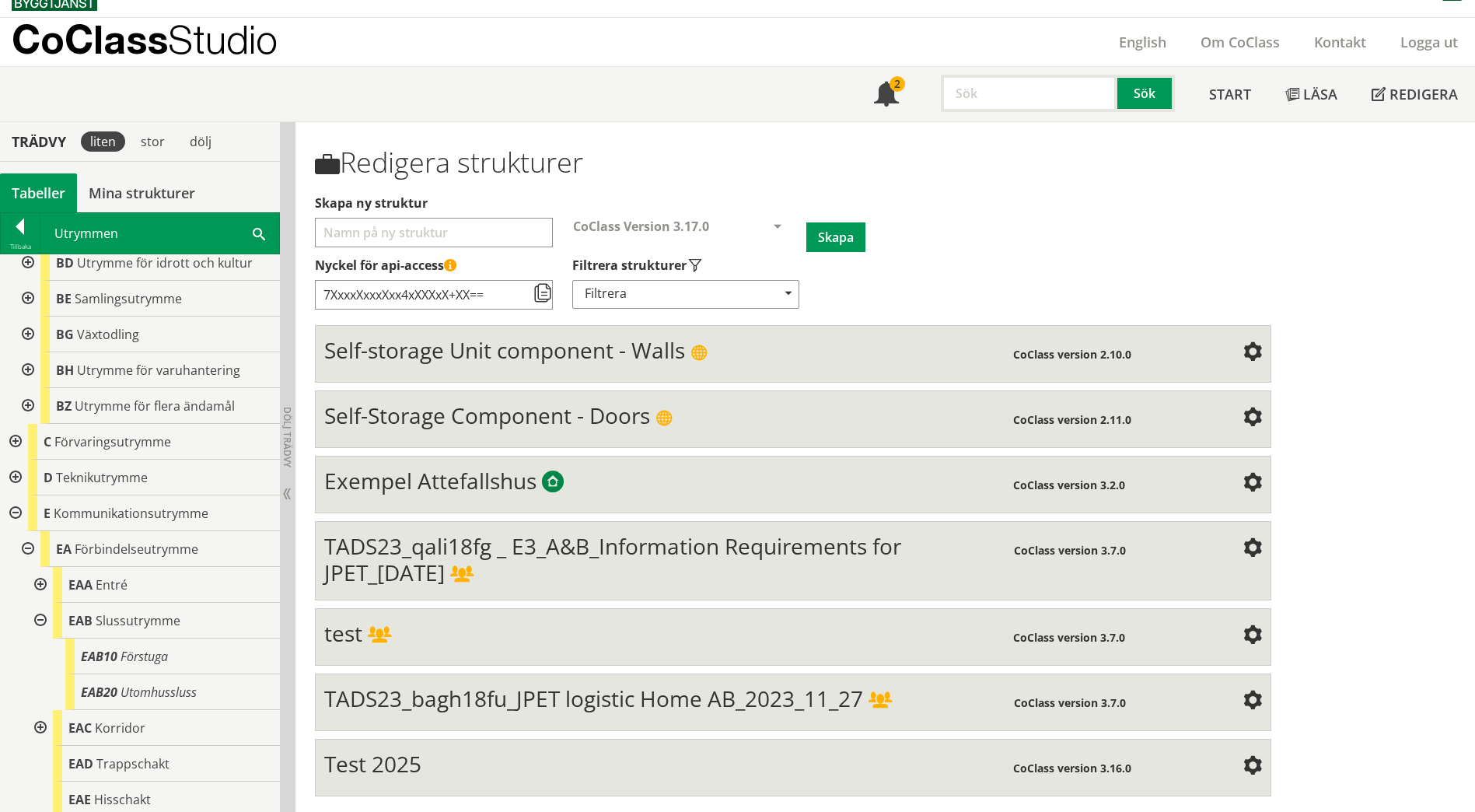
scroll to position [656, 0]
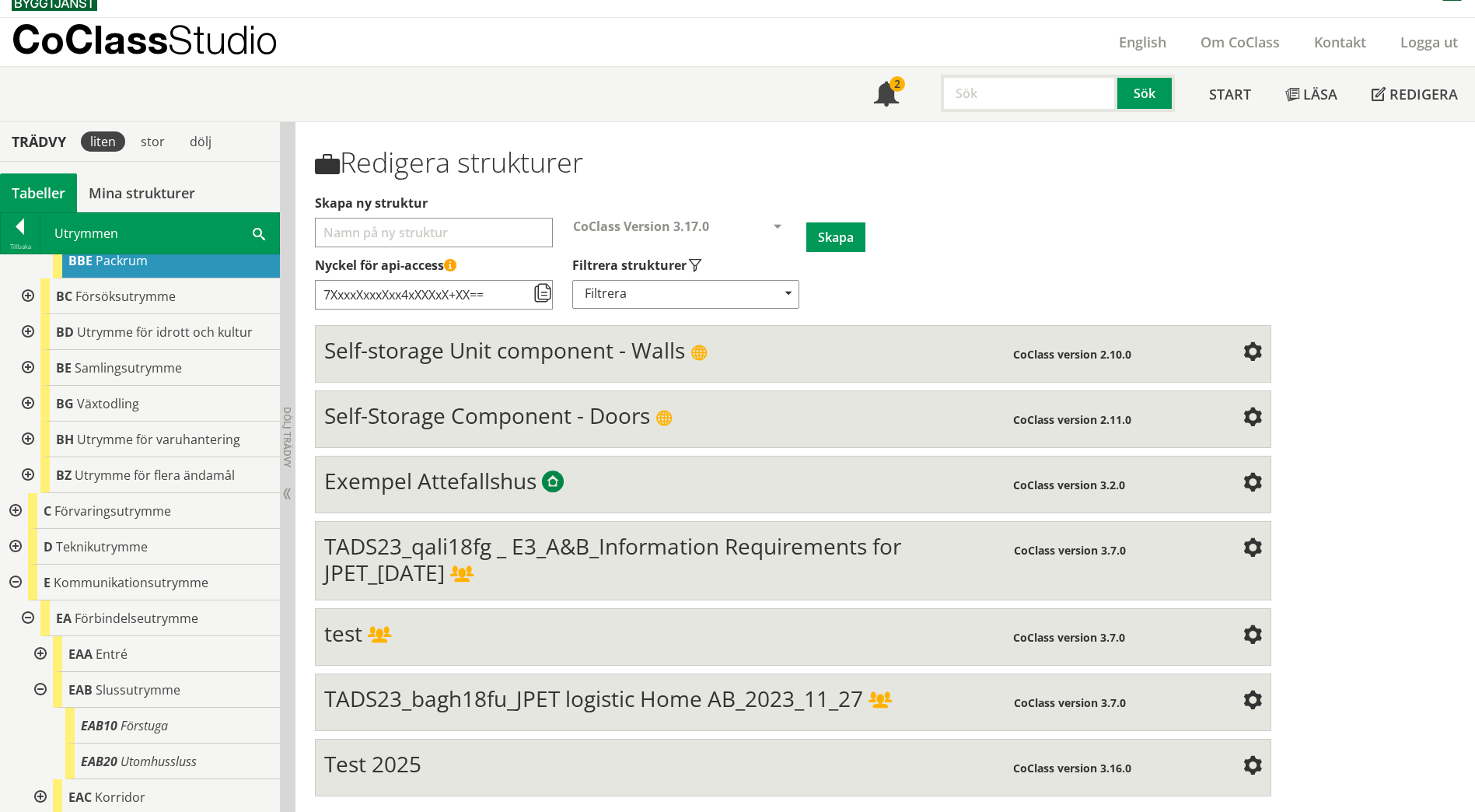
click at [14, 508] on div at bounding box center [13, 510] width 28 height 35
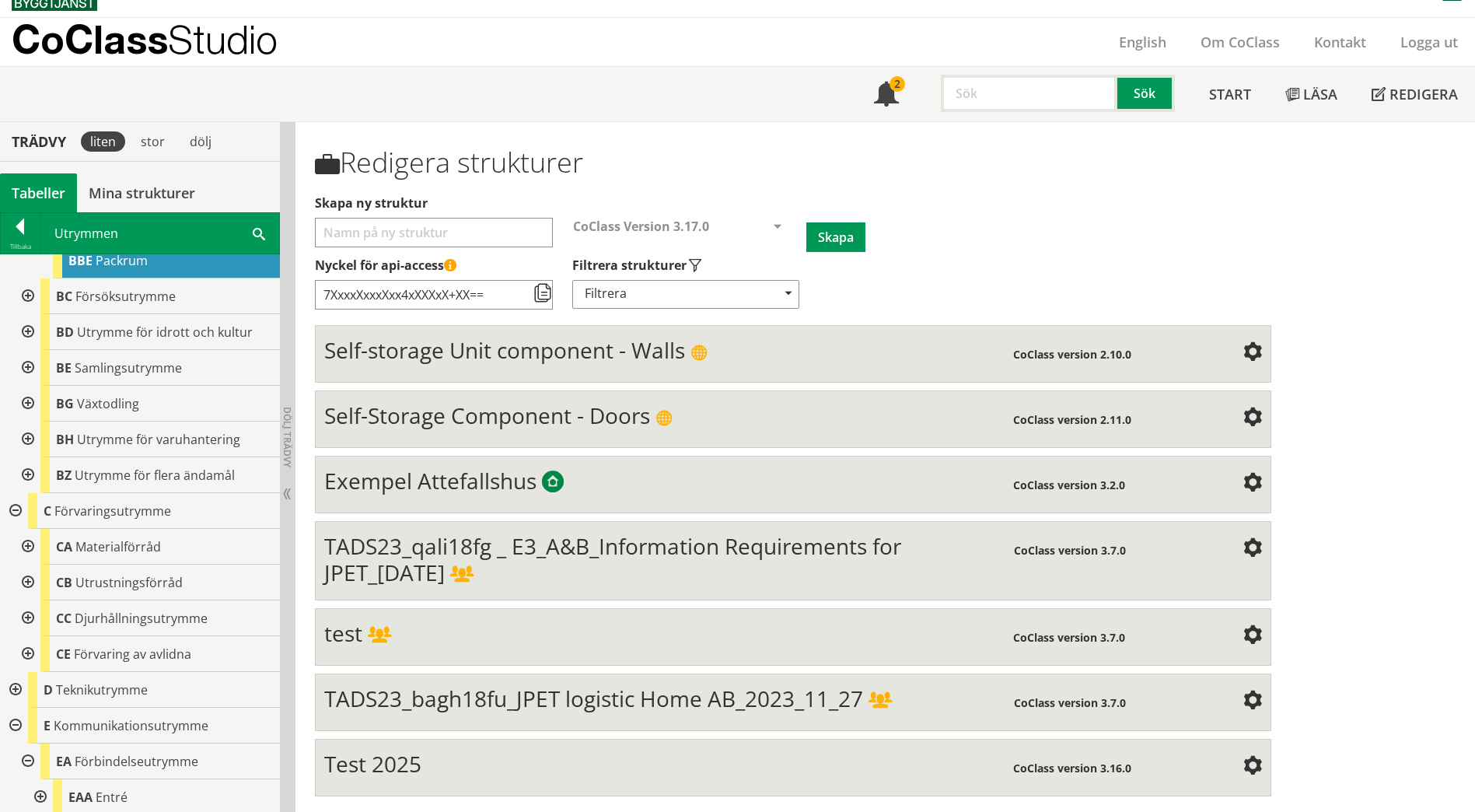
click at [28, 575] on div at bounding box center [26, 582] width 28 height 35
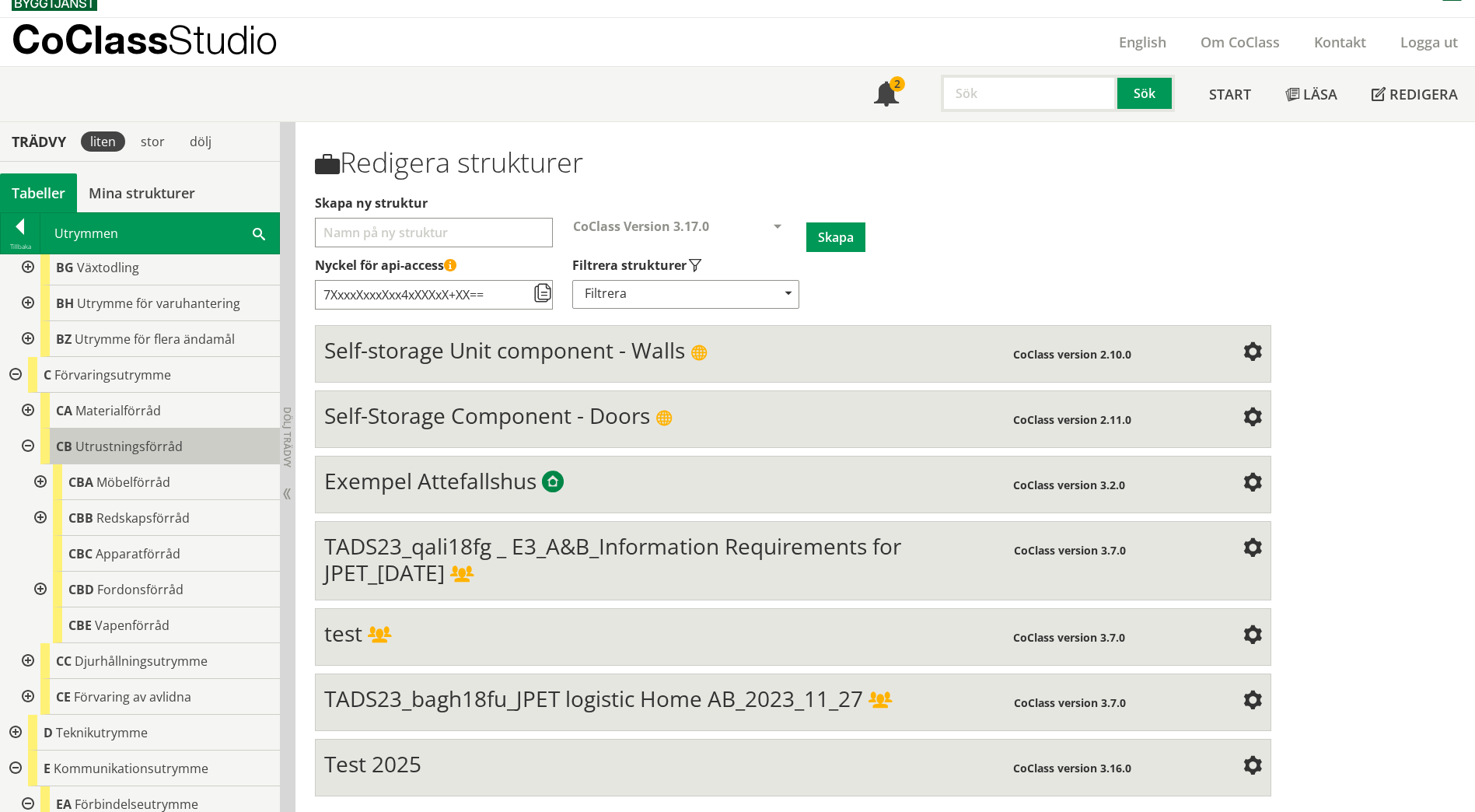
scroll to position [812, 0]
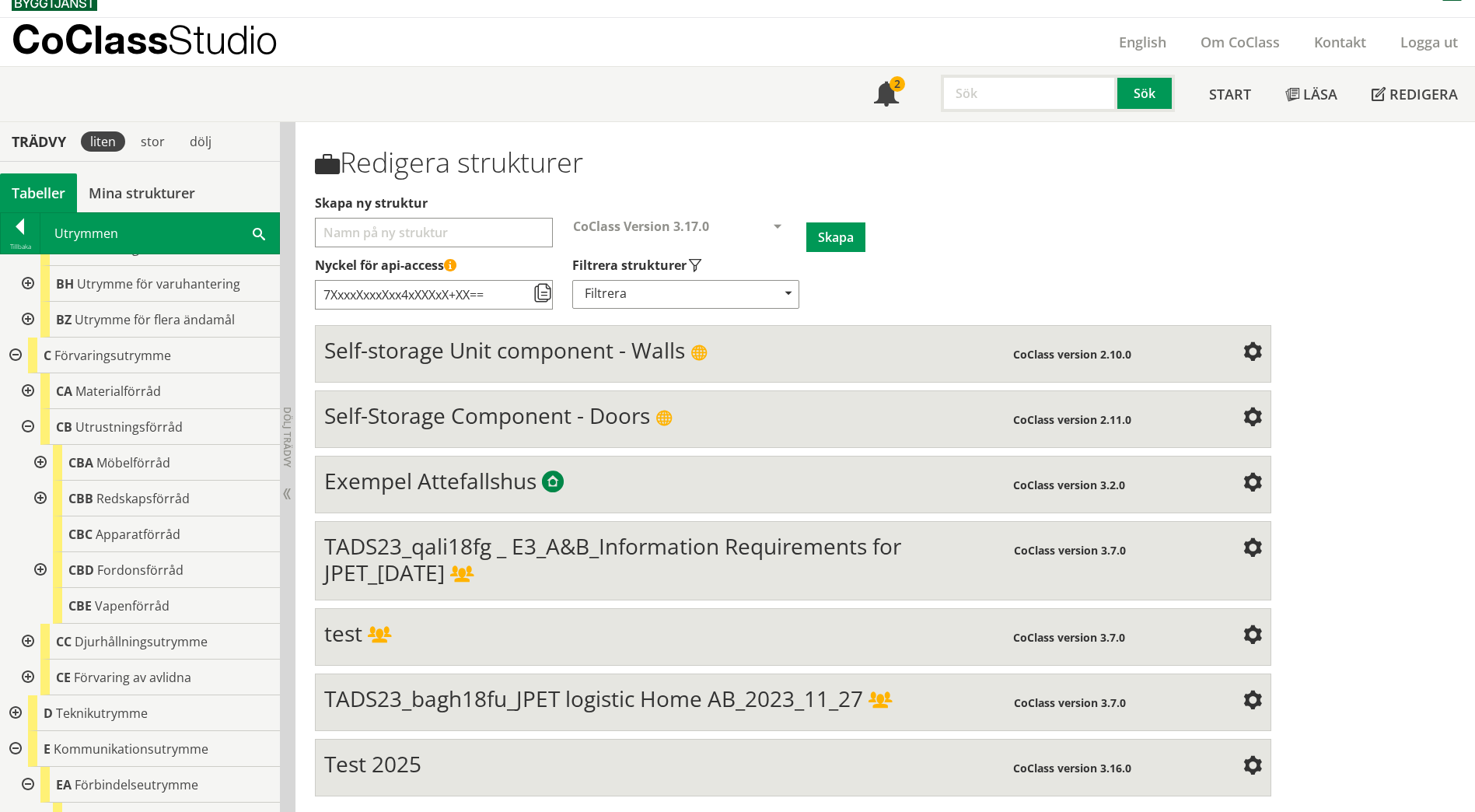
click at [32, 499] on div at bounding box center [38, 498] width 28 height 35
click at [40, 605] on div at bounding box center [38, 605] width 28 height 35
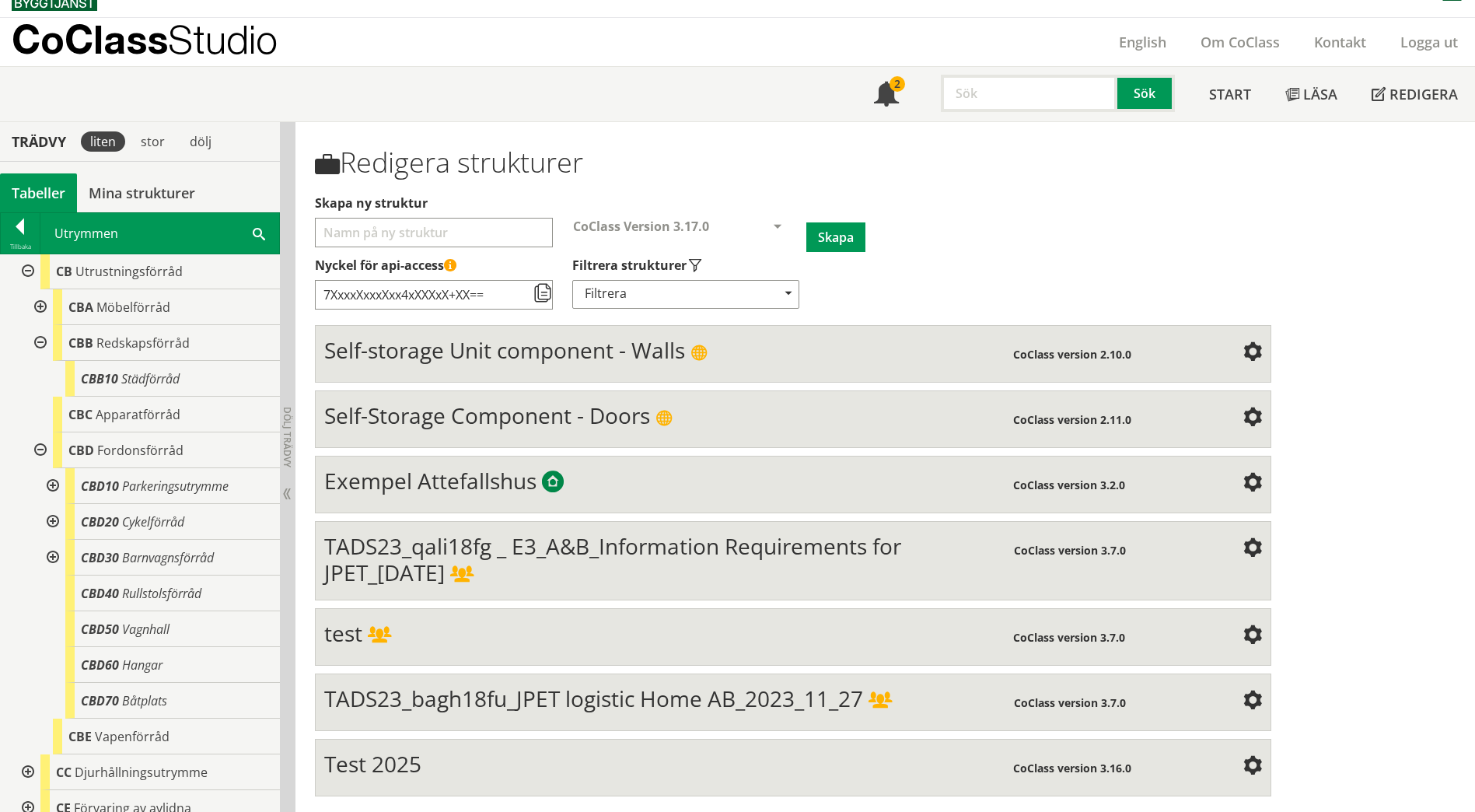
scroll to position [1045, 0]
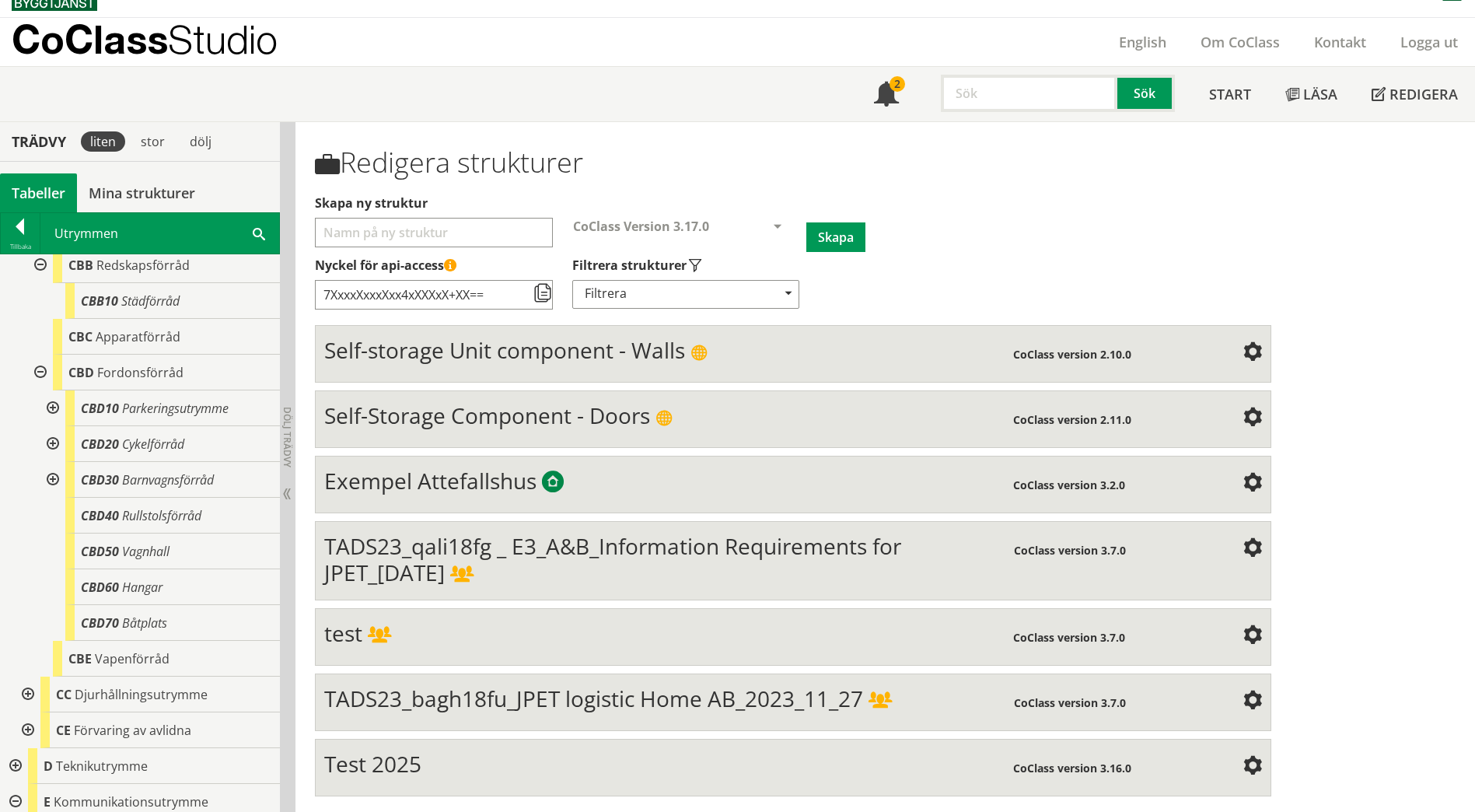
click at [48, 481] on div at bounding box center [51, 480] width 28 height 35
click at [176, 521] on span "Rullstolsförråd" at bounding box center [161, 516] width 79 height 17
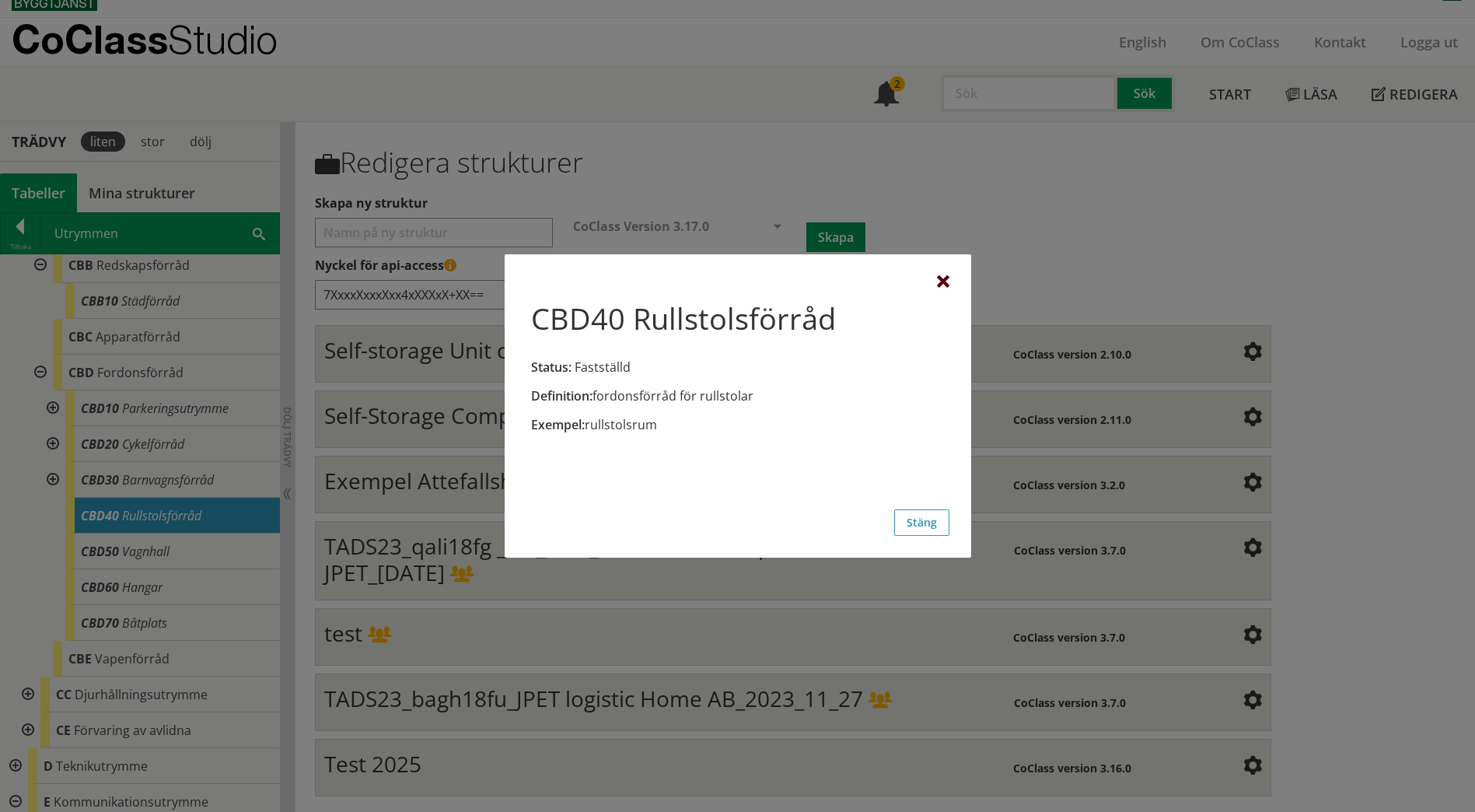
click at [948, 279] on div at bounding box center [943, 282] width 12 height 12
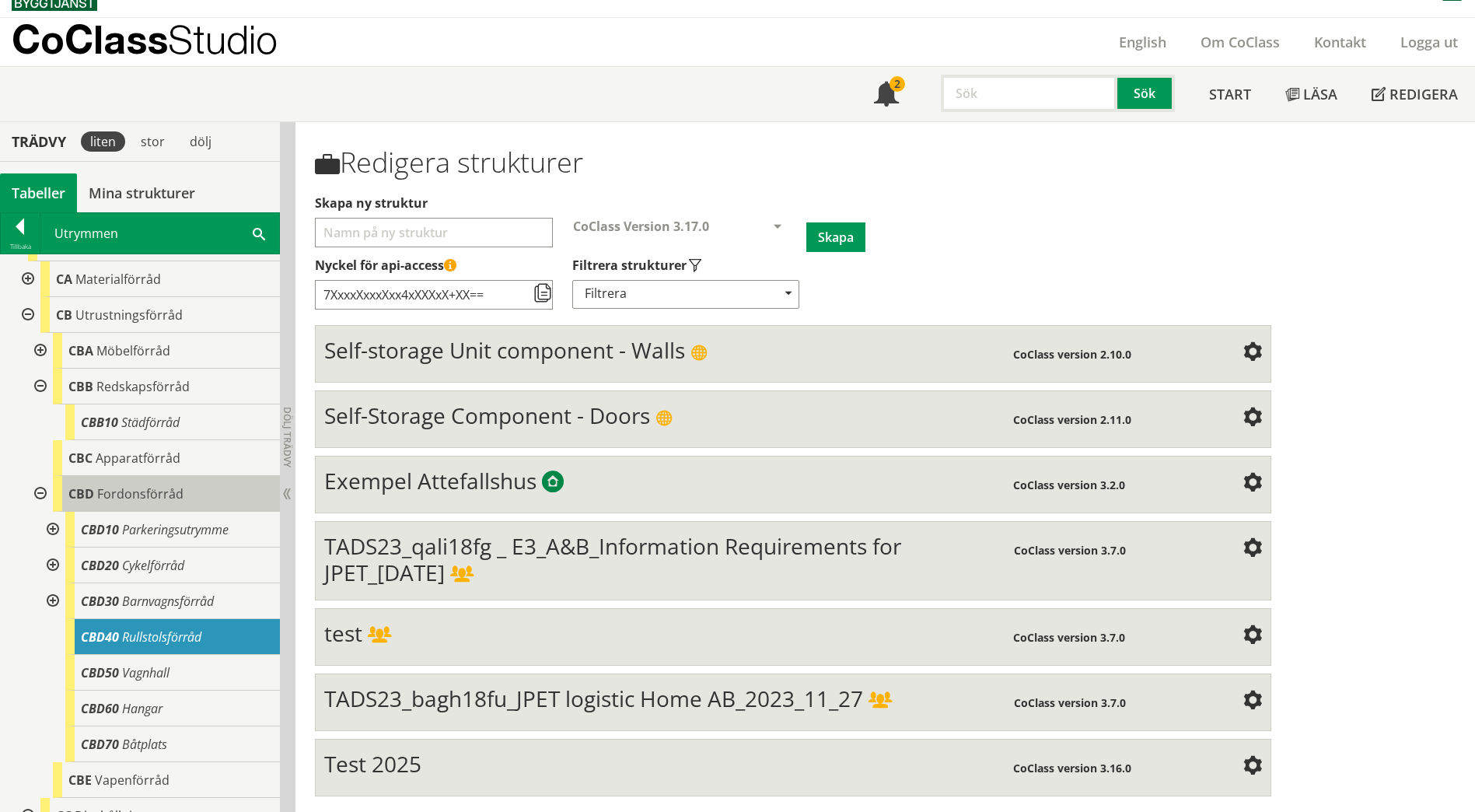
scroll to position [889, 0]
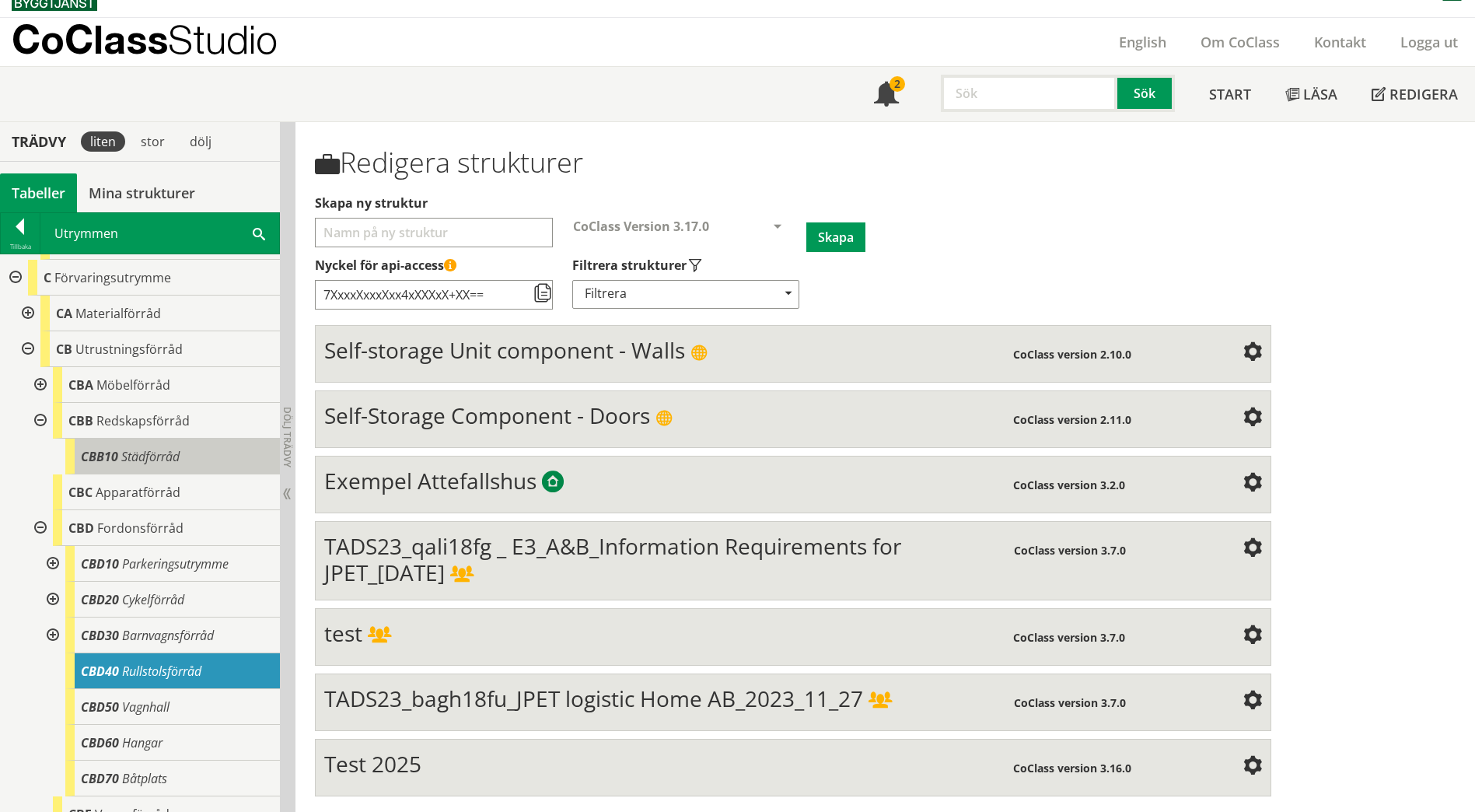
click at [155, 461] on span "Städförråd" at bounding box center [150, 457] width 58 height 17
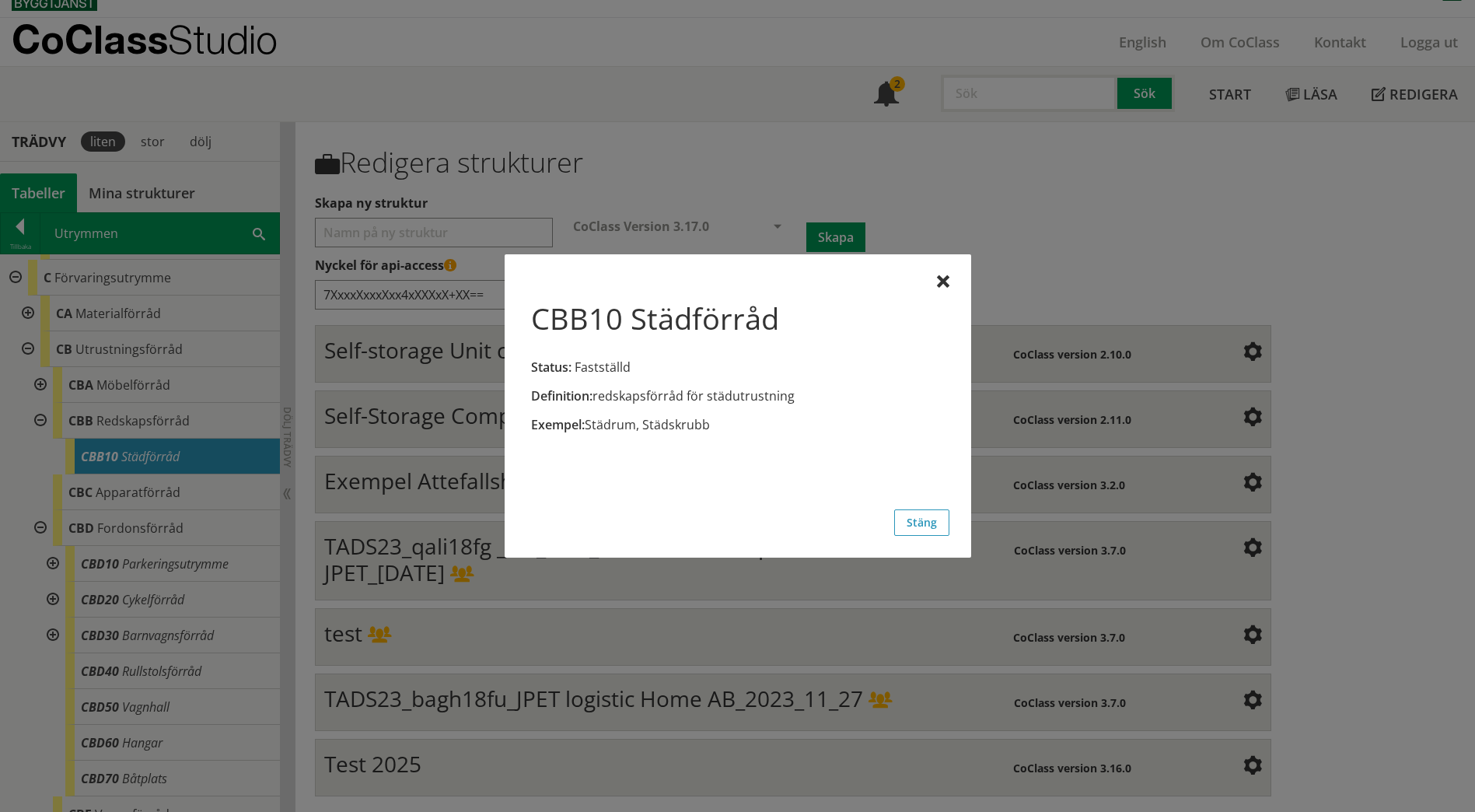
click at [170, 421] on div at bounding box center [738, 406] width 1475 height 812
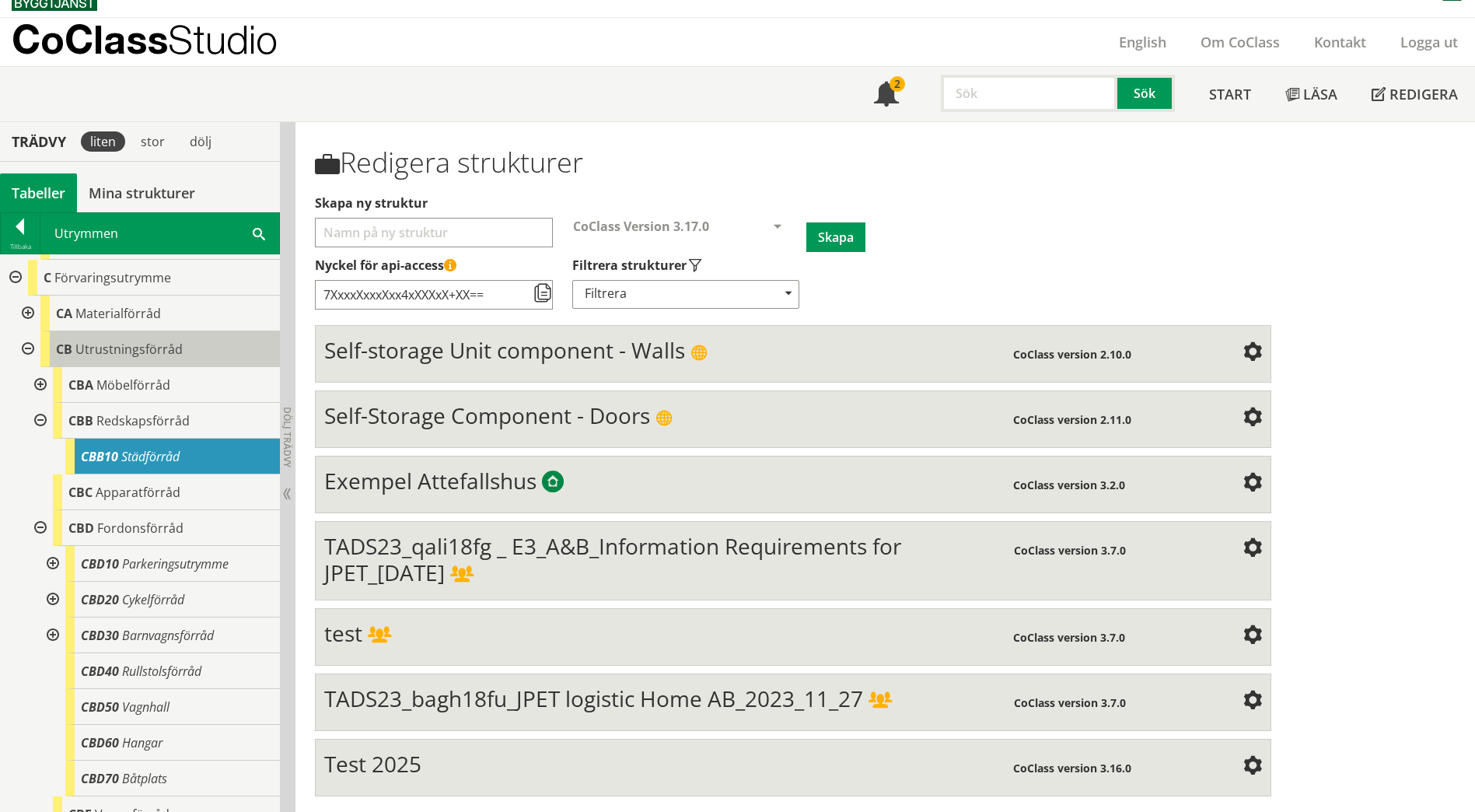
click at [167, 344] on span "Utrustningsförråd" at bounding box center [129, 350] width 107 height 17
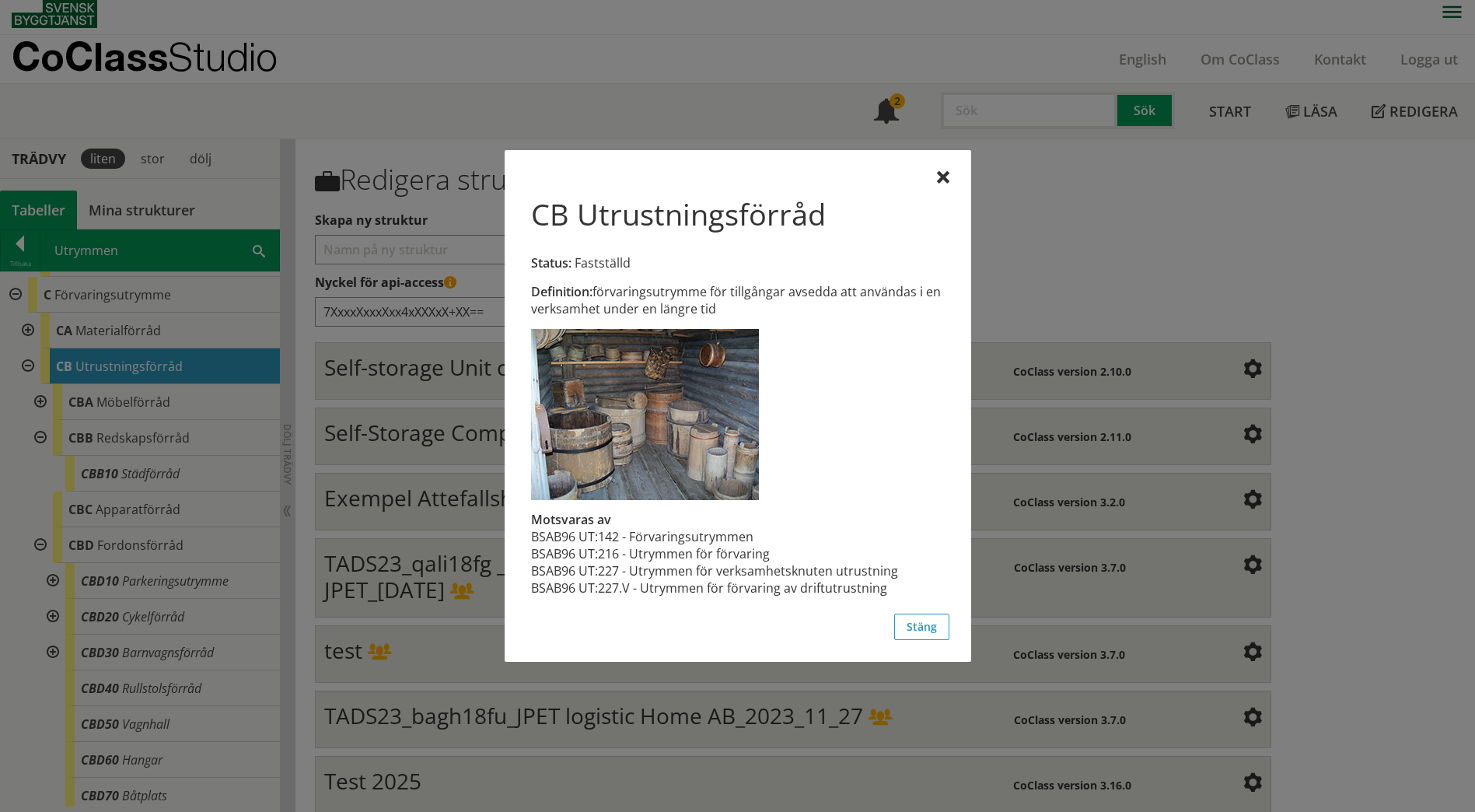
scroll to position [0, 0]
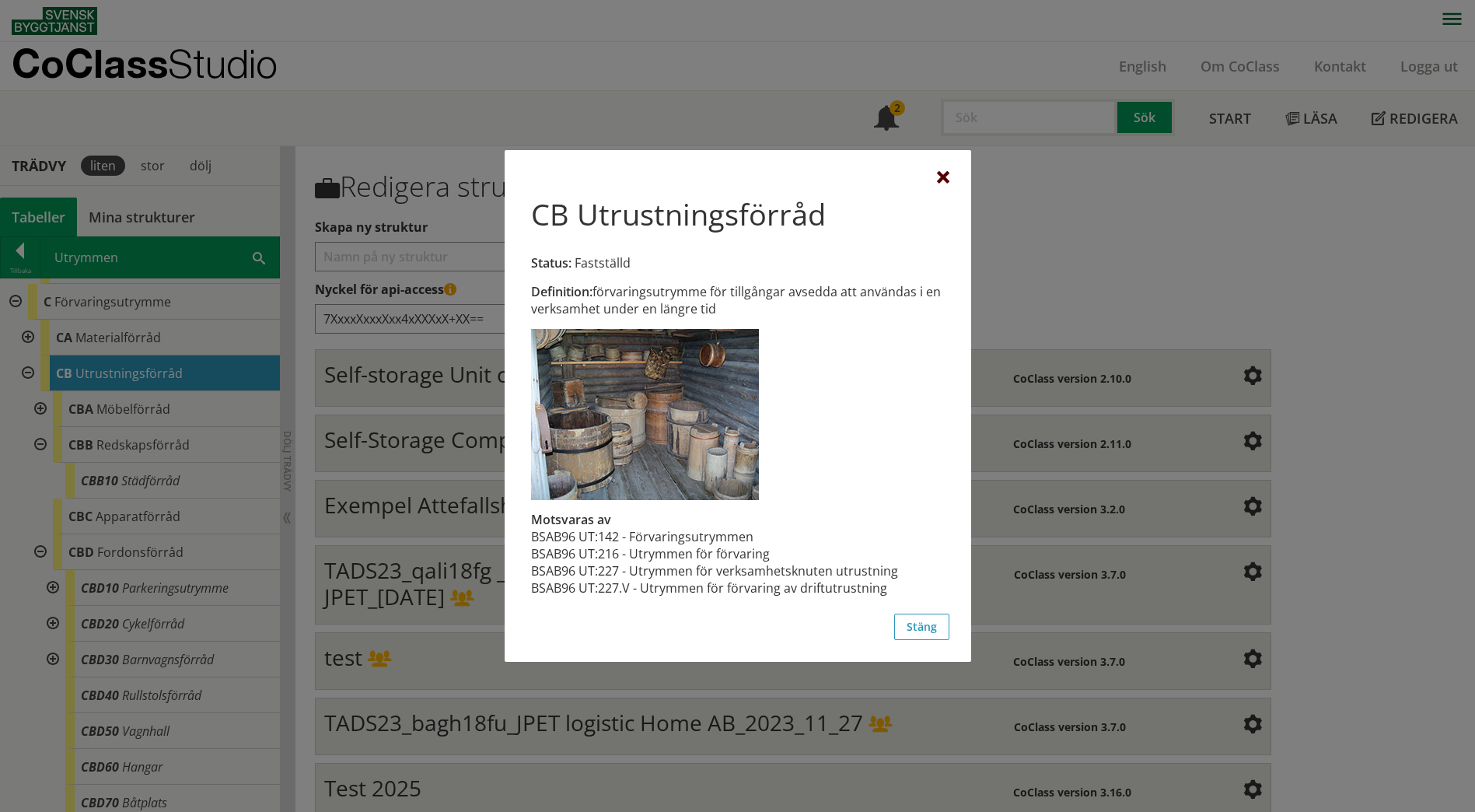
click at [937, 182] on div at bounding box center [943, 178] width 12 height 12
